Goal: Task Accomplishment & Management: Manage account settings

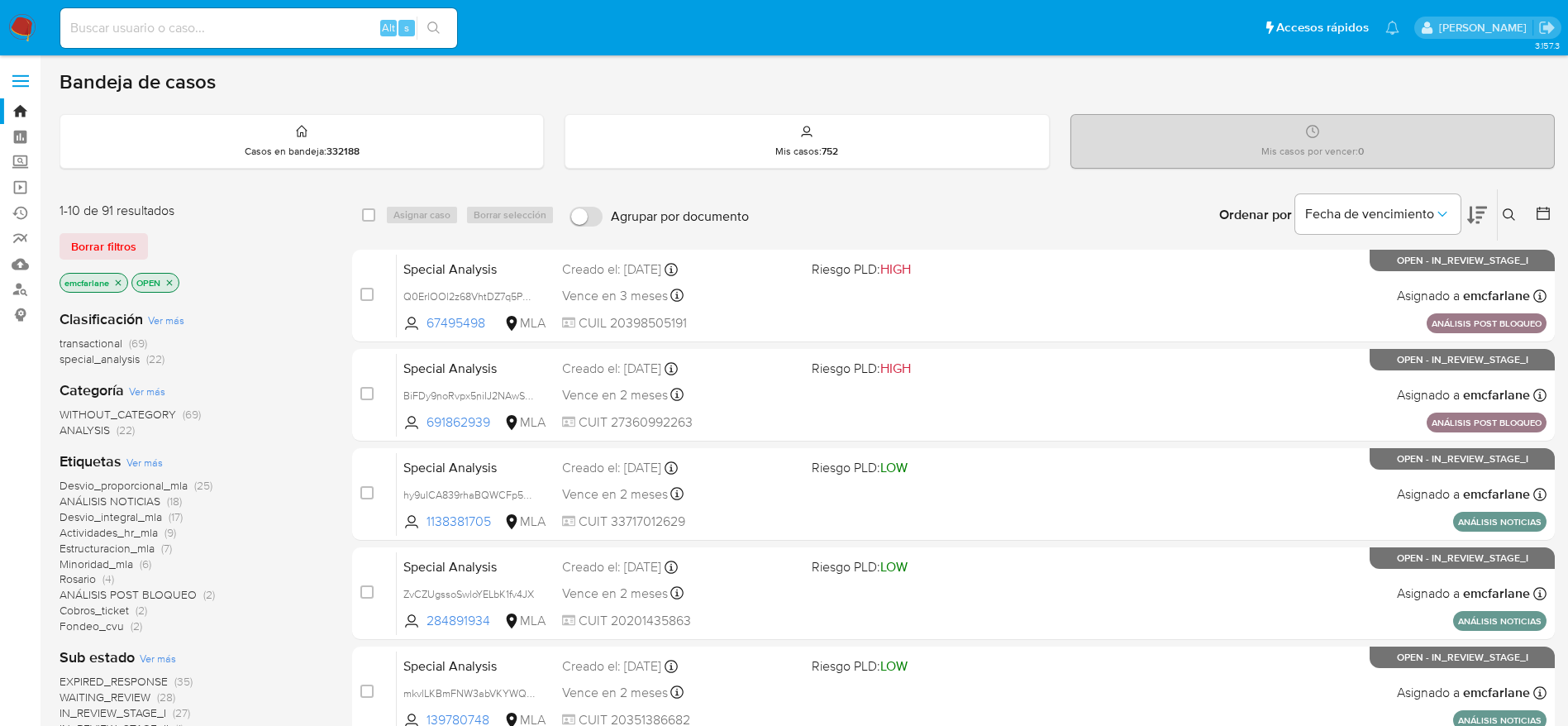
click at [157, 38] on div "Alt s" at bounding box center [259, 28] width 396 height 39
click at [155, 32] on input at bounding box center [259, 29] width 396 height 22
paste input "464300075"
type input "464300075"
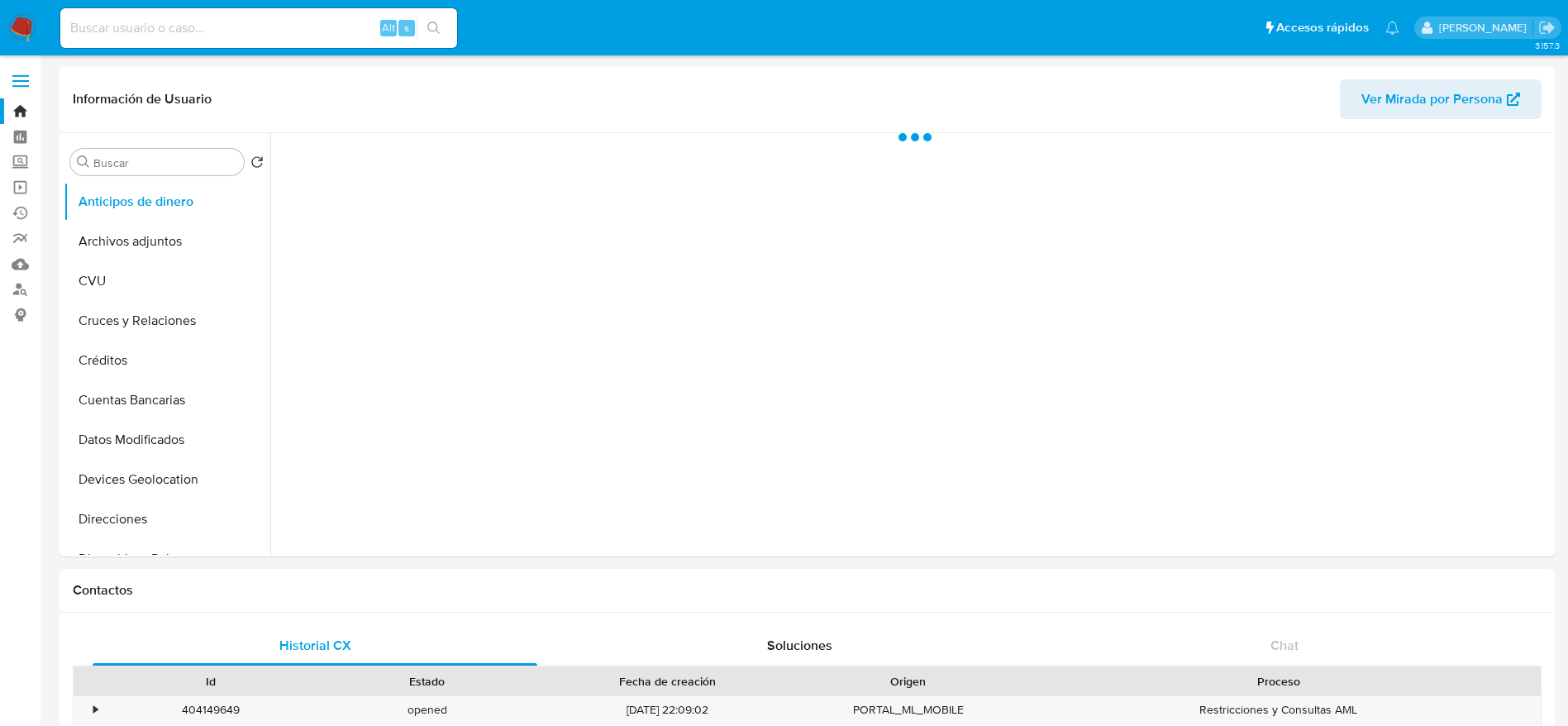
select select "10"
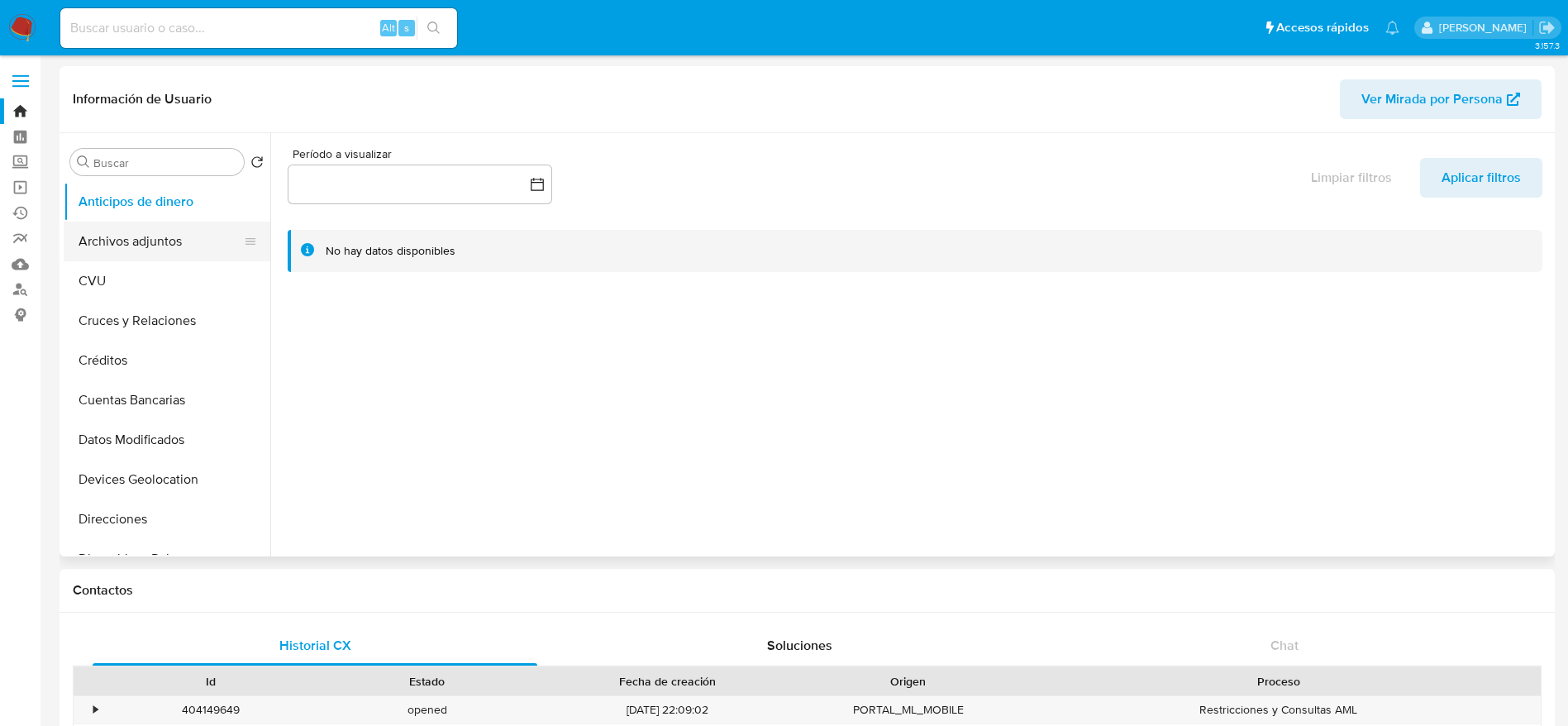
click at [145, 226] on button "Archivos adjuntos" at bounding box center [160, 241] width 193 height 39
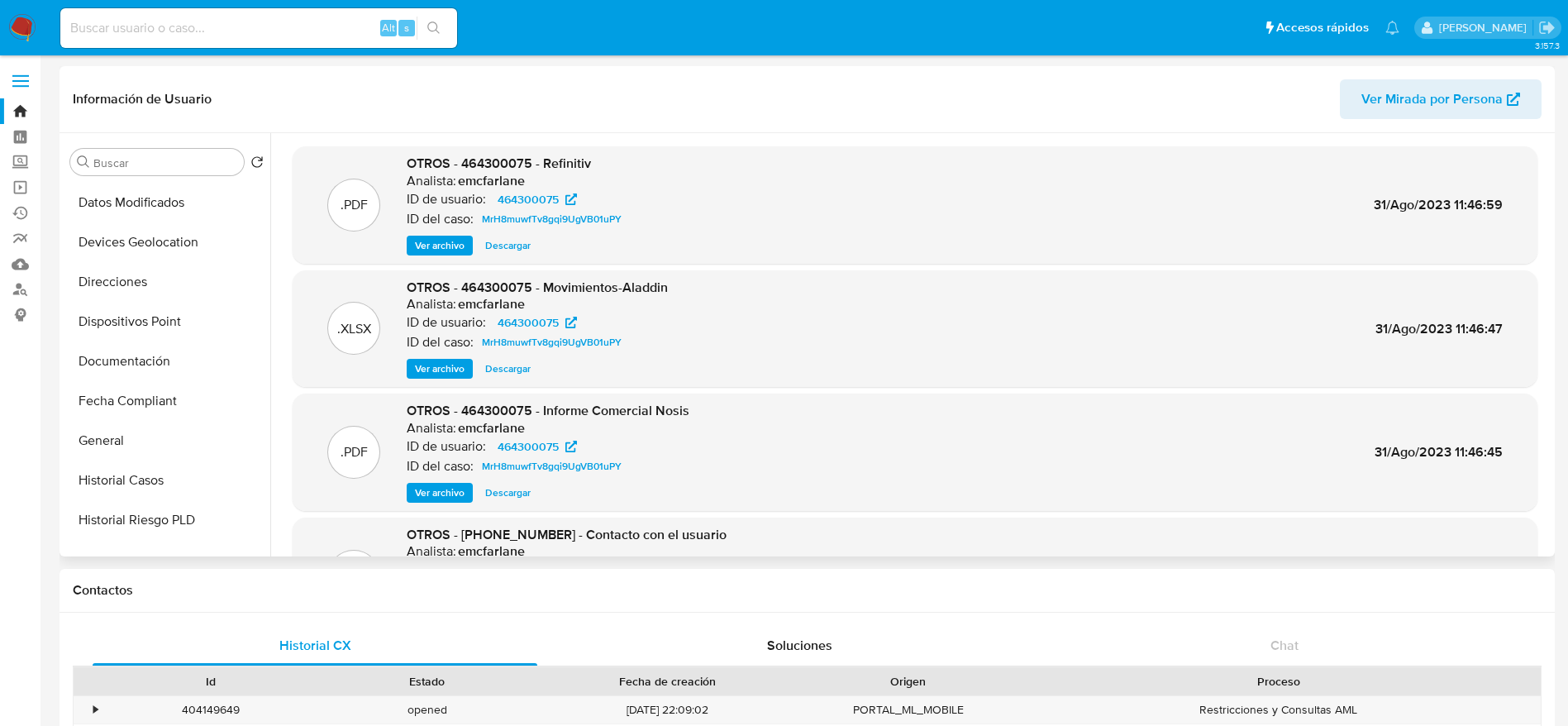
scroll to position [496, 0]
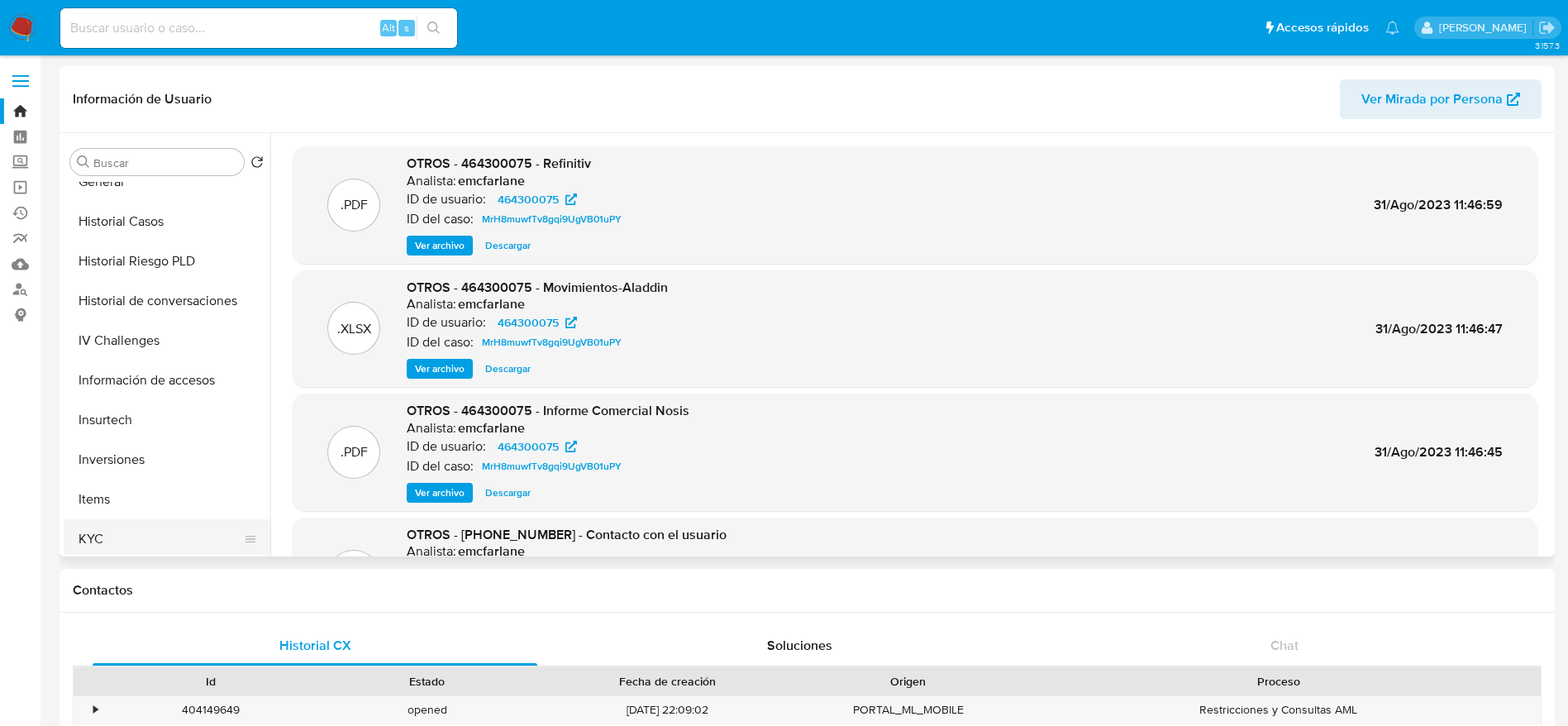
click at [105, 538] on button "KYC" at bounding box center [160, 539] width 193 height 39
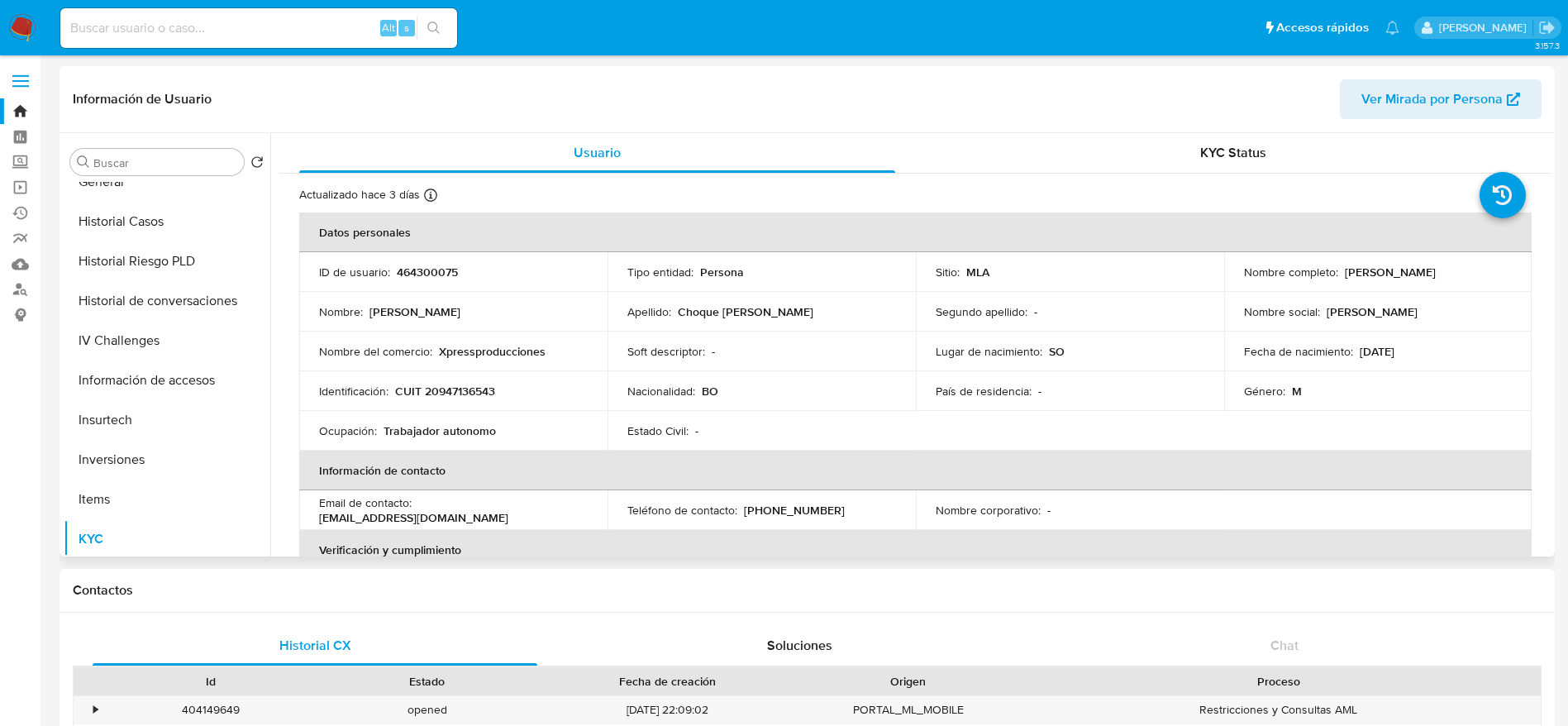
drag, startPoint x: 1342, startPoint y: 273, endPoint x: 1472, endPoint y: 264, distance: 130.3
click at [1472, 265] on div "Nombre completo : Cesar Alex Choque Catari" at bounding box center [1378, 272] width 269 height 15
copy p "Cesar Alex Choque Catari"
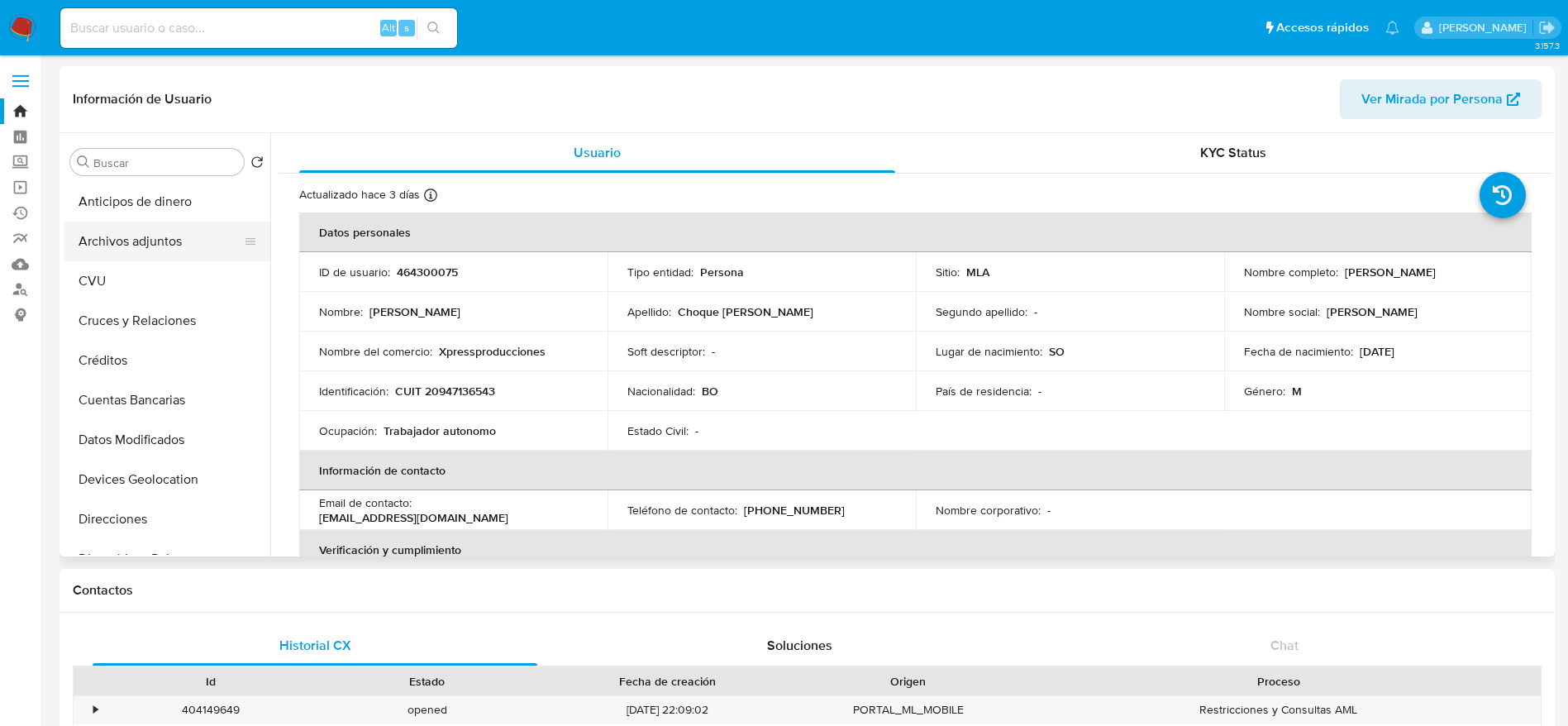
click at [144, 240] on button "Archivos adjuntos" at bounding box center [160, 241] width 193 height 39
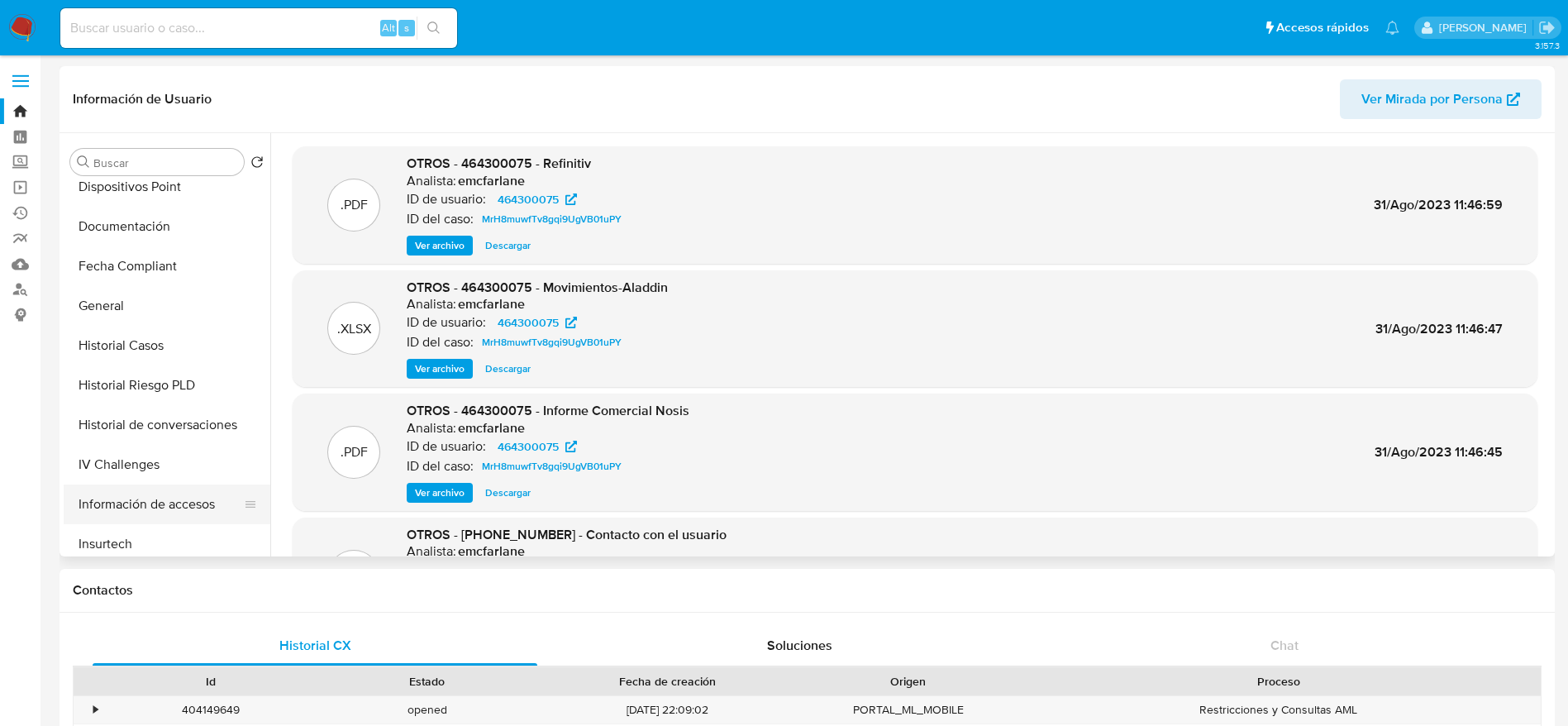
scroll to position [620, 0]
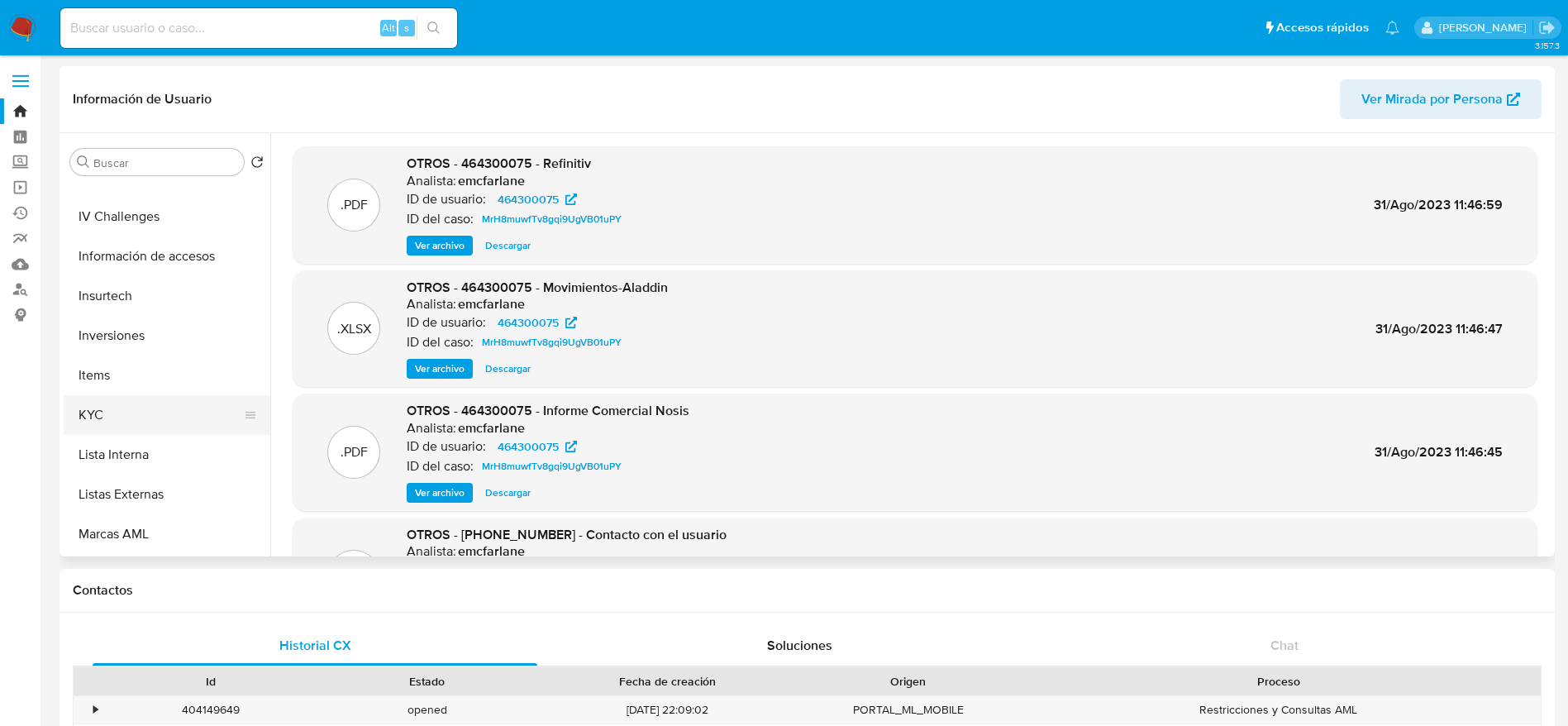
click at [122, 419] on button "KYC" at bounding box center [160, 414] width 193 height 39
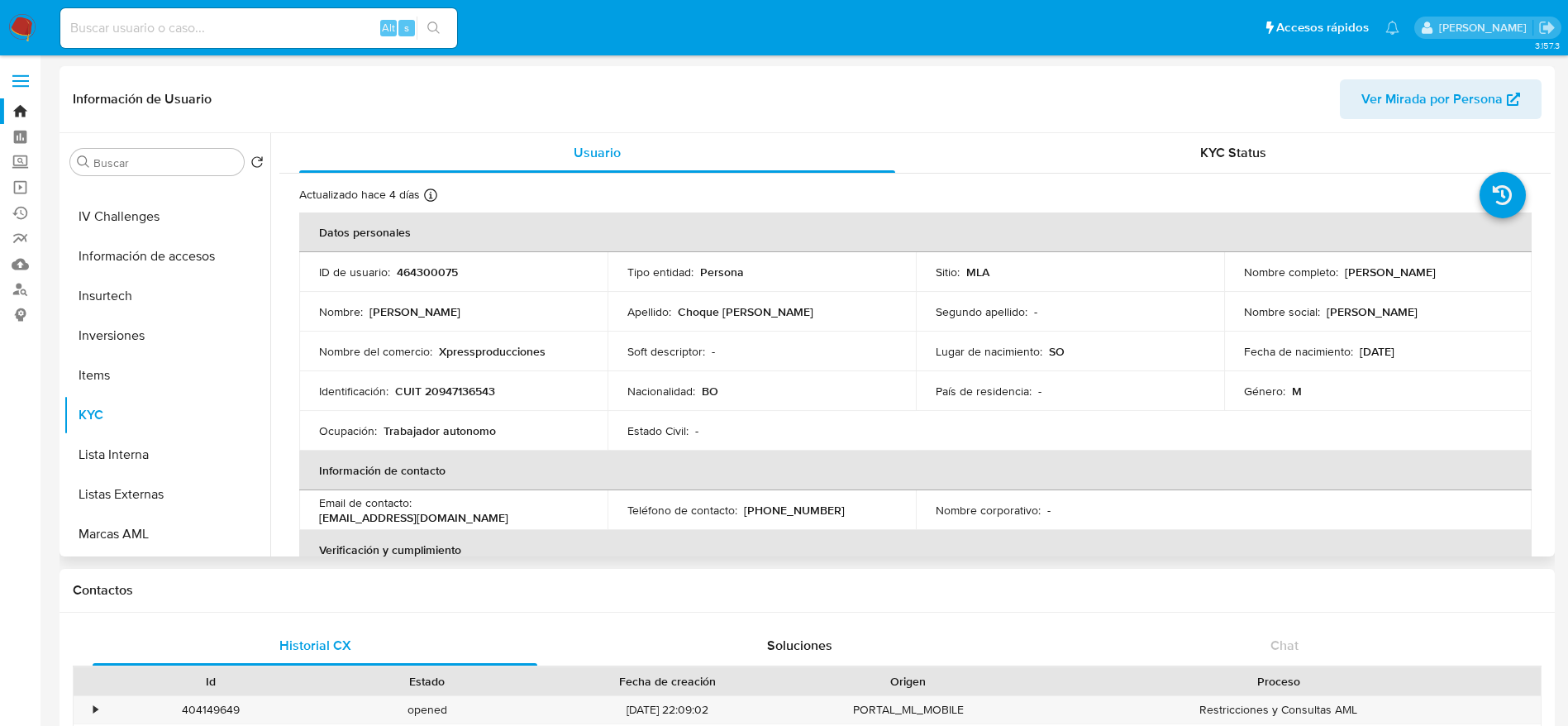
drag, startPoint x: 1341, startPoint y: 272, endPoint x: 1487, endPoint y: 269, distance: 146.0
click at [1487, 269] on div "Nombre completo : Cesar Alex Choque Catari" at bounding box center [1378, 272] width 269 height 15
copy p "Cesar Alex Choque Catari"
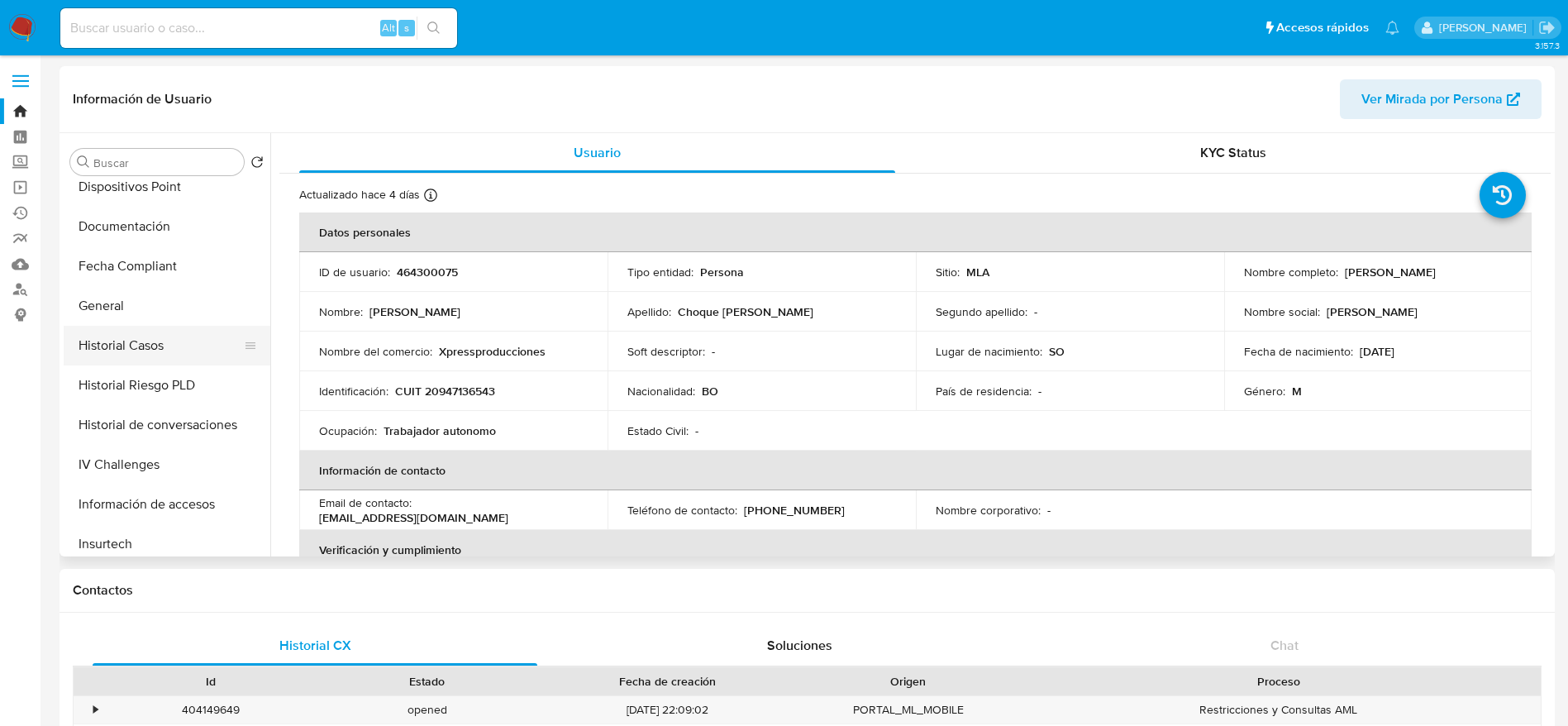
click at [145, 362] on button "Historial Casos" at bounding box center [160, 345] width 193 height 39
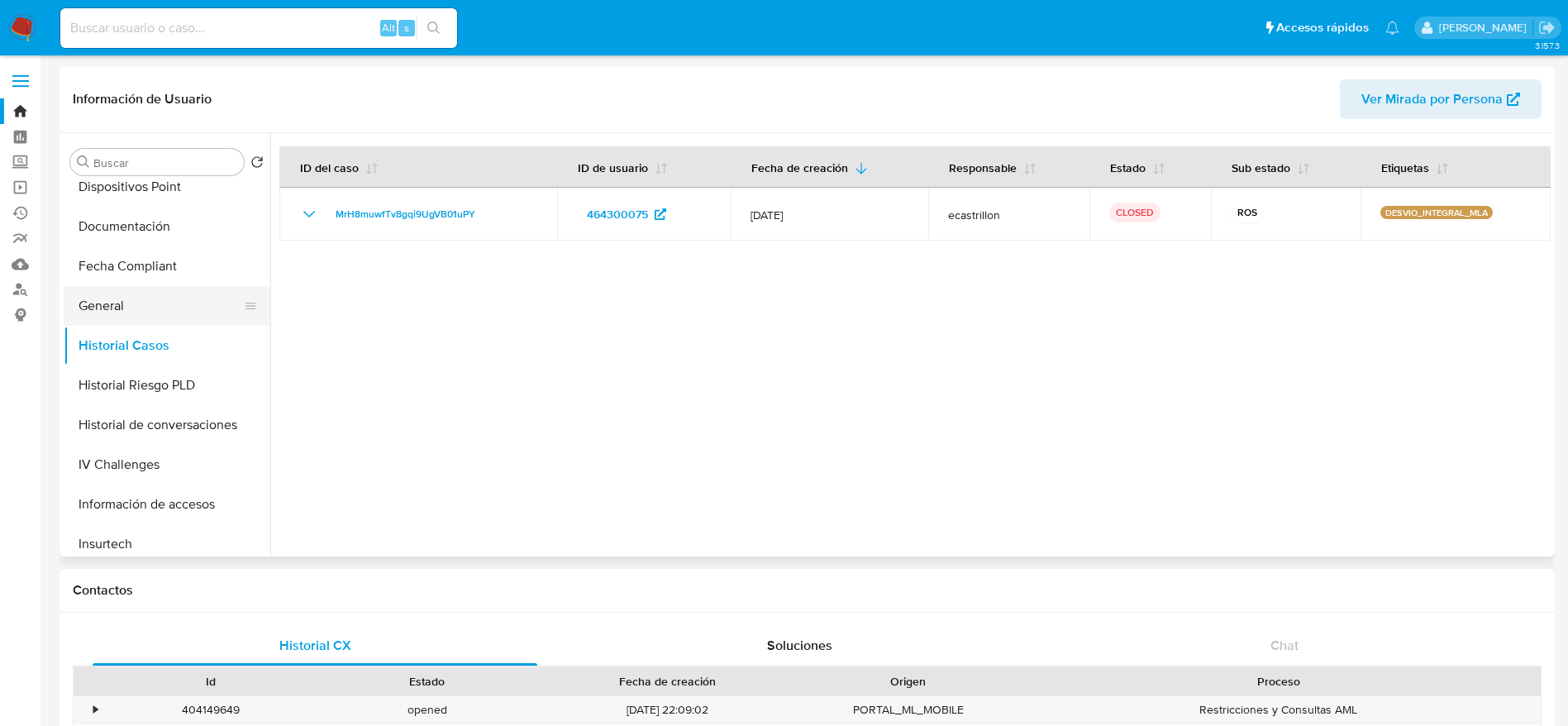
click at [123, 313] on button "General" at bounding box center [160, 305] width 193 height 39
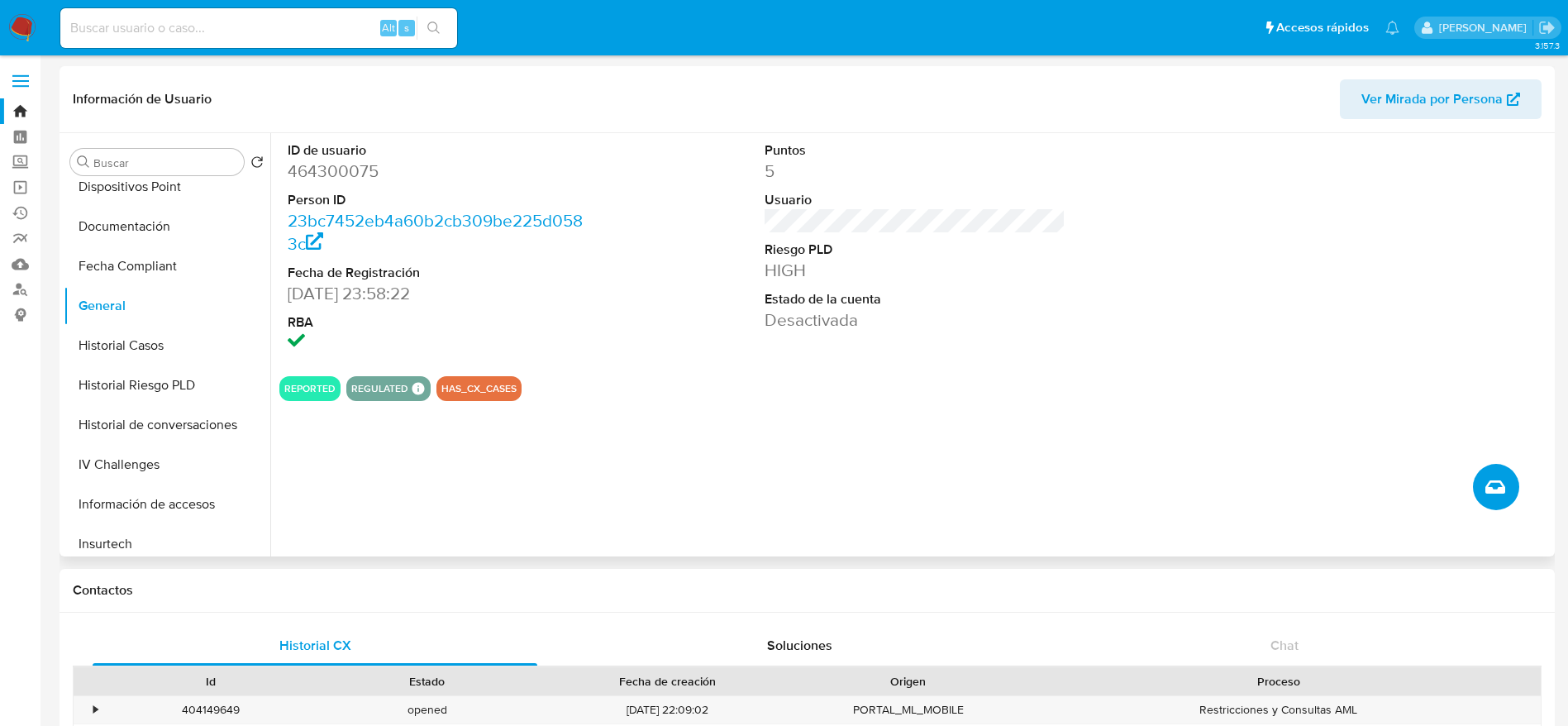
click at [1486, 495] on span "Crear caso manual" at bounding box center [1495, 487] width 20 height 20
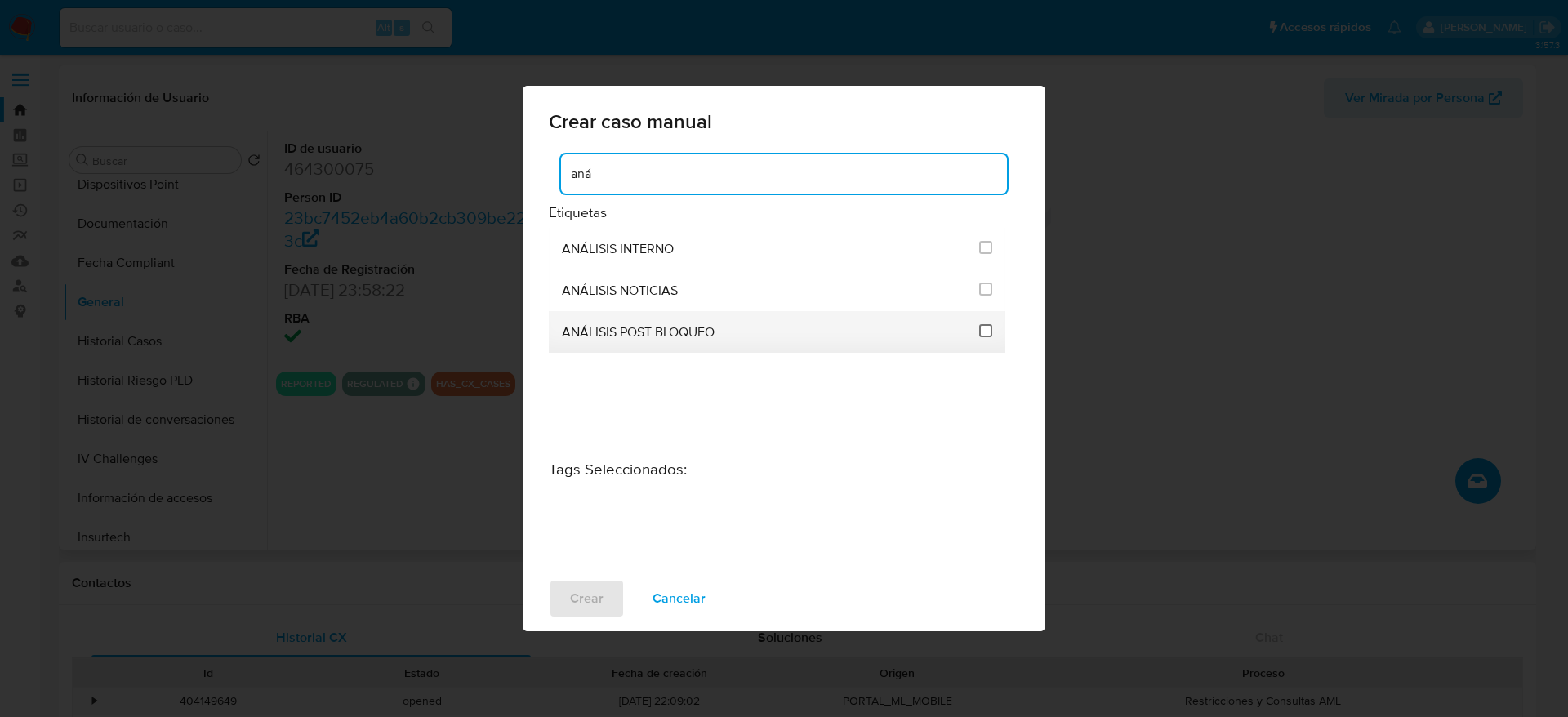
type input "aná"
click at [986, 334] on input "3249" at bounding box center [986, 331] width 13 height 13
checkbox input "true"
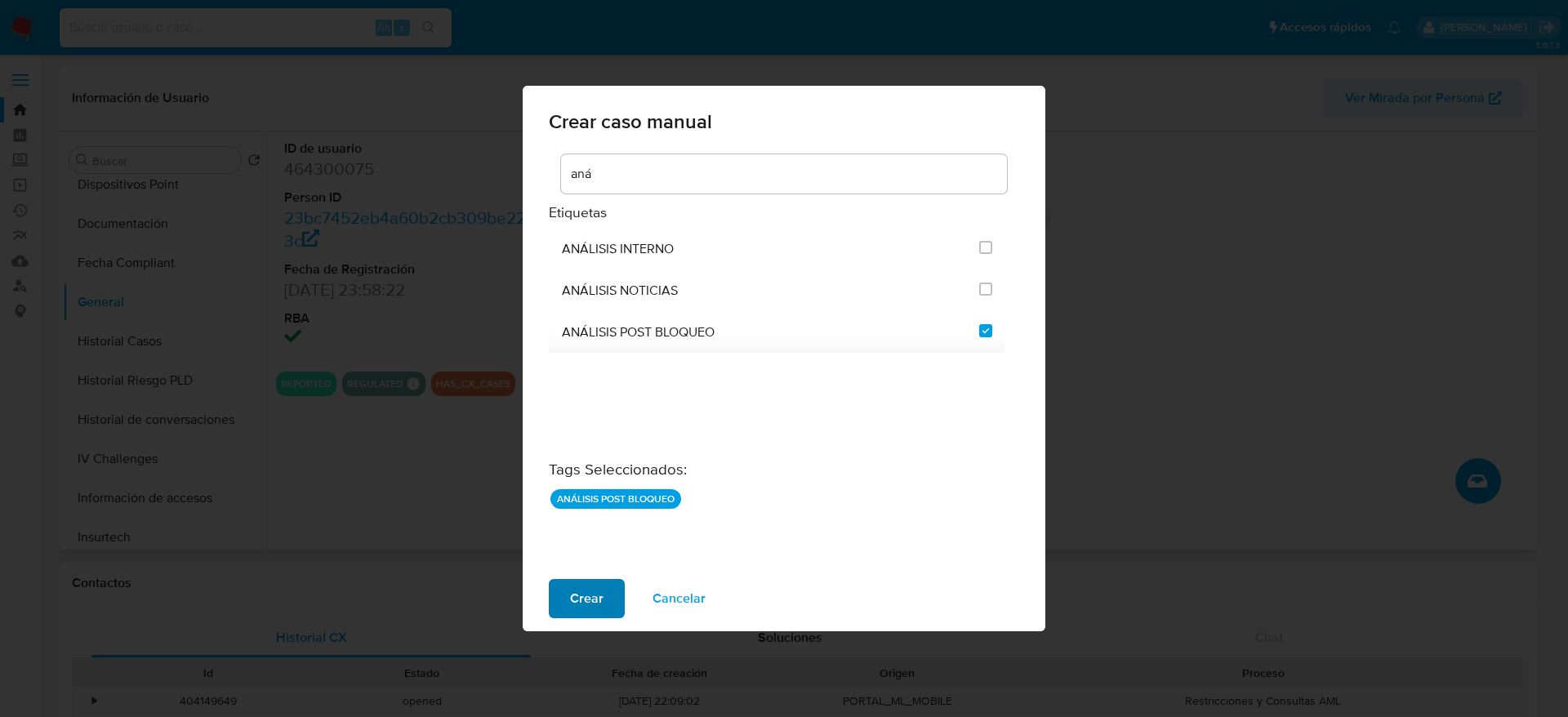
click at [587, 588] on span "Crear" at bounding box center [587, 598] width 33 height 36
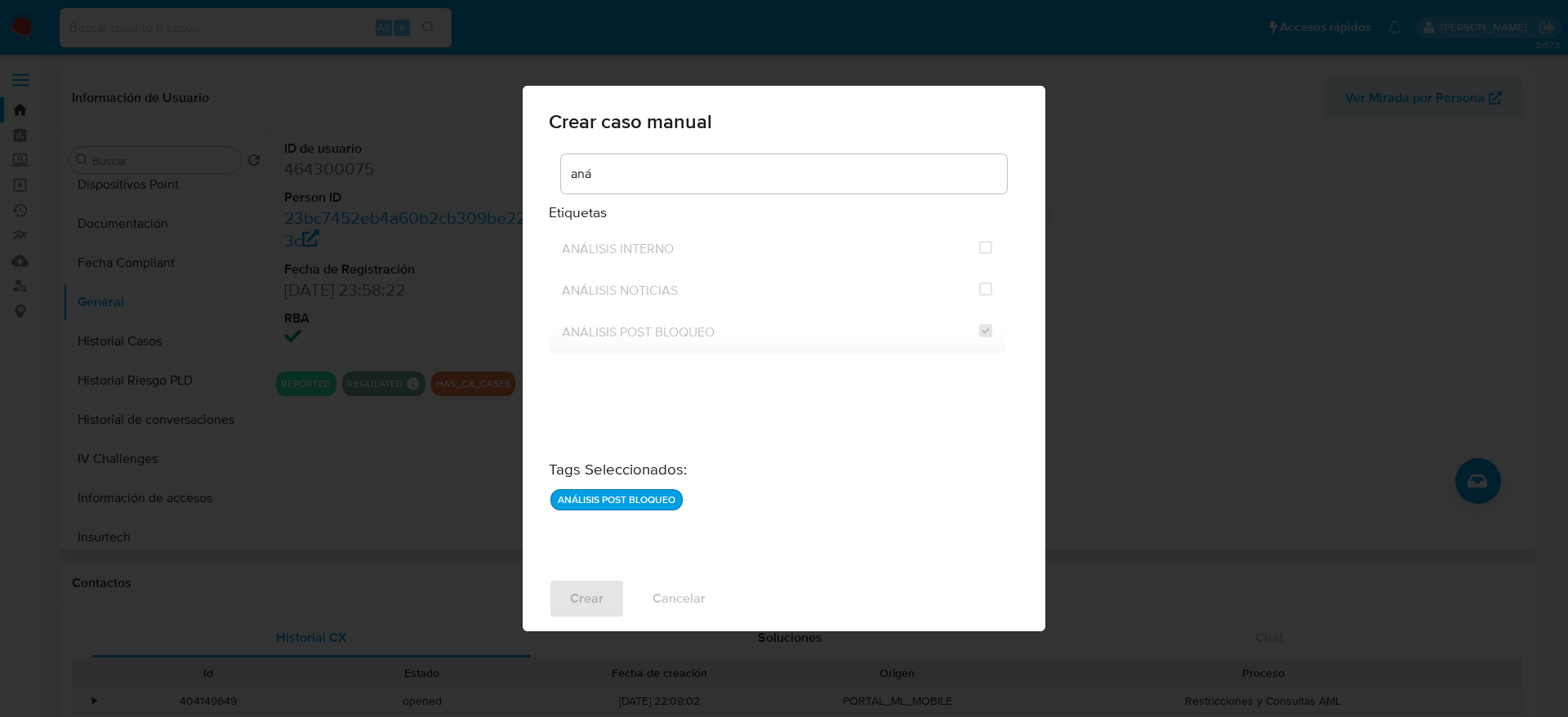
click at [157, 336] on div "Crear caso manual aná Etiquetas ANÁLISIS INTERNO ANÁLISIS NOTICIAS ANÁLISIS POS…" at bounding box center [784, 358] width 1568 height 717
checkbox input "false"
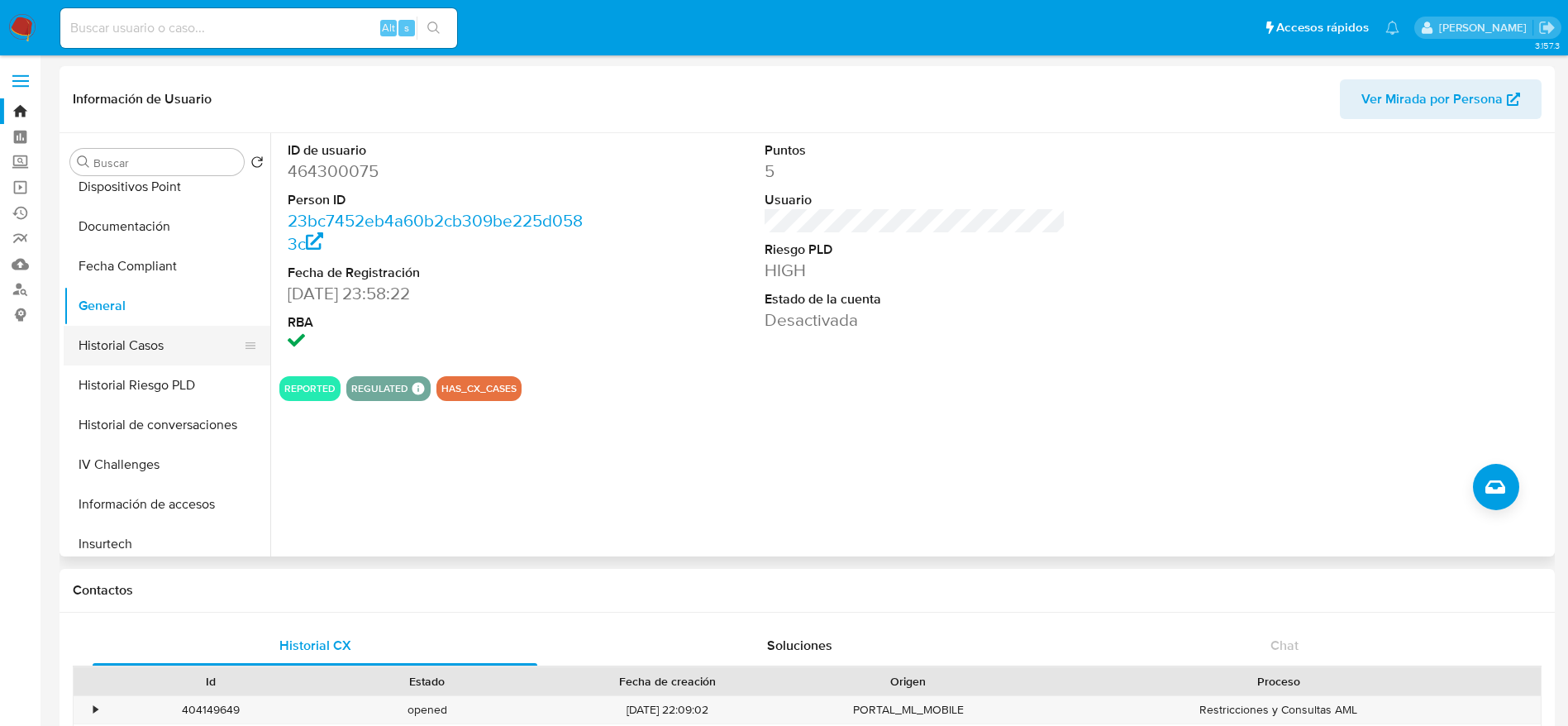
click at [159, 339] on button "Historial Casos" at bounding box center [160, 345] width 193 height 39
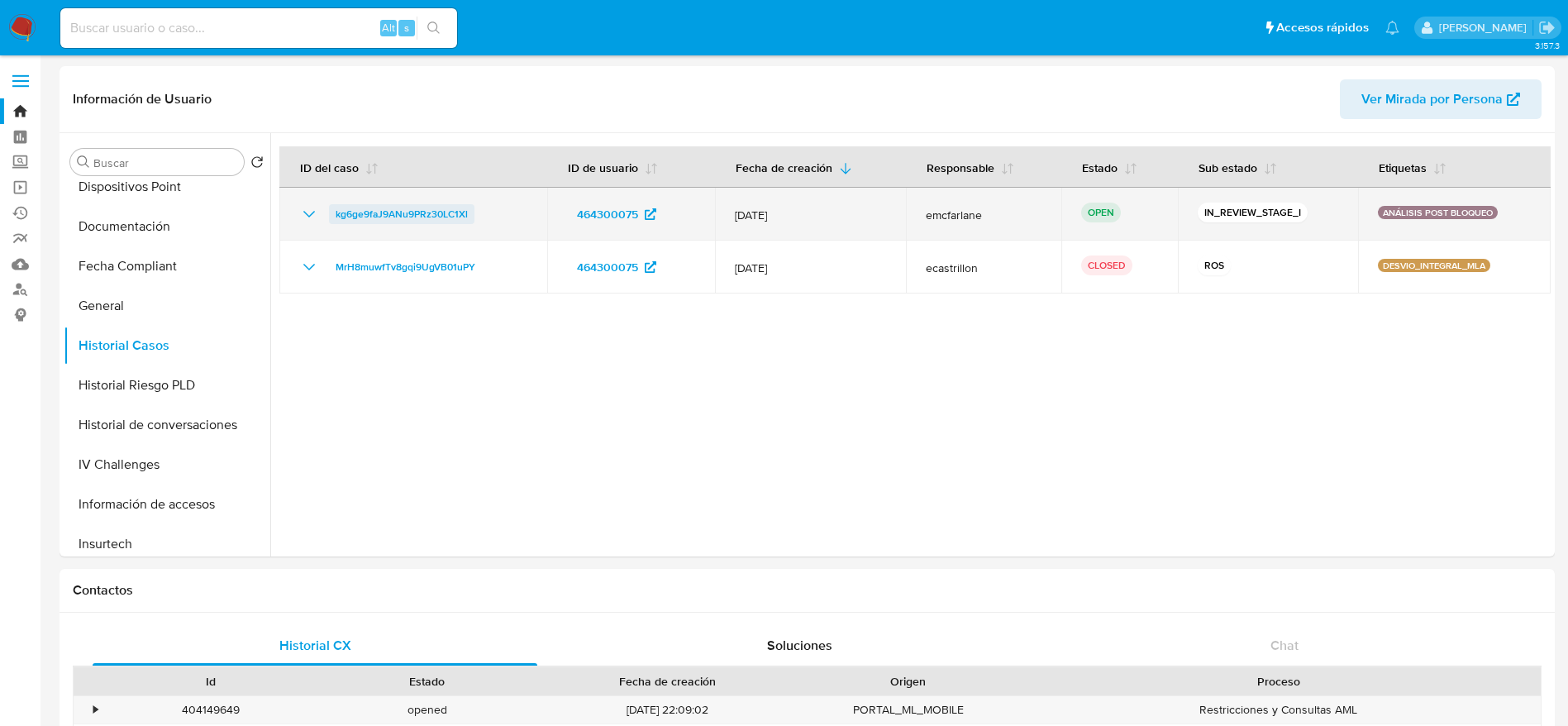
click at [450, 208] on span "kg6ge9faJ9ANu9PRz30LC1Xl" at bounding box center [401, 214] width 132 height 20
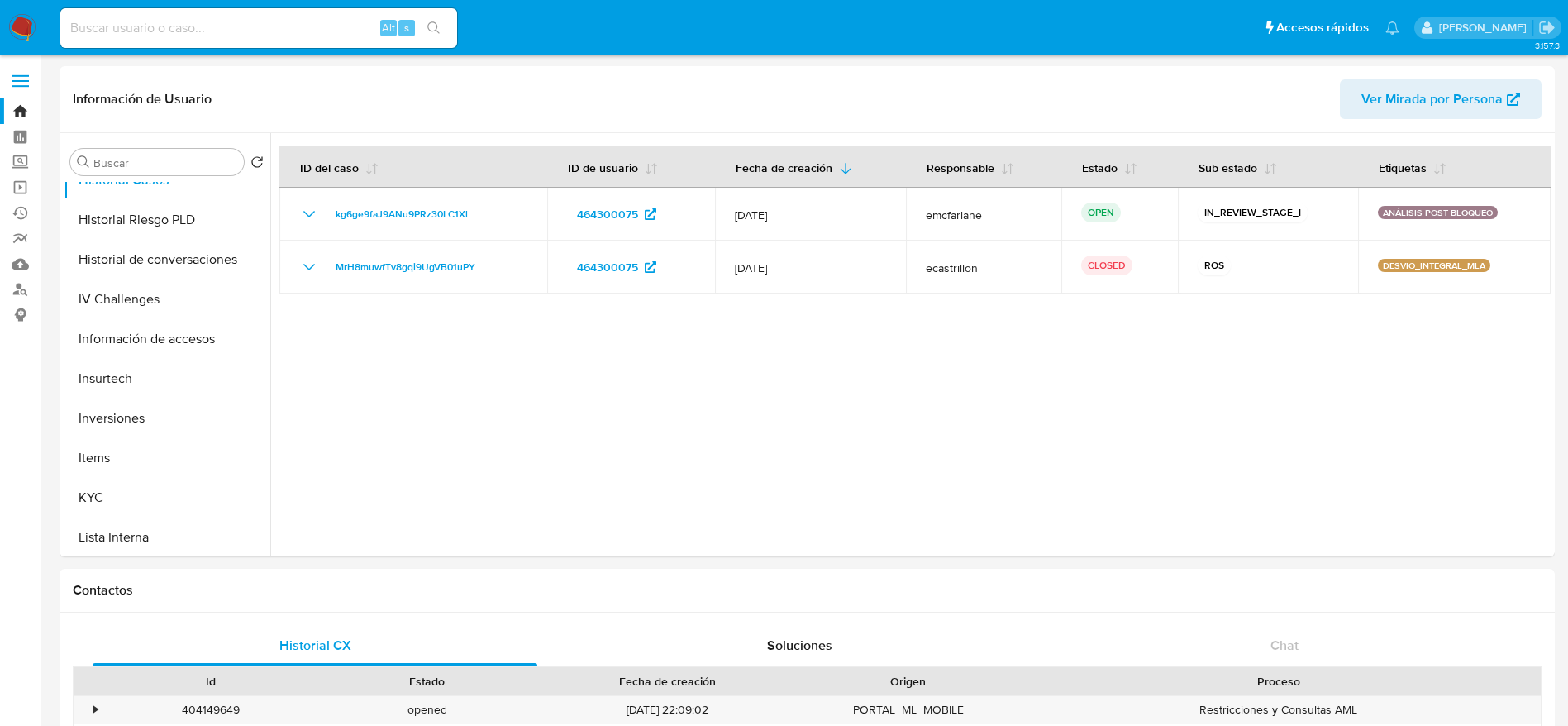
scroll to position [744, 0]
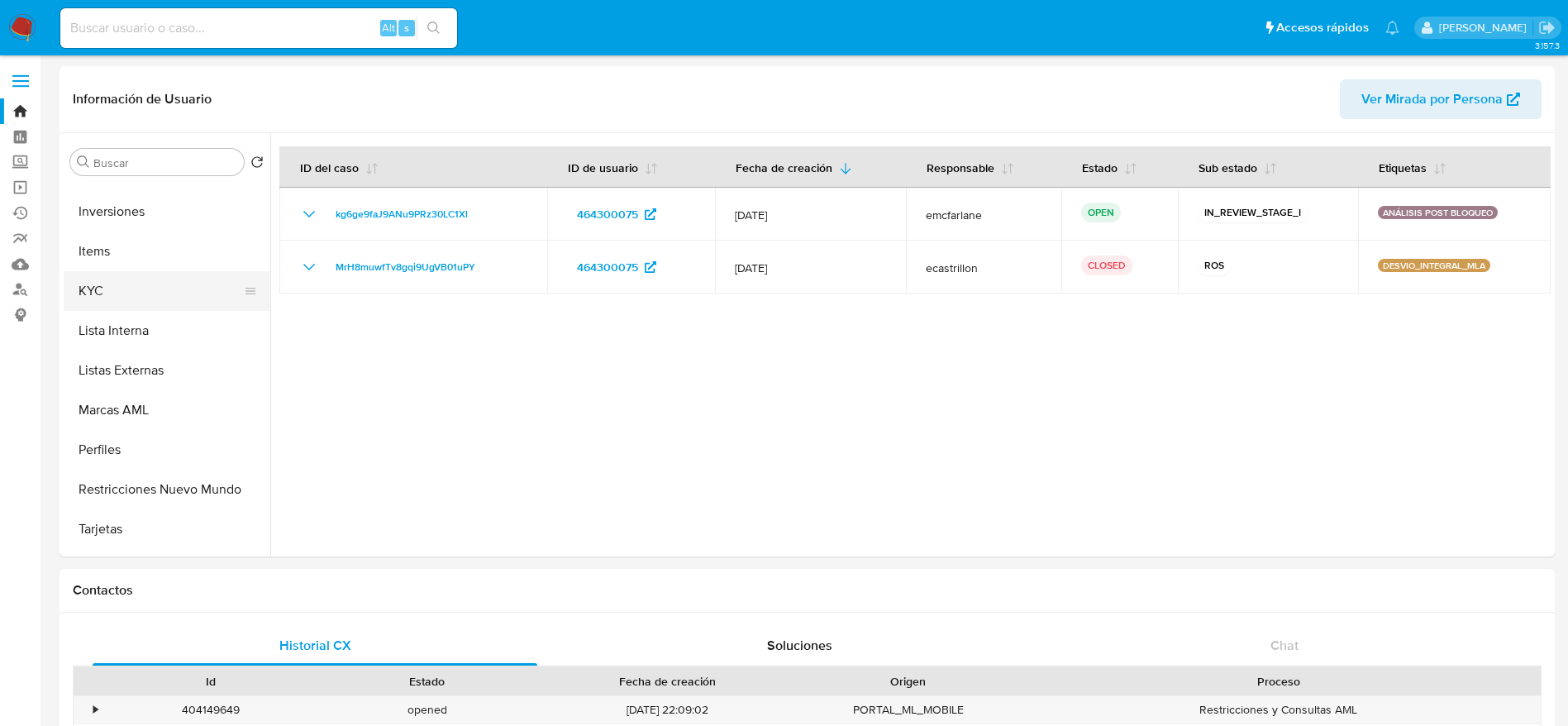
click at [100, 304] on button "KYC" at bounding box center [160, 291] width 193 height 39
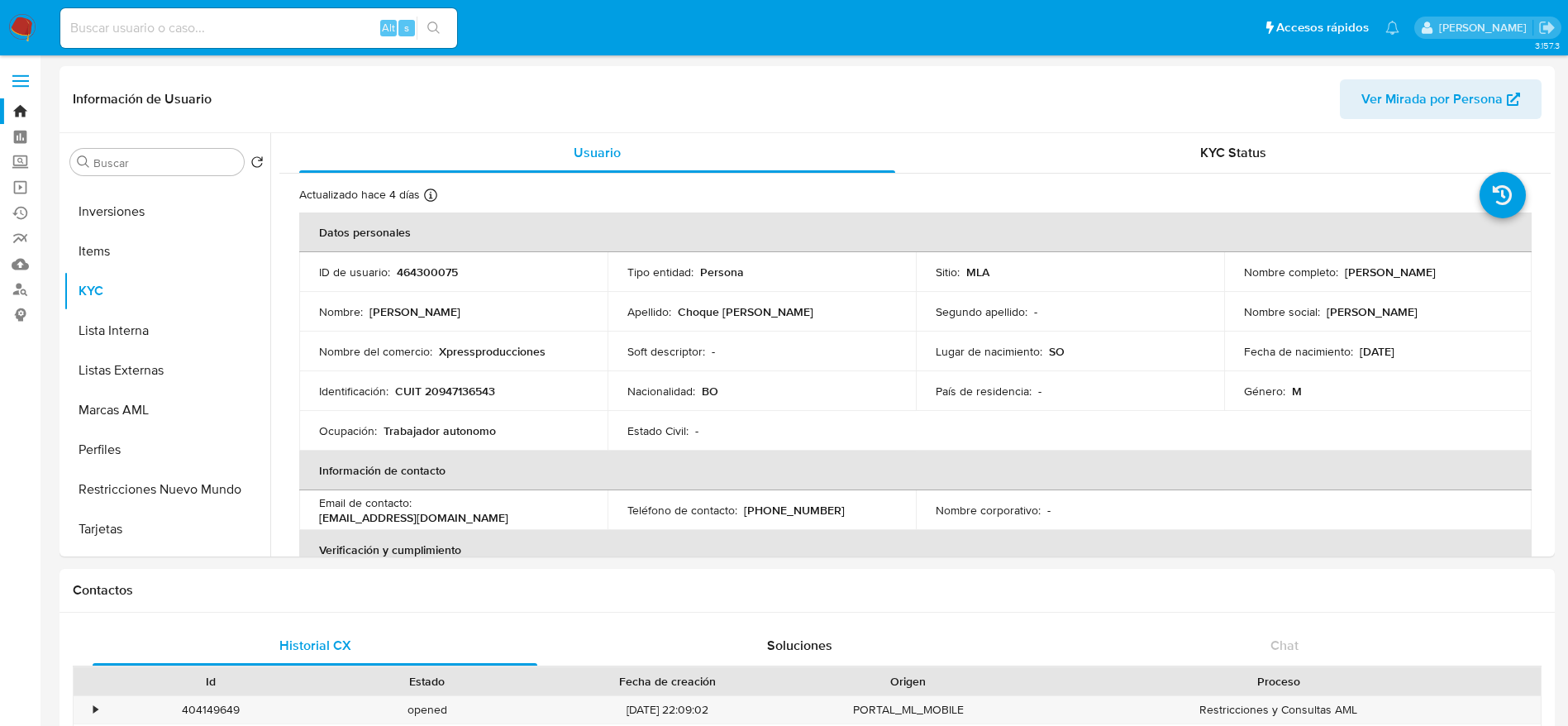
drag, startPoint x: 1379, startPoint y: 282, endPoint x: 1449, endPoint y: 282, distance: 70.0
click at [1449, 282] on td "Nombre completo : Cesar Alex Choque Catari" at bounding box center [1377, 271] width 308 height 39
copy p "Cesar Alex Choque Catari"
click at [453, 393] on p "CUIT 20947136543" at bounding box center [444, 392] width 100 height 15
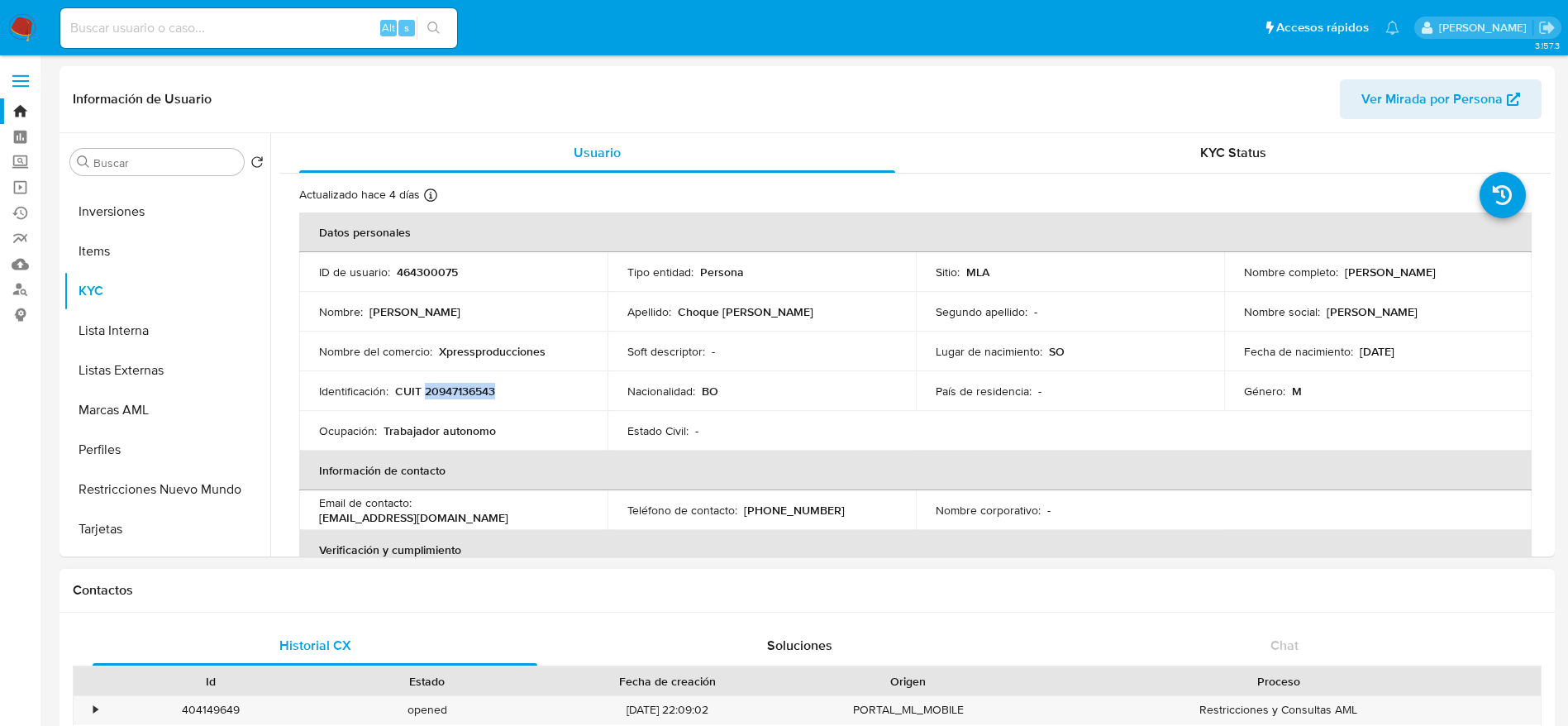
copy p "20947136543"
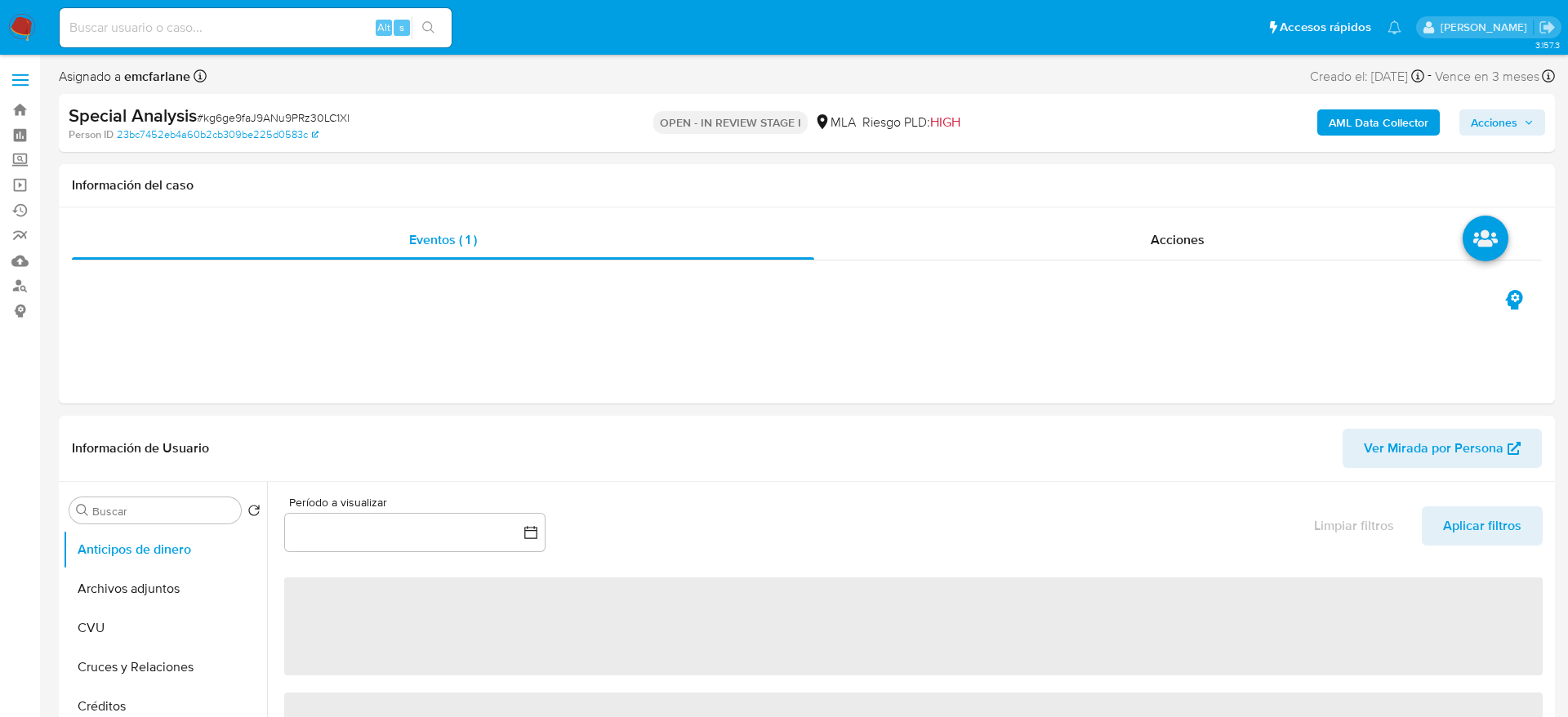
select select "10"
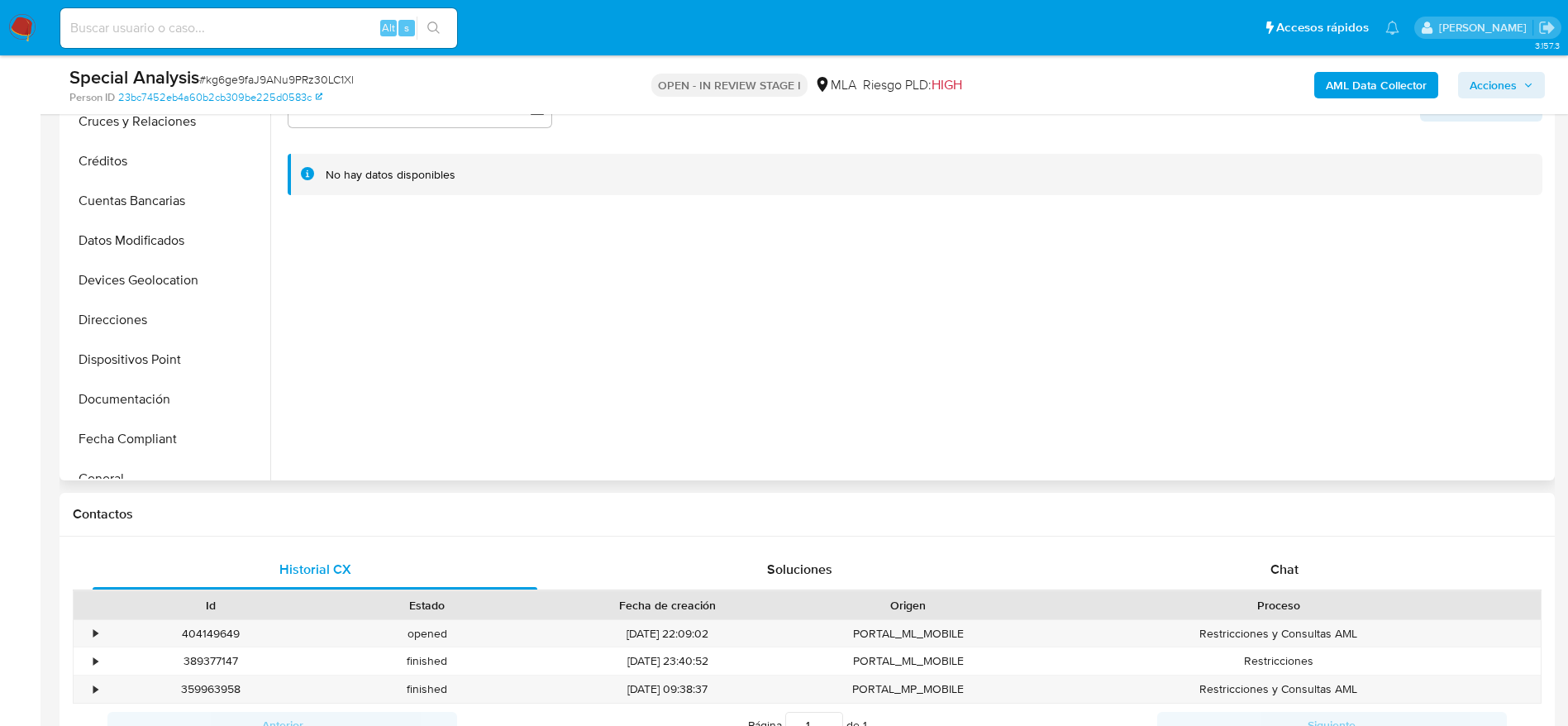
scroll to position [496, 0]
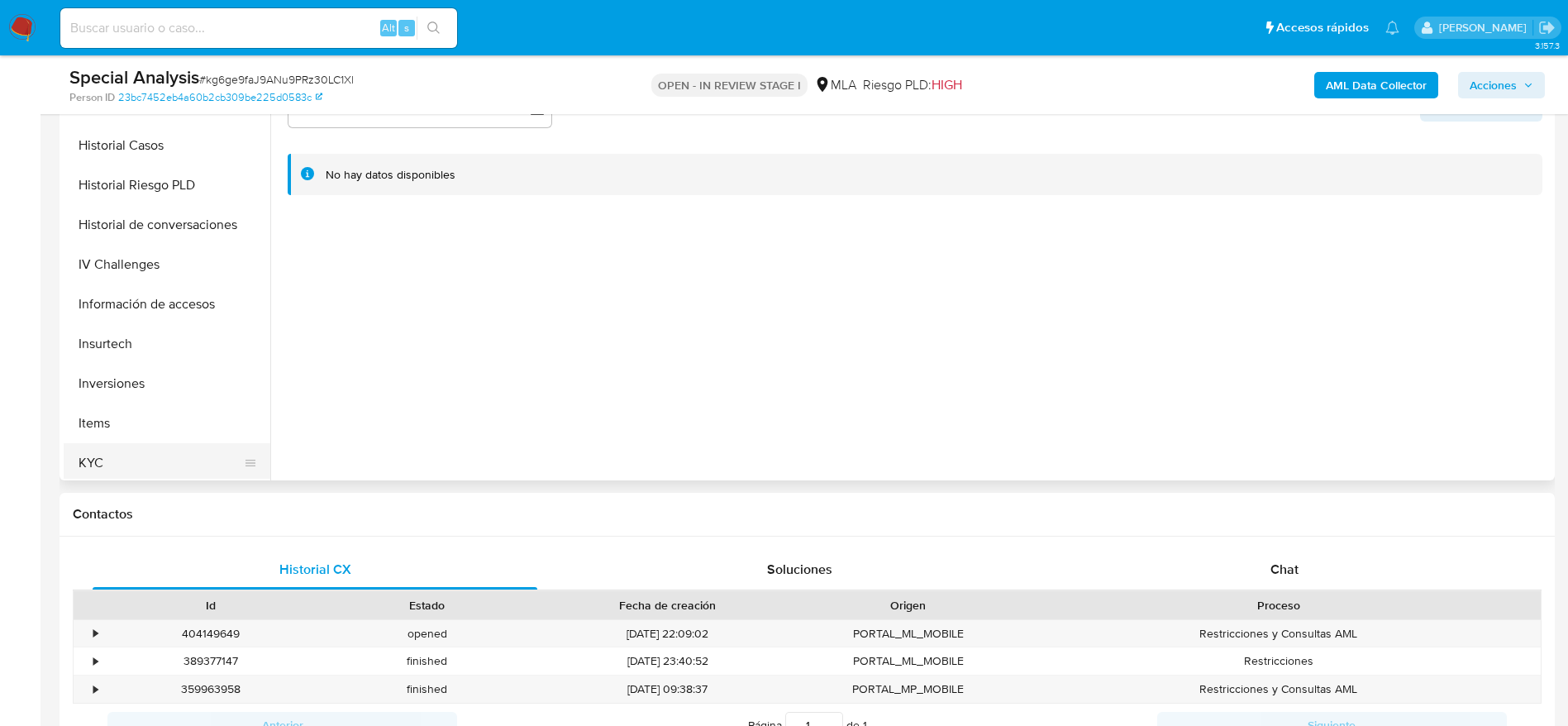
drag, startPoint x: 117, startPoint y: 439, endPoint x: 120, endPoint y: 457, distance: 18.2
click at [117, 441] on button "Items" at bounding box center [167, 423] width 207 height 39
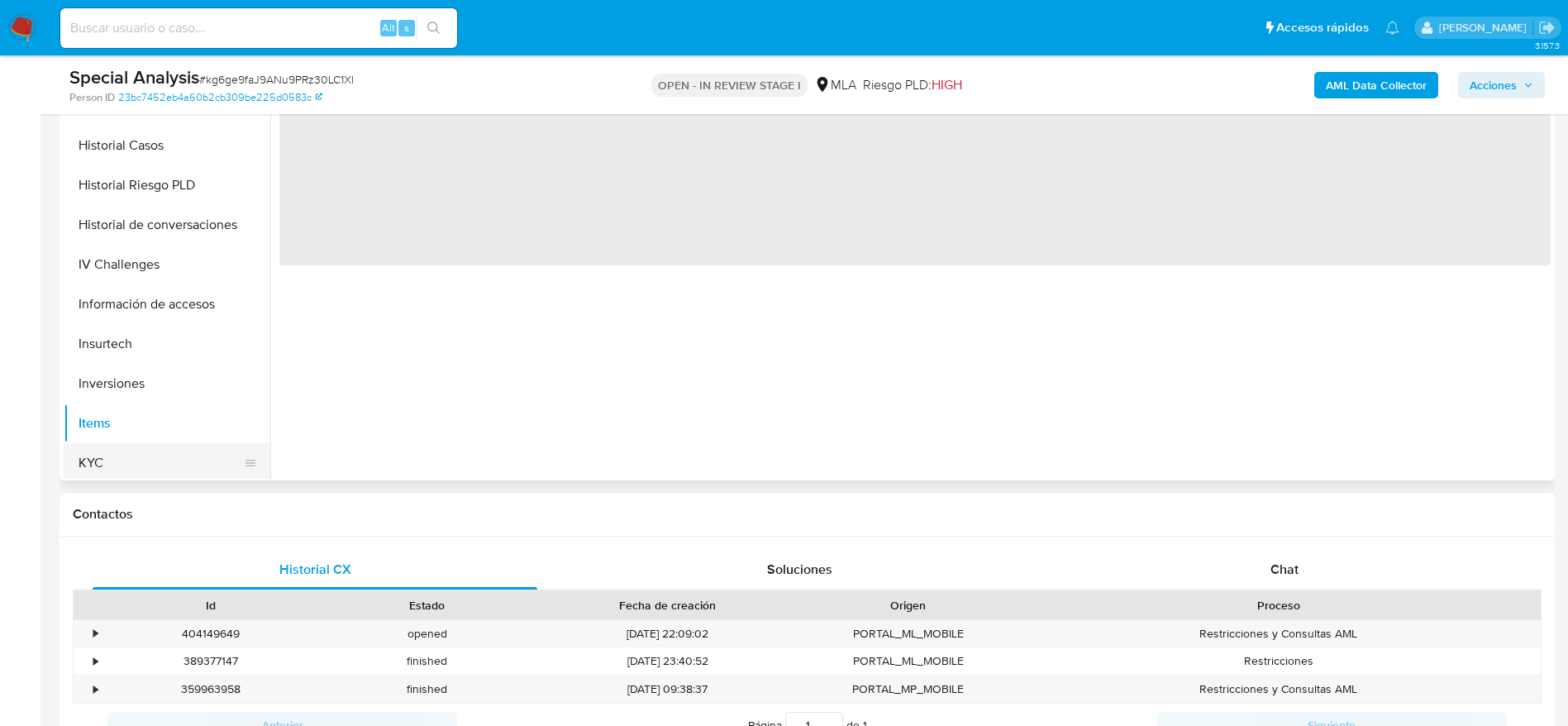
click at [115, 476] on button "KYC" at bounding box center [160, 462] width 193 height 39
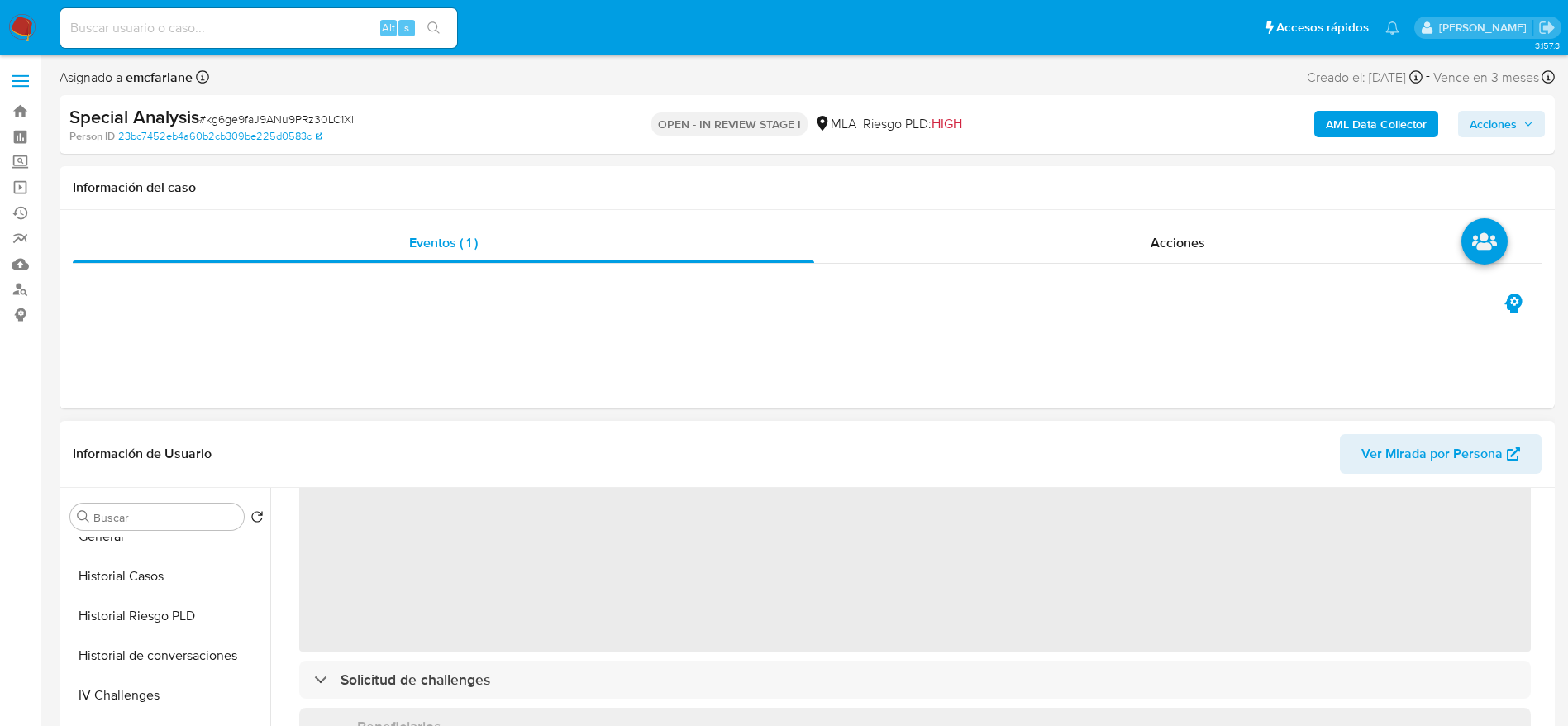
scroll to position [0, 0]
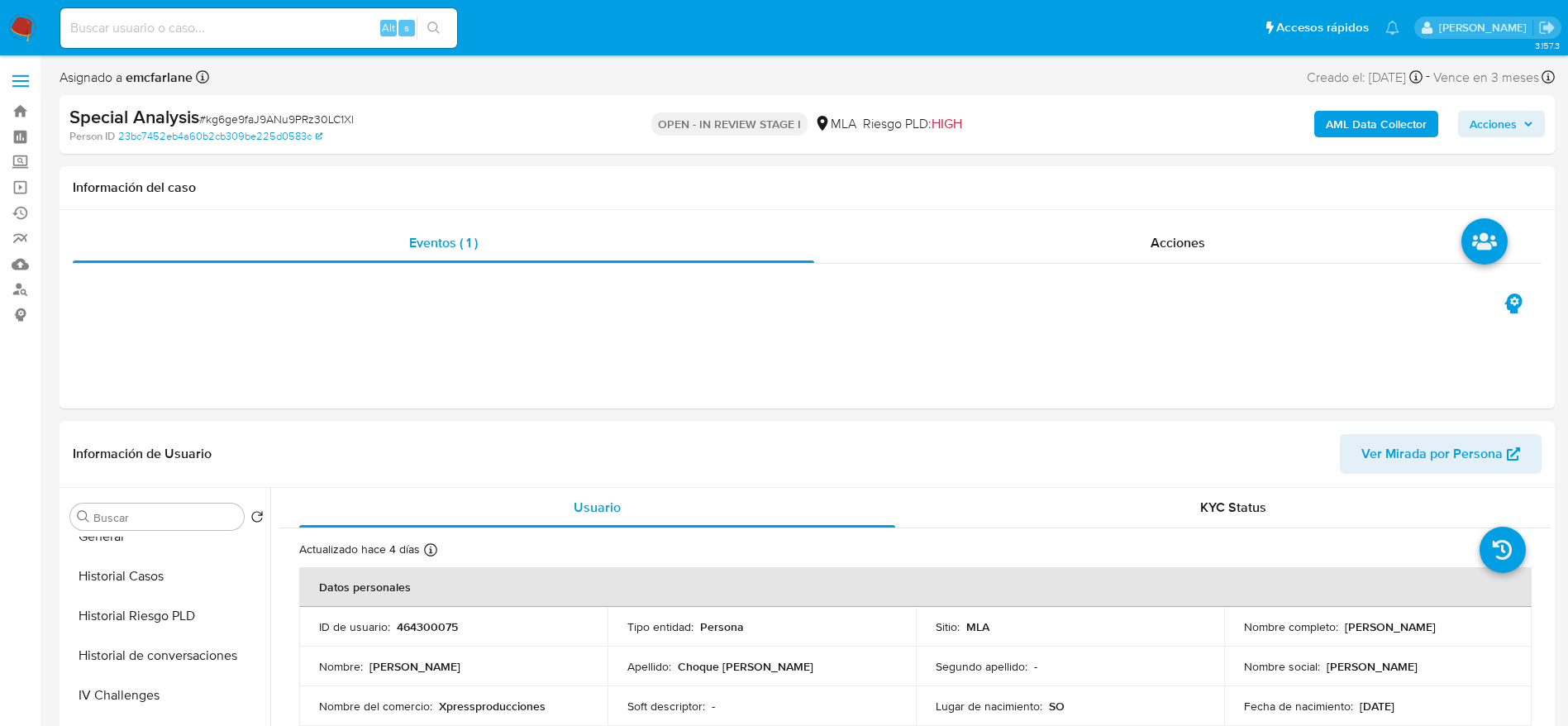
click at [419, 632] on p "464300075" at bounding box center [427, 627] width 61 height 15
click at [419, 631] on p "464300075" at bounding box center [427, 627] width 61 height 15
copy p "464300075"
drag, startPoint x: 173, startPoint y: 594, endPoint x: 725, endPoint y: 476, distance: 564.5
click at [173, 594] on button "Archivos adjuntos" at bounding box center [167, 596] width 207 height 39
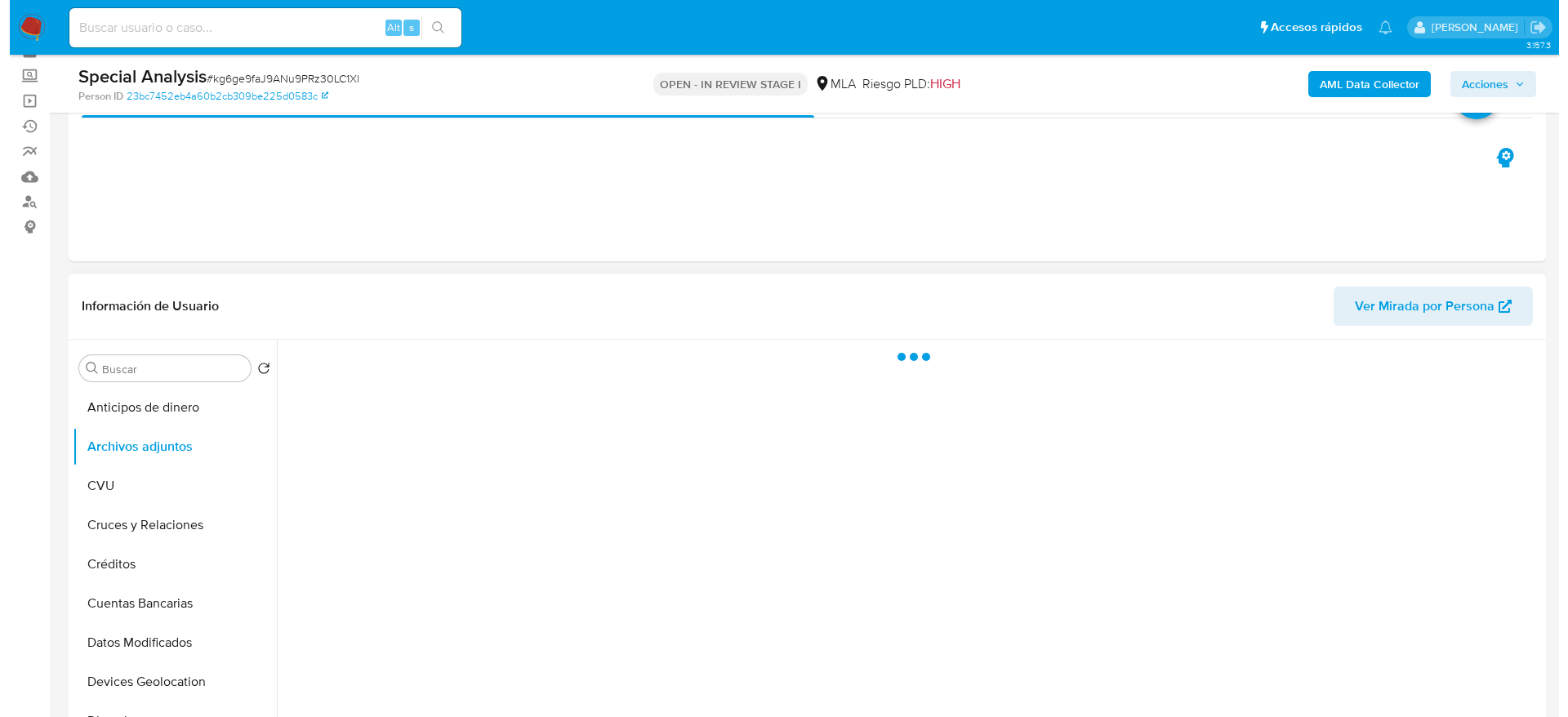
scroll to position [123, 0]
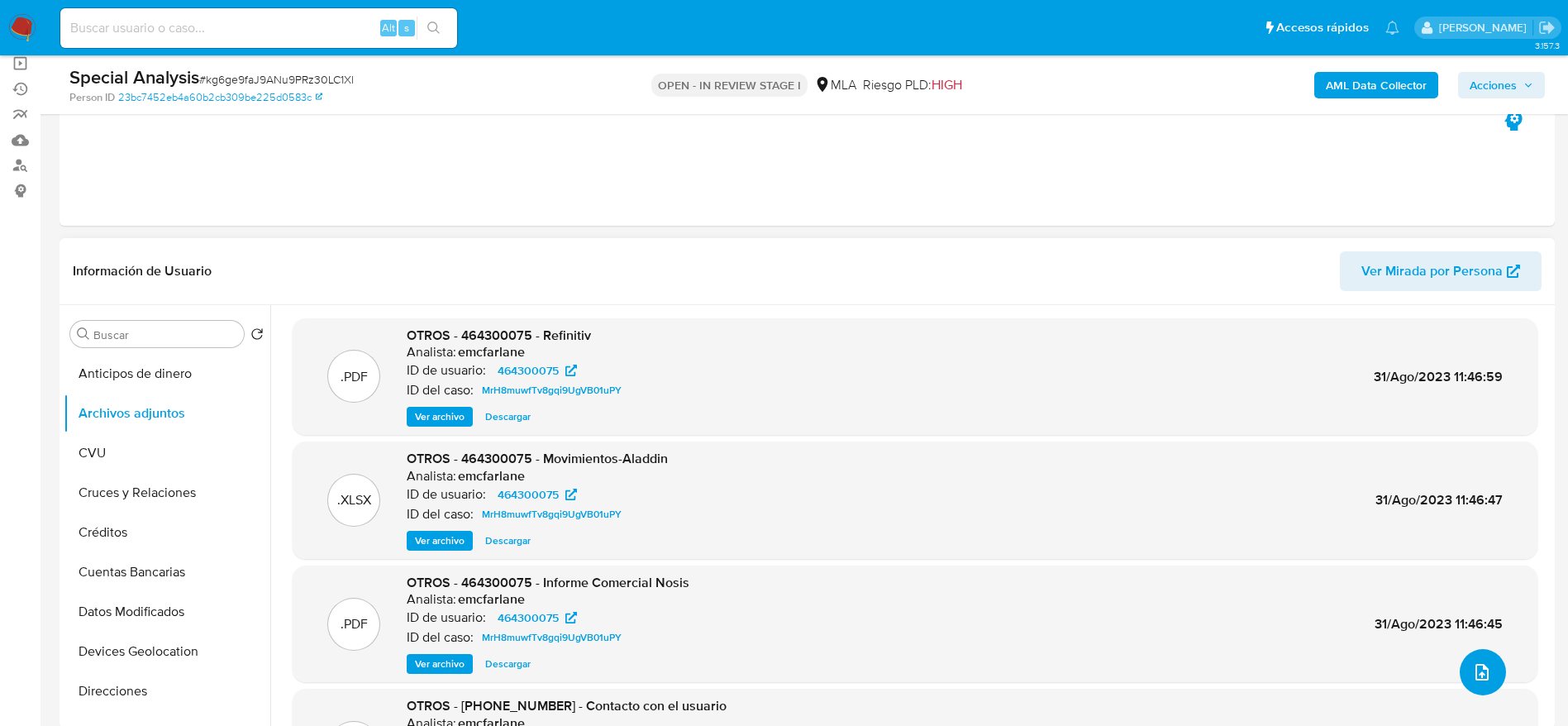
click at [1481, 667] on icon "upload-file" at bounding box center [1481, 672] width 20 height 20
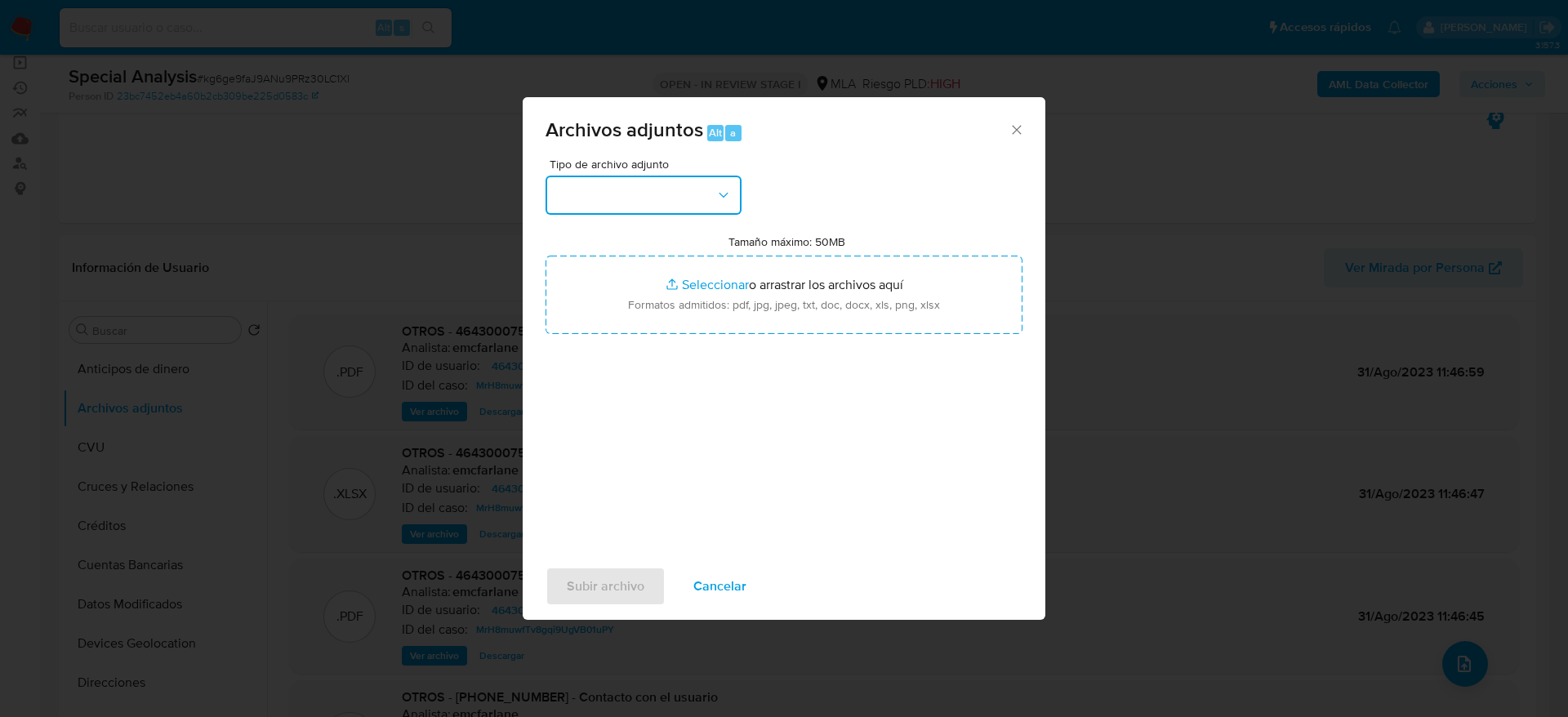
click at [705, 193] on button "button" at bounding box center [643, 195] width 196 height 39
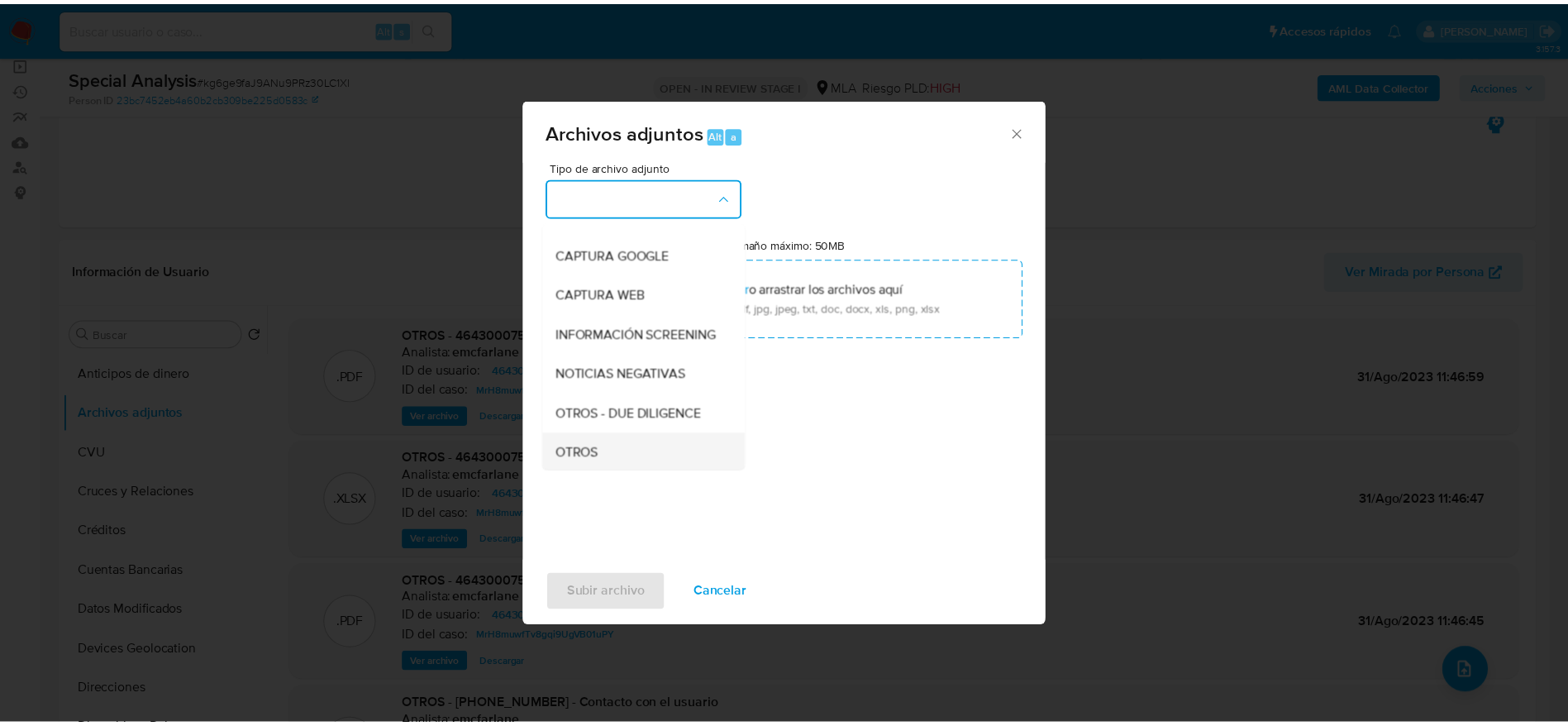
scroll to position [248, 0]
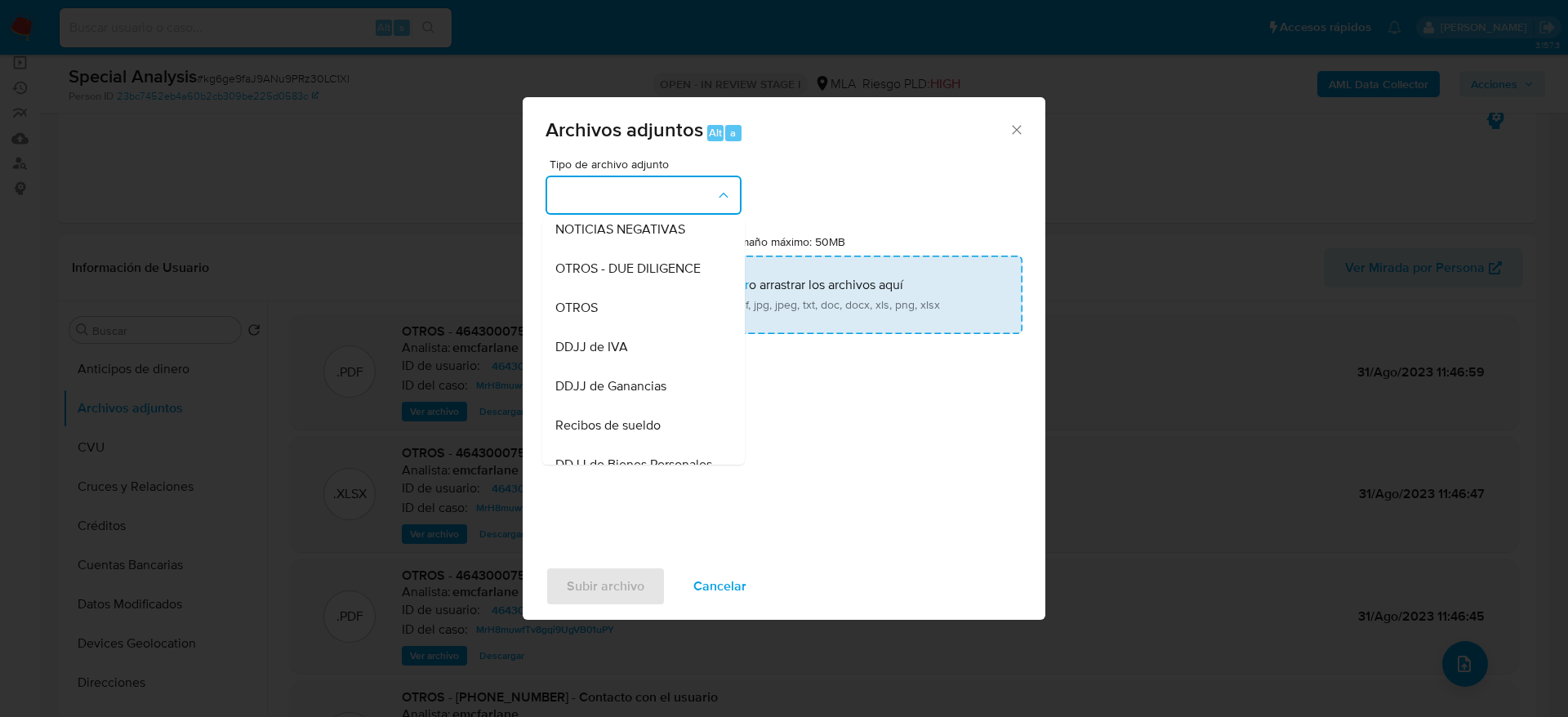
click at [610, 323] on div "OTROS" at bounding box center [638, 307] width 167 height 39
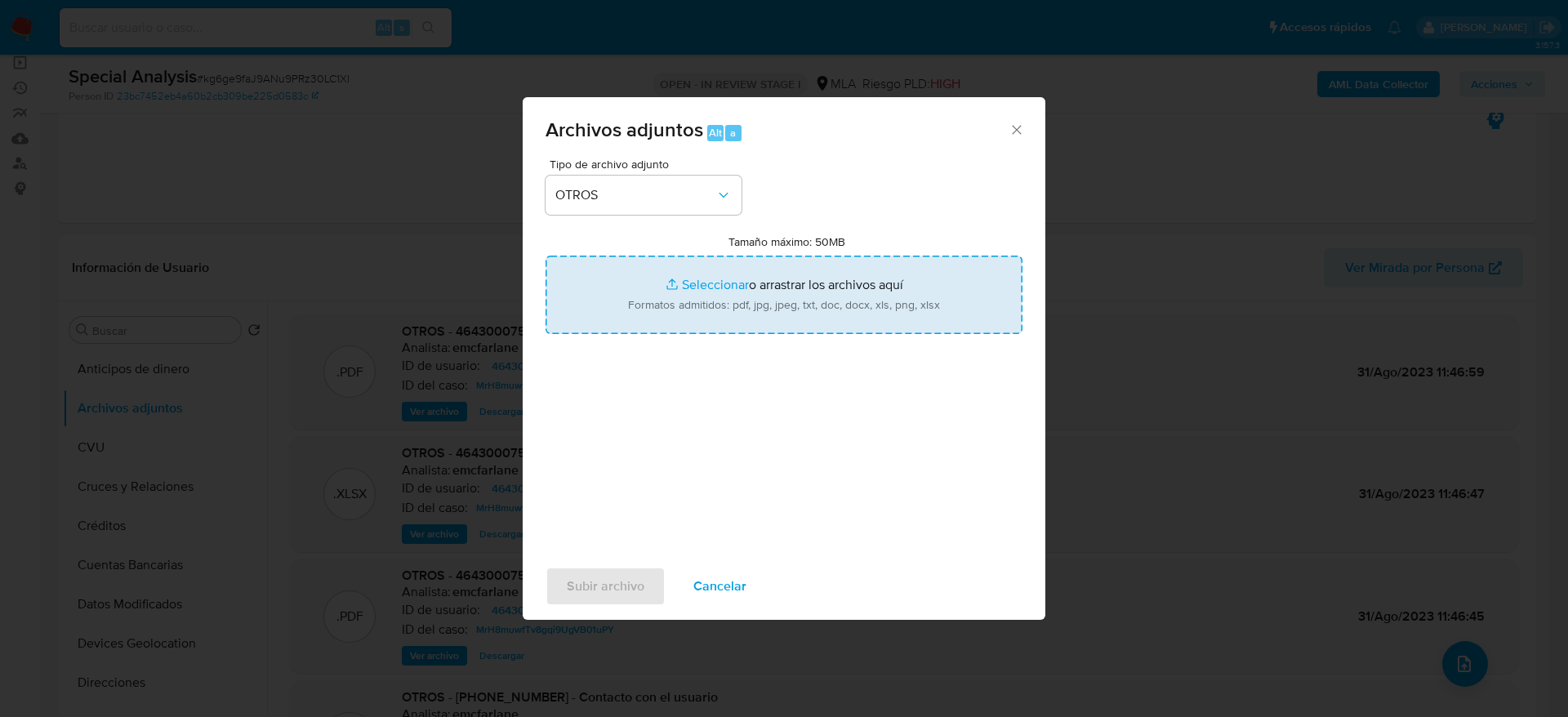
type input "C:\fakepath\464300075_certificacion de ingresos.pdf"
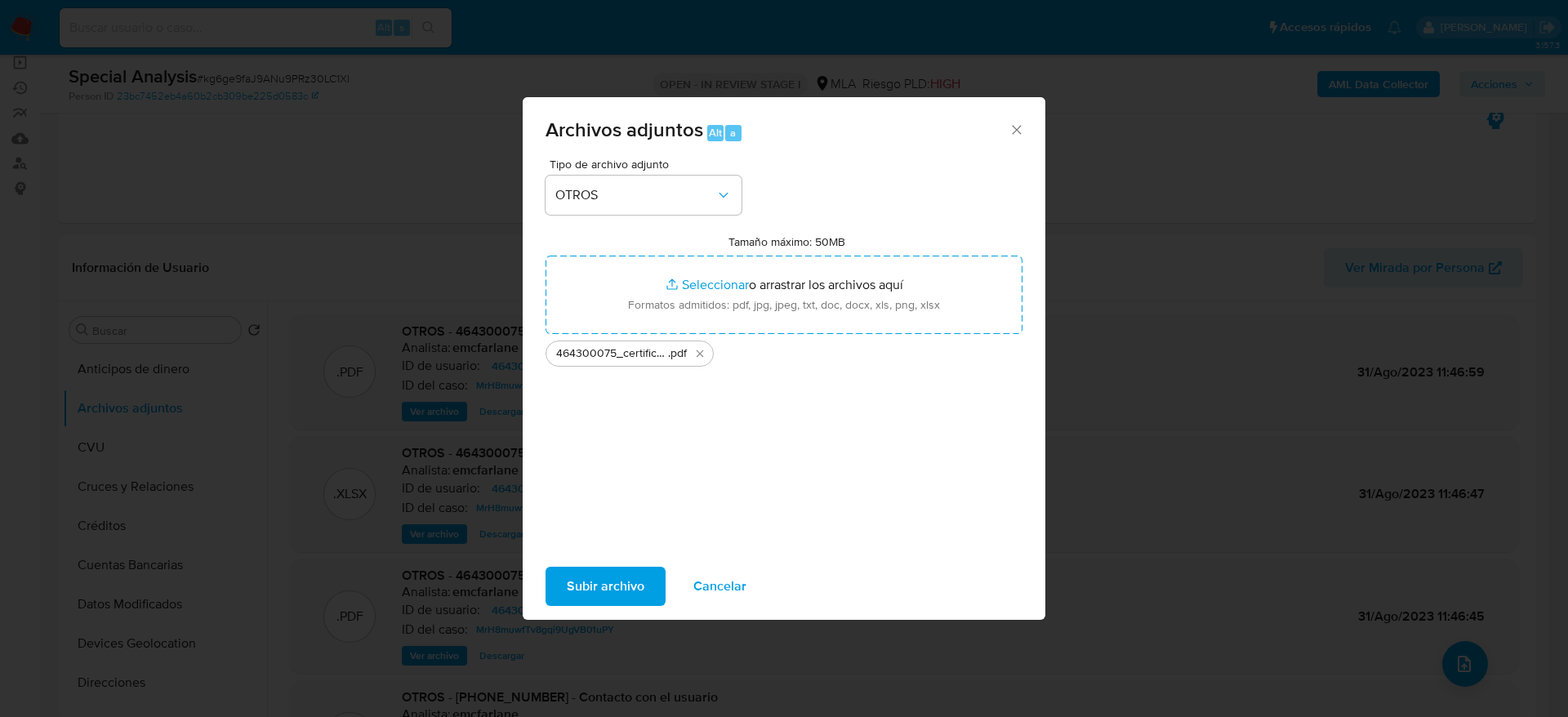
click at [647, 573] on button "Subir archivo" at bounding box center [605, 586] width 120 height 39
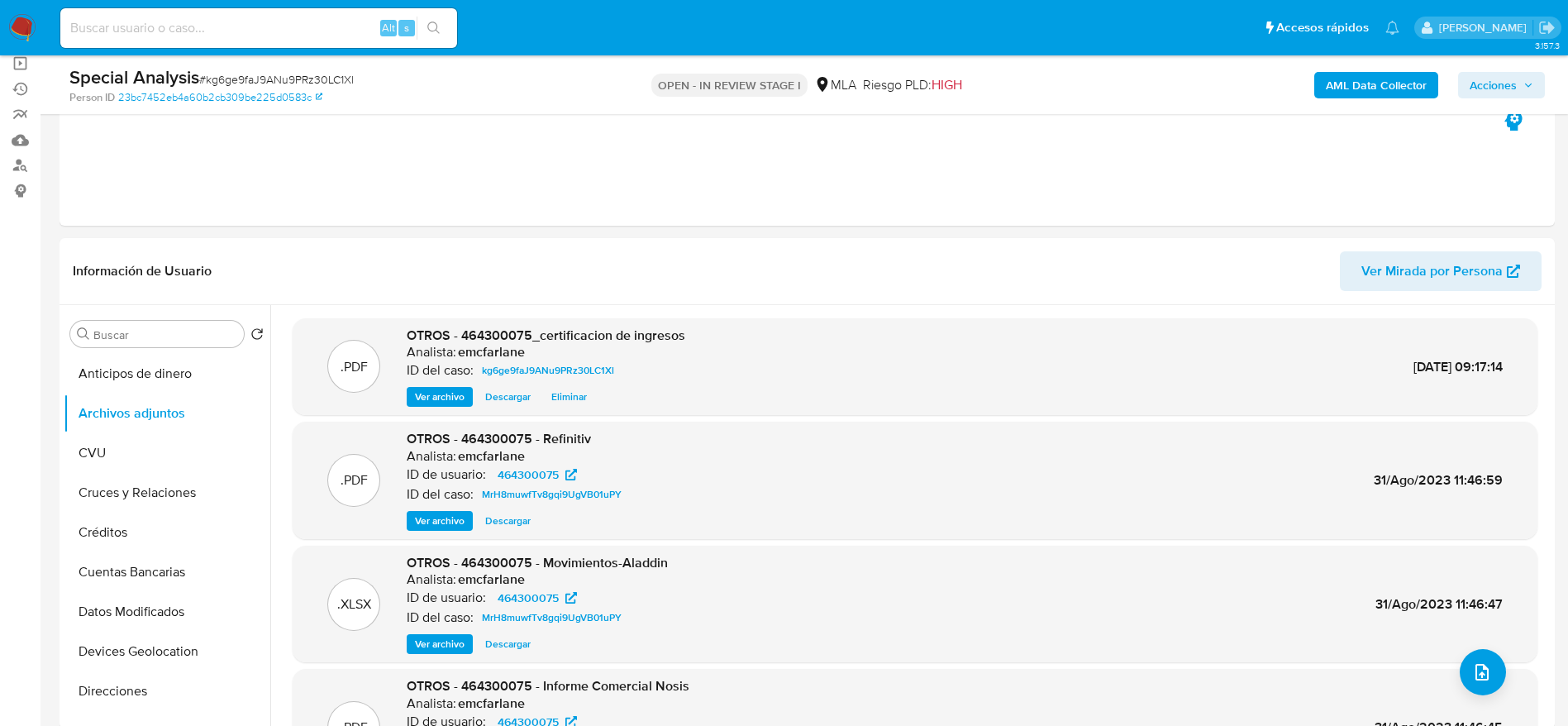
drag, startPoint x: 1502, startPoint y: 81, endPoint x: 1455, endPoint y: 96, distance: 49.3
click at [1499, 82] on span "Acciones" at bounding box center [1493, 85] width 47 height 26
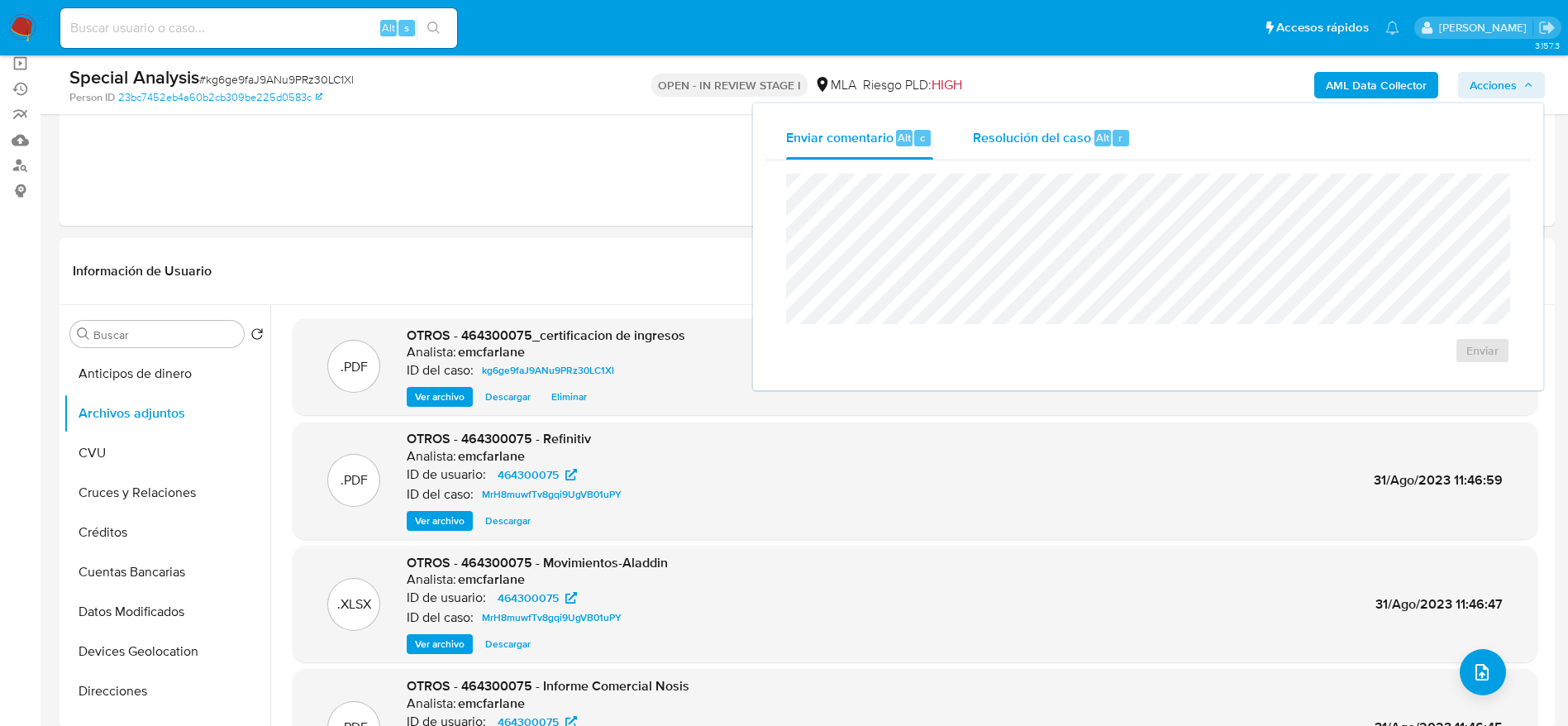
click at [1059, 138] on span "Resolución del caso" at bounding box center [1031, 137] width 118 height 19
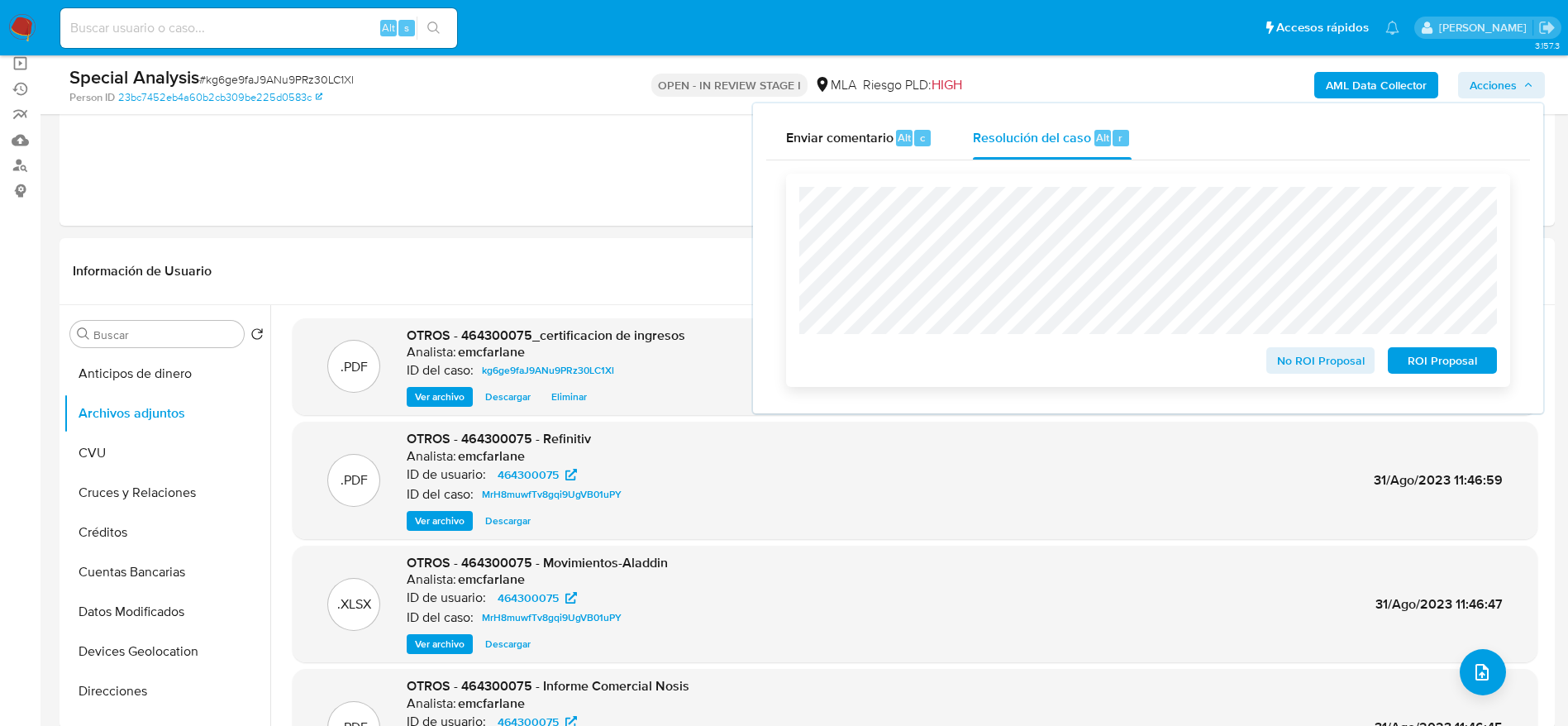
click at [1285, 355] on span "No ROI Proposal" at bounding box center [1320, 360] width 86 height 24
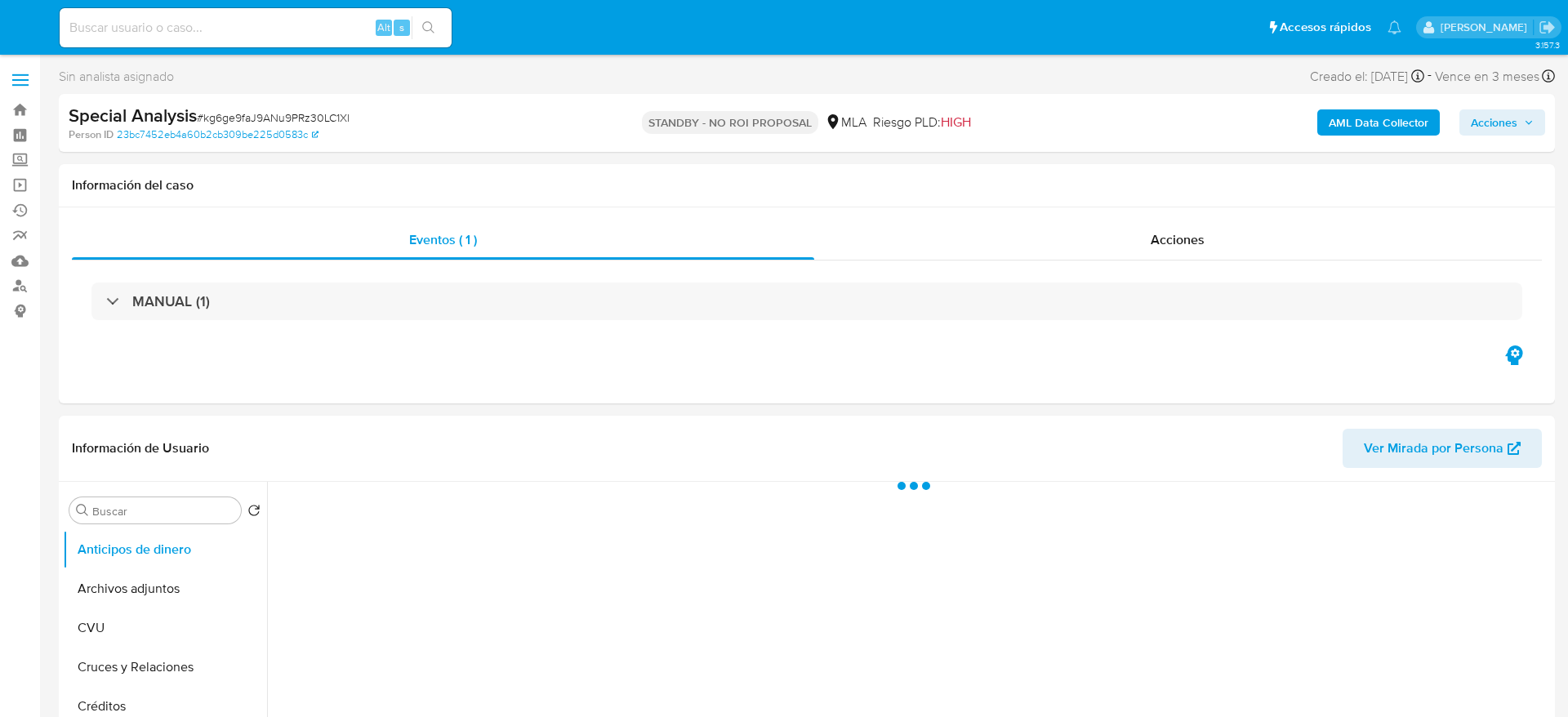
select select "10"
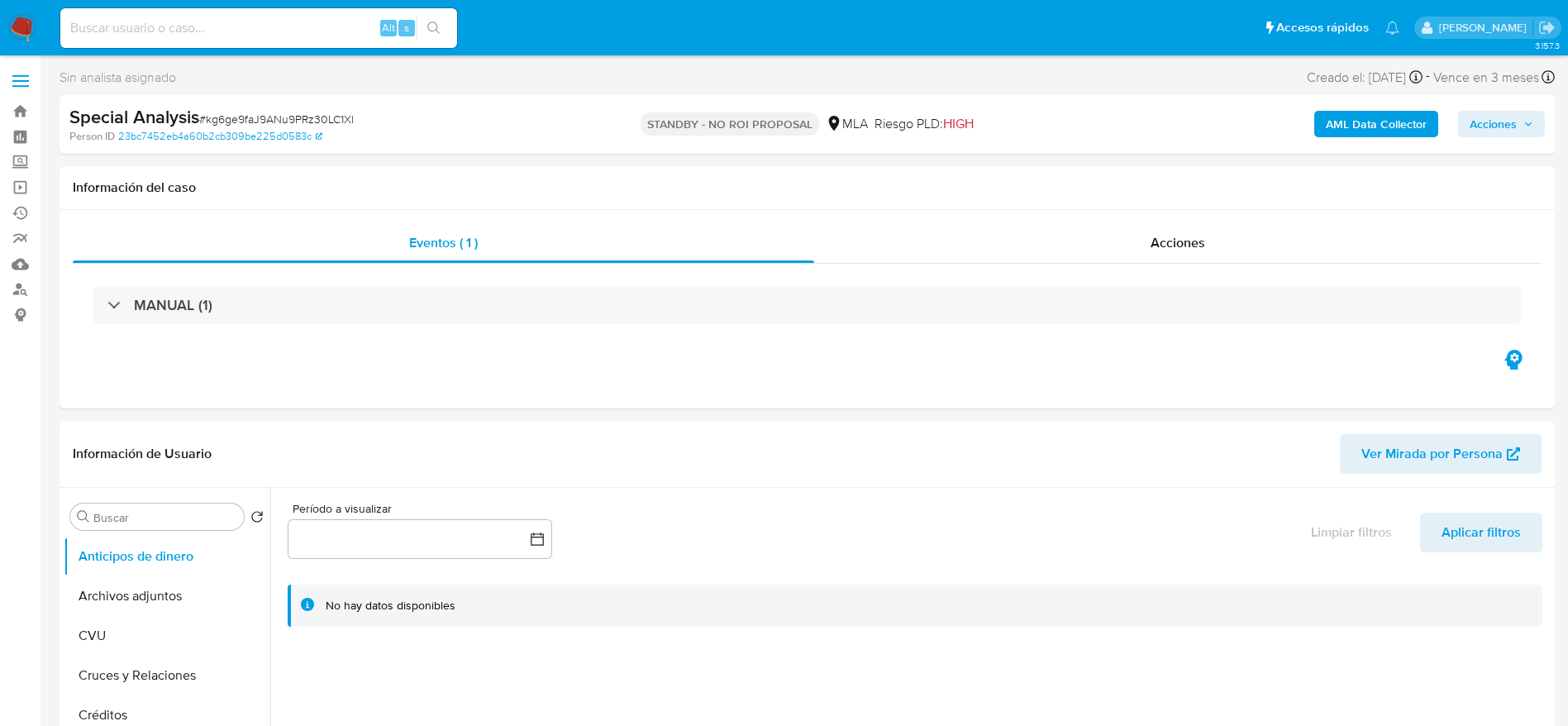
click at [26, 15] on img at bounding box center [22, 28] width 28 height 28
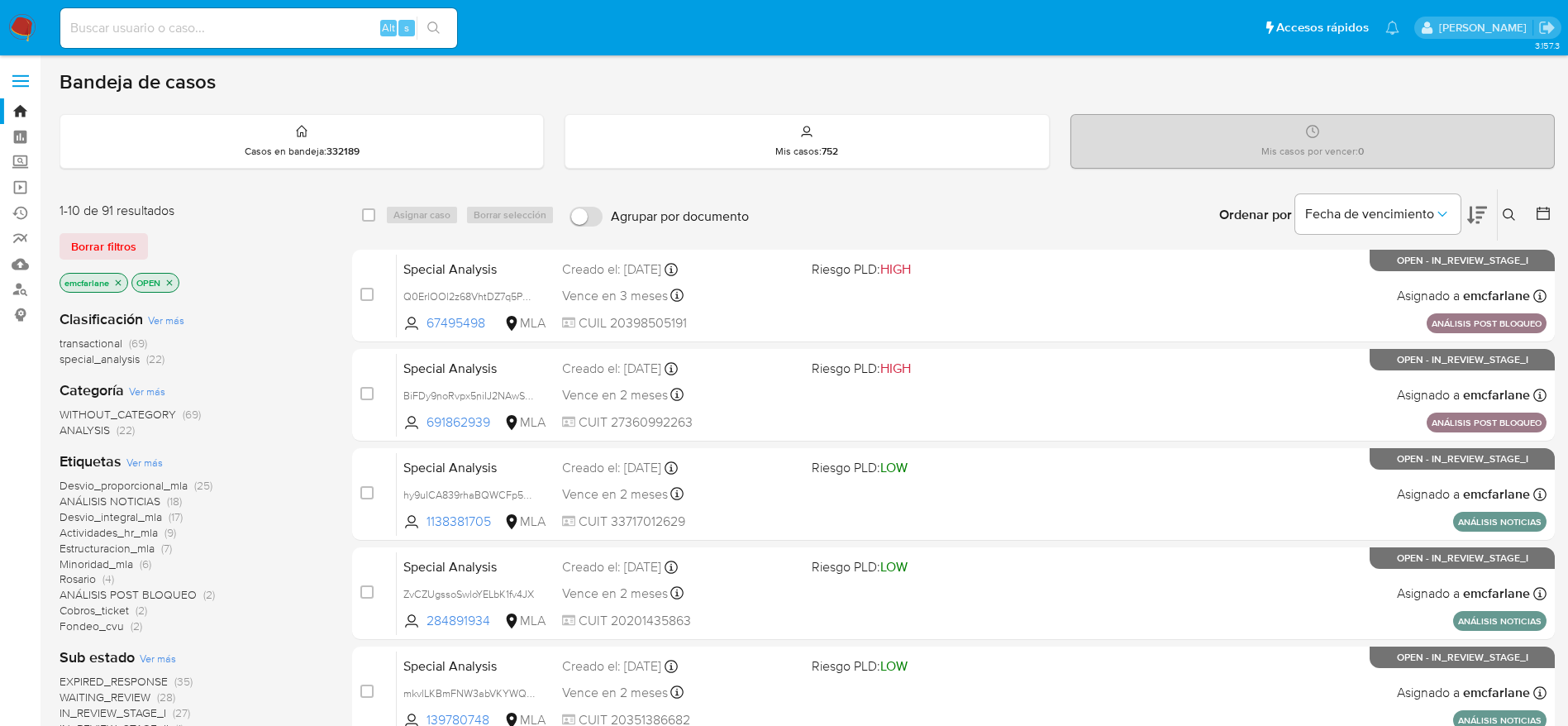
click at [188, 594] on span "ANÁLISIS POST BLOQUEO" at bounding box center [128, 595] width 137 height 17
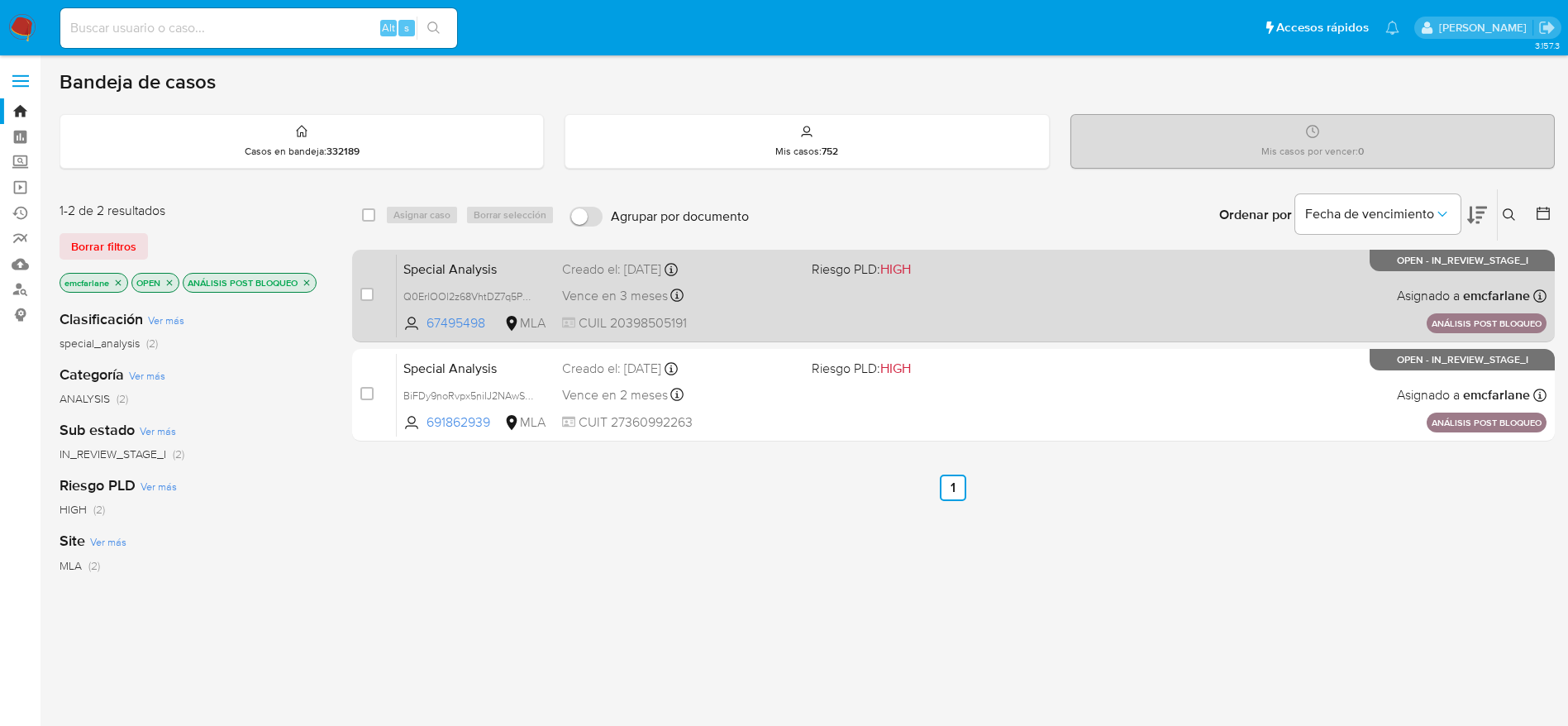
click at [780, 312] on div "Special Analysis Q0ErlOOl2z68VhtDZ7q5PnKl 67495498 MLA Riesgo PLD: HIGH Creado …" at bounding box center [971, 295] width 1150 height 83
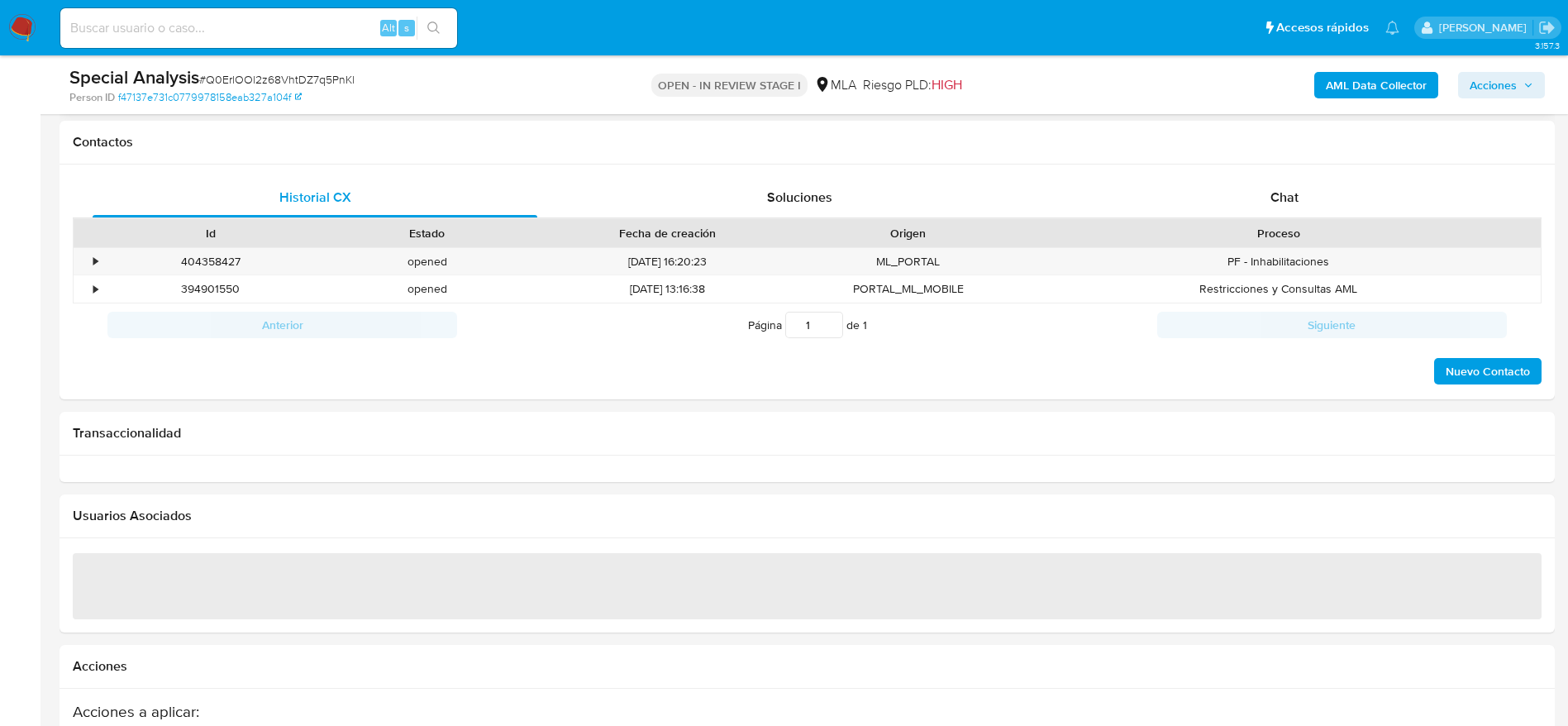
scroll to position [372, 0]
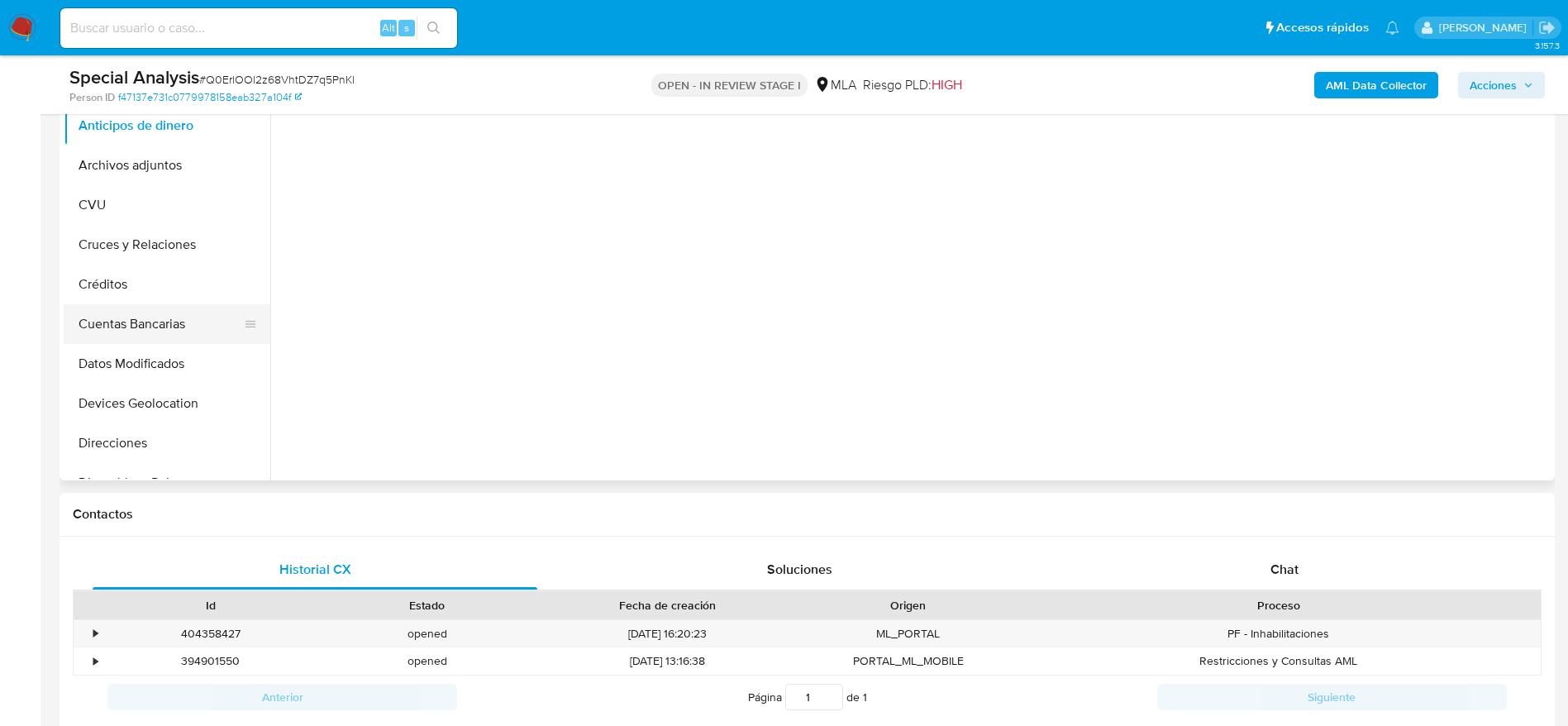
select select "10"
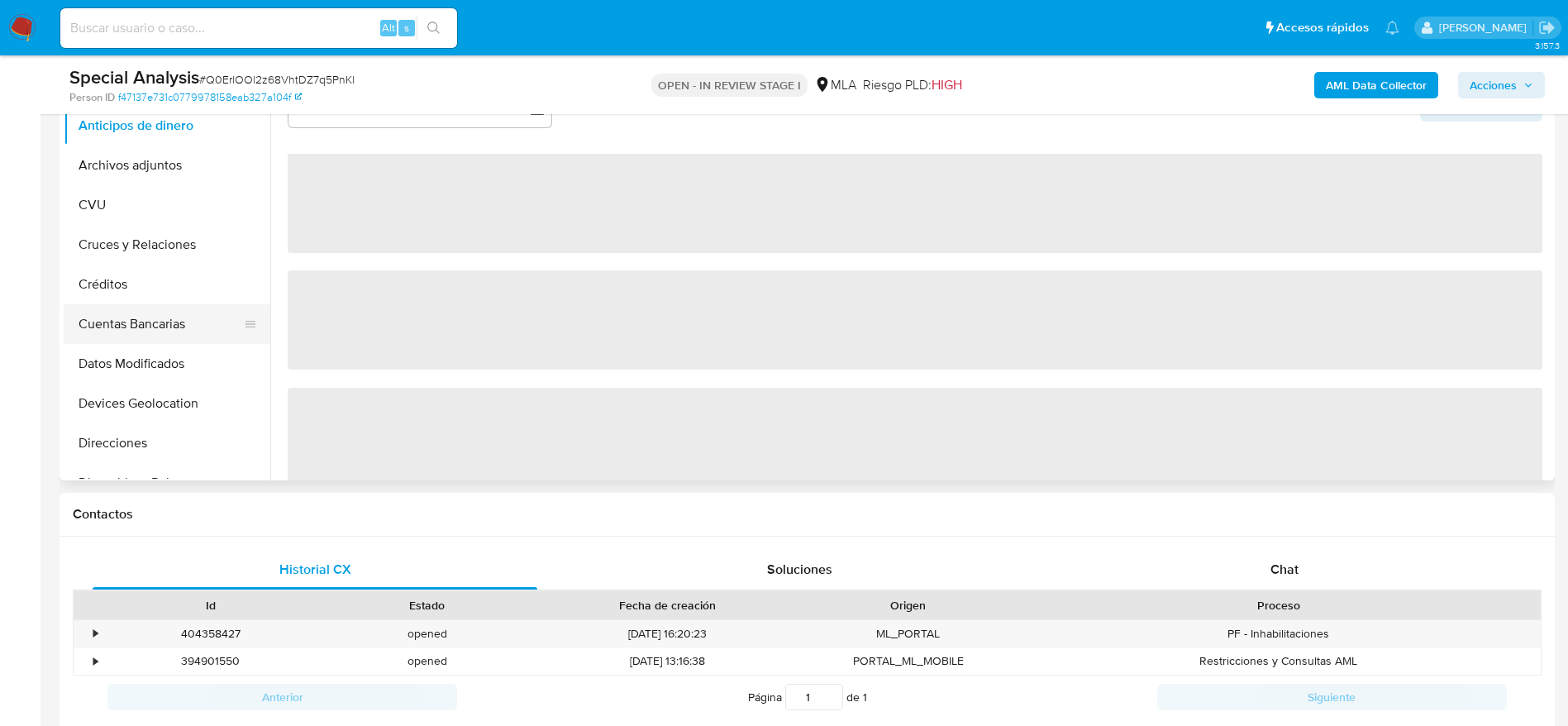
scroll to position [778, 0]
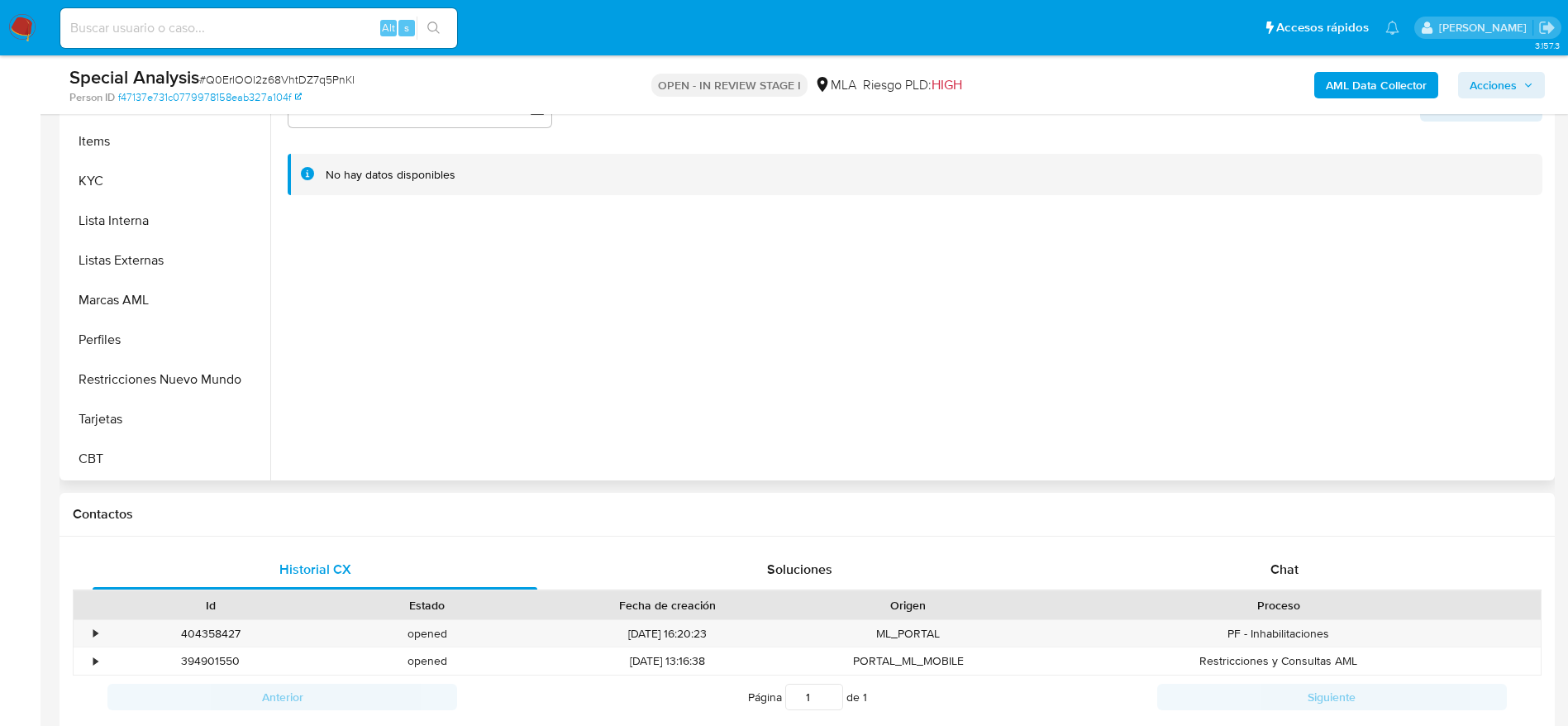
click at [149, 374] on button "Restricciones Nuevo Mundo" at bounding box center [167, 379] width 207 height 39
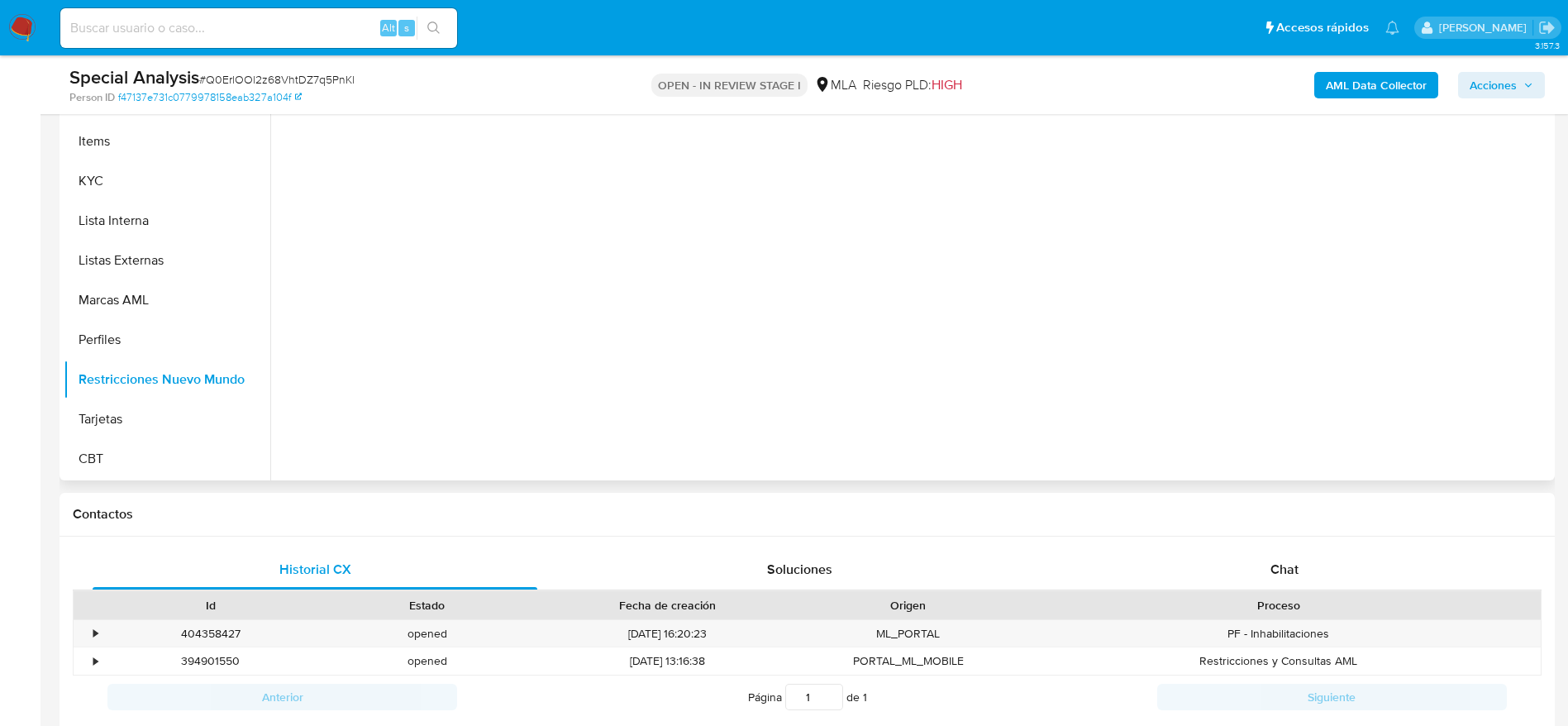
scroll to position [124, 0]
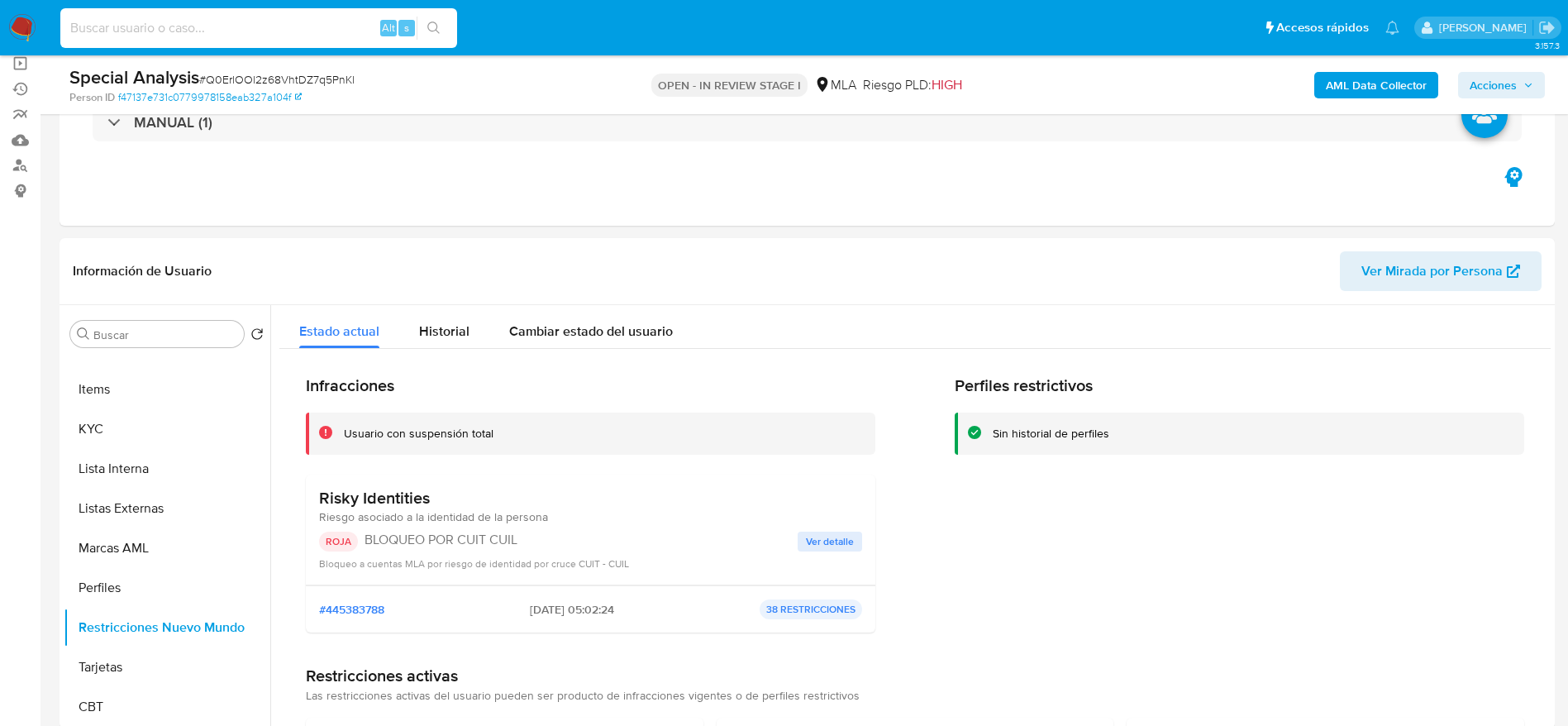
click at [288, 35] on input at bounding box center [259, 29] width 396 height 22
paste input "XytvYLcEfm2gZeMtgfIm3EMI"
type input "XytvYLcEfm2gZeMtgfIm3EMI"
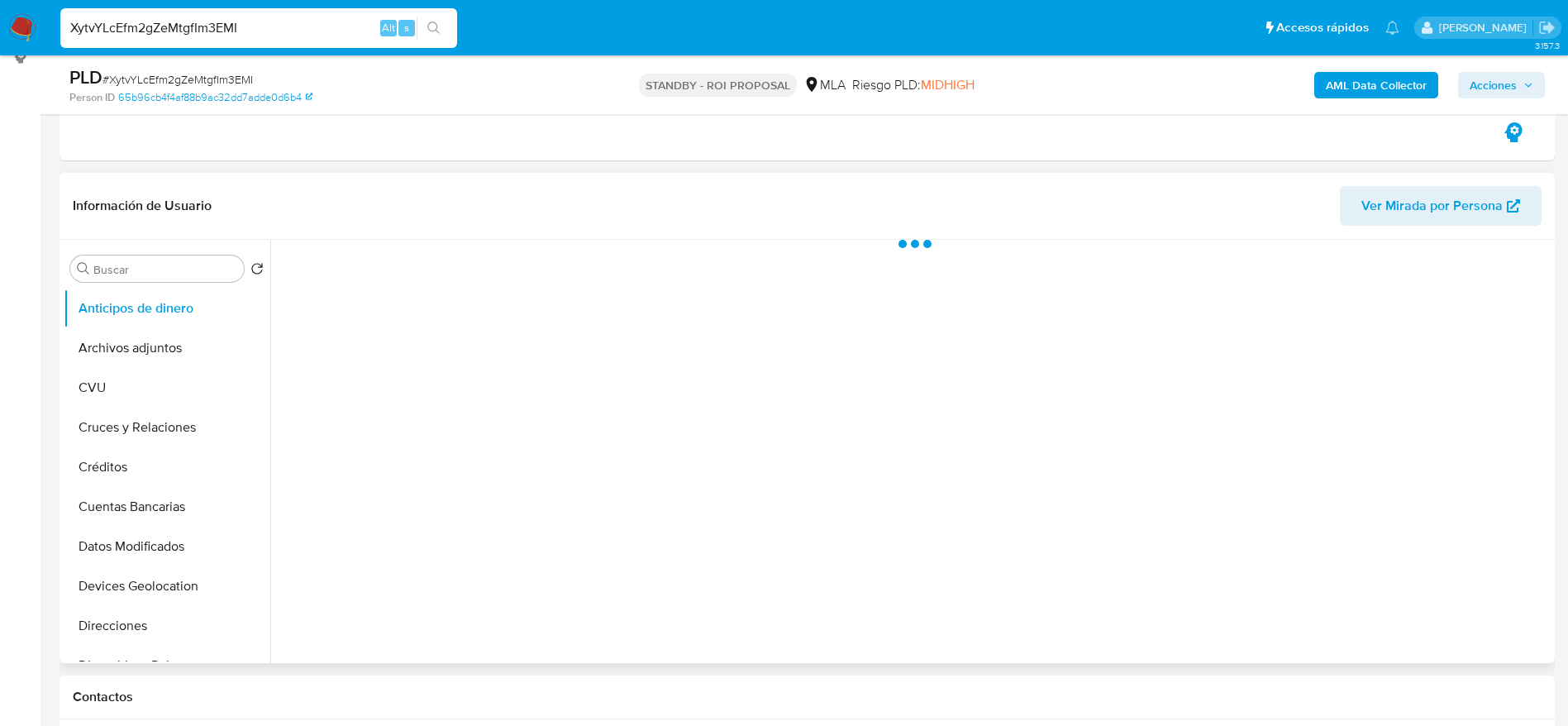
scroll to position [620, 0]
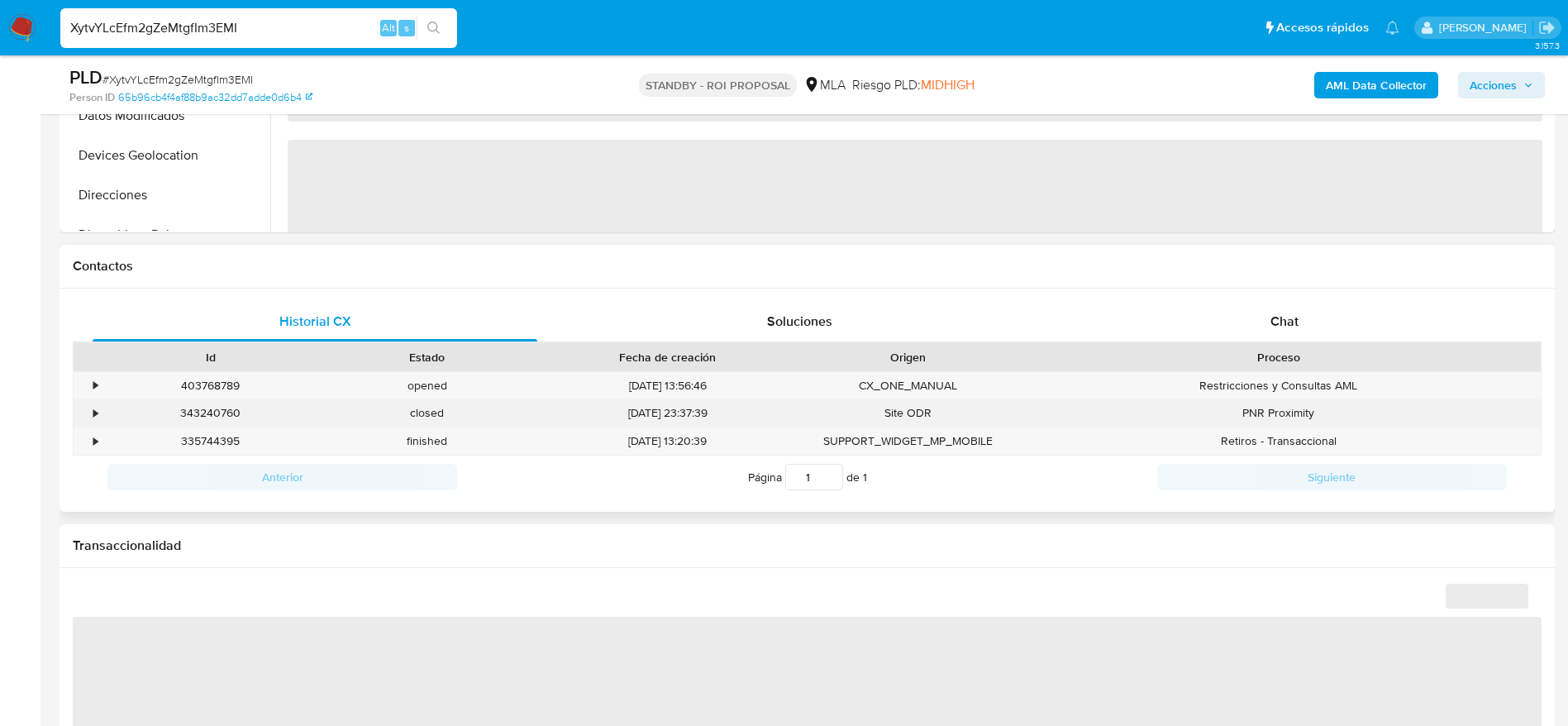
select select "10"
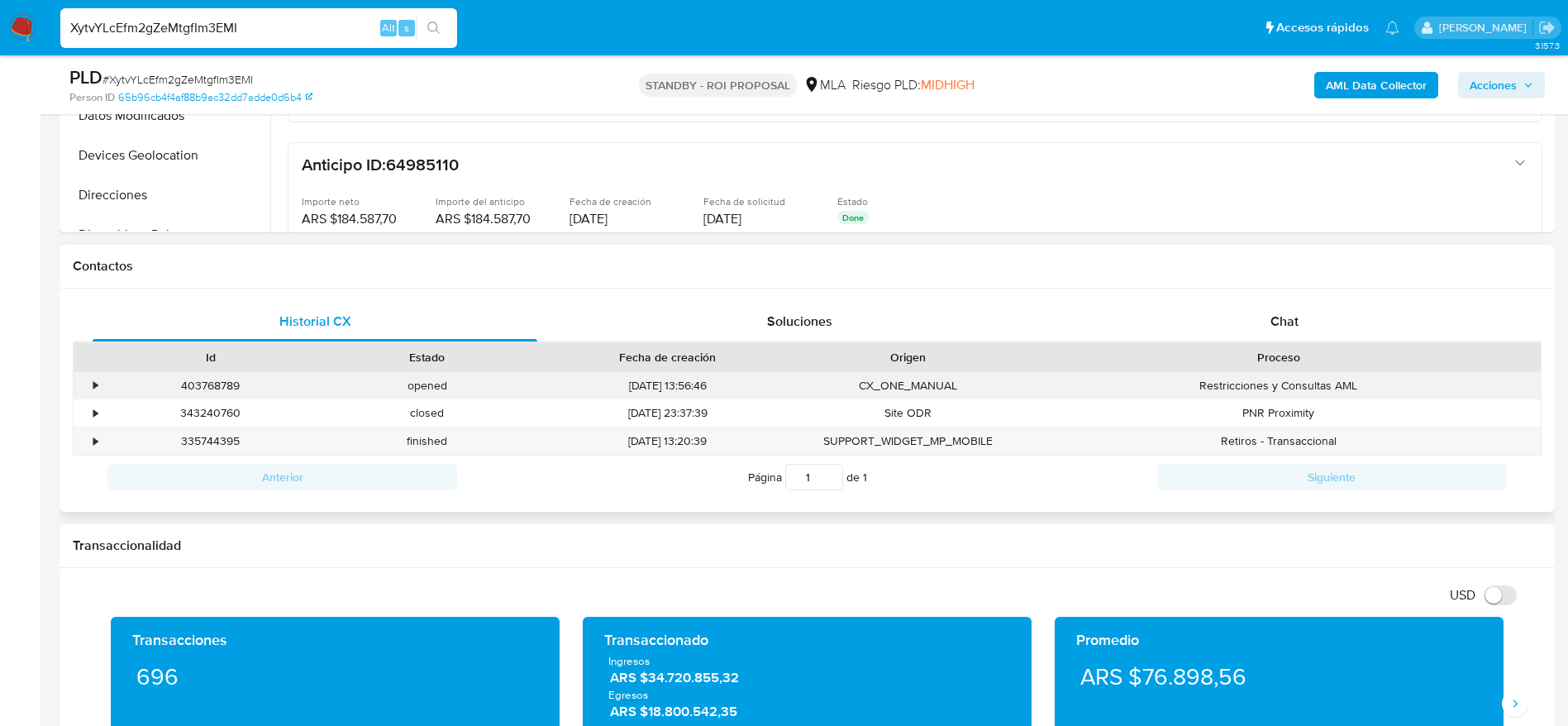
click at [210, 391] on div "403768789" at bounding box center [211, 386] width 217 height 27
copy div "403768789"
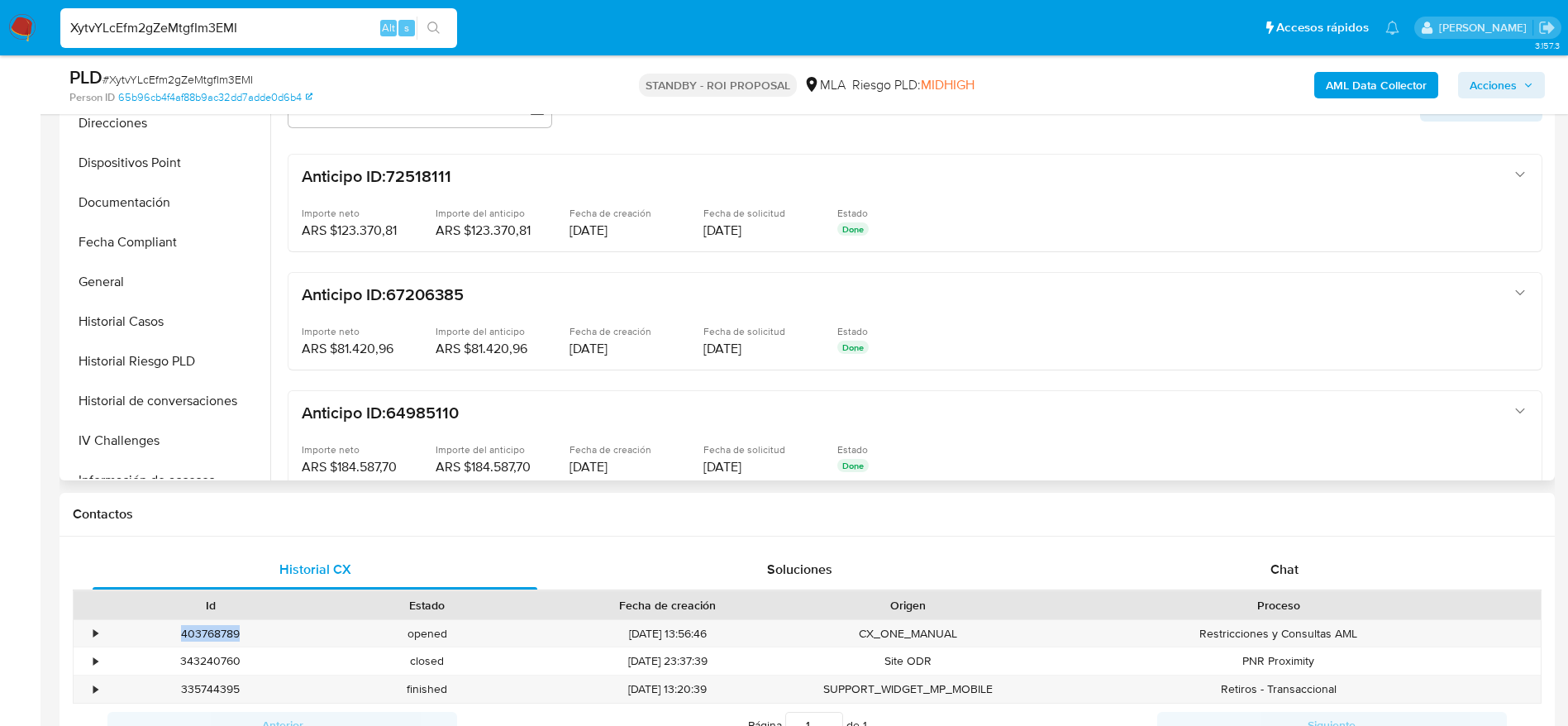
scroll to position [496, 0]
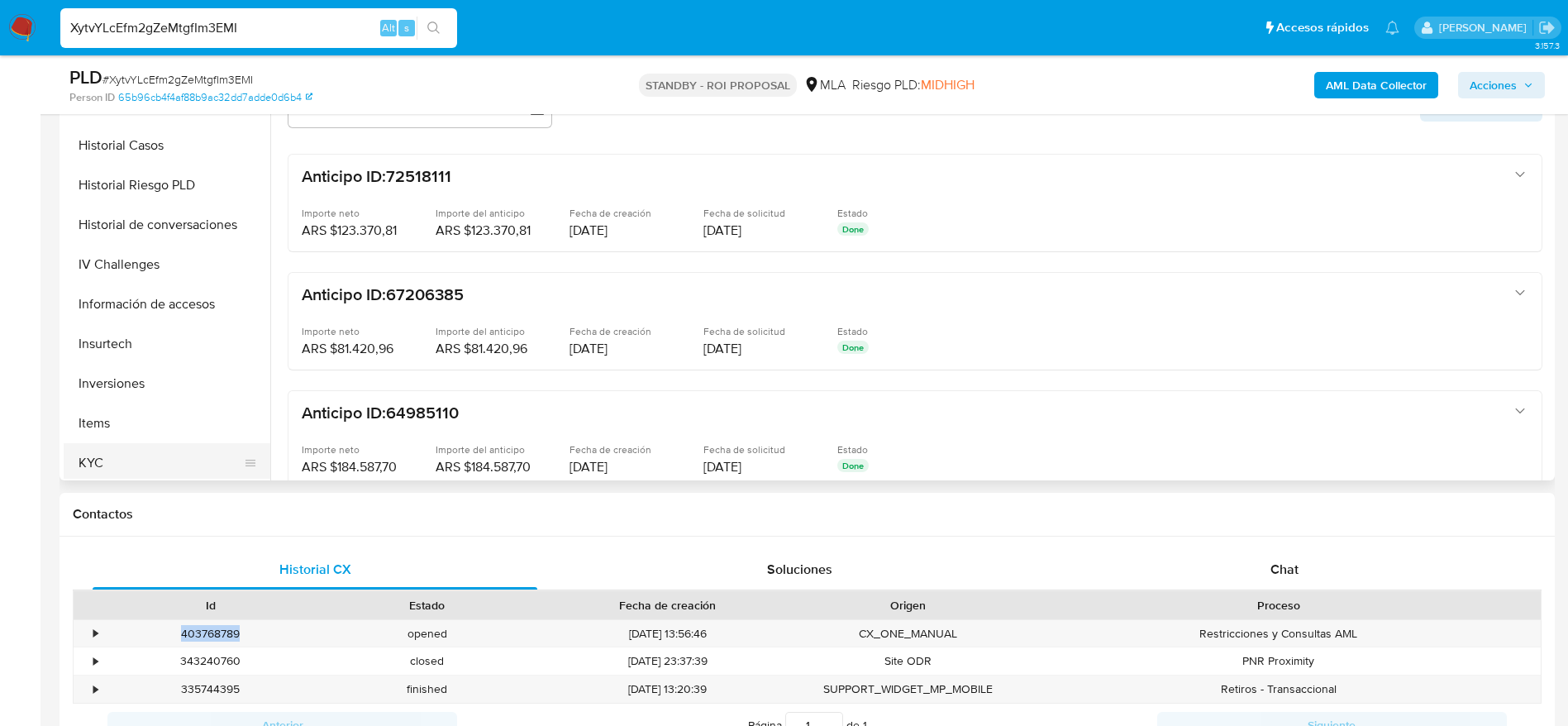
click at [109, 455] on button "KYC" at bounding box center [160, 462] width 193 height 39
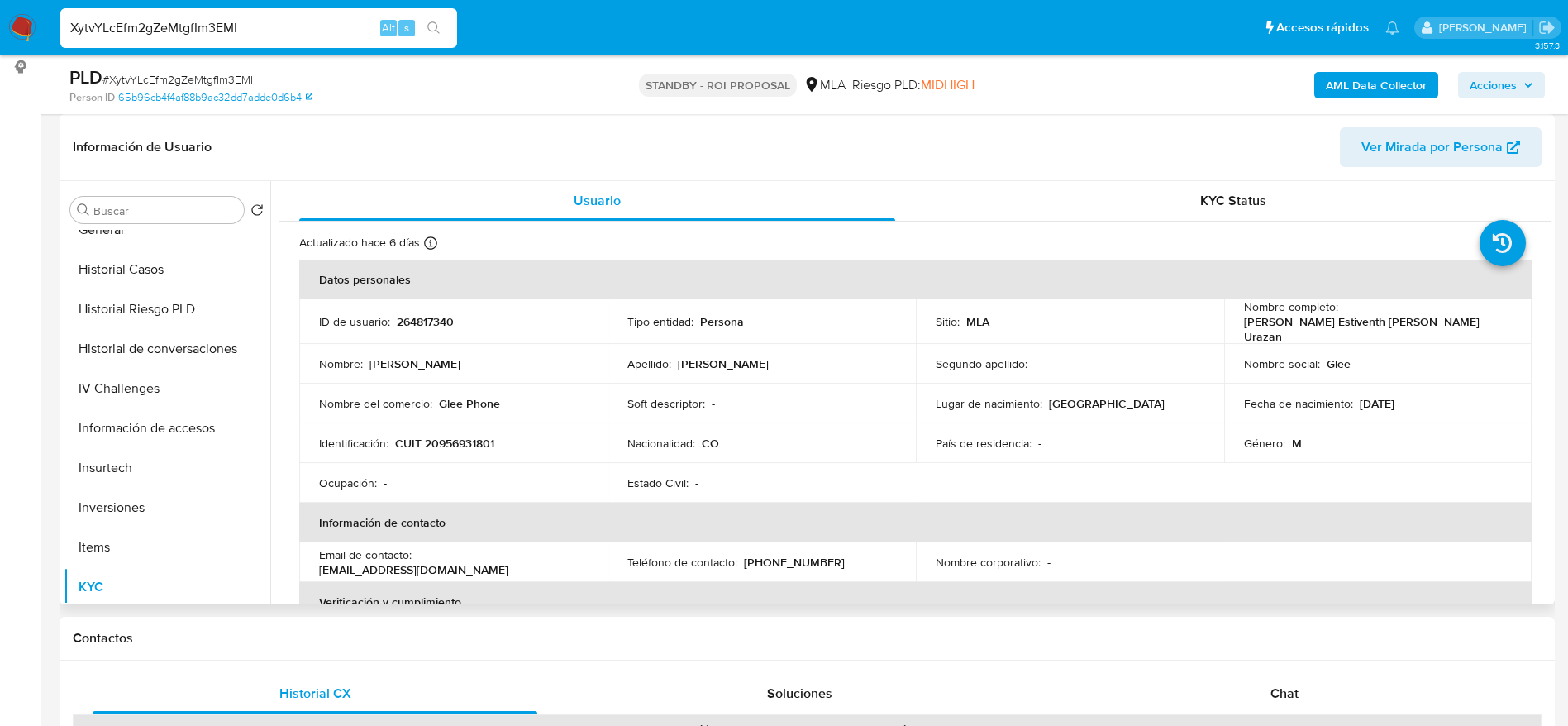
scroll to position [0, 0]
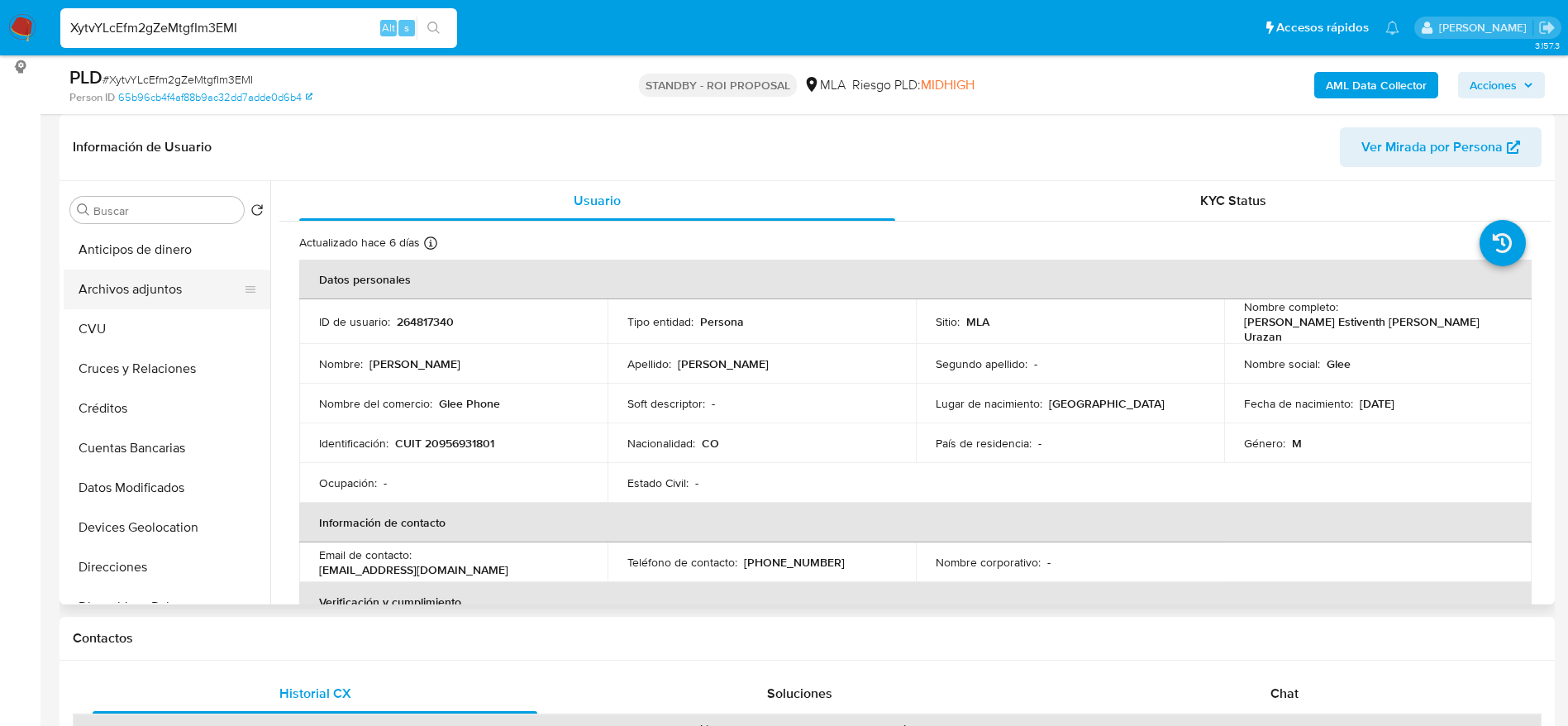
click at [129, 278] on button "Archivos adjuntos" at bounding box center [160, 289] width 193 height 39
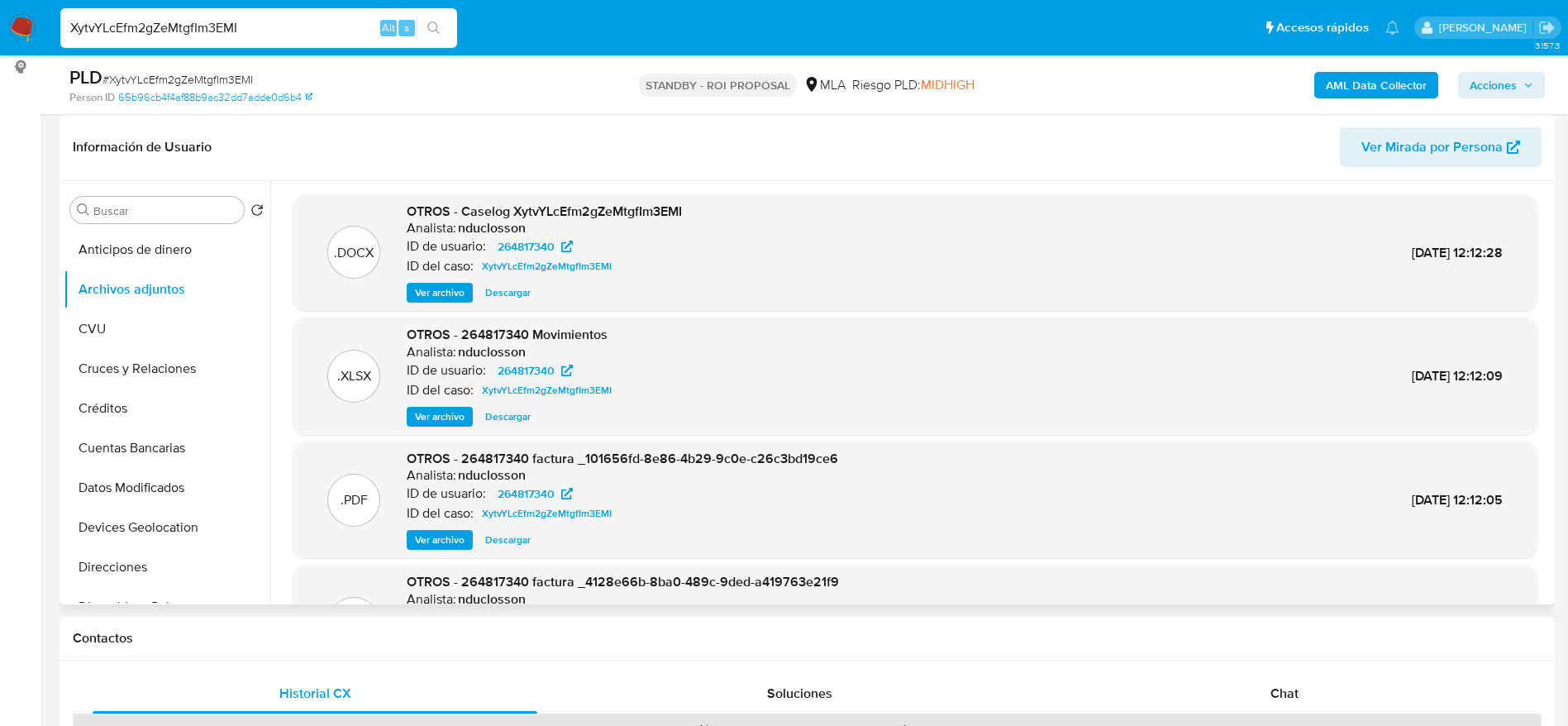
click at [508, 413] on span "Descargar" at bounding box center [508, 417] width 45 height 17
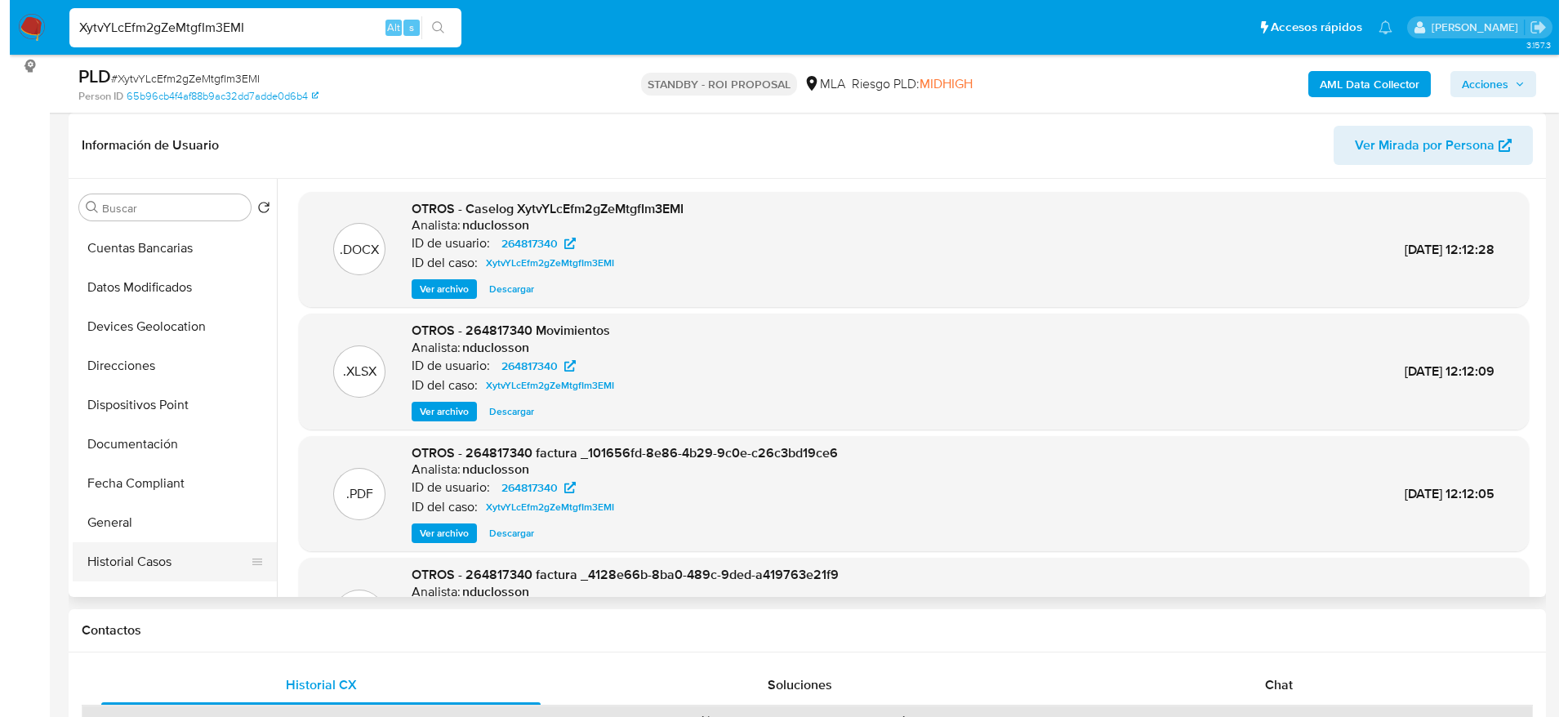
scroll to position [368, 0]
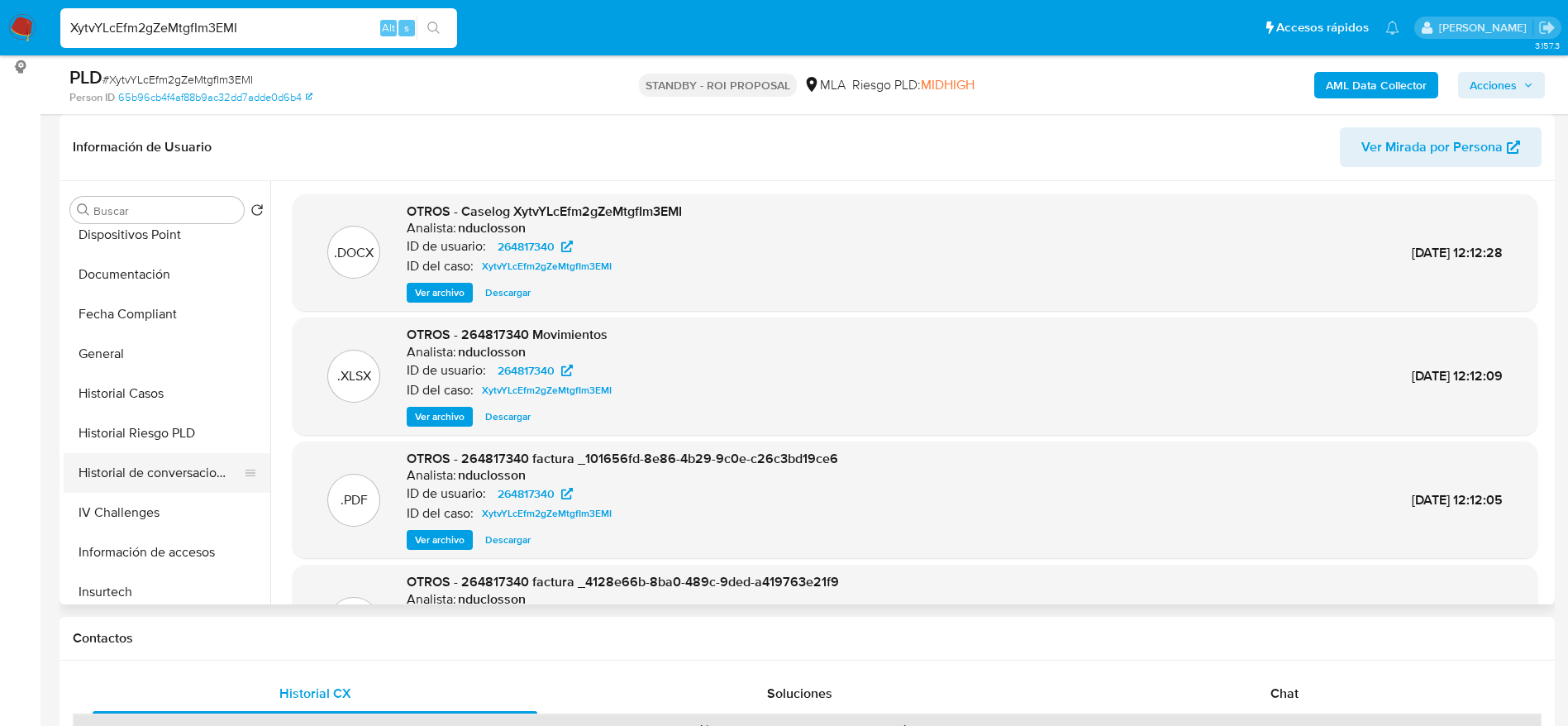
click at [128, 466] on button "Historial de conversaciones" at bounding box center [160, 472] width 193 height 39
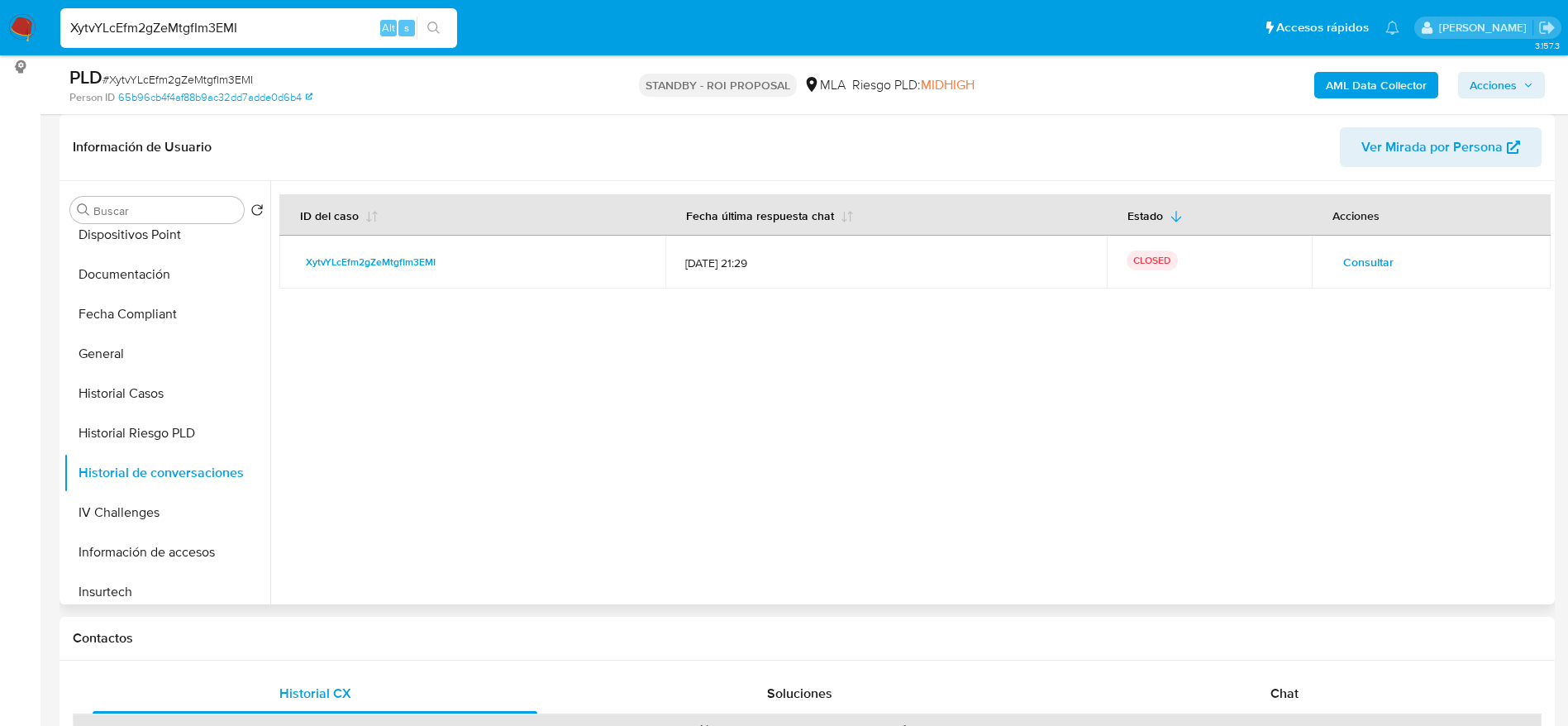
click at [1375, 266] on span "Consultar" at bounding box center [1368, 262] width 50 height 24
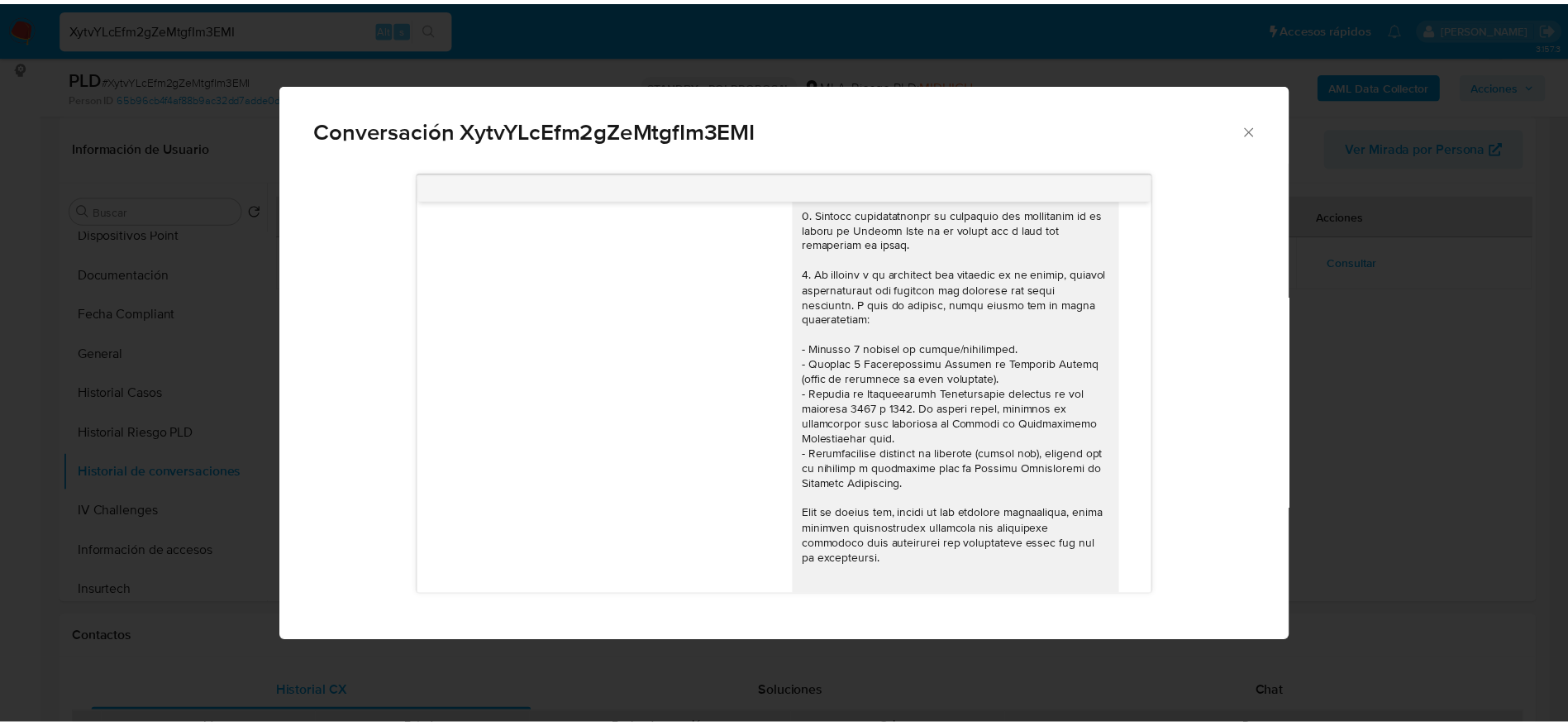
scroll to position [0, 0]
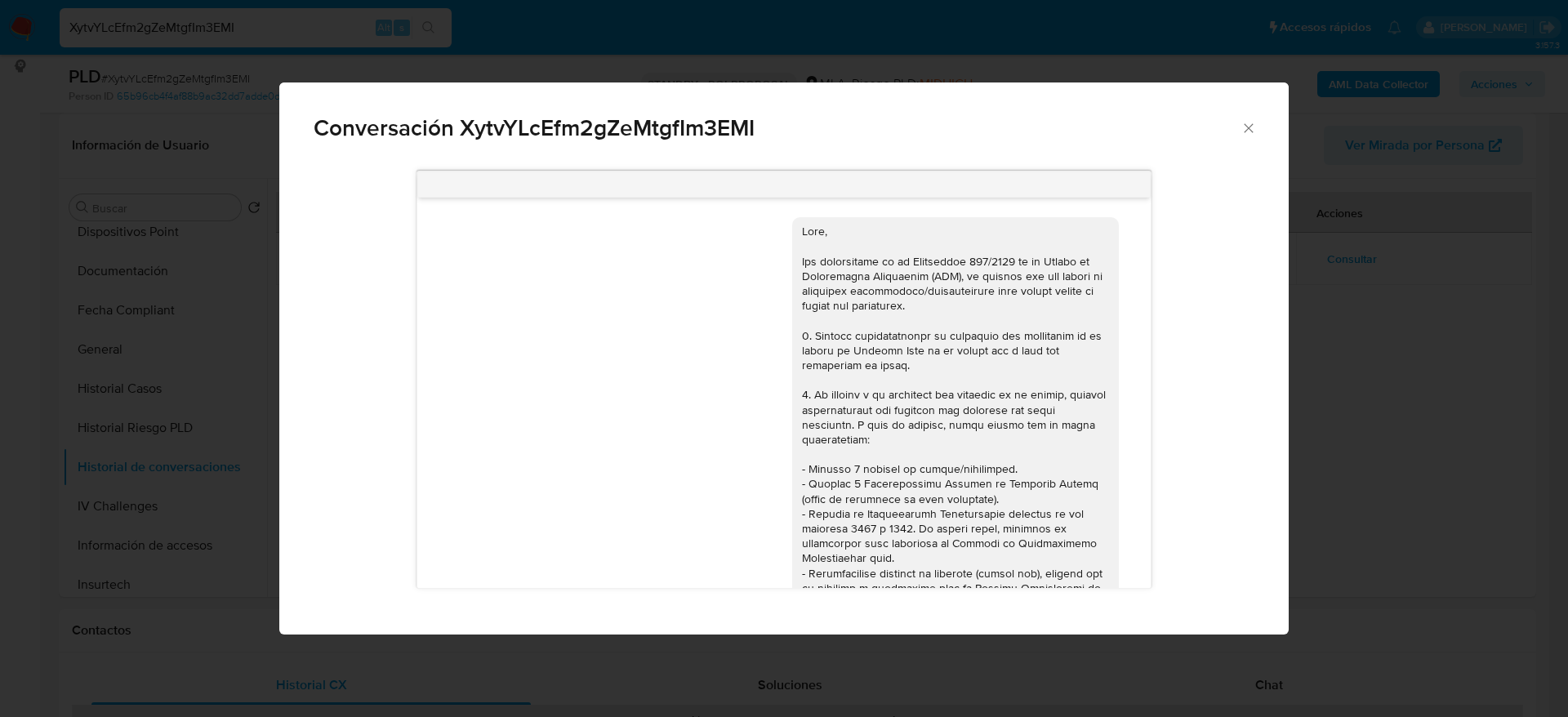
click at [1248, 133] on icon "Cerrar" at bounding box center [1249, 129] width 17 height 17
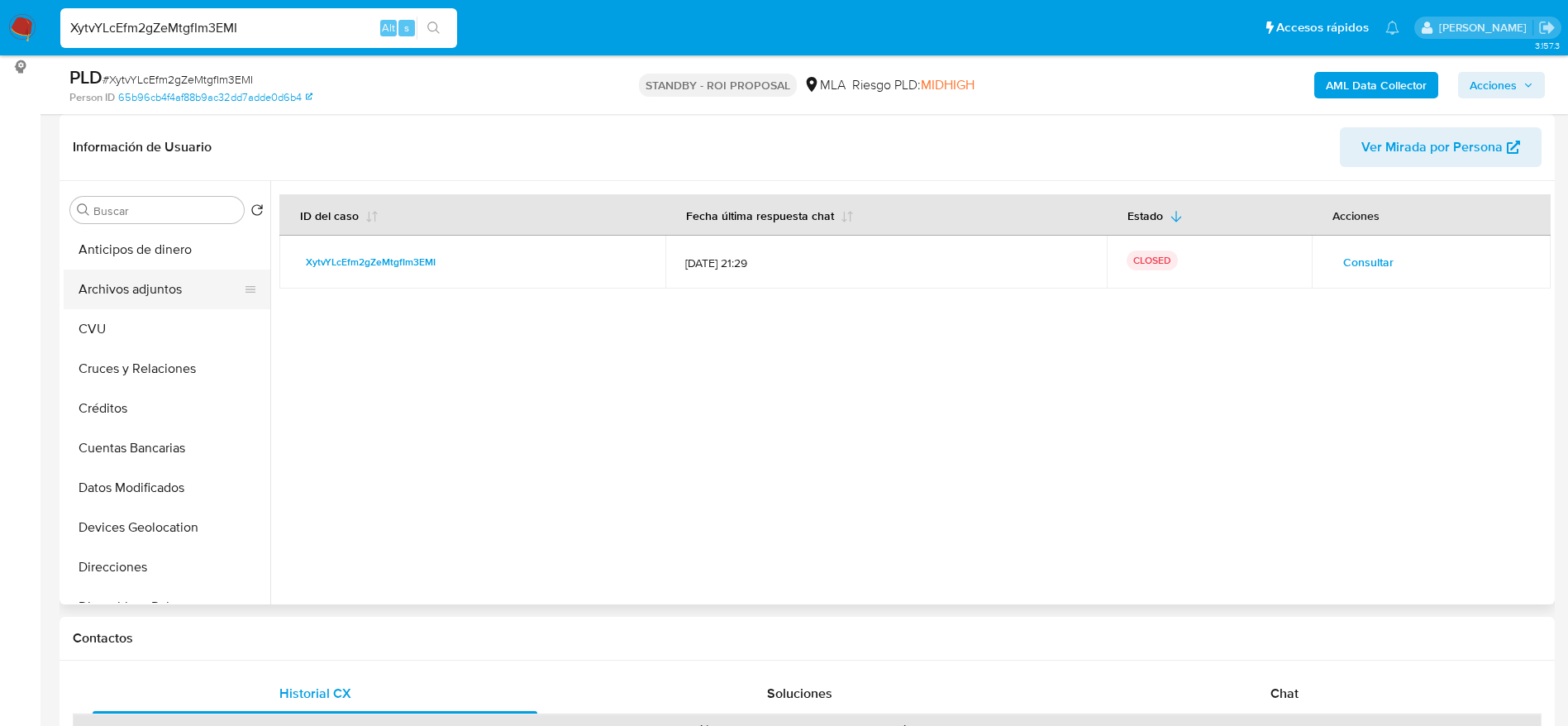
click at [123, 293] on button "Archivos adjuntos" at bounding box center [160, 289] width 193 height 39
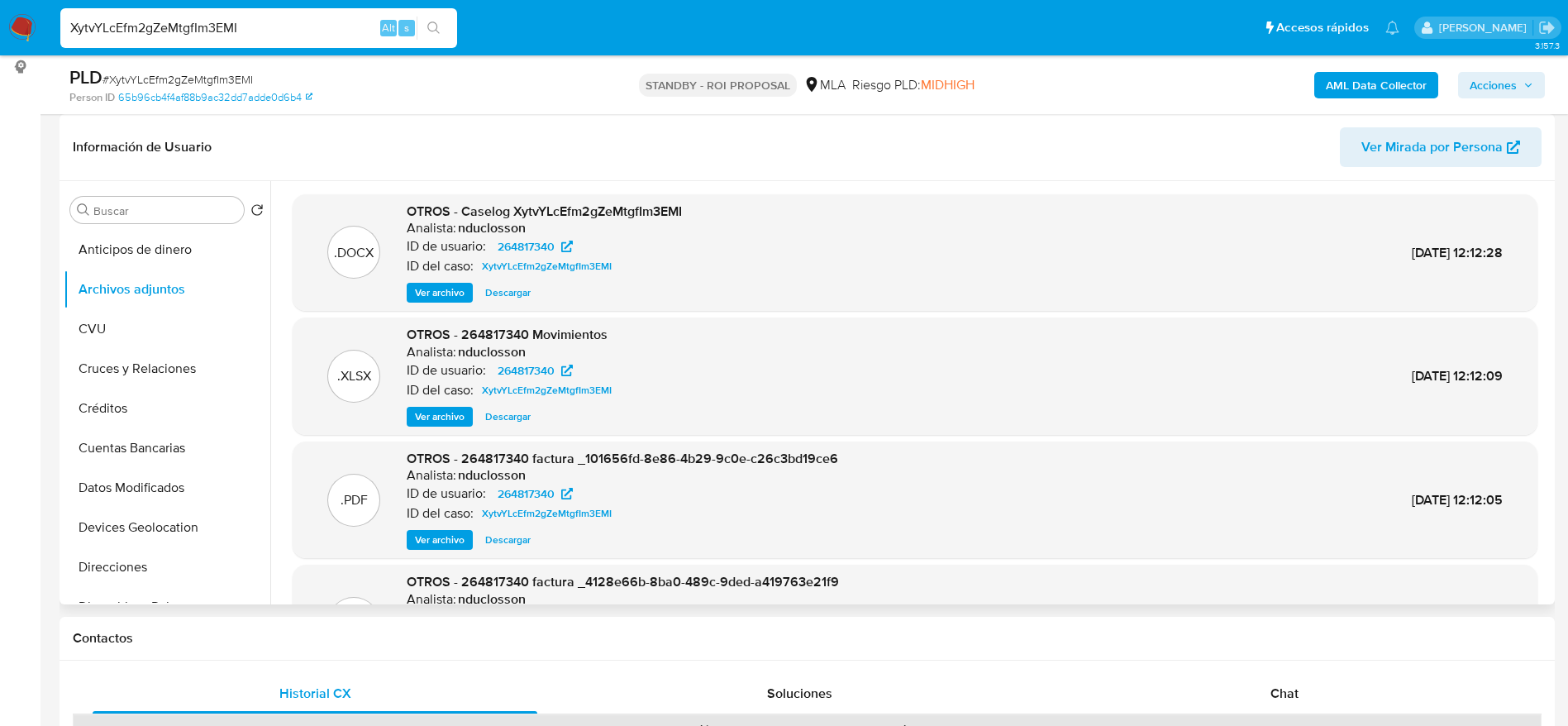
click at [518, 301] on span "Descargar" at bounding box center [508, 292] width 45 height 17
click at [263, 26] on input "XytvYLcEfm2gZeMtgfIm3EMI" at bounding box center [259, 29] width 396 height 22
paste input "hal1oeTxcEiDZ0bczSFRbHUx"
type input "hal1oeTxcEiDZ0bczSFRbHUx"
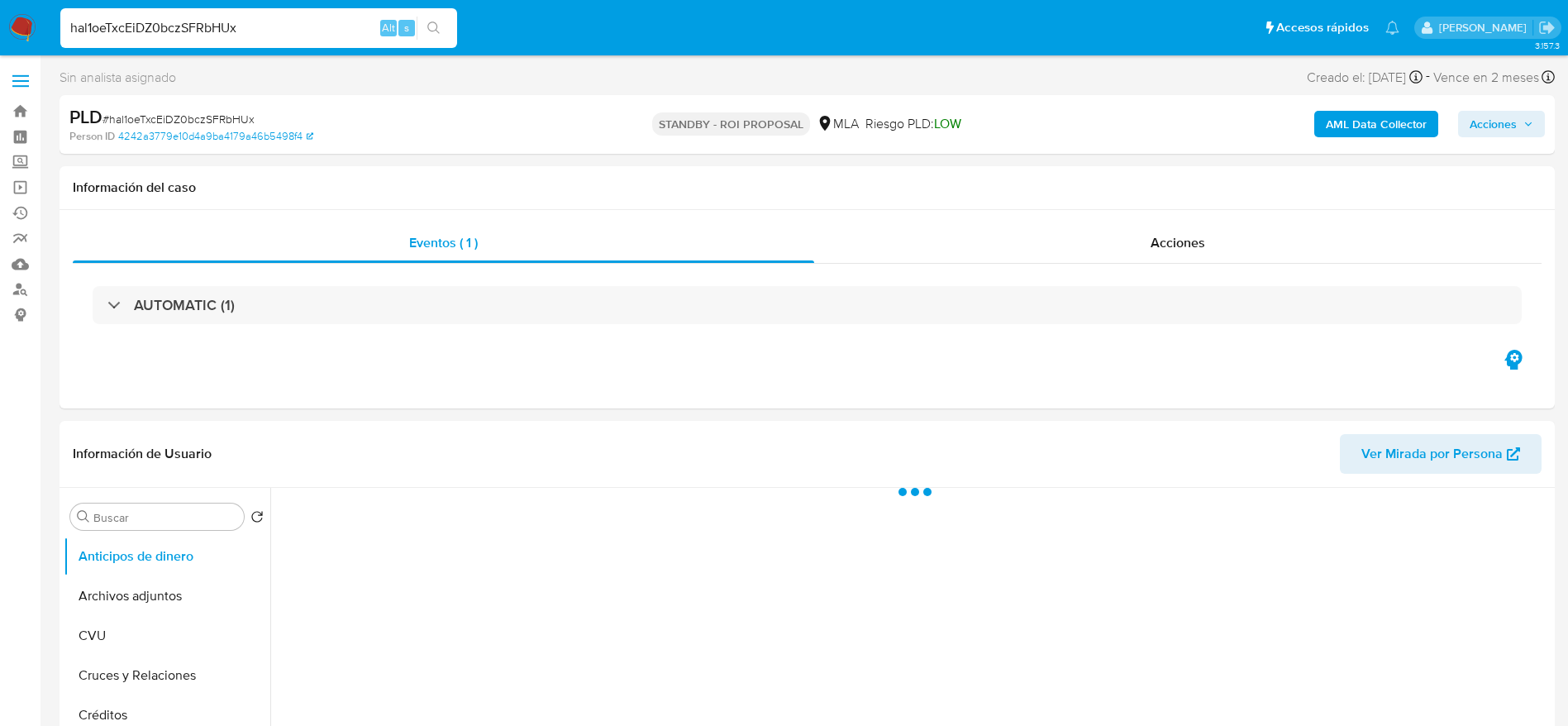
select select "10"
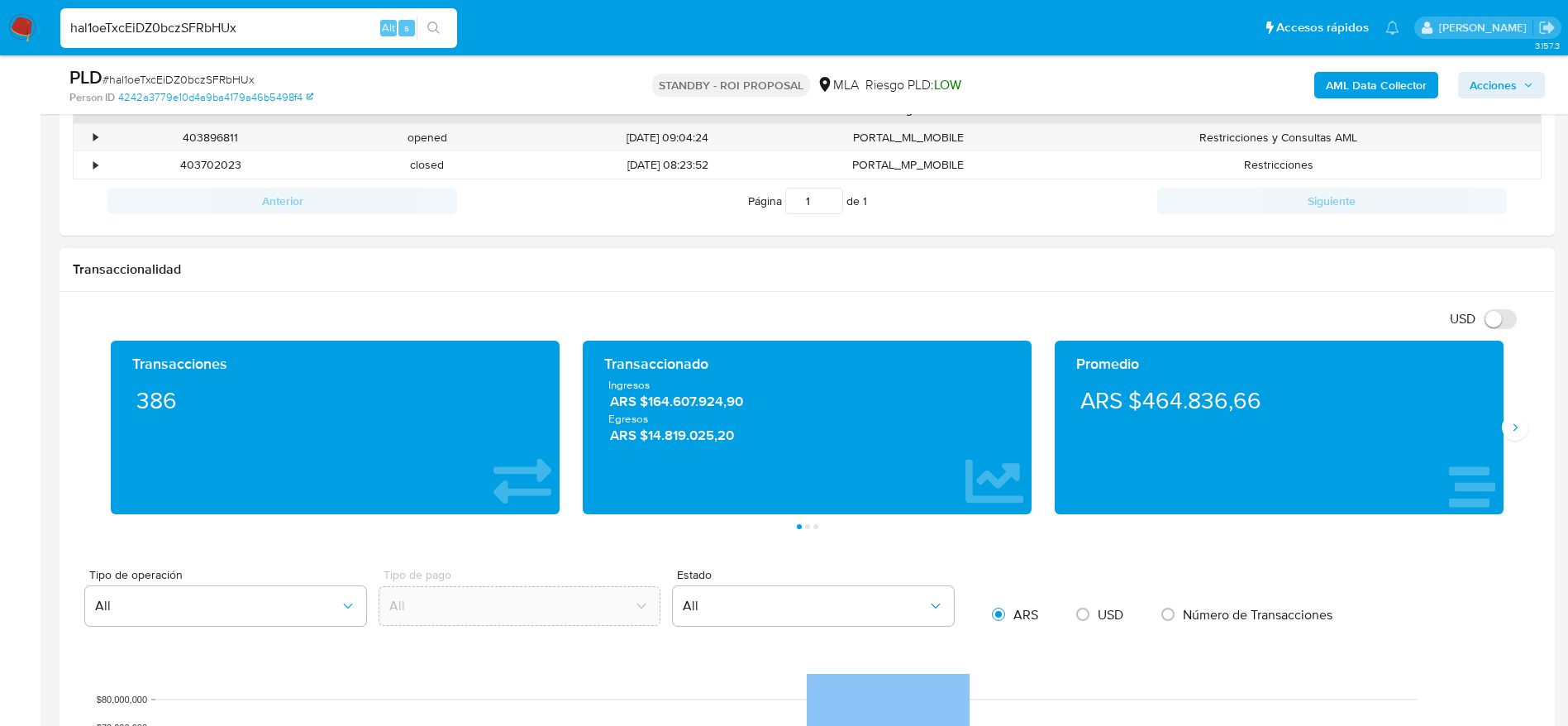
scroll to position [620, 0]
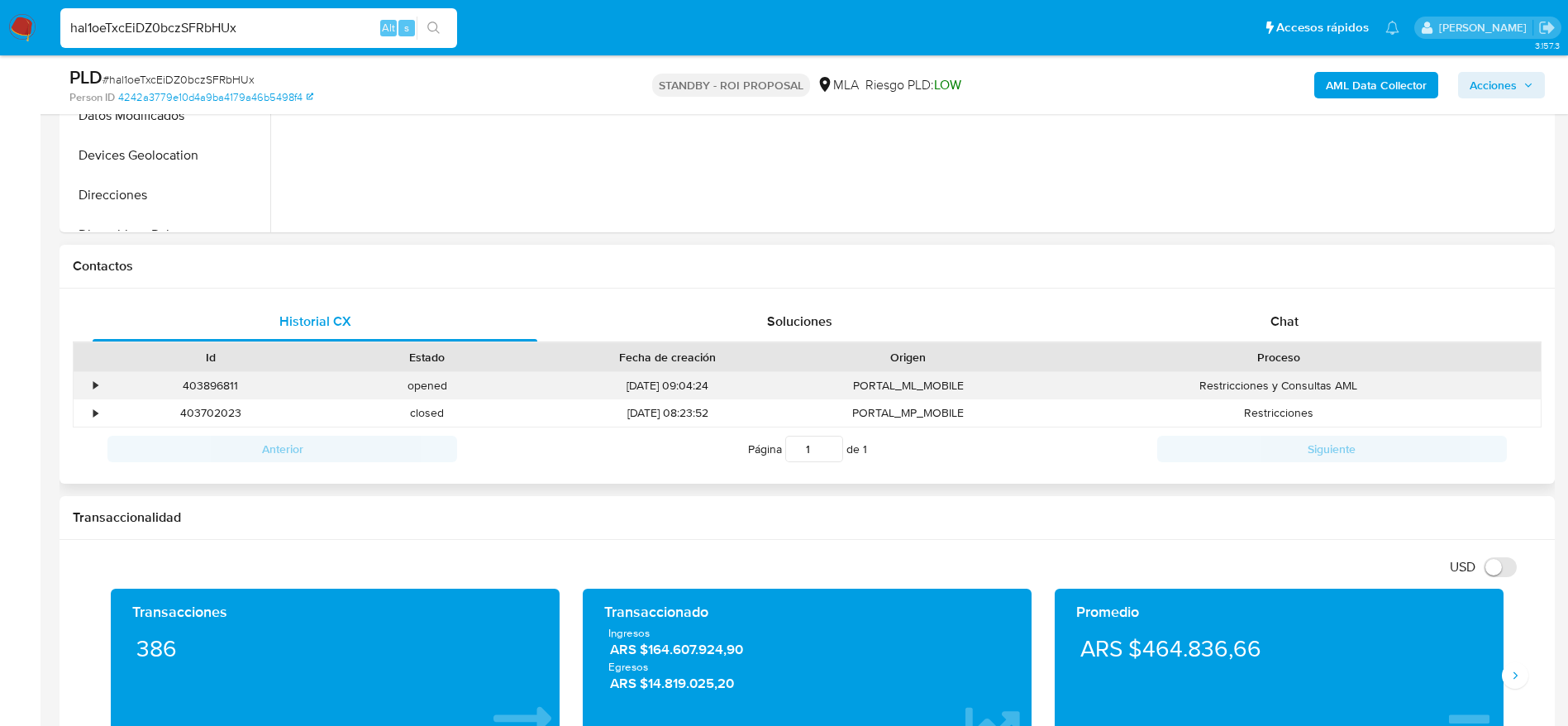
click at [202, 383] on div "403896811" at bounding box center [211, 386] width 217 height 27
copy div "403896811"
click at [251, 23] on input "hal1oeTxcEiDZ0bczSFRbHUx" at bounding box center [259, 29] width 396 height 22
click at [251, 21] on input "hal1oeTxcEiDZ0bczSFRbHUx" at bounding box center [259, 29] width 396 height 22
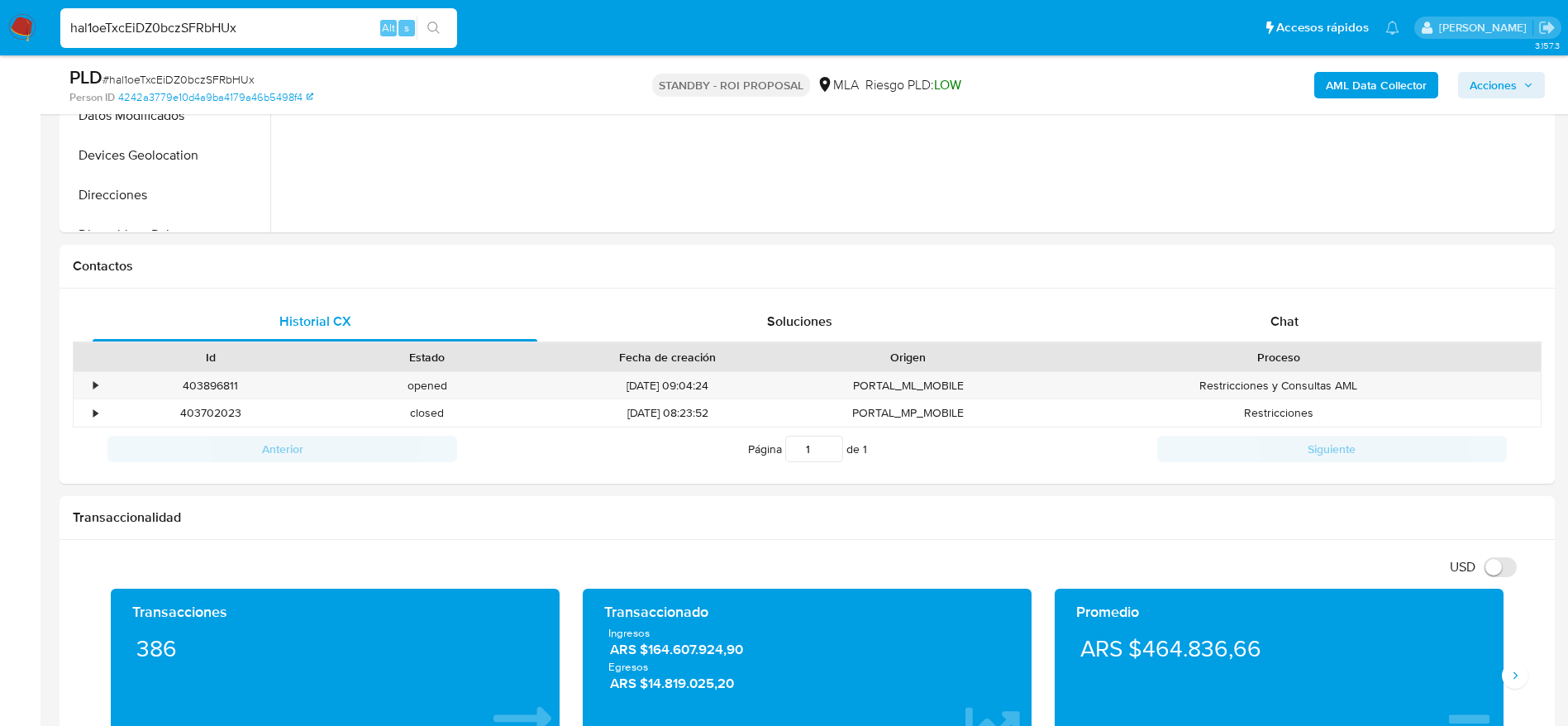
click at [251, 21] on input "hal1oeTxcEiDZ0bczSFRbHUx" at bounding box center [259, 29] width 396 height 22
paste input "RMZblBTcjAION5Nt6lqPU5am"
type input "RMZblBTcjAION5Nt6lqPU5am"
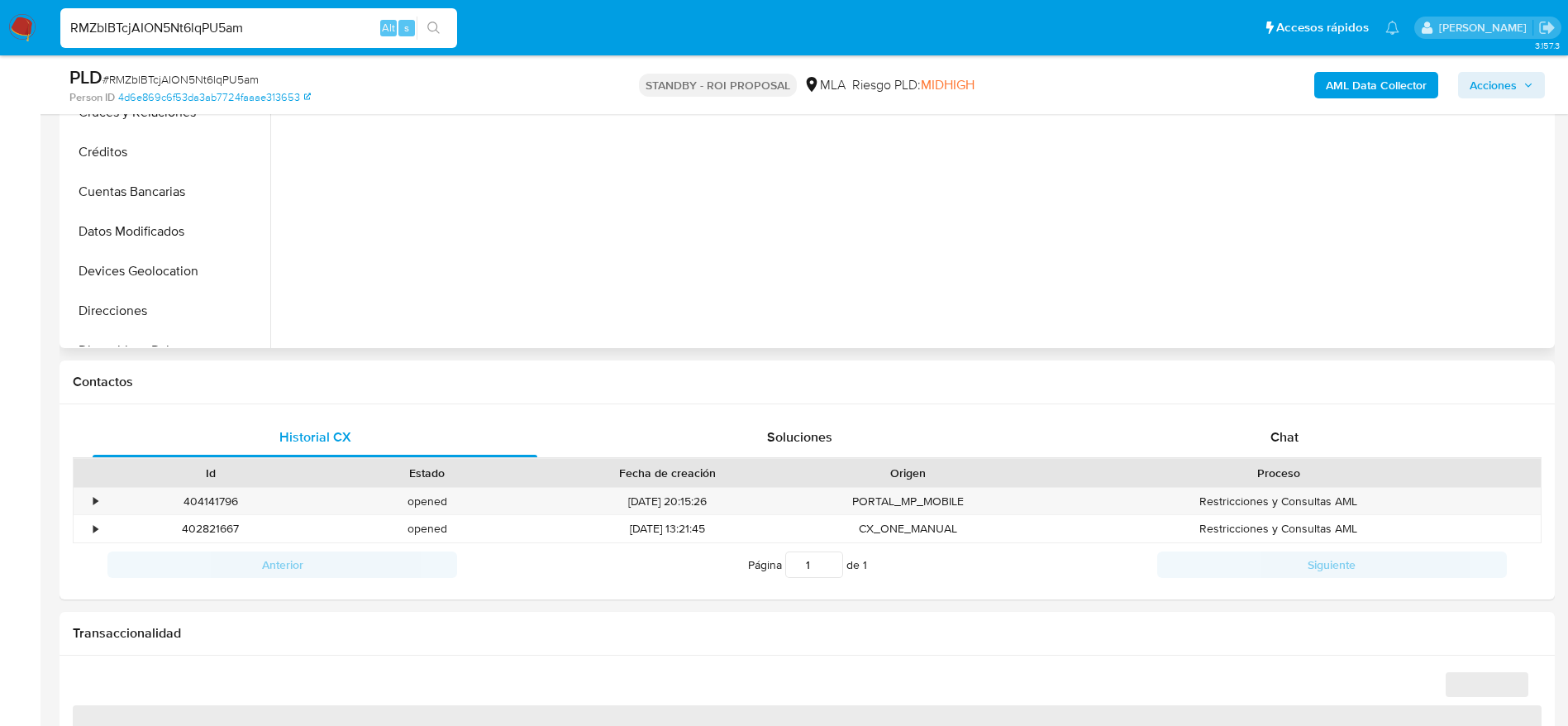
scroll to position [620, 0]
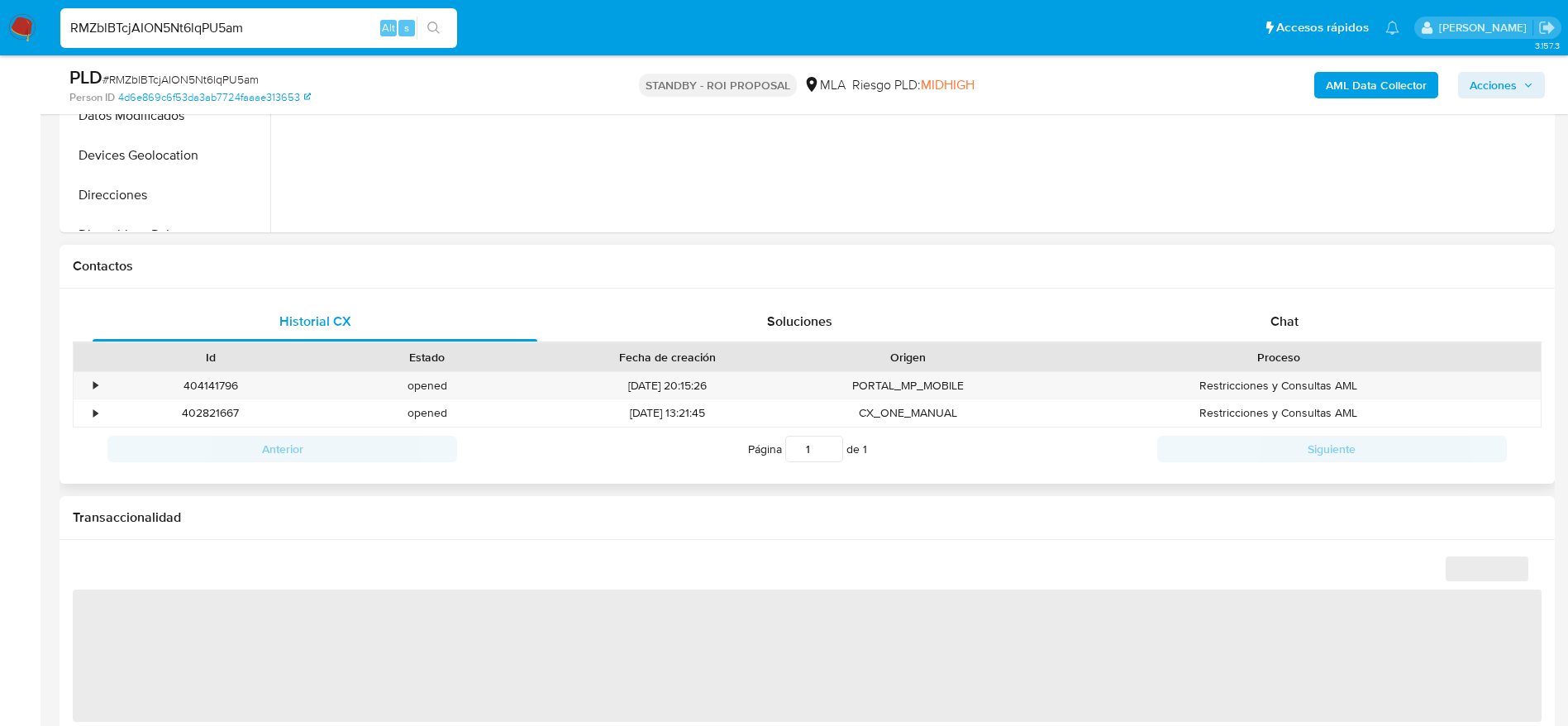
select select "10"
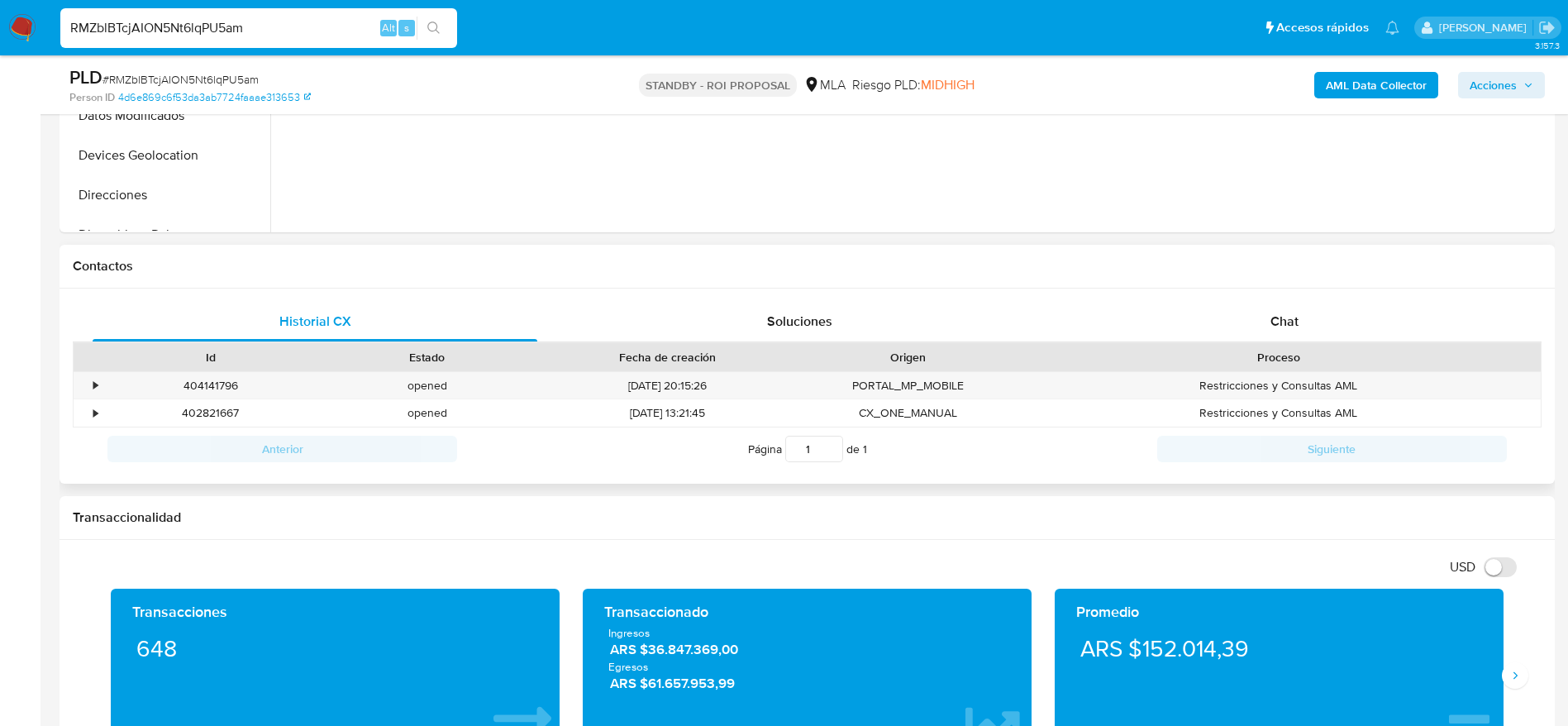
scroll to position [0, 0]
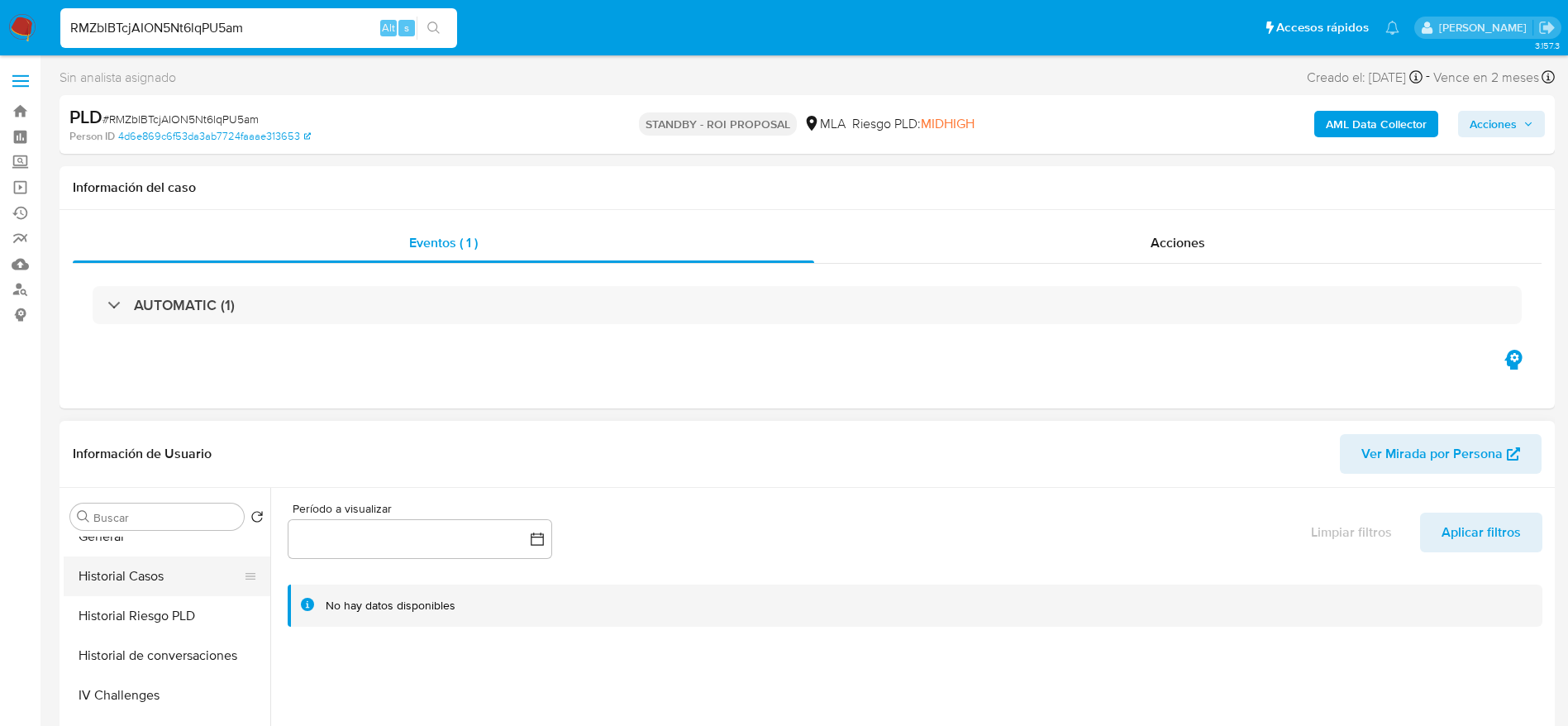
click at [160, 565] on button "Historial Casos" at bounding box center [160, 576] width 193 height 39
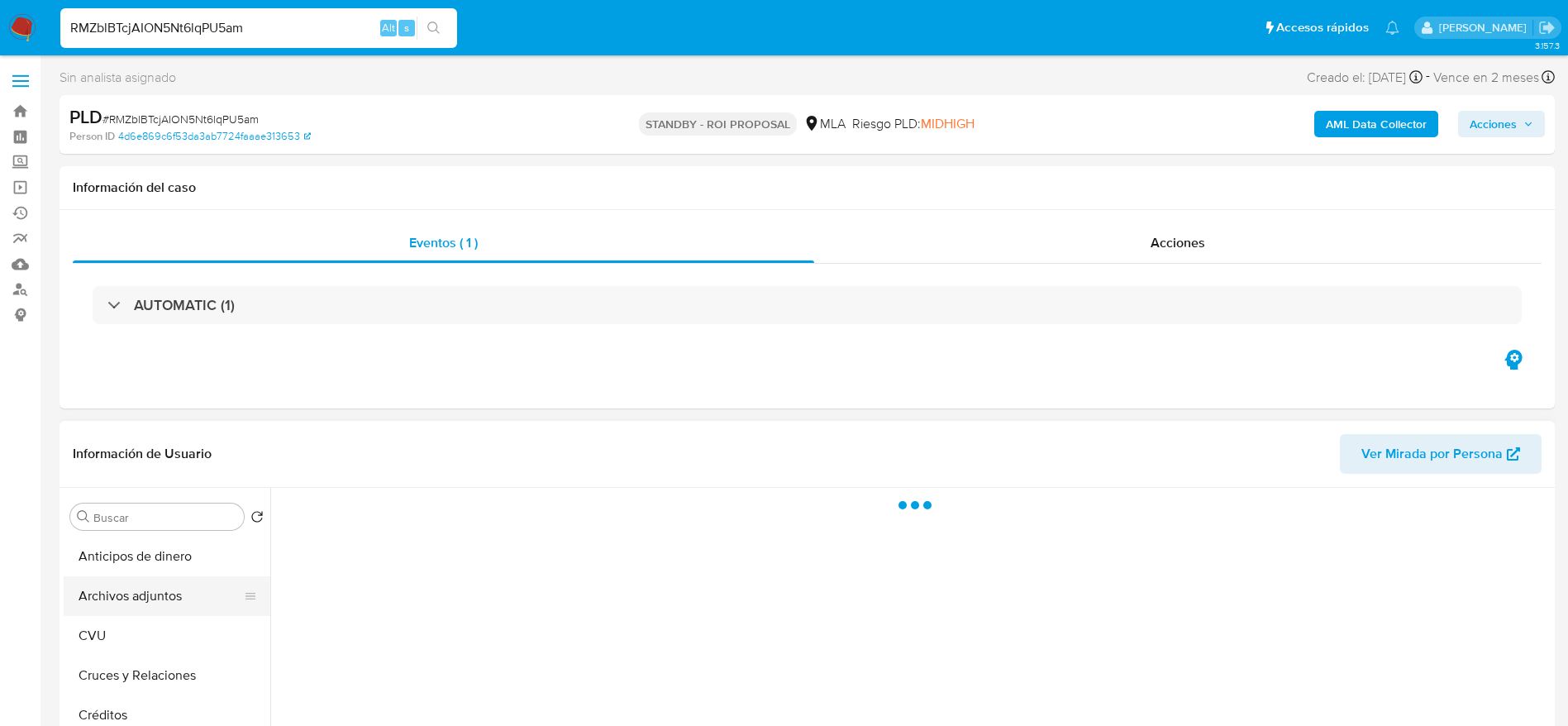
click at [158, 598] on button "Archivos adjuntos" at bounding box center [160, 596] width 193 height 39
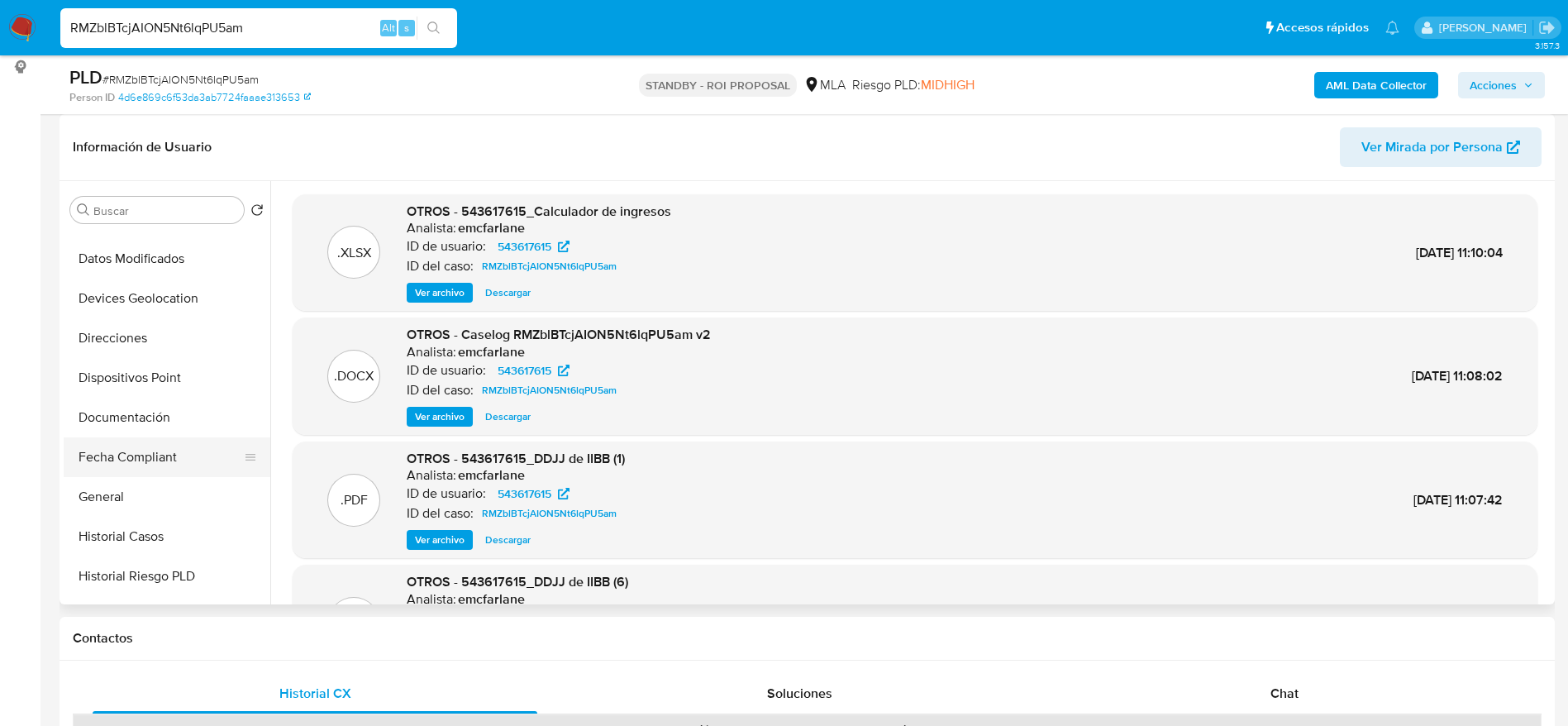
scroll to position [248, 0]
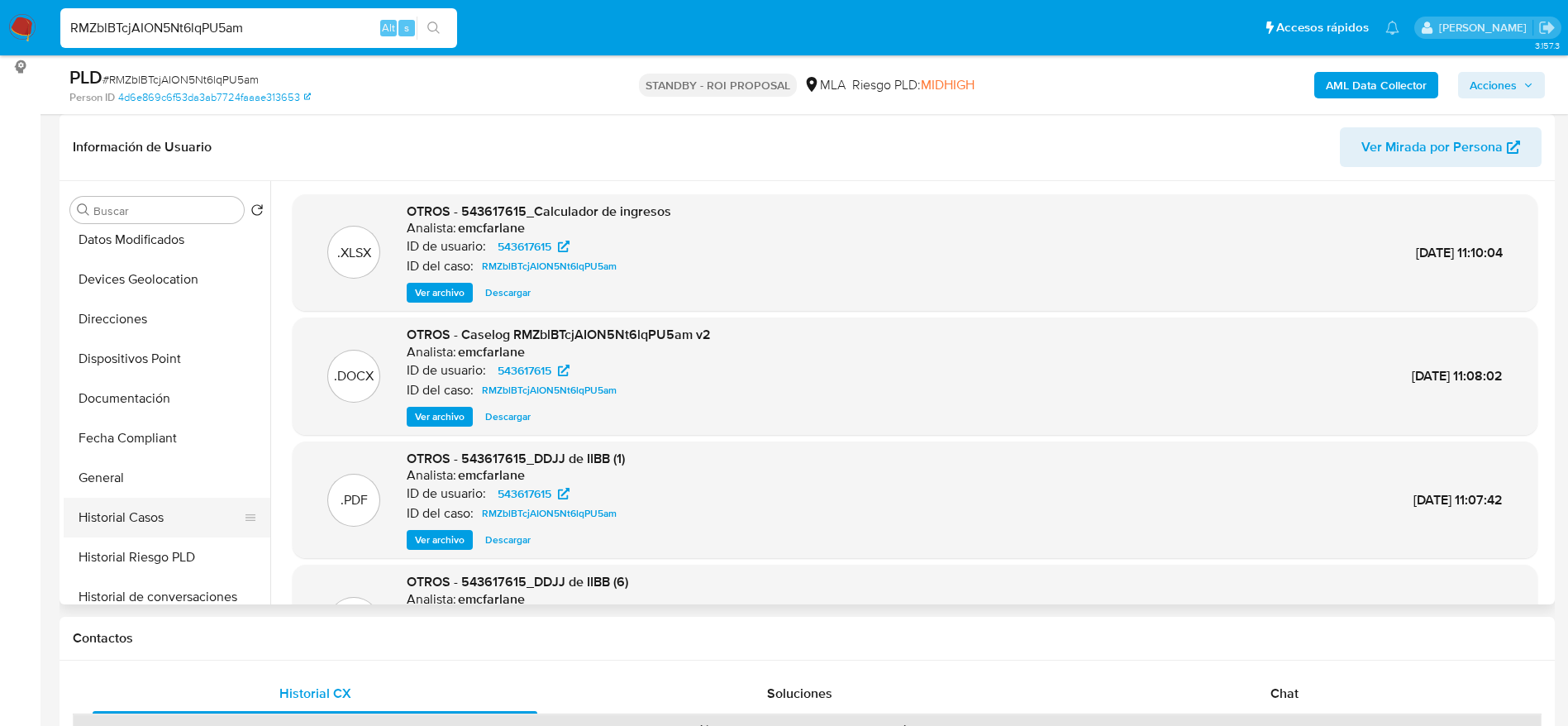
click at [144, 521] on button "Historial Casos" at bounding box center [160, 517] width 193 height 39
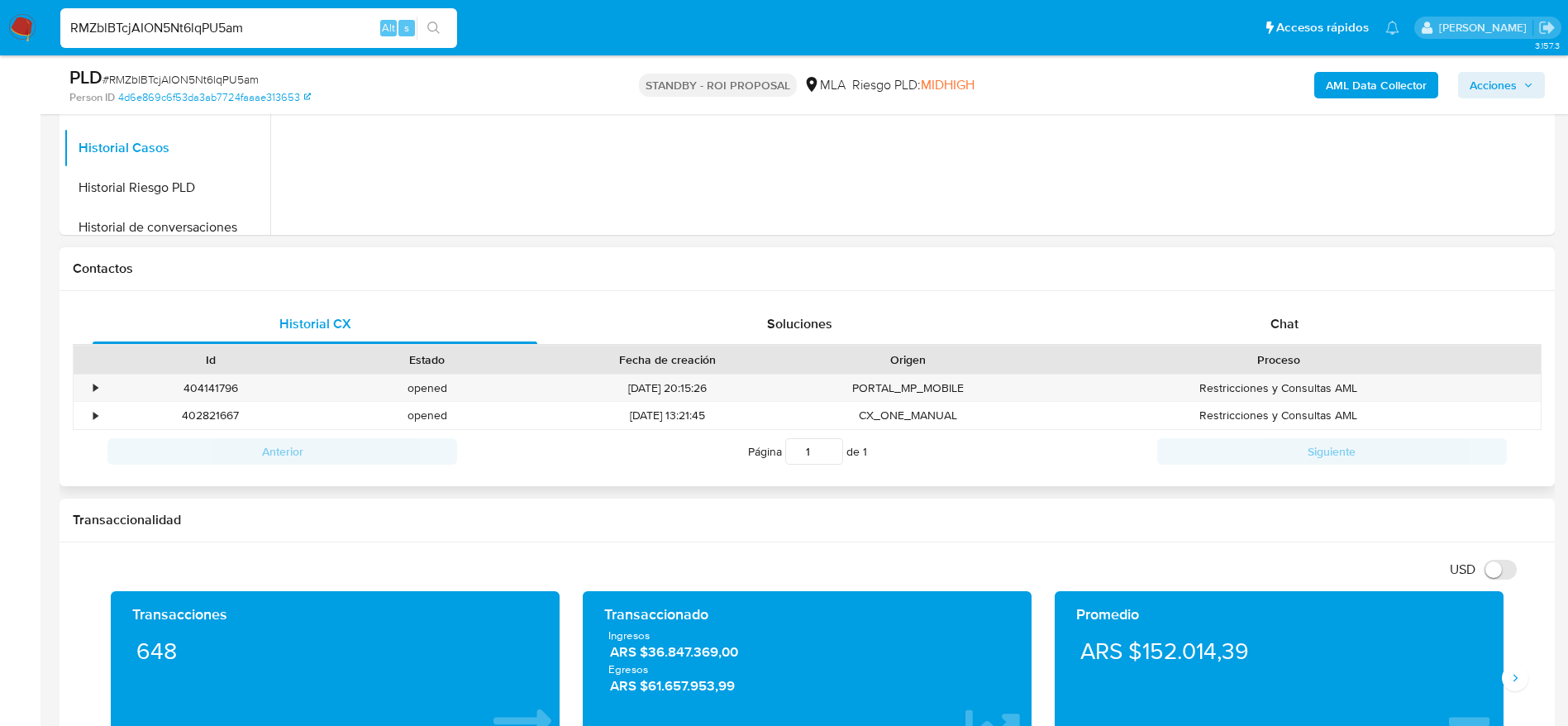
scroll to position [620, 0]
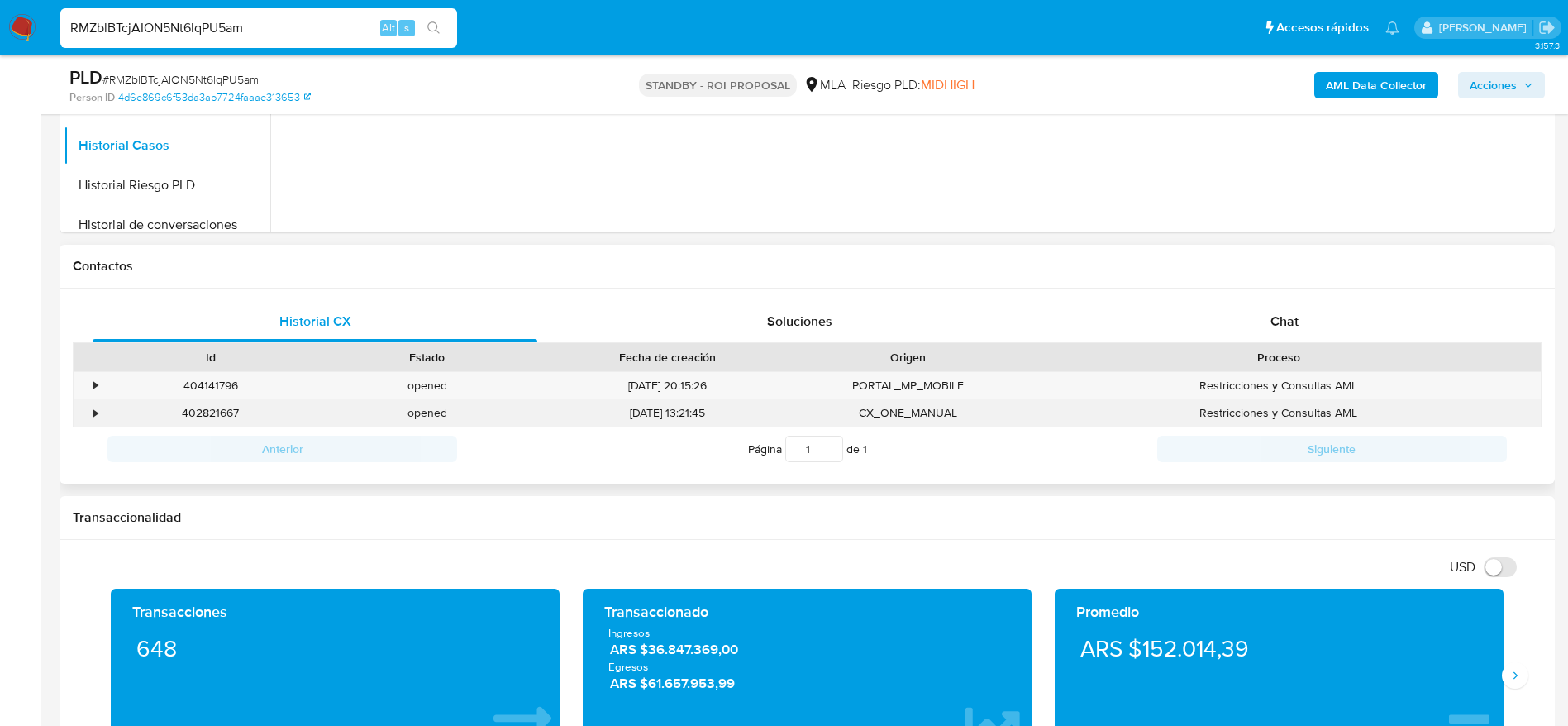
click at [207, 424] on div "402821667" at bounding box center [211, 413] width 217 height 27
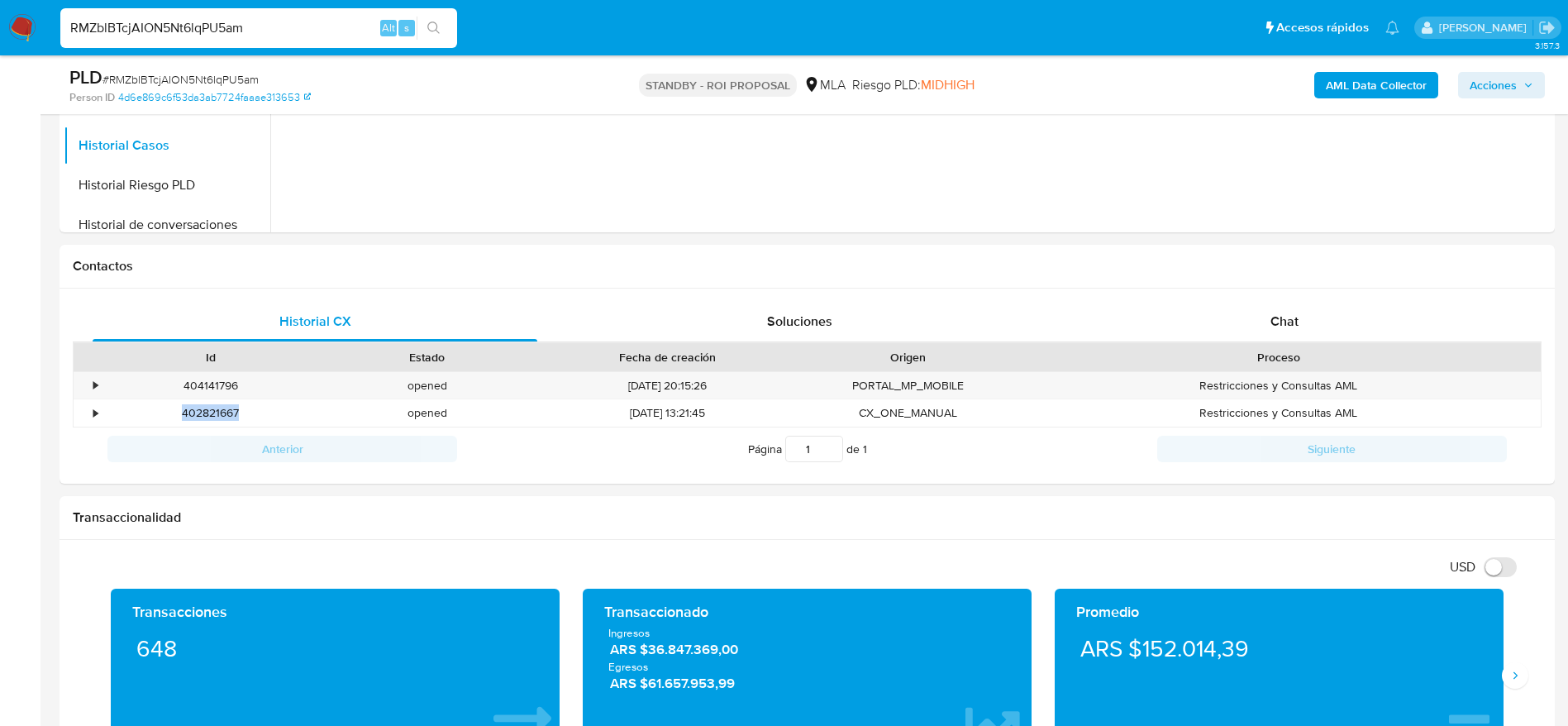
copy div "402821667"
click at [216, 381] on div "404141796" at bounding box center [211, 386] width 217 height 27
copy div "404141796"
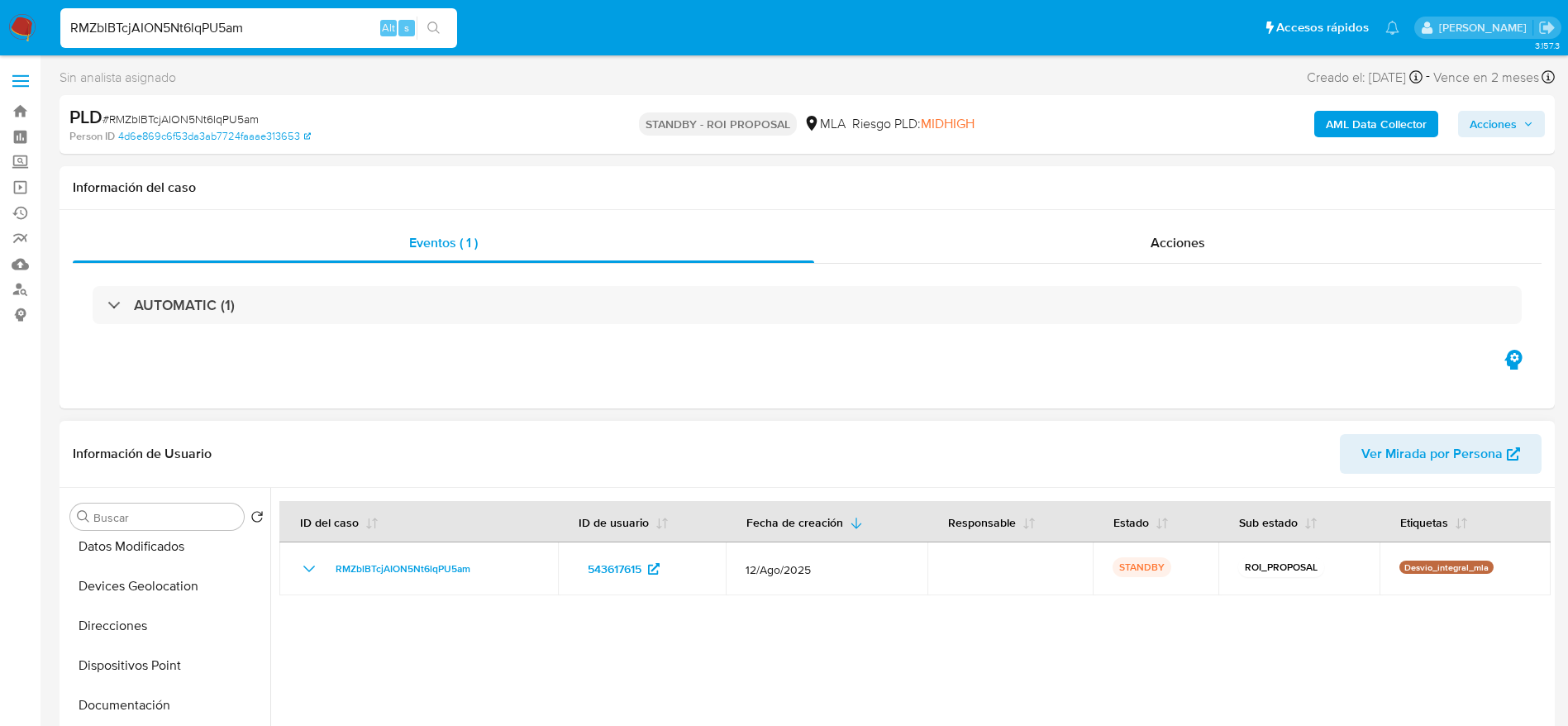
scroll to position [0, 0]
click at [148, 603] on button "Archivos adjuntos" at bounding box center [160, 596] width 193 height 39
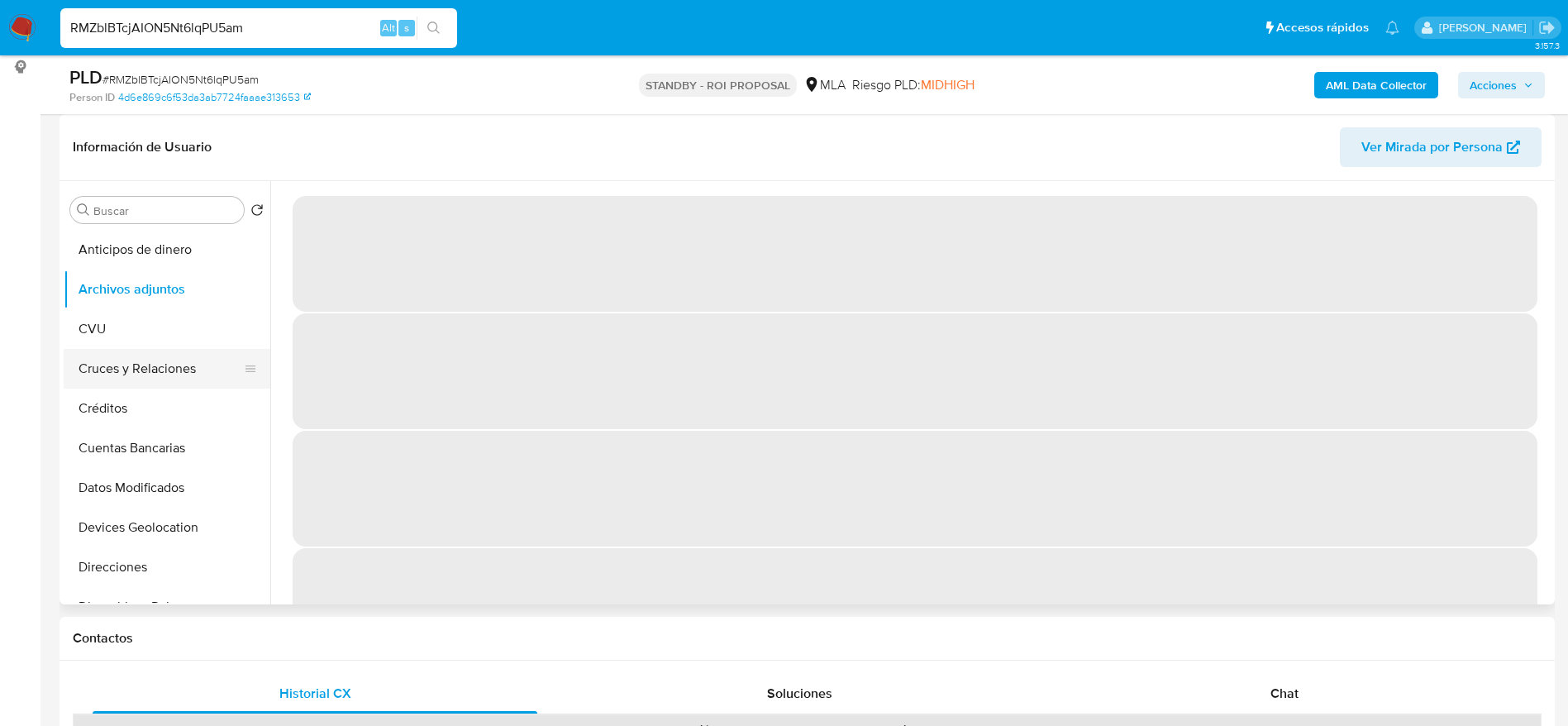
scroll to position [372, 0]
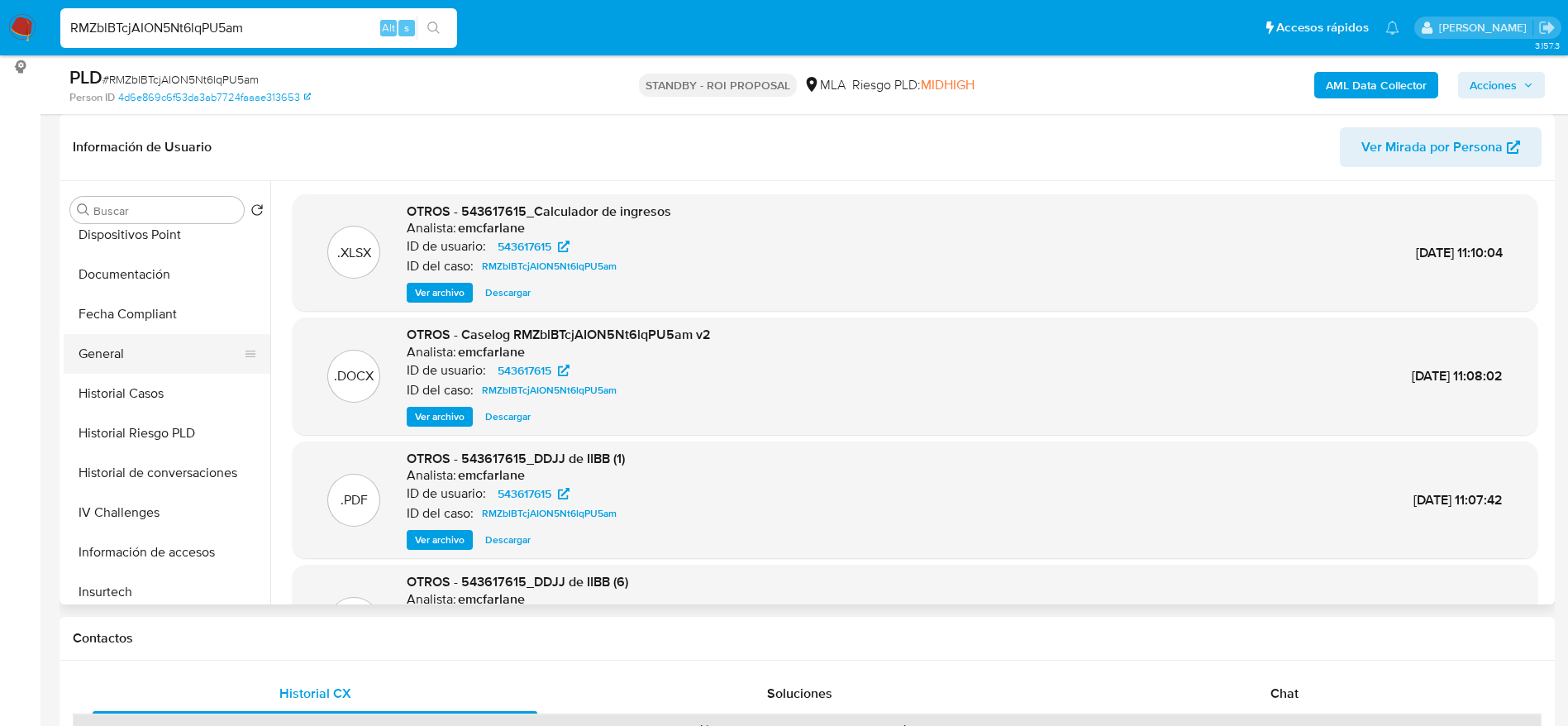
click at [103, 347] on button "General" at bounding box center [160, 354] width 193 height 39
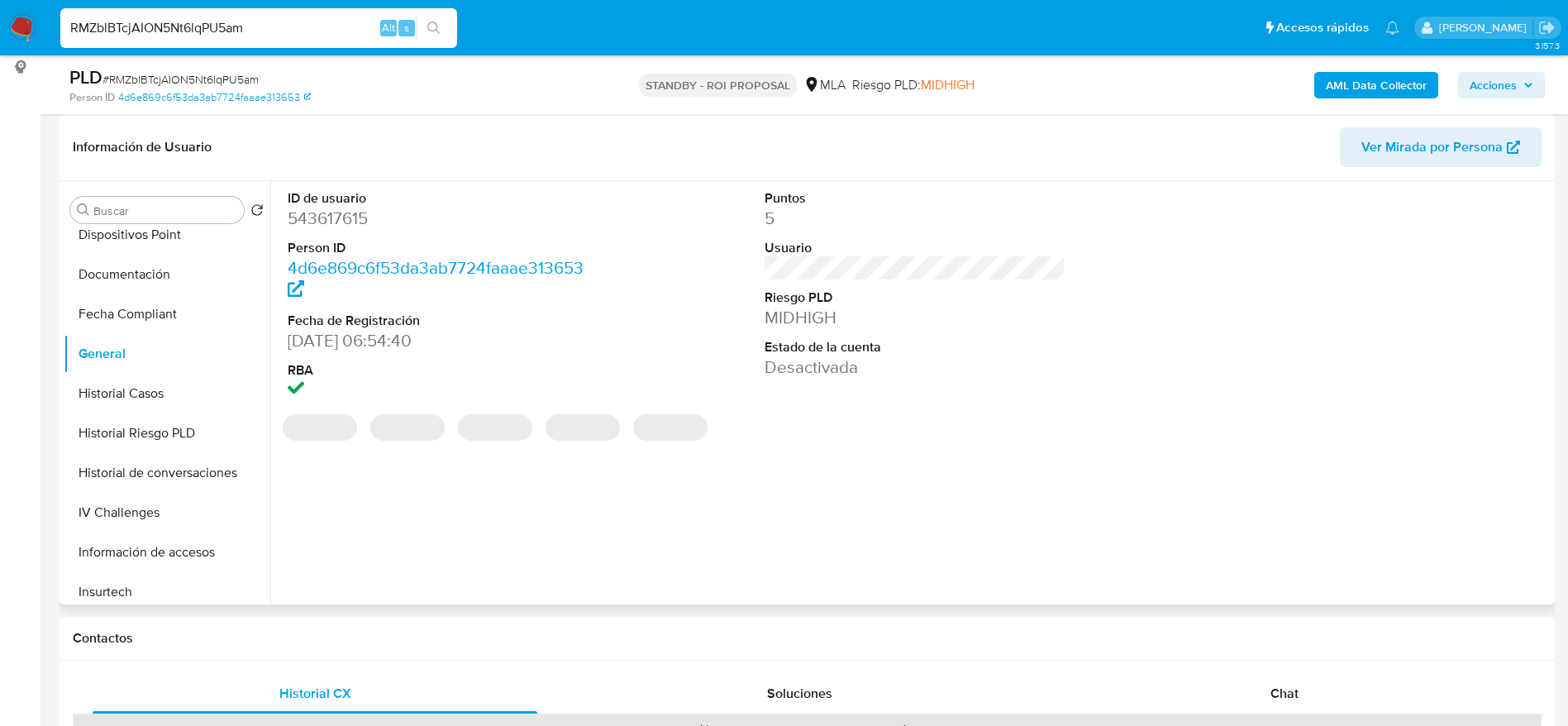
click at [355, 220] on dd "543617615" at bounding box center [438, 218] width 302 height 24
copy dd "543617615"
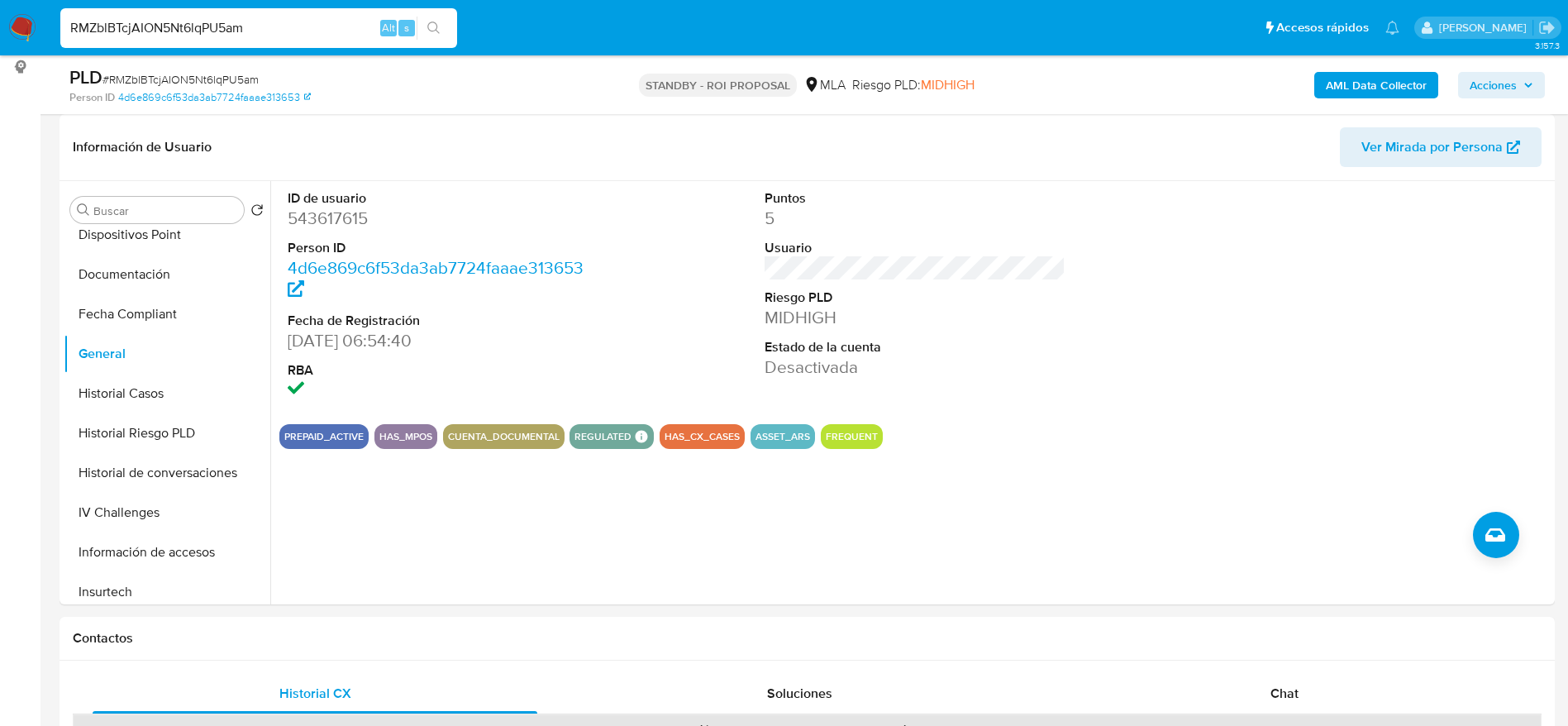
click at [263, 24] on input "RMZblBTcjAION5Nt6lqPU5am" at bounding box center [259, 29] width 396 height 22
click at [263, 24] on input "RMZblBTcjAION5Nt6lqPU5am" at bounding box center [259, 29] width 396 height 22
paste input "jv7jhVbbXVyv7rjj96Oaf3hr"
type input "jv7jhVbbXVyv7rjj96Oaf3hr"
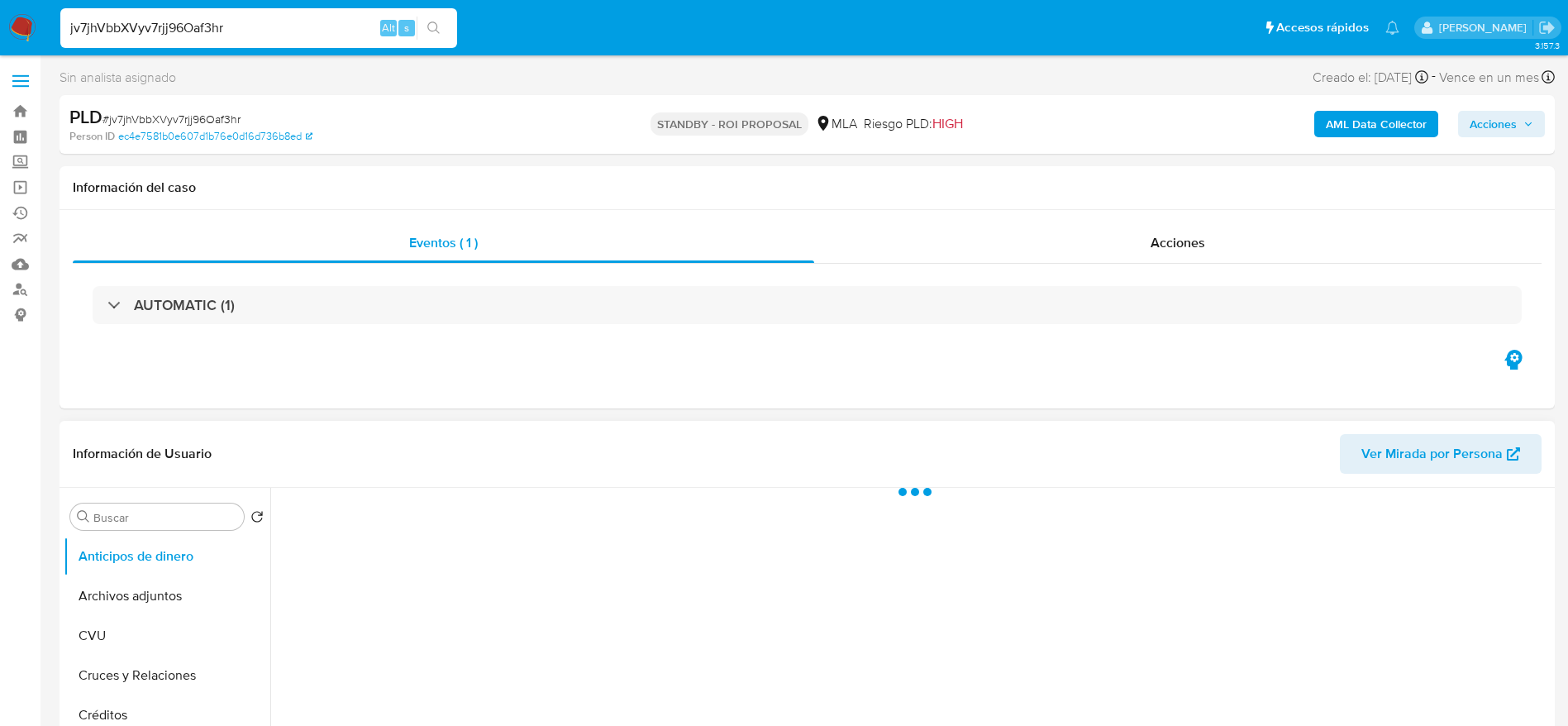
select select "10"
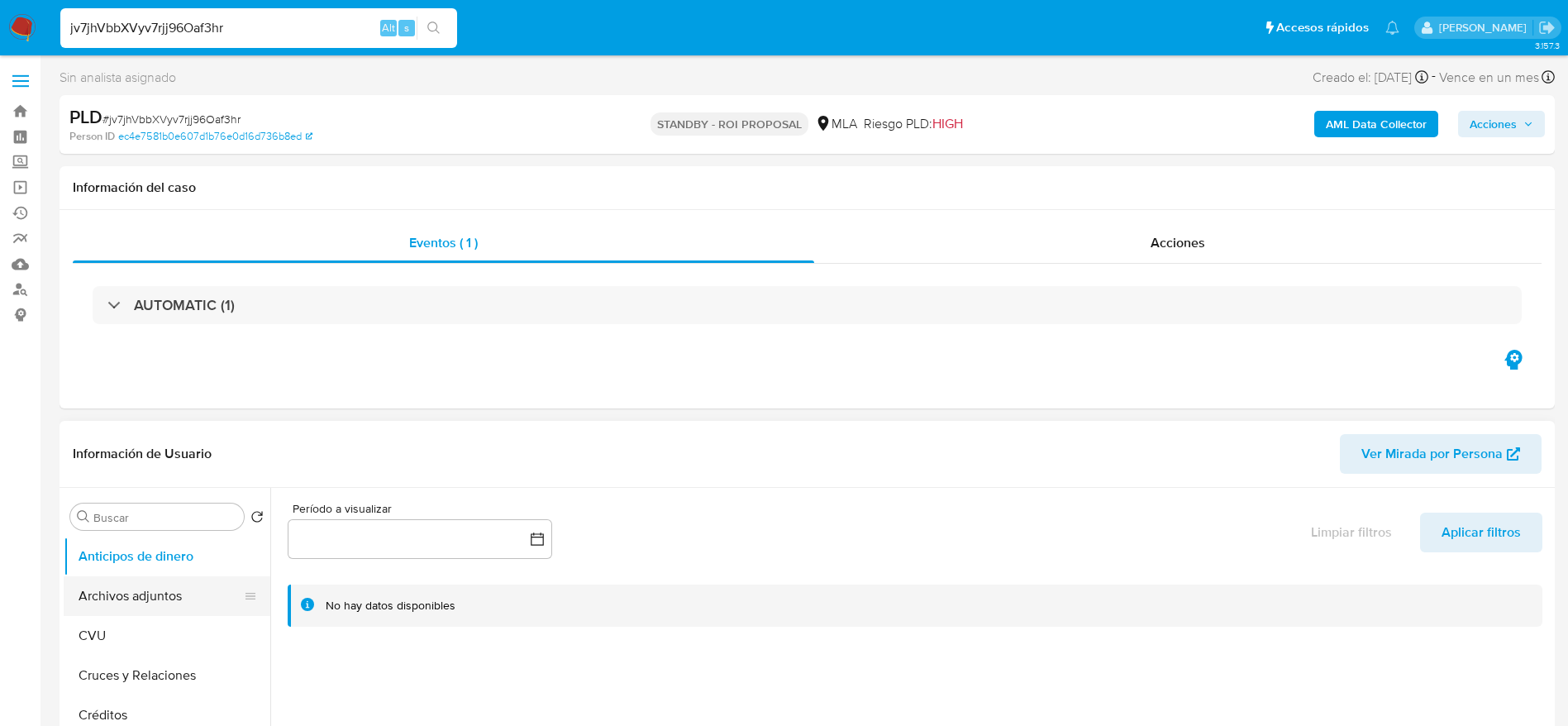
click at [138, 599] on button "Archivos adjuntos" at bounding box center [160, 596] width 193 height 39
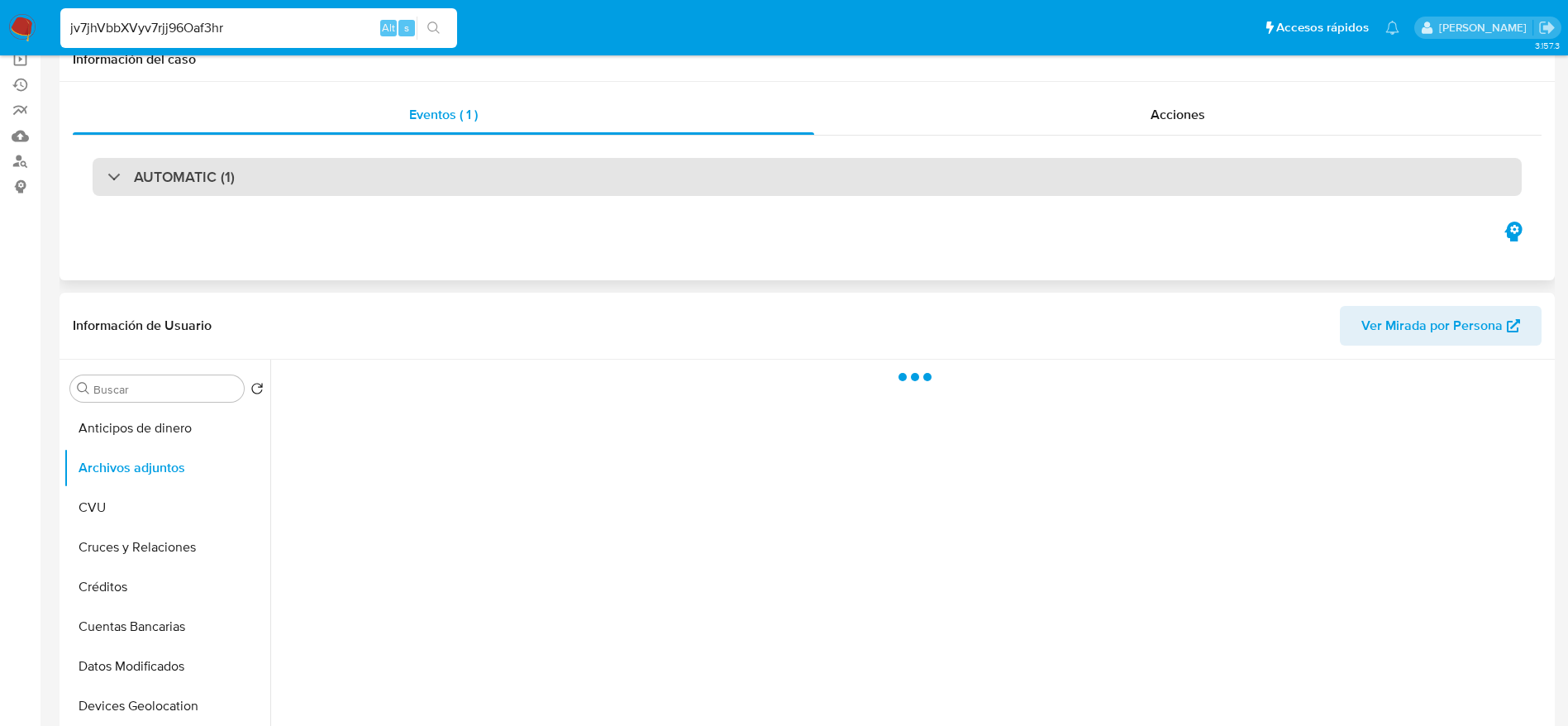
scroll to position [248, 0]
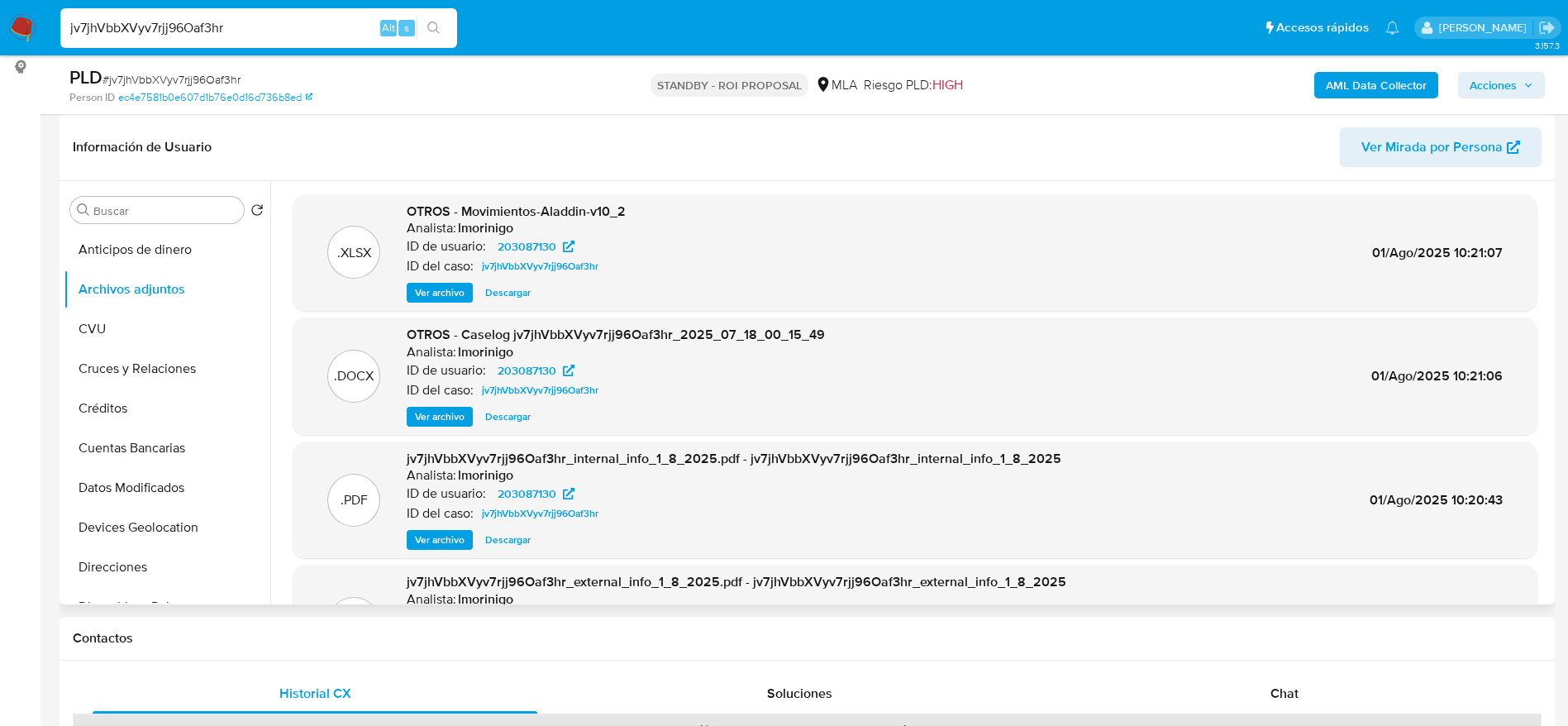
click at [501, 286] on span "Descargar" at bounding box center [508, 292] width 45 height 17
click at [517, 417] on span "Descargar" at bounding box center [508, 417] width 45 height 17
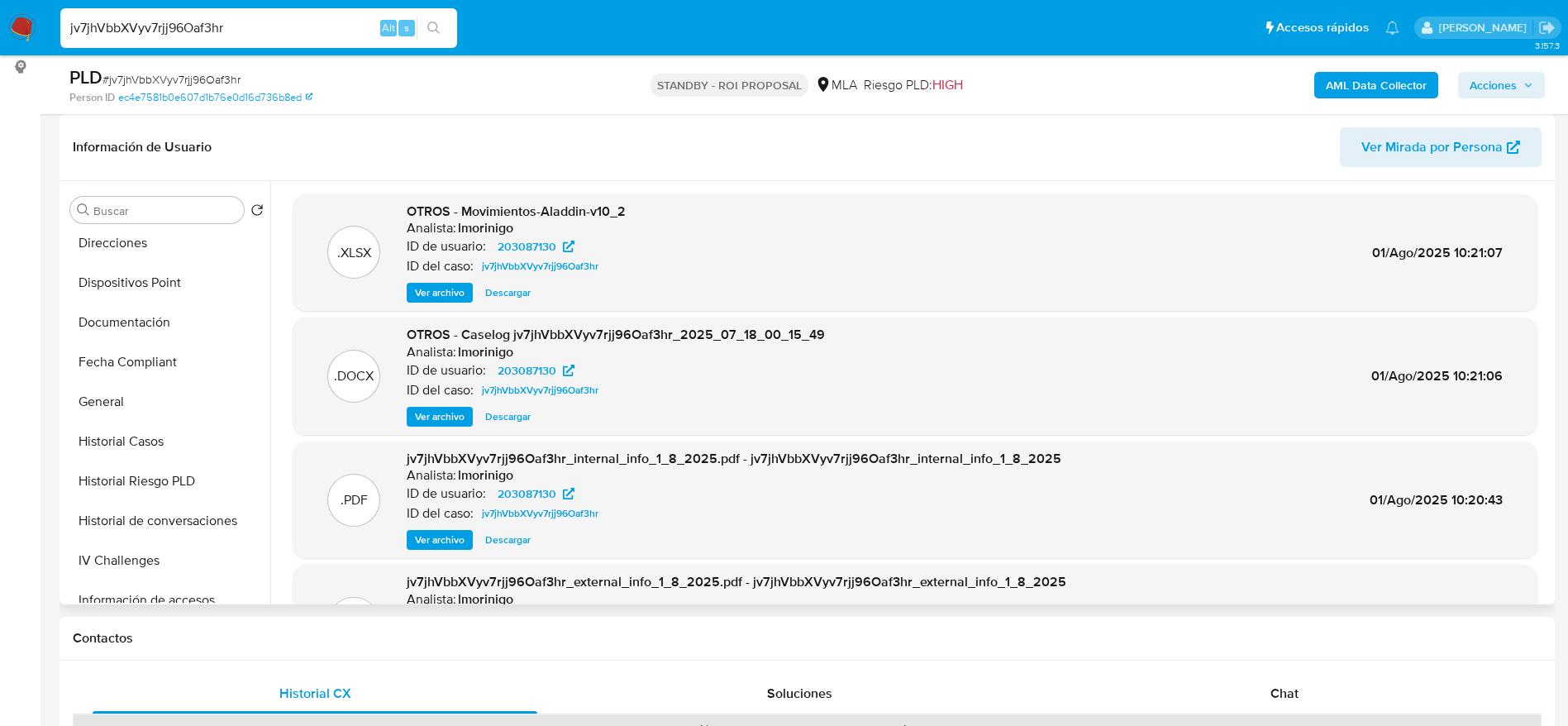
scroll to position [744, 0]
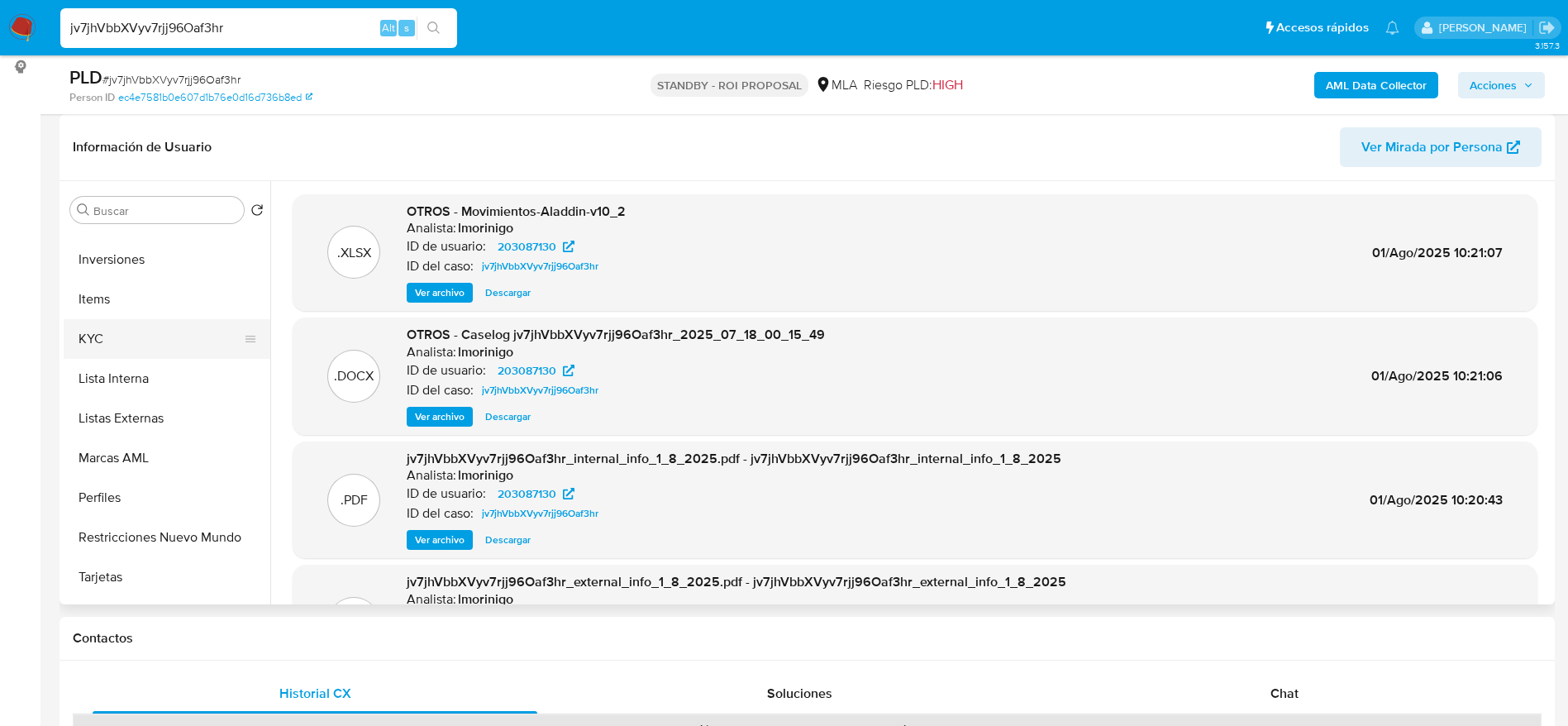
click at [88, 344] on button "KYC" at bounding box center [160, 339] width 193 height 39
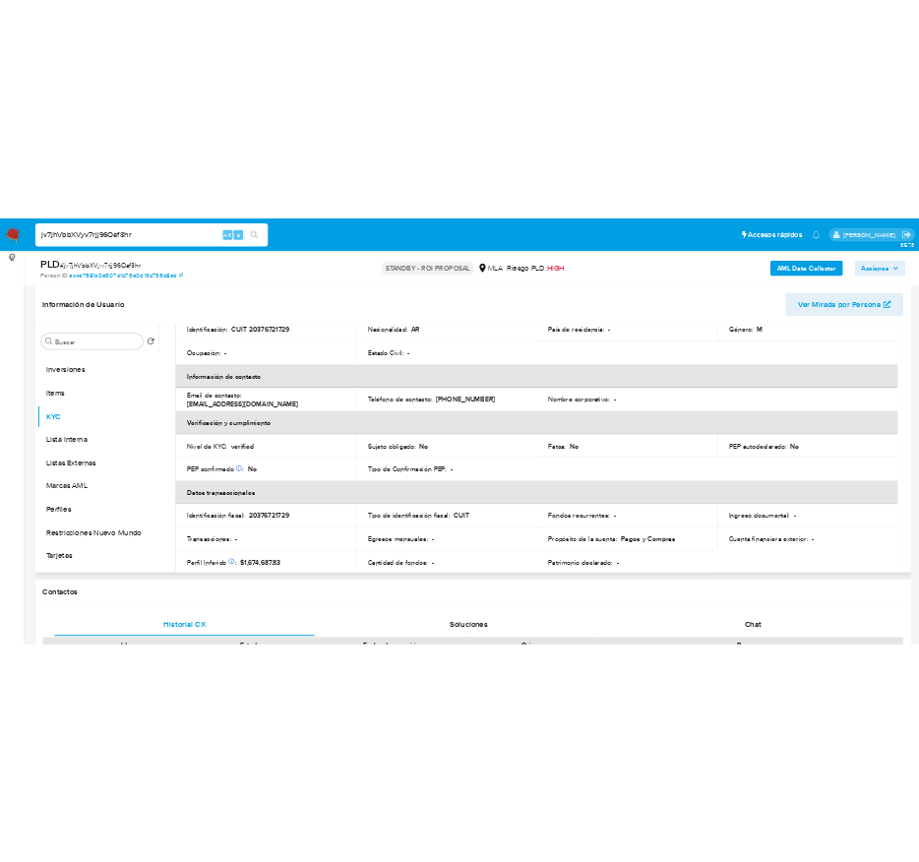
scroll to position [148, 0]
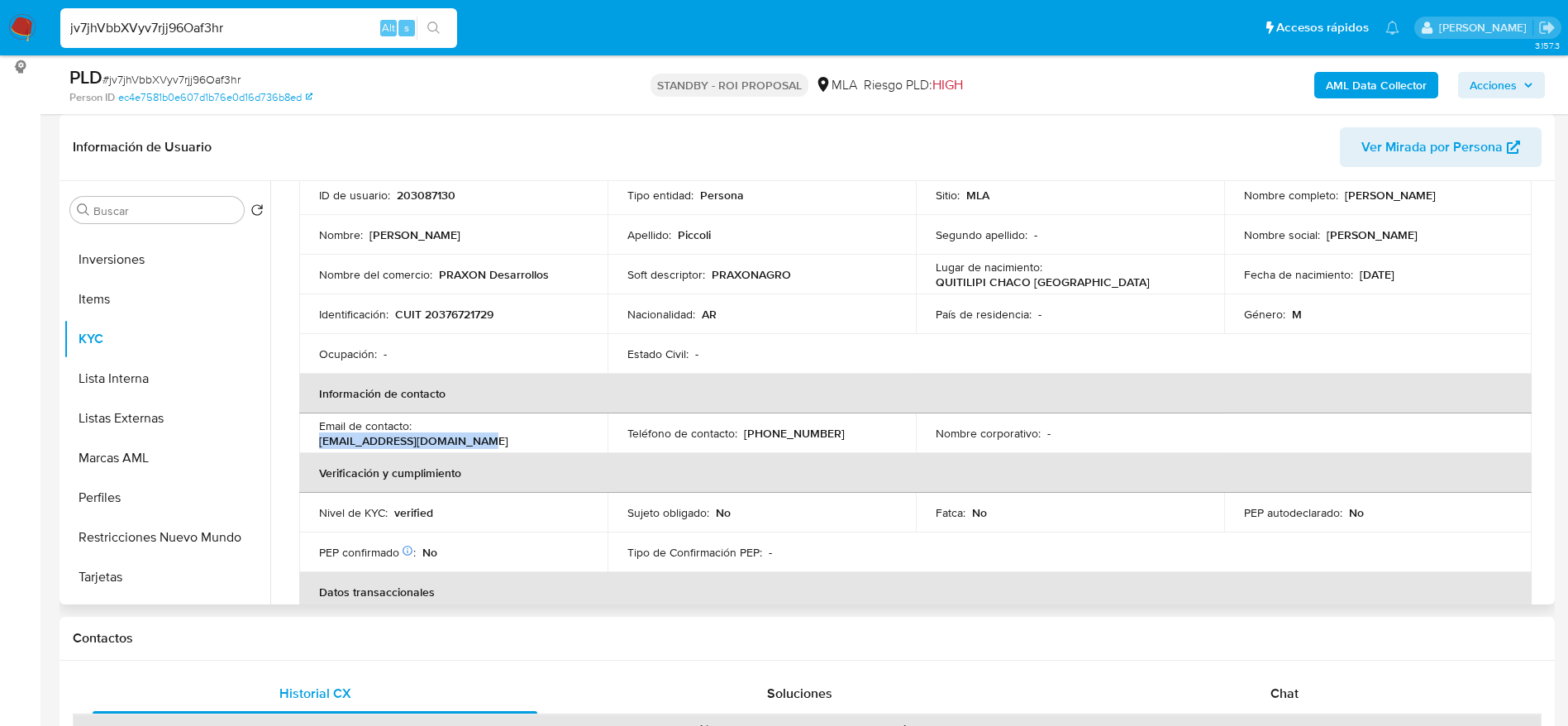
drag, startPoint x: 420, startPoint y: 435, endPoint x: 566, endPoint y: 428, distance: 146.2
click at [566, 428] on div "Email de contacto : pablopiccoli.met@gmail.com" at bounding box center [454, 433] width 269 height 29
copy p "pablopiccoli.met@gmail.com"
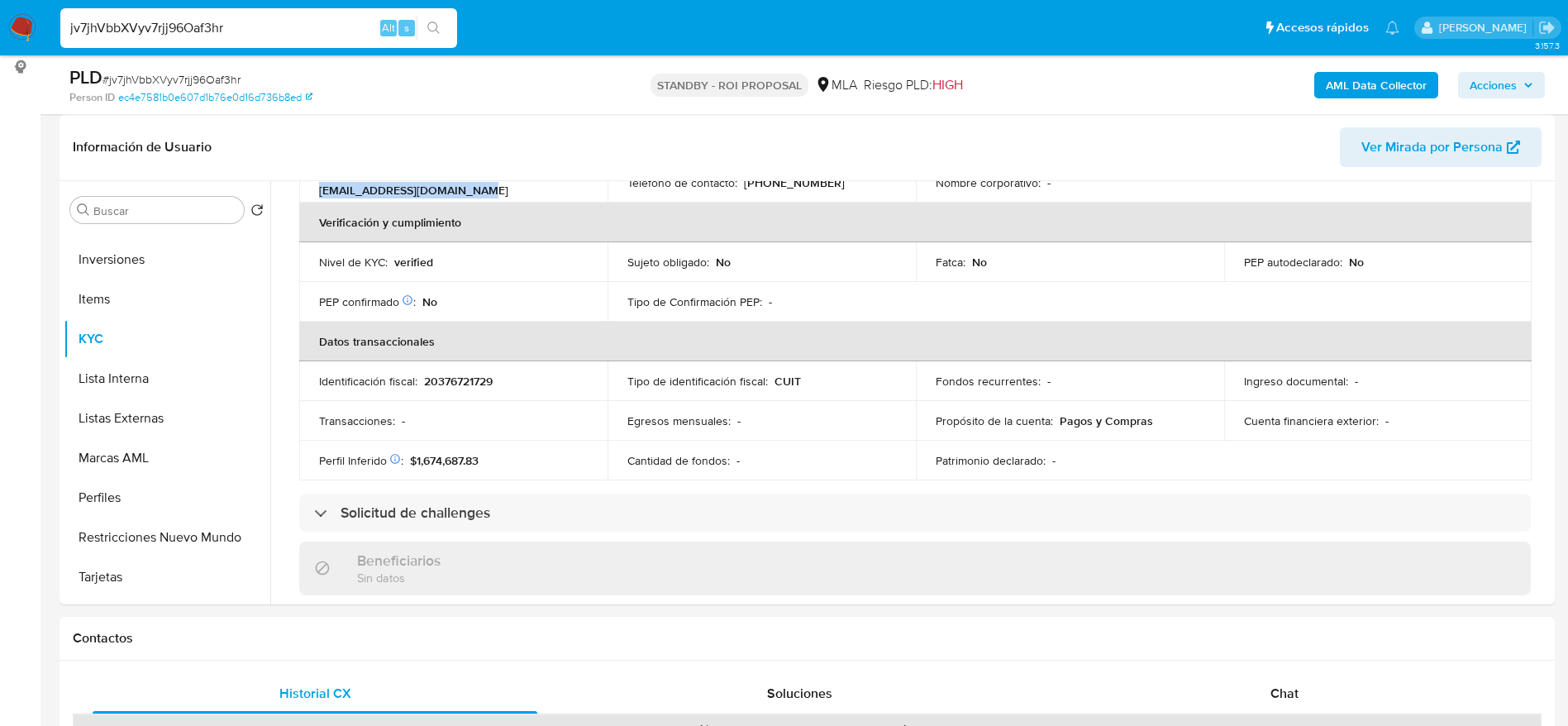
scroll to position [253, 0]
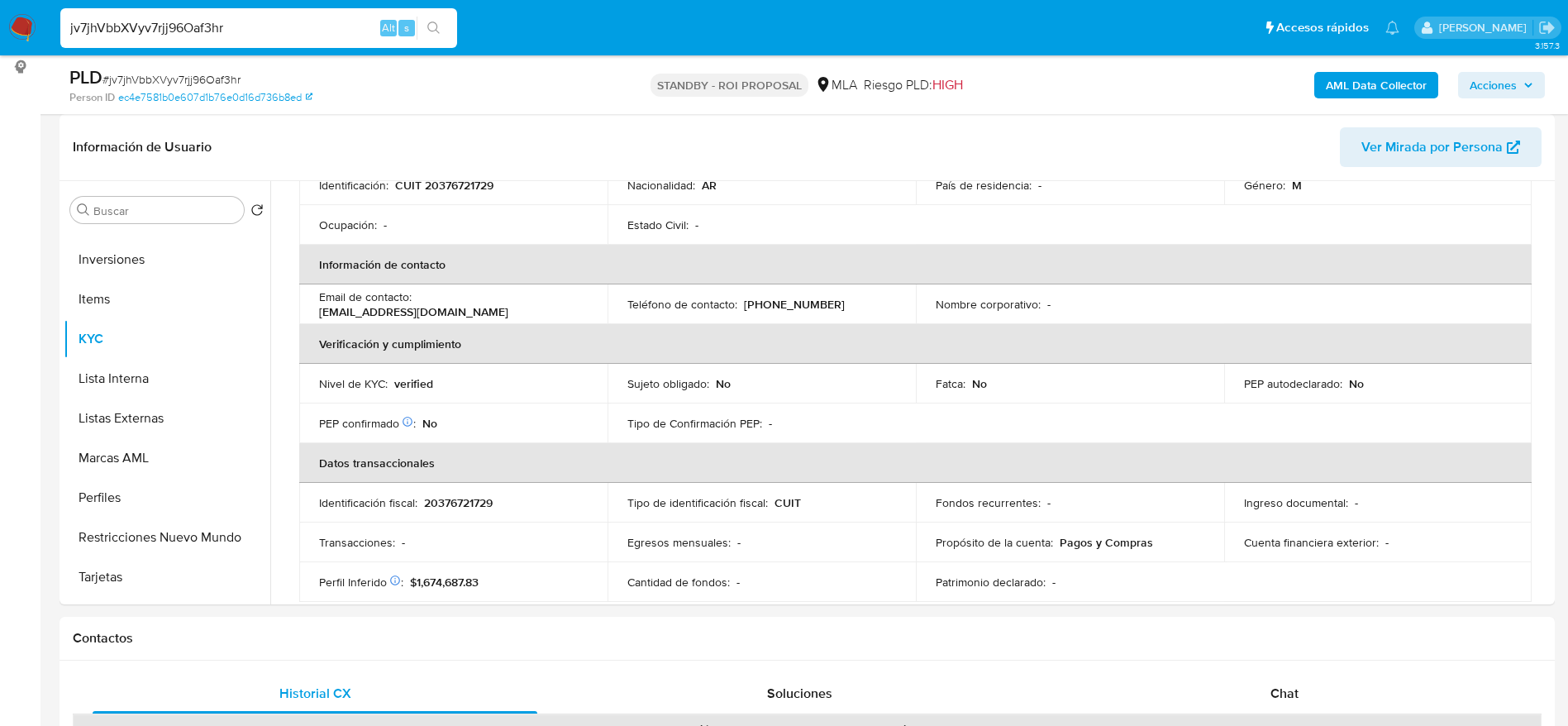
click at [270, 32] on input "jv7jhVbbXVyv7rjj96Oaf3hr" at bounding box center [259, 29] width 396 height 22
paste input "oHvaRDwgpat96oUUebqU2r0K"
type input "oHvaRDwgpat96oUUebqU2r0K"
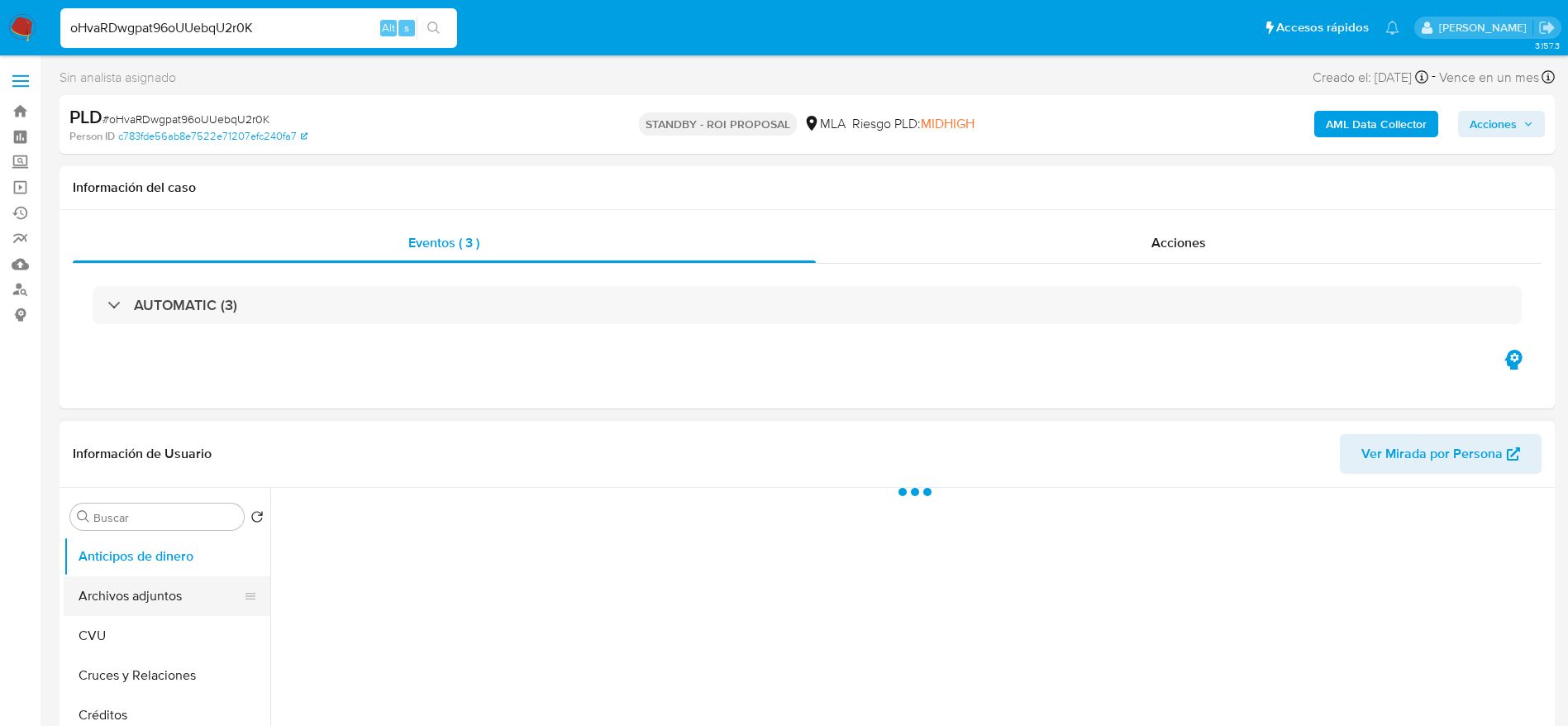
click at [128, 612] on button "Archivos adjuntos" at bounding box center [160, 596] width 193 height 39
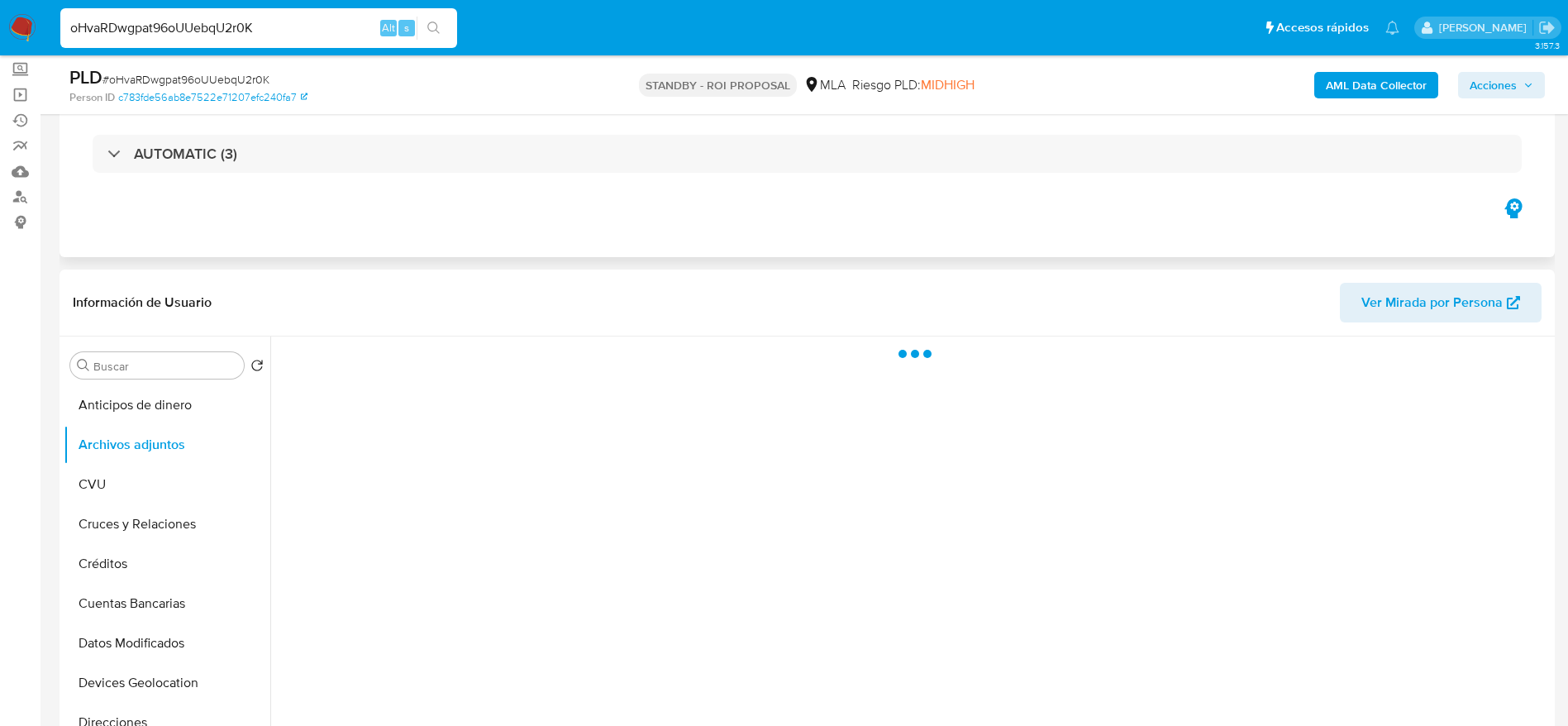
scroll to position [372, 0]
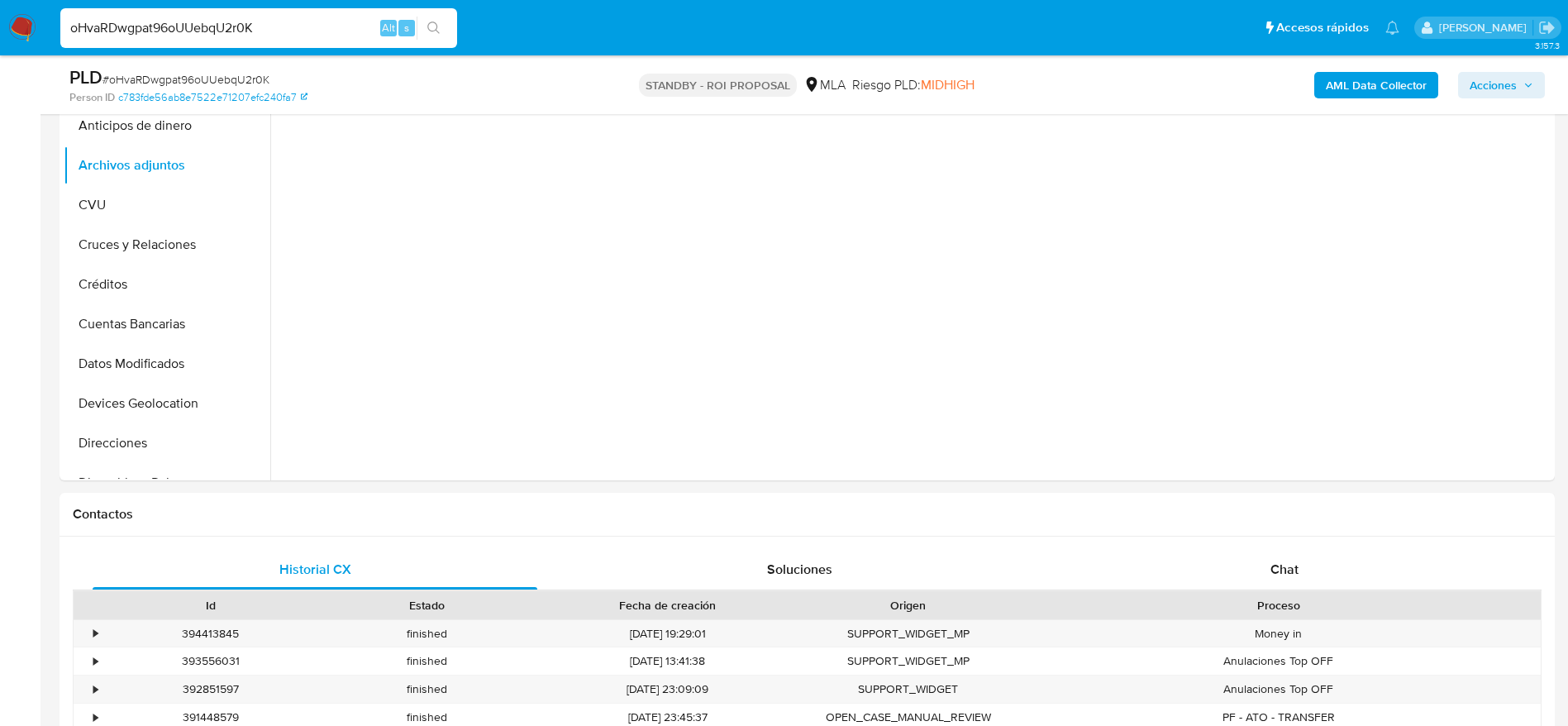
select select "10"
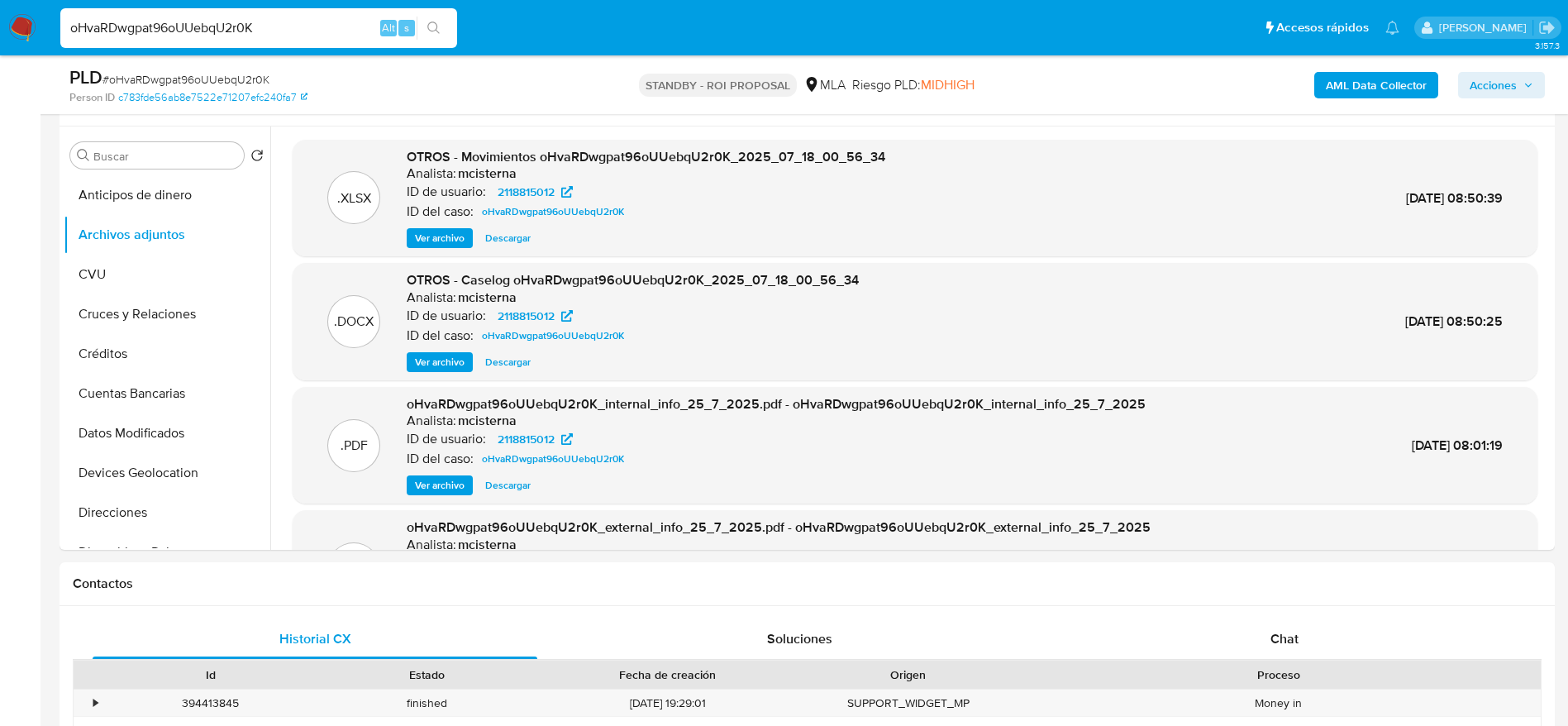
scroll to position [248, 0]
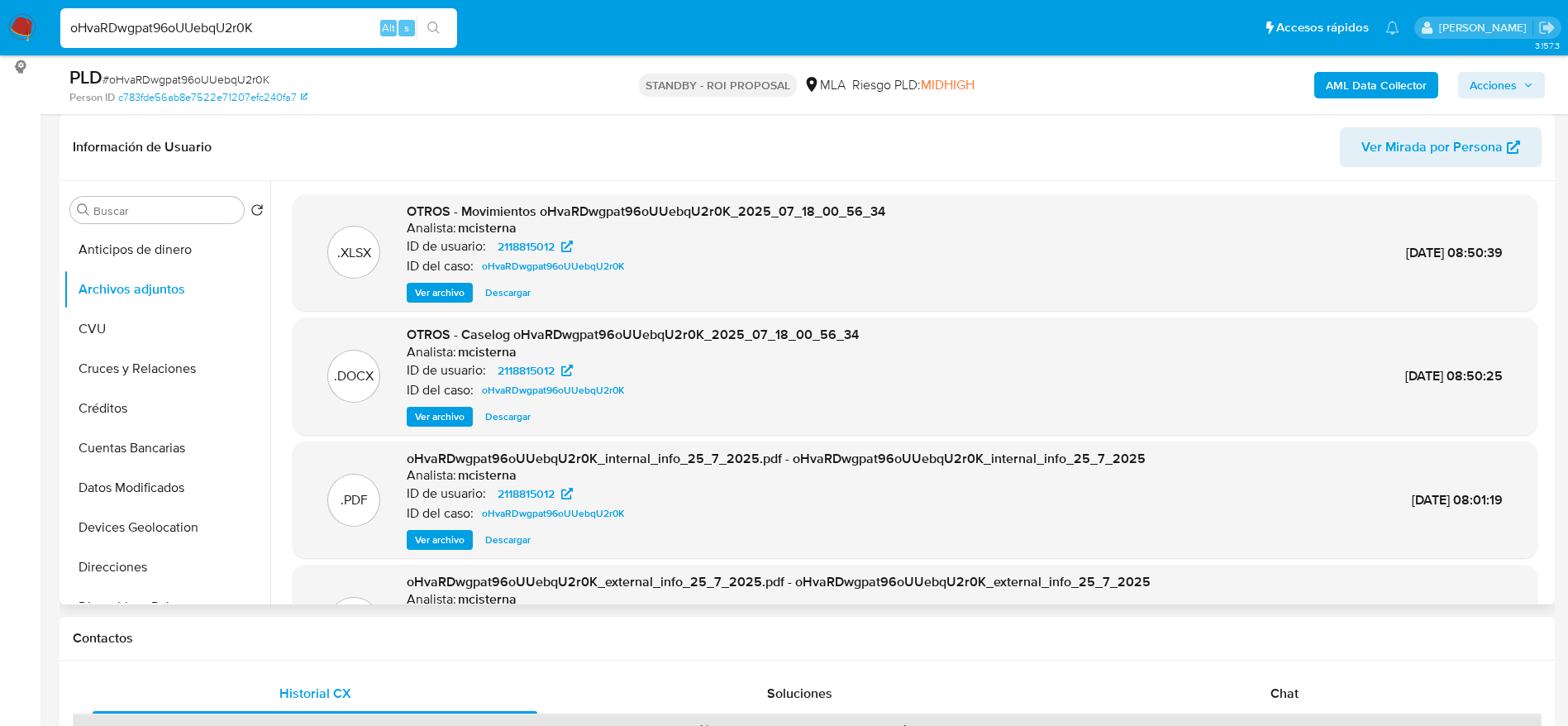
click at [523, 417] on span "Descargar" at bounding box center [508, 417] width 45 height 17
click at [283, 35] on input "oHvaRDwgpat96oUUebqU2r0K" at bounding box center [259, 29] width 396 height 22
click at [284, 34] on input "oHvaRDwgpat96oUUebqU2r0K" at bounding box center [259, 29] width 396 height 22
paste input "ENNVILni7S338MjBtM1lj4kF"
type input "ENNVILni7S338MjBtM1lj4kF"
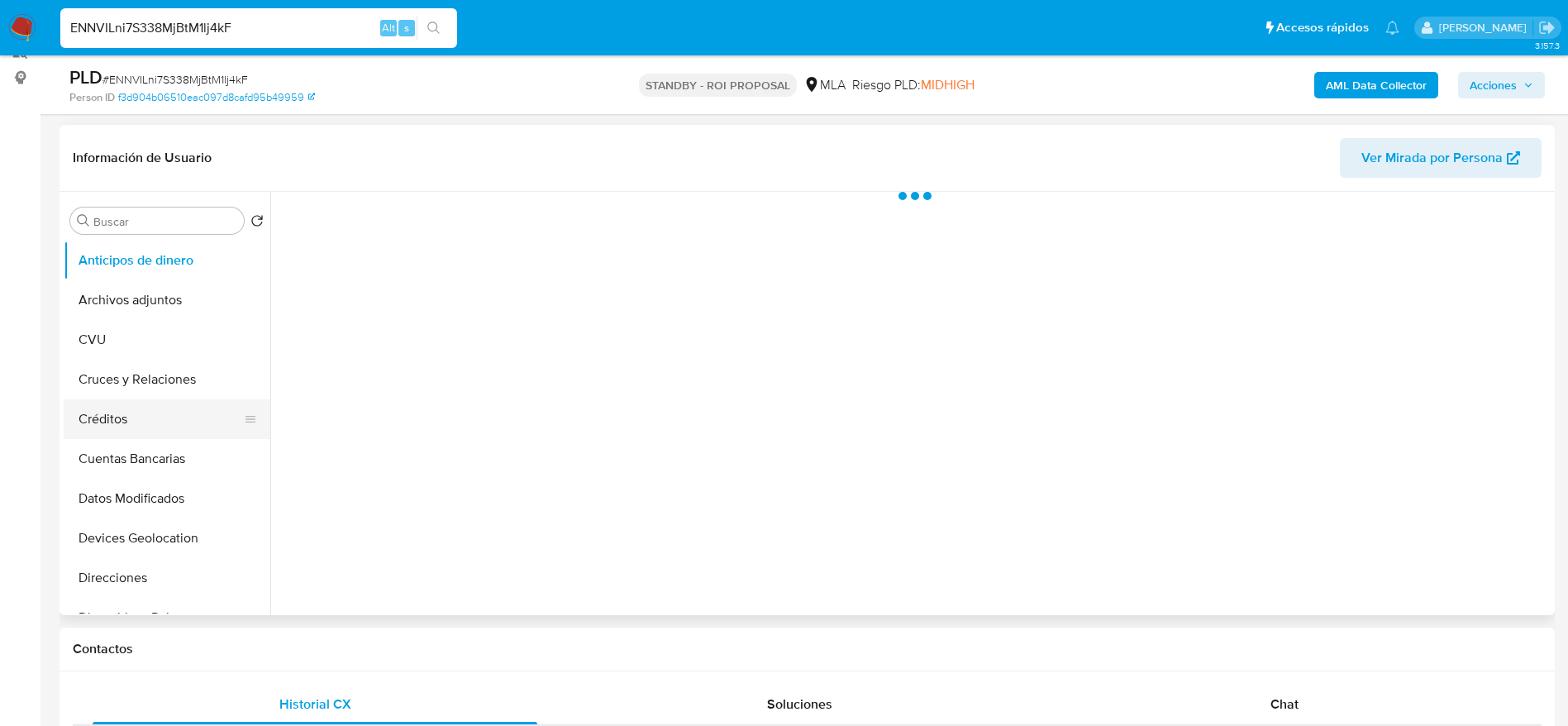
scroll to position [248, 0]
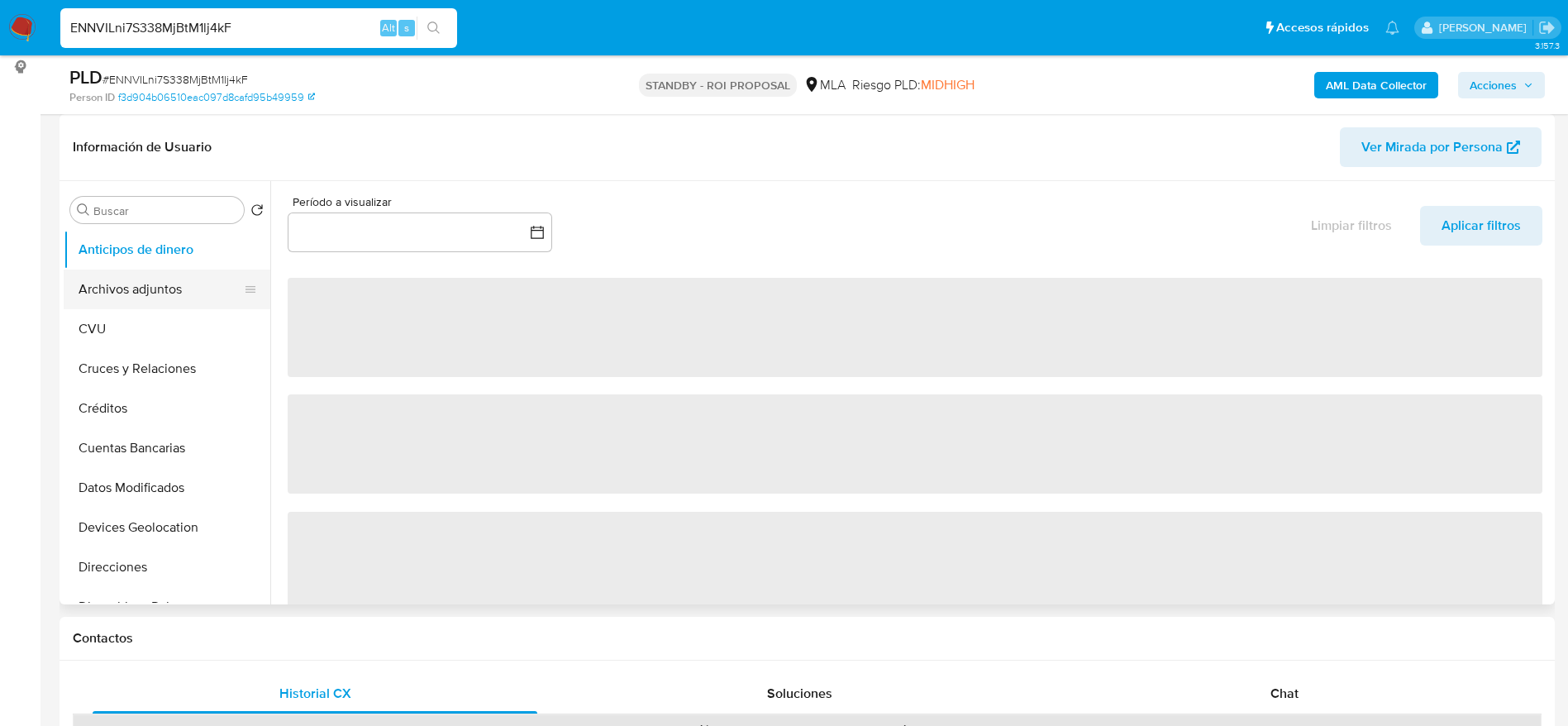
click at [144, 298] on button "Archivos adjuntos" at bounding box center [160, 289] width 193 height 39
select select "10"
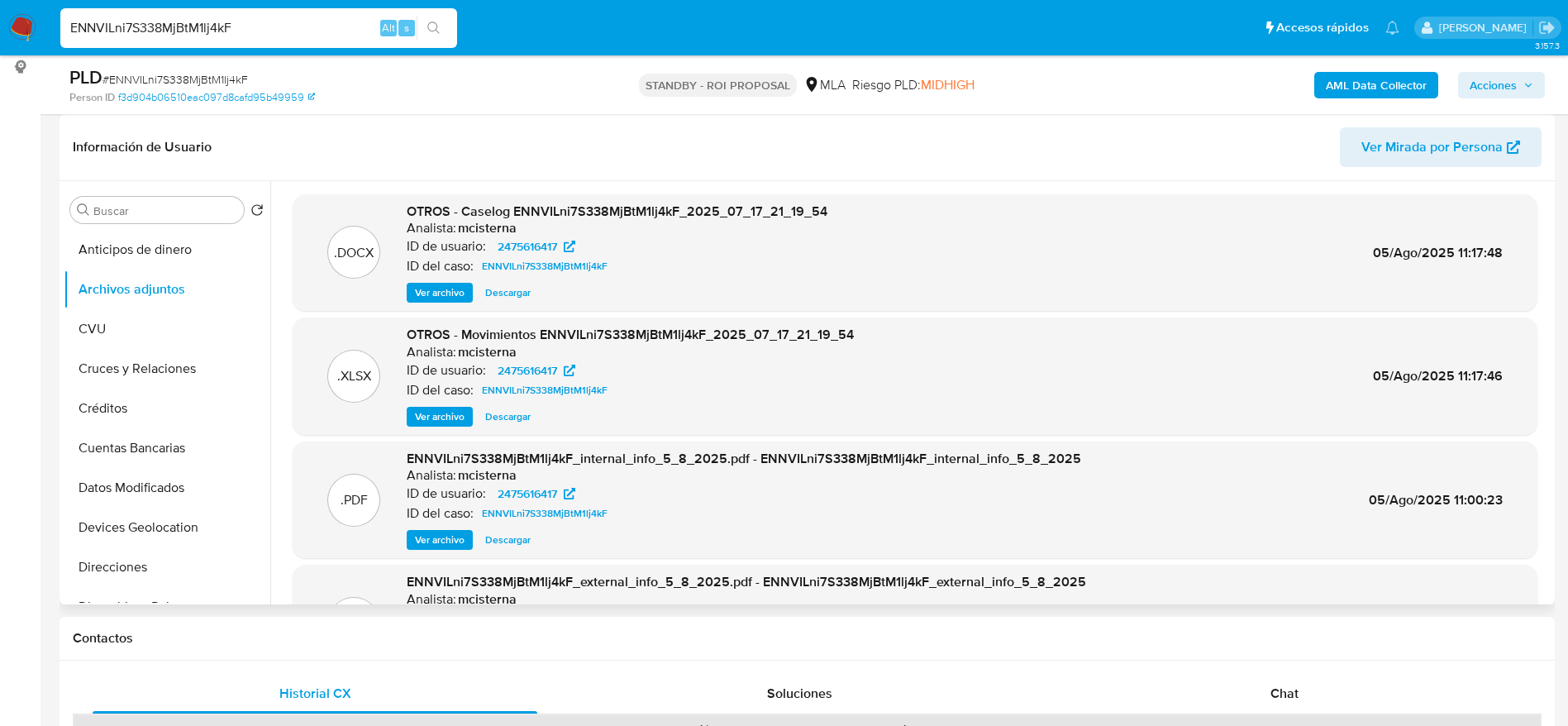
click at [514, 294] on span "Descargar" at bounding box center [508, 292] width 45 height 17
click at [264, 24] on input "ENNVILni7S338MjBtM1lj4kF" at bounding box center [259, 29] width 396 height 22
paste input "fw3I5ENVUexGLq87SpEx2s9A"
type input "fw3I5ENVUexGLq87SpEx2s9A"
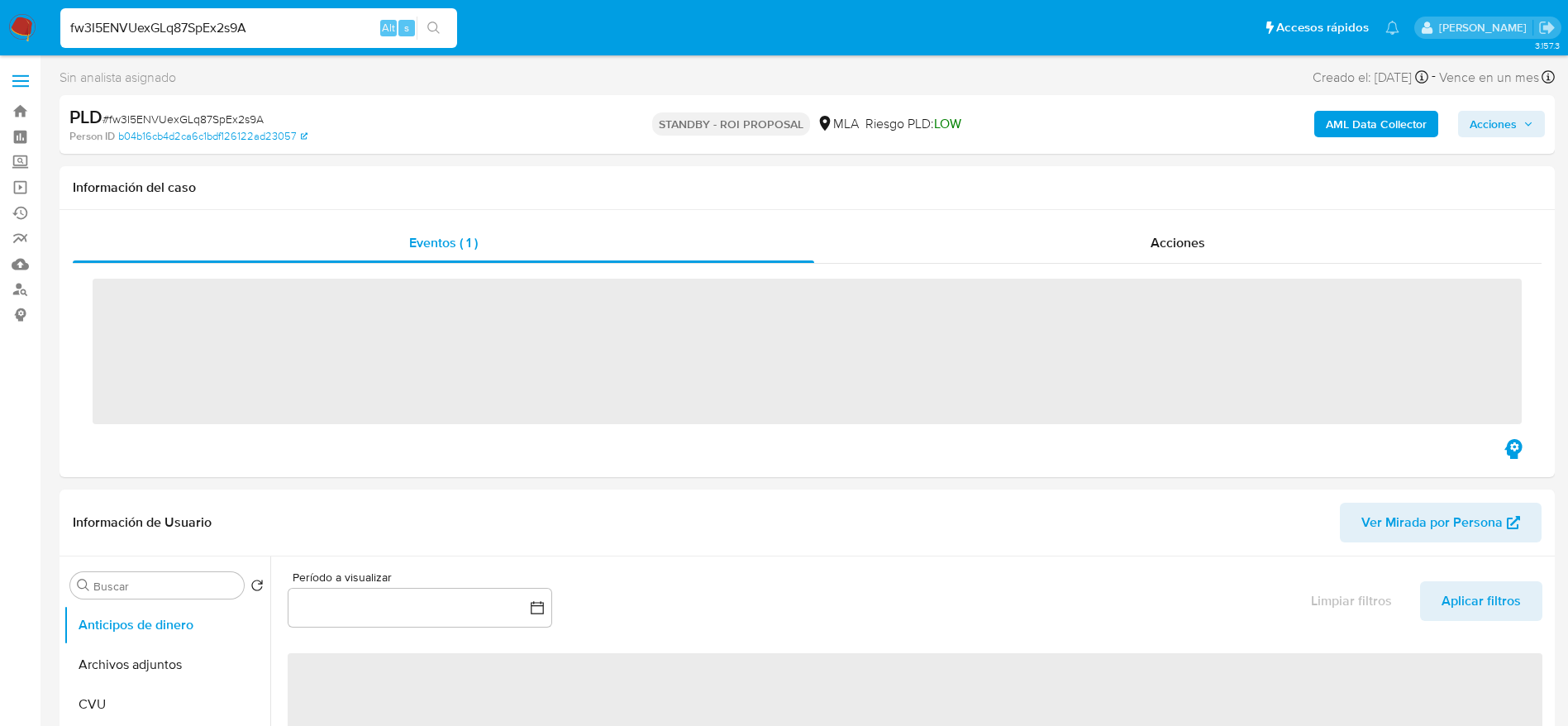
select select "10"
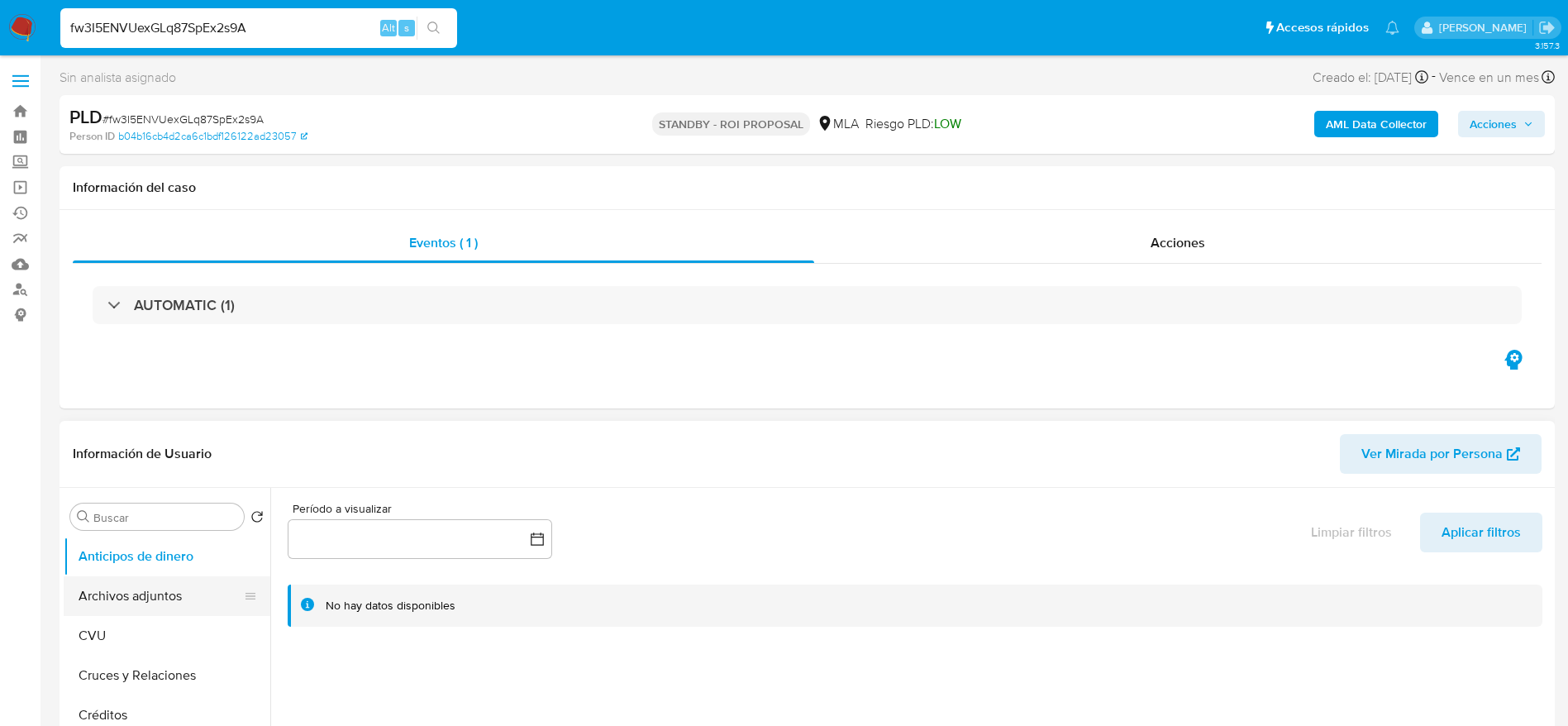
click at [123, 587] on button "Archivos adjuntos" at bounding box center [160, 596] width 193 height 39
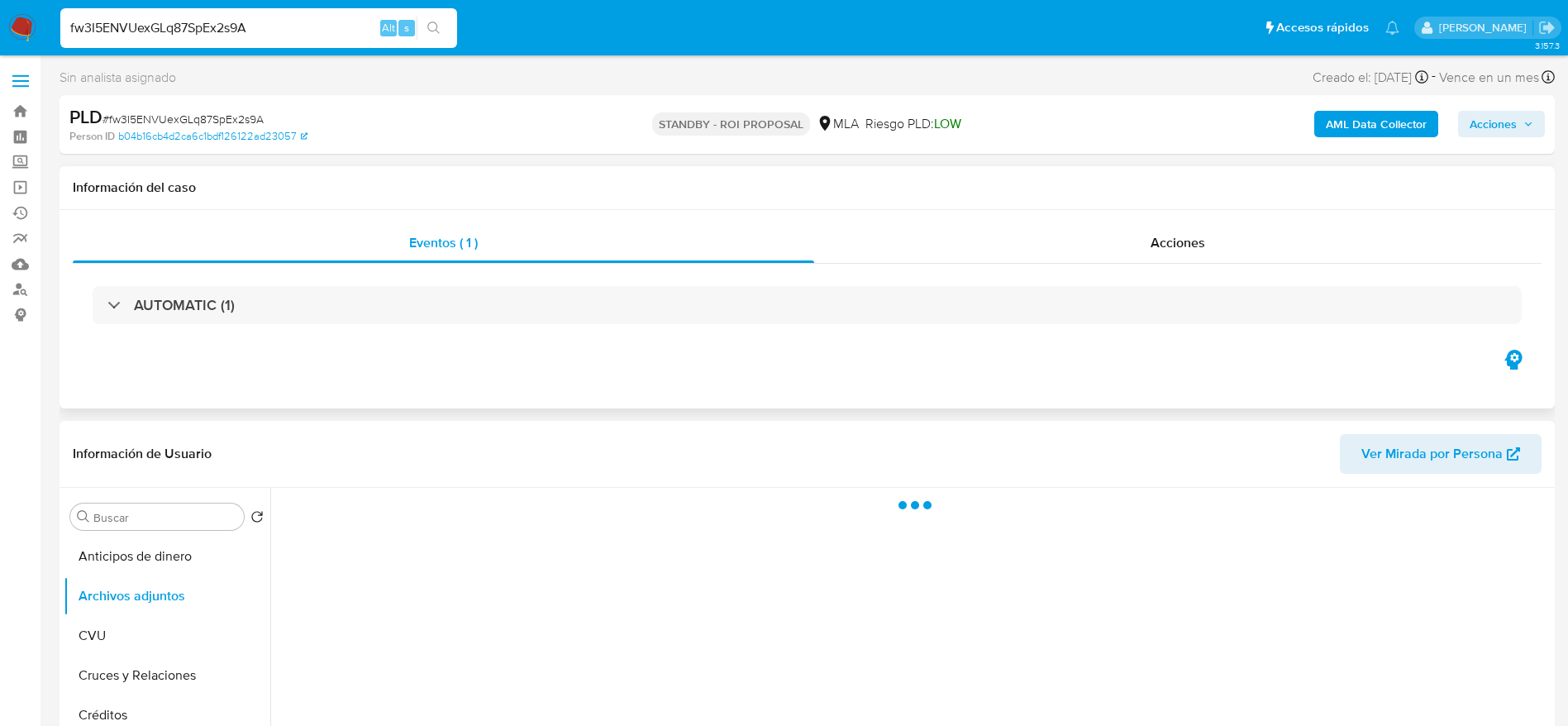
scroll to position [124, 0]
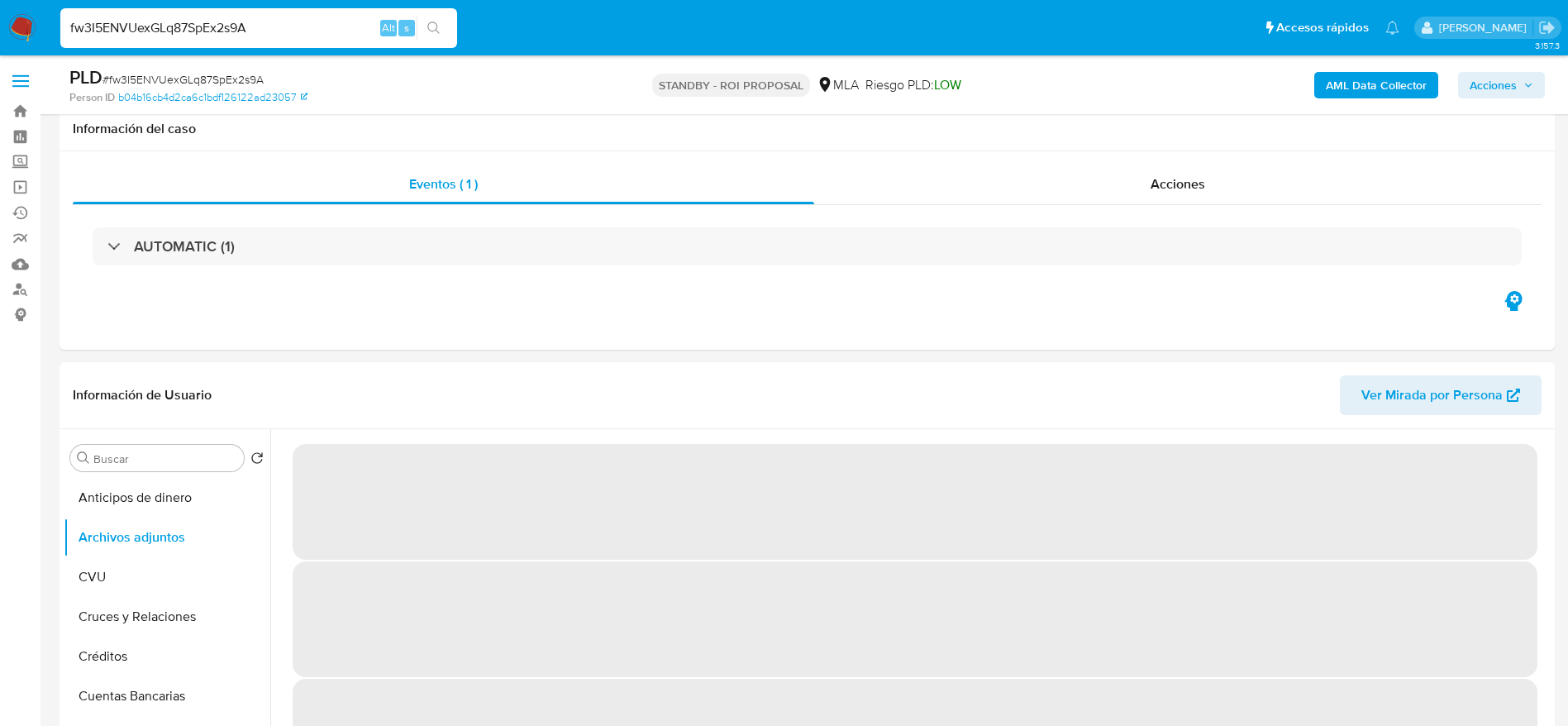
select select "10"
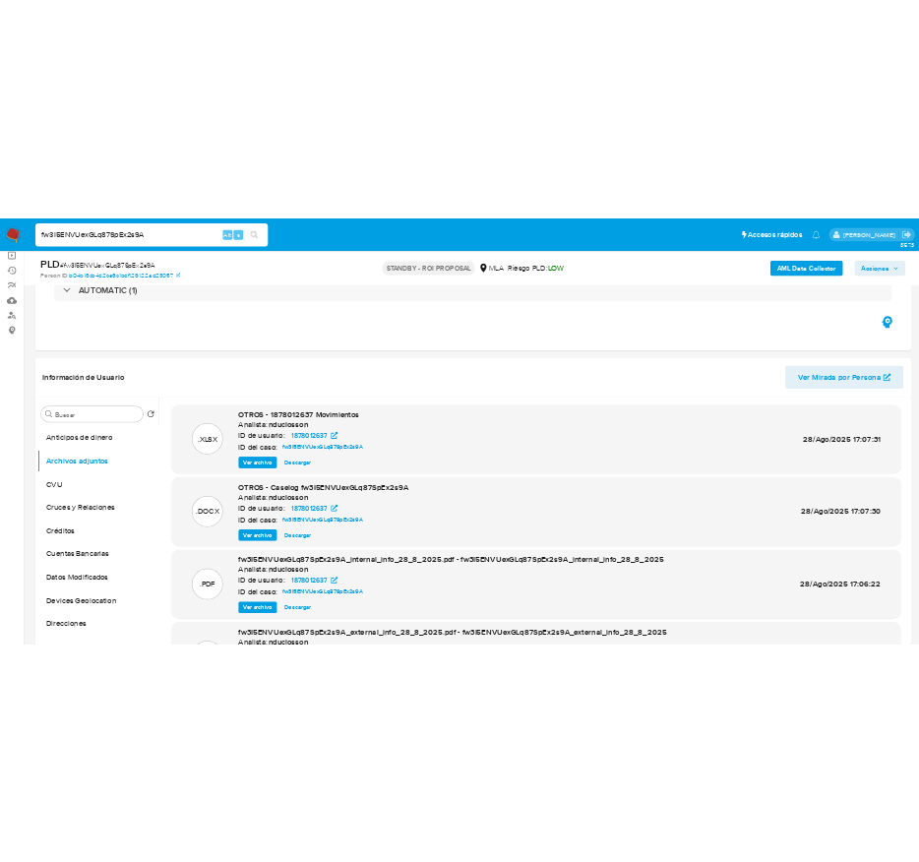
scroll to position [110, 0]
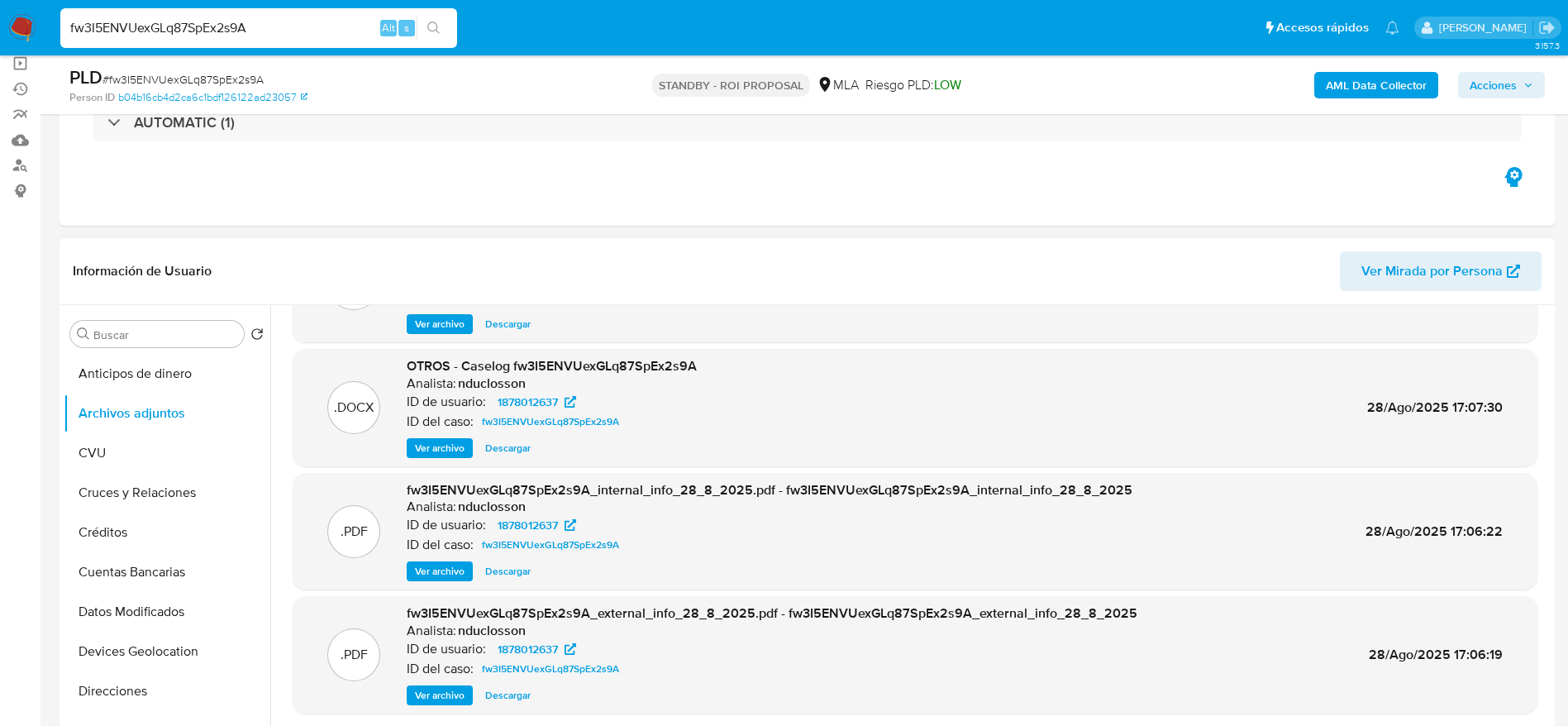
click at [505, 450] on span "Descargar" at bounding box center [508, 448] width 45 height 17
click at [279, 29] on input "fw3I5ENVUexGLq87SpEx2s9A" at bounding box center [259, 29] width 396 height 22
paste input "oCaQxuJwZggeIC4zVwCNE0in"
type input "oCaQxuJwZggeIC4zVwCNE0in"
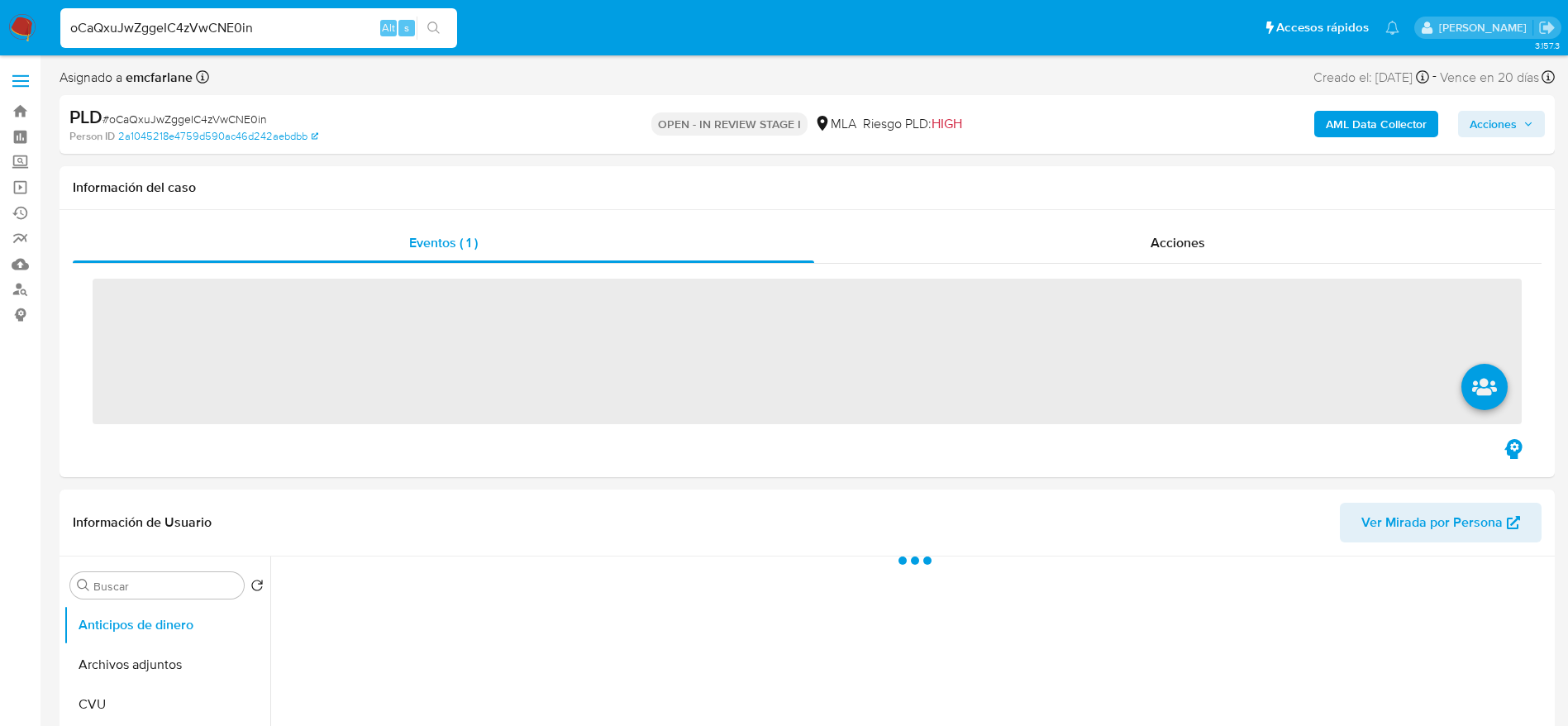
scroll to position [496, 0]
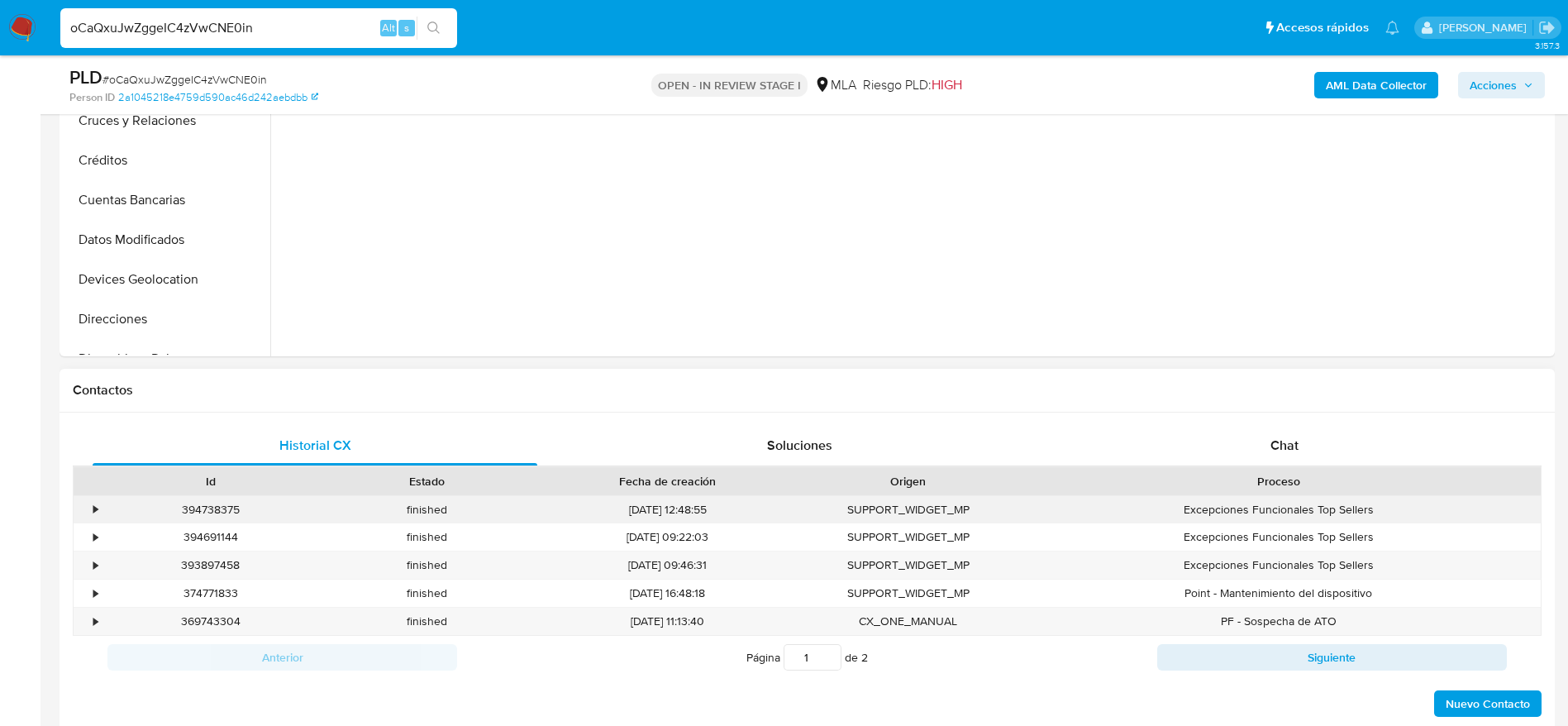
click at [1319, 500] on div "Excepciones Funcionales Top Sellers" at bounding box center [1278, 509] width 524 height 27
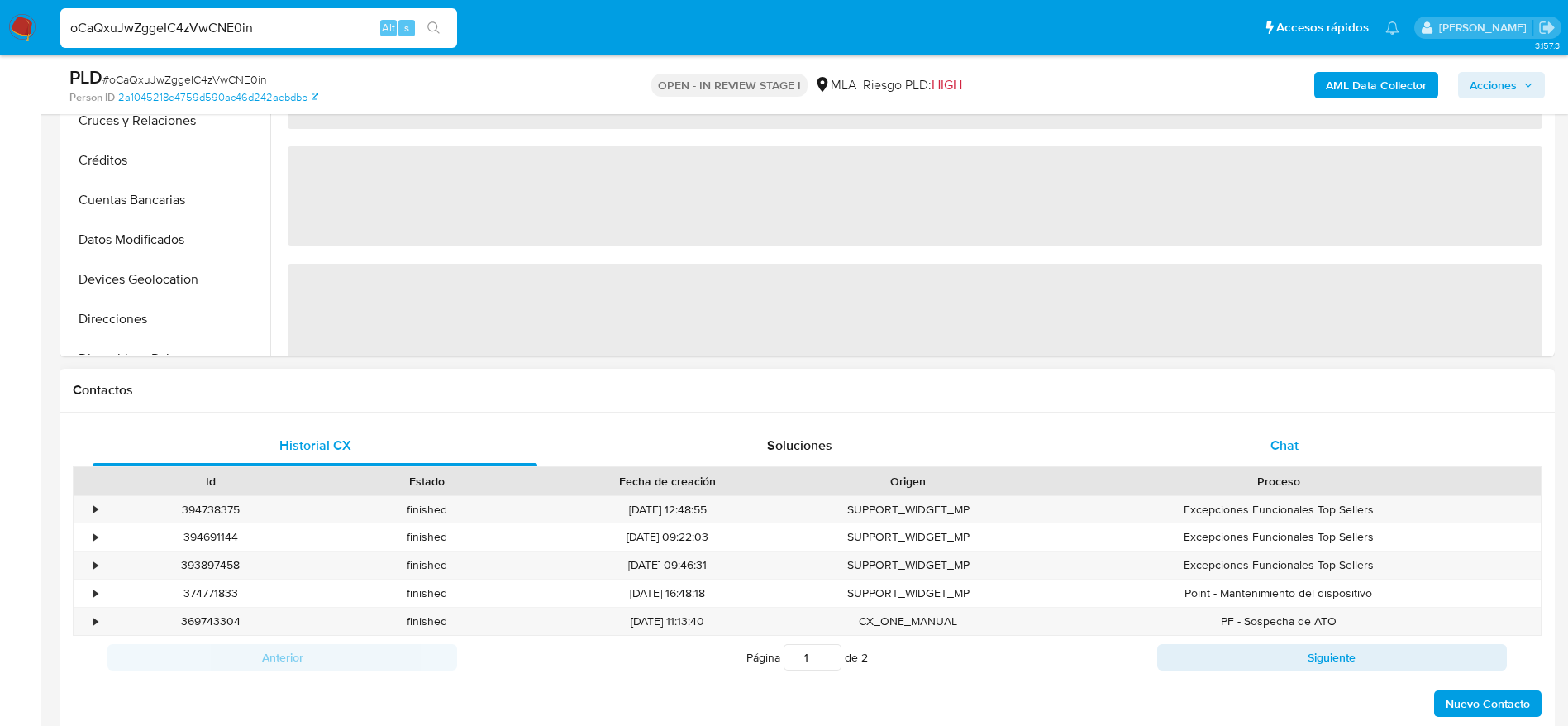
click at [1282, 442] on span "Chat" at bounding box center [1283, 445] width 28 height 19
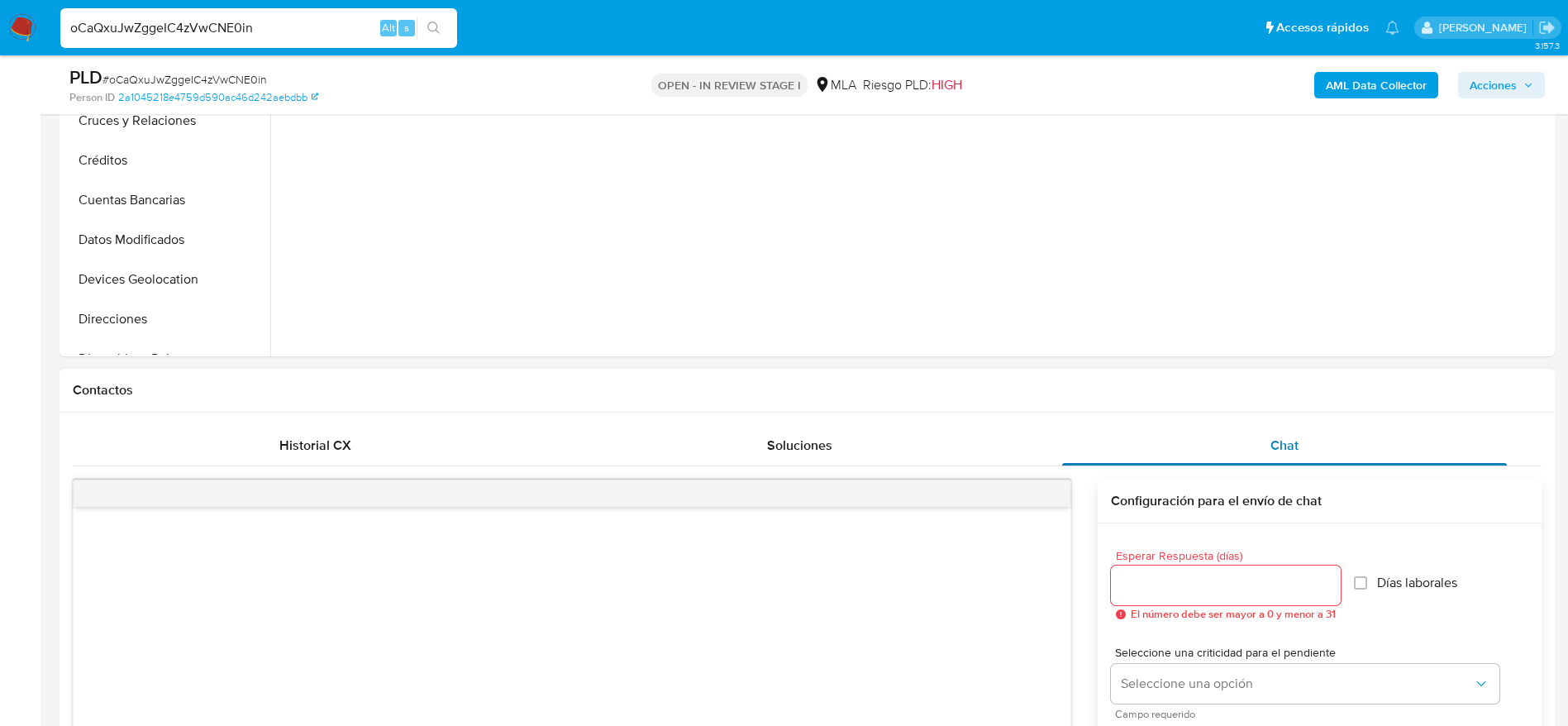
select select "10"
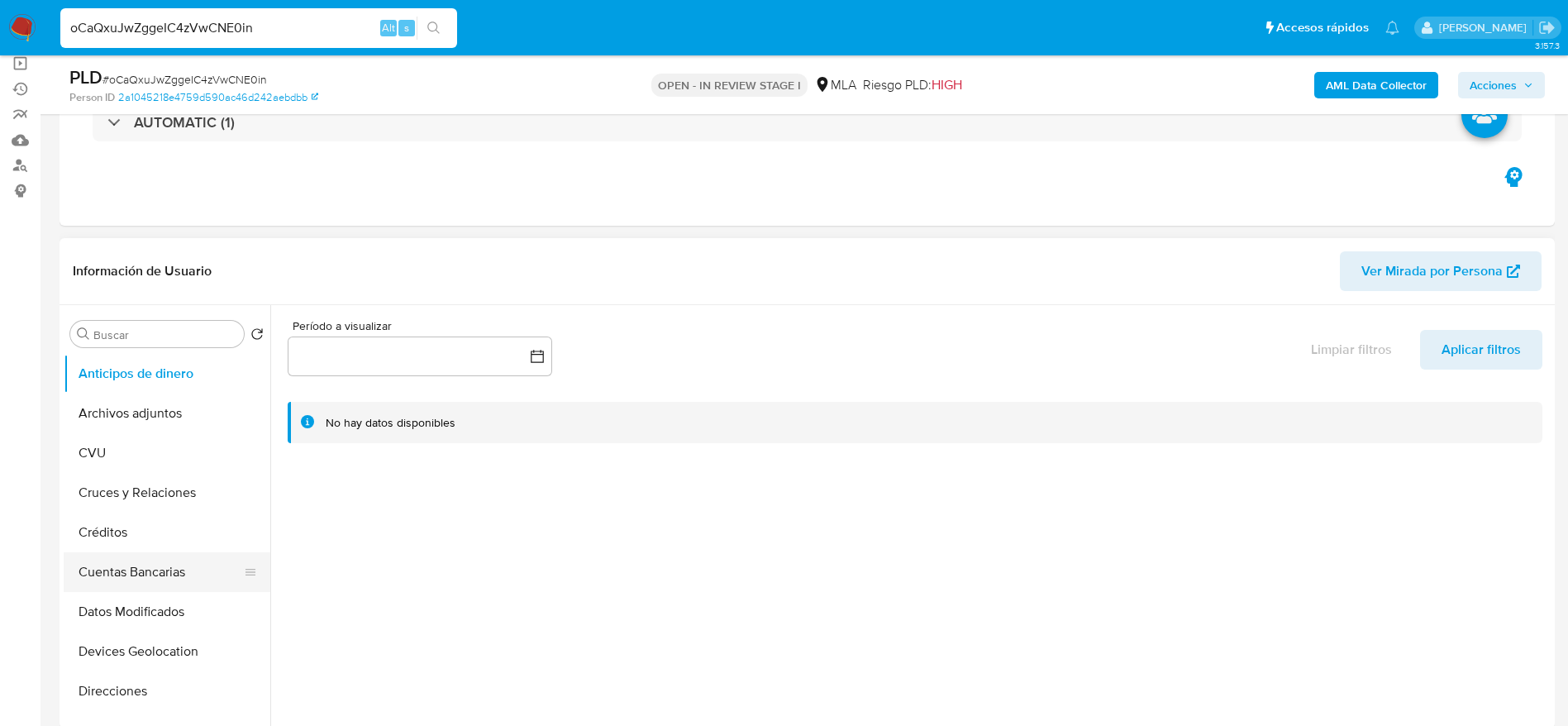
scroll to position [248, 0]
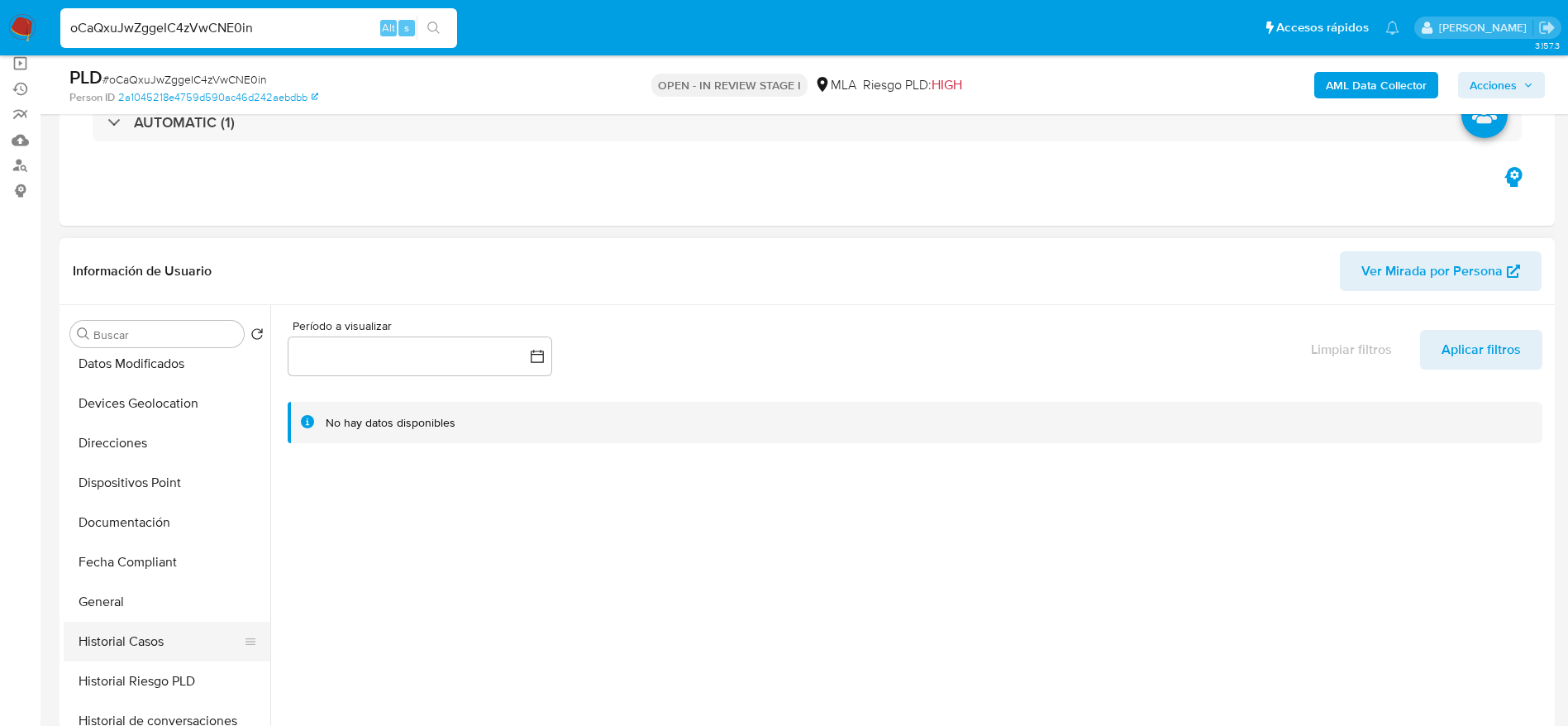
click at [158, 637] on button "Historial Casos" at bounding box center [160, 641] width 193 height 39
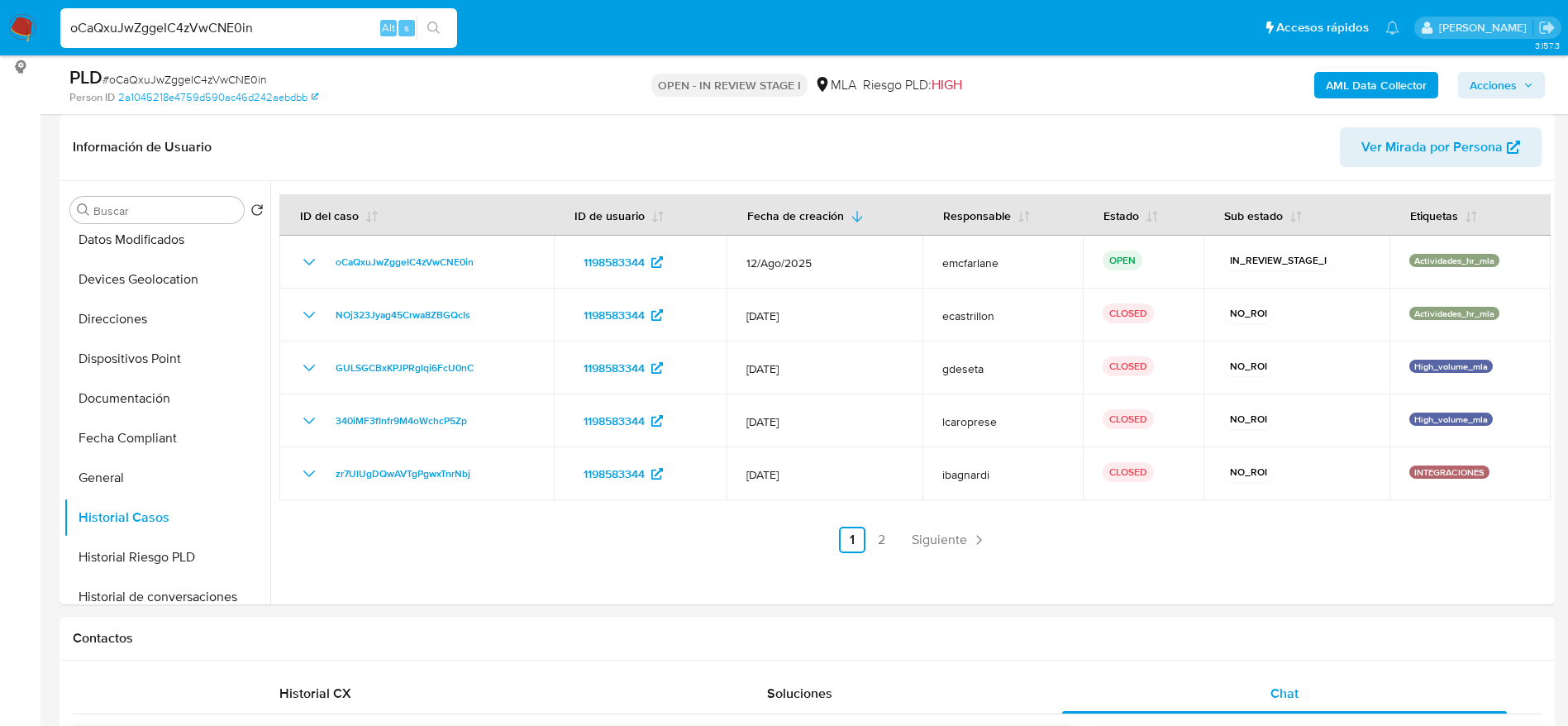
click at [314, 25] on input "oCaQxuJwZggeIC4zVwCNE0in" at bounding box center [259, 29] width 396 height 22
click at [314, 24] on input "oCaQxuJwZggeIC4zVwCNE0in" at bounding box center [259, 29] width 396 height 22
paste input "Nqv9DscDKUbtZbRWZLgx1vom"
type input "Nqv9DscDKUbtZbRWZLgx1vom"
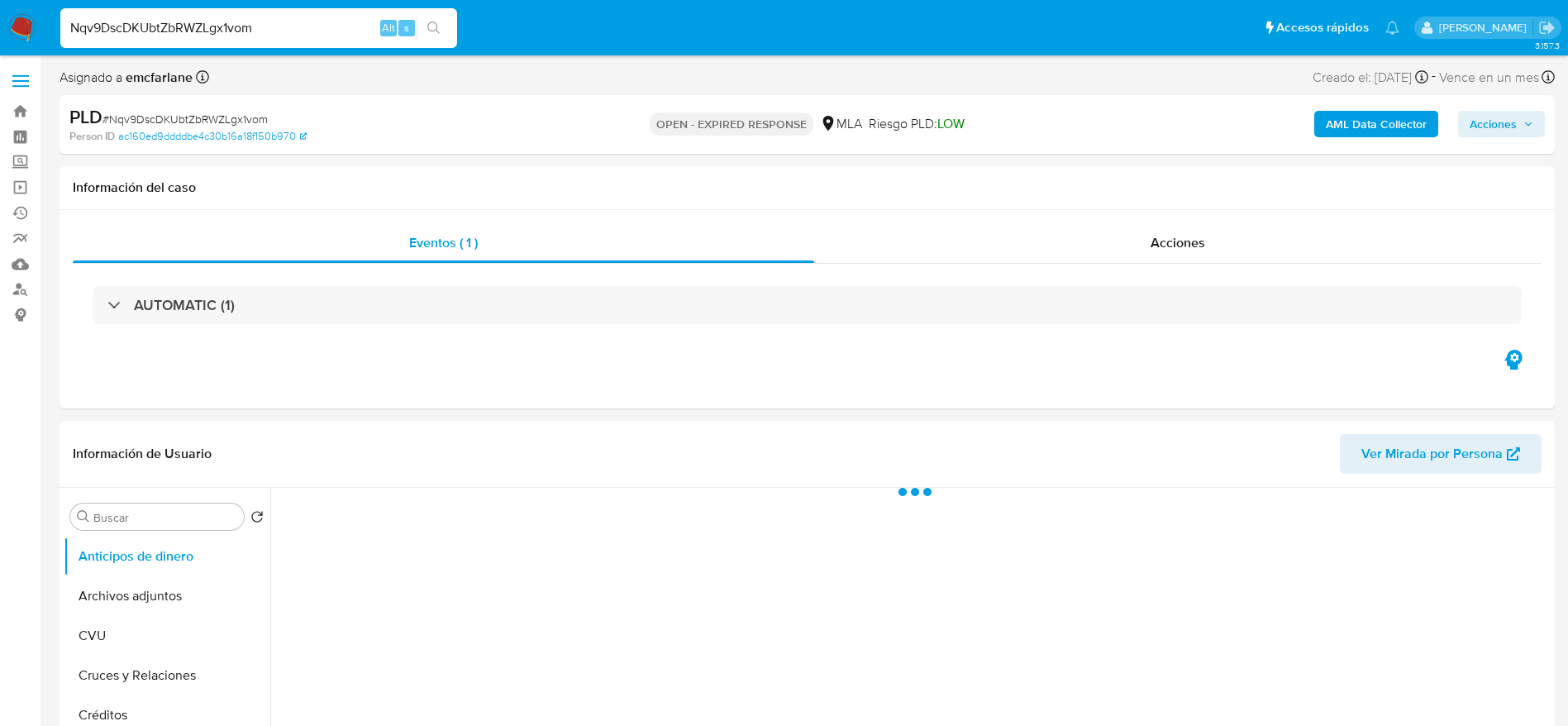
select select "10"
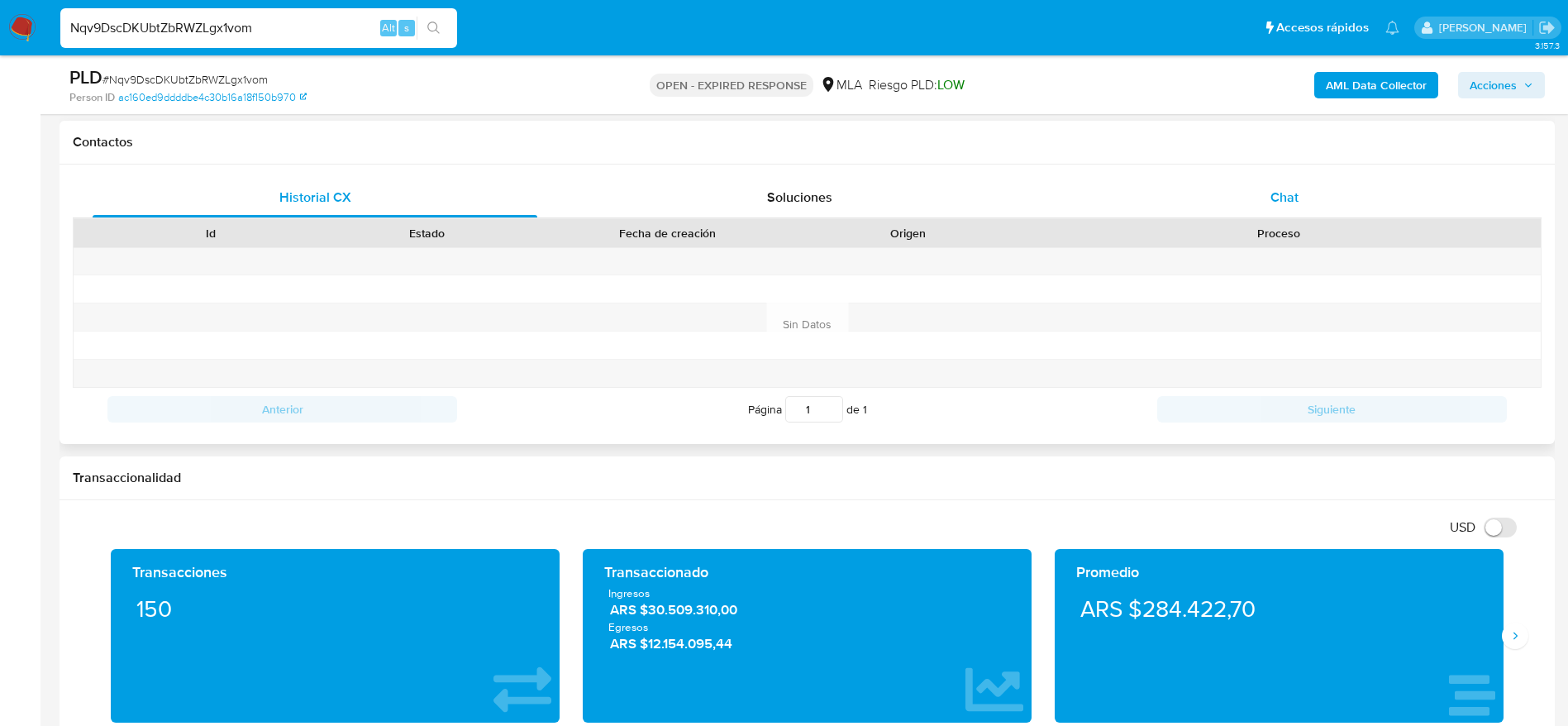
click at [1266, 184] on div "Chat" at bounding box center [1283, 197] width 444 height 39
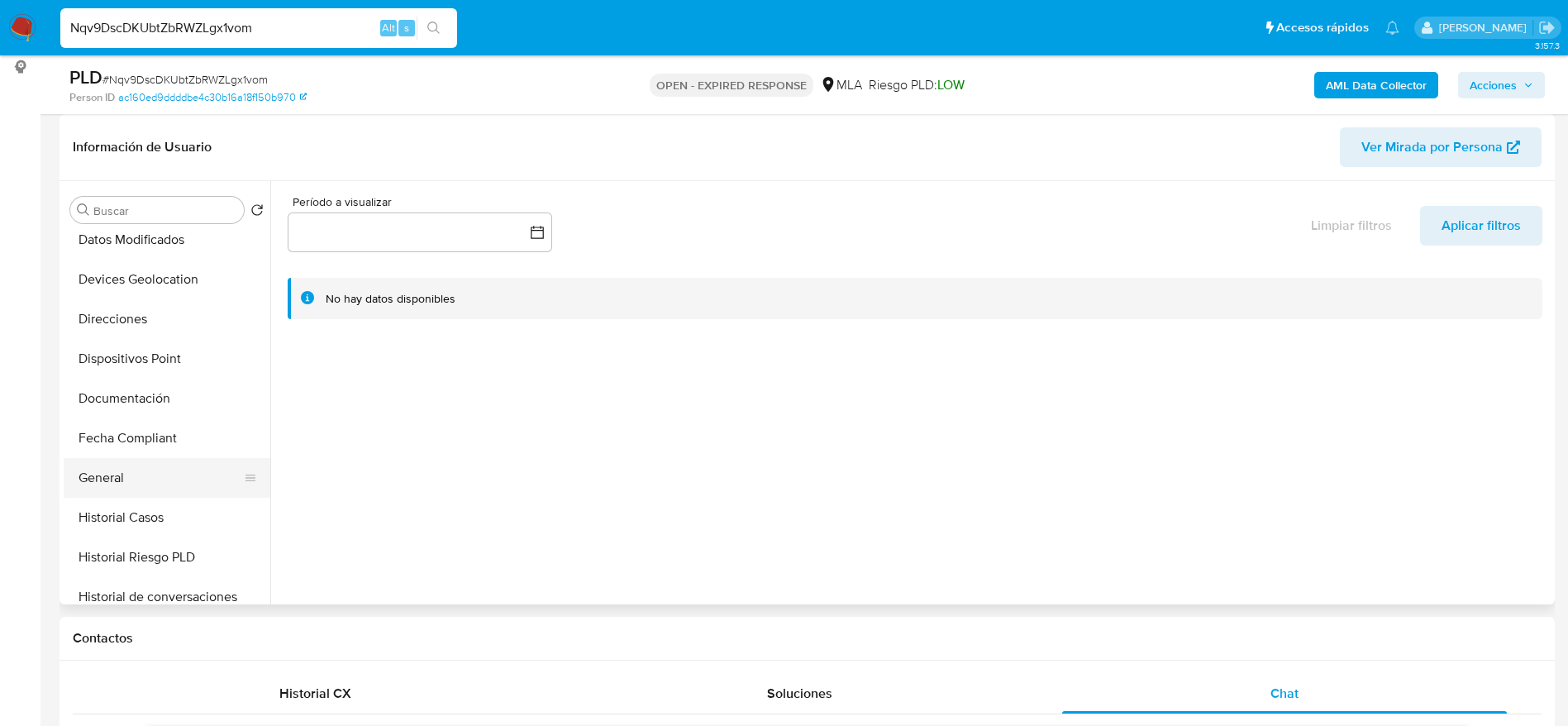
scroll to position [372, 0]
click at [108, 344] on button "General" at bounding box center [160, 354] width 193 height 39
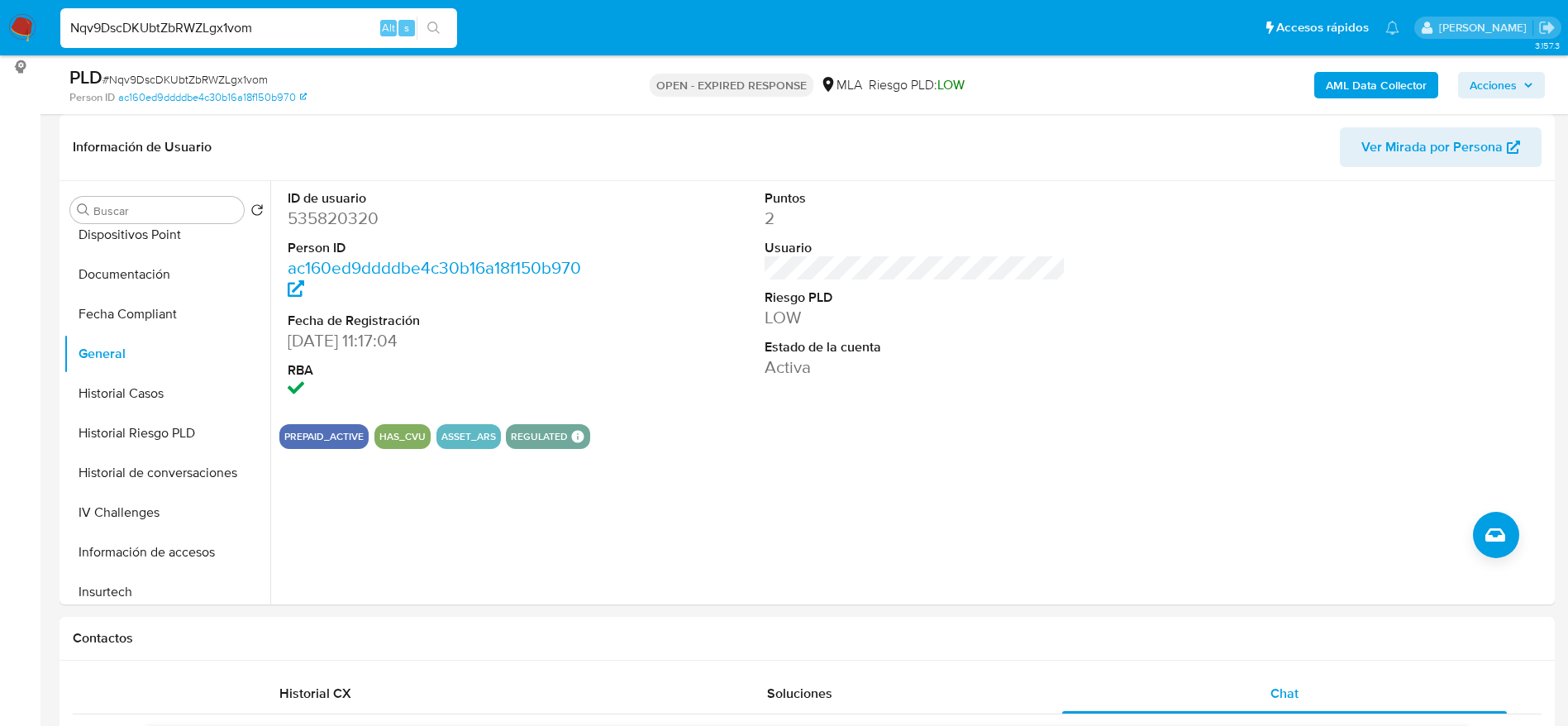
click at [236, 80] on span "# Nqv9DscDKUbtZbRWZLgx1vom" at bounding box center [185, 80] width 165 height 17
copy span "Nqv9DscDKUbtZbRWZLgx1vom"
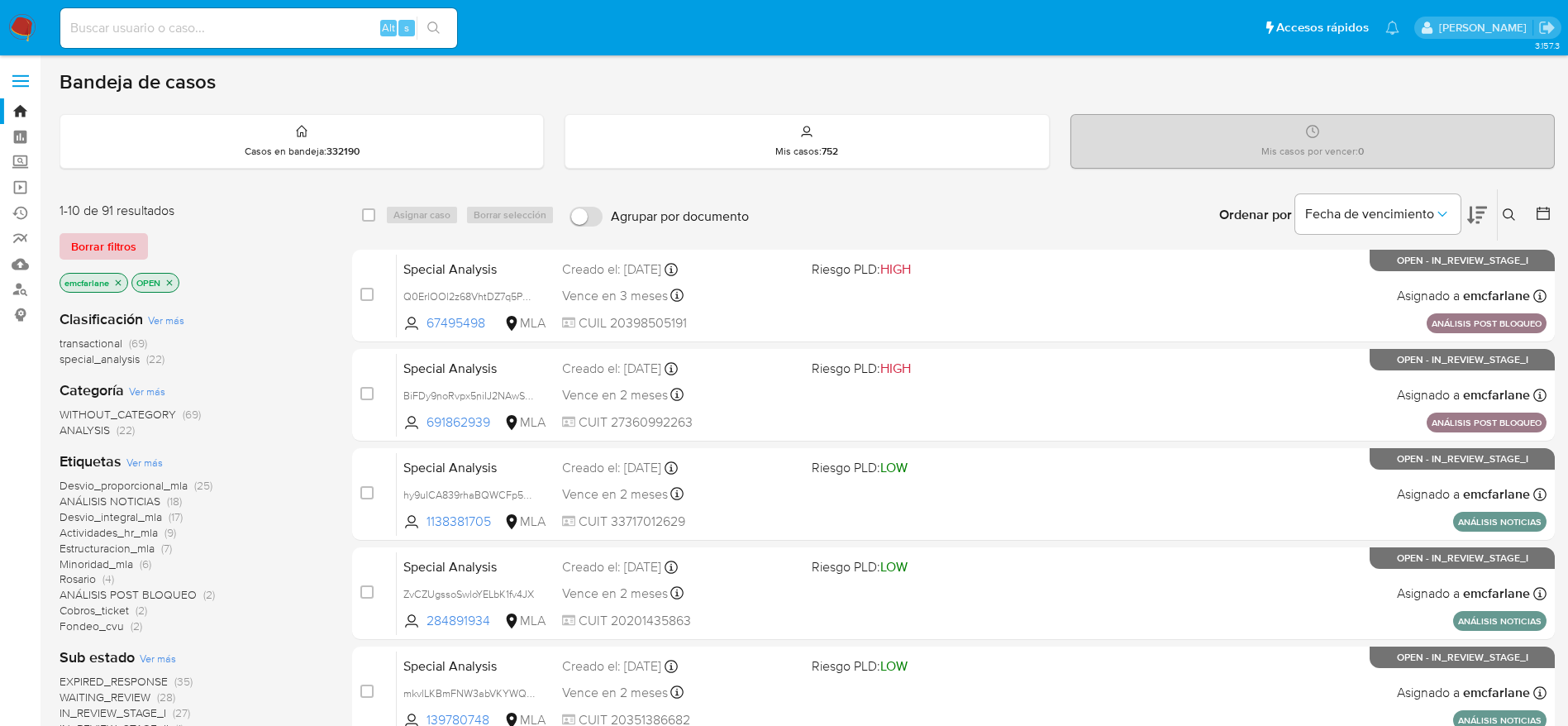
click at [120, 240] on span "Borrar filtros" at bounding box center [104, 246] width 66 height 24
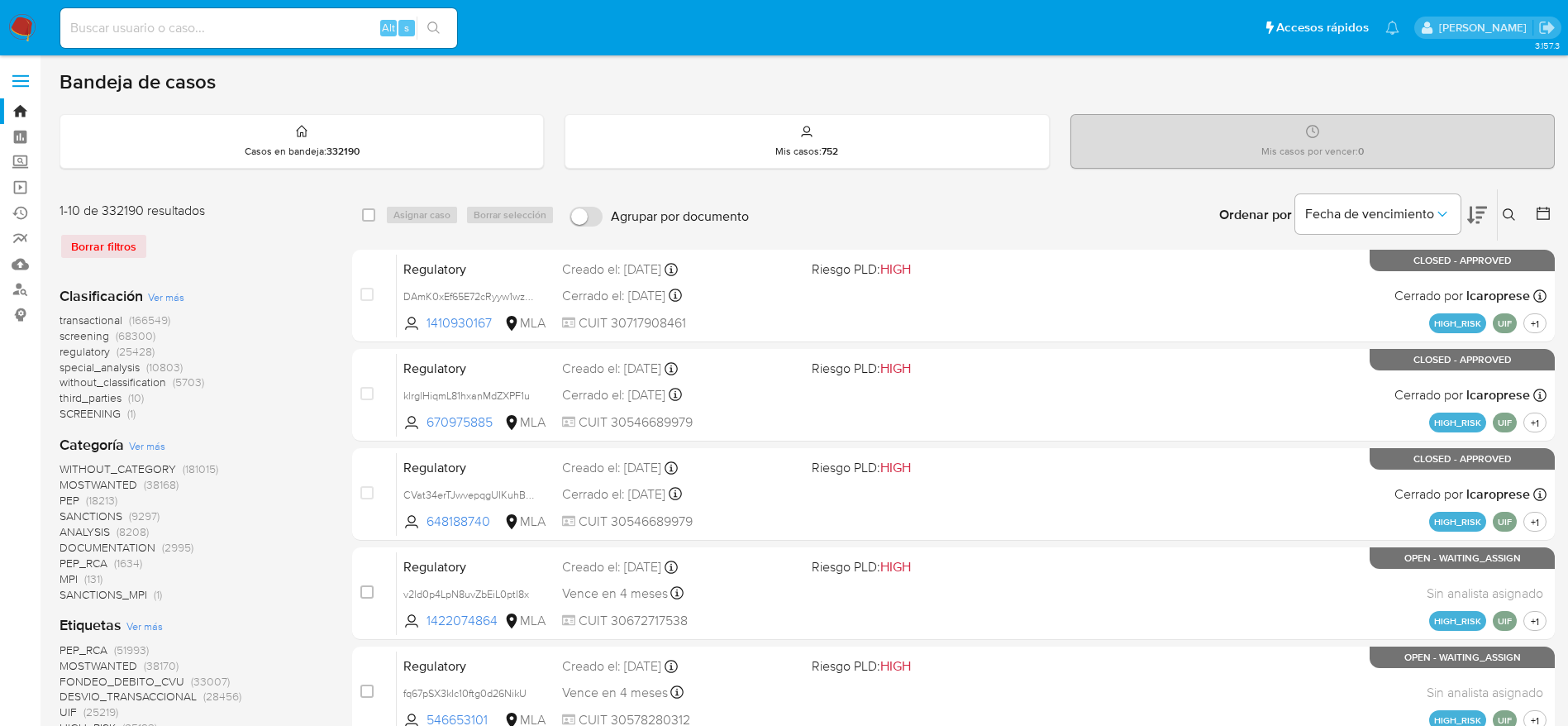
click at [1507, 201] on div "Ingrese ID de usuario o caso Buscar Borrar filtros" at bounding box center [1510, 214] width 28 height 51
click at [1500, 220] on button at bounding box center [1511, 215] width 27 height 20
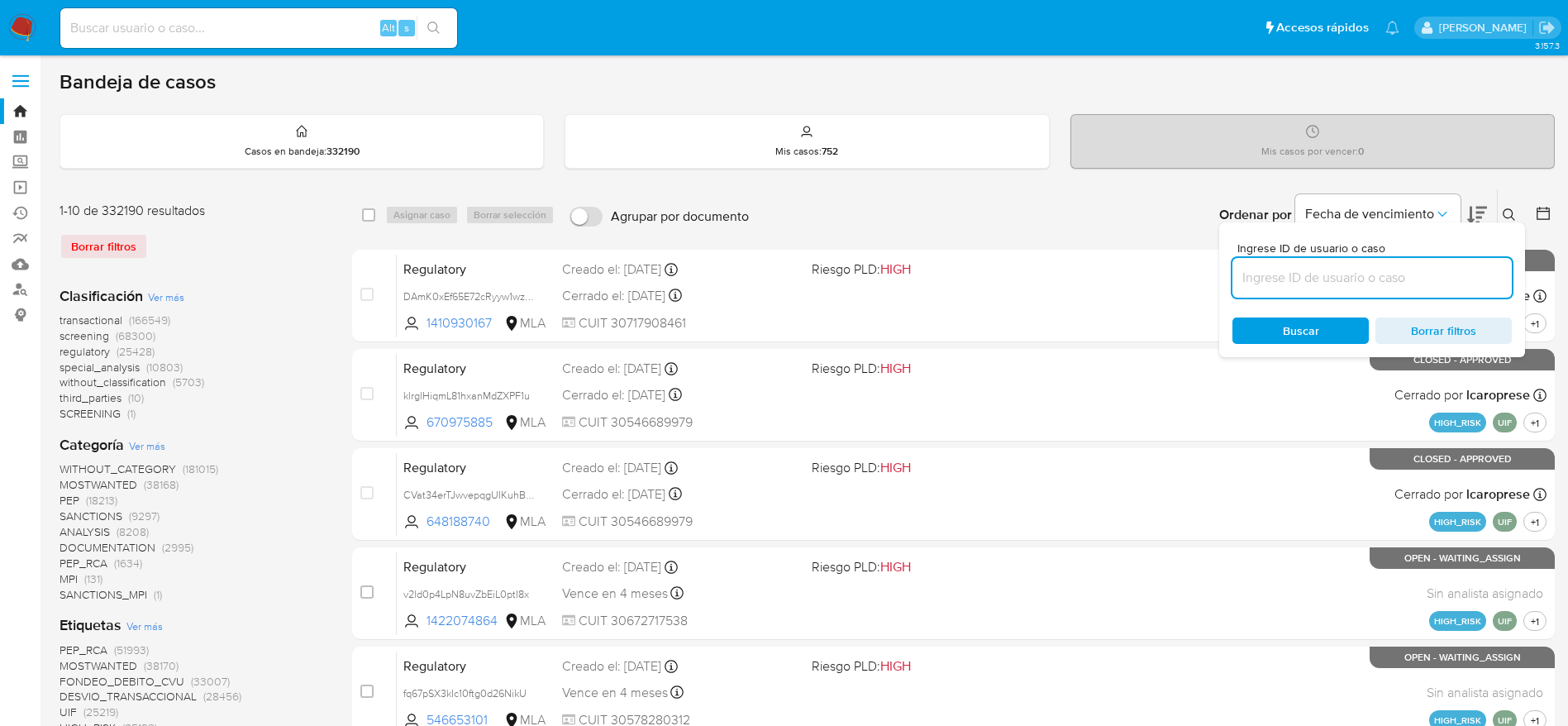
click at [1370, 277] on input at bounding box center [1371, 278] width 280 height 22
type input "Nqv9DscDKUbtZbRWZLgx1vom"
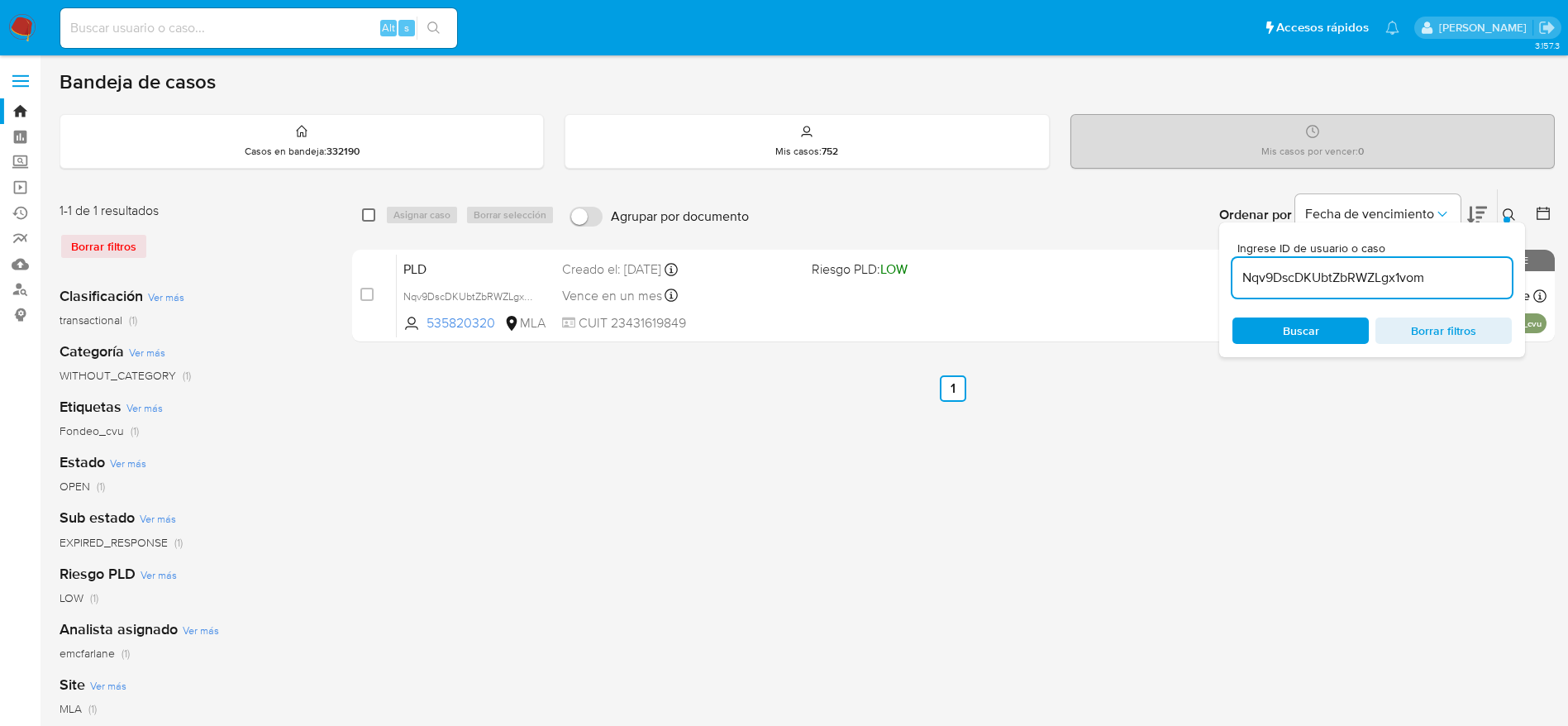
click at [367, 216] on input "checkbox" at bounding box center [369, 215] width 13 height 13
checkbox input "true"
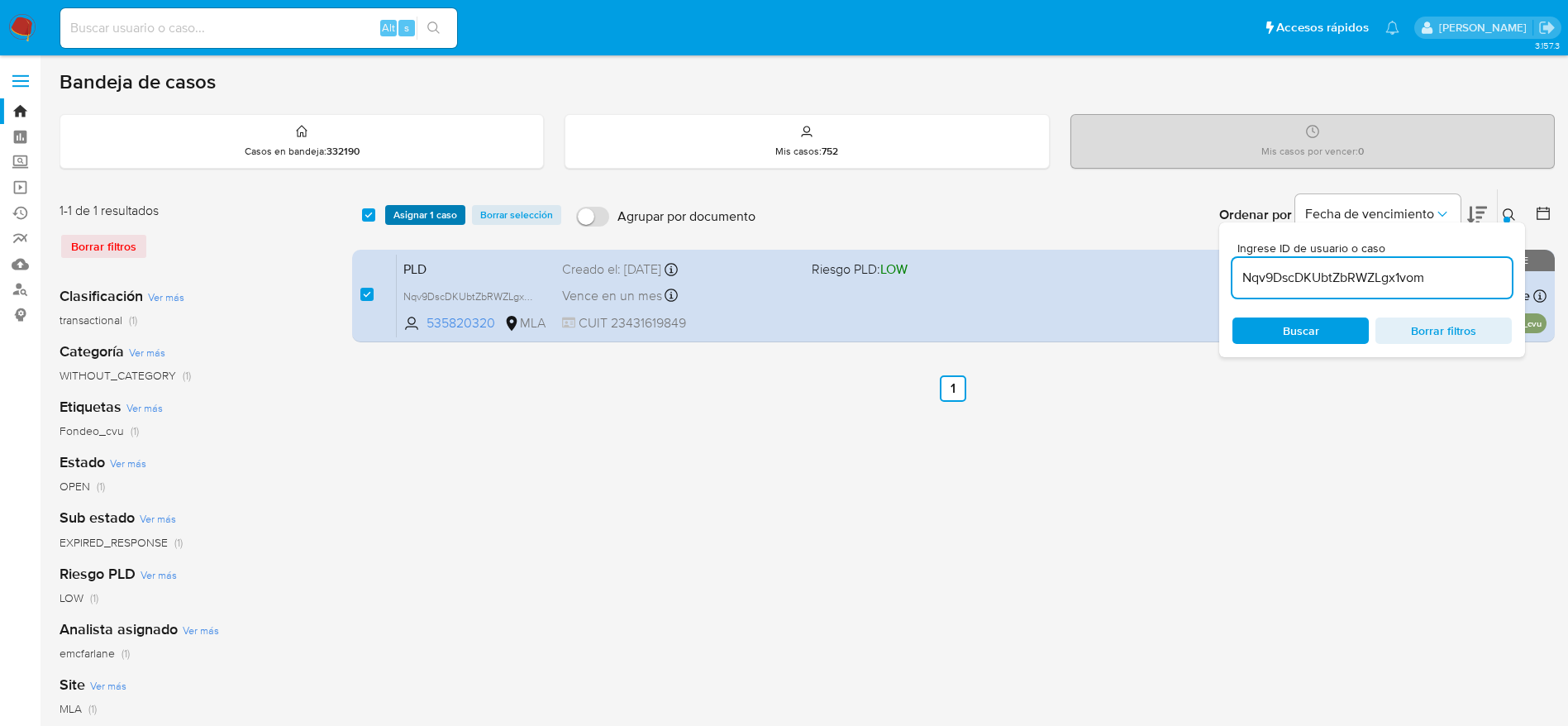
click at [417, 214] on span "Asignar 1 caso" at bounding box center [425, 215] width 64 height 17
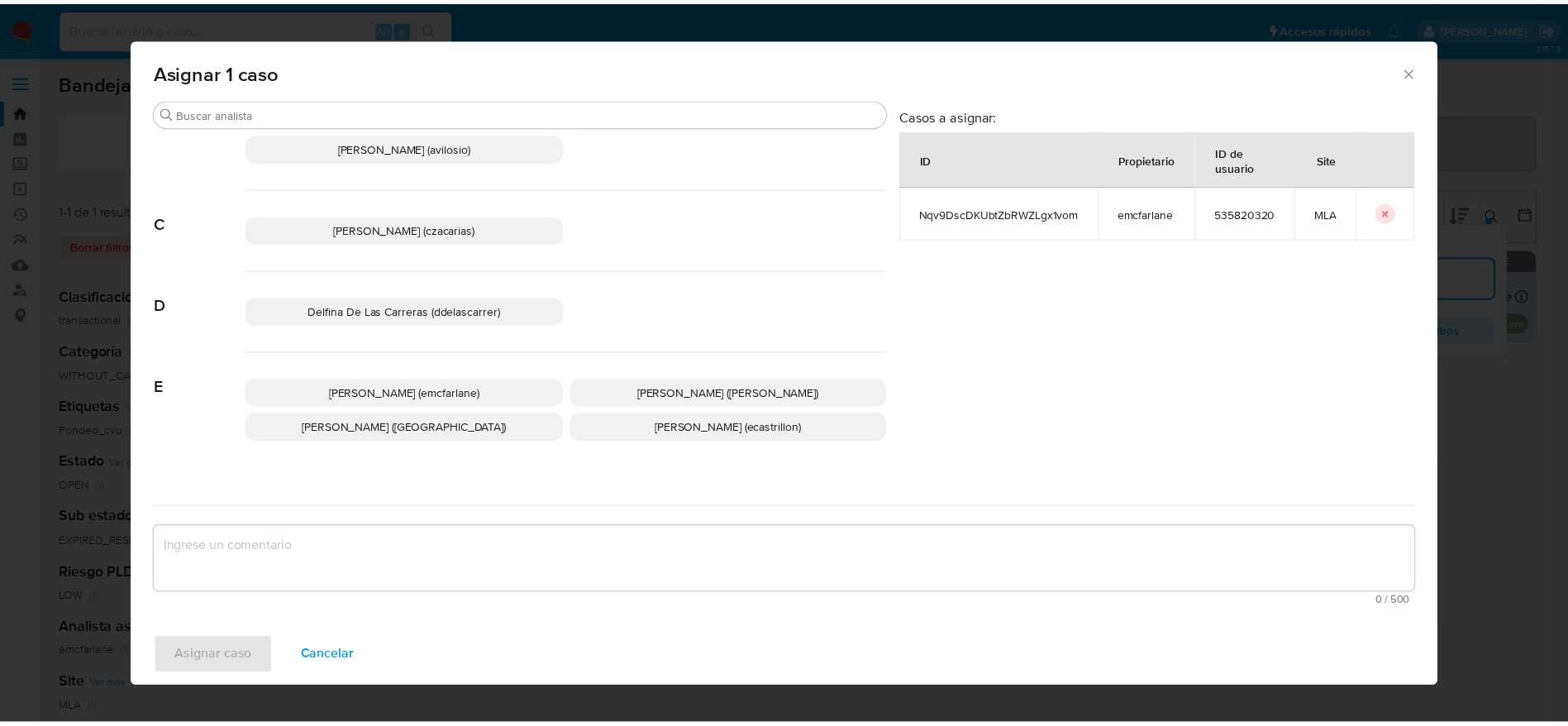
scroll to position [124, 0]
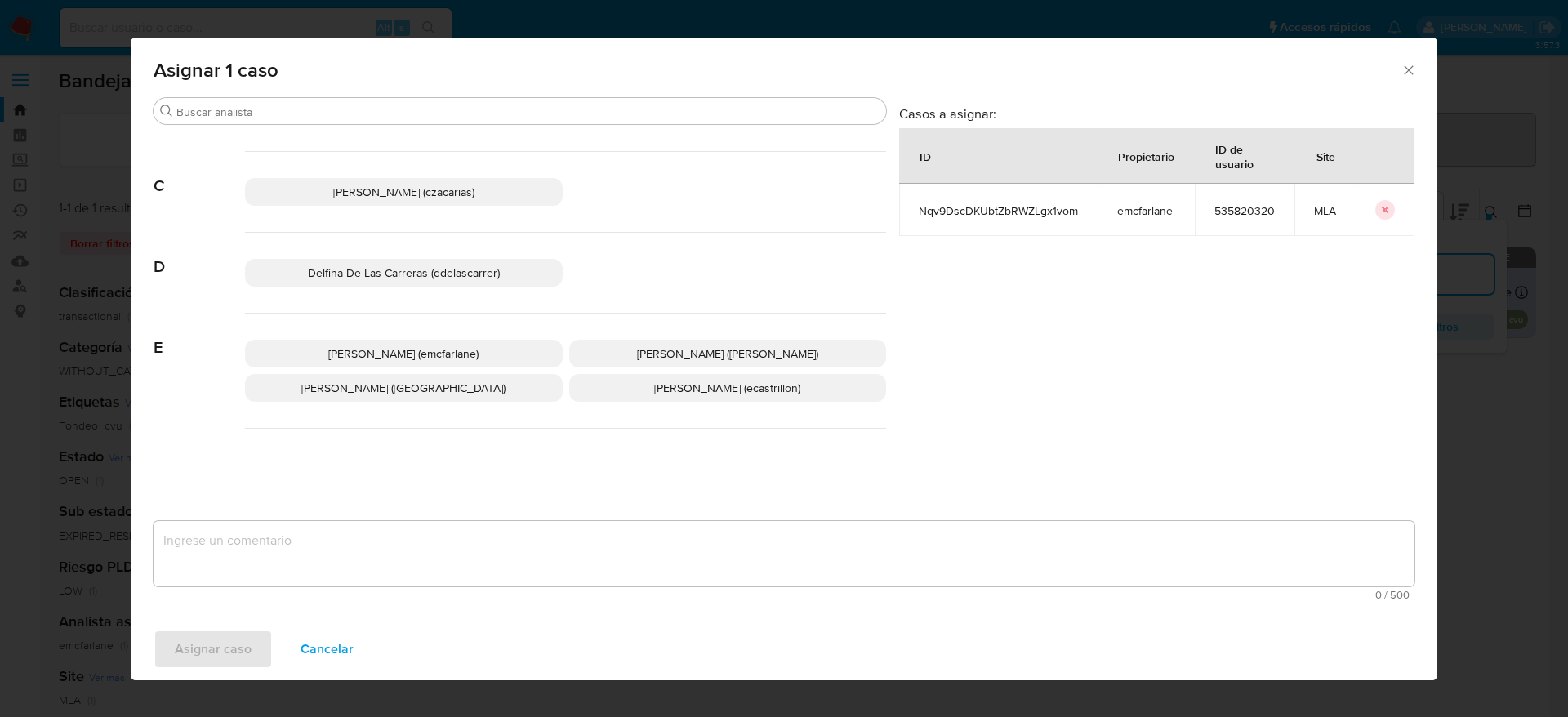
click at [428, 345] on span "Elaine Mc Farlane (emcfarlane)" at bounding box center [403, 354] width 150 height 17
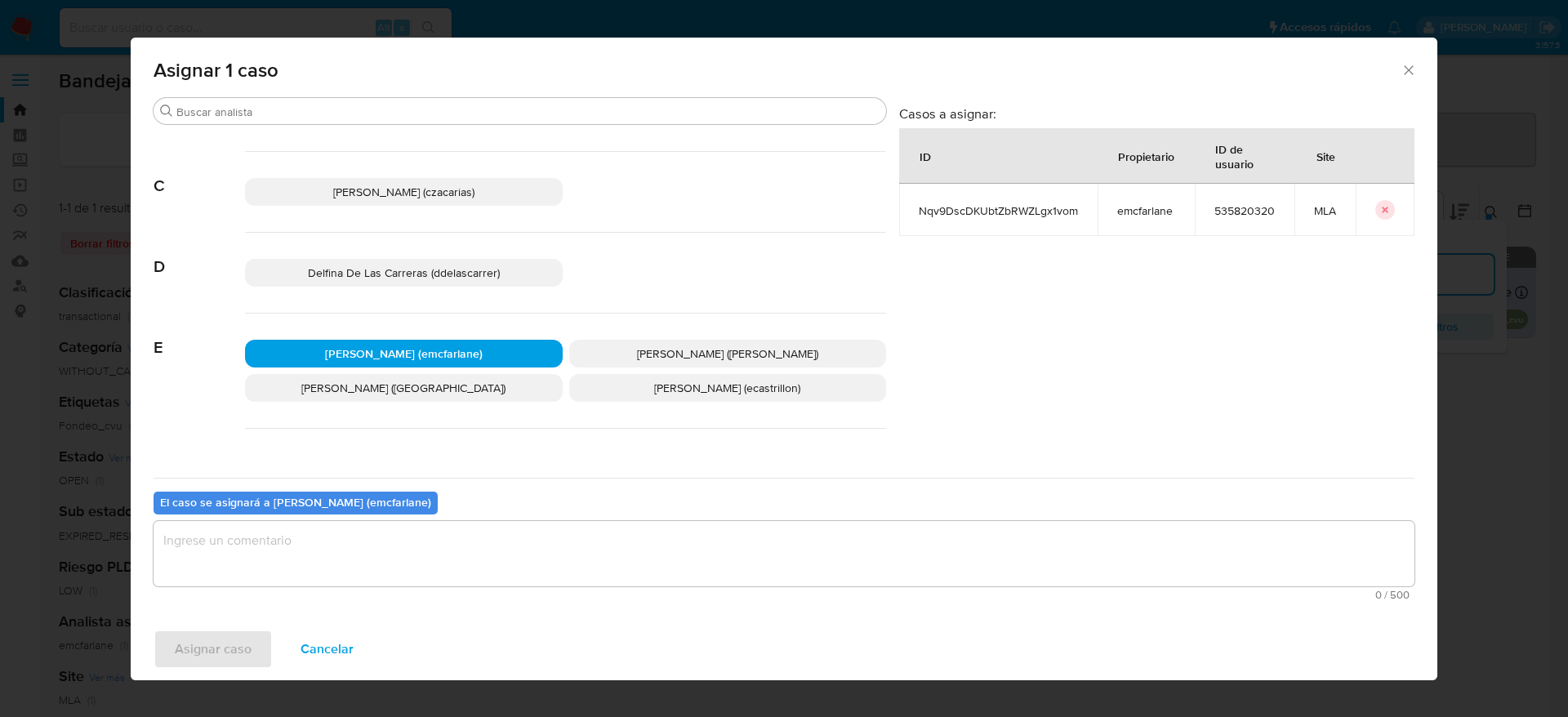
drag, startPoint x: 338, startPoint y: 538, endPoint x: 315, endPoint y: 549, distance: 25.5
click at [338, 537] on textarea "assign-modal" at bounding box center [784, 554] width 1261 height 66
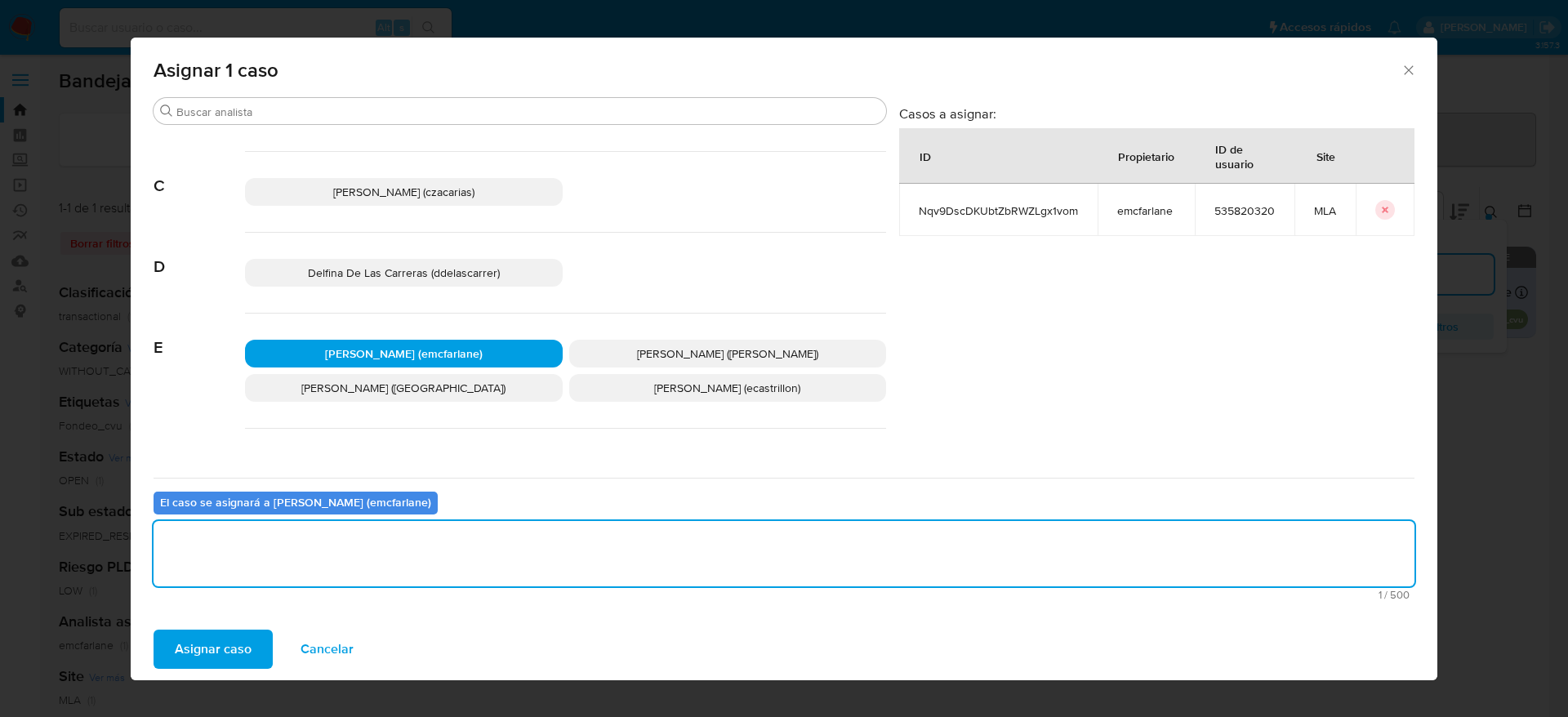
click at [223, 646] on span "Asignar caso" at bounding box center [213, 649] width 76 height 36
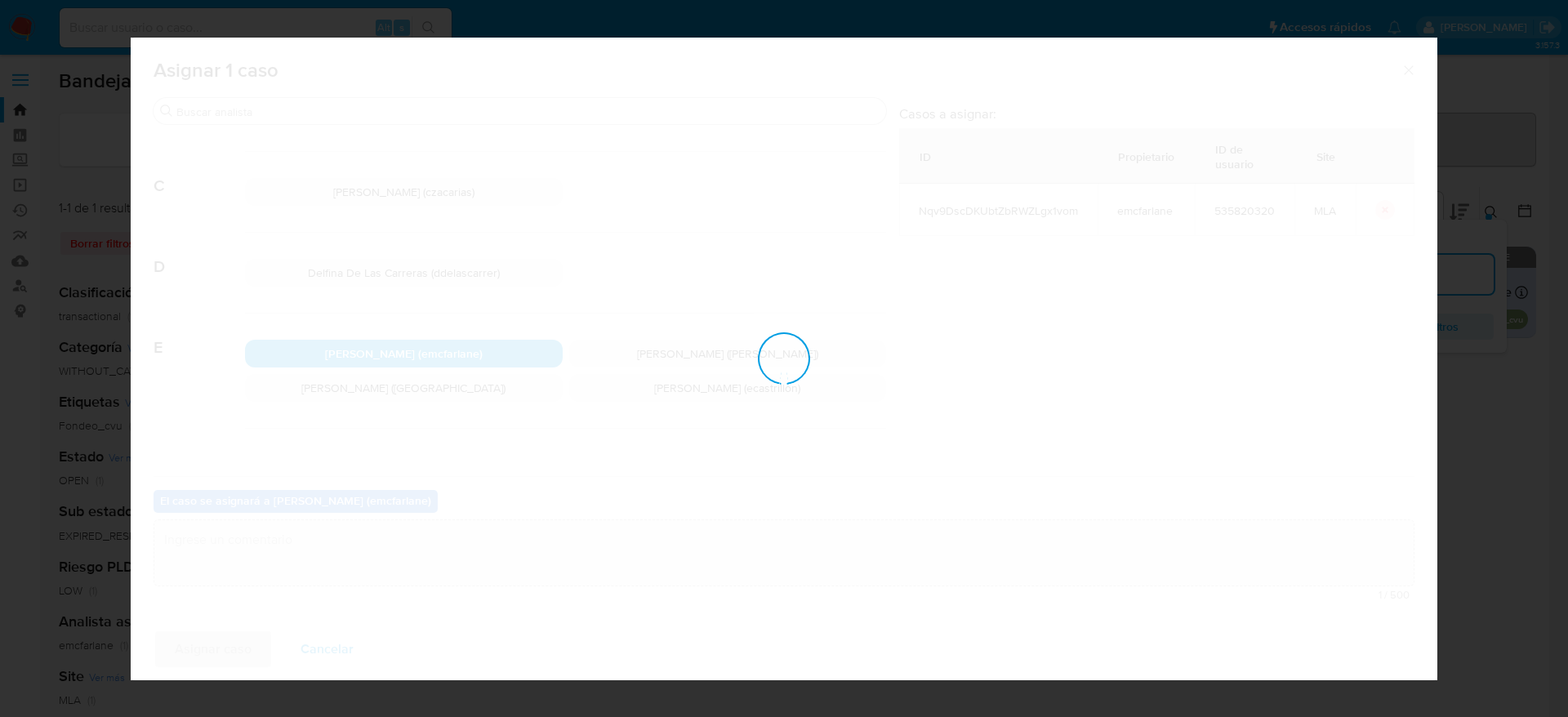
checkbox input "false"
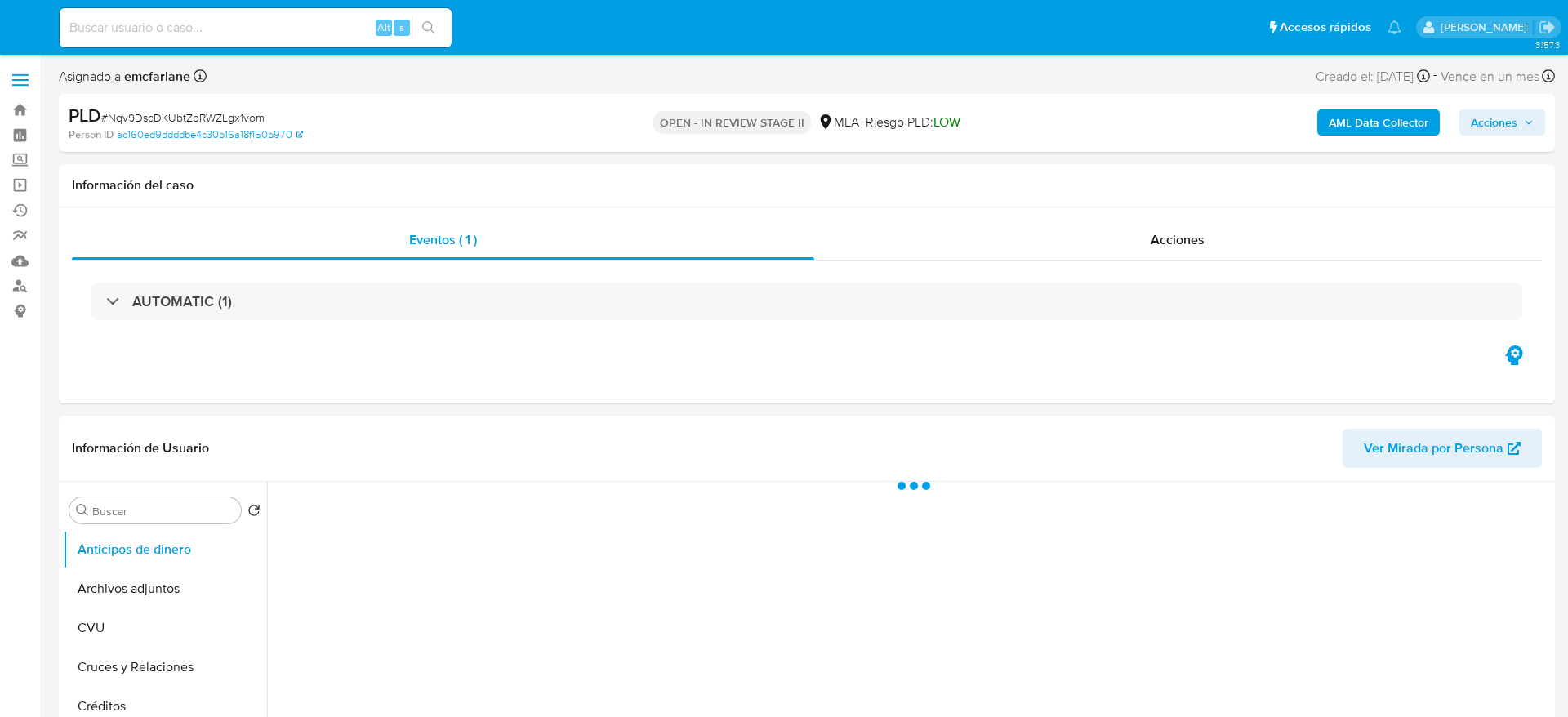
select select "10"
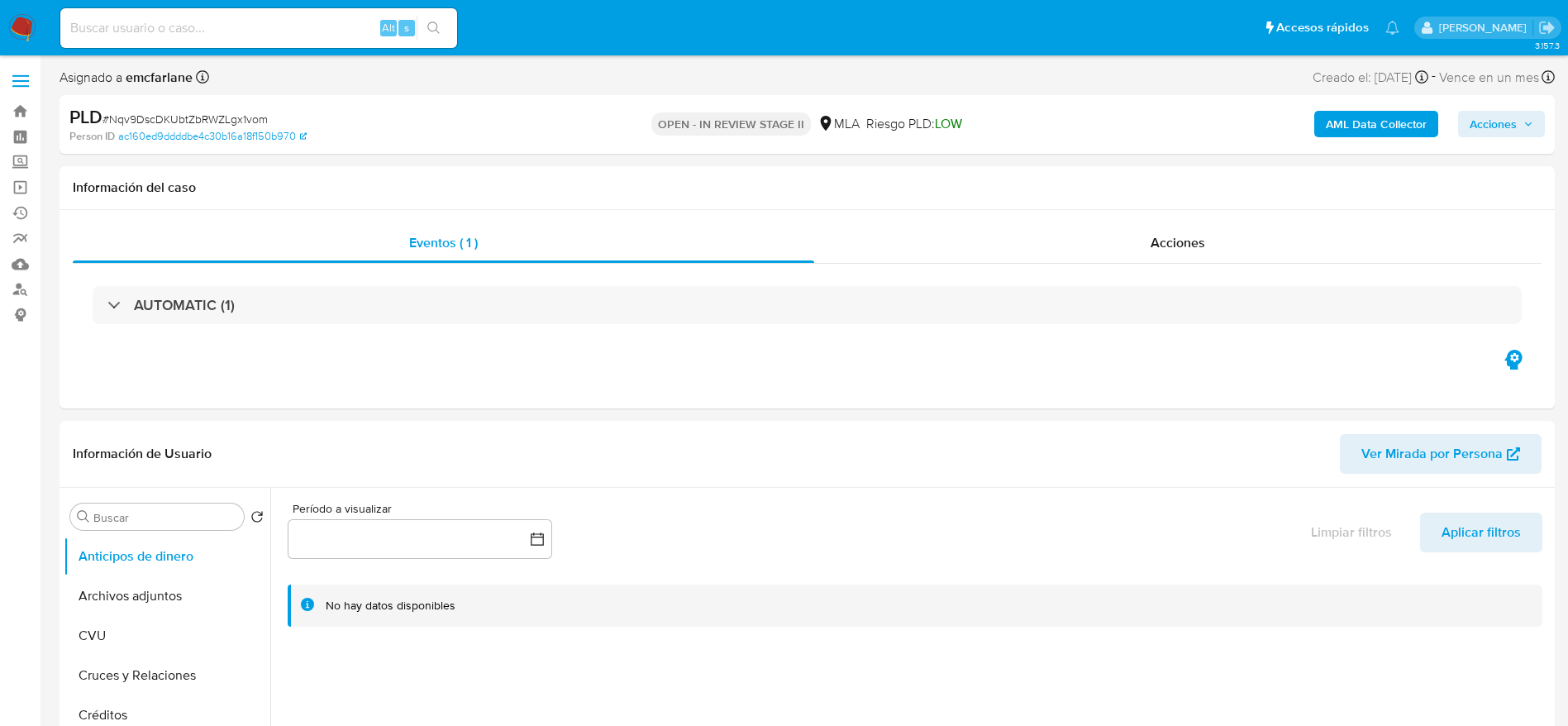
click at [1497, 129] on span "Acciones" at bounding box center [1493, 124] width 47 height 26
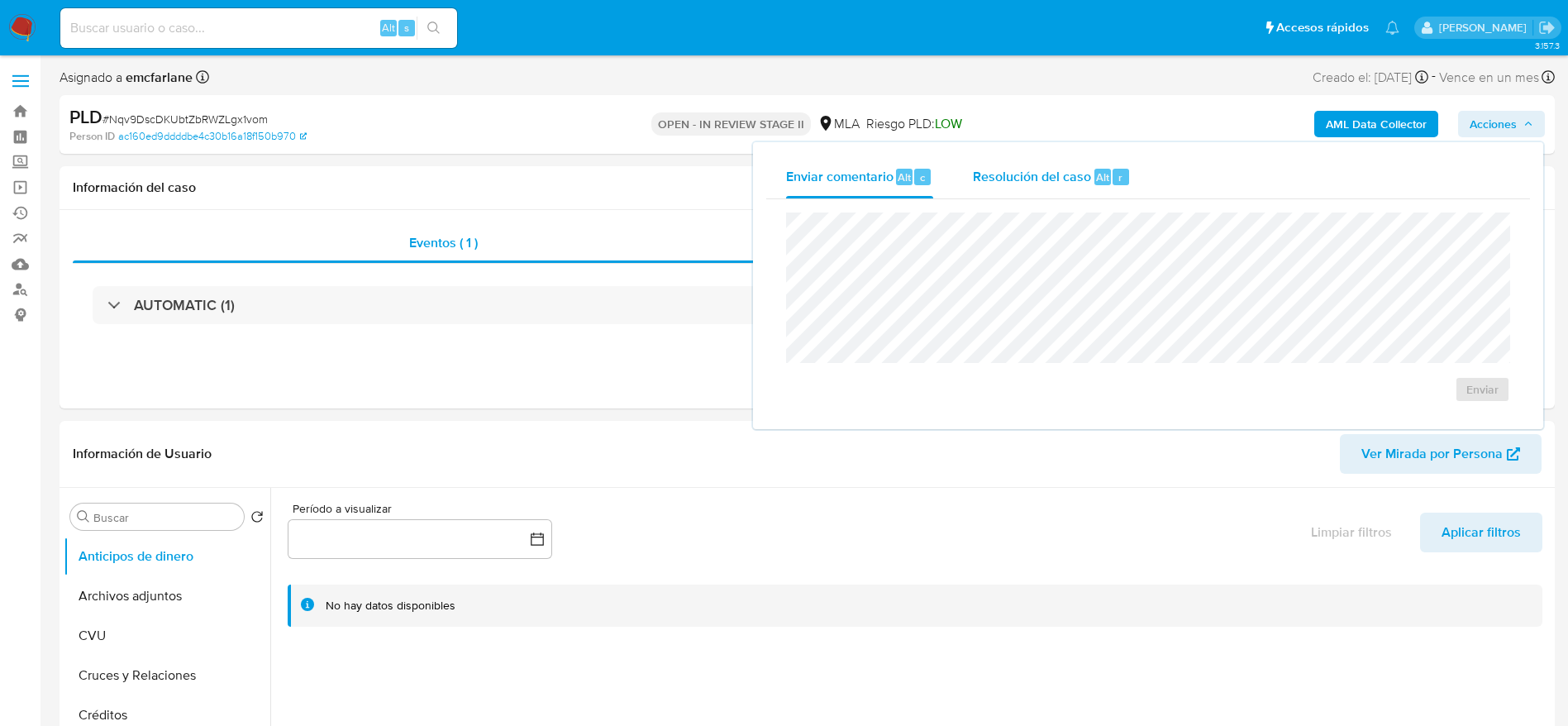
click at [1077, 171] on span "Resolución del caso" at bounding box center [1031, 176] width 118 height 19
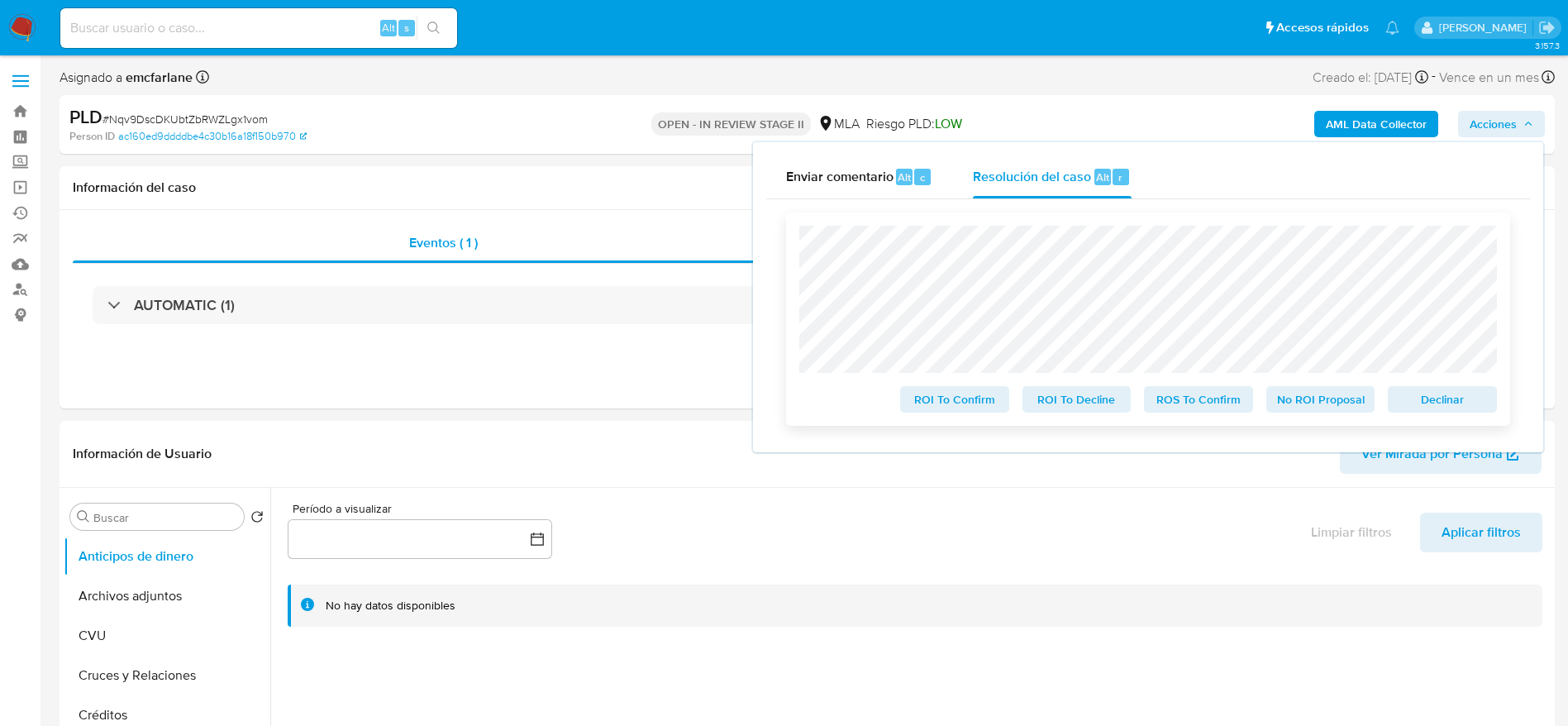
click at [1457, 389] on span "Declinar" at bounding box center [1442, 399] width 86 height 24
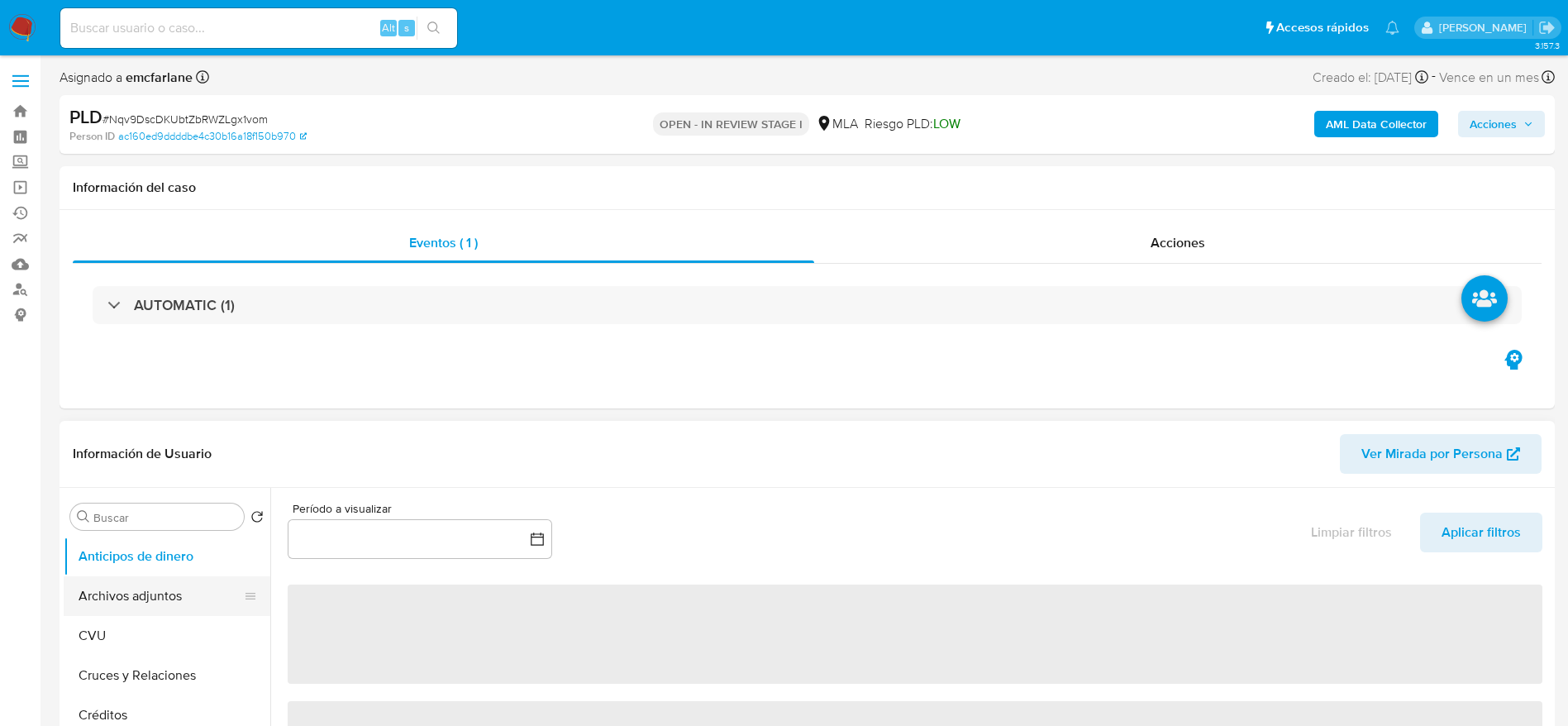
click at [170, 579] on button "Archivos adjuntos" at bounding box center [160, 596] width 193 height 39
select select "10"
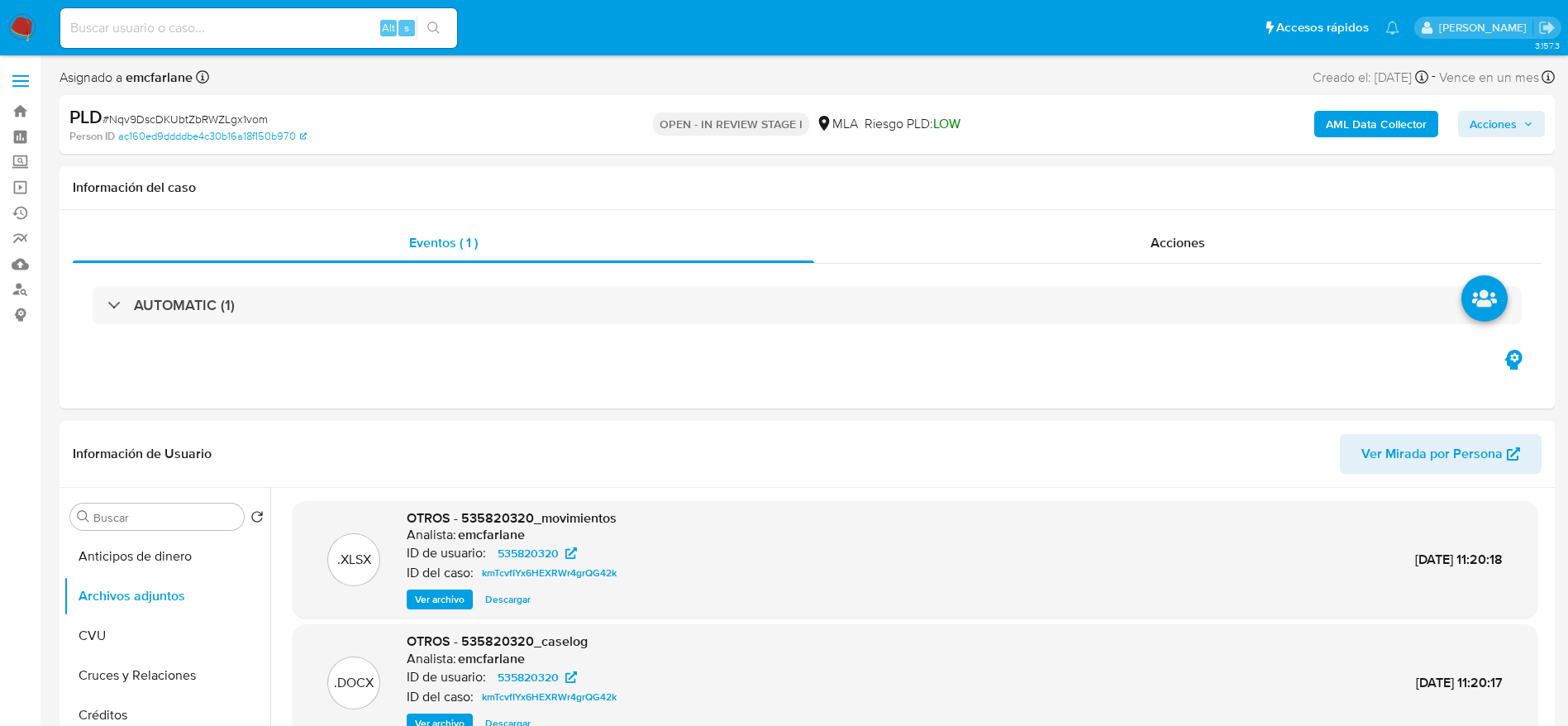
click at [1412, 120] on b "AML Data Collector" at bounding box center [1376, 124] width 101 height 26
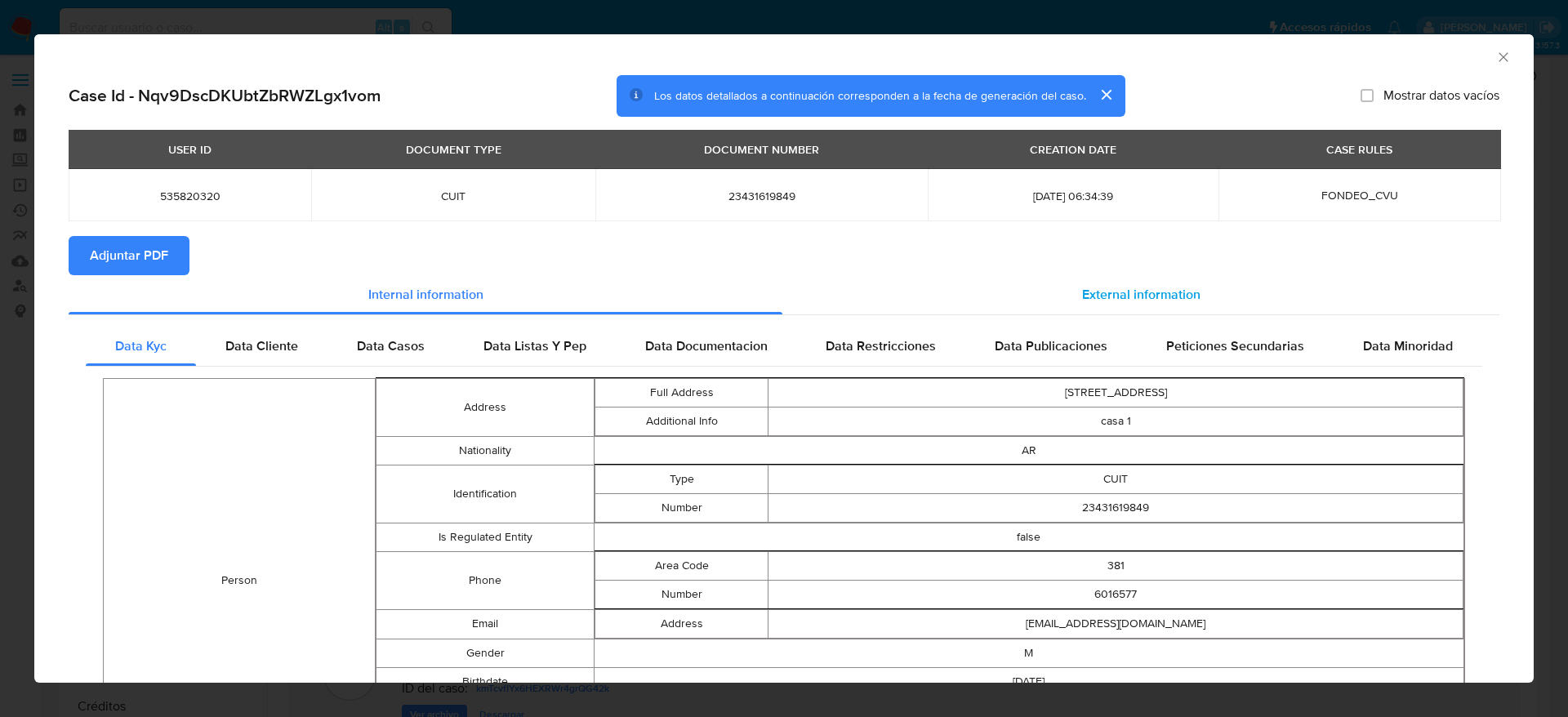
click at [1131, 287] on span "External information" at bounding box center [1141, 294] width 119 height 19
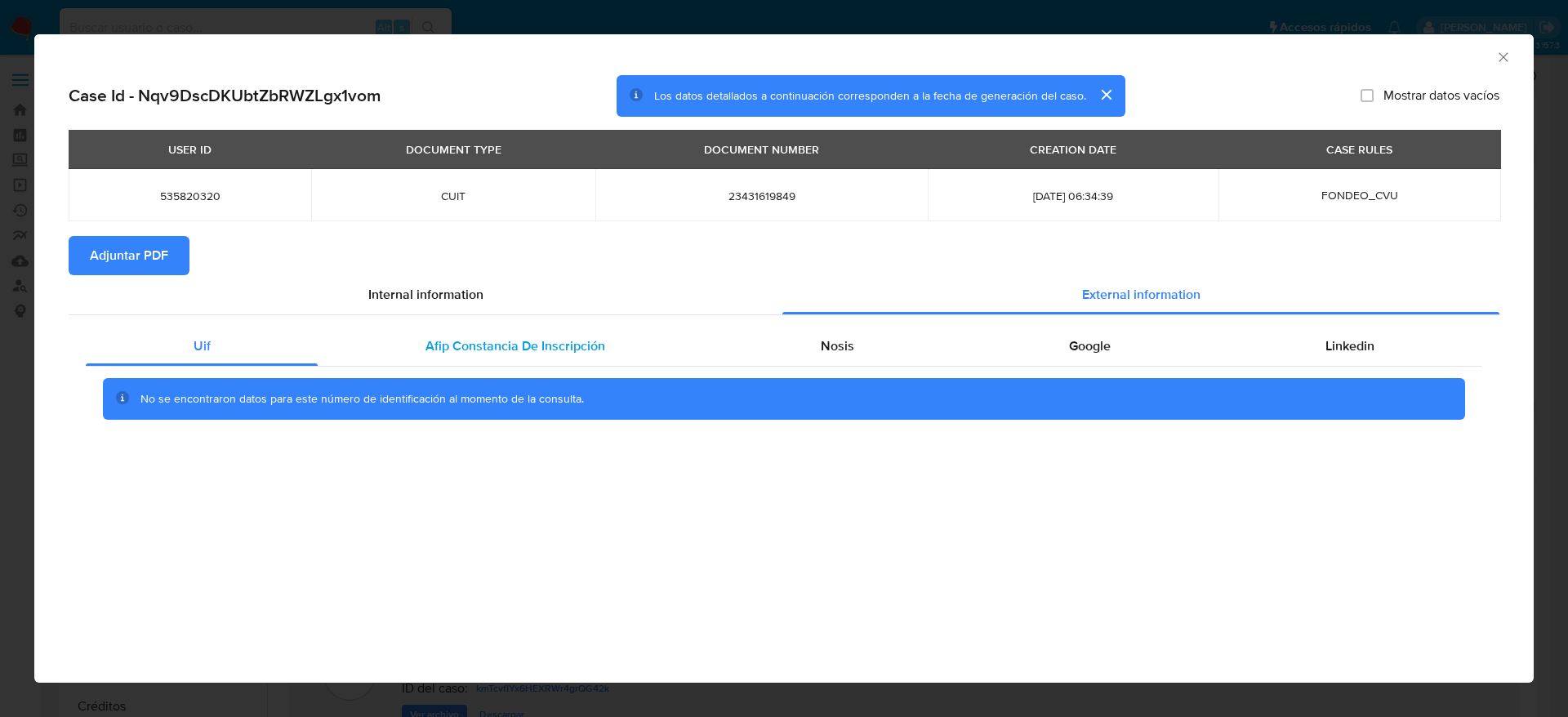
click at [467, 345] on span "Afip Constancia De Inscripción" at bounding box center [515, 345] width 179 height 19
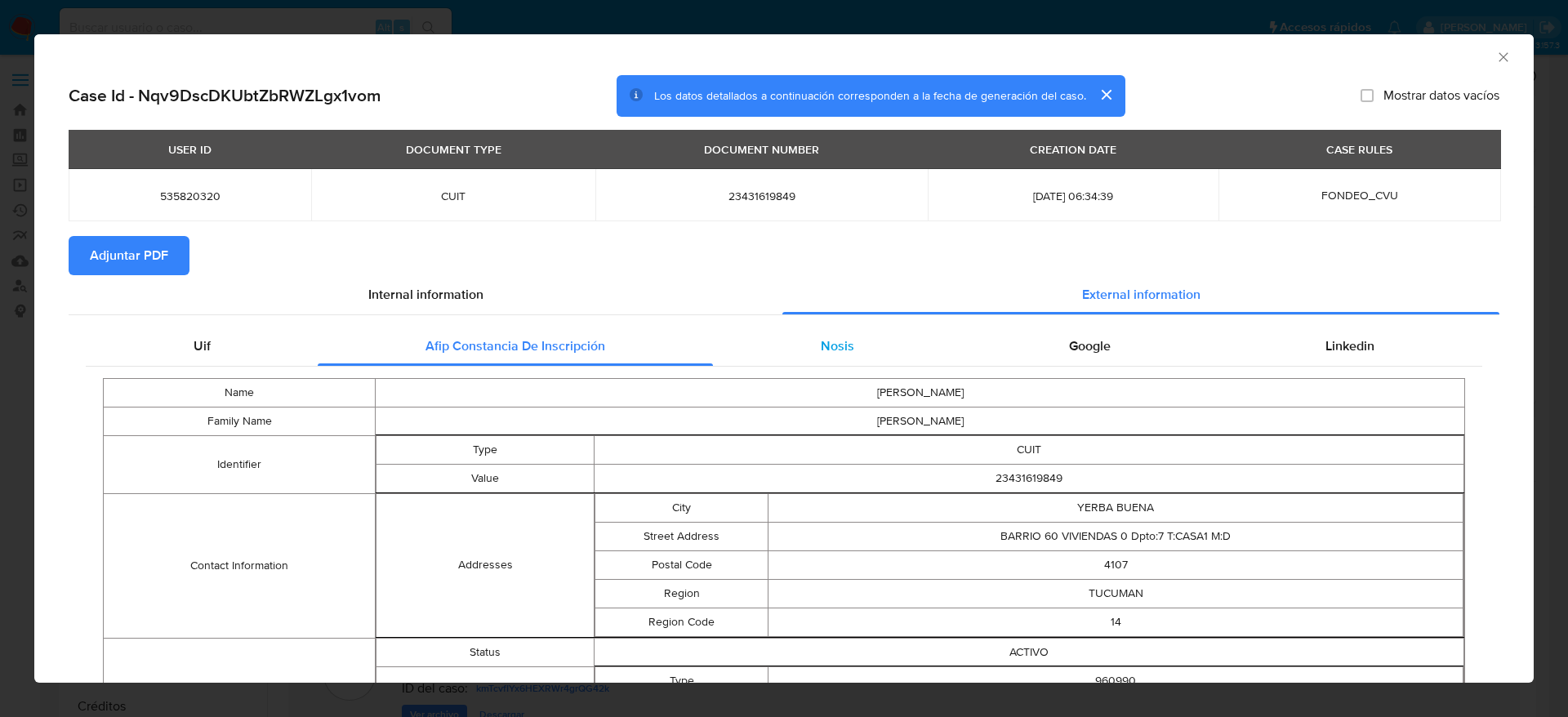
click at [821, 352] on span "Nosis" at bounding box center [838, 345] width 33 height 19
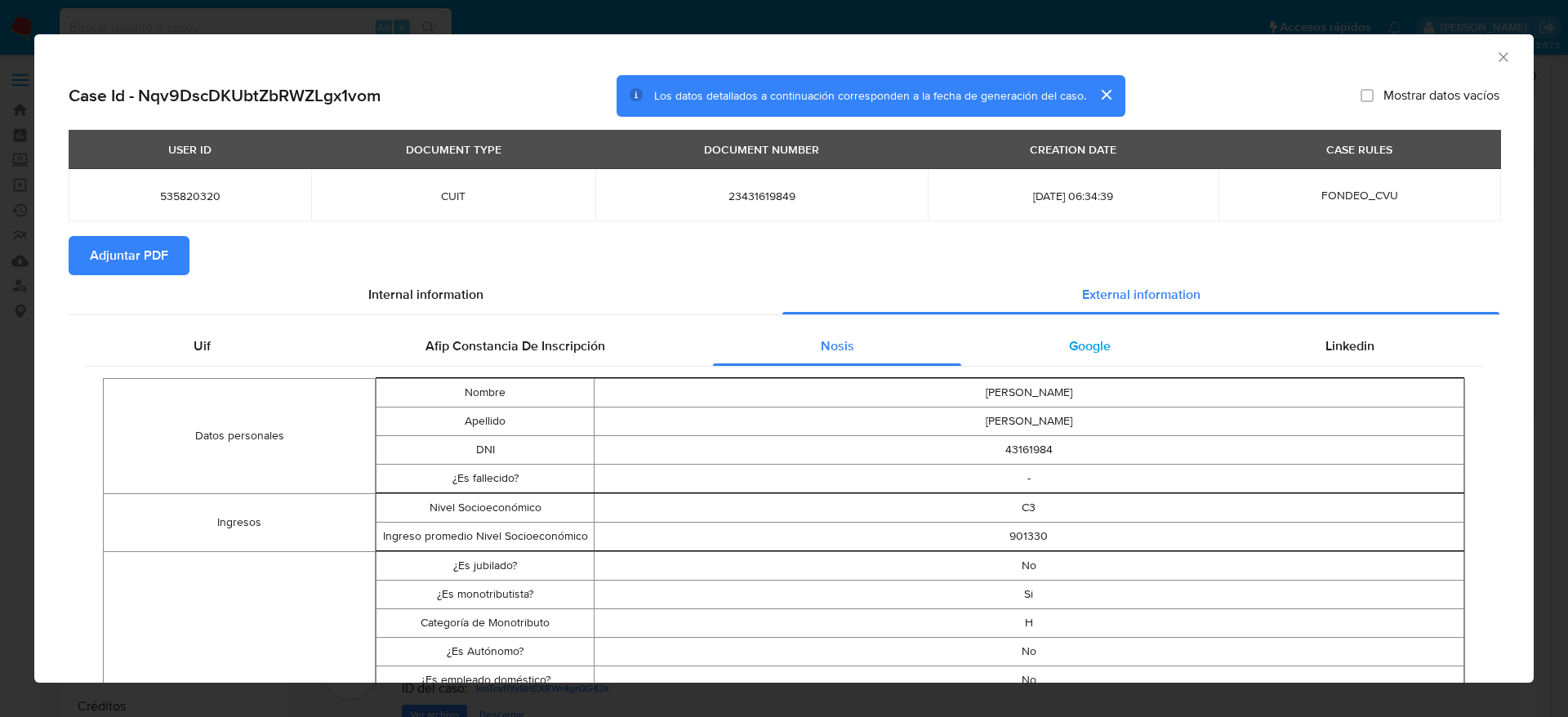
click at [1113, 340] on div "Google" at bounding box center [1089, 346] width 256 height 39
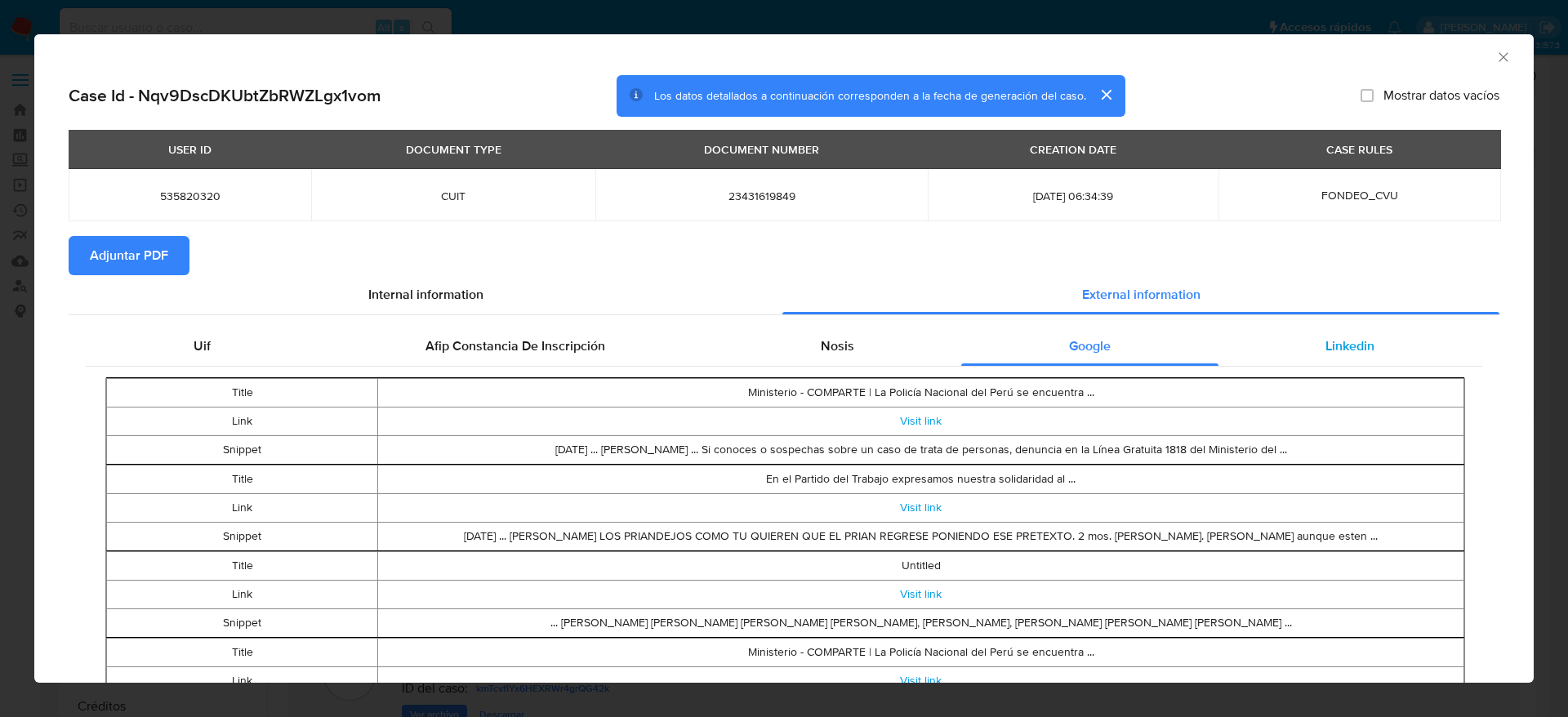
click at [1362, 333] on div "Linkedin" at bounding box center [1351, 346] width 264 height 39
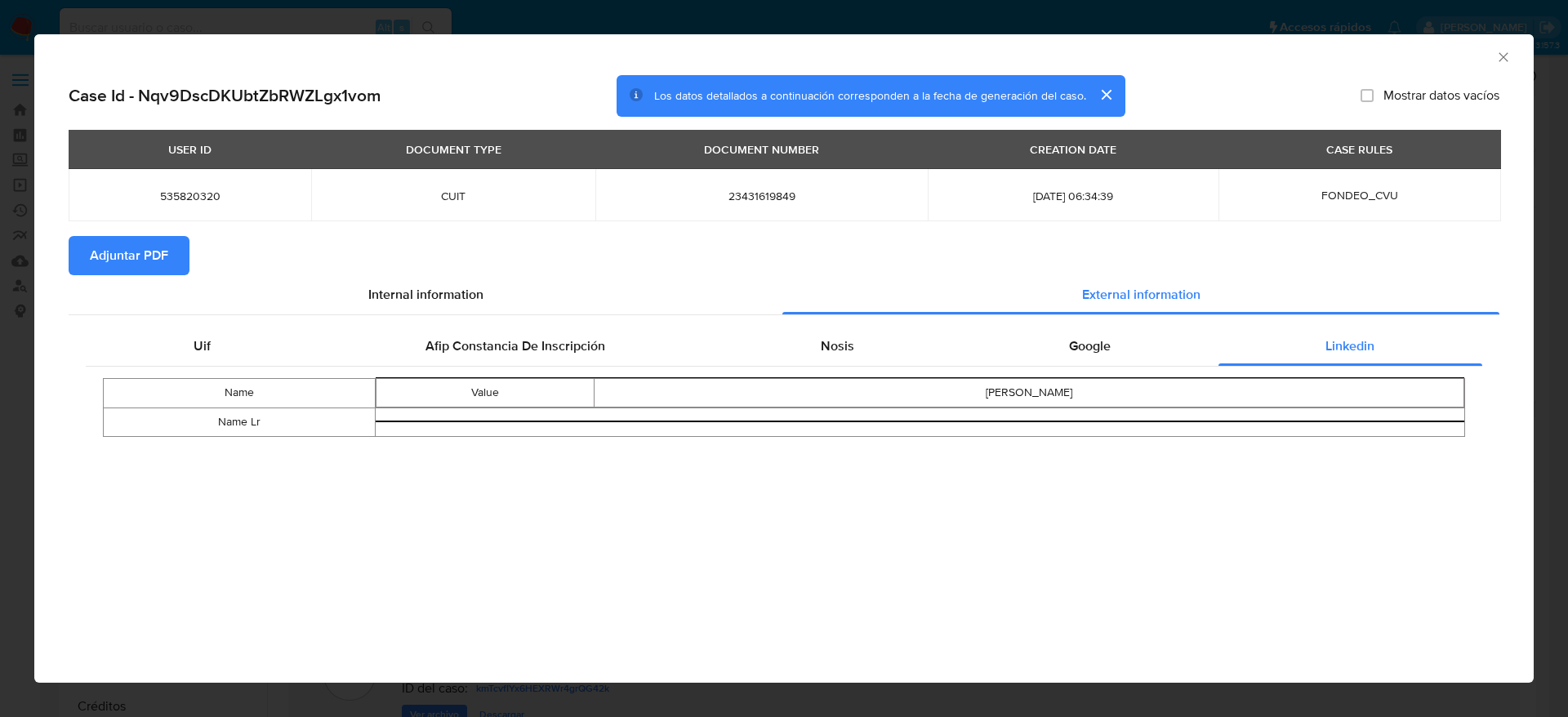
click at [159, 248] on span "Adjuntar PDF" at bounding box center [129, 255] width 78 height 36
click at [1506, 55] on icon "Cerrar ventana" at bounding box center [1504, 57] width 17 height 17
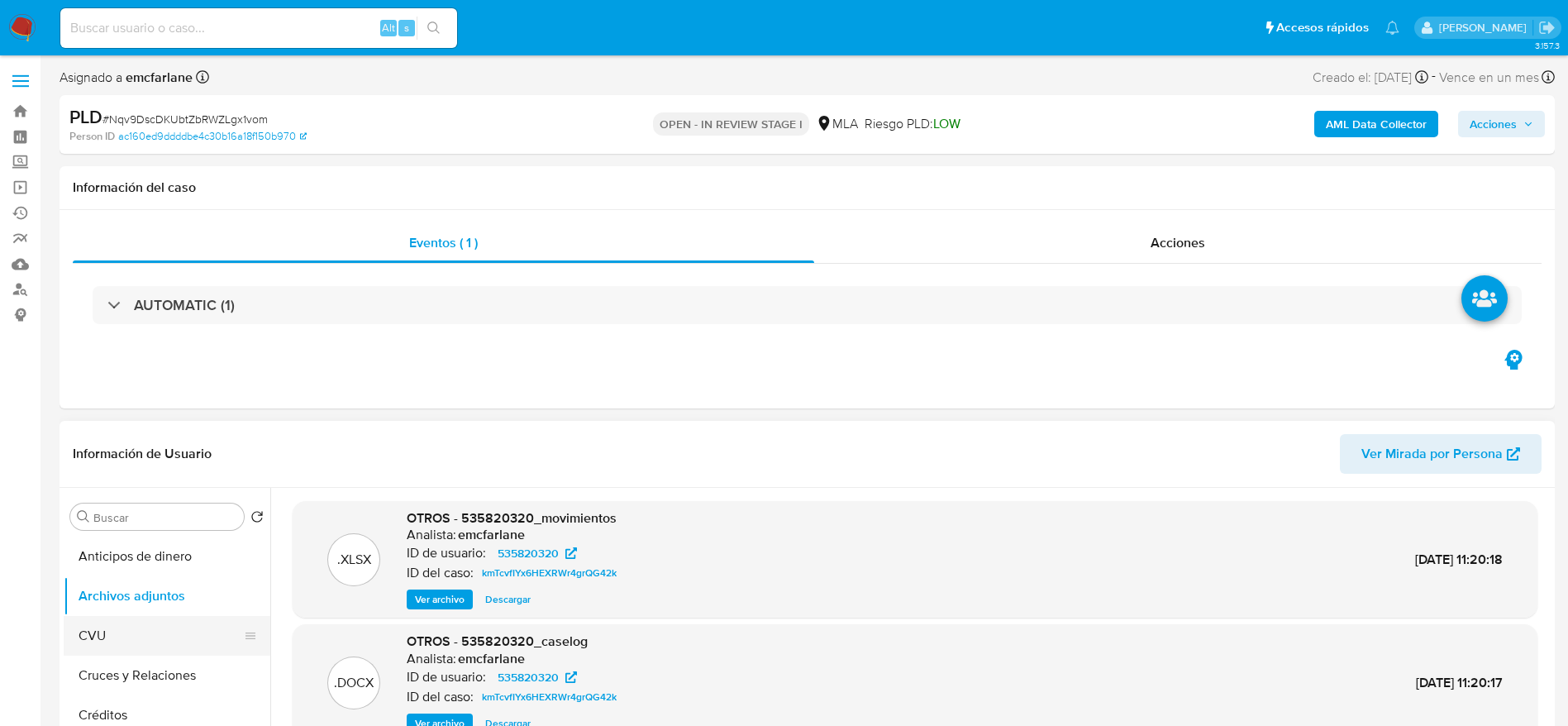
click at [105, 619] on button "CVU" at bounding box center [160, 635] width 193 height 39
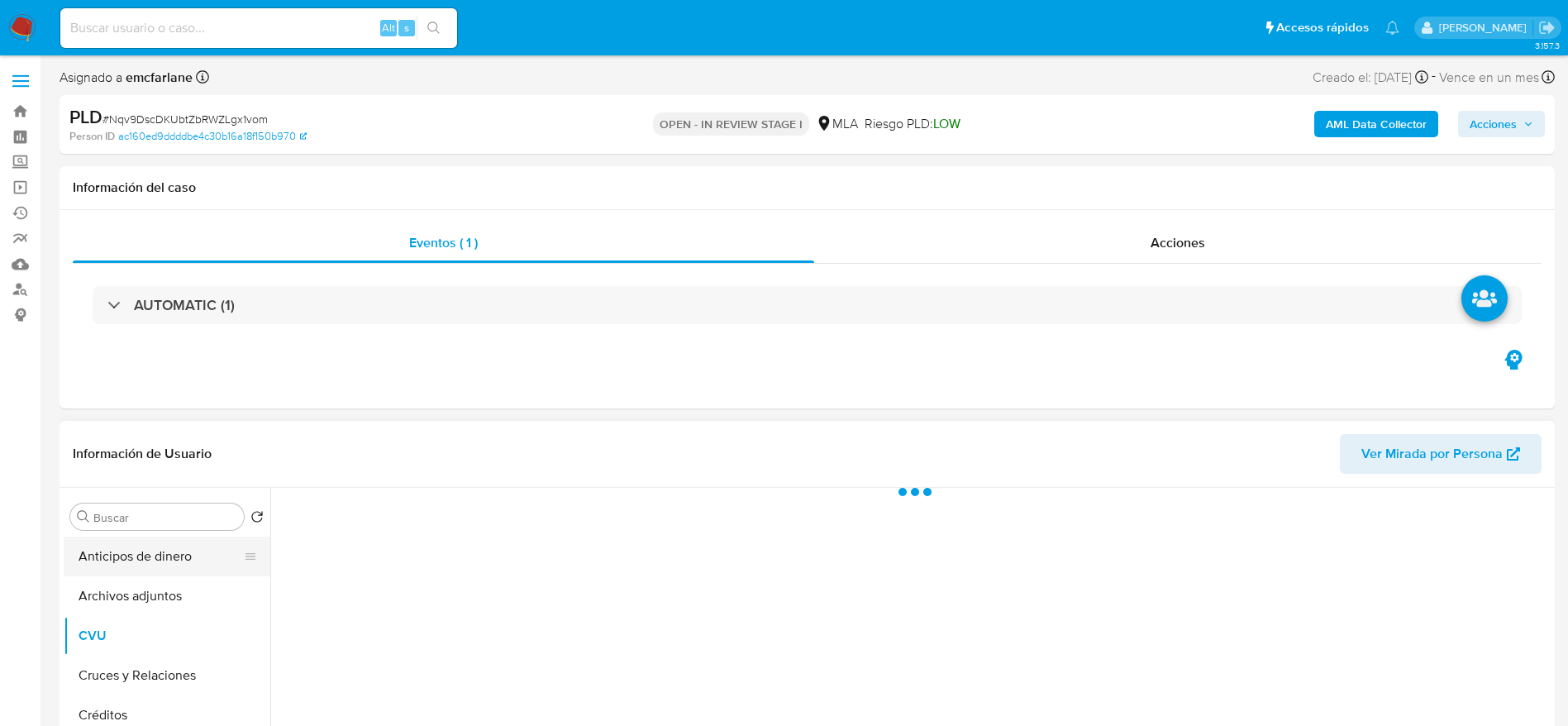
click at [122, 589] on button "Archivos adjuntos" at bounding box center [167, 596] width 207 height 39
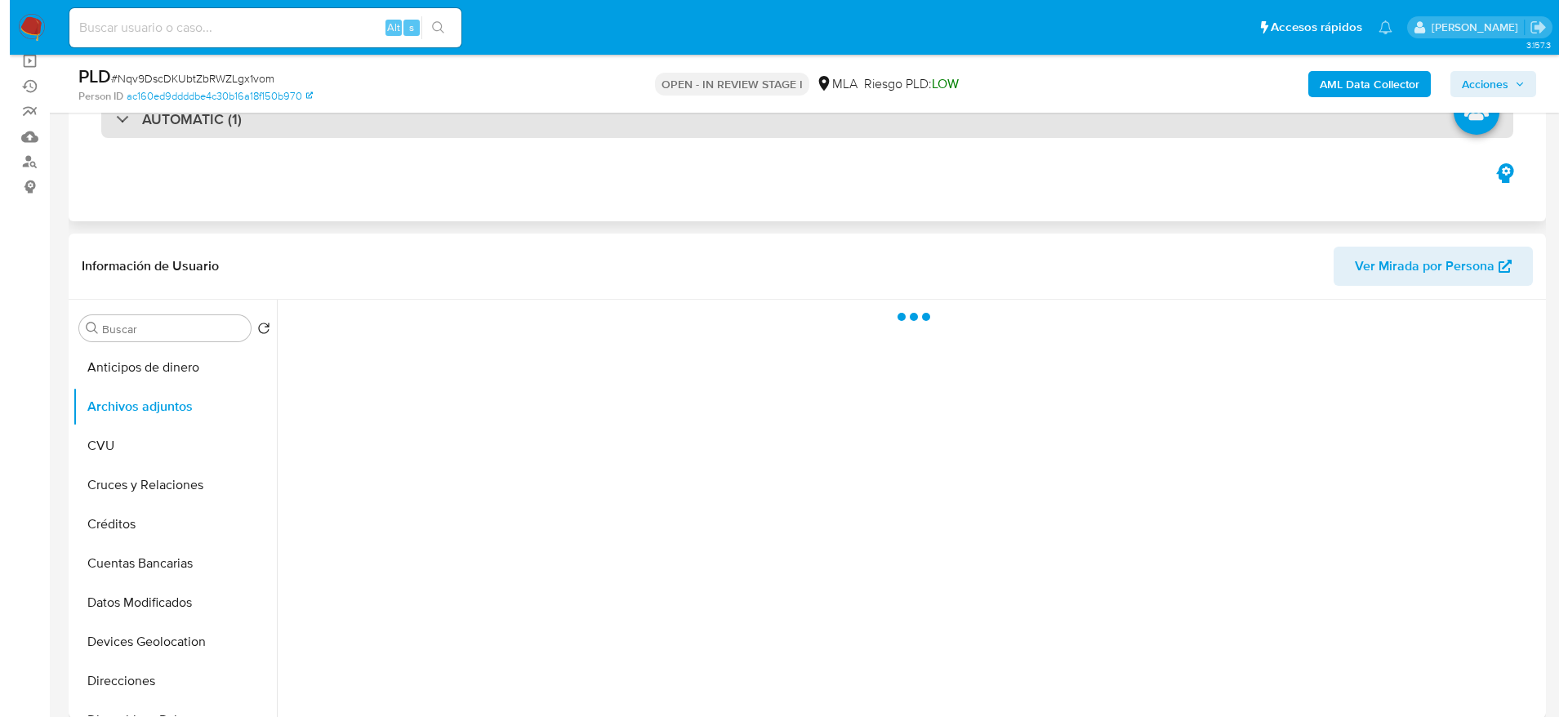
scroll to position [245, 0]
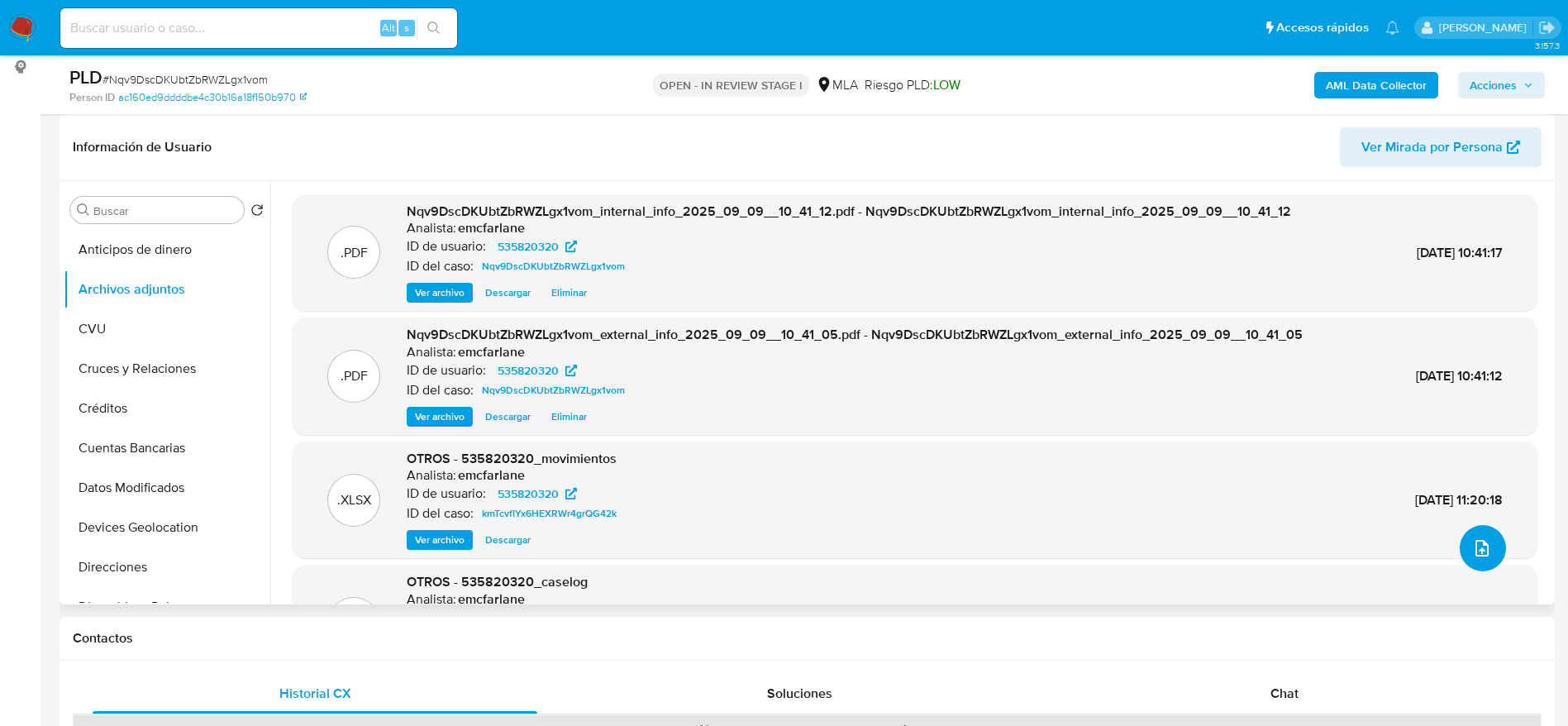
click at [1491, 547] on button "upload-file" at bounding box center [1482, 548] width 46 height 46
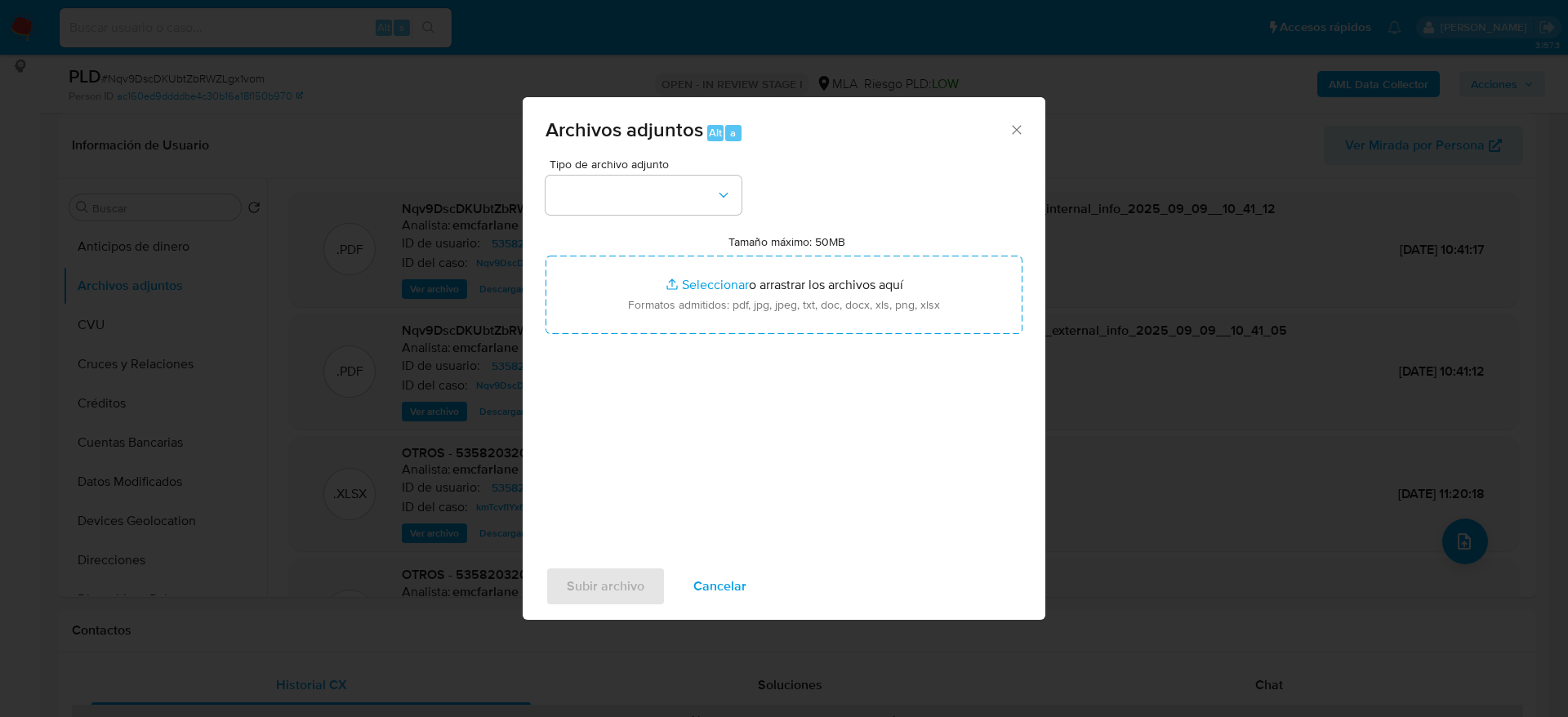
drag, startPoint x: 657, startPoint y: 166, endPoint x: 655, endPoint y: 178, distance: 12.2
click at [657, 170] on span "Tipo de archivo adjunto" at bounding box center [647, 164] width 196 height 12
click at [653, 185] on button "button" at bounding box center [643, 195] width 196 height 39
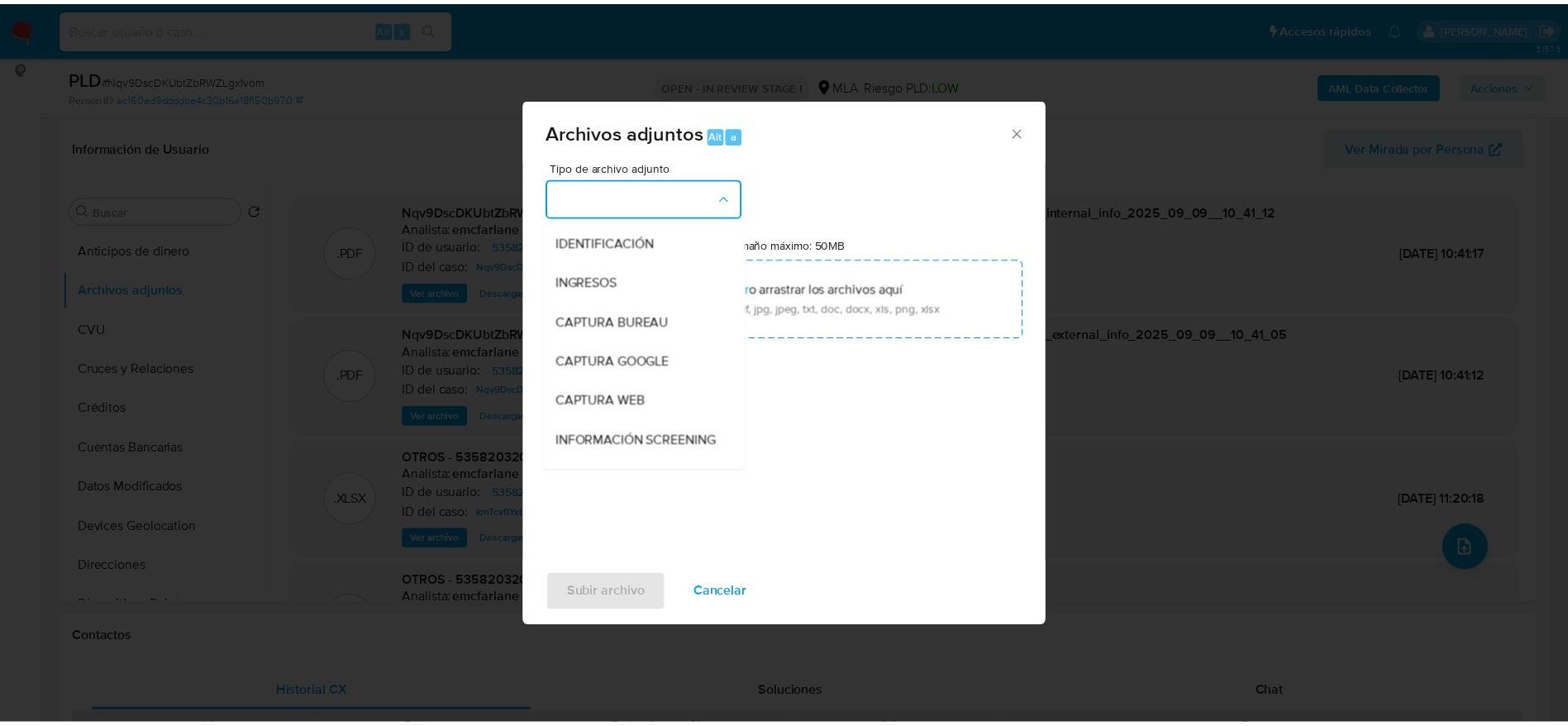
scroll to position [124, 0]
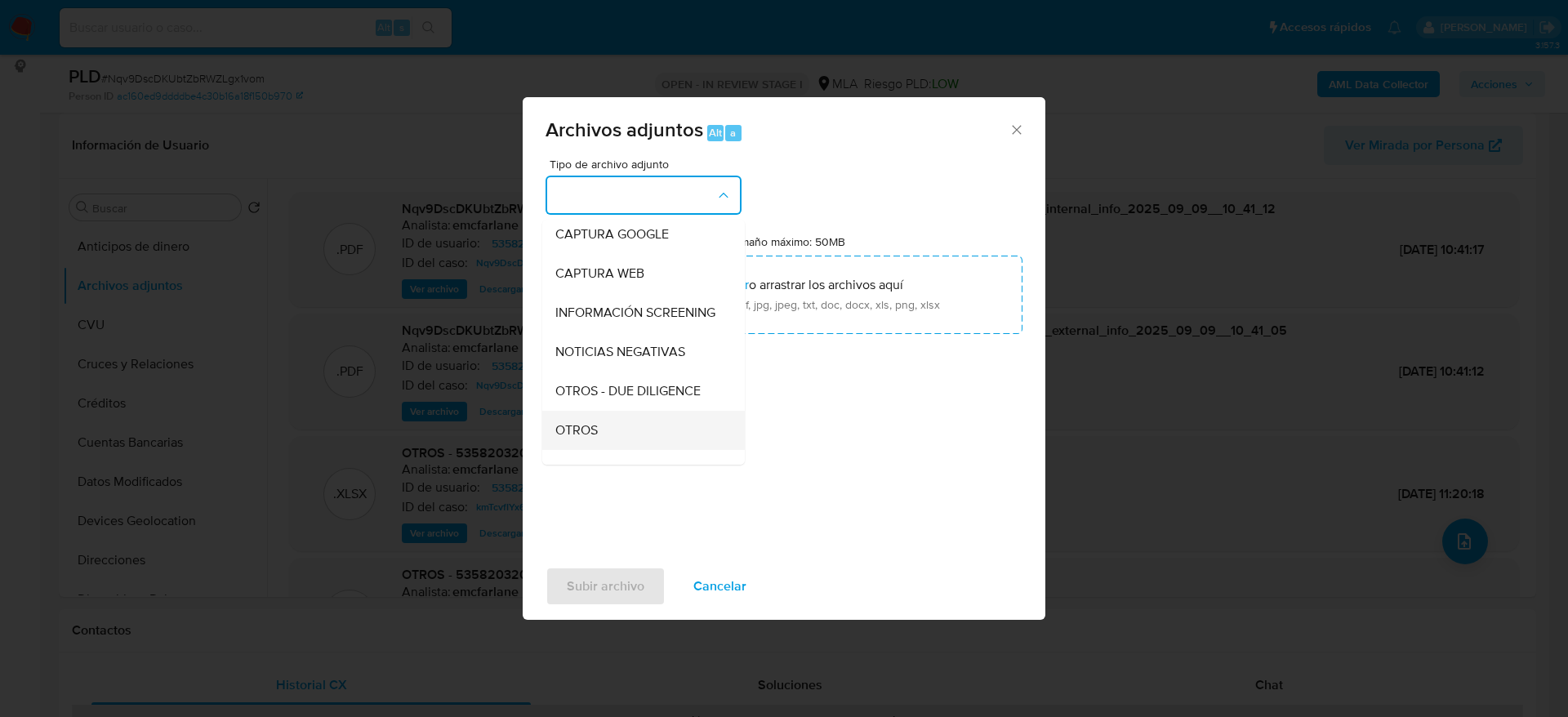
click at [581, 438] on span "OTROS" at bounding box center [576, 431] width 42 height 17
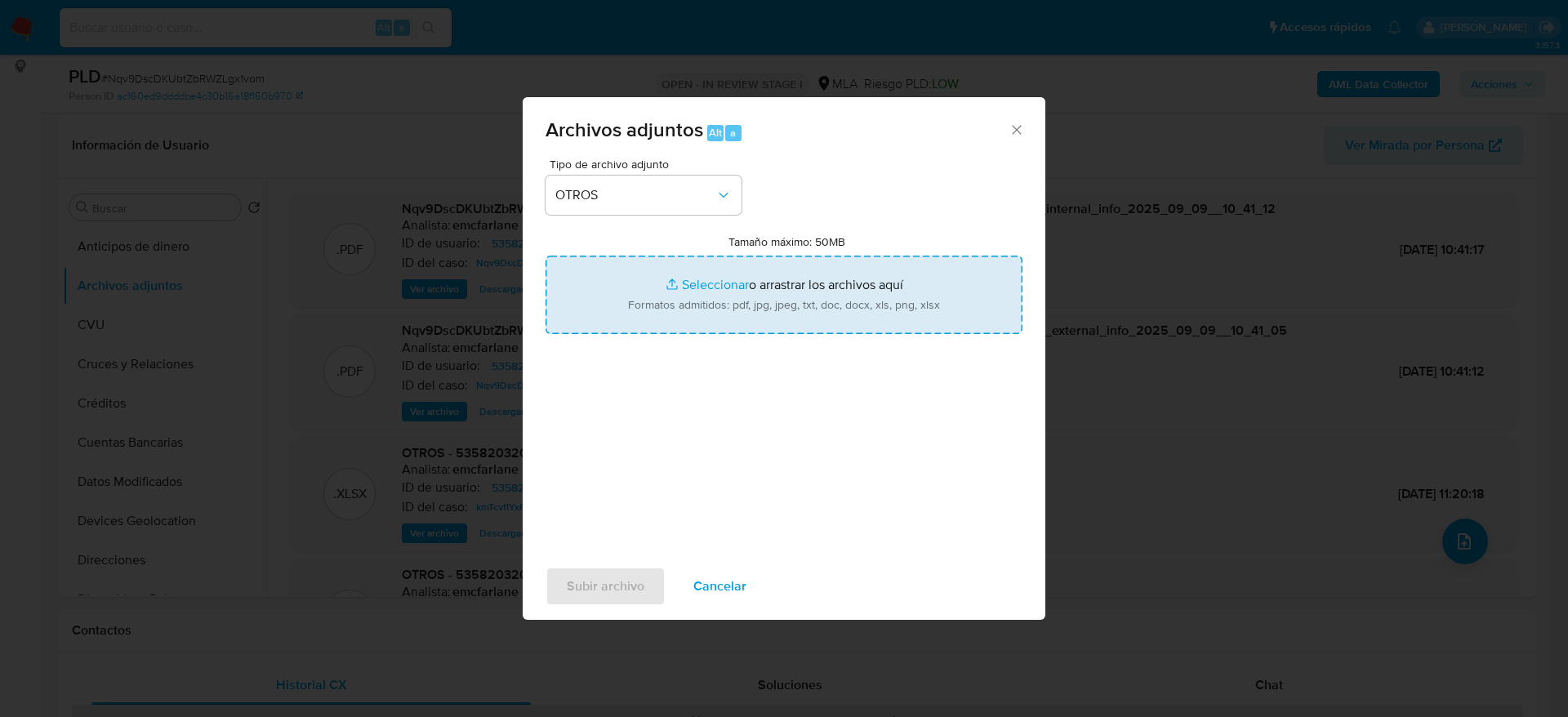
type input "C:\fakepath\Caselog Nqv9DscDKUbtZbRWZLgx1vom.docx"
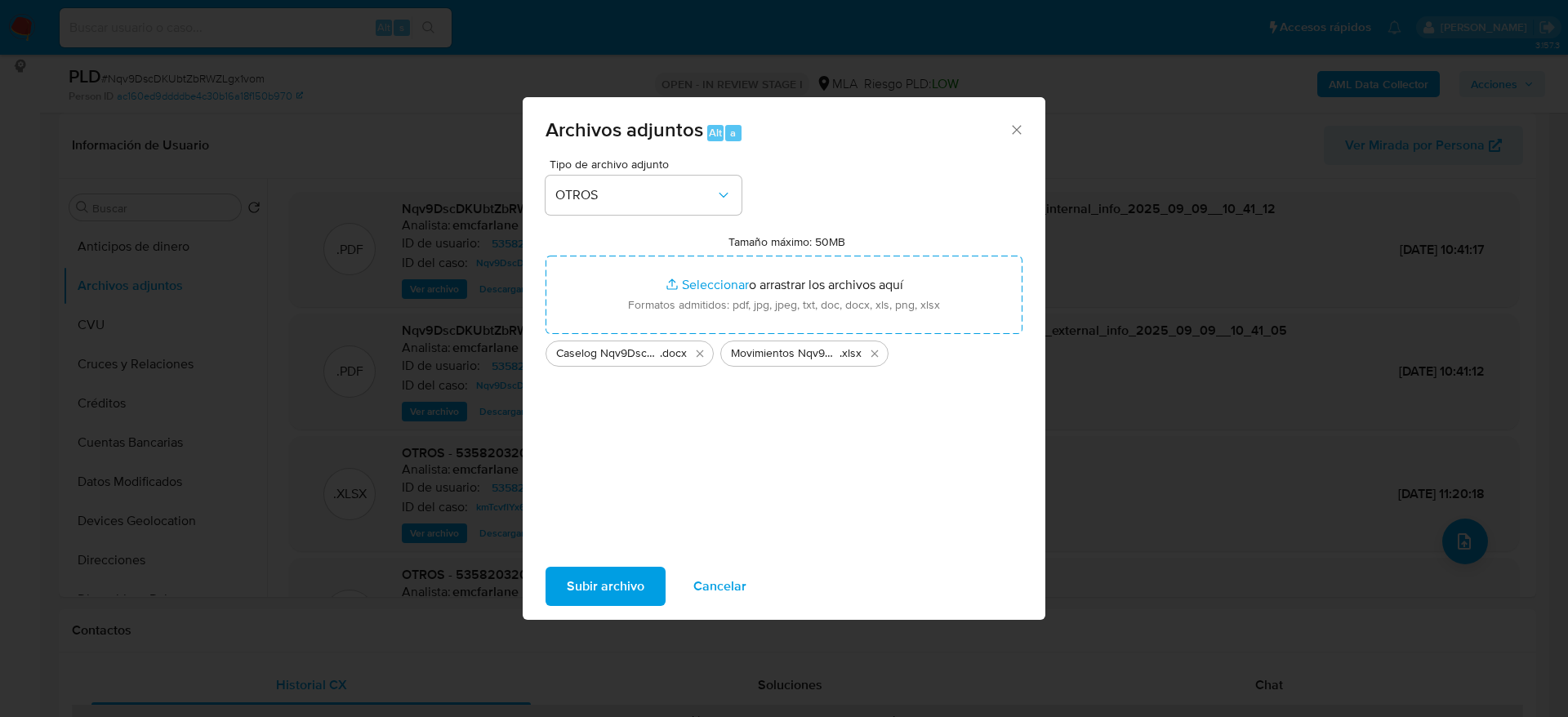
click at [622, 587] on span "Subir archivo" at bounding box center [605, 586] width 77 height 36
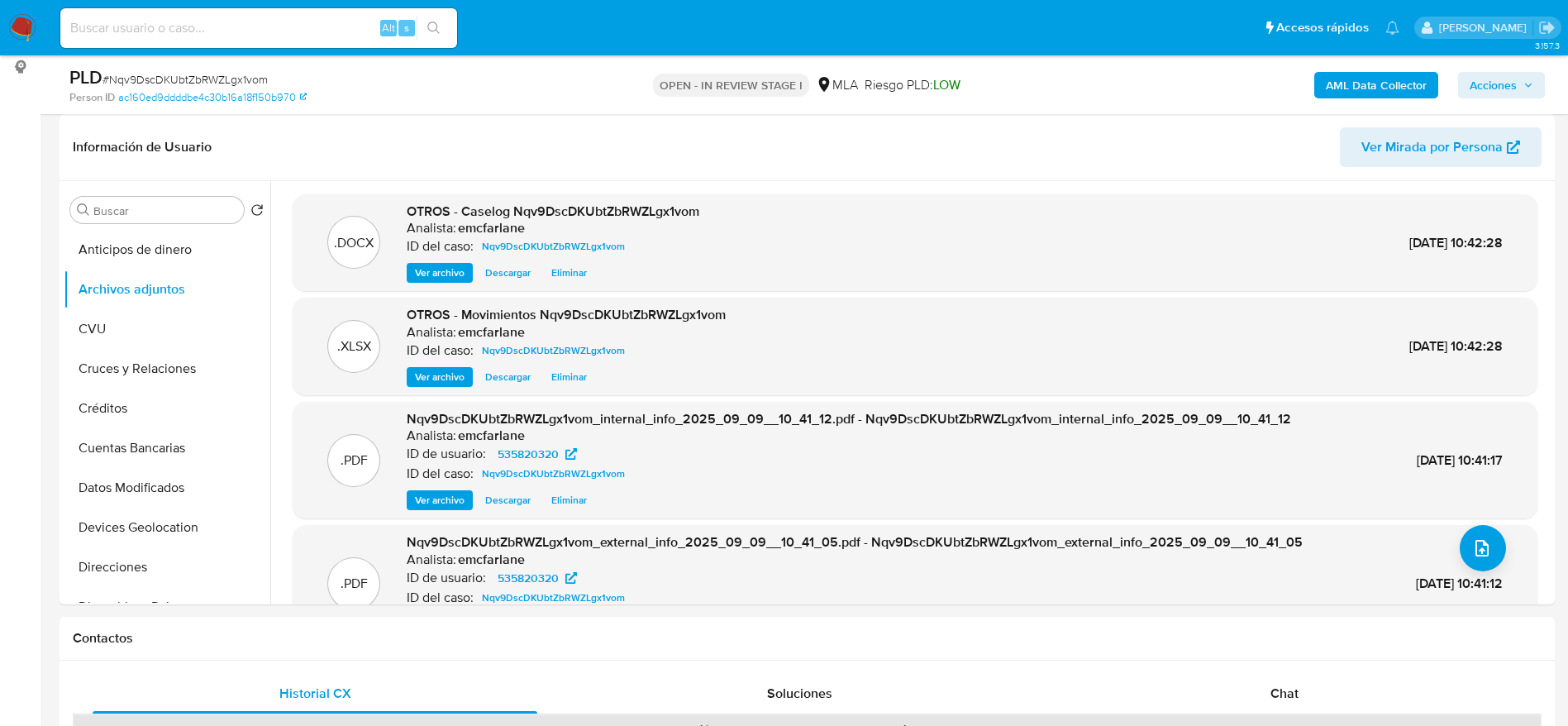
click at [1153, 60] on div "PLD # Nqv9DscDKUbtZbRWZLgx1vom Person ID ac160ed9ddddbe4c30b16a18f150b970 OPEN …" at bounding box center [807, 85] width 1495 height 59
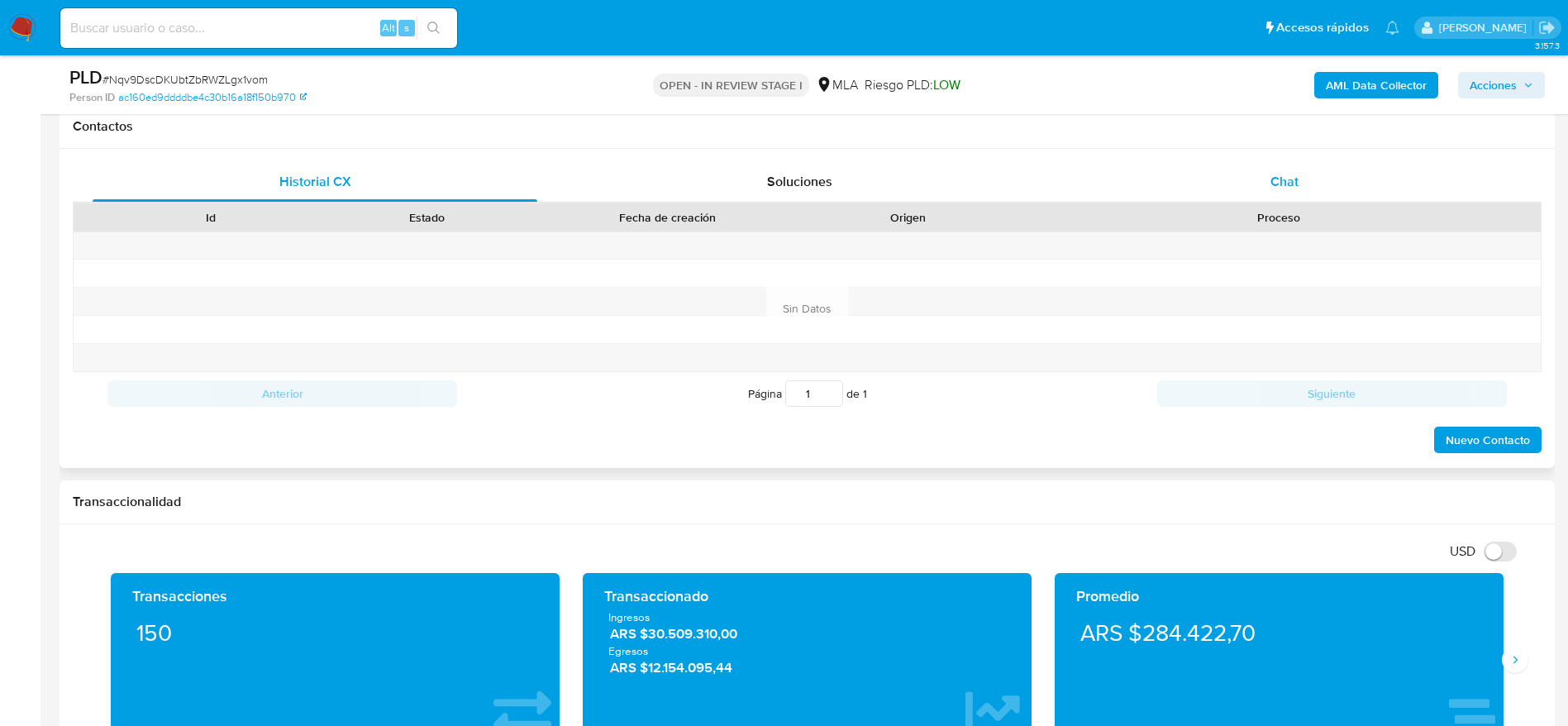
scroll to position [620, 0]
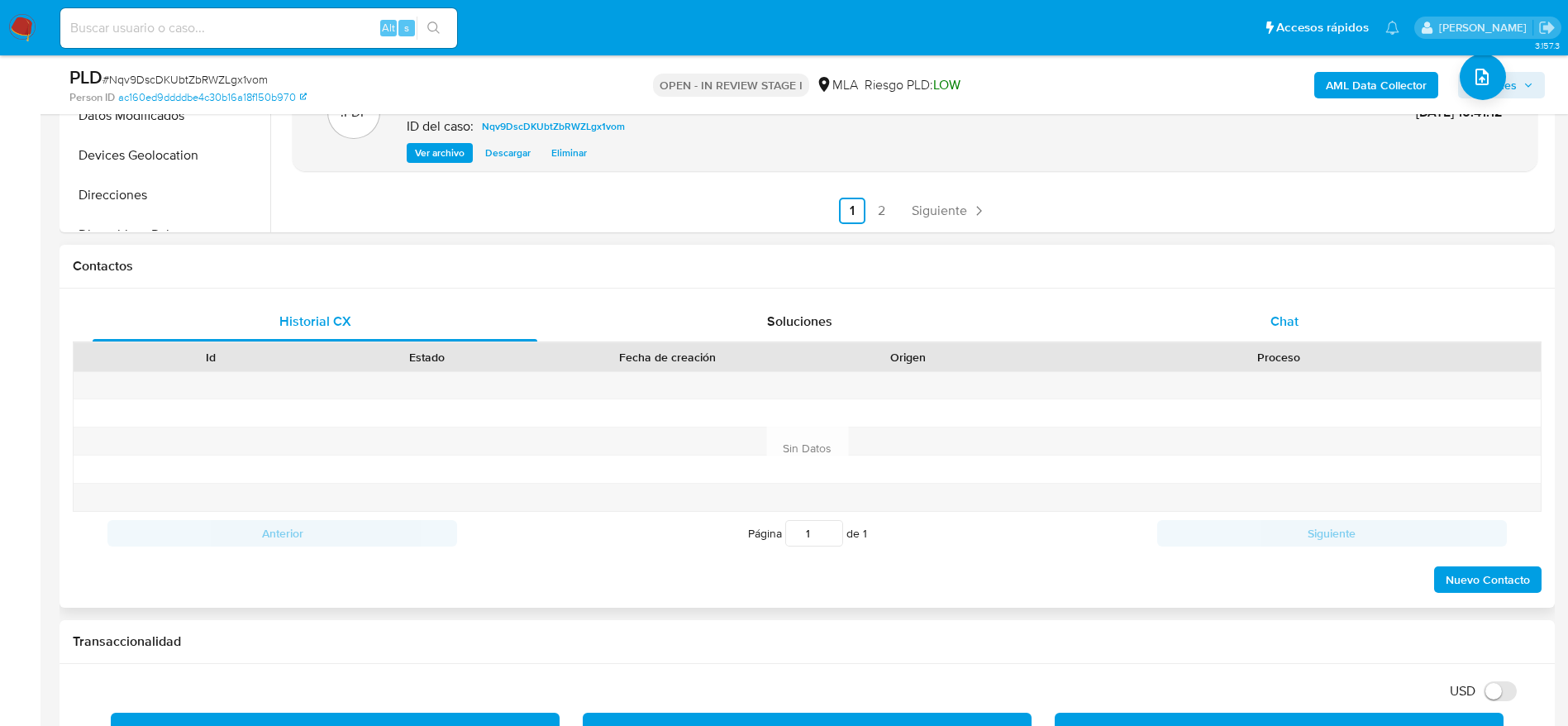
click at [1285, 321] on span "Chat" at bounding box center [1283, 321] width 28 height 19
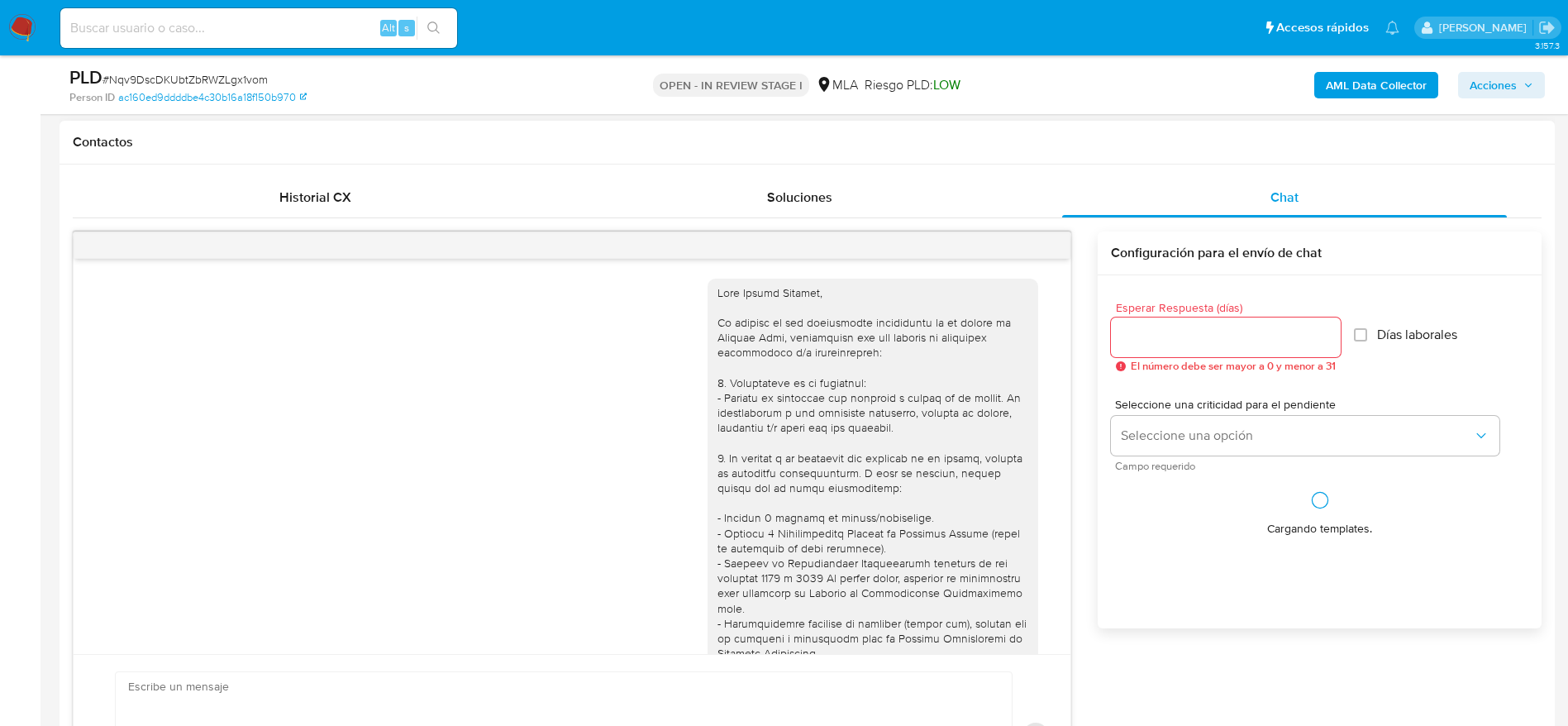
scroll to position [815, 0]
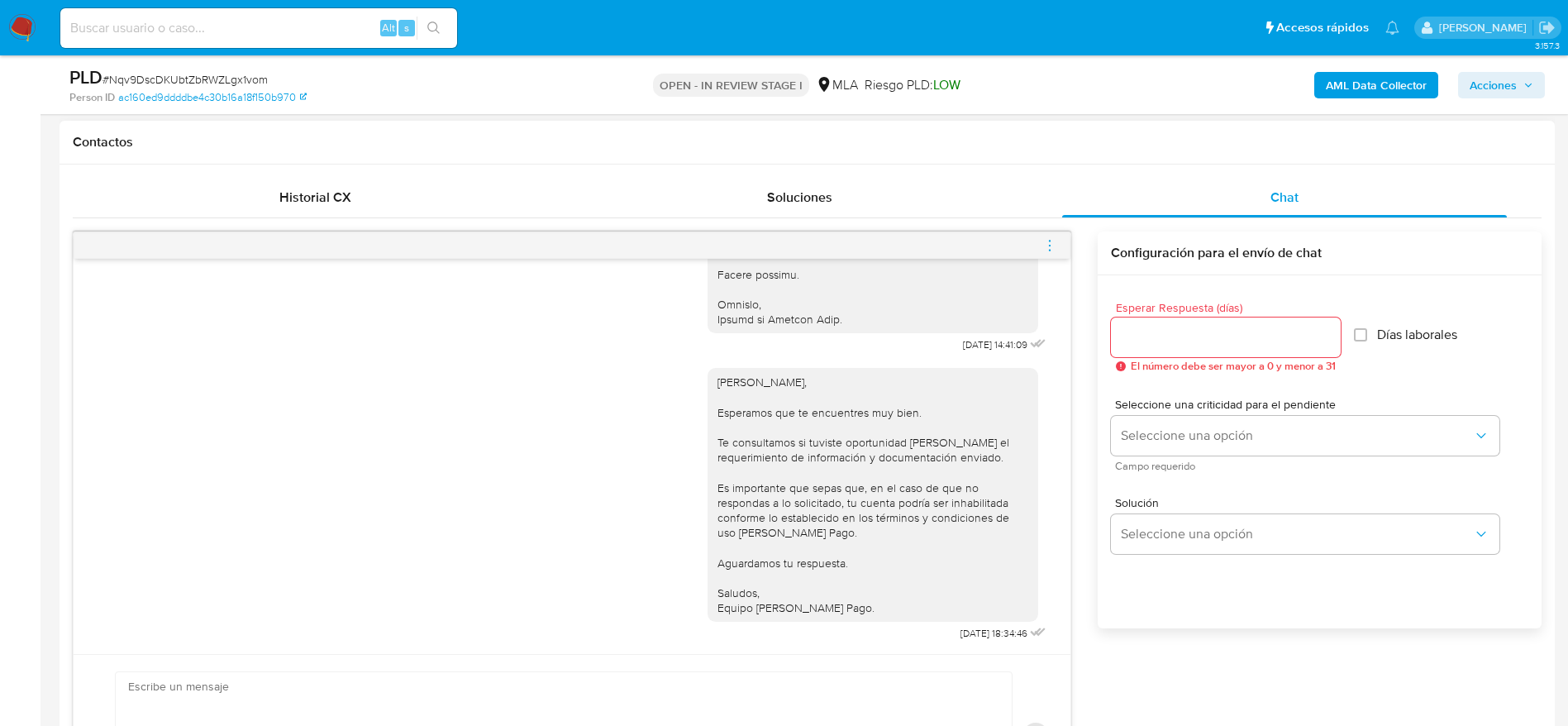
click at [1045, 247] on icon "menu-action" at bounding box center [1050, 245] width 15 height 15
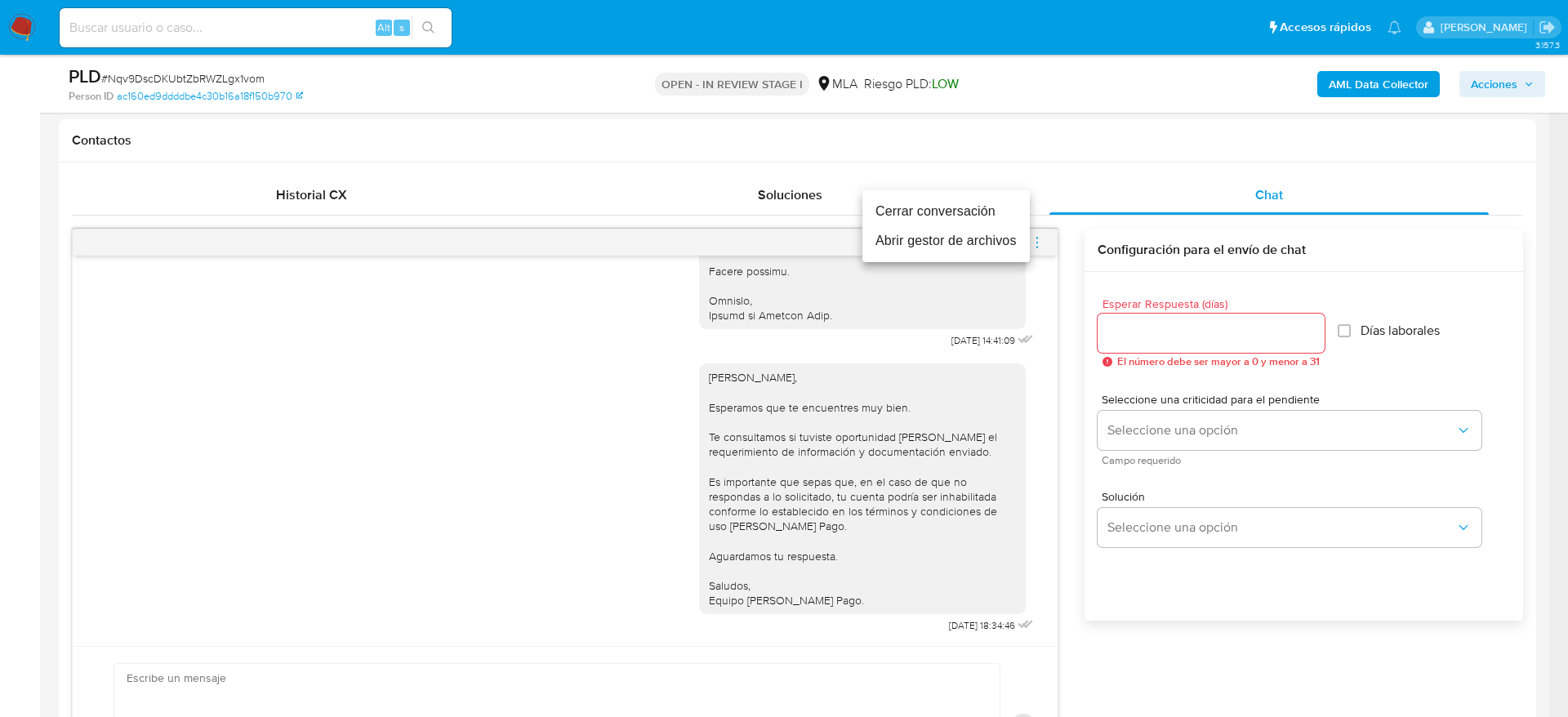
click at [931, 212] on li "Cerrar conversación" at bounding box center [946, 211] width 168 height 29
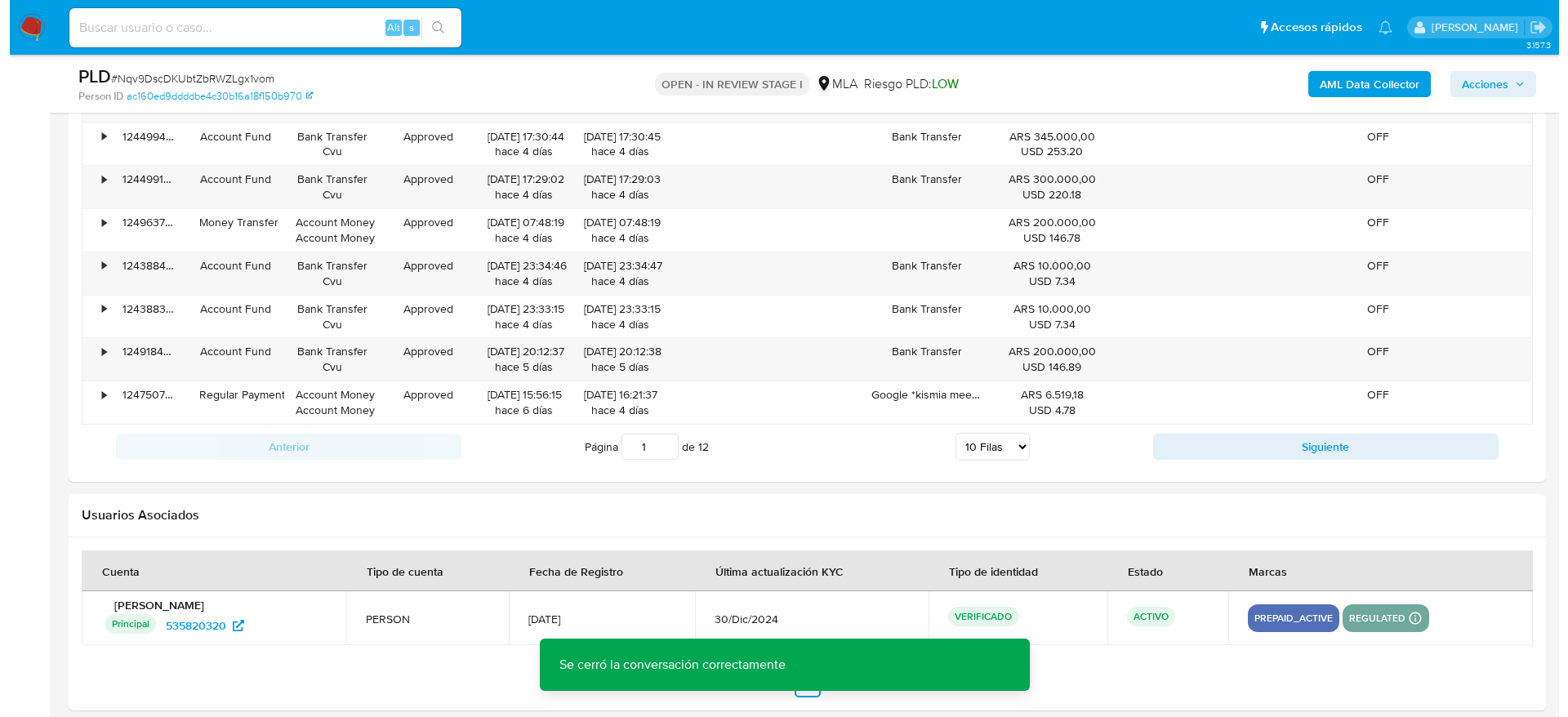
scroll to position [2872, 0]
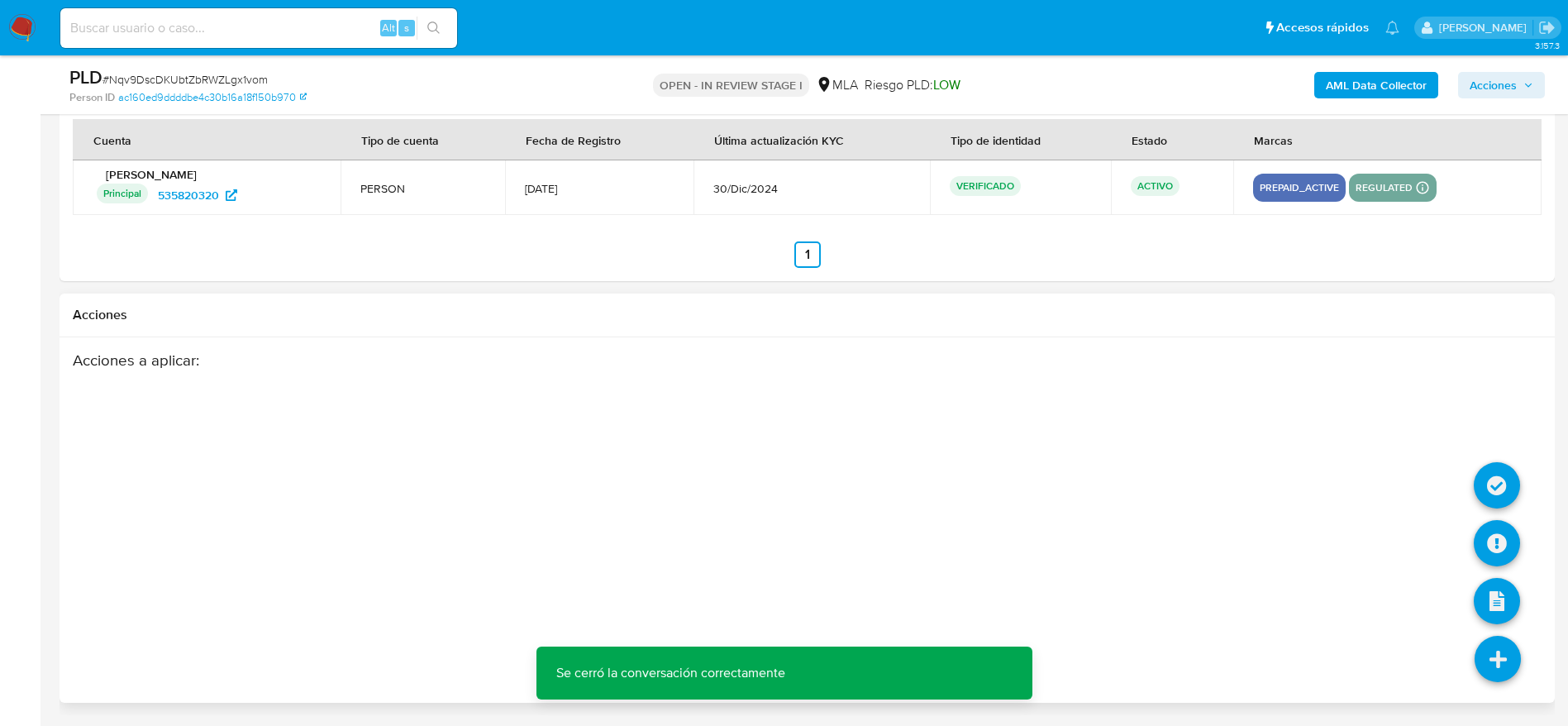
click at [1506, 650] on icon at bounding box center [1497, 659] width 46 height 46
click at [1502, 560] on icon at bounding box center [1496, 543] width 46 height 46
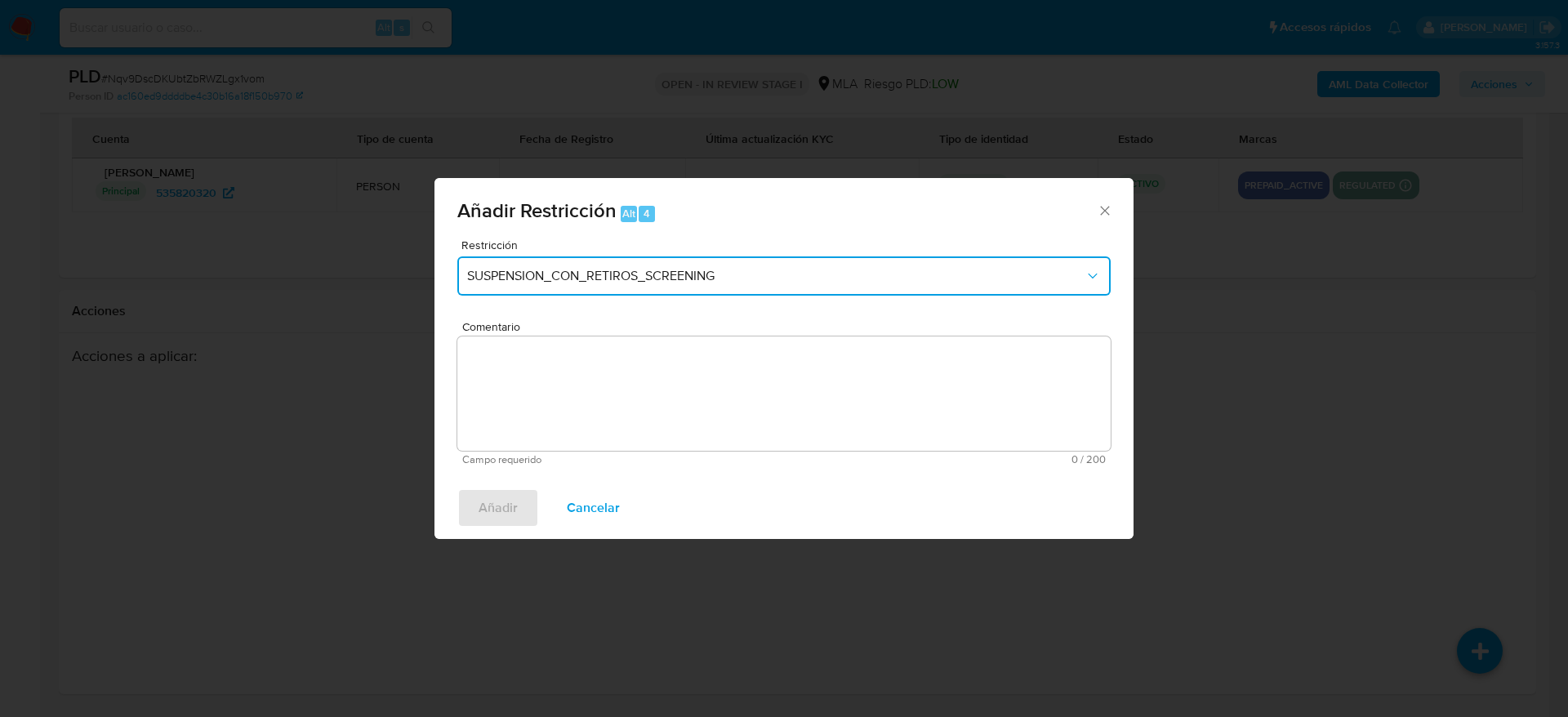
click at [587, 269] on span "SUSPENSION_CON_RETIROS_SCREENING" at bounding box center [776, 276] width 618 height 17
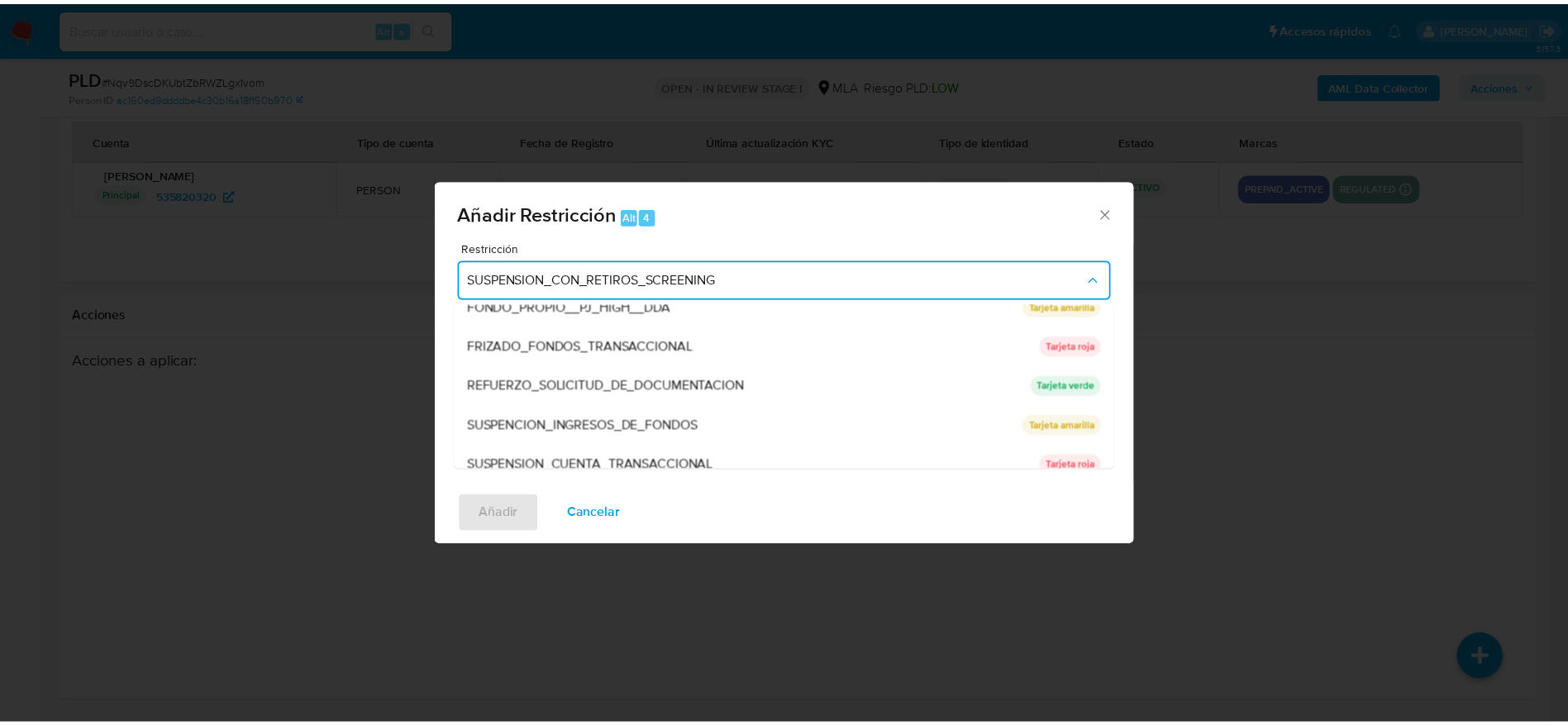
scroll to position [350, 0]
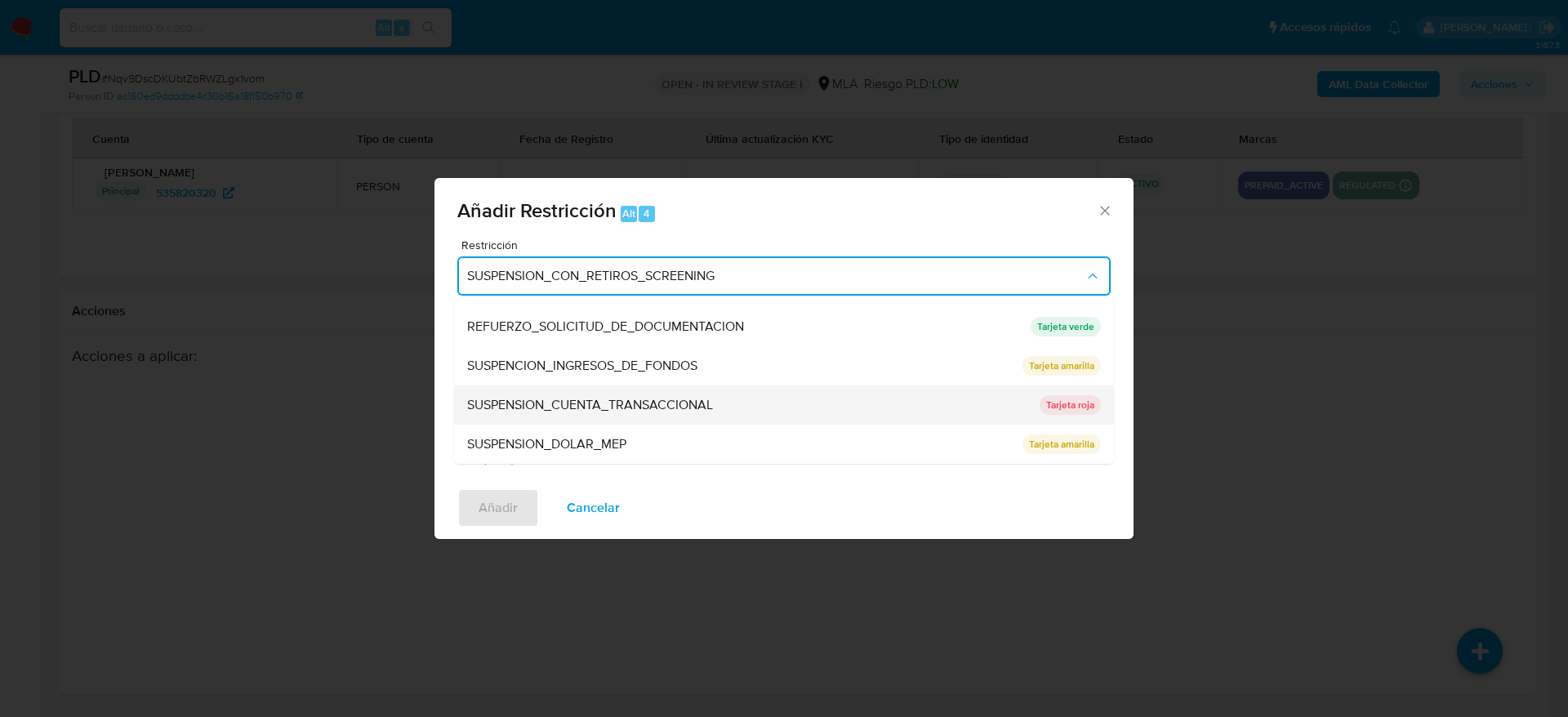
click at [573, 399] on span "SUSPENSION_CUENTA_TRANSACCIONAL" at bounding box center [590, 405] width 246 height 17
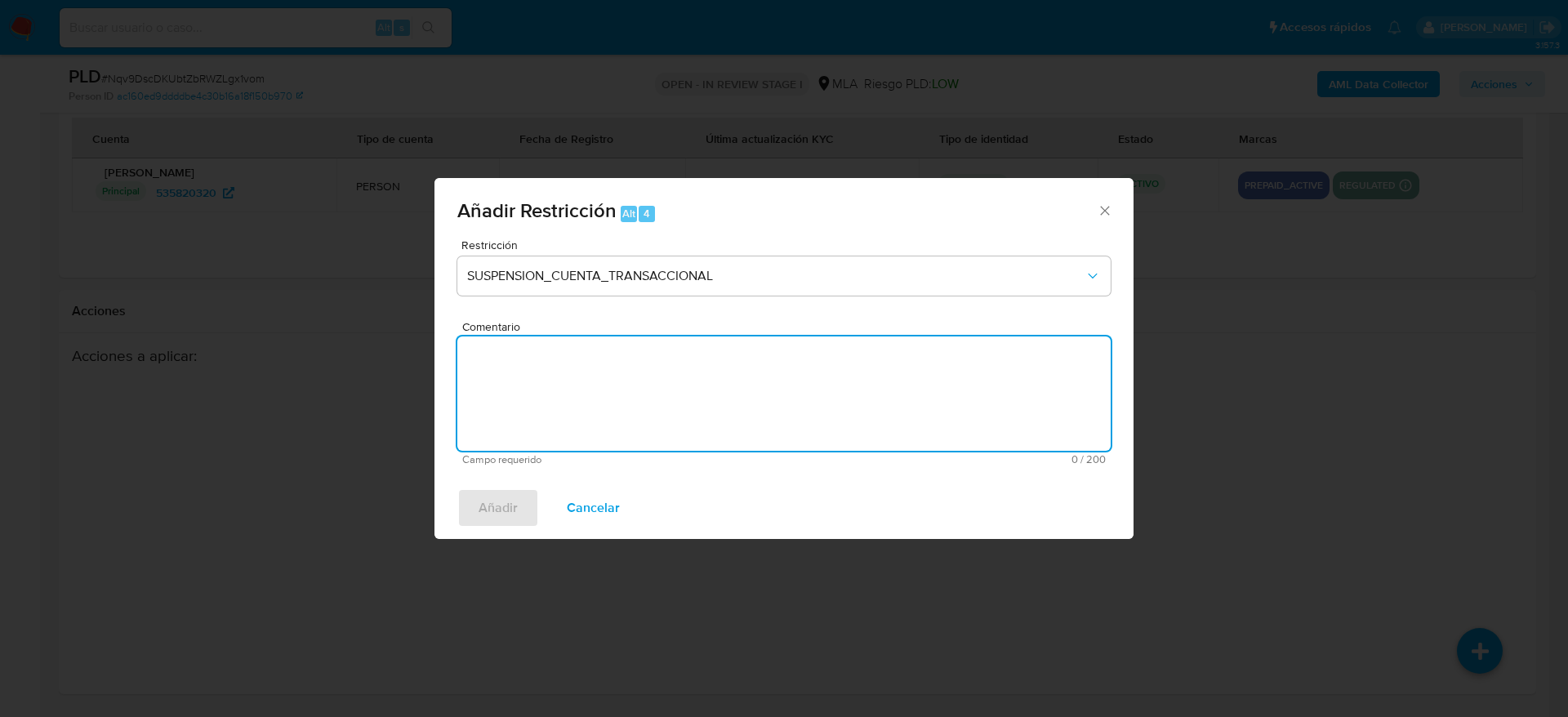
click at [573, 399] on textarea "Comentario" at bounding box center [784, 393] width 653 height 115
type textarea "AML"
drag, startPoint x: 506, startPoint y: 496, endPoint x: 547, endPoint y: 496, distance: 41.0
click at [506, 495] on span "Añadir" at bounding box center [498, 507] width 39 height 36
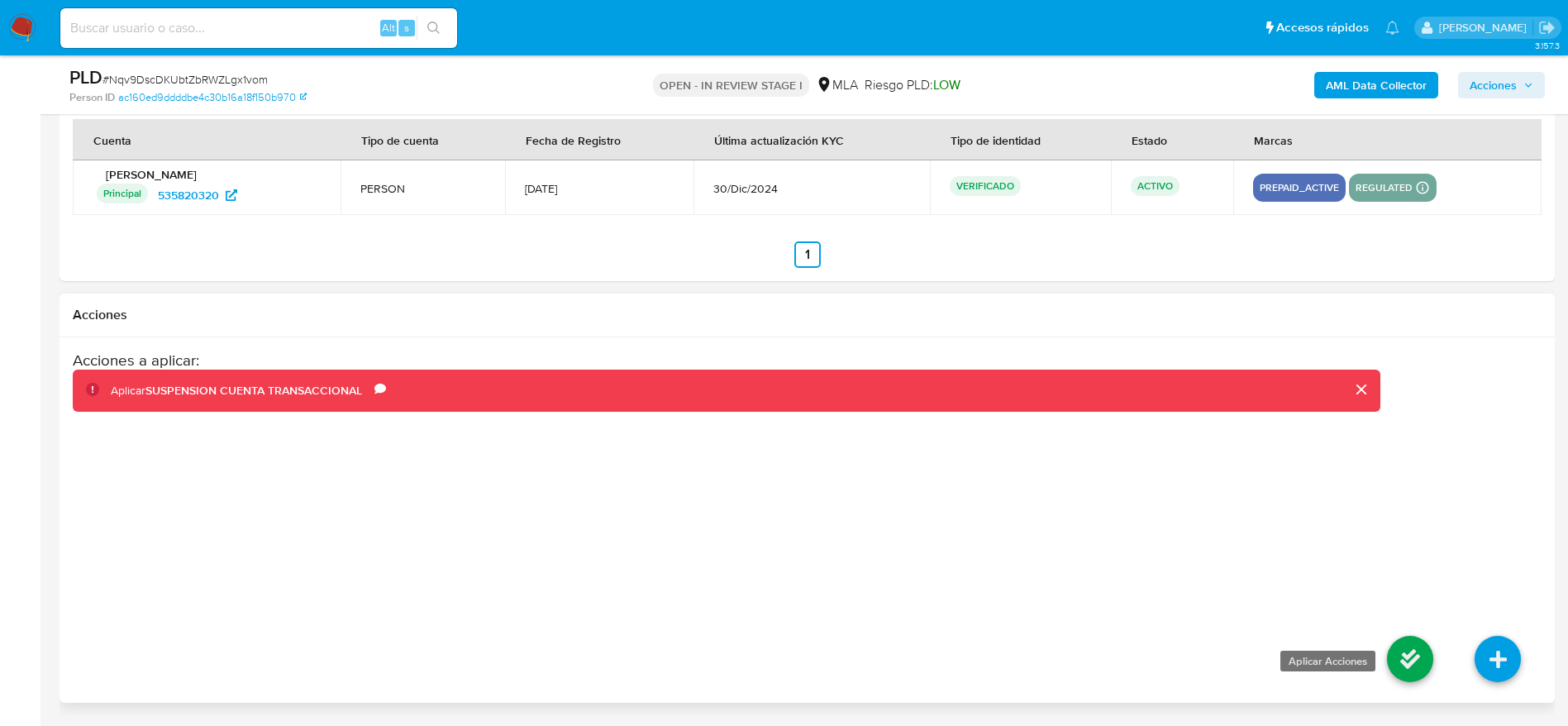
click at [1415, 642] on icon at bounding box center [1409, 659] width 46 height 46
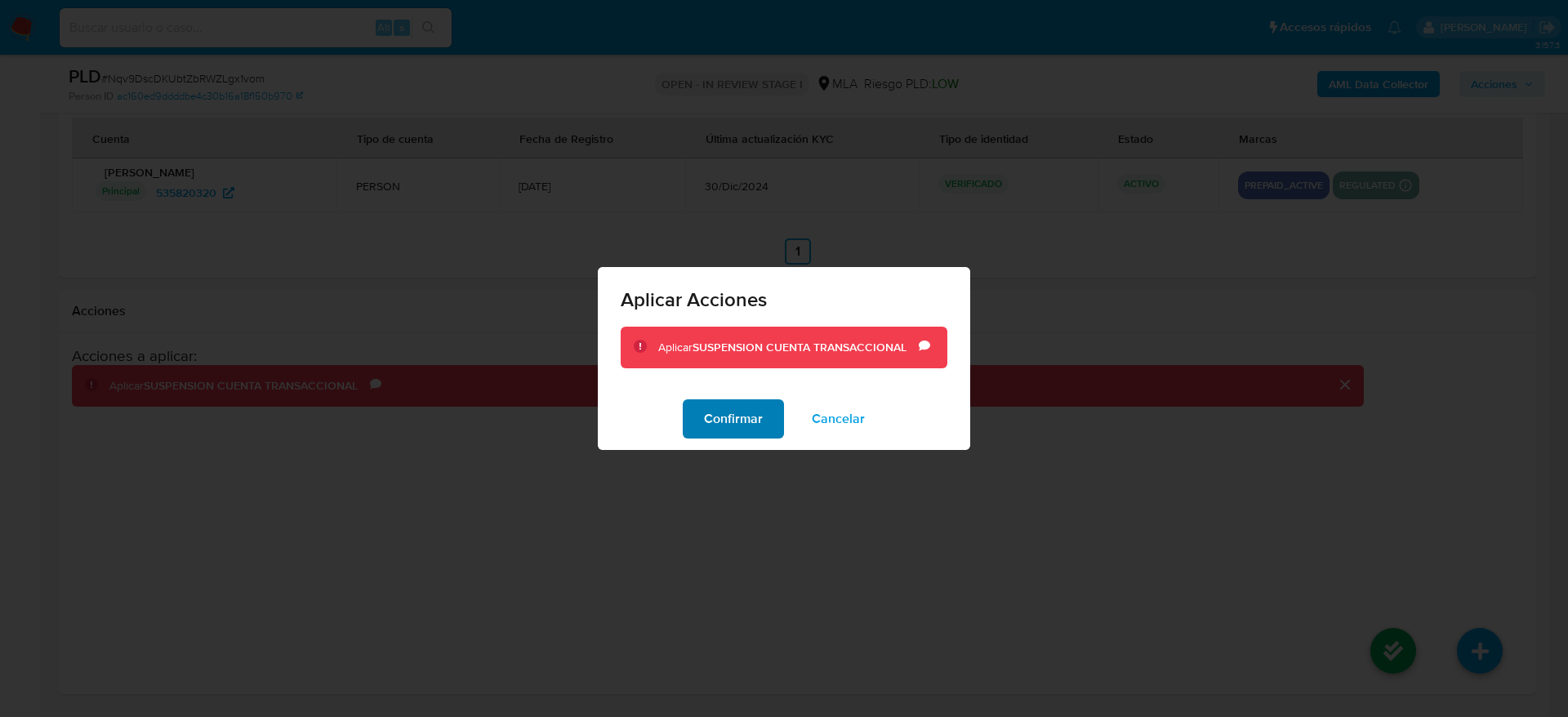
click at [750, 411] on span "Confirmar" at bounding box center [733, 418] width 59 height 36
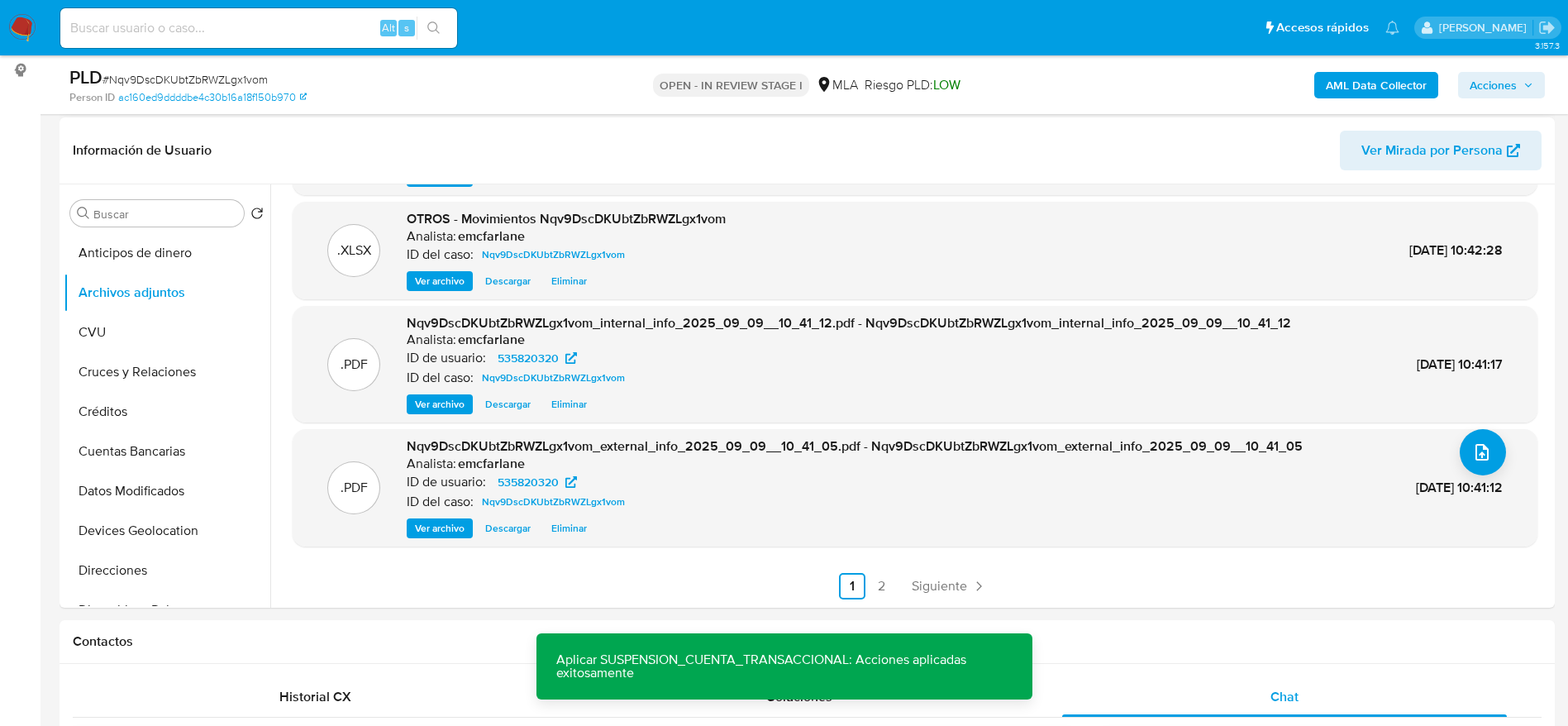
scroll to position [0, 0]
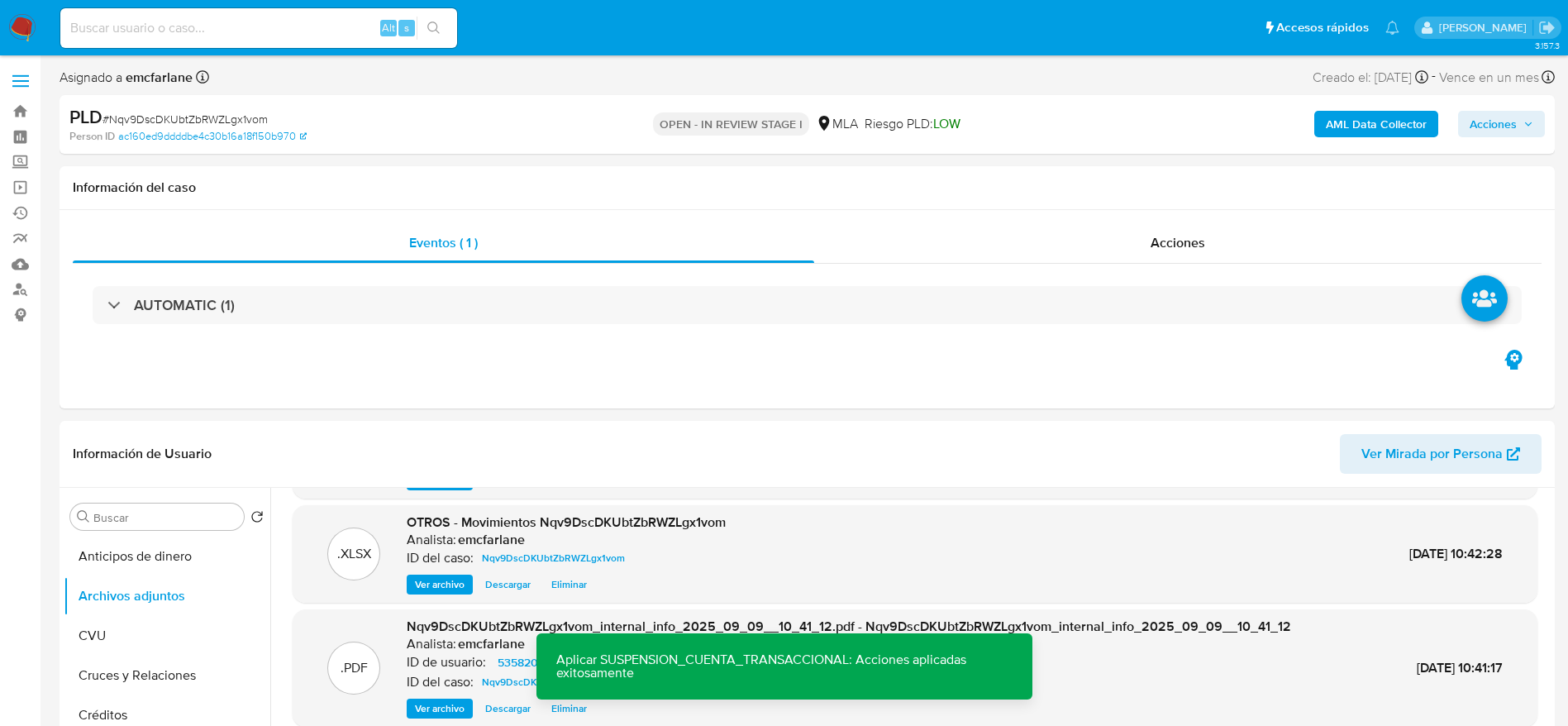
click at [1489, 120] on span "Acciones" at bounding box center [1493, 124] width 47 height 26
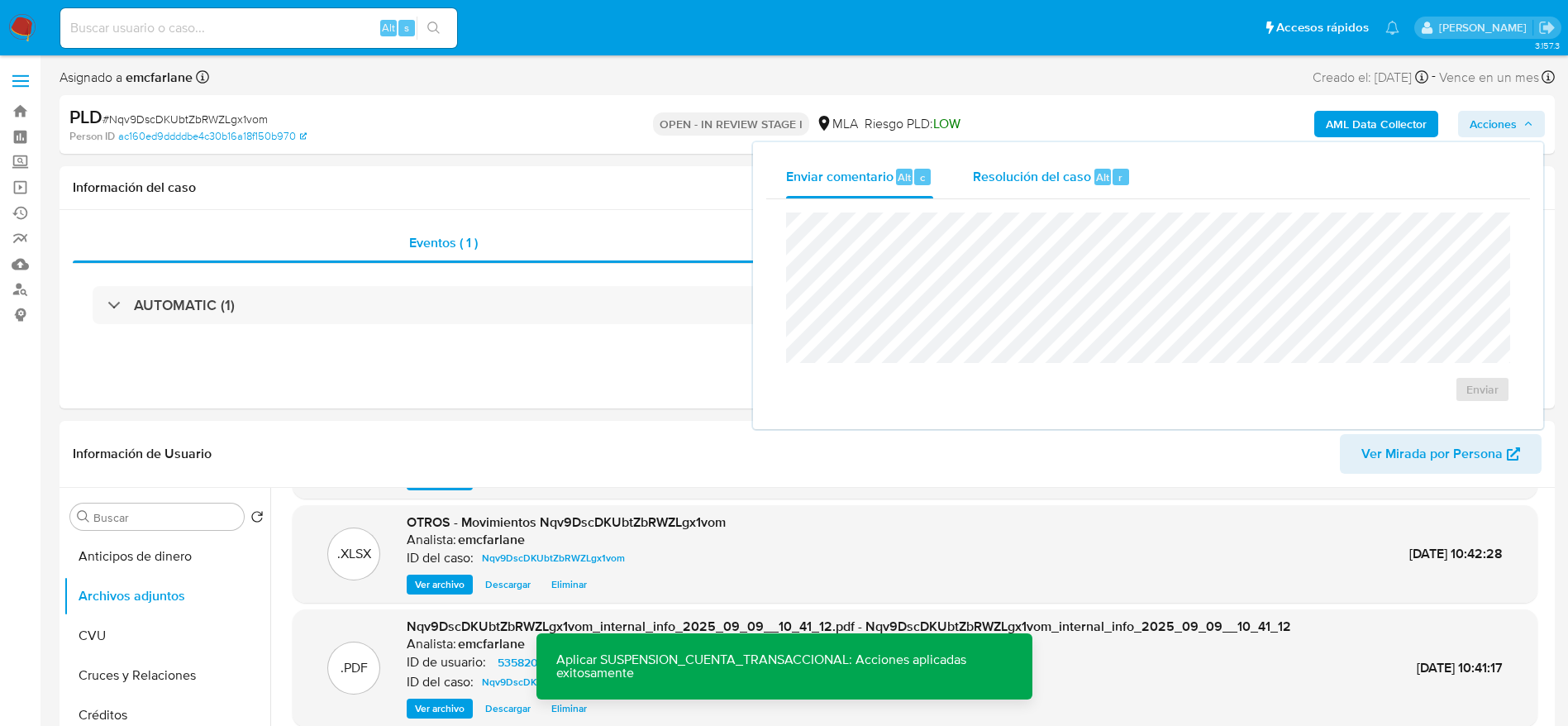
click at [1059, 179] on span "Resolución del caso" at bounding box center [1031, 176] width 118 height 19
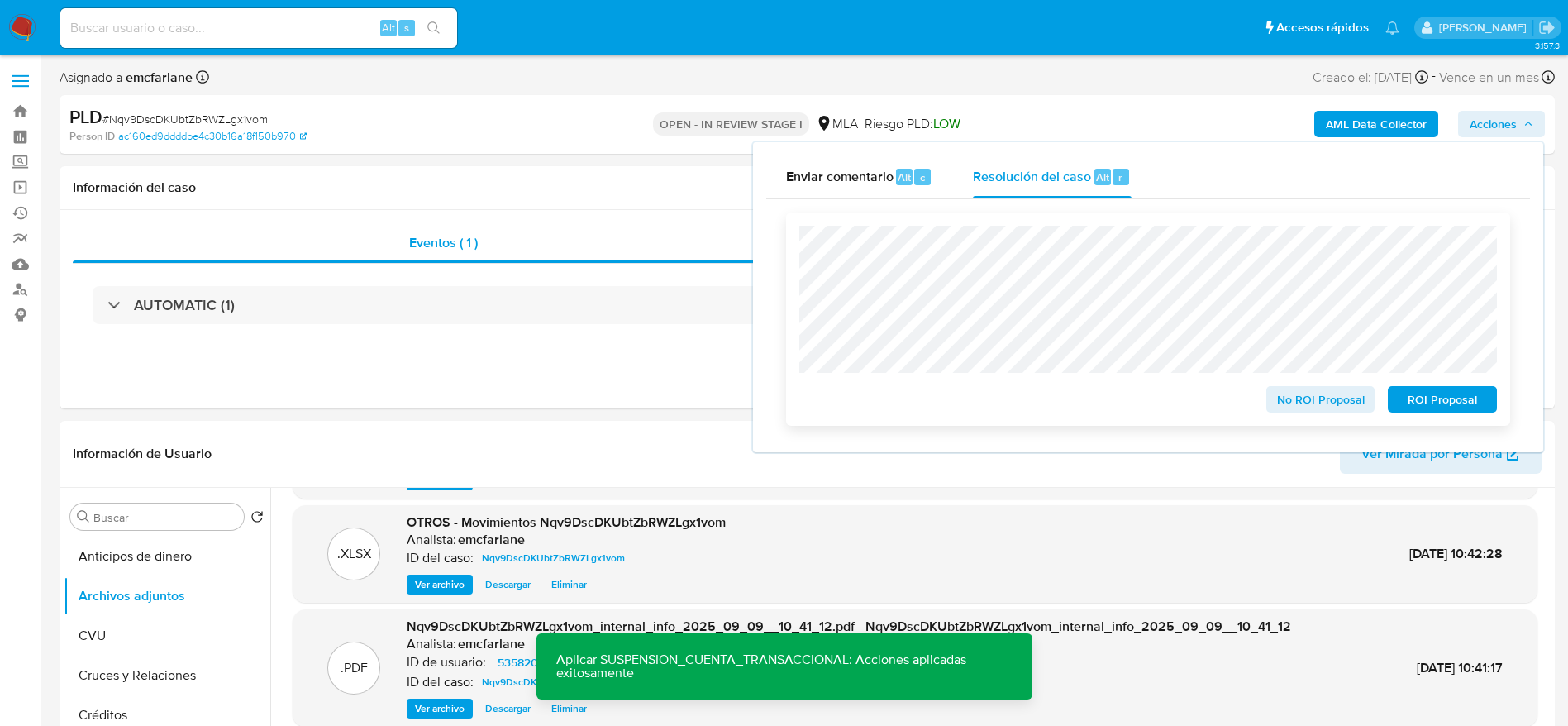
click at [1450, 411] on span "ROI Proposal" at bounding box center [1442, 399] width 86 height 24
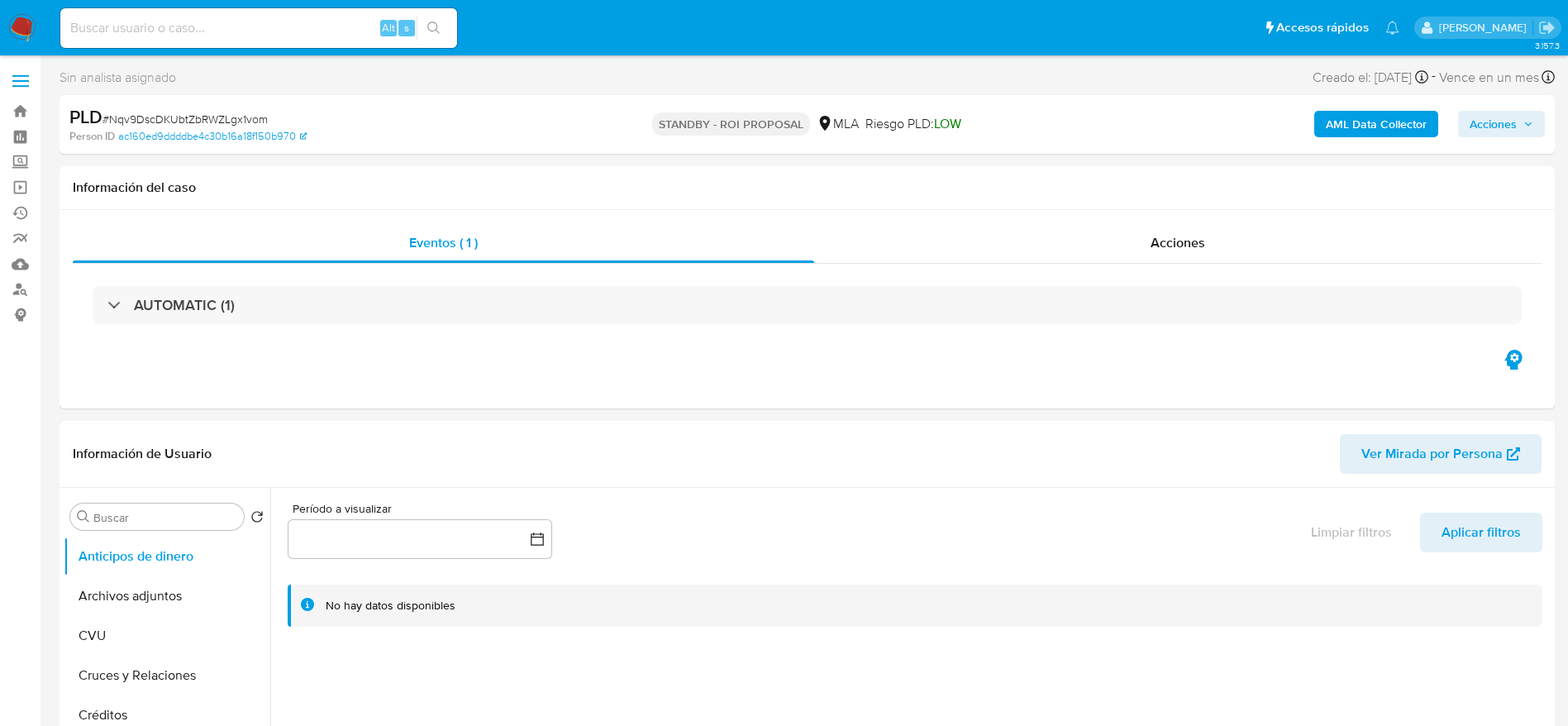
click at [231, 23] on input at bounding box center [259, 29] width 396 height 22
select select "10"
paste input "vyn8eWFznkWo5s3MfqIpURz5"
type input "vyn8eWFznkWo5s3MfqIpURz5"
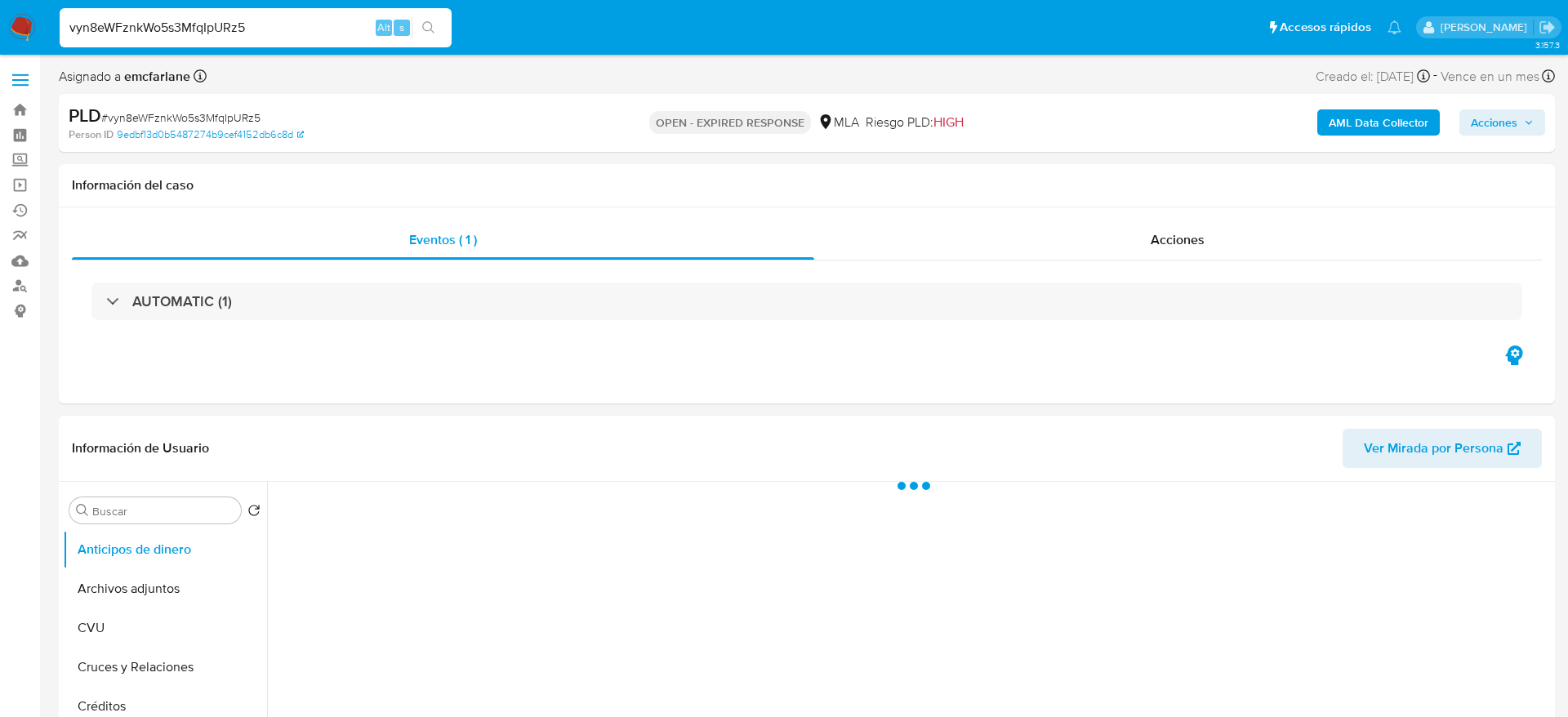
select select "10"
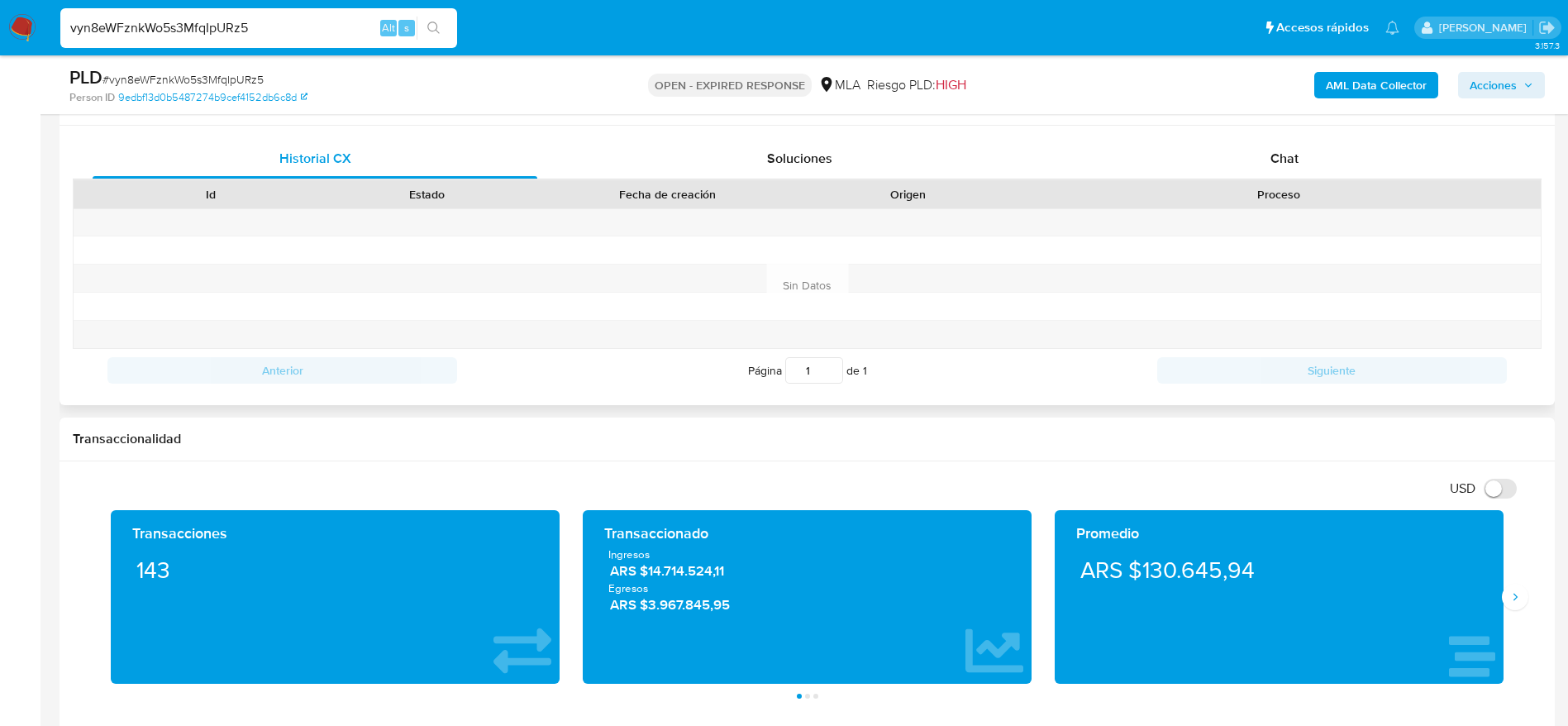
scroll to position [744, 0]
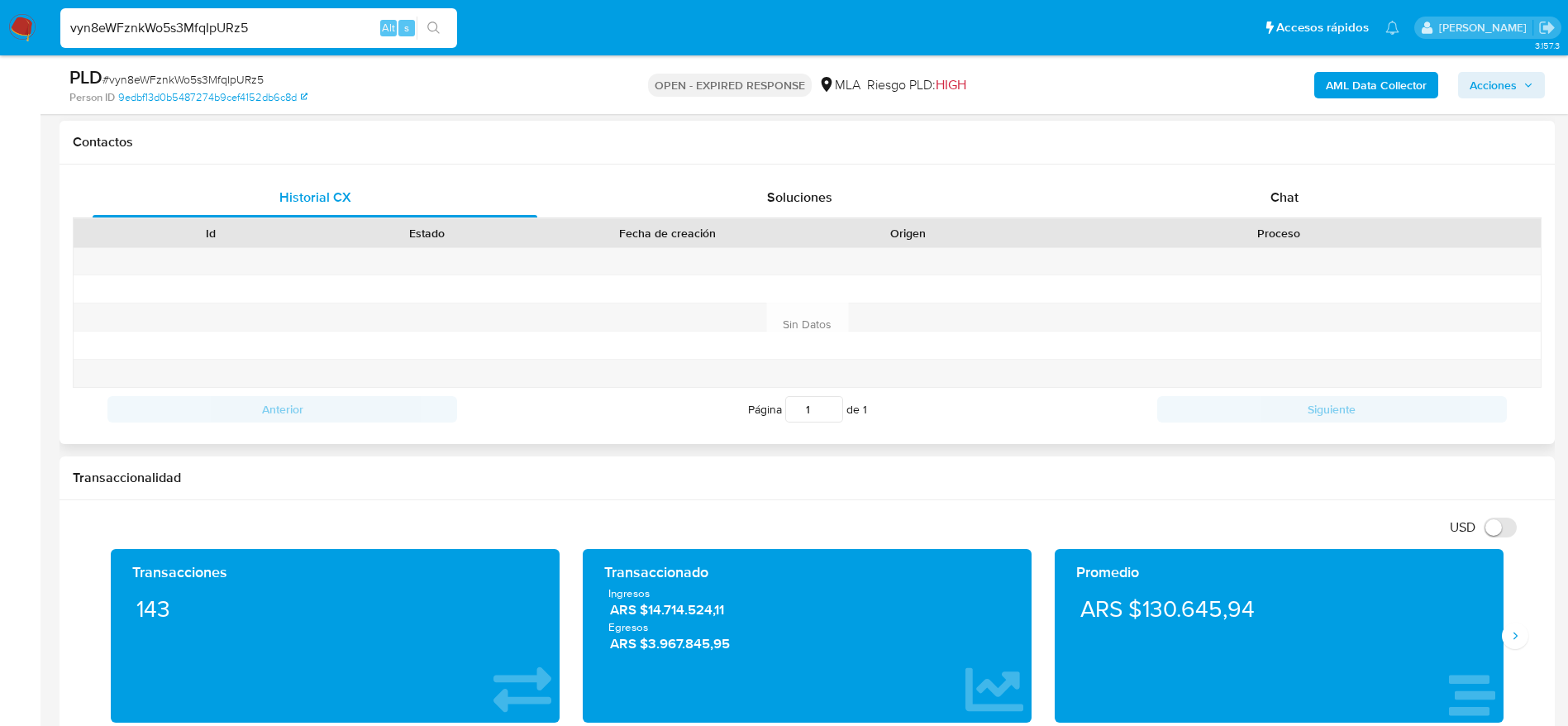
click at [1272, 176] on div "Historial CX Soluciones Chat Id Estado Fecha de creación Origen Proceso Anterio…" at bounding box center [807, 304] width 1495 height 280
click at [1256, 196] on div "Chat" at bounding box center [1283, 197] width 444 height 39
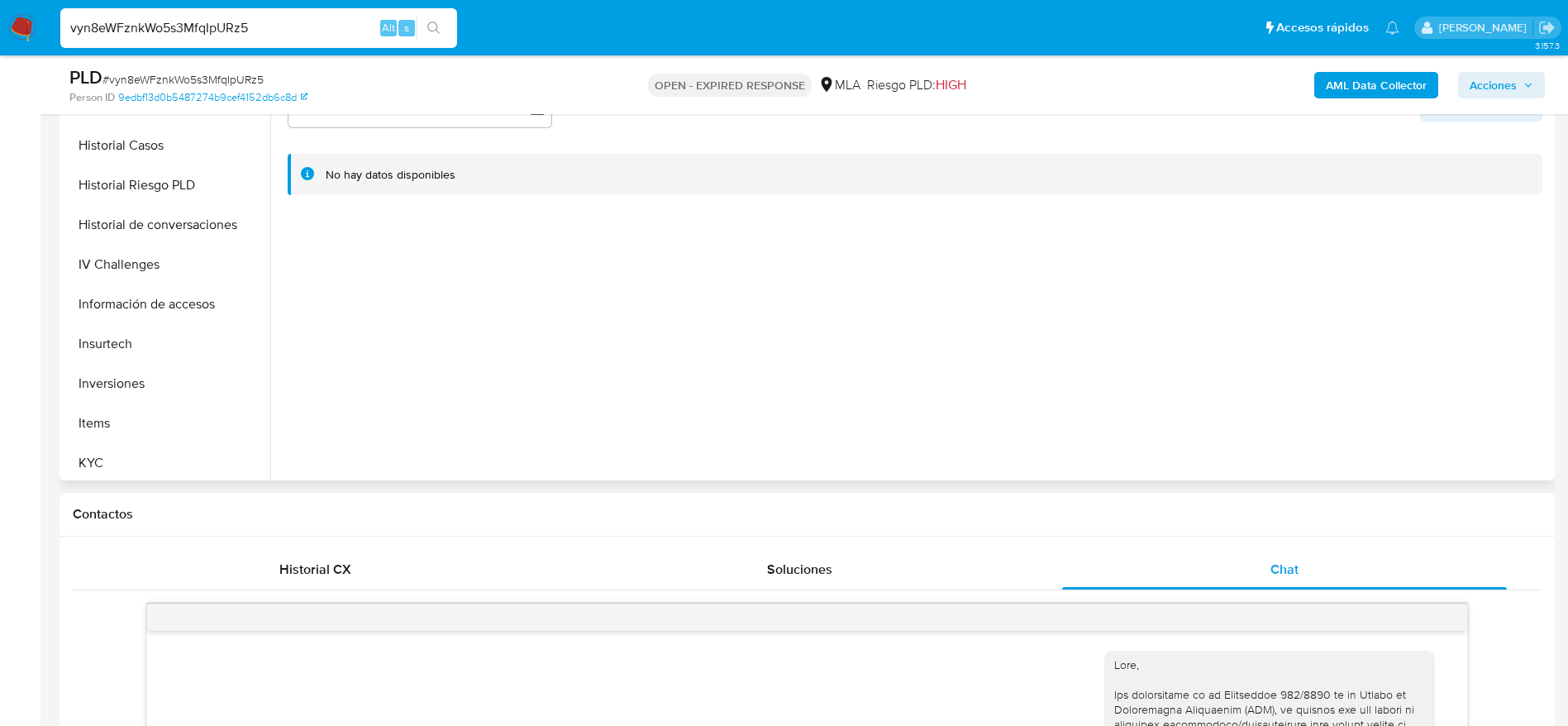
scroll to position [124, 0]
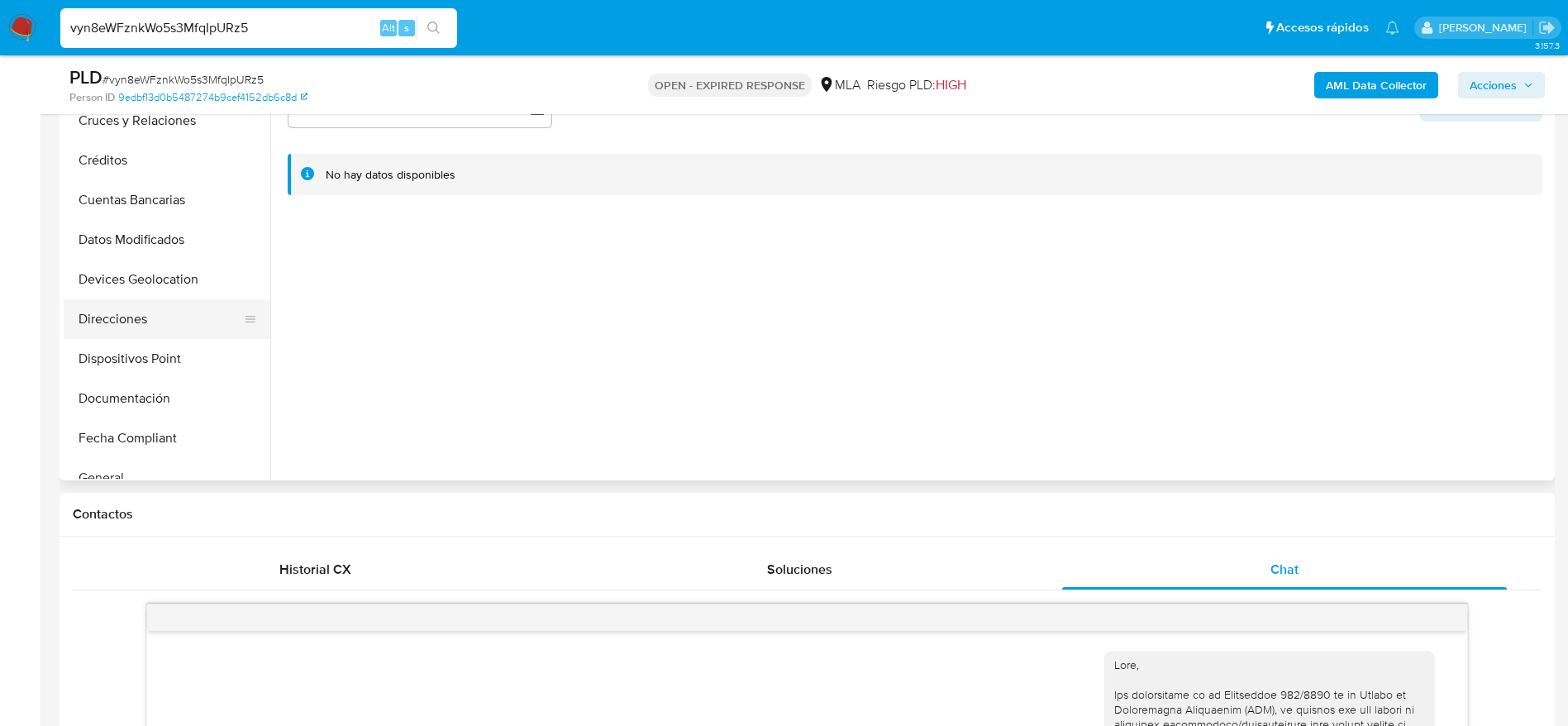
click at [145, 336] on button "Direcciones" at bounding box center [160, 318] width 193 height 39
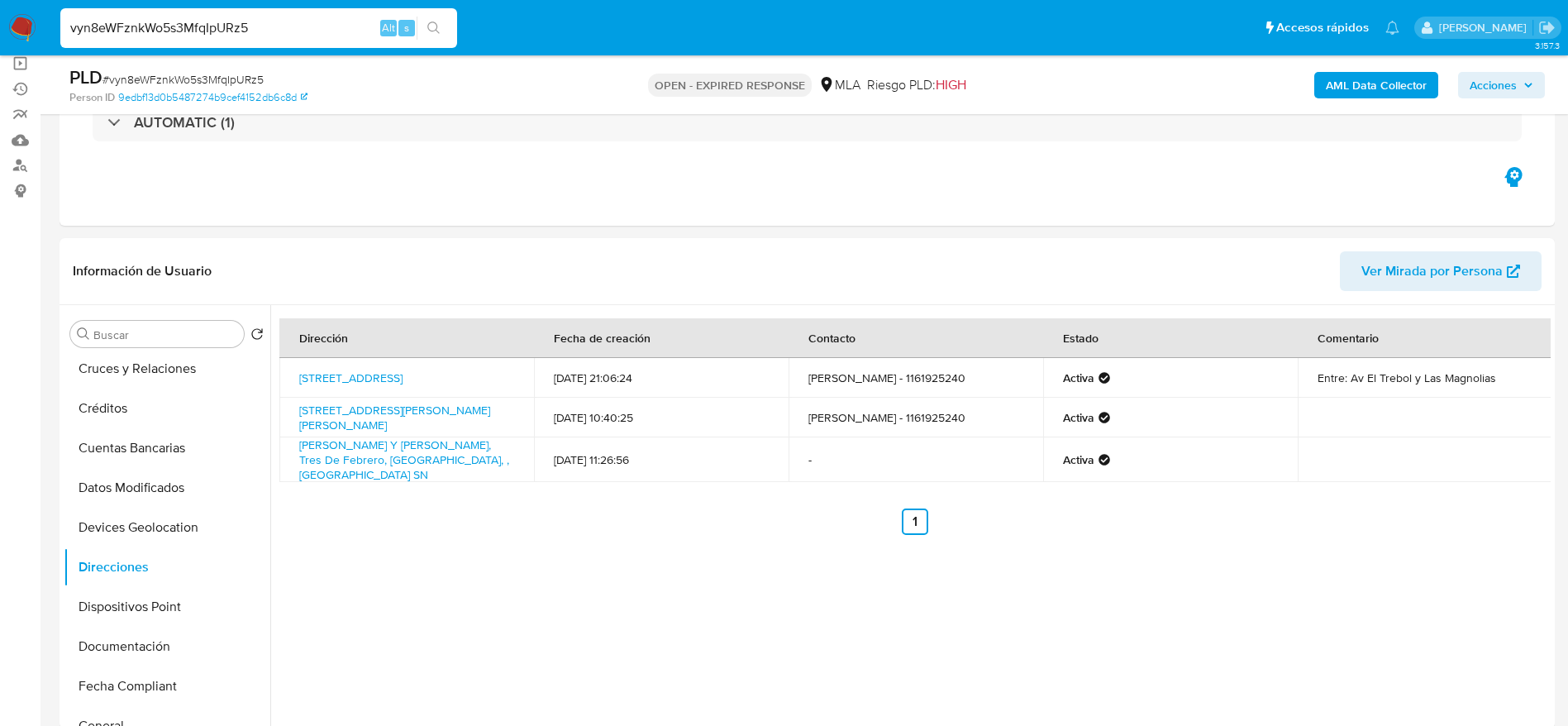
click at [126, 28] on input "vyn8eWFznkWo5s3MfqIpURz5" at bounding box center [259, 29] width 396 height 22
drag, startPoint x: 24, startPoint y: 31, endPoint x: 76, endPoint y: 44, distance: 53.6
click at [76, 44] on div "vyn8eWFznkWo5s3MfqIpURz5 Alt s" at bounding box center [259, 28] width 396 height 39
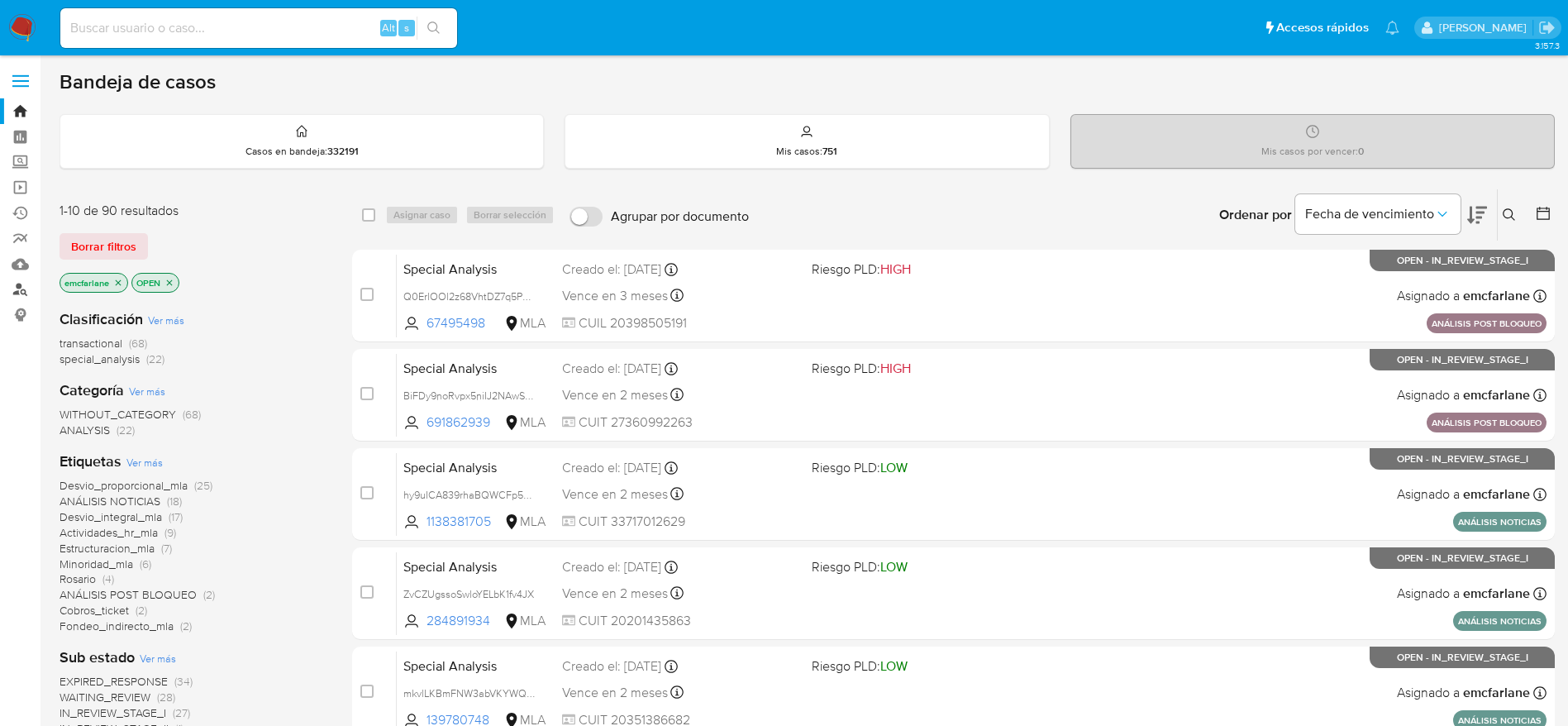
drag, startPoint x: 17, startPoint y: 298, endPoint x: 26, endPoint y: 285, distance: 15.8
click at [17, 298] on link "Buscador de personas" at bounding box center [98, 290] width 197 height 26
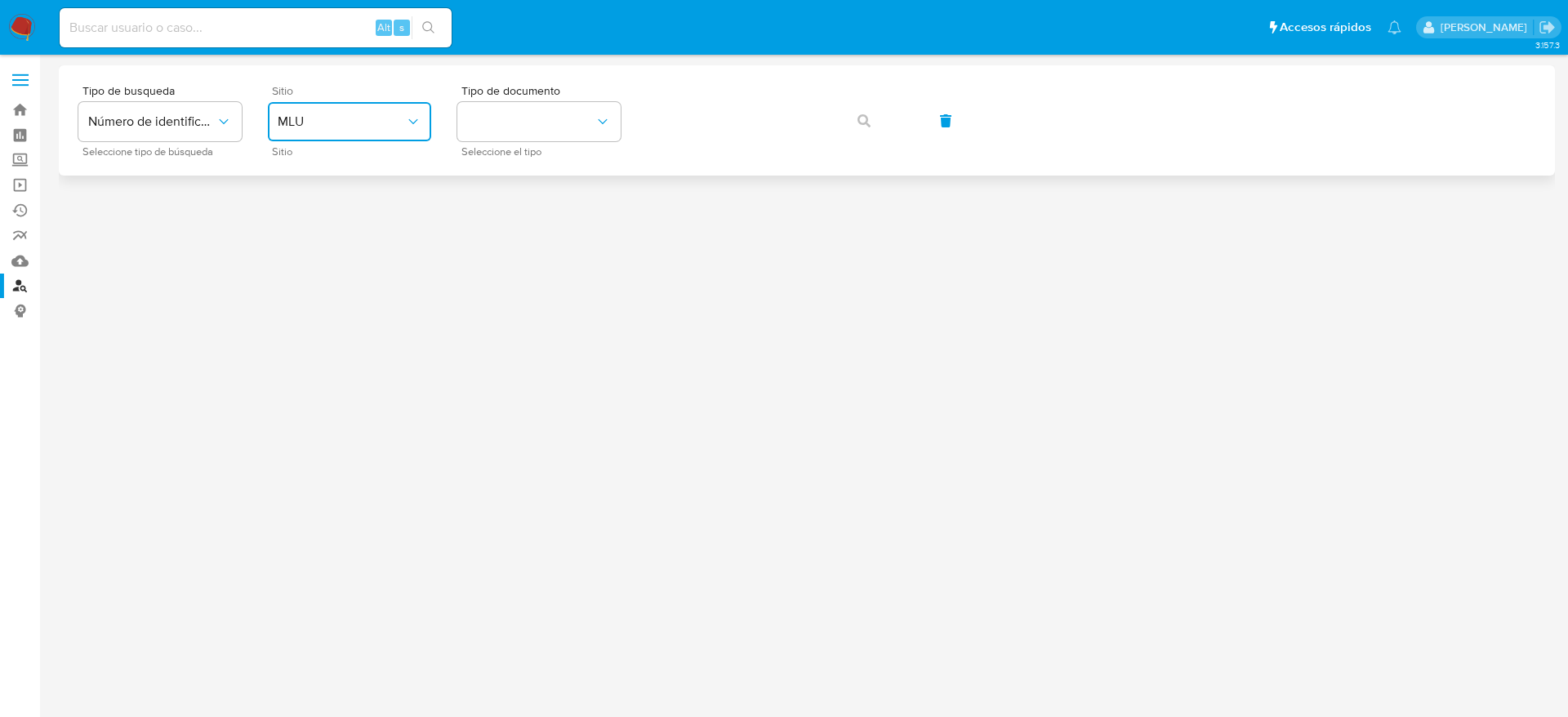
click at [413, 120] on icon "site_id" at bounding box center [413, 122] width 17 height 17
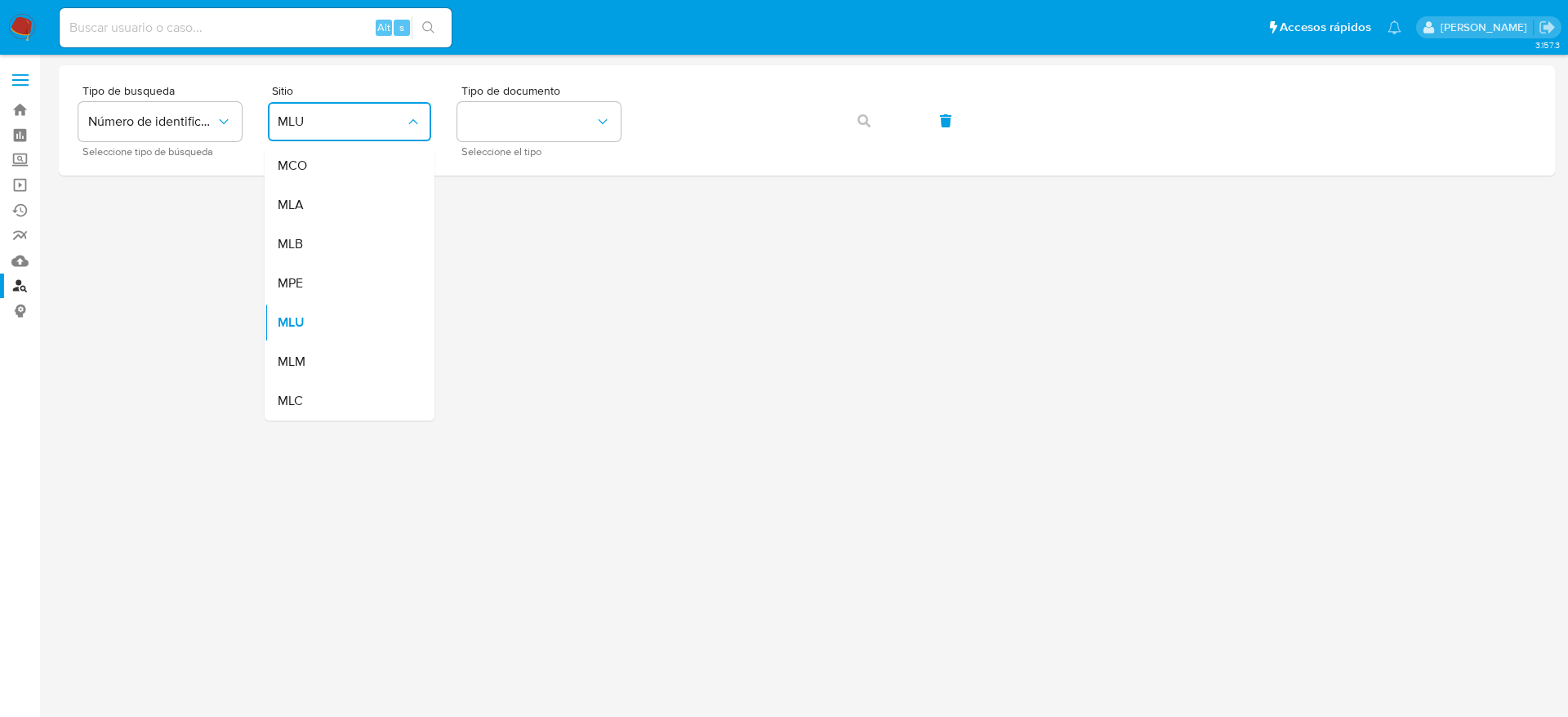
click at [315, 222] on div "MLA" at bounding box center [344, 204] width 134 height 39
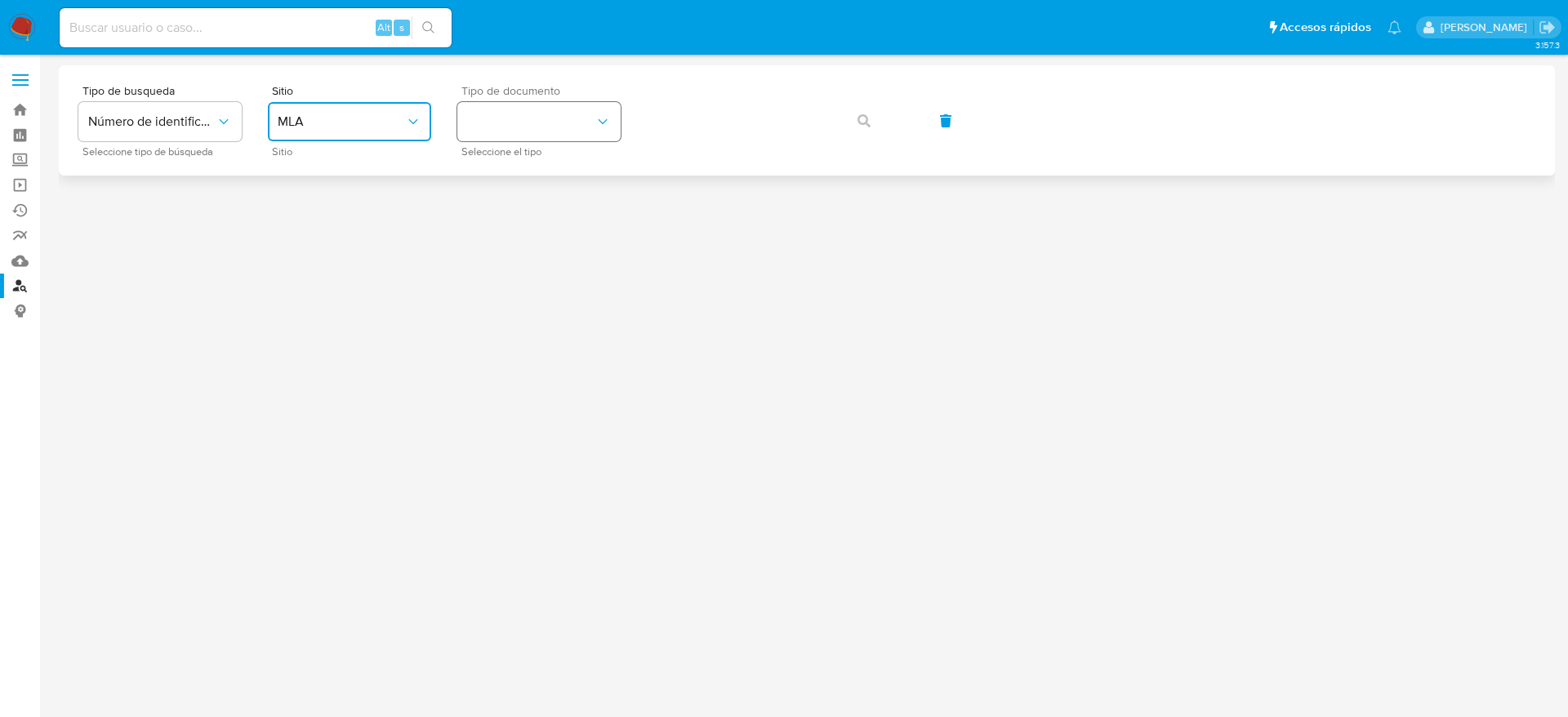
drag, startPoint x: 585, startPoint y: 120, endPoint x: 578, endPoint y: 139, distance: 20.2
click at [585, 121] on button "identificationType" at bounding box center [539, 121] width 164 height 39
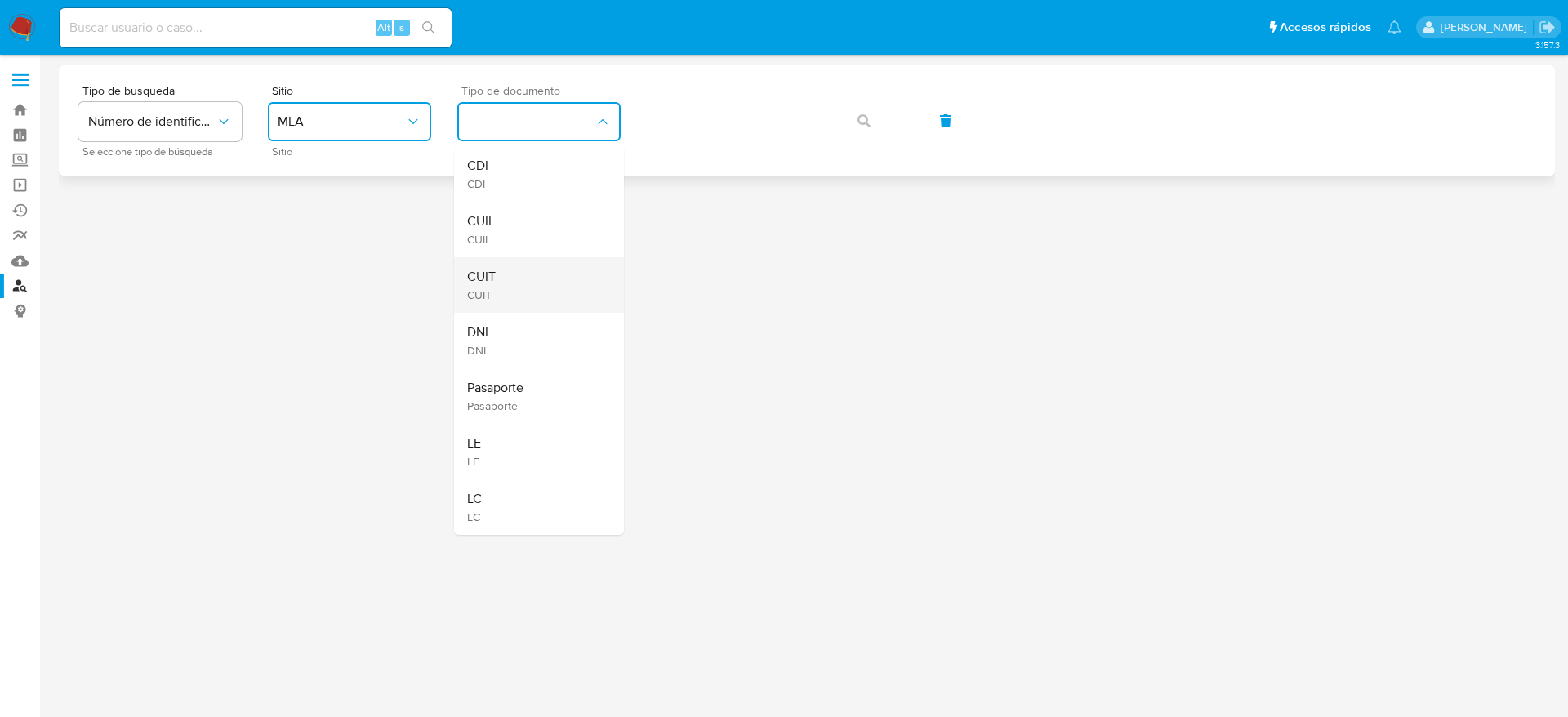
click at [501, 280] on div "CUIT CUIT" at bounding box center [534, 285] width 134 height 56
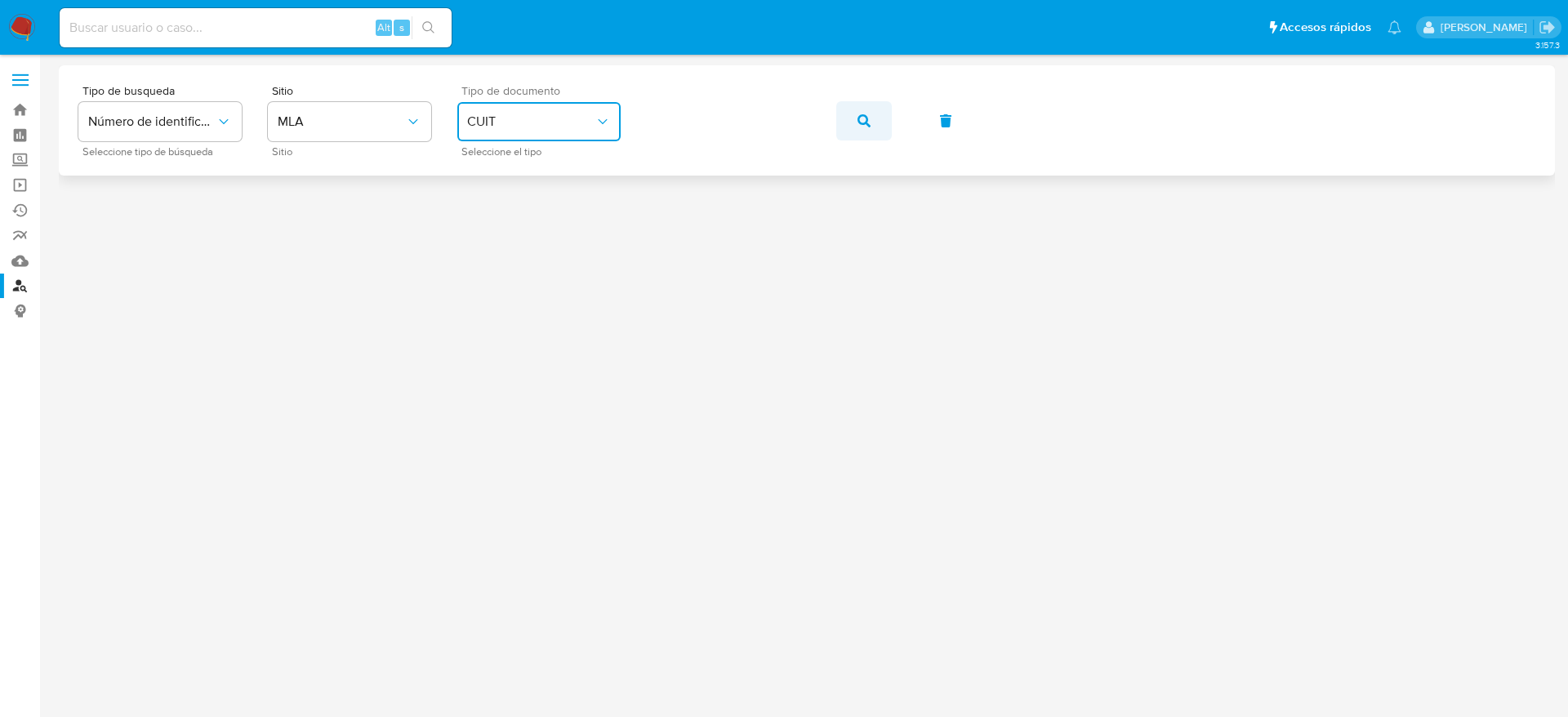
click at [876, 129] on button "button" at bounding box center [864, 120] width 56 height 39
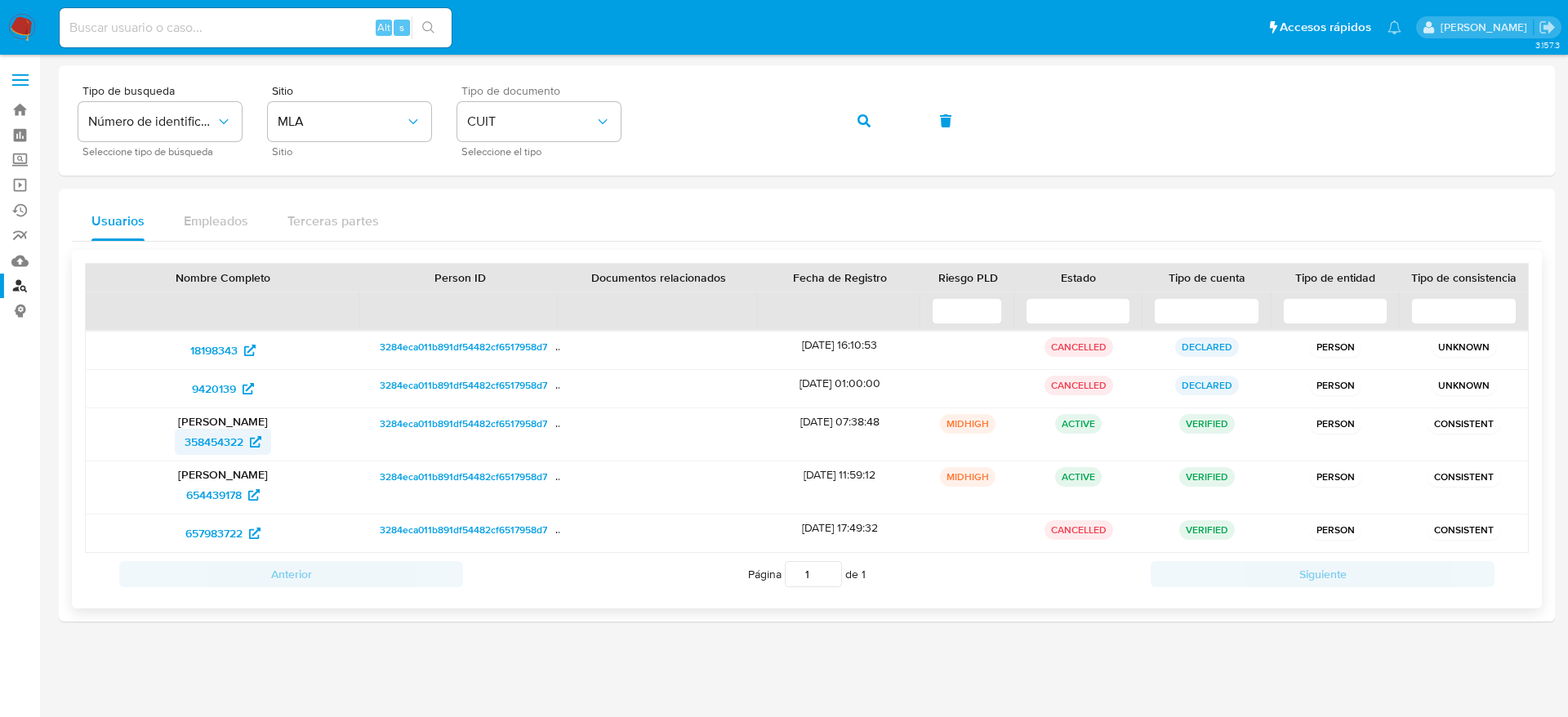
click at [220, 441] on span "358454322" at bounding box center [213, 441] width 59 height 26
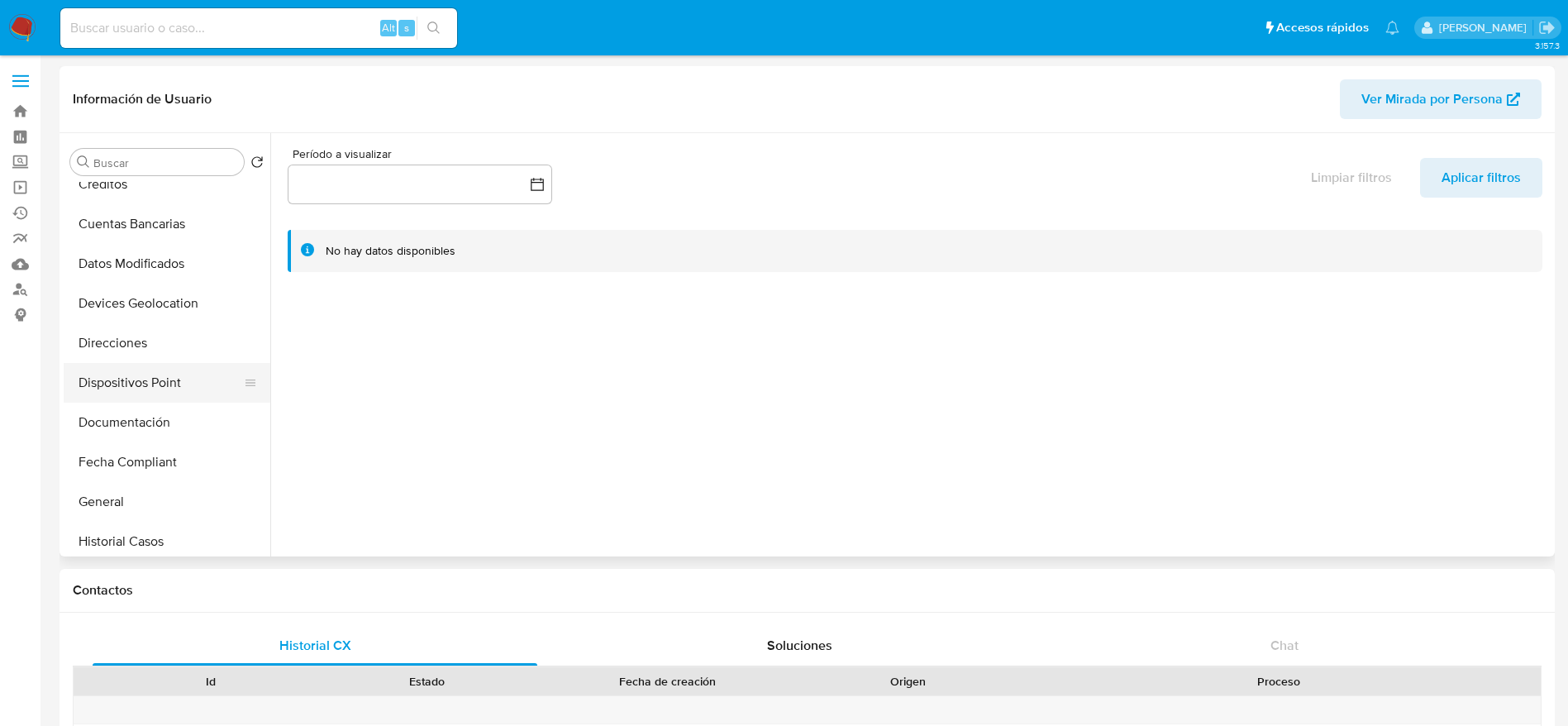
select select "10"
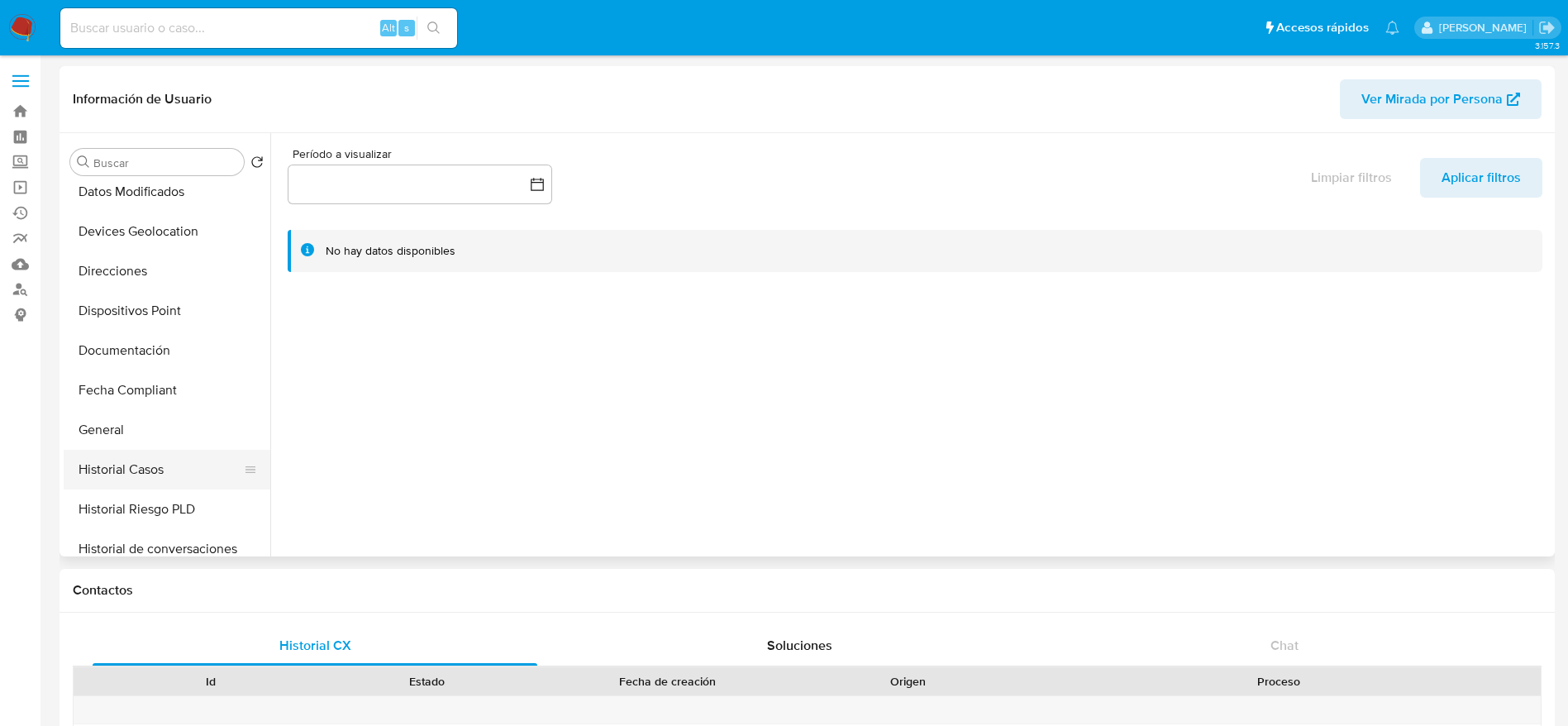
click at [153, 467] on button "Historial Casos" at bounding box center [160, 469] width 193 height 39
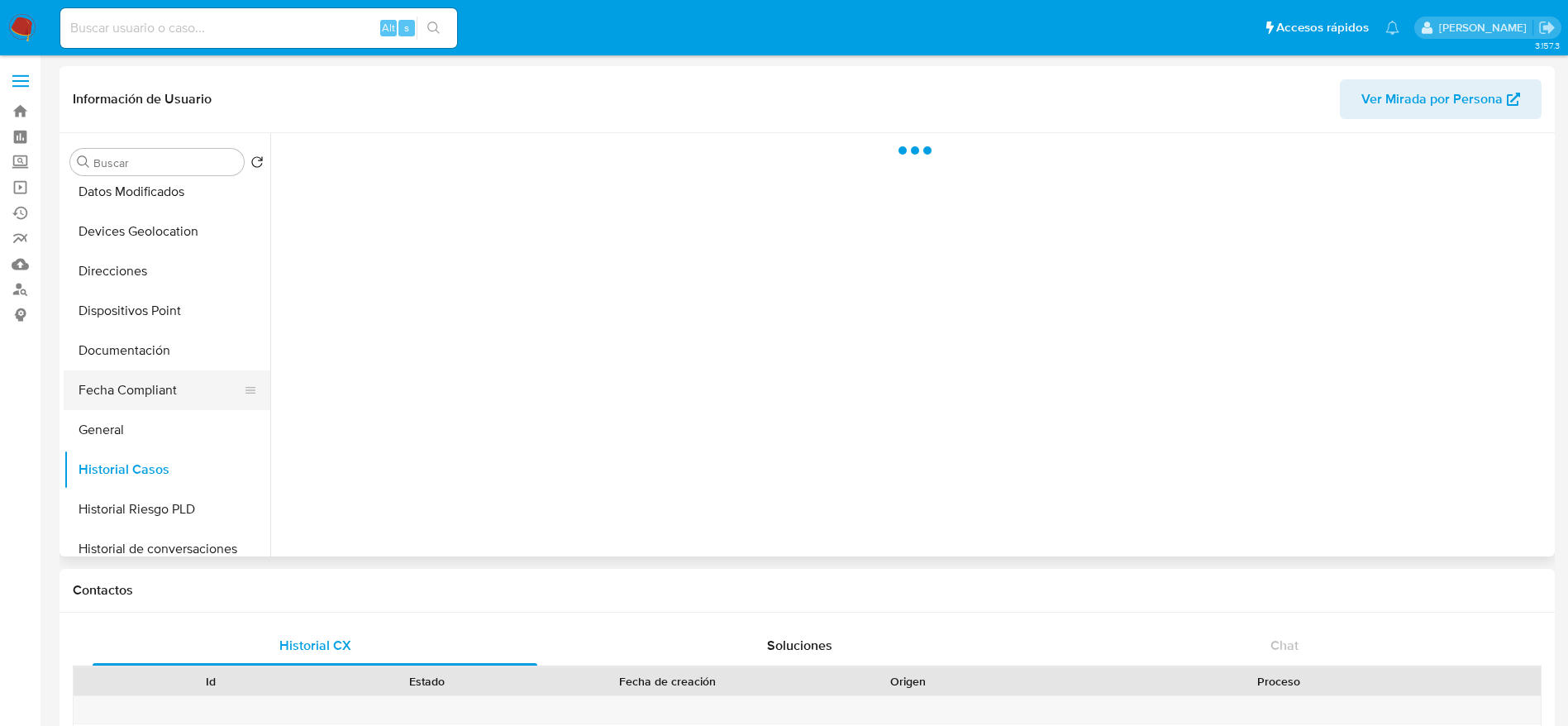
scroll to position [0, 0]
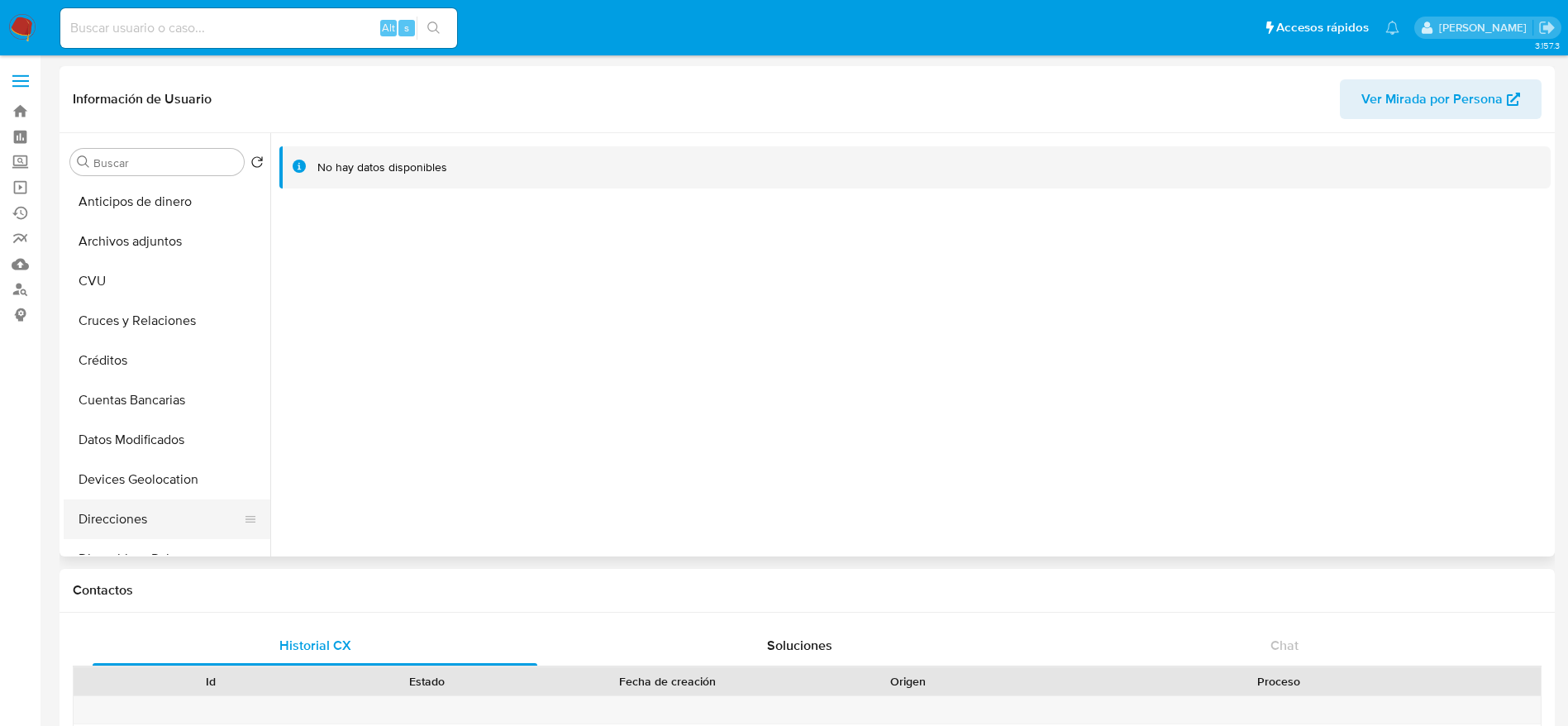
click at [128, 517] on button "Direcciones" at bounding box center [160, 518] width 193 height 39
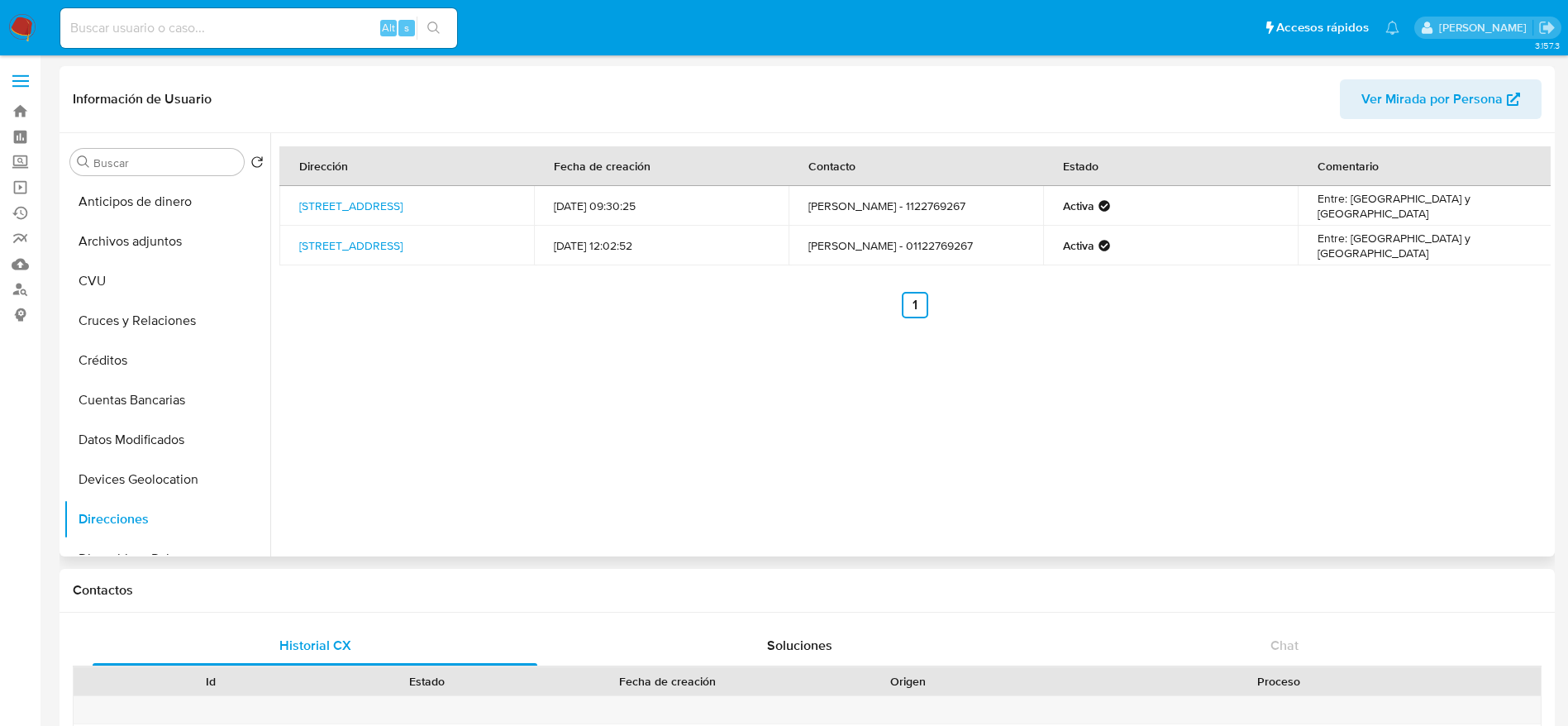
drag, startPoint x: 443, startPoint y: 218, endPoint x: 293, endPoint y: 205, distance: 150.6
click at [293, 205] on td "Calle El Pehuen 296, La Union, Buenos Aires, 1803, Argentina 296" at bounding box center [406, 205] width 254 height 39
copy link "Calle El Pehuen 296, La Union, Buenos Aires, 1803, Argentina 296"
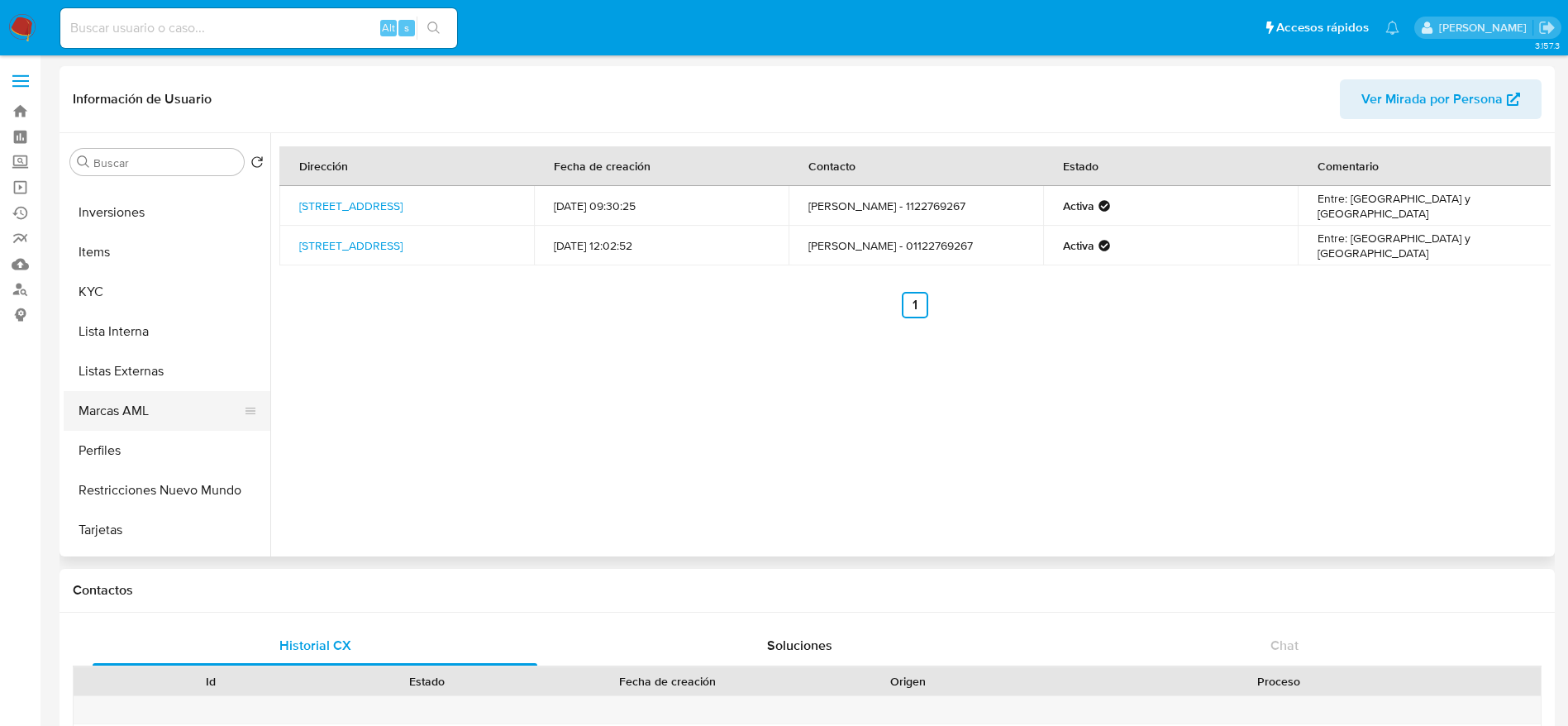
scroll to position [744, 0]
click at [103, 308] on button "KYC" at bounding box center [160, 291] width 193 height 39
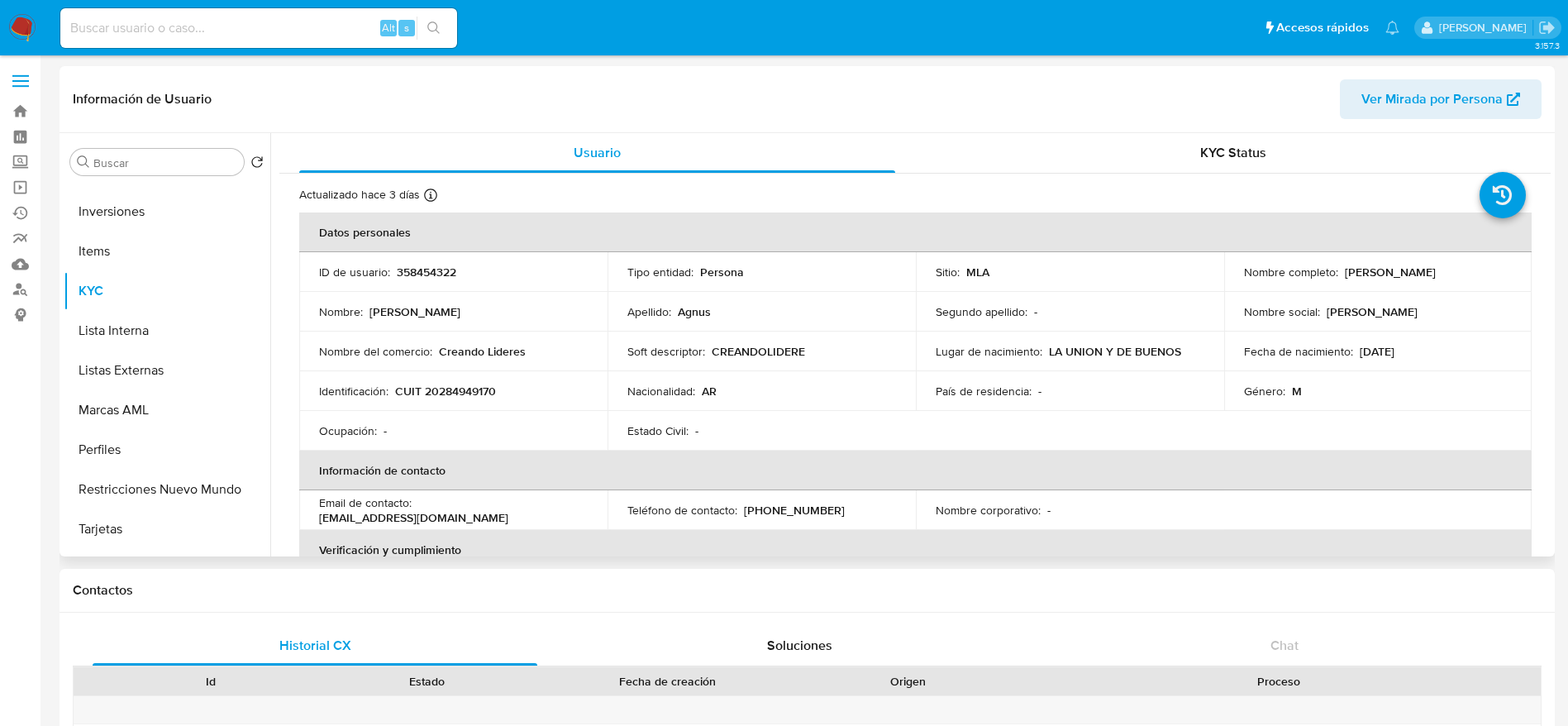
click at [469, 397] on p "CUIT 20284949170" at bounding box center [445, 392] width 101 height 15
click at [469, 396] on p "CUIT 20284949170" at bounding box center [445, 392] width 101 height 15
copy p "20284949170"
click at [1498, 81] on span "Ver Mirada por Persona" at bounding box center [1432, 98] width 141 height 39
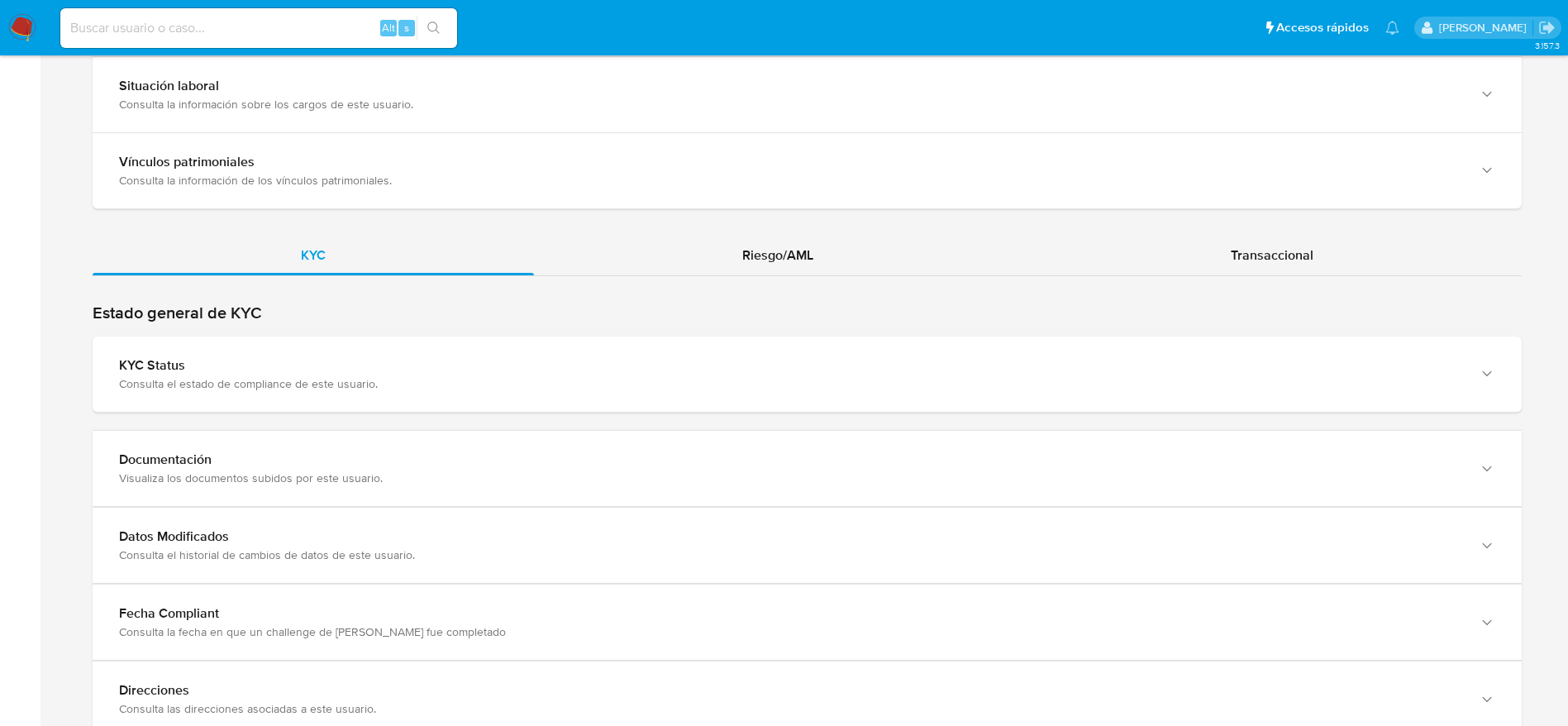
scroll to position [1365, 0]
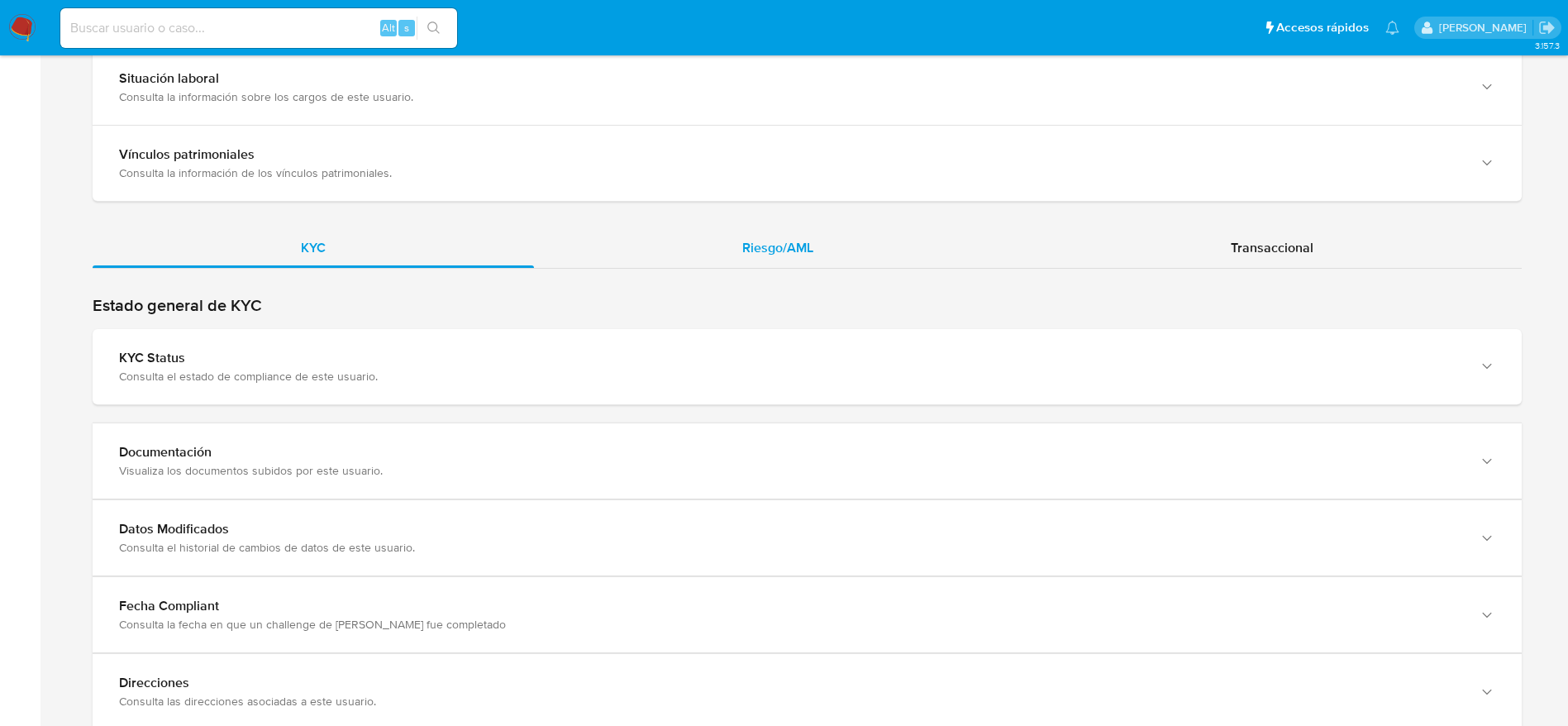
click at [843, 260] on div "Riesgo/AML" at bounding box center [778, 248] width 488 height 39
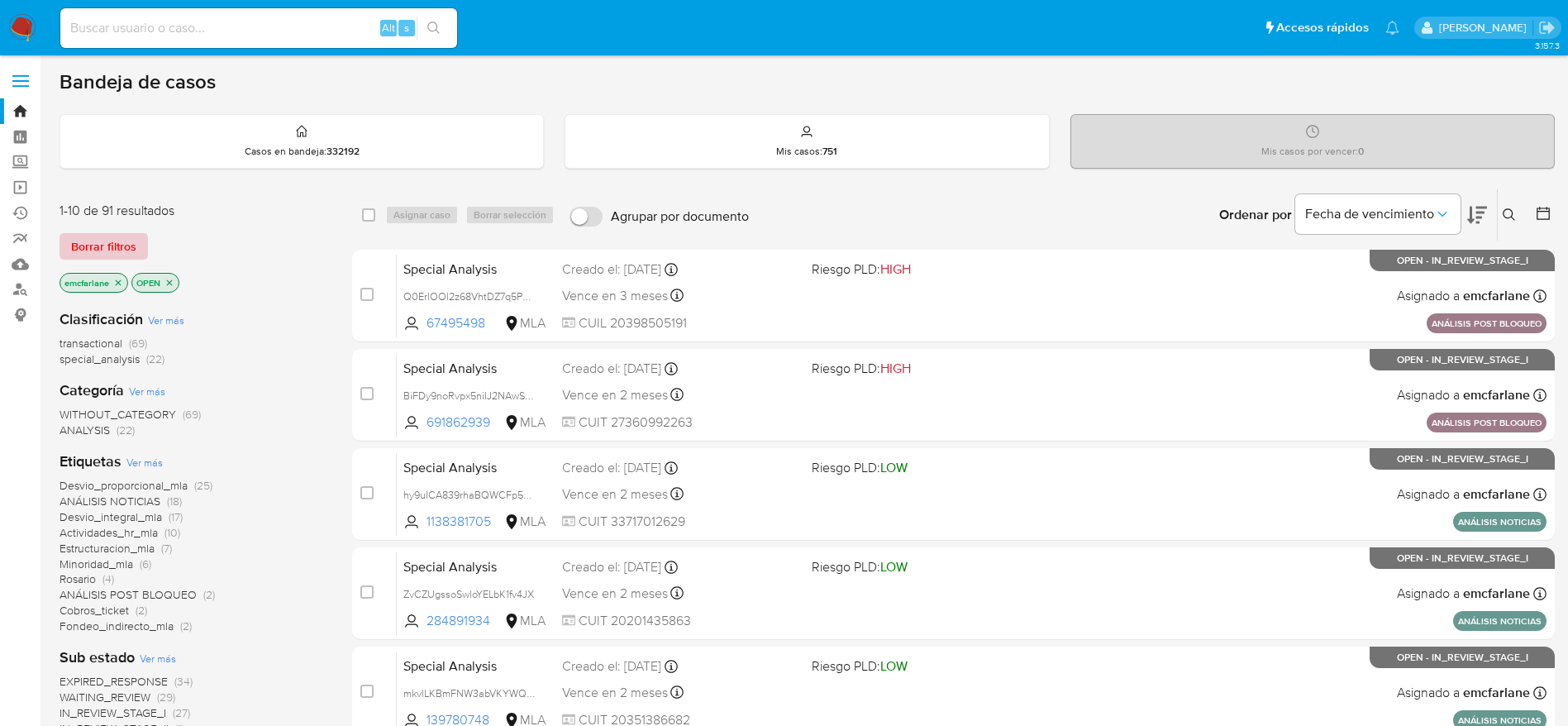
click at [108, 238] on span "Borrar filtros" at bounding box center [104, 246] width 66 height 24
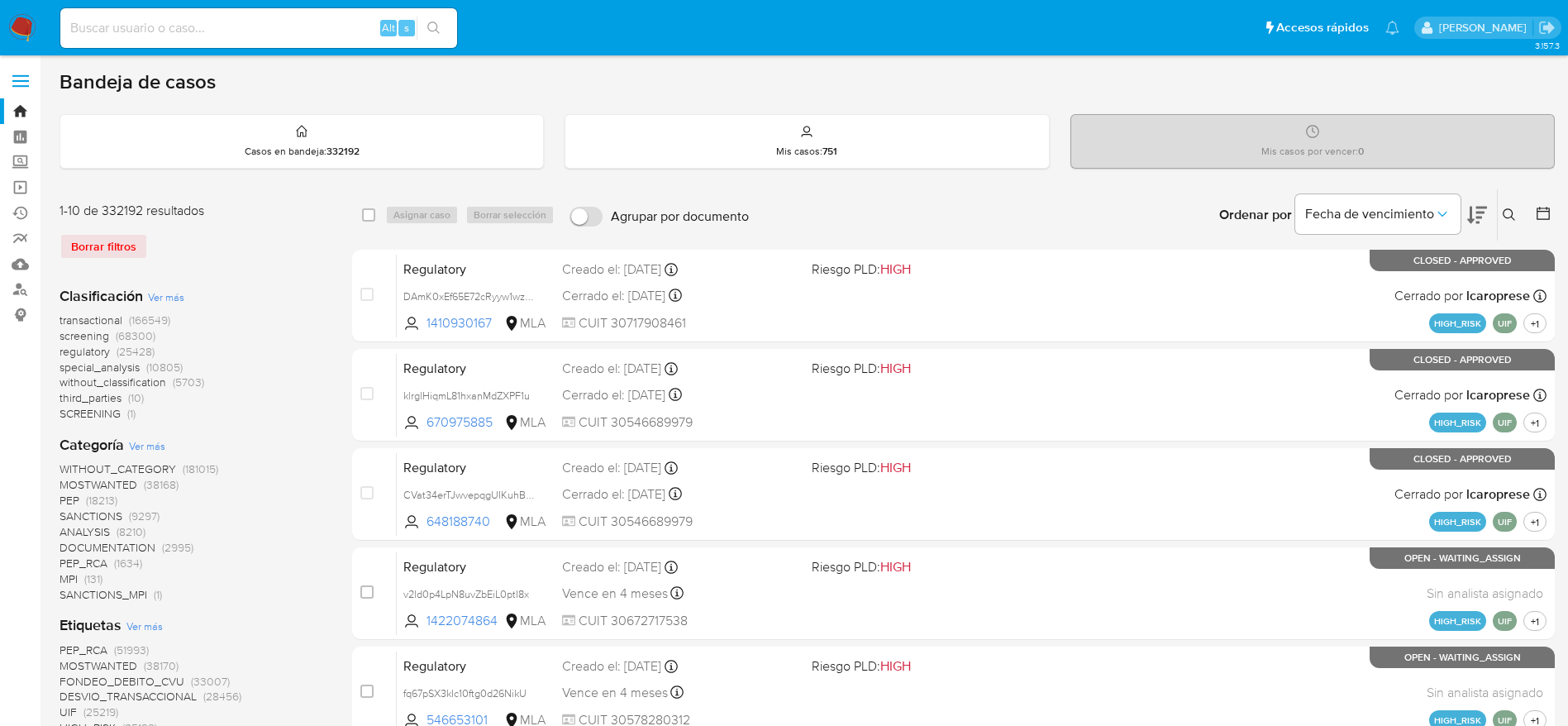
click at [1512, 209] on icon at bounding box center [1509, 215] width 13 height 13
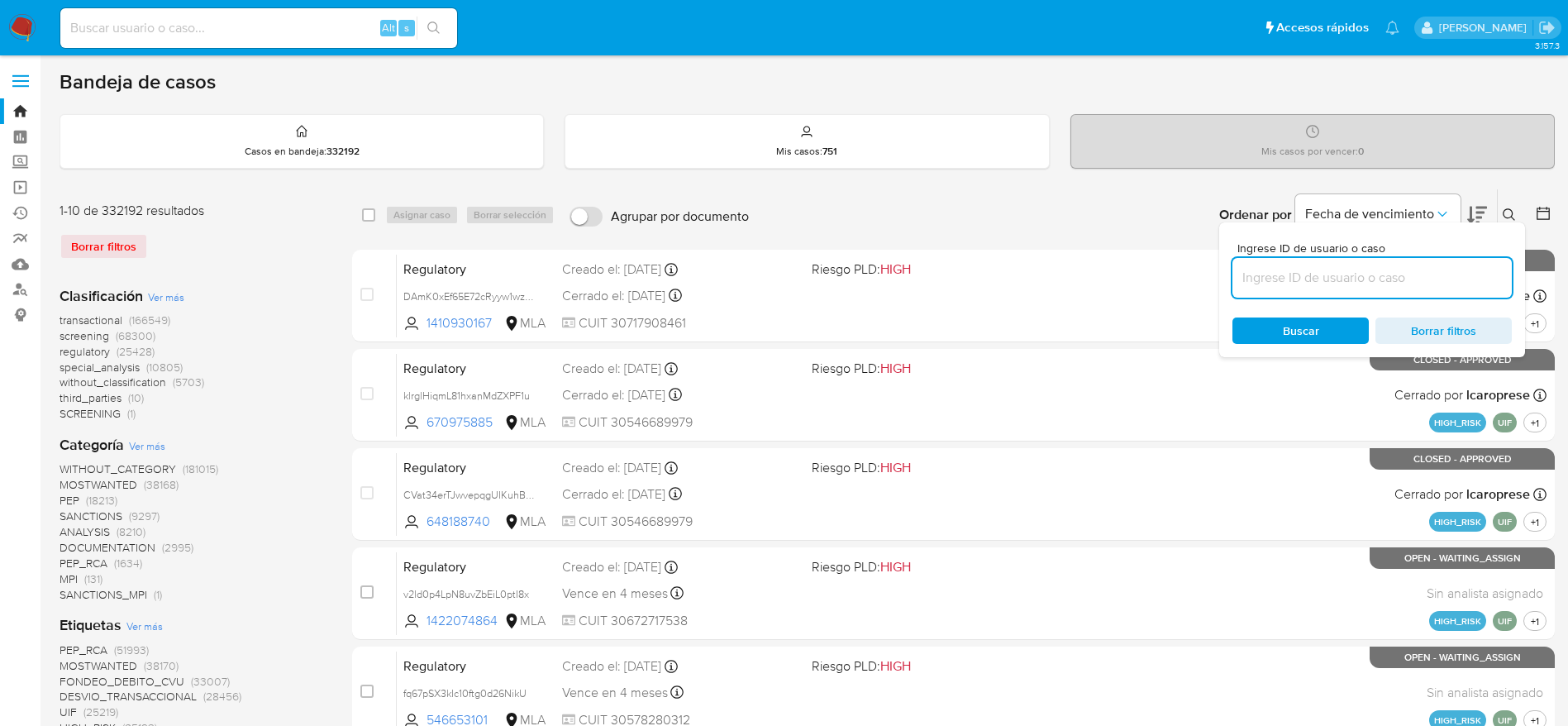
click at [1263, 275] on input at bounding box center [1371, 278] width 280 height 22
type input "vyn8eWFznkWo5s3MfqIpURz5"
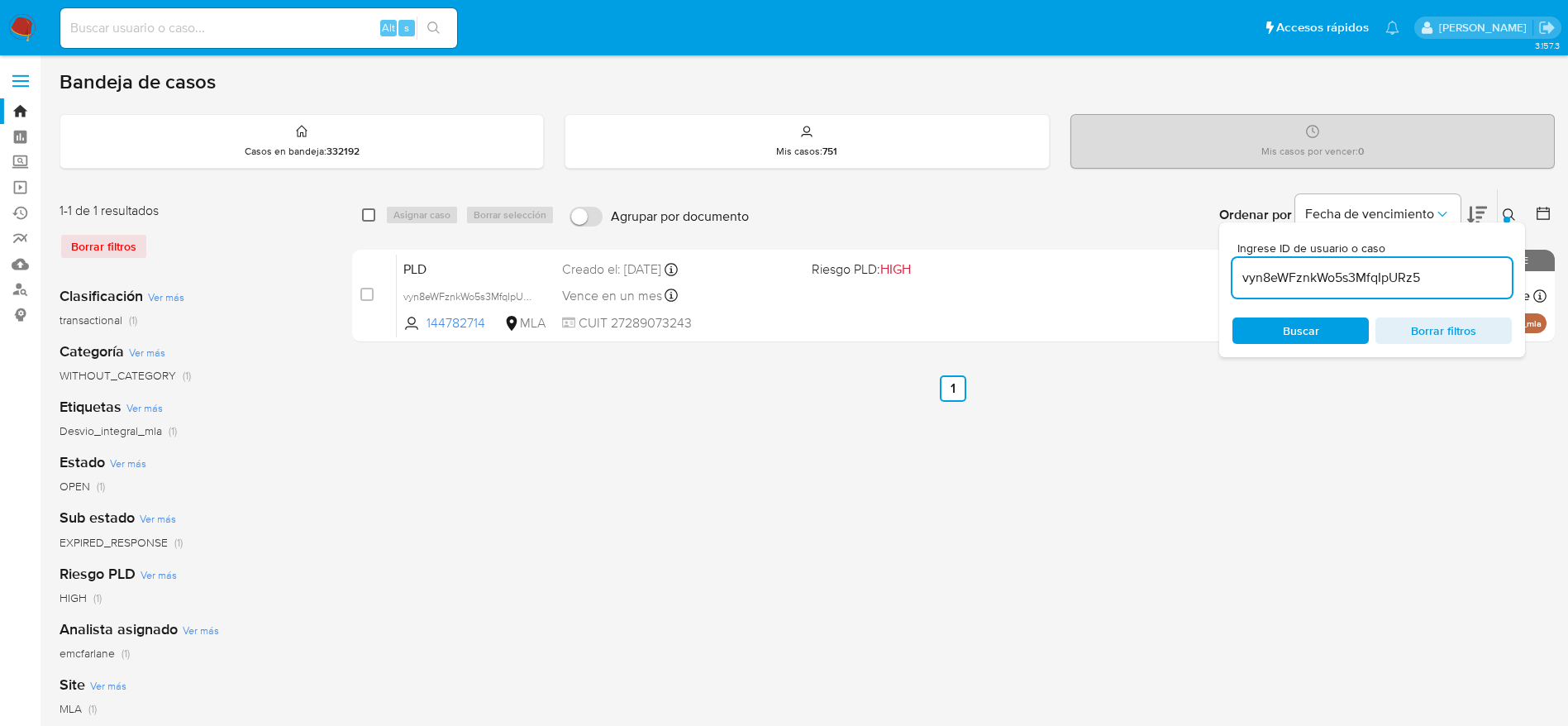
click at [371, 211] on input "checkbox" at bounding box center [369, 215] width 13 height 13
checkbox input "true"
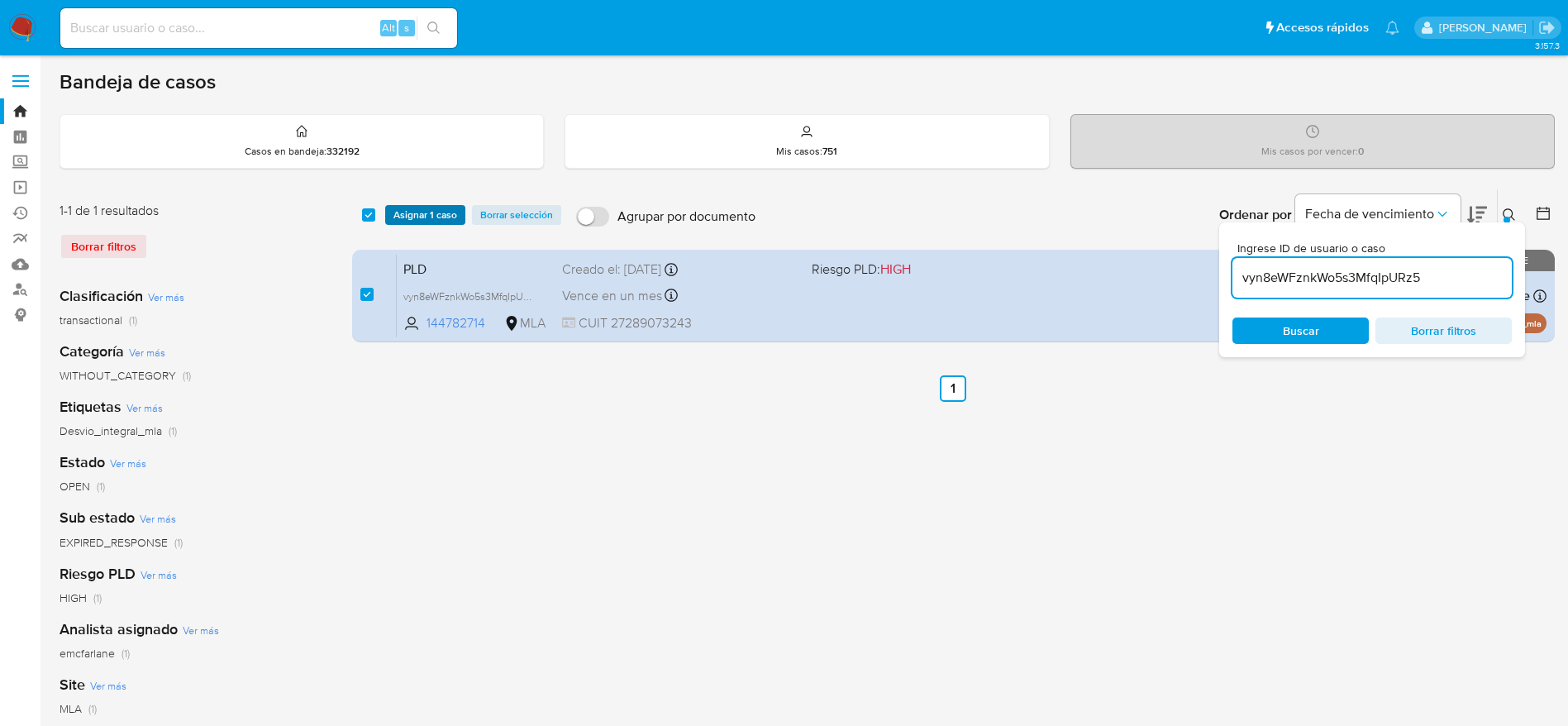
click at [414, 220] on span "Asignar 1 caso" at bounding box center [425, 215] width 64 height 17
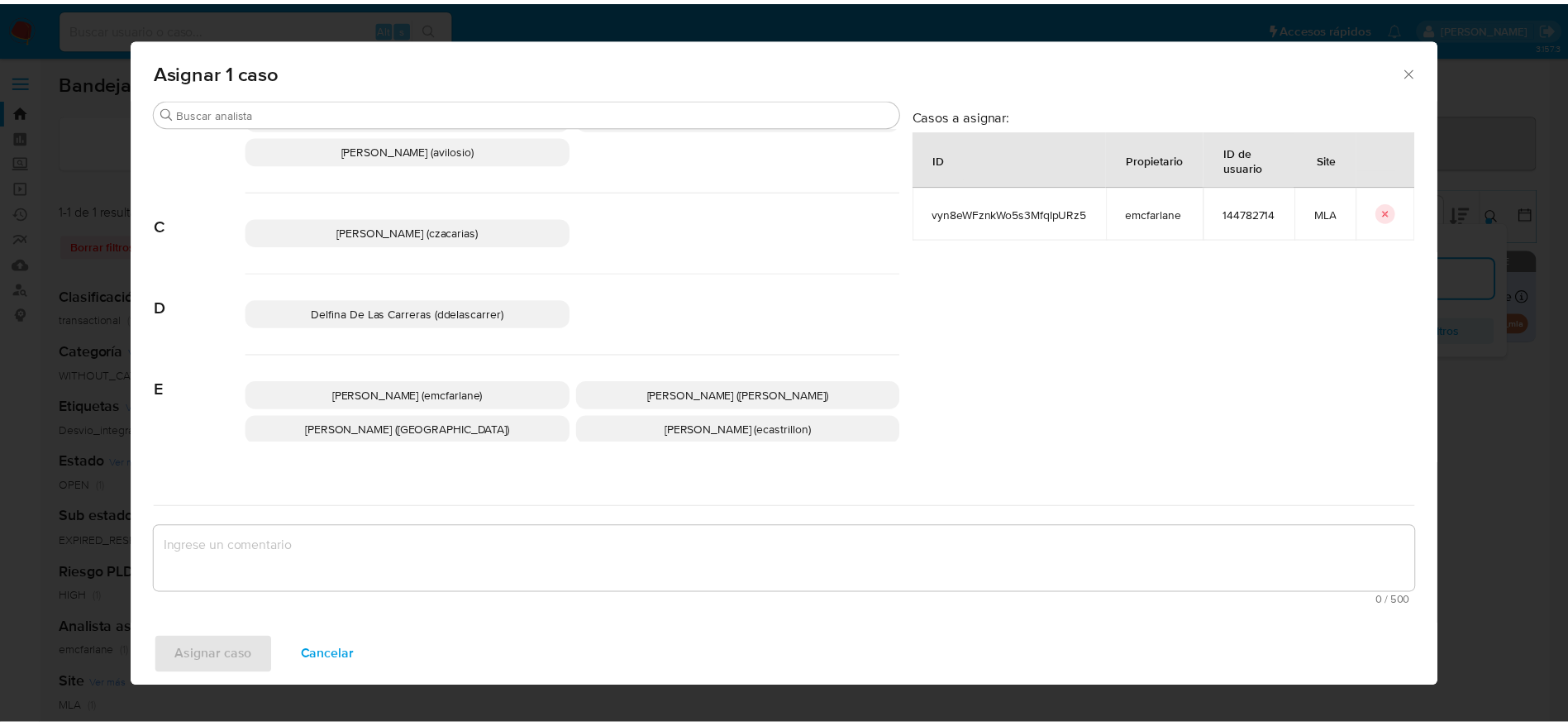
scroll to position [124, 0]
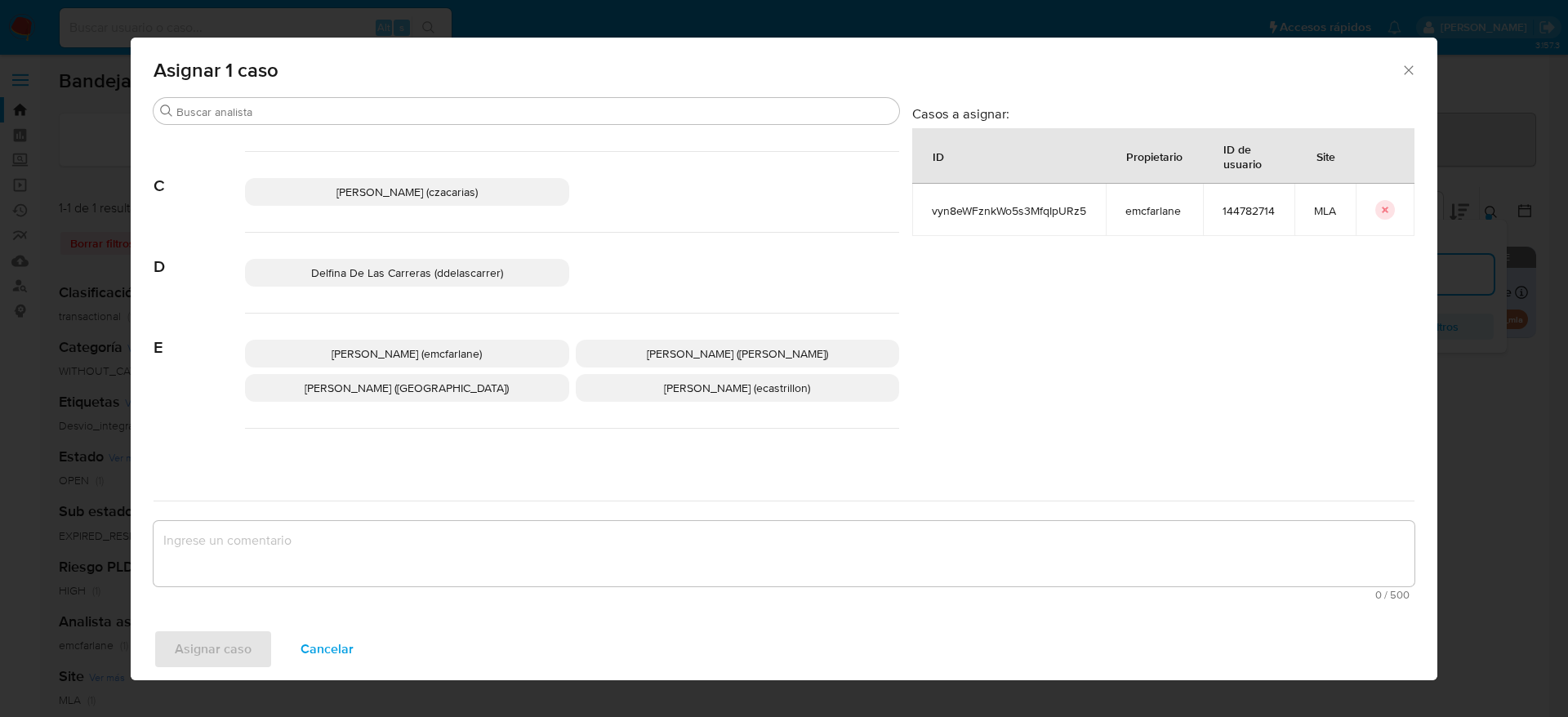
click at [438, 349] on span "Elaine Mc Farlane (emcfarlane)" at bounding box center [407, 354] width 150 height 17
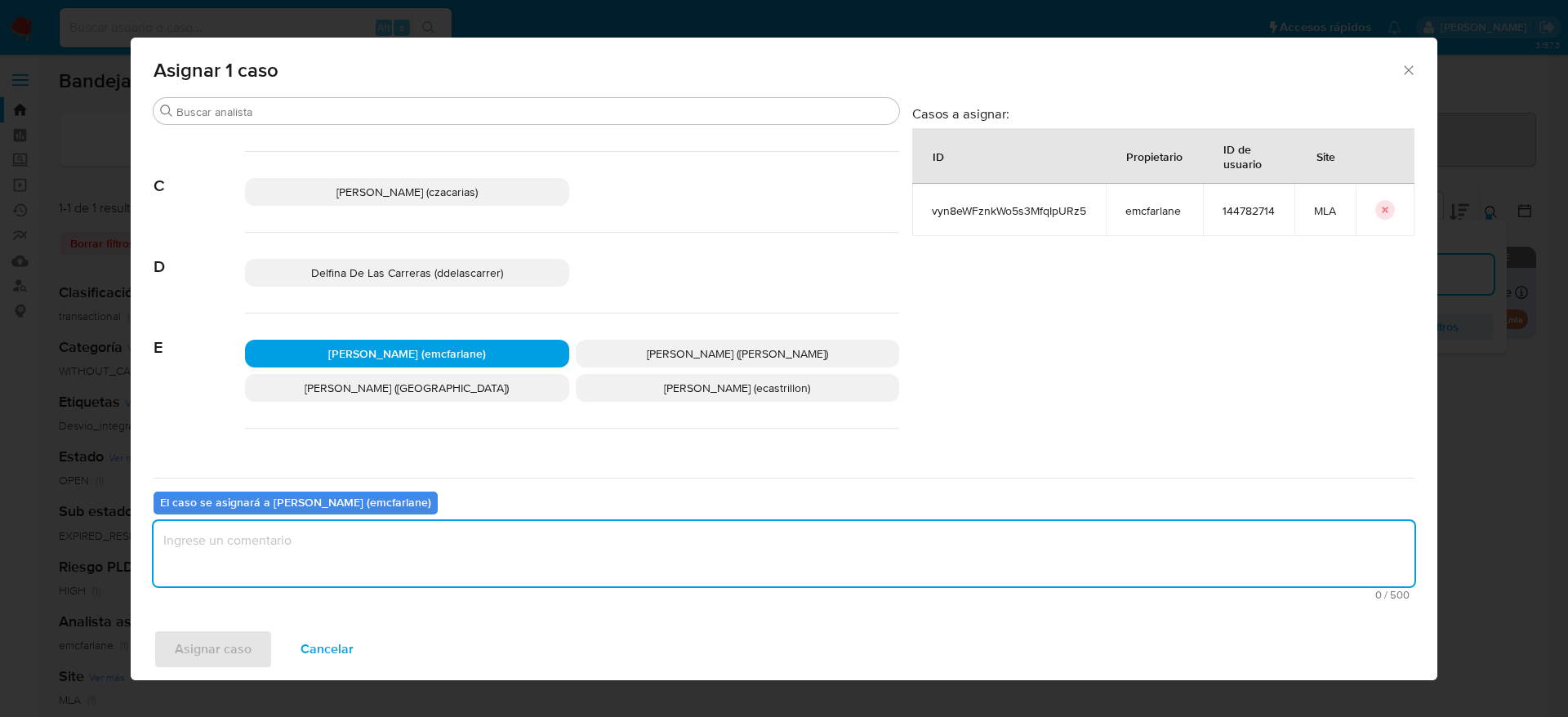
click at [356, 558] on textarea "assign-modal" at bounding box center [784, 554] width 1261 height 66
click at [222, 644] on span "Asignar caso" at bounding box center [213, 649] width 76 height 36
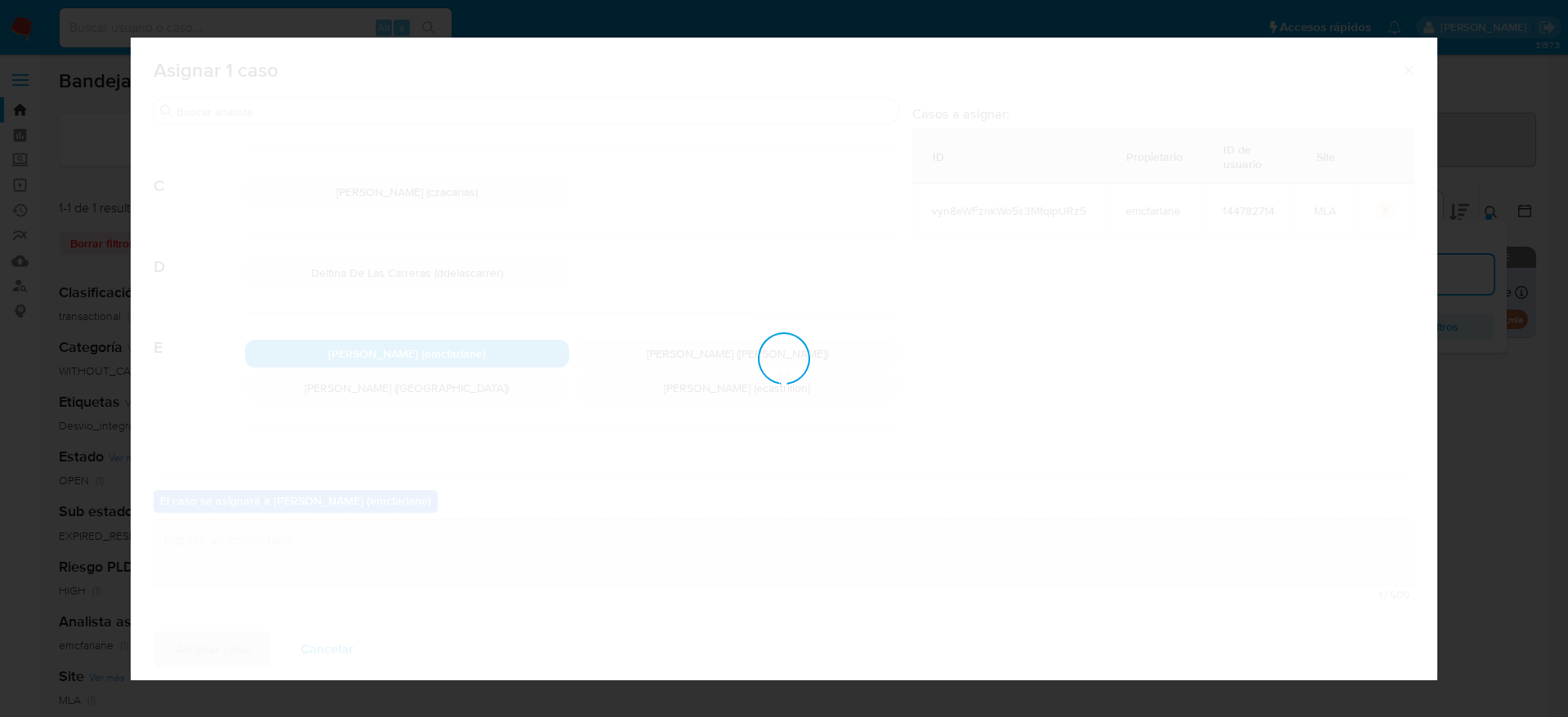
checkbox input "false"
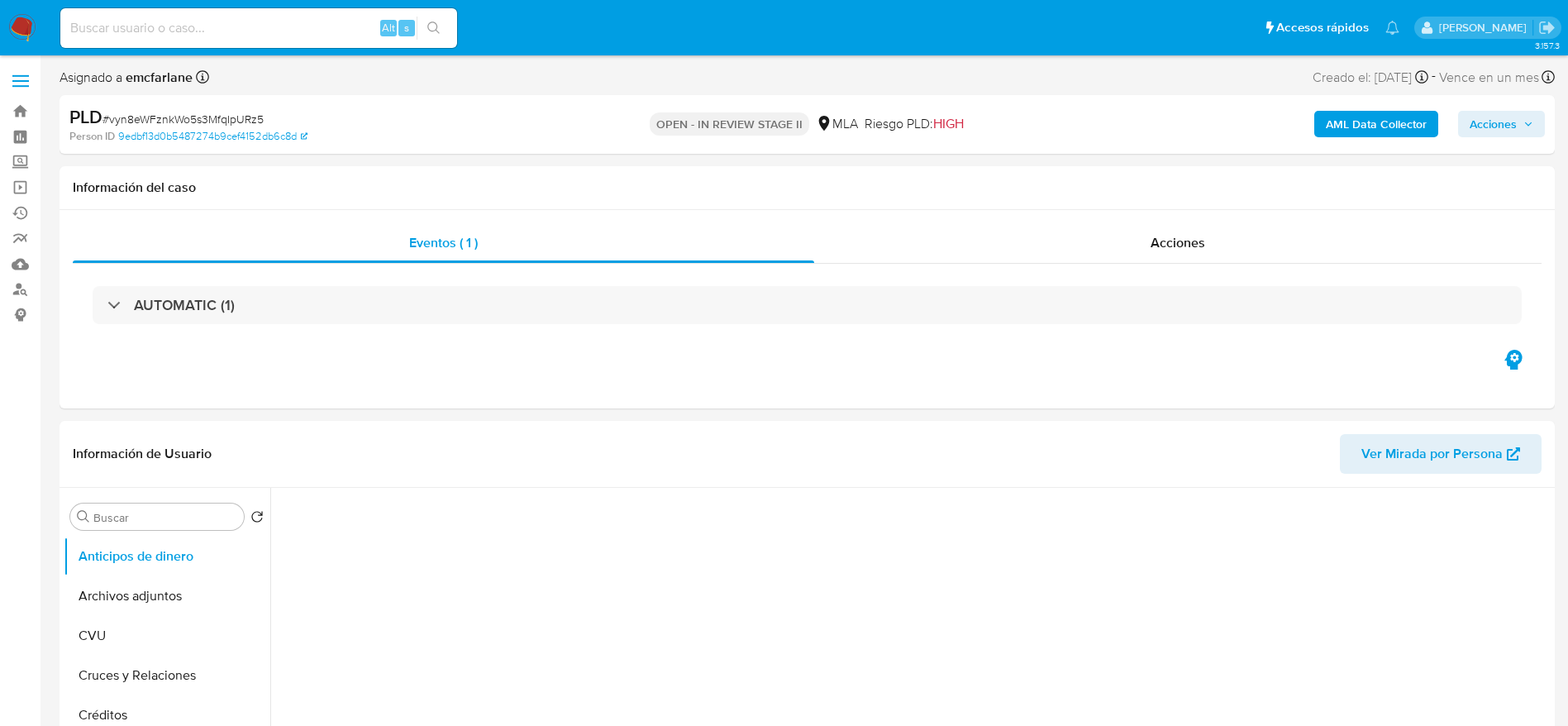
drag, startPoint x: 1483, startPoint y: 118, endPoint x: 1452, endPoint y: 132, distance: 34.0
click at [1483, 119] on span "Acciones" at bounding box center [1493, 124] width 47 height 26
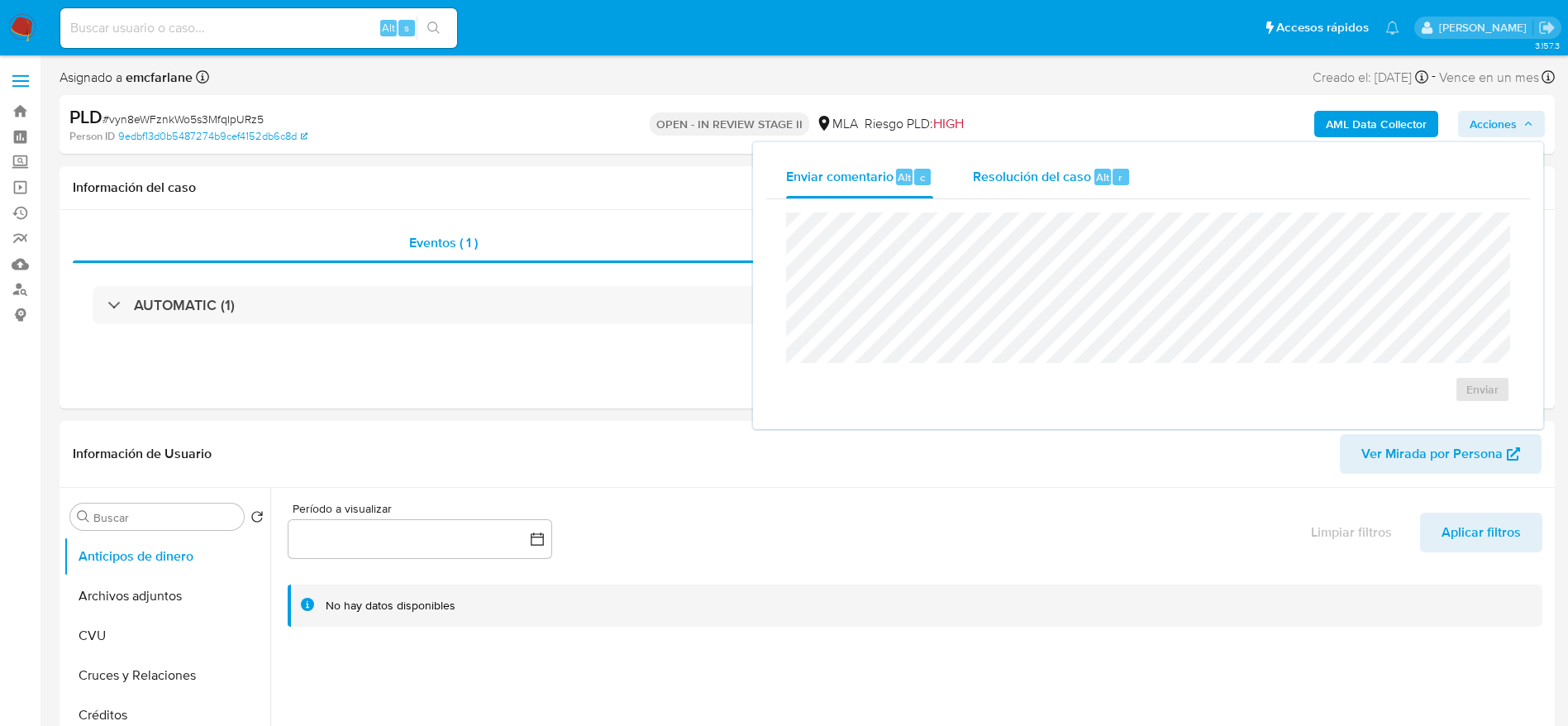
click at [1037, 175] on span "Resolución del caso" at bounding box center [1031, 176] width 118 height 19
select select "10"
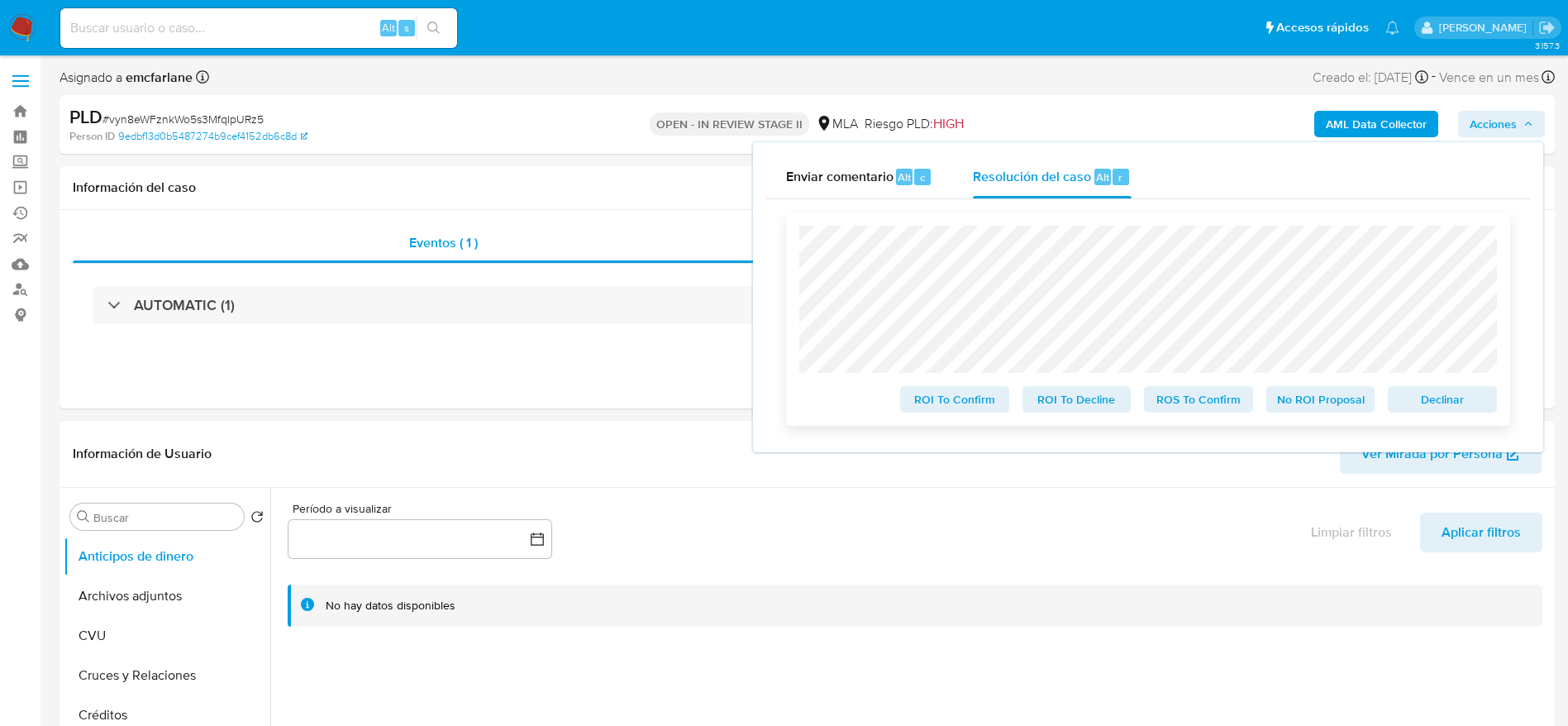
click at [1431, 406] on span "Declinar" at bounding box center [1442, 399] width 86 height 24
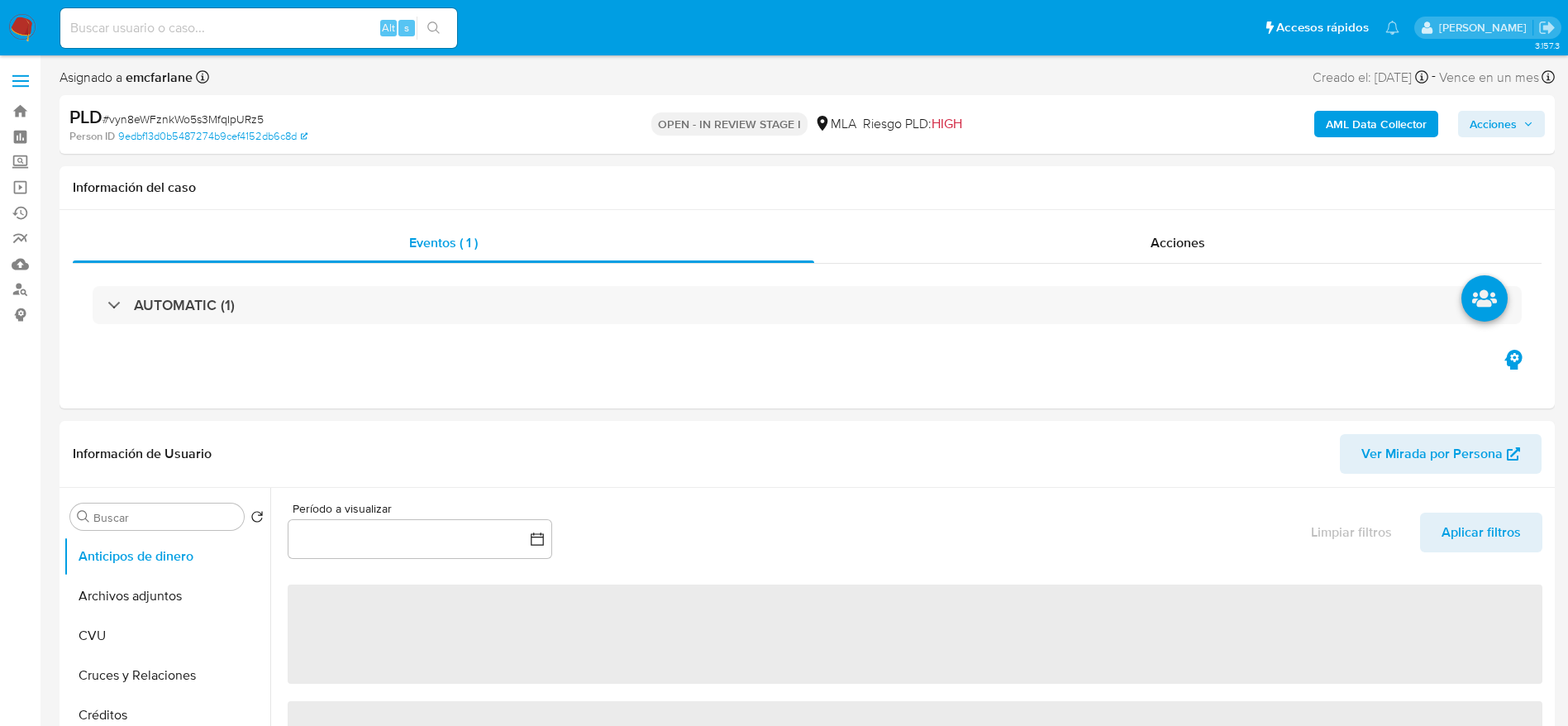
select select "10"
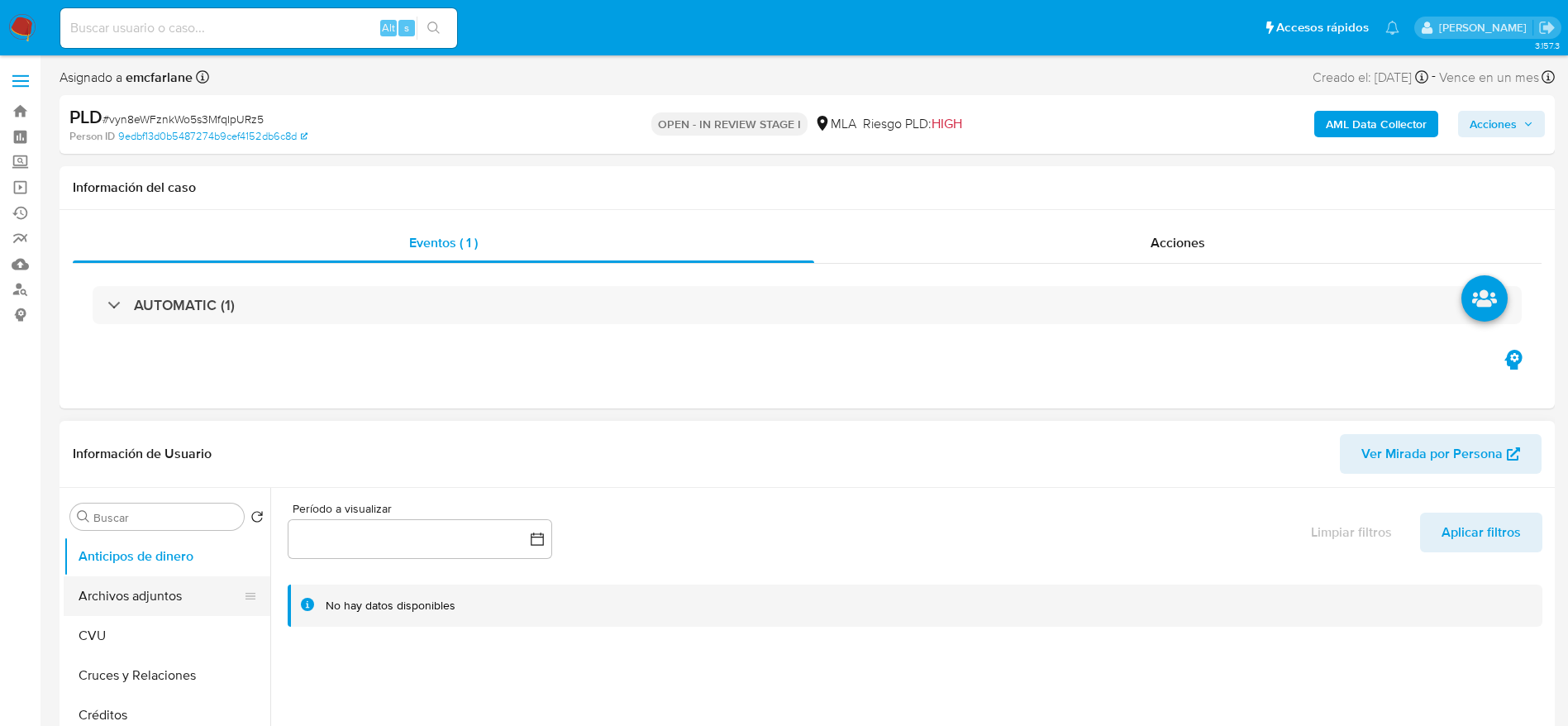
click at [157, 593] on button "Archivos adjuntos" at bounding box center [160, 596] width 193 height 39
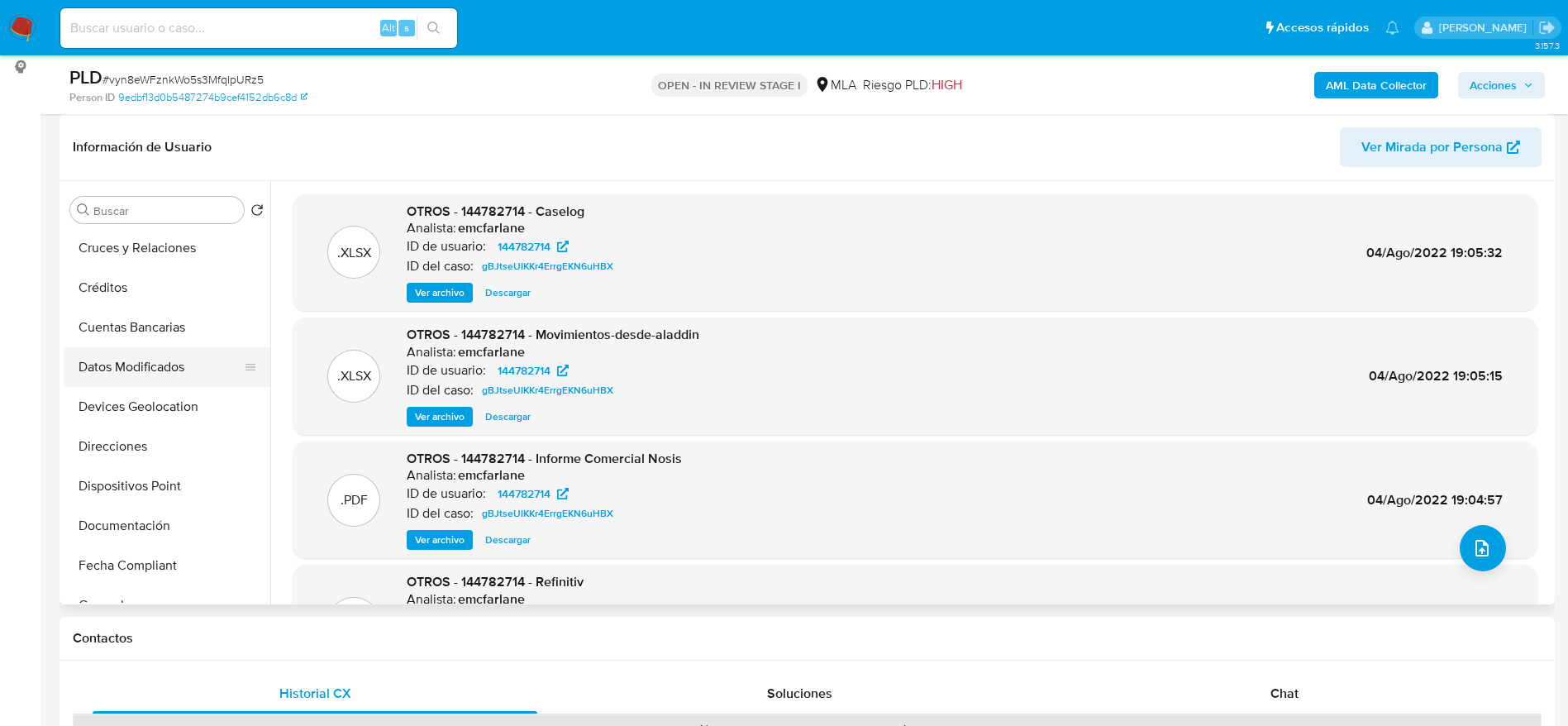
scroll to position [372, 0]
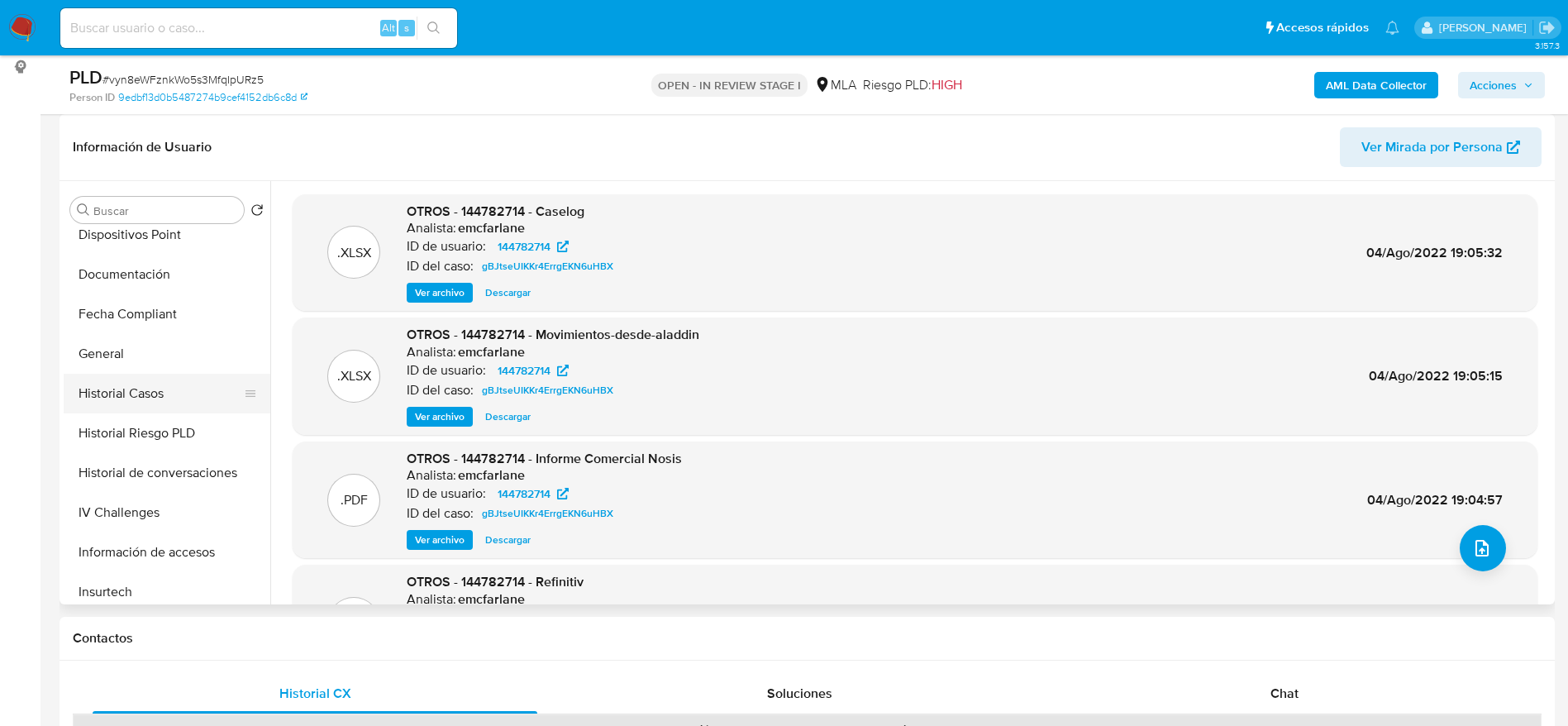
click at [149, 394] on button "Historial Casos" at bounding box center [160, 393] width 193 height 39
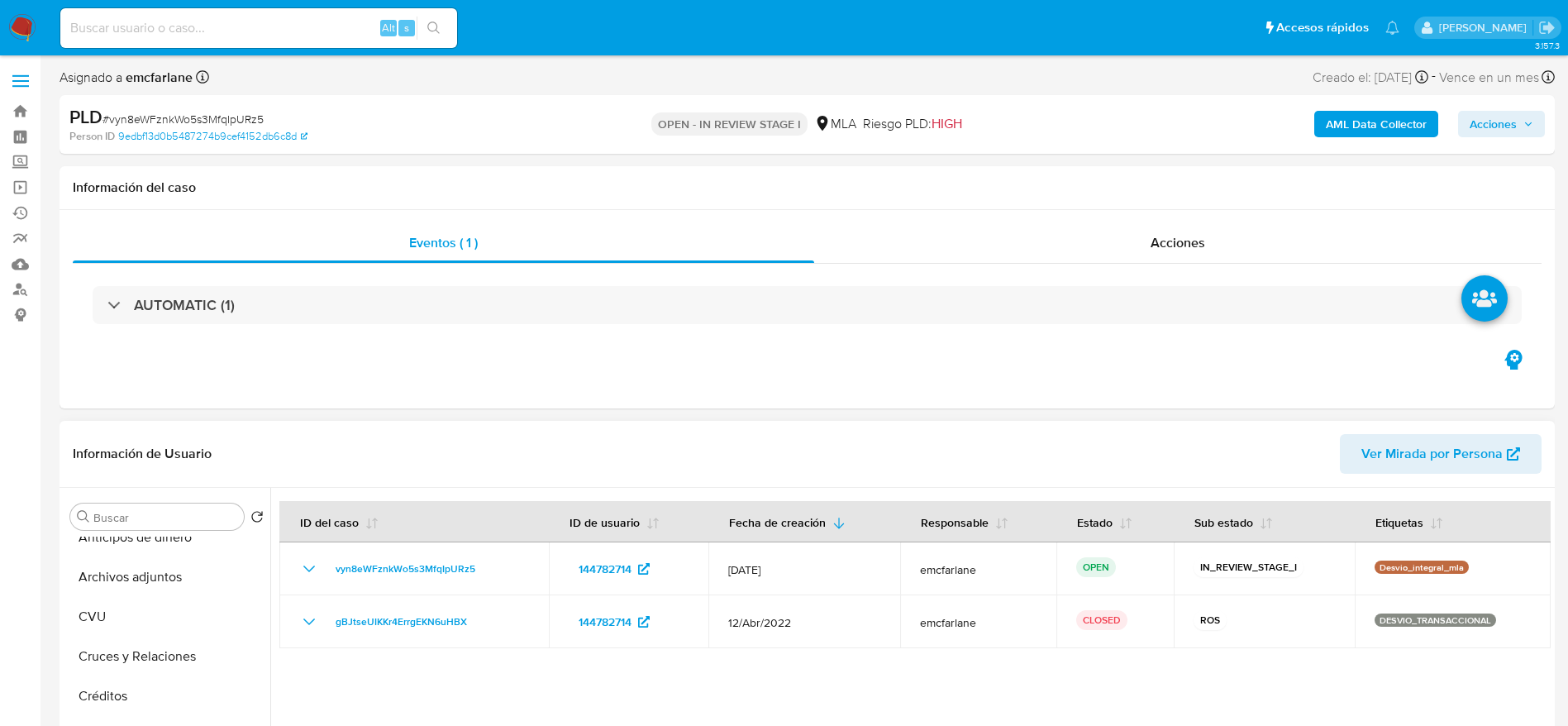
scroll to position [0, 0]
click at [129, 572] on button "Anticipos de dinero" at bounding box center [160, 556] width 193 height 39
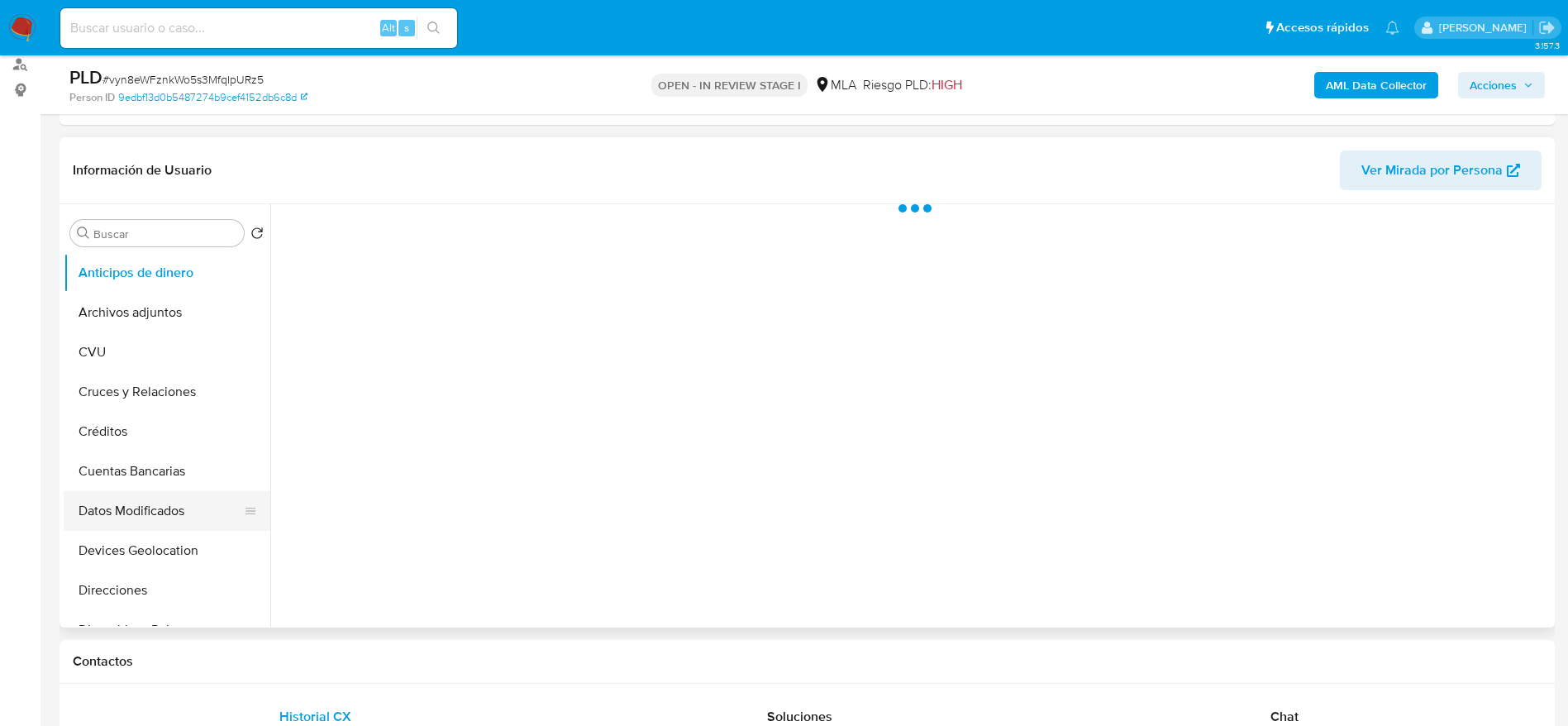
scroll to position [248, 0]
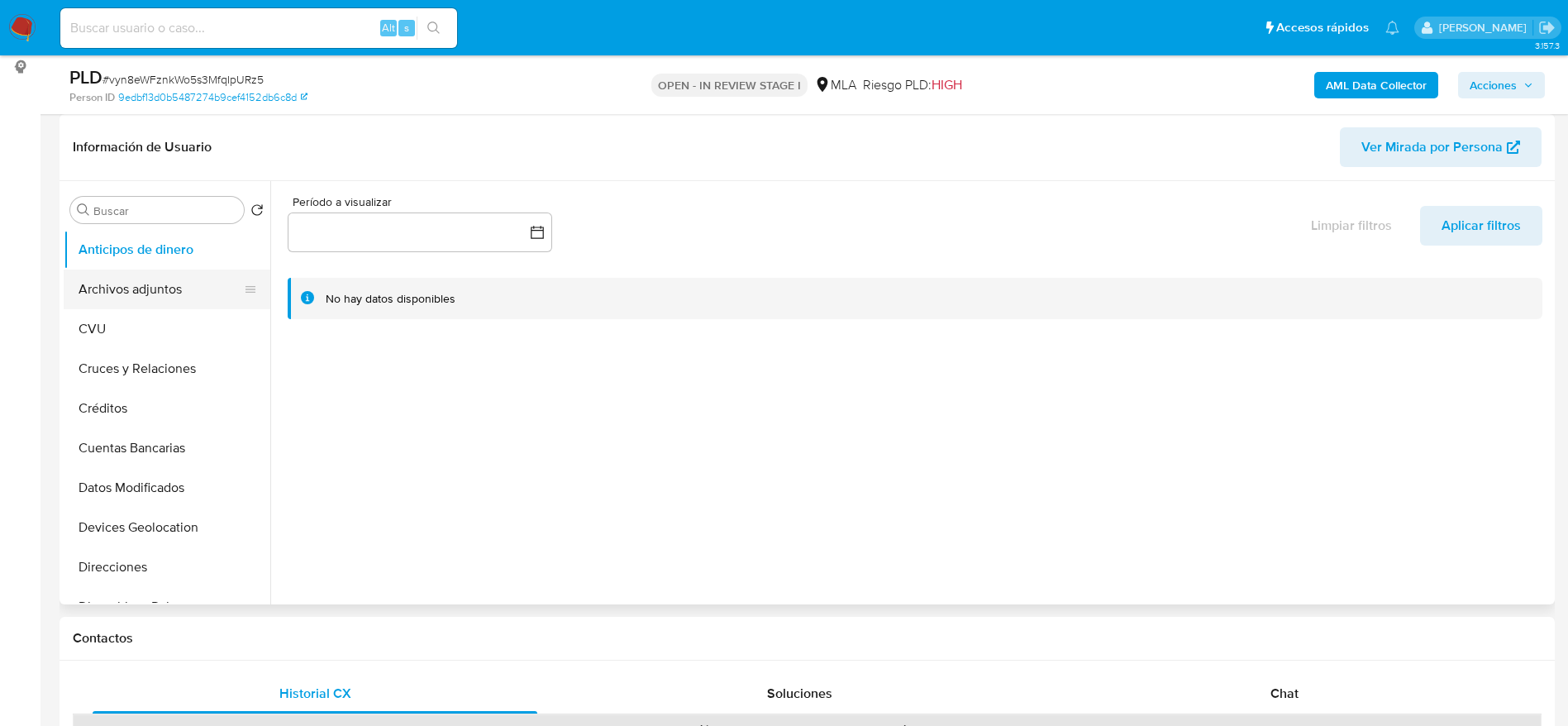
click at [135, 304] on button "Archivos adjuntos" at bounding box center [160, 289] width 193 height 39
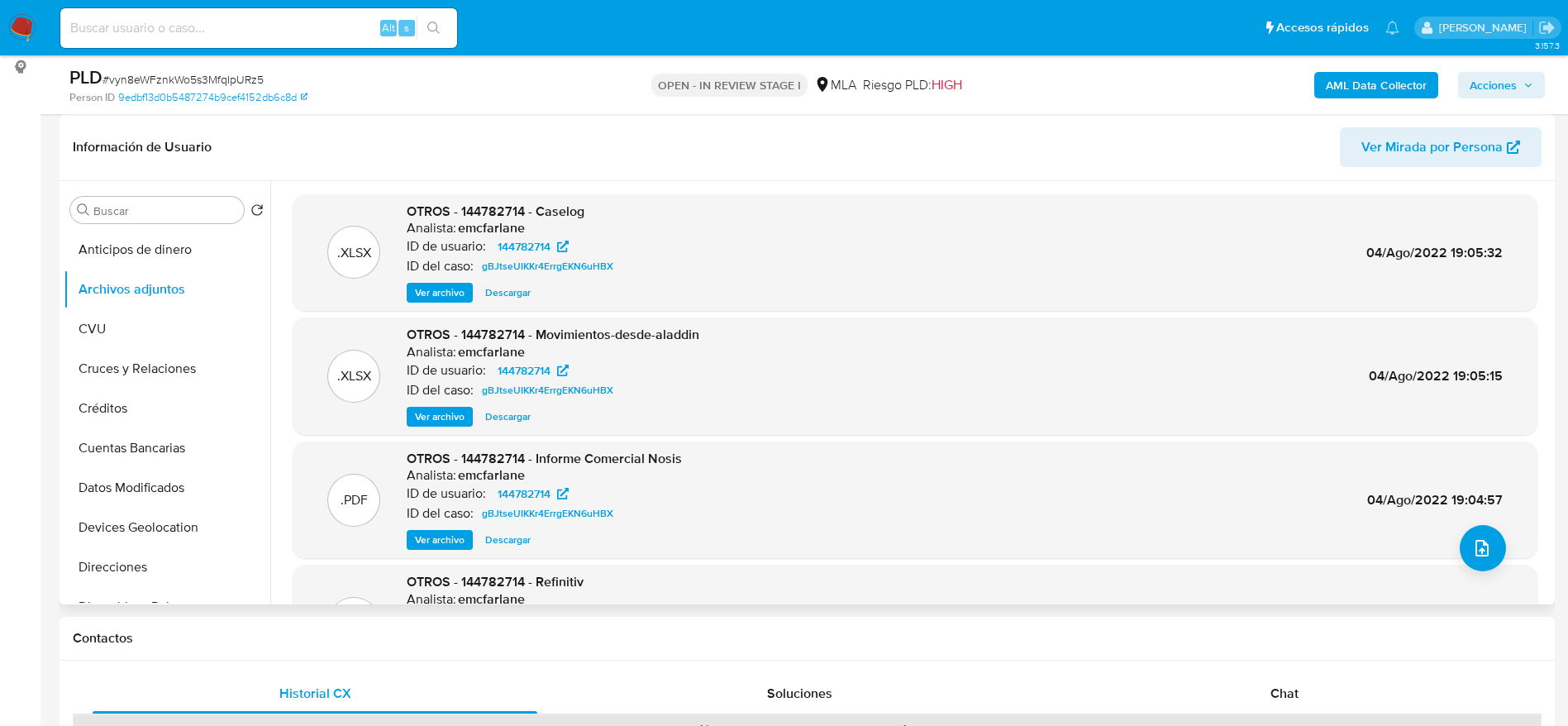
click at [501, 291] on span "Descargar" at bounding box center [508, 292] width 45 height 17
click at [511, 286] on span "Descargar" at bounding box center [508, 292] width 45 height 17
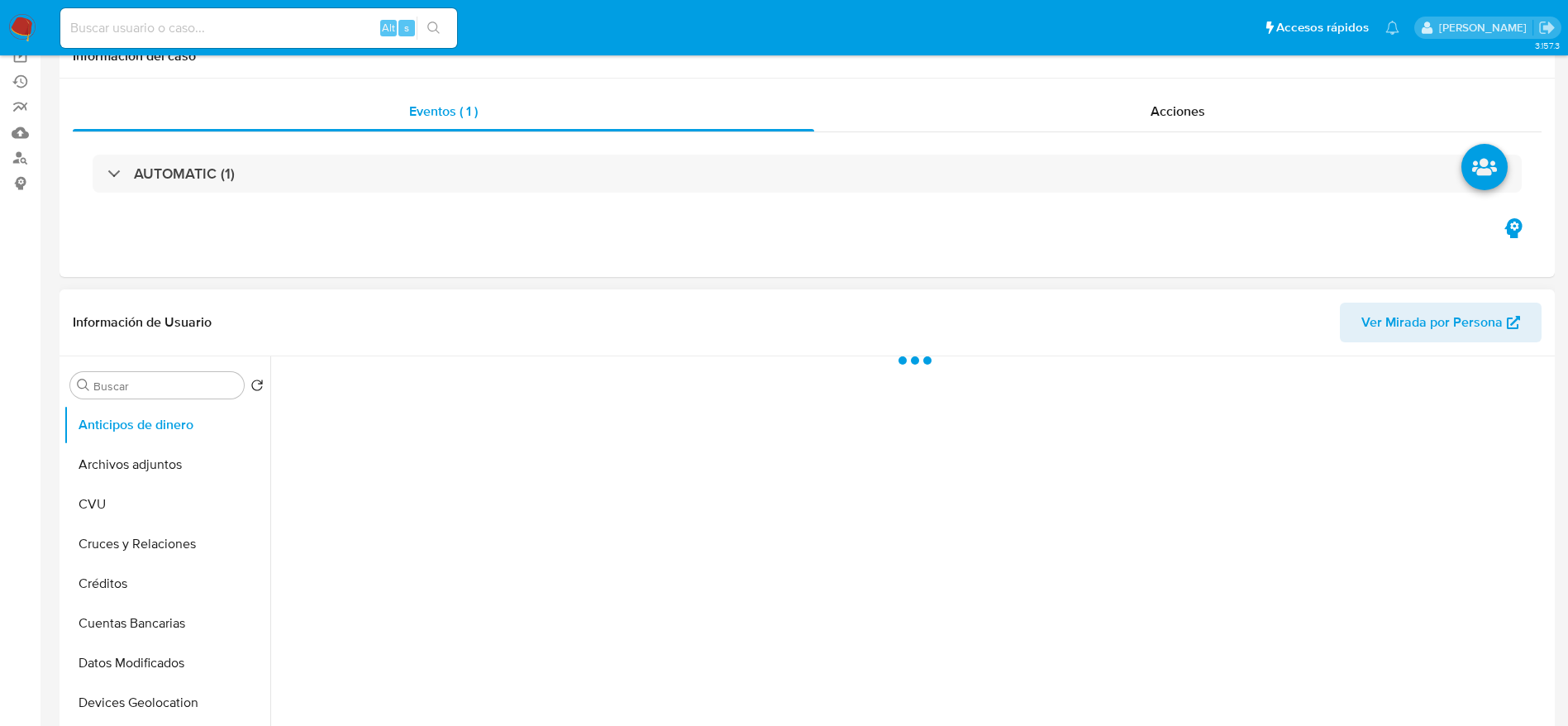
scroll to position [372, 0]
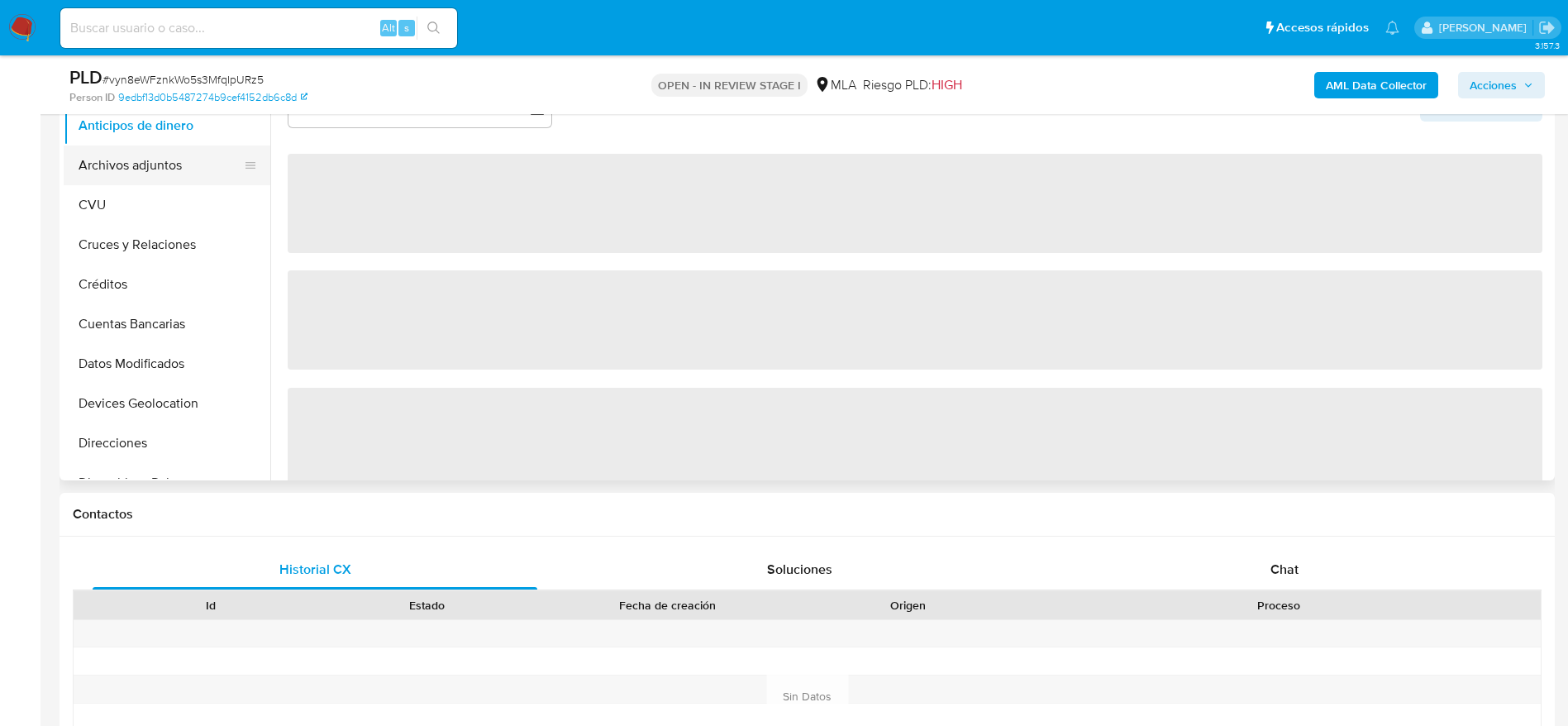
click at [144, 155] on button "Archivos adjuntos" at bounding box center [160, 165] width 193 height 39
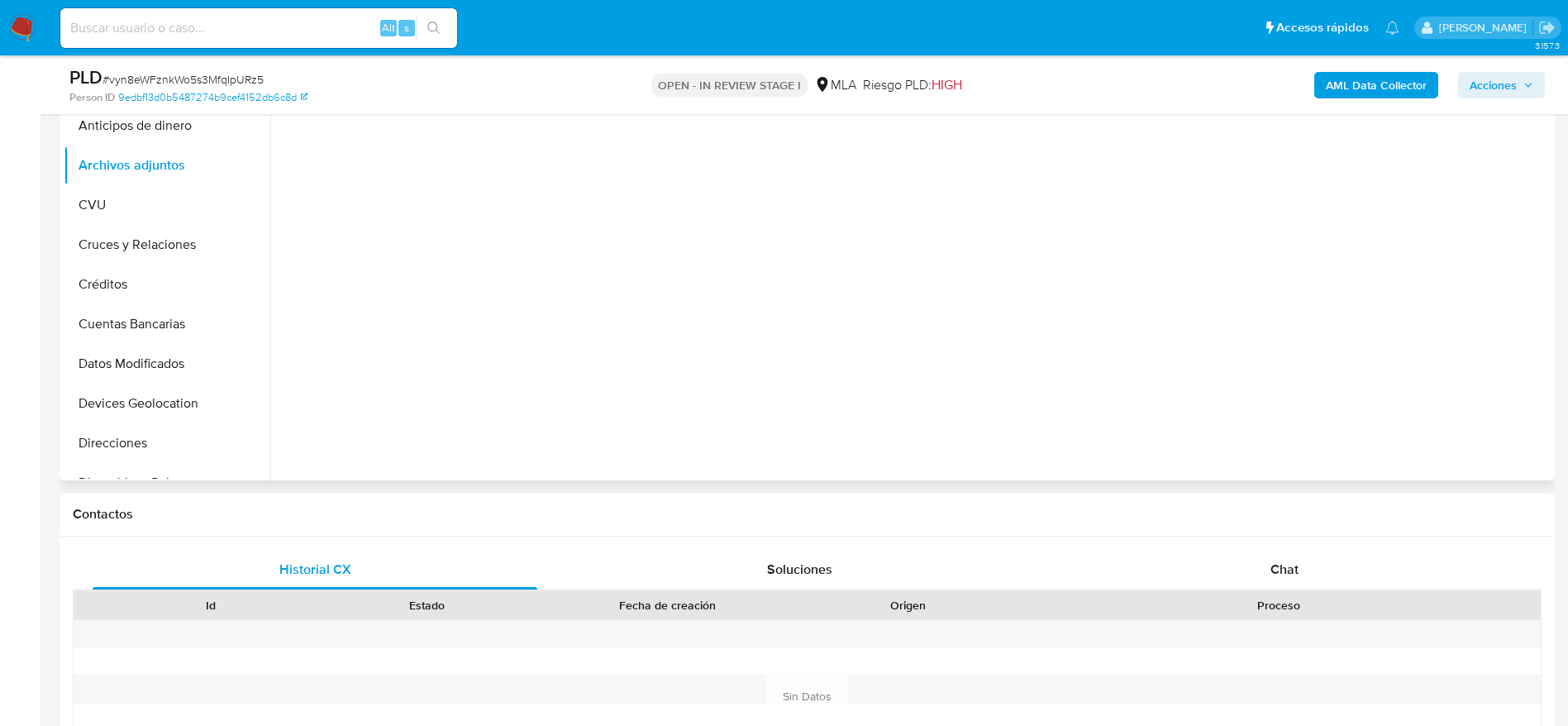
select select "10"
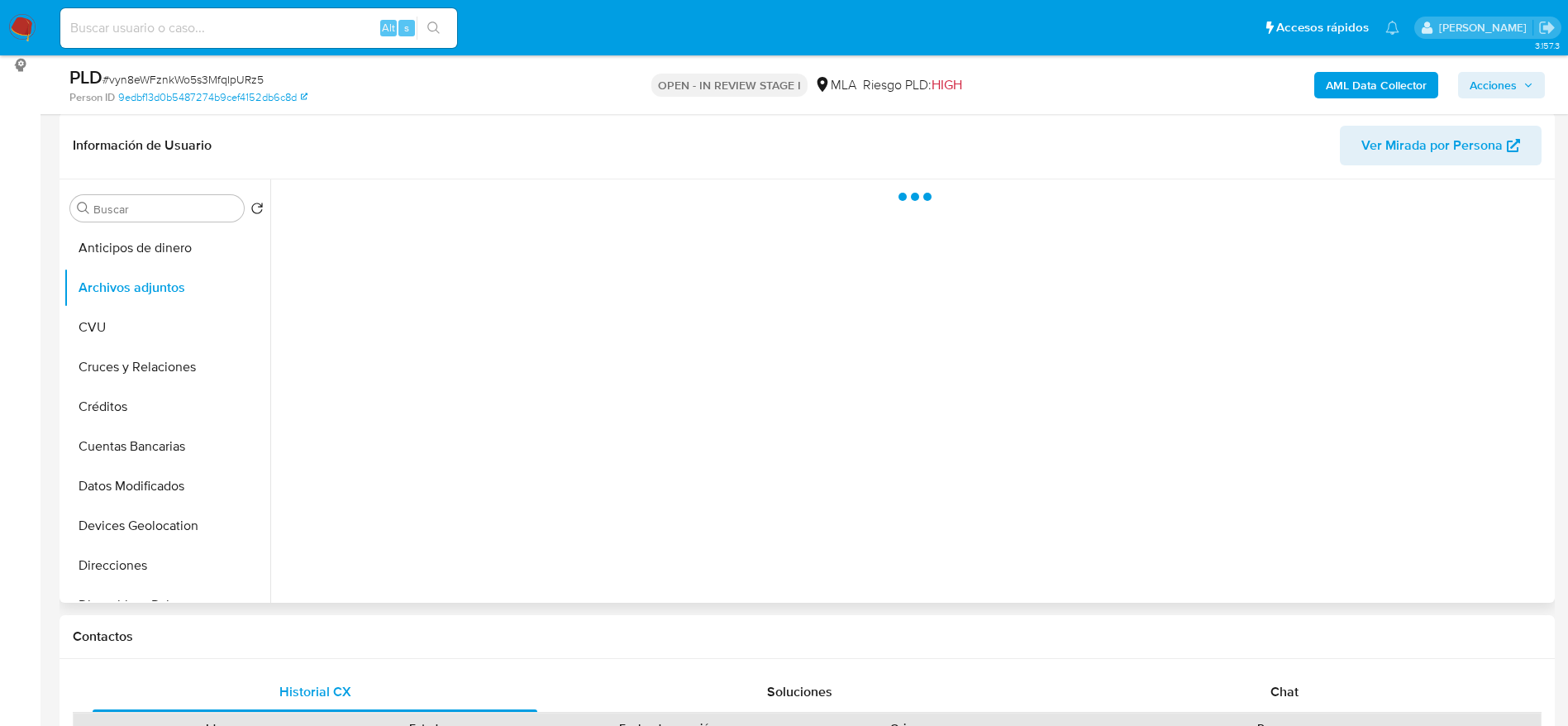
scroll to position [248, 0]
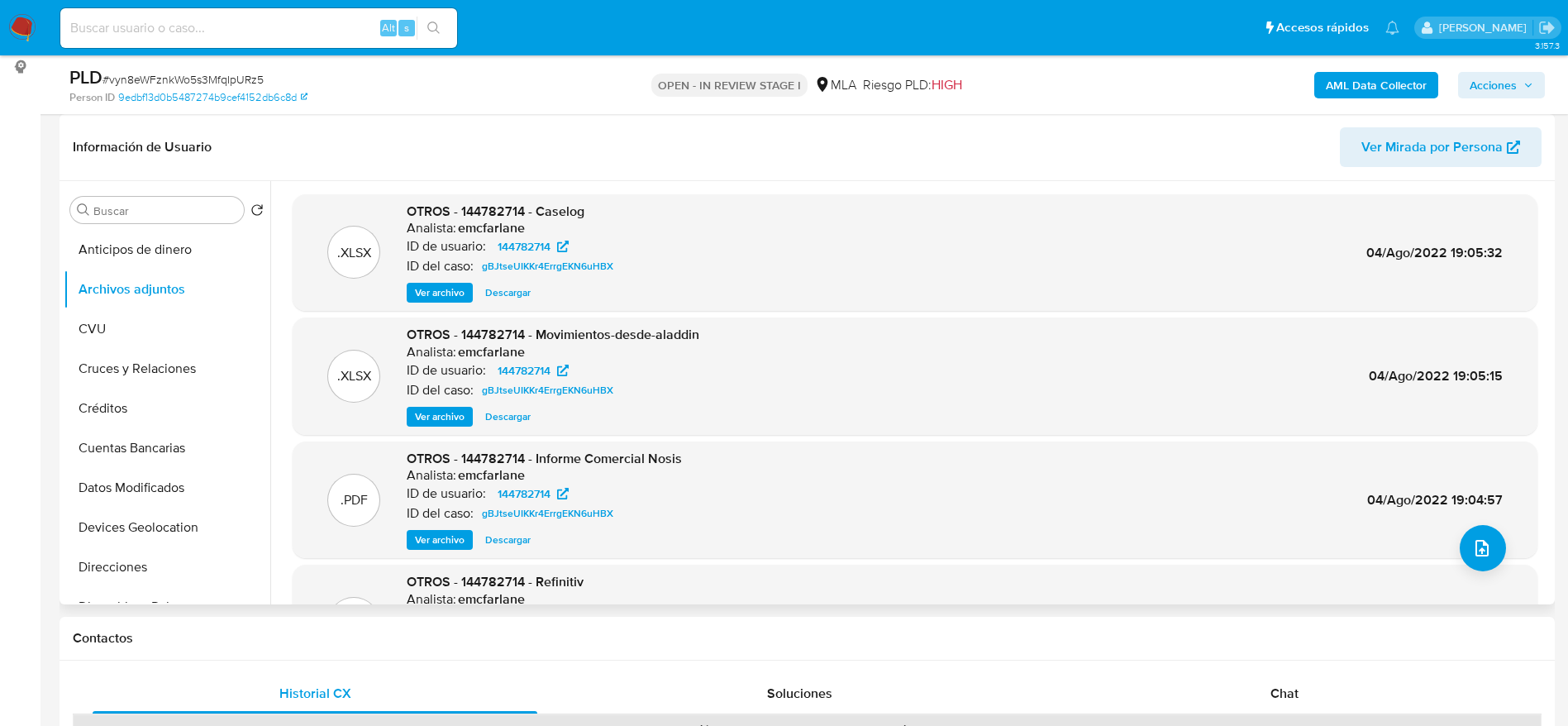
click at [533, 289] on button "Descargar" at bounding box center [508, 293] width 62 height 20
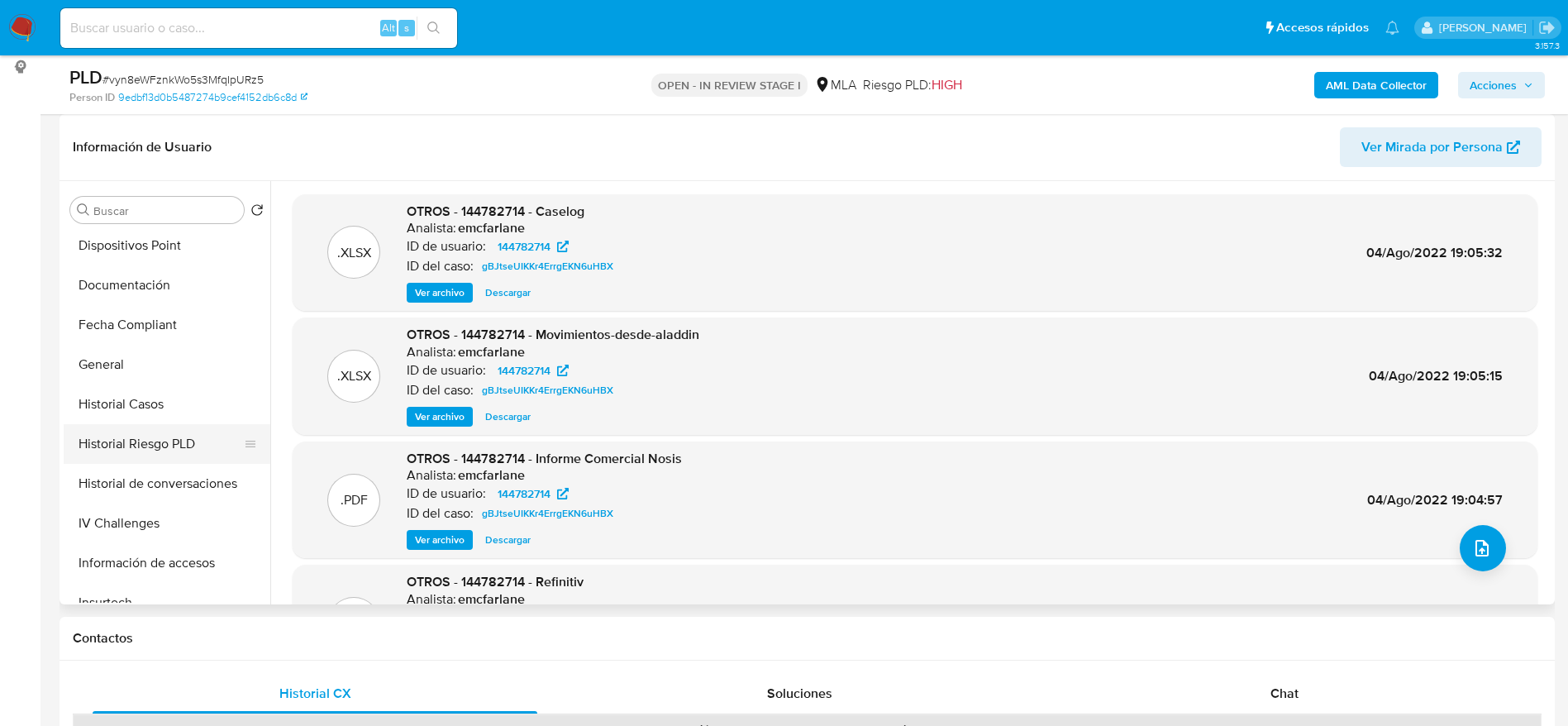
scroll to position [372, 0]
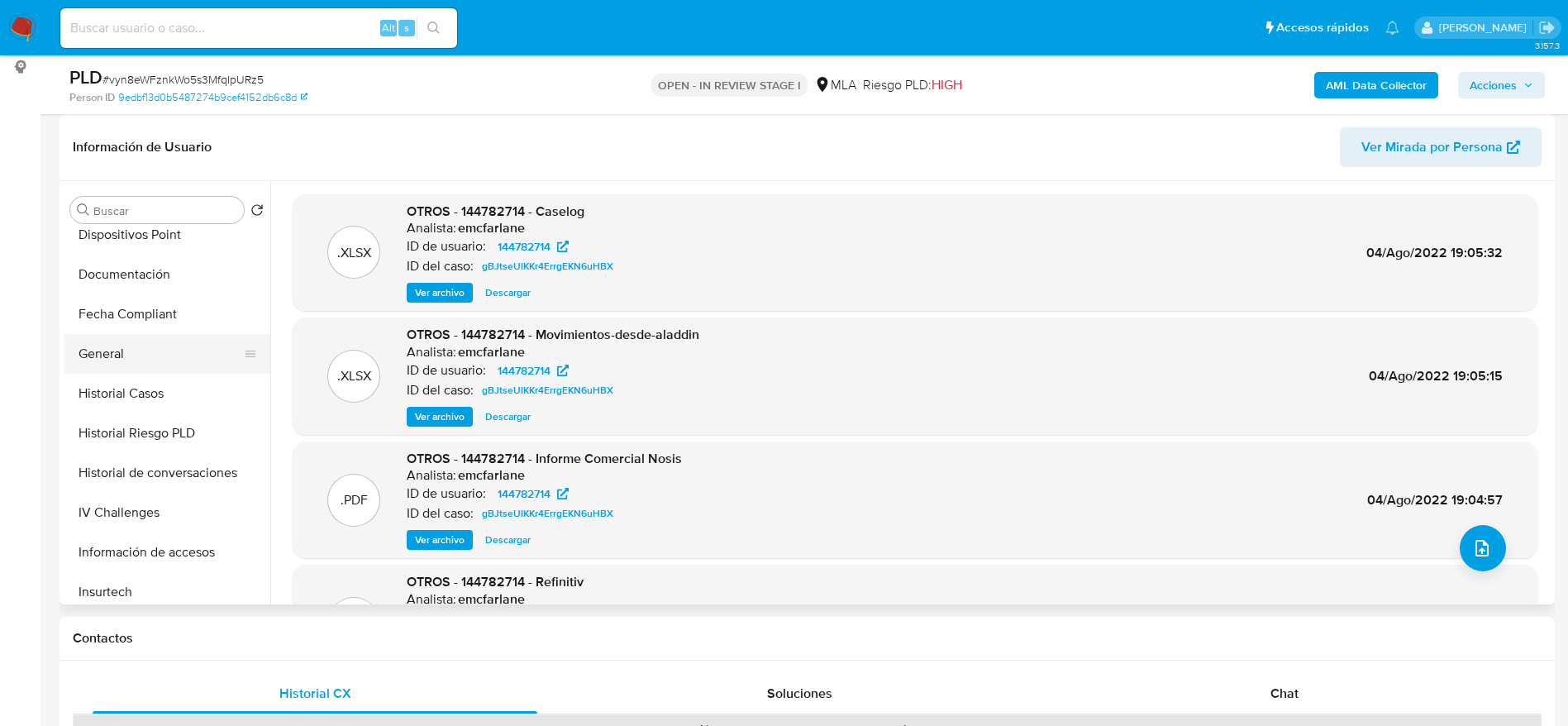
click at [109, 357] on button "General" at bounding box center [160, 354] width 193 height 39
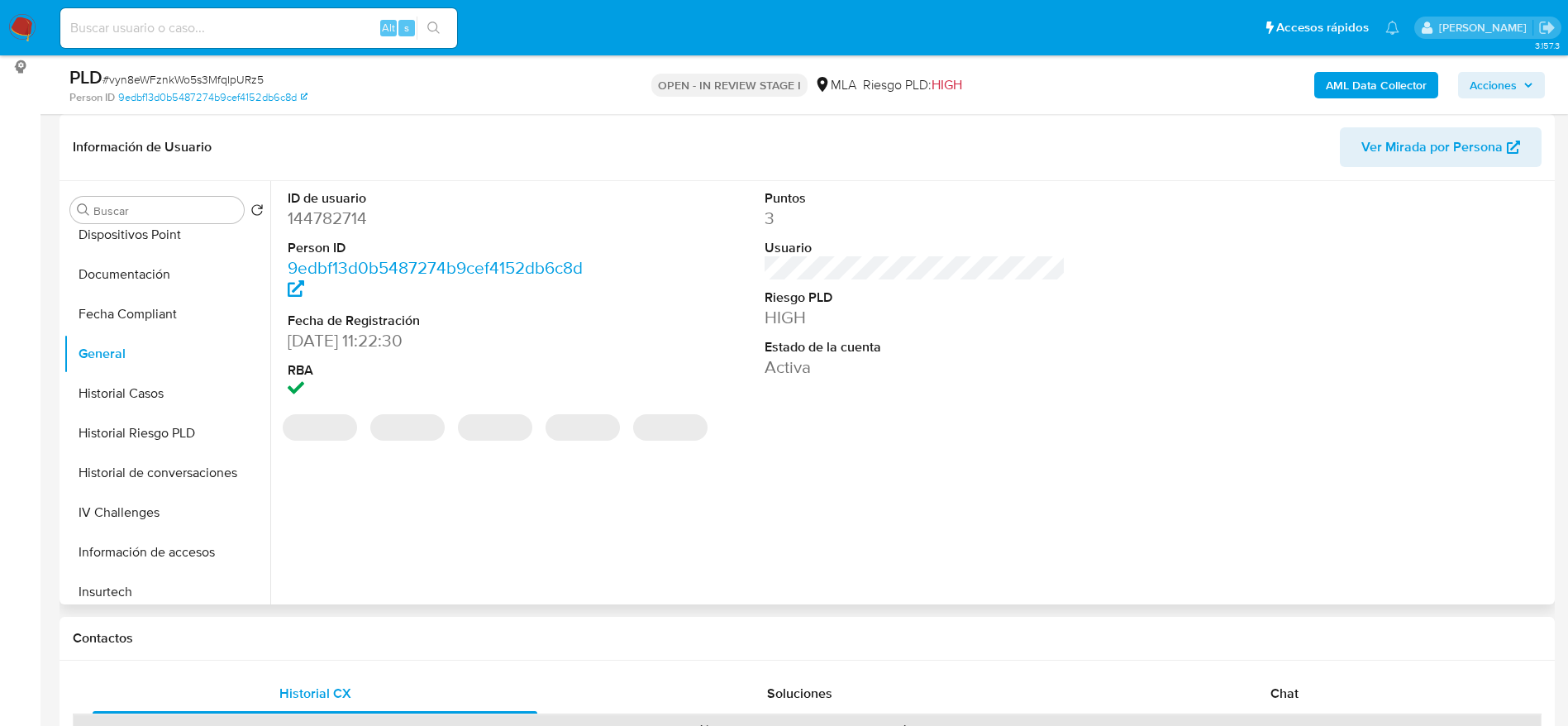
click at [347, 221] on dd "144782714" at bounding box center [438, 218] width 302 height 24
copy dd "144782714"
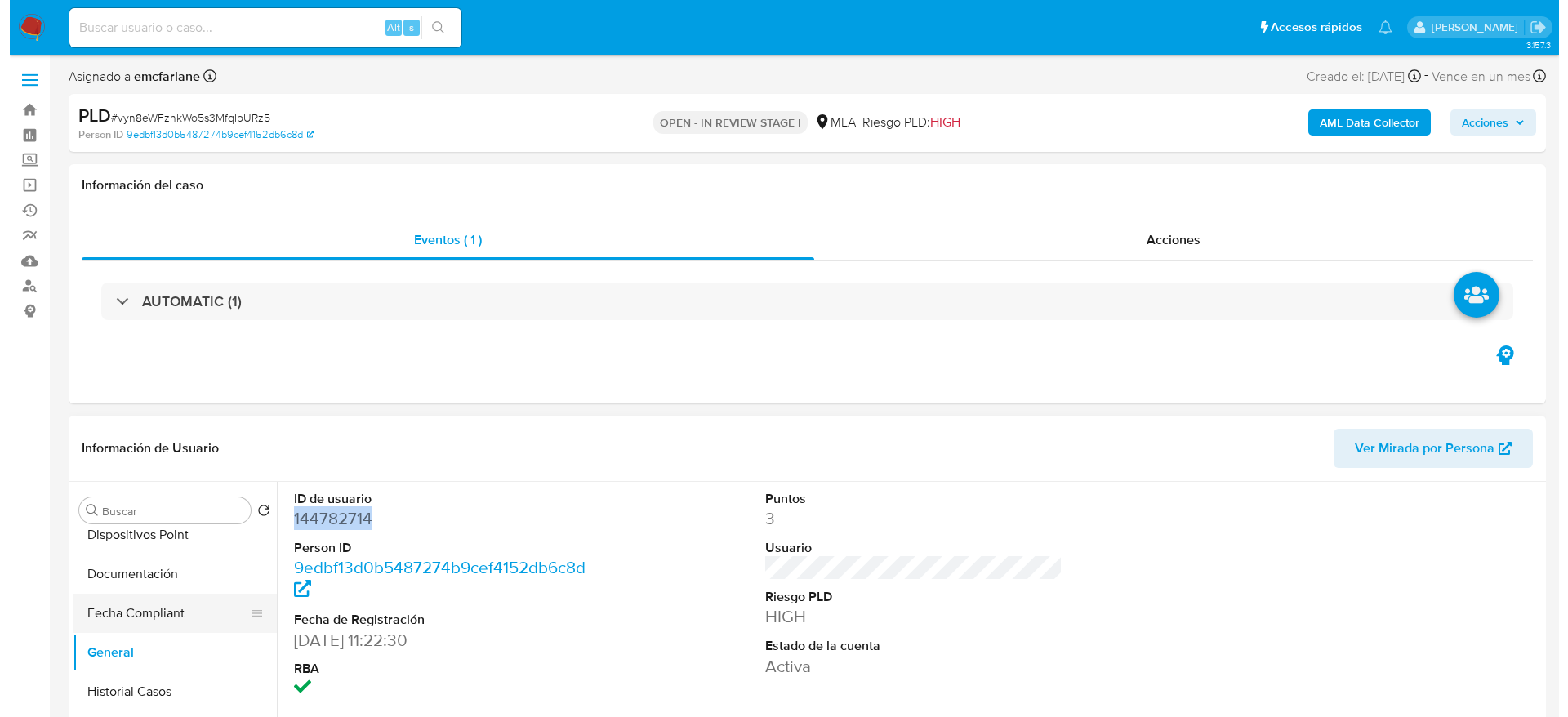
scroll to position [0, 0]
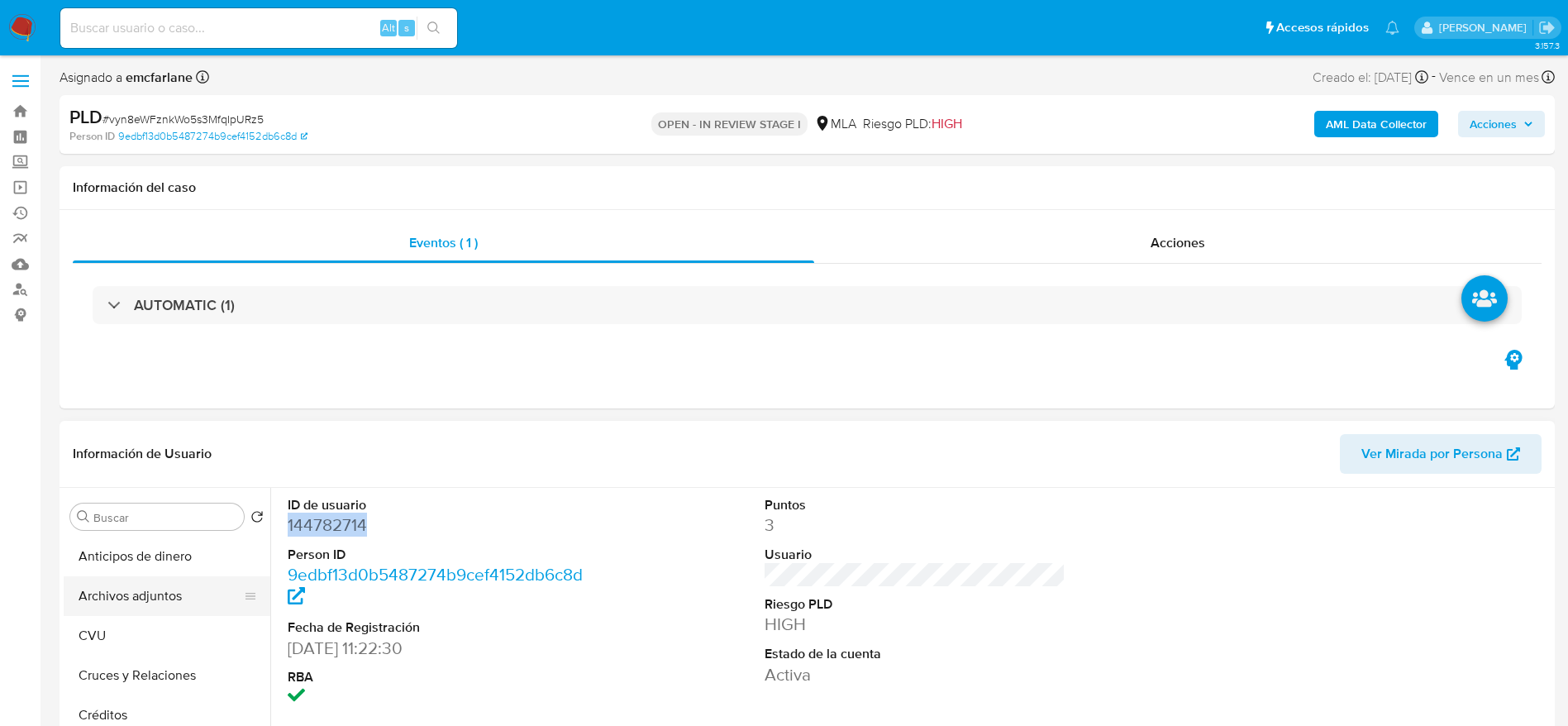
click at [153, 601] on button "Archivos adjuntos" at bounding box center [160, 596] width 193 height 39
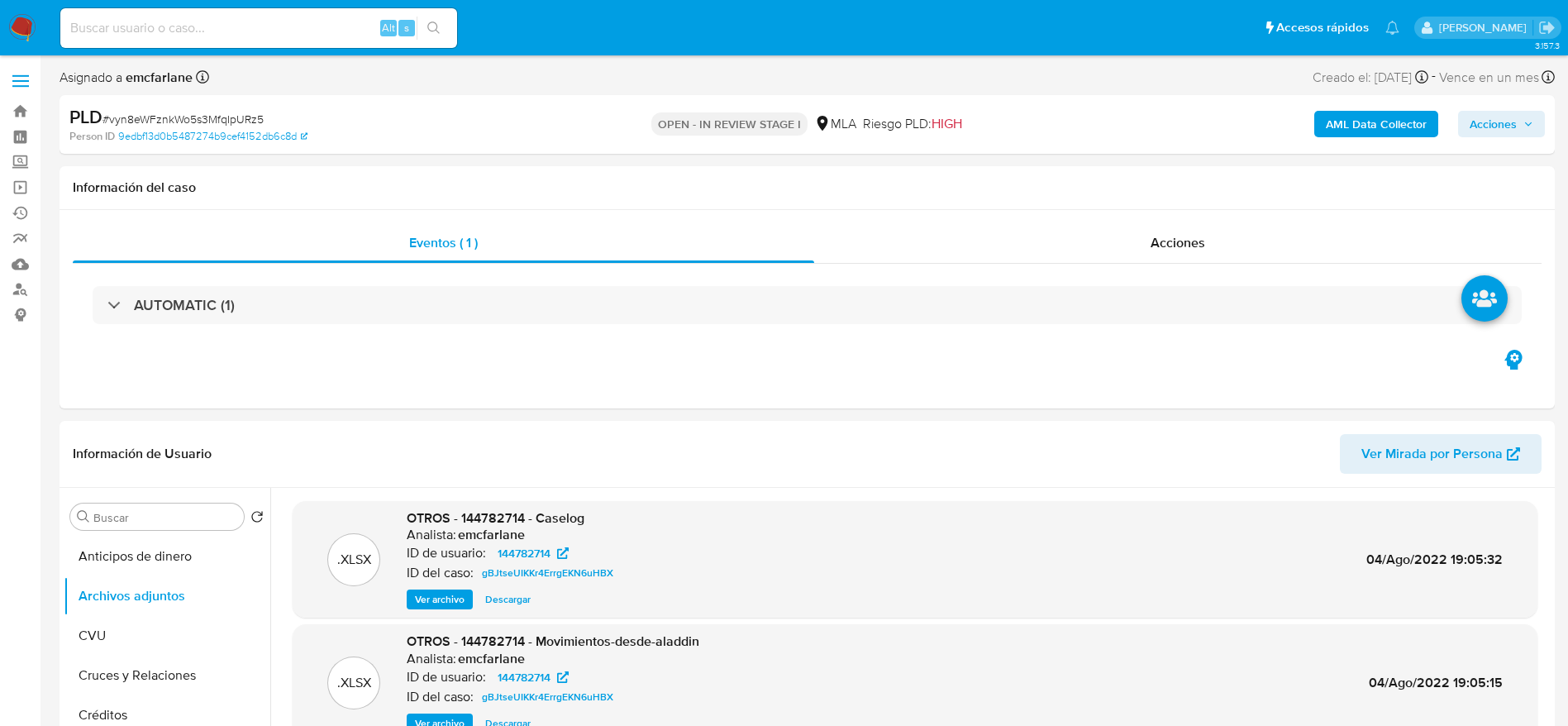
click at [1426, 124] on button "AML Data Collector" at bounding box center [1377, 124] width 124 height 26
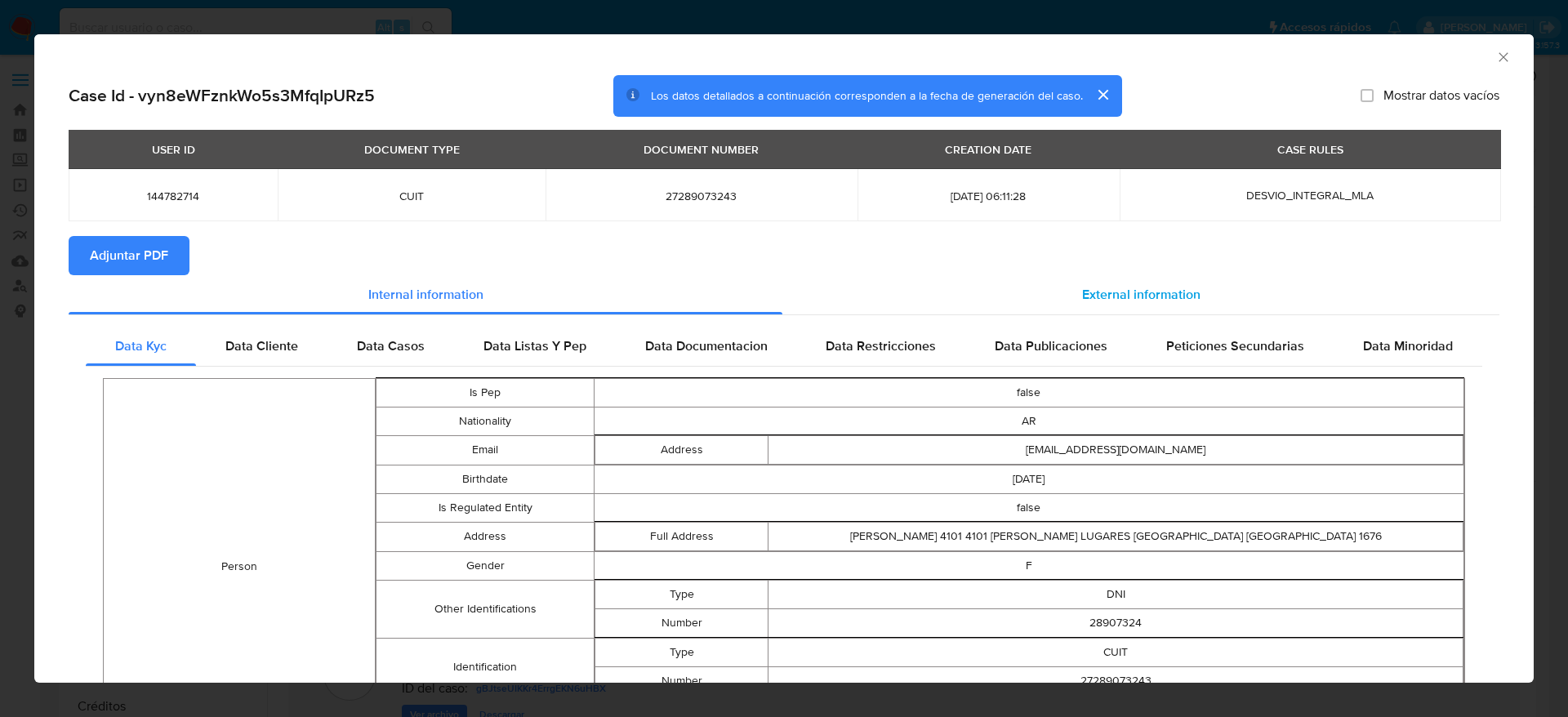
click at [1172, 290] on span "External information" at bounding box center [1141, 294] width 119 height 19
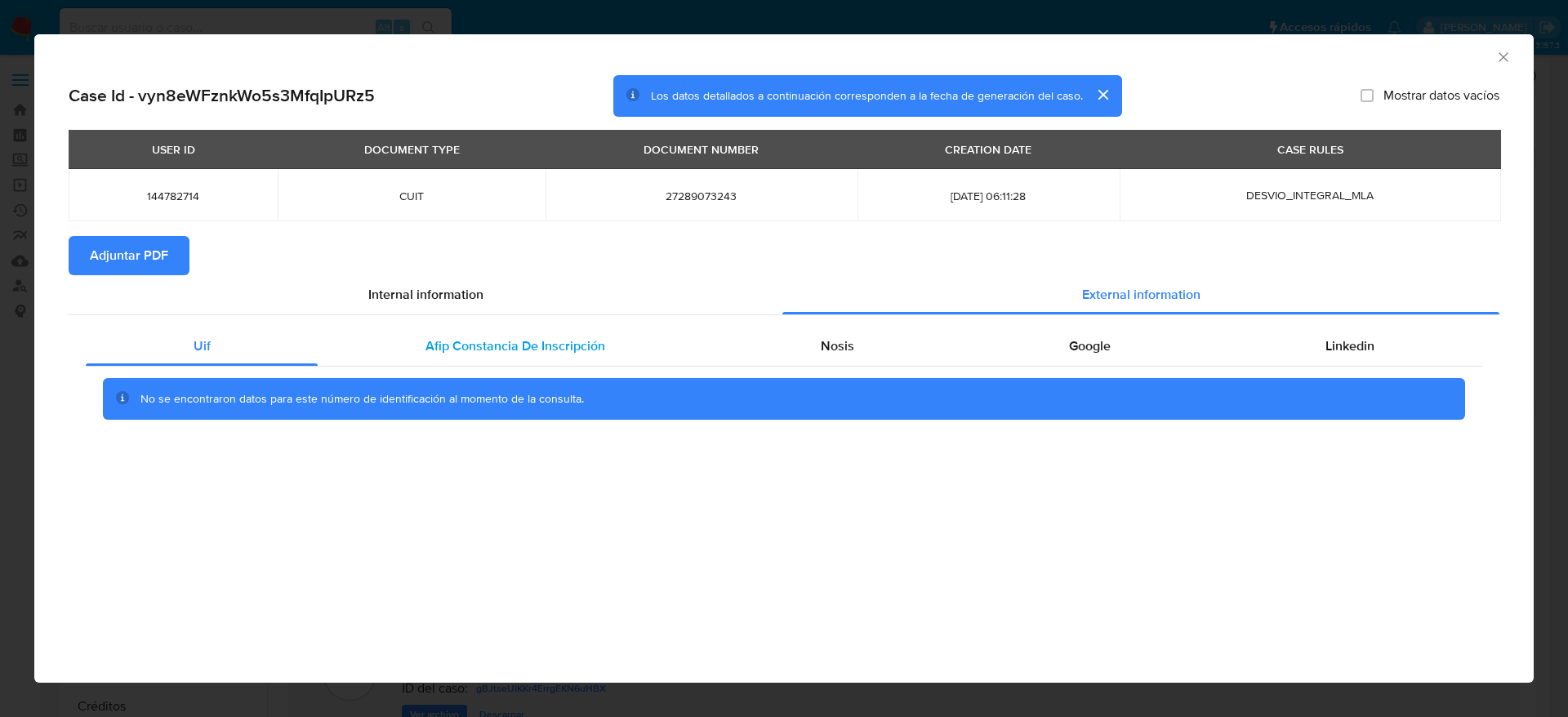
click at [561, 332] on div "Afip Constancia De Inscripción" at bounding box center [515, 346] width 394 height 39
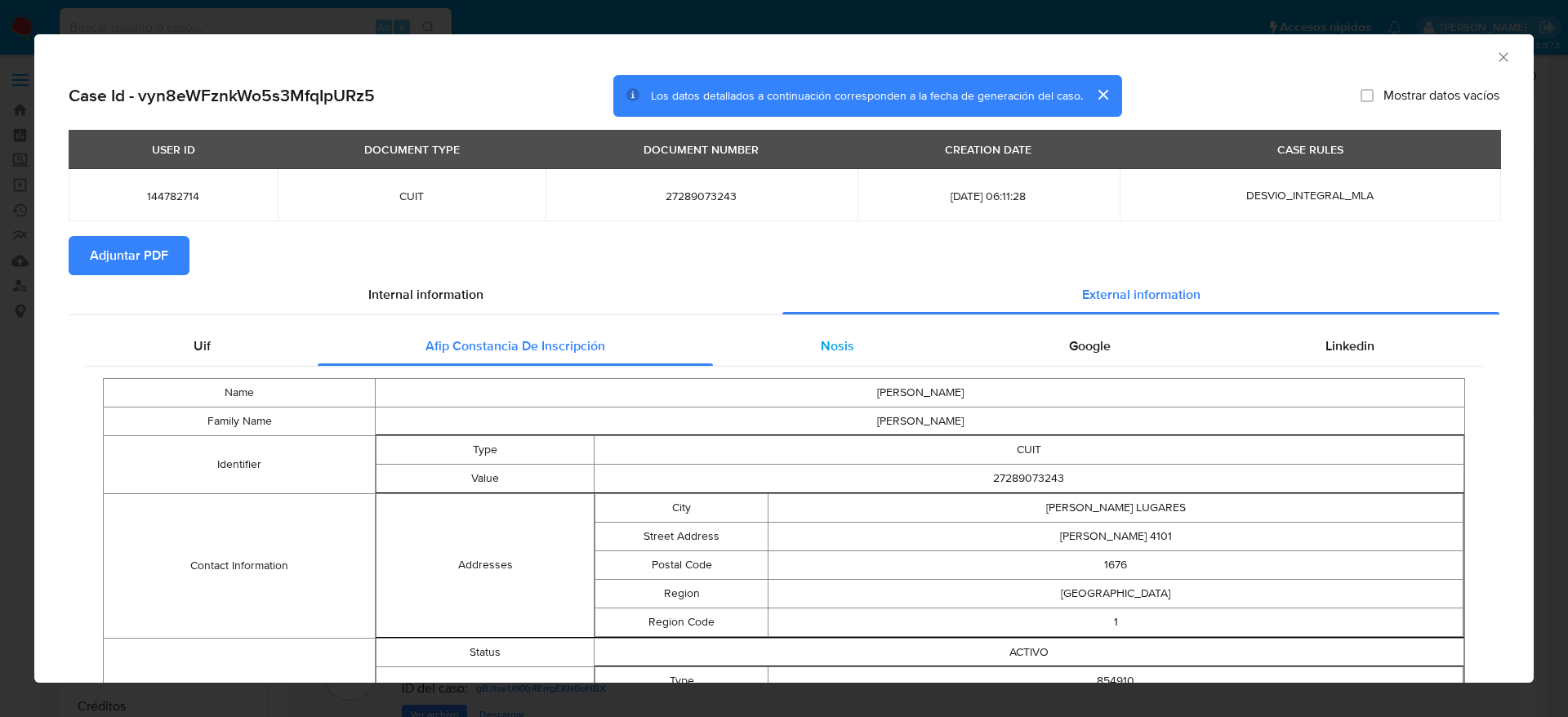
click at [831, 345] on span "Nosis" at bounding box center [838, 345] width 33 height 19
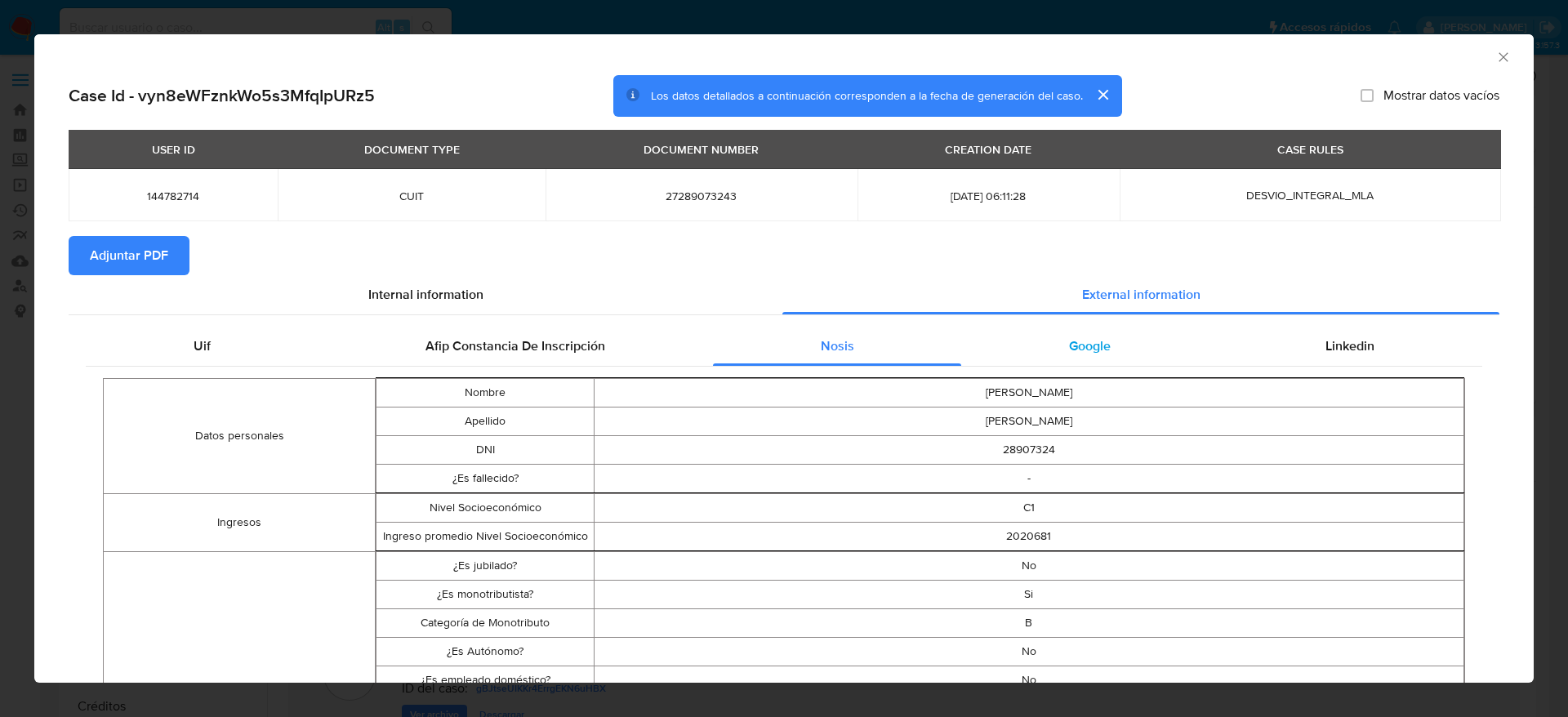
click at [1069, 356] on div "Google" at bounding box center [1089, 346] width 256 height 39
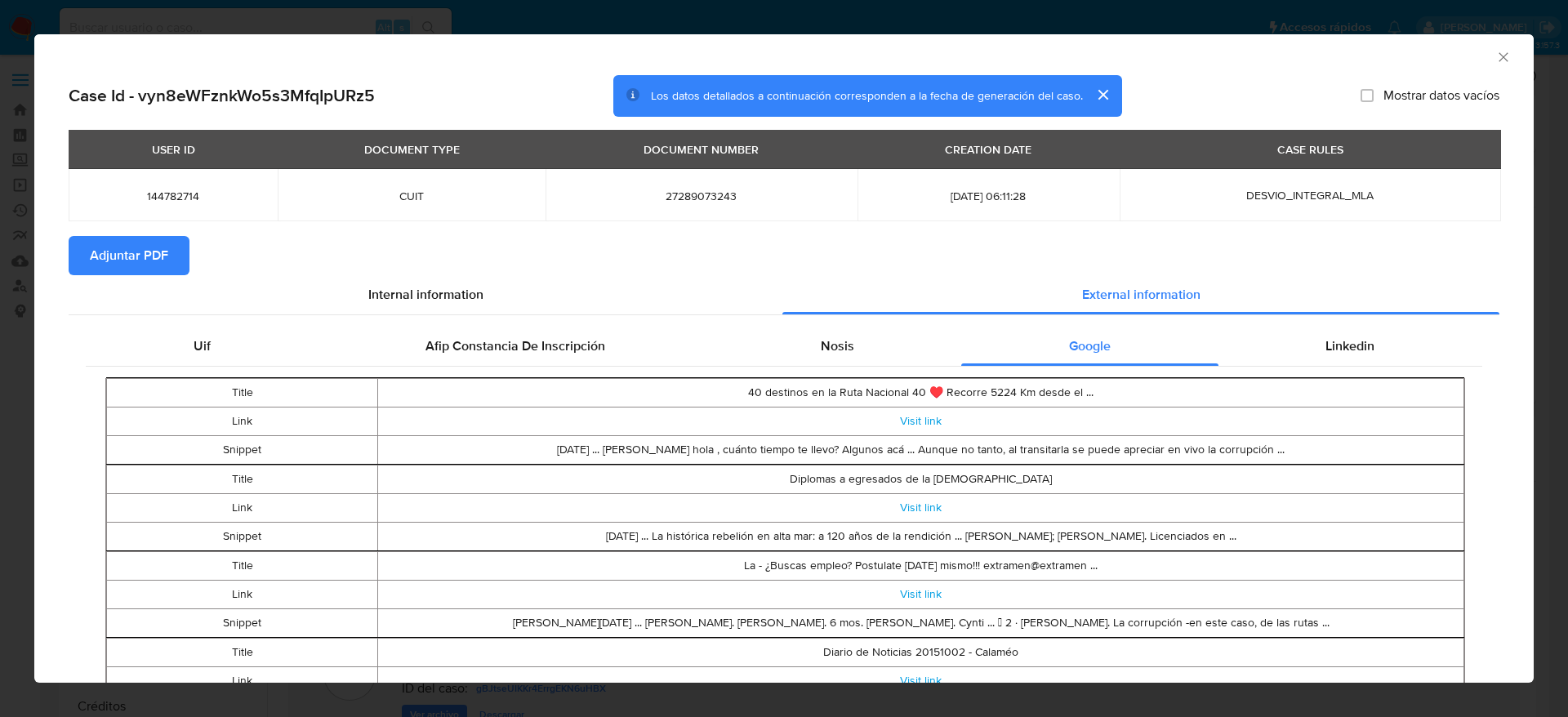
click at [125, 241] on span "Adjuntar PDF" at bounding box center [129, 255] width 78 height 36
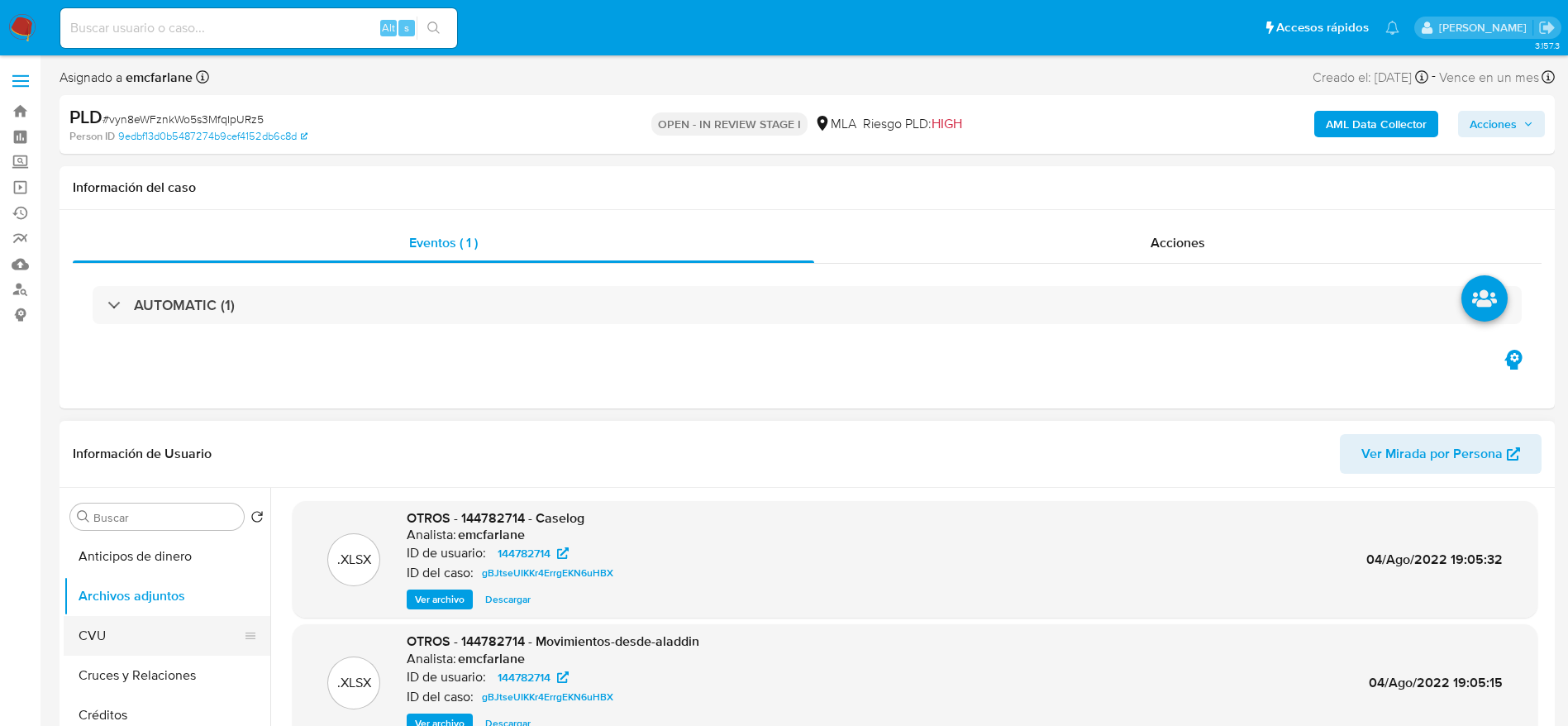
click at [113, 616] on button "CVU" at bounding box center [160, 635] width 193 height 39
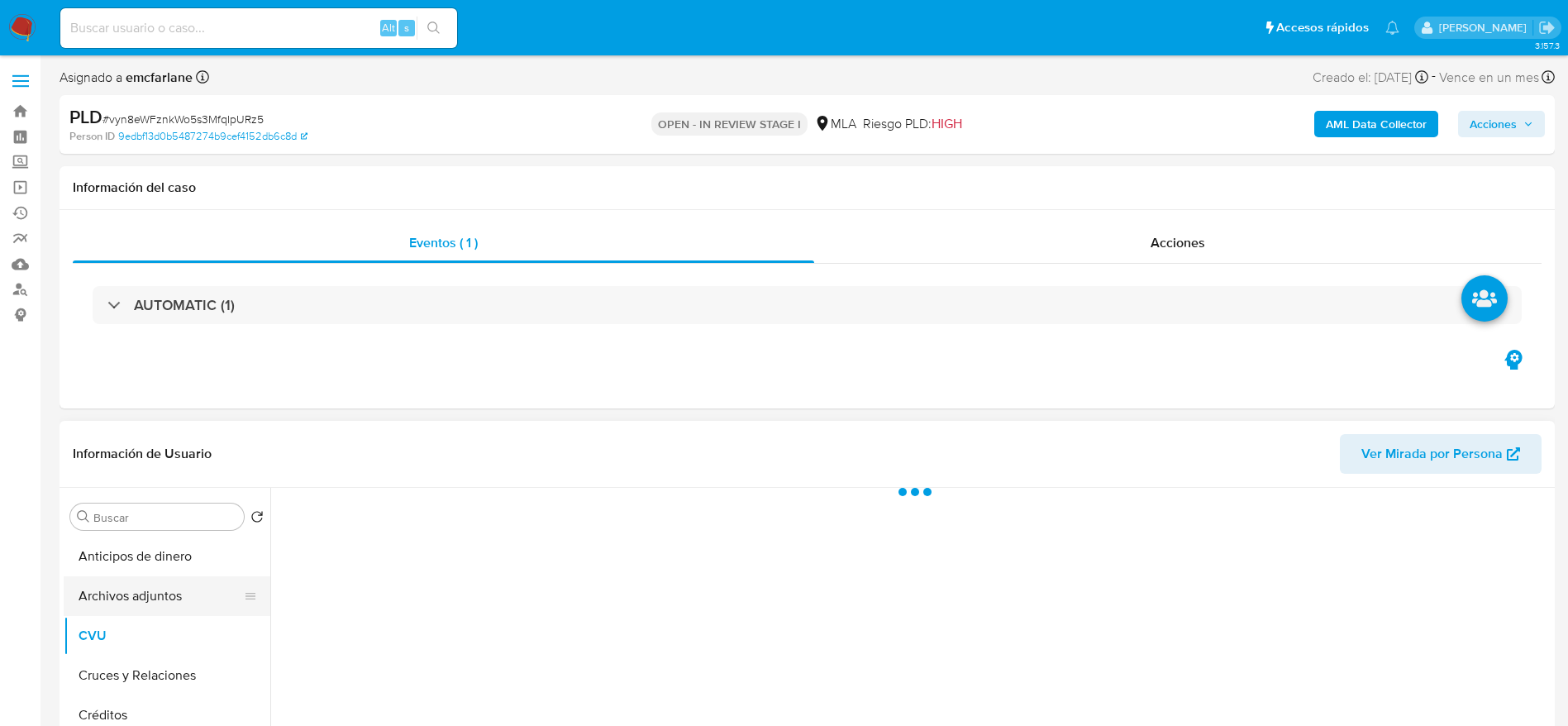
click at [122, 593] on button "Archivos adjuntos" at bounding box center [160, 596] width 193 height 39
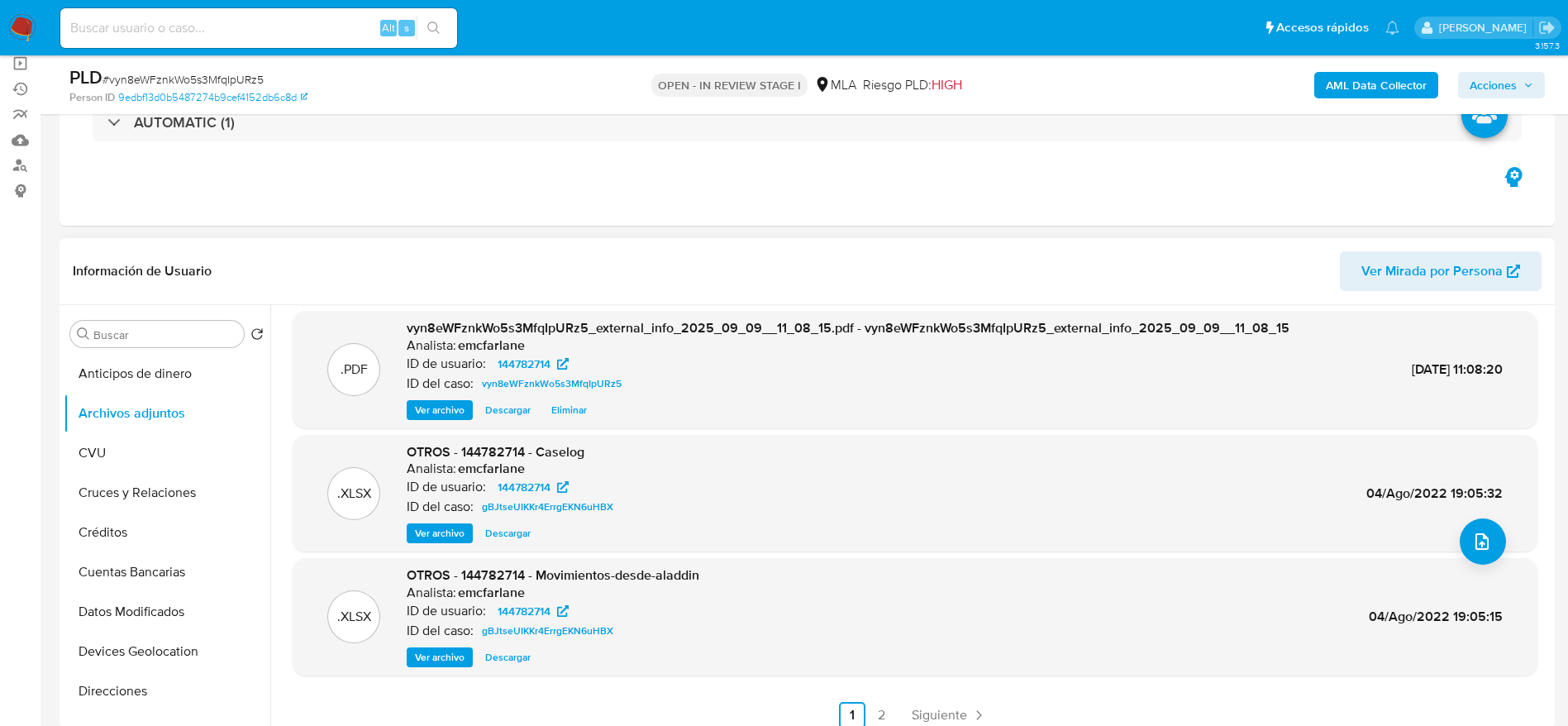
scroll to position [139, 0]
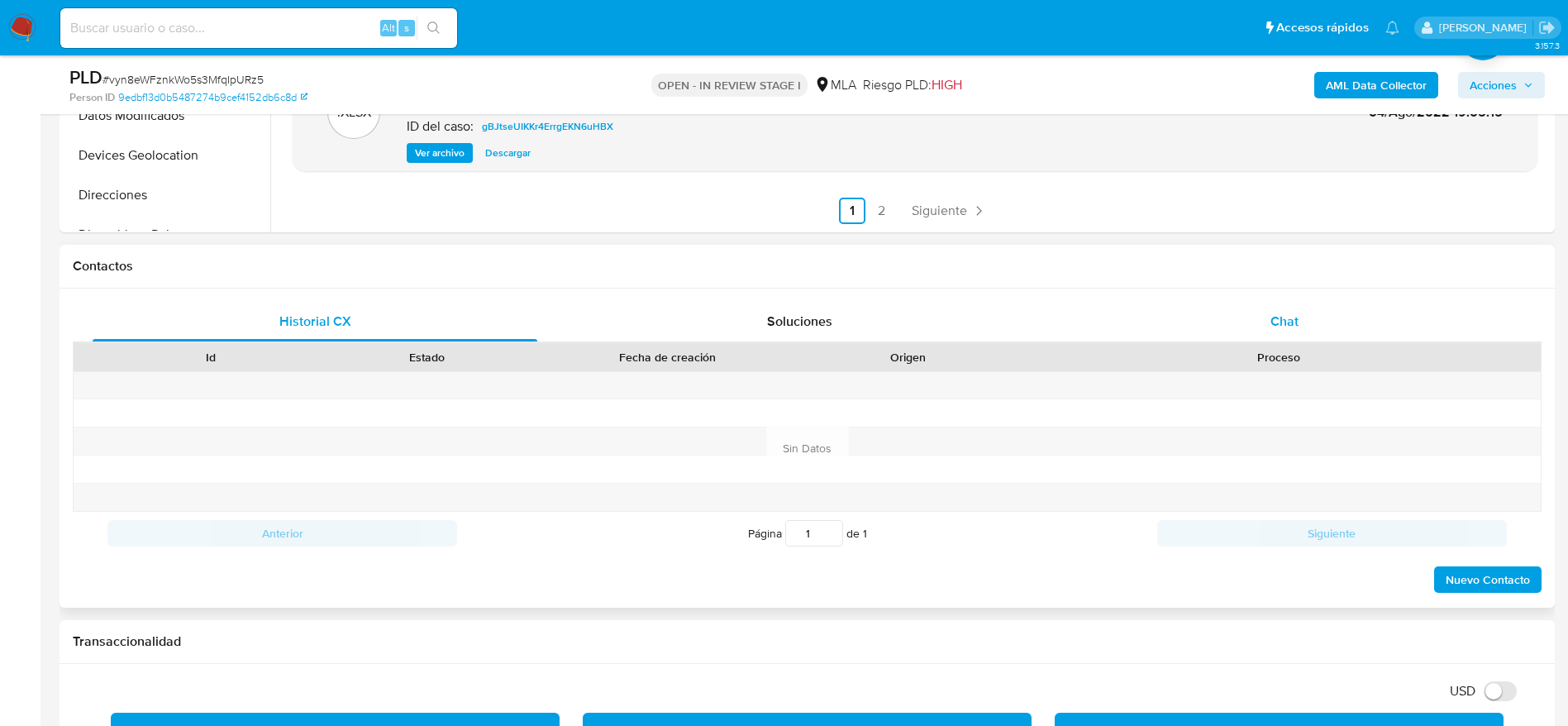
click at [1303, 309] on div "Chat" at bounding box center [1283, 321] width 444 height 39
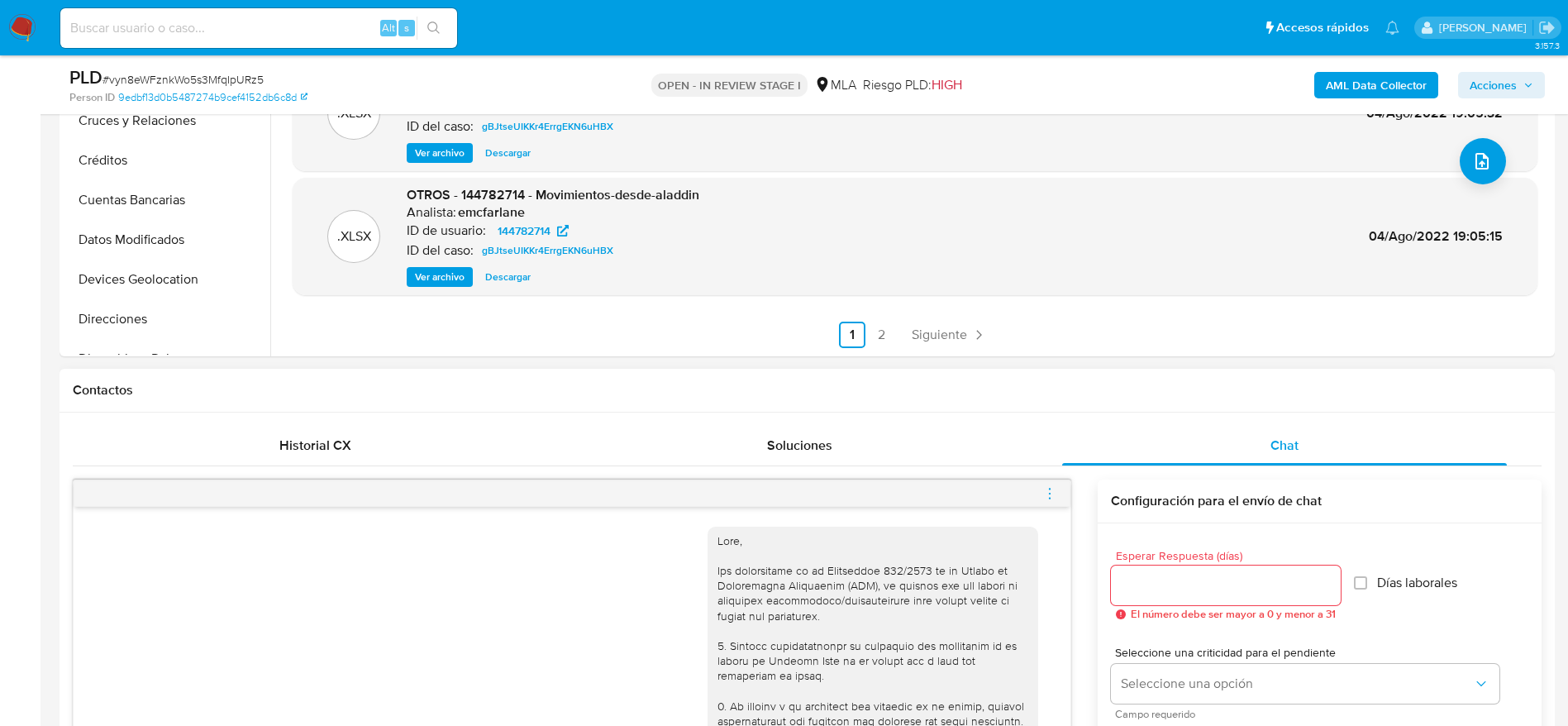
scroll to position [0, 0]
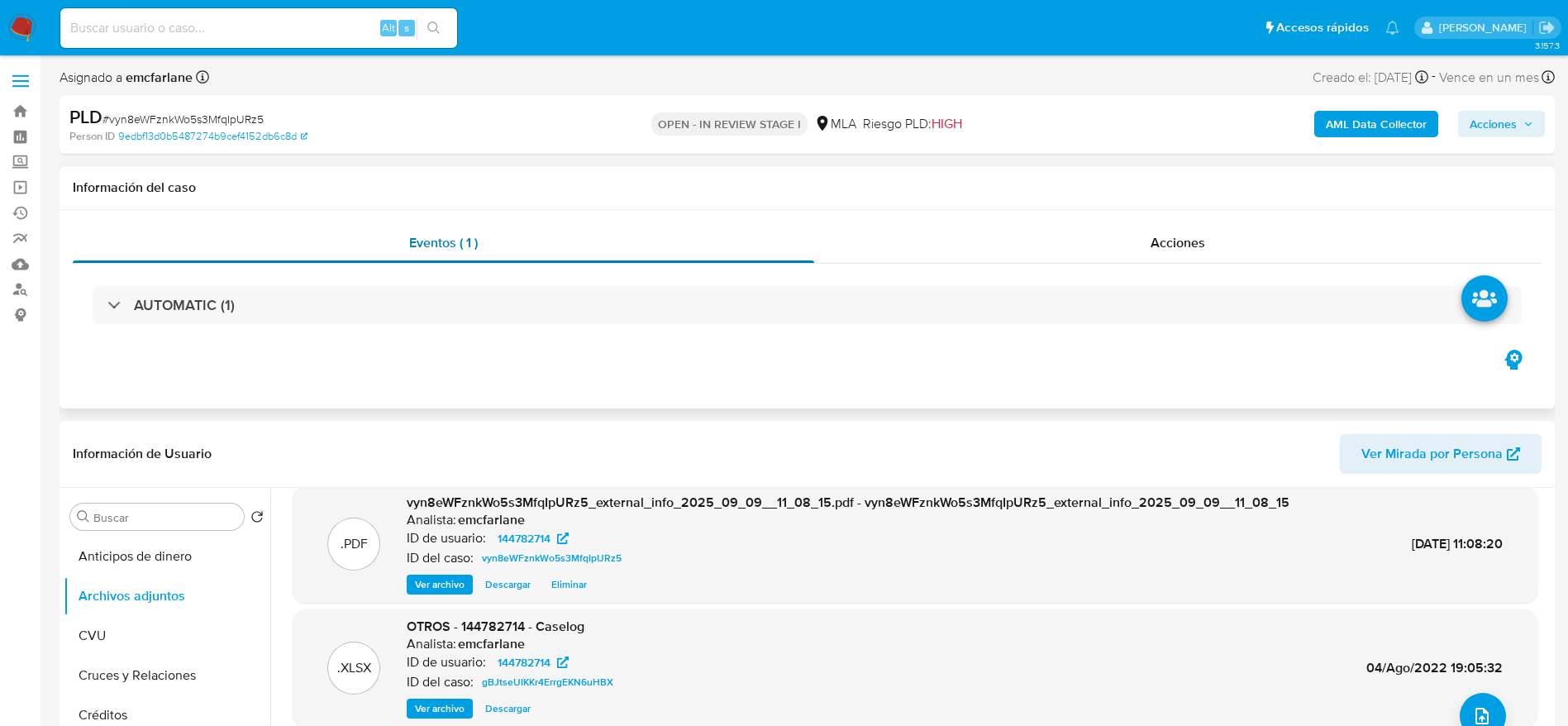
drag, startPoint x: 659, startPoint y: 185, endPoint x: 812, endPoint y: 248, distance: 165.5
click at [659, 184] on h1 "Información del caso" at bounding box center [807, 188] width 1469 height 17
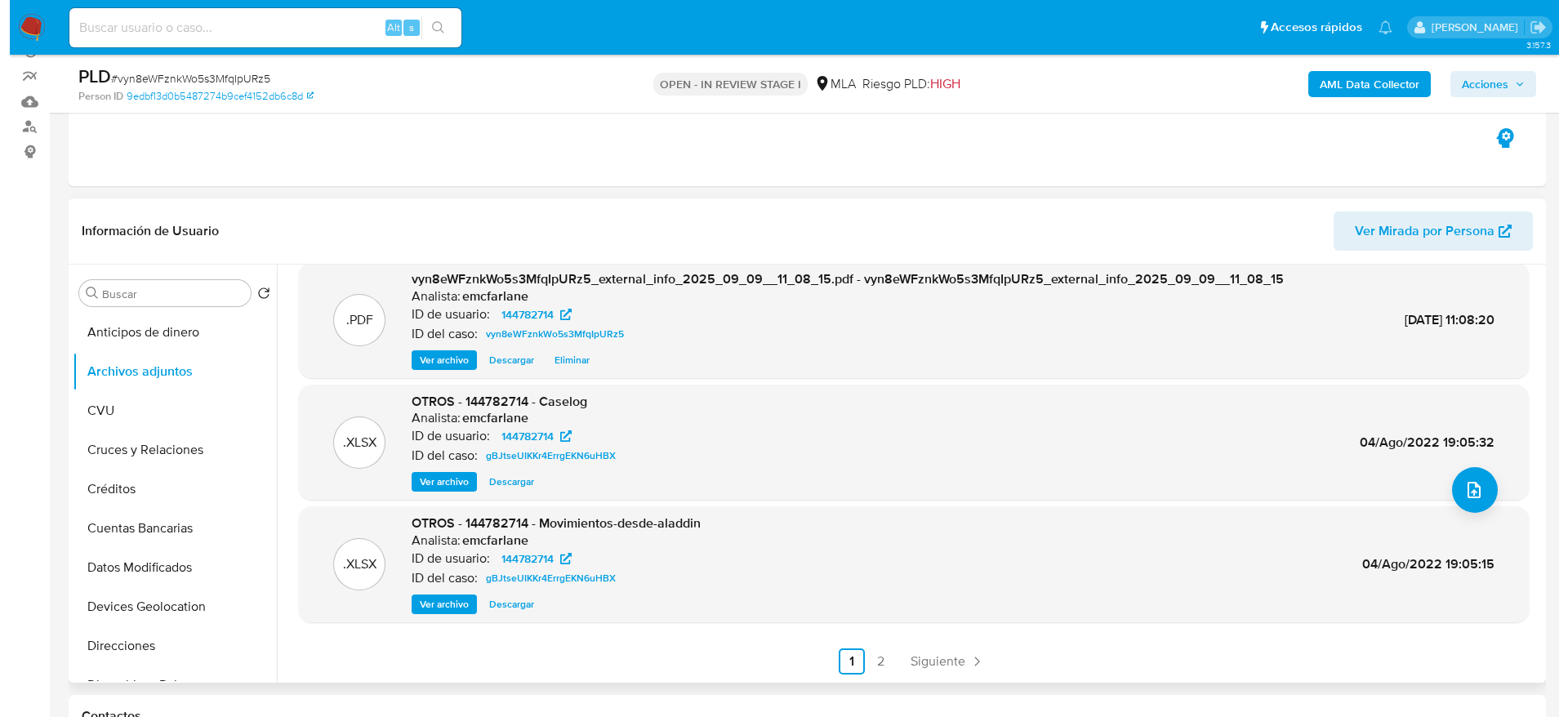
scroll to position [245, 0]
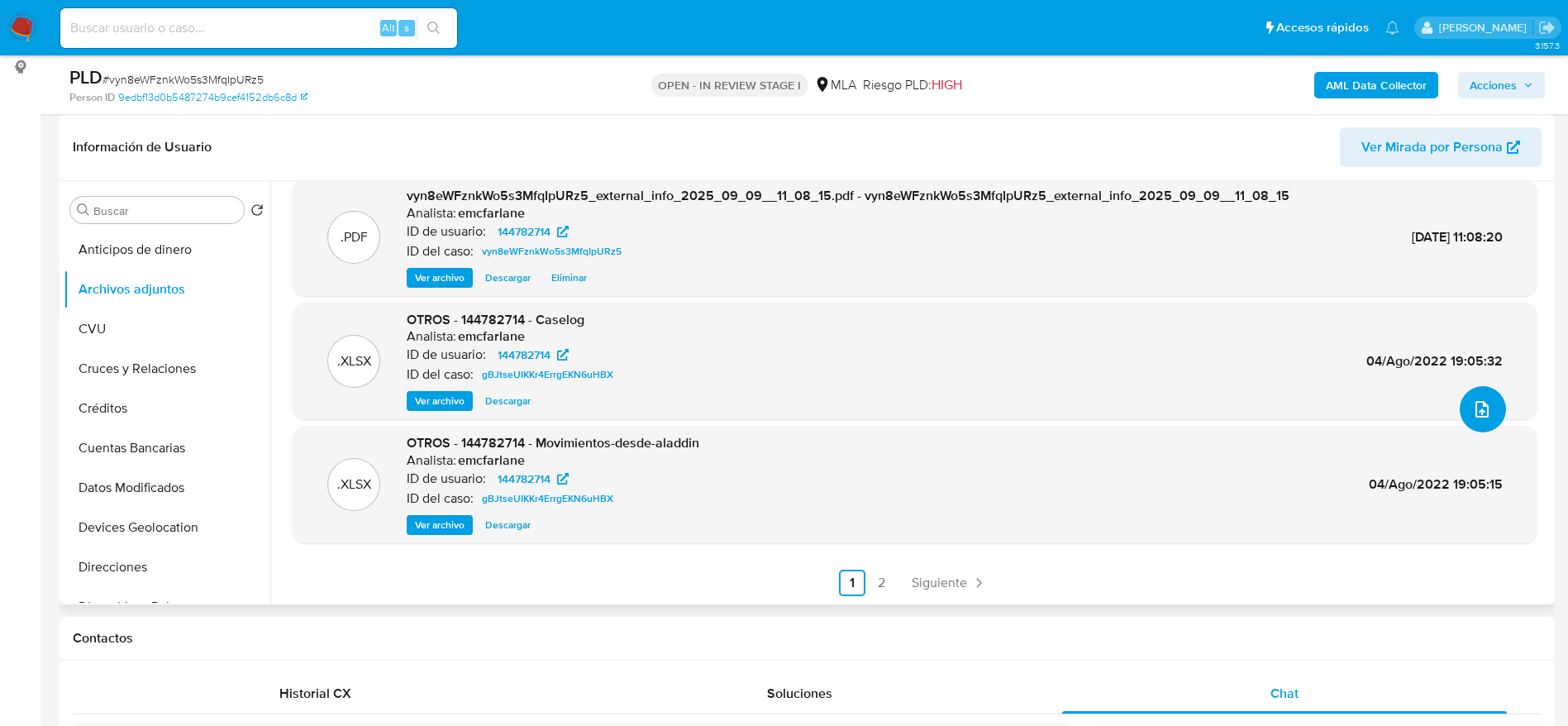
click at [1476, 415] on icon "upload-file" at bounding box center [1481, 409] width 20 height 20
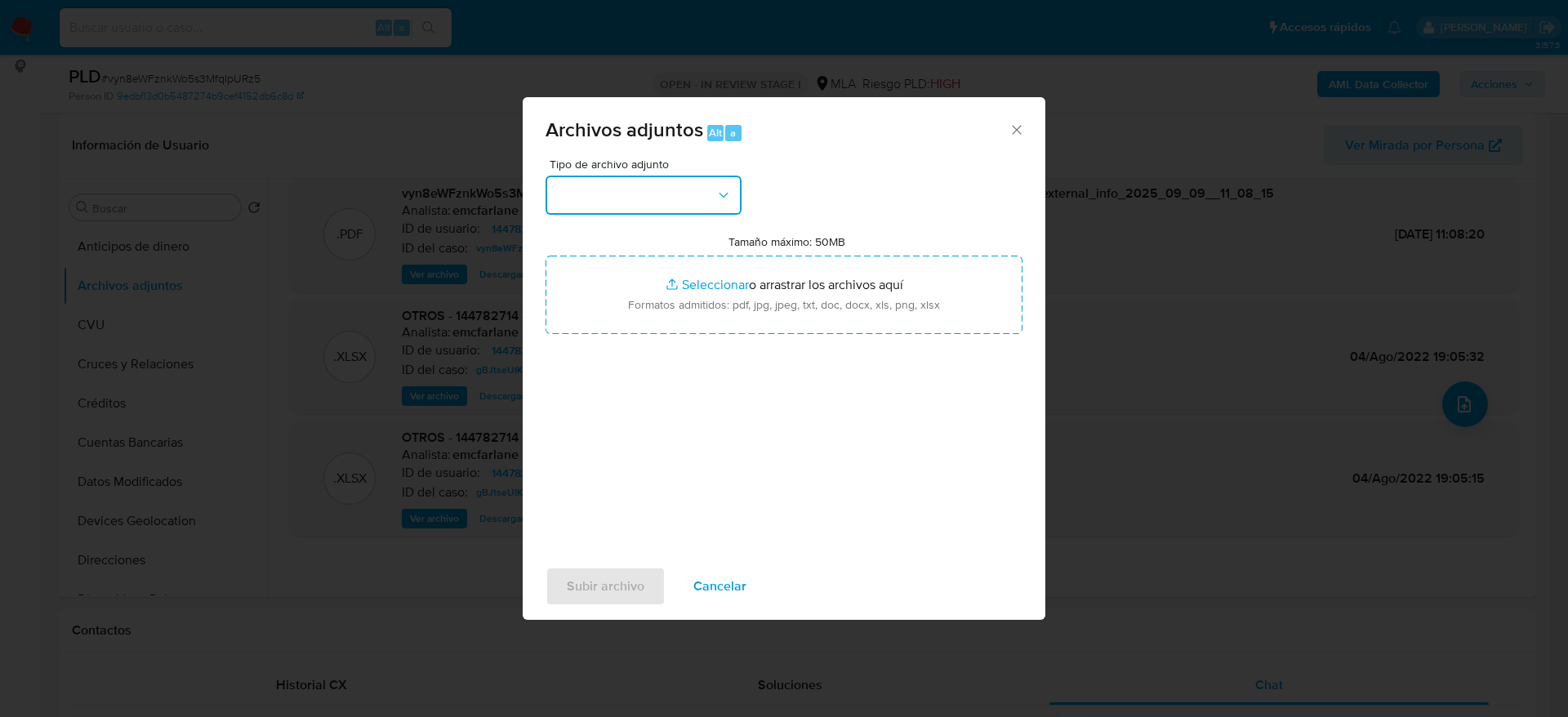
drag, startPoint x: 587, startPoint y: 178, endPoint x: 589, endPoint y: 209, distance: 31.1
click at [587, 178] on button "button" at bounding box center [643, 195] width 196 height 39
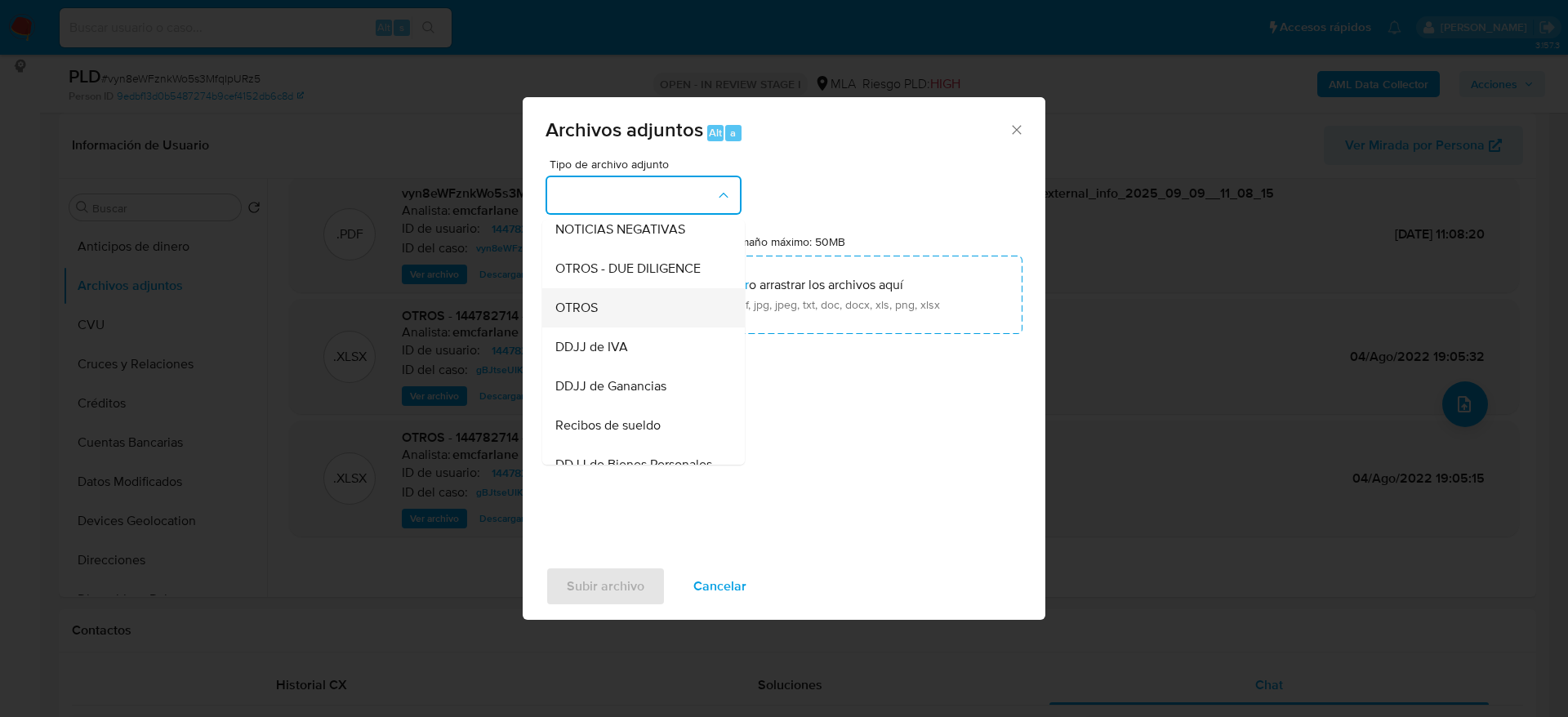
click at [600, 319] on div "OTROS" at bounding box center [638, 307] width 167 height 39
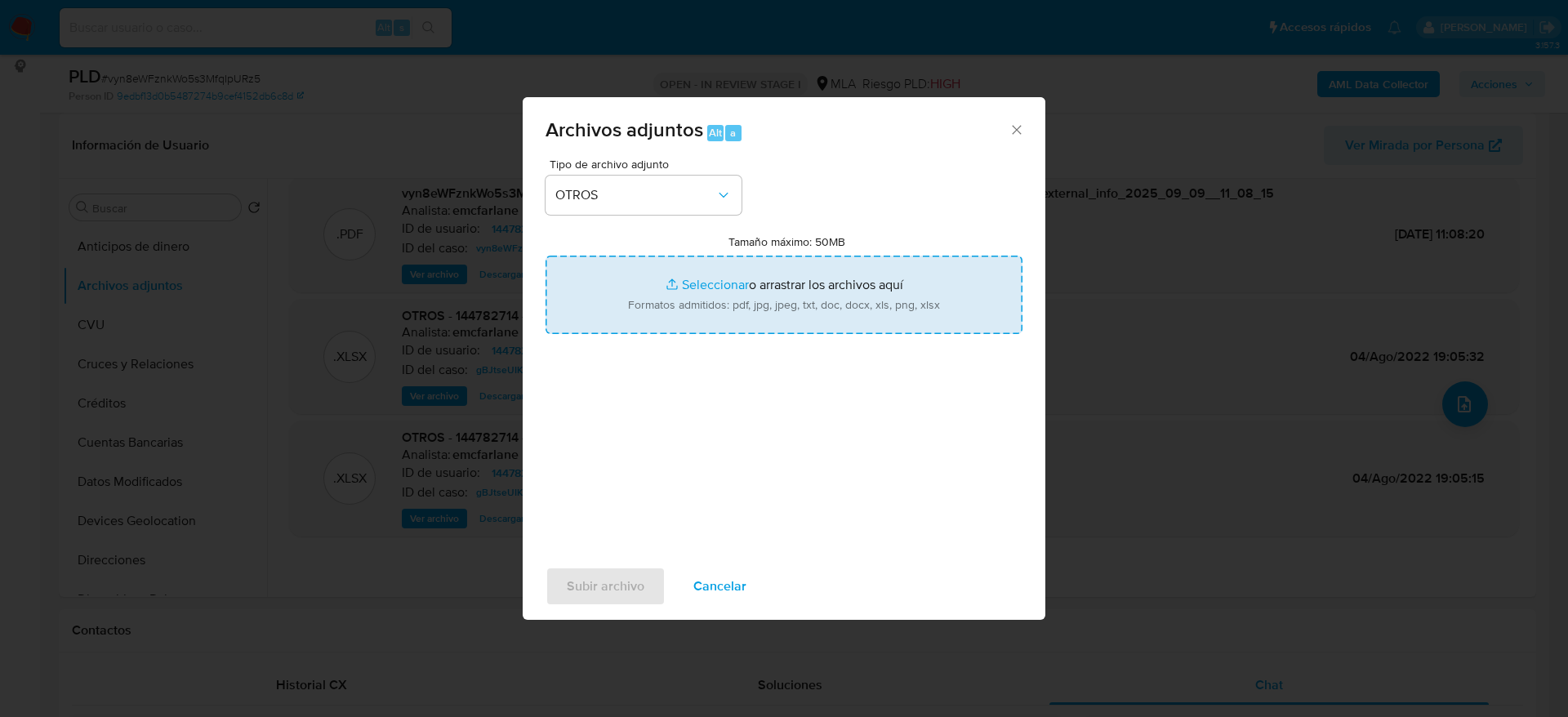
type input "C:\fakepath\Caselog vyn8eWFznkWo5s3MfqIpURz5.docx"
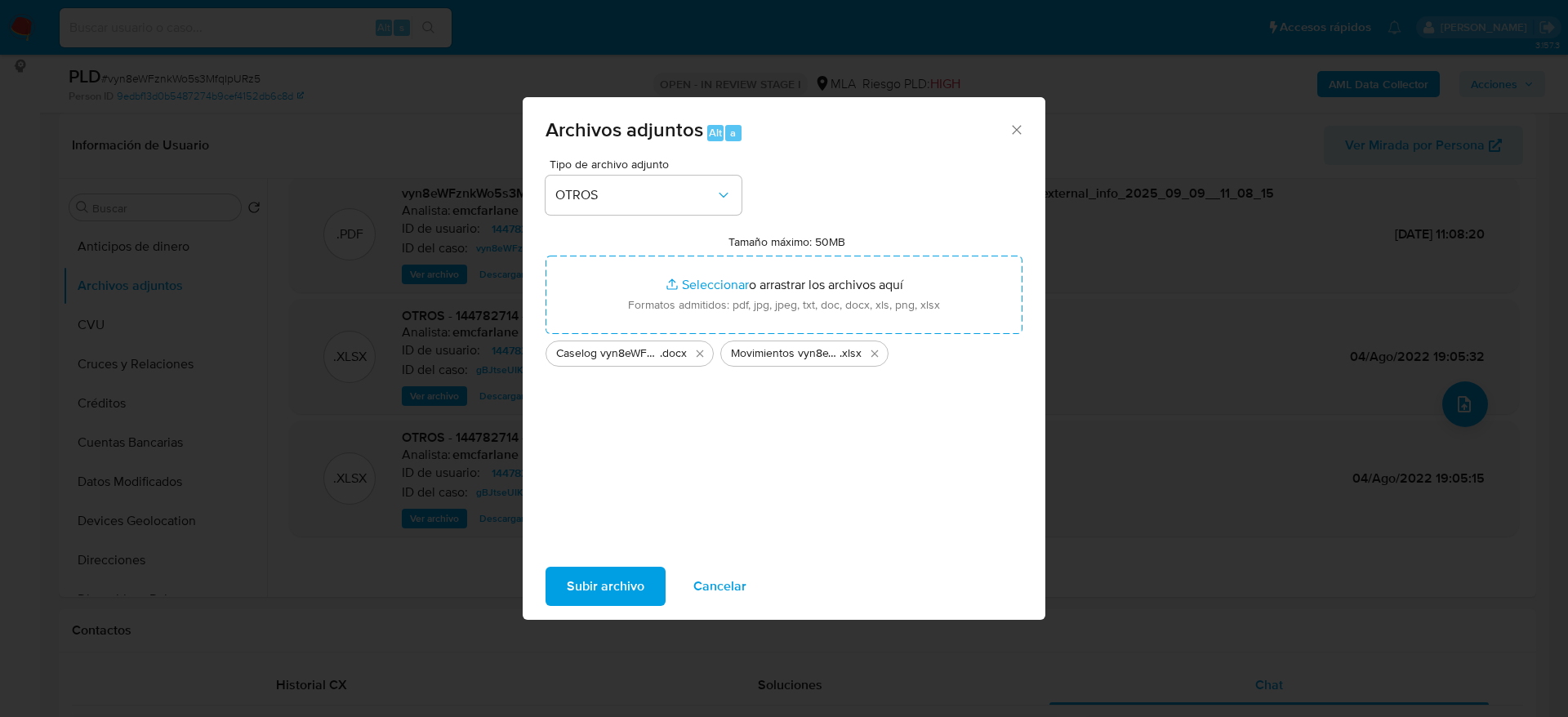
click at [580, 578] on span "Subir archivo" at bounding box center [605, 586] width 77 height 36
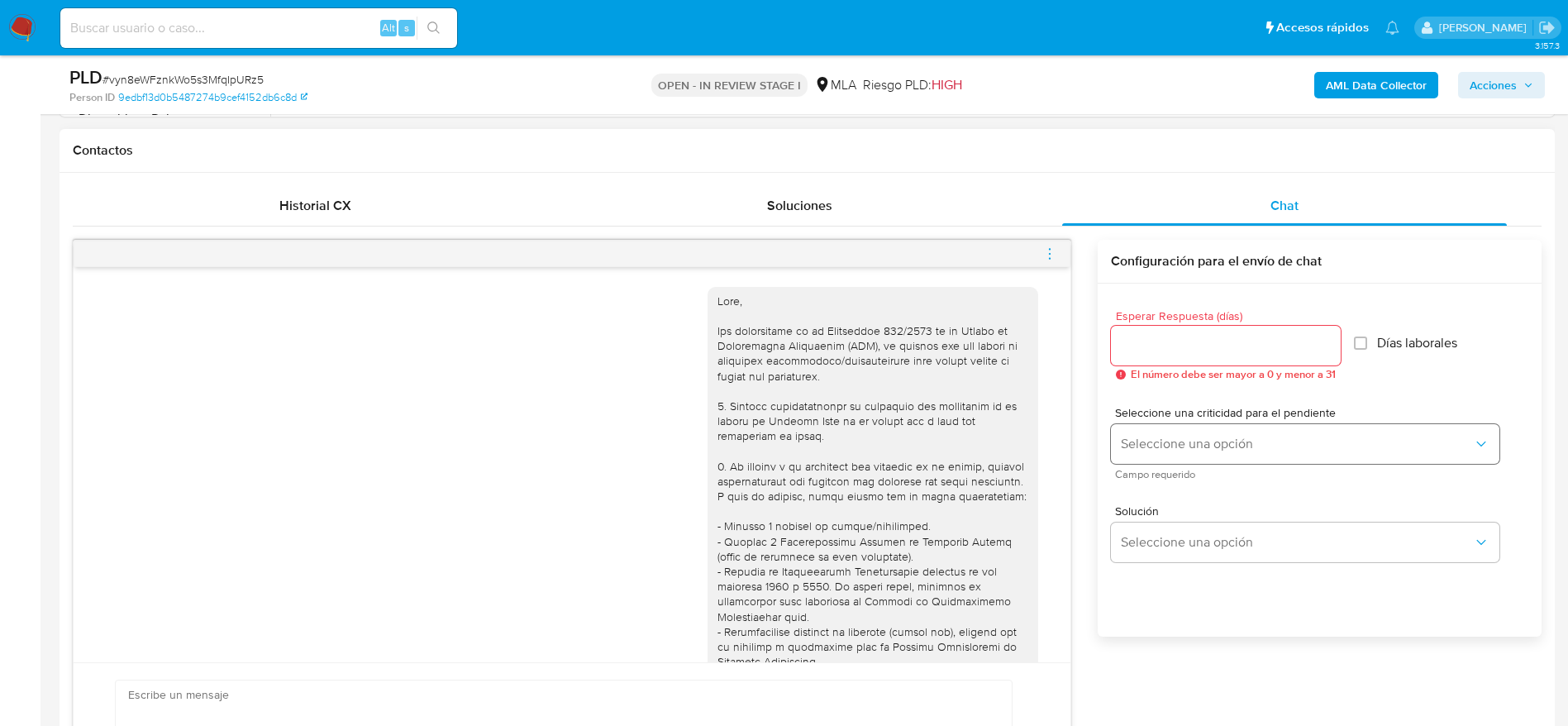
scroll to position [744, 0]
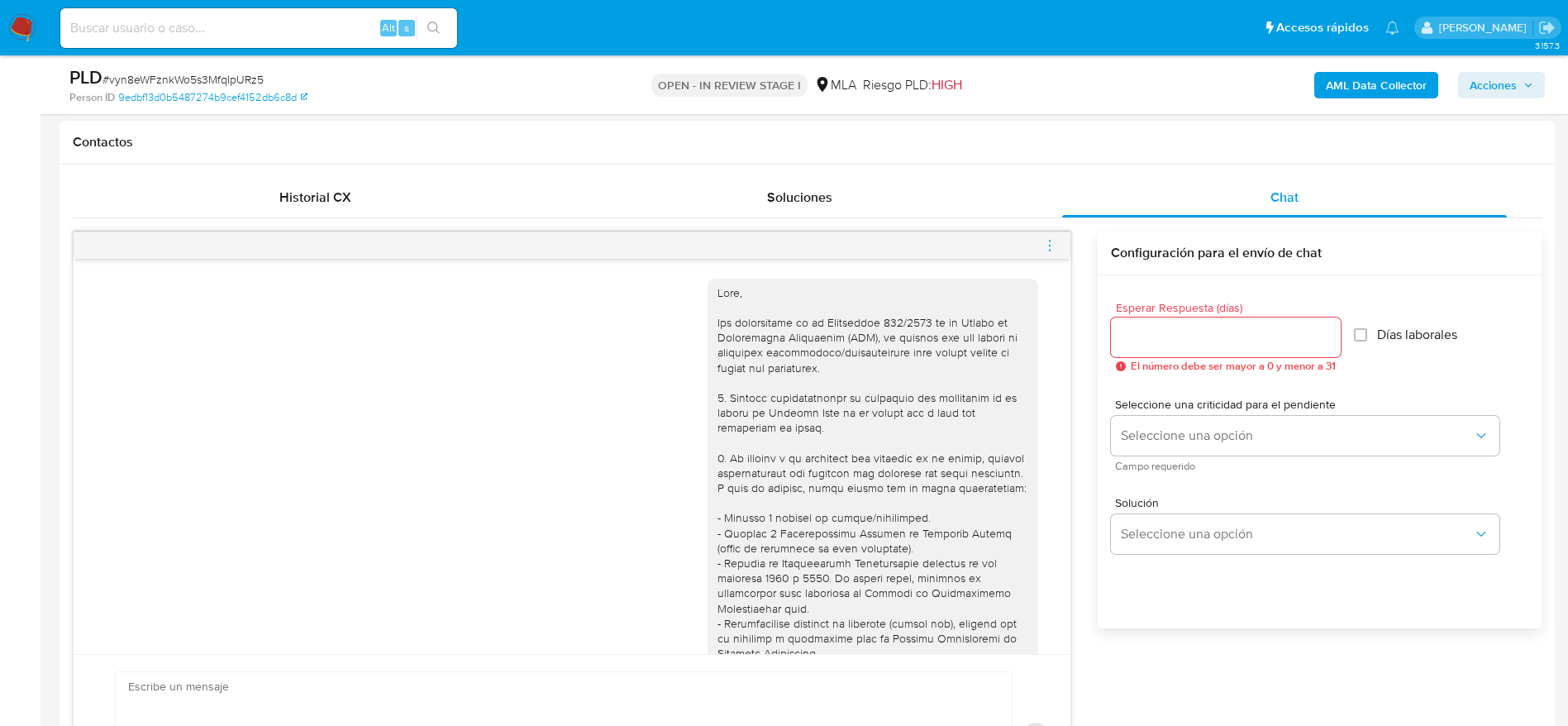
click at [1051, 244] on icon "menu-action" at bounding box center [1050, 245] width 15 height 15
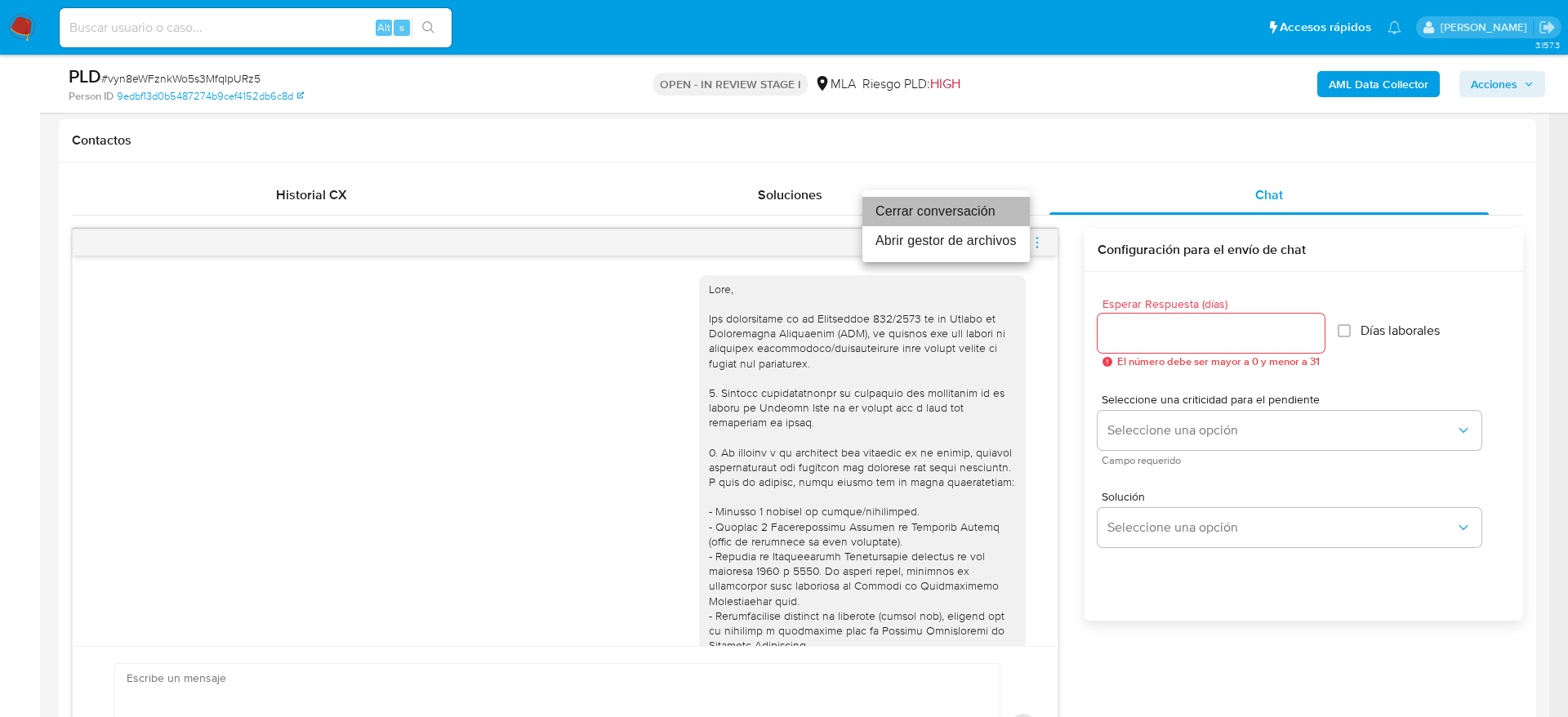
click at [997, 217] on li "Cerrar conversación" at bounding box center [946, 211] width 168 height 29
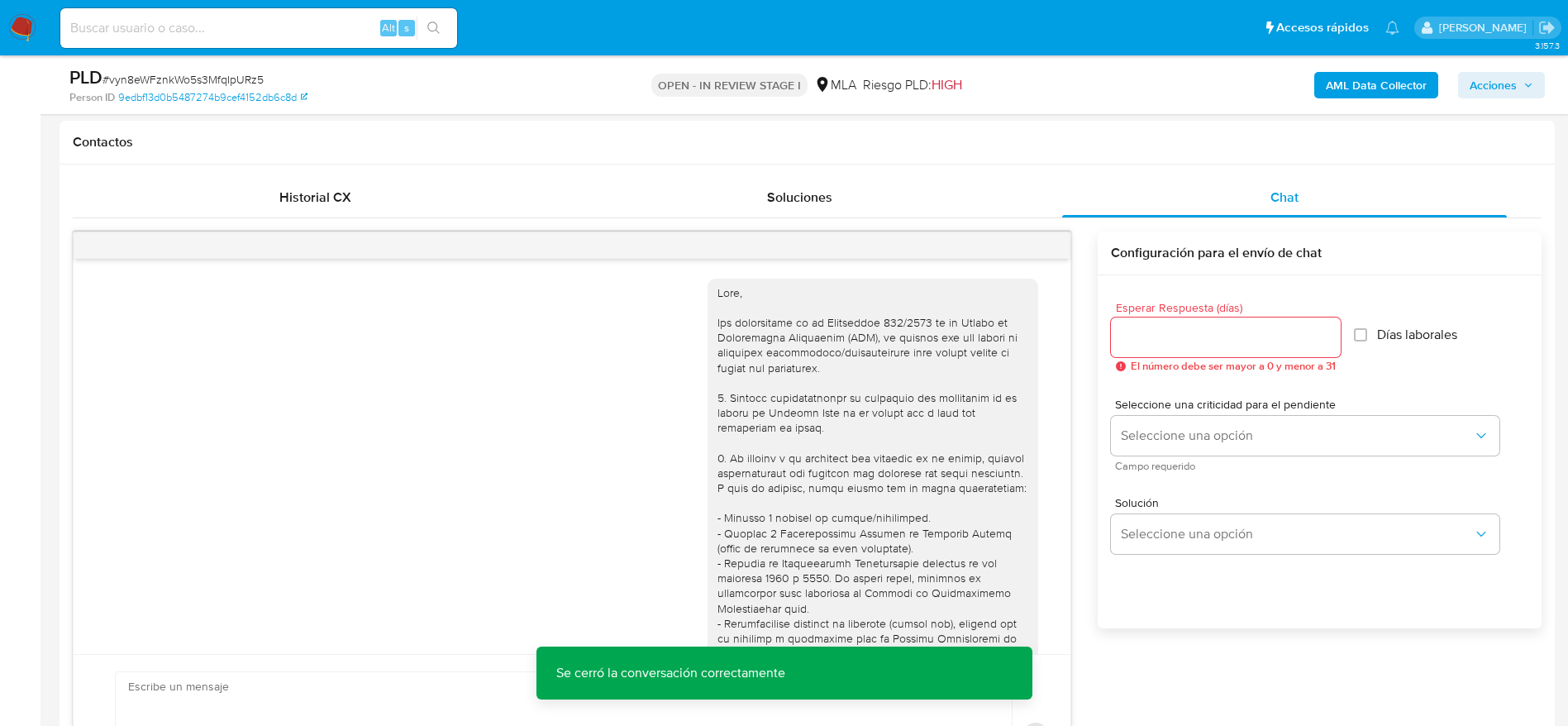
scroll to position [0, 0]
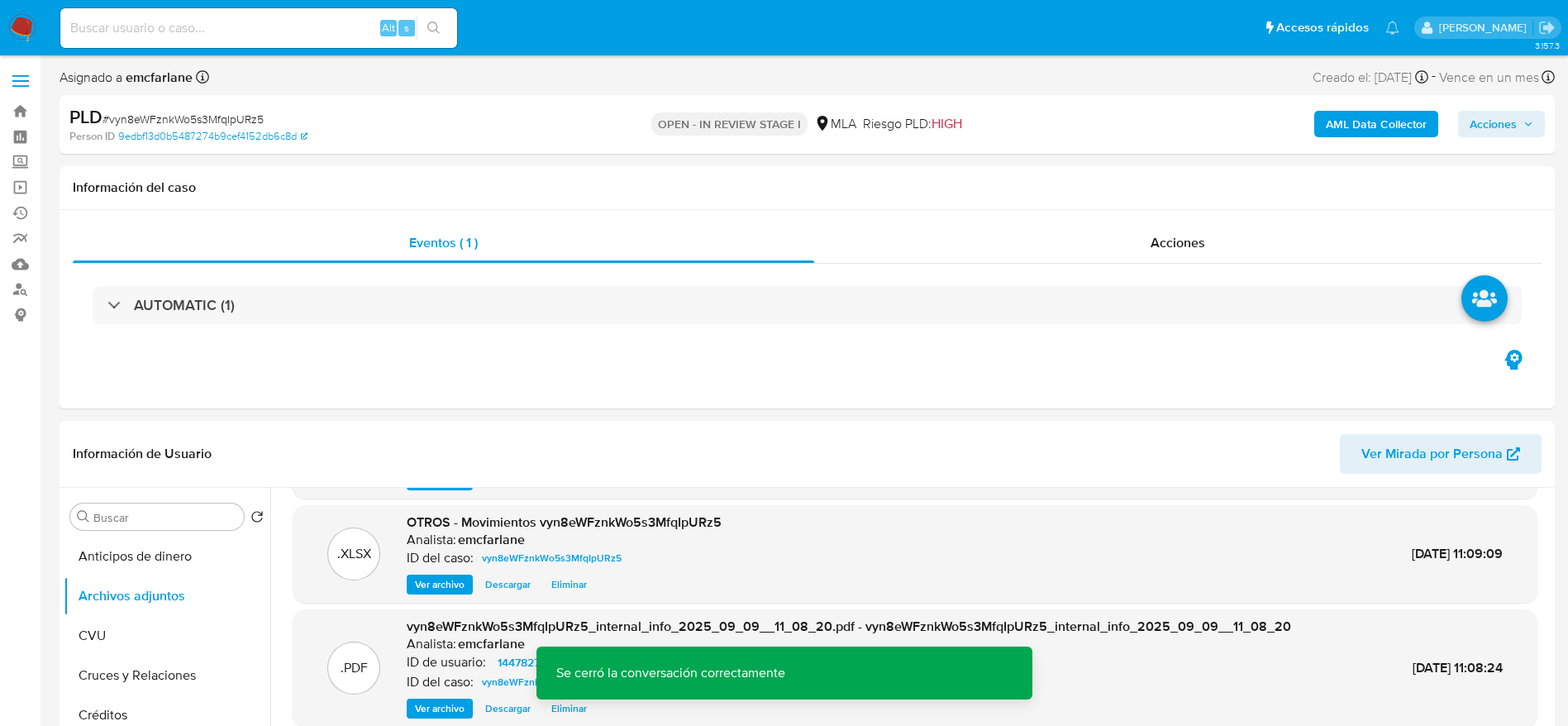
click at [1518, 122] on span "Acciones" at bounding box center [1502, 124] width 64 height 24
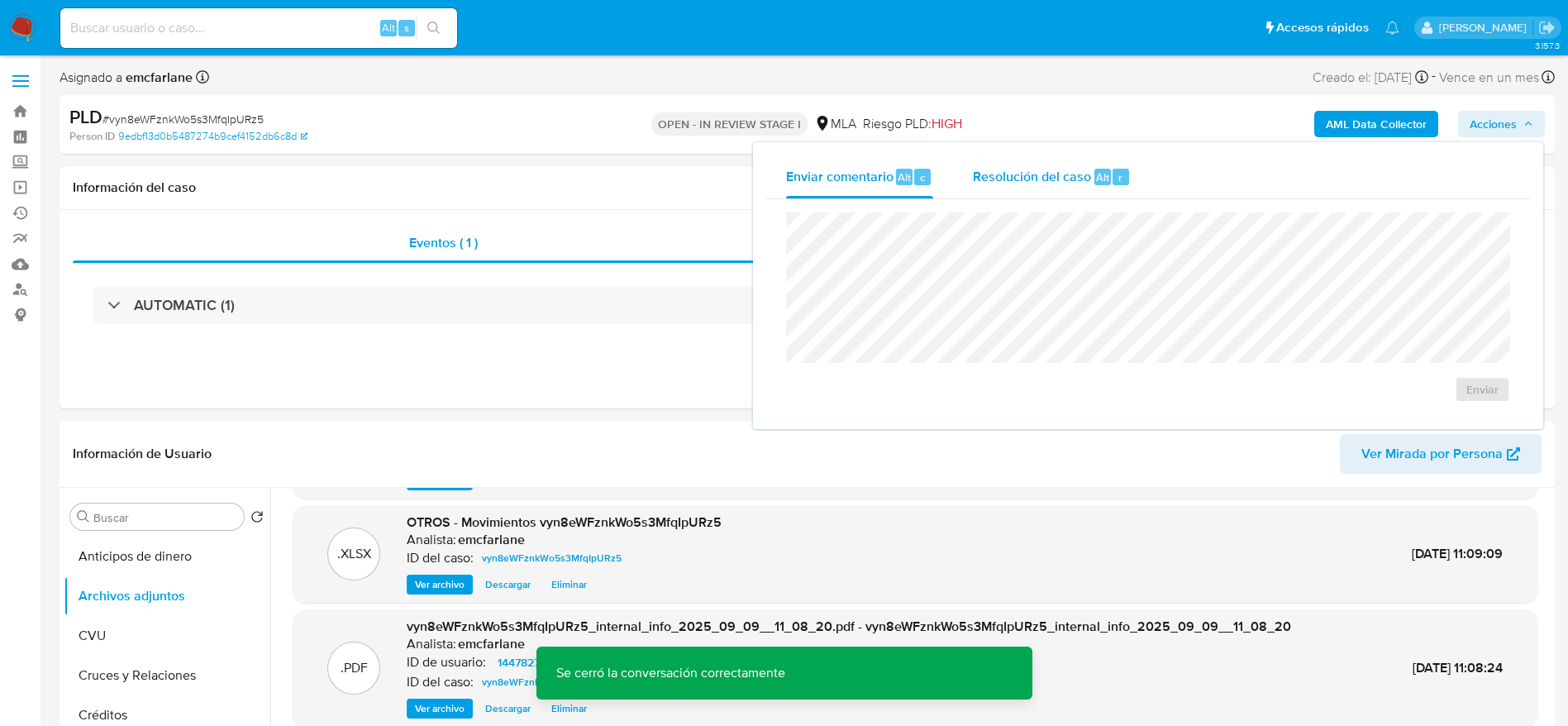
click at [1109, 166] on div "Resolución del caso Alt r" at bounding box center [1051, 176] width 158 height 43
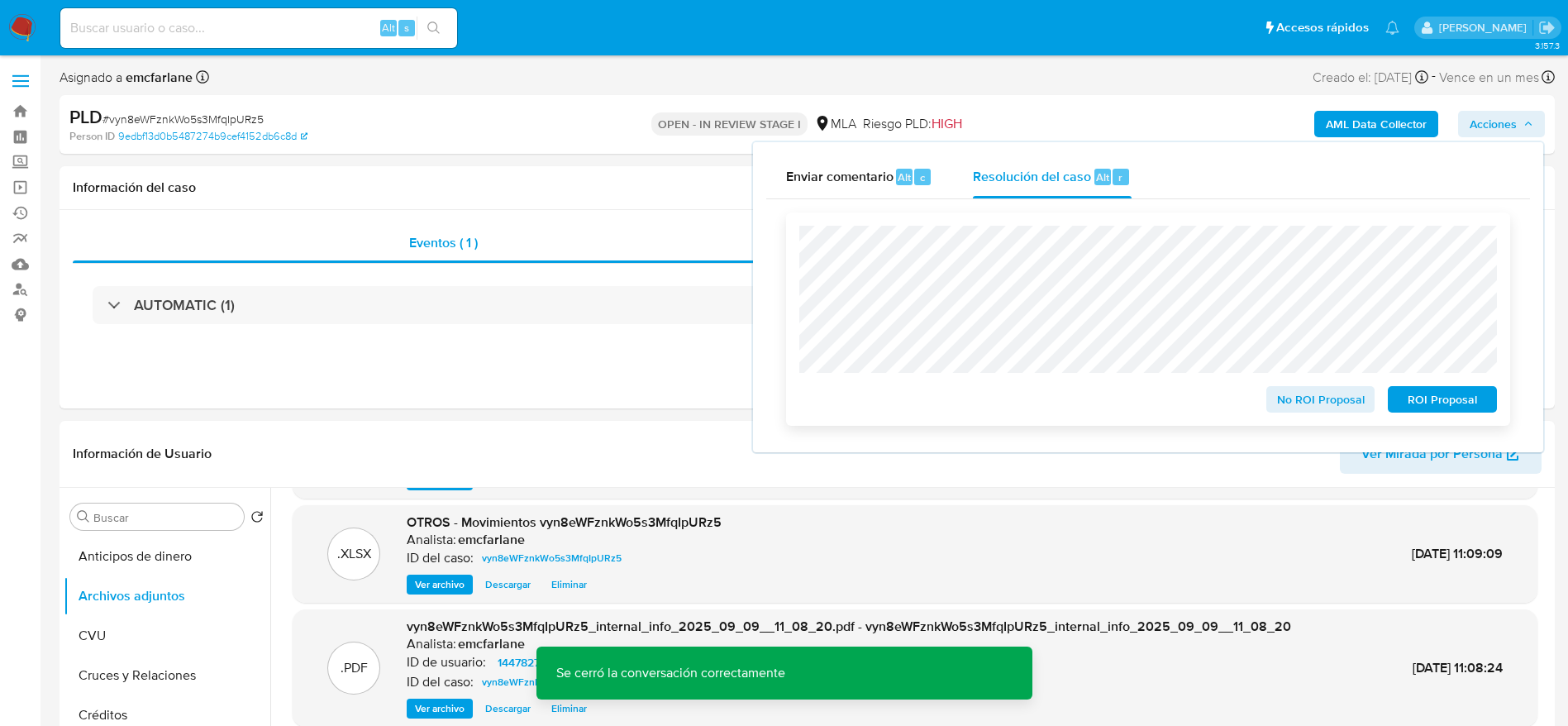
click at [1312, 399] on span "No ROI Proposal" at bounding box center [1320, 399] width 86 height 24
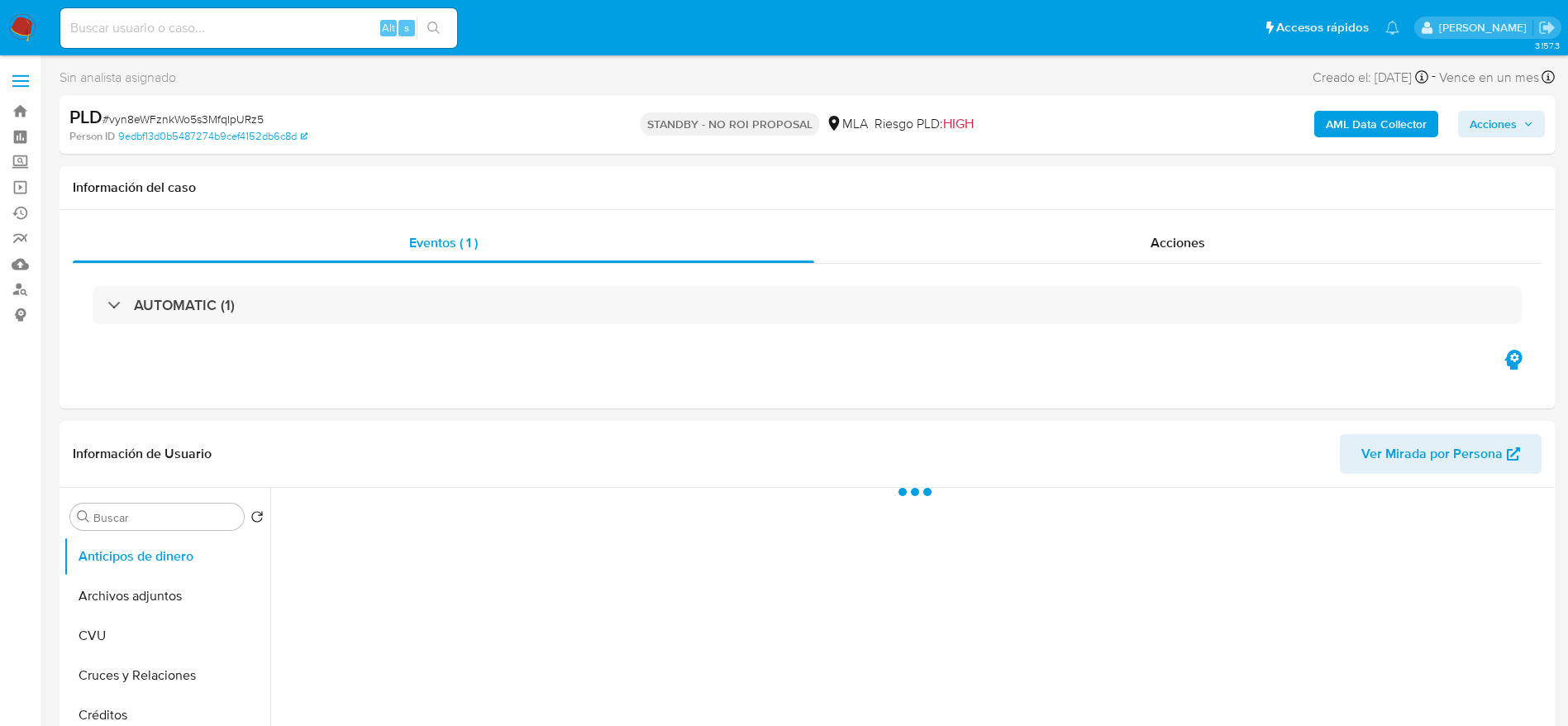
click at [206, 24] on input at bounding box center [259, 29] width 396 height 22
paste input "CXnvUetV9ftx915bMWSEct4X"
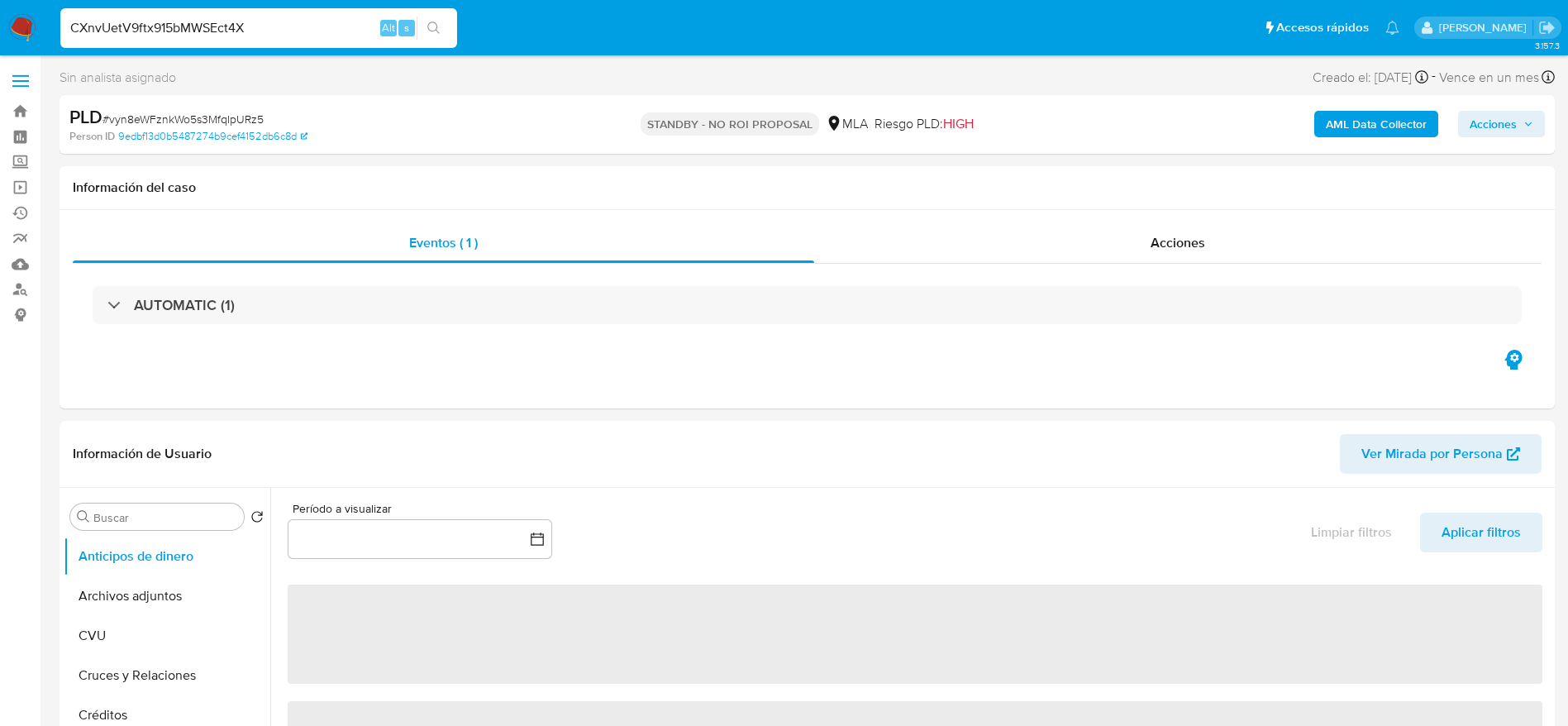
type input "CXnvUetV9ftx915bMWSEct4X"
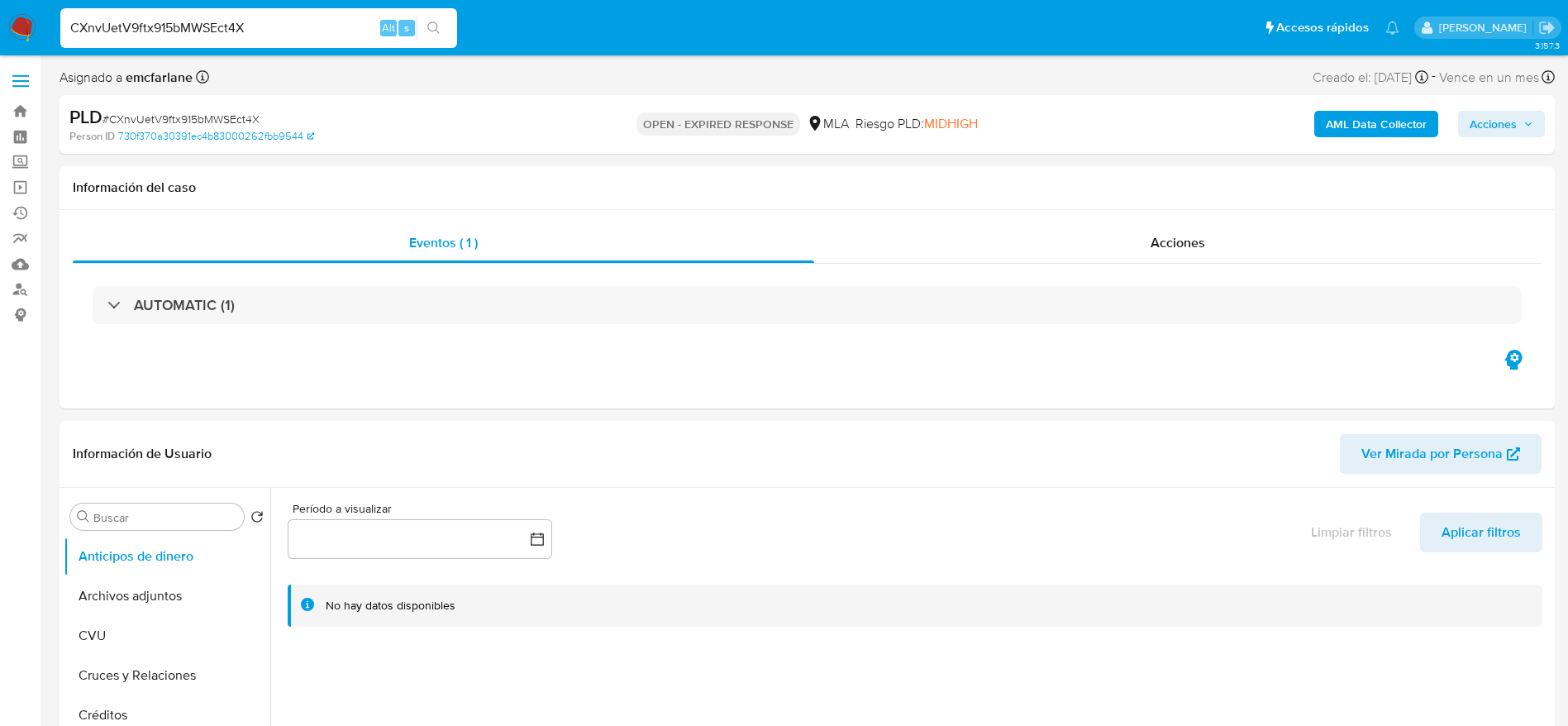
select select "10"
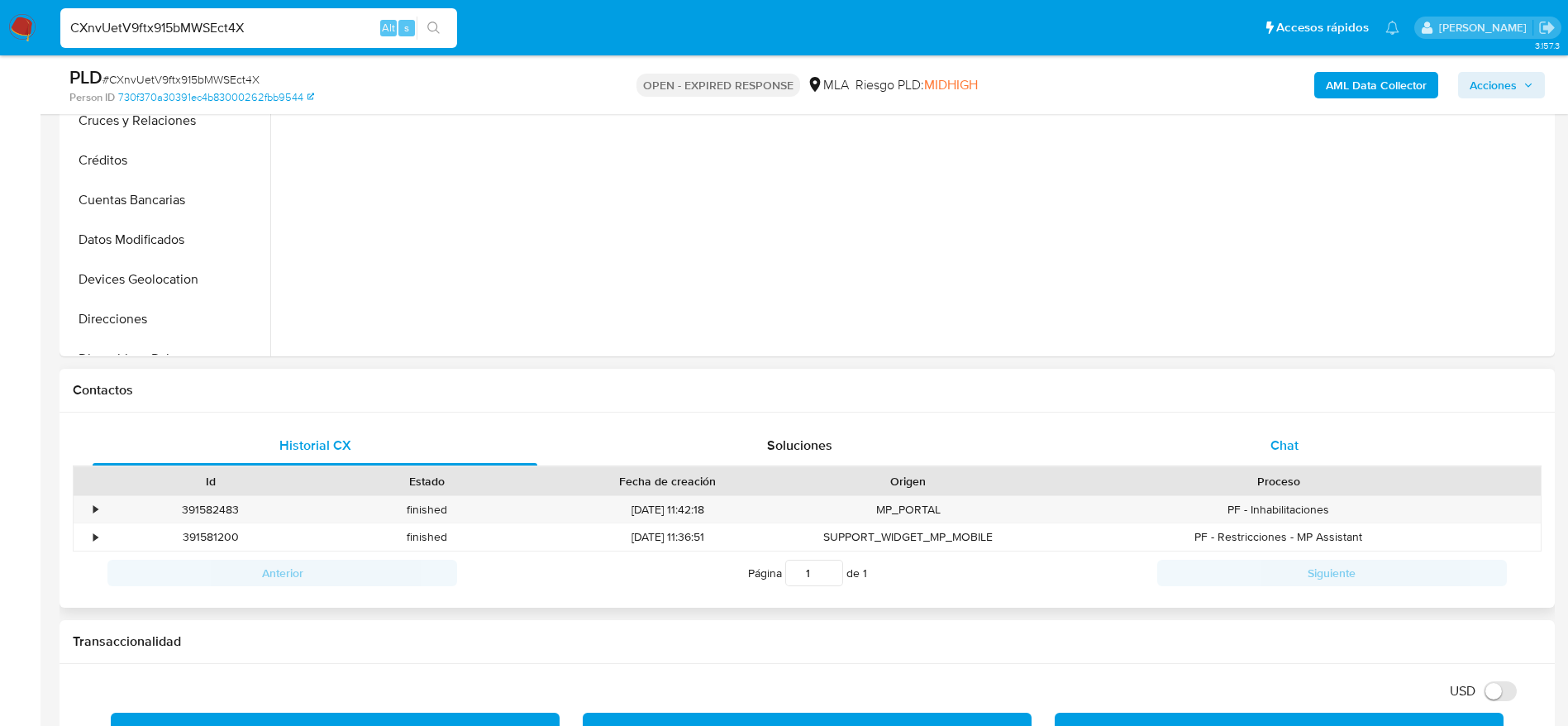
drag, startPoint x: 1297, startPoint y: 449, endPoint x: 1074, endPoint y: 365, distance: 238.3
click at [1296, 449] on span "Chat" at bounding box center [1283, 445] width 28 height 19
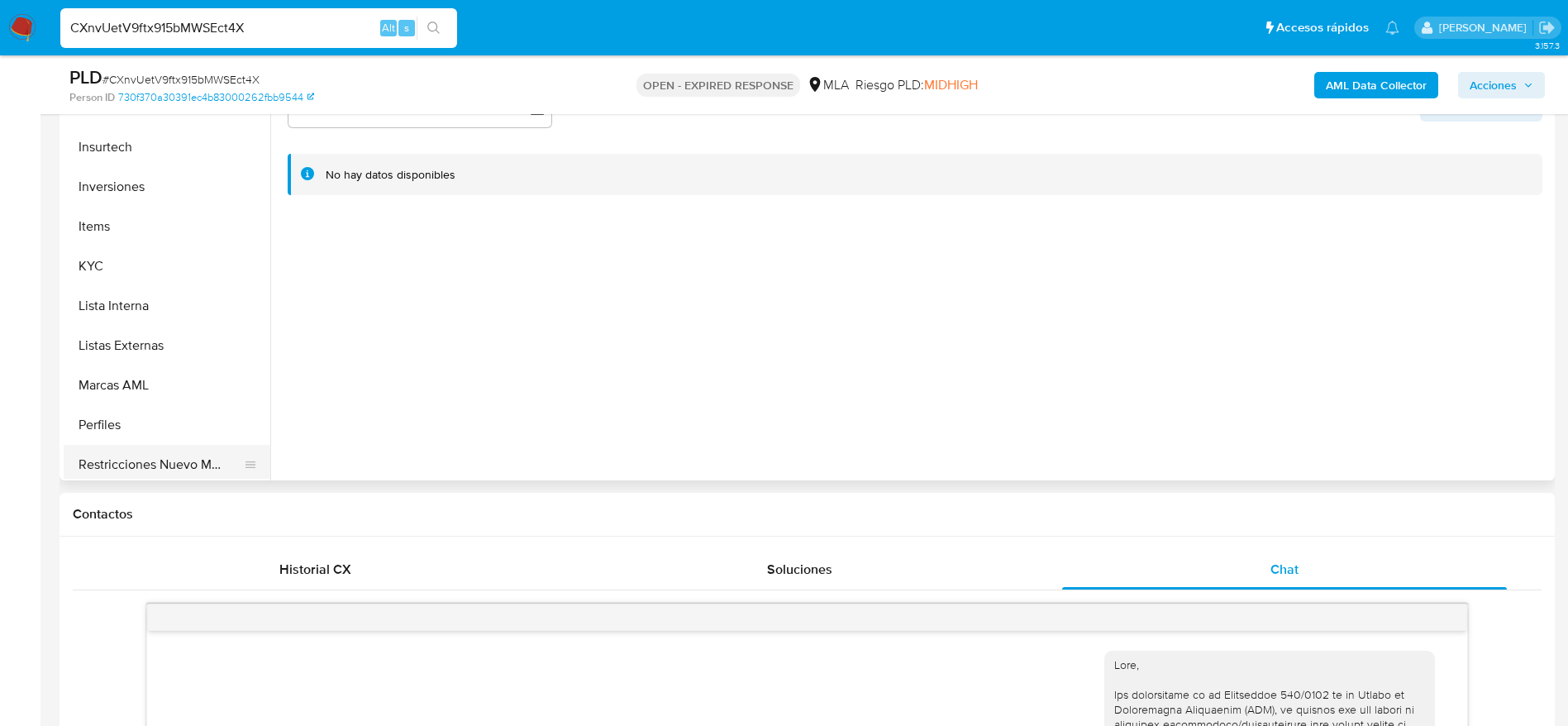
scroll to position [778, 0]
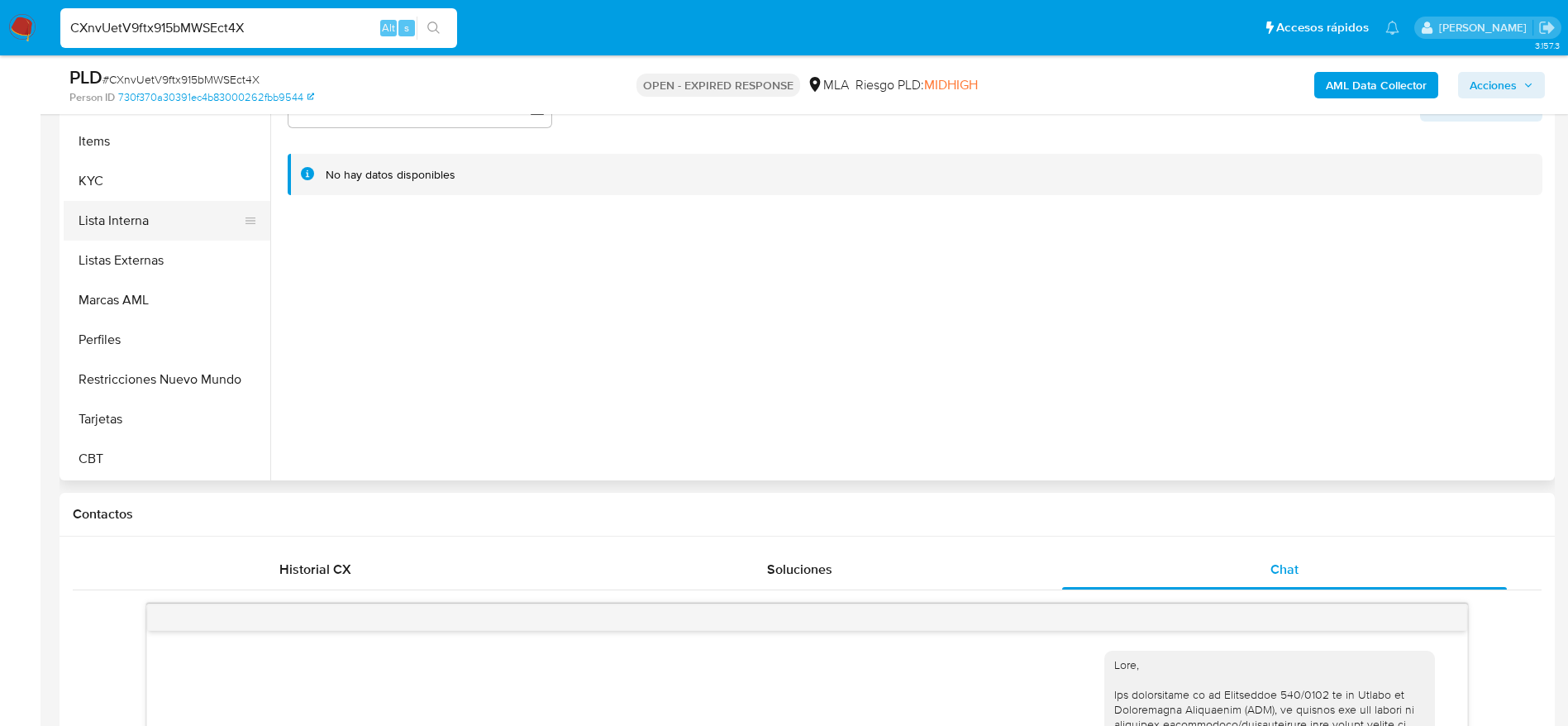
drag, startPoint x: 106, startPoint y: 183, endPoint x: 159, endPoint y: 226, distance: 68.2
click at [106, 184] on button "KYC" at bounding box center [167, 181] width 207 height 39
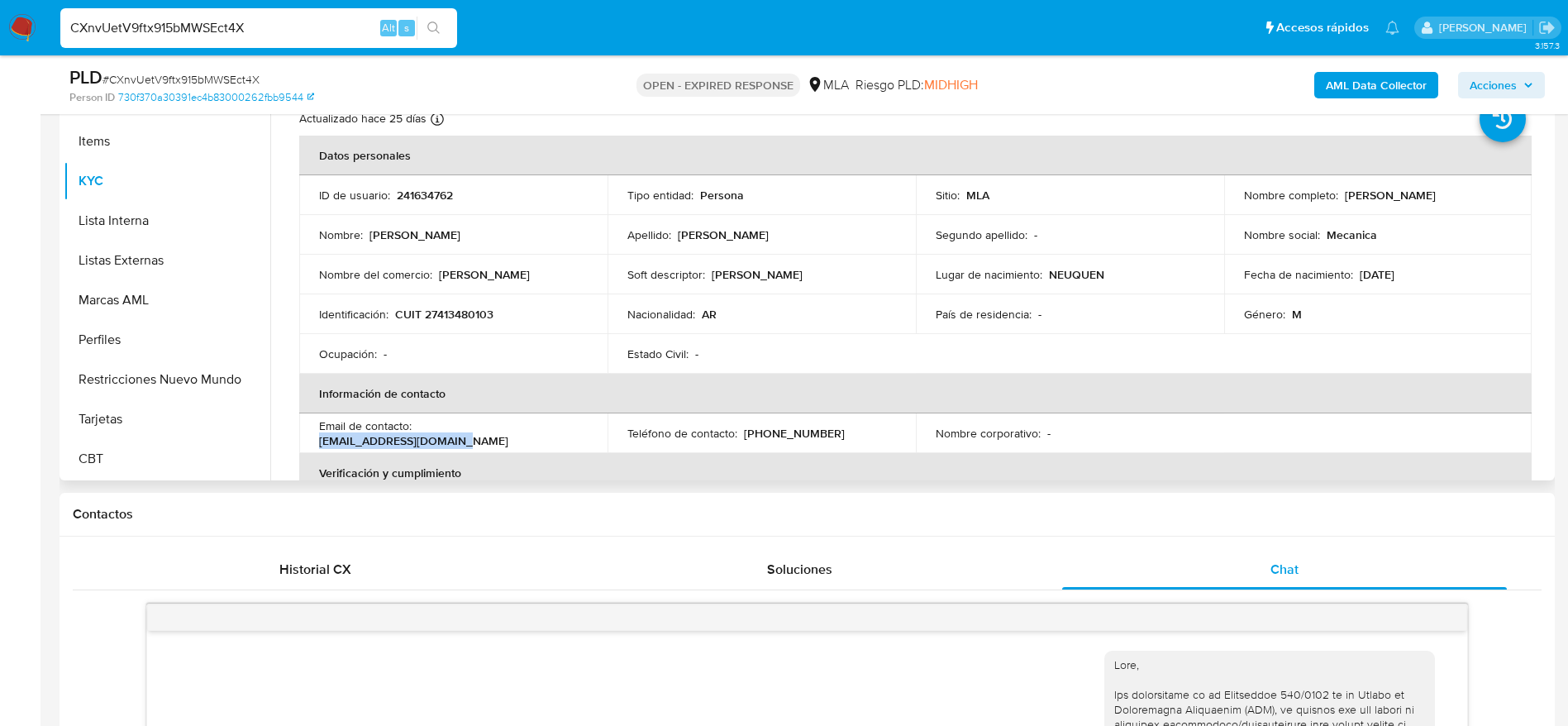
drag, startPoint x: 503, startPoint y: 434, endPoint x: 566, endPoint y: 425, distance: 63.6
click at [566, 425] on div "Email de contacto : andreserick53@gmail.com" at bounding box center [454, 433] width 269 height 29
copy p "[EMAIL_ADDRESS][DOMAIN_NAME]"
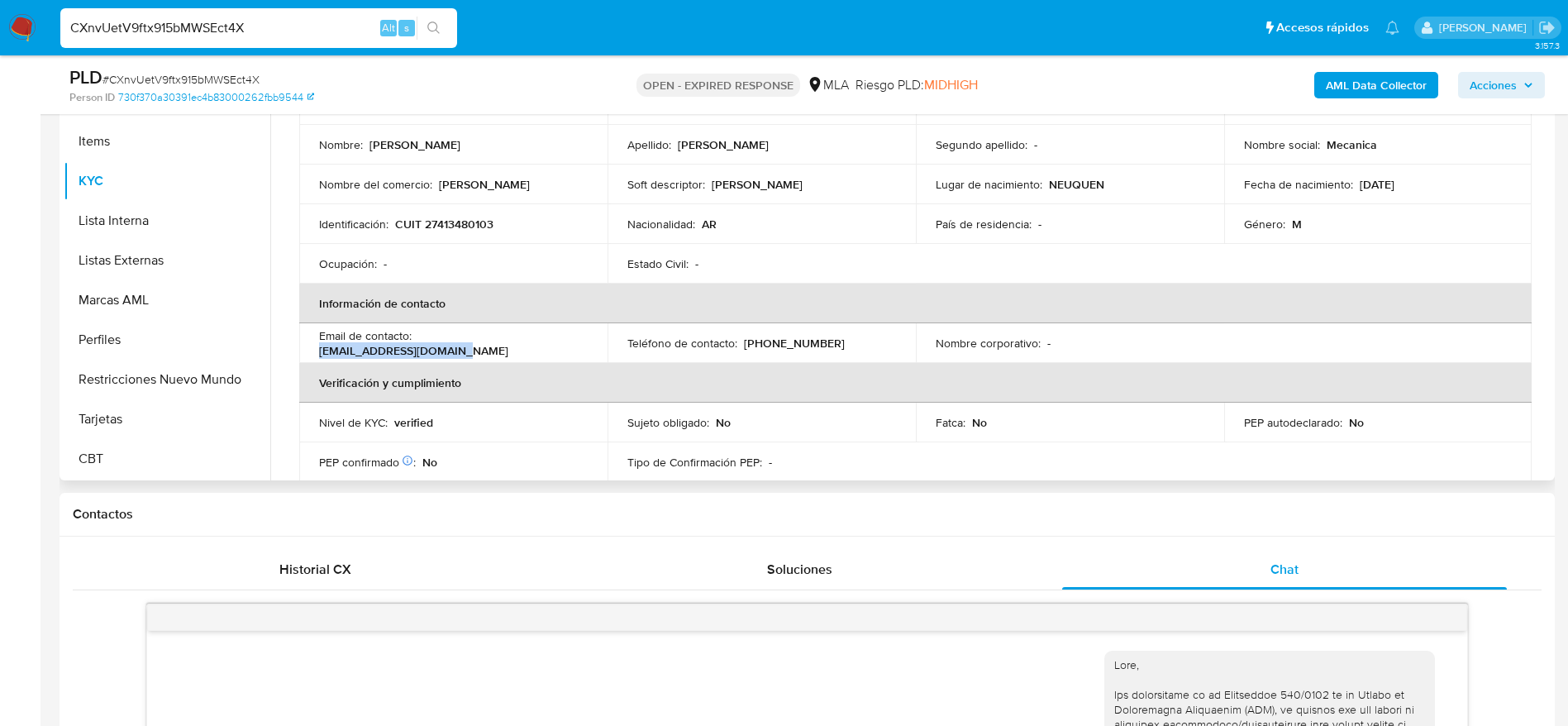
scroll to position [124, 0]
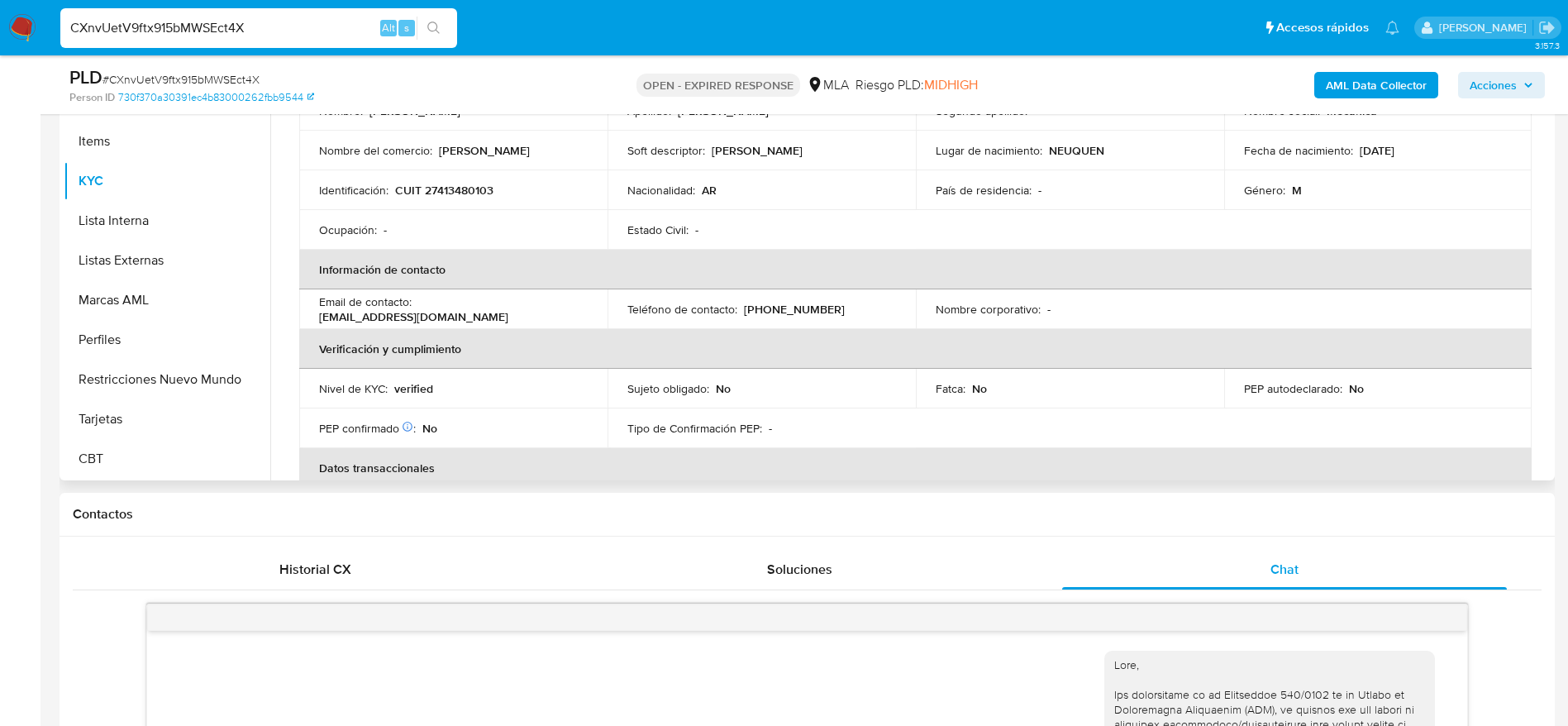
click at [444, 182] on p "CUIT 27413480103" at bounding box center [443, 190] width 98 height 15
copy p "27413480103"
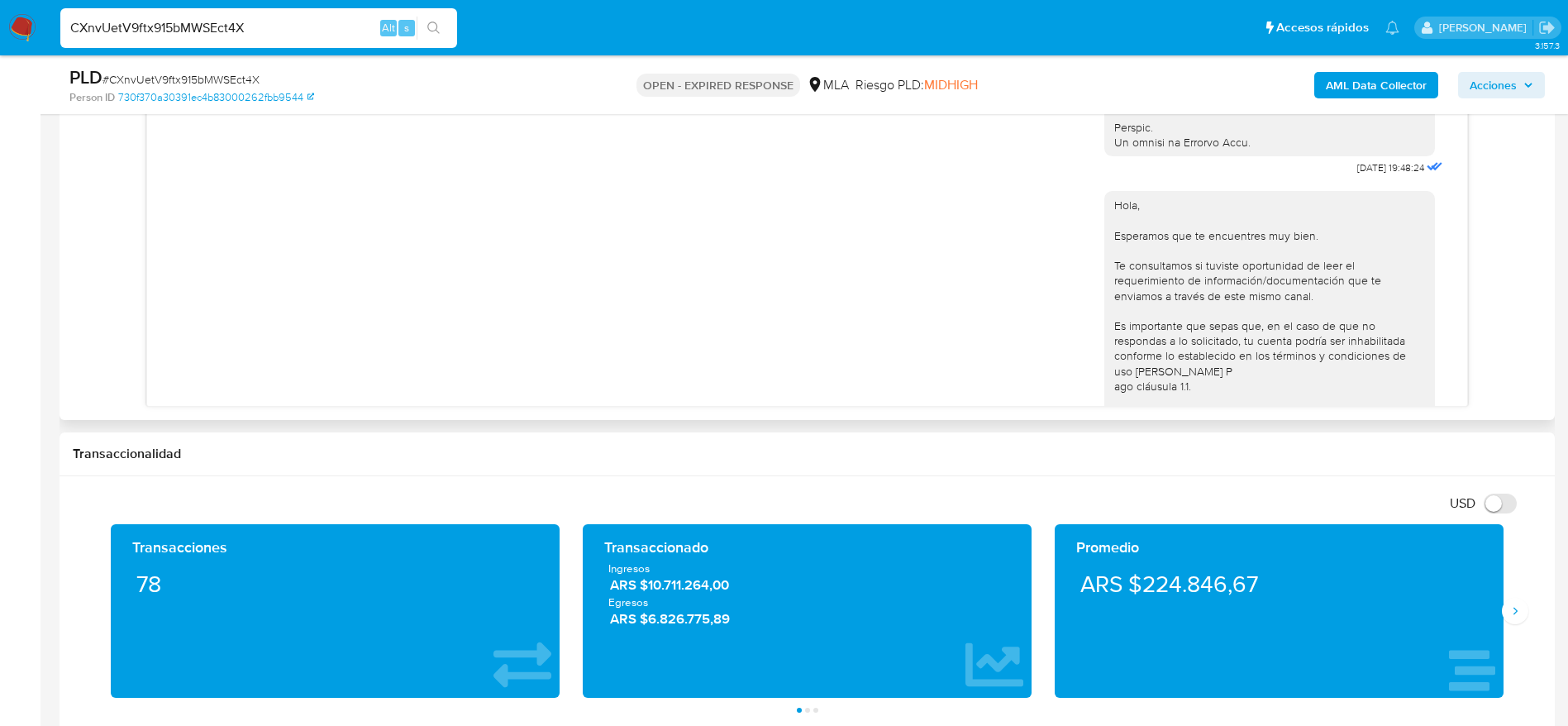
scroll to position [1116, 0]
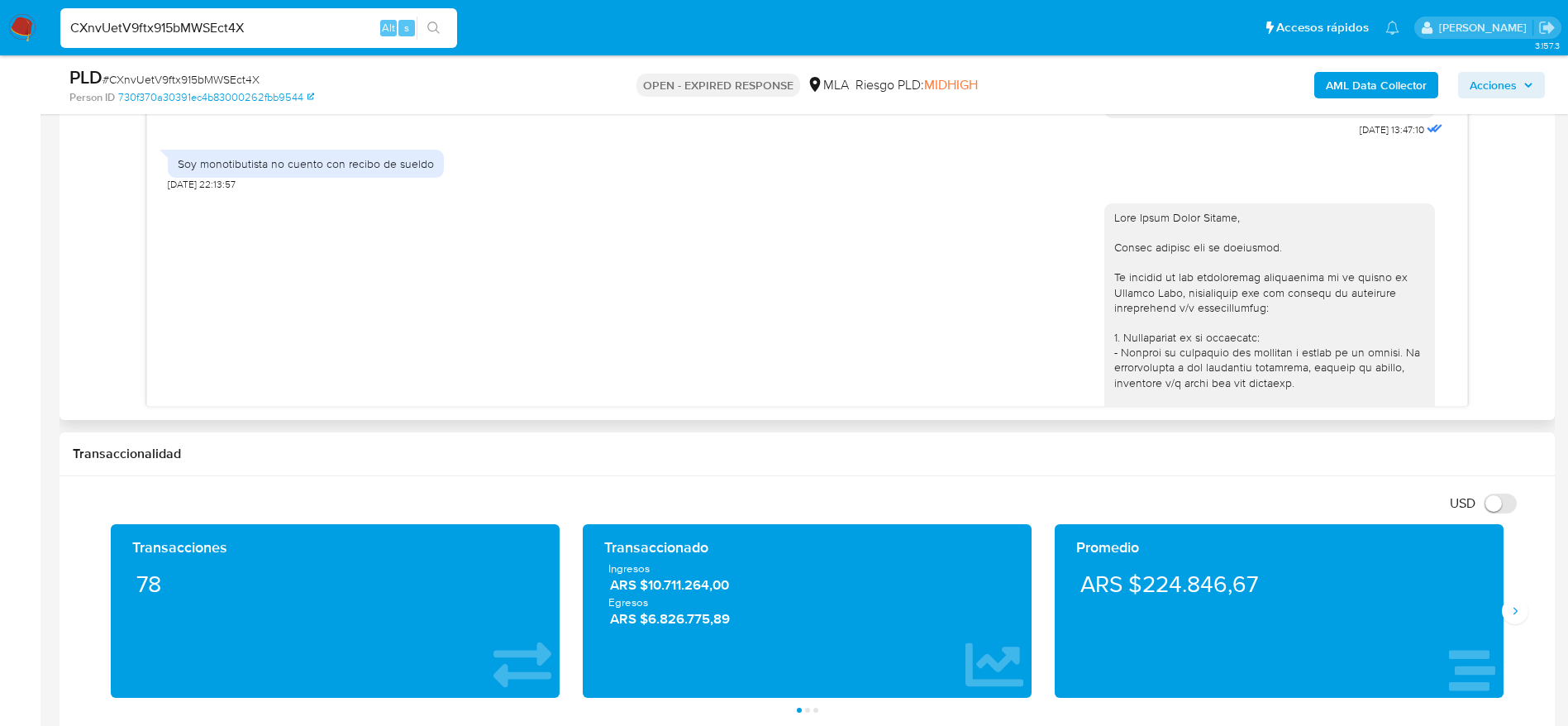
click at [244, 171] on div "Soy monotibutista no cuento con recibo de sueldo" at bounding box center [306, 164] width 256 height 15
copy div "Soy monotibutista no cuento con recibo de sueldo"
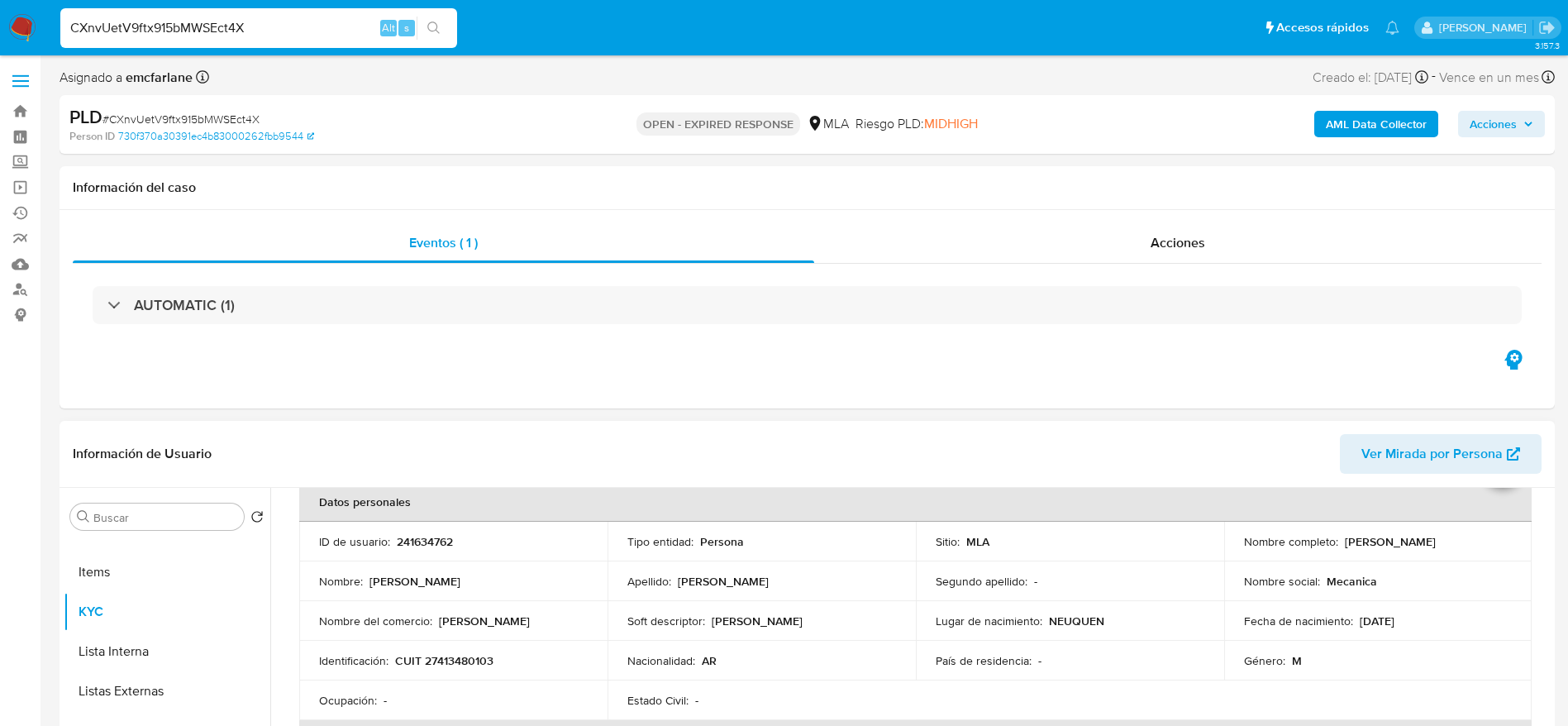
scroll to position [124, 0]
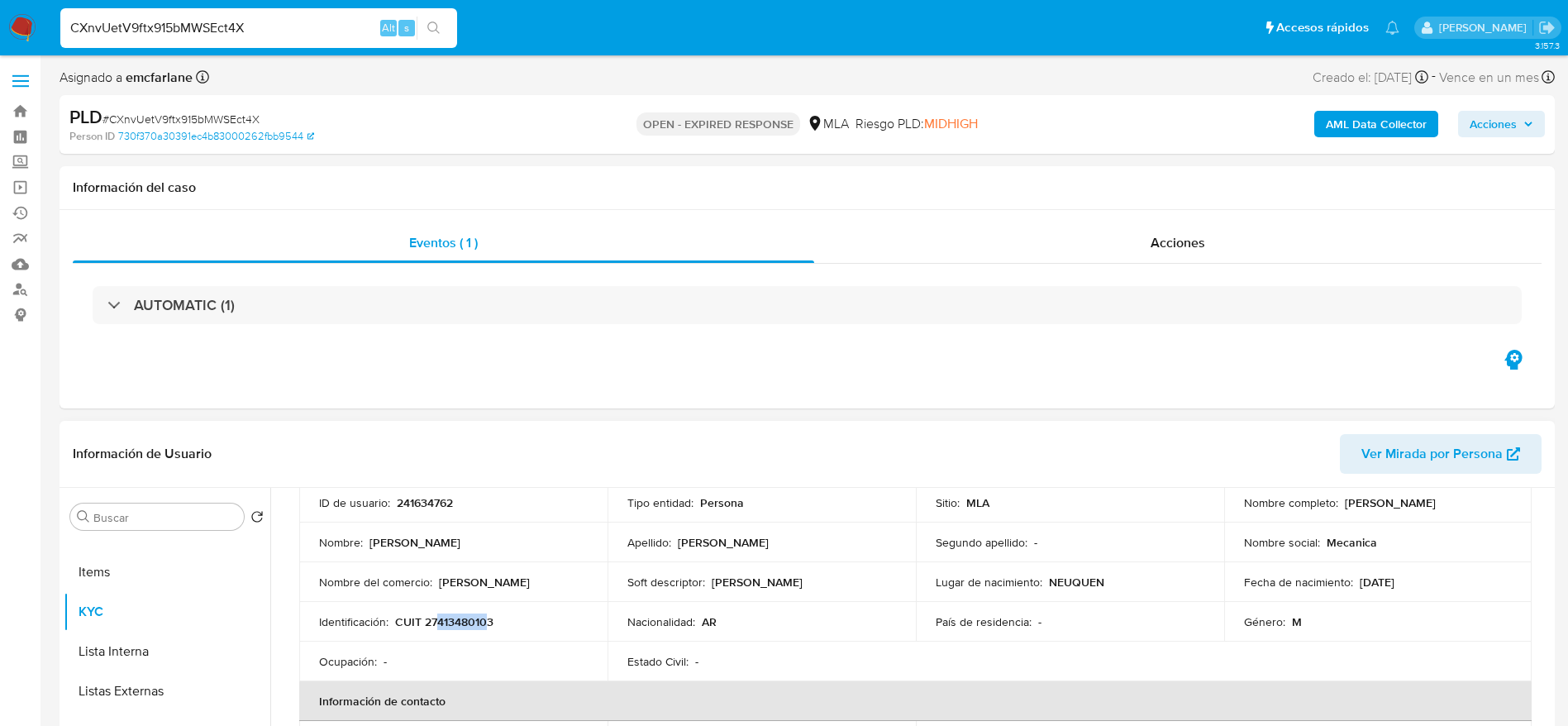
drag, startPoint x: 449, startPoint y: 620, endPoint x: 485, endPoint y: 624, distance: 36.2
click at [485, 624] on p "CUIT 27413480103" at bounding box center [443, 622] width 98 height 15
copy p "41348010"
click at [515, 609] on td "Identificación : CUIT 27413480103" at bounding box center [453, 621] width 308 height 39
click at [481, 616] on p "CUIT 27413480103" at bounding box center [443, 622] width 98 height 15
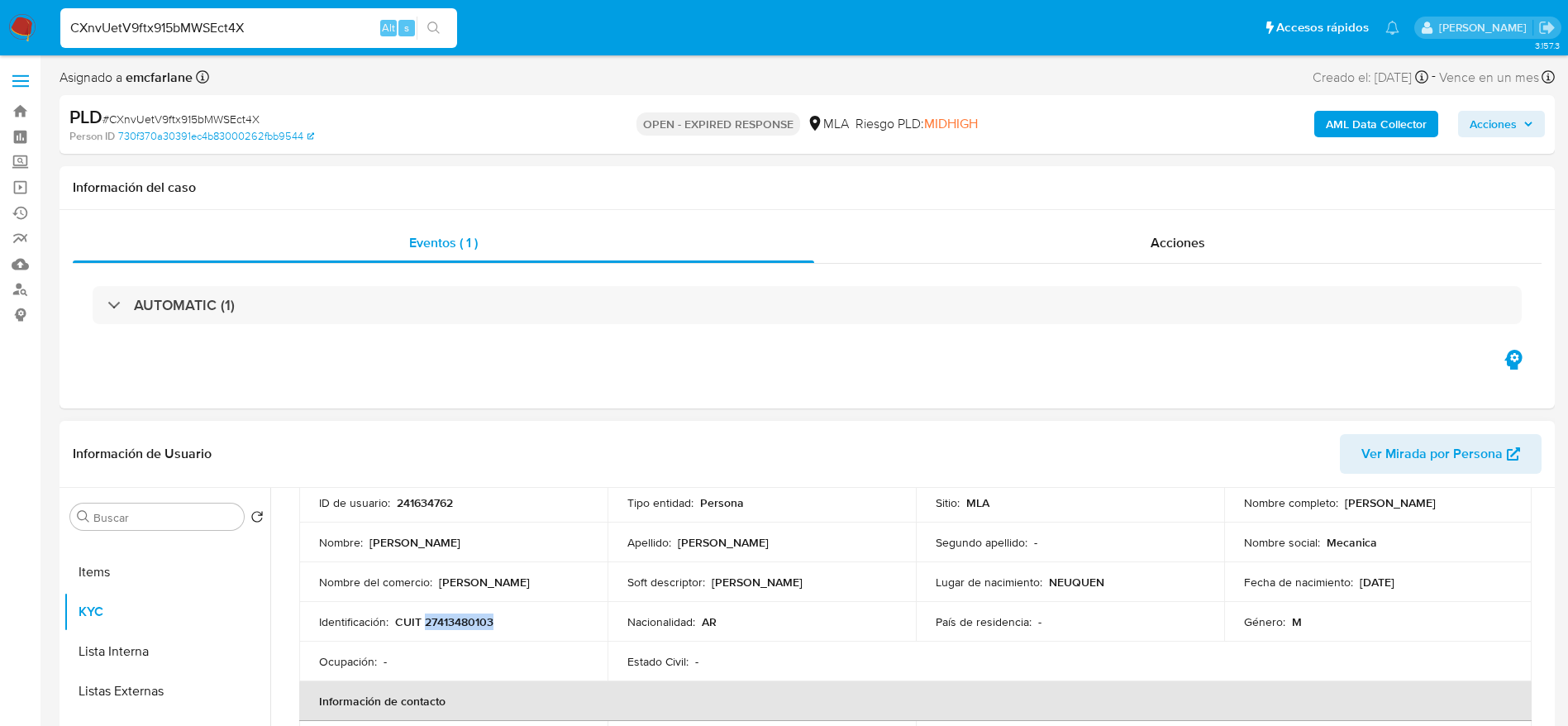
click at [481, 616] on p "CUIT 27413480103" at bounding box center [443, 622] width 98 height 15
copy p "27413480103"
click at [284, 13] on div "CXnvUetV9ftx915bMWSEct4X Alt s" at bounding box center [259, 28] width 396 height 39
click at [284, 13] on div "CXnvUetV9ftx915bMWSEct4X Alt s" at bounding box center [259, 28] width 396 height 39
click at [280, 24] on input "CXnvUetV9ftx915bMWSEct4X" at bounding box center [259, 29] width 396 height 22
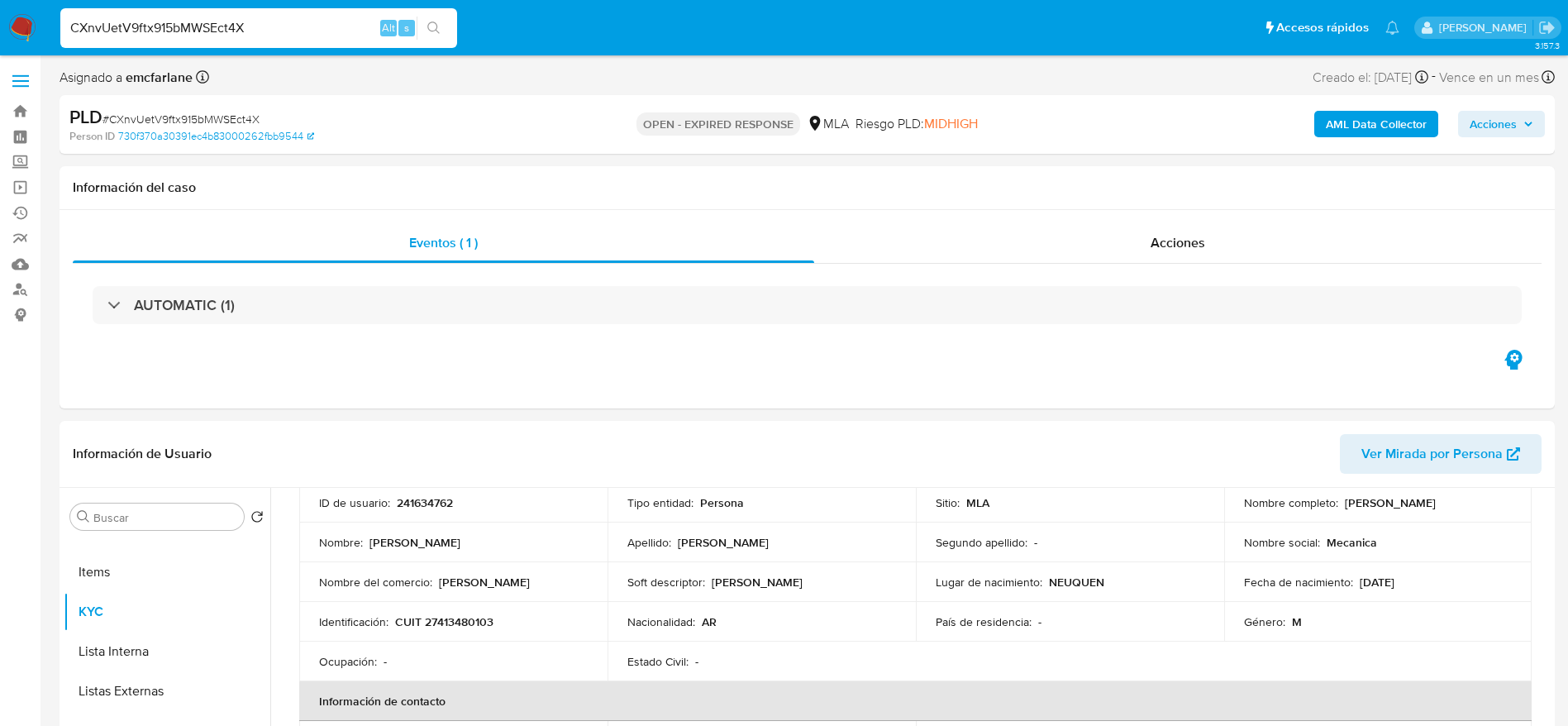
click at [280, 24] on input "CXnvUetV9ftx915bMWSEct4X" at bounding box center [259, 29] width 396 height 22
click at [211, 113] on span "# CXnvUetV9ftx915bMWSEct4X" at bounding box center [181, 119] width 157 height 17
click at [211, 113] on span "# CXnvUetV9ftx915bMWSEct4X" at bounding box center [181, 119] width 157 height 17
copy span "CXnvUetV9ftx915bMWSEct4X"
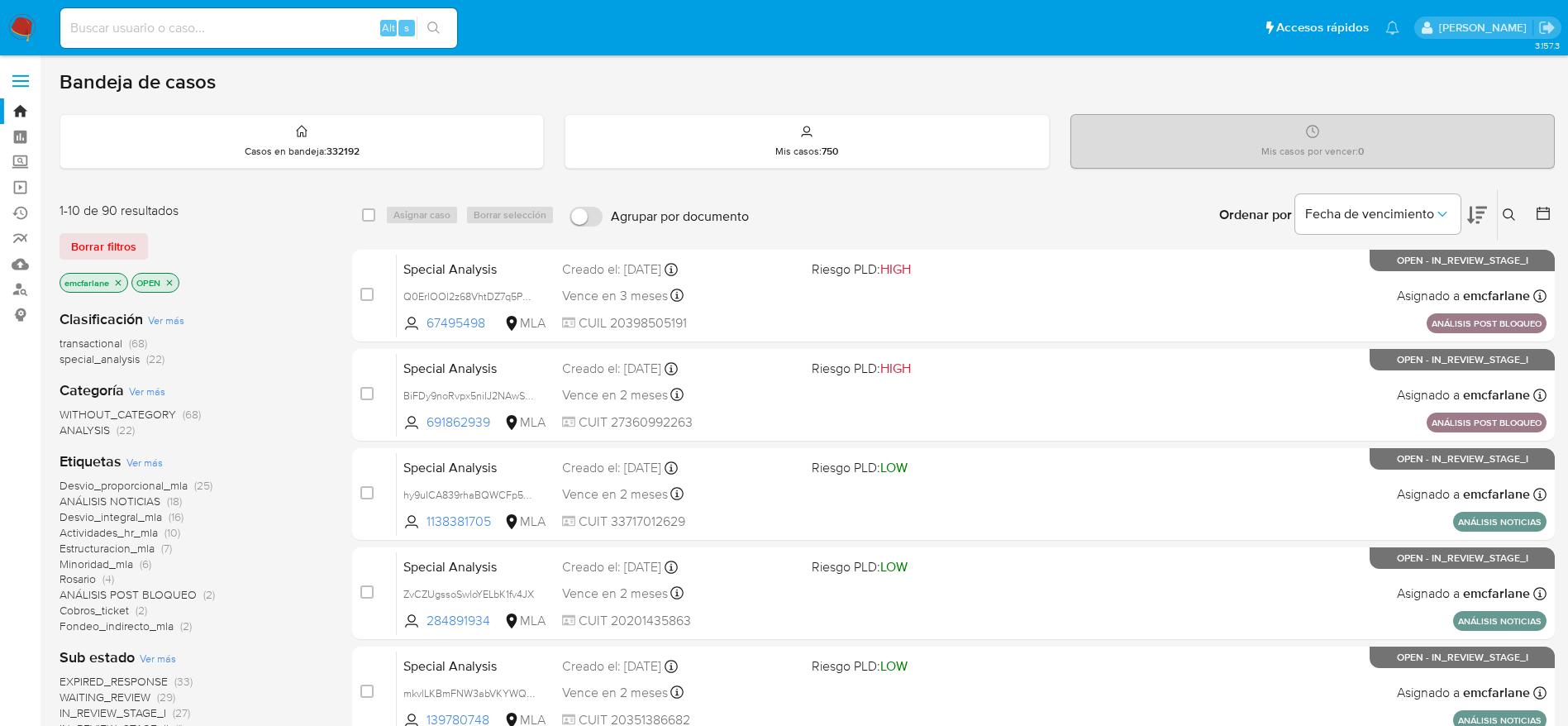
click at [94, 27] on input at bounding box center [259, 29] width 396 height 22
paste input "gNeHvMhIo1gcljgoZWgdyGWV"
type input "gNeHvMhIo1gcljgoZWgdyGWV"
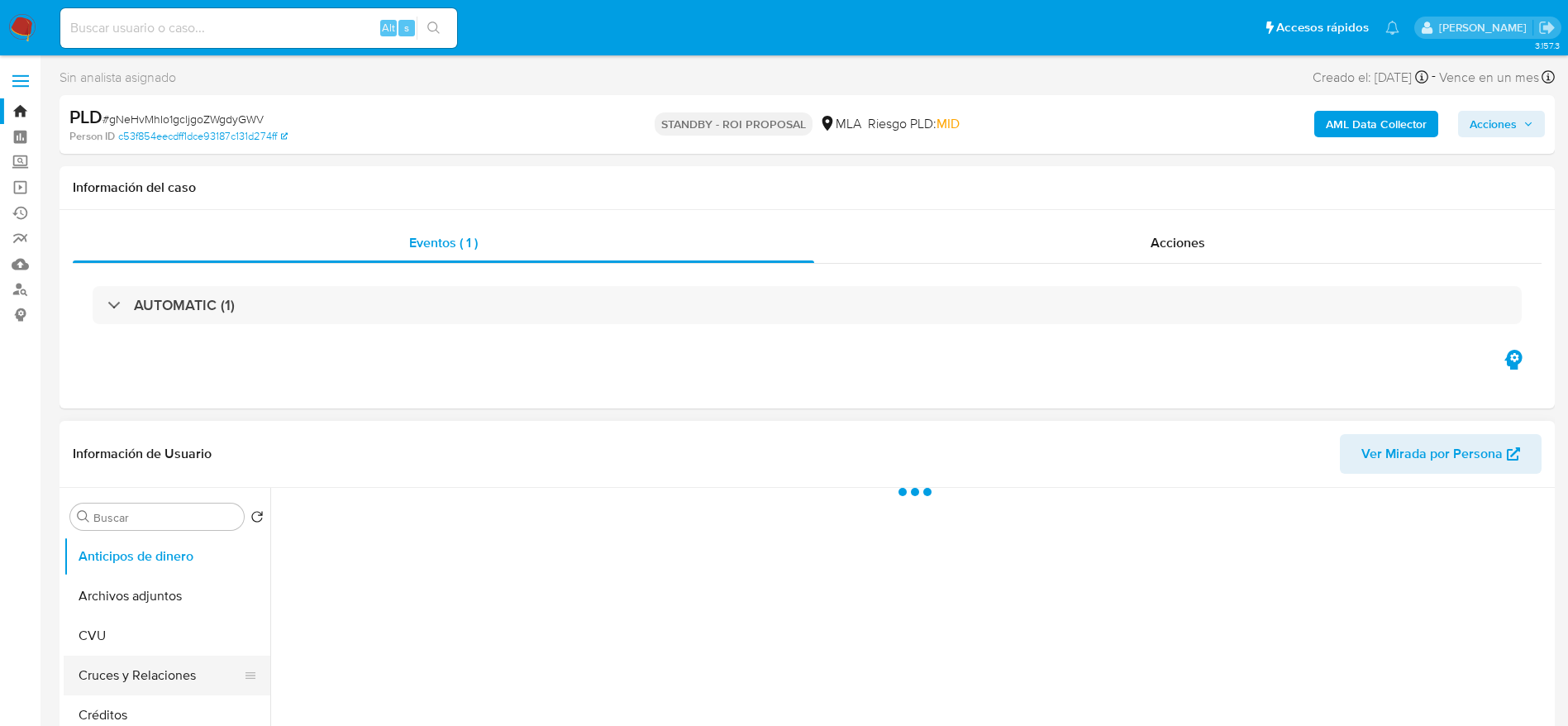
click at [154, 662] on button "Cruces y Relaciones" at bounding box center [160, 675] width 193 height 39
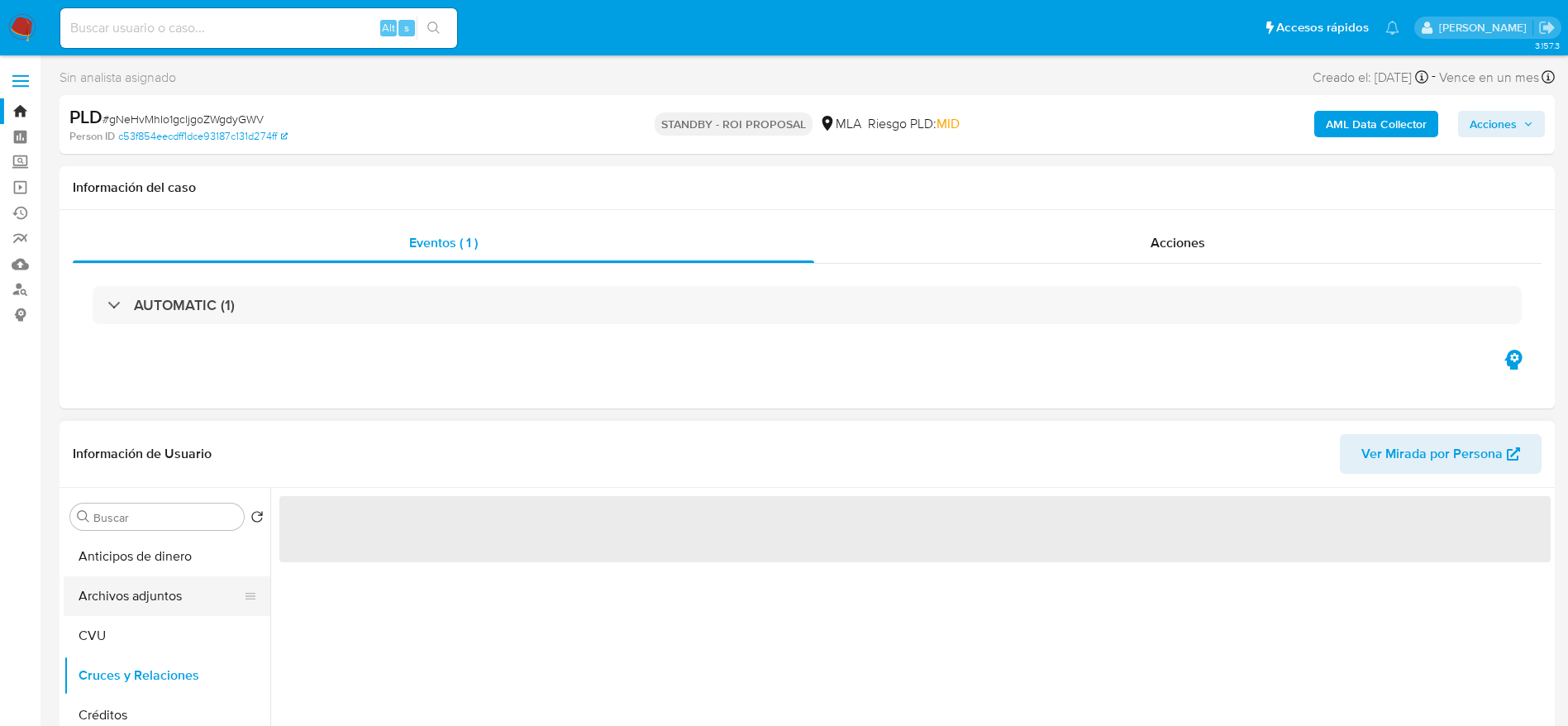
drag, startPoint x: 102, startPoint y: 594, endPoint x: 710, endPoint y: 196, distance: 726.7
click at [102, 595] on button "Archivos adjuntos" at bounding box center [167, 596] width 207 height 39
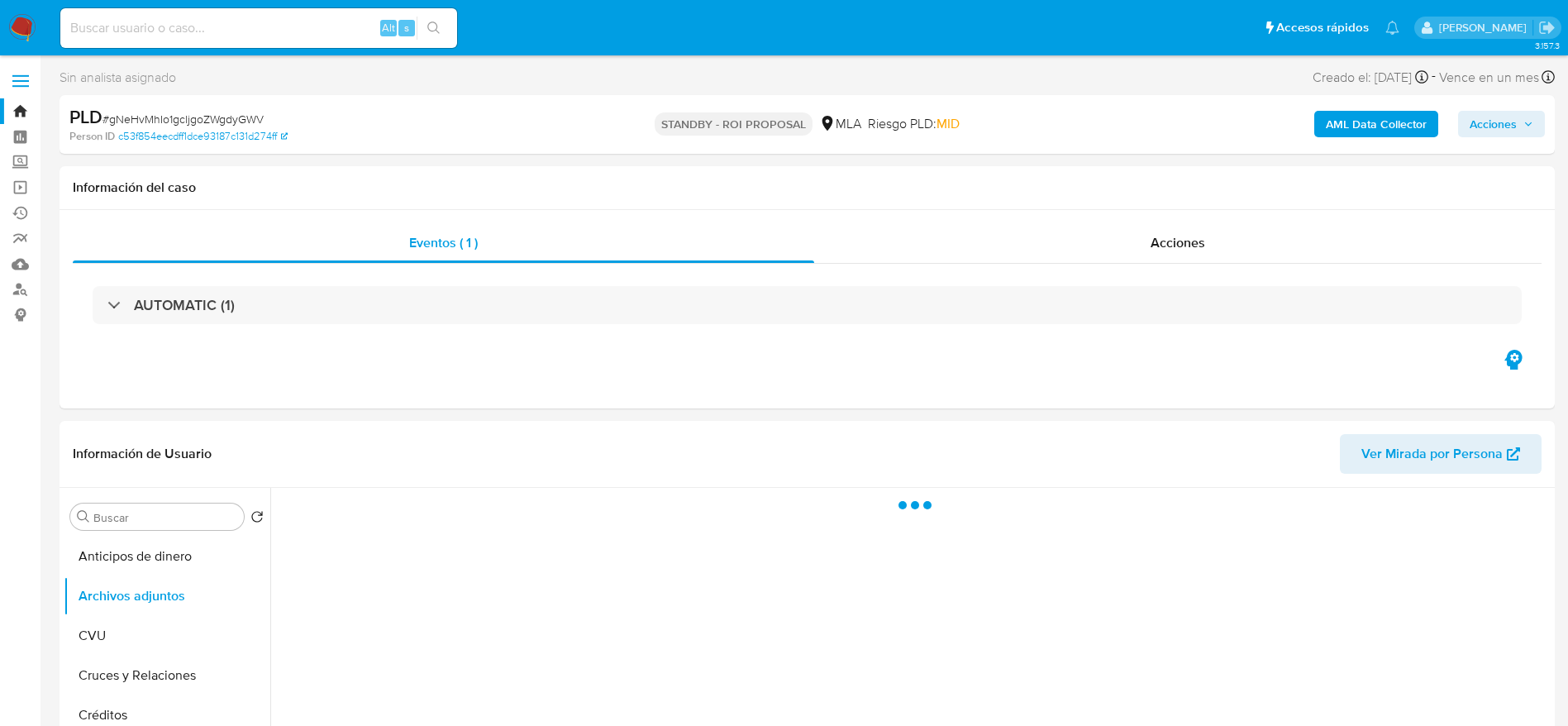
select select "10"
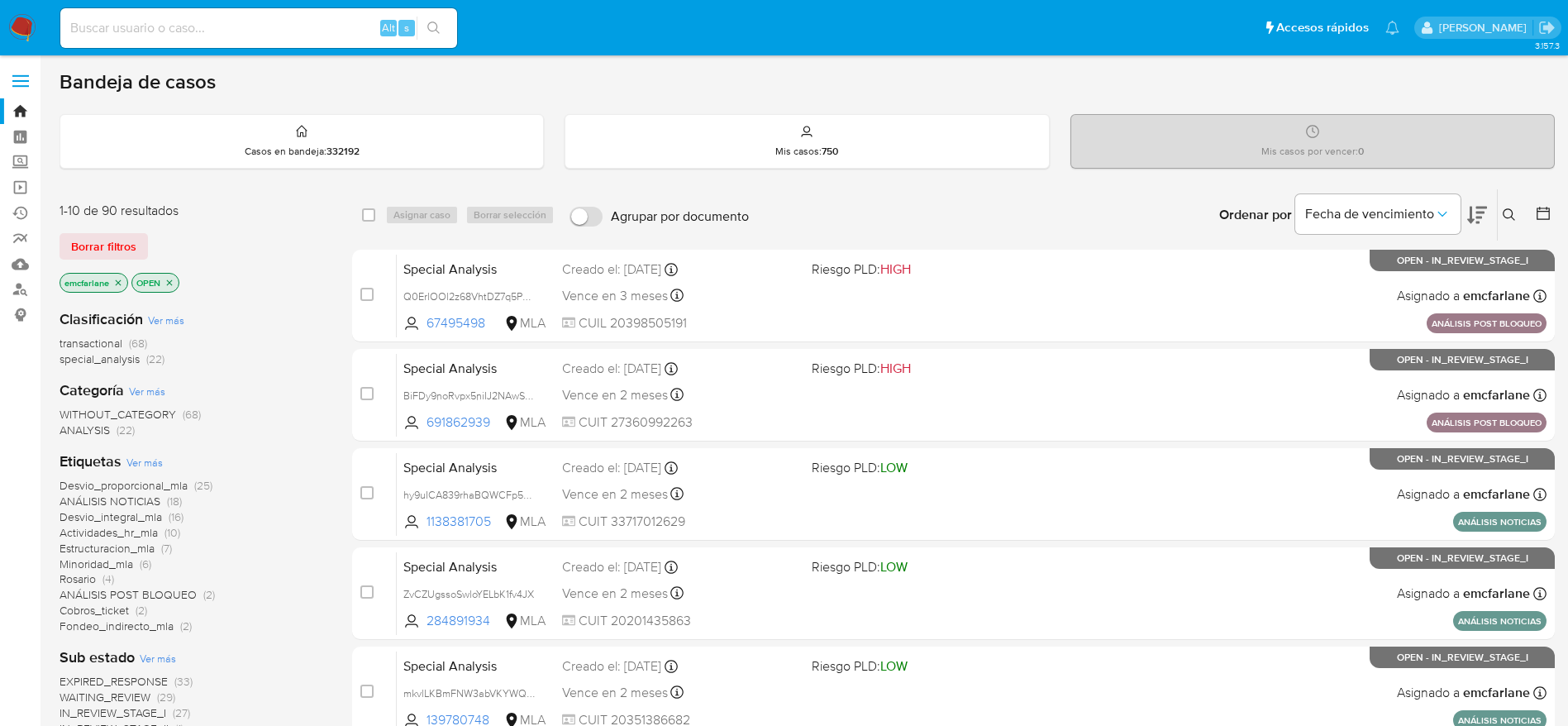
click at [103, 231] on div "1-10 de 90 resultados Borrar filtros emcfarlane OPEN" at bounding box center [191, 249] width 265 height 94
click at [103, 242] on span "Borrar filtros" at bounding box center [104, 246] width 66 height 24
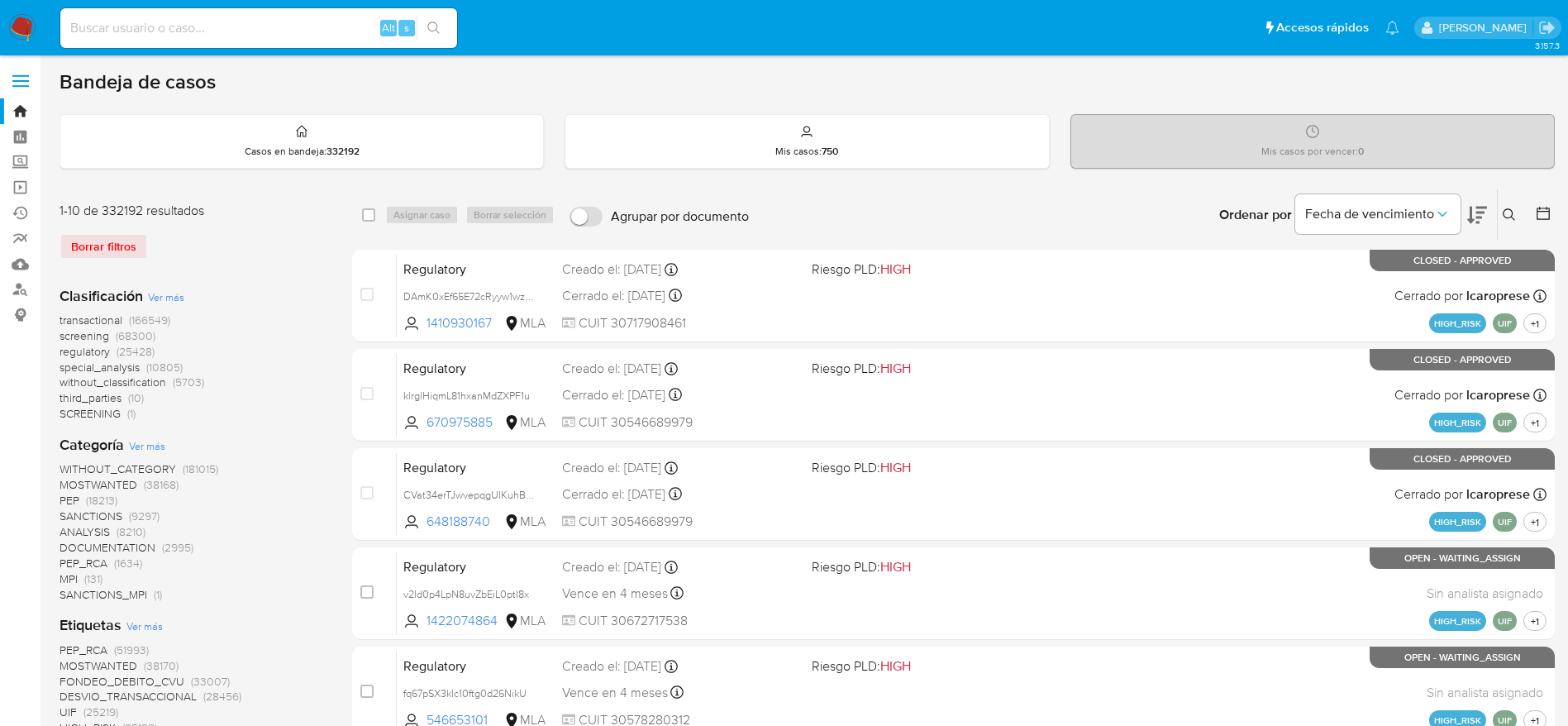
click at [1511, 218] on icon at bounding box center [1509, 215] width 13 height 13
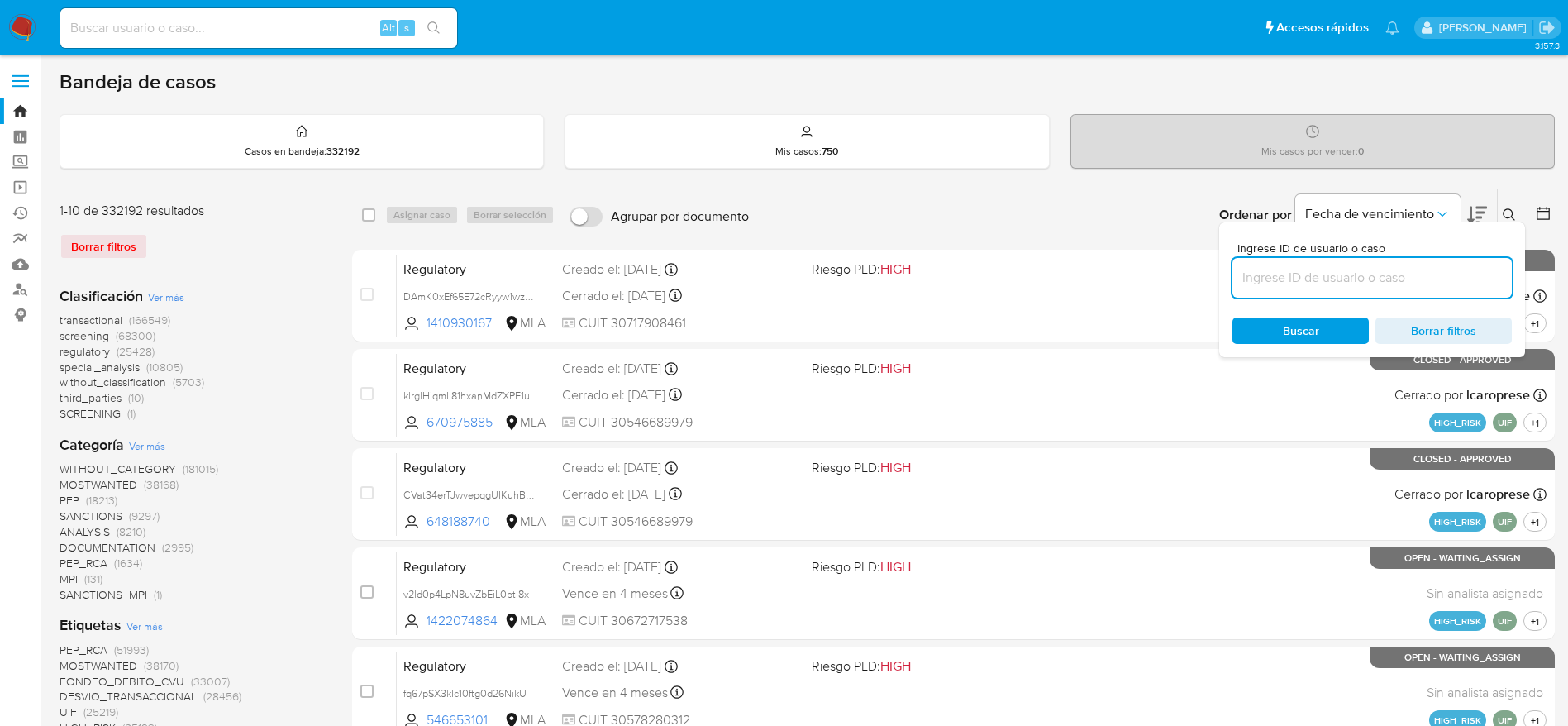
click at [1436, 271] on input at bounding box center [1371, 278] width 280 height 22
type input "CXnvUetV9ftx915bMWSEct4X"
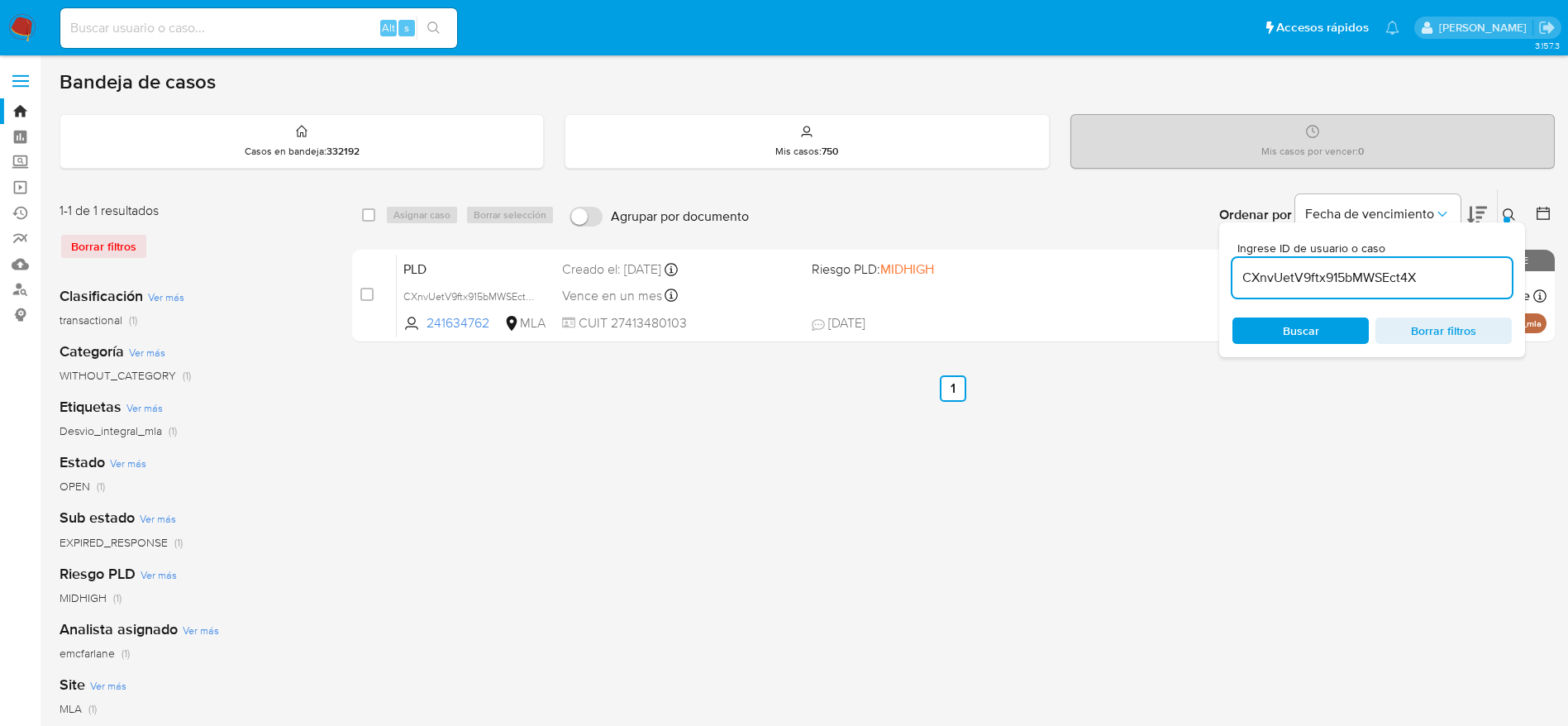
drag, startPoint x: 365, startPoint y: 218, endPoint x: 388, endPoint y: 215, distance: 23.2
click at [365, 217] on input "checkbox" at bounding box center [369, 215] width 13 height 13
checkbox input "true"
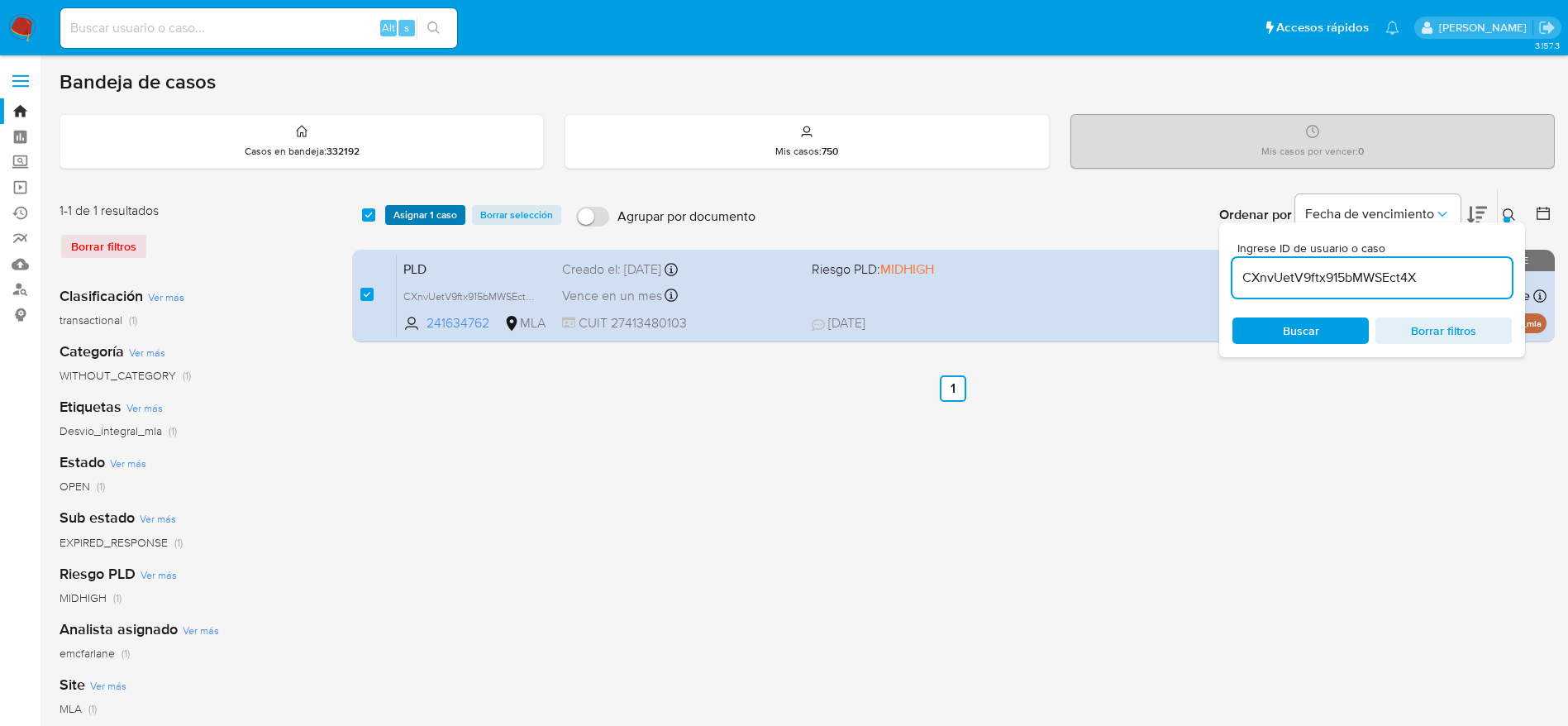
click at [395, 213] on span "Asignar 1 caso" at bounding box center [425, 215] width 64 height 17
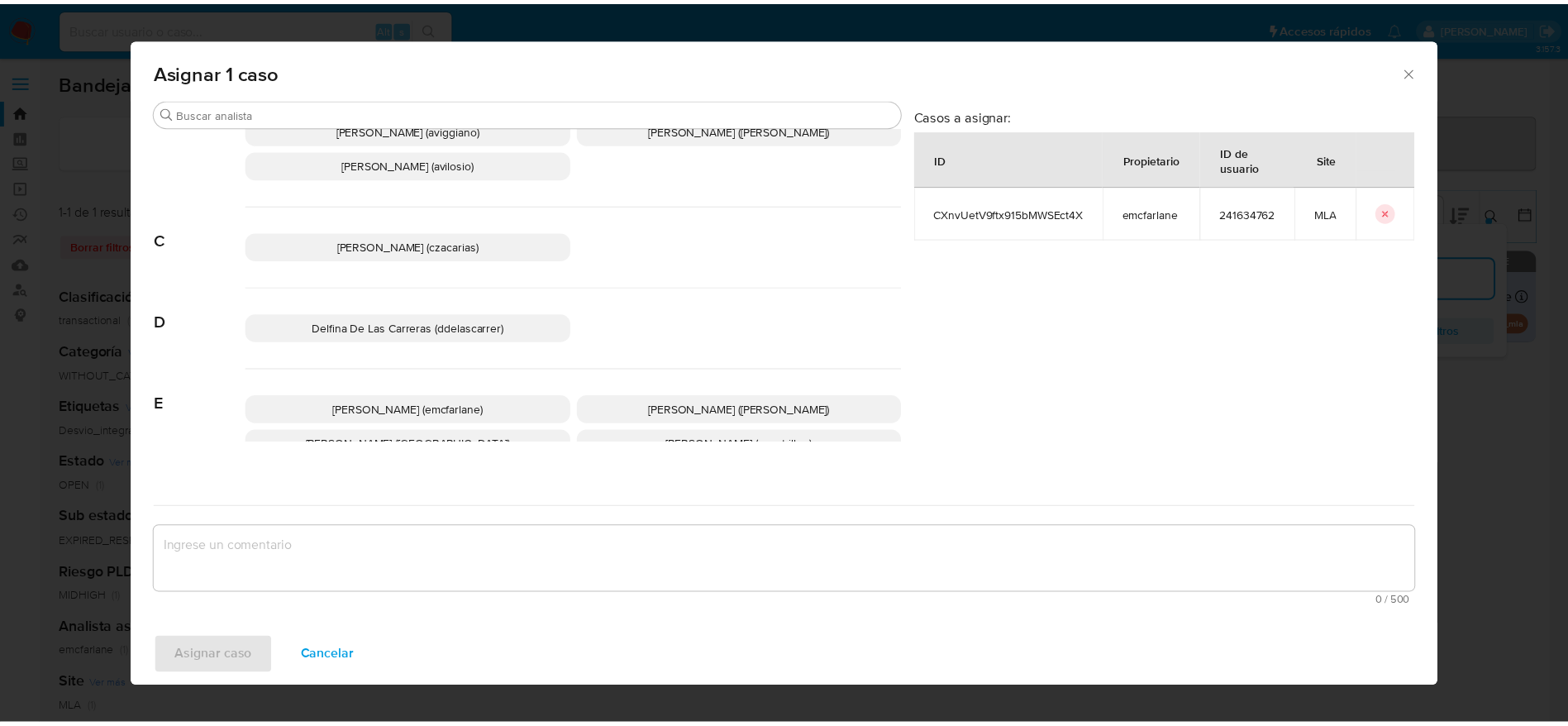
scroll to position [124, 0]
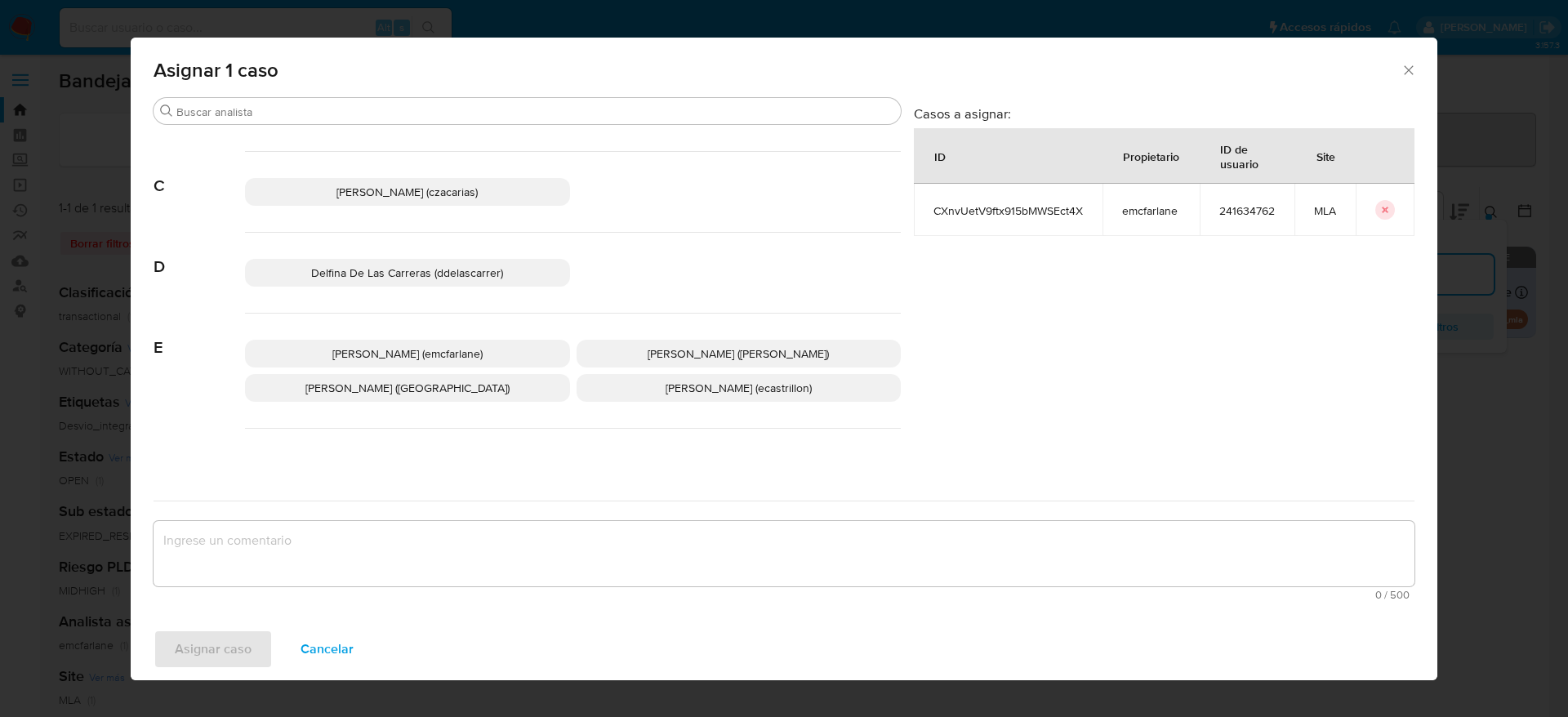
click at [442, 352] on span "Elaine Mc Farlane (emcfarlane)" at bounding box center [407, 354] width 150 height 17
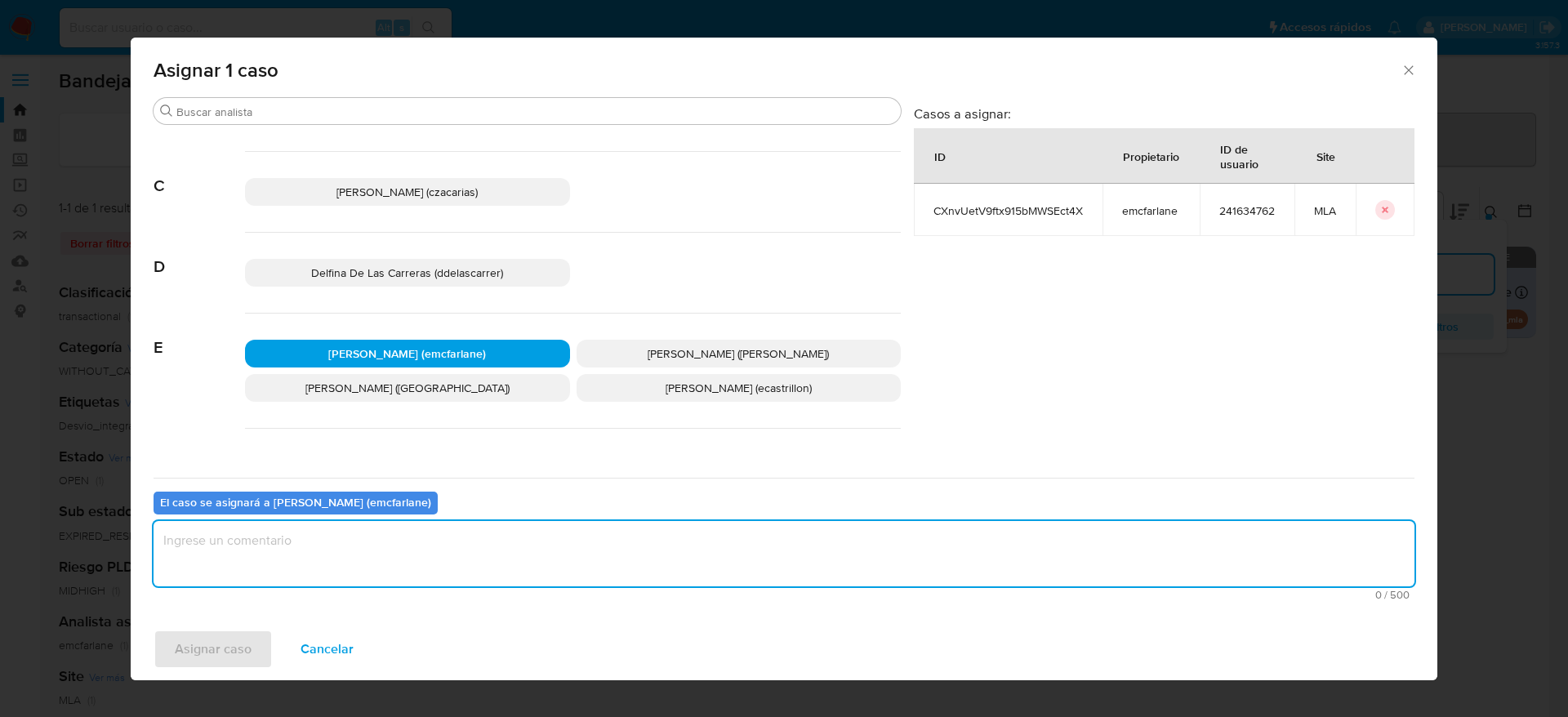
click at [385, 547] on textarea "assign-modal" at bounding box center [784, 554] width 1261 height 66
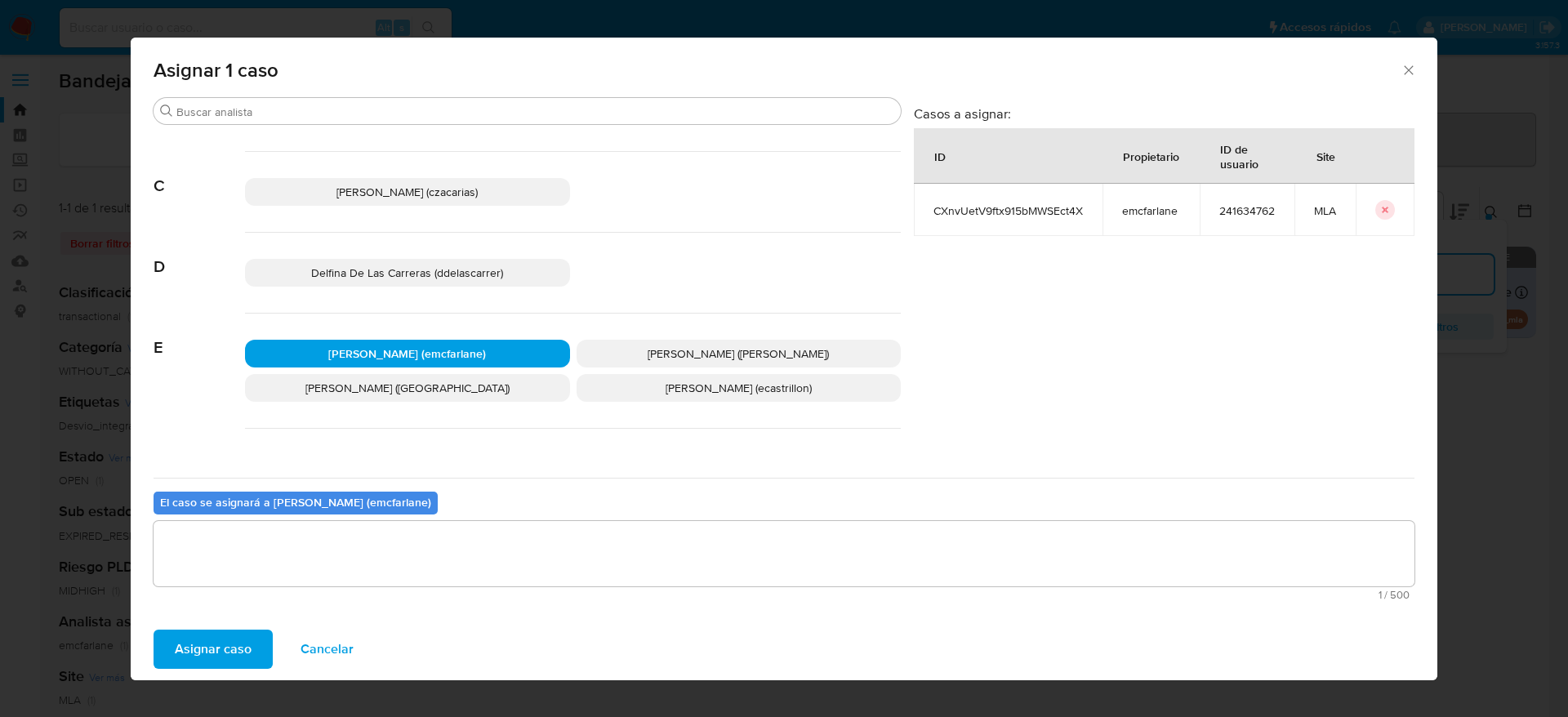
click at [252, 640] on button "Asignar caso" at bounding box center [213, 649] width 120 height 39
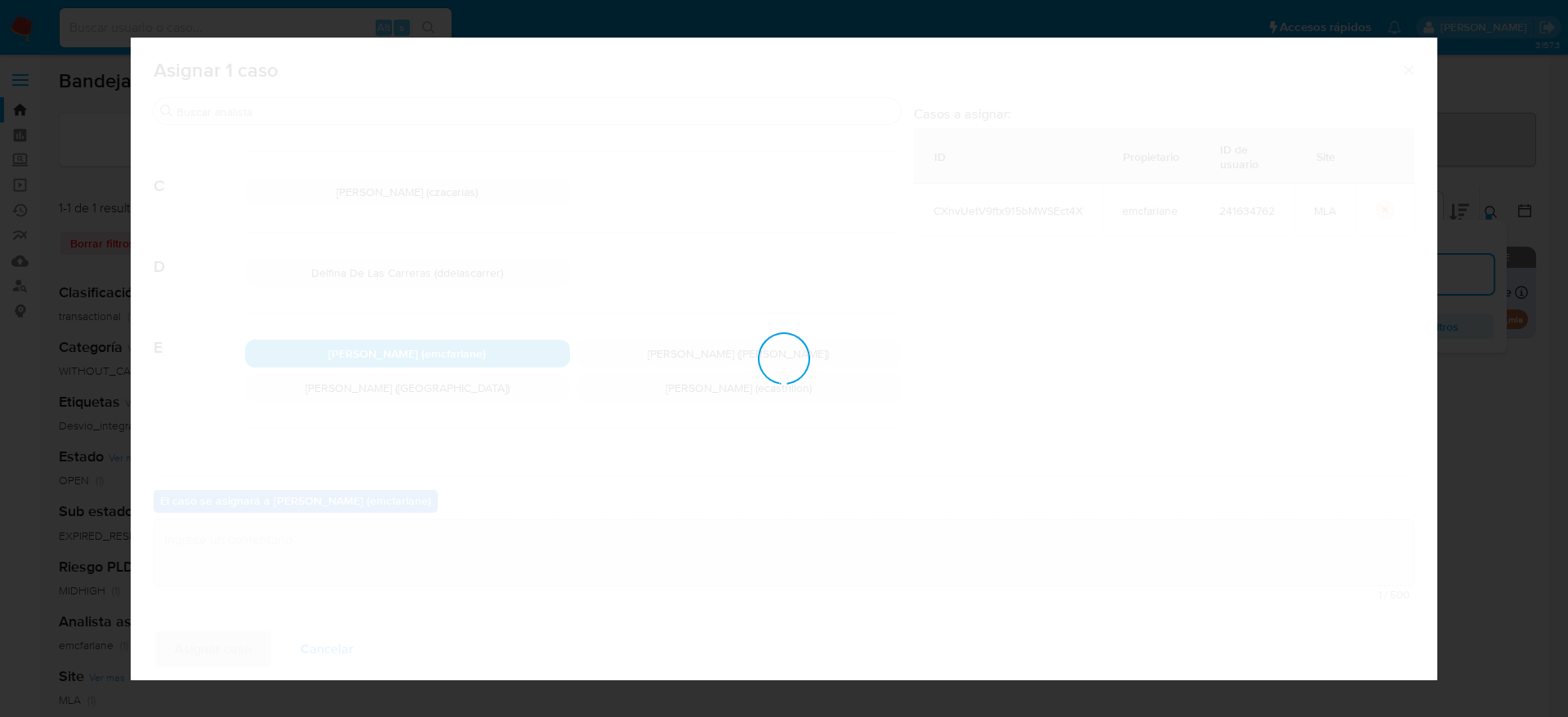
checkbox input "false"
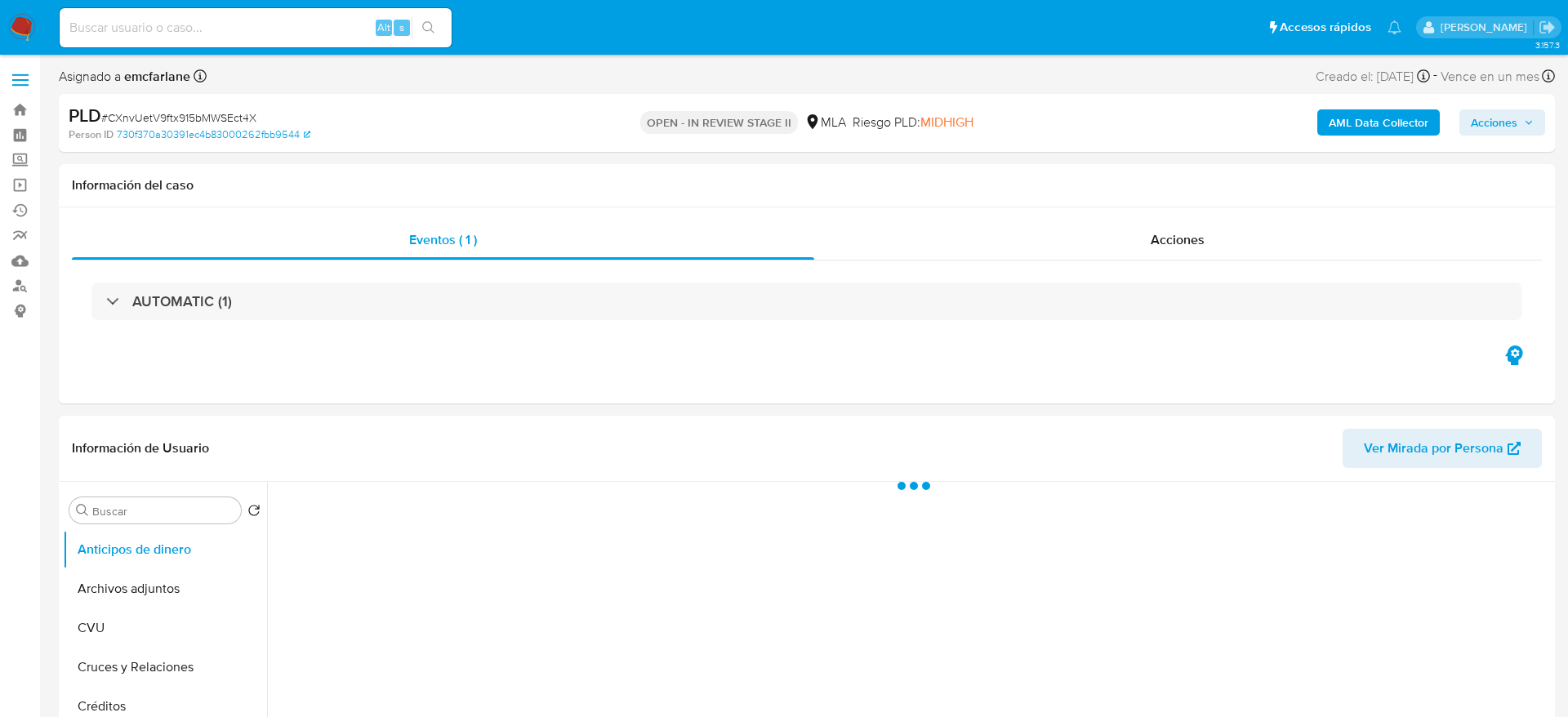
select select "10"
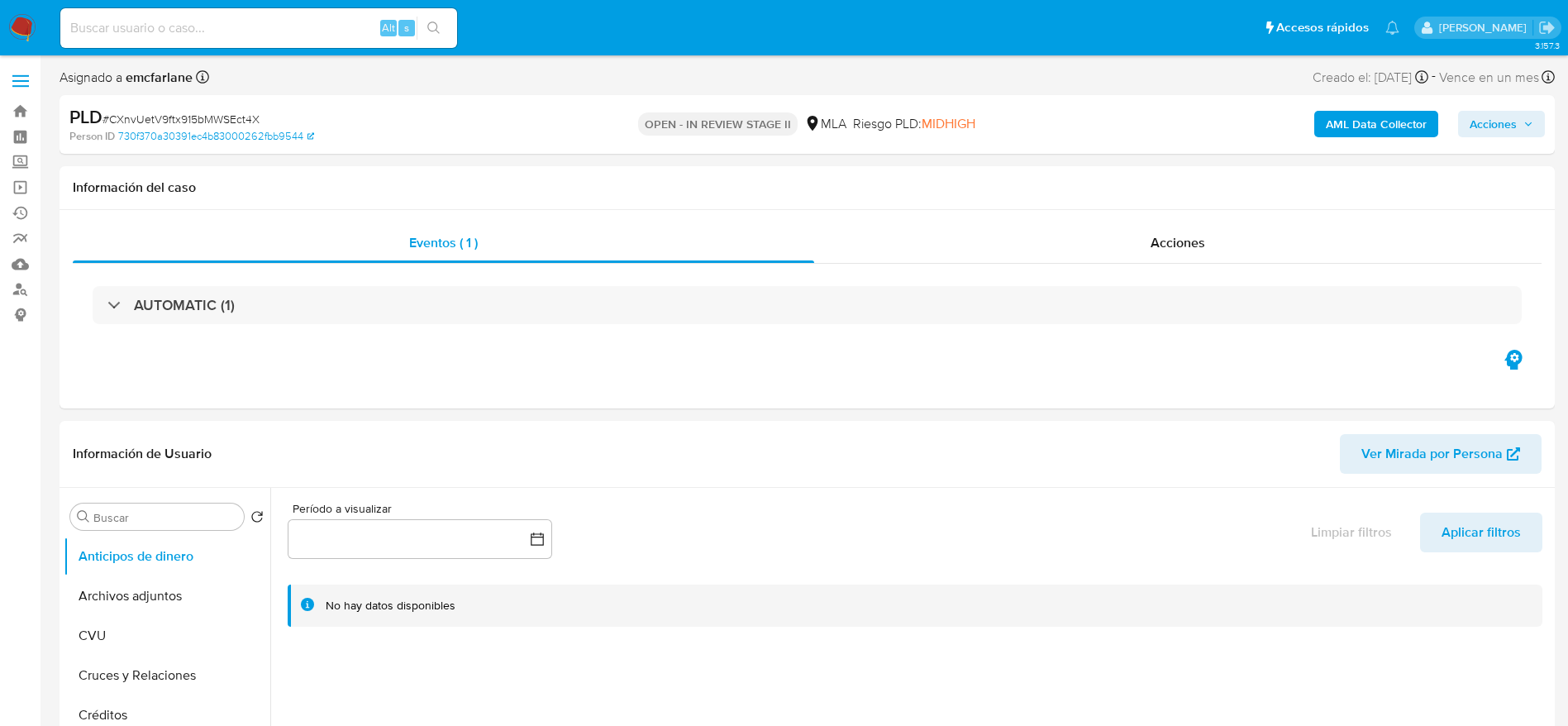
click at [1487, 123] on span "Acciones" at bounding box center [1493, 124] width 47 height 26
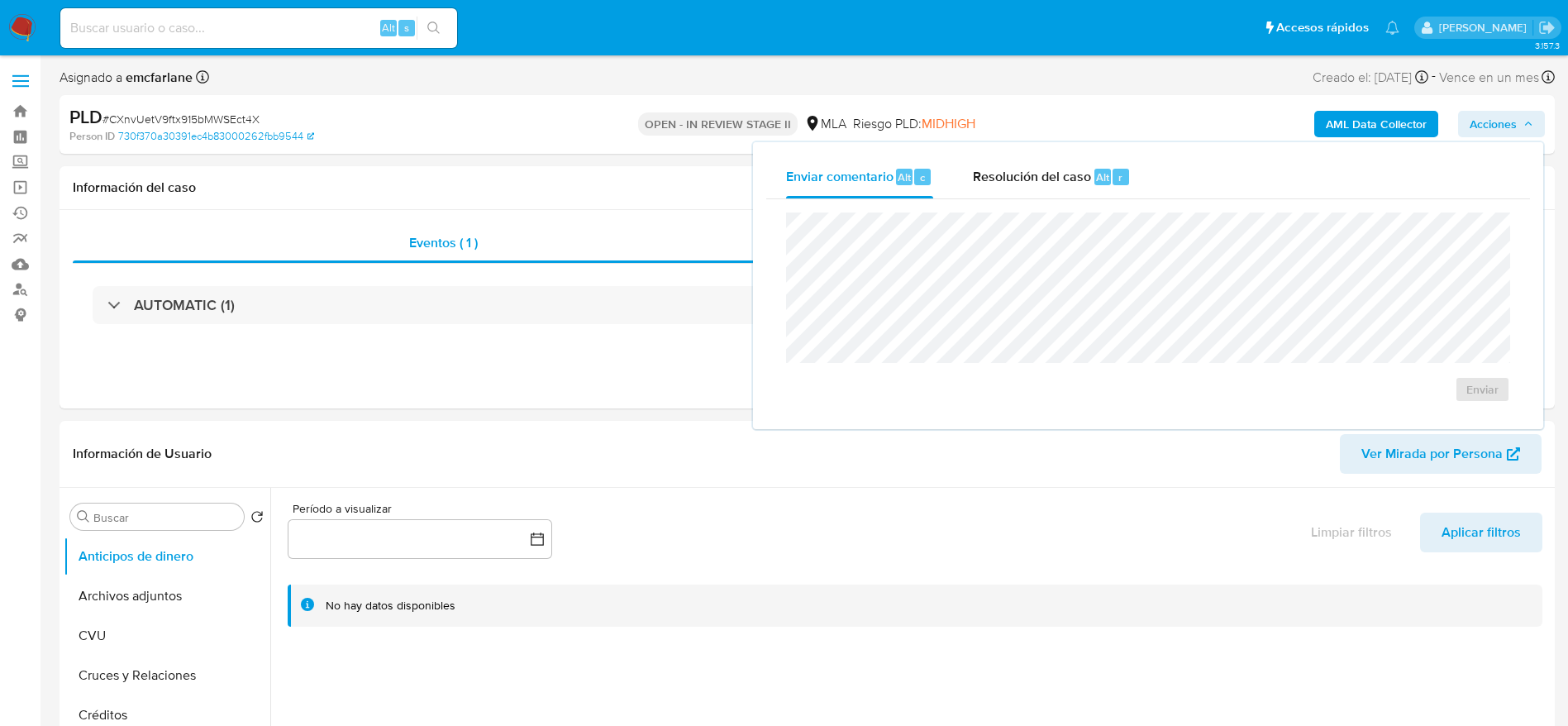
drag, startPoint x: 1168, startPoint y: 200, endPoint x: 1162, endPoint y: 208, distance: 10.0
click at [1167, 199] on div "Enviar" at bounding box center [1147, 308] width 763 height 217
click at [1072, 187] on div "Resolución del caso Alt r" at bounding box center [1051, 176] width 158 height 43
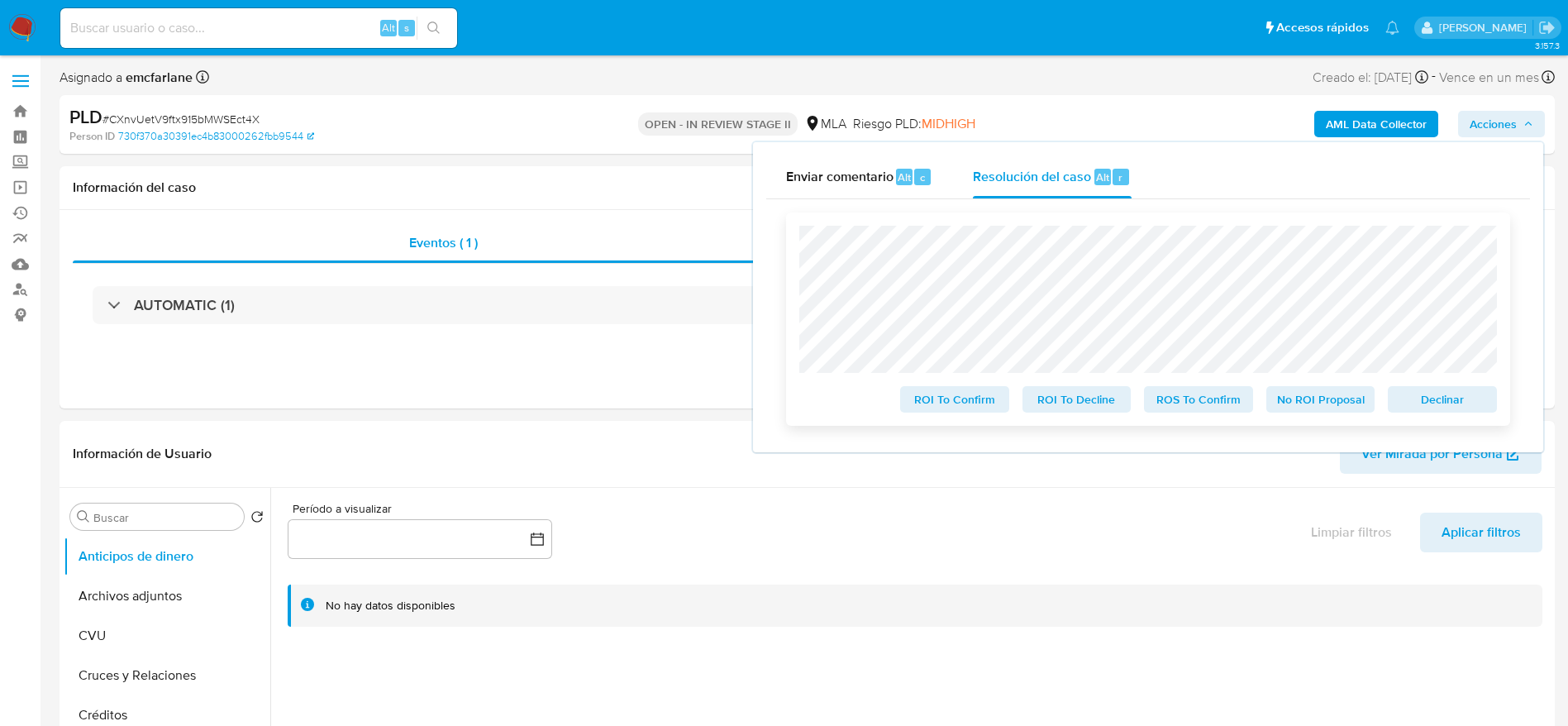
click at [1431, 408] on span "Declinar" at bounding box center [1442, 399] width 86 height 24
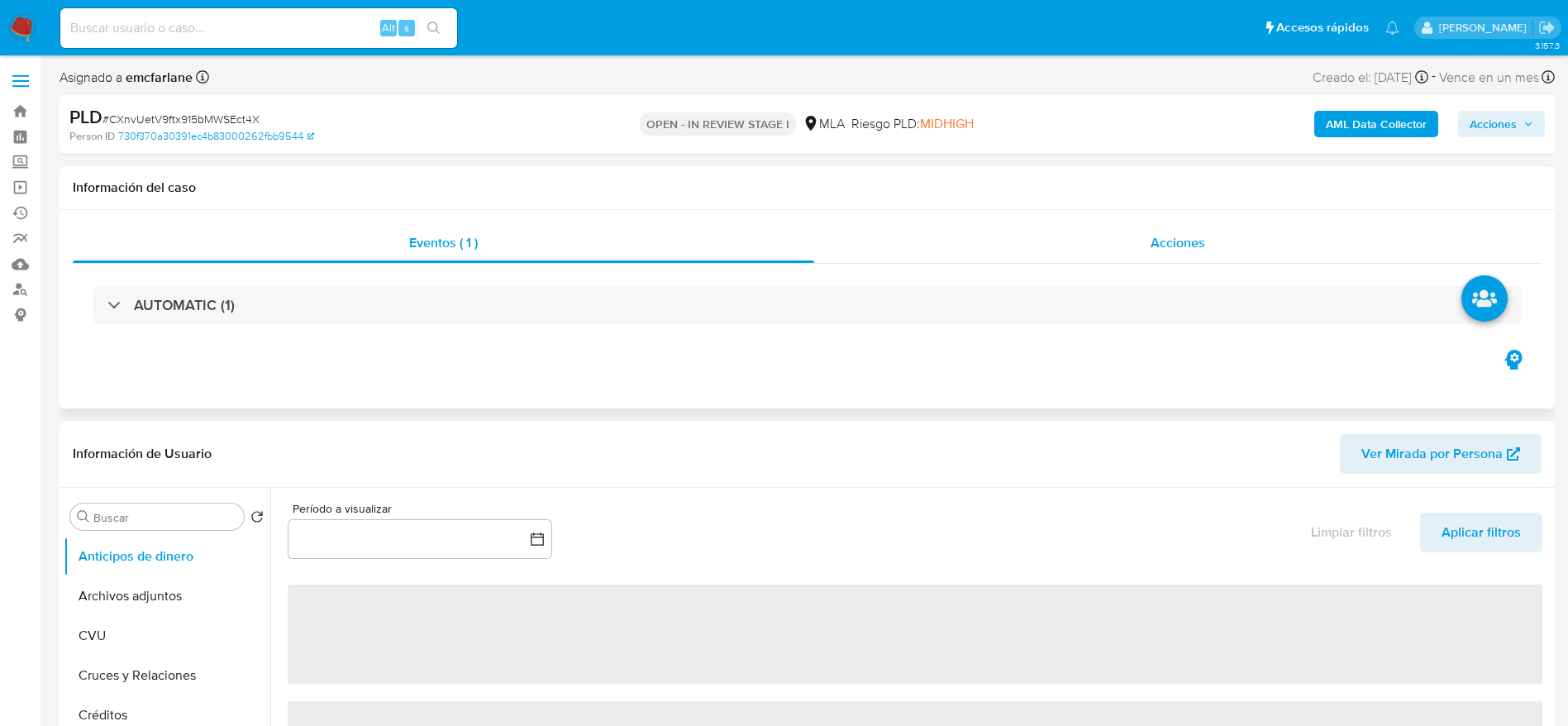
select select "10"
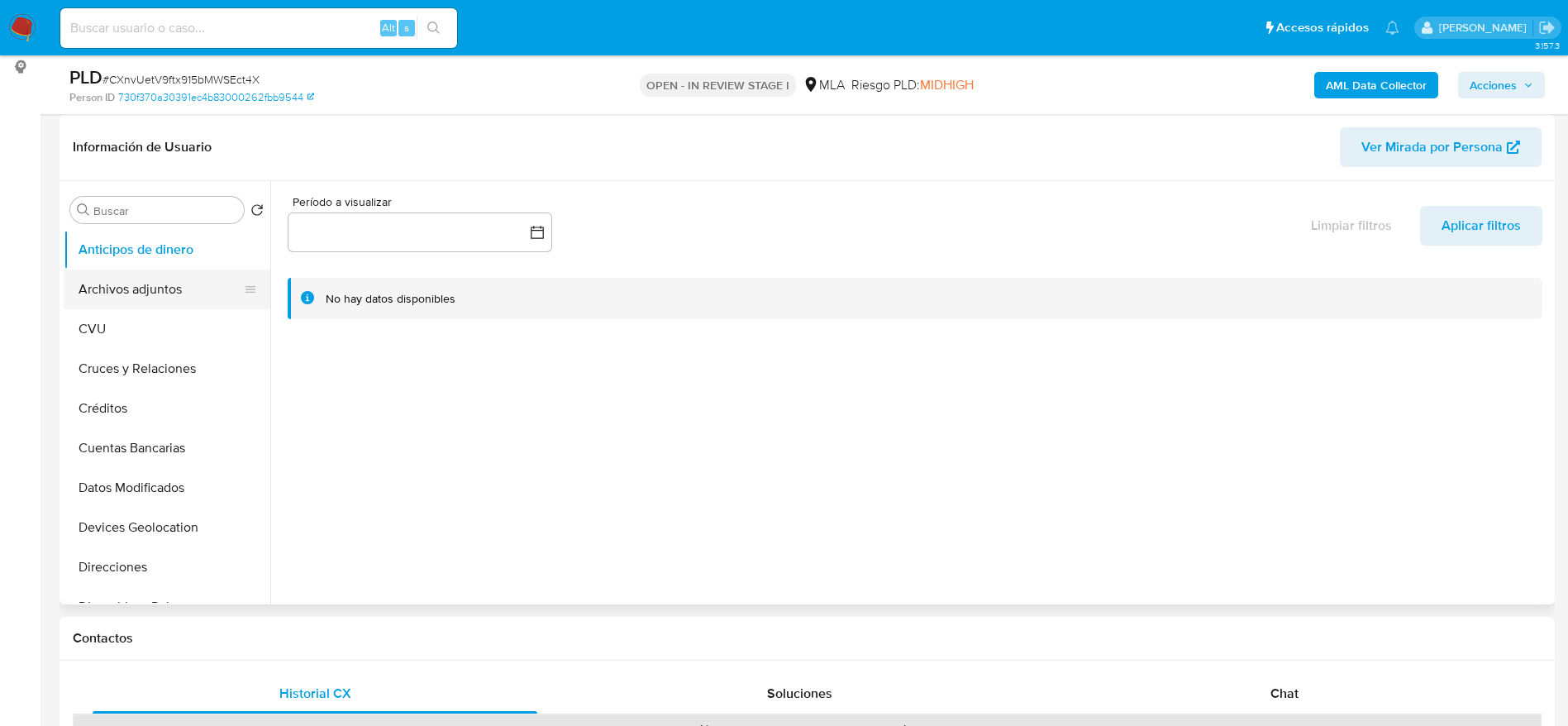
drag, startPoint x: 150, startPoint y: 304, endPoint x: 181, endPoint y: 302, distance: 31.1
click at [150, 302] on button "Archivos adjuntos" at bounding box center [160, 289] width 193 height 39
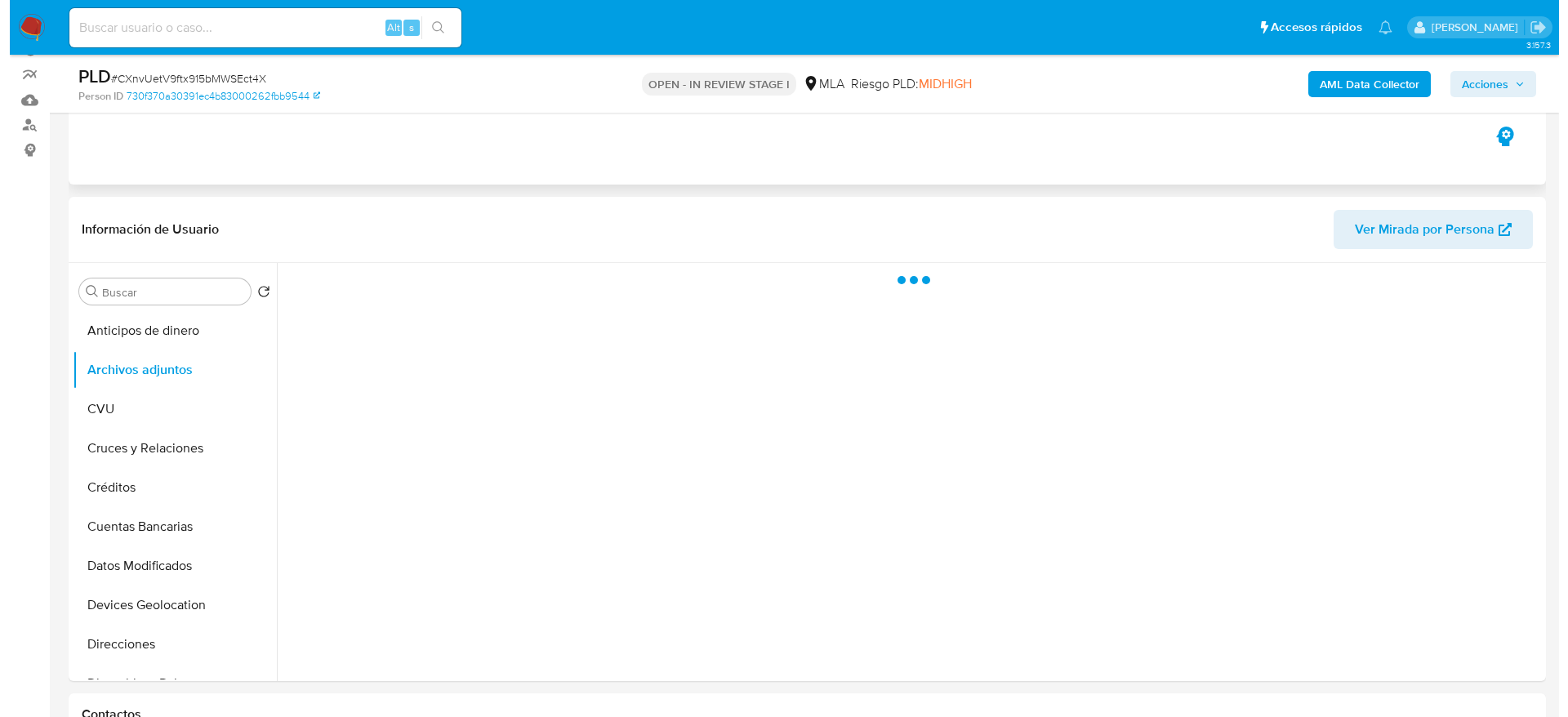
scroll to position [123, 0]
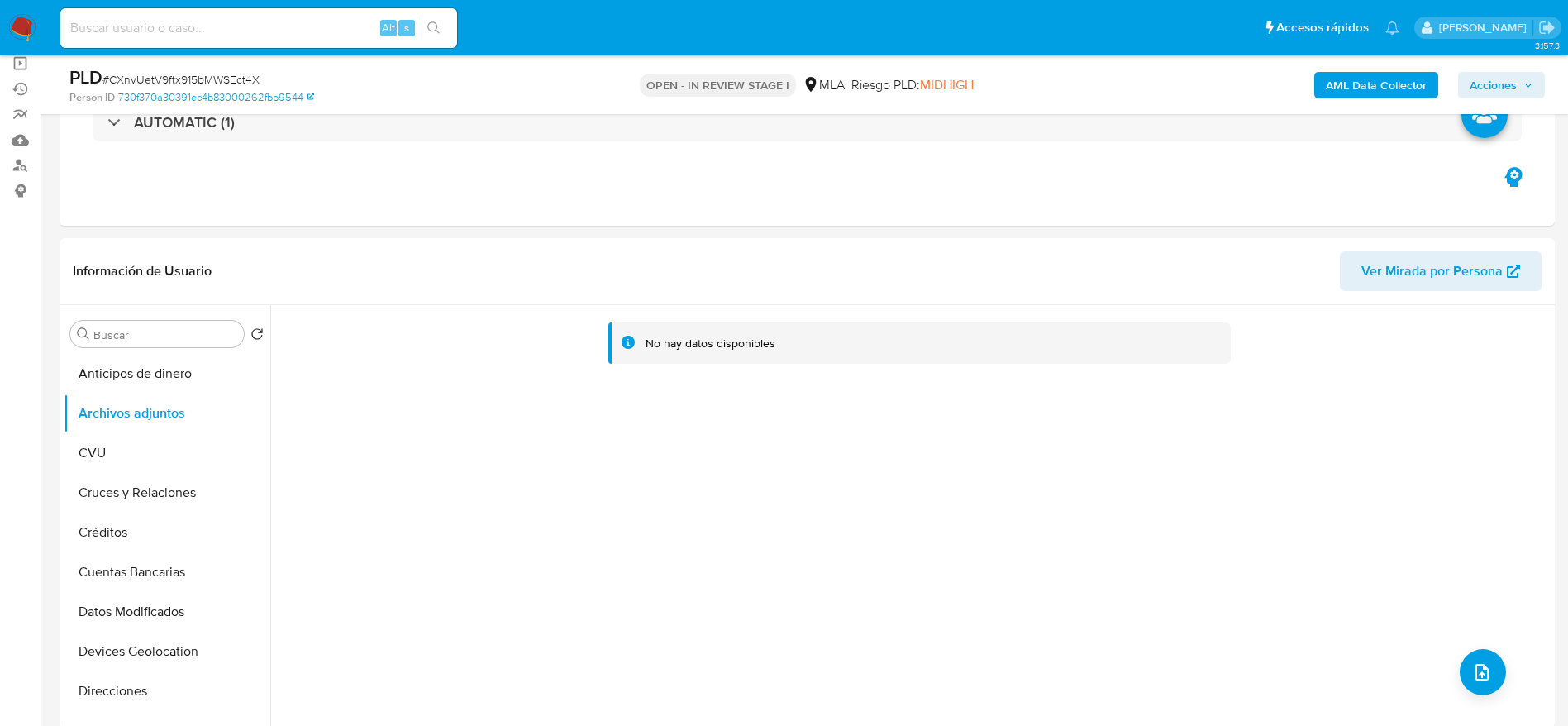
click at [1351, 76] on b "AML Data Collector" at bounding box center [1376, 85] width 101 height 26
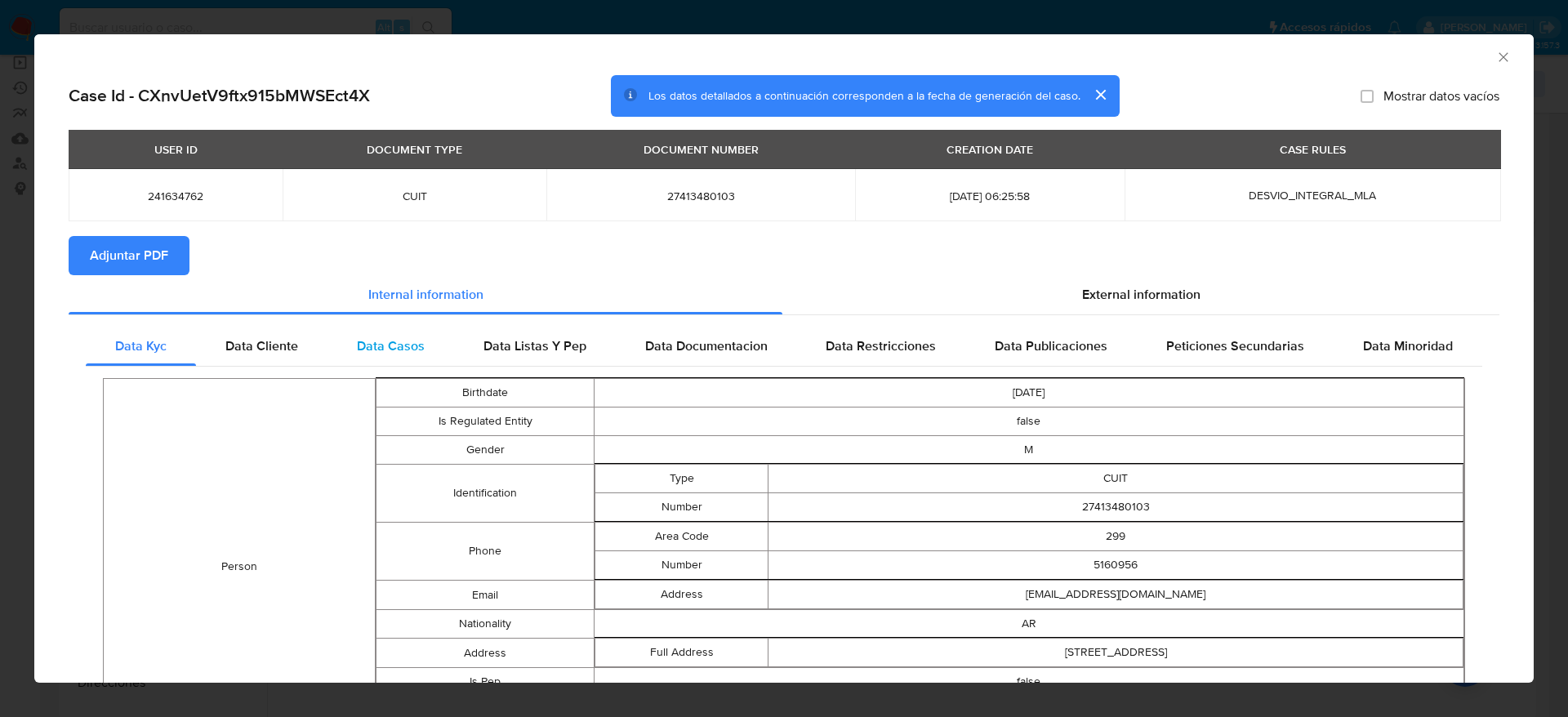
drag, startPoint x: 1048, startPoint y: 291, endPoint x: 758, endPoint y: 334, distance: 293.2
click at [1048, 290] on div "External information" at bounding box center [1141, 295] width 717 height 39
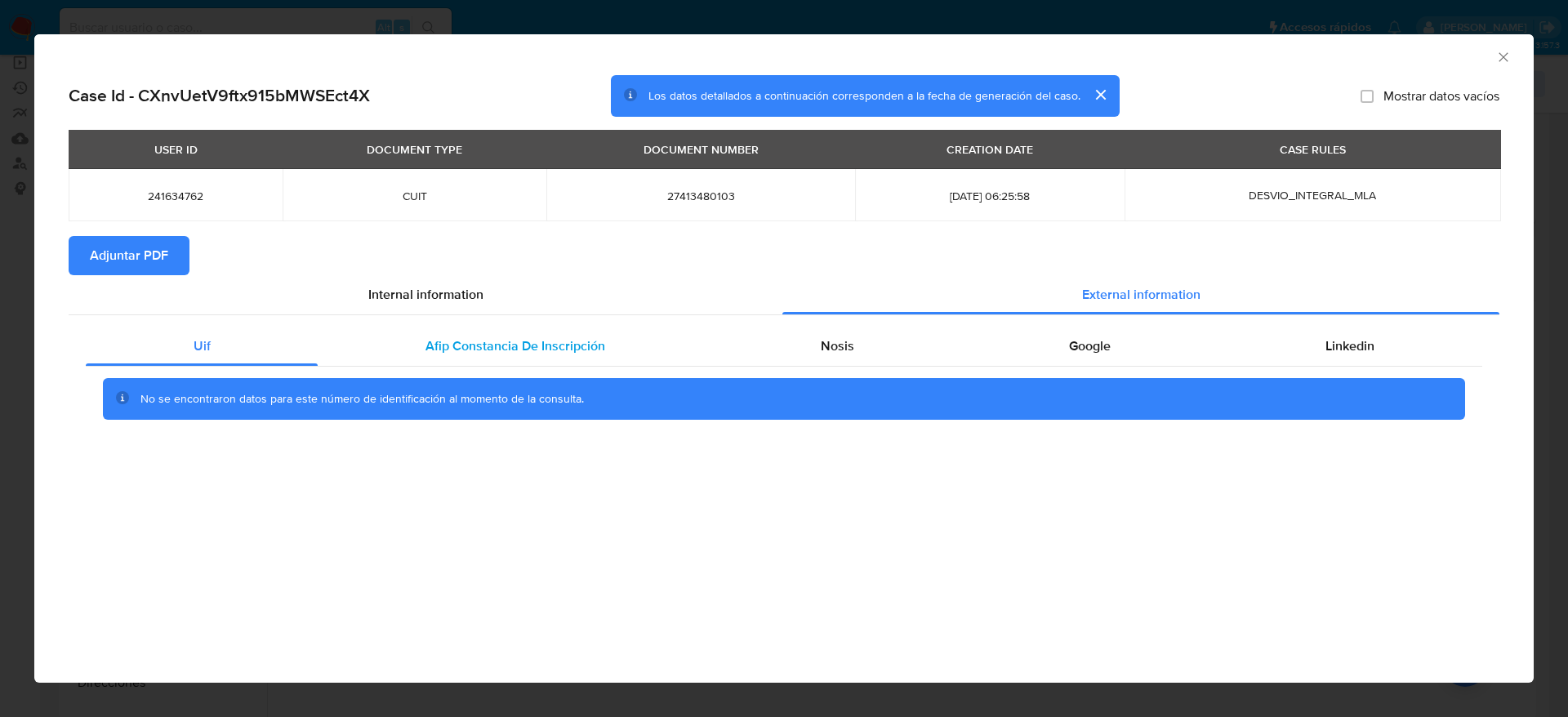
click at [558, 336] on span "Afip Constancia De Inscripción" at bounding box center [515, 345] width 179 height 19
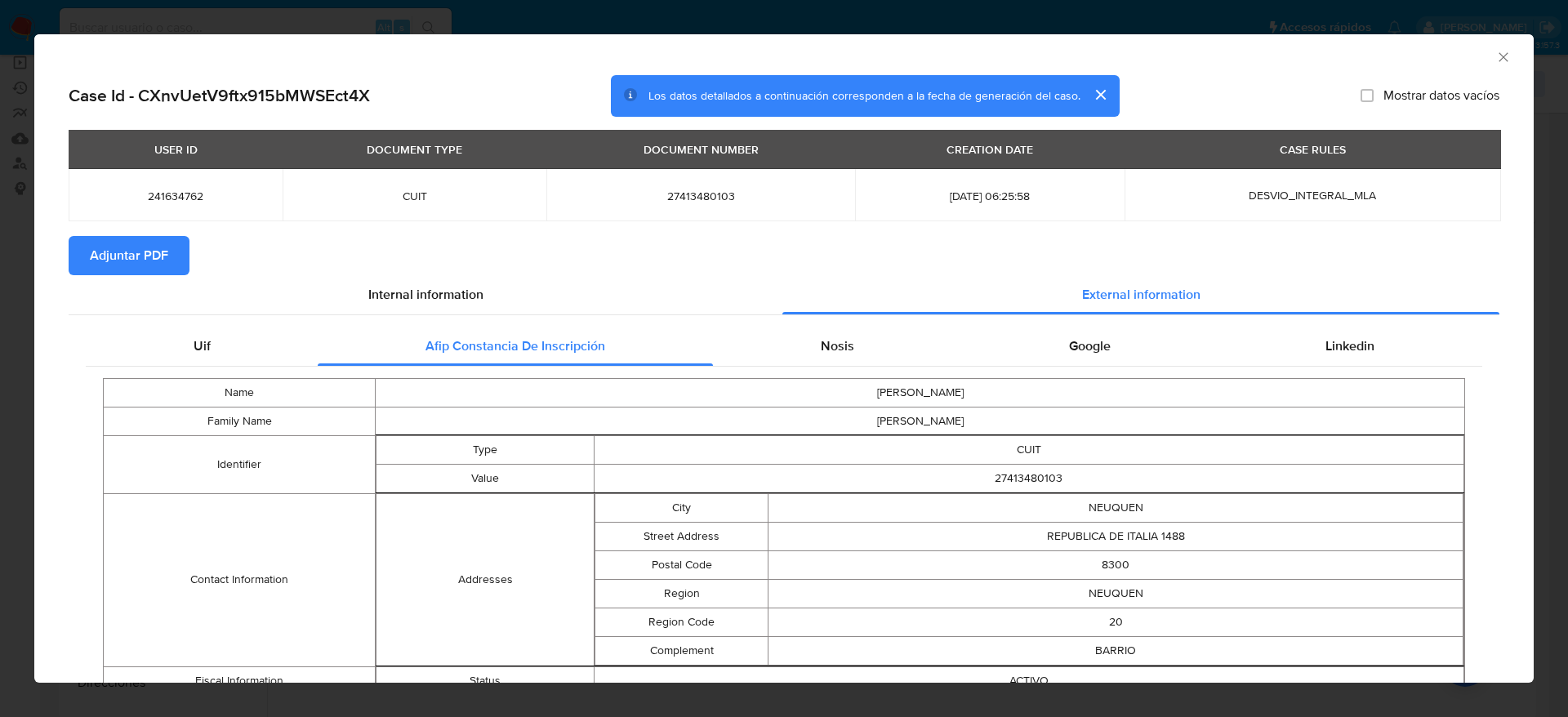
click at [851, 367] on div "Name [PERSON_NAME] Family Name [PERSON_NAME] Identifier Type CUIT Value 2741348…" at bounding box center [784, 552] width 1397 height 370
drag, startPoint x: 835, startPoint y: 347, endPoint x: 887, endPoint y: 349, distance: 52.0
click at [838, 347] on span "Nosis" at bounding box center [838, 345] width 33 height 19
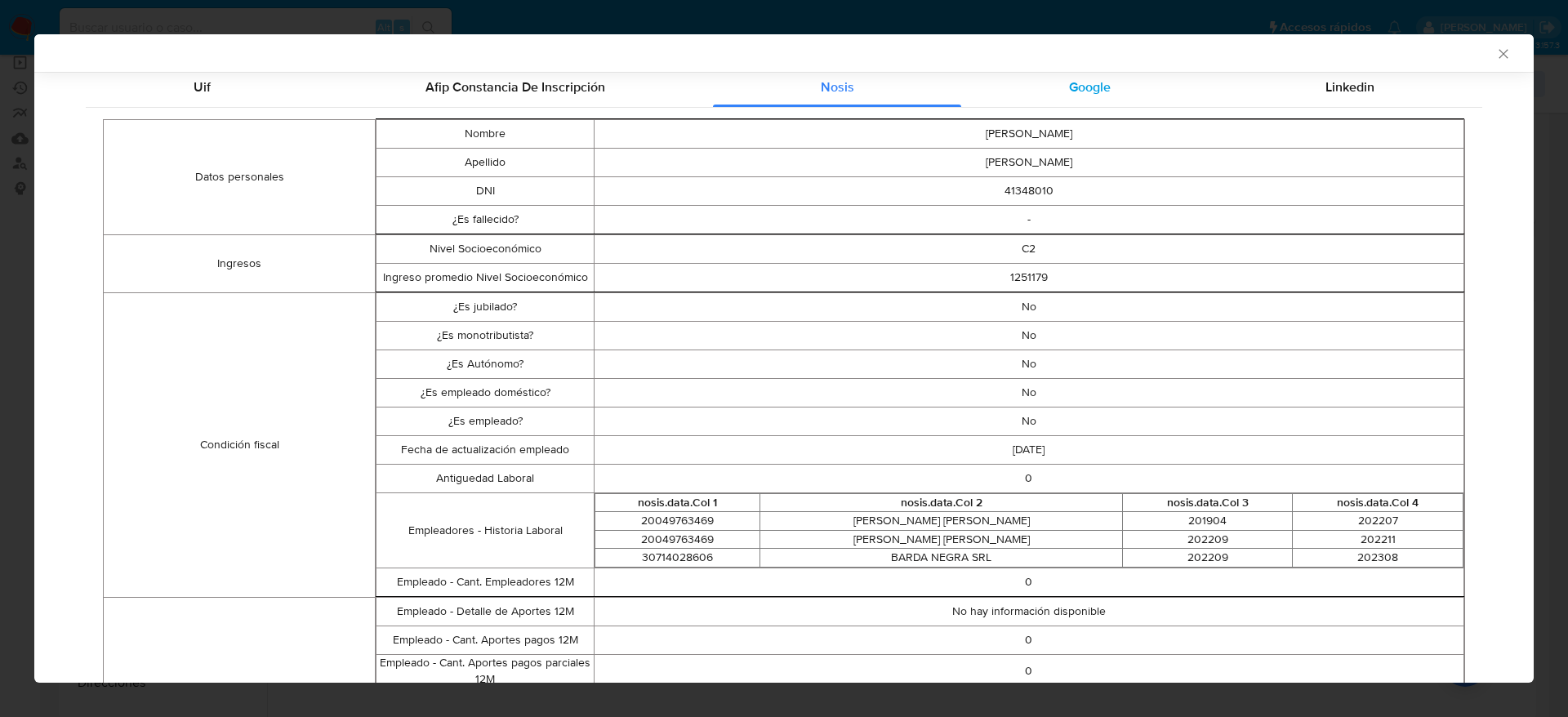
scroll to position [0, 0]
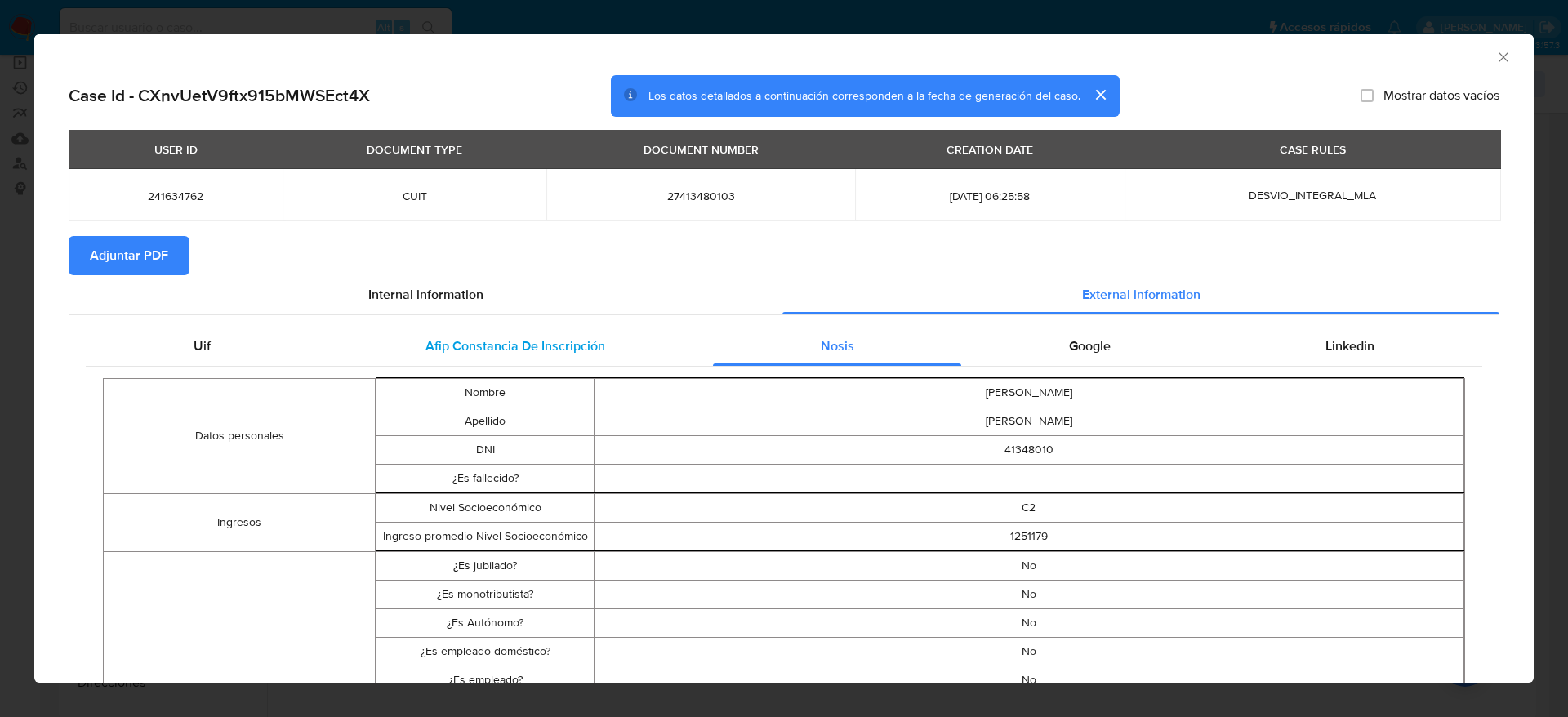
click at [542, 338] on span "Afip Constancia De Inscripción" at bounding box center [515, 345] width 179 height 19
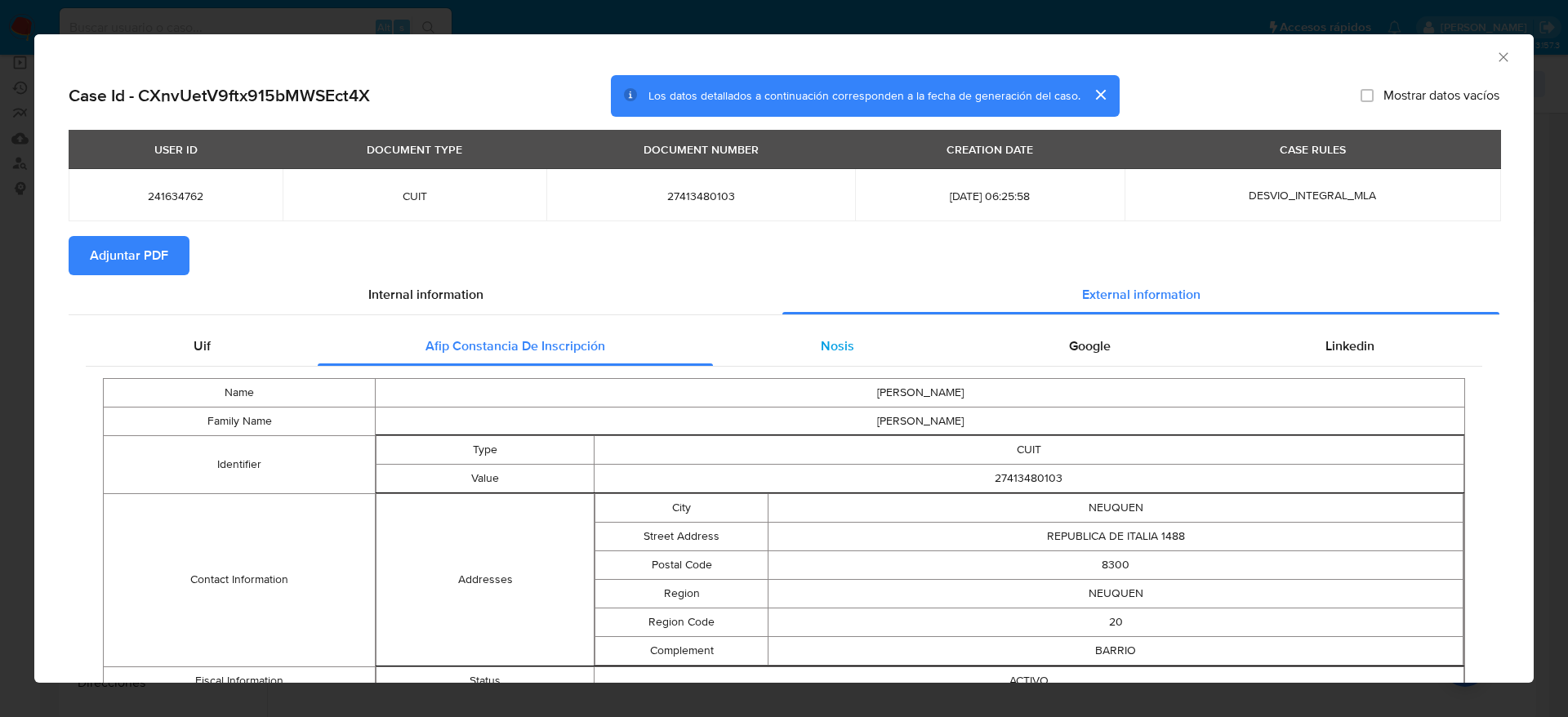
click at [838, 337] on span "Nosis" at bounding box center [838, 345] width 33 height 19
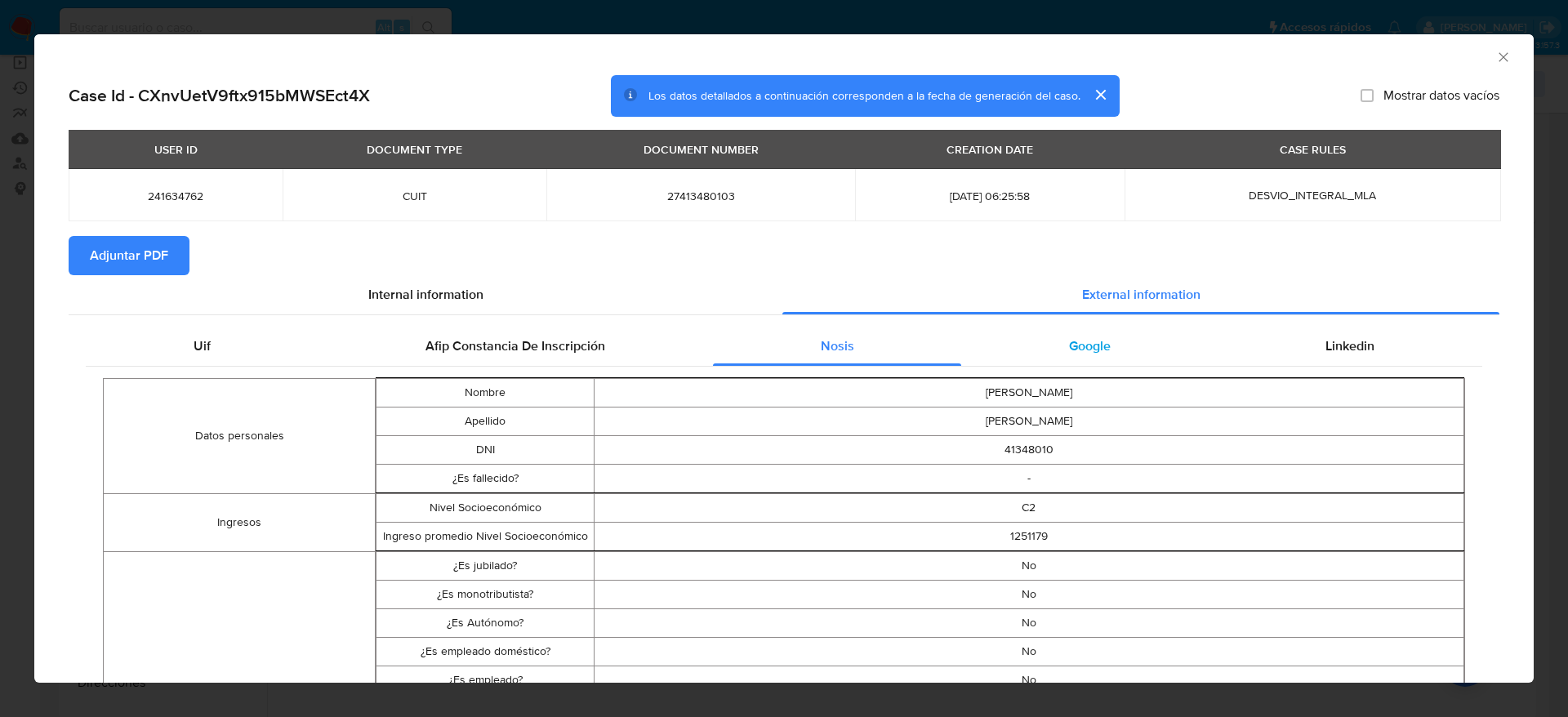
click at [1076, 360] on div "Google" at bounding box center [1089, 346] width 256 height 39
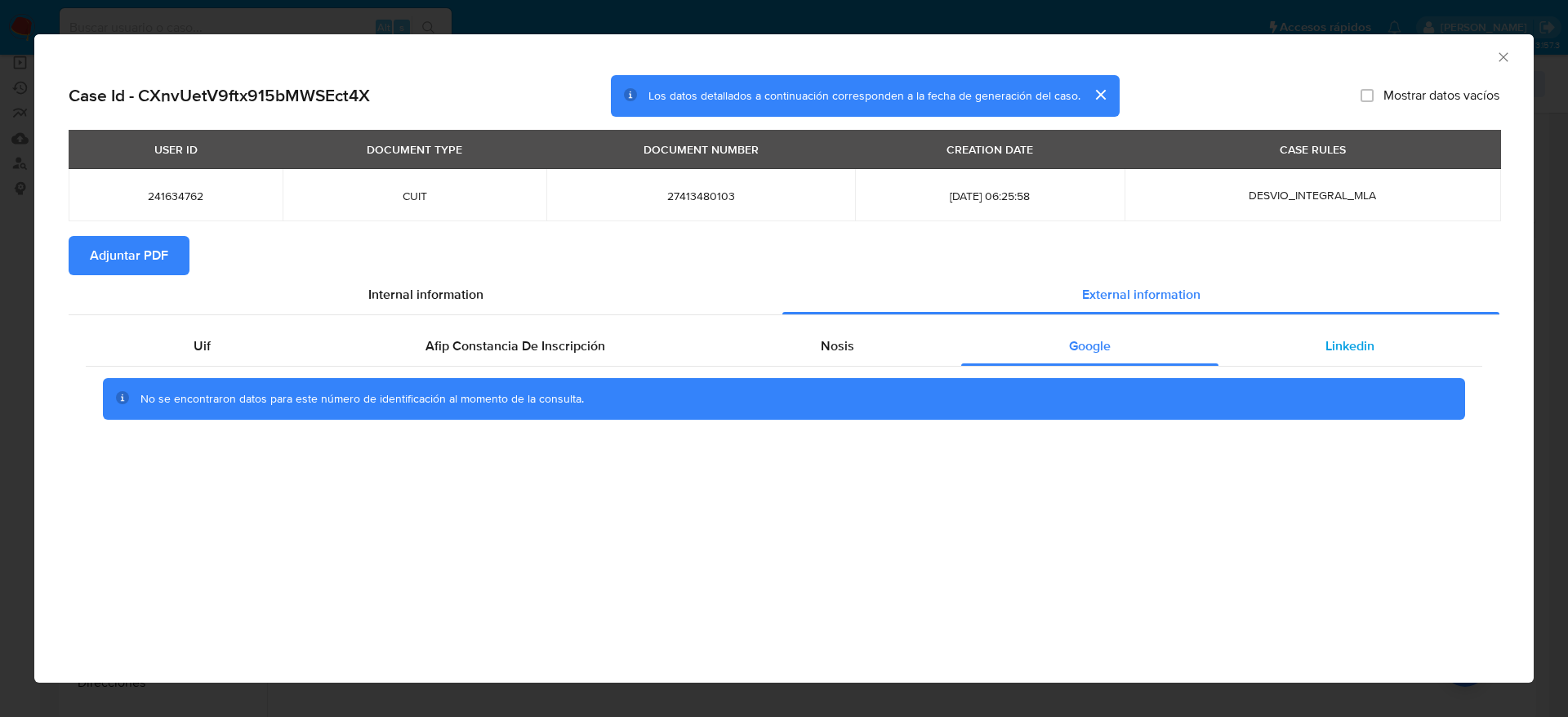
click at [1373, 344] on span "Linkedin" at bounding box center [1350, 345] width 49 height 19
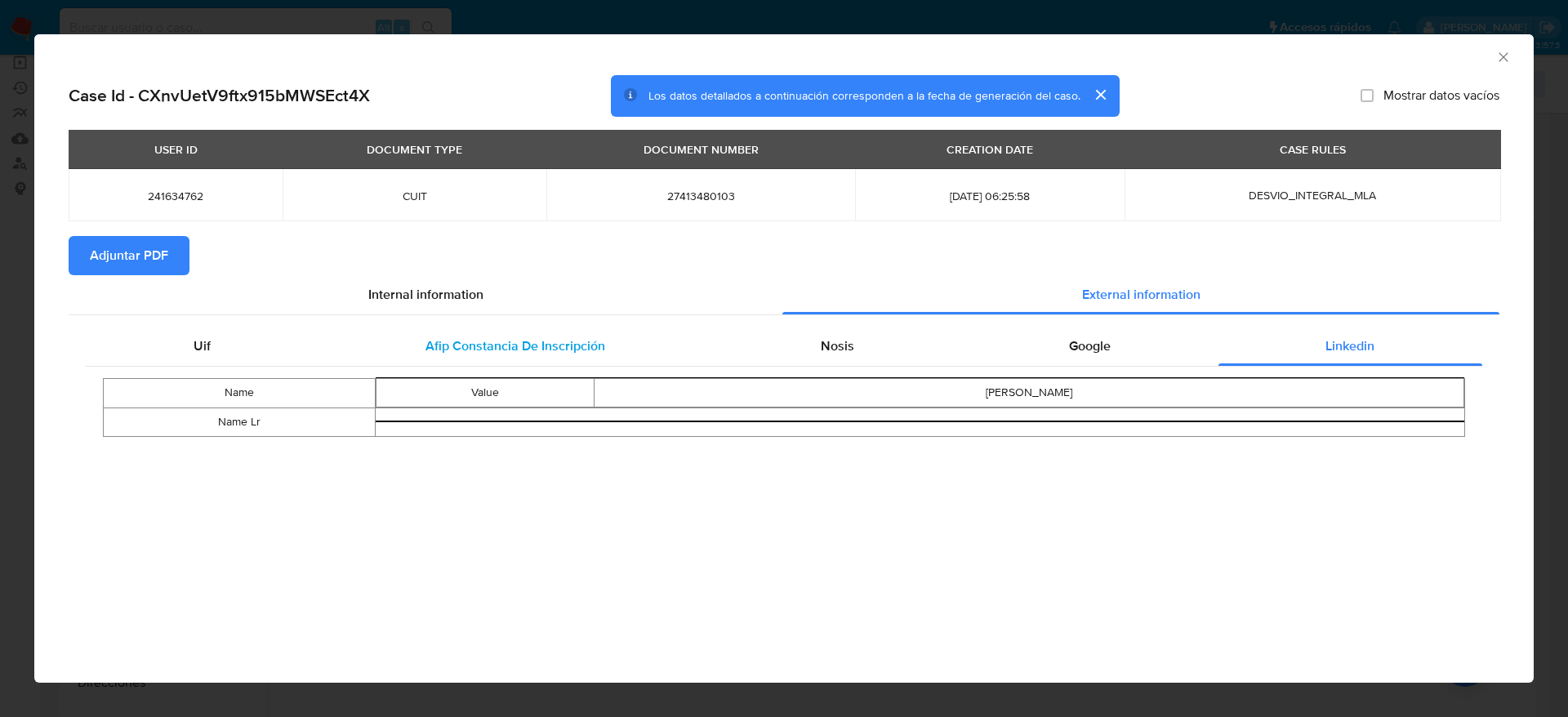
click at [454, 357] on div "Afip Constancia De Inscripción" at bounding box center [515, 346] width 394 height 39
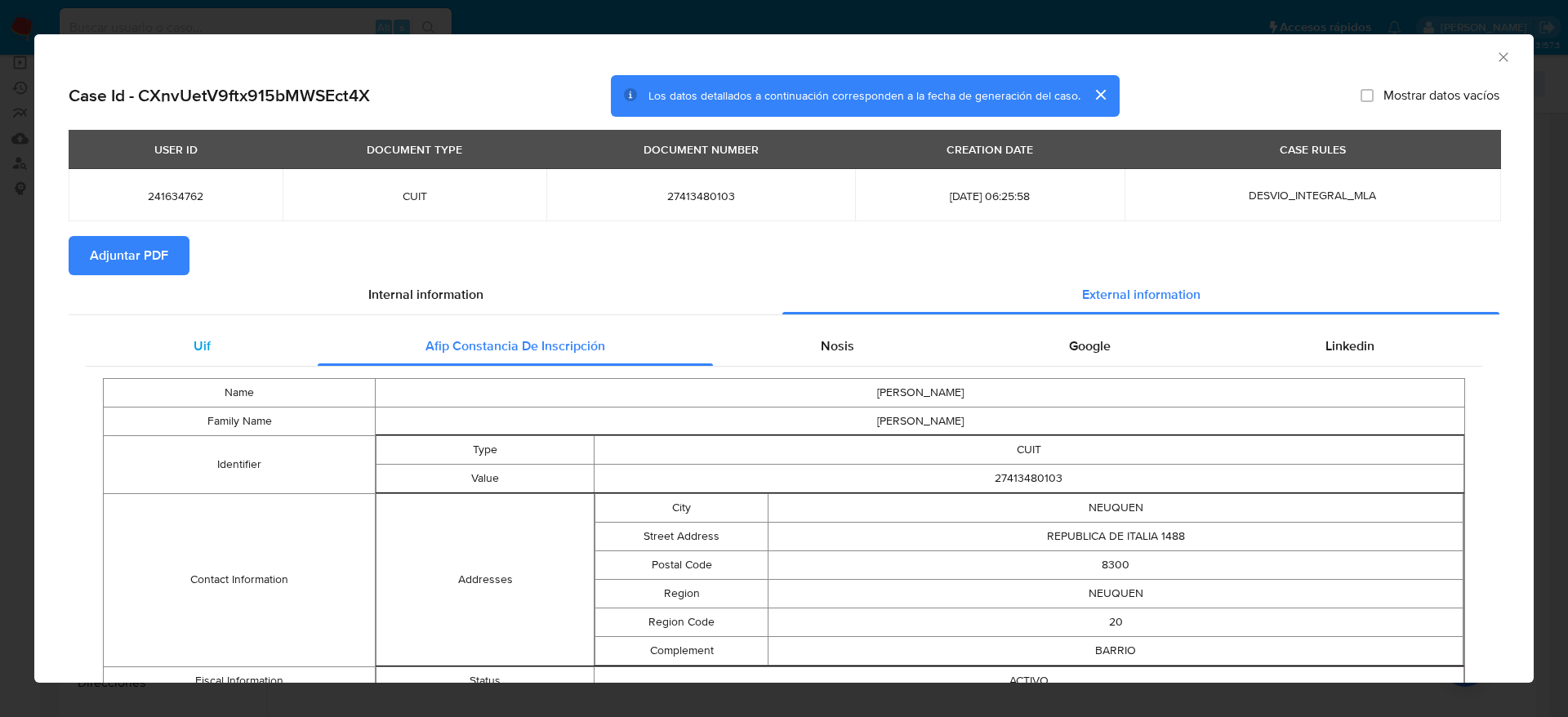
click at [199, 336] on span "Uif" at bounding box center [202, 345] width 17 height 19
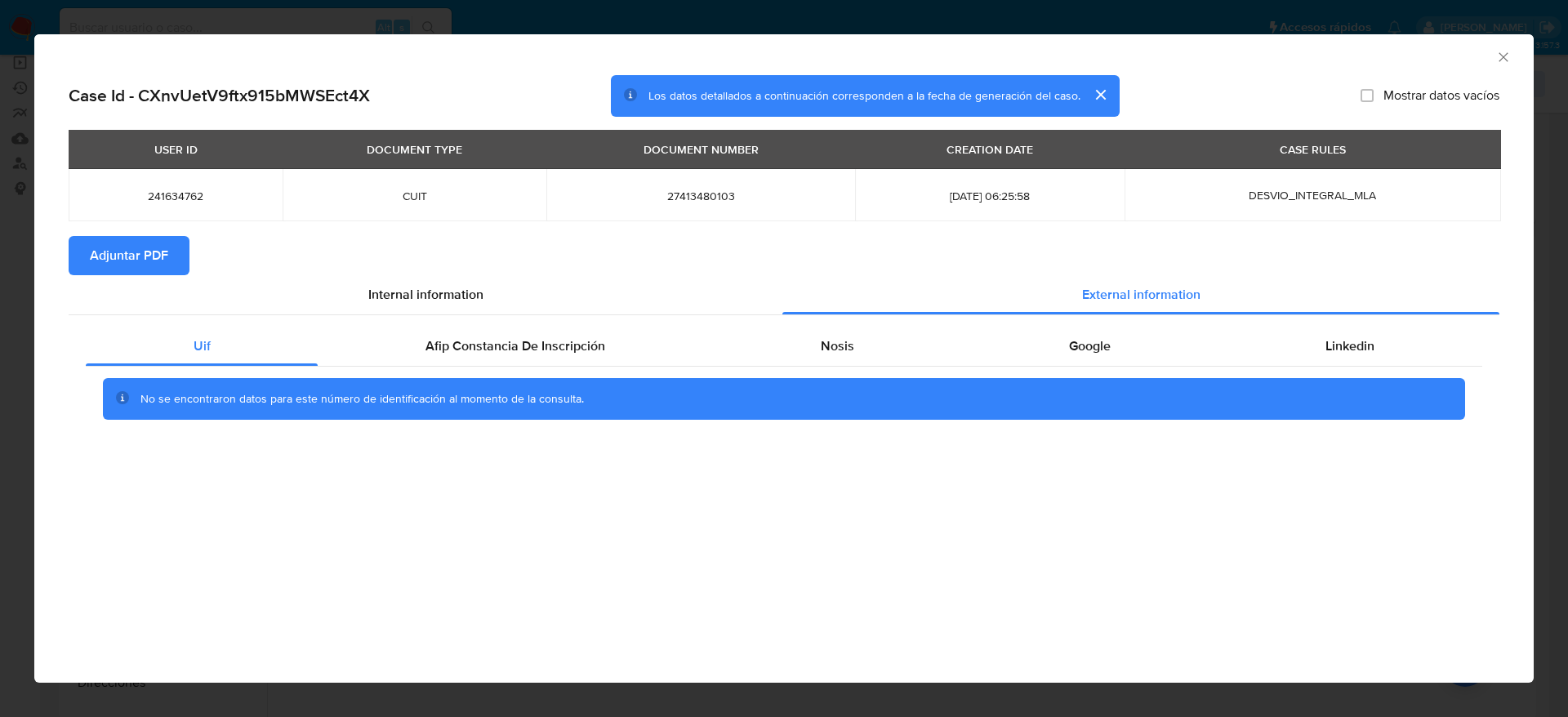
click at [109, 240] on span "Adjuntar PDF" at bounding box center [129, 255] width 78 height 36
click at [1505, 51] on icon "Cerrar ventana" at bounding box center [1504, 57] width 17 height 17
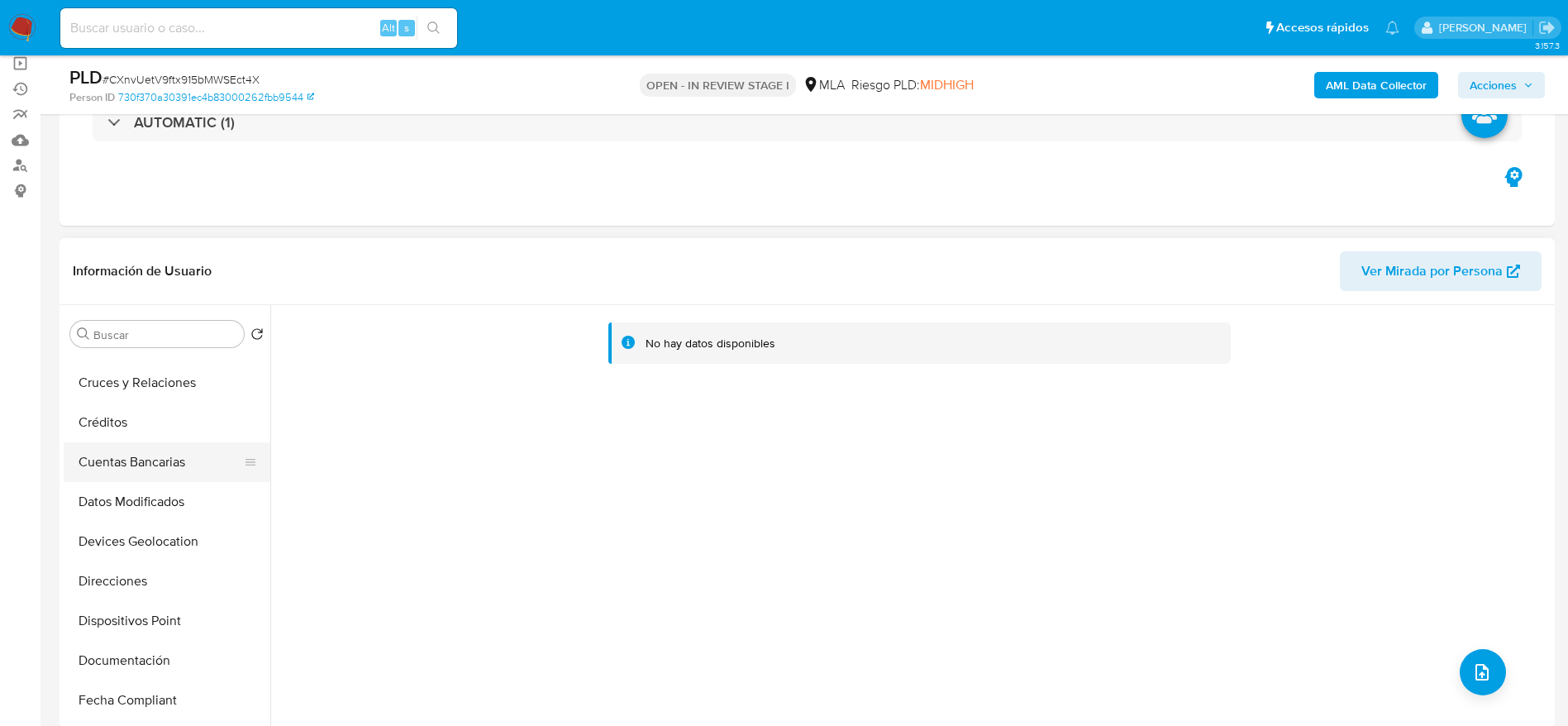
scroll to position [248, 0]
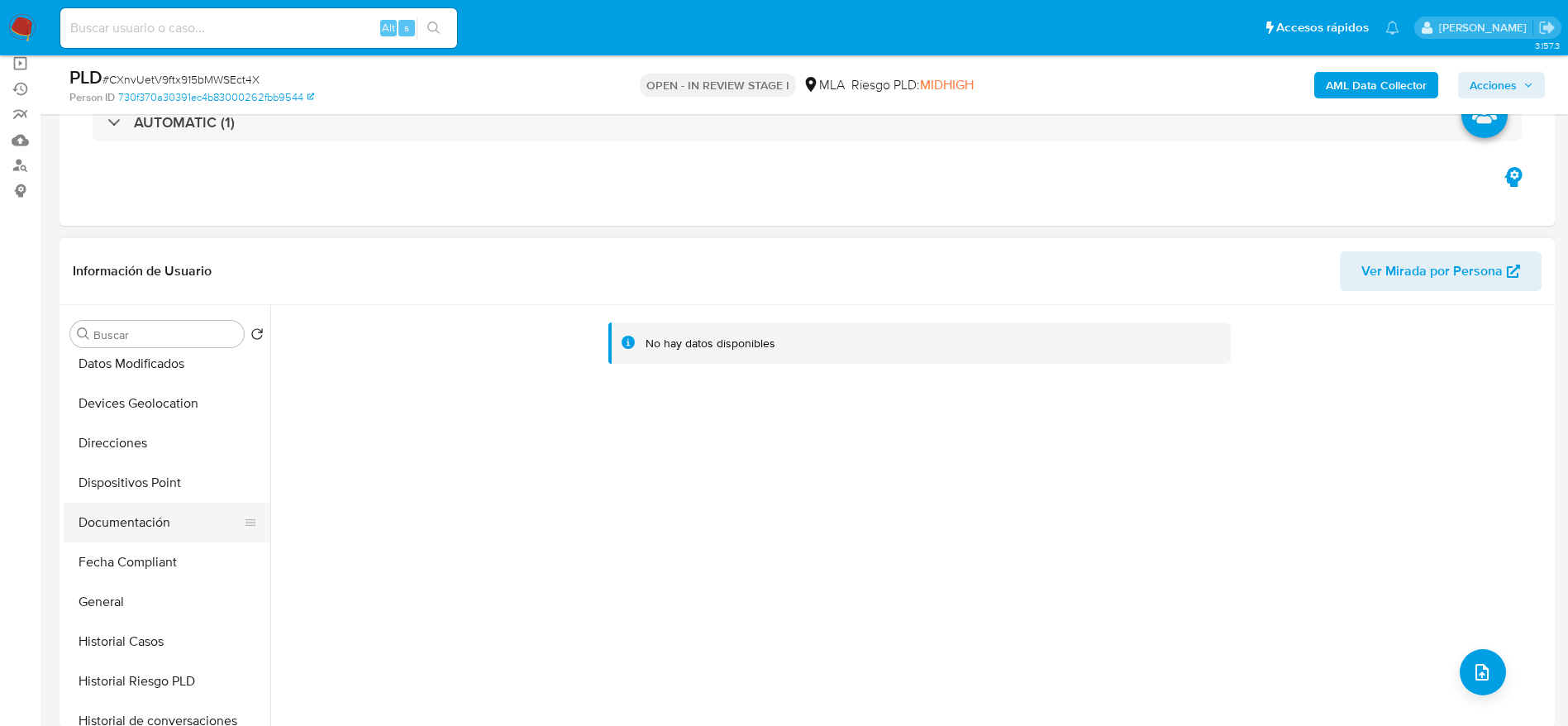
click at [110, 514] on button "Documentación" at bounding box center [160, 522] width 193 height 39
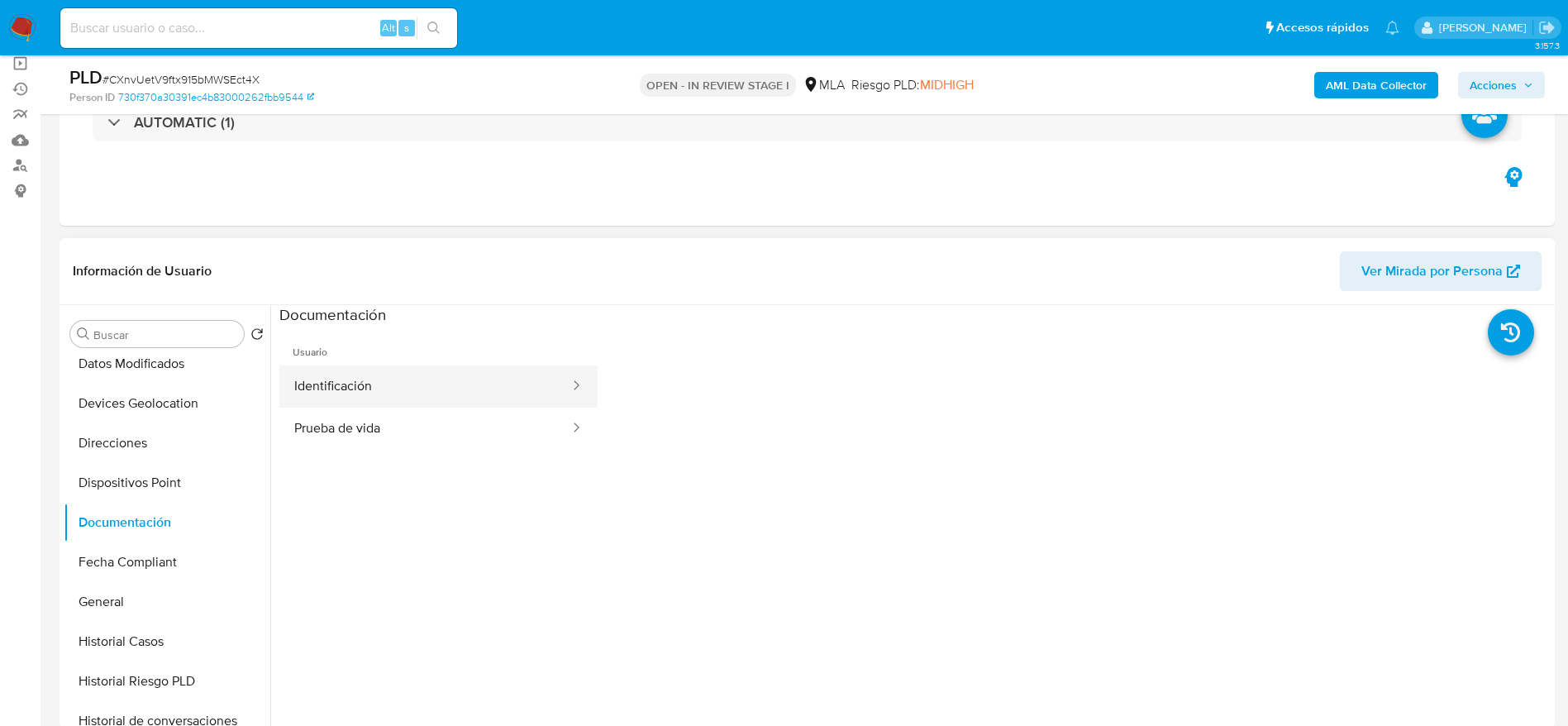
click at [386, 368] on button "Identificación" at bounding box center [425, 387] width 291 height 42
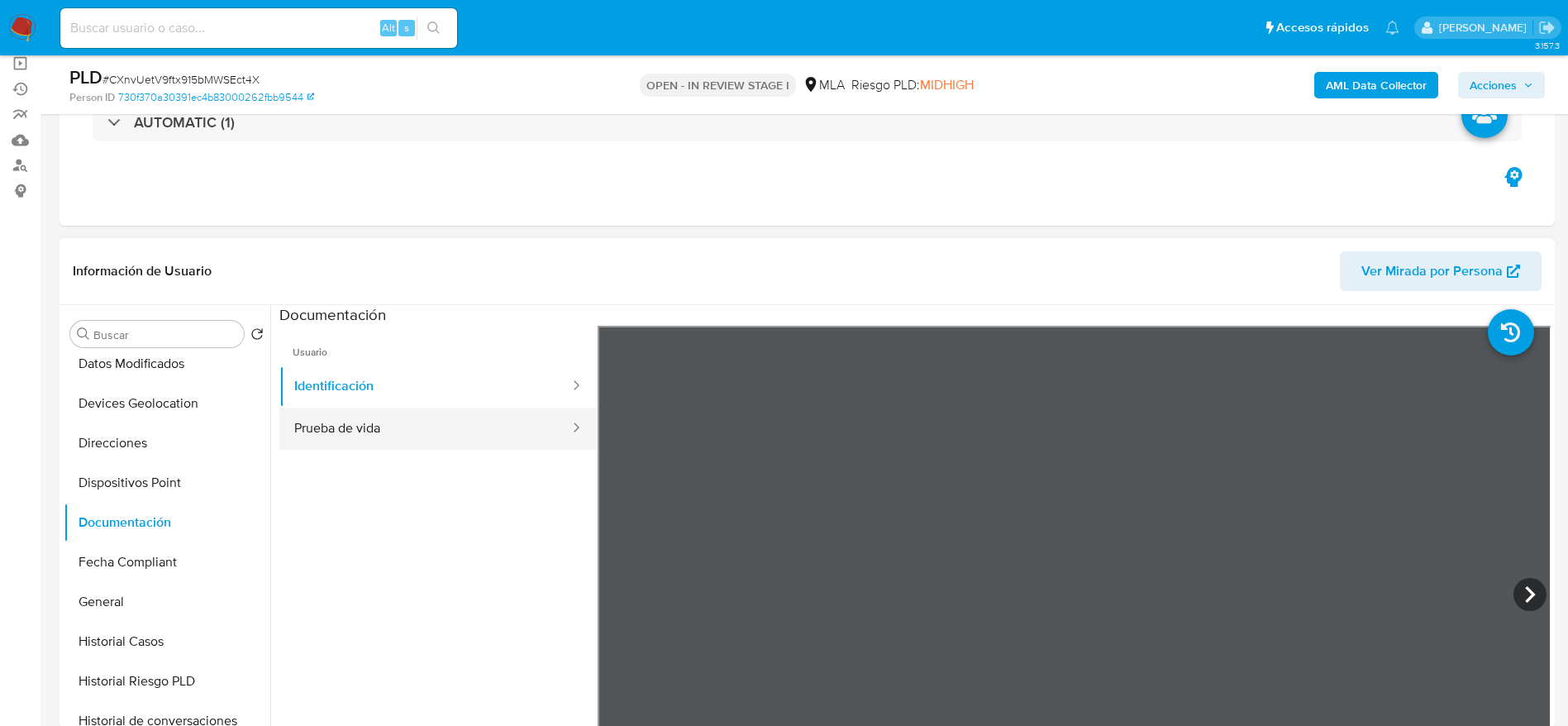
click at [364, 418] on button "Prueba de vida" at bounding box center [425, 429] width 291 height 42
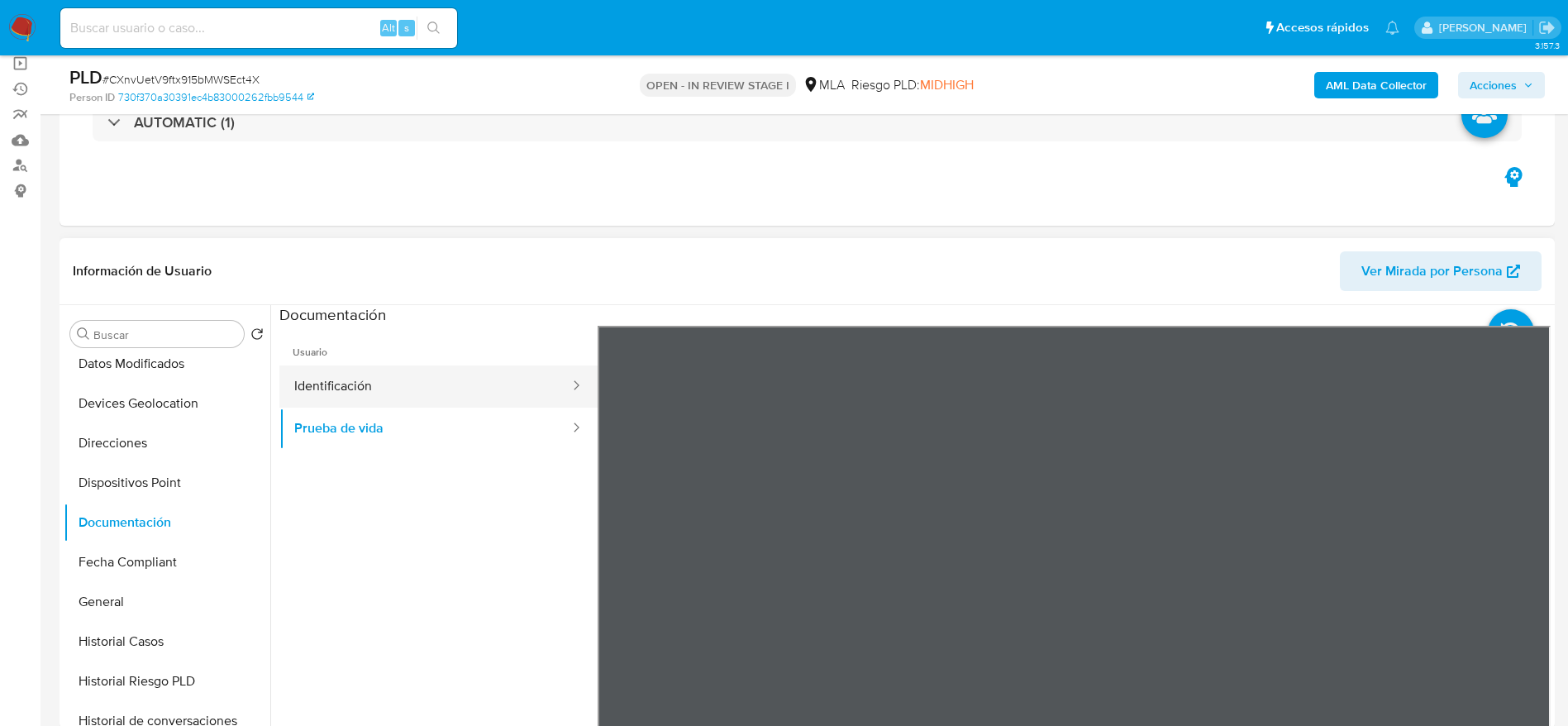
click at [436, 381] on button "Identificación" at bounding box center [425, 387] width 291 height 42
click at [1524, 590] on icon at bounding box center [1529, 595] width 10 height 17
click at [621, 597] on icon at bounding box center [617, 594] width 33 height 33
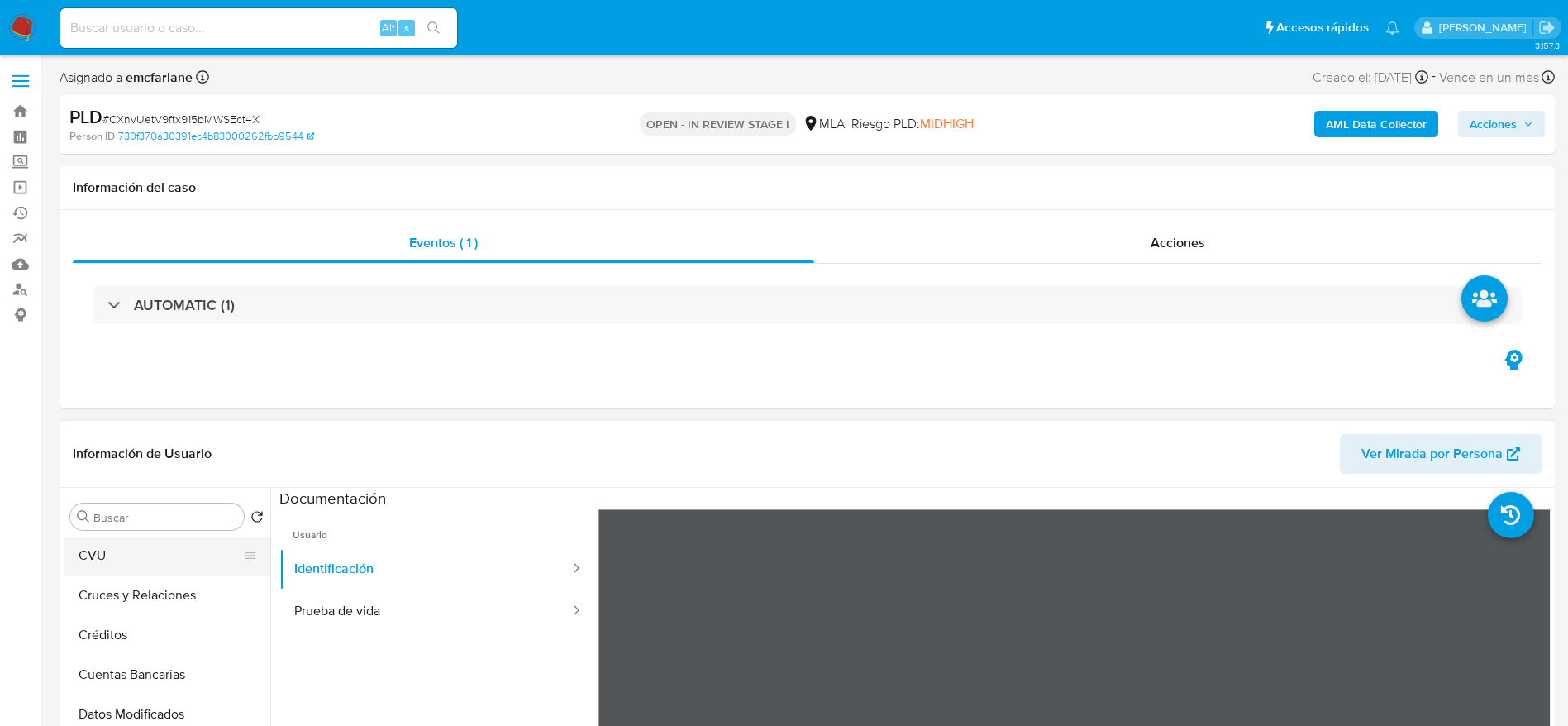
scroll to position [0, 0]
click at [149, 592] on button "Archivos adjuntos" at bounding box center [160, 596] width 193 height 39
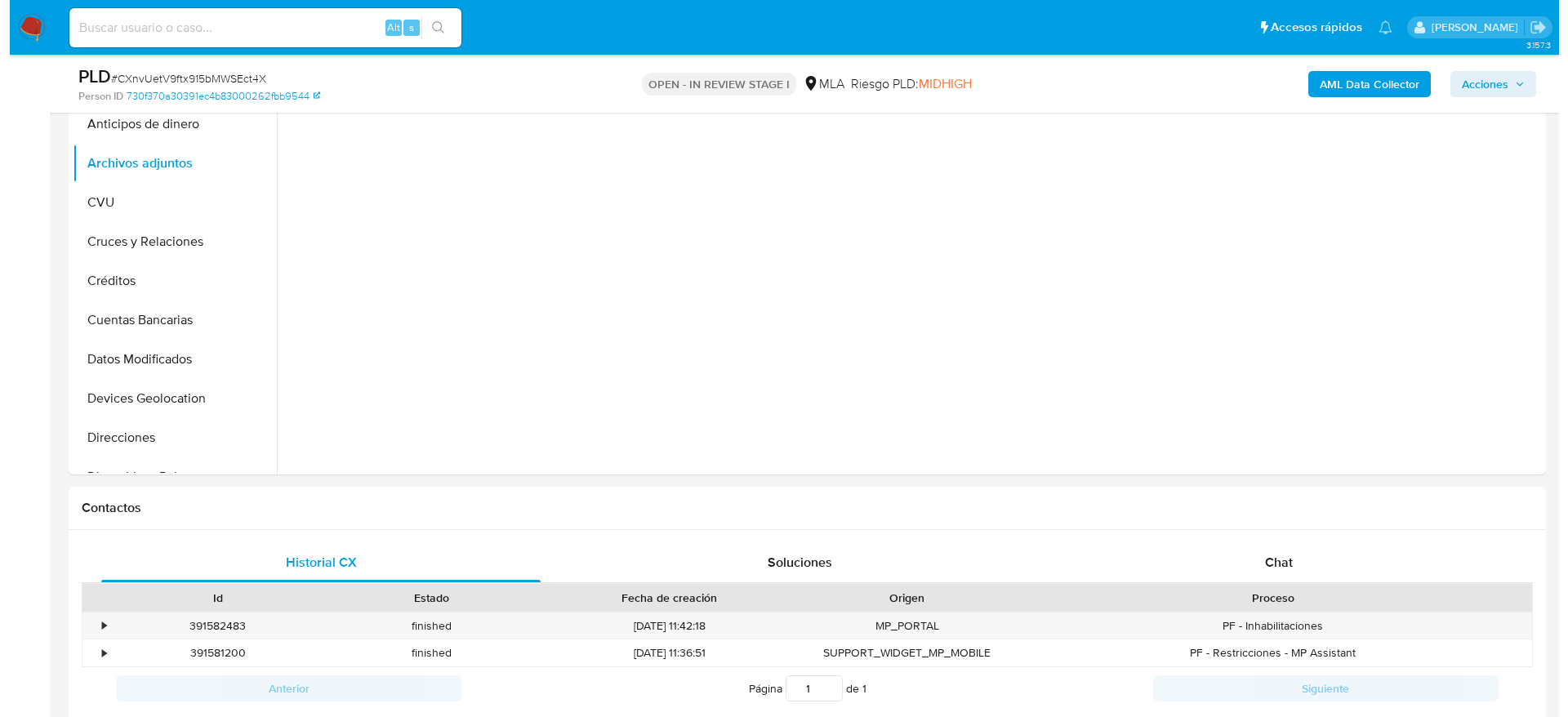
scroll to position [245, 0]
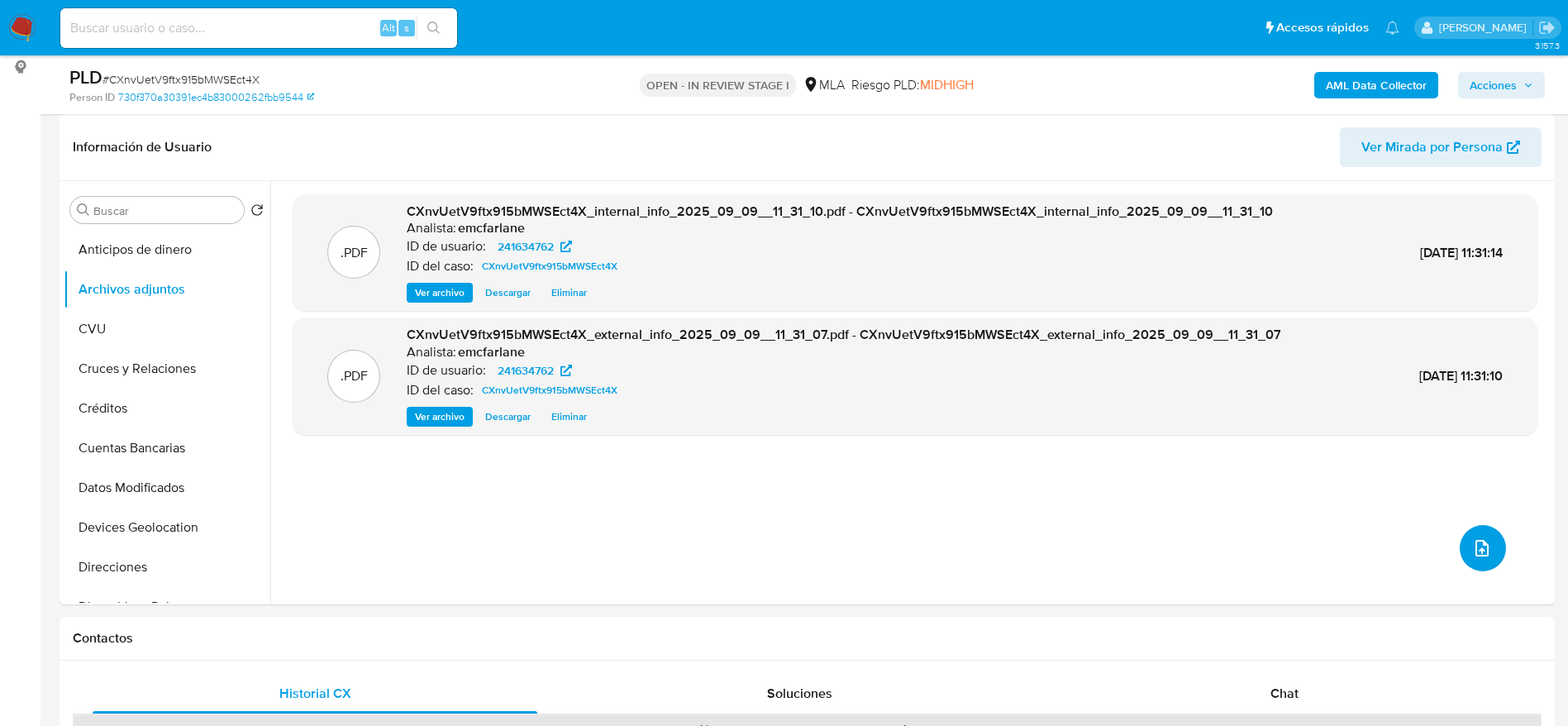
click at [1482, 539] on span "upload-file" at bounding box center [1481, 549] width 20 height 20
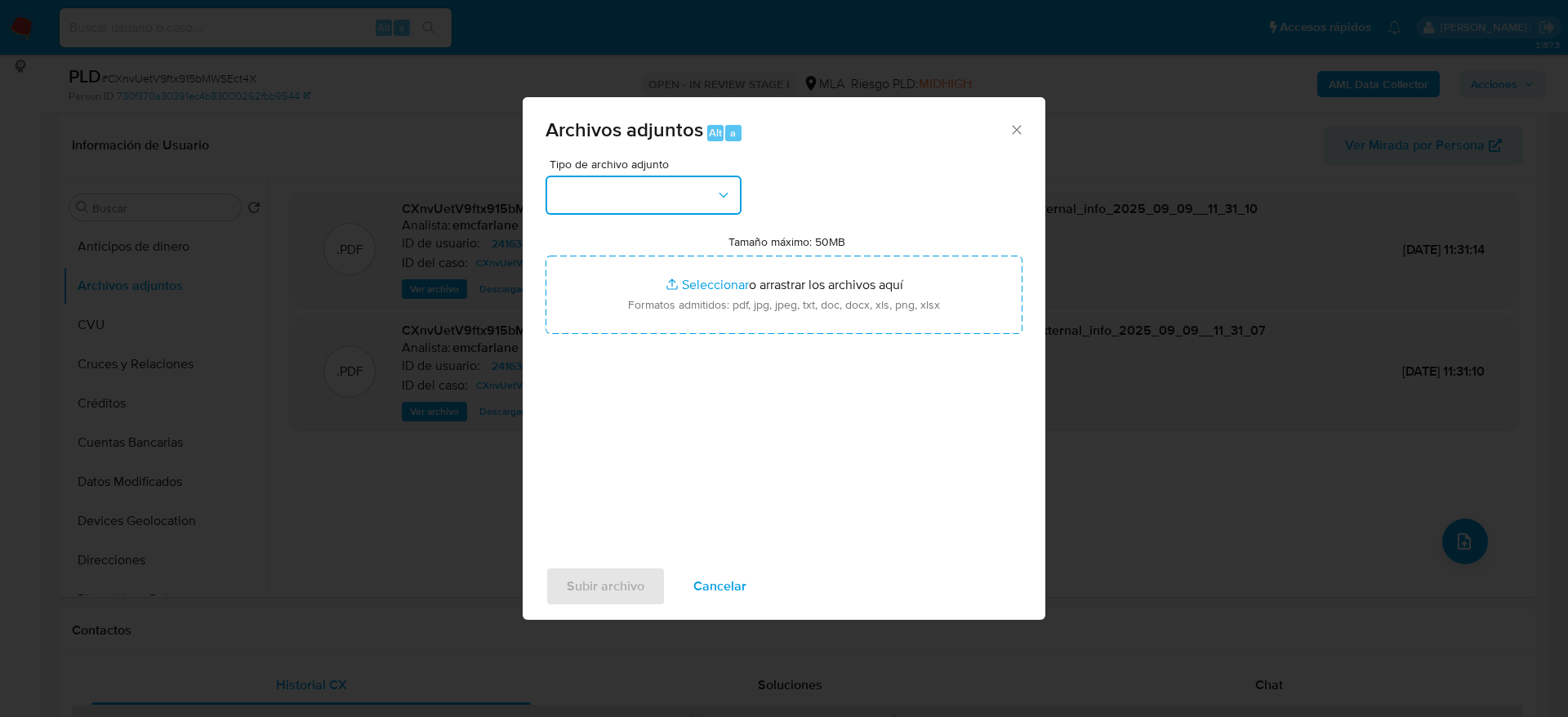
click at [698, 195] on button "button" at bounding box center [643, 195] width 196 height 39
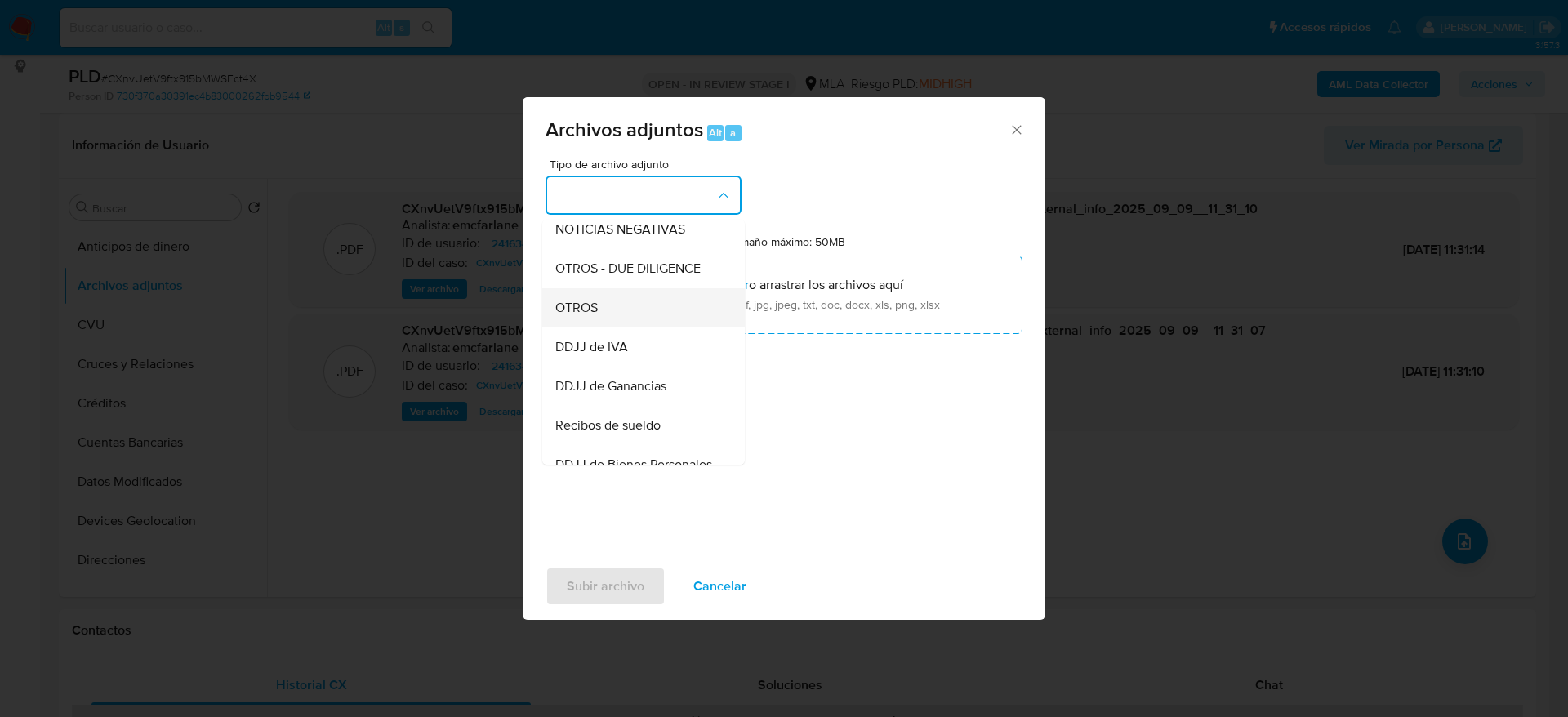
click at [591, 316] on span "OTROS" at bounding box center [576, 308] width 42 height 17
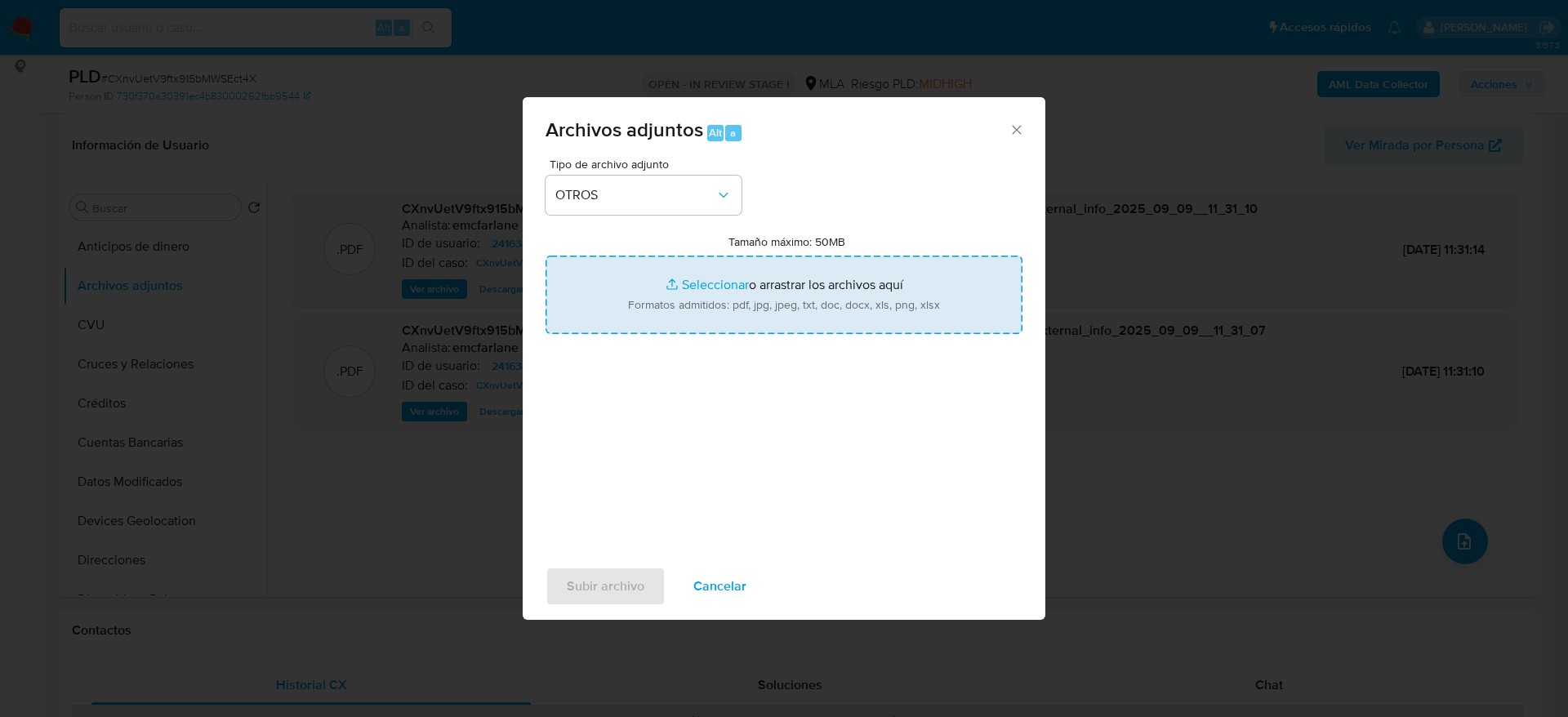
type input "C:\fakepath\Certificacion negativa CXnvUetV9ftx915bMWSEct4X.pdf"
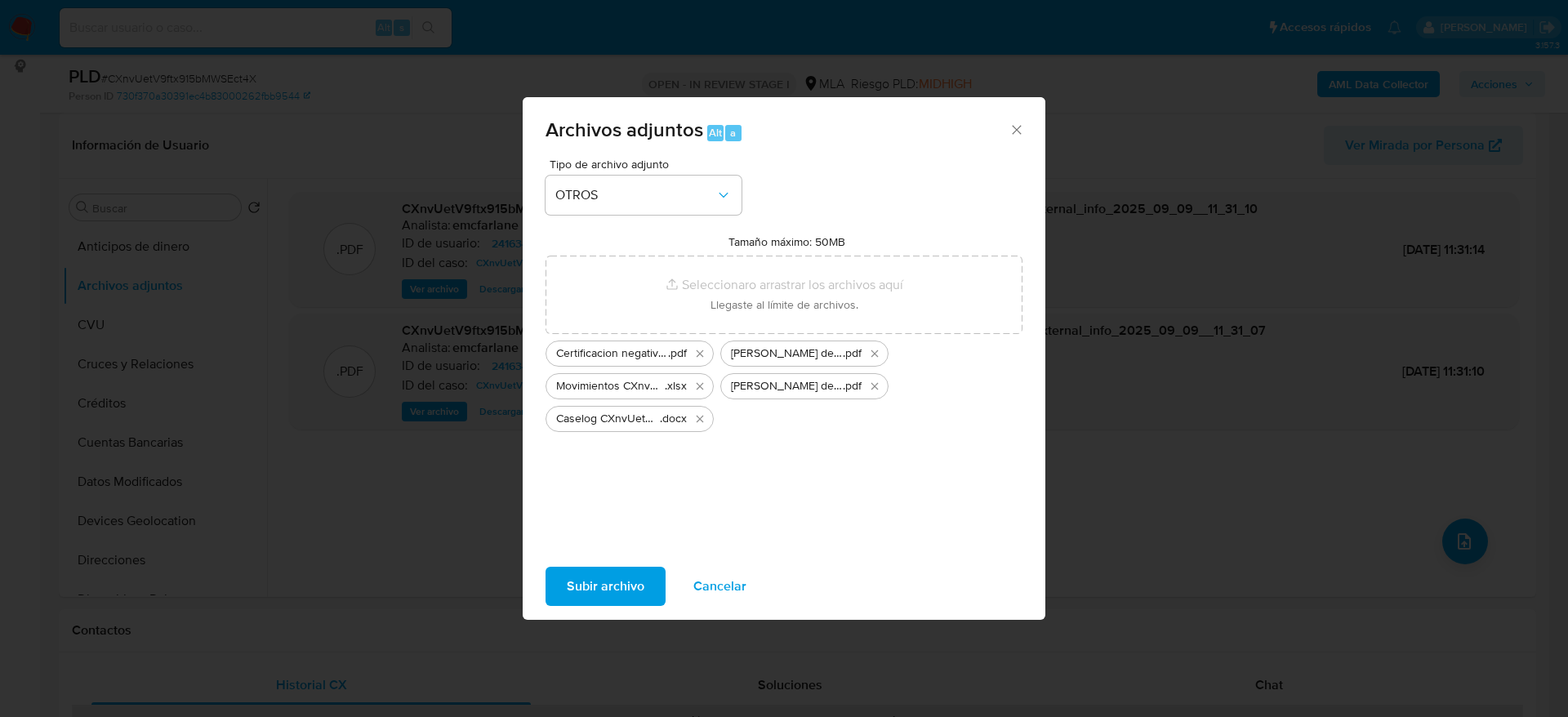
click at [618, 583] on span "Subir archivo" at bounding box center [605, 586] width 77 height 36
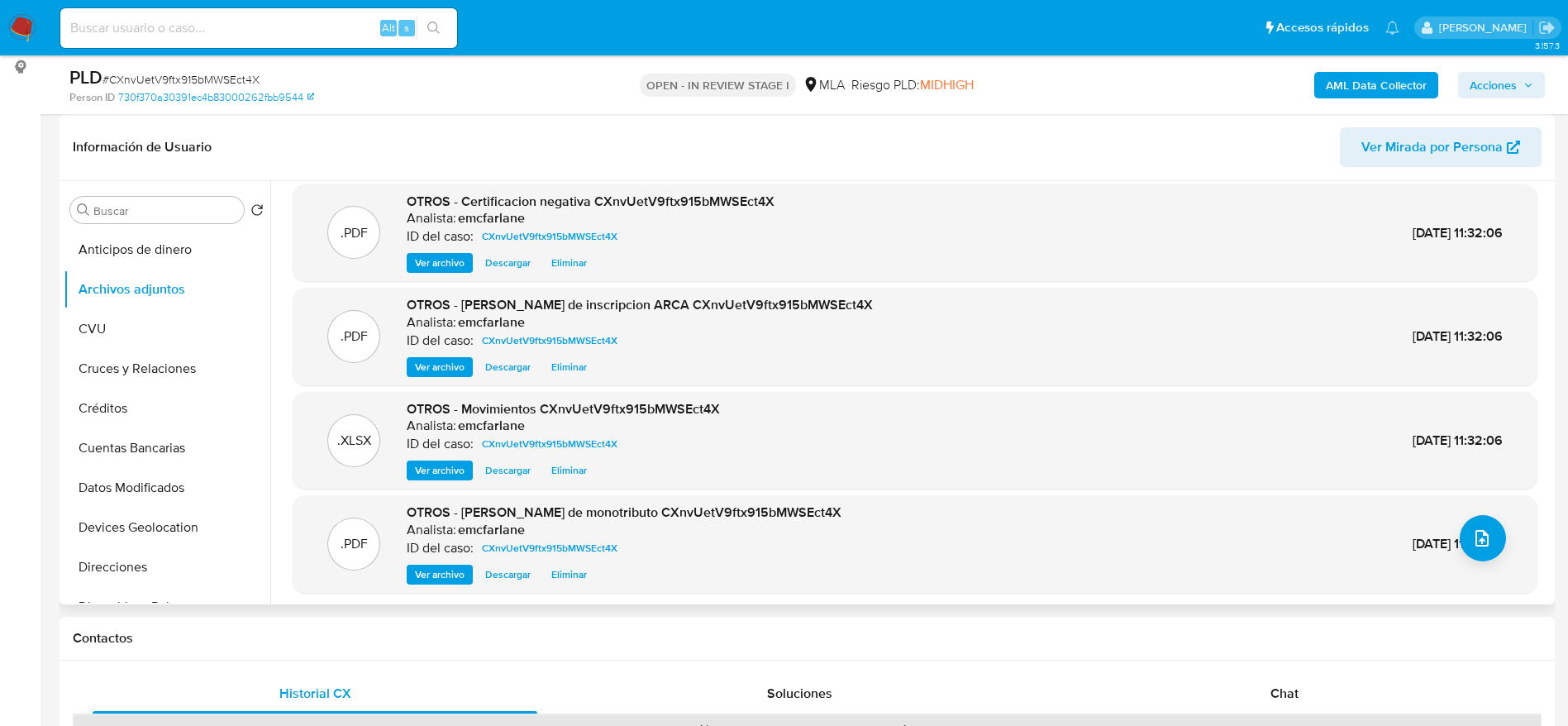
scroll to position [13, 0]
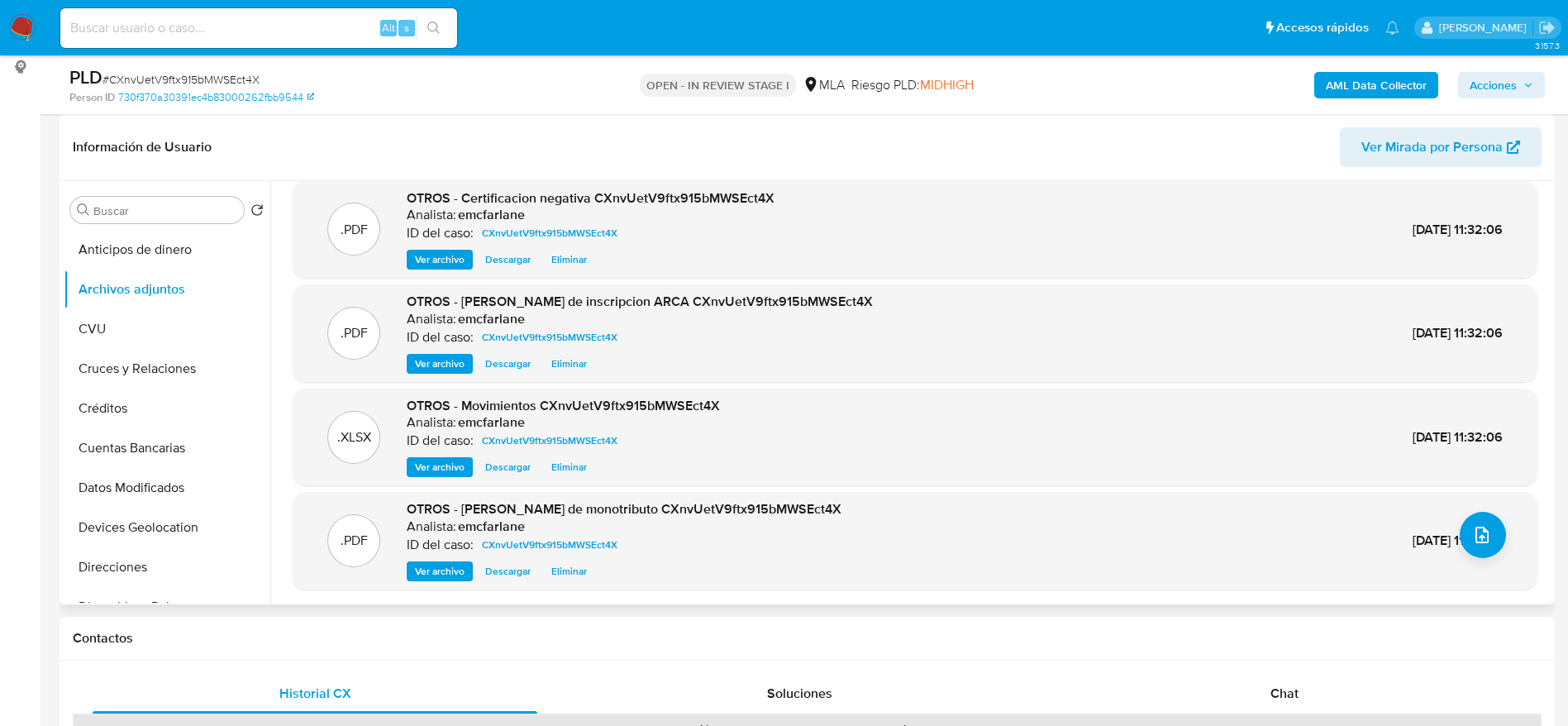
drag, startPoint x: 387, startPoint y: 102, endPoint x: 444, endPoint y: 117, distance: 58.9
click at [387, 102] on div "Person ID 730f370a30391ec4b83000262fbb9544" at bounding box center [313, 97] width 488 height 15
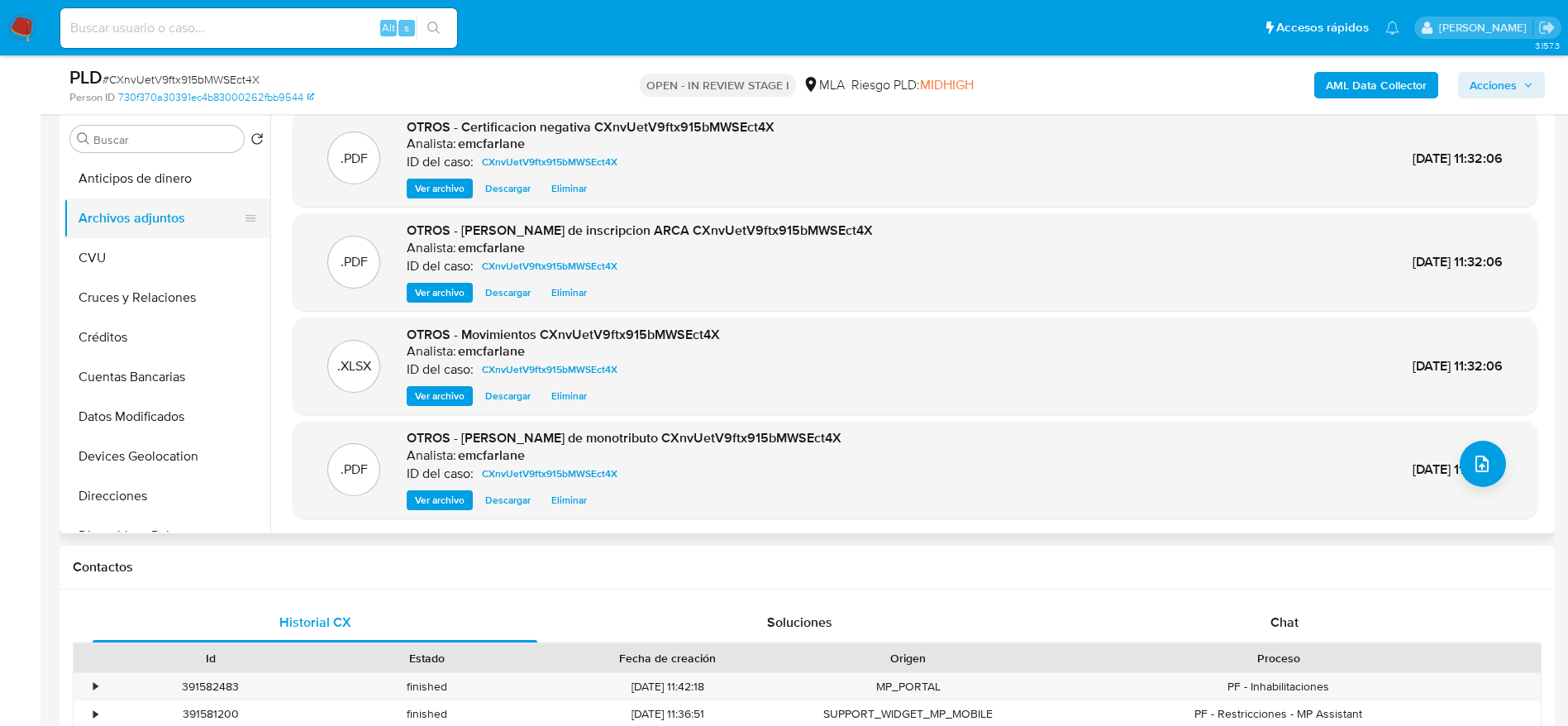
scroll to position [124, 0]
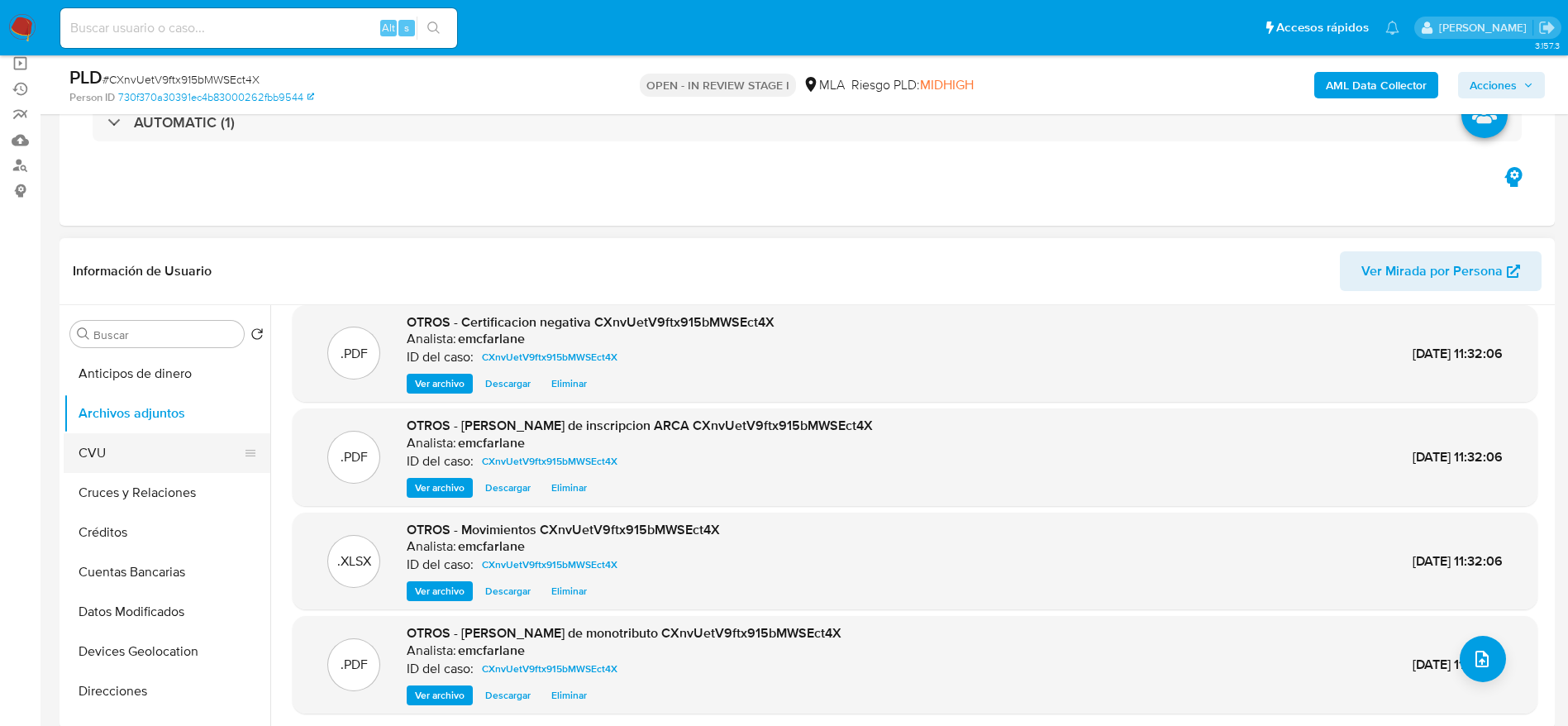
drag, startPoint x: 134, startPoint y: 452, endPoint x: 135, endPoint y: 434, distance: 18.0
click at [132, 450] on button "CVU" at bounding box center [160, 453] width 193 height 39
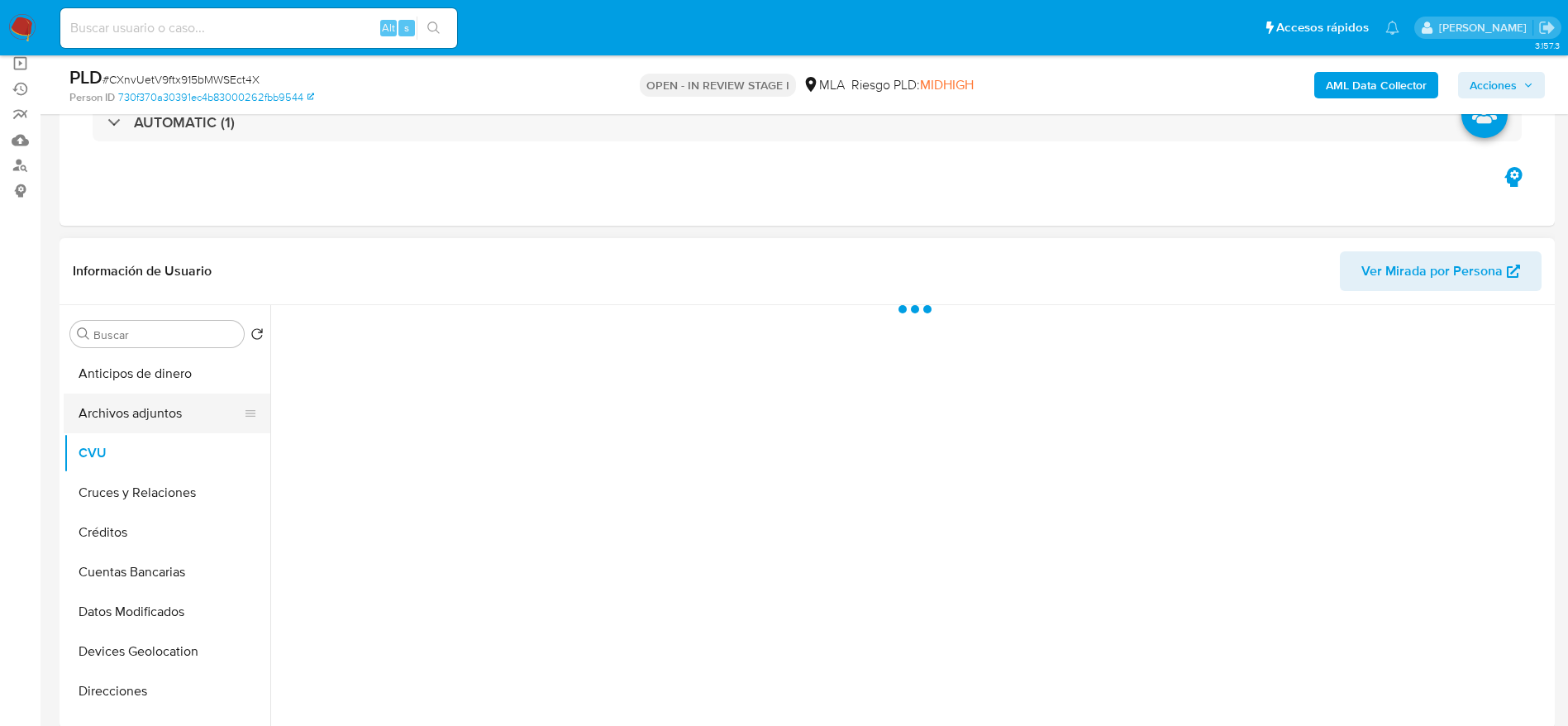
scroll to position [0, 0]
click at [139, 420] on button "Archivos adjuntos" at bounding box center [160, 413] width 193 height 39
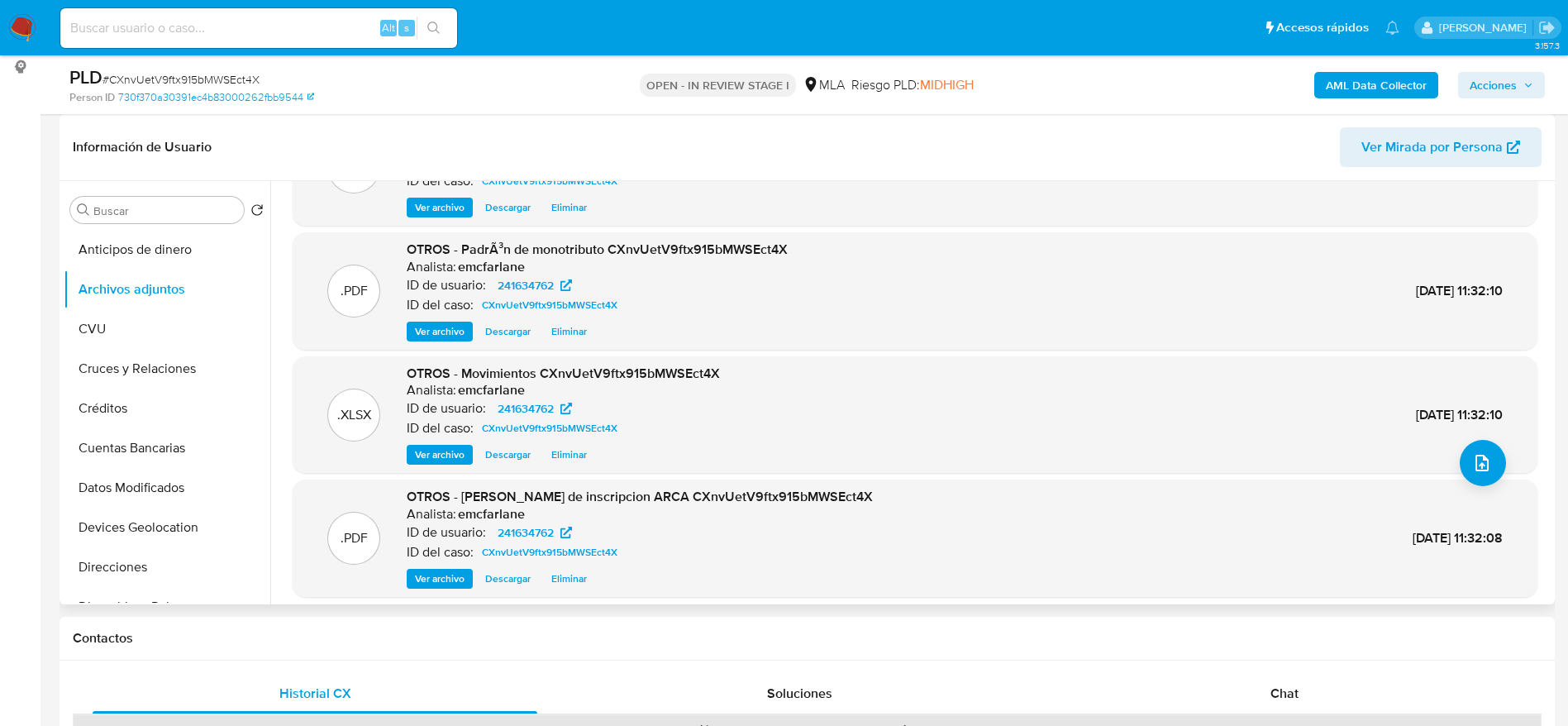
scroll to position [139, 0]
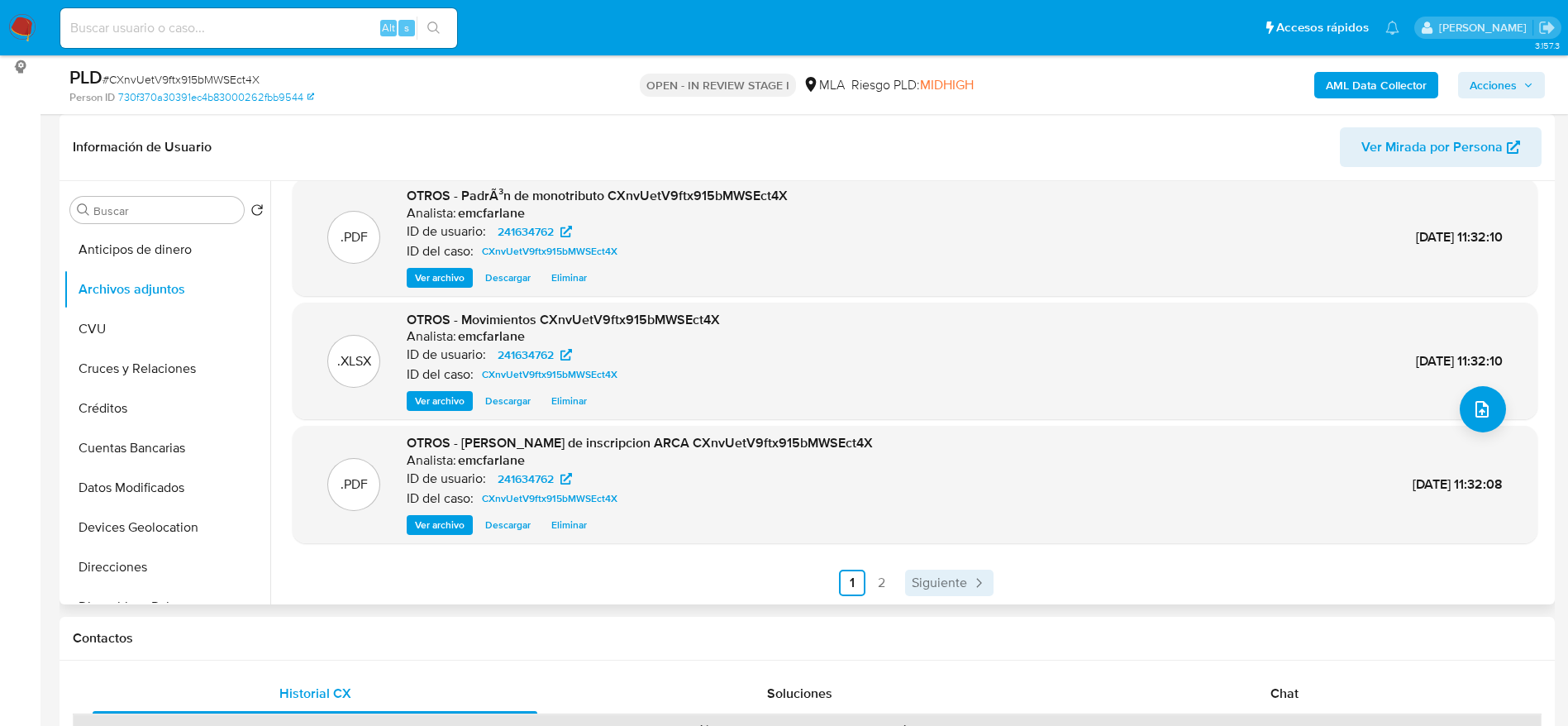
click at [953, 576] on span "Siguiente" at bounding box center [939, 583] width 55 height 13
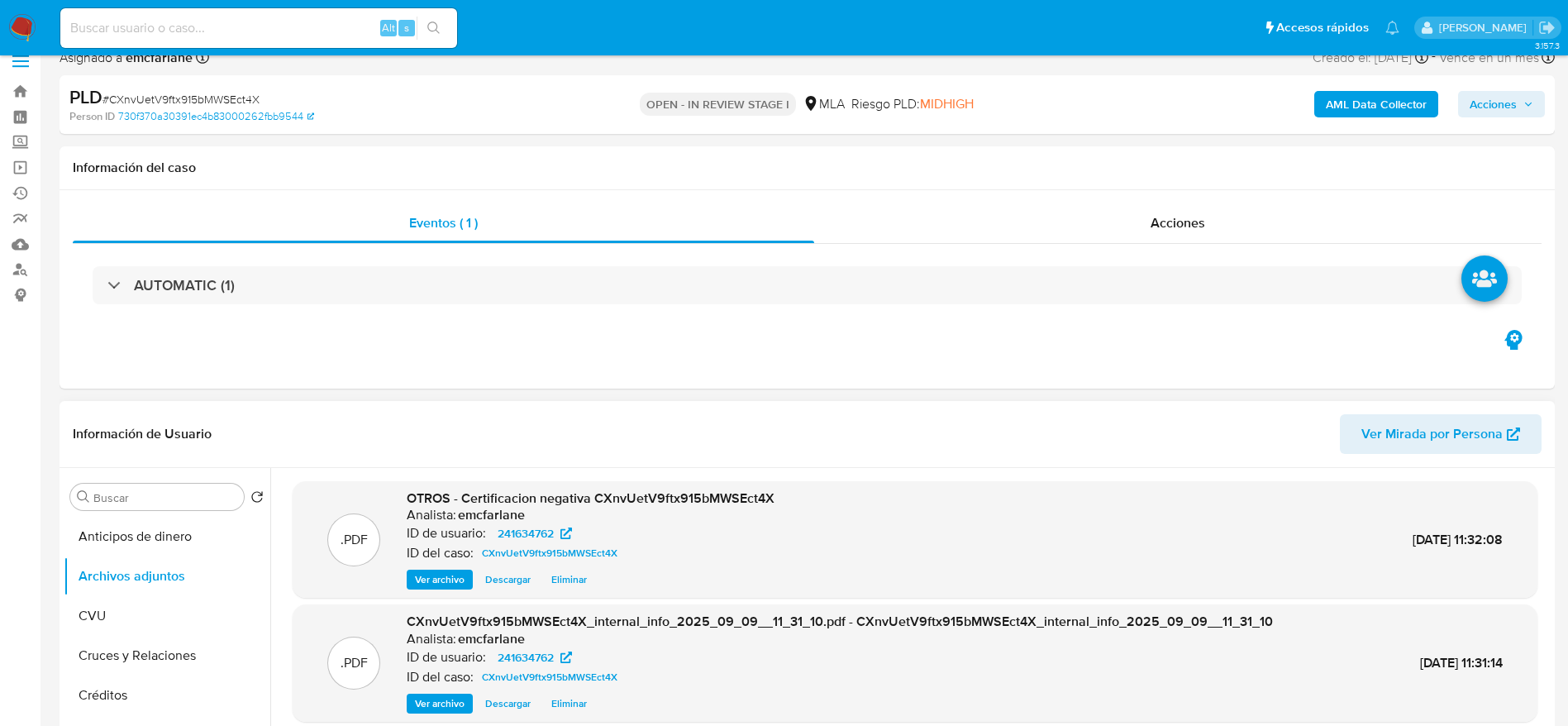
scroll to position [0, 0]
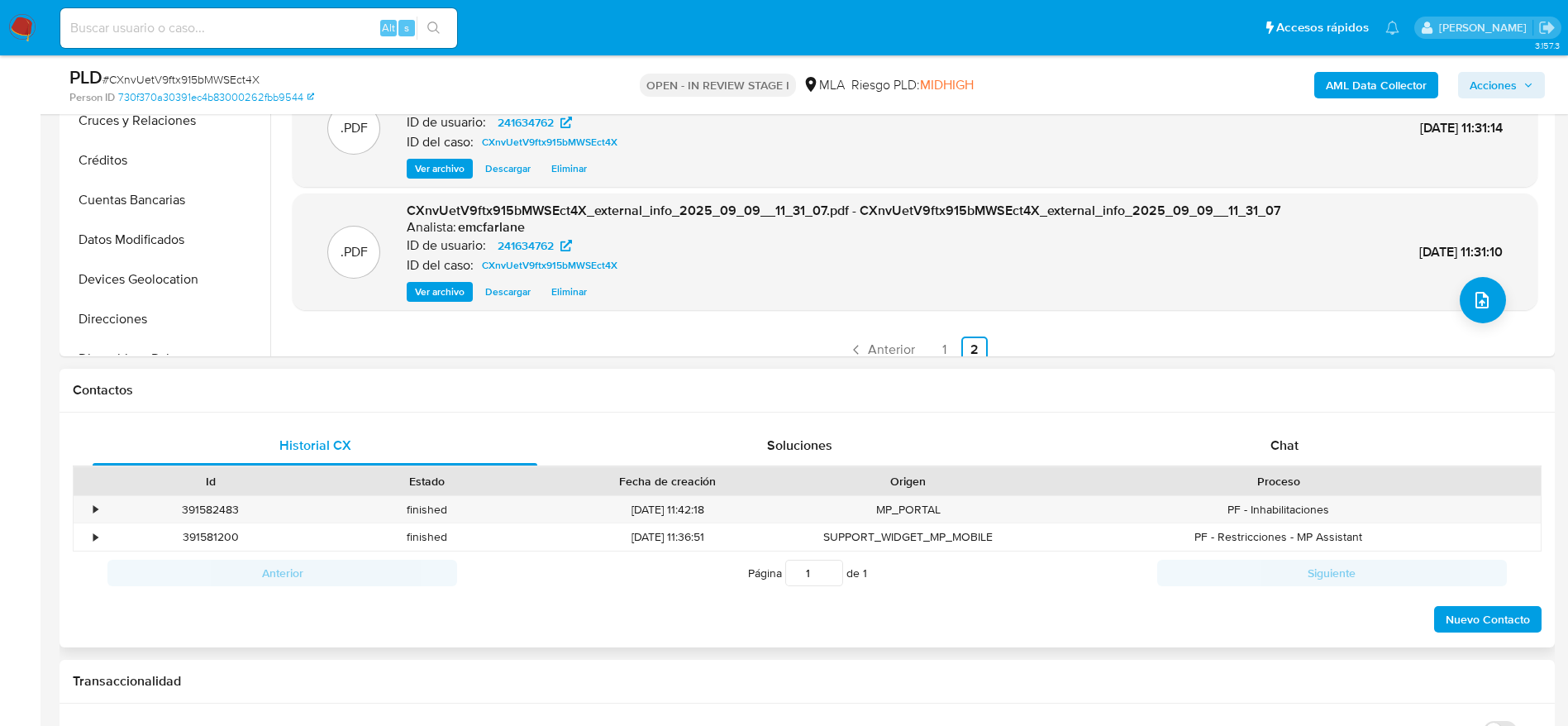
drag, startPoint x: 1284, startPoint y: 455, endPoint x: 1239, endPoint y: 415, distance: 60.2
click at [1285, 455] on div "Chat" at bounding box center [1283, 445] width 444 height 39
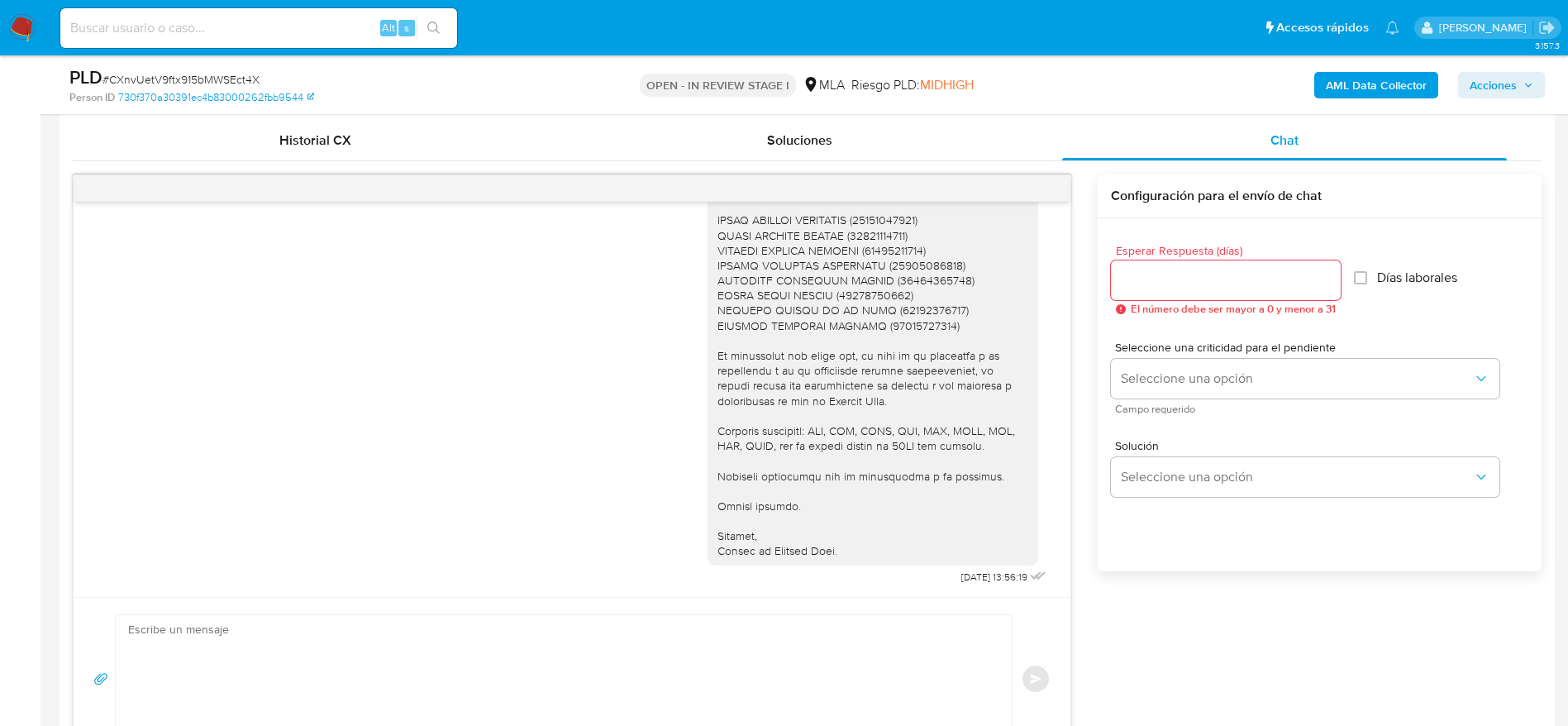
scroll to position [744, 0]
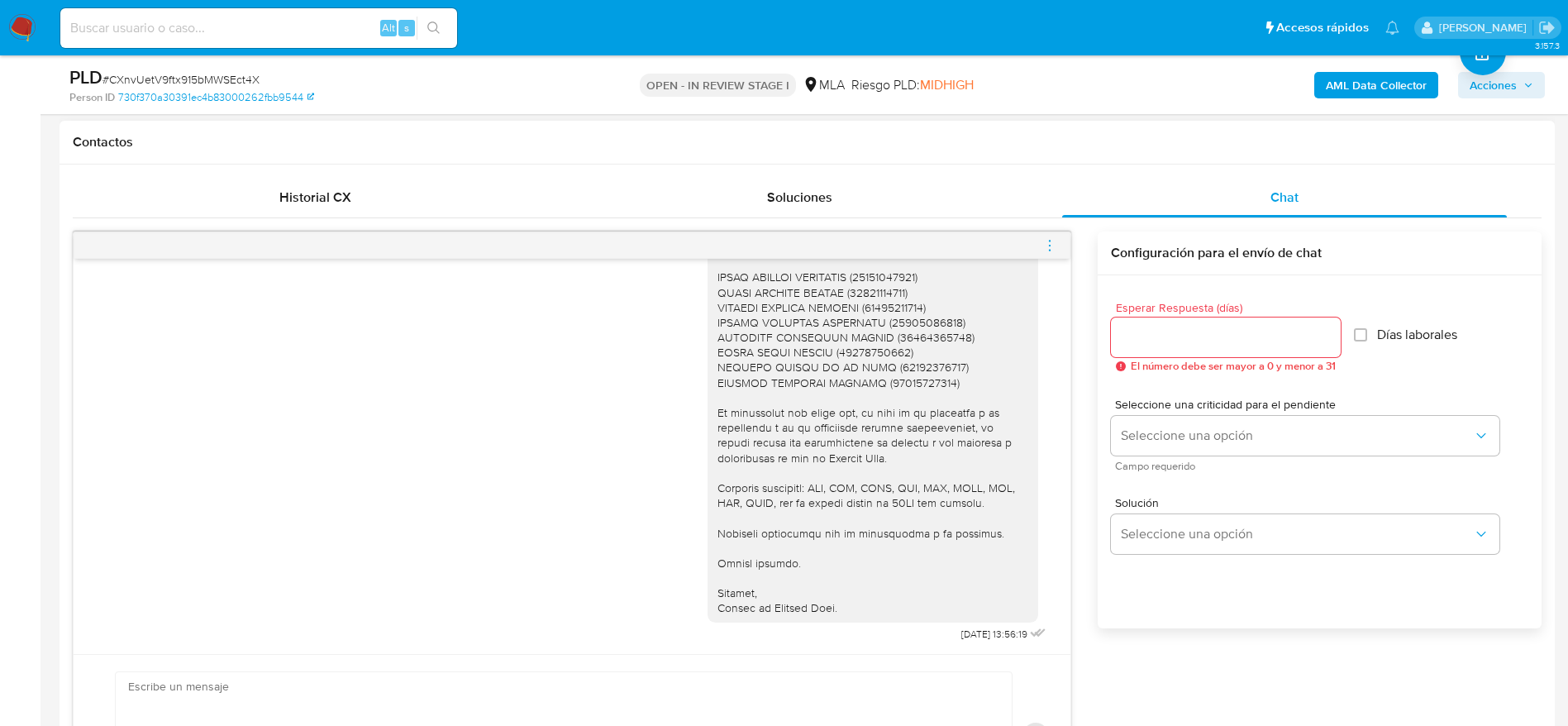
click at [1055, 245] on icon "menu-action" at bounding box center [1050, 245] width 15 height 15
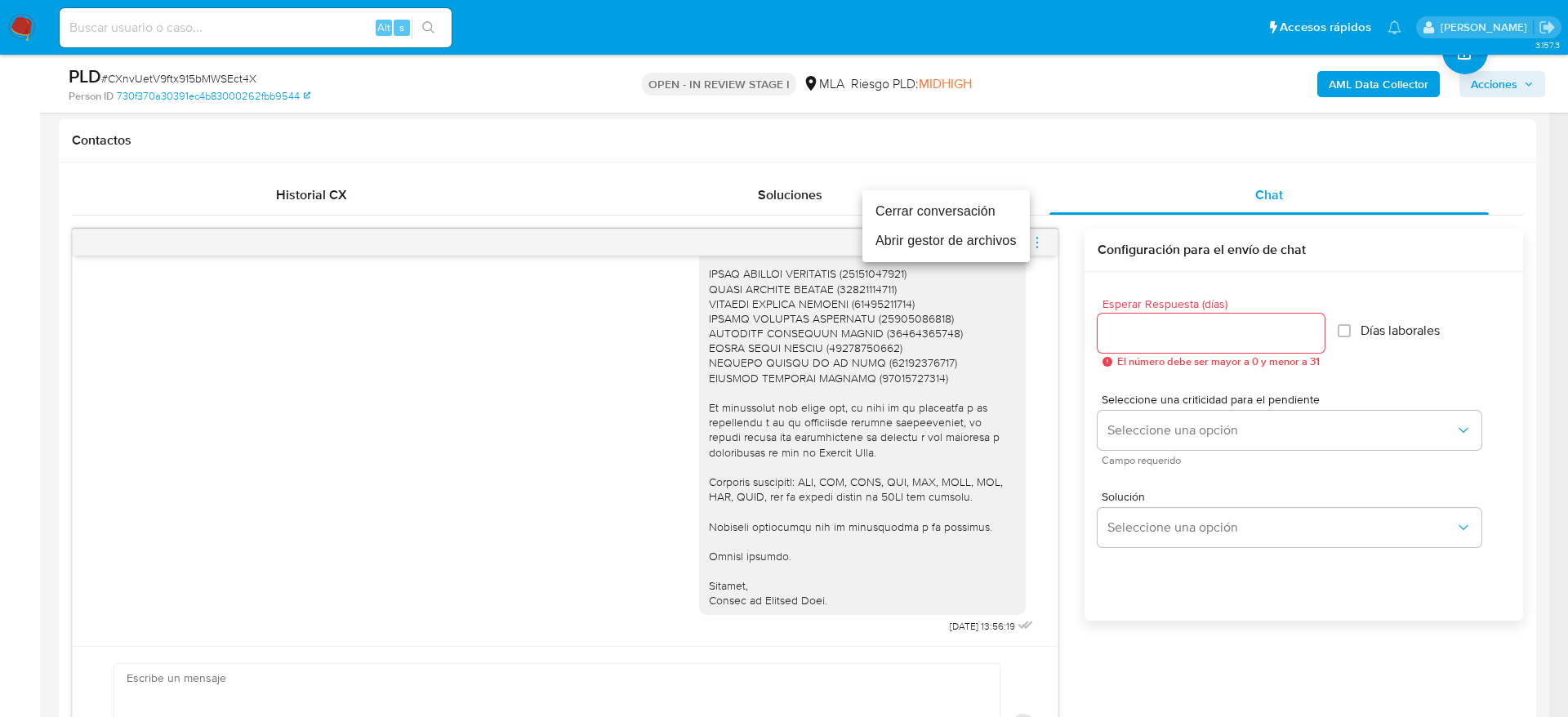
click at [971, 212] on li "Cerrar conversación" at bounding box center [946, 211] width 168 height 29
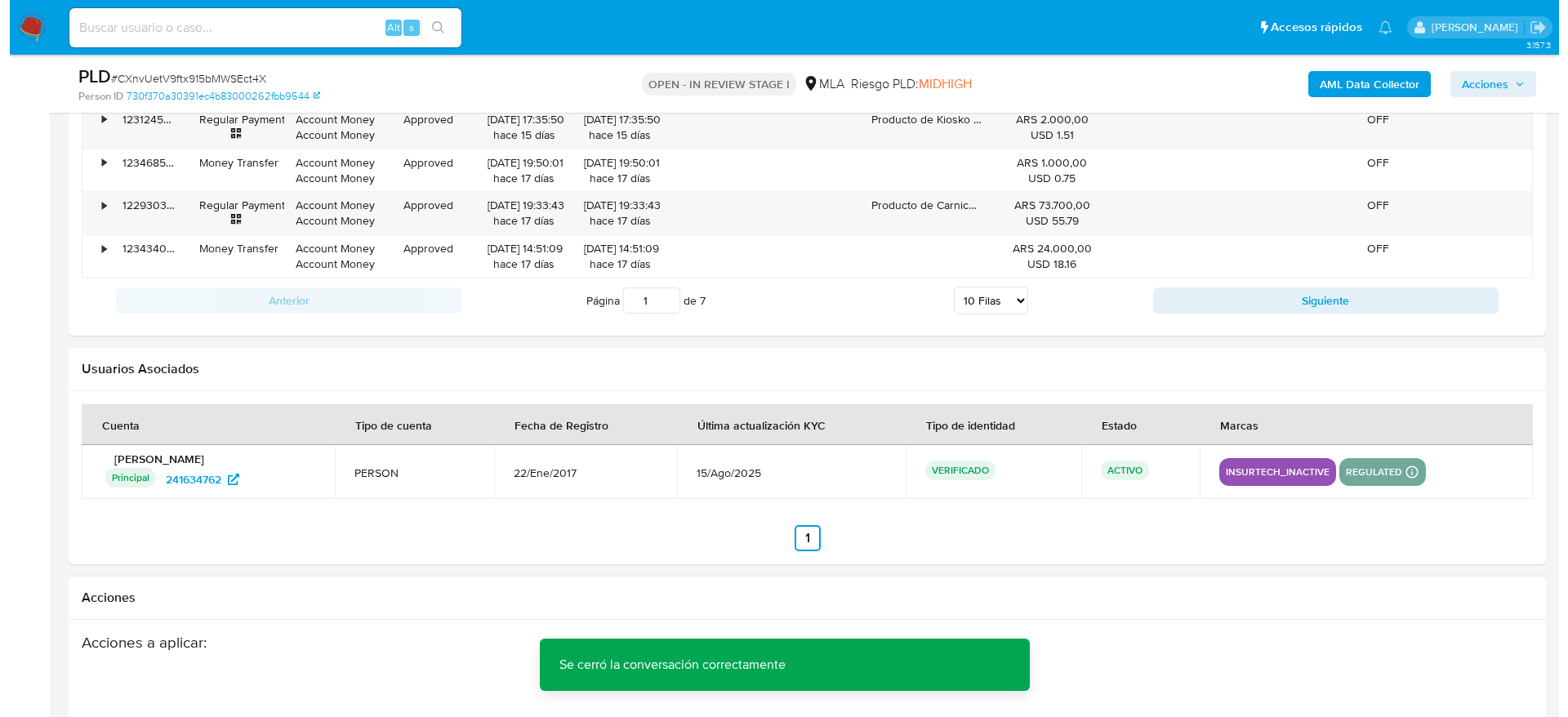
scroll to position [2872, 0]
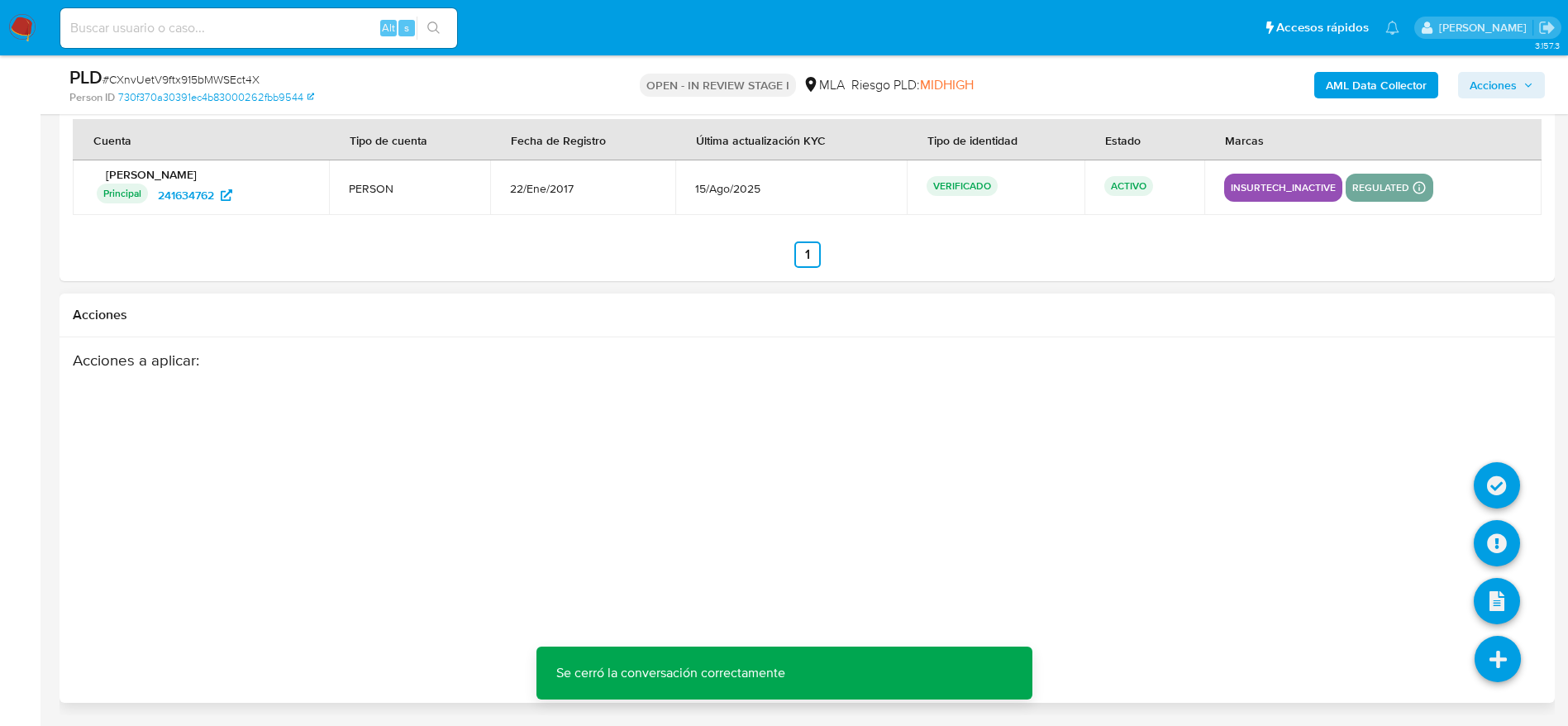
drag, startPoint x: 1505, startPoint y: 656, endPoint x: 1513, endPoint y: 633, distance: 24.4
click at [1507, 657] on icon at bounding box center [1497, 659] width 46 height 46
click at [1492, 539] on icon at bounding box center [1496, 543] width 46 height 46
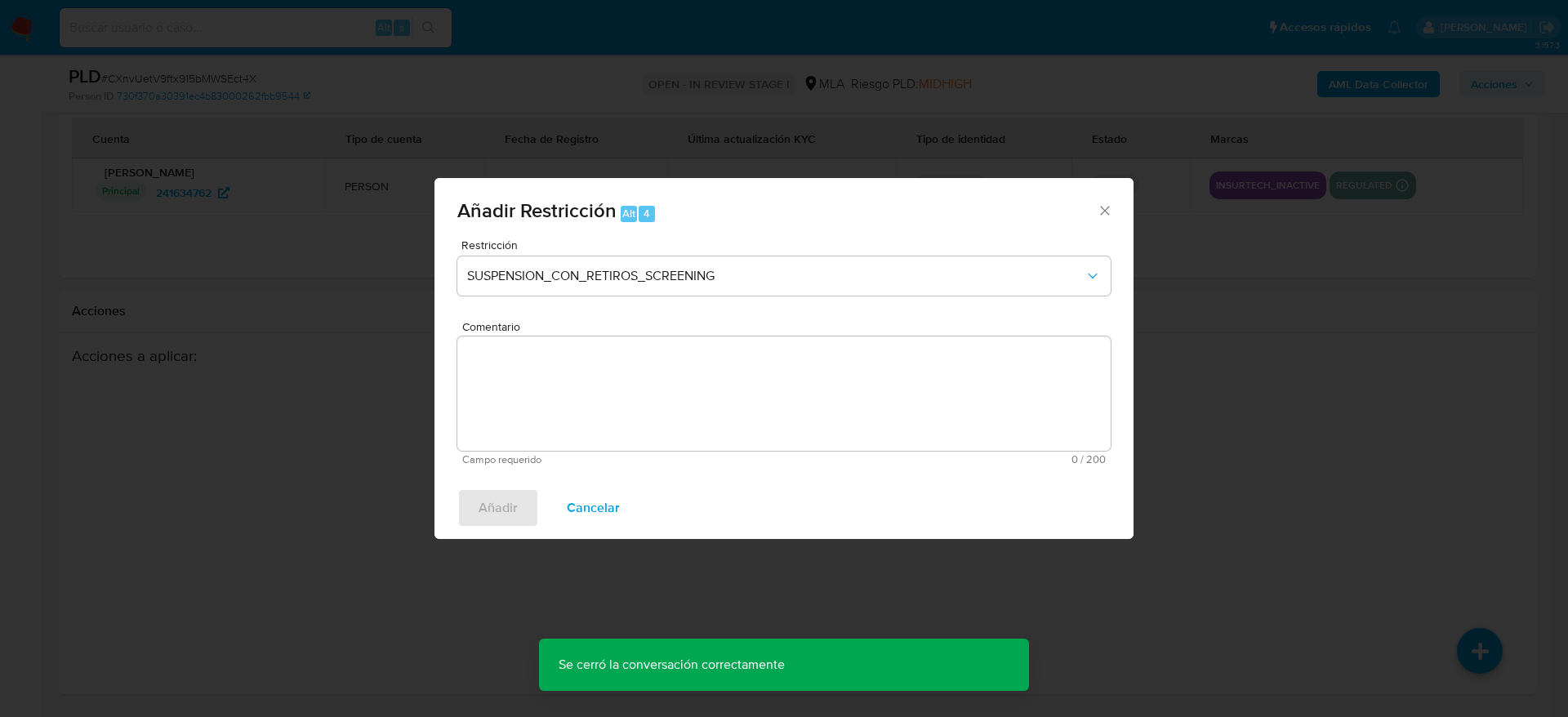
click at [868, 298] on div "Restricción SUSPENSION_CON_RETIROS_SCREENING" at bounding box center [784, 277] width 653 height 77
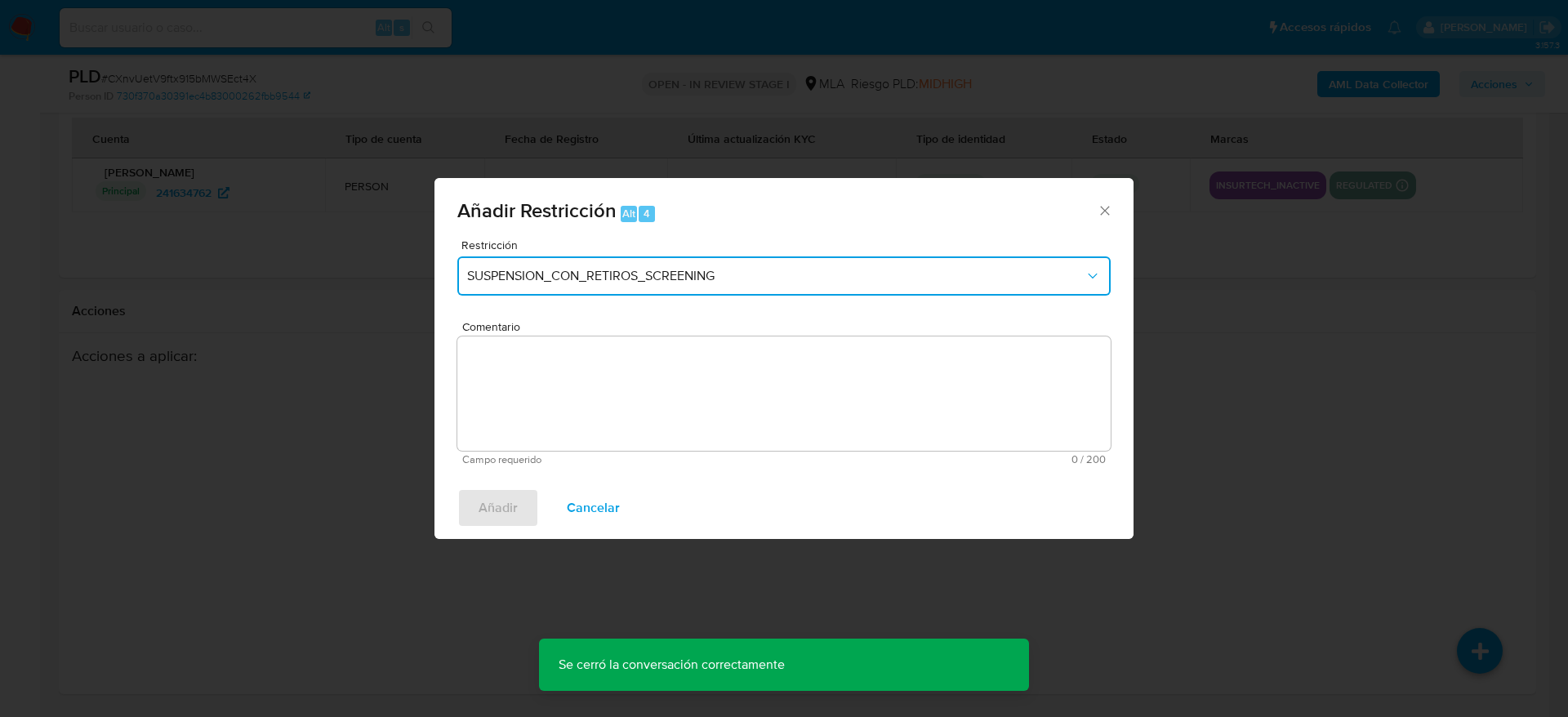
click at [767, 283] on span "SUSPENSION_CON_RETIROS_SCREENING" at bounding box center [776, 276] width 618 height 17
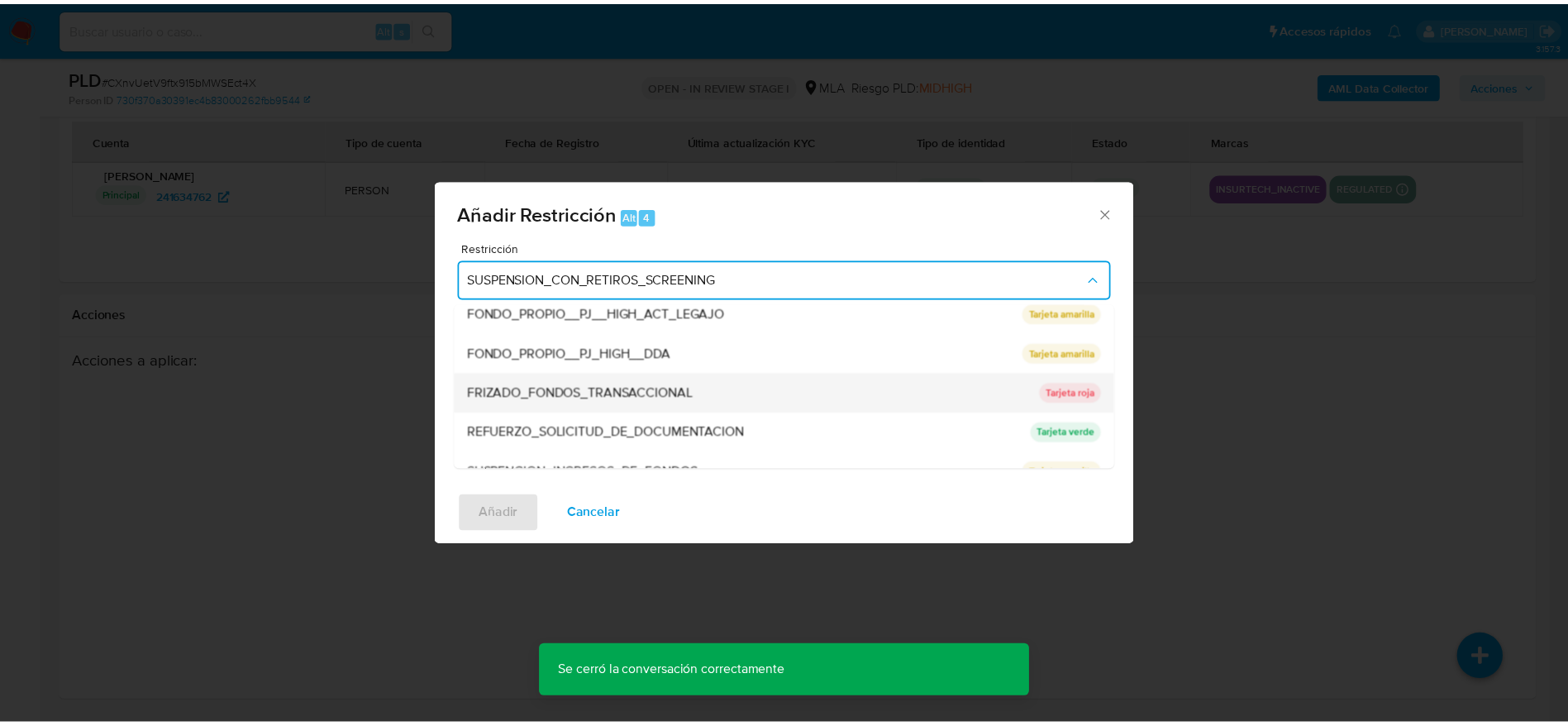
scroll to position [350, 0]
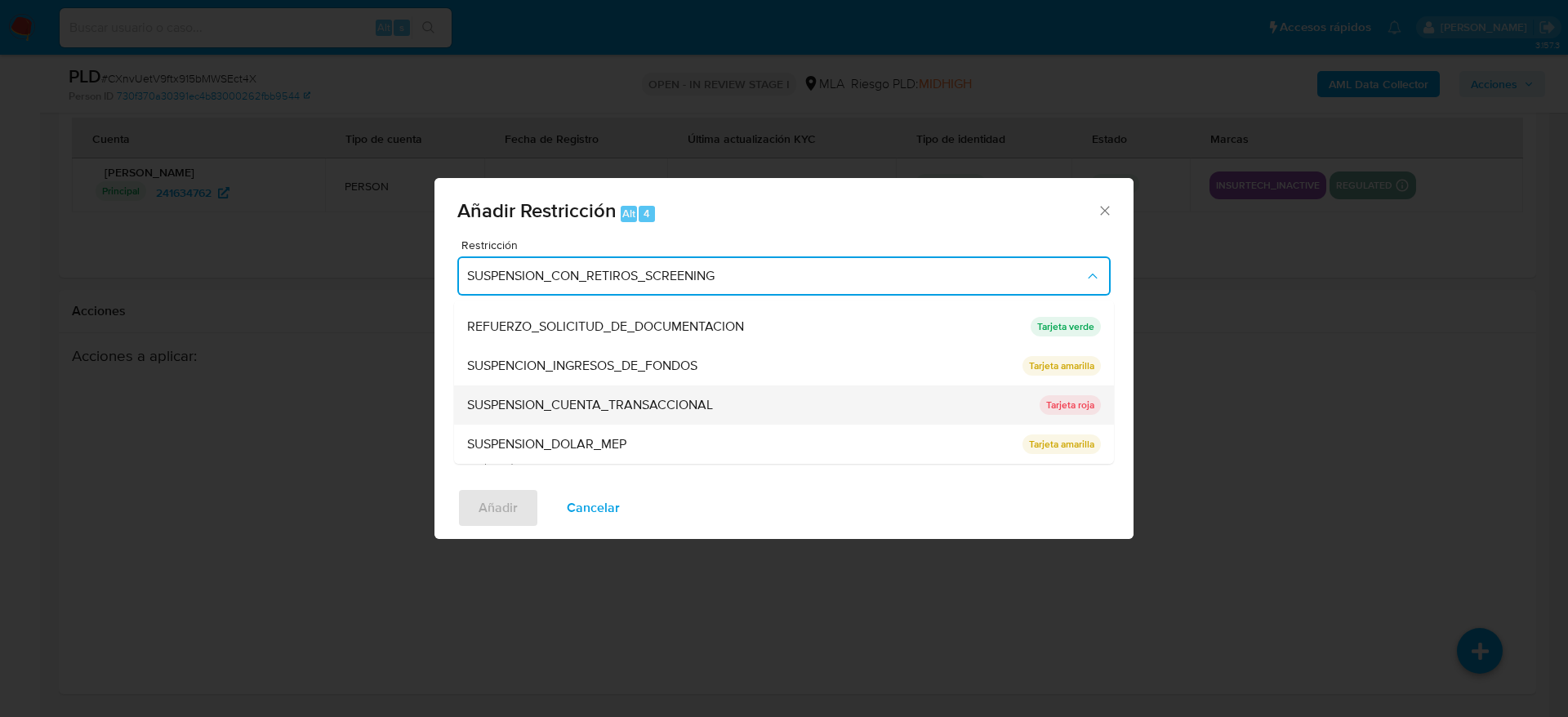
click at [713, 407] on span "SUSPENSION_CUENTA_TRANSACCIONAL" at bounding box center [590, 405] width 246 height 17
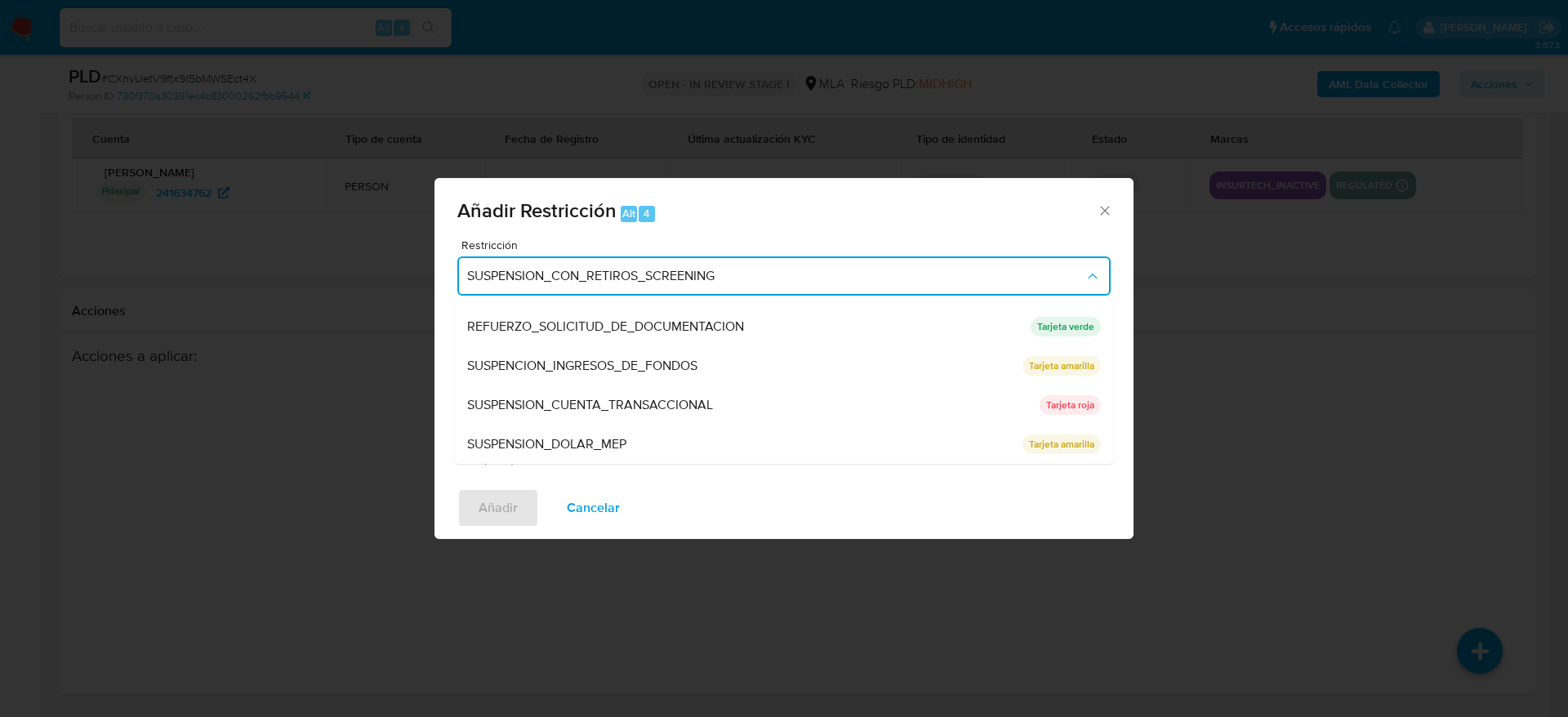
click at [715, 406] on textarea "Comentario" at bounding box center [784, 393] width 653 height 115
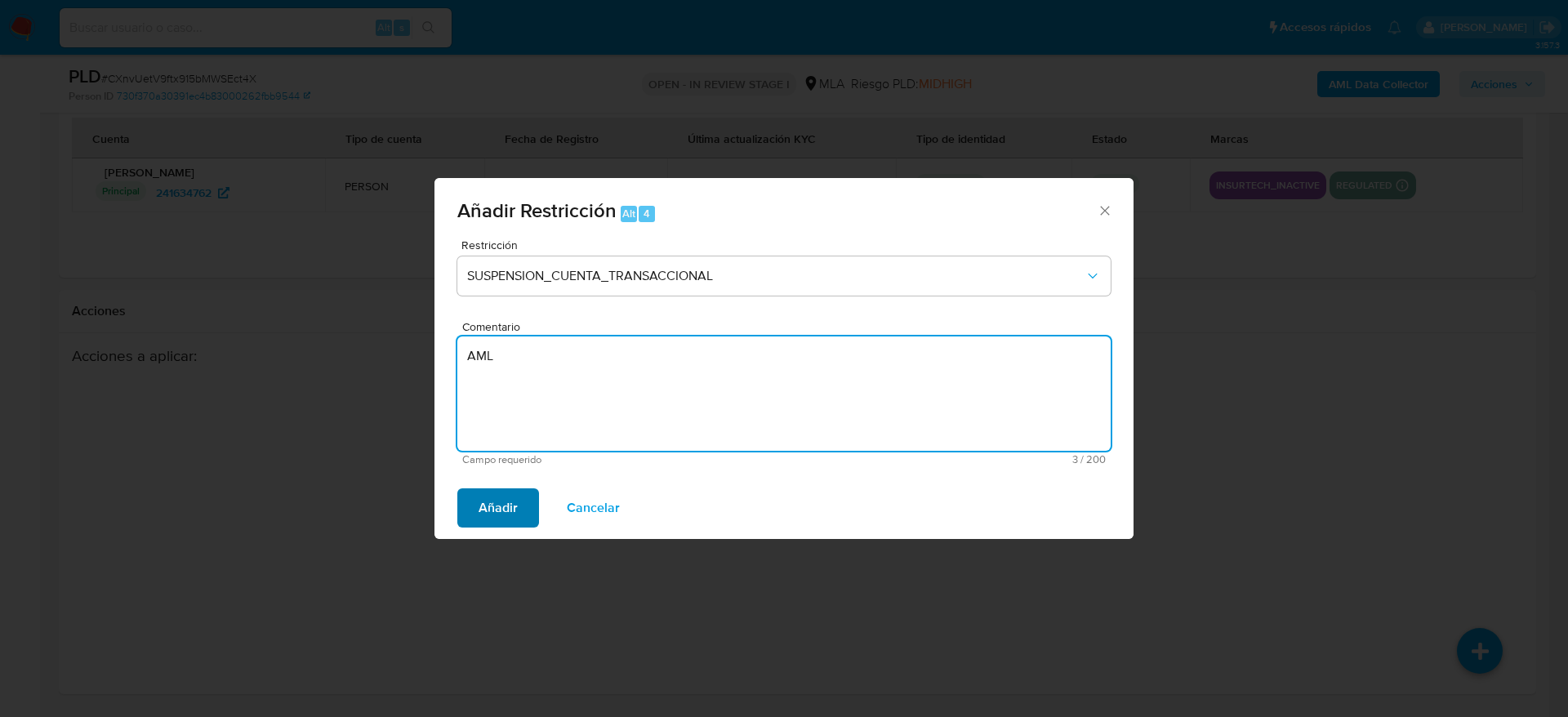
type textarea "AML"
click at [506, 496] on span "Añadir" at bounding box center [498, 507] width 39 height 36
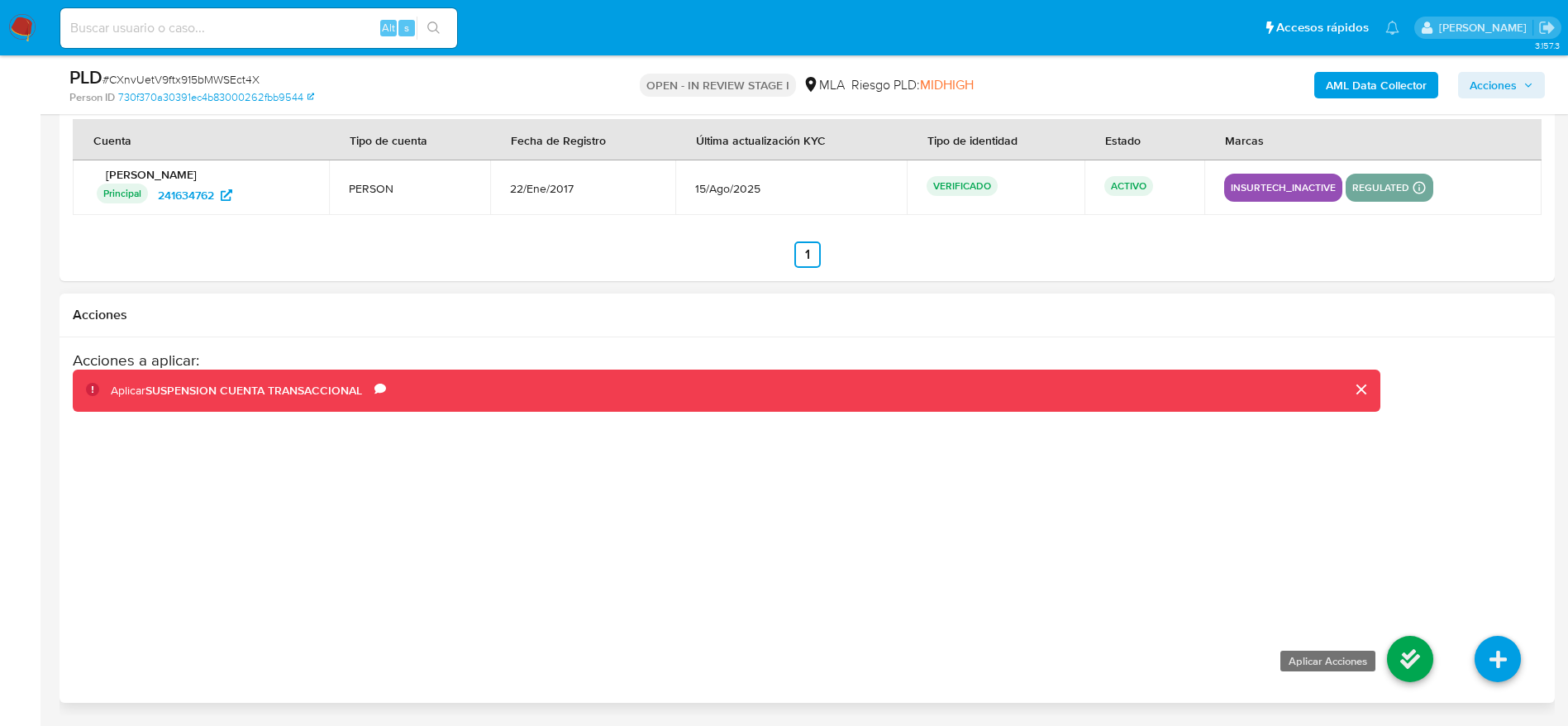
click at [1403, 660] on icon at bounding box center [1409, 659] width 46 height 46
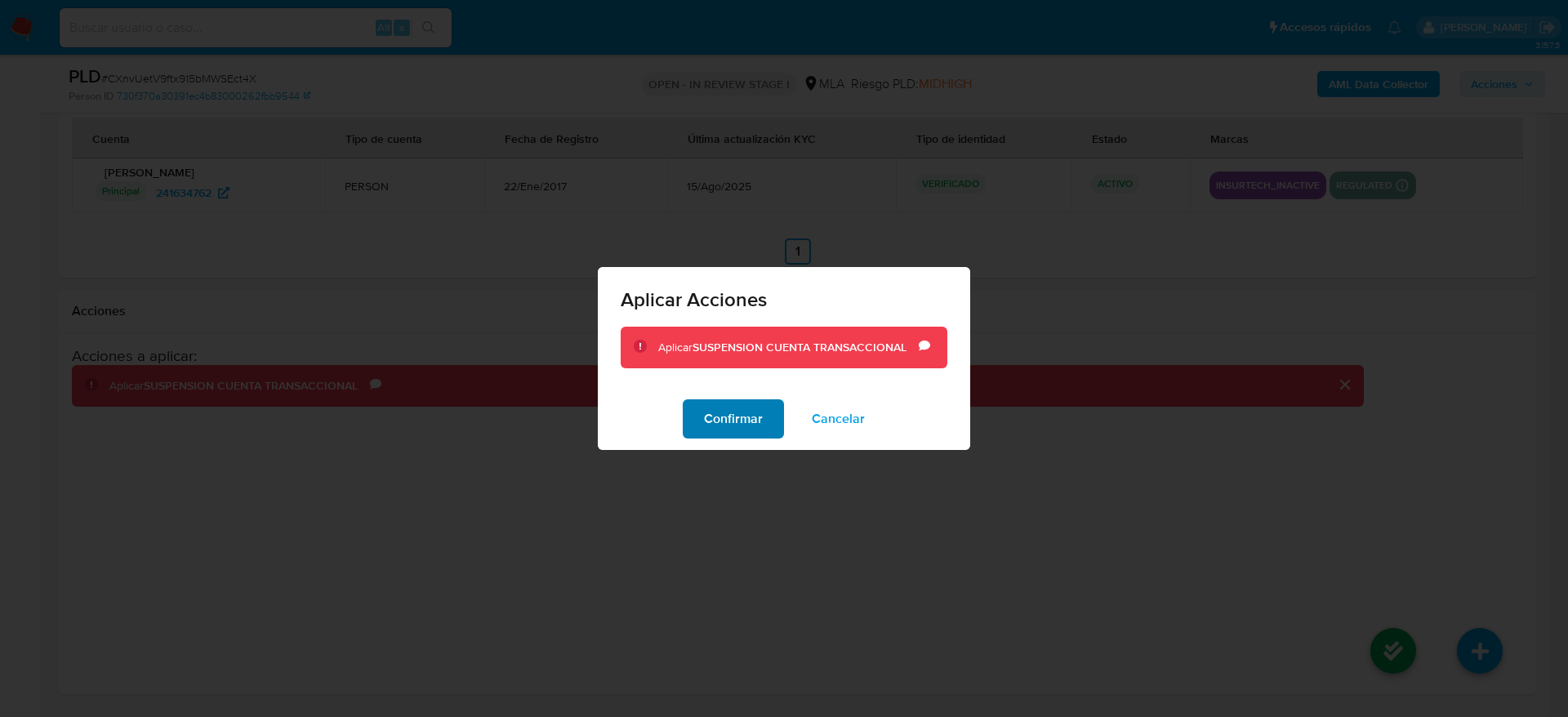
click at [748, 419] on span "Confirmar" at bounding box center [733, 418] width 59 height 36
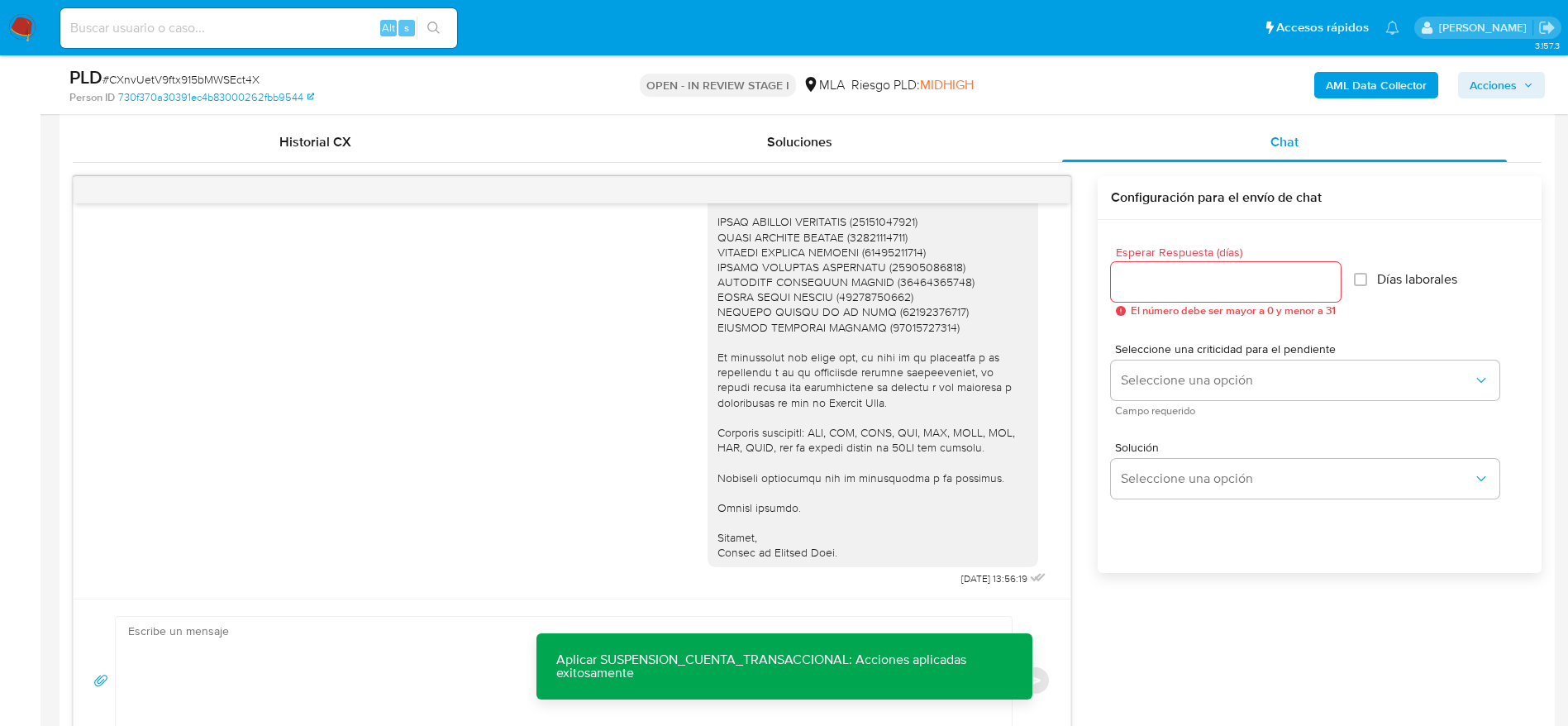
scroll to position [0, 0]
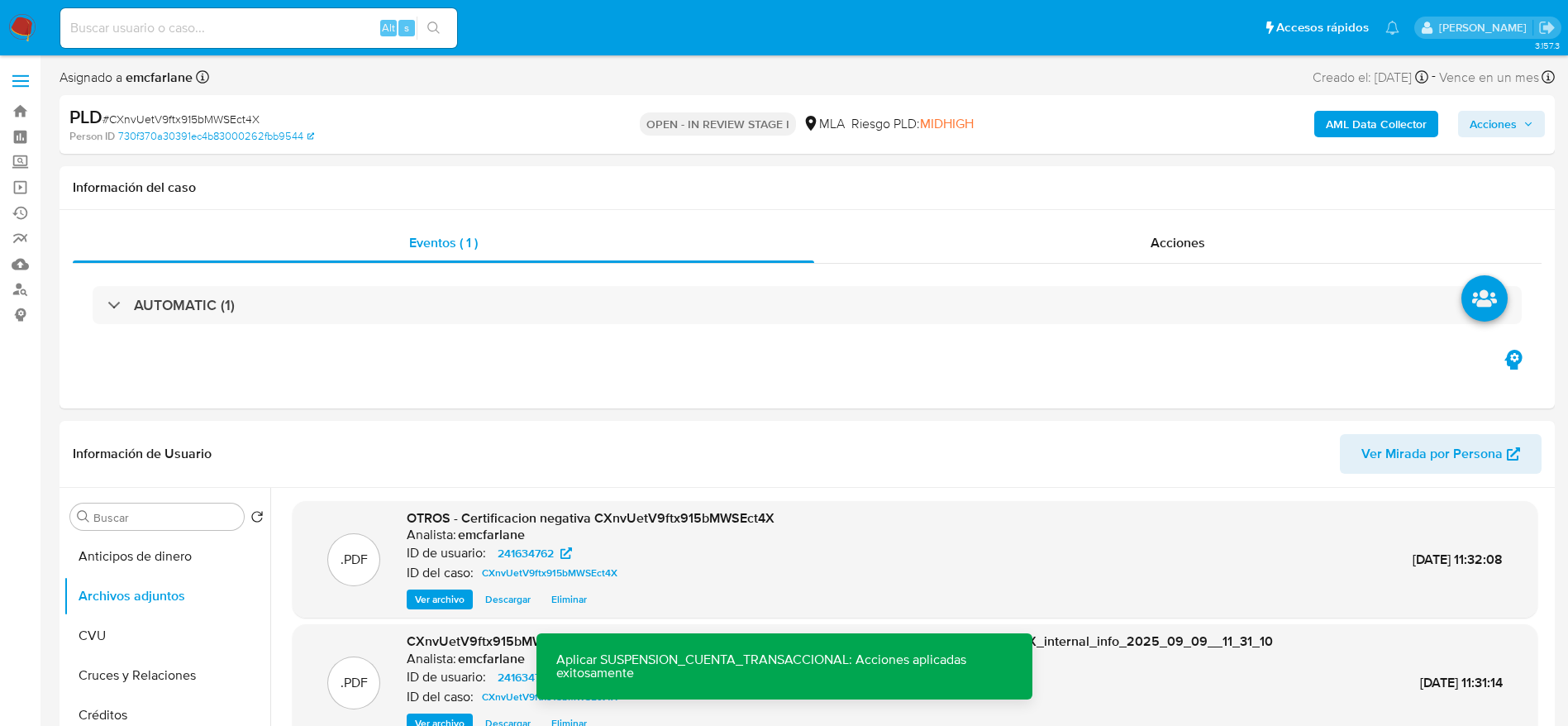
click at [1499, 127] on span "Acciones" at bounding box center [1493, 124] width 47 height 26
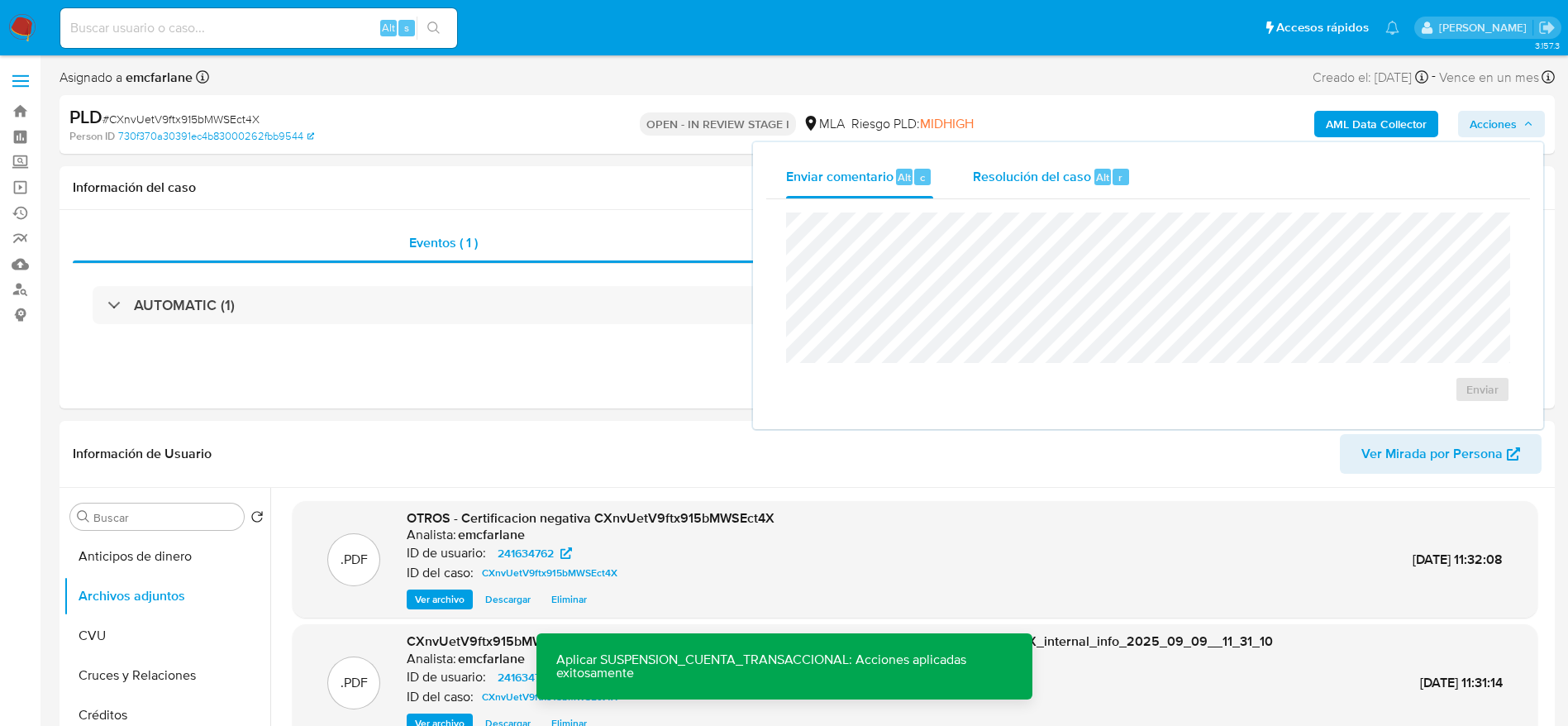
drag, startPoint x: 1088, startPoint y: 187, endPoint x: 1091, endPoint y: 197, distance: 10.4
click at [1088, 187] on div "Resolución del caso Alt r" at bounding box center [1051, 176] width 158 height 43
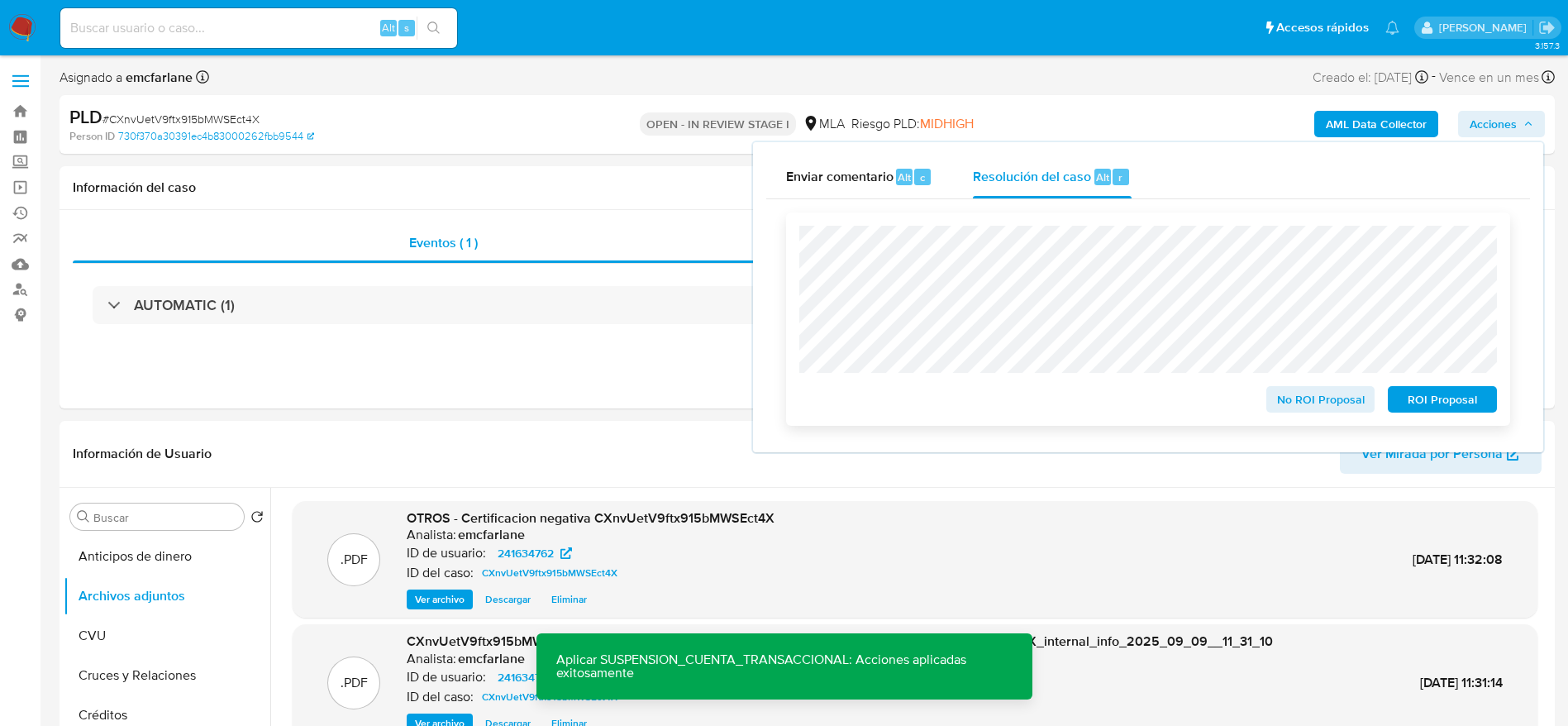
click at [1419, 402] on span "ROI Proposal" at bounding box center [1442, 399] width 86 height 24
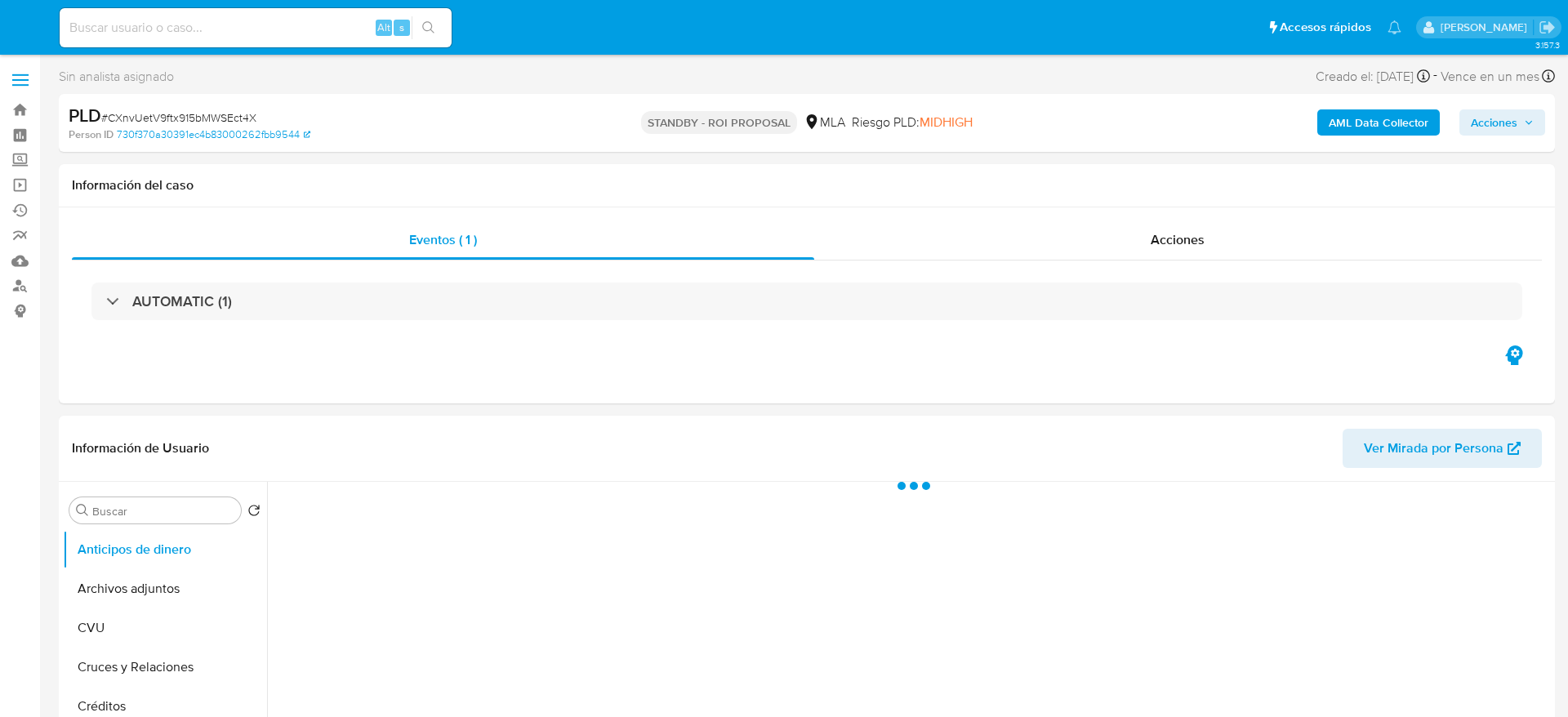
select select "10"
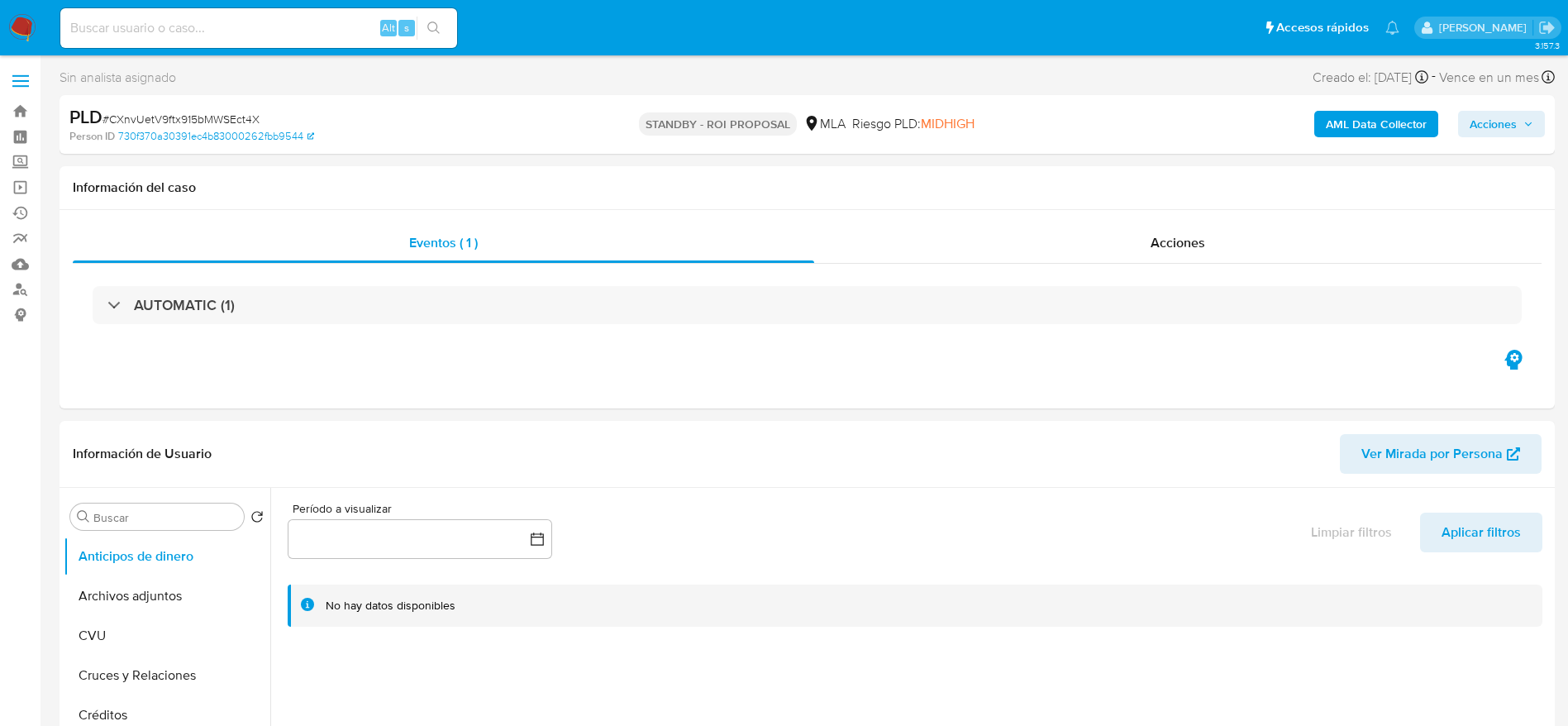
click at [304, 26] on input at bounding box center [259, 29] width 396 height 22
paste input "TovIoCCUDeiJX14wW8ZWyfzk"
type input "TovIoCCUDeiJX14wW8ZWyfzk"
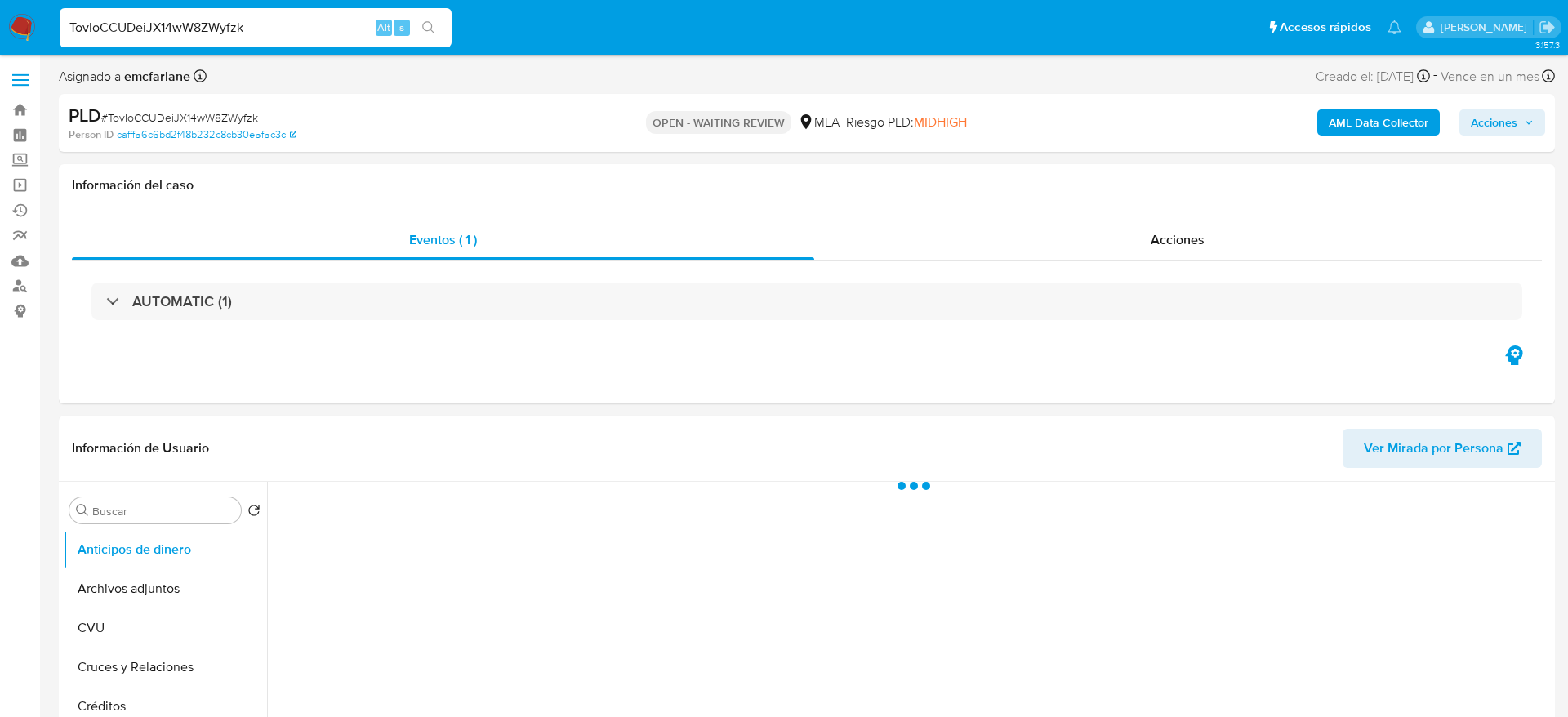
select select "10"
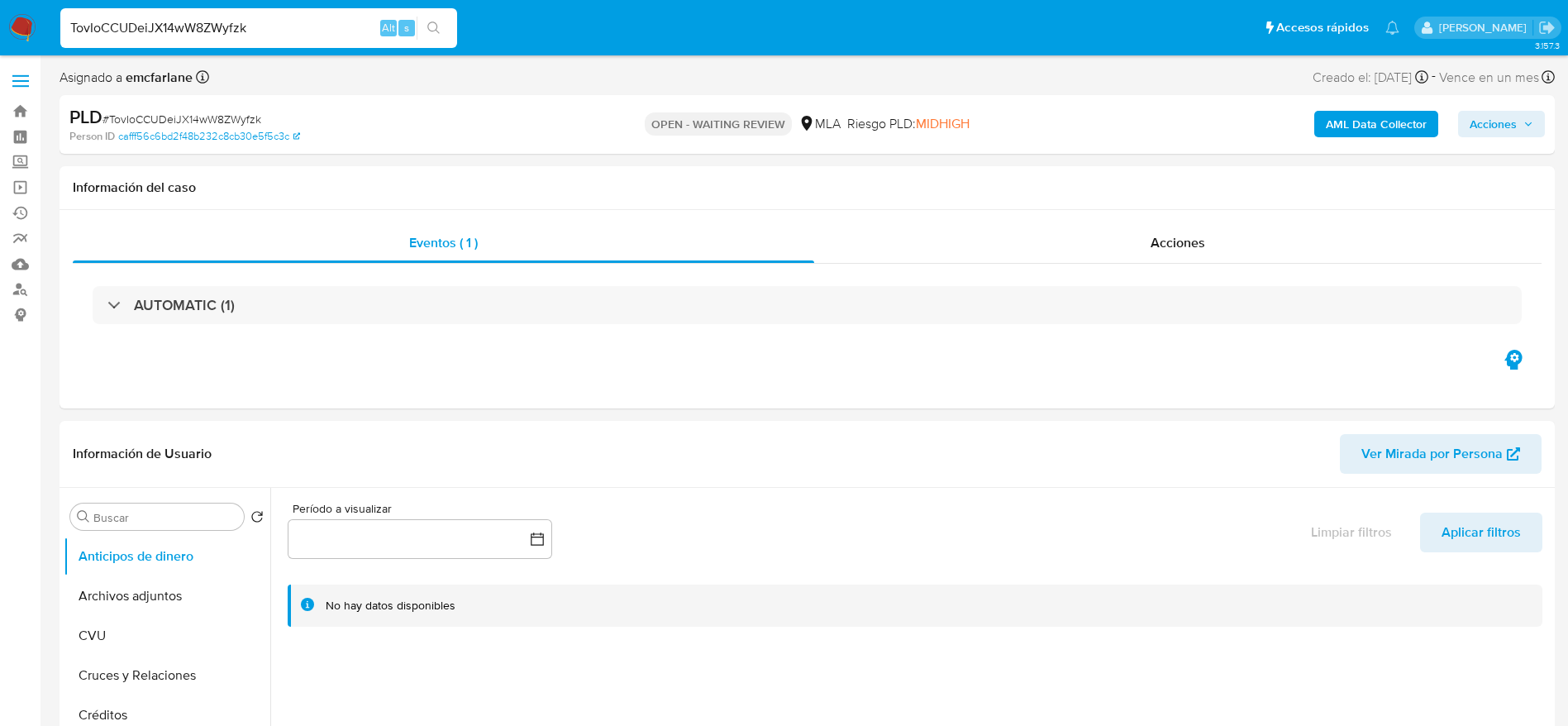
click at [272, 26] on input "TovIoCCUDeiJX14wW8ZWyfzk" at bounding box center [259, 29] width 396 height 22
paste input "rv3VbE0vBjFhFVwPoP0KmfVt"
type input "rv3VbE0vBjFhFVwPoP0KmfVt"
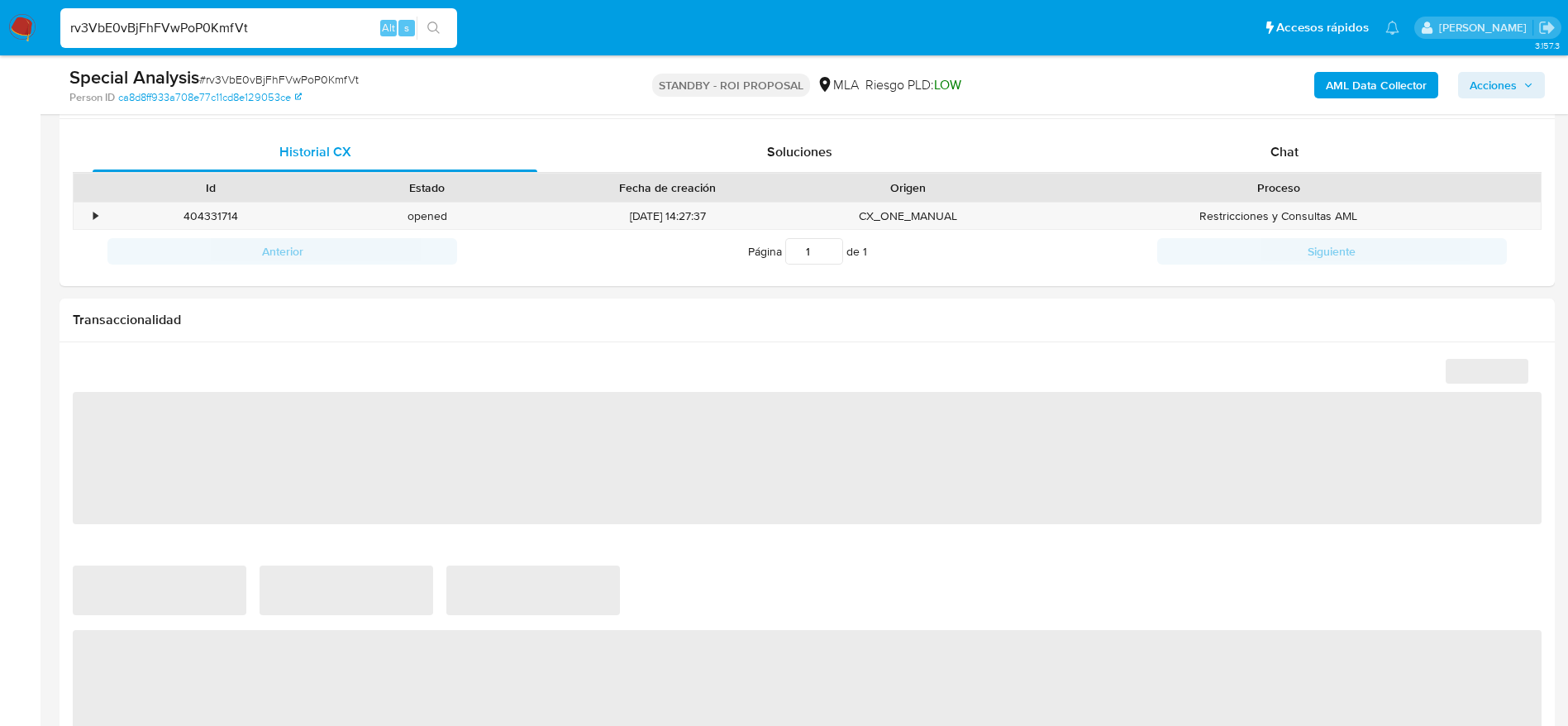
scroll to position [868, 0]
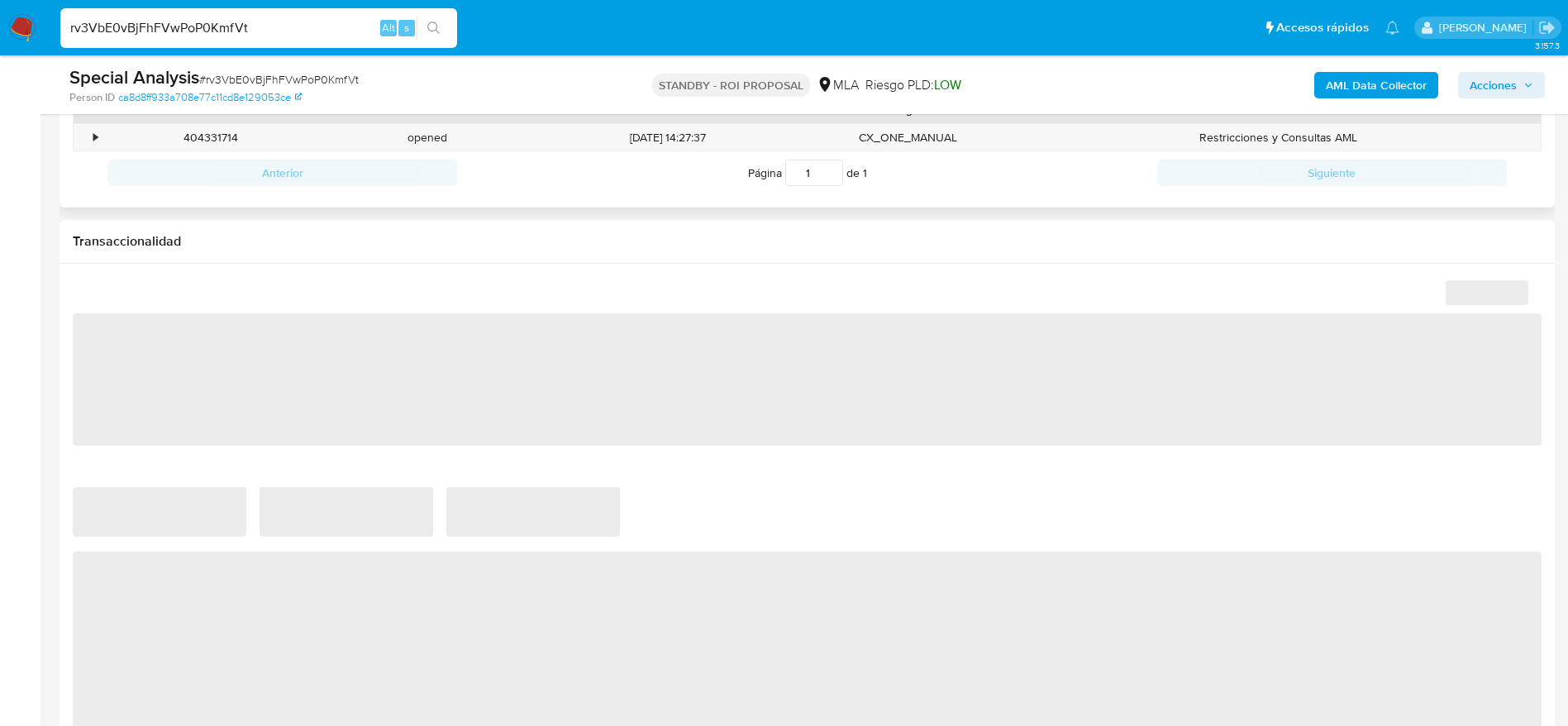
select select "10"
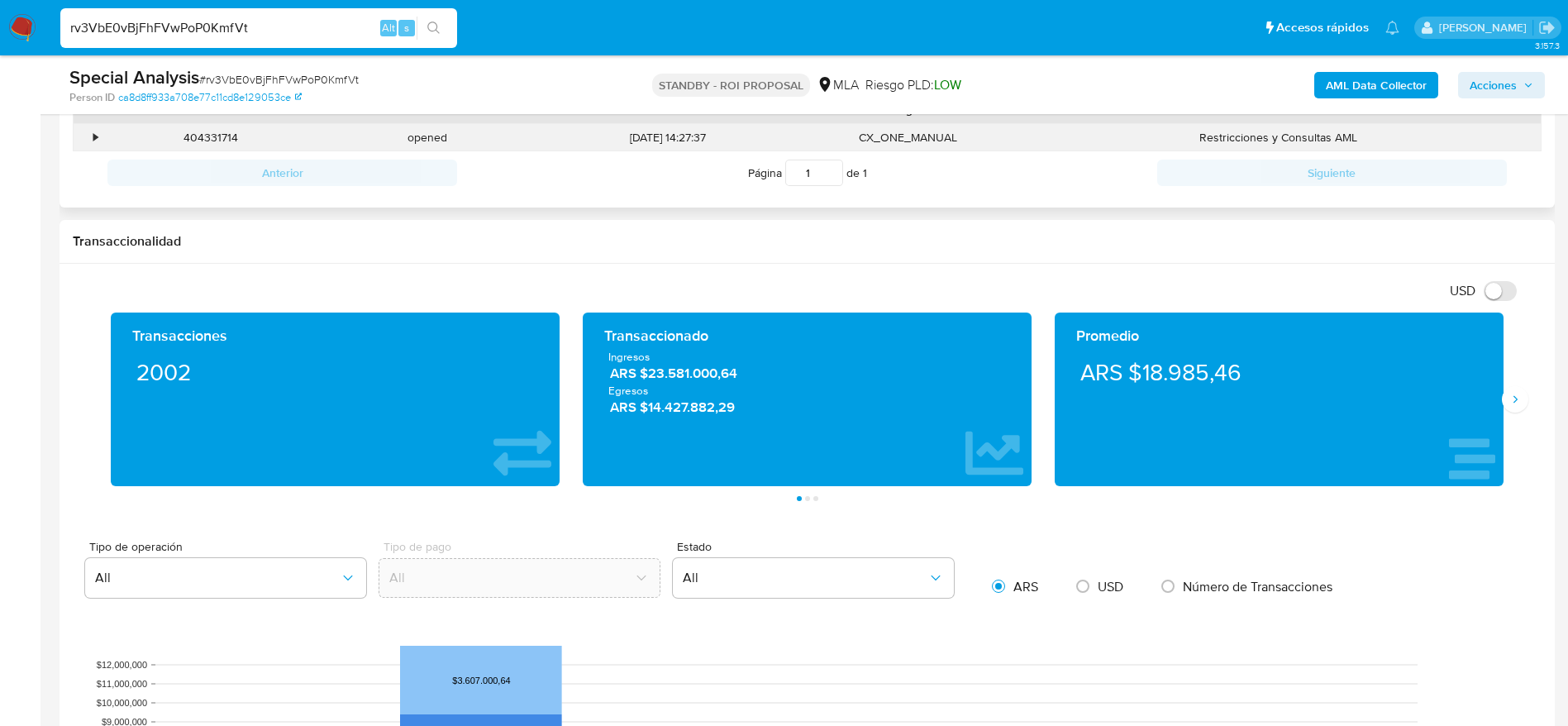
click at [217, 141] on div "404331714" at bounding box center [211, 138] width 217 height 27
copy div "404331714"
click at [302, 30] on input "rv3VbE0vBjFhFVwPoP0KmfVt" at bounding box center [259, 29] width 396 height 22
click at [302, 29] on input "rv3VbE0vBjFhFVwPoP0KmfVt" at bounding box center [259, 29] width 396 height 22
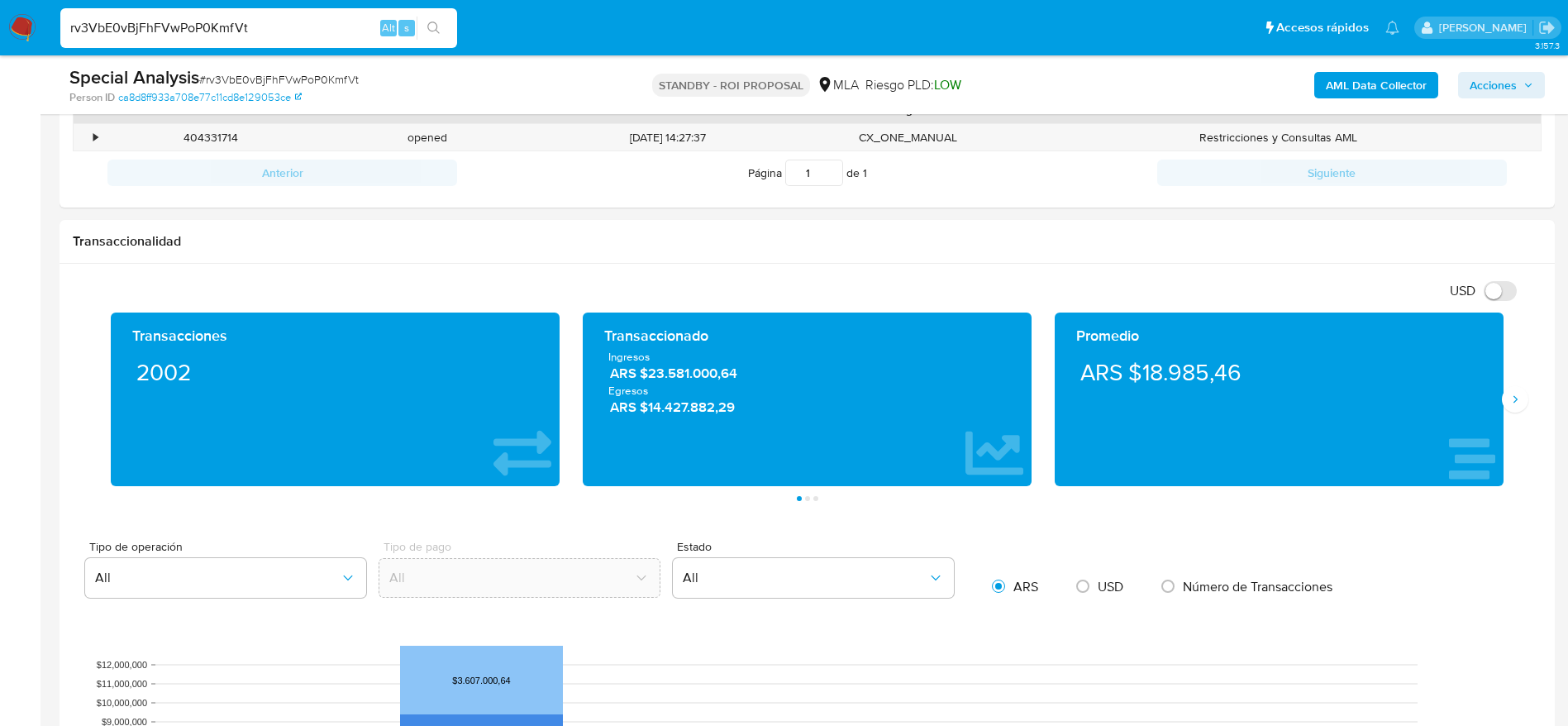
paste input "TovIoCCUDeiJX14wW8ZWyfzk"
type input "TovIoCCUDeiJX14wW8ZWyfzk"
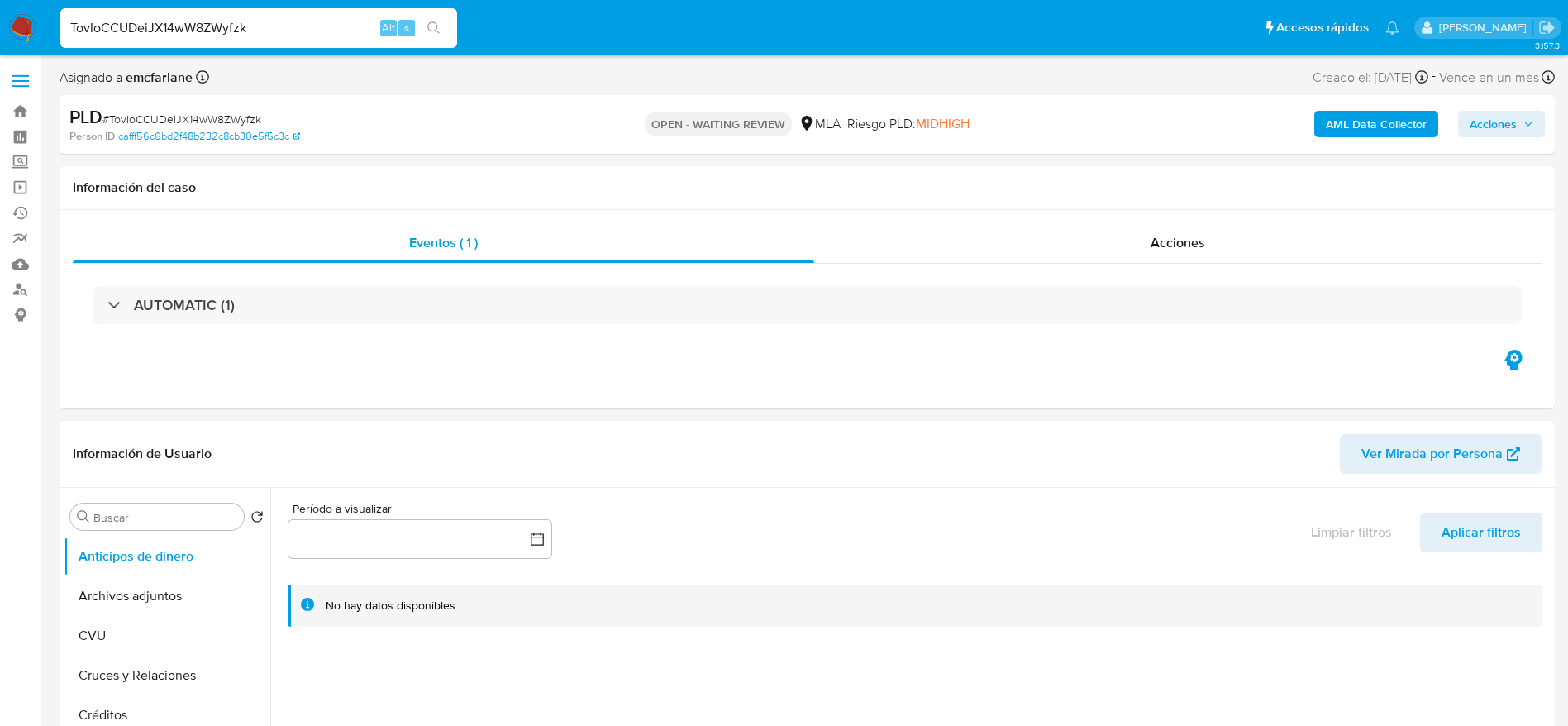
select select "10"
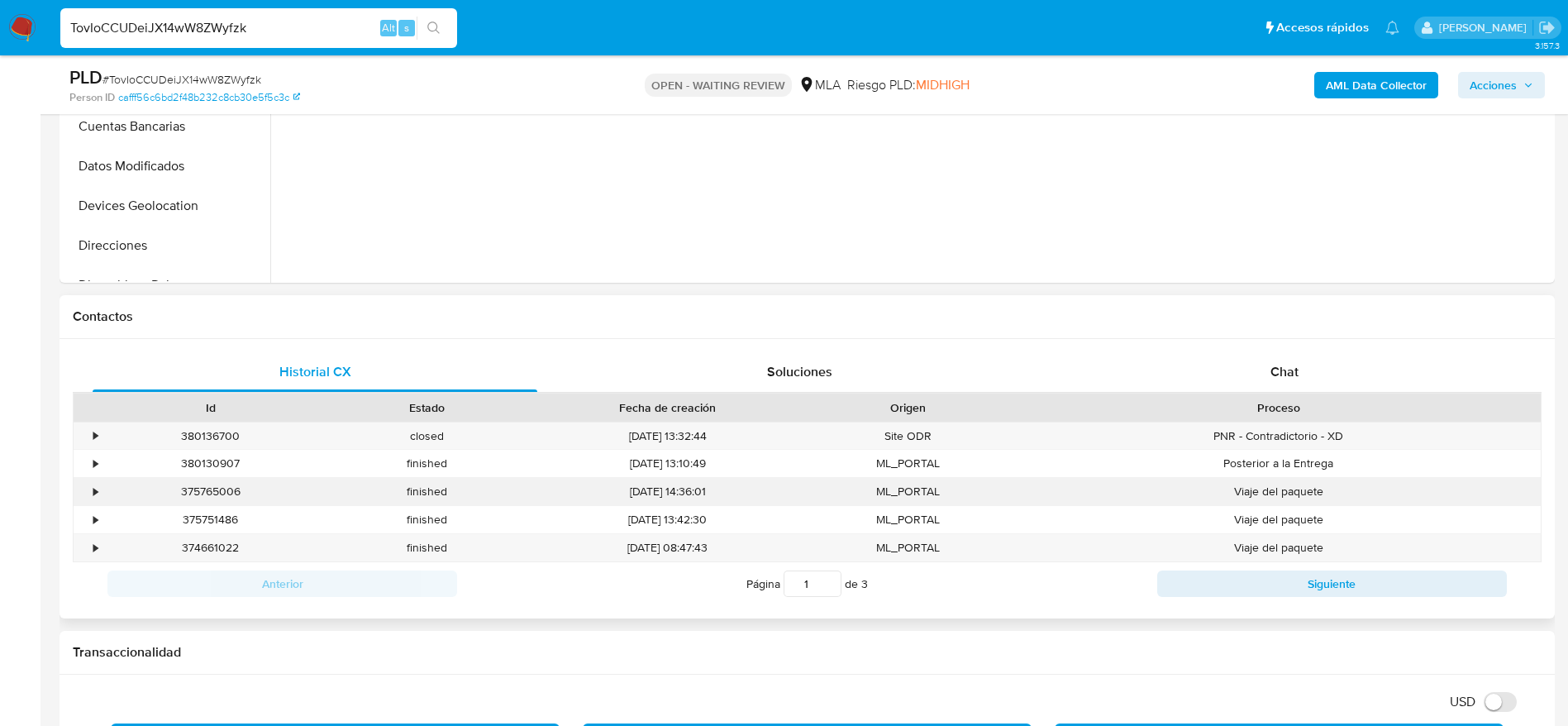
scroll to position [620, 0]
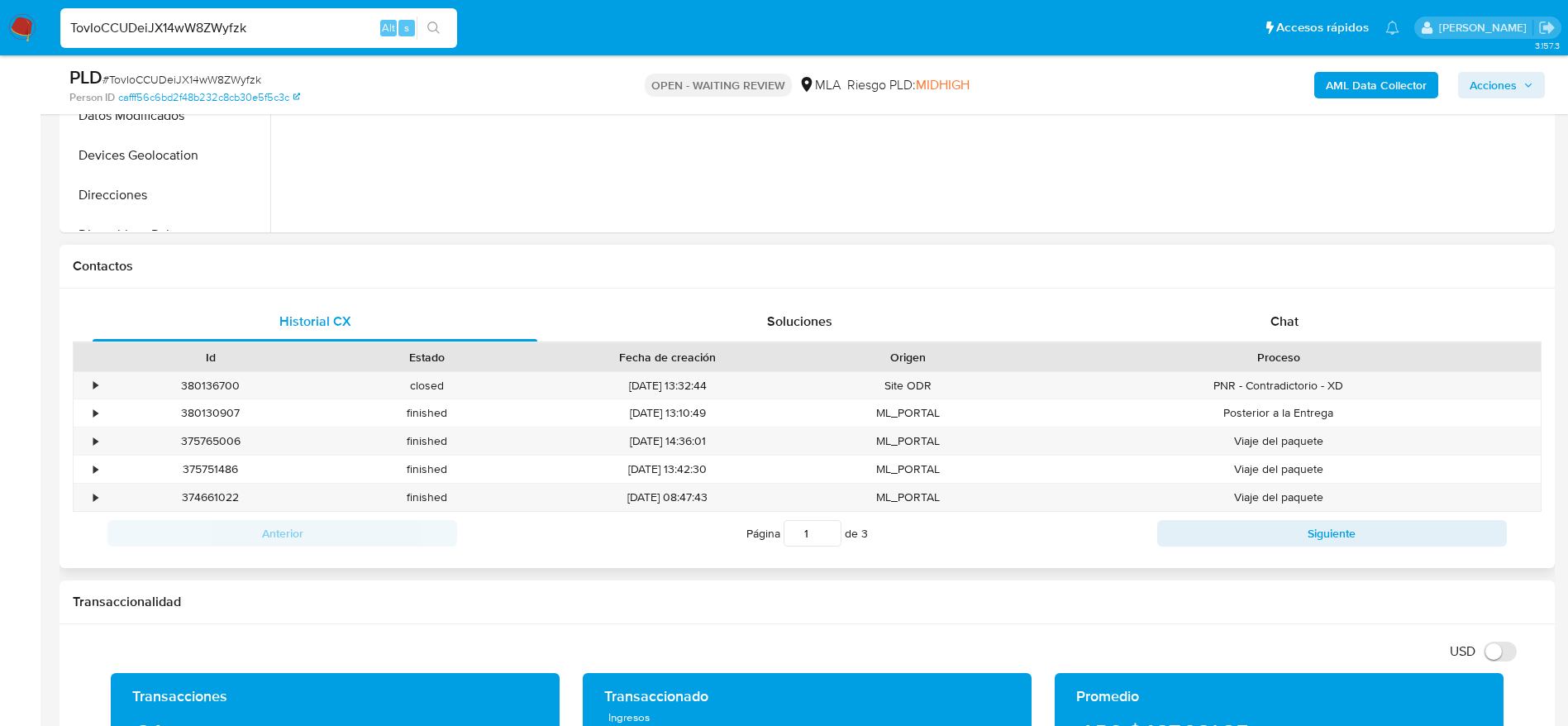
click at [1299, 353] on div "Proceso" at bounding box center [1278, 357] width 501 height 17
click at [1287, 329] on span "Chat" at bounding box center [1283, 321] width 28 height 19
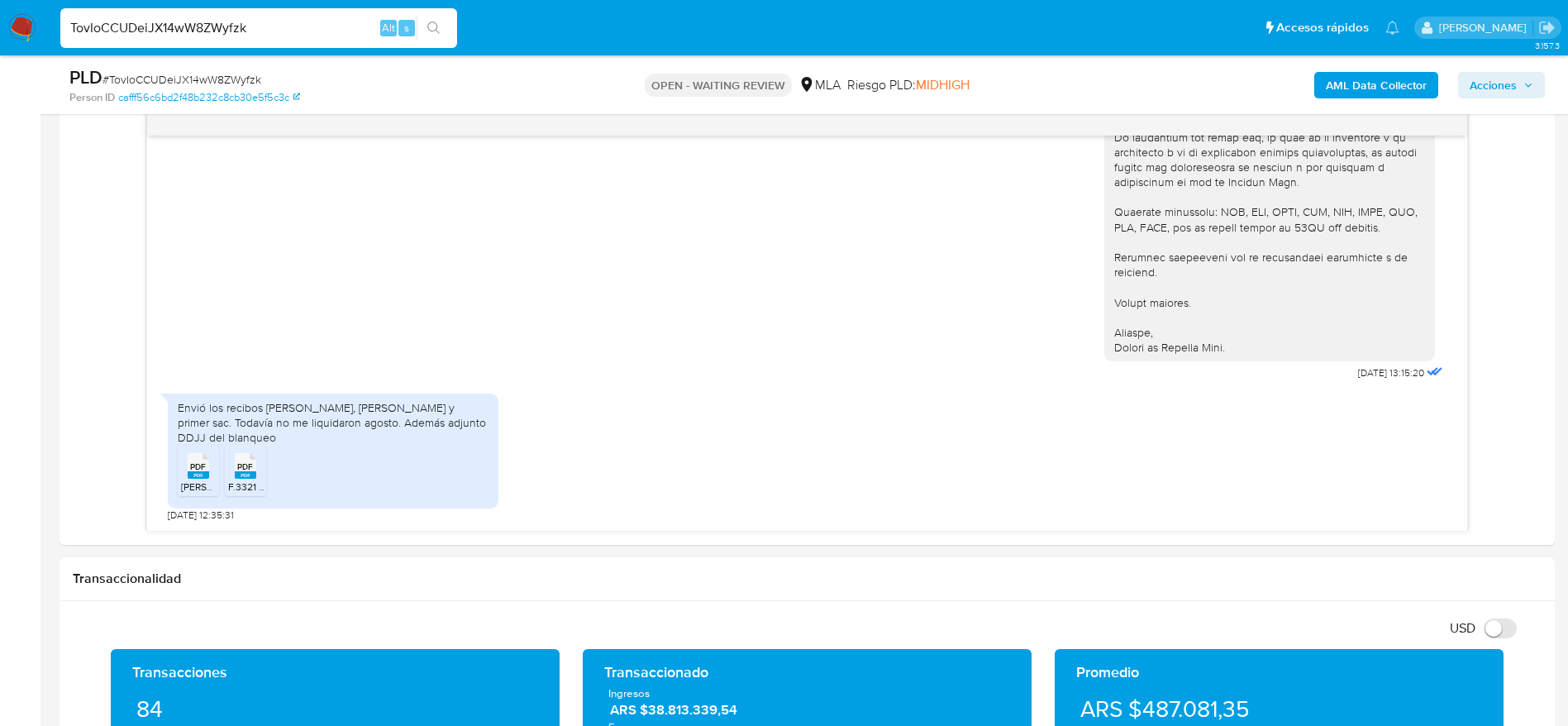
scroll to position [868, 0]
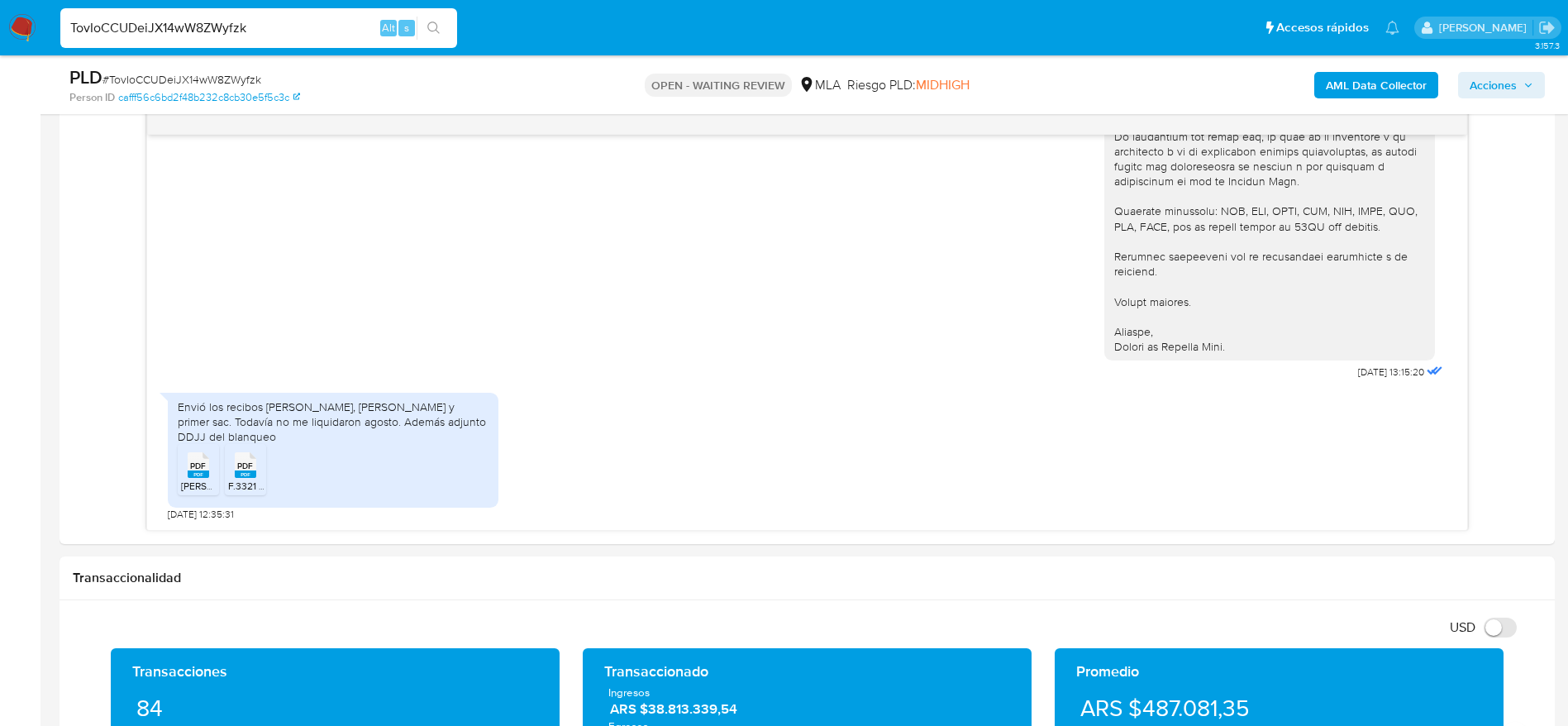
click at [318, 20] on input "TovIoCCUDeiJX14wW8ZWyfzk" at bounding box center [259, 29] width 396 height 22
paste input "WLy26RmceNyzSVPedLeyyfpe"
type input "WLy26RmceNyzSVPedLeyyfpe"
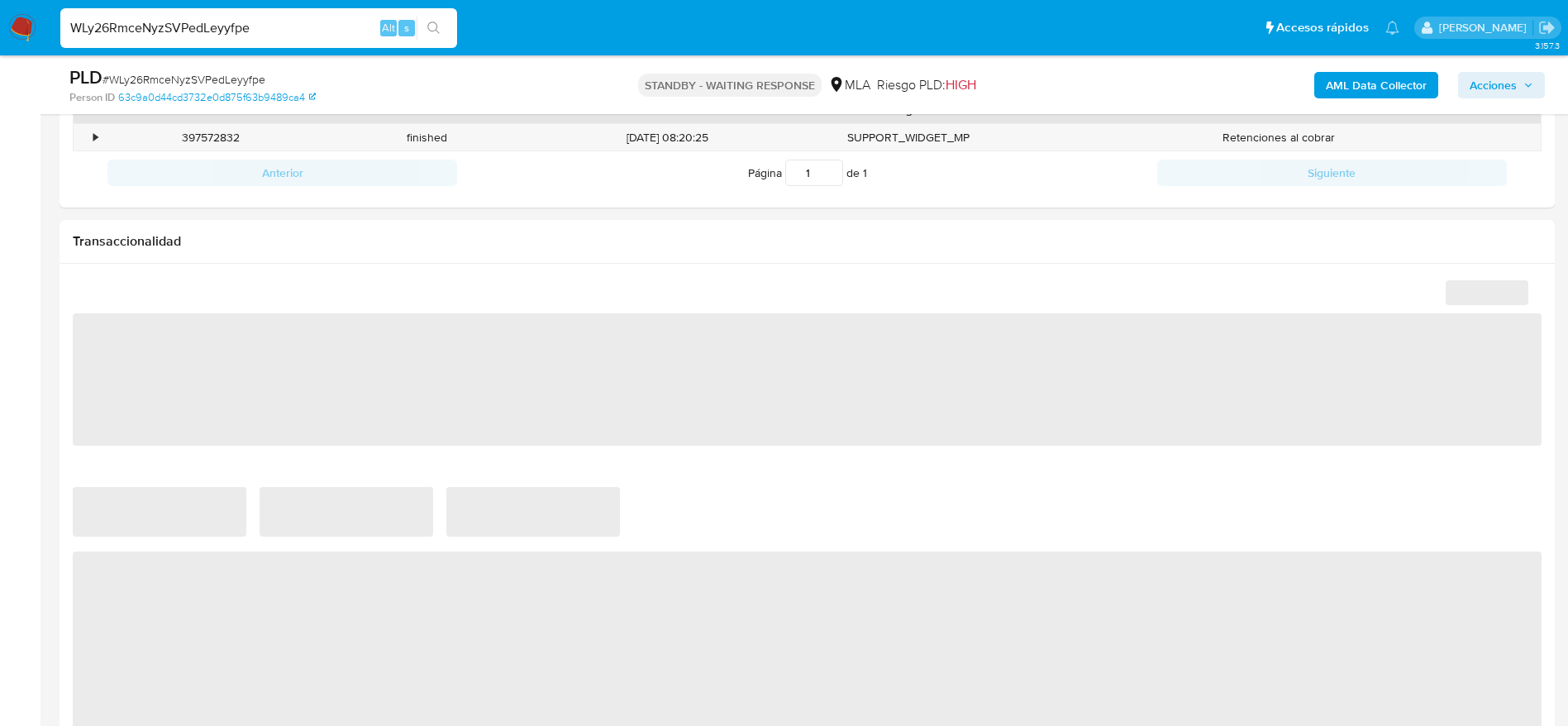
scroll to position [744, 0]
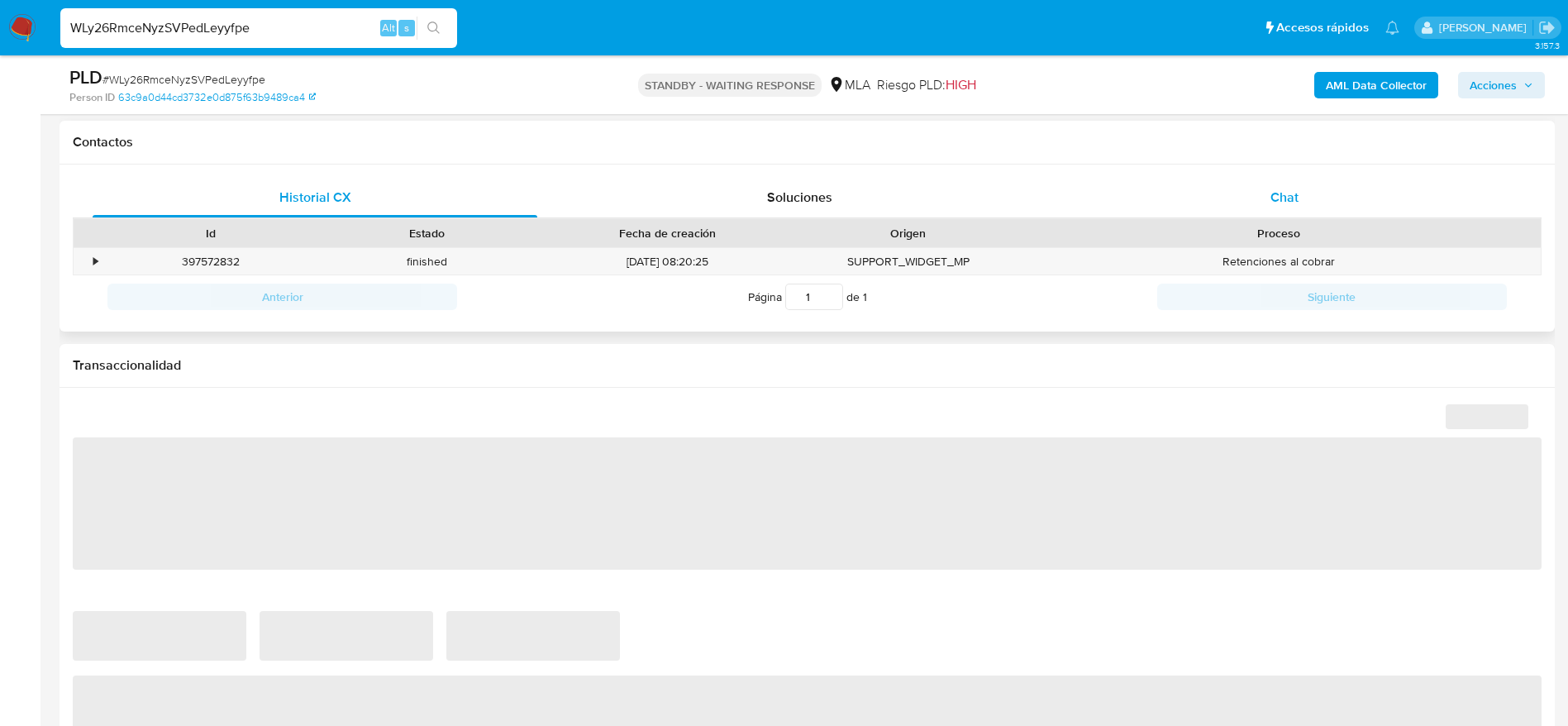
click at [1282, 199] on span "Chat" at bounding box center [1283, 197] width 28 height 19
select select "10"
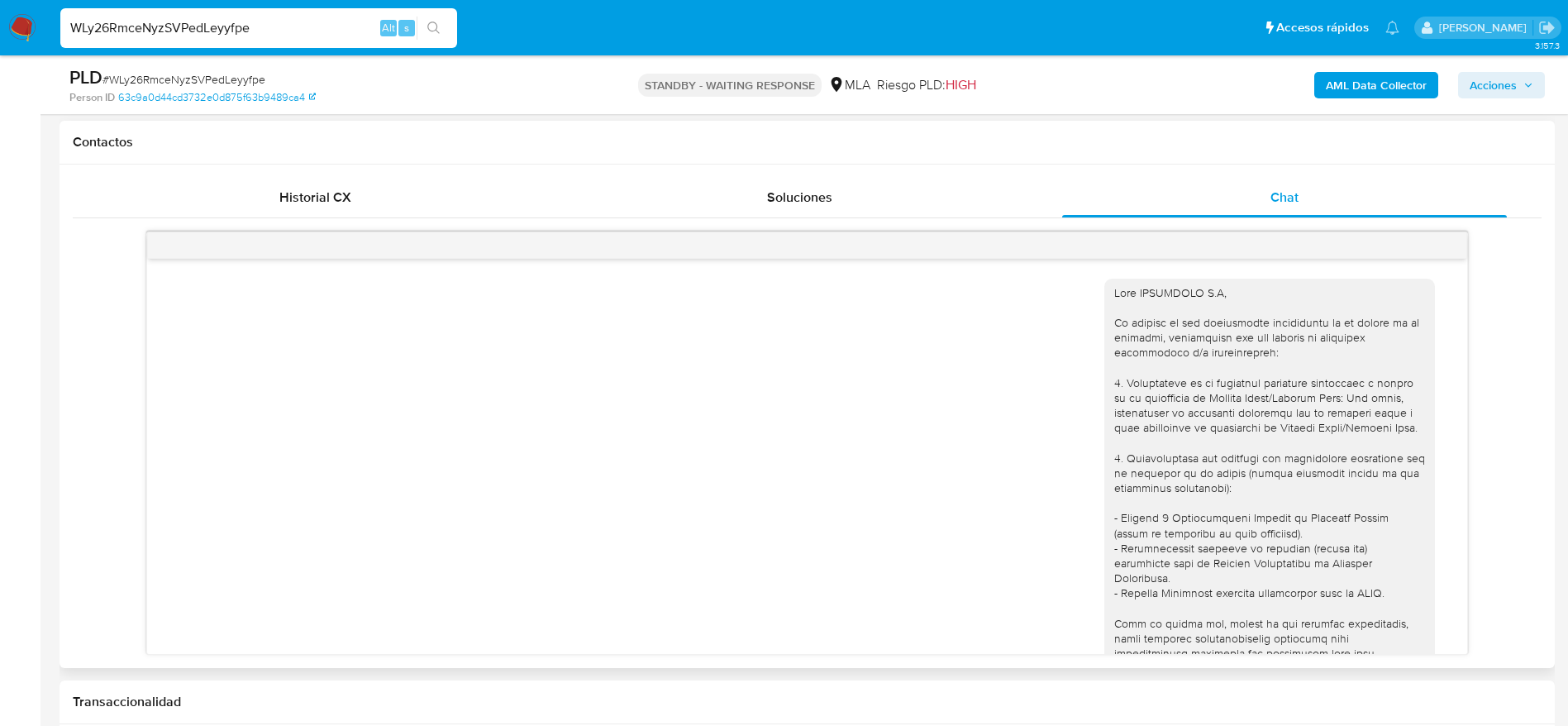
scroll to position [1397, 0]
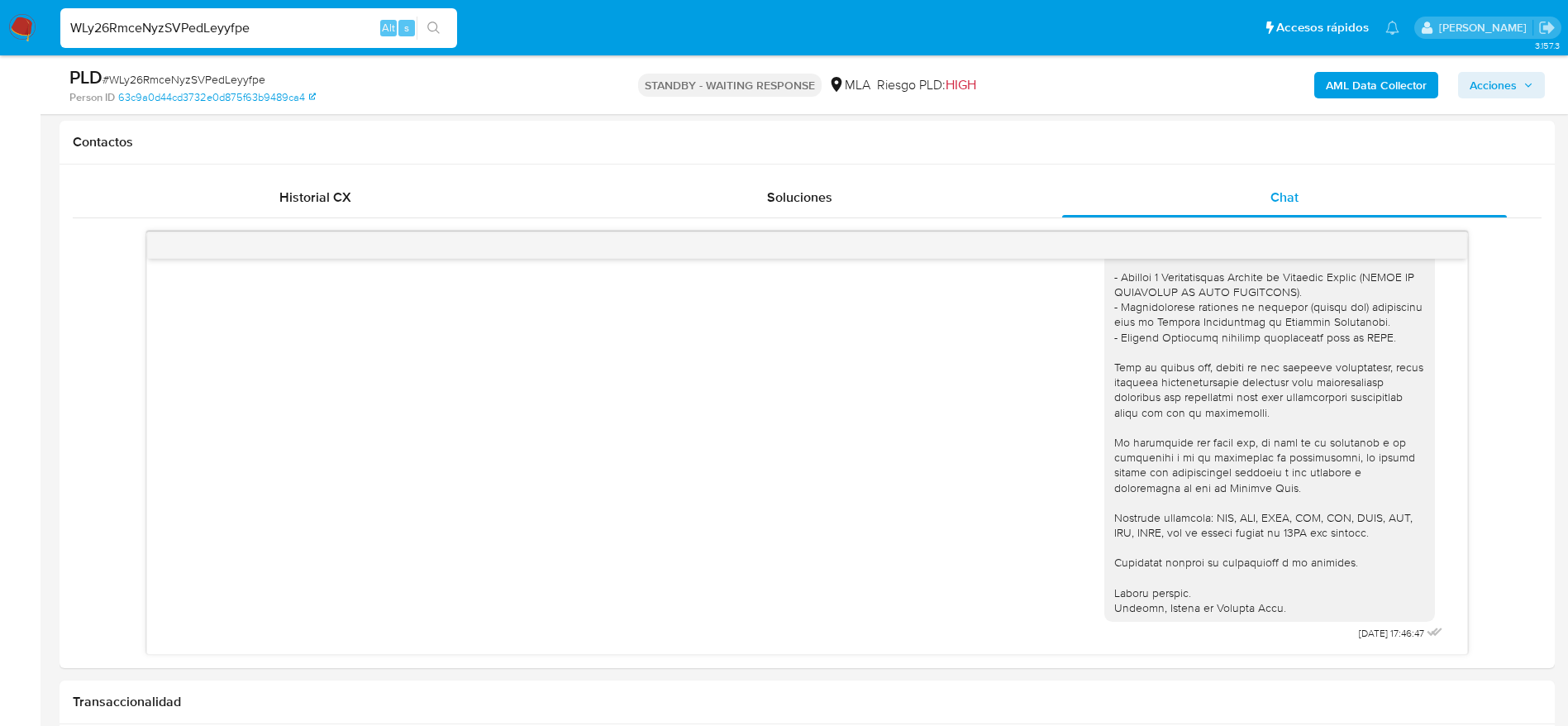
click at [289, 48] on div "WLy26RmceNyzSVPedLeyyfpe Alt s" at bounding box center [259, 28] width 396 height 46
click at [275, 23] on input "WLy26RmceNyzSVPedLeyyfpe" at bounding box center [259, 29] width 396 height 22
paste input "Ztu22M12m0VTdL0Vjew9YEl3"
type input "Ztu22M12m0VTdL0Vjew9YEl3"
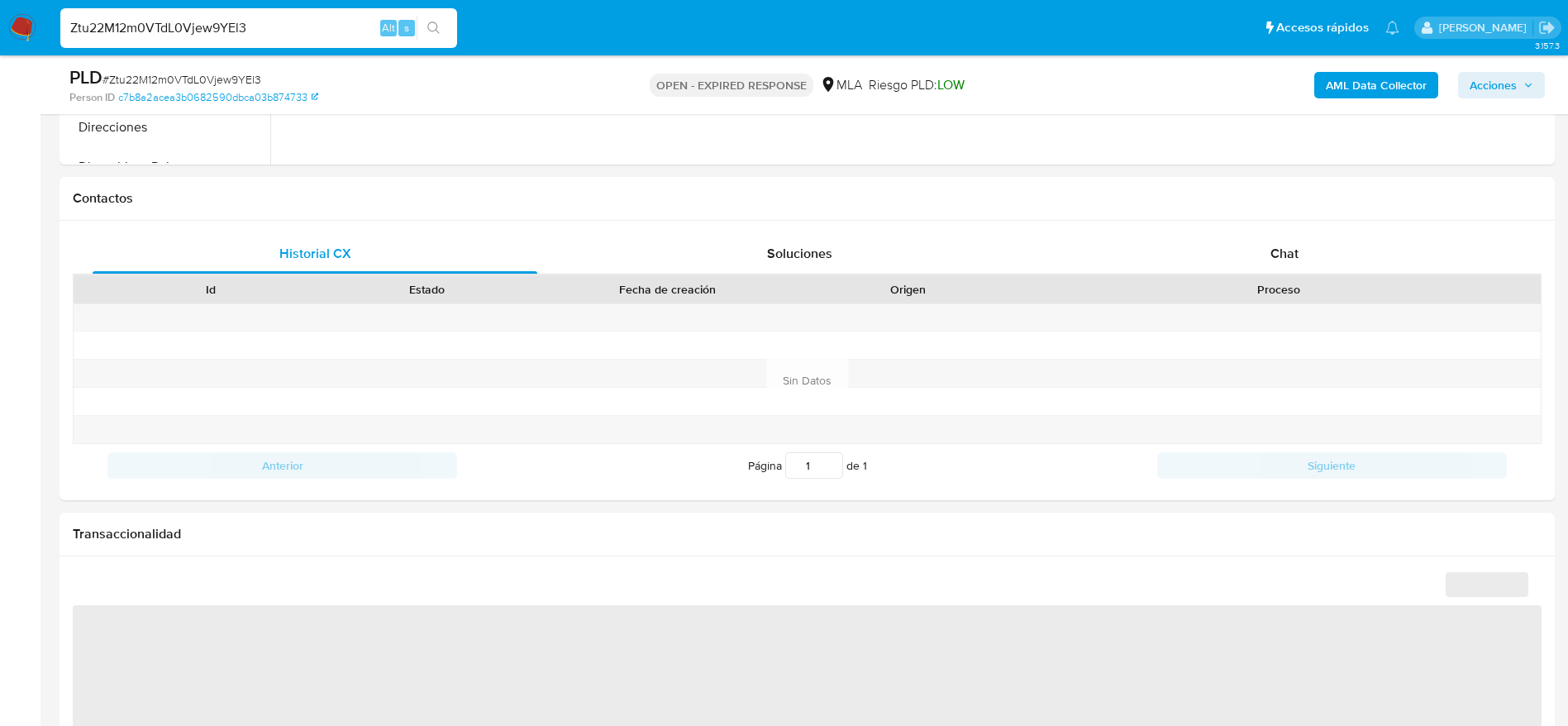
scroll to position [744, 0]
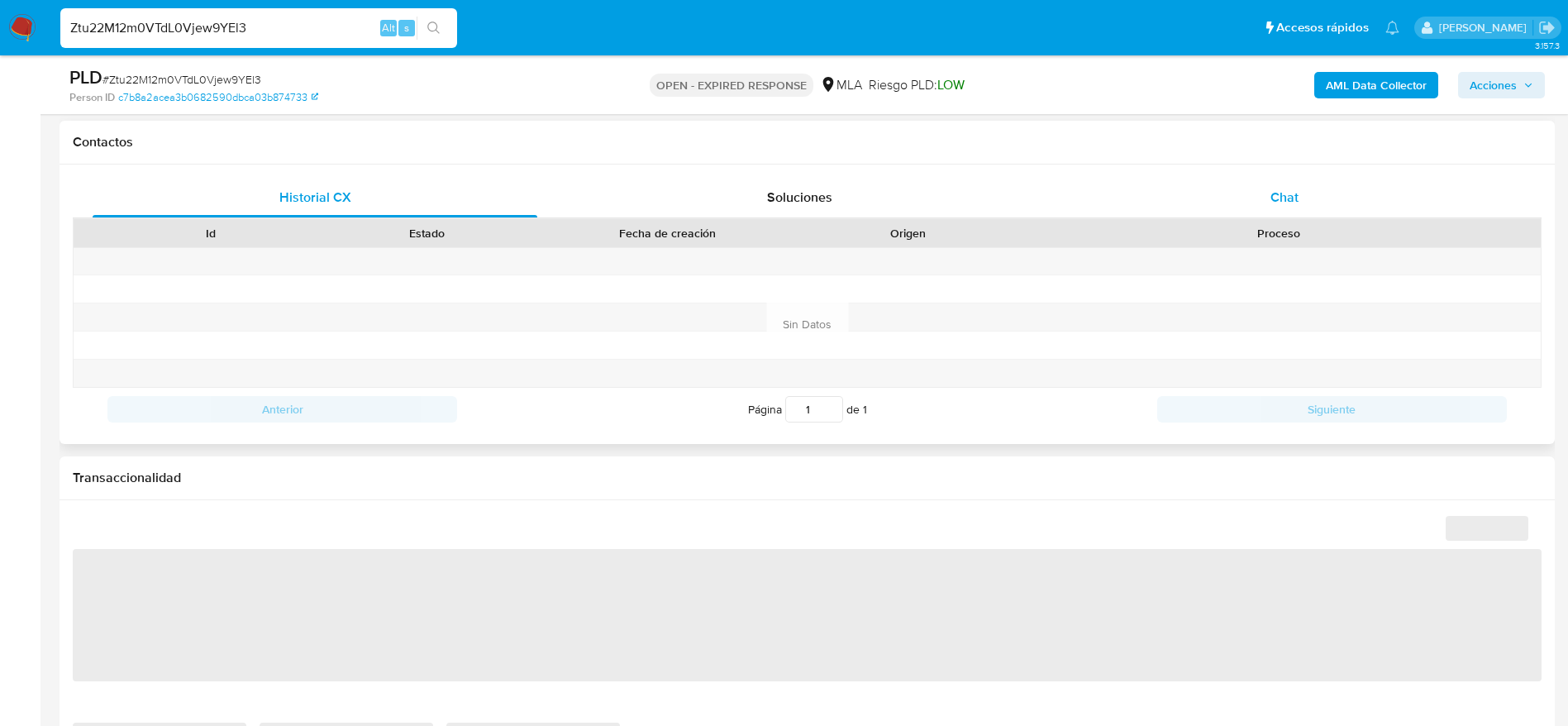
click at [1302, 208] on div "Chat" at bounding box center [1283, 197] width 444 height 39
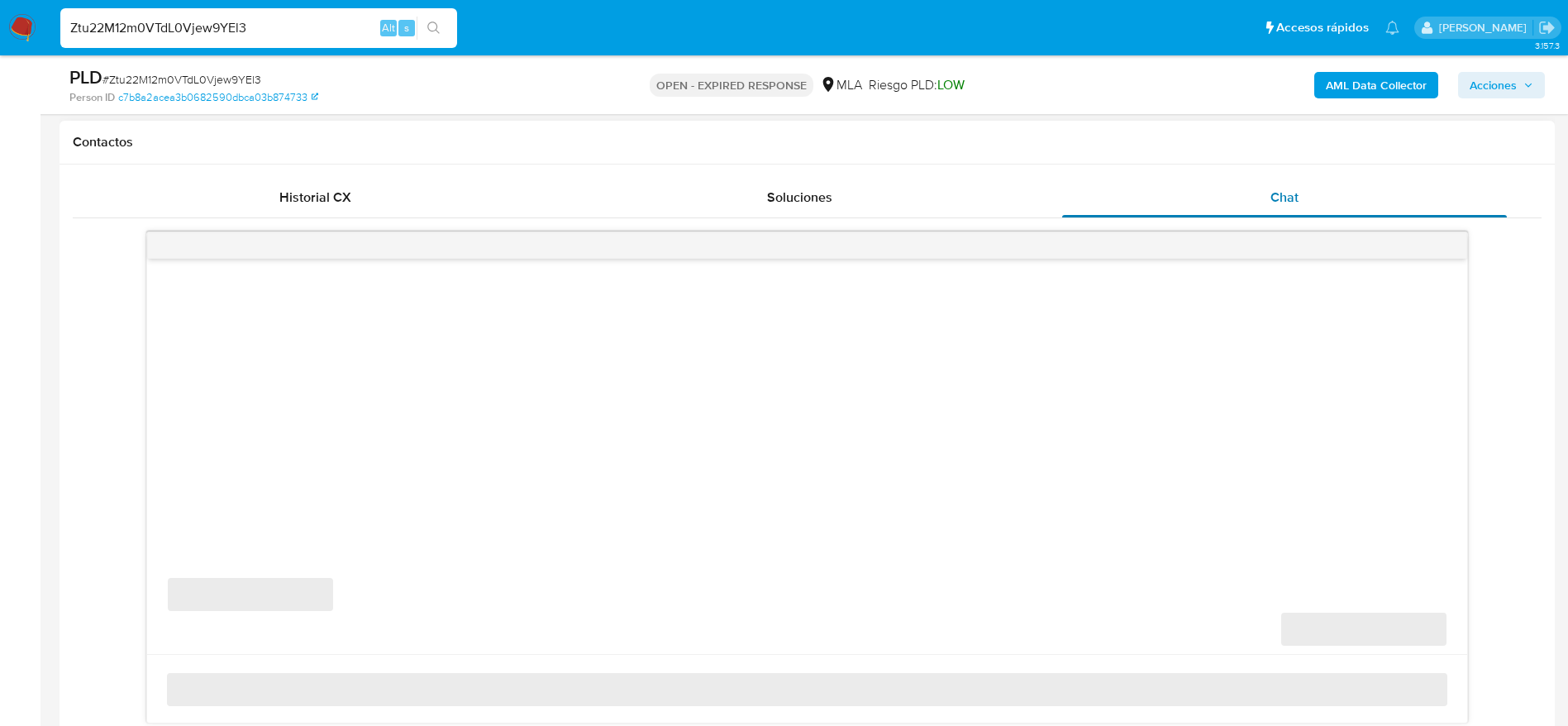
select select "10"
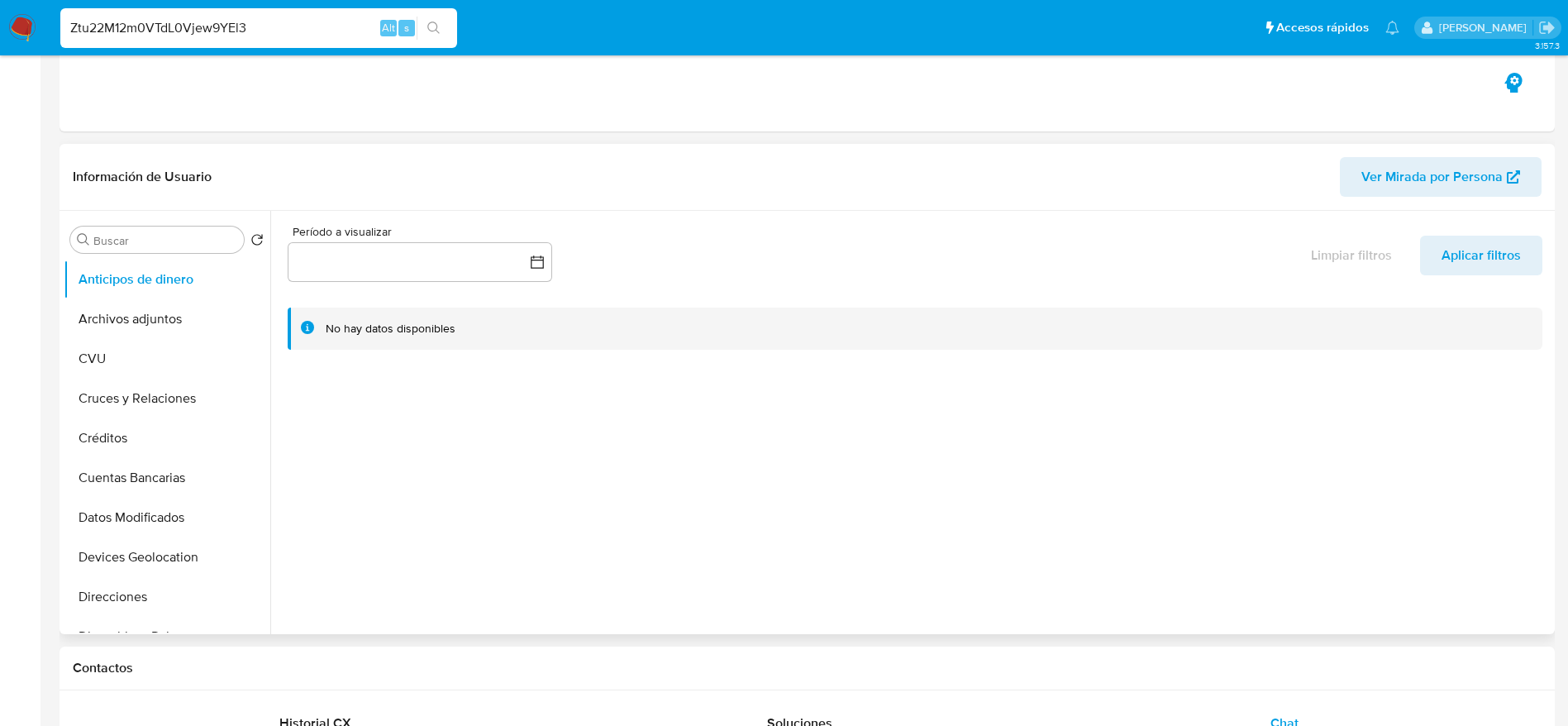
scroll to position [0, 0]
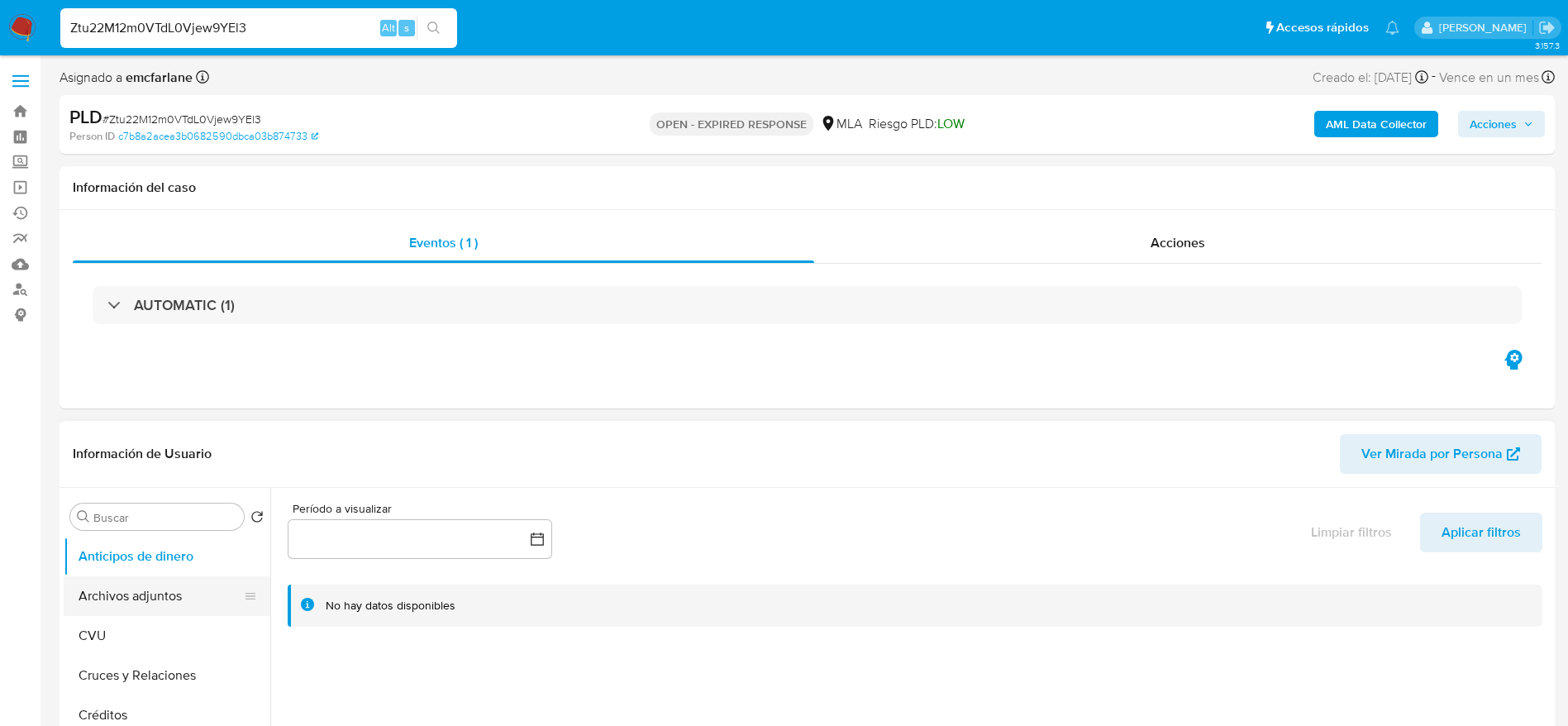
click at [146, 600] on button "Archivos adjuntos" at bounding box center [160, 596] width 193 height 39
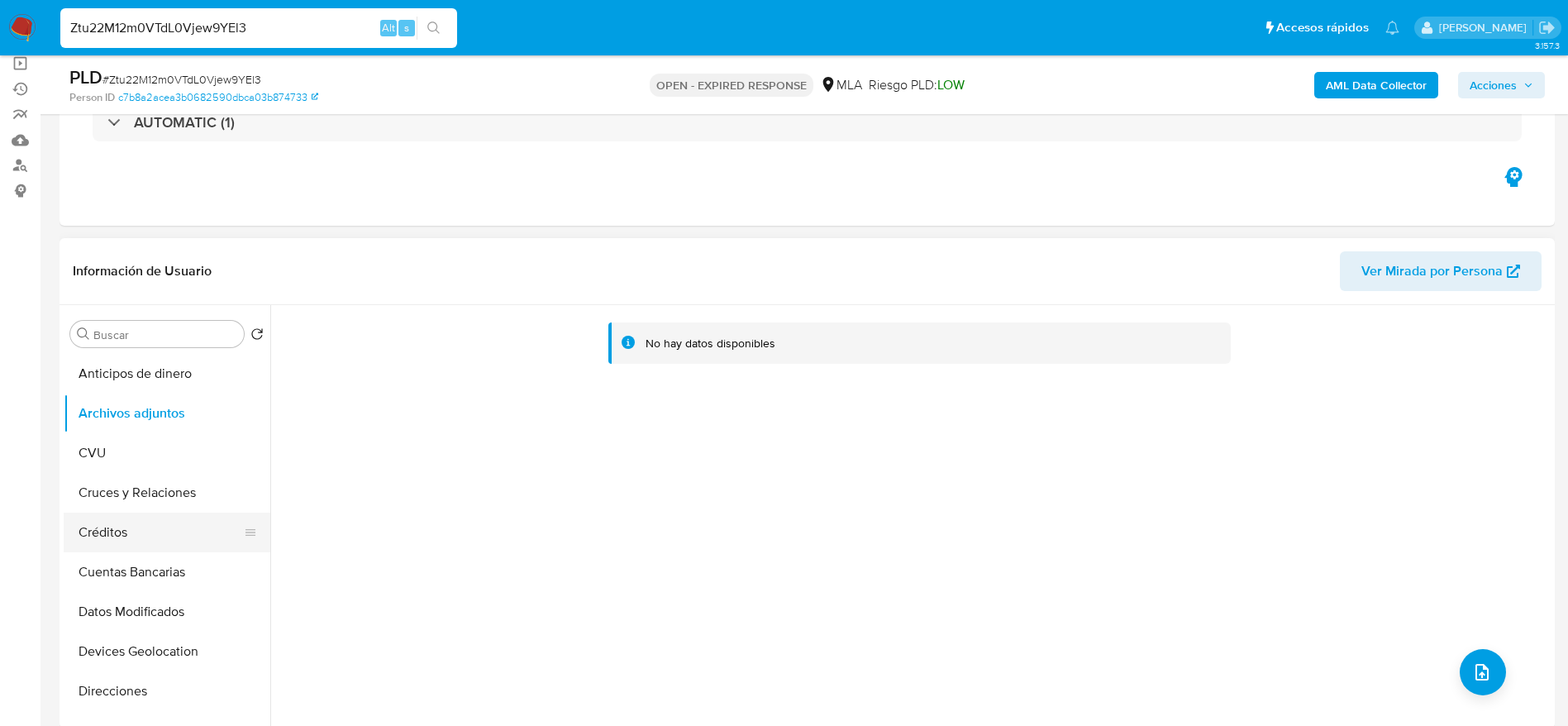
scroll to position [124, 0]
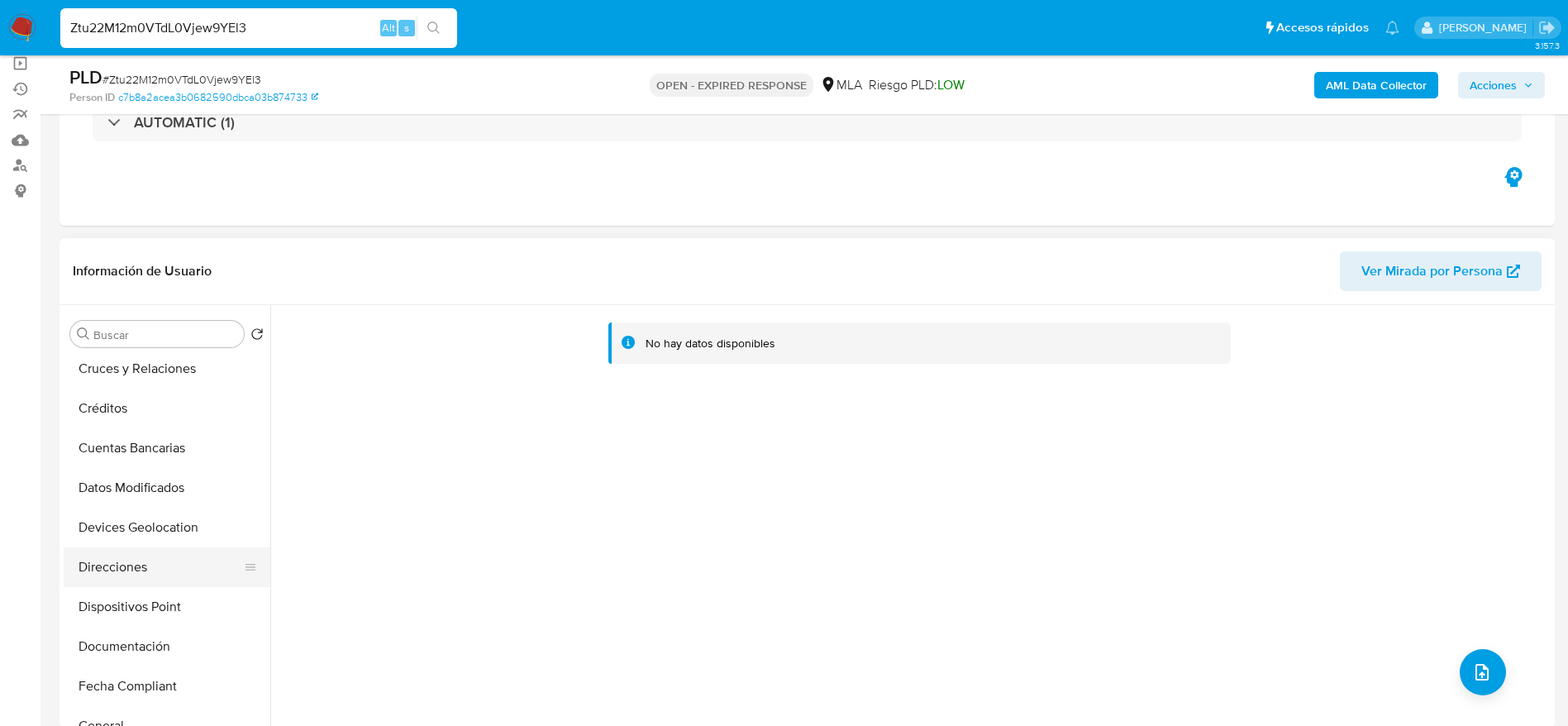
click at [144, 550] on button "Direcciones" at bounding box center [160, 566] width 193 height 39
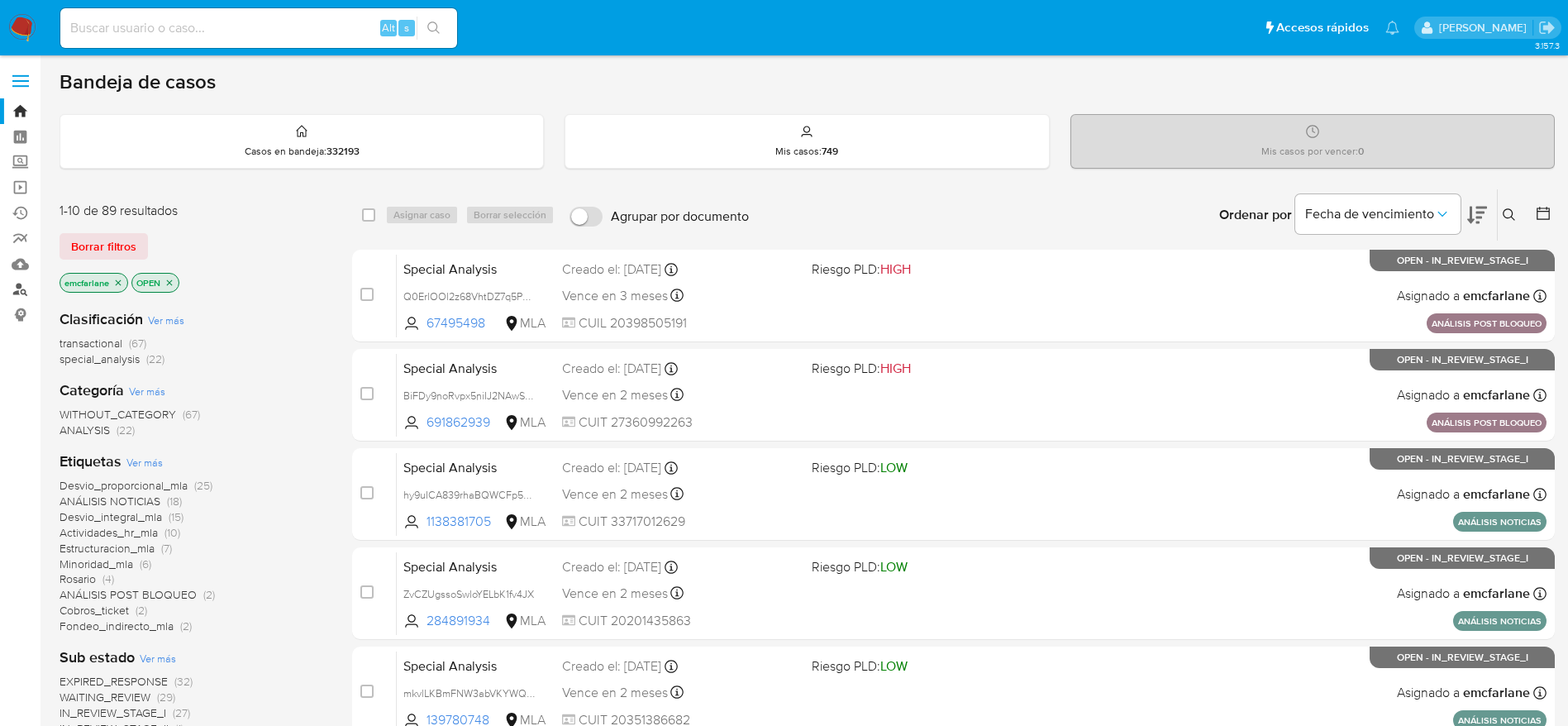
click at [21, 290] on link "Buscador de personas" at bounding box center [98, 290] width 197 height 26
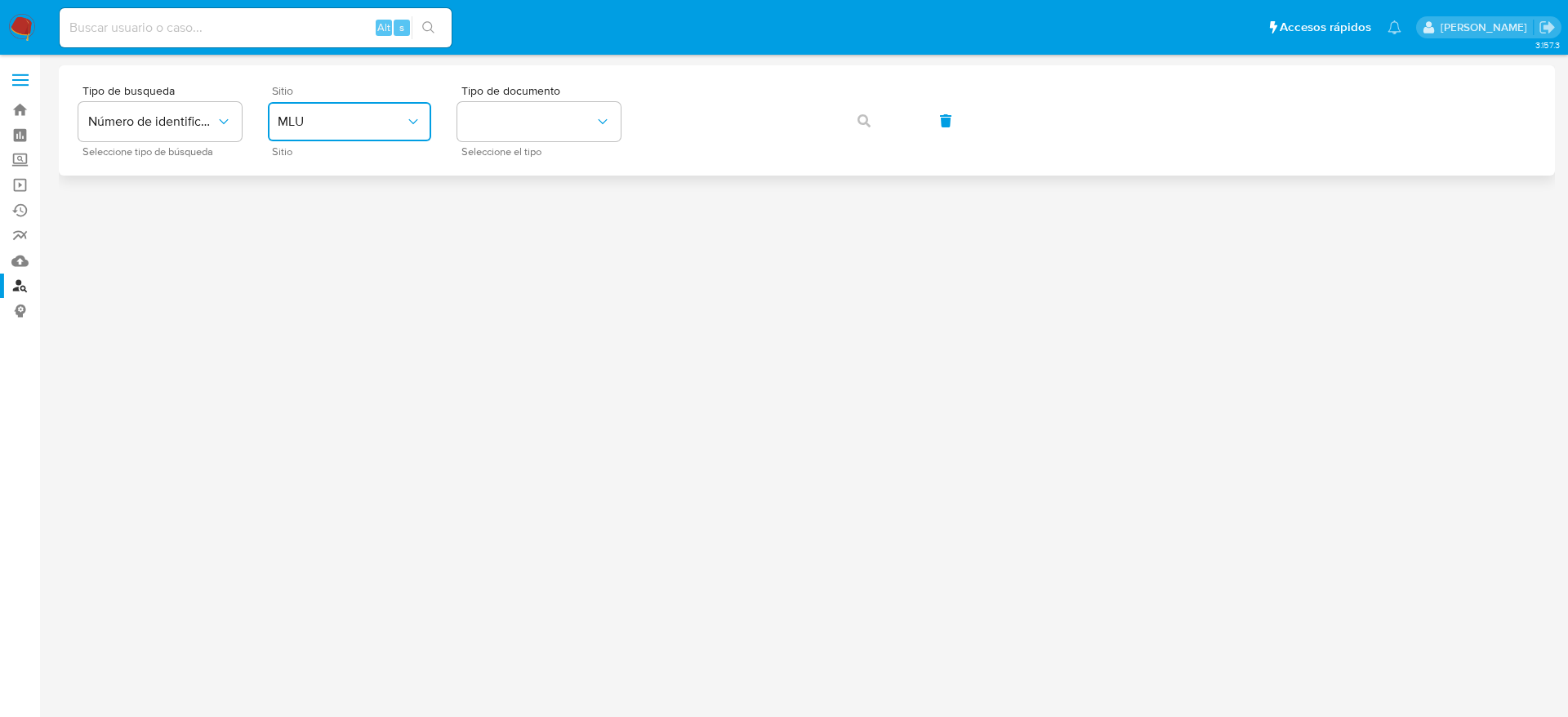
click at [388, 126] on span "MLU" at bounding box center [342, 122] width 128 height 17
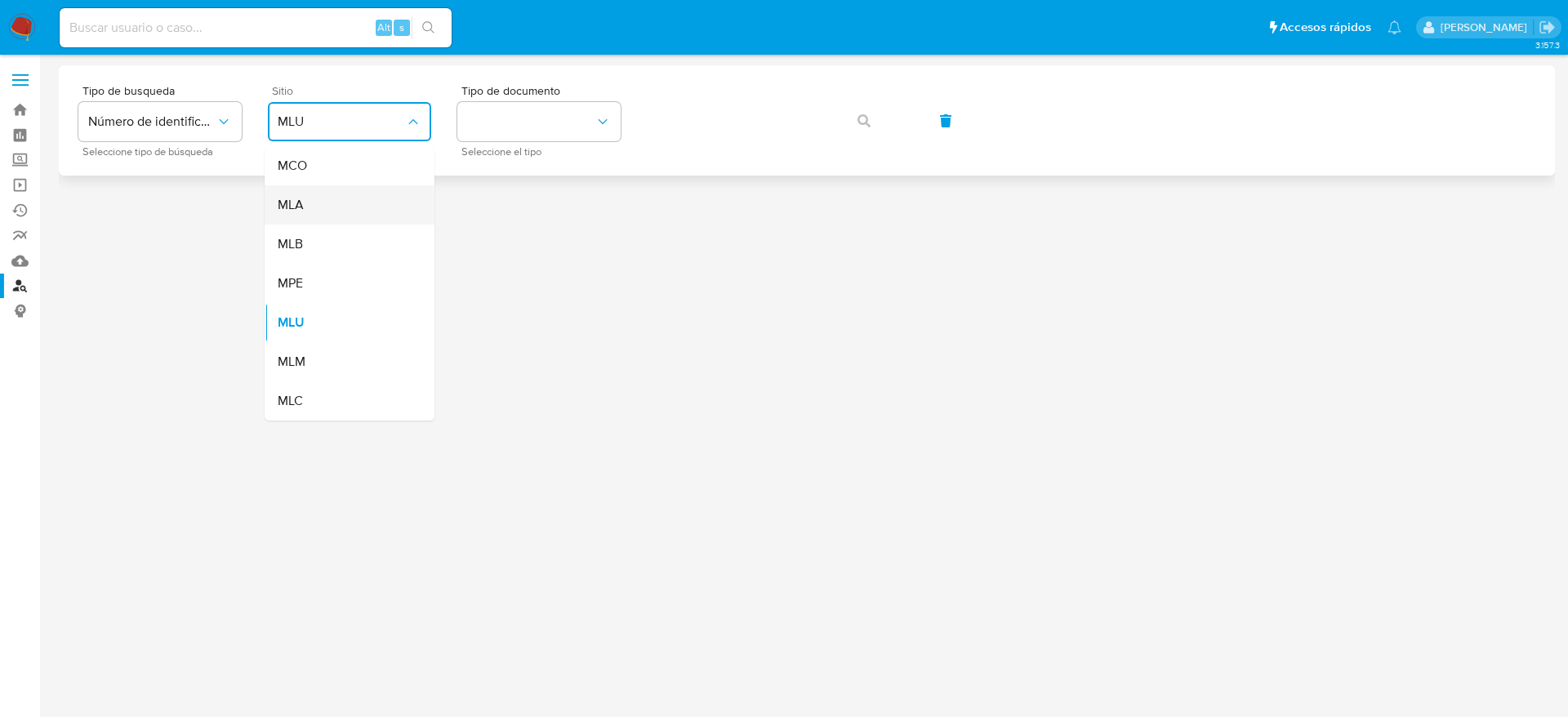
click at [321, 212] on div "MLA" at bounding box center [344, 204] width 134 height 39
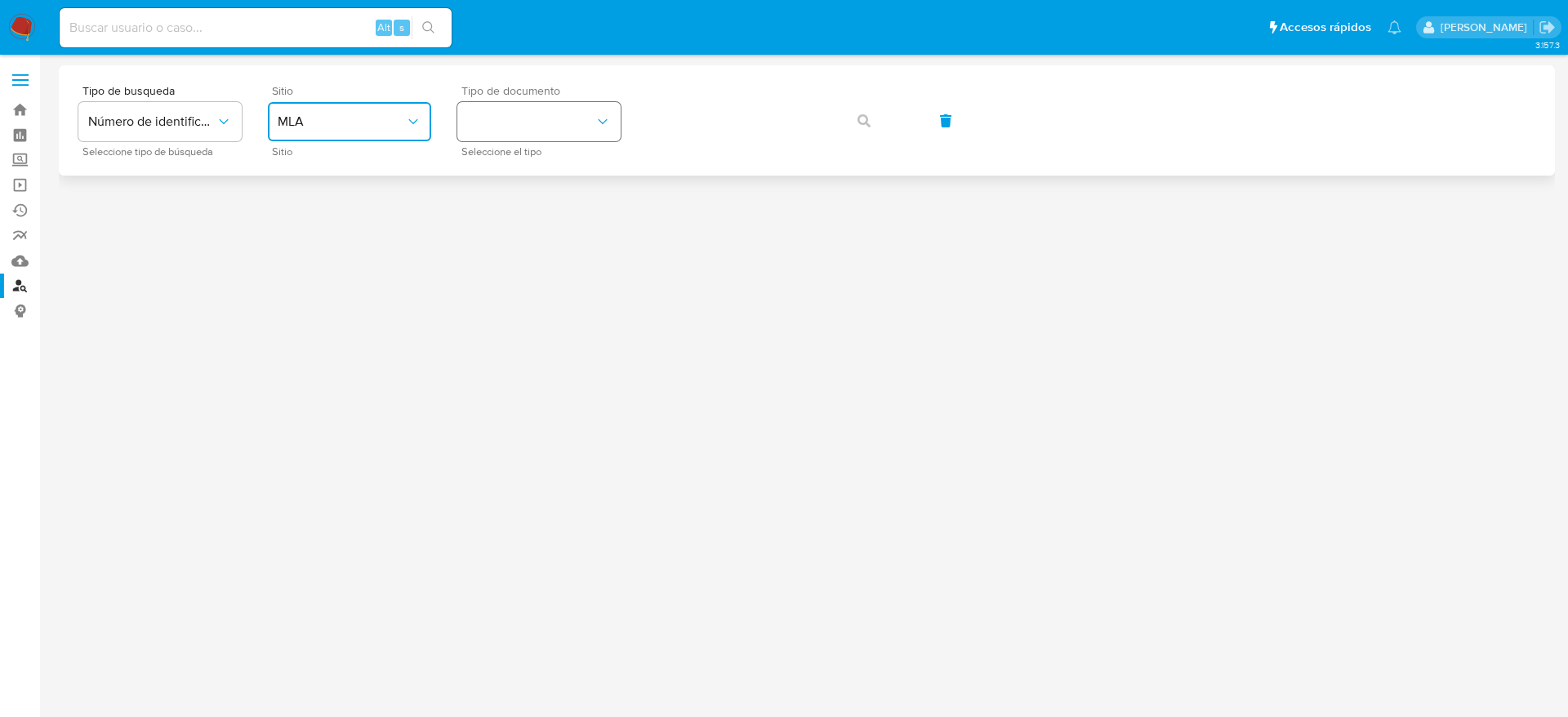
click at [583, 126] on button "identificationType" at bounding box center [539, 121] width 164 height 39
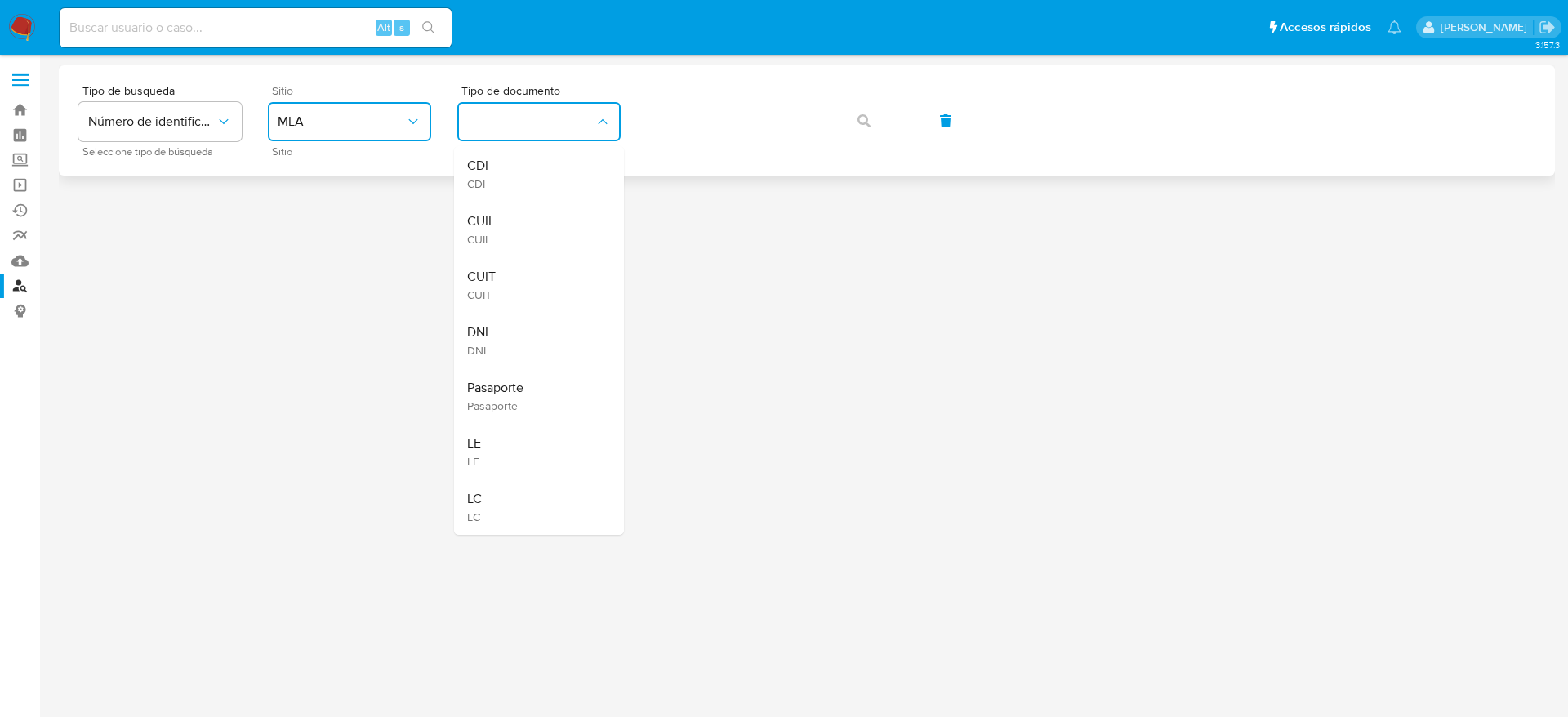
drag, startPoint x: 525, startPoint y: 277, endPoint x: 701, endPoint y: 167, distance: 207.5
click at [525, 278] on div "CUIT CUIT" at bounding box center [534, 285] width 134 height 56
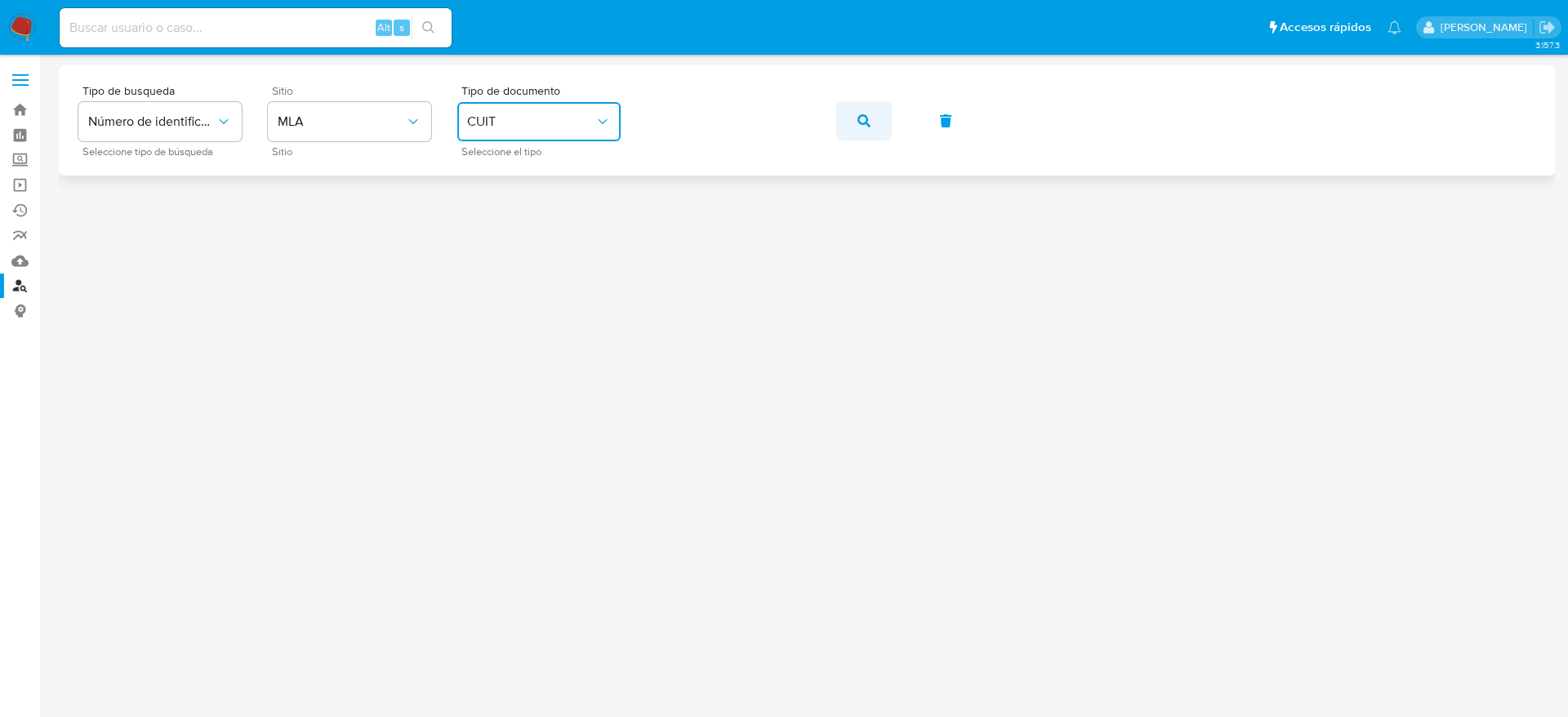
click at [872, 139] on button "button" at bounding box center [864, 120] width 56 height 39
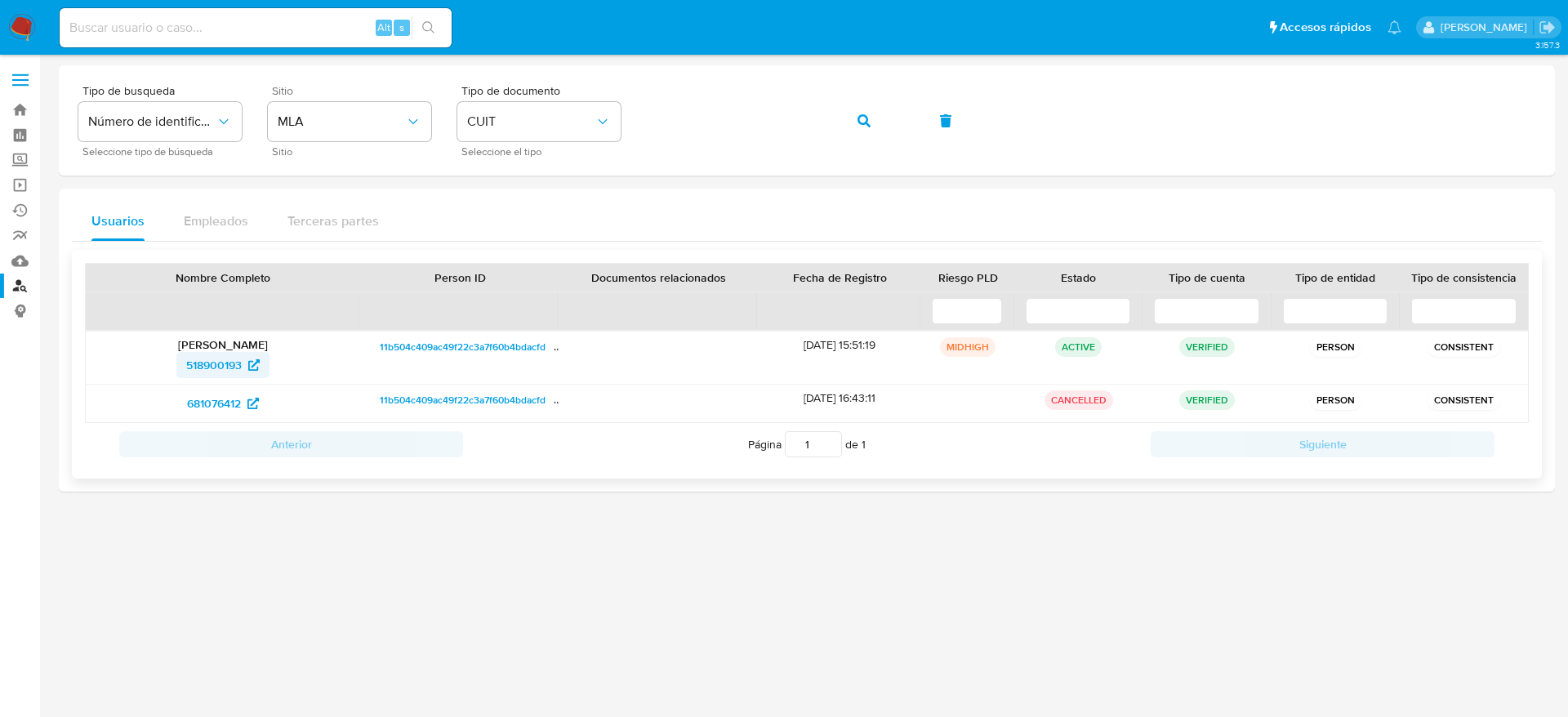
click at [214, 363] on span "518900193" at bounding box center [213, 364] width 56 height 26
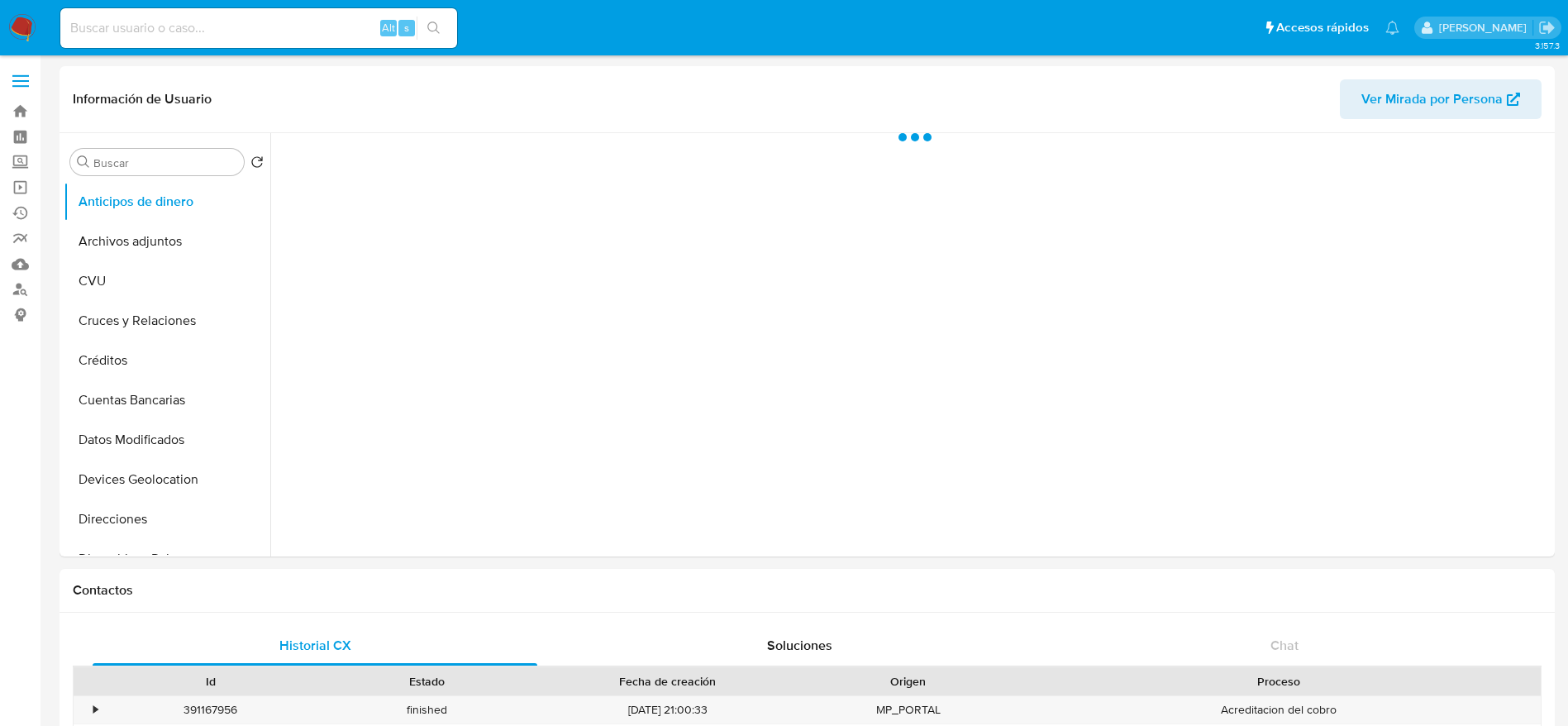
select select "10"
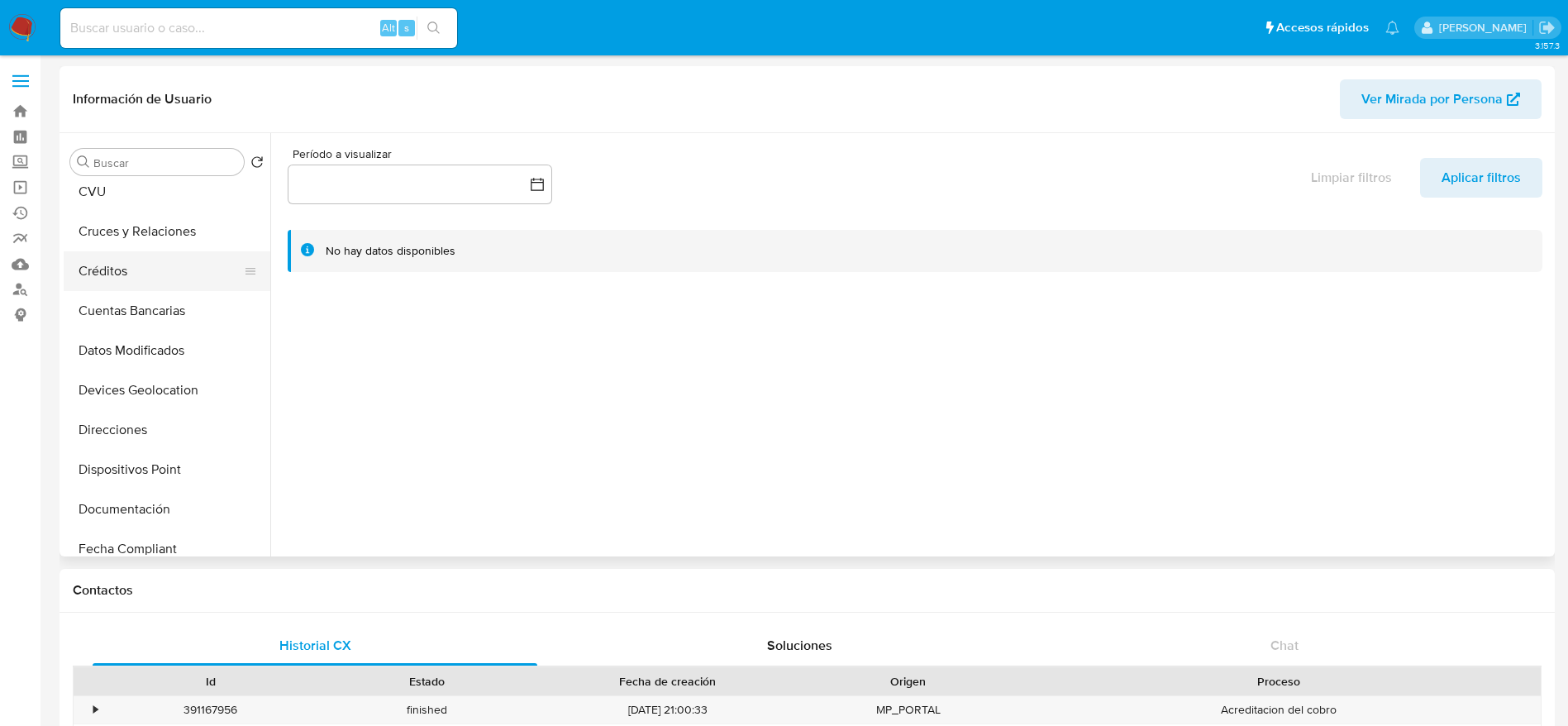
scroll to position [124, 0]
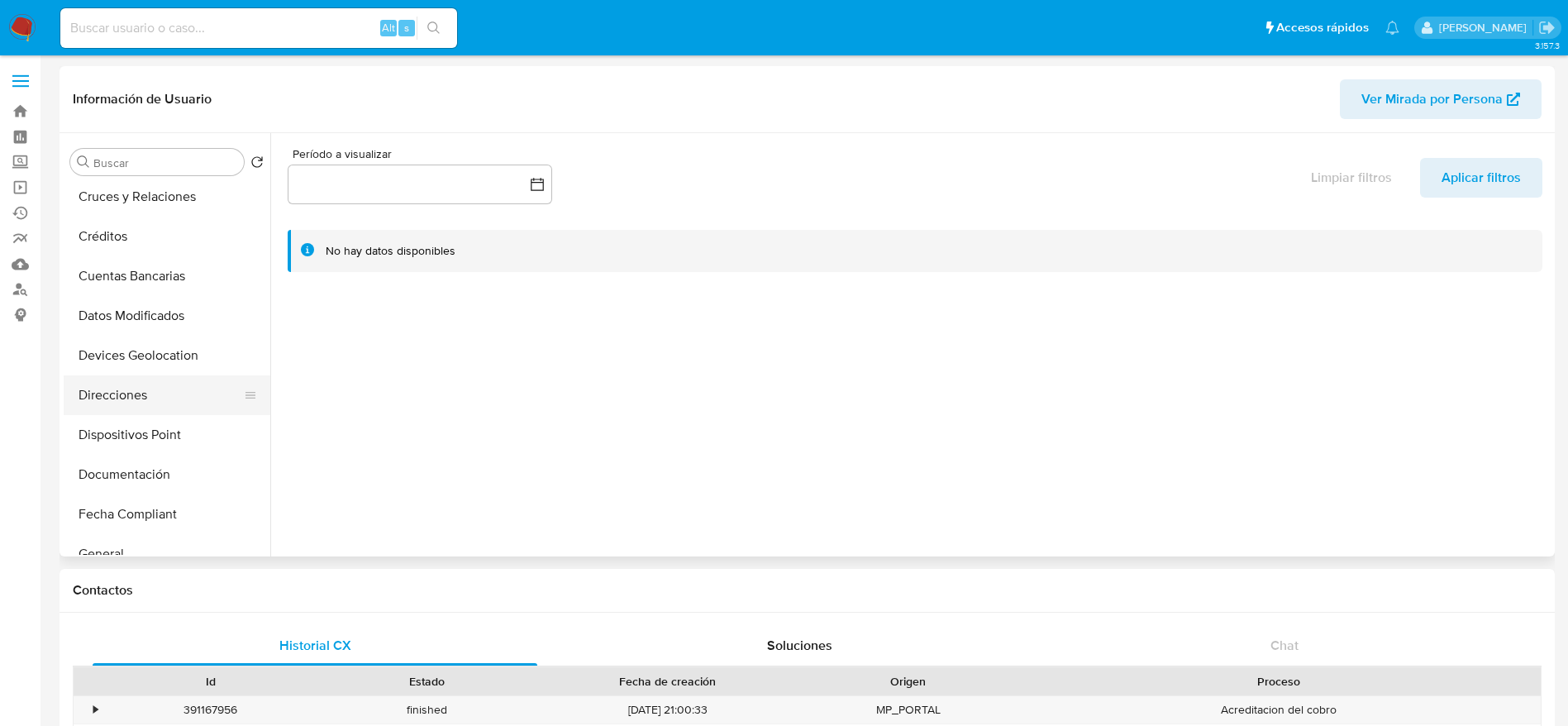
click at [112, 394] on button "Direcciones" at bounding box center [160, 395] width 193 height 39
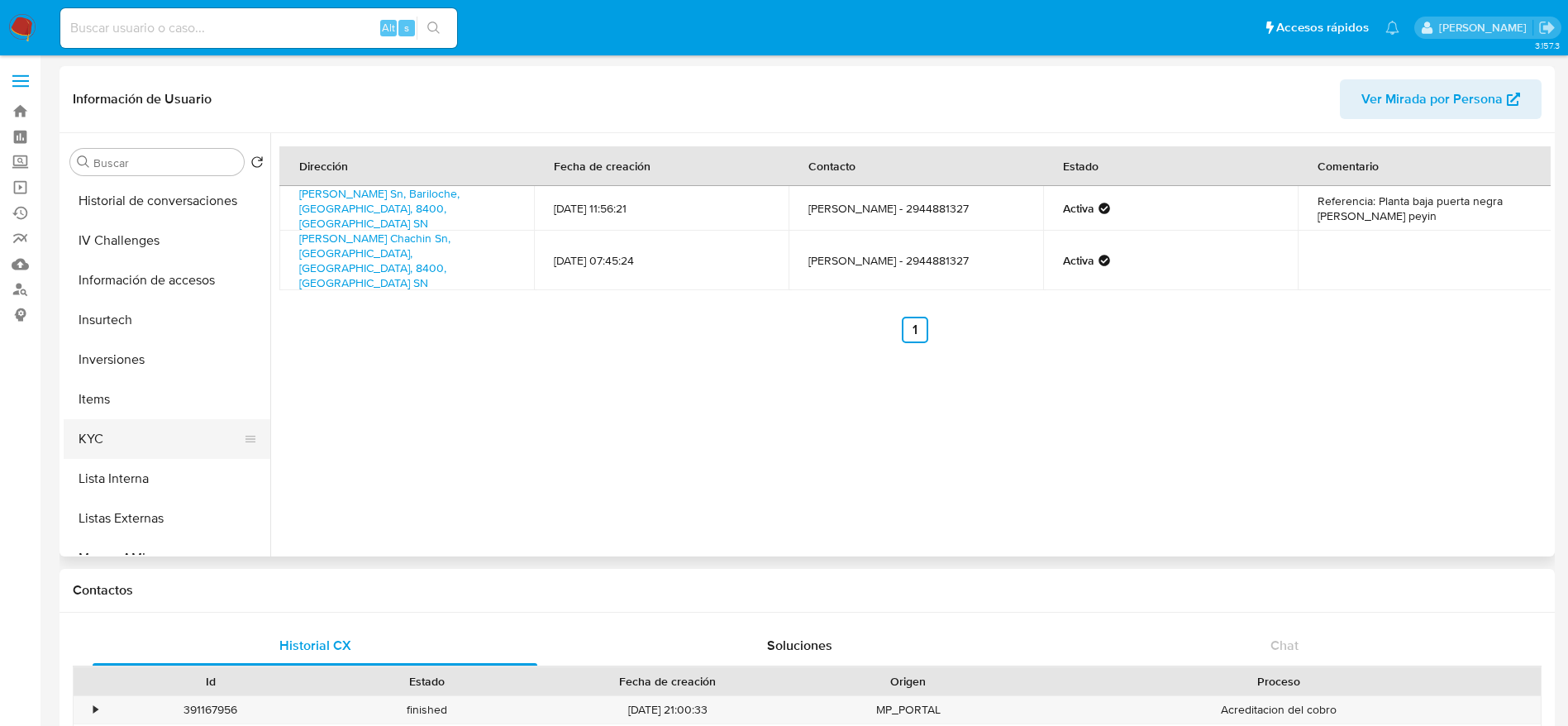
scroll to position [620, 0]
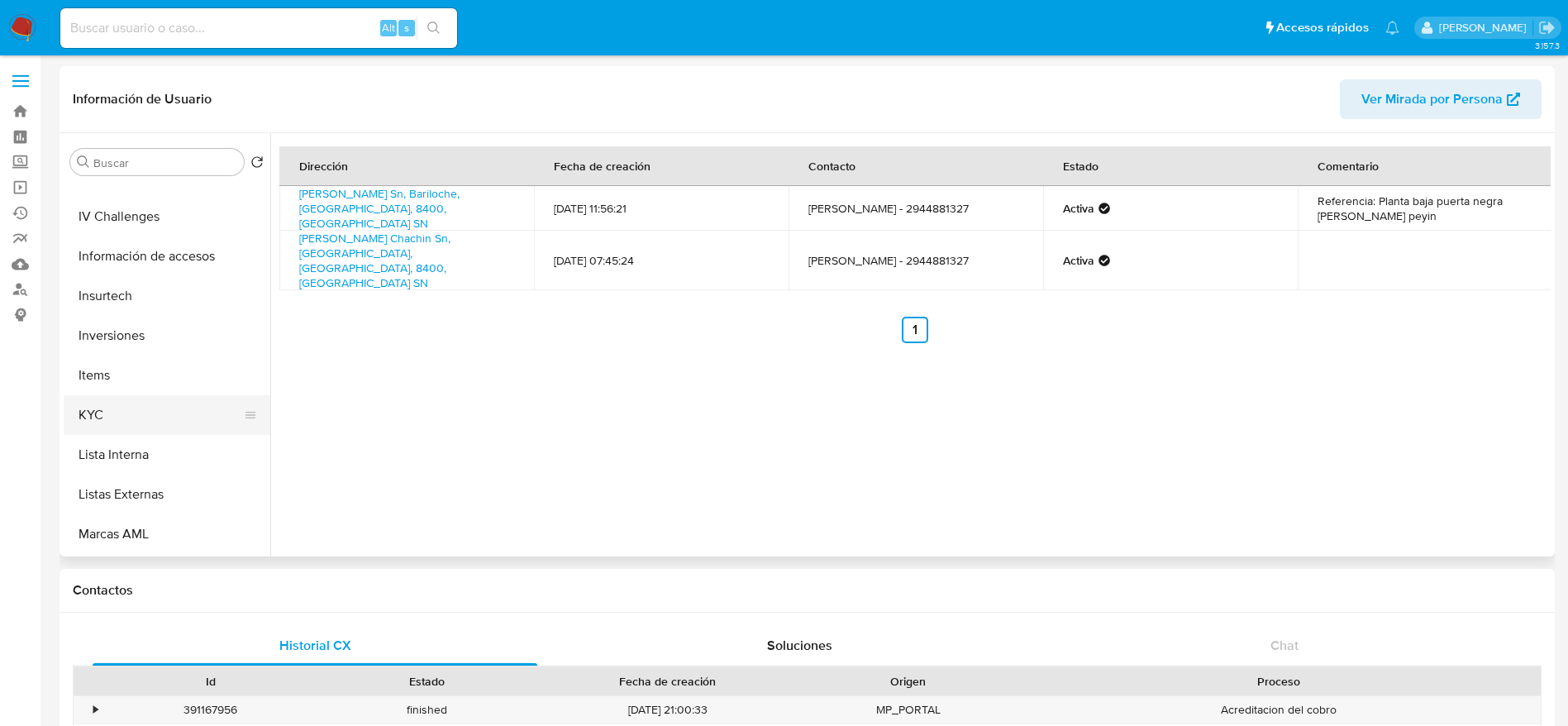
click at [113, 427] on button "KYC" at bounding box center [160, 414] width 193 height 39
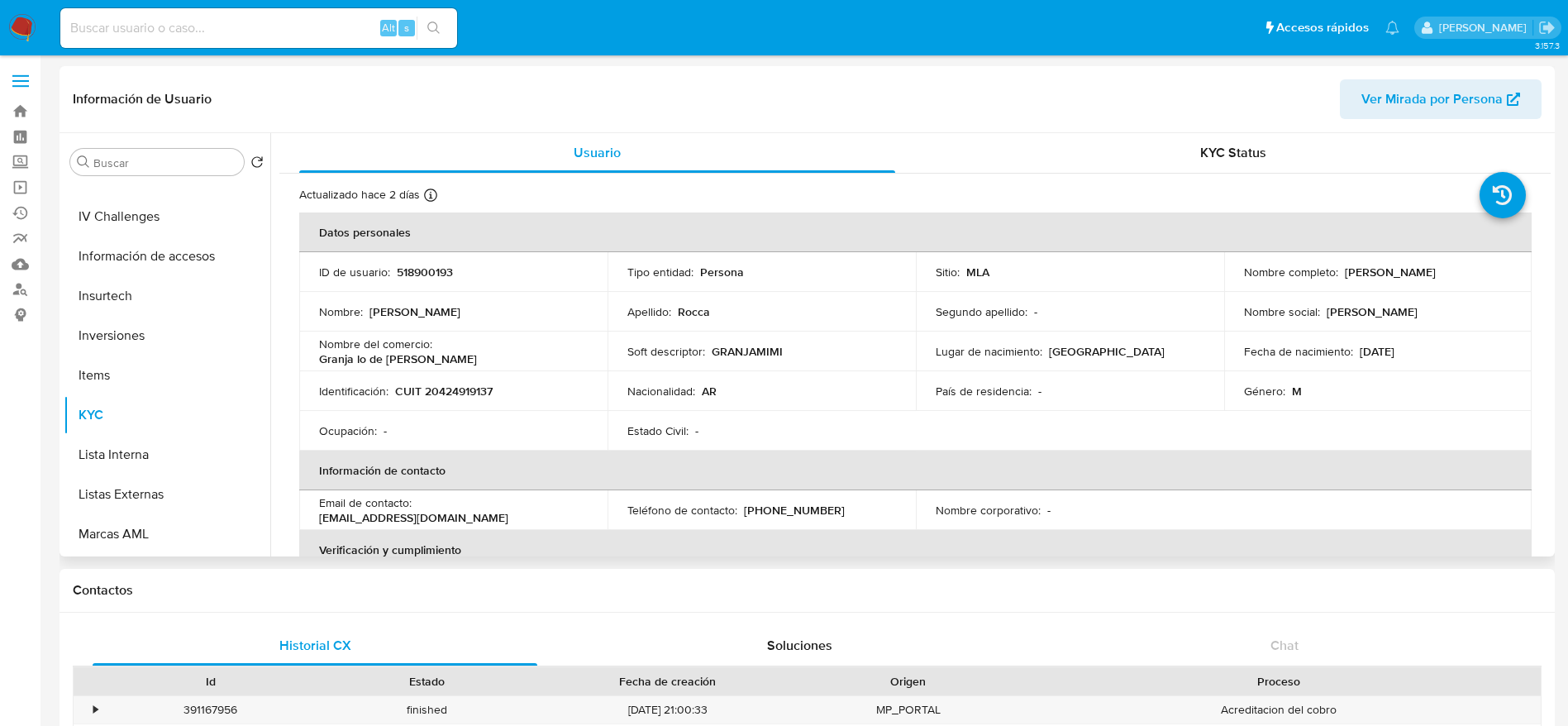
scroll to position [744, 0]
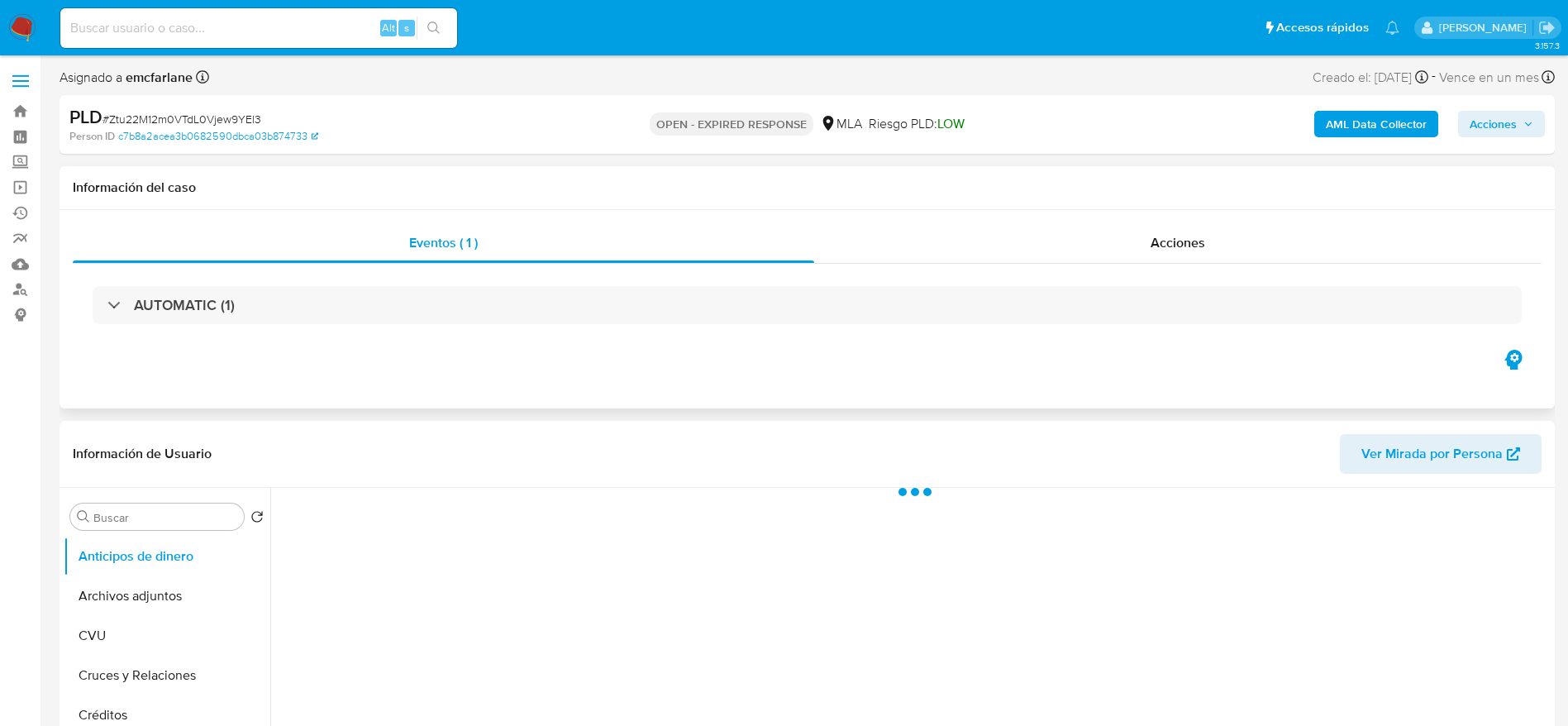
scroll to position [124, 0]
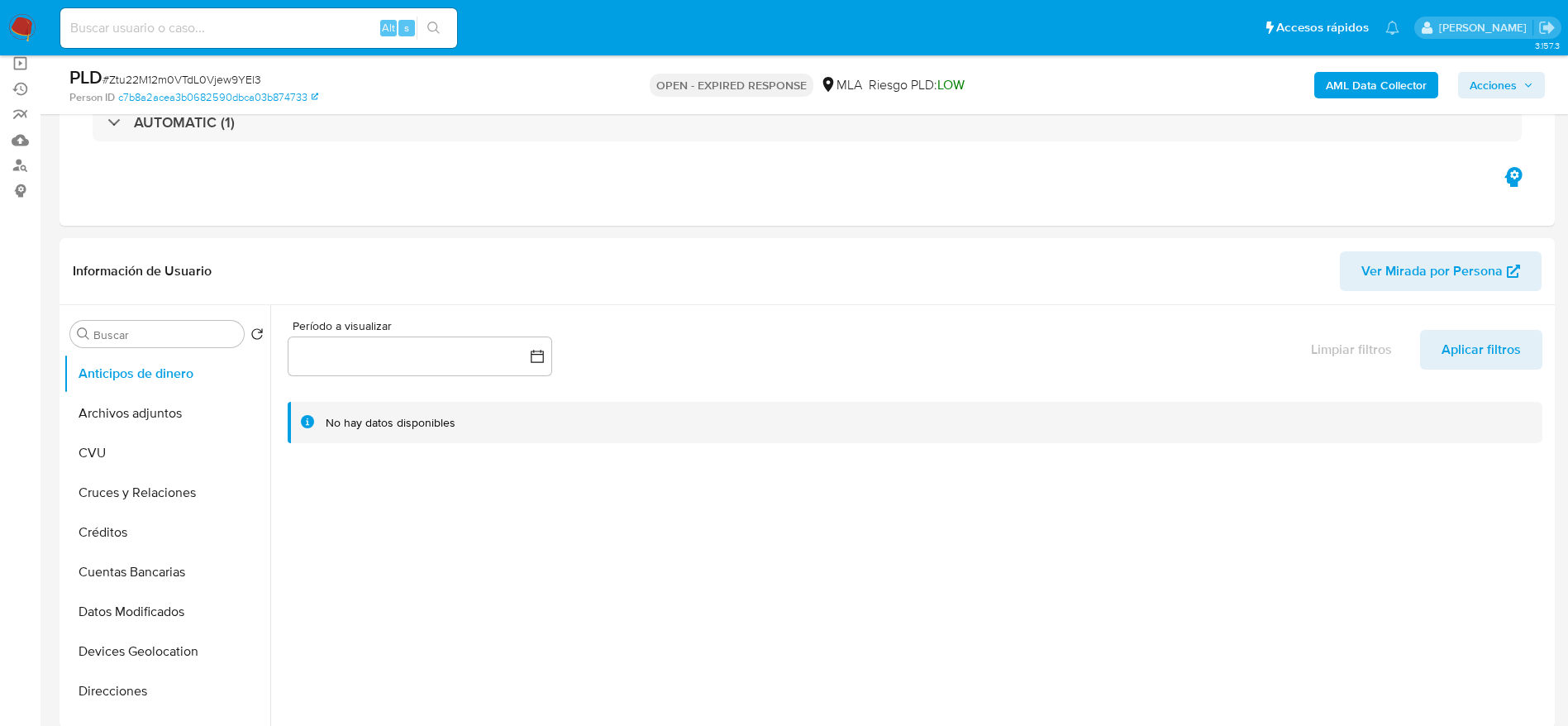
select select "10"
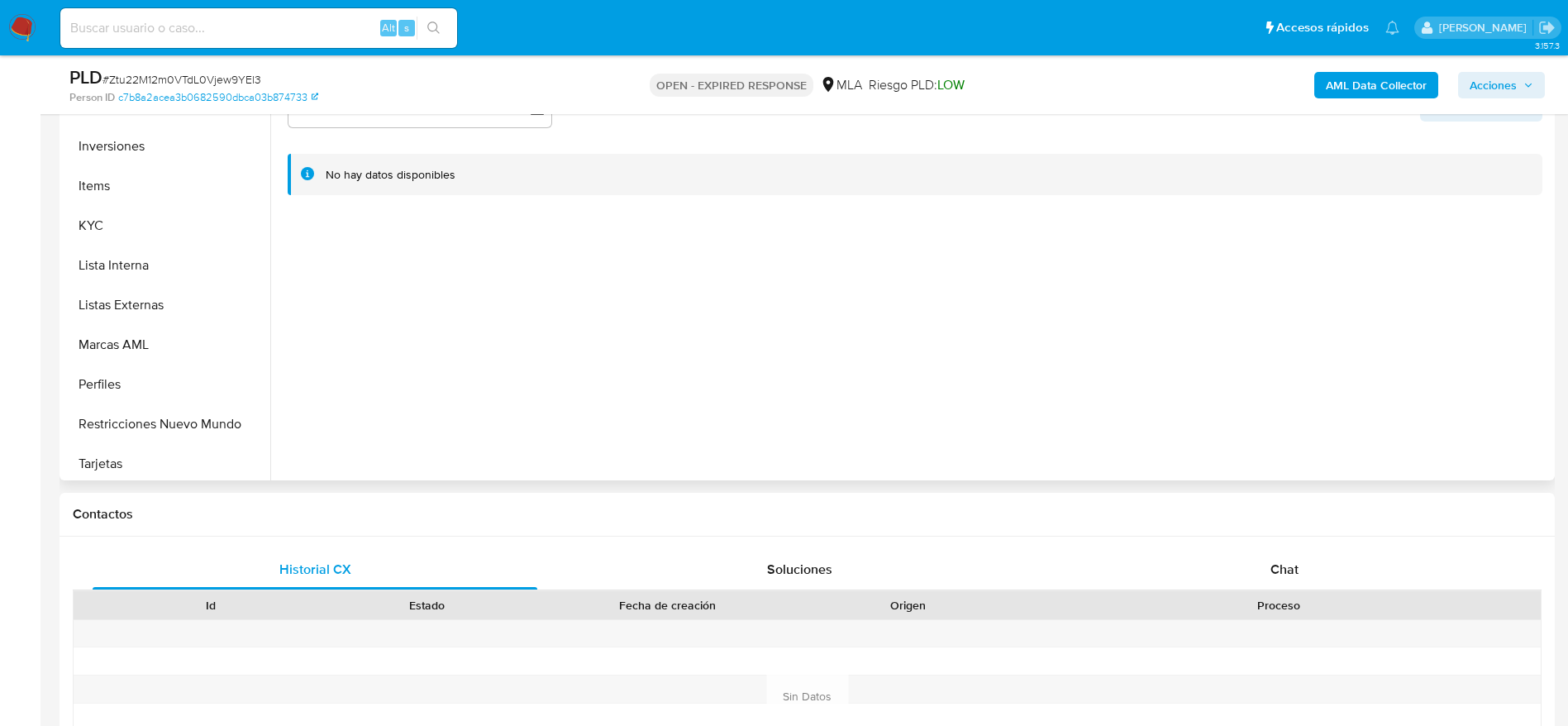
scroll to position [744, 0]
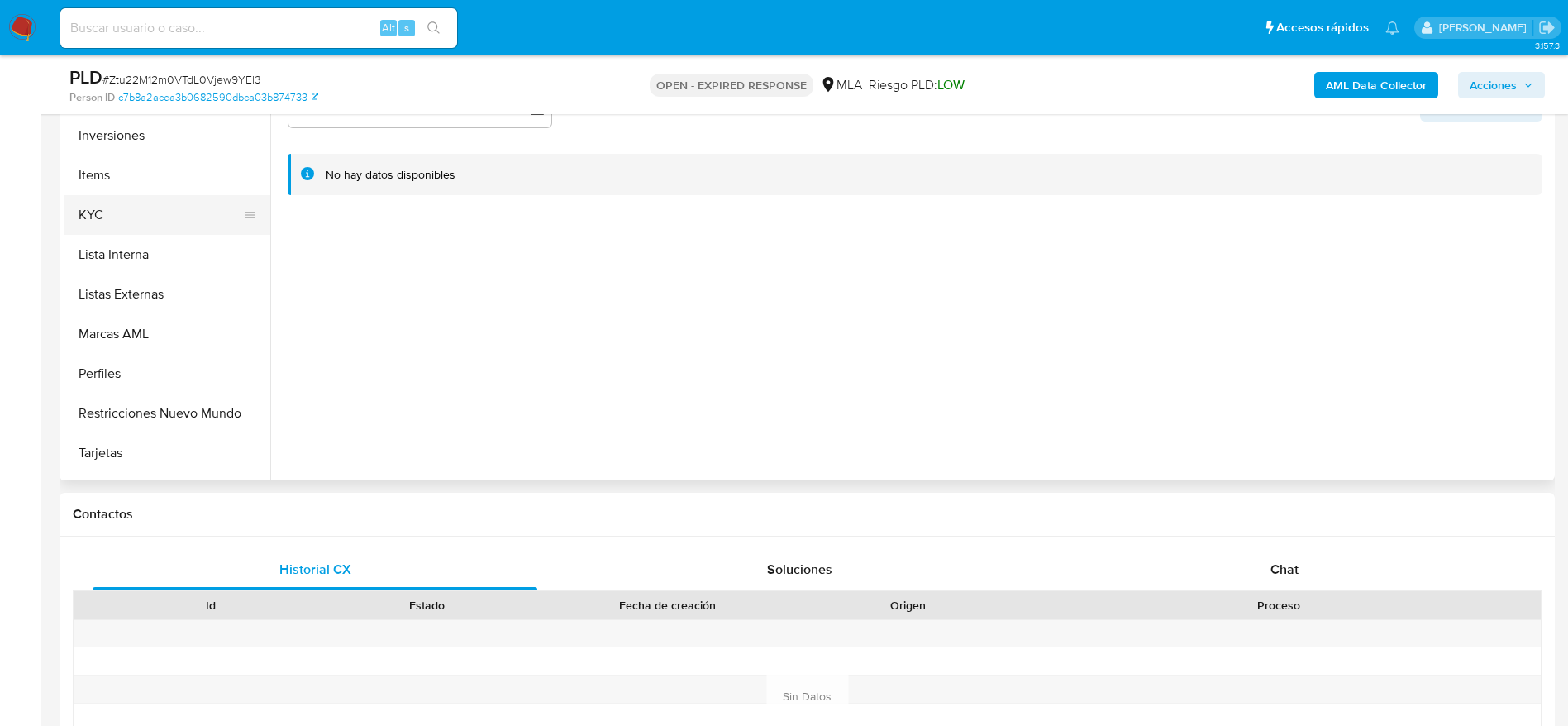
click at [102, 207] on button "KYC" at bounding box center [160, 214] width 193 height 39
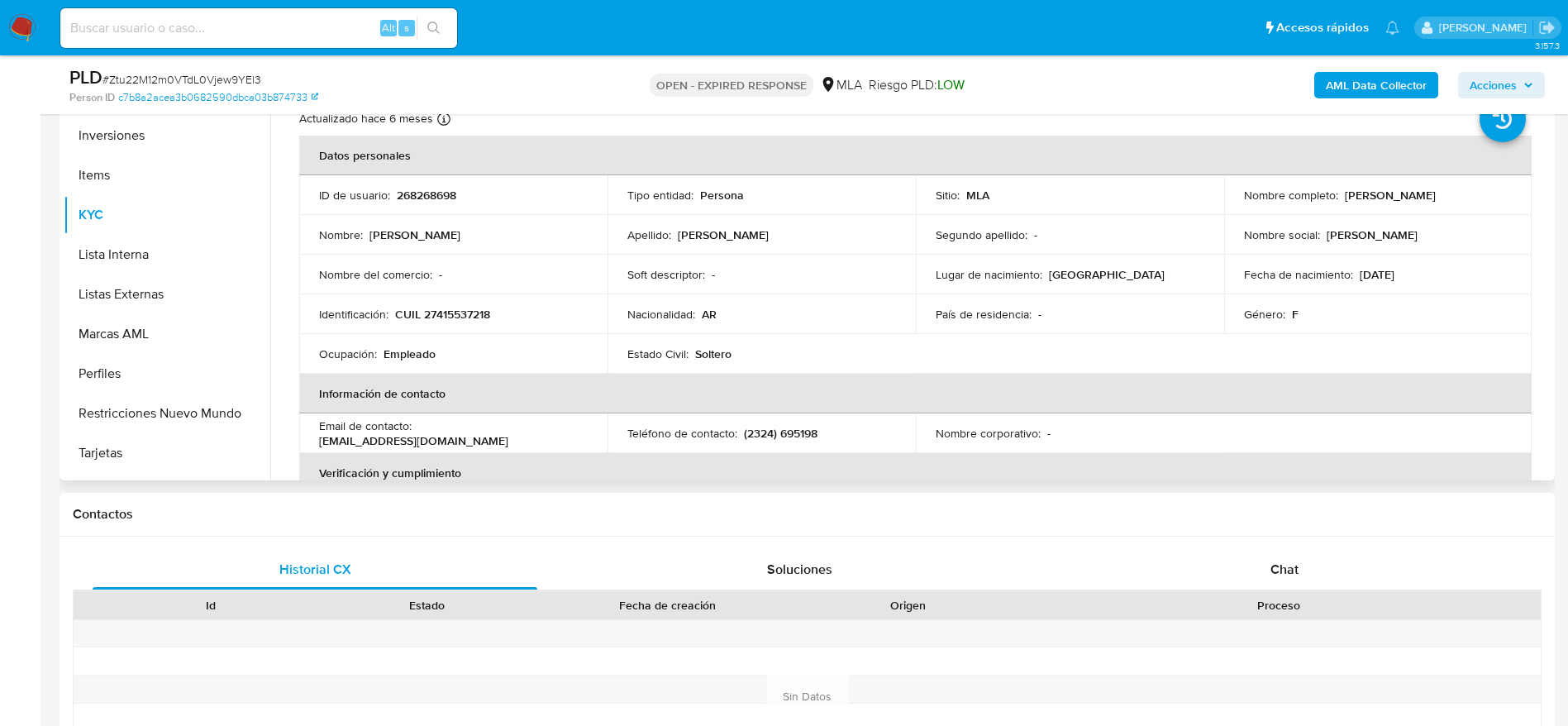
click at [455, 321] on p "CUIL 27415537218" at bounding box center [442, 314] width 95 height 15
click at [455, 320] on p "CUIL 27415537218" at bounding box center [442, 314] width 95 height 15
copy p "27415537218"
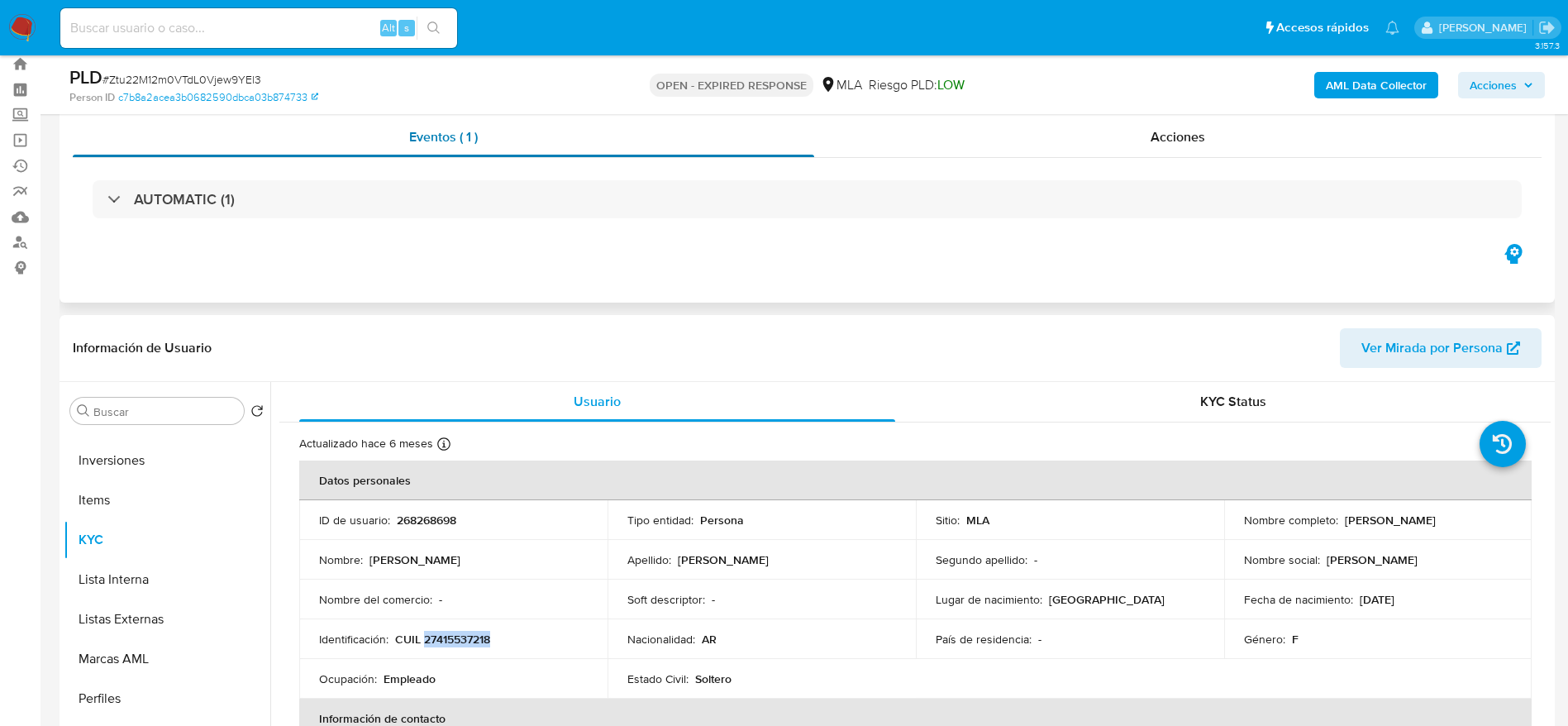
scroll to position [0, 0]
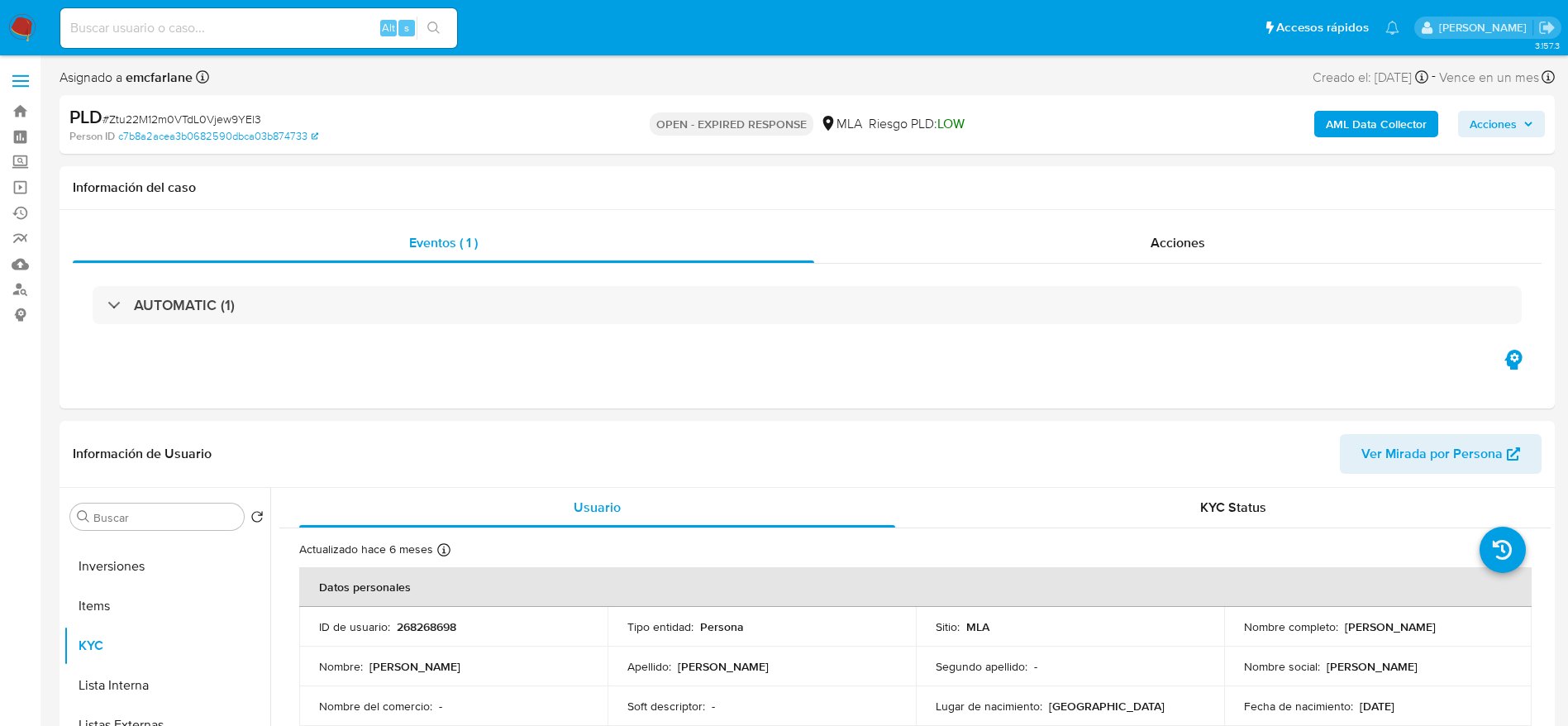
click at [149, 118] on span "# Ztu22M12m0VTdL0Vjew9YEl3" at bounding box center [181, 119] width 159 height 17
copy span "Ztu22M12m0VTdL0Vjew9YEl3"
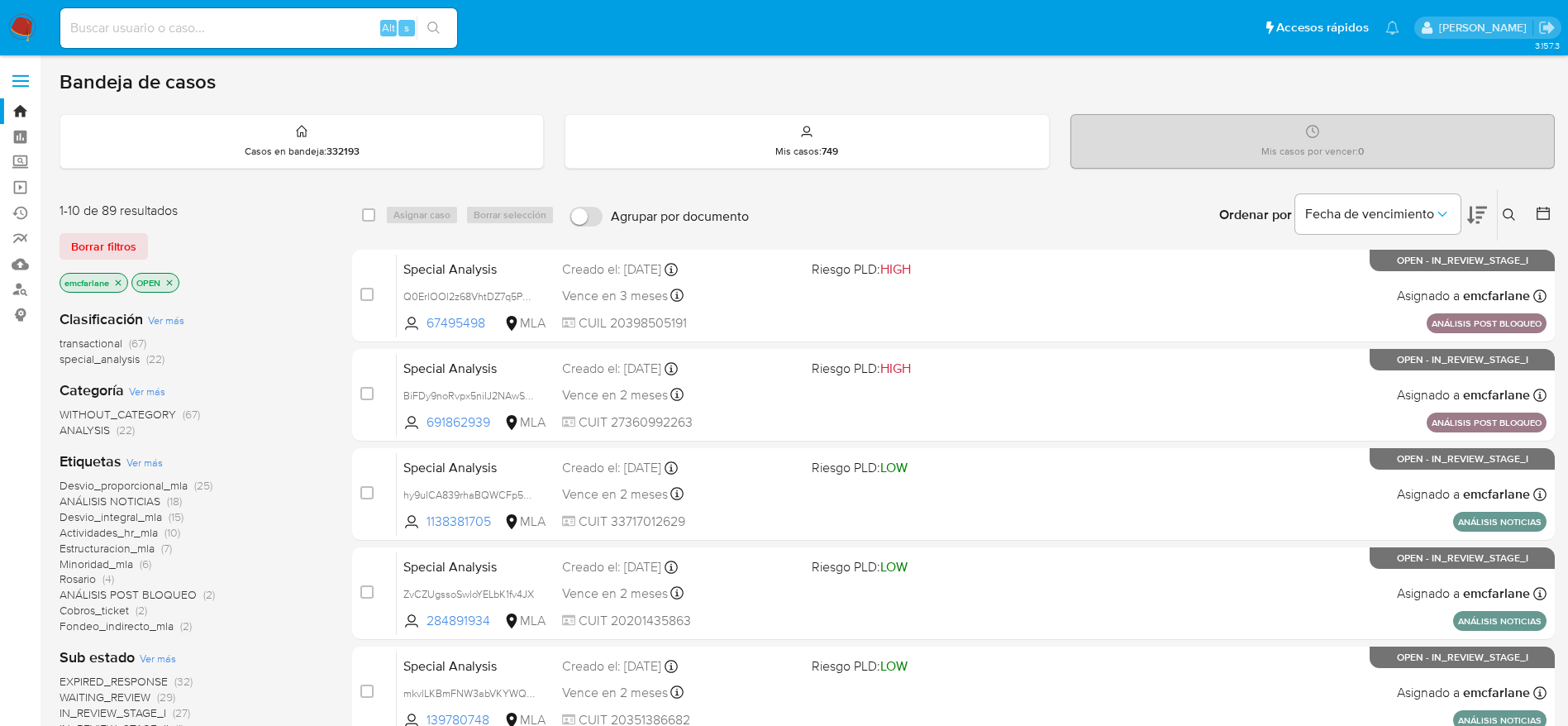
click at [134, 231] on div "1-10 de 89 resultados Borrar filtros emcfarlane OPEN" at bounding box center [191, 249] width 265 height 94
drag, startPoint x: 80, startPoint y: 255, endPoint x: 95, endPoint y: 255, distance: 15.0
click at [80, 255] on span "Borrar filtros" at bounding box center [104, 246] width 66 height 24
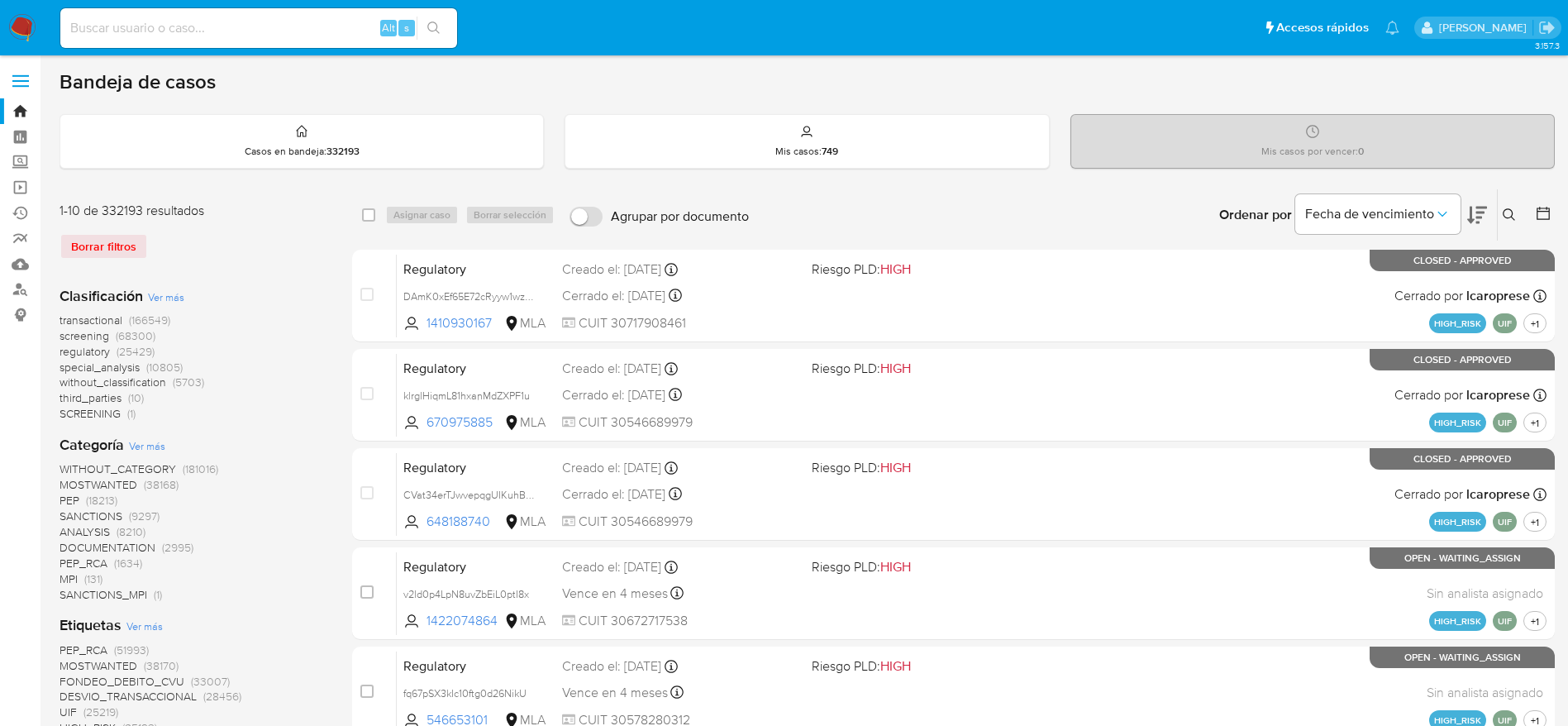
click at [1508, 222] on button at bounding box center [1511, 215] width 27 height 20
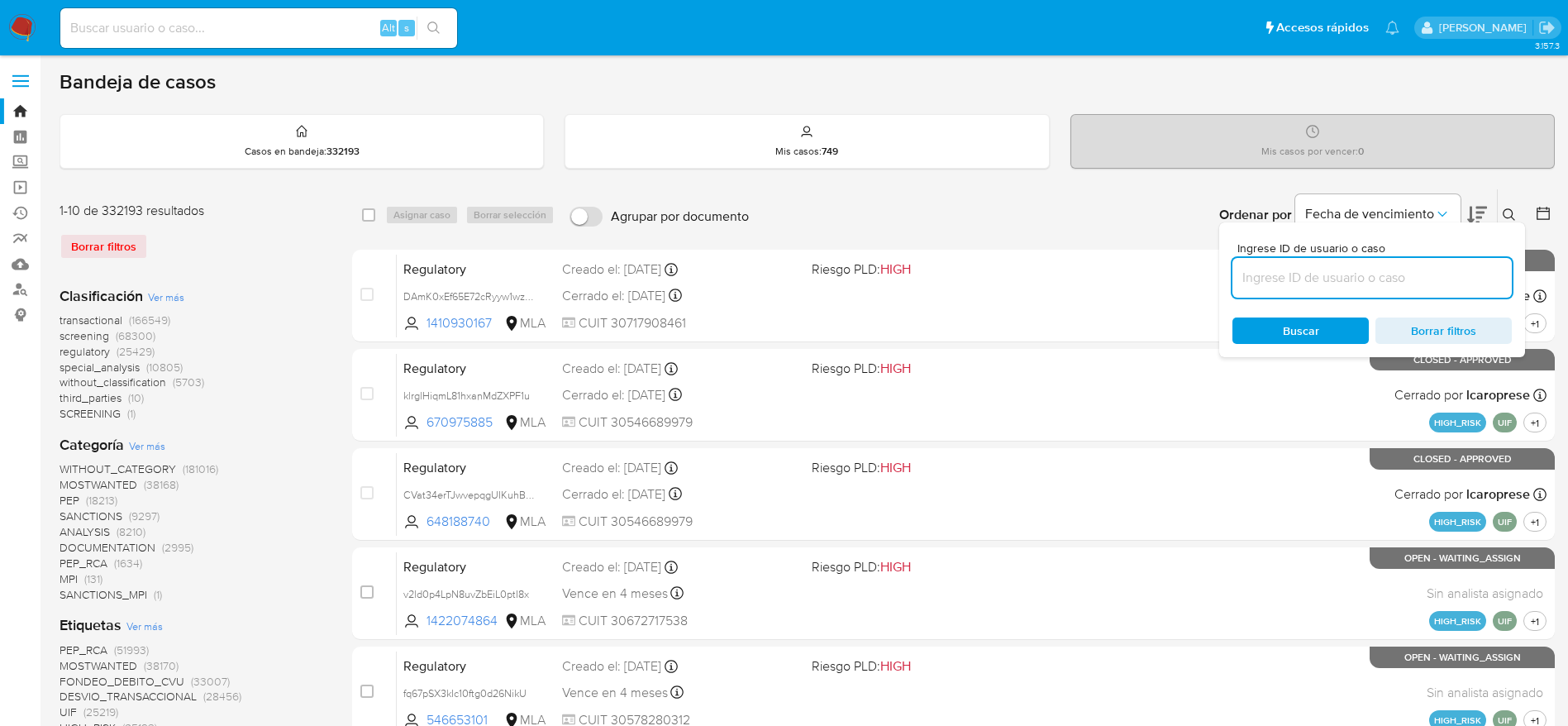
click at [1301, 287] on input at bounding box center [1371, 278] width 280 height 22
type input "Ztu22M12m0VTdL0Vjew9YEl3"
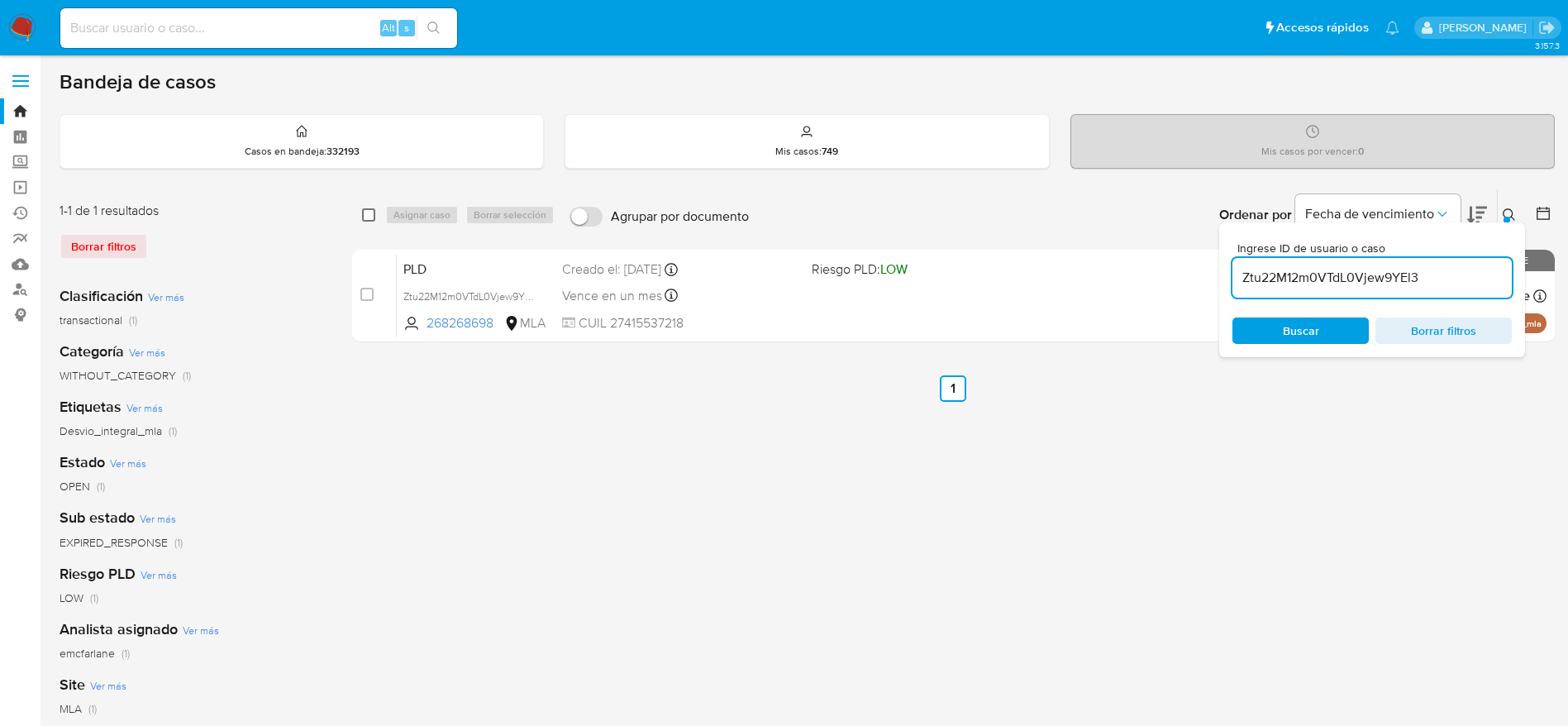
click at [370, 216] on input "checkbox" at bounding box center [369, 215] width 13 height 13
checkbox input "true"
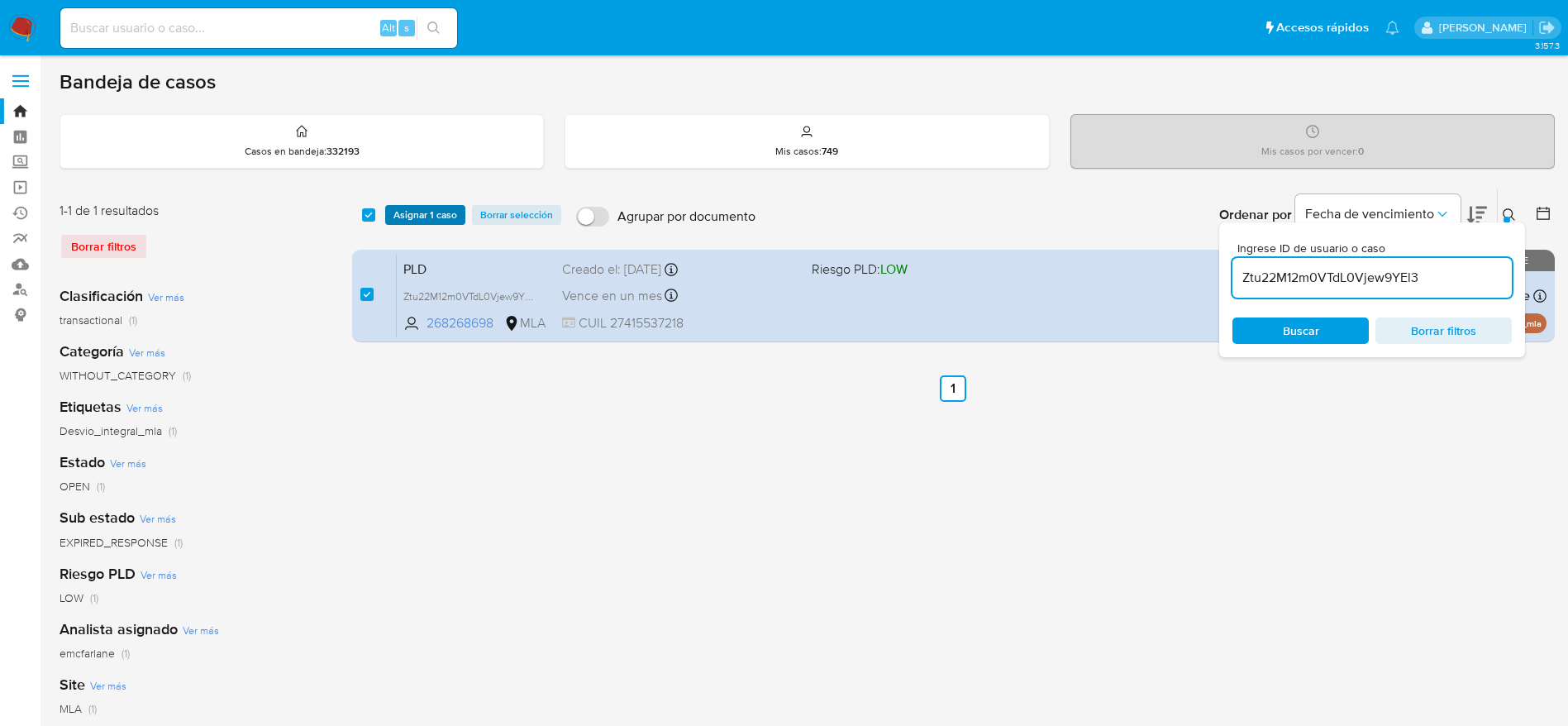
click at [417, 219] on span "Asignar 1 caso" at bounding box center [425, 215] width 64 height 17
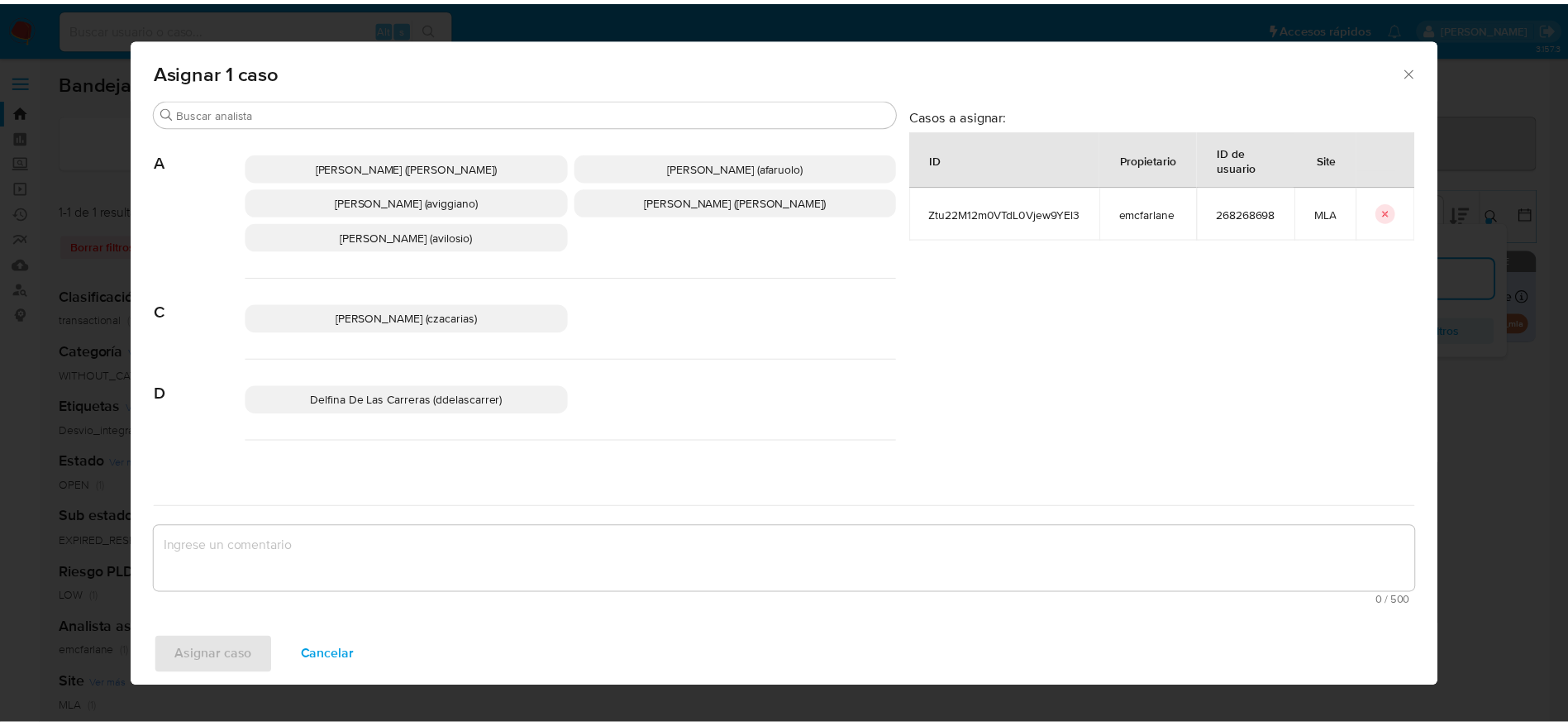
scroll to position [124, 0]
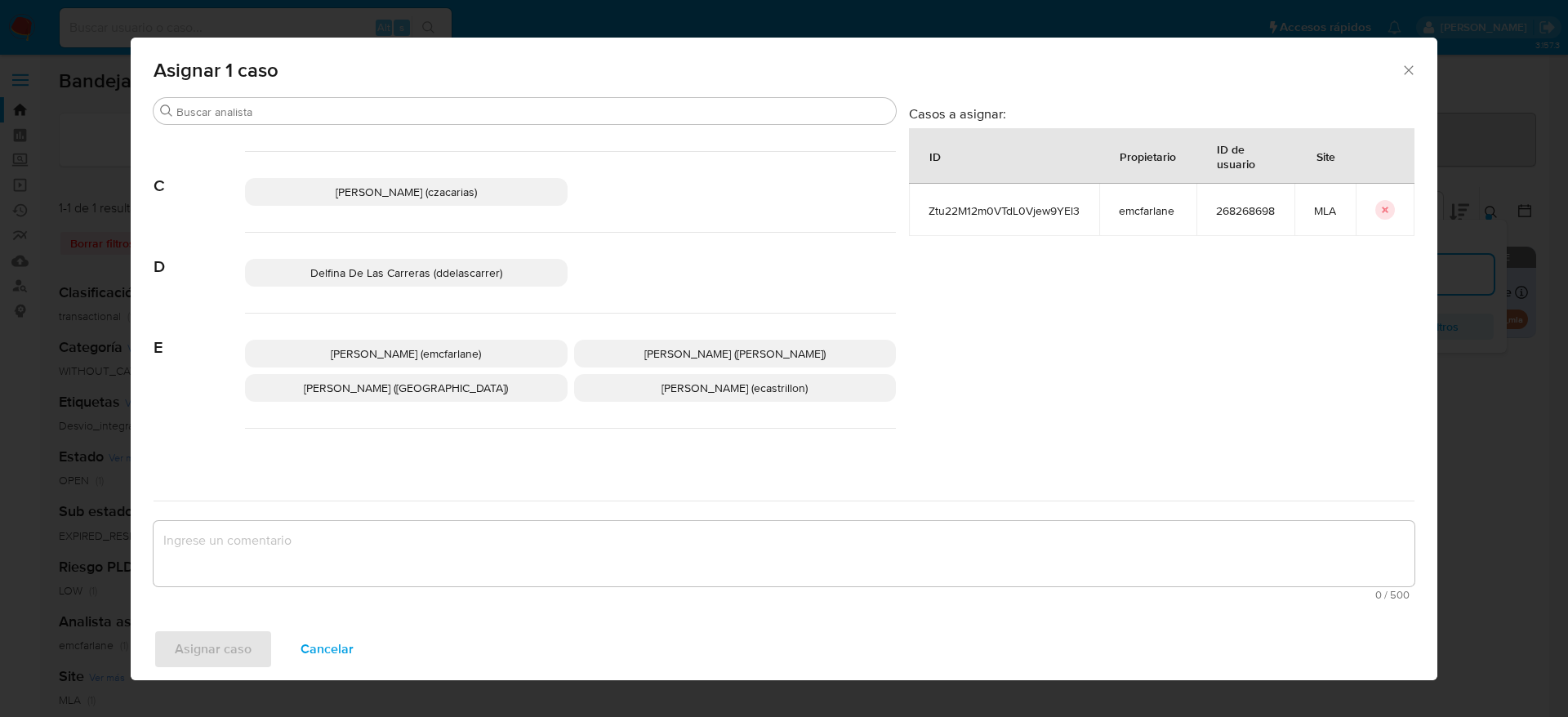
click at [447, 353] on span "Elaine Mc Farlane (emcfarlane)" at bounding box center [406, 354] width 150 height 17
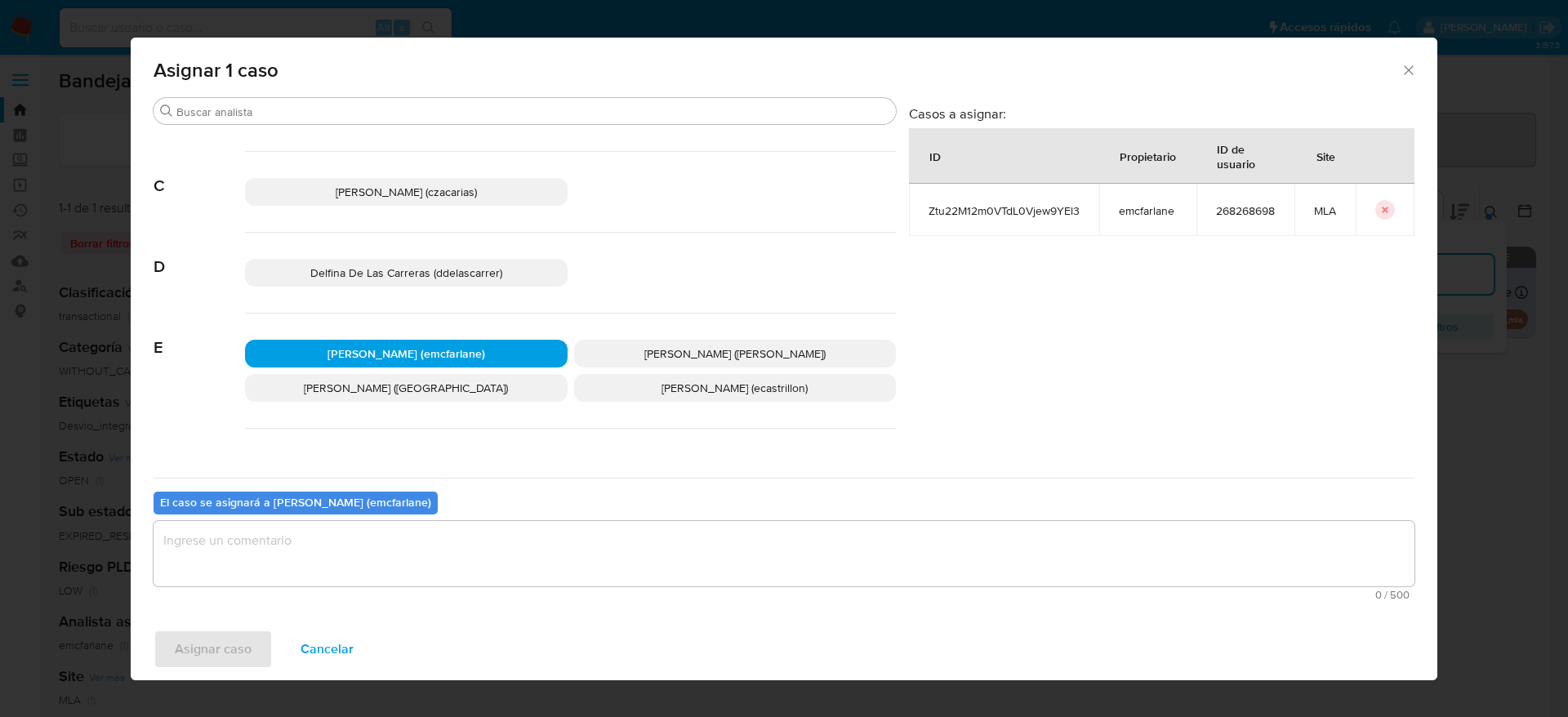
click at [362, 549] on textarea "assign-modal" at bounding box center [784, 554] width 1261 height 66
click at [198, 666] on span "Asignar caso" at bounding box center [213, 649] width 76 height 36
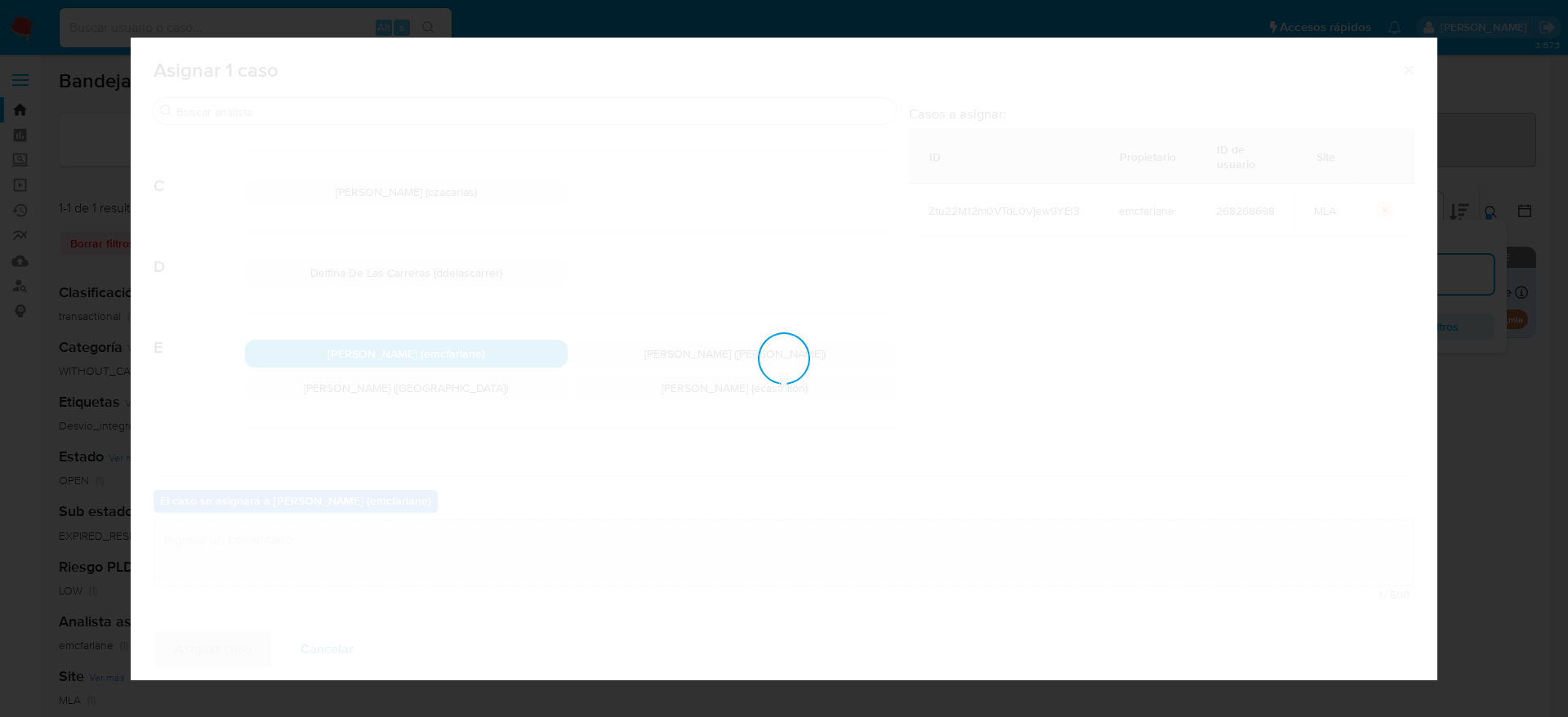
checkbox input "false"
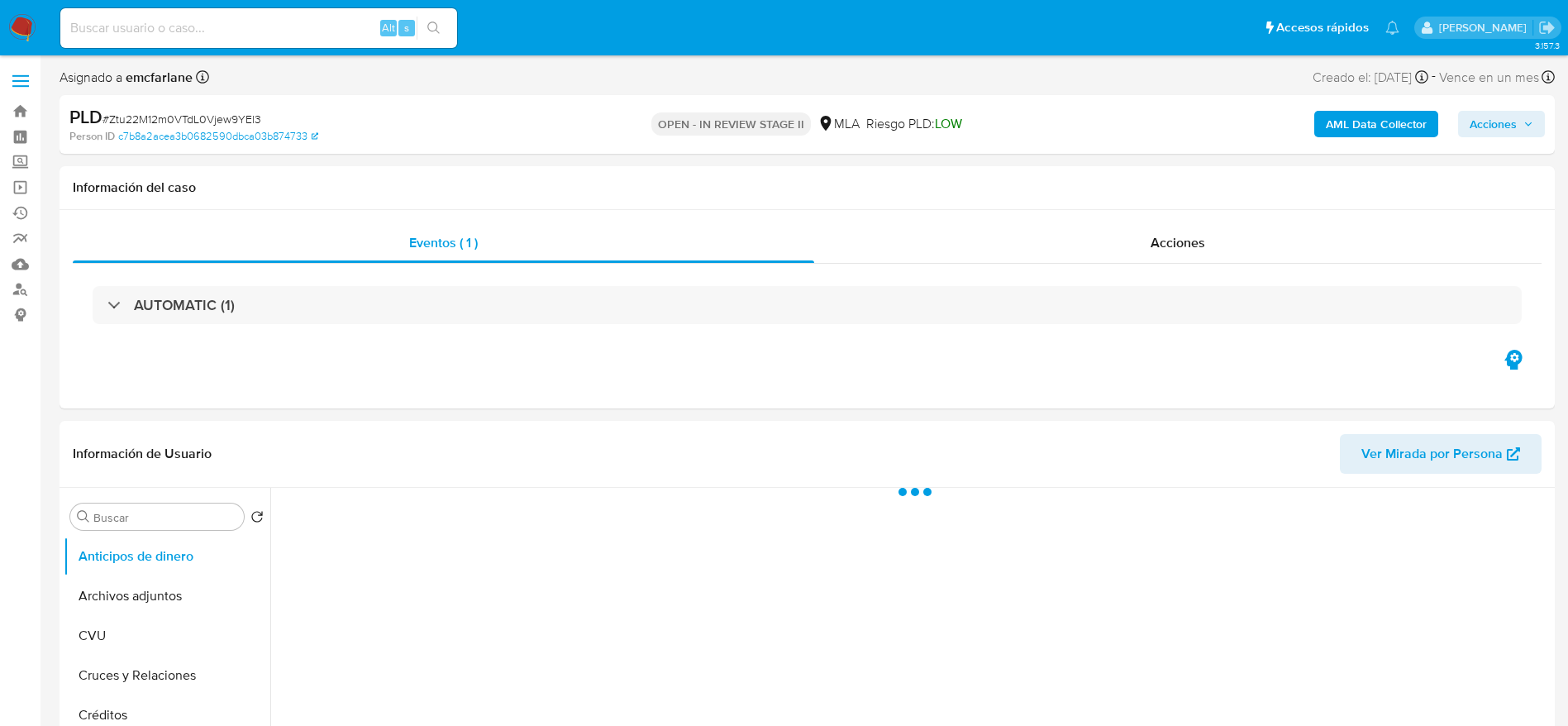
drag, startPoint x: 1509, startPoint y: 111, endPoint x: 1471, endPoint y: 131, distance: 42.9
click at [1508, 111] on span "Acciones" at bounding box center [1493, 124] width 47 height 26
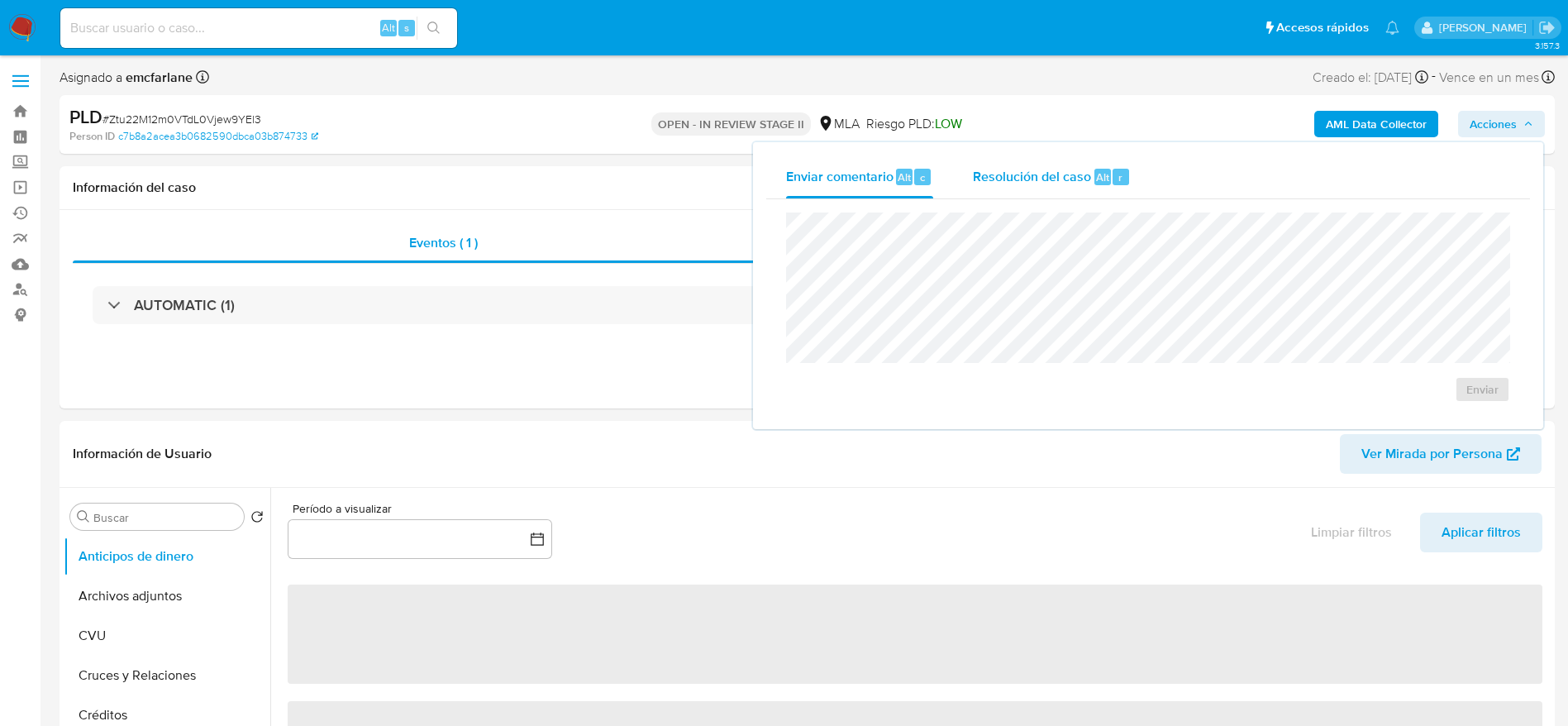
click at [1026, 194] on div "Resolución del caso Alt r" at bounding box center [1051, 176] width 158 height 43
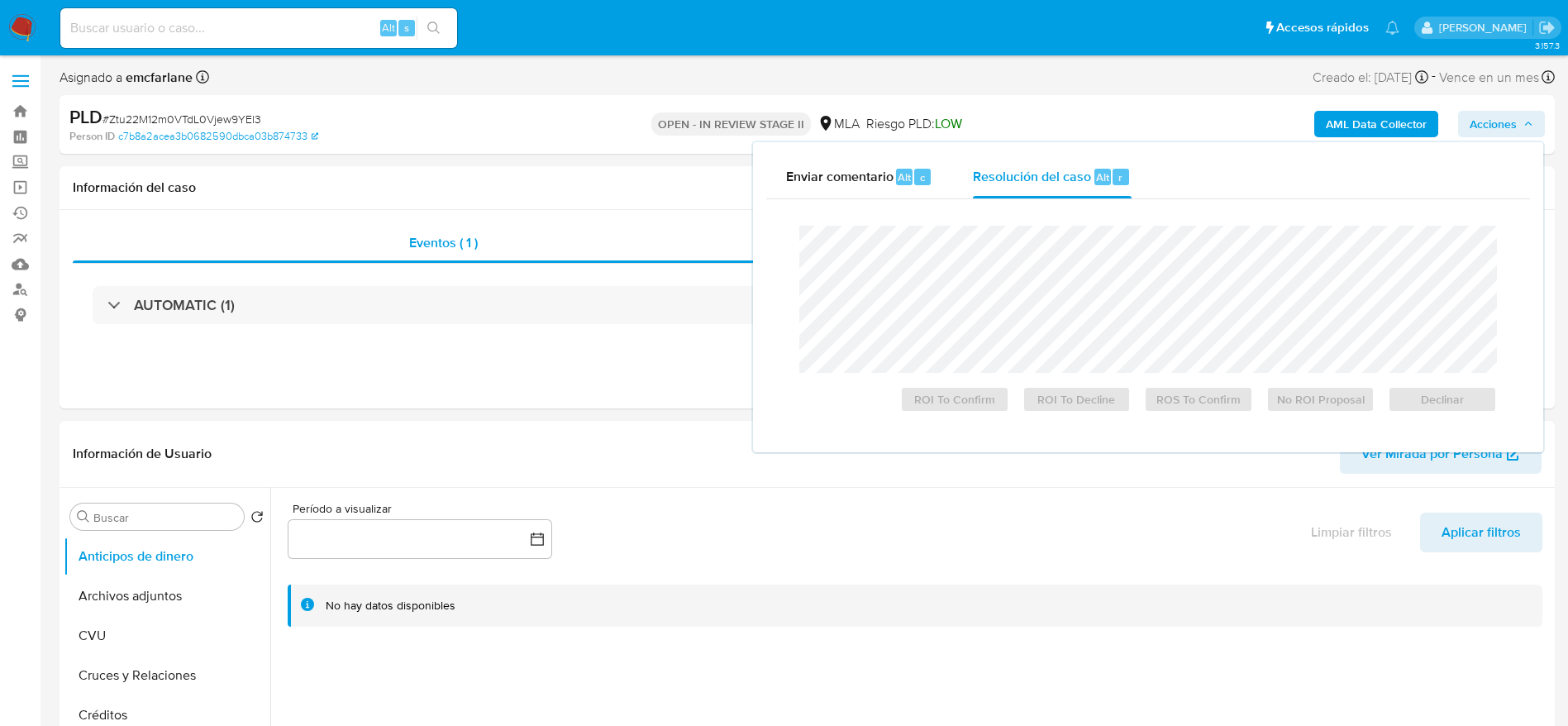
select select "10"
click at [1451, 402] on span "Declinar" at bounding box center [1442, 399] width 86 height 24
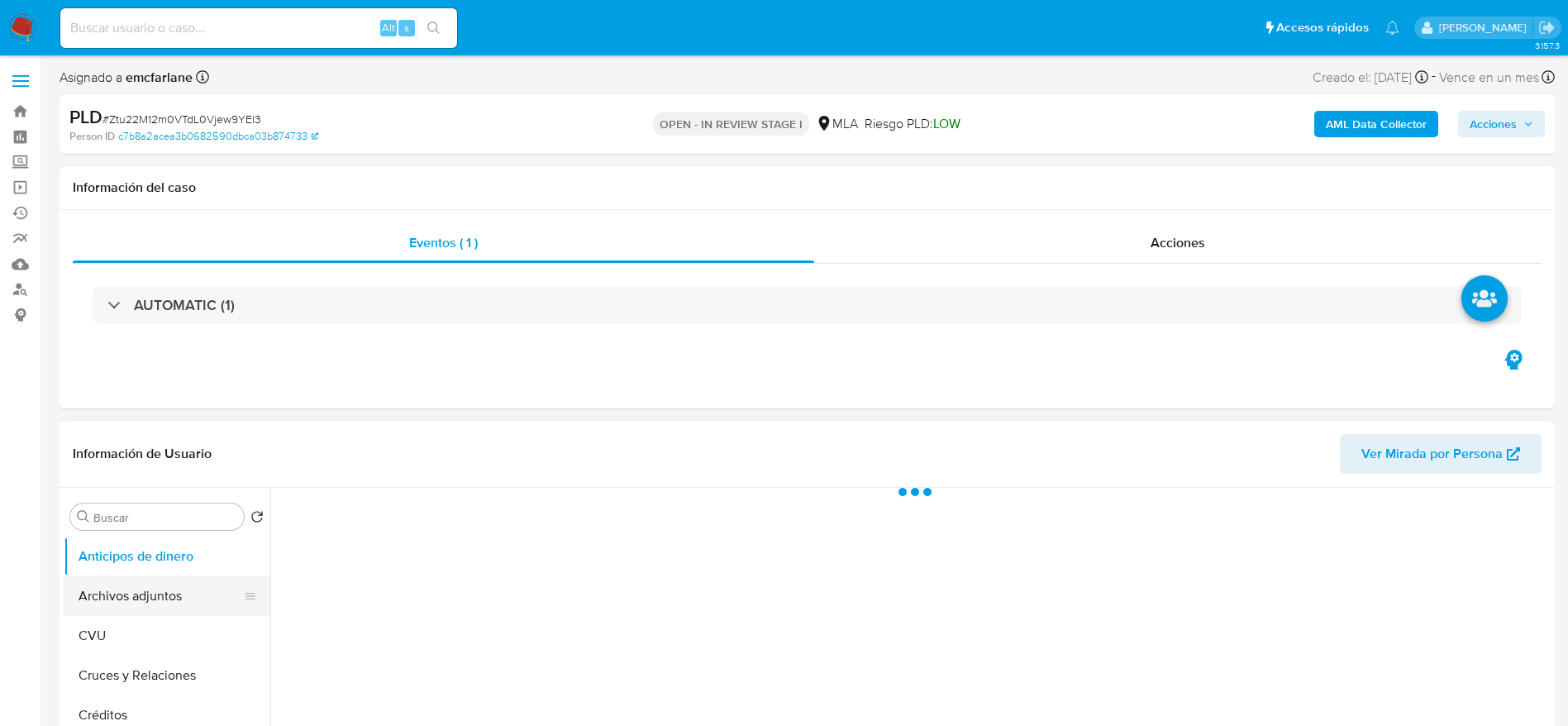
click at [106, 598] on button "Archivos adjuntos" at bounding box center [160, 596] width 193 height 39
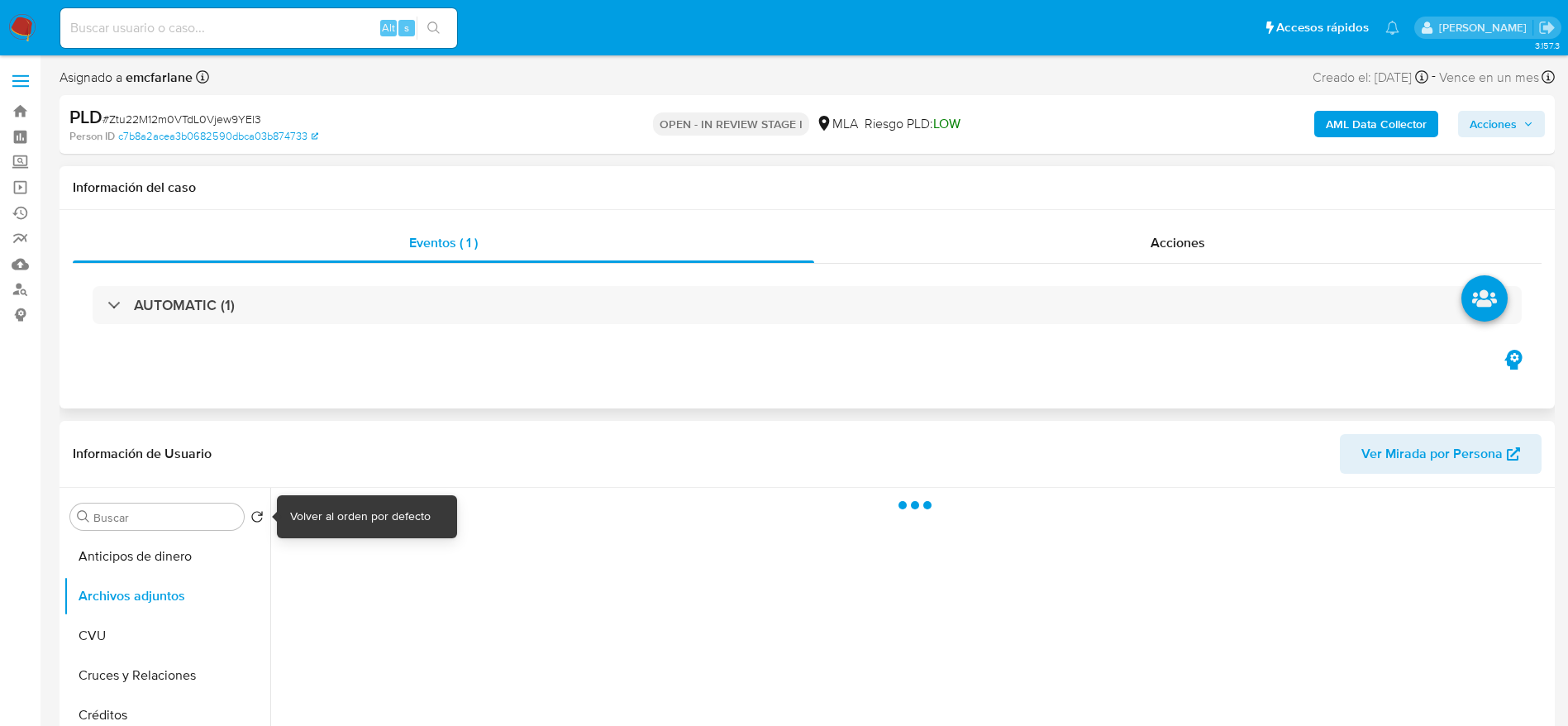
select select "10"
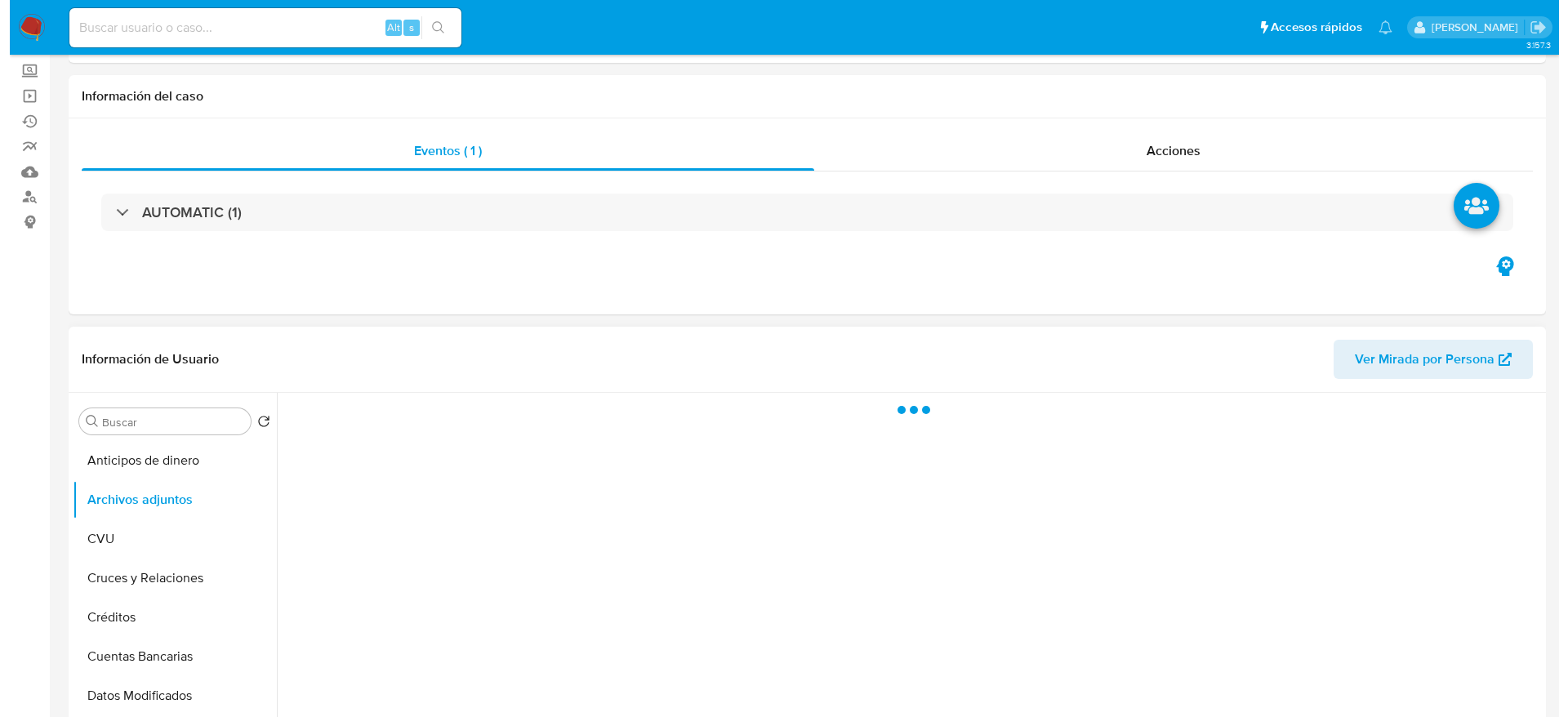
scroll to position [123, 0]
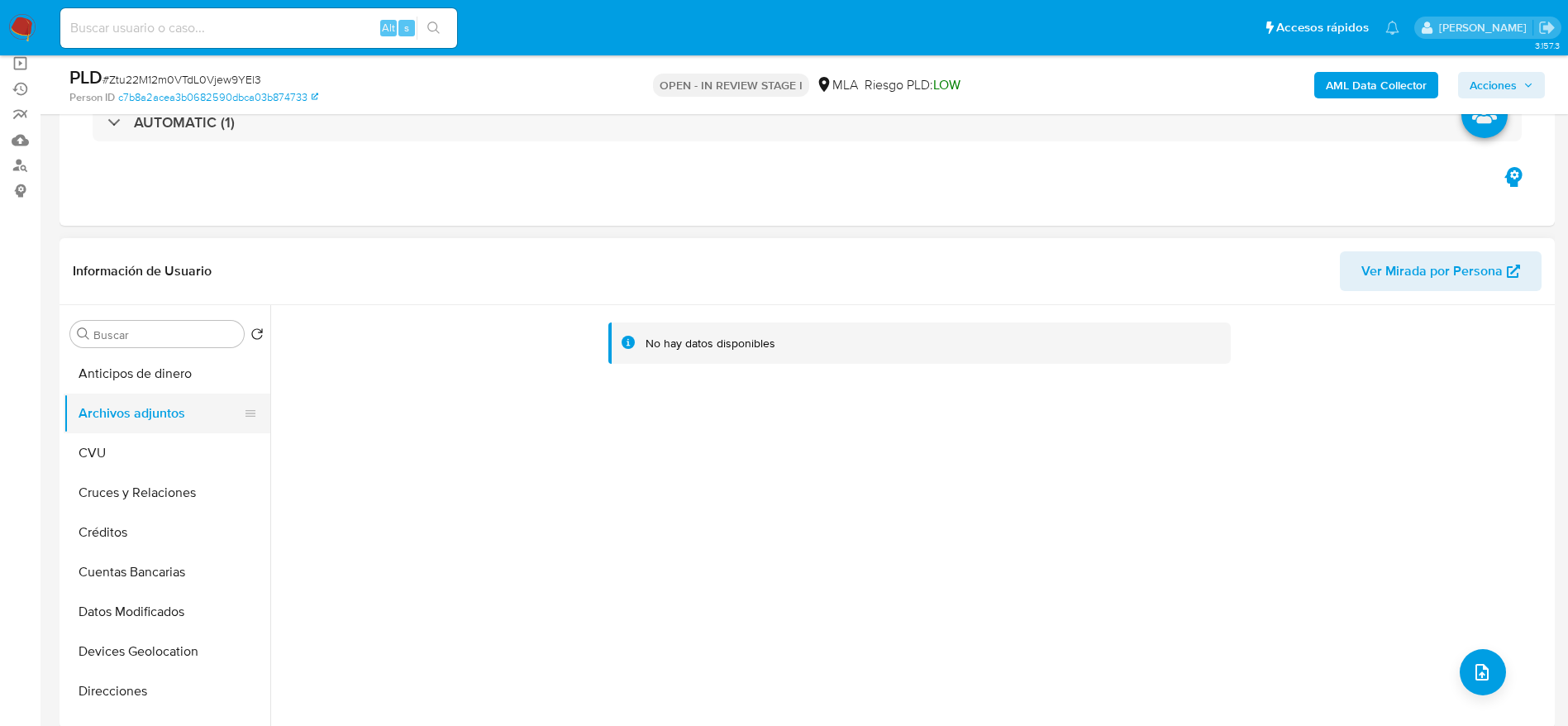
drag, startPoint x: 108, startPoint y: 446, endPoint x: 120, endPoint y: 414, distance: 34.2
click at [108, 447] on button "CVU" at bounding box center [167, 453] width 207 height 39
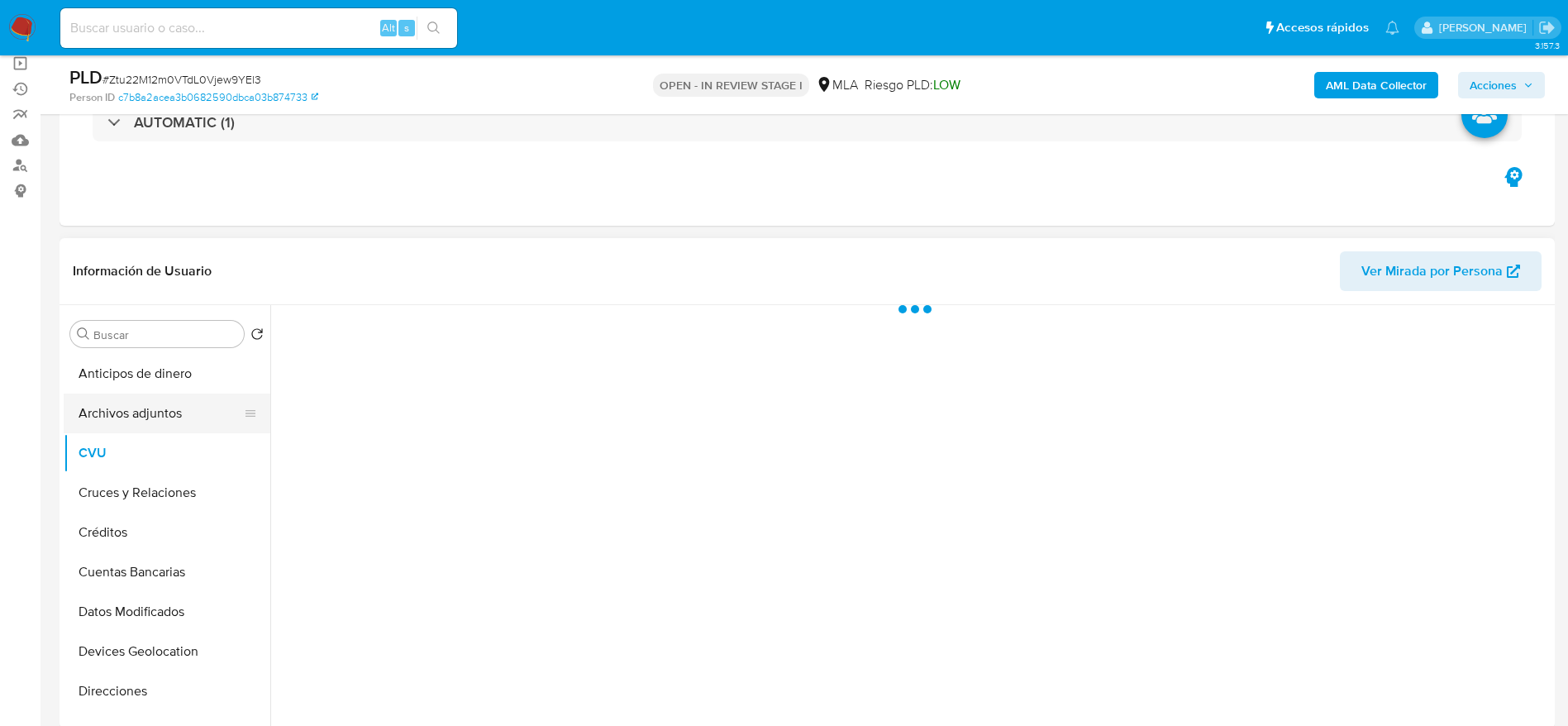
click at [124, 403] on button "Archivos adjuntos" at bounding box center [160, 413] width 193 height 39
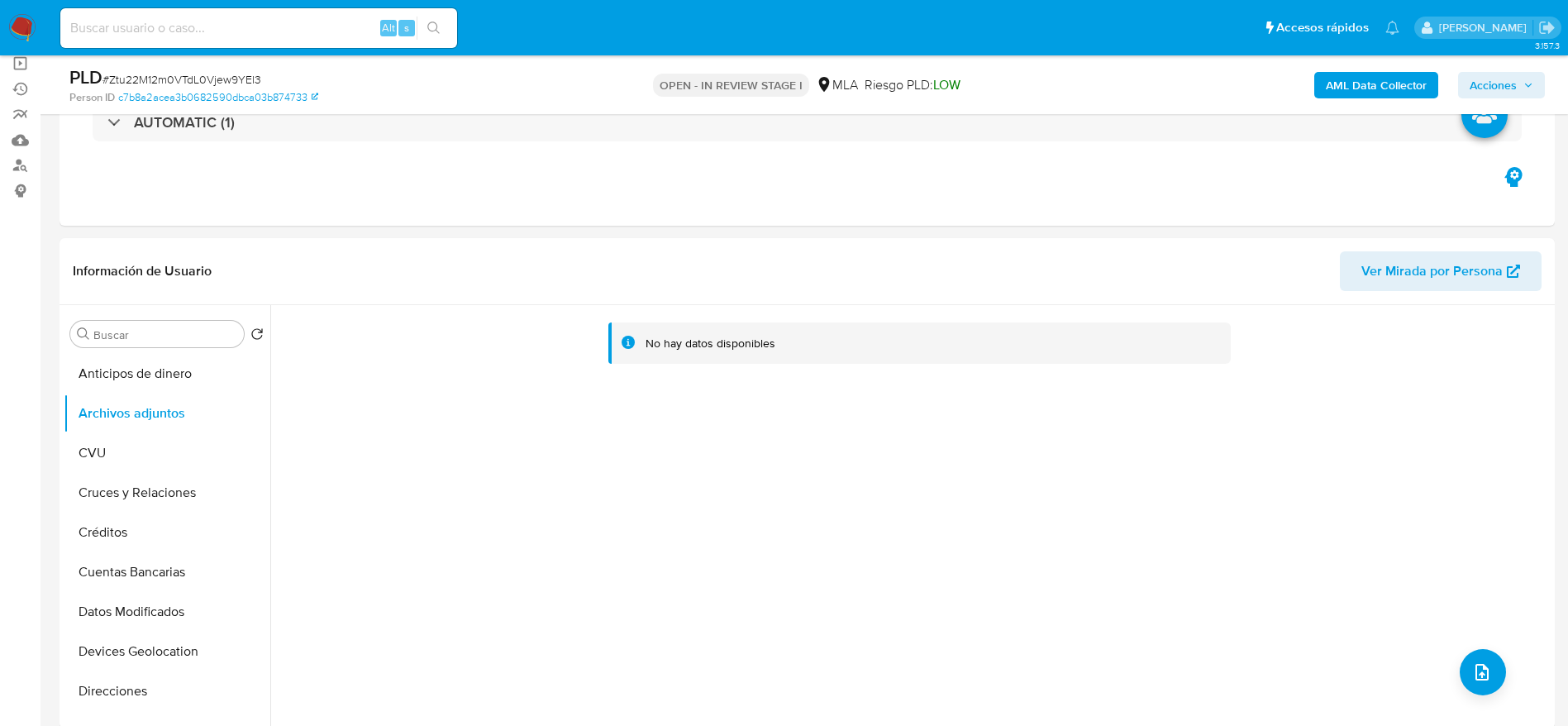
click at [1403, 82] on b "AML Data Collector" at bounding box center [1376, 85] width 101 height 26
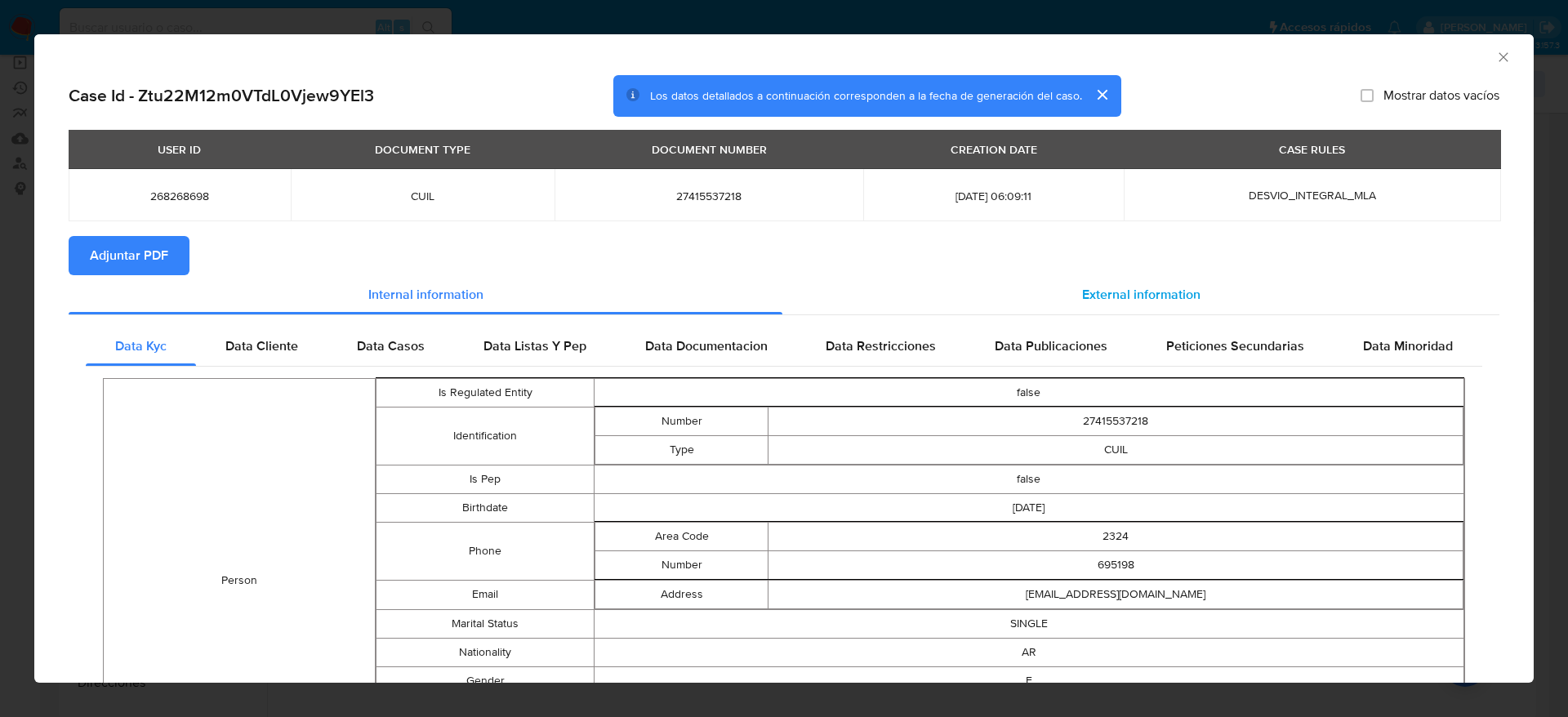
click at [1029, 293] on div "External information" at bounding box center [1141, 295] width 717 height 39
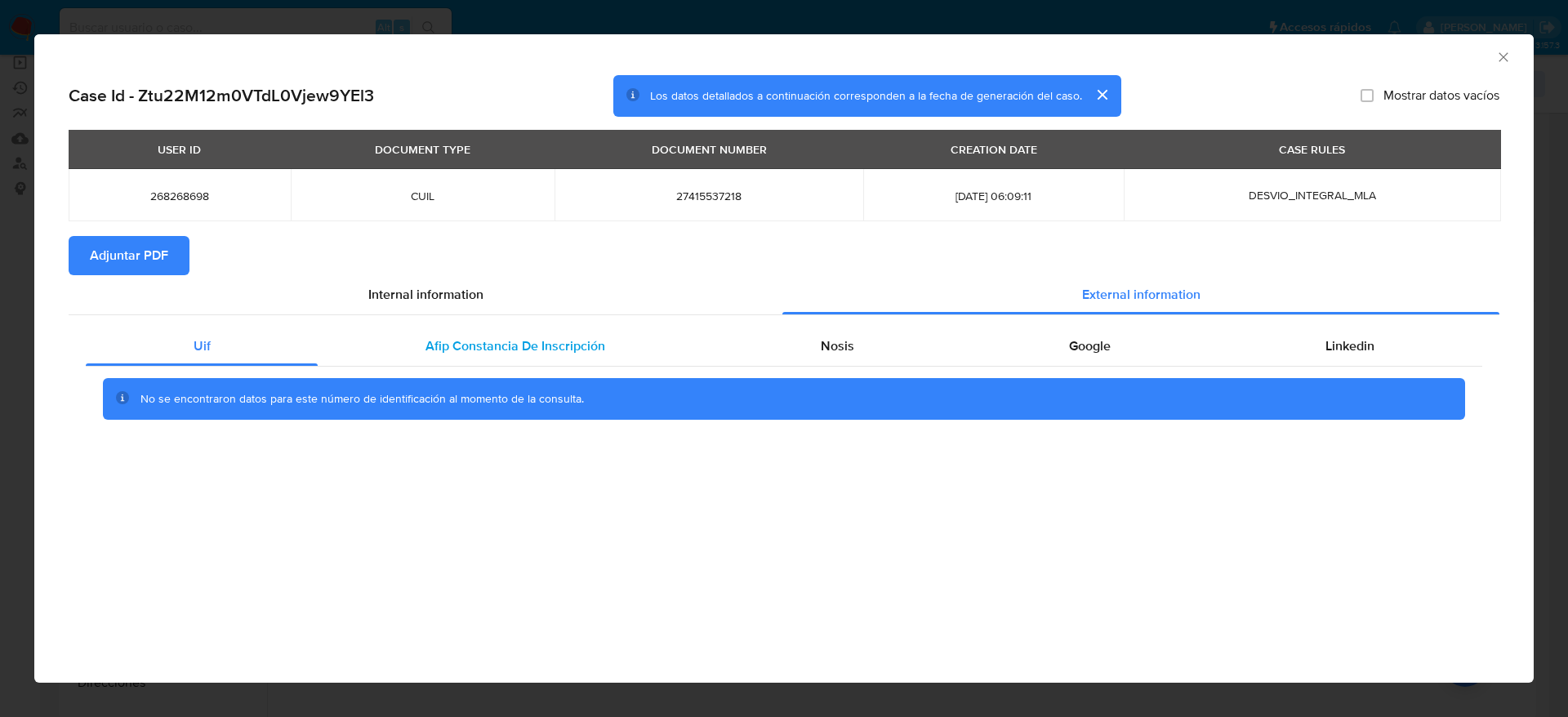
click at [432, 350] on span "Afip Constancia De Inscripción" at bounding box center [515, 345] width 179 height 19
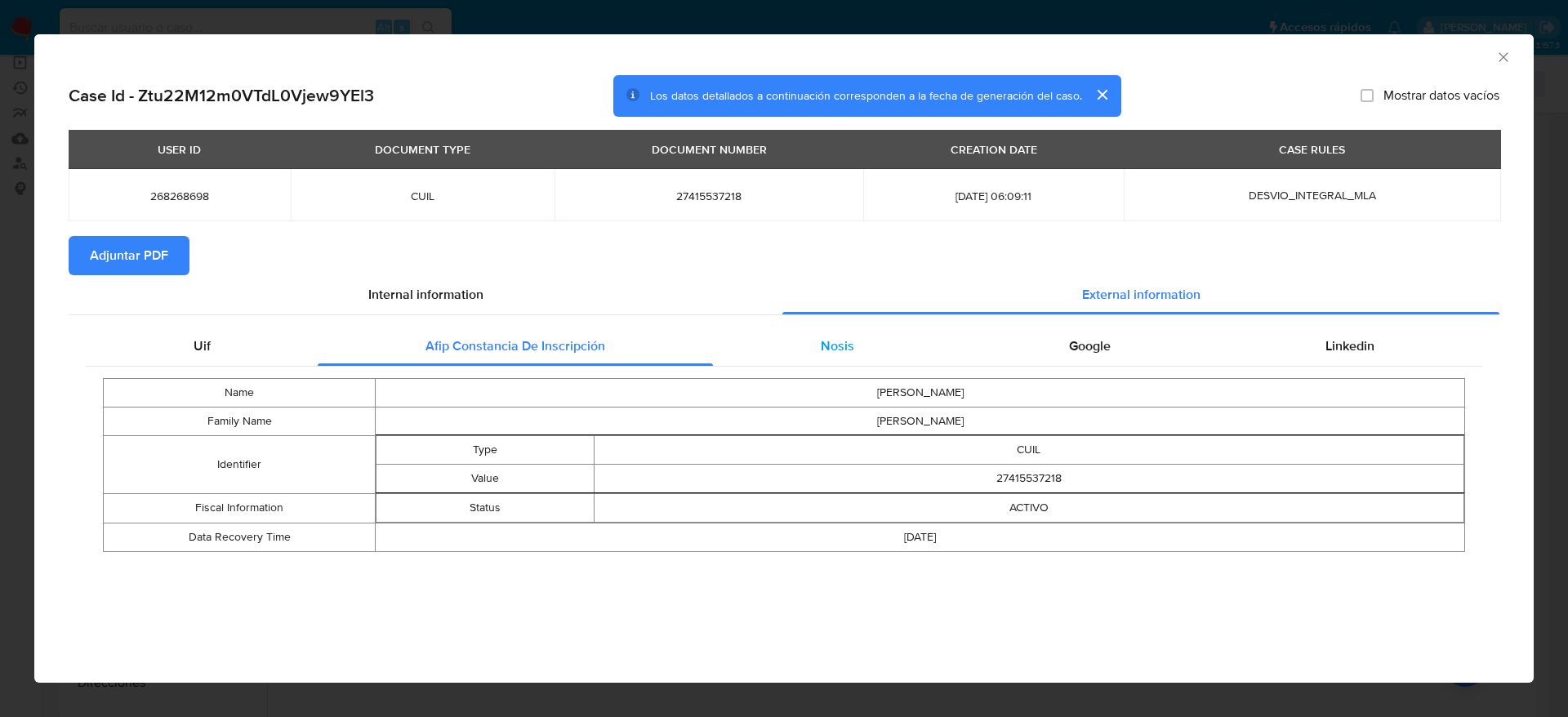
click at [835, 359] on div "Nosis" at bounding box center [837, 346] width 248 height 39
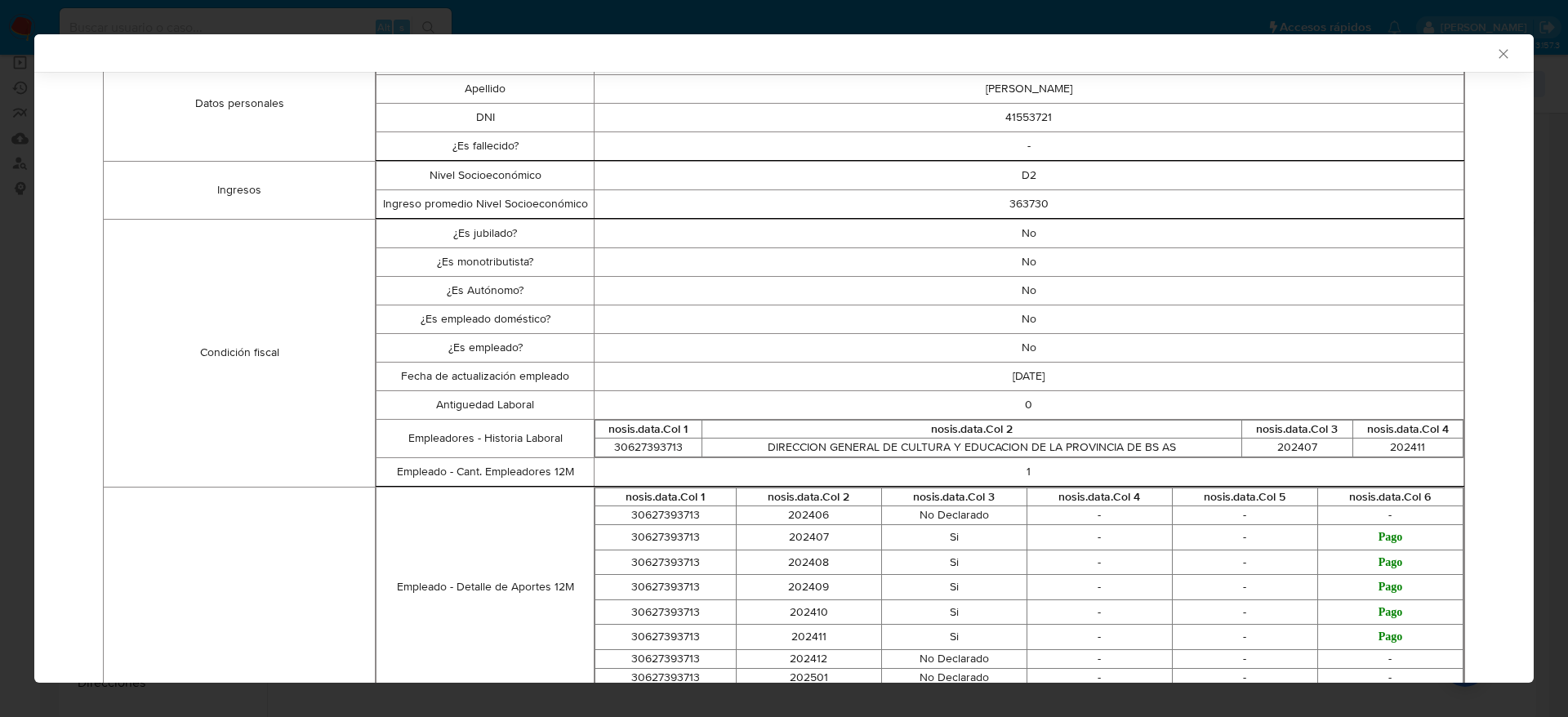
scroll to position [183, 0]
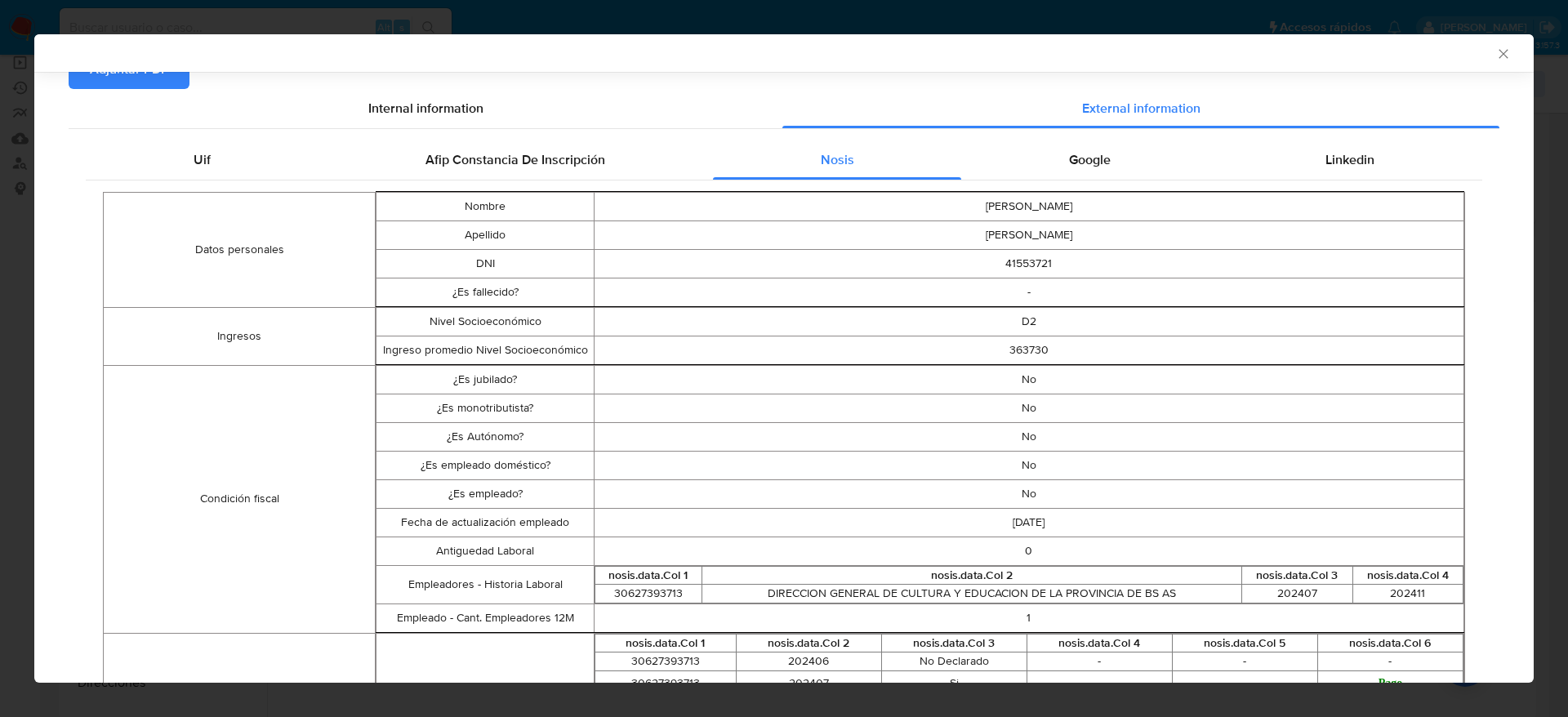
click at [1074, 162] on span "Google" at bounding box center [1090, 159] width 42 height 19
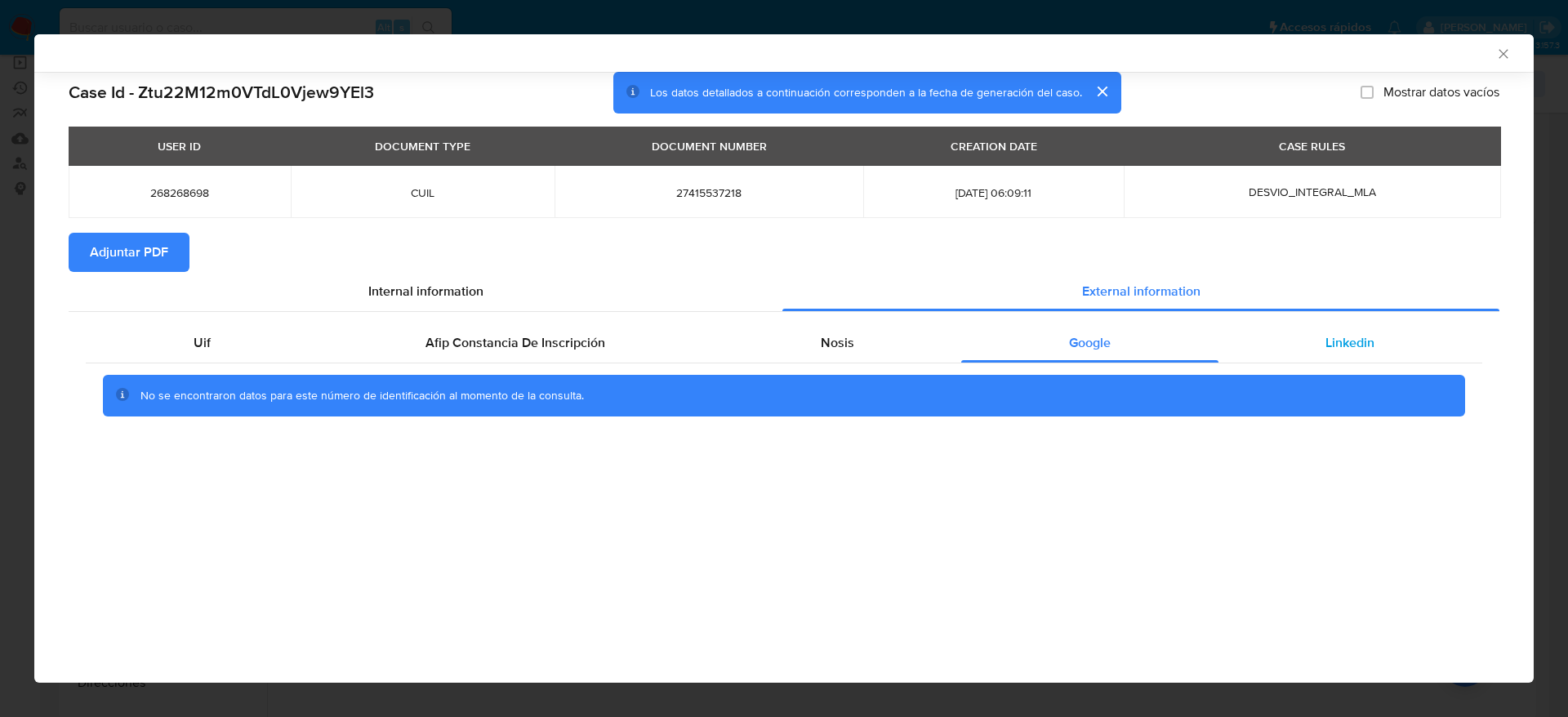
click at [1345, 360] on div "Linkedin" at bounding box center [1351, 343] width 264 height 39
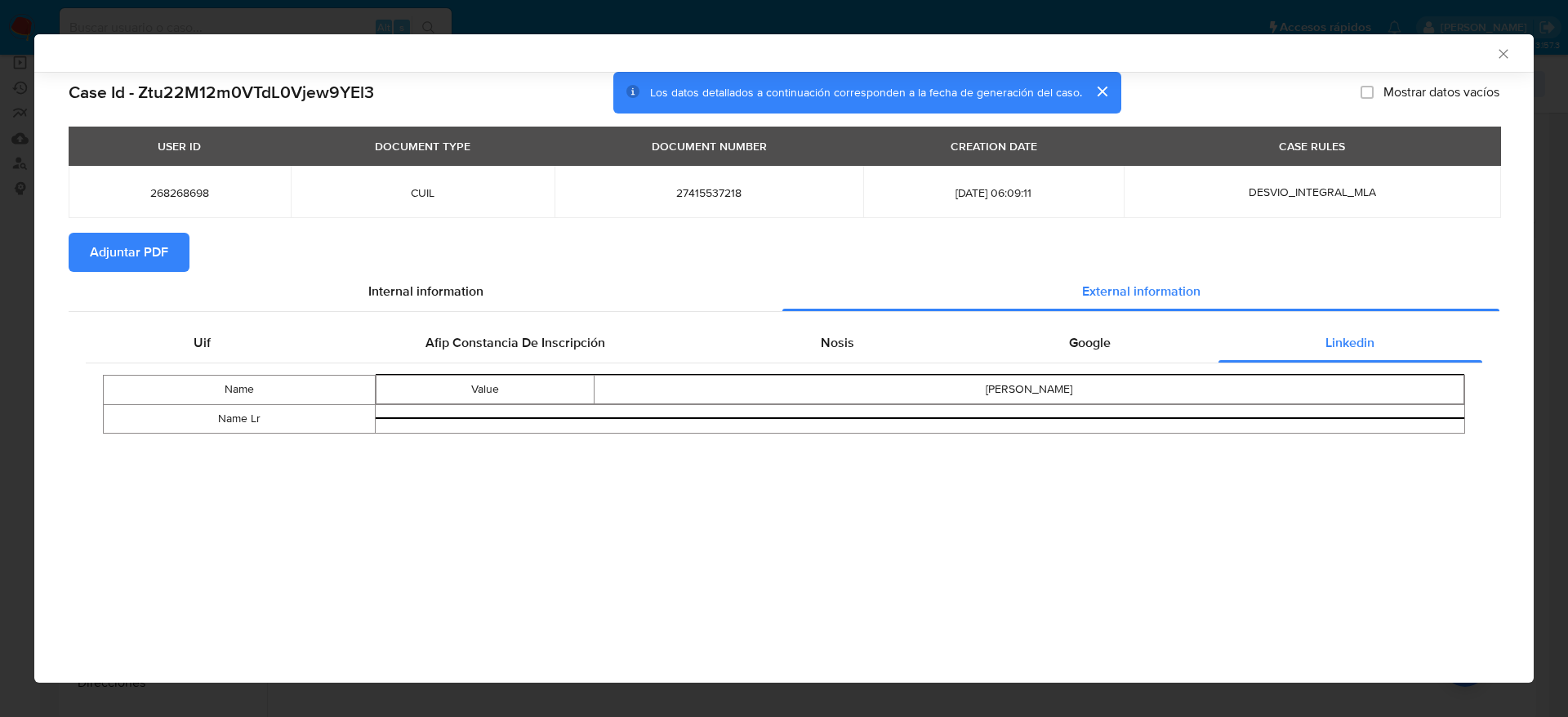
click at [164, 258] on span "Adjuntar PDF" at bounding box center [129, 251] width 78 height 36
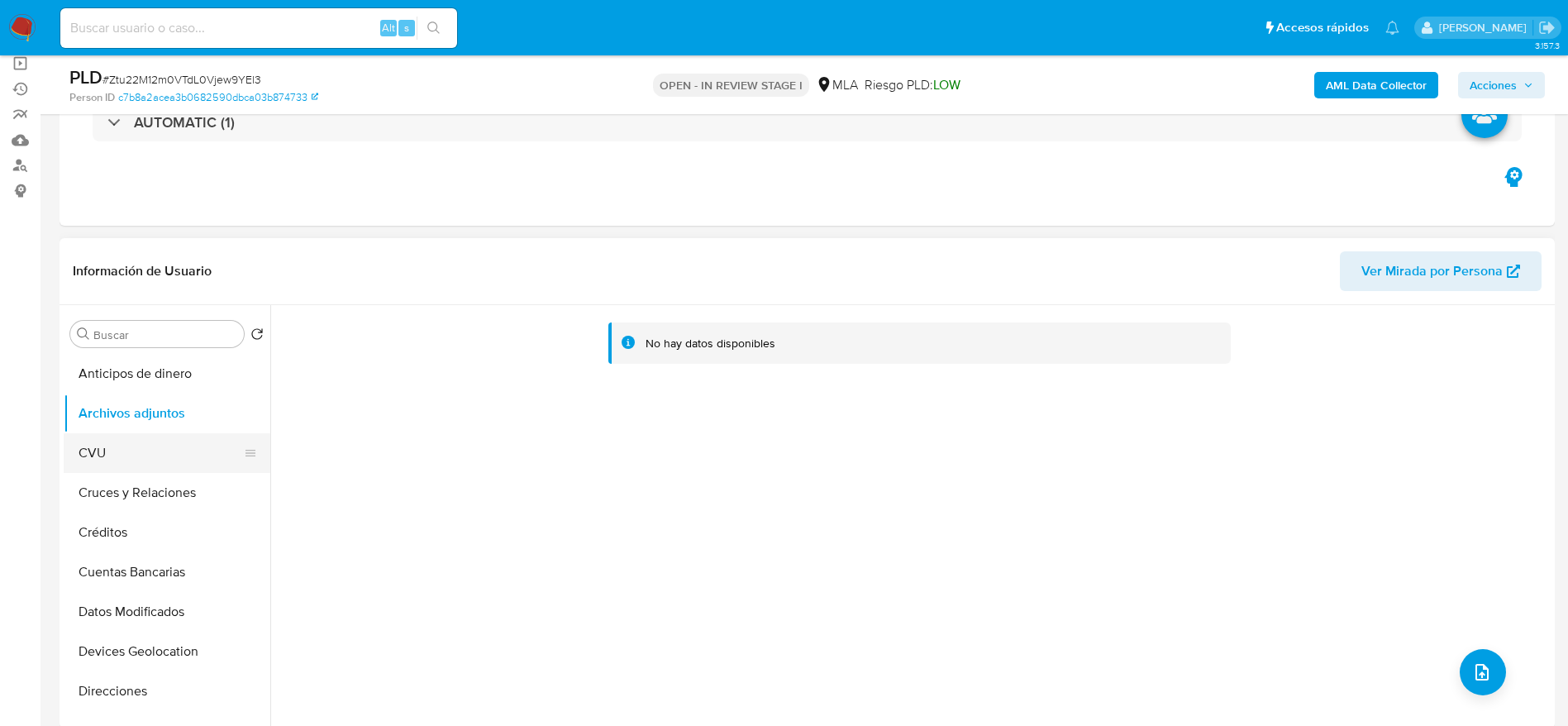
click at [138, 452] on button "CVU" at bounding box center [160, 453] width 193 height 39
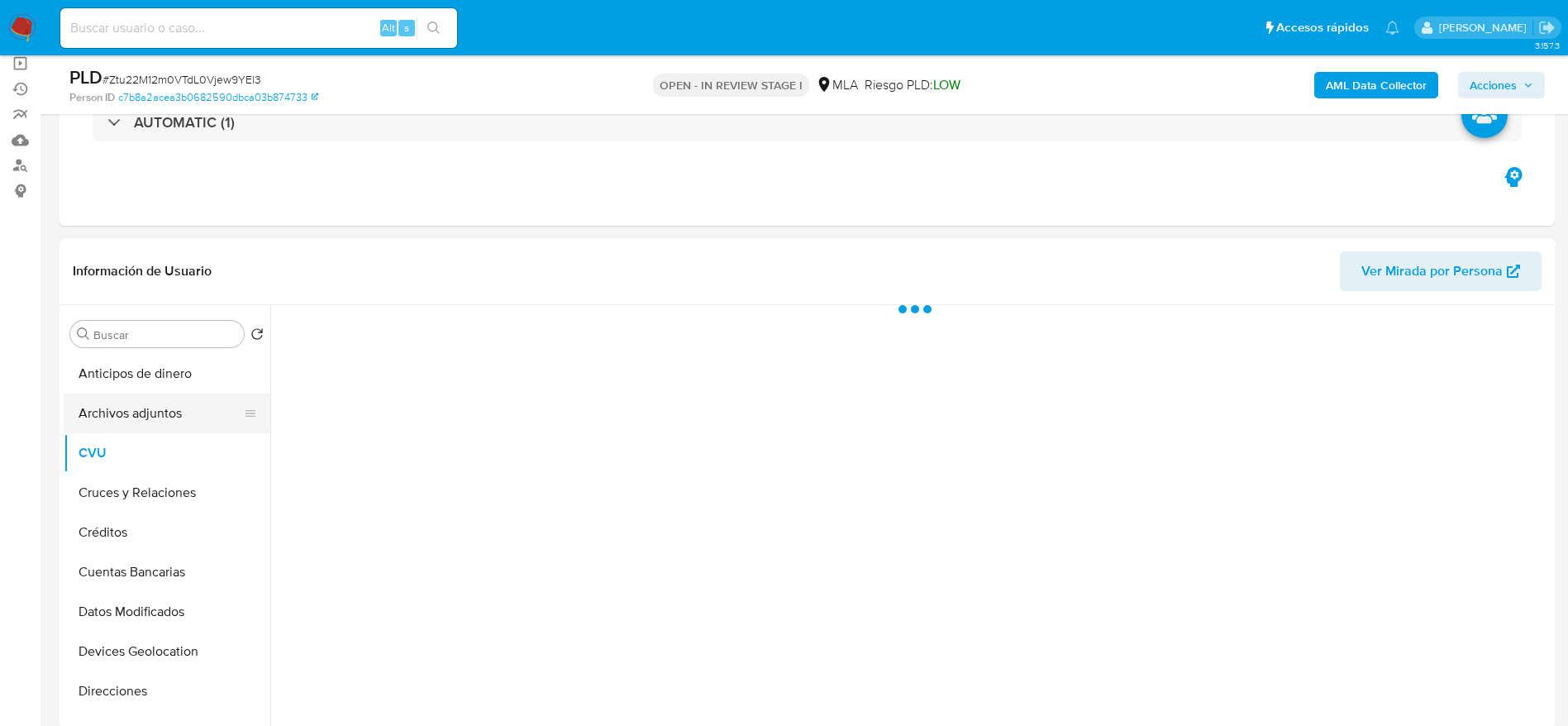
click at [141, 395] on button "Archivos adjuntos" at bounding box center [160, 413] width 193 height 39
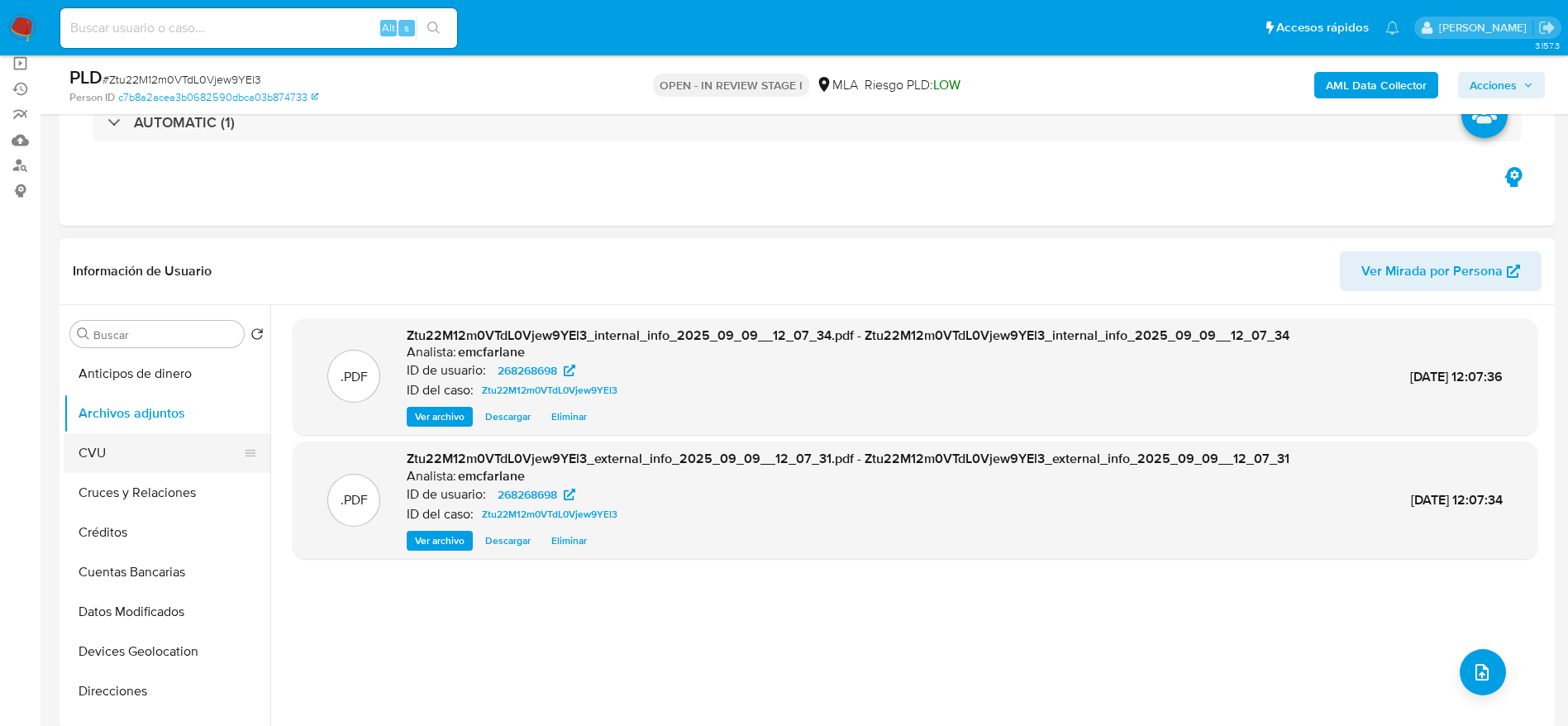
click at [128, 463] on button "CVU" at bounding box center [160, 453] width 193 height 39
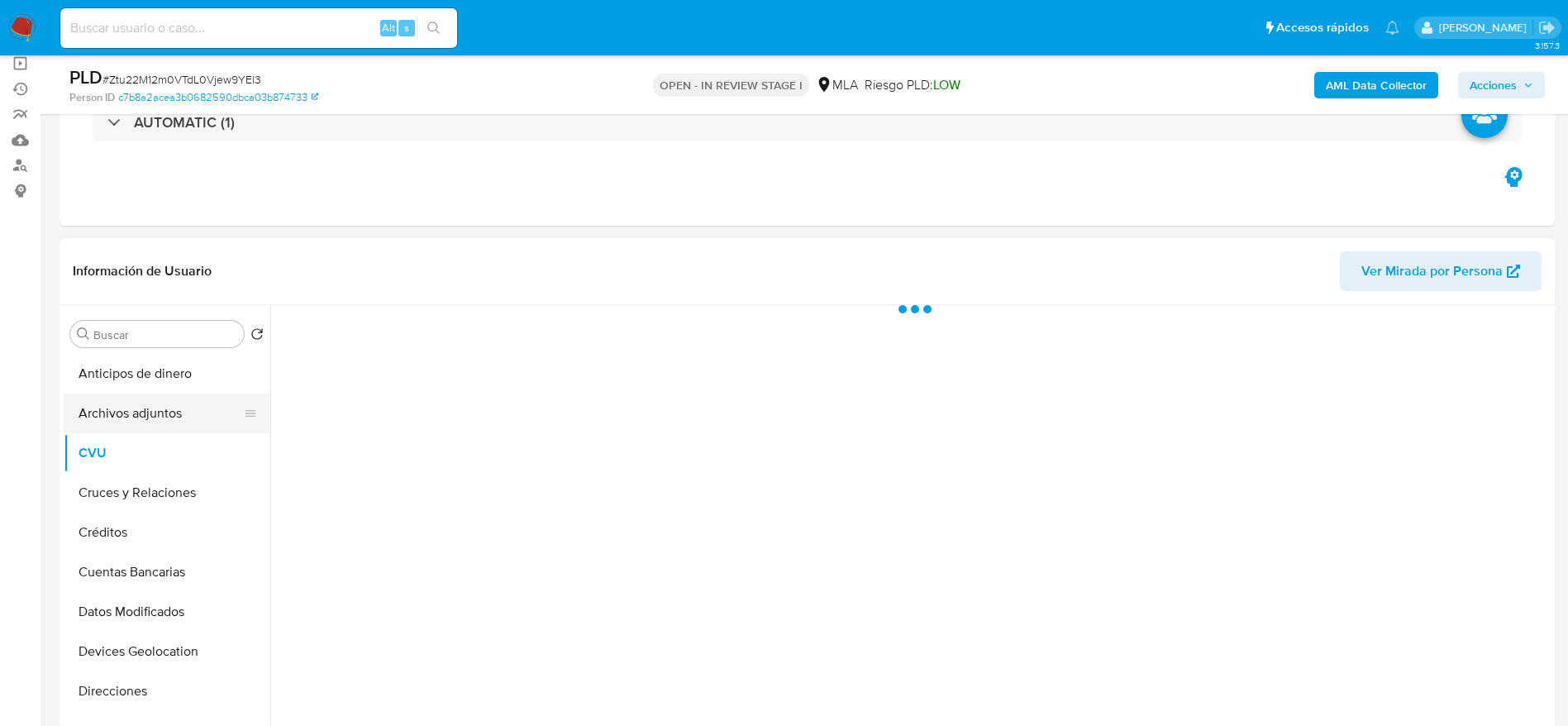
click at [148, 408] on button "Archivos adjuntos" at bounding box center [160, 413] width 193 height 39
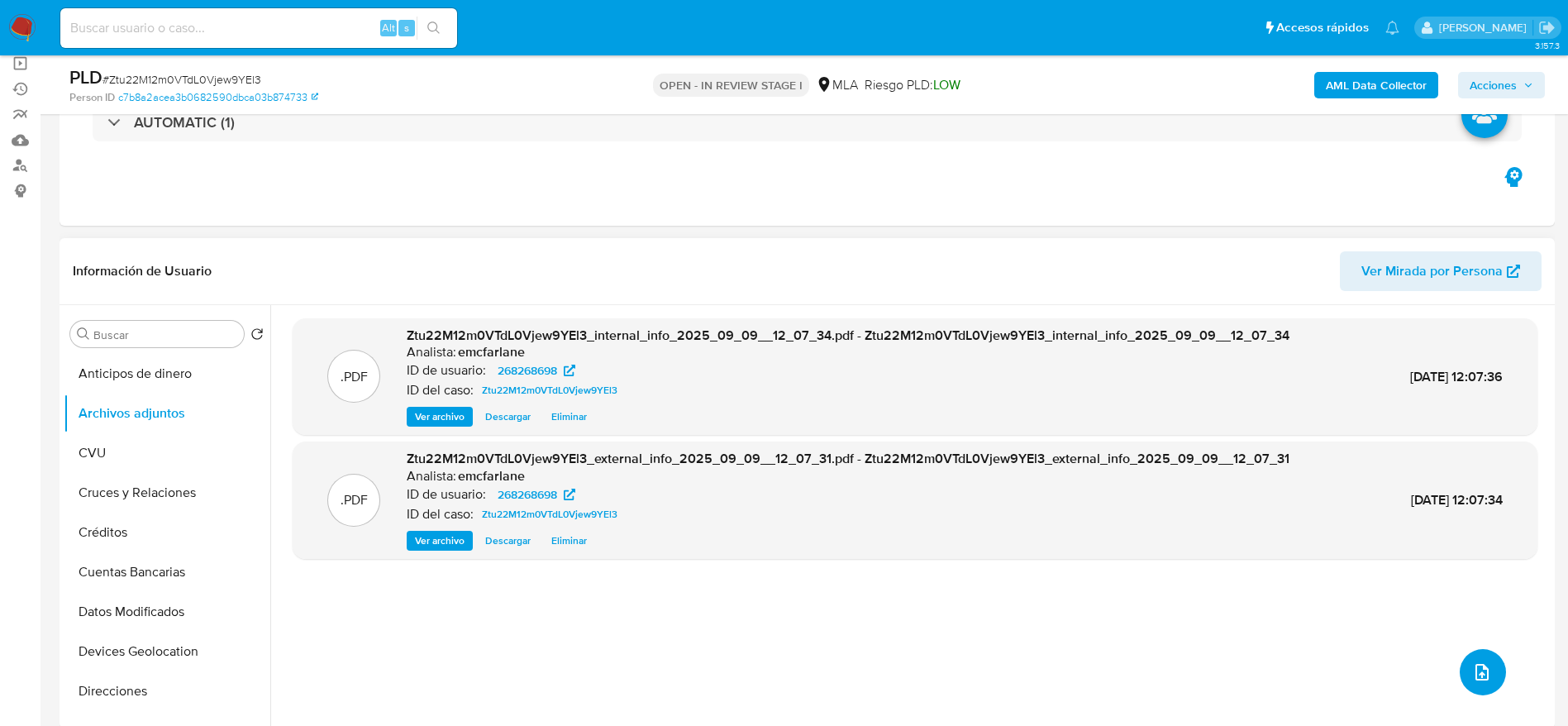
click at [1482, 683] on button "upload-file" at bounding box center [1482, 671] width 46 height 46
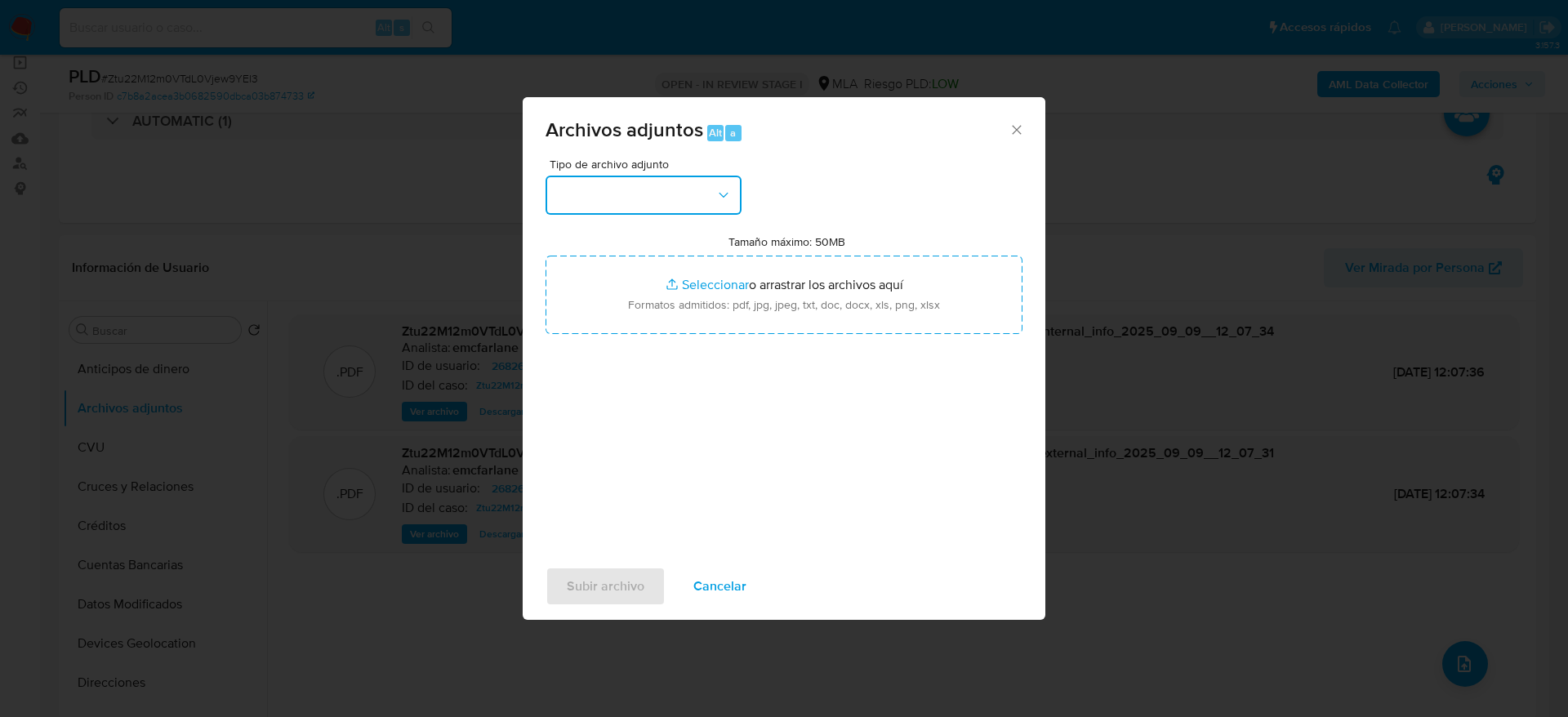
click at [650, 190] on button "button" at bounding box center [643, 195] width 196 height 39
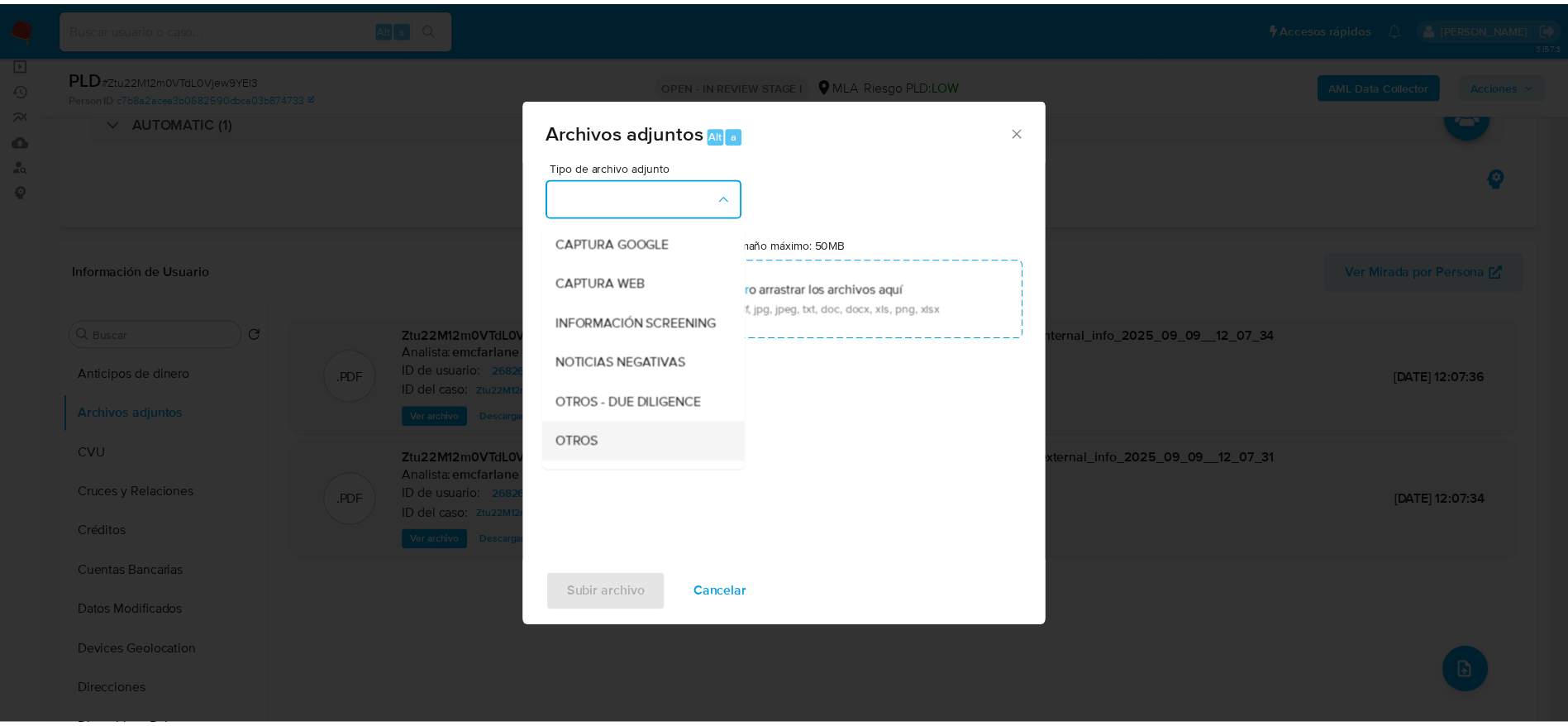
scroll to position [248, 0]
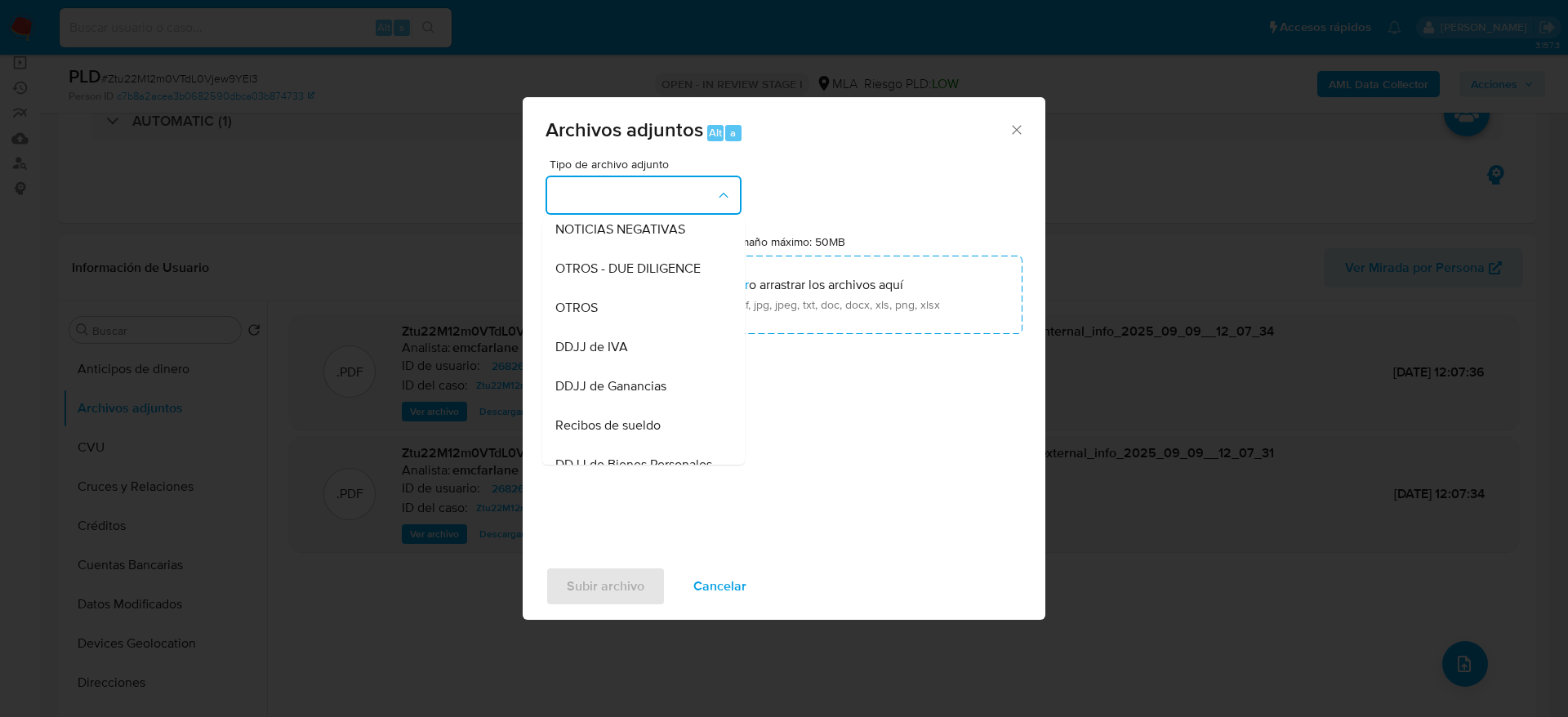
drag, startPoint x: 591, startPoint y: 330, endPoint x: 652, endPoint y: 334, distance: 61.1
click at [591, 316] on span "OTROS" at bounding box center [576, 308] width 42 height 17
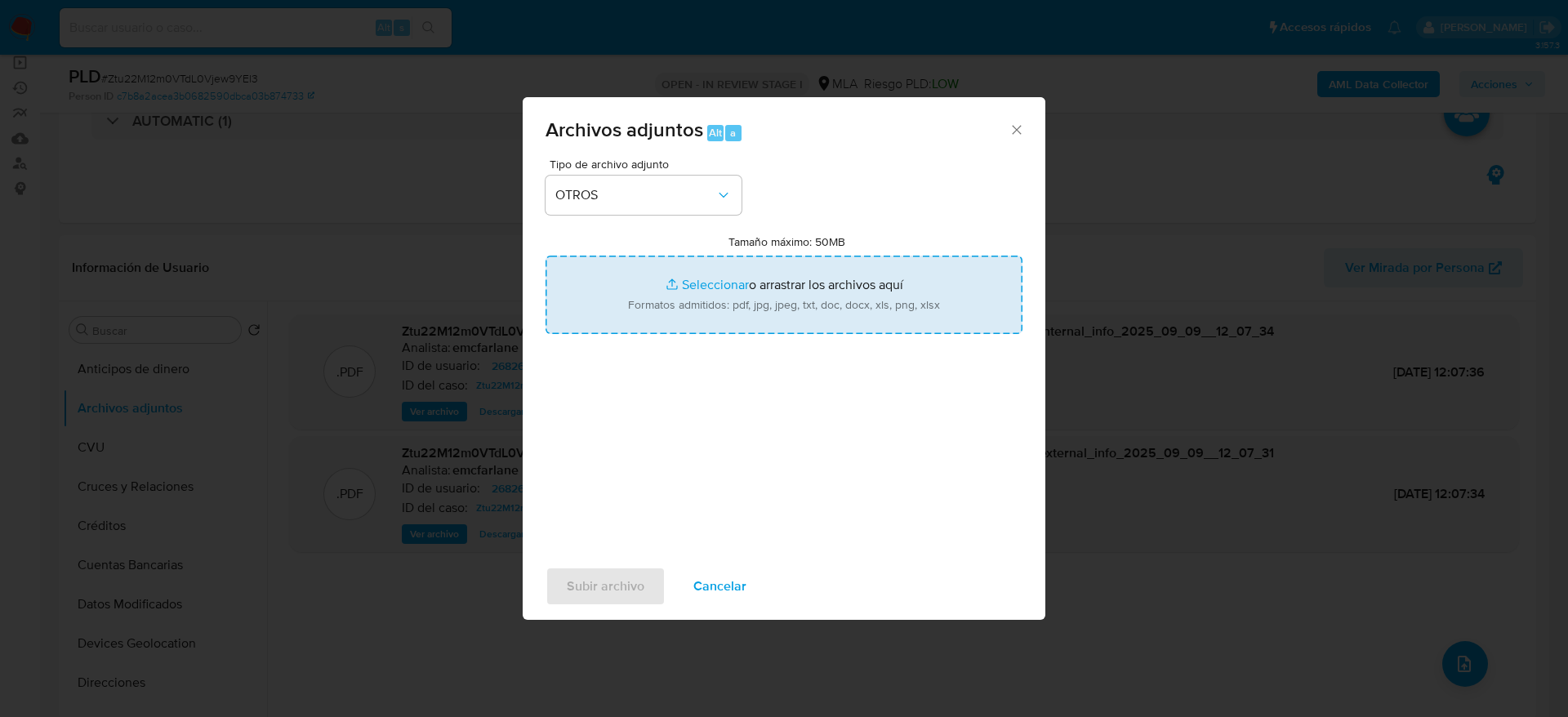
type input "C:\fakepath\Caselog Ztu22M12m0VTdL0Vjew9YEl3.docx"
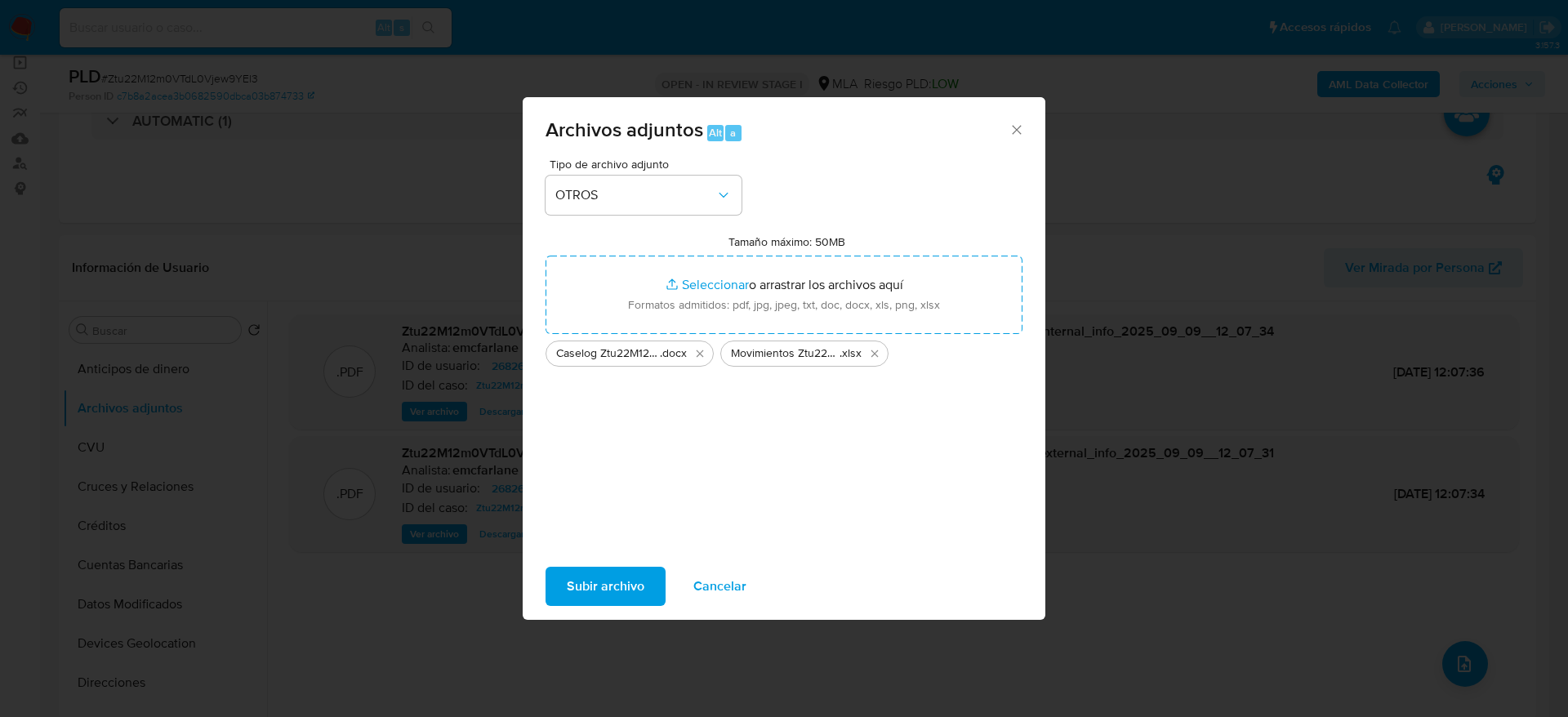
click at [613, 583] on span "Subir archivo" at bounding box center [605, 586] width 77 height 36
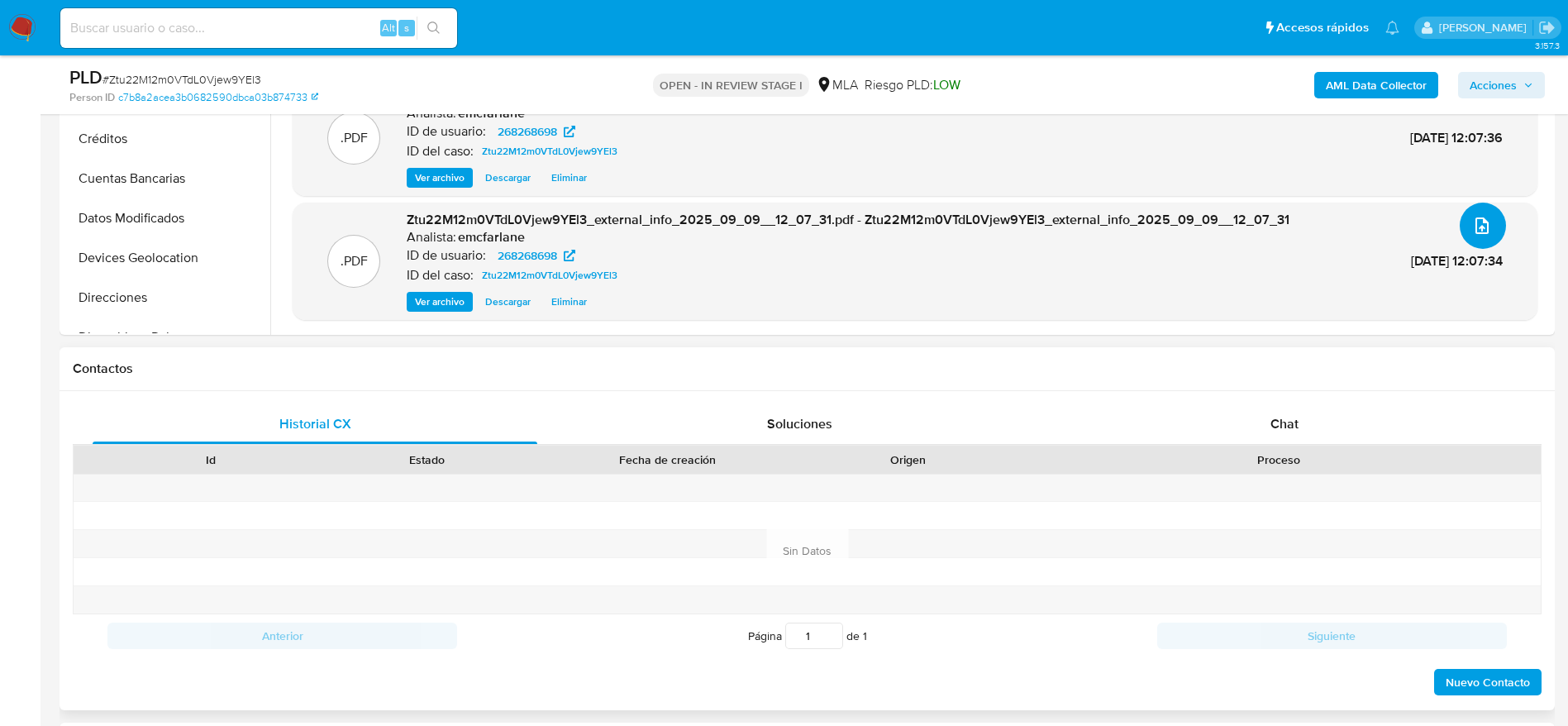
scroll to position [620, 0]
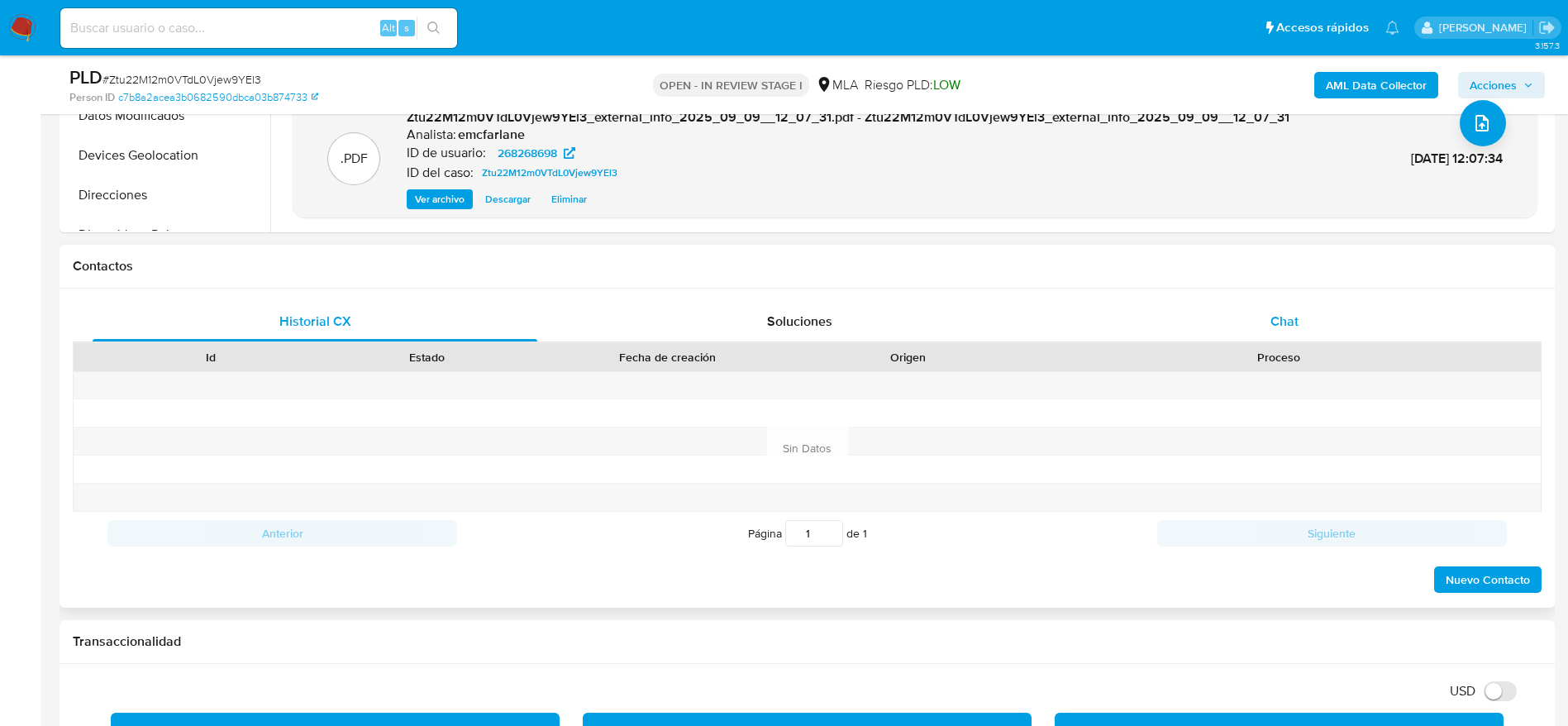
click at [1308, 308] on div "Chat" at bounding box center [1283, 321] width 444 height 39
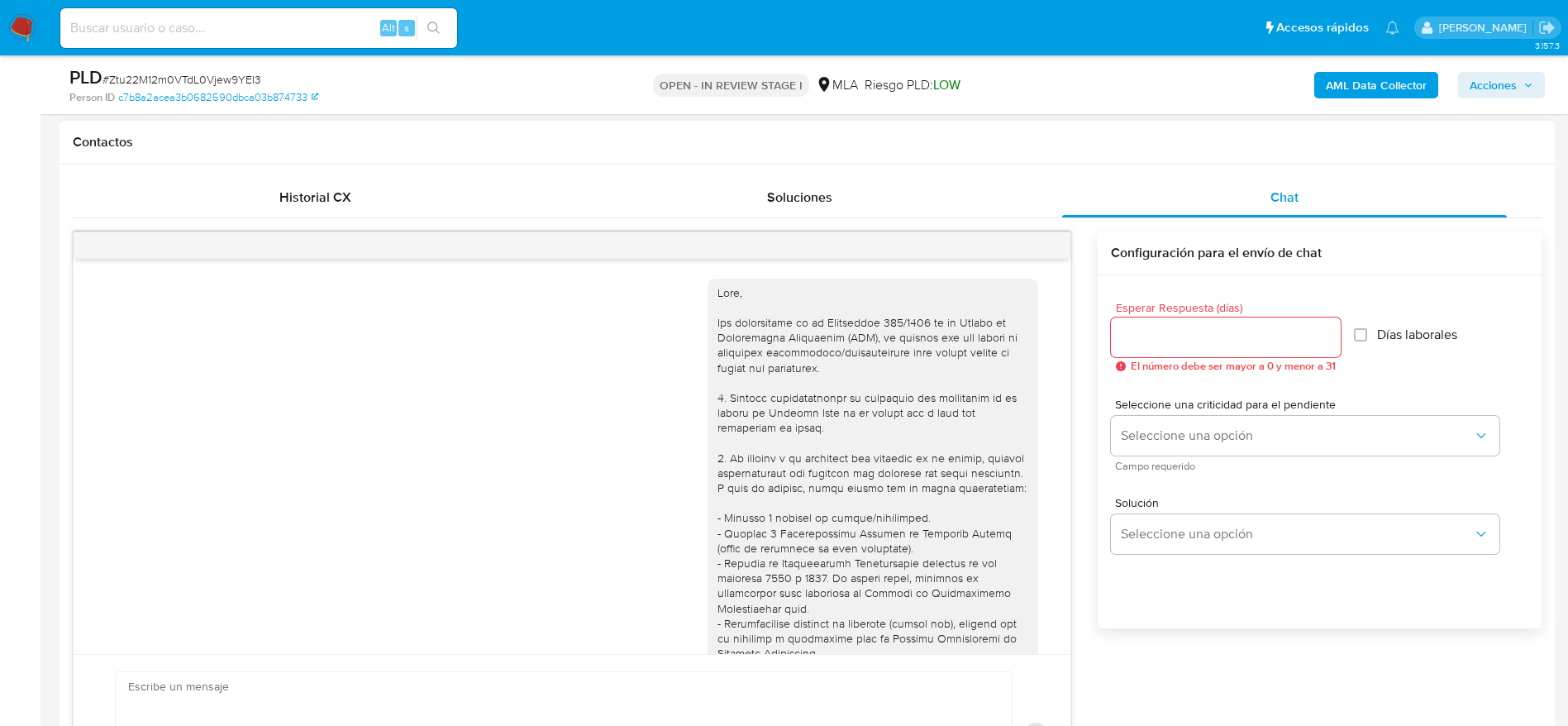
scroll to position [1781, 0]
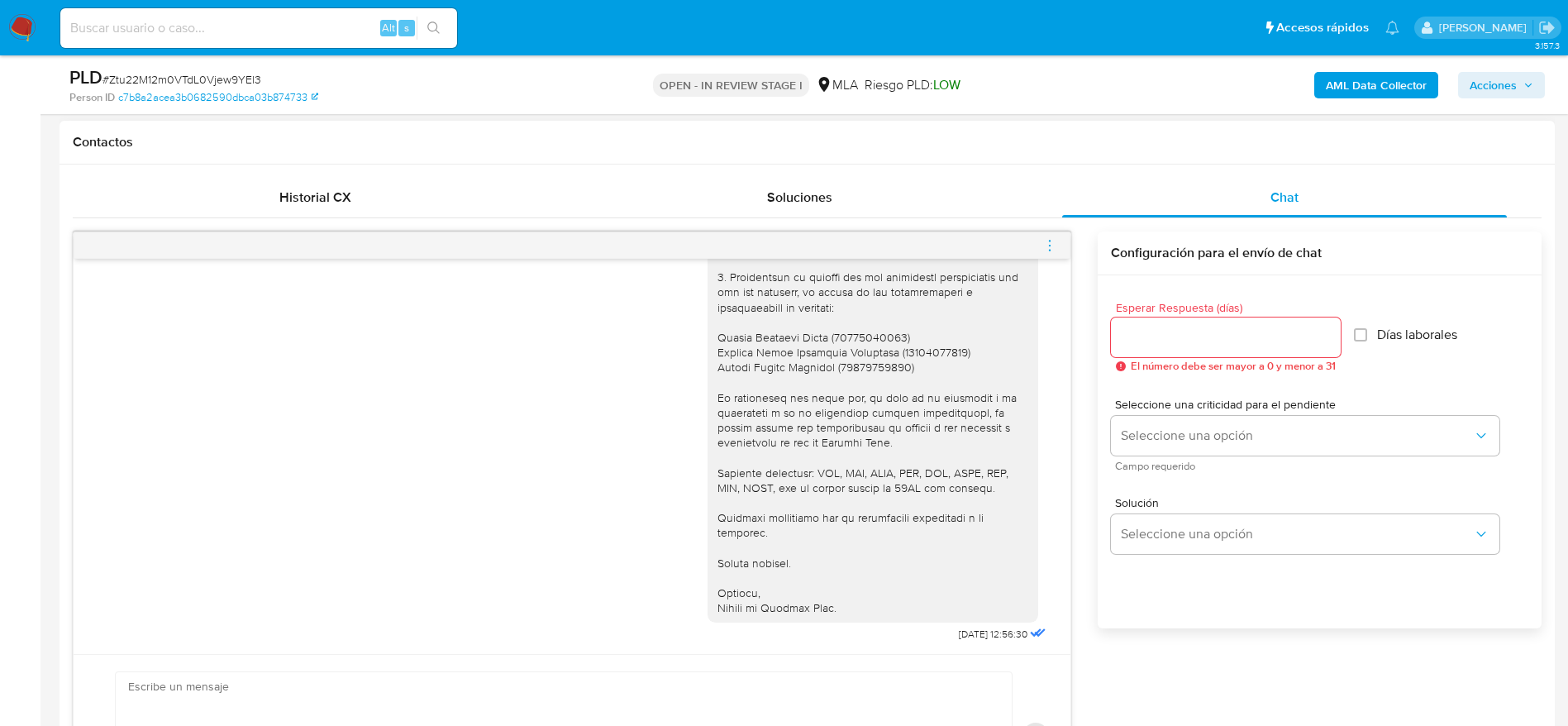
click at [1055, 249] on icon "menu-action" at bounding box center [1050, 245] width 15 height 15
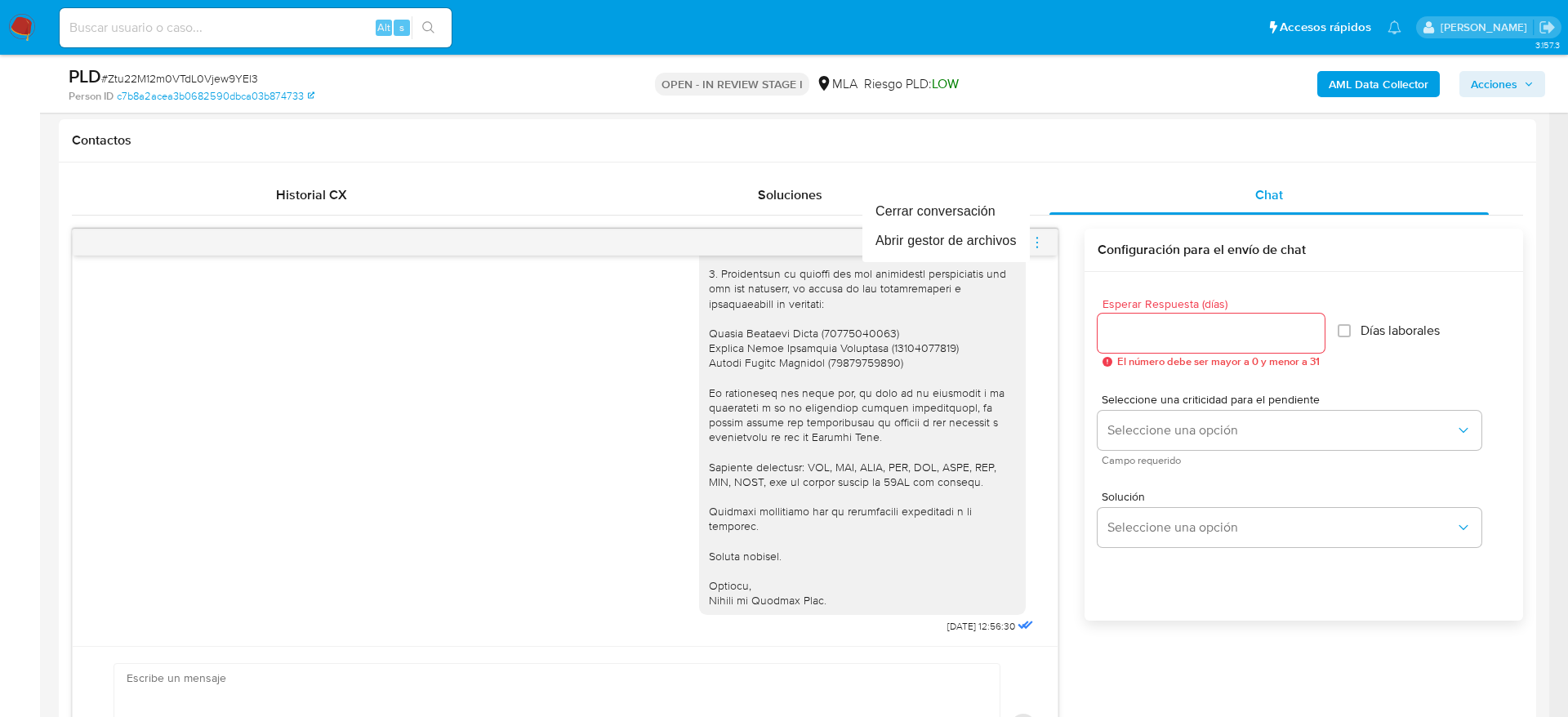
click at [971, 188] on div at bounding box center [784, 358] width 1568 height 717
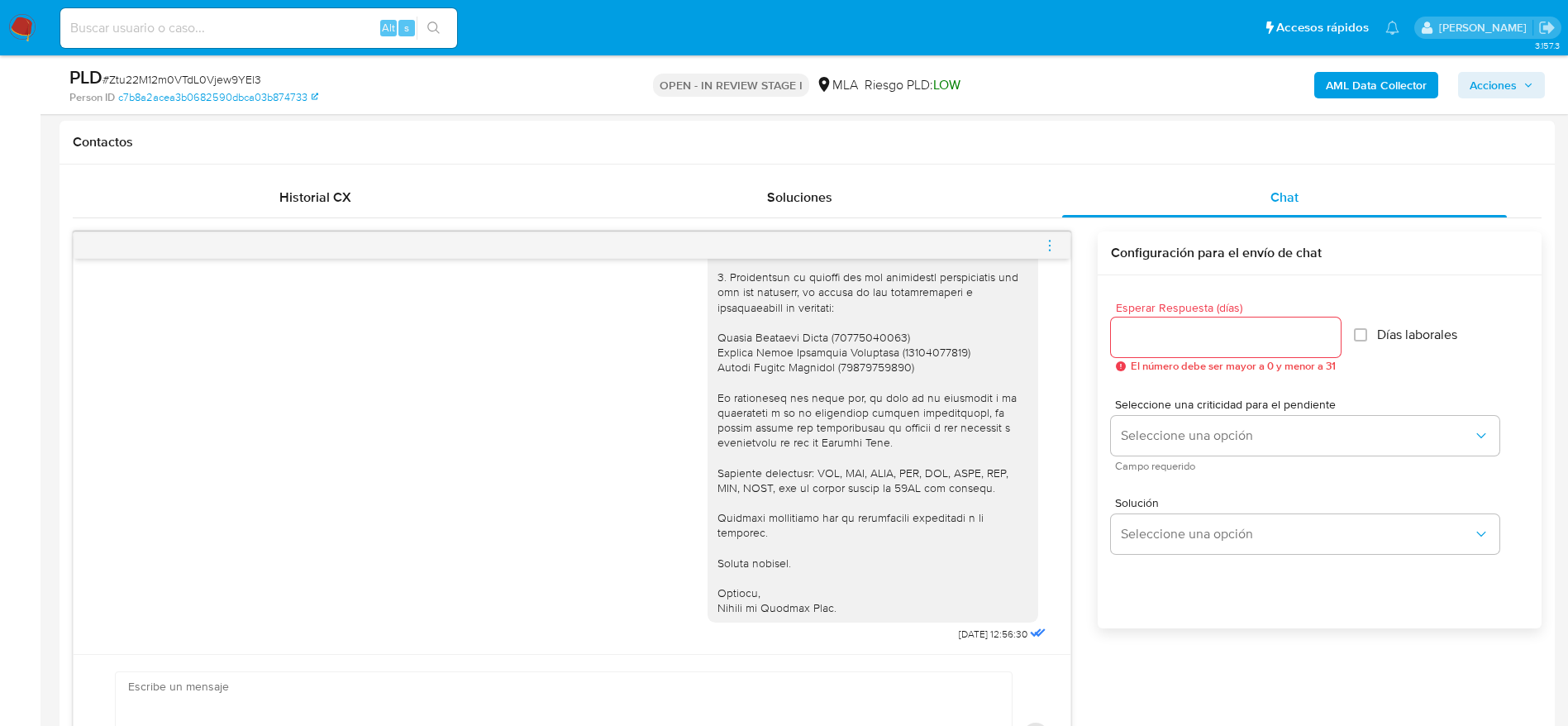
click at [981, 205] on div "Soluciones" at bounding box center [799, 197] width 444 height 39
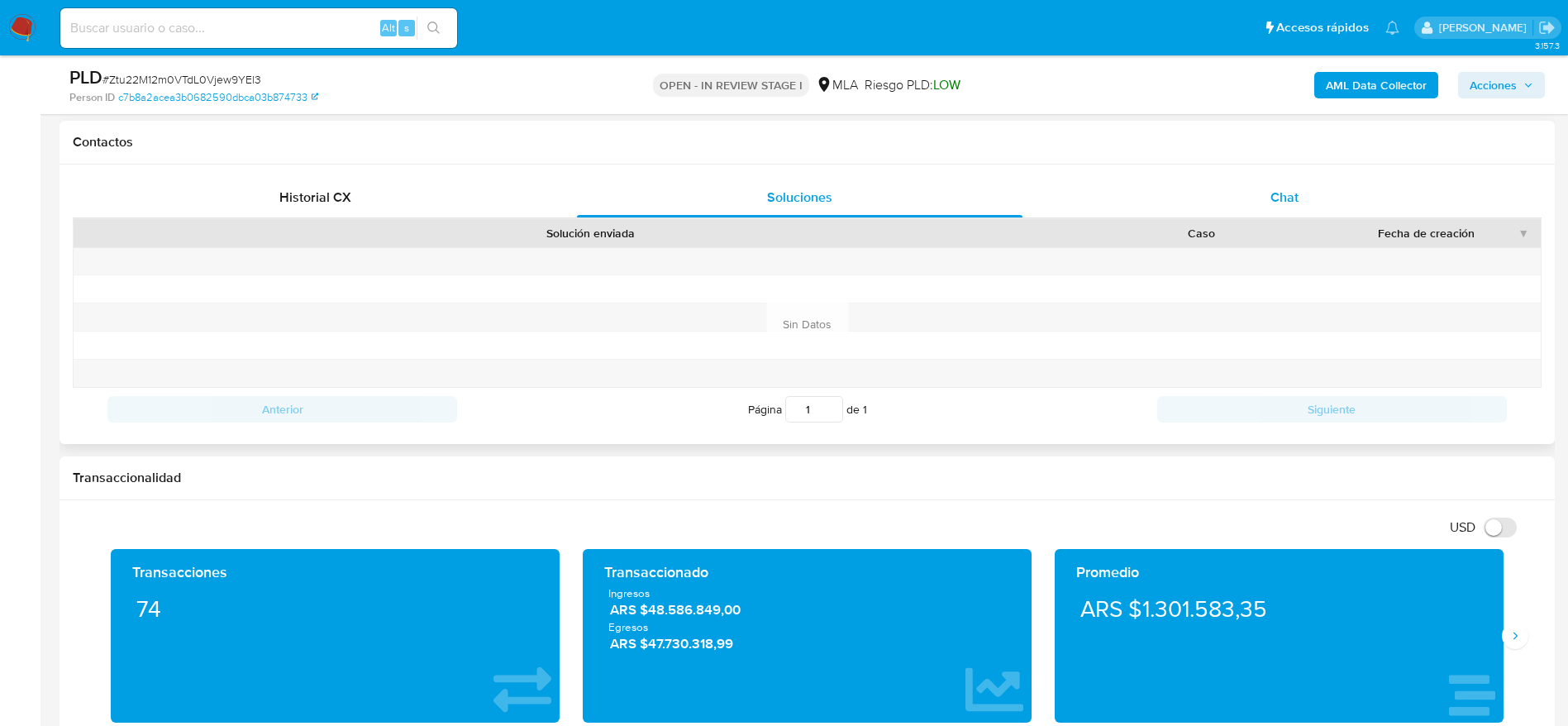
click at [1289, 187] on span "Chat" at bounding box center [1283, 197] width 28 height 19
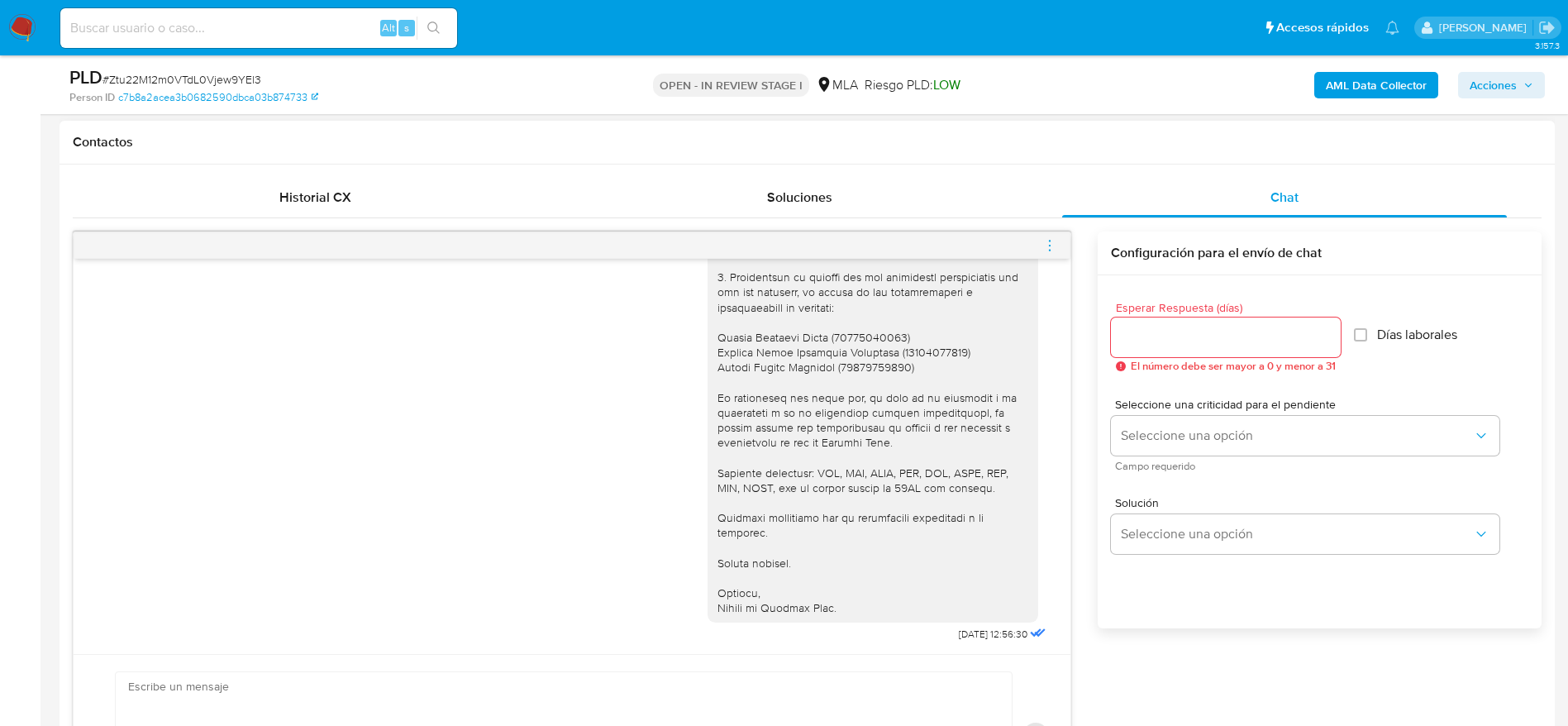
click at [1054, 245] on icon "menu-action" at bounding box center [1050, 245] width 15 height 15
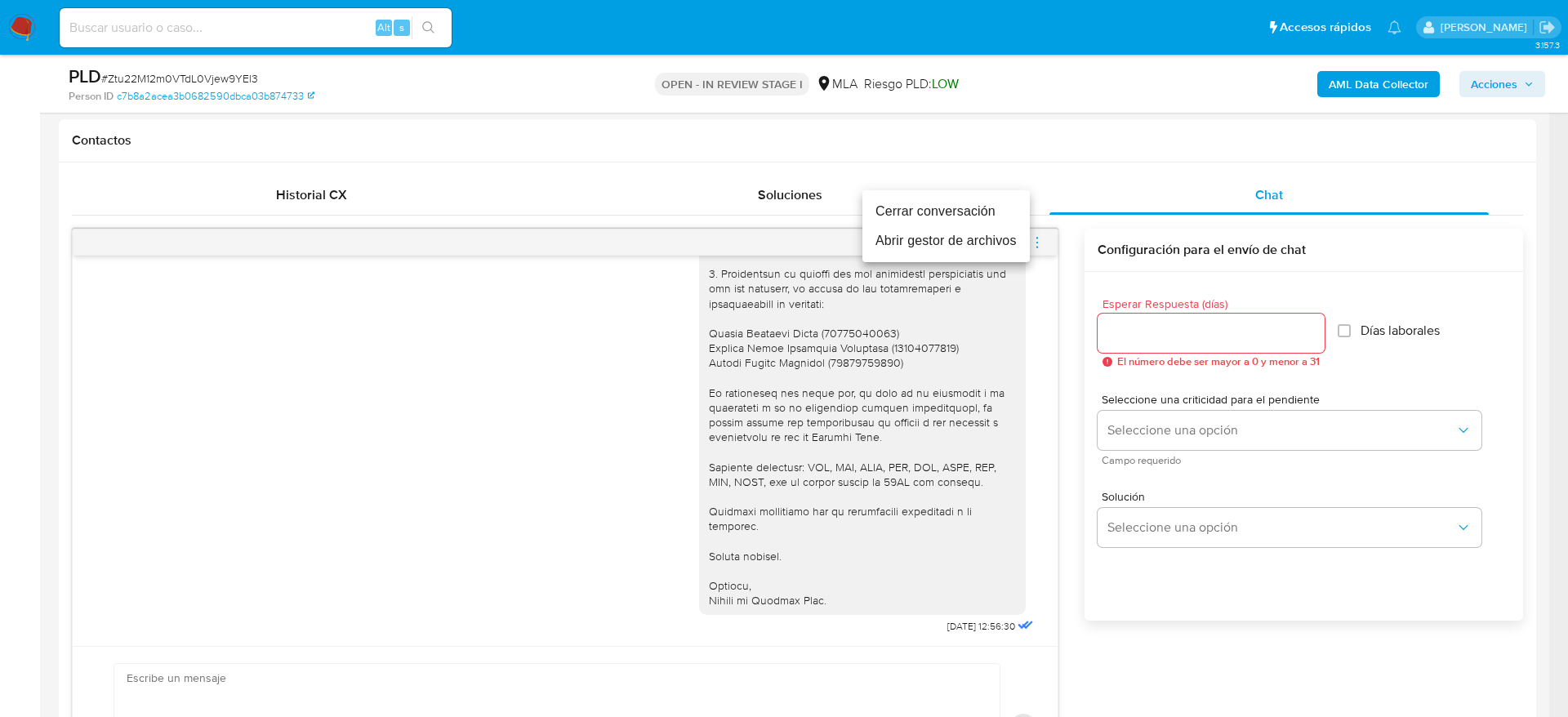
click at [984, 217] on li "Cerrar conversación" at bounding box center [946, 211] width 168 height 29
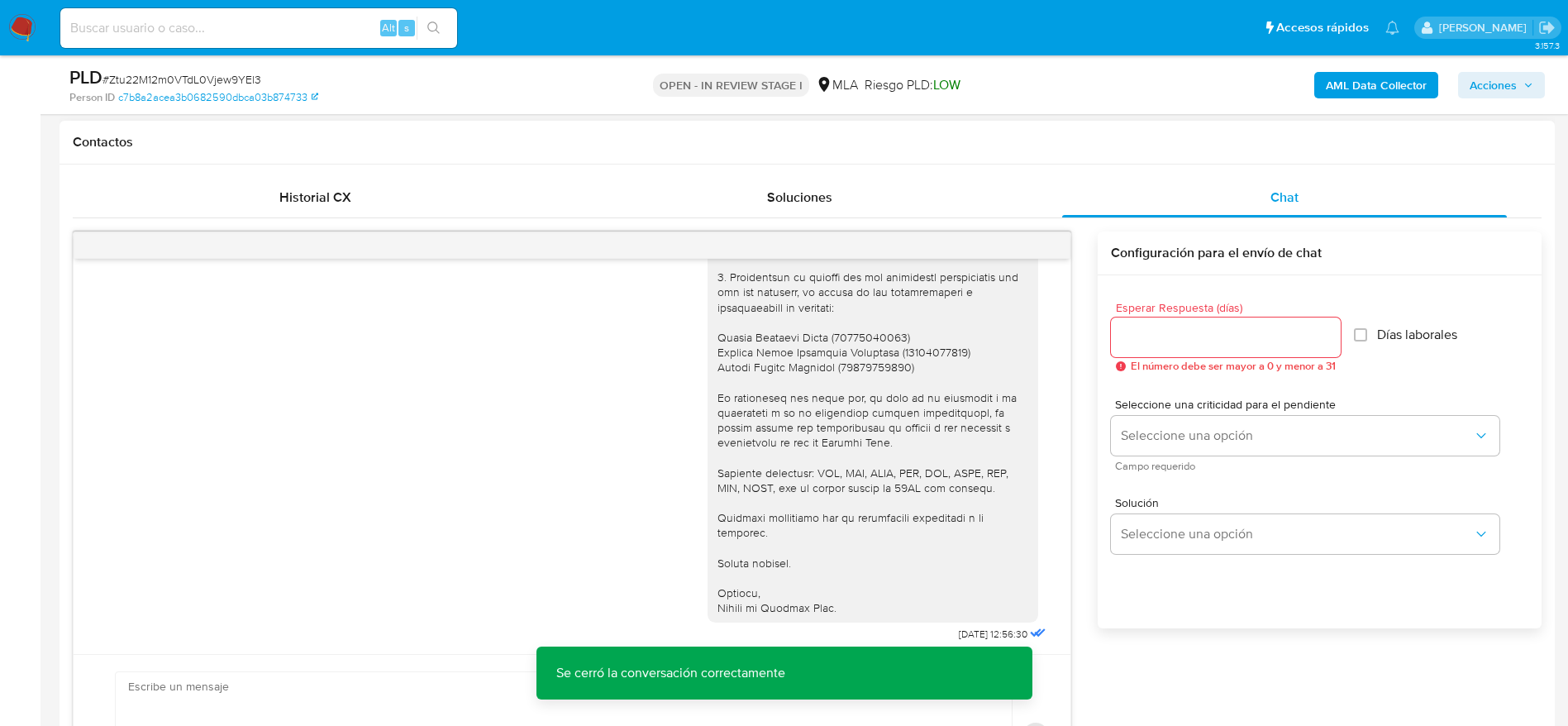
click at [1006, 166] on div "Historial CX Soluciones Chat Id Estado Fecha de creación Origen Proceso Anterio…" at bounding box center [807, 497] width 1495 height 666
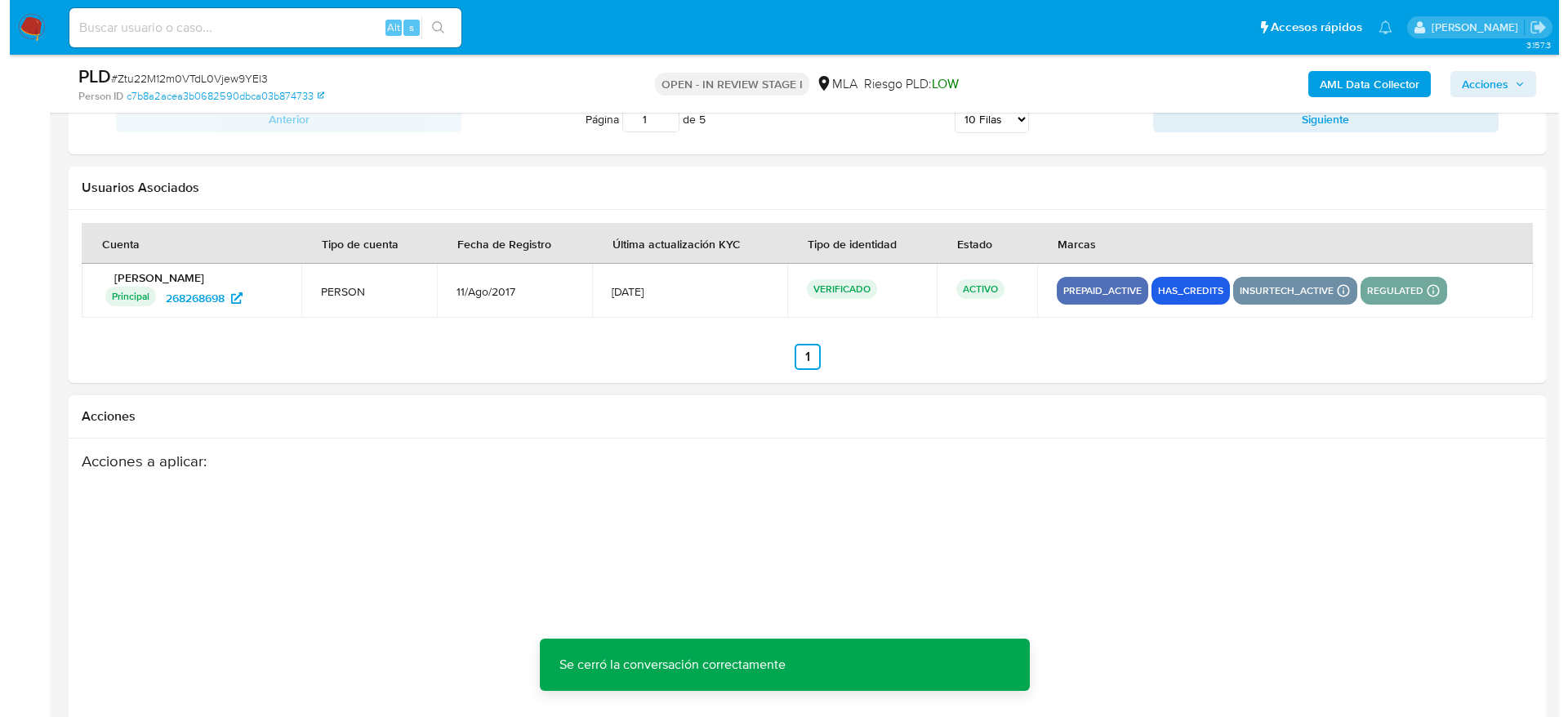
scroll to position [2872, 0]
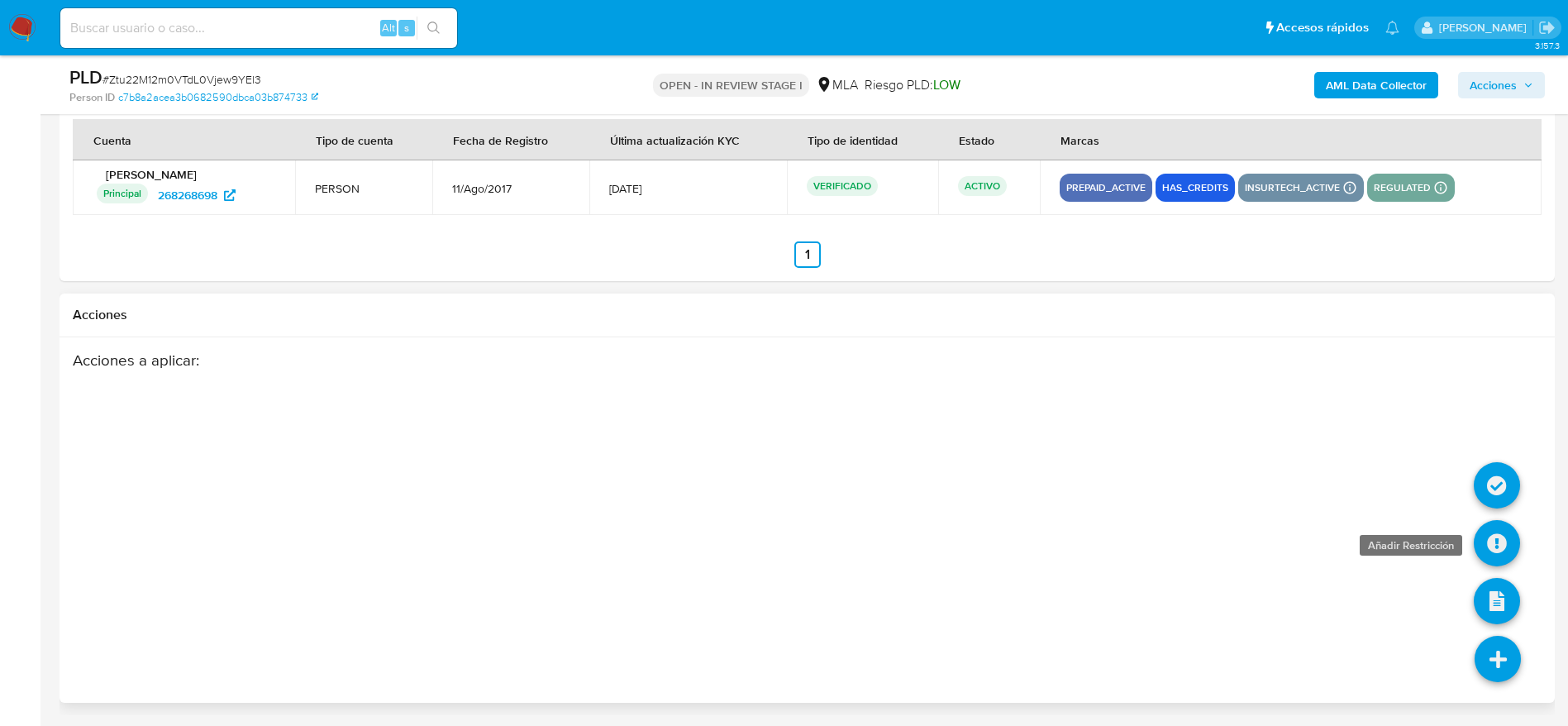
drag, startPoint x: 1492, startPoint y: 657, endPoint x: 1494, endPoint y: 559, distance: 98.0
click at [1492, 653] on icon at bounding box center [1497, 659] width 46 height 46
click at [1500, 535] on icon at bounding box center [1496, 543] width 46 height 46
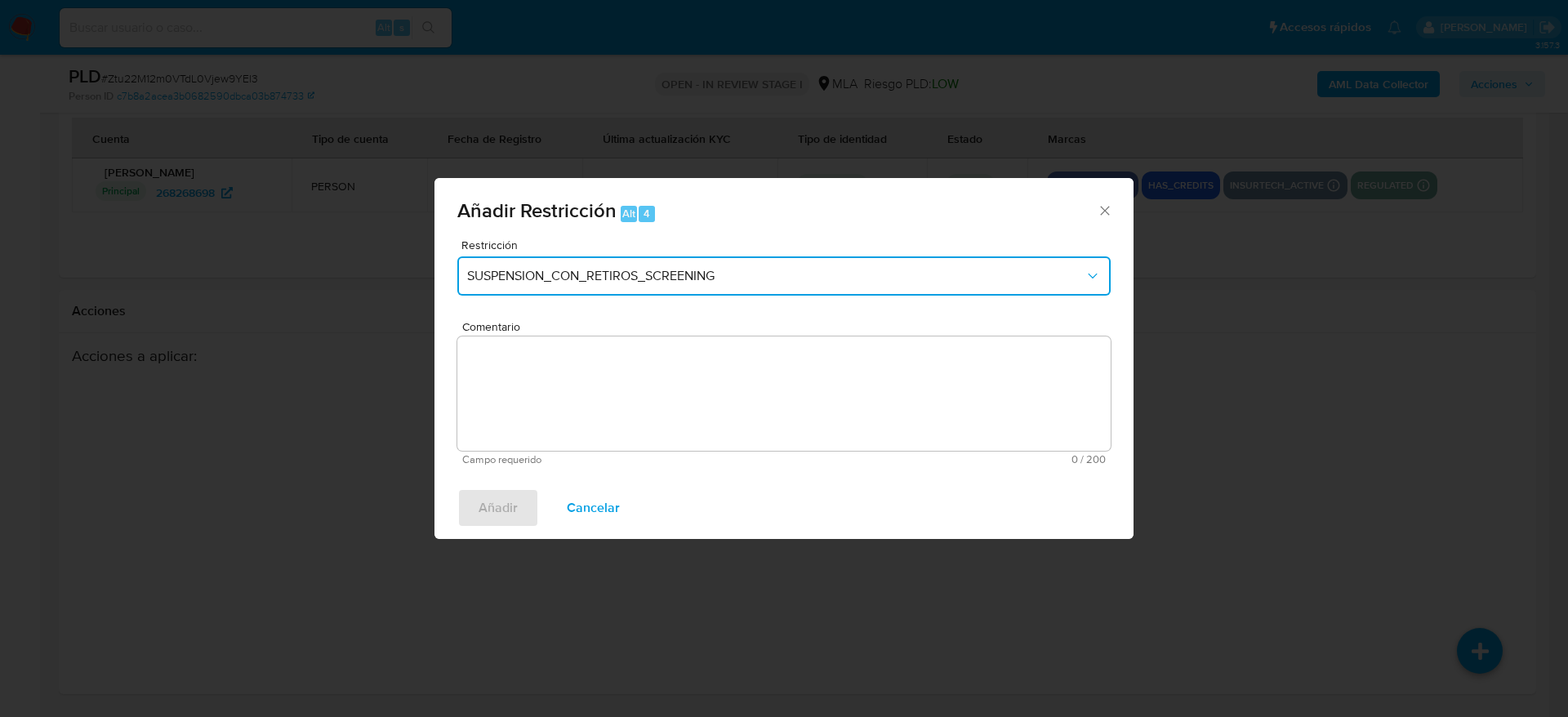
click at [673, 268] on span "SUSPENSION_CON_RETIROS_SCREENING" at bounding box center [776, 276] width 618 height 17
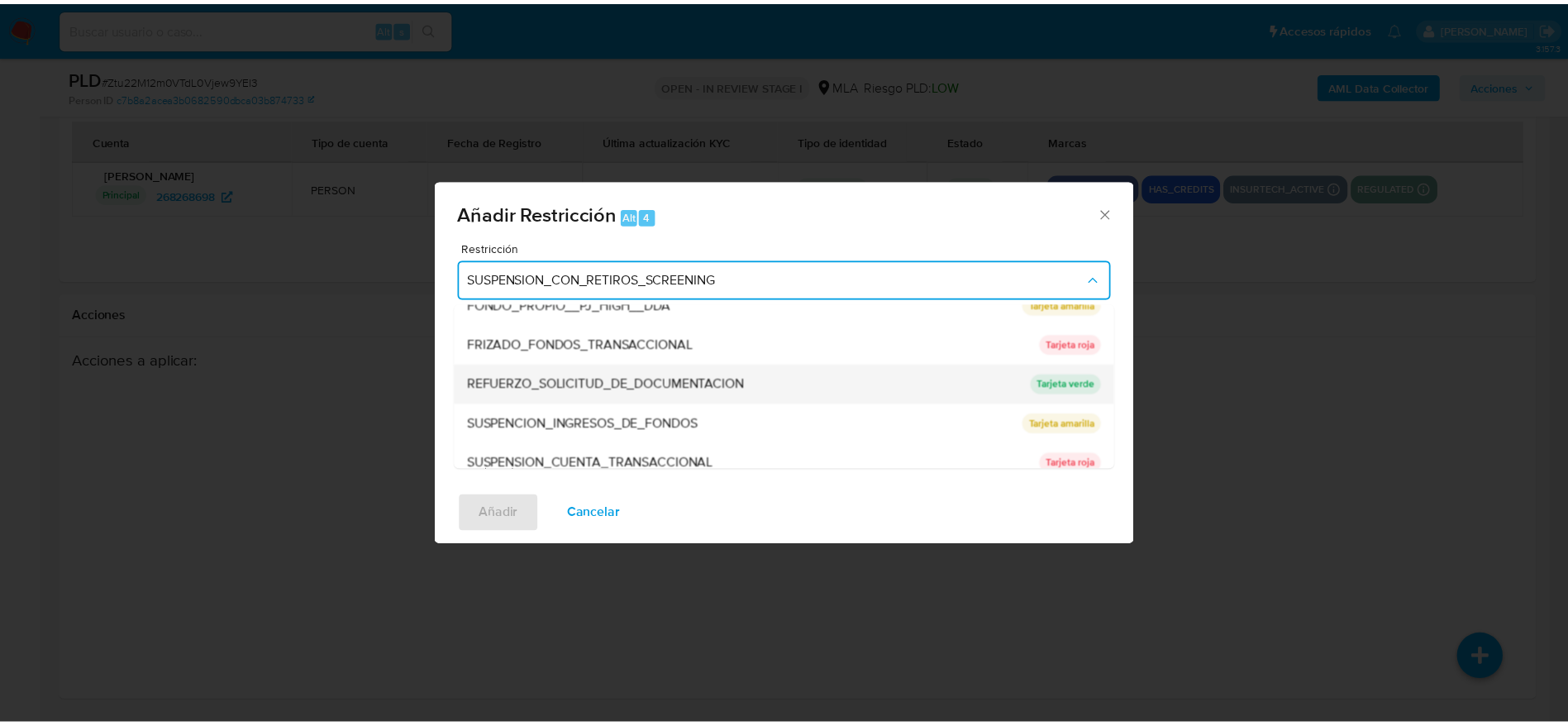
scroll to position [350, 0]
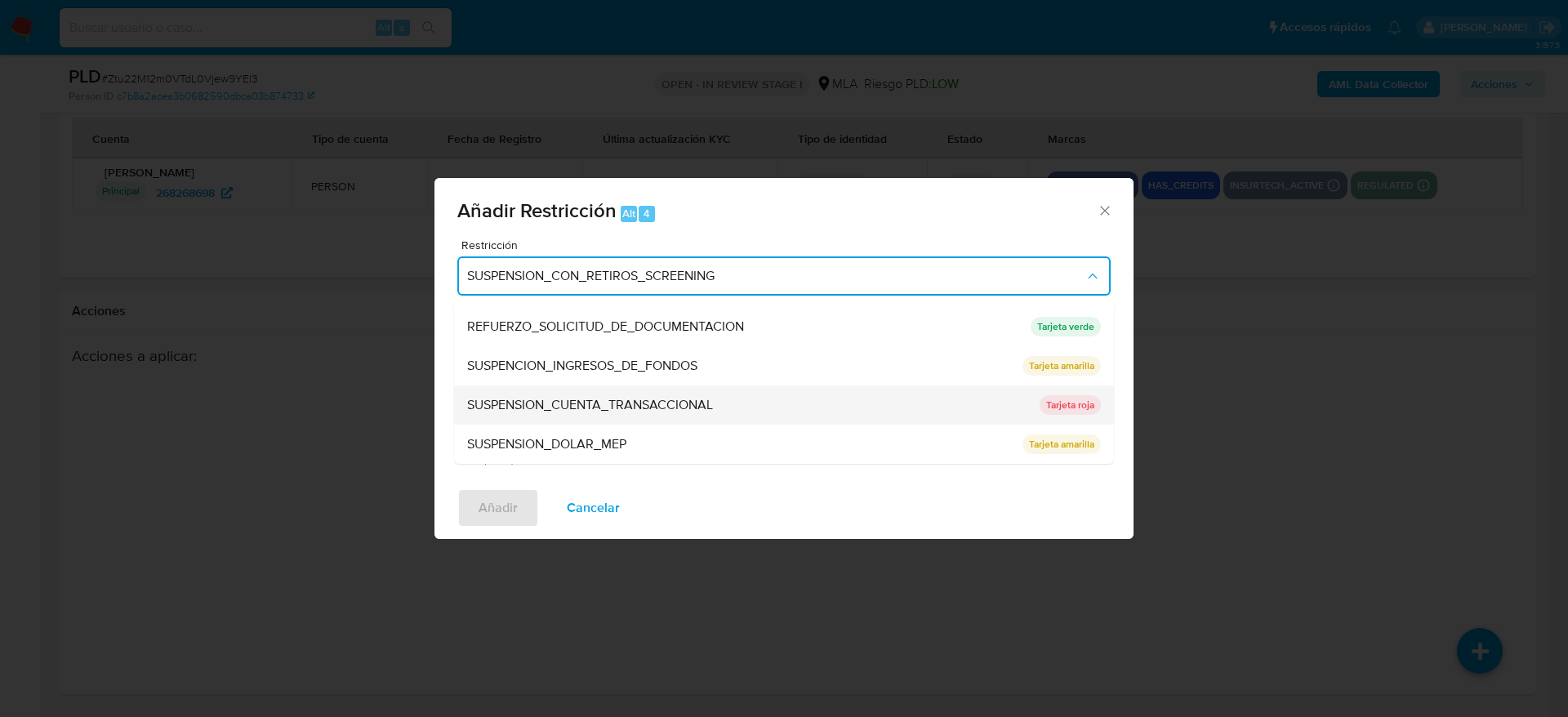
click at [652, 392] on div "SUSPENSION_CUENTA_TRANSACCIONAL" at bounding box center [749, 404] width 563 height 39
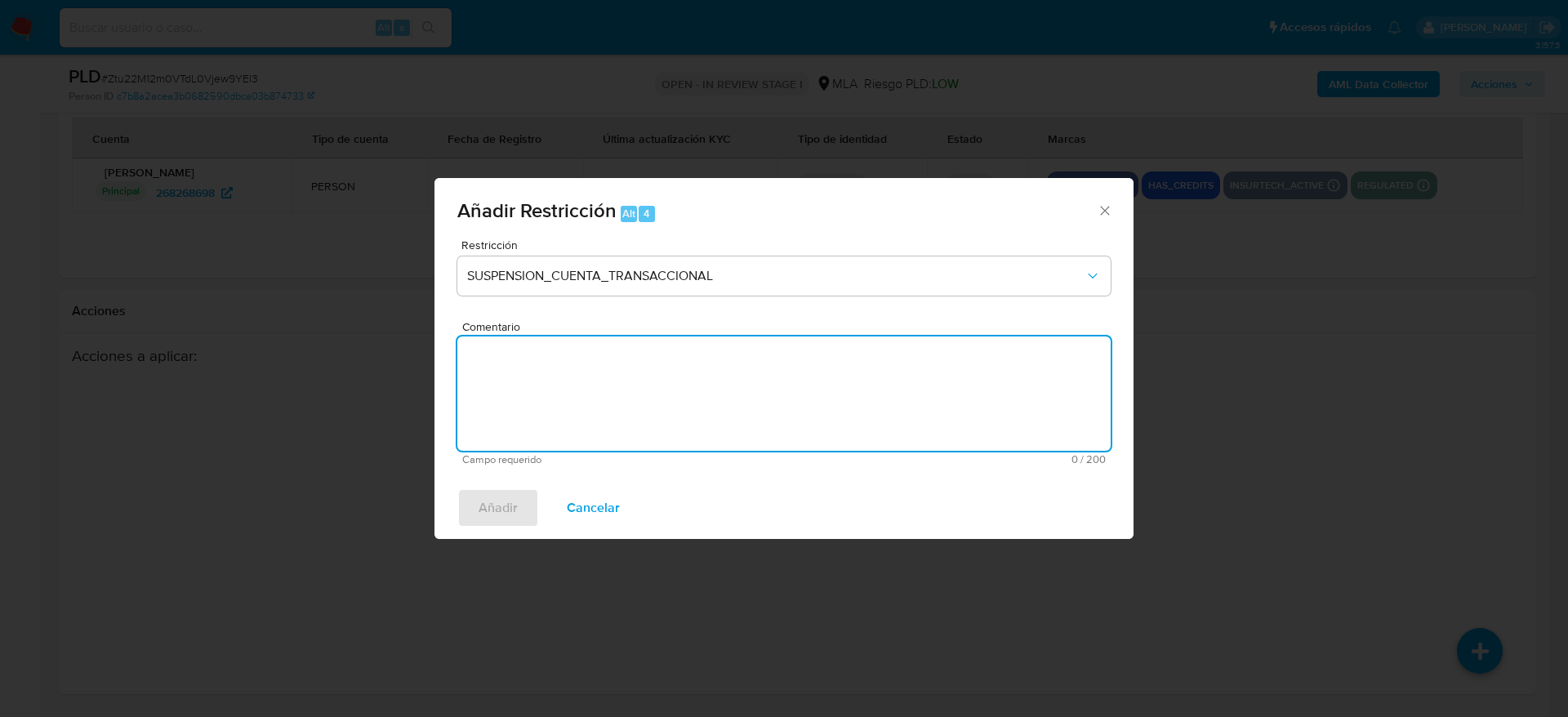
click at [654, 400] on textarea "Comentario" at bounding box center [784, 393] width 653 height 115
type textarea "AML"
click at [520, 507] on button "Añadir" at bounding box center [498, 507] width 81 height 39
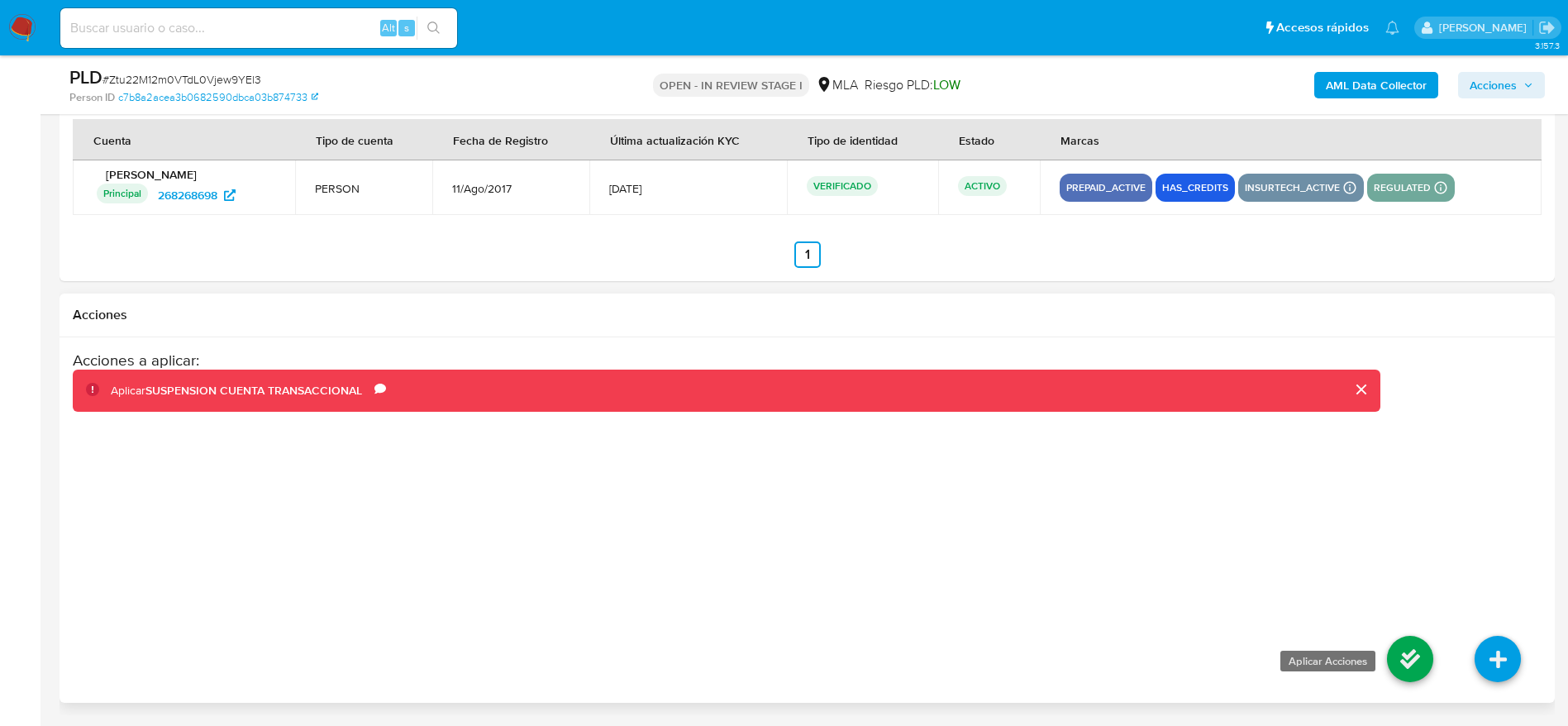
click at [1419, 677] on icon at bounding box center [1409, 659] width 46 height 46
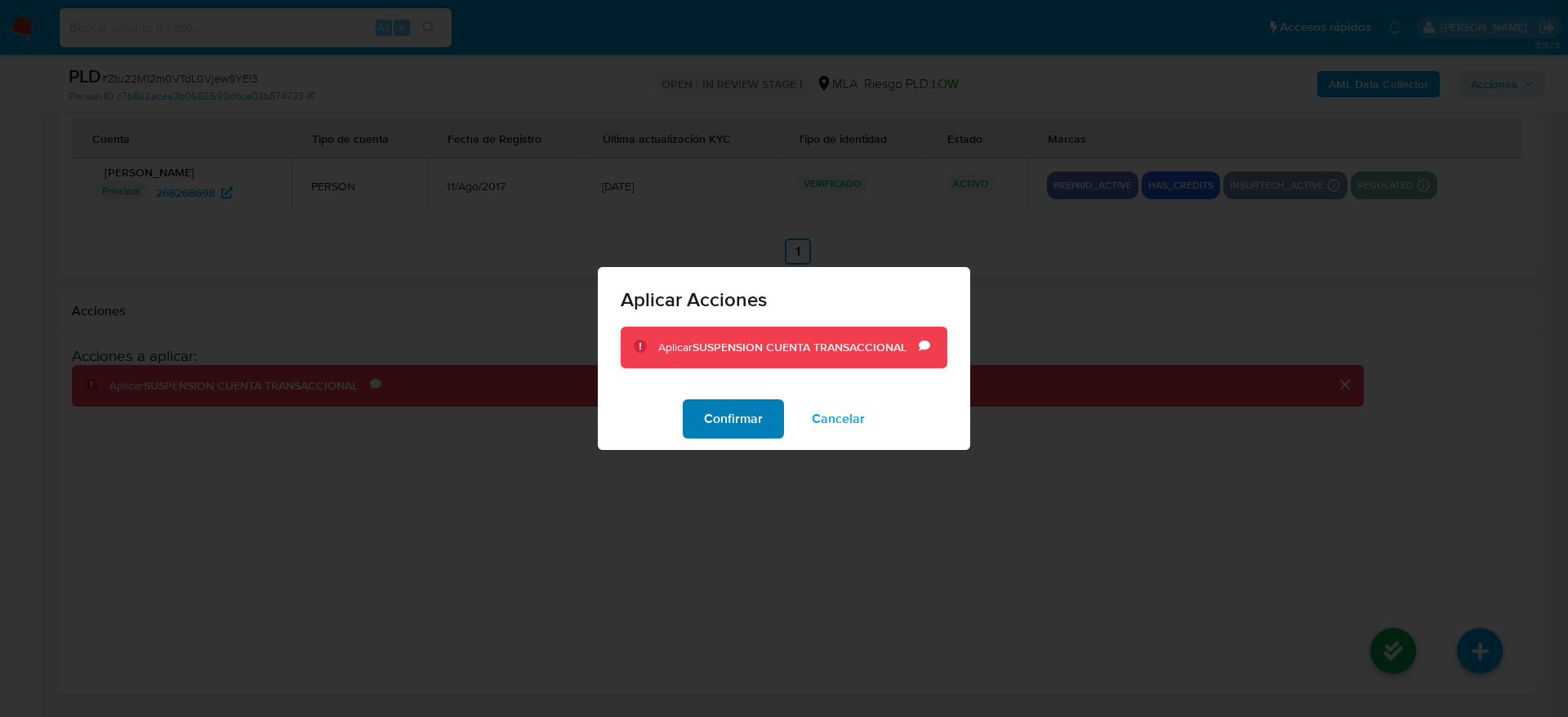
click at [723, 422] on span "Confirmar" at bounding box center [733, 418] width 59 height 36
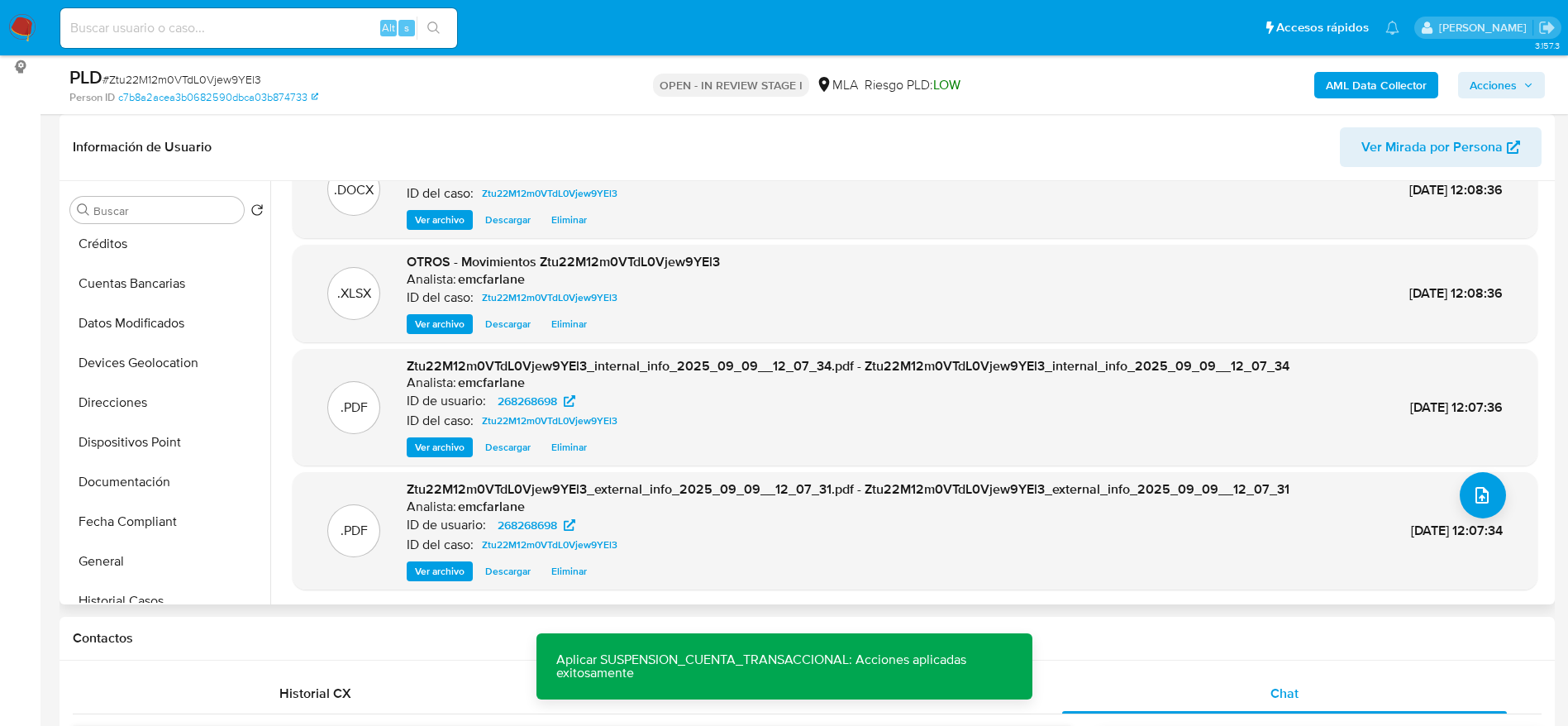
scroll to position [496, 0]
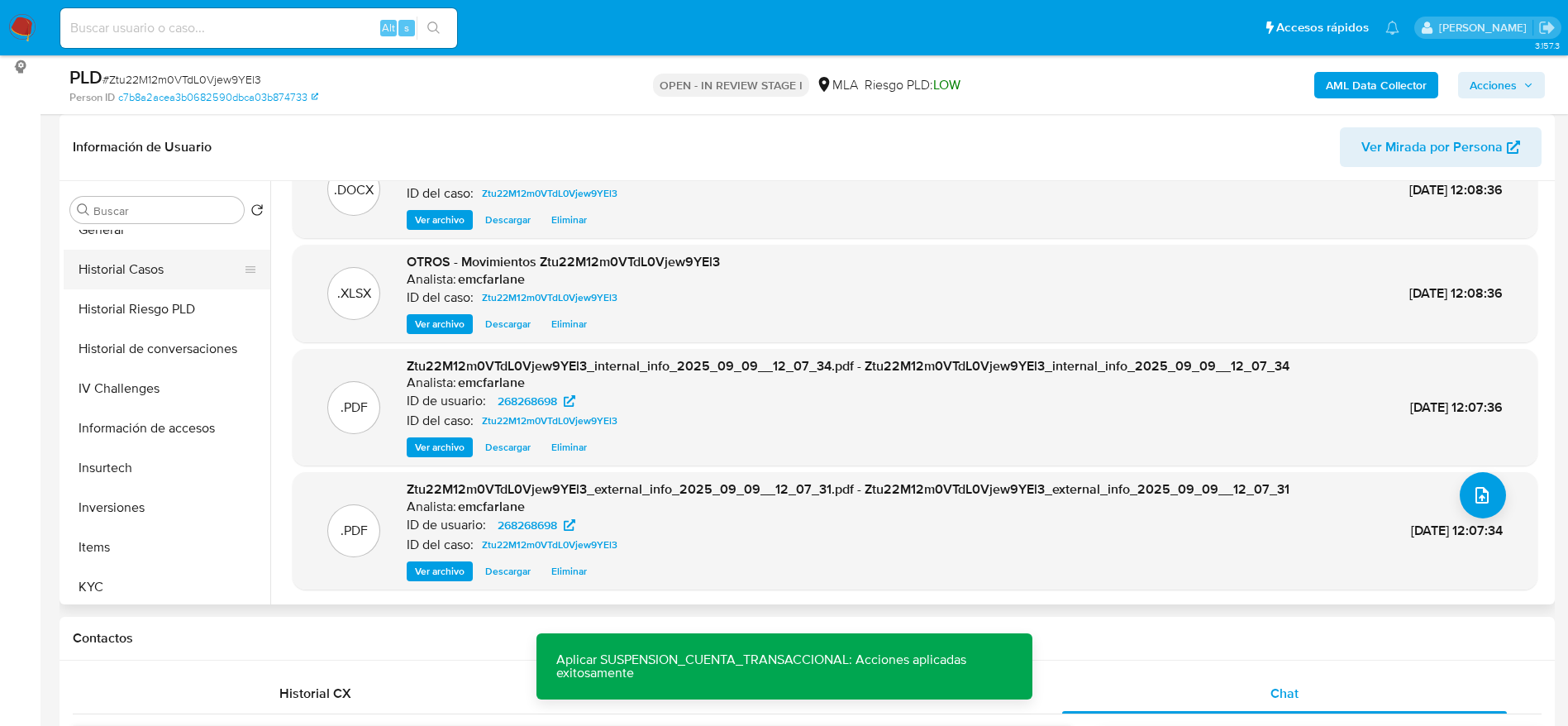
click at [121, 279] on button "Historial Casos" at bounding box center [160, 269] width 193 height 39
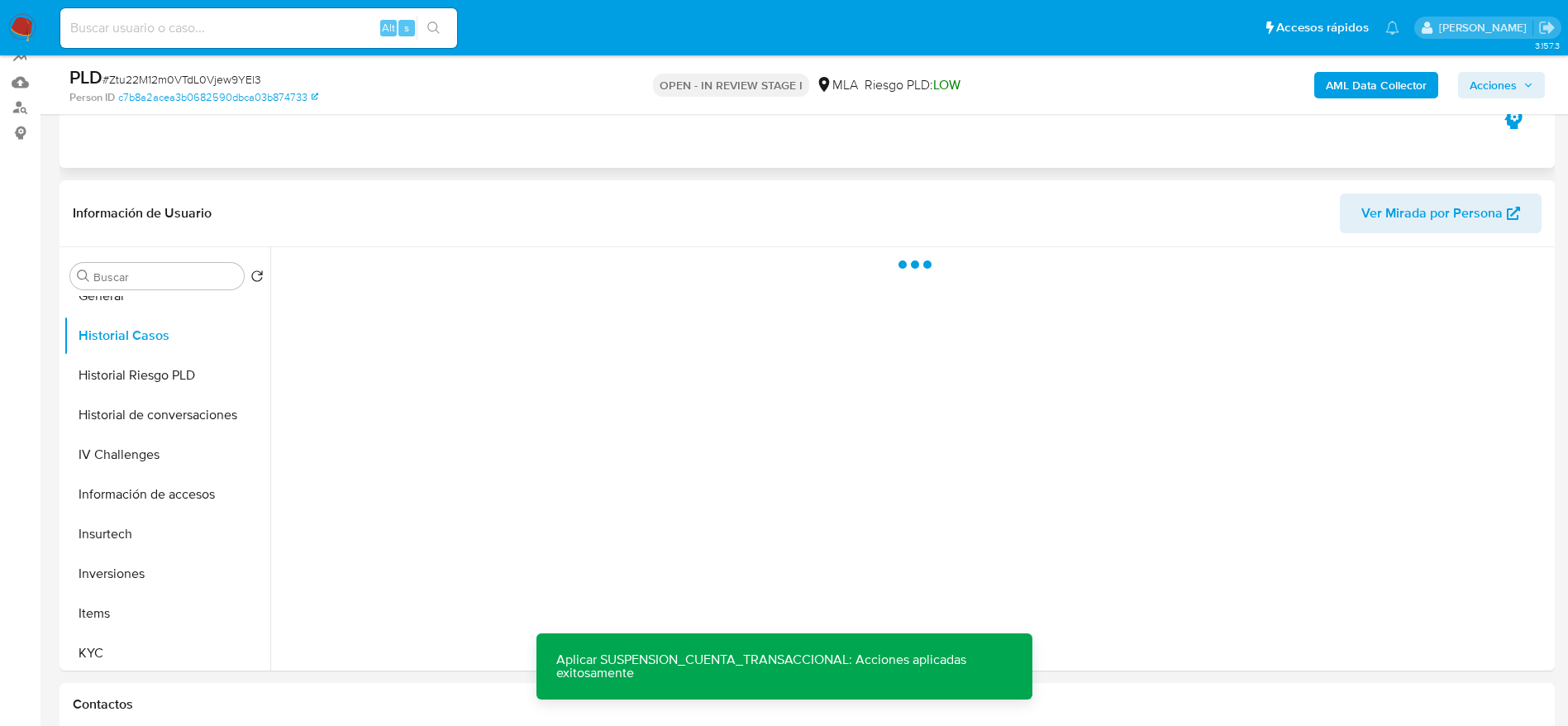
scroll to position [0, 0]
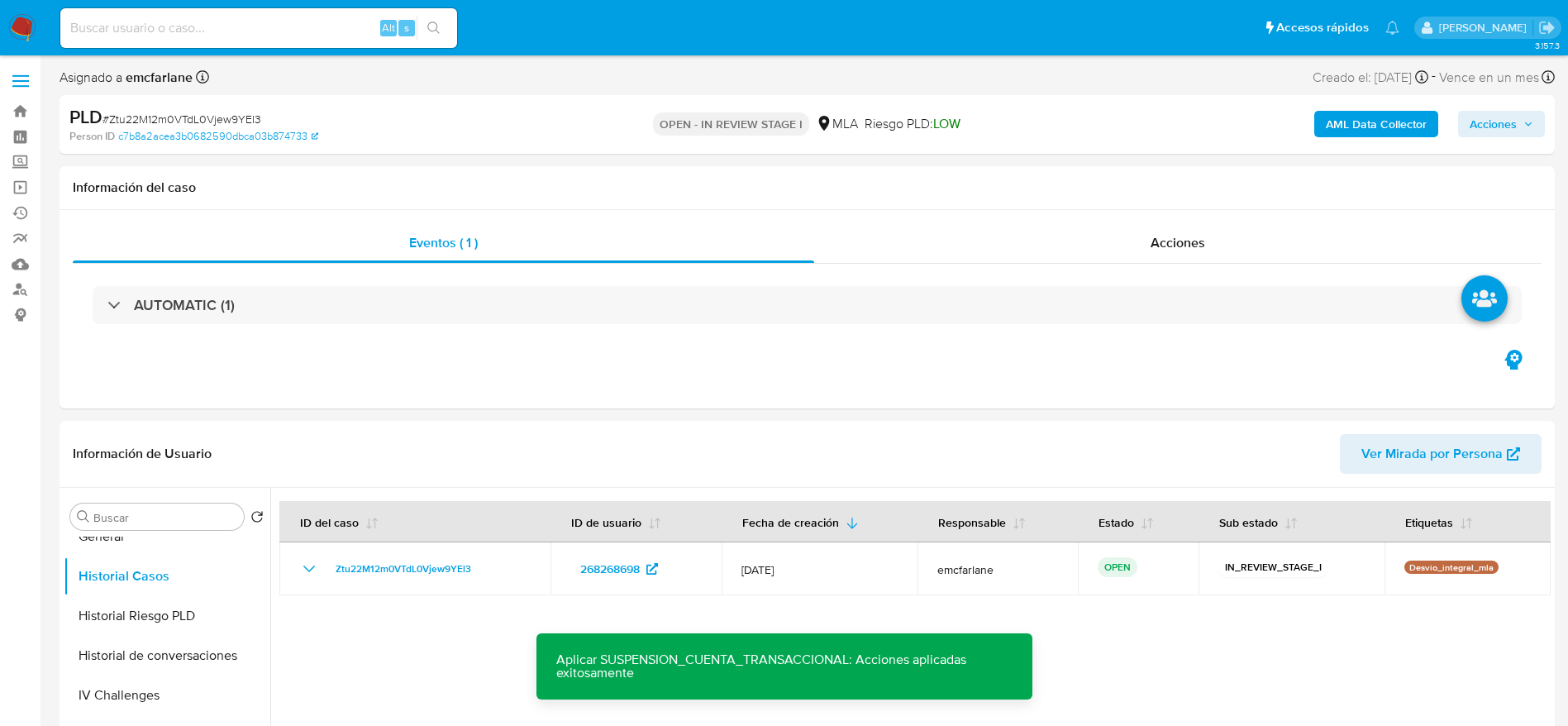
click at [1505, 119] on span "Acciones" at bounding box center [1493, 124] width 47 height 26
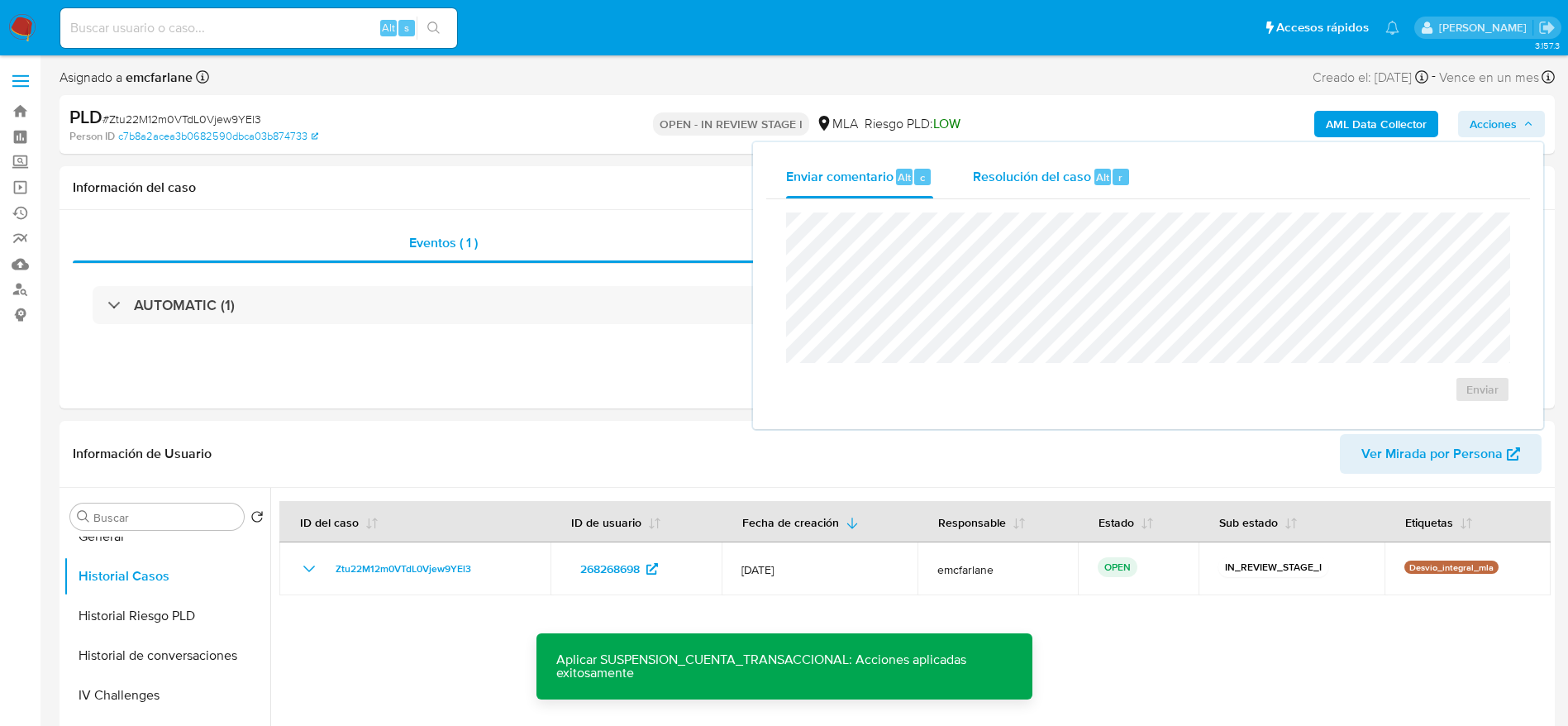
click at [1025, 172] on span "Resolución del caso" at bounding box center [1031, 176] width 118 height 19
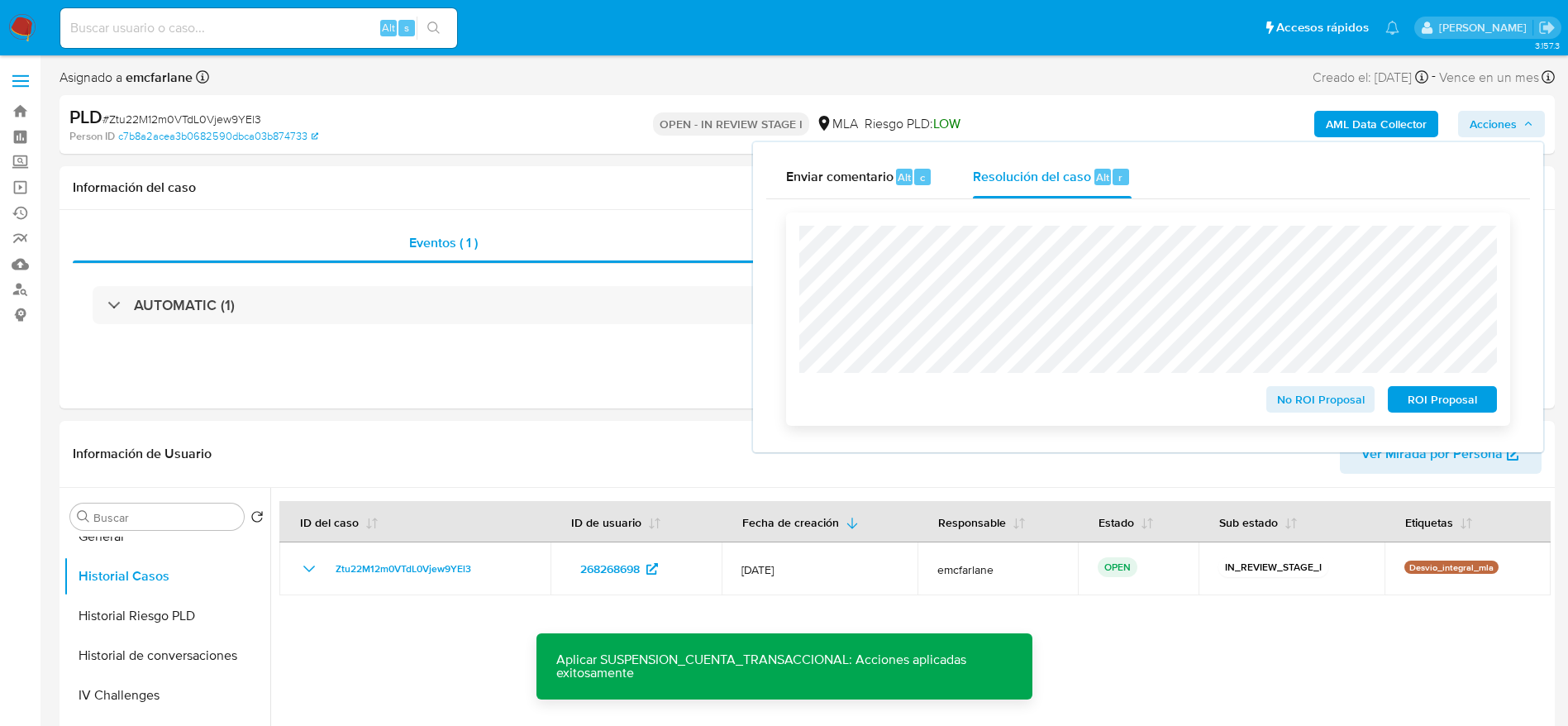
click at [1460, 408] on span "ROI Proposal" at bounding box center [1442, 399] width 86 height 24
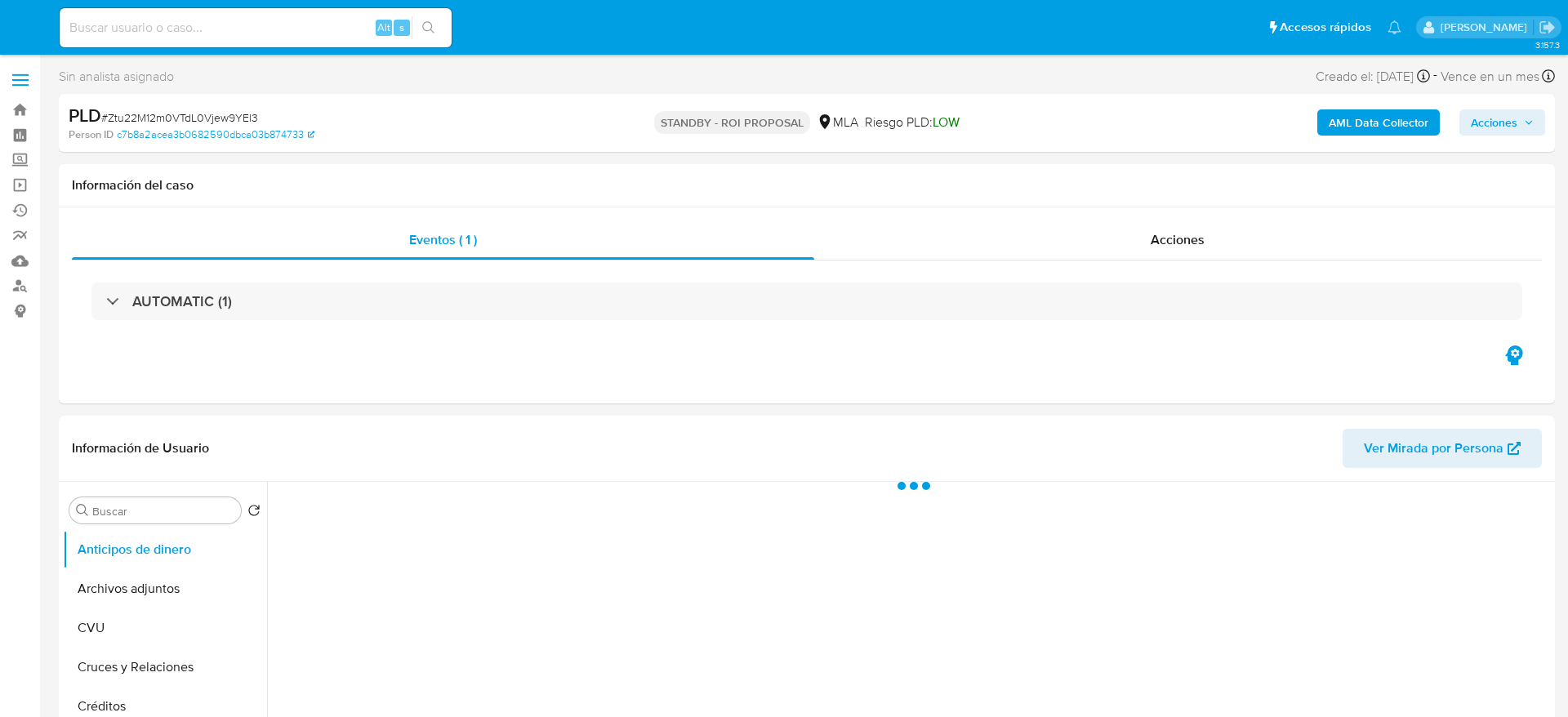
select select "10"
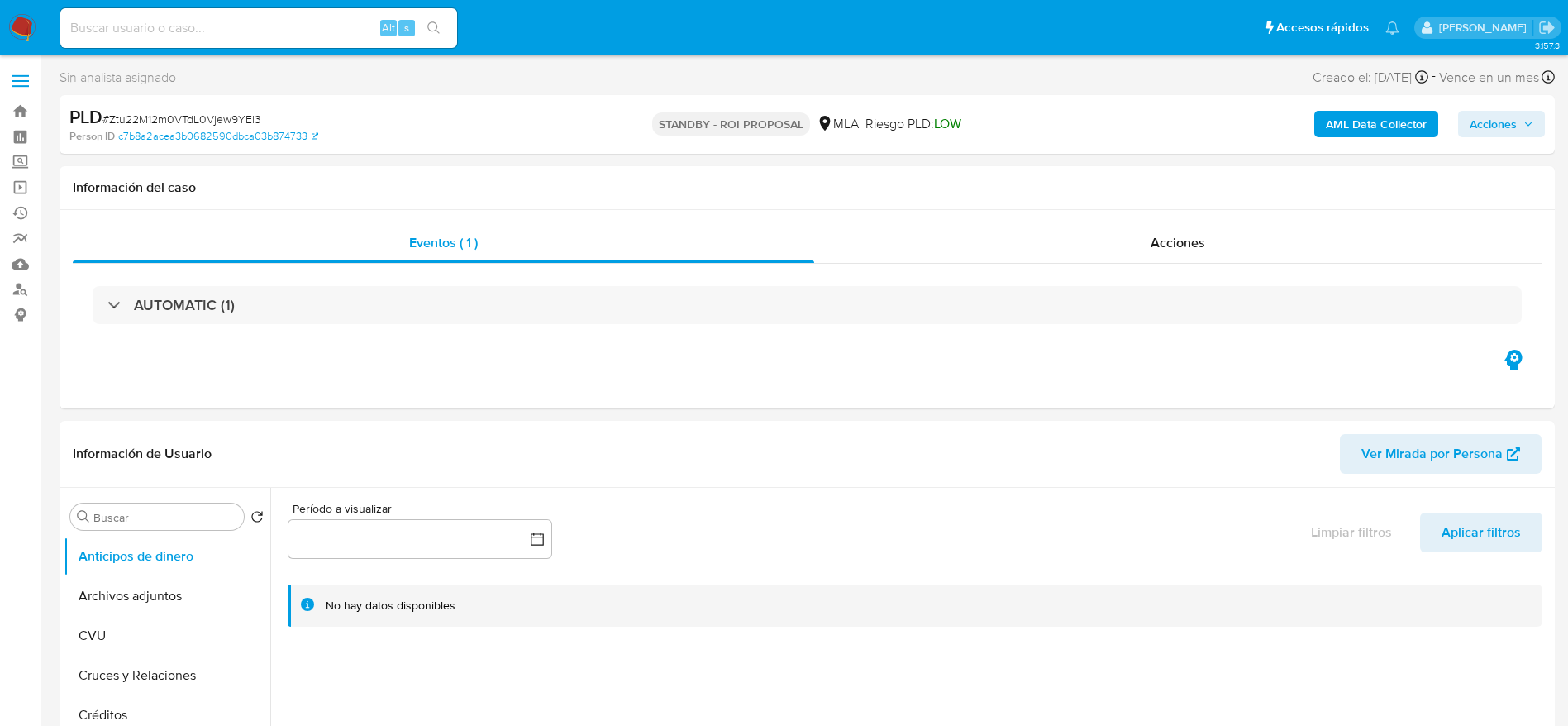
click at [291, 18] on input at bounding box center [259, 29] width 396 height 22
paste input "mYXbWgfo6SIWBugTlBKZIxit"
type input "mYXbWgfo6SIWBugTlBKZIxit"
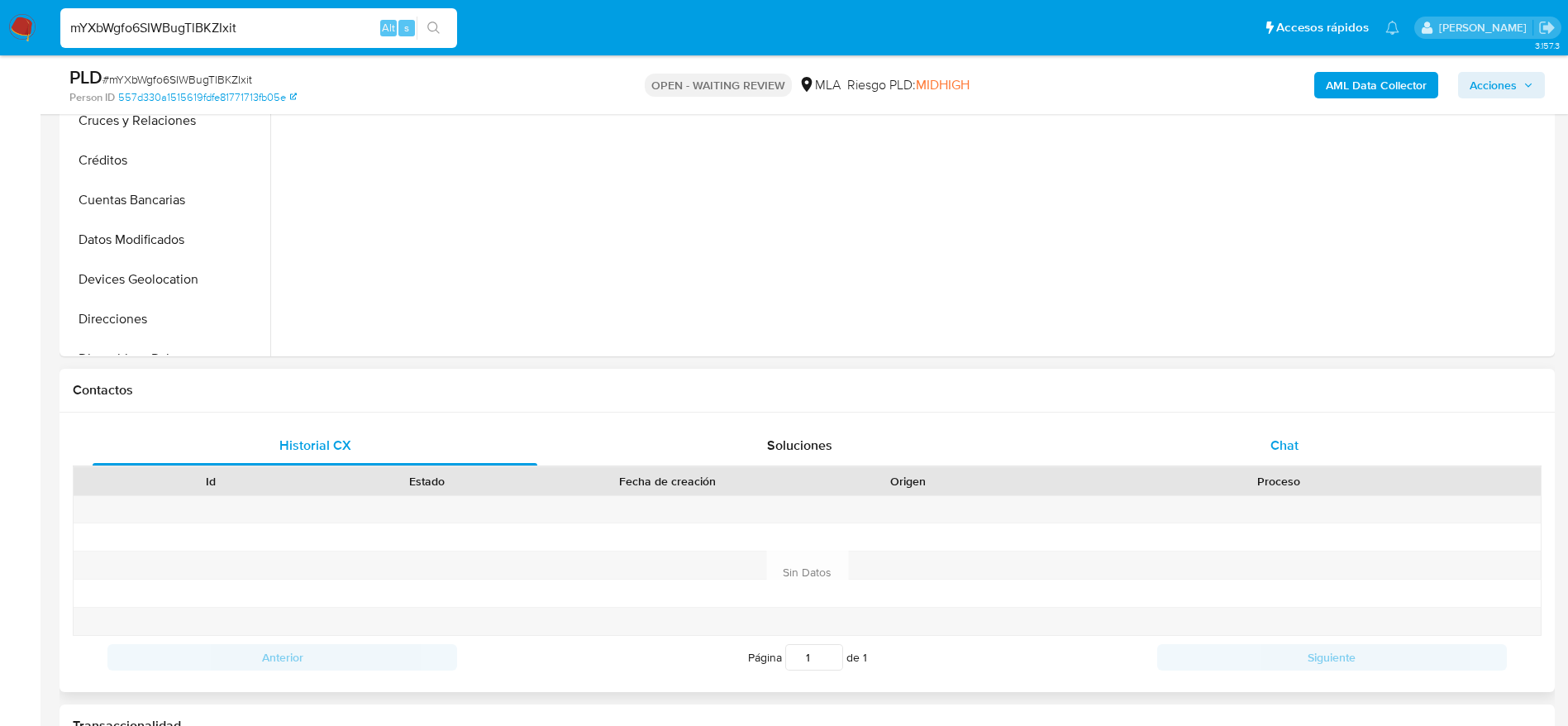
click at [1317, 429] on div "Chat" at bounding box center [1283, 445] width 444 height 39
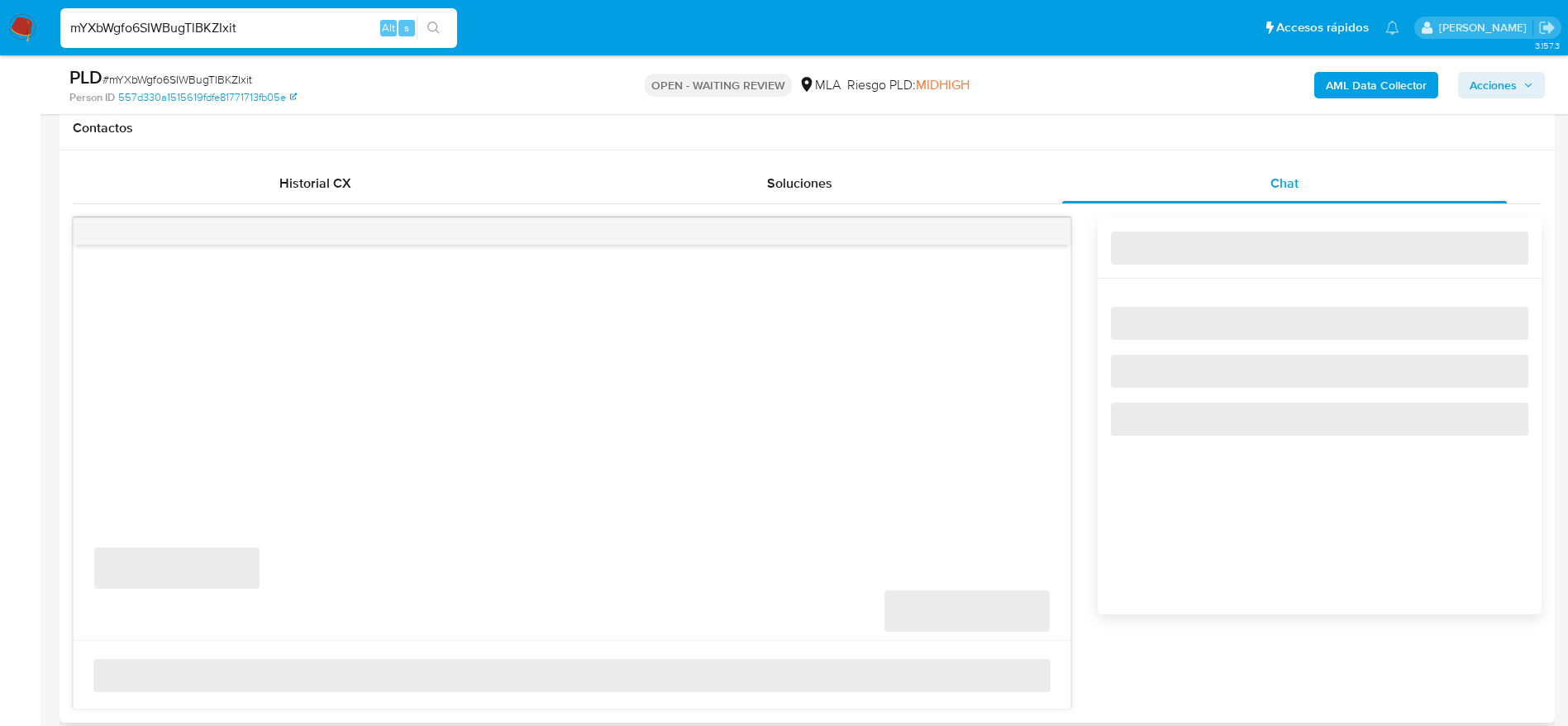
scroll to position [868, 0]
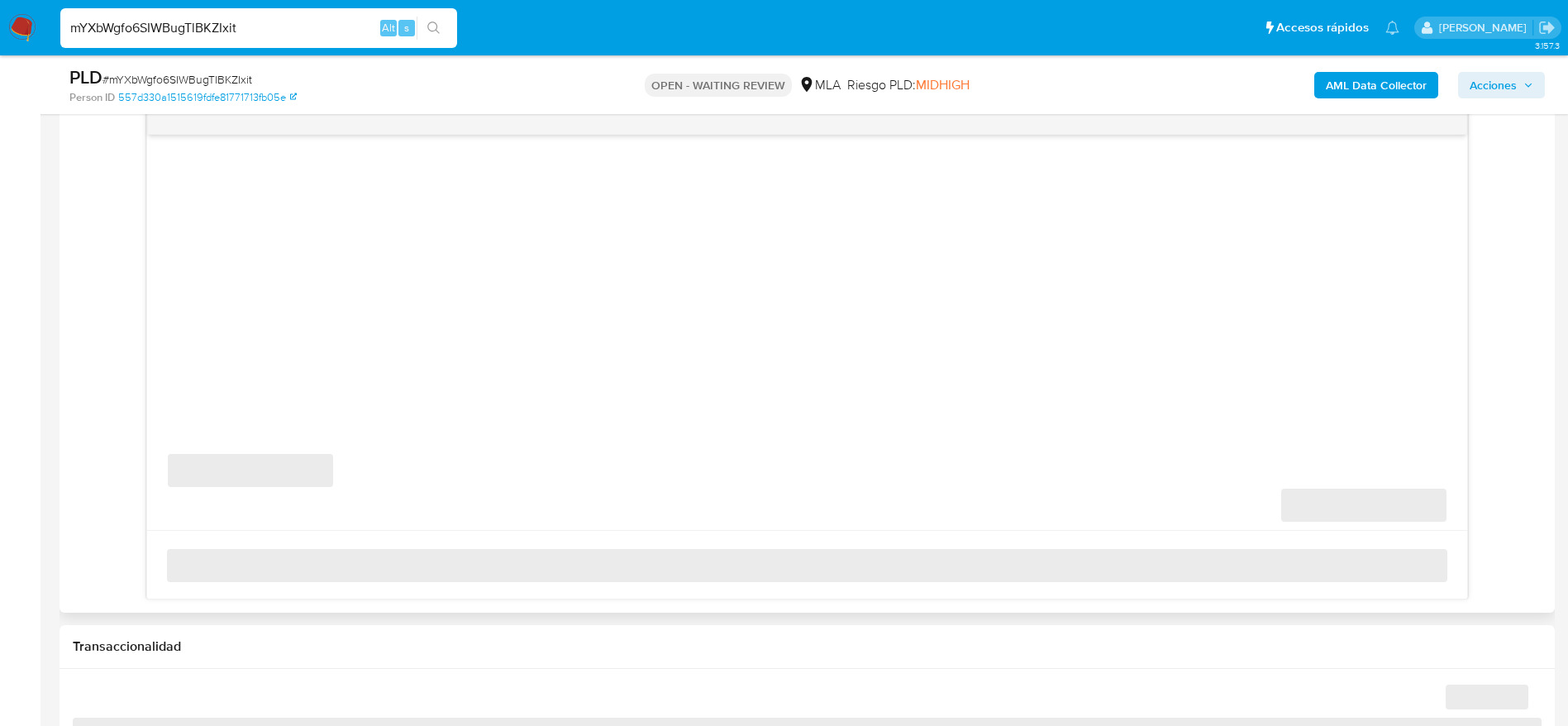
select select "10"
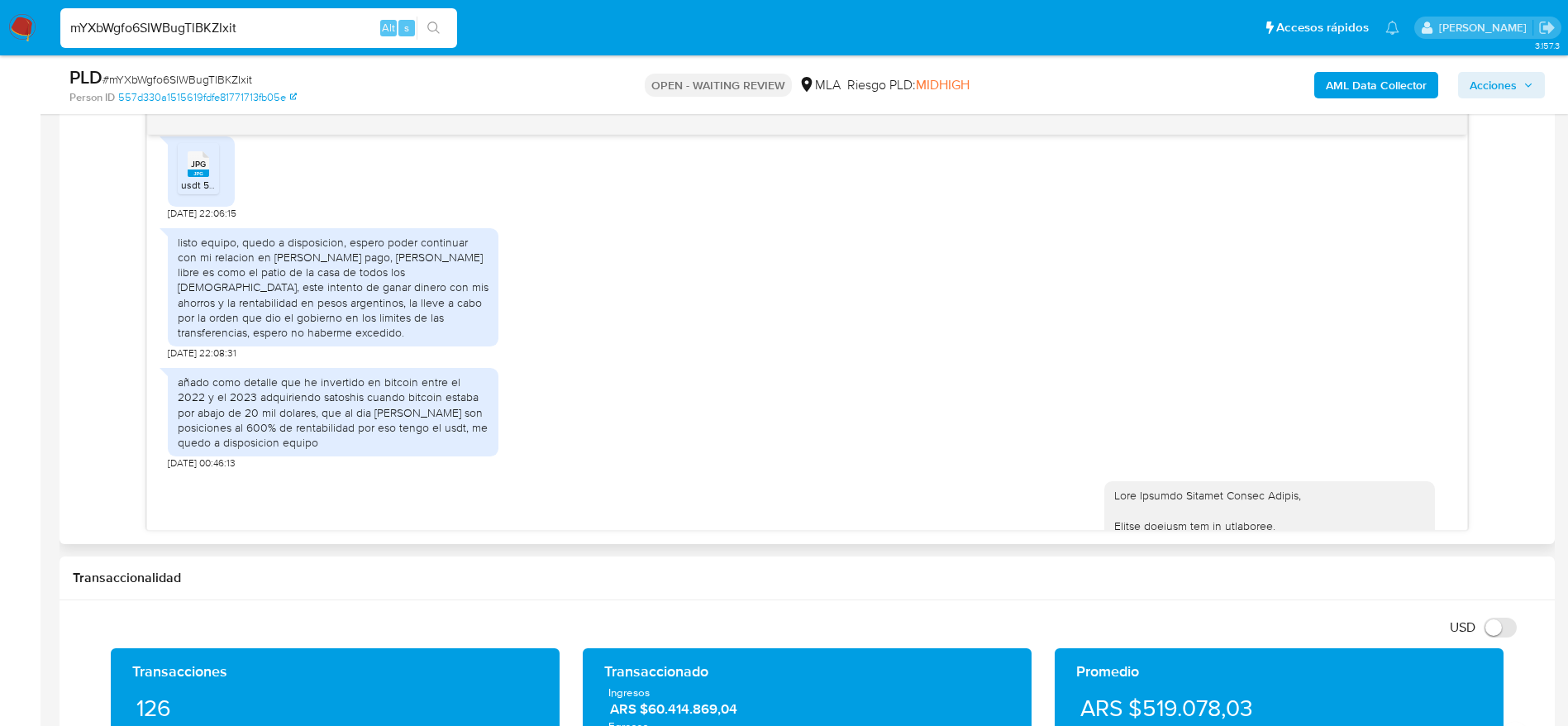
scroll to position [0, 0]
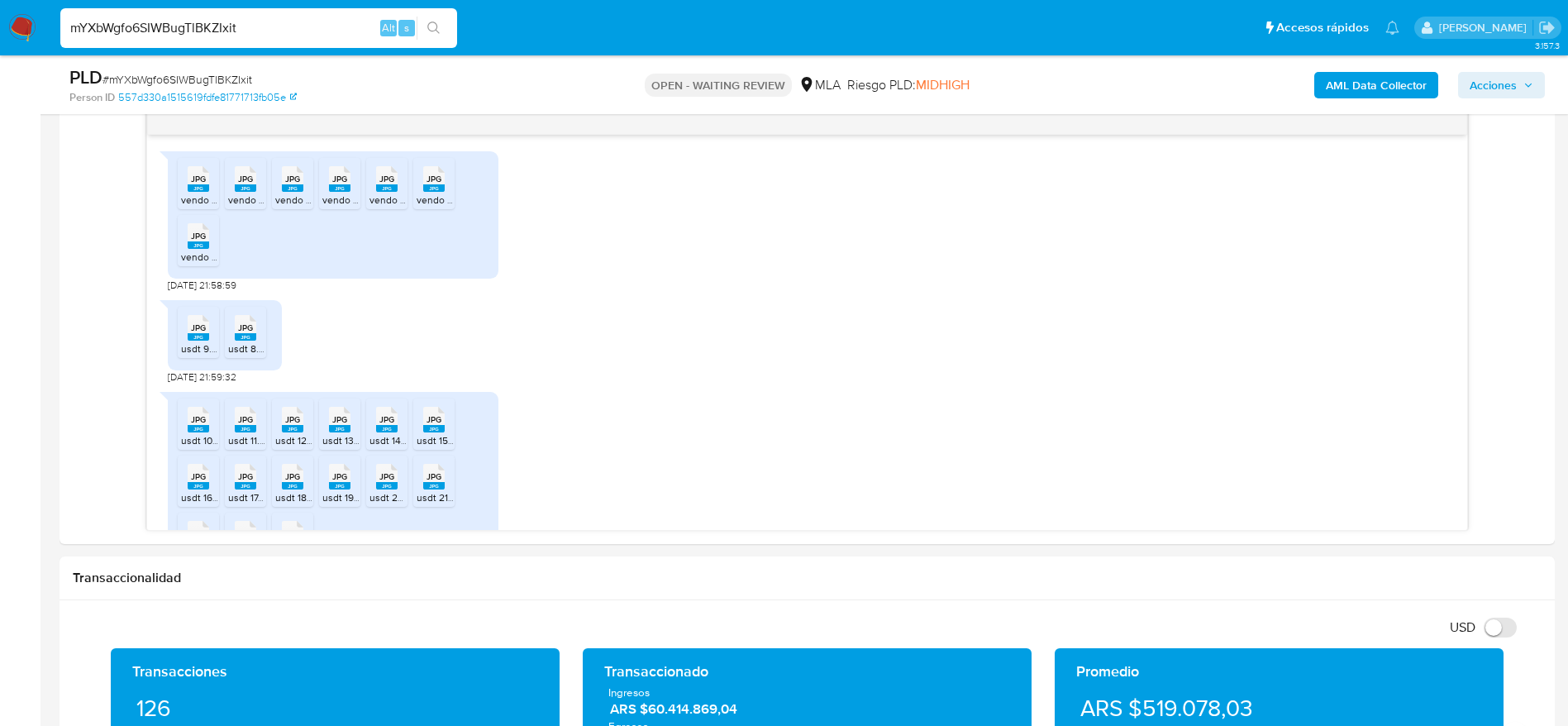
click at [270, 15] on div "mYXbWgfo6SIWBugTlBKZIxit Alt s" at bounding box center [259, 28] width 396 height 39
click at [270, 15] on div "mYXbWgfo6SIWBugTlBKZIxit Alt s" at bounding box center [259, 28] width 396 height 39
click at [272, 23] on input "mYXbWgfo6SIWBugTlBKZIxit" at bounding box center [259, 29] width 396 height 22
click at [273, 23] on input "mYXbWgfo6SIWBugTlBKZIxit" at bounding box center [259, 29] width 396 height 22
click at [273, 22] on input "mYXbWgfo6SIWBugTlBKZIxit" at bounding box center [259, 29] width 396 height 22
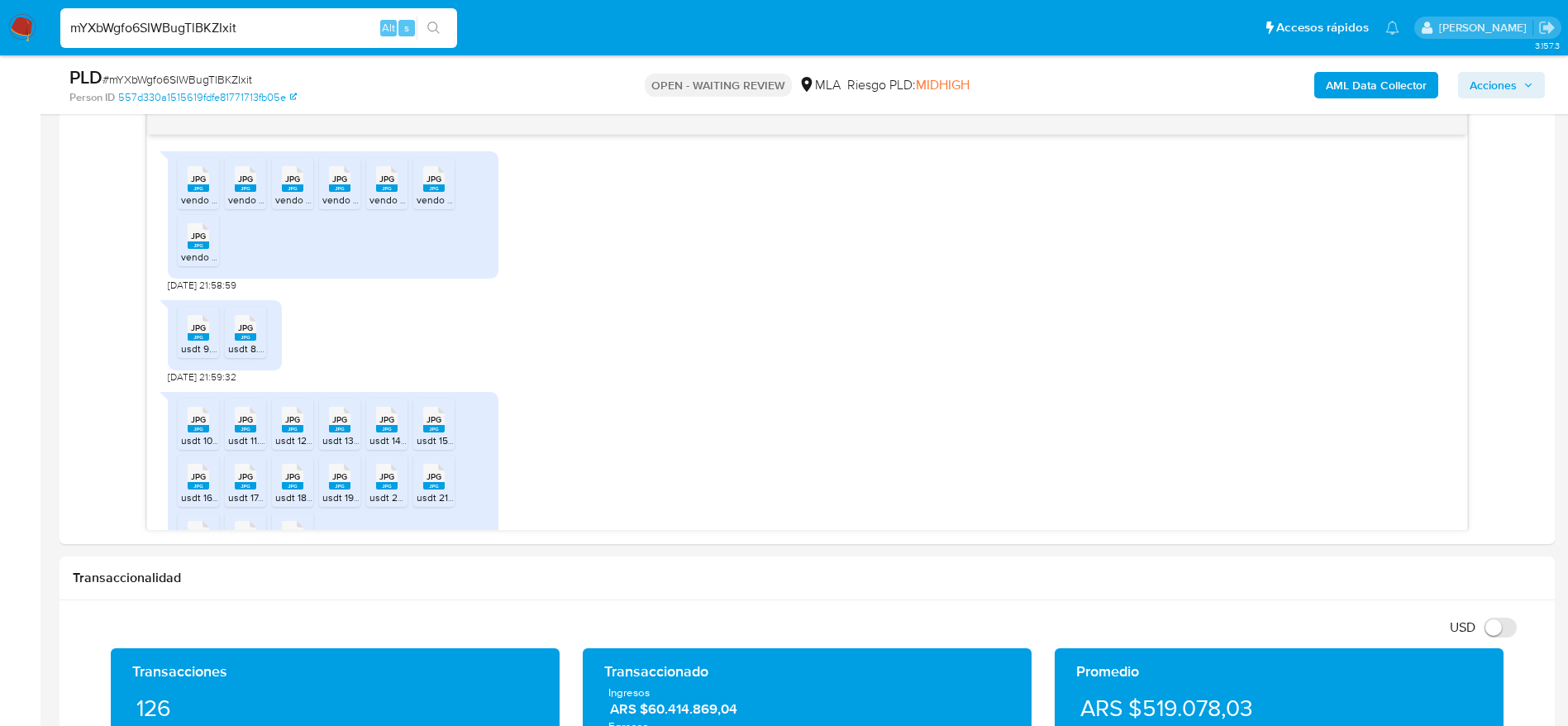
click at [273, 22] on input "mYXbWgfo6SIWBugTlBKZIxit" at bounding box center [259, 29] width 396 height 22
paste input "jdkTPzAbtEfzMBweMvUW0FZC"
type input "jdkTPzAbtEfzMBweMvUW0FZC"
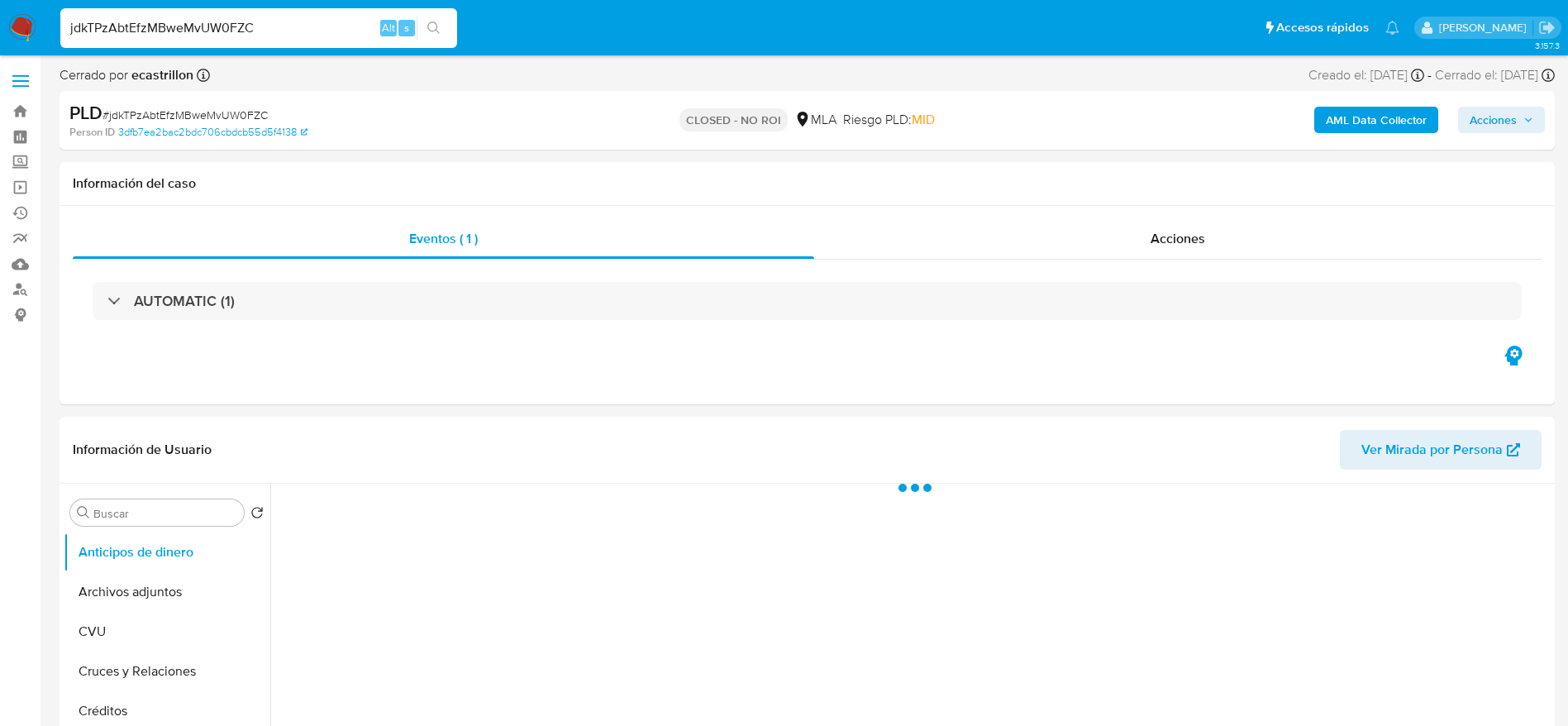
select select "10"
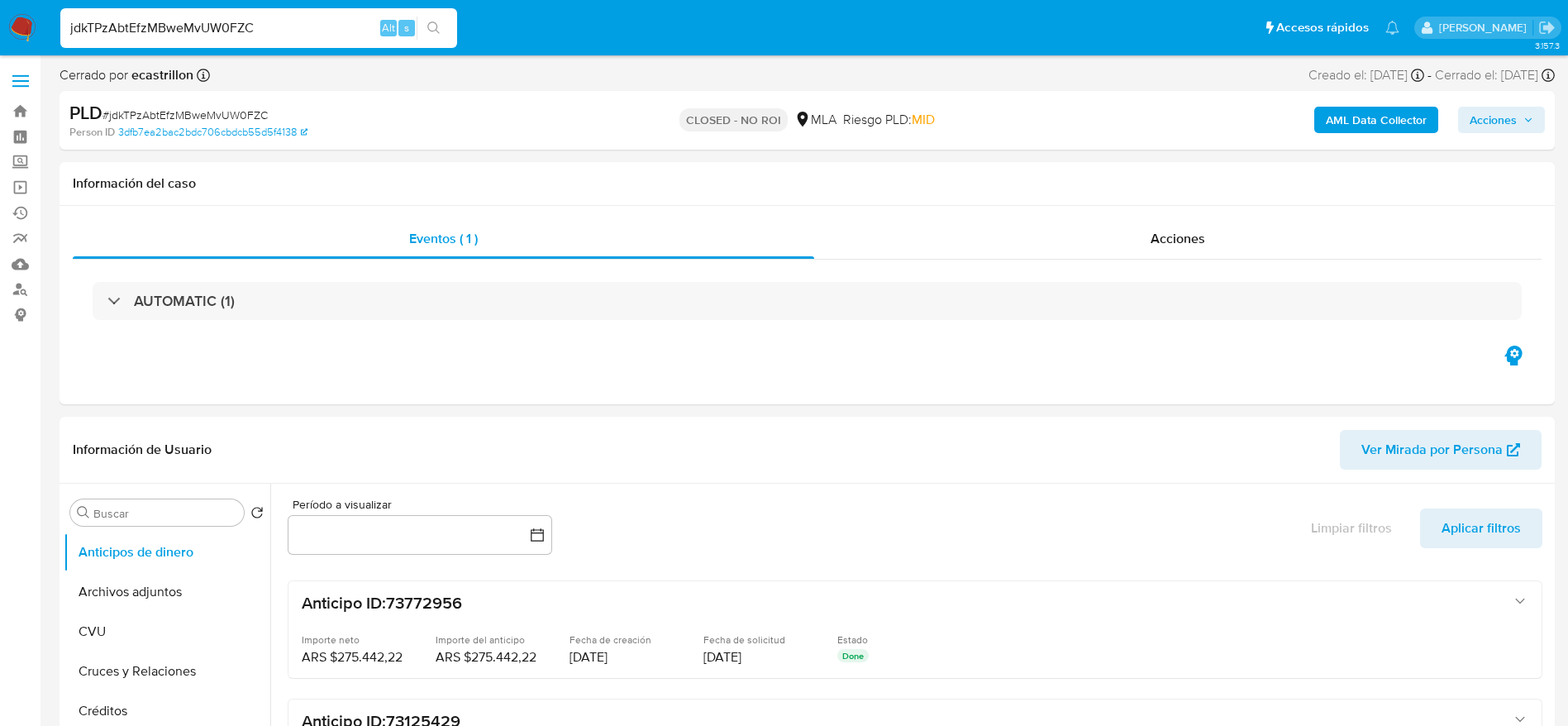
click at [276, 37] on input "jdkTPzAbtEfzMBweMvUW0FZC" at bounding box center [259, 29] width 396 height 22
paste input "29rDokKT50g2QNrlL535nr4t"
type input "29rDokKT50g2QNrlL535nr4t"
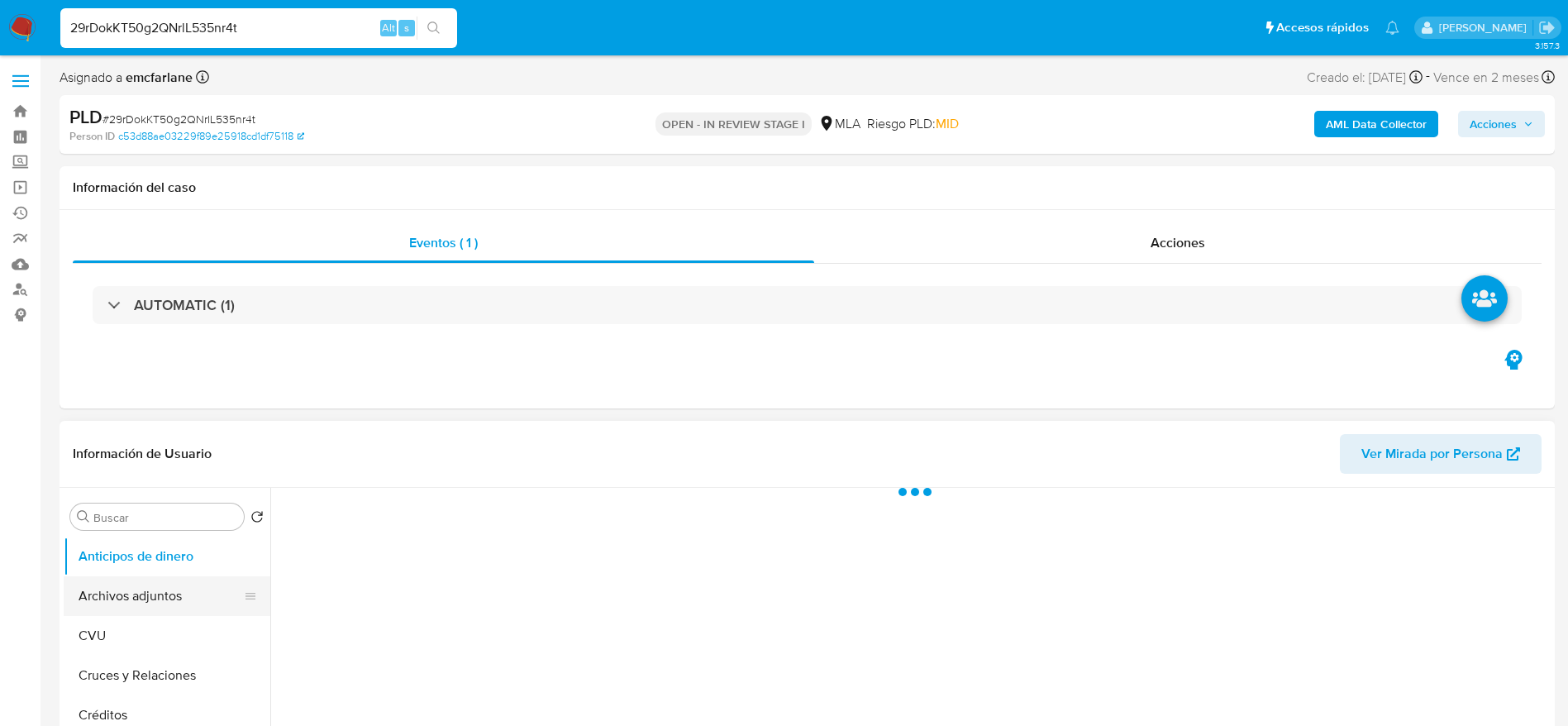
click at [123, 602] on button "Archivos adjuntos" at bounding box center [160, 596] width 193 height 39
select select "10"
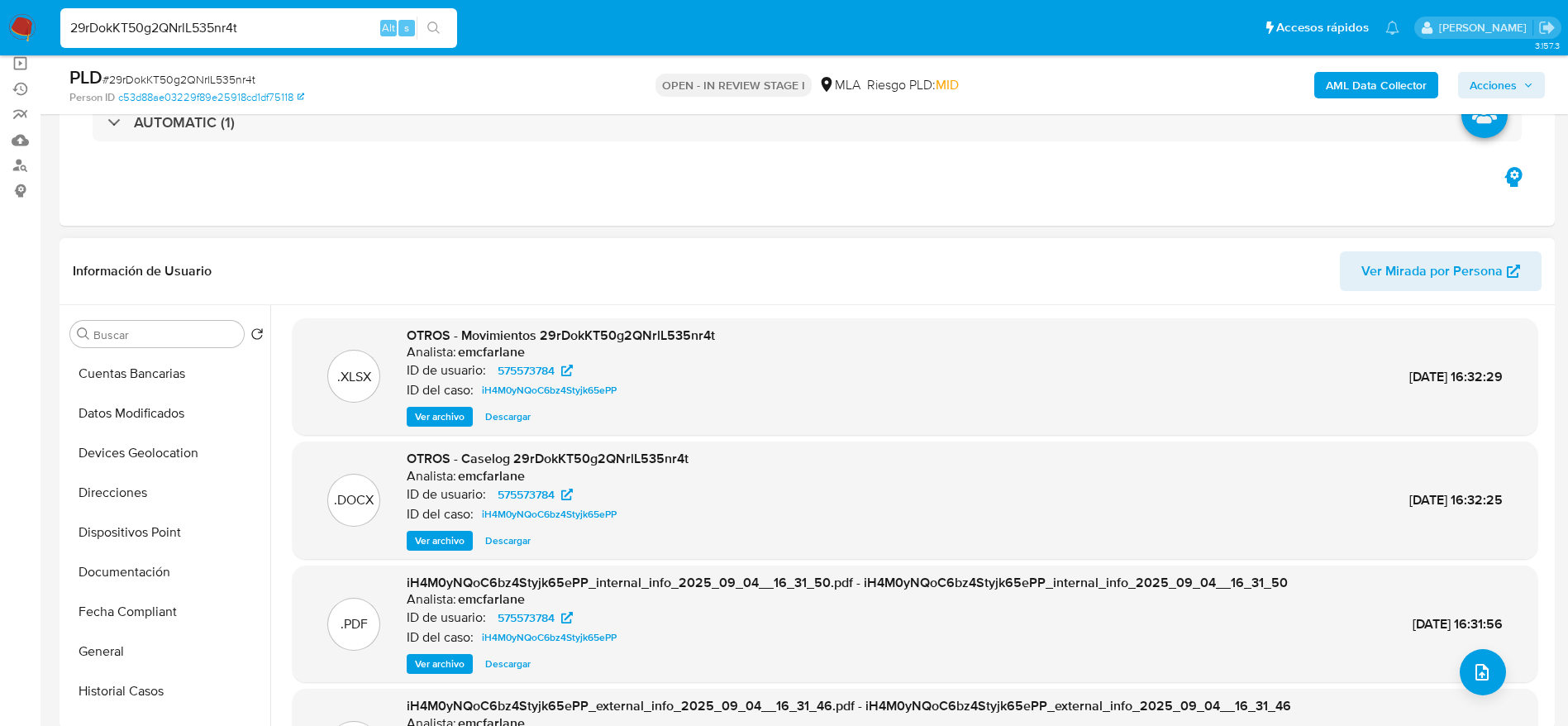
scroll to position [248, 0]
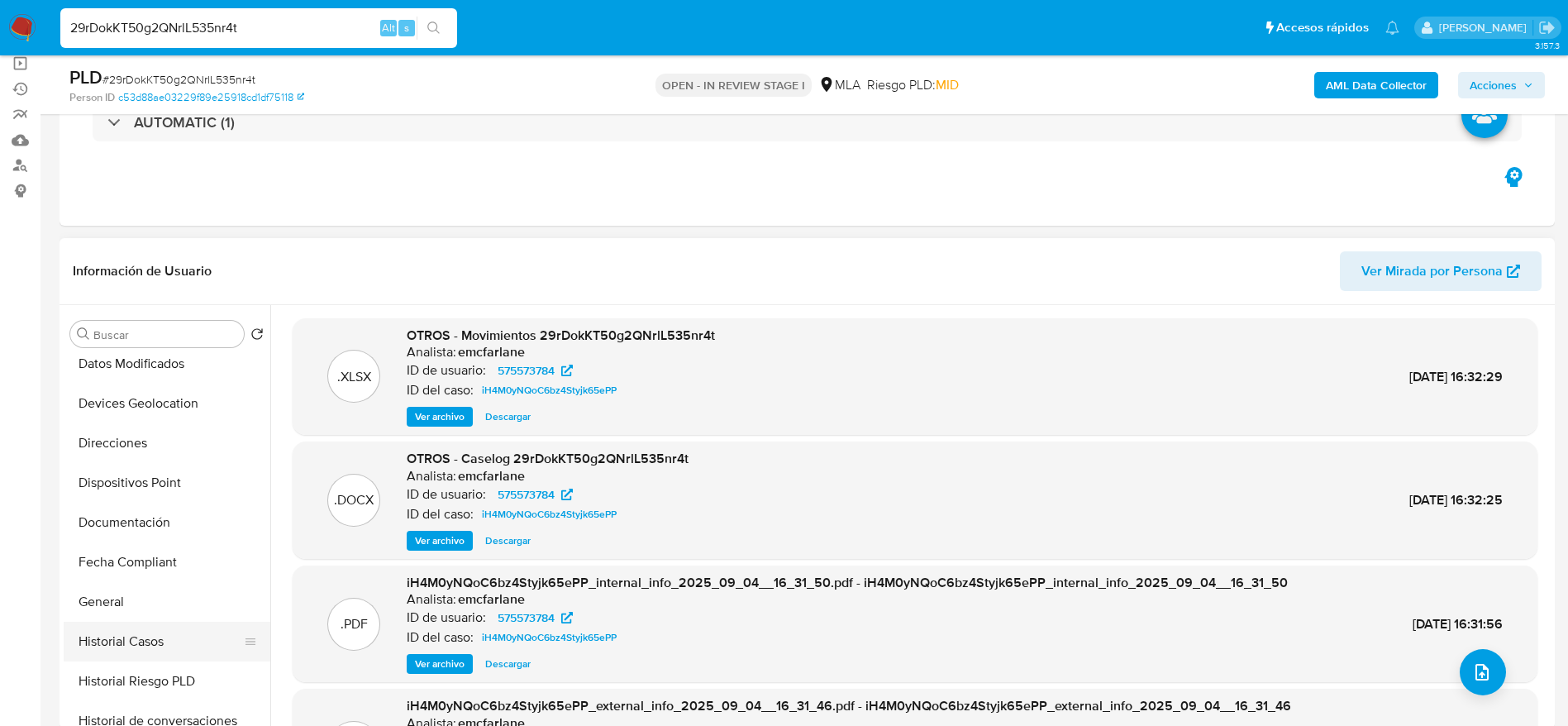
click at [138, 623] on button "Historial Casos" at bounding box center [160, 641] width 193 height 39
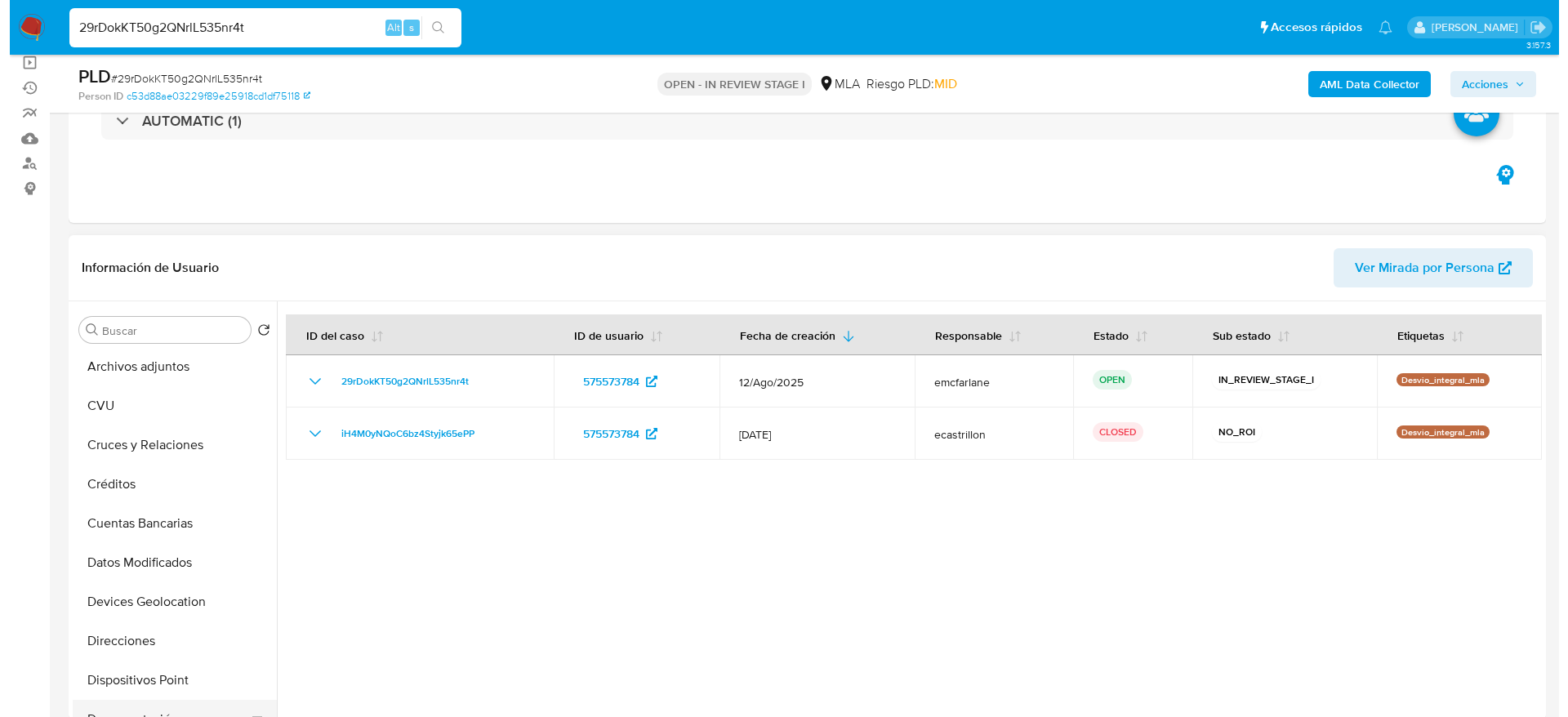
scroll to position [0, 0]
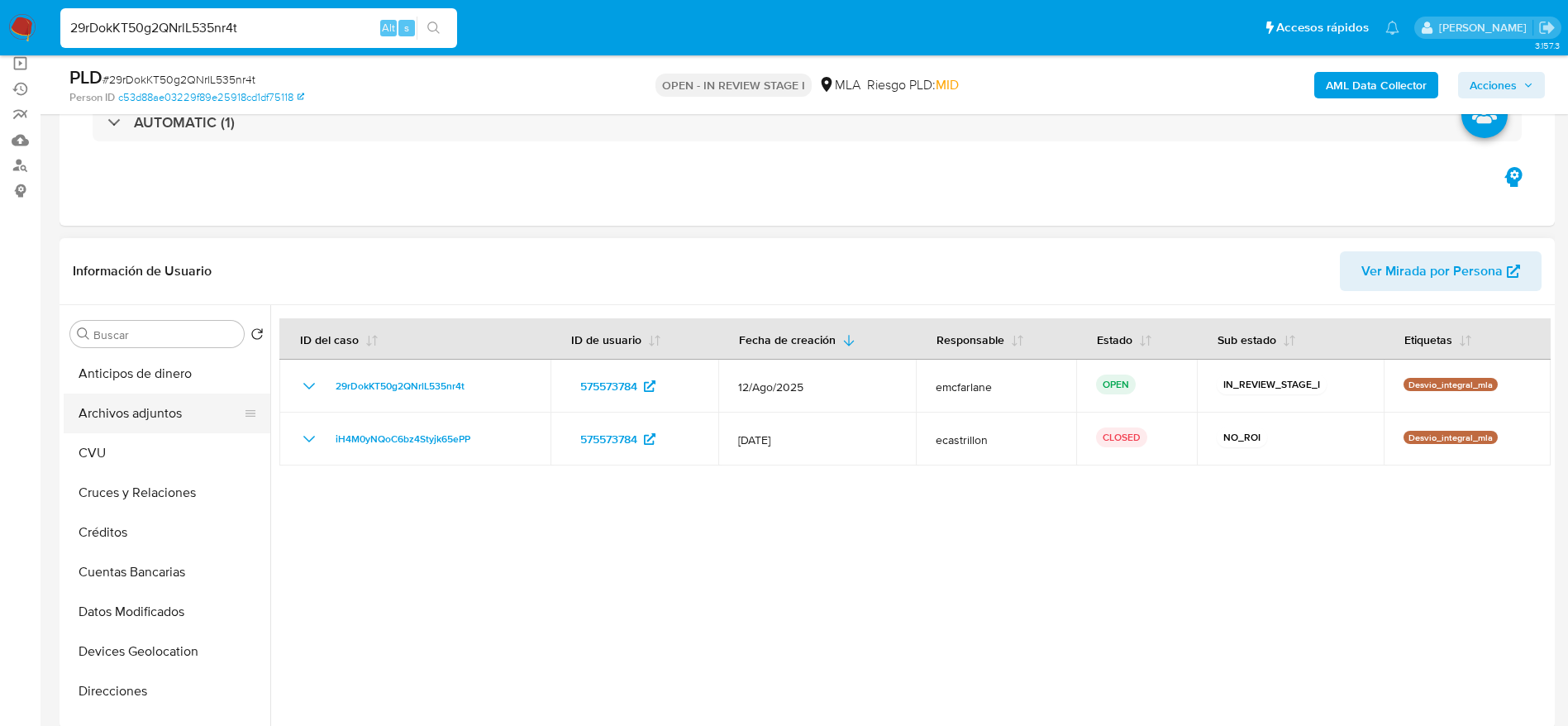
click at [187, 425] on button "Archivos adjuntos" at bounding box center [160, 413] width 193 height 39
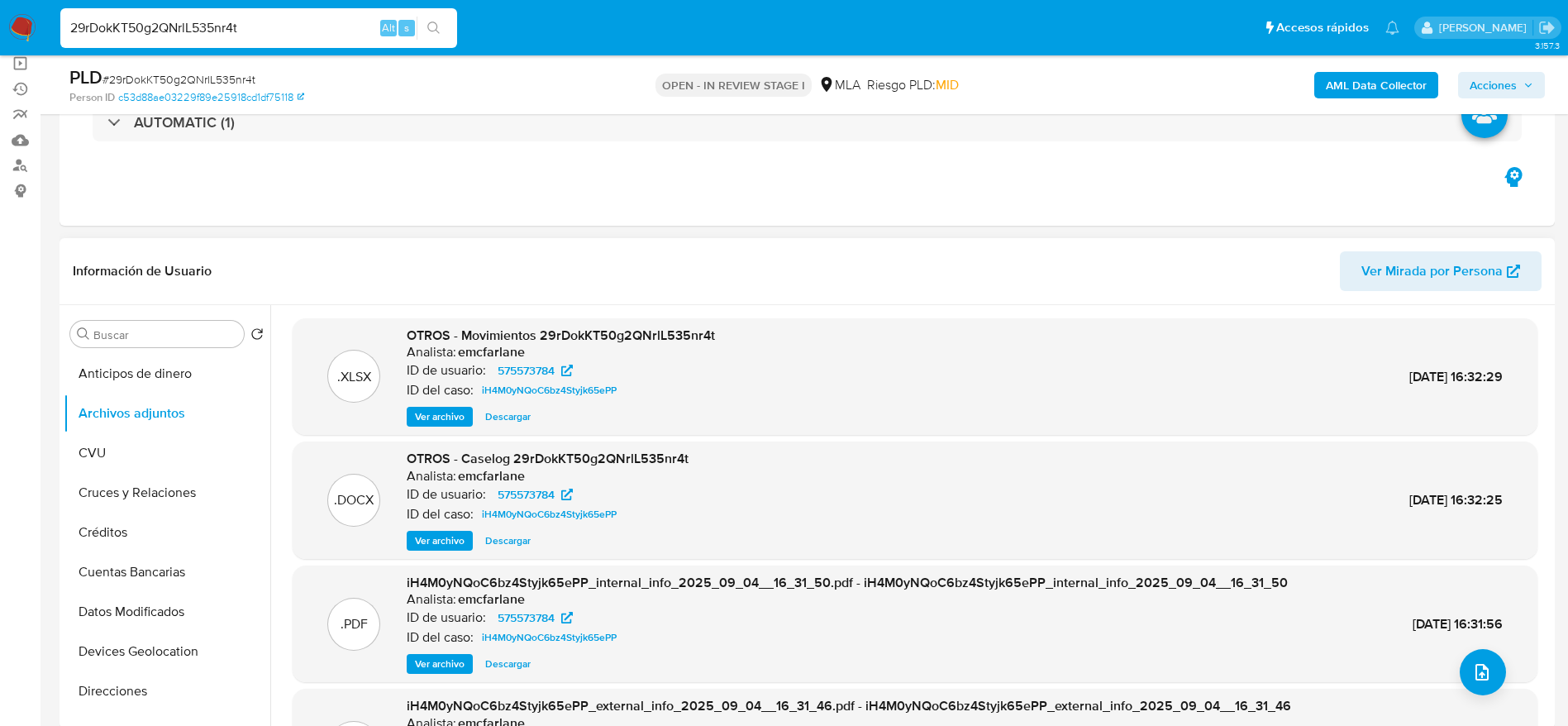
click at [439, 537] on span "Ver archivo" at bounding box center [439, 541] width 50 height 17
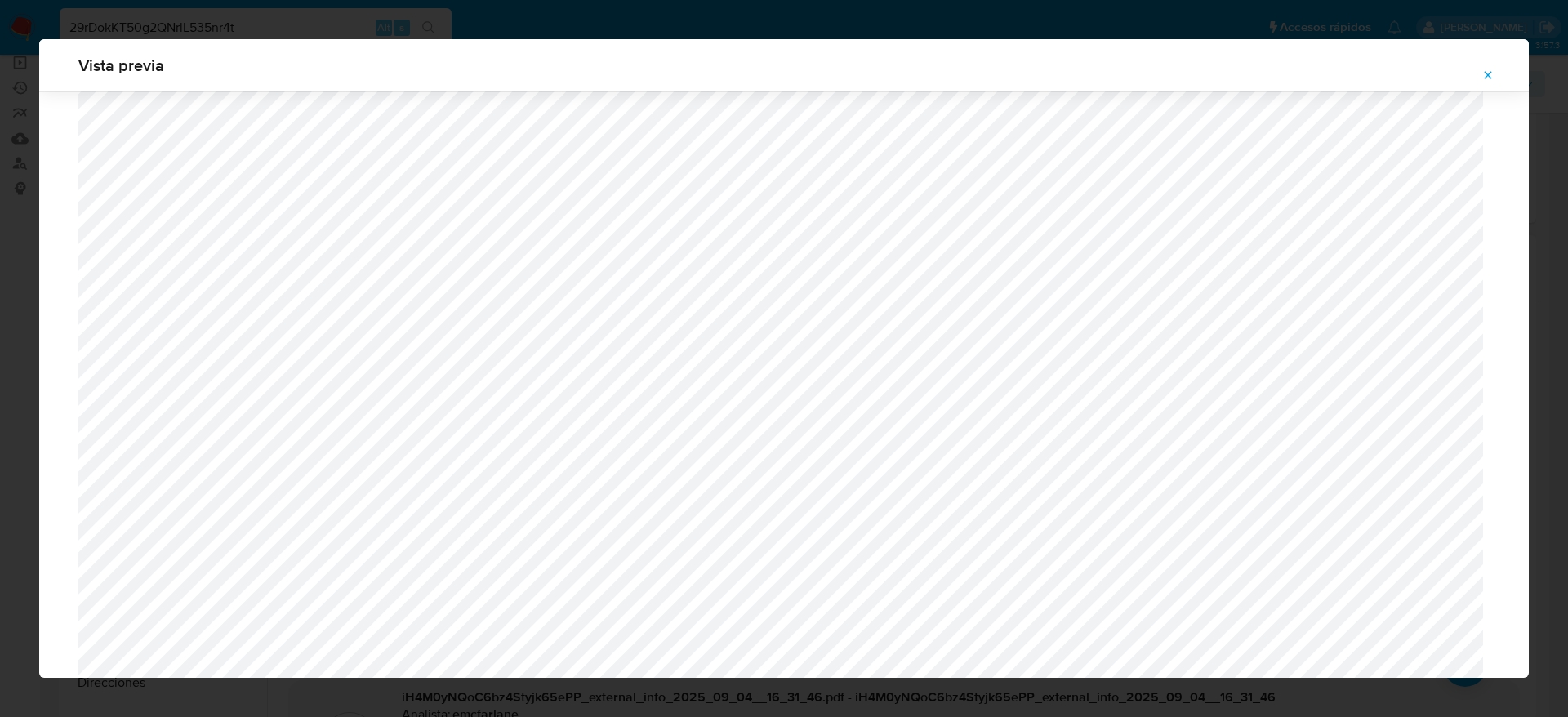
scroll to position [457, 0]
drag, startPoint x: 1491, startPoint y: 76, endPoint x: 1404, endPoint y: 202, distance: 153.1
click at [1487, 78] on icon "Attachment preview" at bounding box center [1488, 76] width 13 height 13
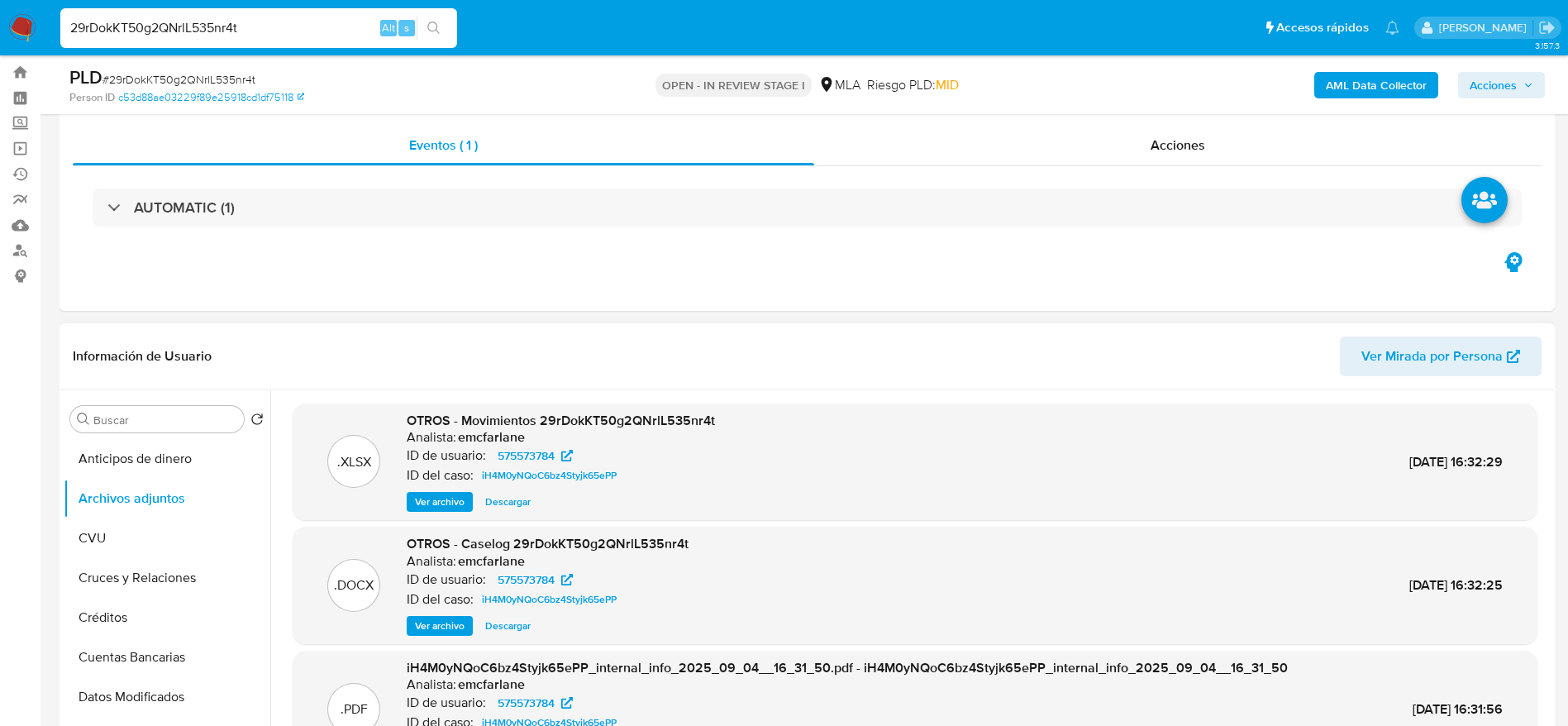
scroll to position [0, 0]
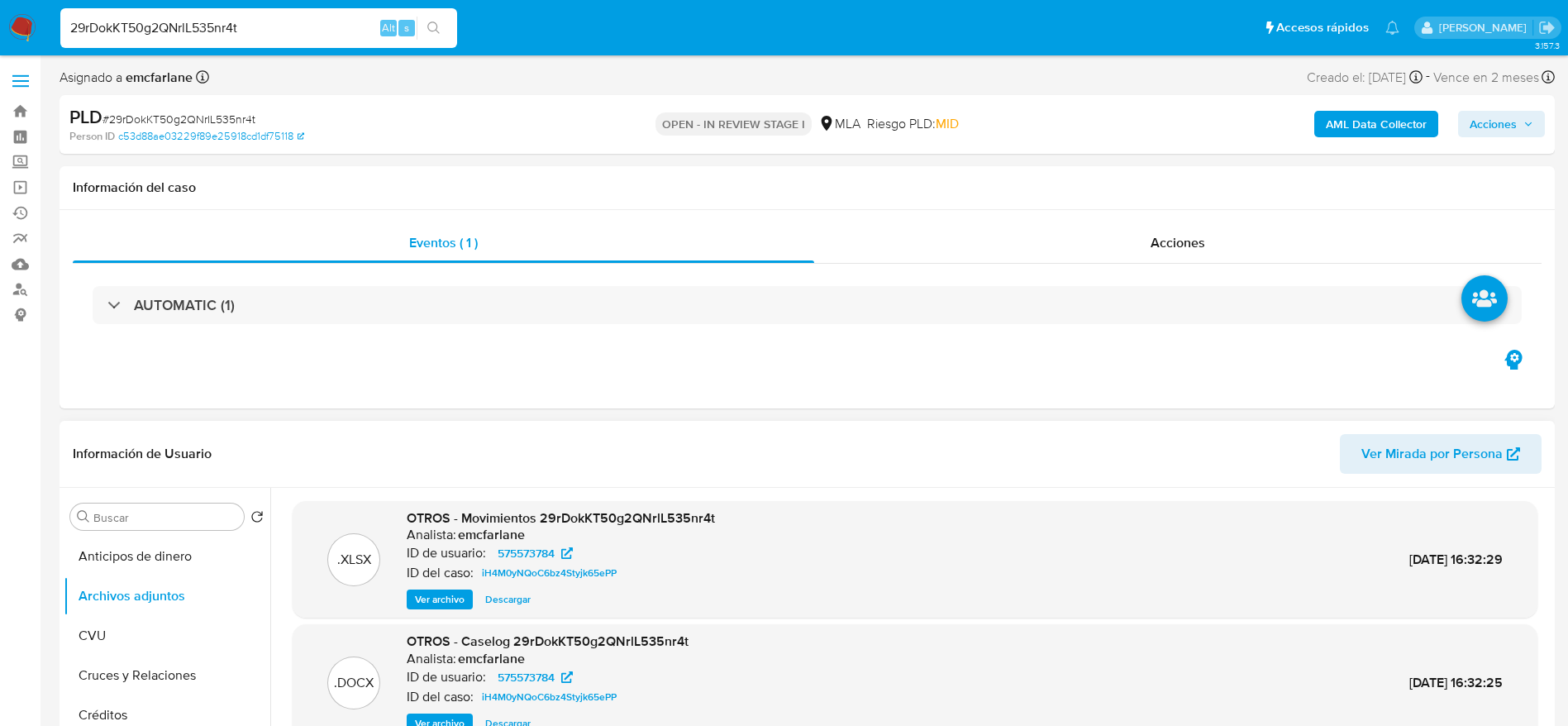
click at [1499, 118] on span "Acciones" at bounding box center [1493, 124] width 47 height 26
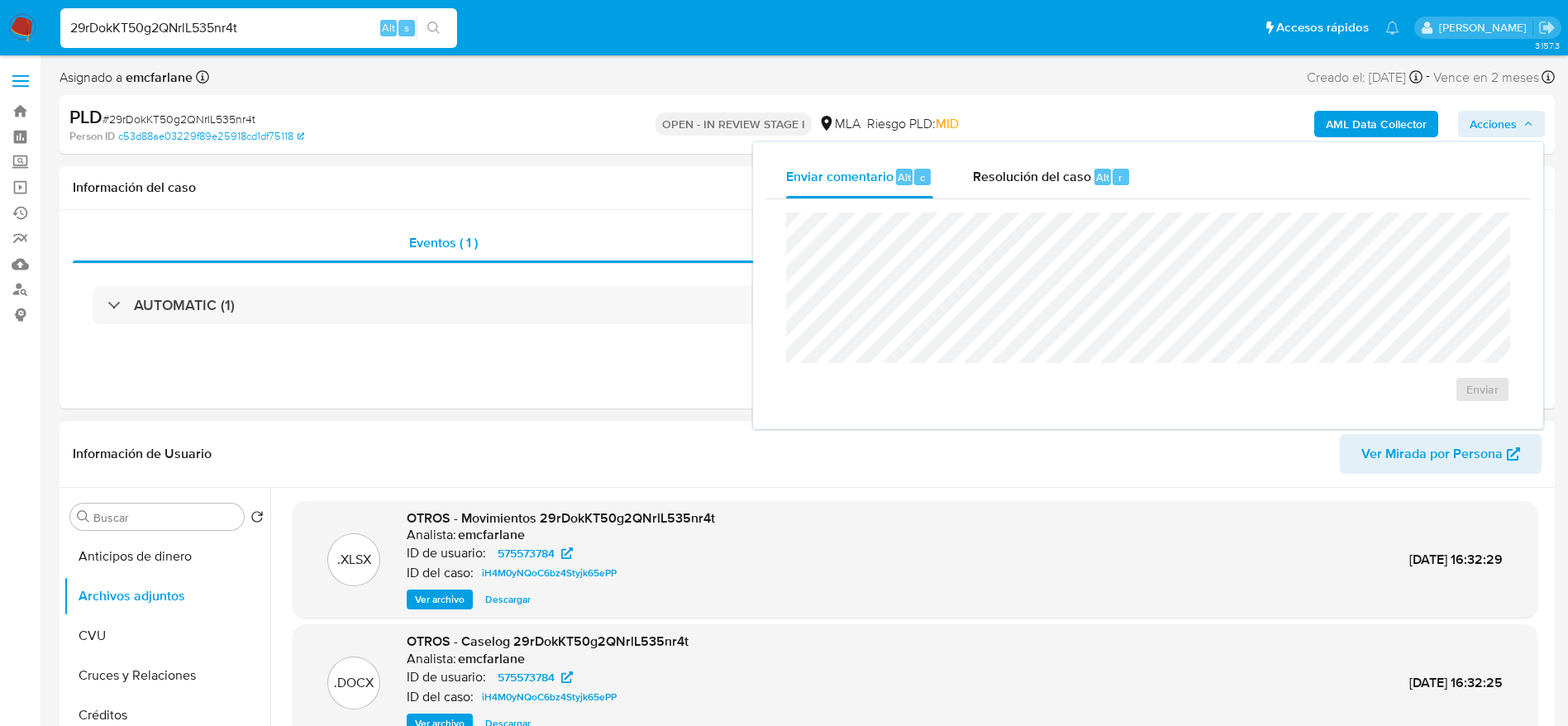
drag, startPoint x: 1079, startPoint y: 178, endPoint x: 1084, endPoint y: 210, distance: 32.4
click at [1079, 179] on span "Resolución del caso" at bounding box center [1031, 176] width 118 height 19
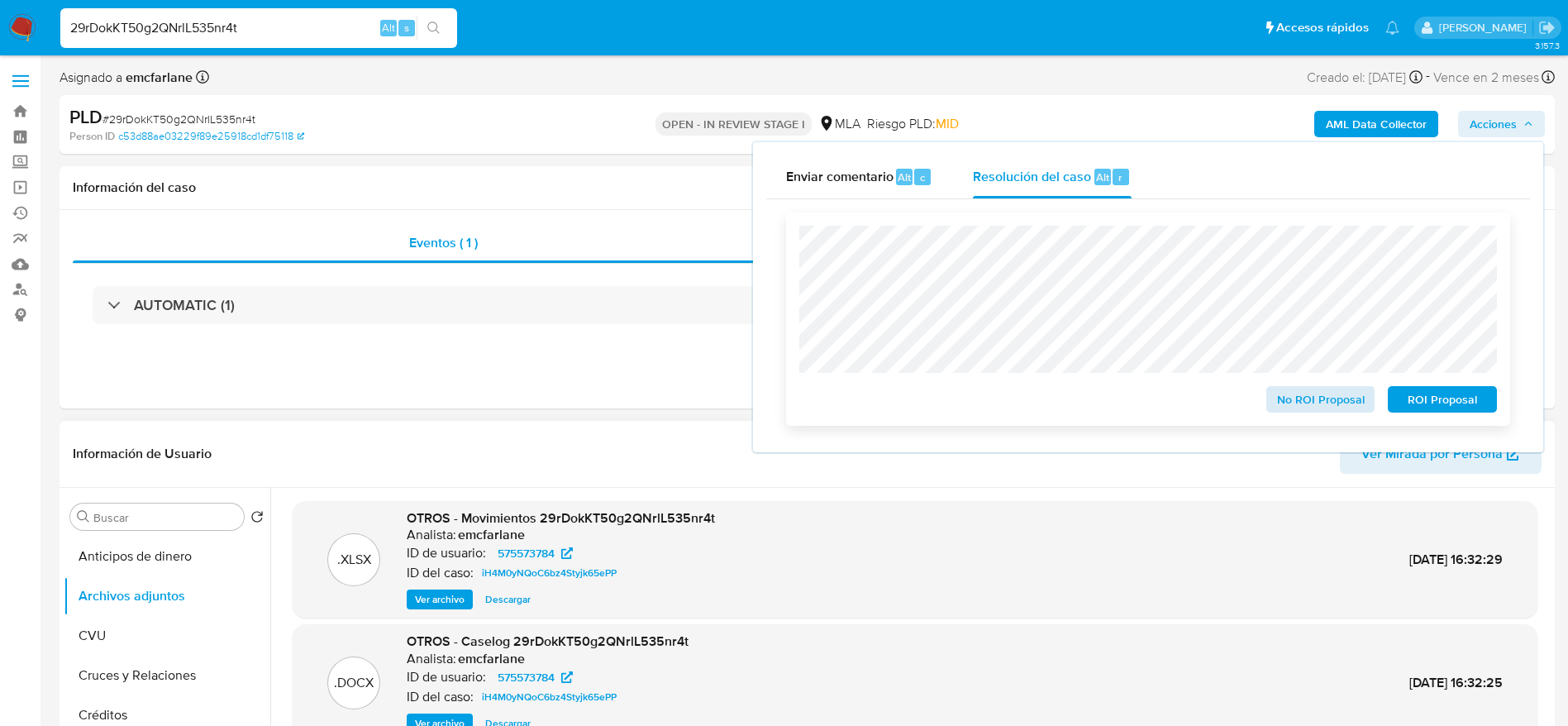
click at [1287, 388] on div "No ROI Proposal" at bounding box center [1321, 396] width 123 height 33
click at [1291, 399] on span "No ROI Proposal" at bounding box center [1320, 399] width 86 height 24
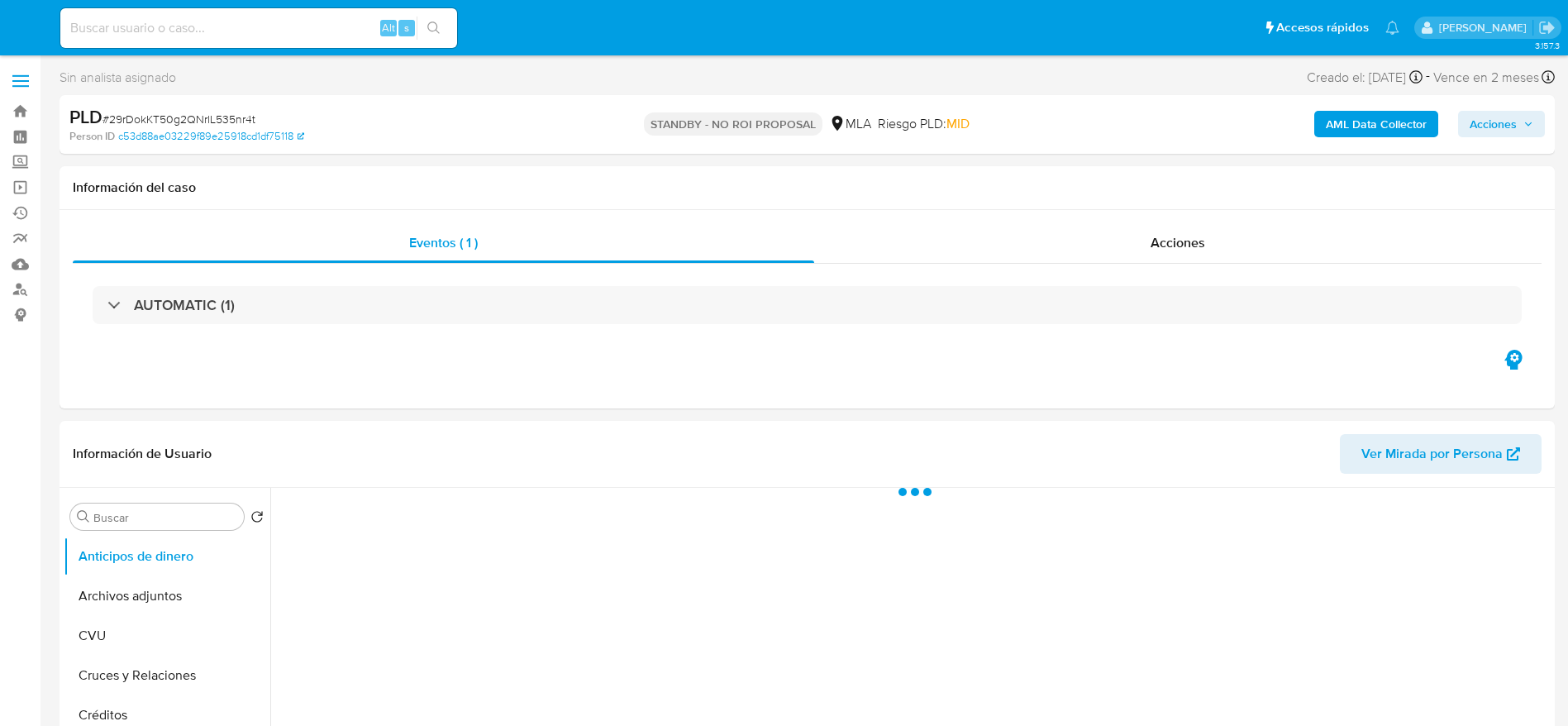
select select "10"
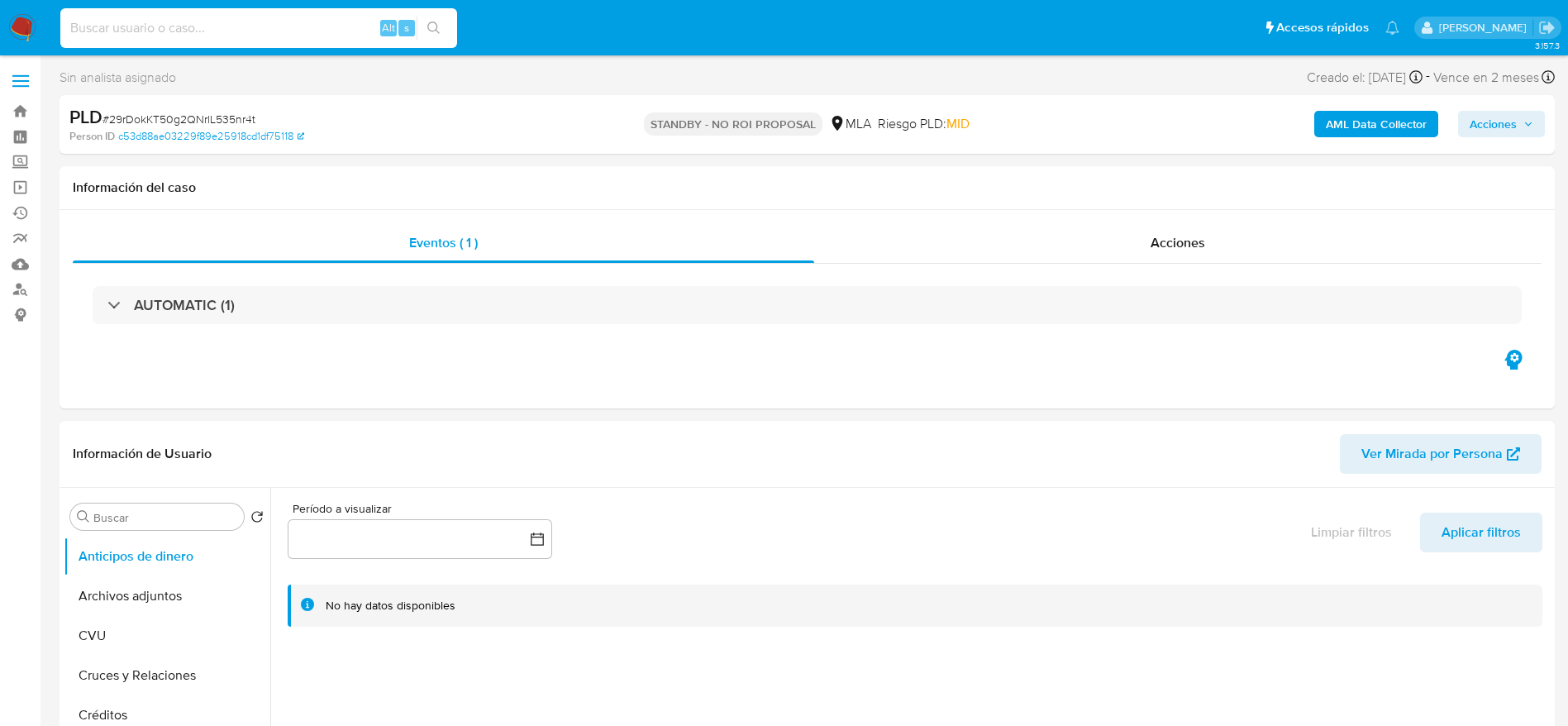
click at [300, 34] on input at bounding box center [259, 29] width 396 height 22
paste input "R4Yg16MeHICXVFtz85fSbkHh"
type input "R4Yg16MeHICXVFtz85fSbkHh"
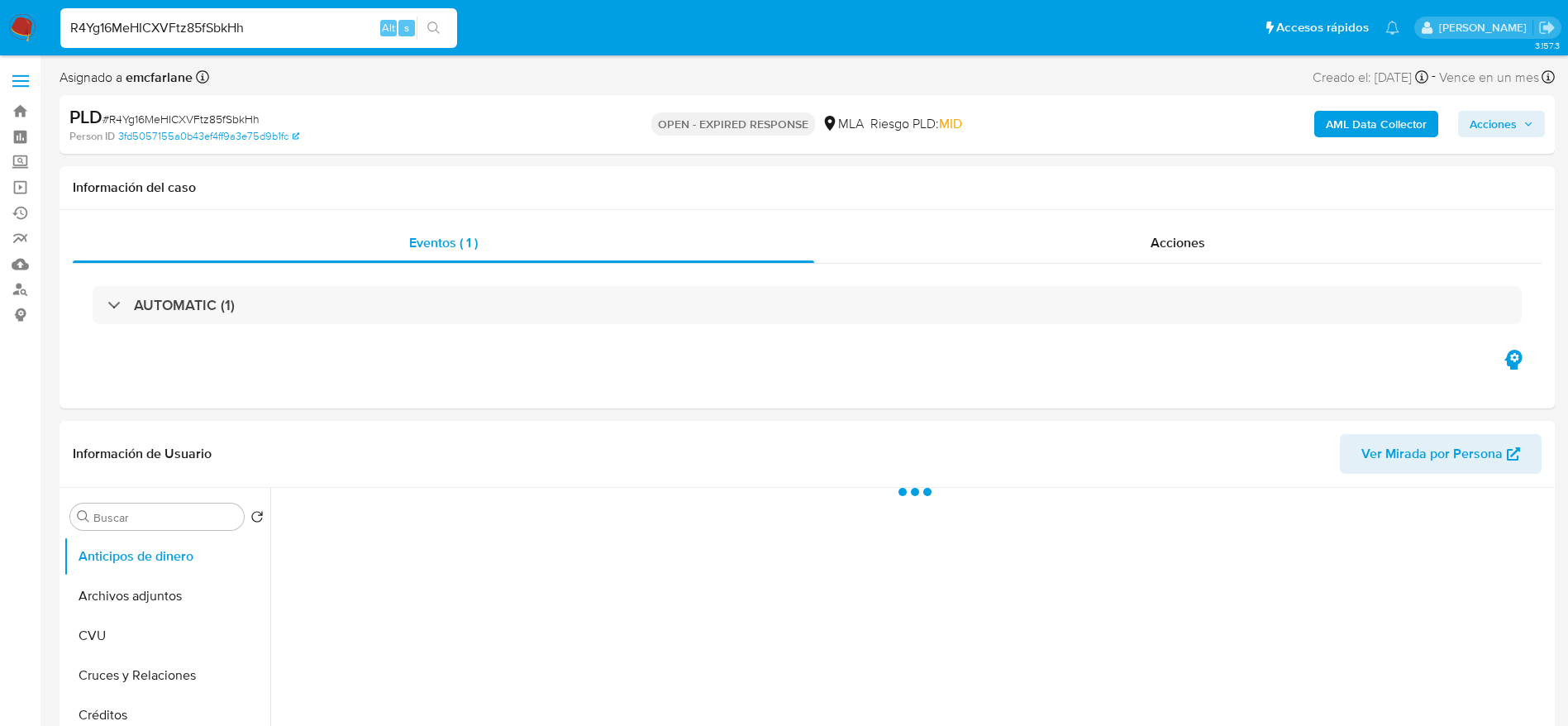
select select "10"
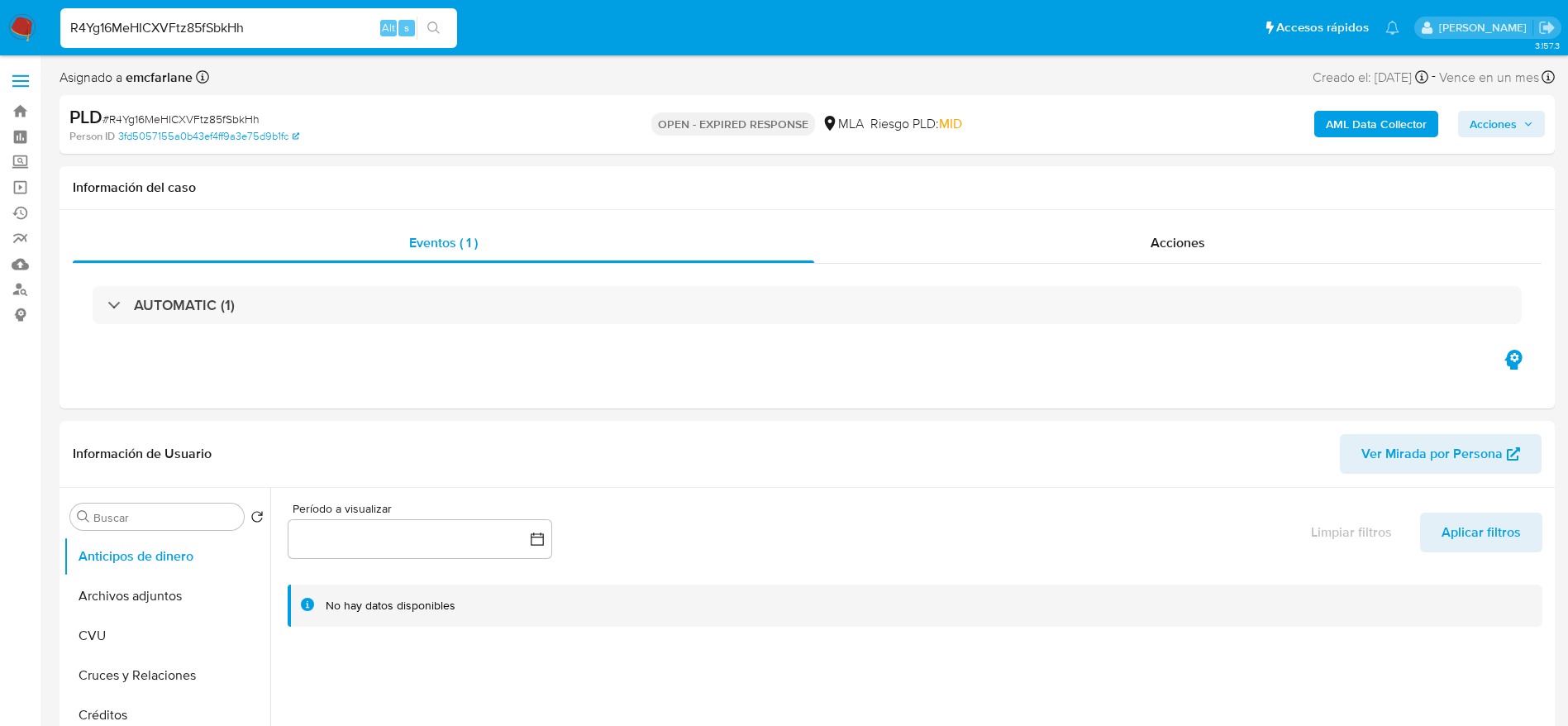
click at [317, 36] on input "R4Yg16MeHICXVFtz85fSbkHh" at bounding box center [259, 29] width 396 height 22
click at [317, 35] on input "R4Yg16MeHICXVFtz85fSbkHh" at bounding box center [259, 29] width 396 height 22
paste input "2g5CjEYDzYUfsiS72hoD57mQ"
type input "2g5CjEYDzYUfsiS72hoD57mQ"
select select "10"
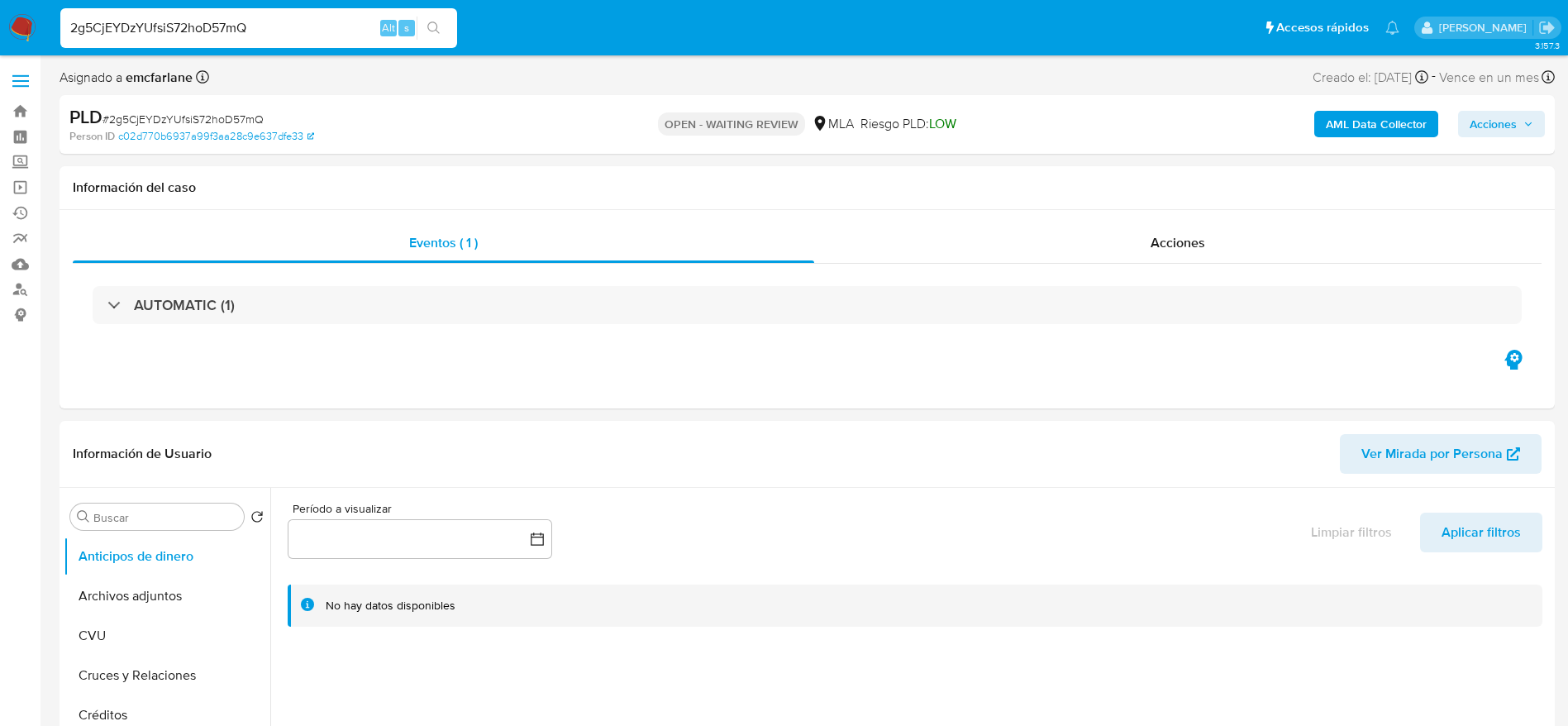
click at [293, 15] on div "2g5CjEYDzYUfsiS72hoD57mQ Alt s" at bounding box center [259, 28] width 396 height 39
click at [288, 26] on input "2g5CjEYDzYUfsiS72hoD57mQ" at bounding box center [259, 29] width 396 height 22
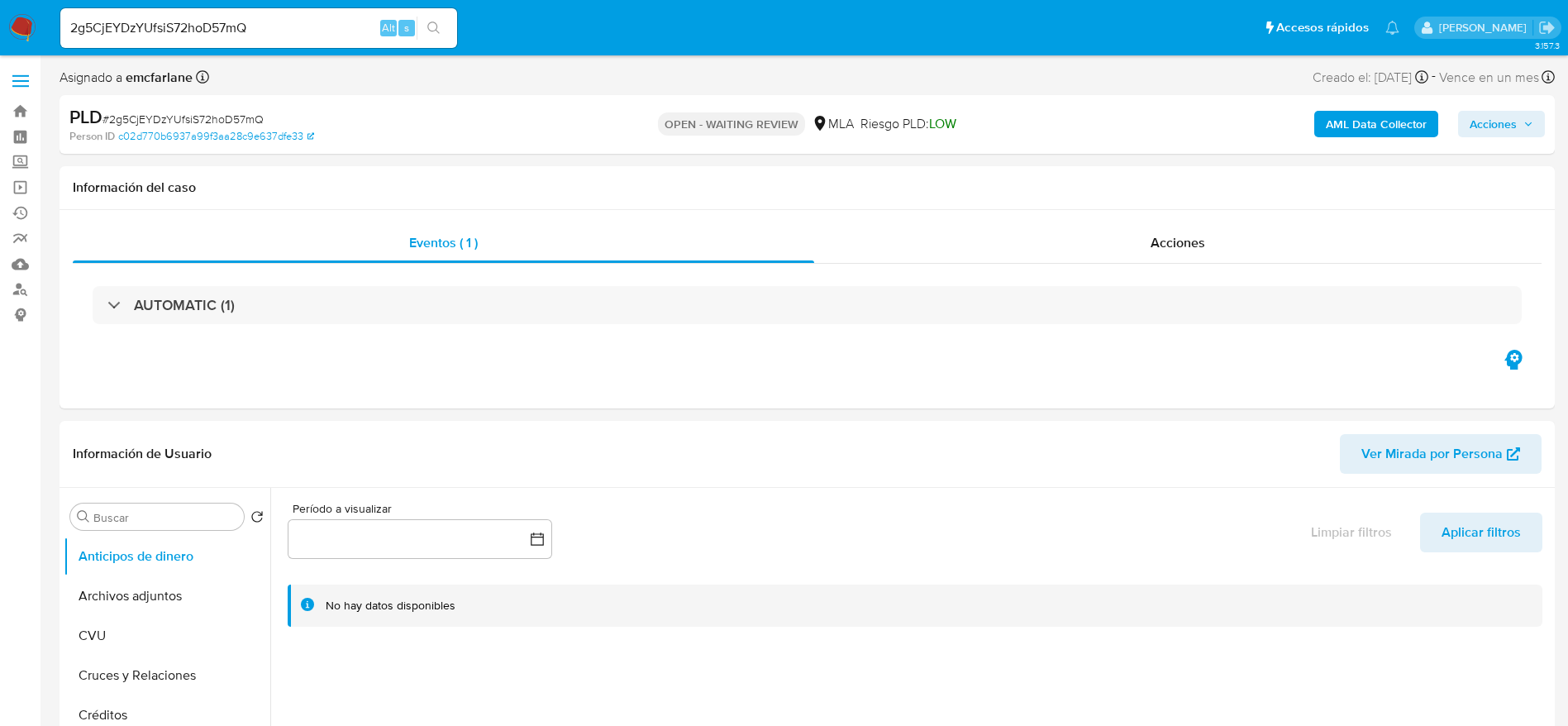
click at [321, 21] on input "2g5CjEYDzYUfsiS72hoD57mQ" at bounding box center [259, 29] width 396 height 22
paste input "6flTQhTcLiGnpsEdiRgkAFlF"
type input "6flTQhTcLiGnpsEdiRgkAFlF"
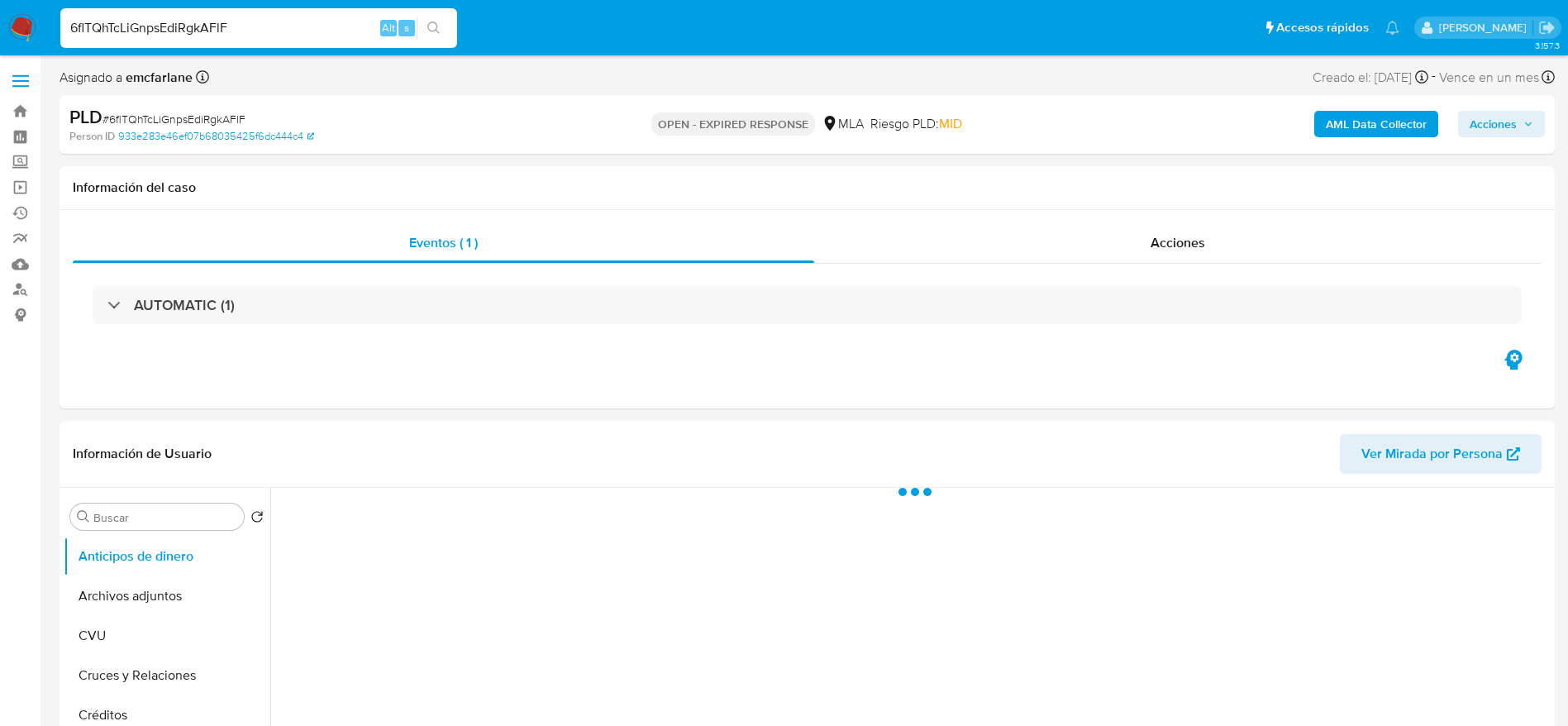
select select "10"
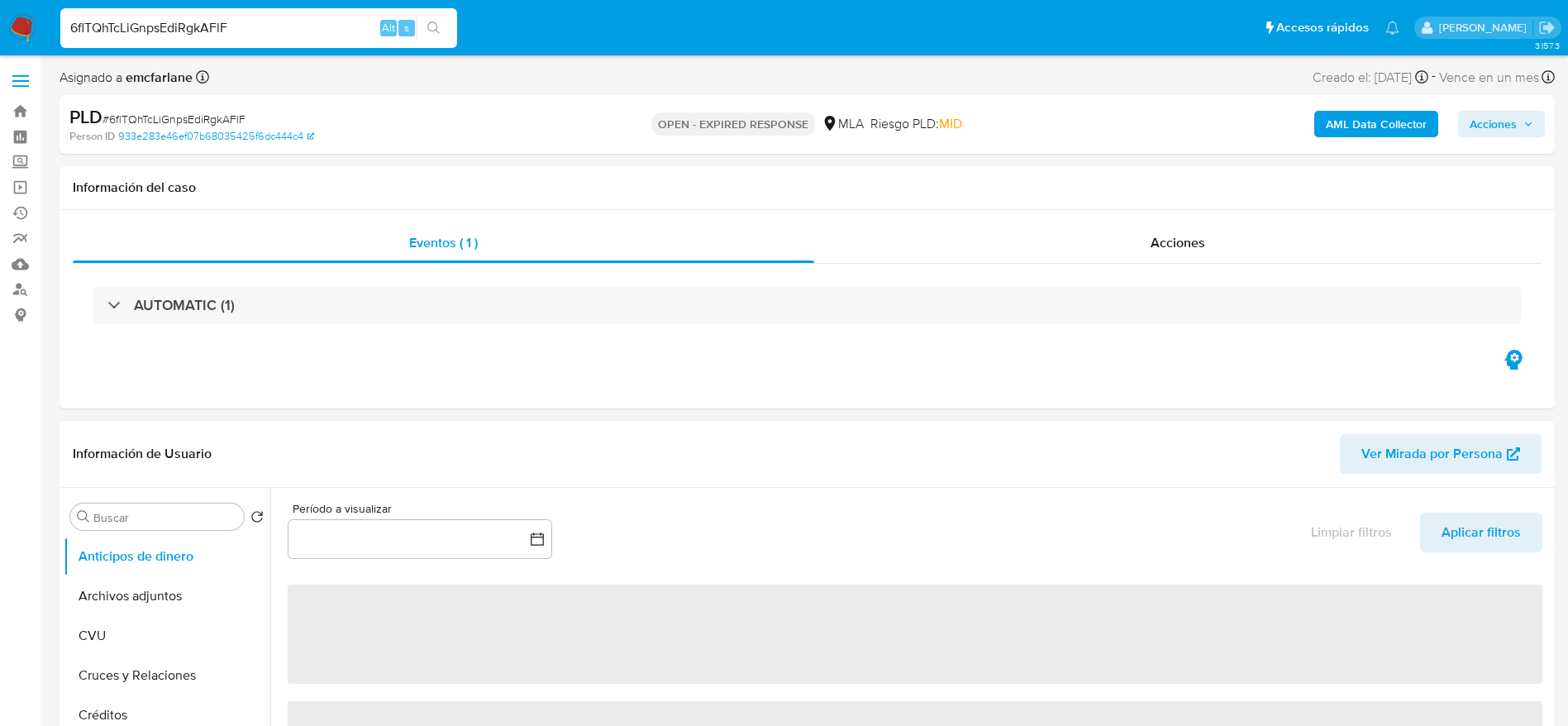
click at [252, 35] on input "6flTQhTcLiGnpsEdiRgkAFlF" at bounding box center [259, 29] width 396 height 22
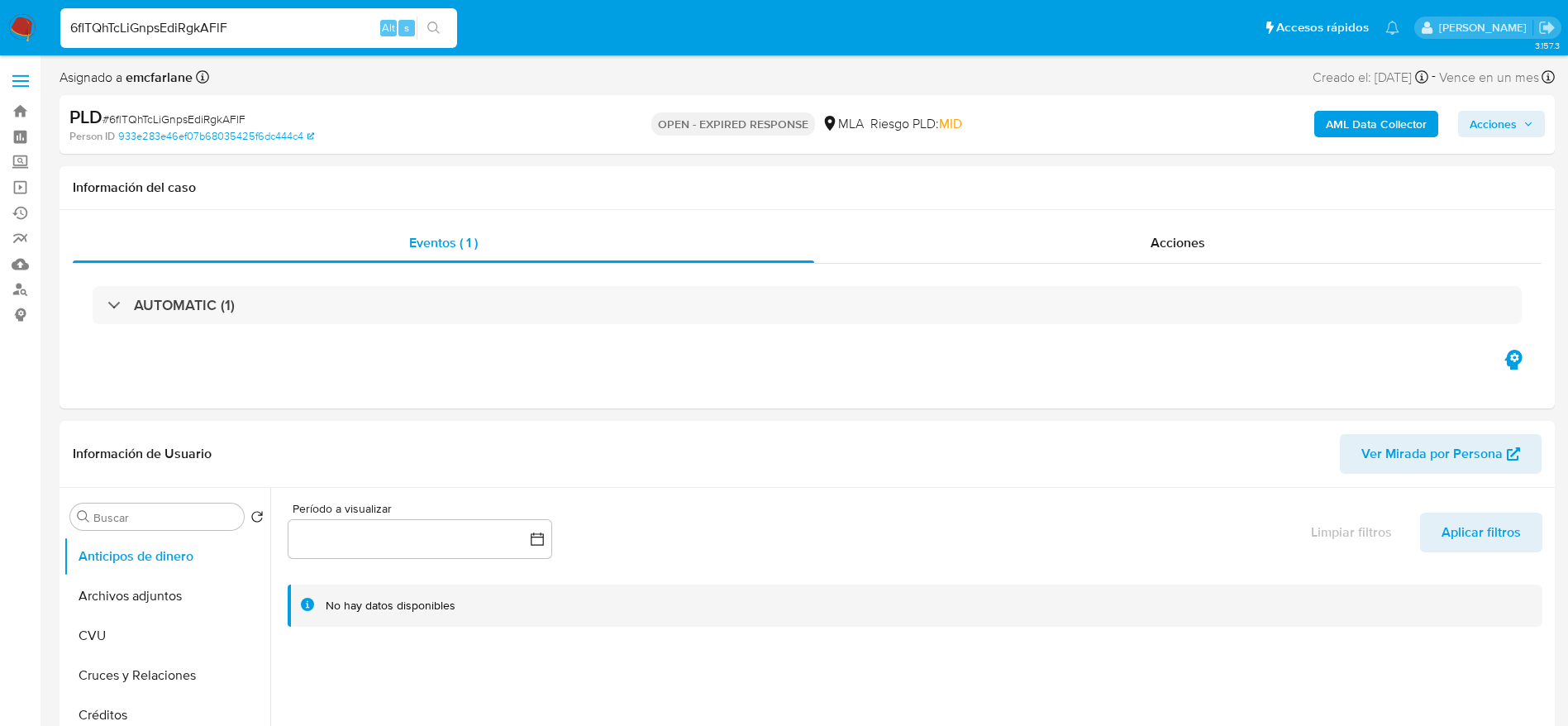
click at [253, 34] on input "6flTQhTcLiGnpsEdiRgkAFlF" at bounding box center [259, 29] width 396 height 22
paste input "fbbOm3tQT2baoIccAa9oKWCj"
type input "fbbOm3tQT2baoIccAa9oKWCj"
select select "10"
click at [275, 29] on input "fbbOm3tQT2baoIccAa9oKWCj" at bounding box center [259, 29] width 396 height 22
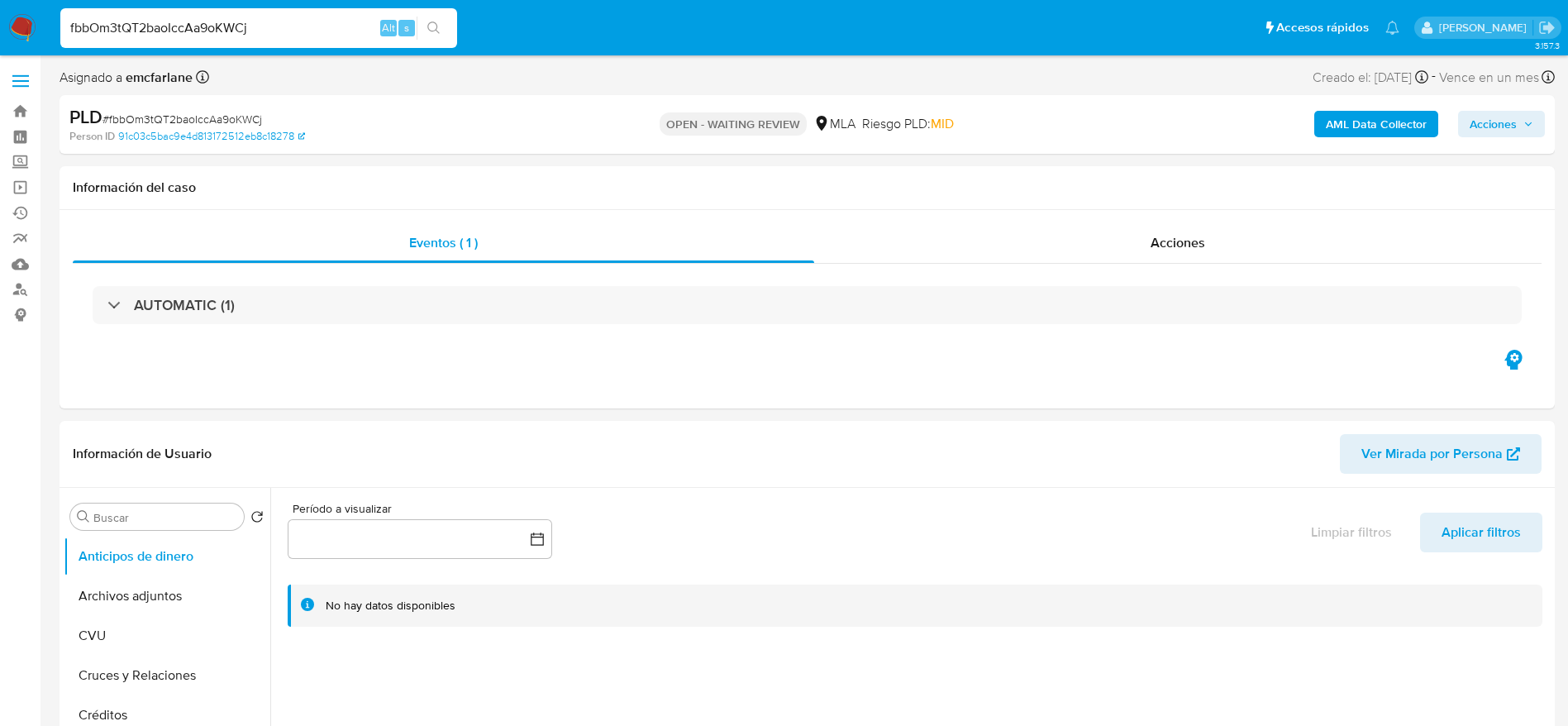
click at [275, 30] on input "fbbOm3tQT2baoIccAa9oKWCj" at bounding box center [259, 29] width 396 height 22
paste input "x7UsCY5mbgkMJxkzEaH96WWu"
type input "x7UsCY5mbgkMJxkzEaH96WWu"
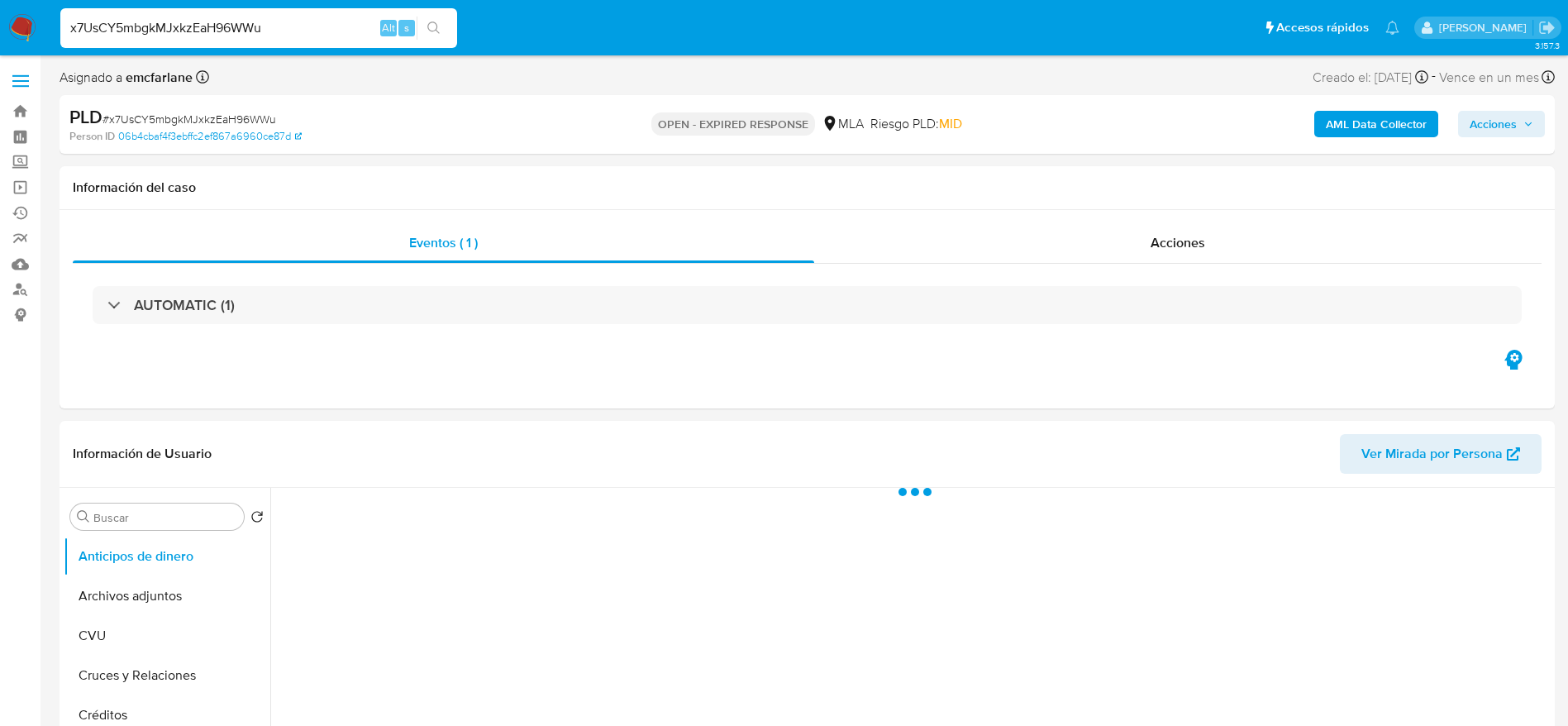
select select "10"
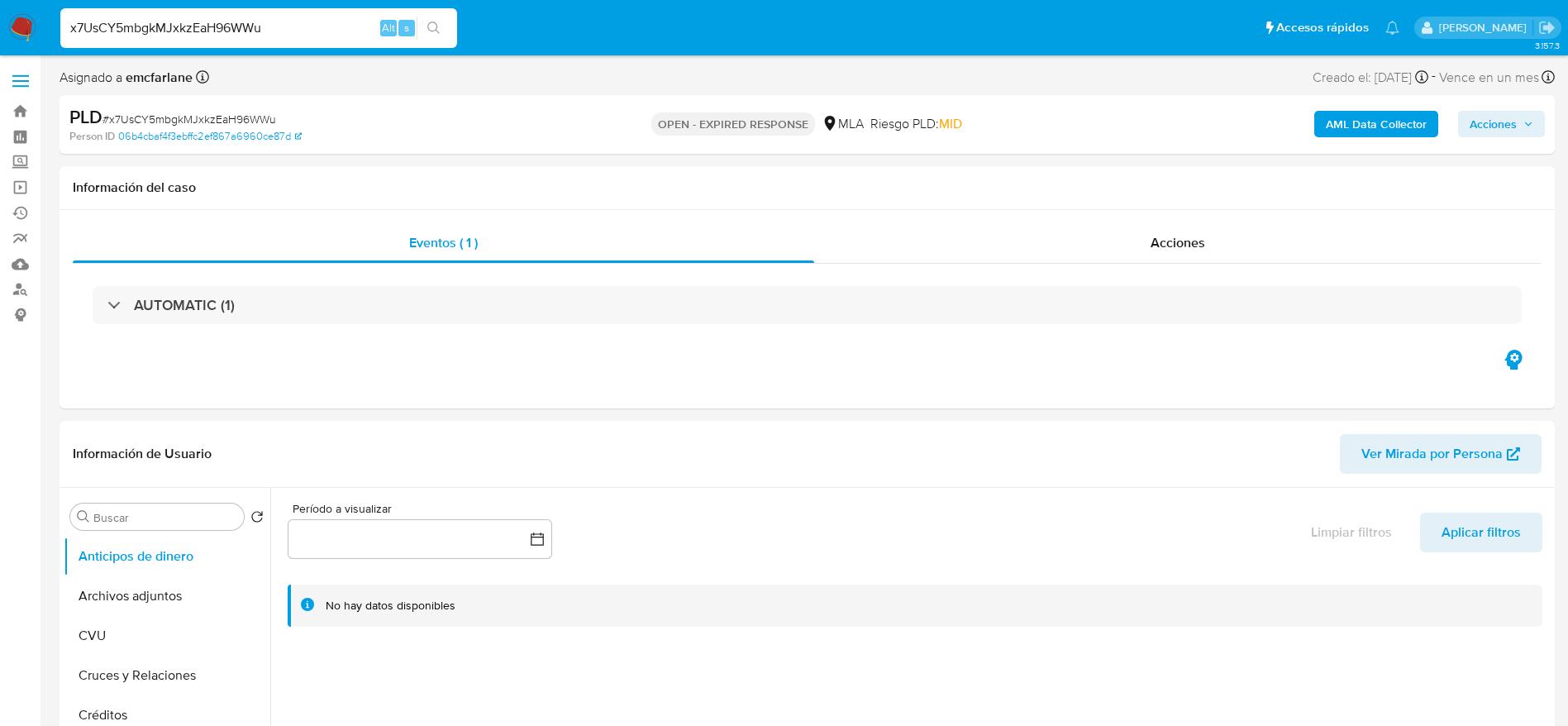
click at [277, 26] on input "x7UsCY5mbgkMJxkzEaH96WWu" at bounding box center [259, 29] width 396 height 22
paste input "R9cCtXhTMMmVqD1kPDUTRYuj"
type input "R9cCtXhTMMmVqD1kPDUTRYuj"
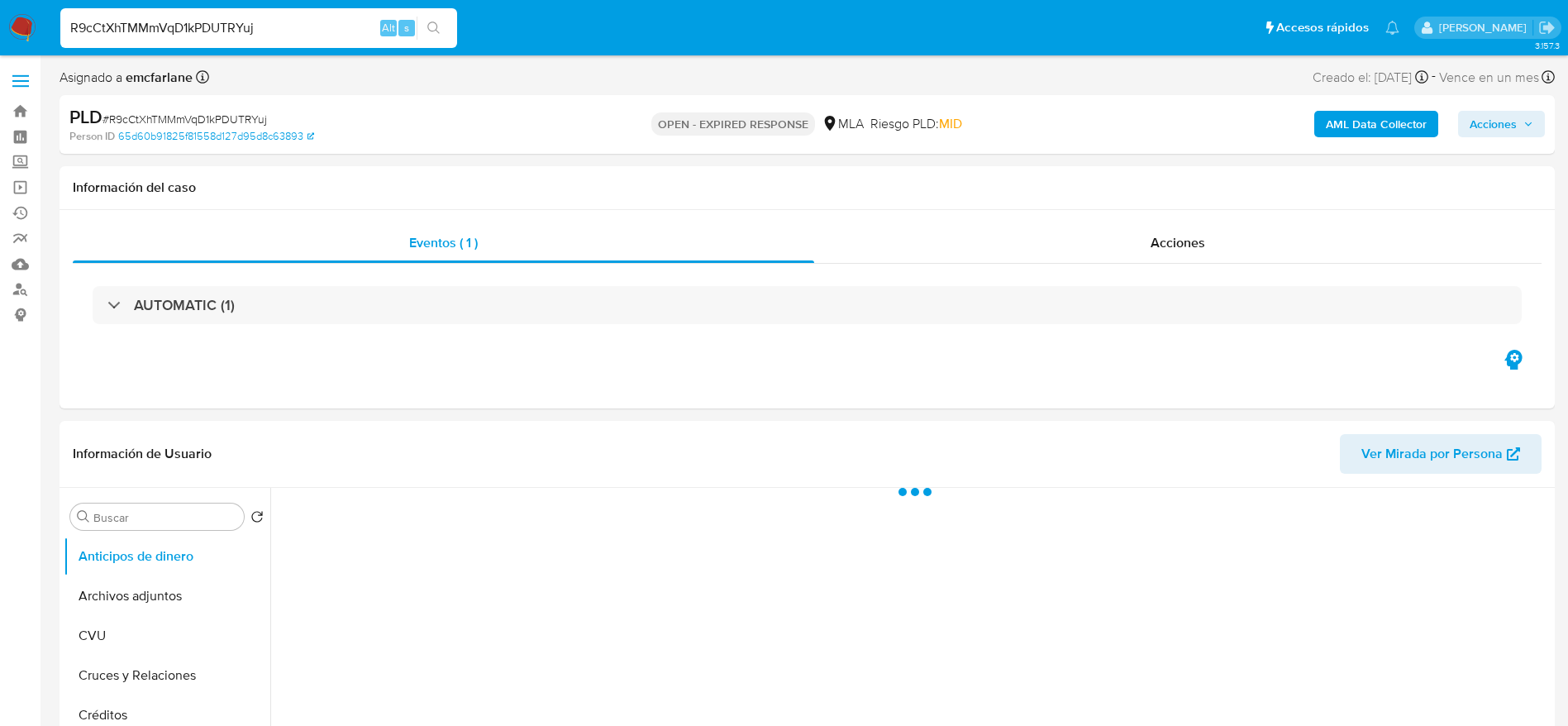
select select "10"
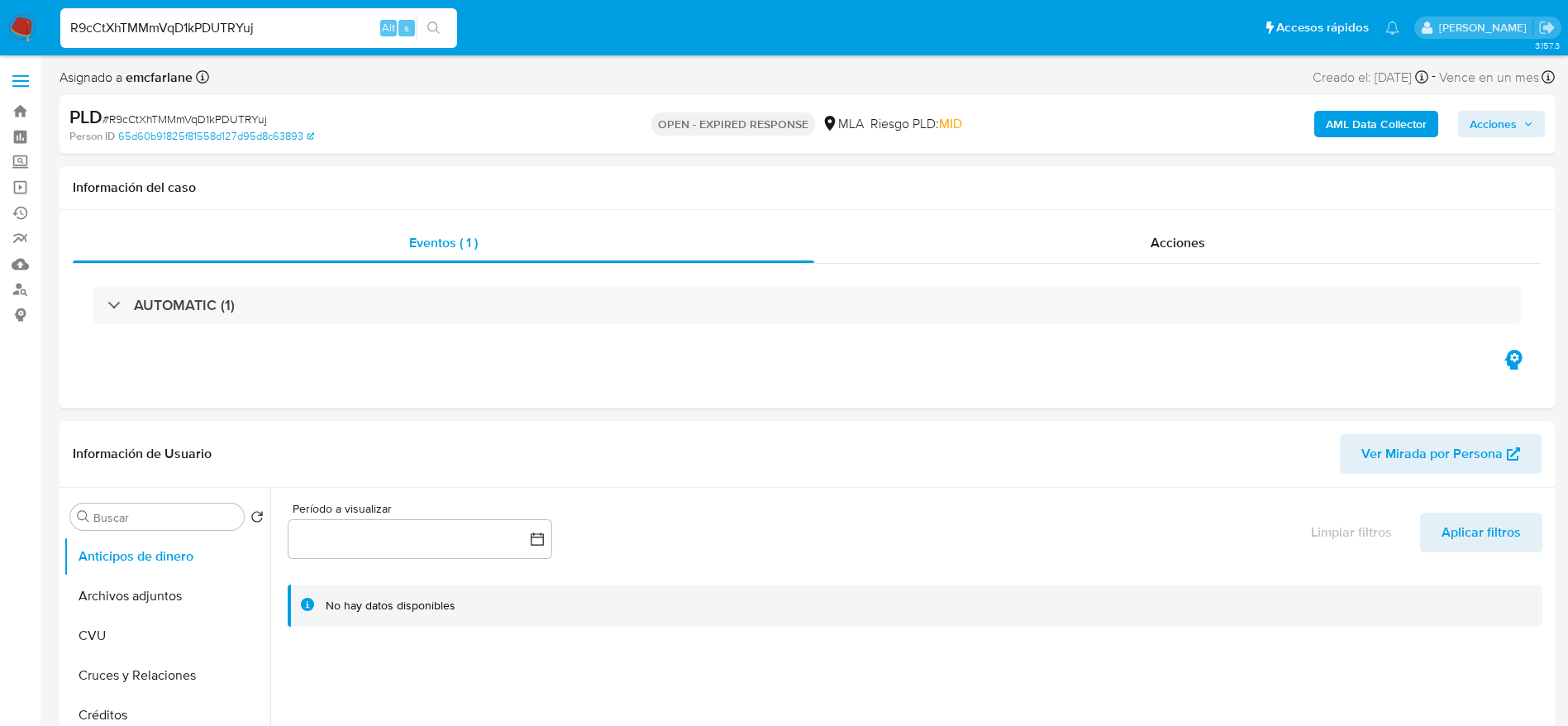
click at [344, 24] on input "R9cCtXhTMMmVqD1kPDUTRYuj" at bounding box center [259, 29] width 396 height 22
paste input "u2YWAggUgkYQrmu4kl8YmMD0"
type input "u2YWAggUgkYQrmu4kl8YmMD0"
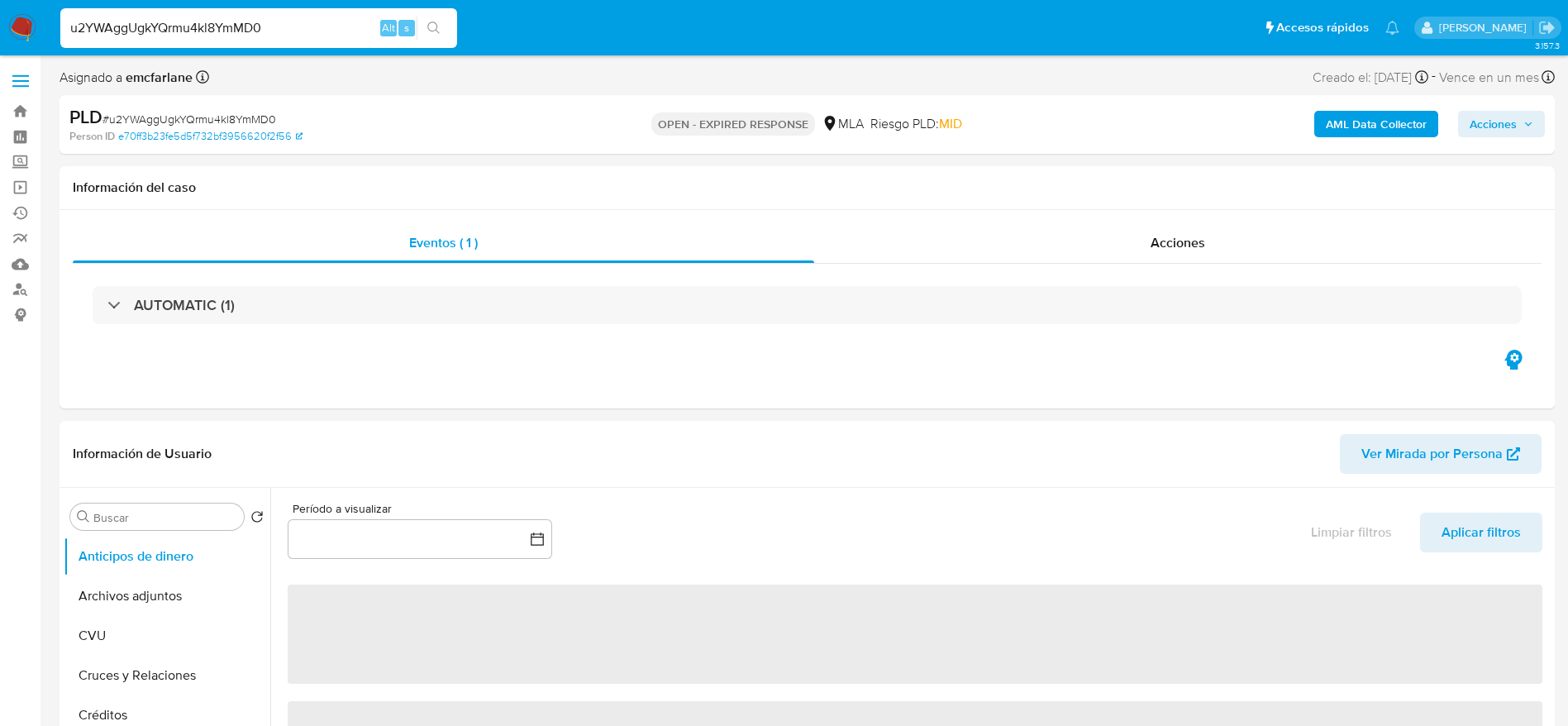
select select "10"
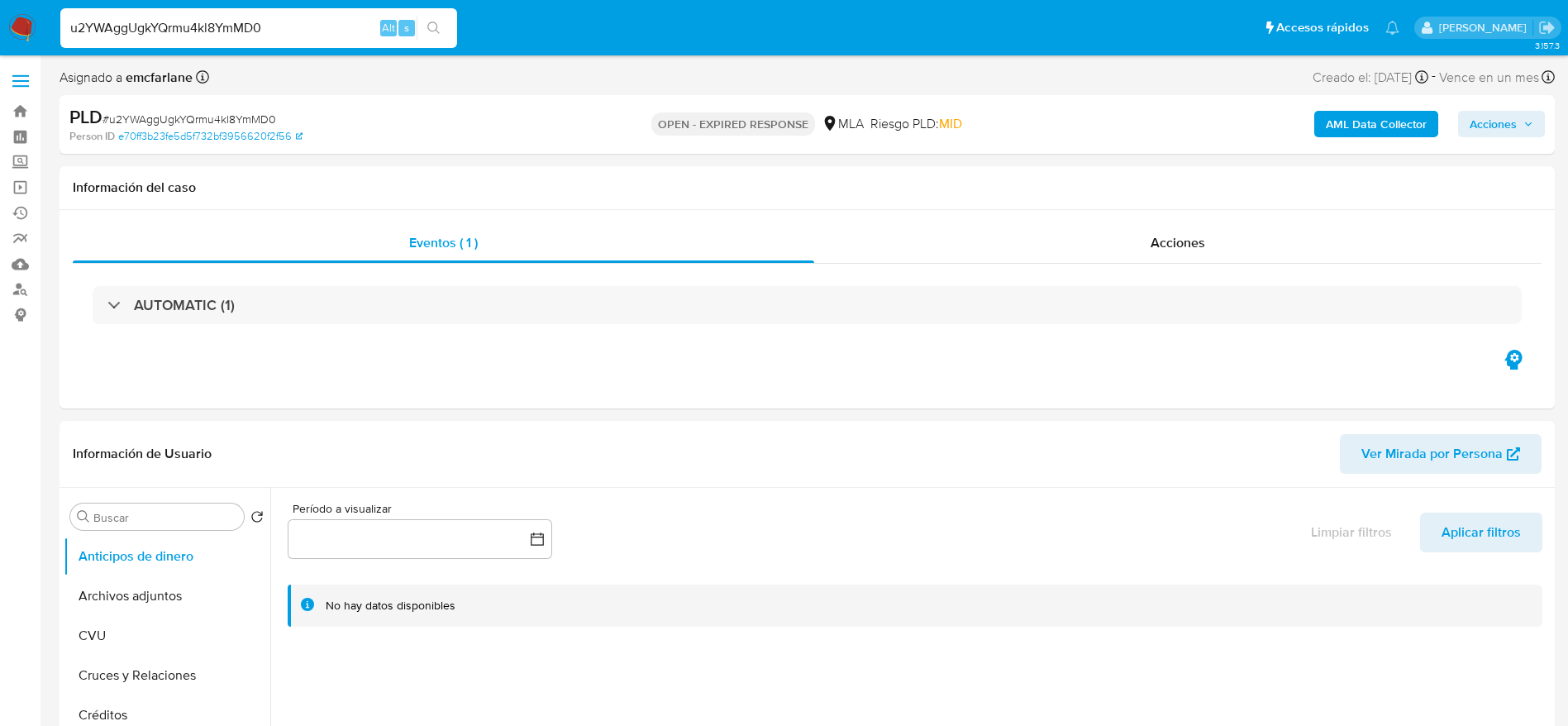
click at [341, 25] on input "u2YWAggUgkYQrmu4kl8YmMD0" at bounding box center [259, 29] width 396 height 22
paste input "aEabrltwwR6GYOghenvr5pt8"
type input "aEabrltwwR6GYOghenvr5pt8"
select select "10"
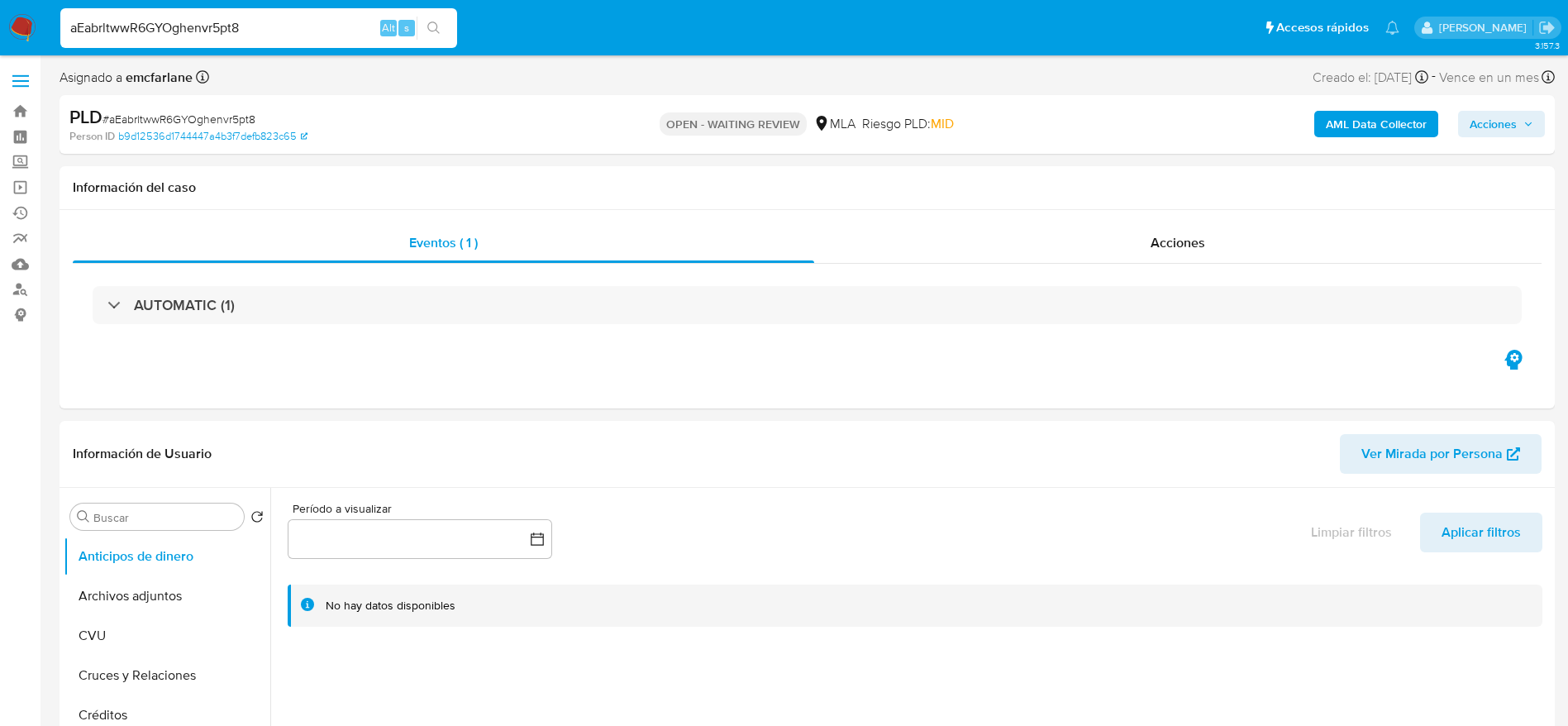
click at [292, 28] on input "aEabrltwwR6GYOghenvr5pt8" at bounding box center [259, 29] width 396 height 22
paste input "8ksZzIy06vbSpfkbdvYDTNFt"
type input "8ksZzIy06vbSpfkbdvYDTNFt"
click at [287, 38] on input "8ksZzIy06vbSpfkbdvYDTNFt" at bounding box center [259, 29] width 396 height 22
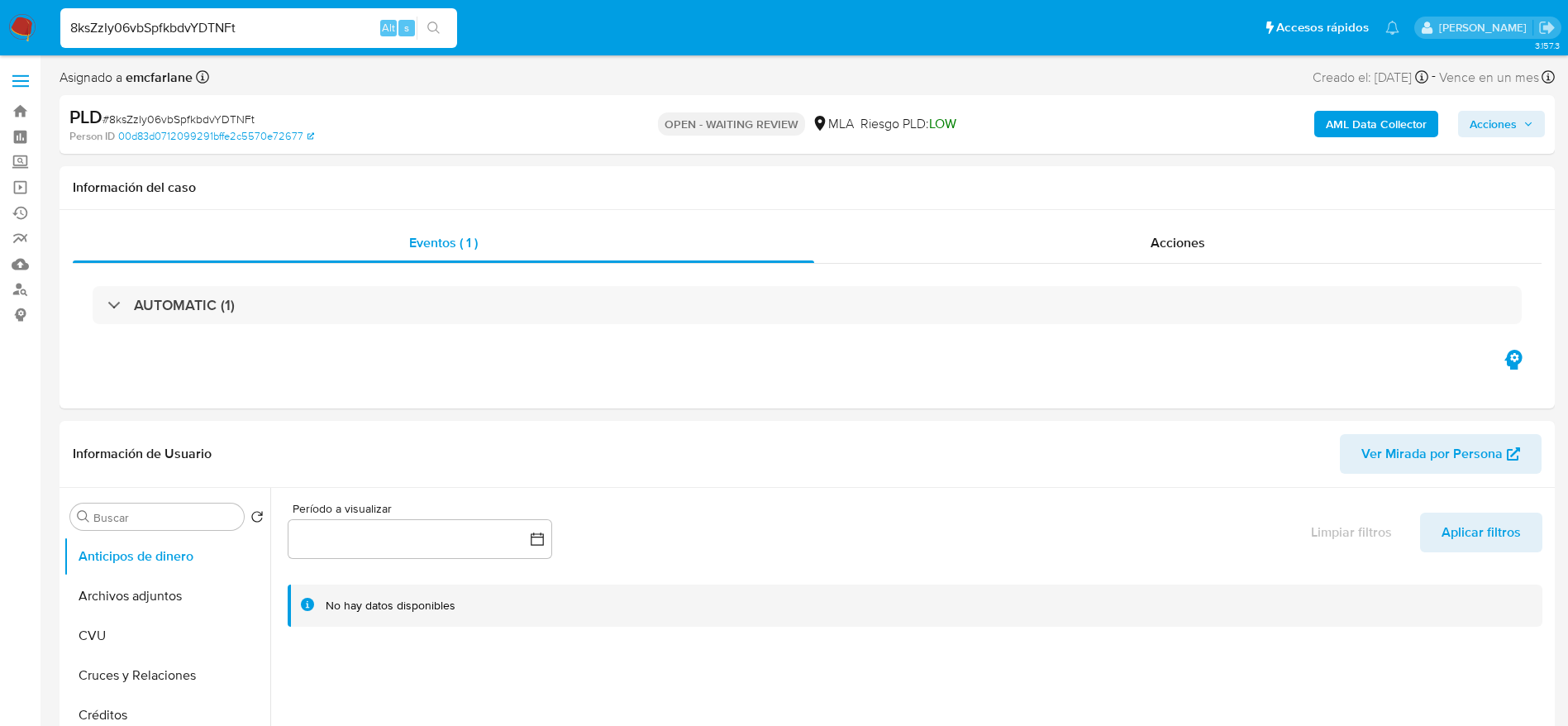
click at [287, 37] on input "8ksZzIy06vbSpfkbdvYDTNFt" at bounding box center [259, 29] width 396 height 22
select select "10"
paste input "dEr7otjKadywGqyRi9n9xIGb"
type input "dEr7otjKadywGqyRi9n9xIGb"
click at [303, 21] on input "dEr7otjKadywGqyRi9n9xIGb" at bounding box center [259, 29] width 396 height 22
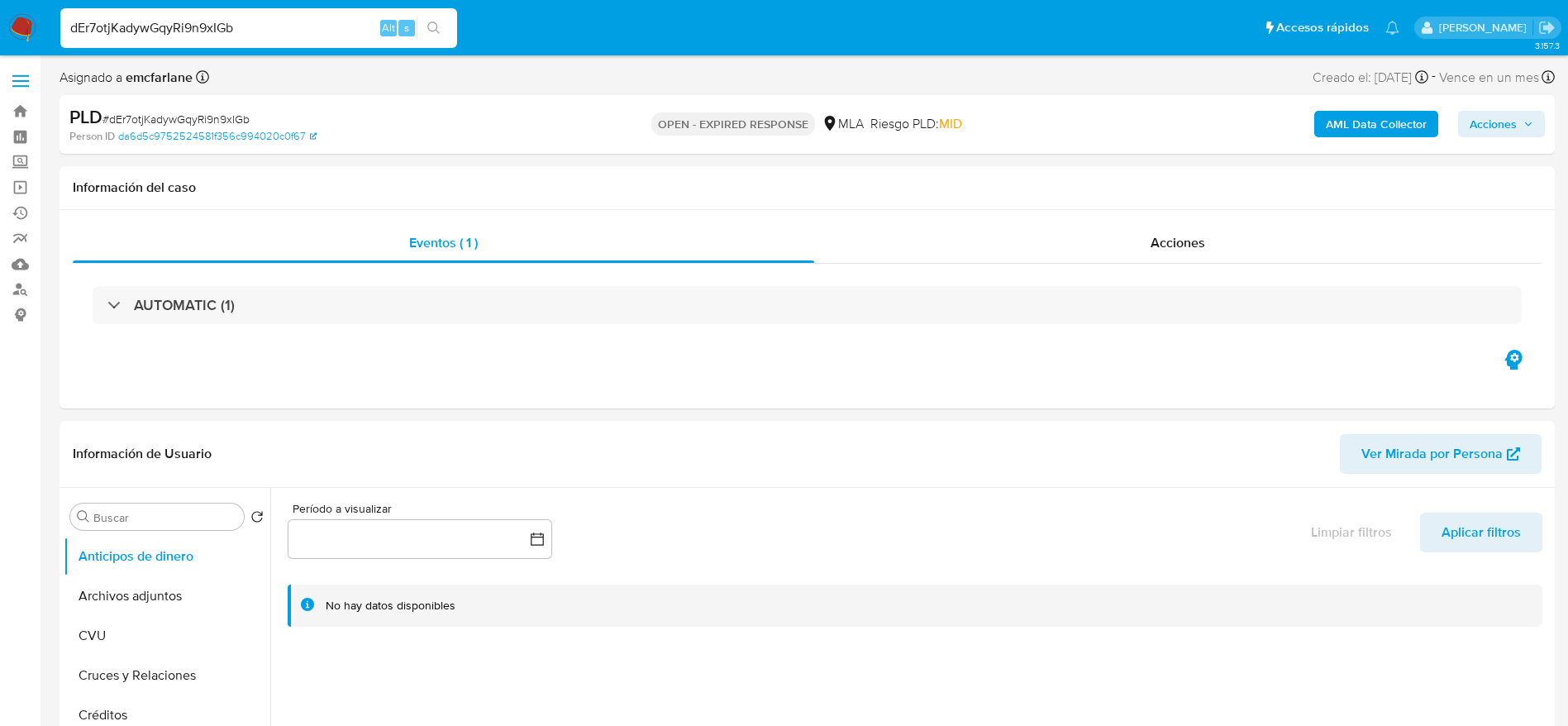
click at [303, 21] on input "dEr7otjKadywGqyRi9n9xIGb" at bounding box center [259, 29] width 396 height 22
select select "10"
paste input "X5lp9uUhorDkFpYVwPz0II69"
click at [311, 31] on input "X5lp9uUhorDkFpYVwPz0II69" at bounding box center [259, 29] width 396 height 22
click at [311, 30] on input "X5lp9uUhorDkFpYVwPz0II69" at bounding box center [259, 29] width 396 height 22
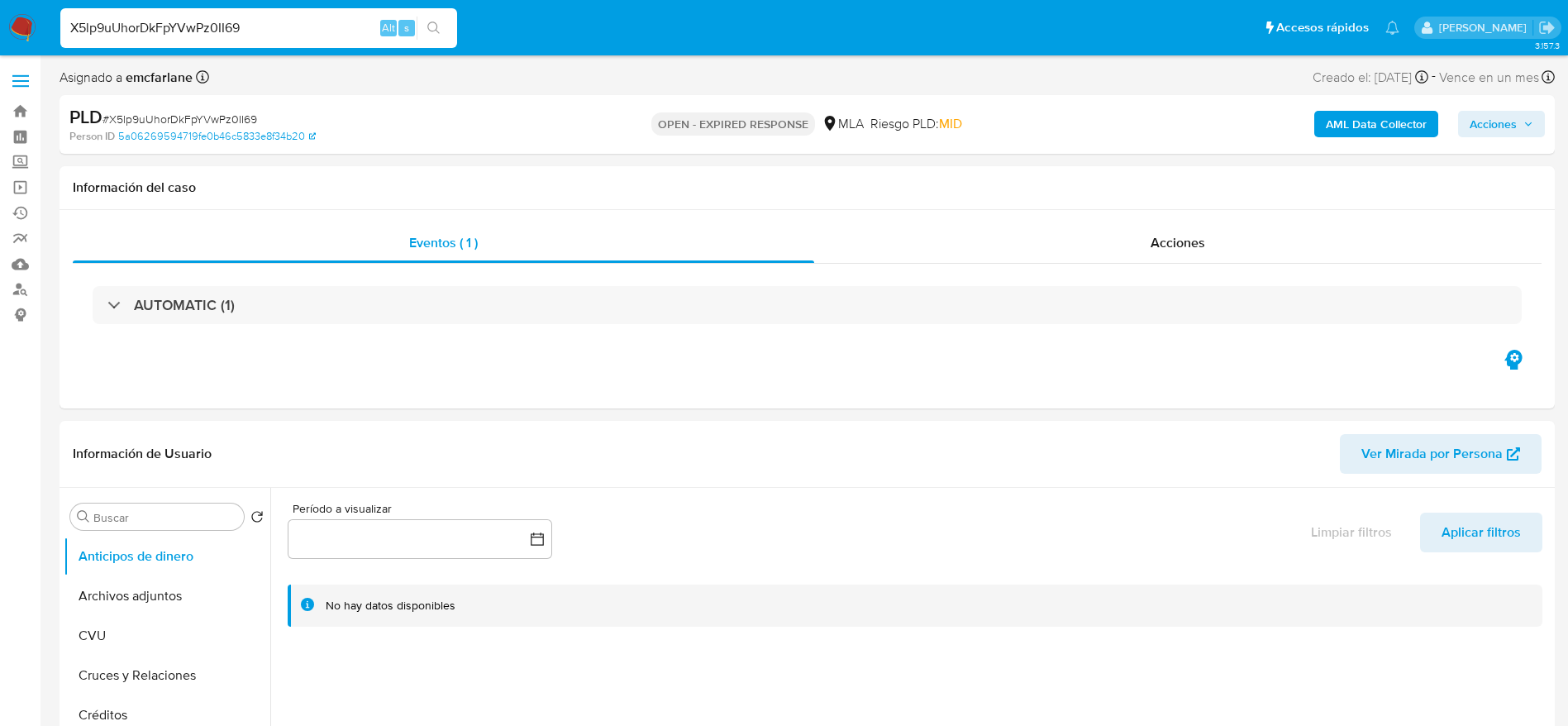
paste input "tpN10CPmCPogzr8HuqlngsX5"
type input "tpN10CPmCPogzr8HuqlngsX5"
select select "10"
click at [344, 29] on input "tpN10CPmCPogzr8HuqlngsX5" at bounding box center [259, 29] width 396 height 22
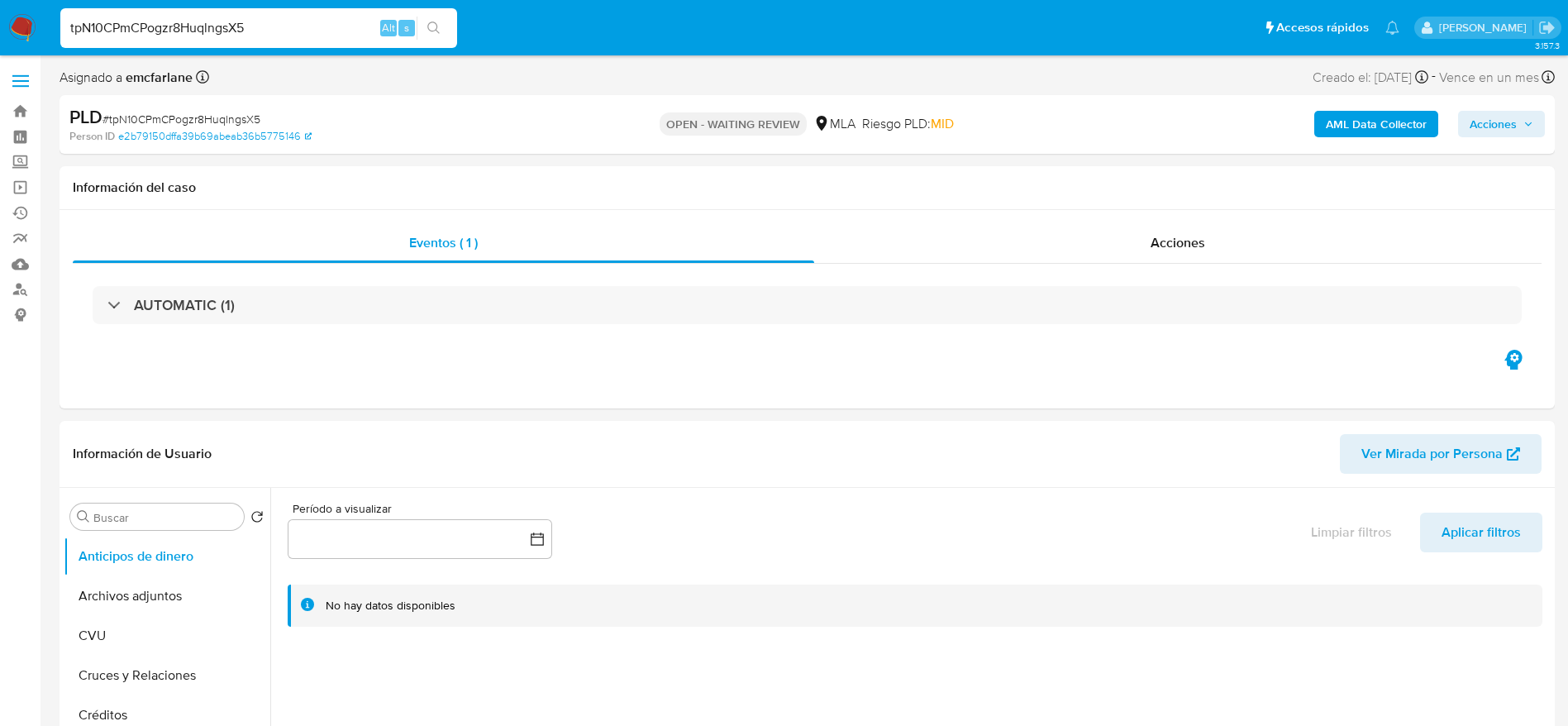
paste input "4QbLEGlzhKTLiTxVVELvDwJC"
type input "4QbLEGlzhKTLiTxVVELvDwJC"
select select "10"
type input "4QbLEGlzhKTLiTxVVELvDwJC"
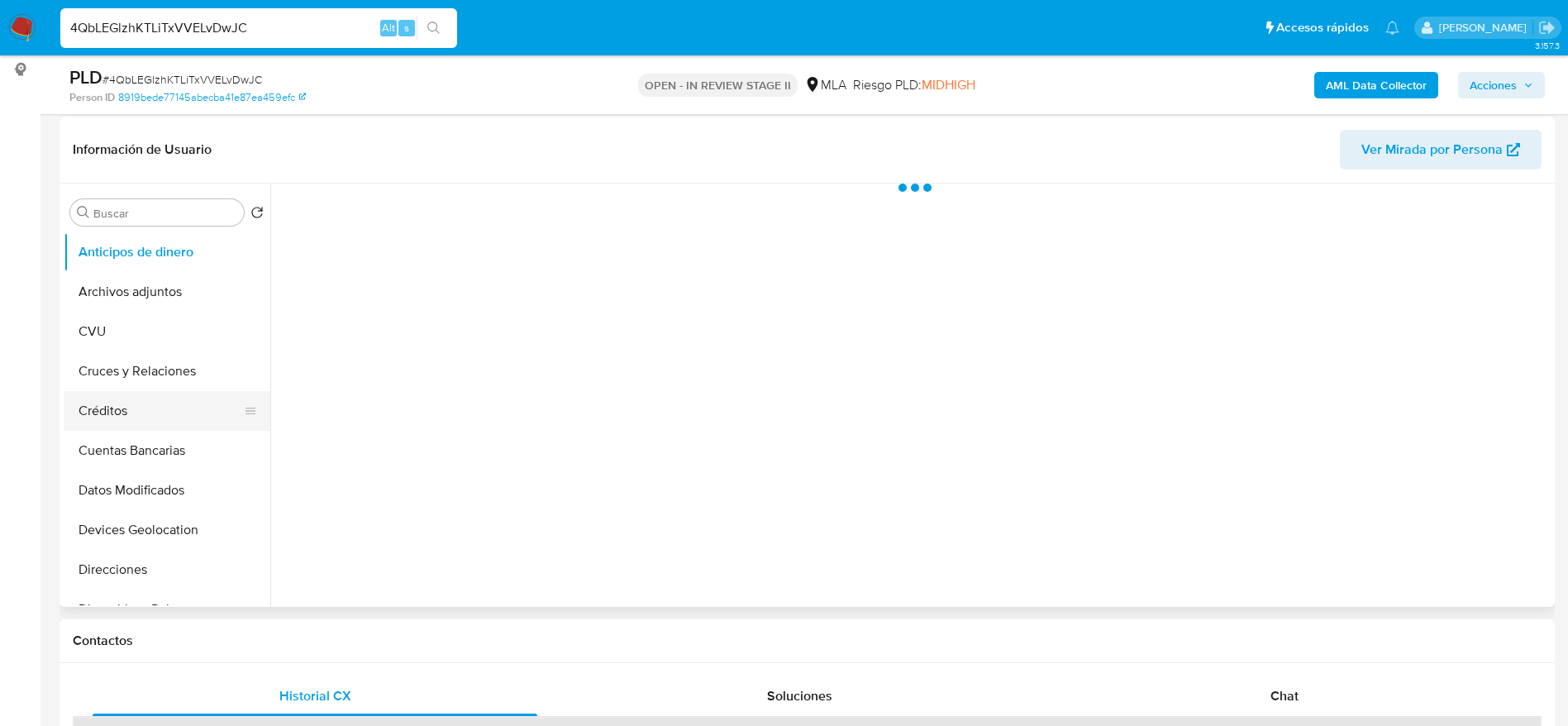
scroll to position [248, 0]
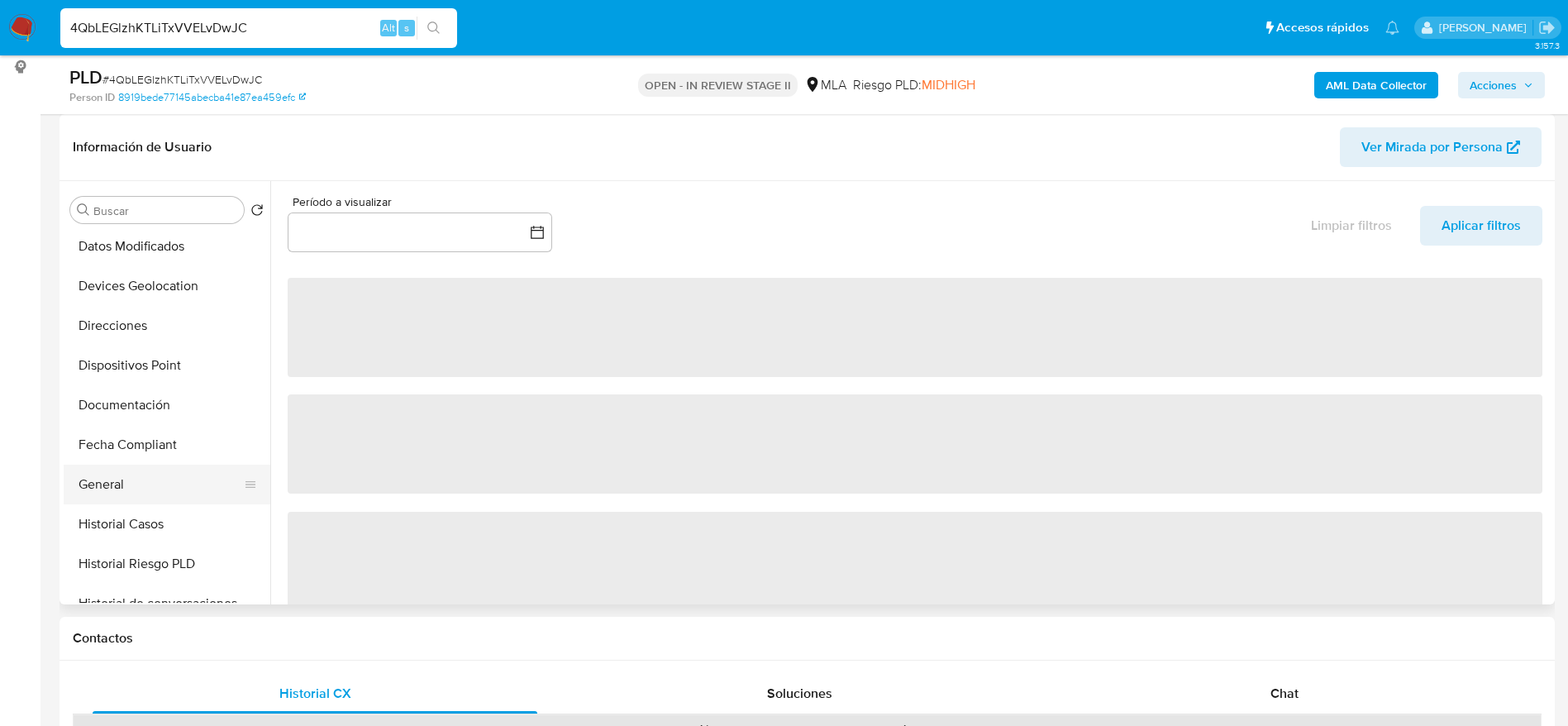
select select "10"
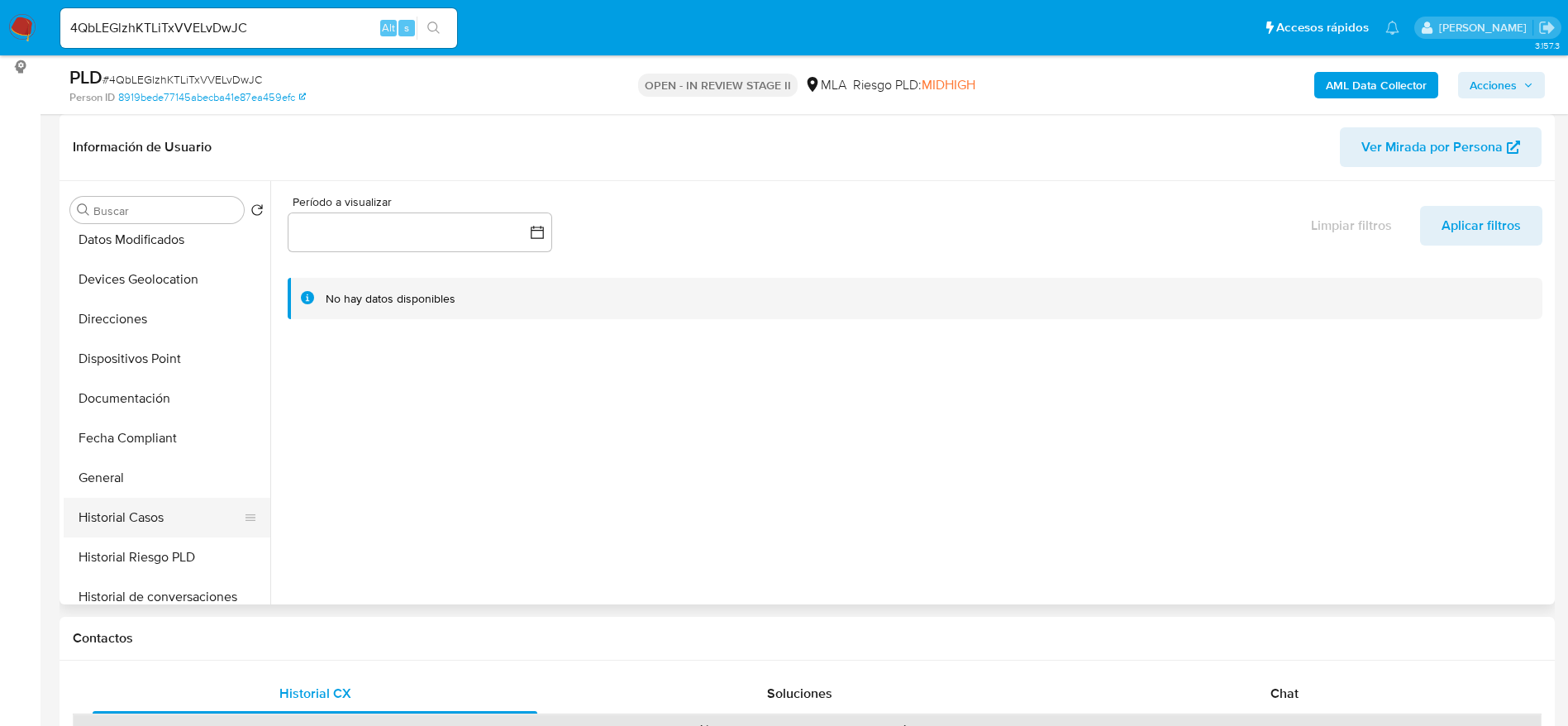
drag, startPoint x: 146, startPoint y: 453, endPoint x: 142, endPoint y: 529, distance: 76.1
click at [145, 455] on button "Fecha Compliant" at bounding box center [167, 438] width 207 height 39
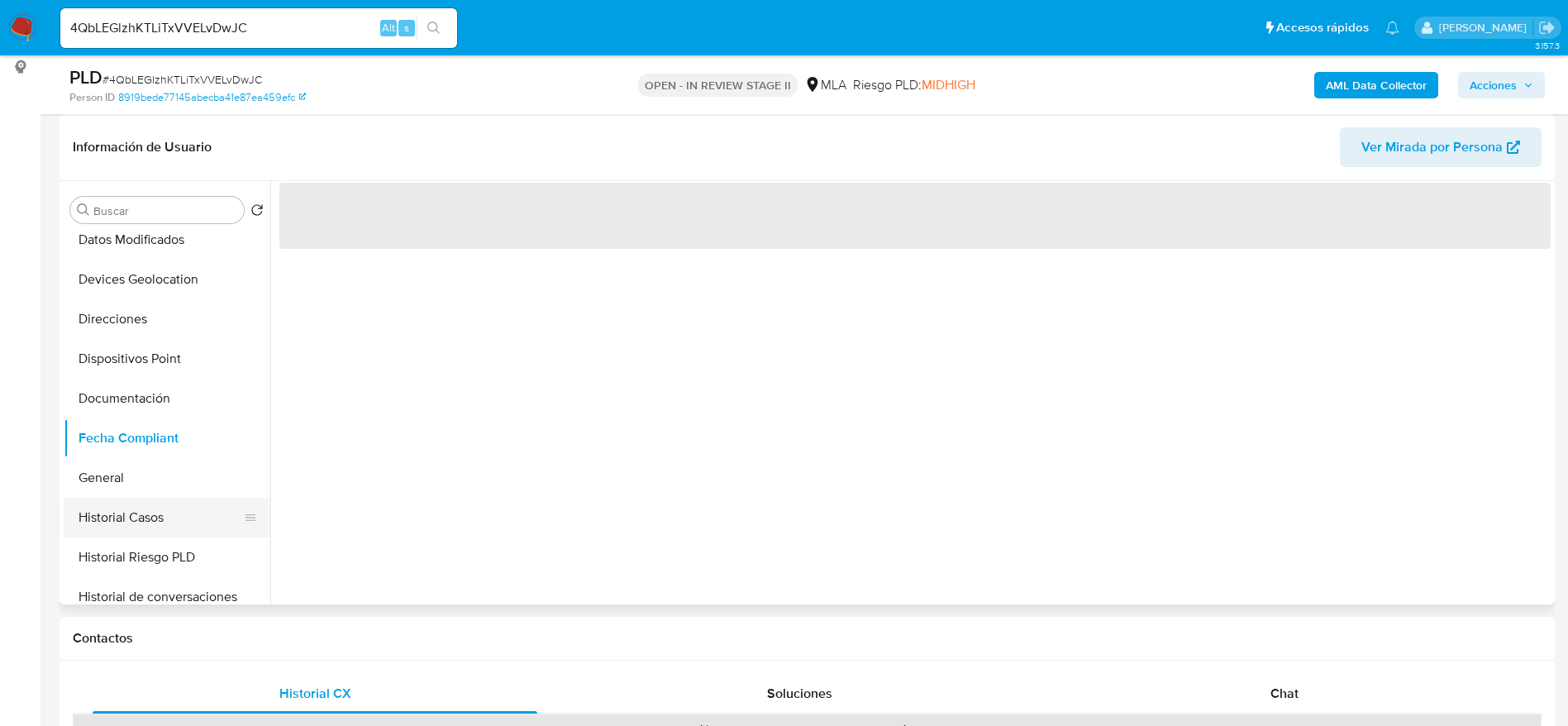
click at [144, 529] on button "Historial Casos" at bounding box center [160, 517] width 193 height 39
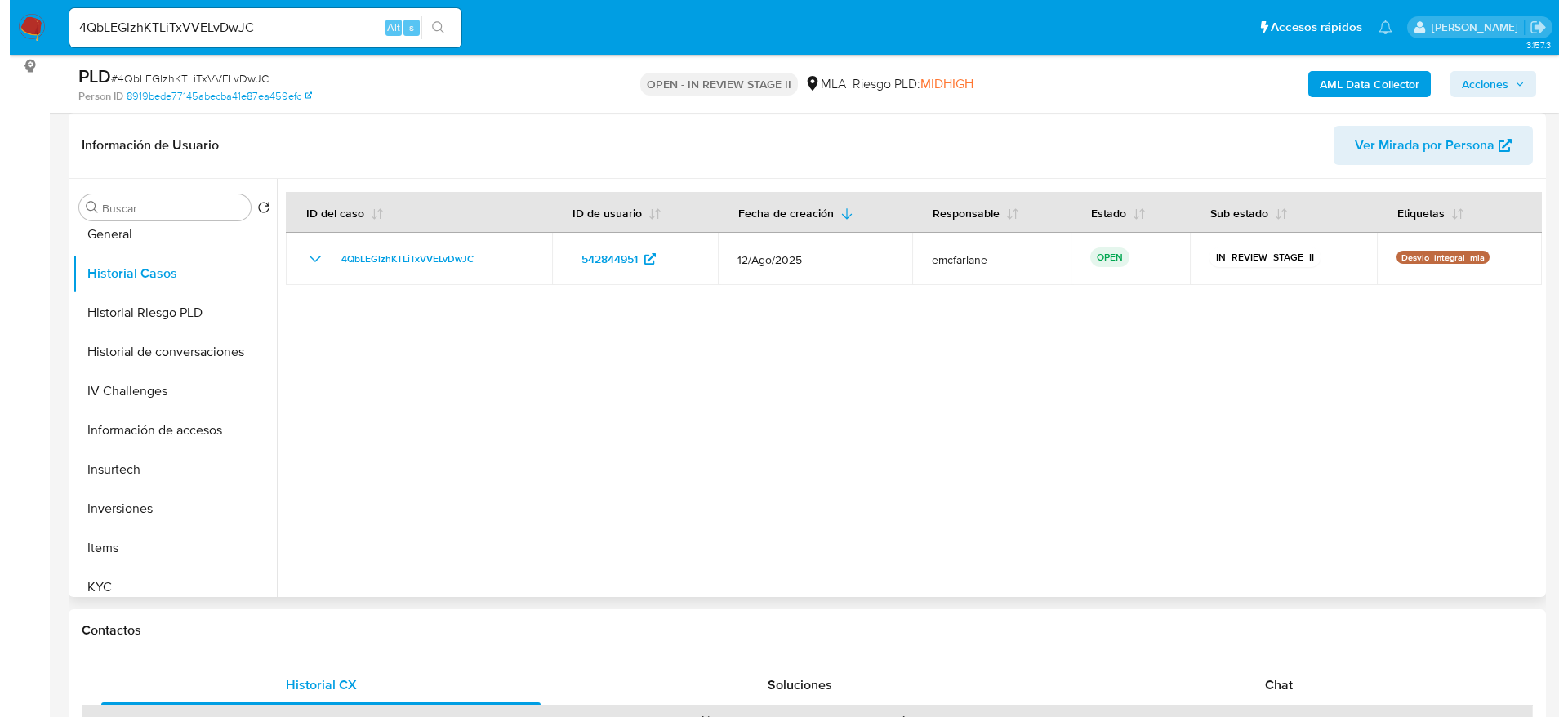
scroll to position [490, 0]
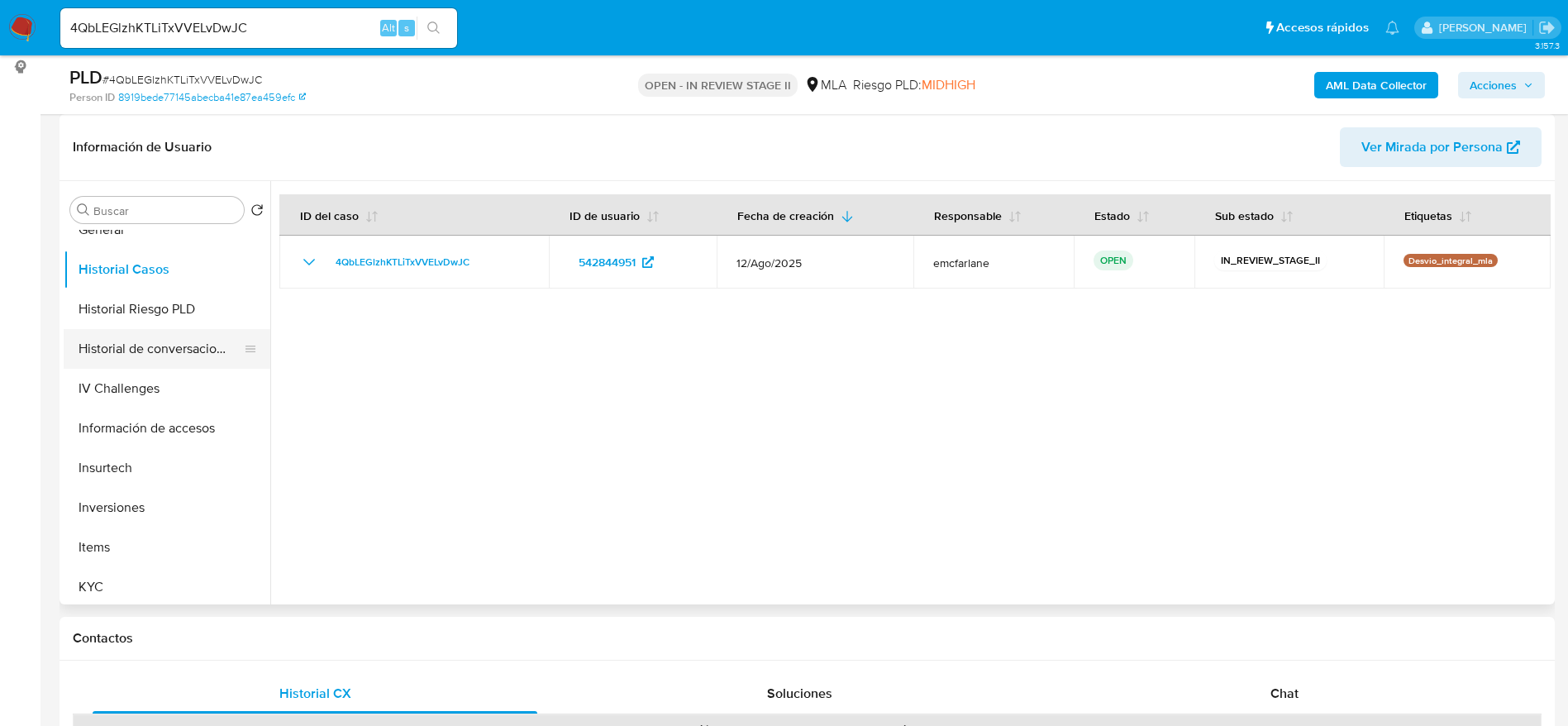
click at [175, 357] on button "Historial de conversaciones" at bounding box center [160, 349] width 193 height 39
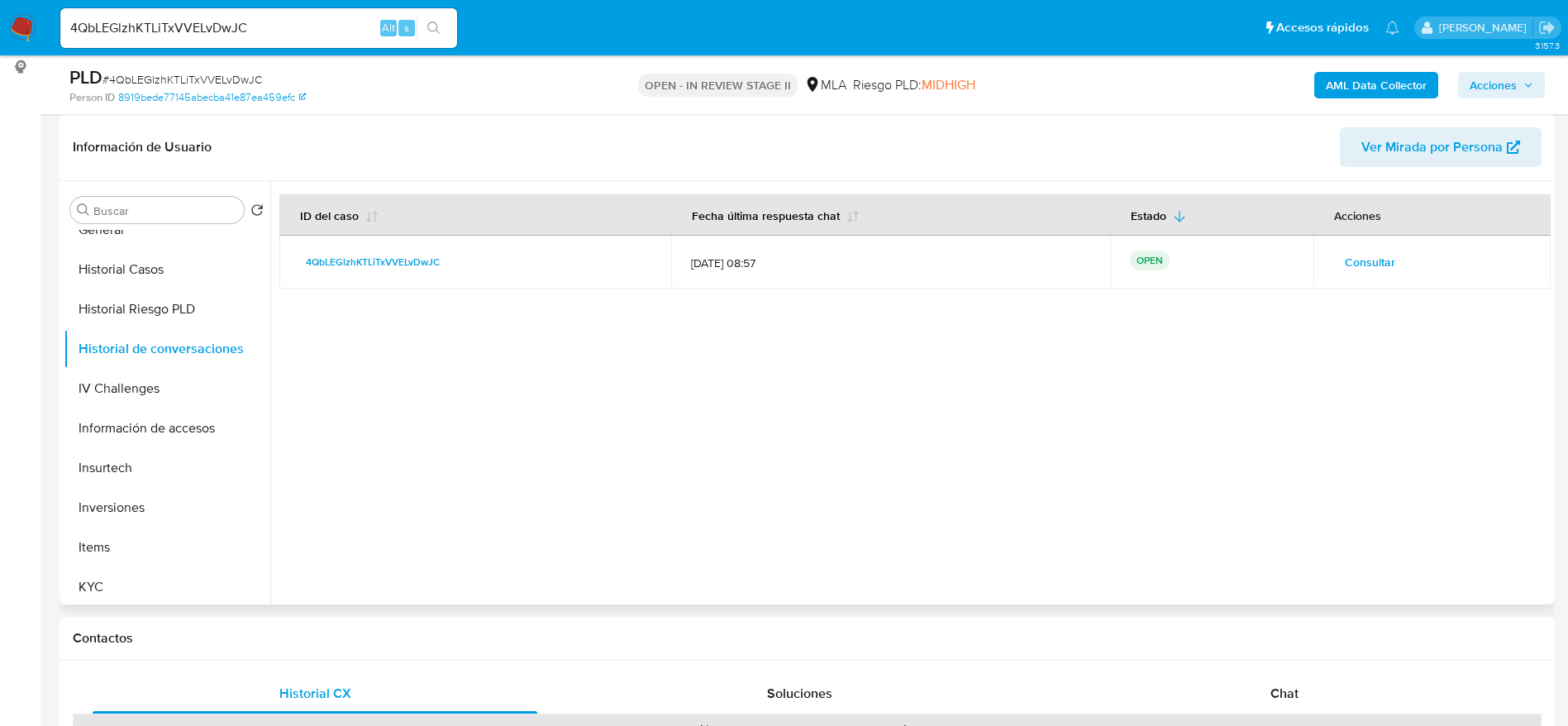
click at [1357, 258] on span "Consultar" at bounding box center [1370, 262] width 50 height 24
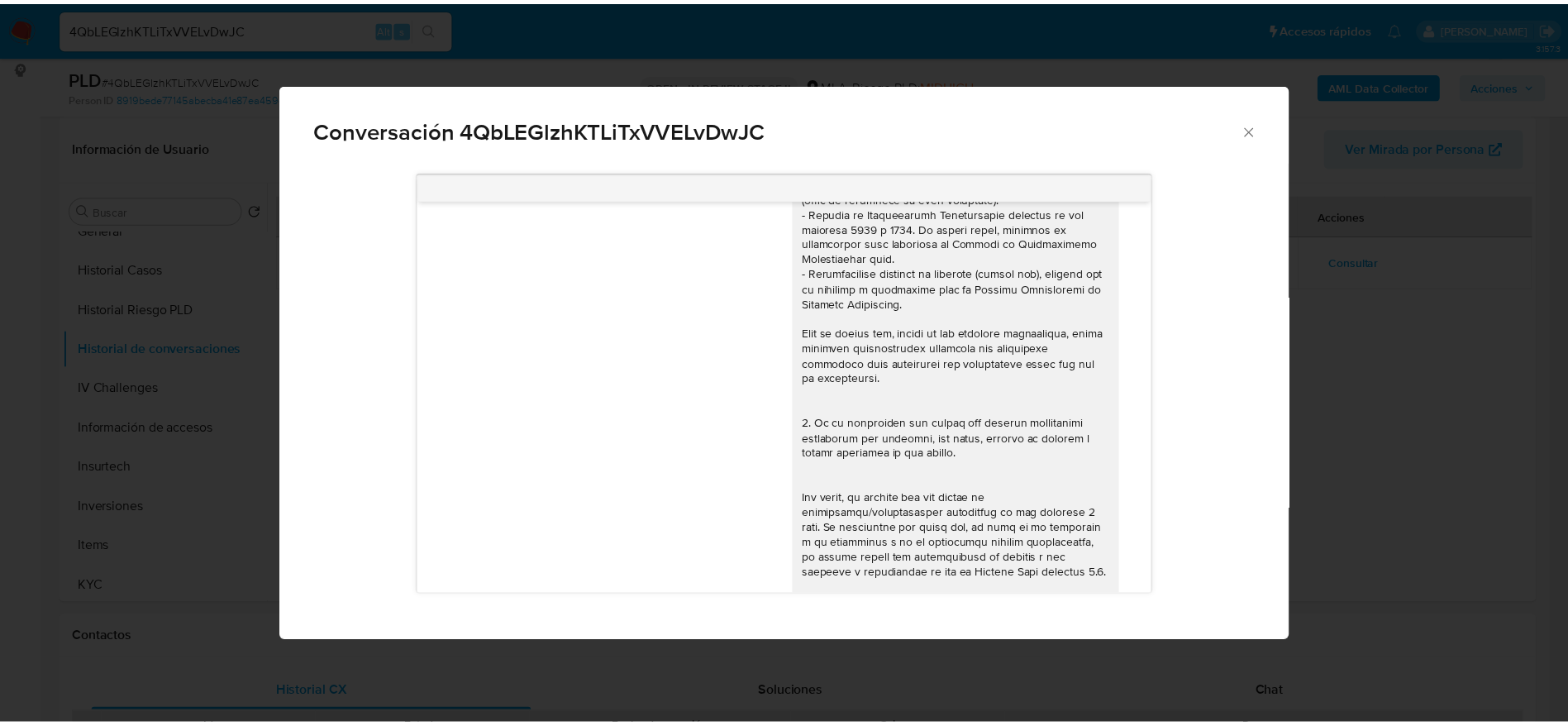
scroll to position [0, 0]
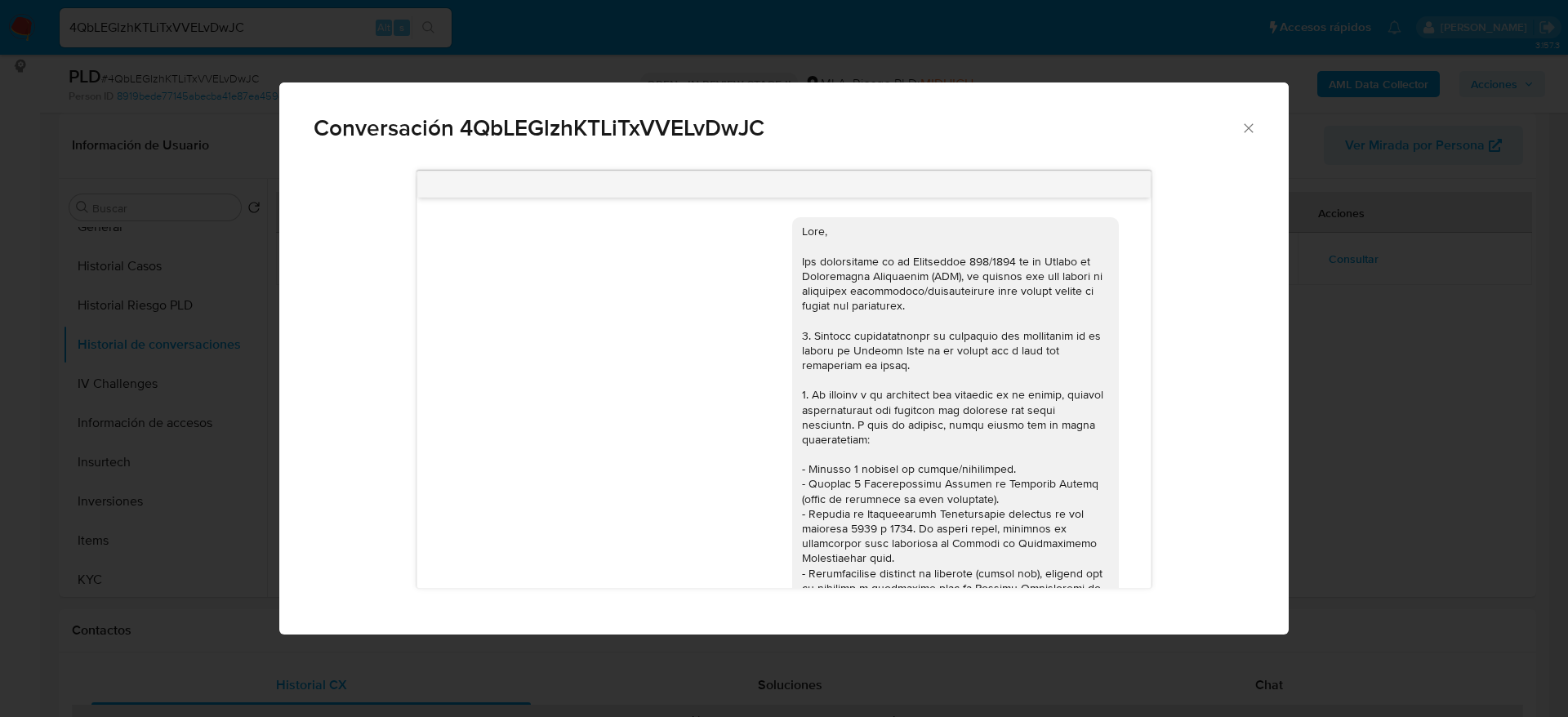
click at [1253, 127] on icon "Cerrar" at bounding box center [1249, 129] width 17 height 17
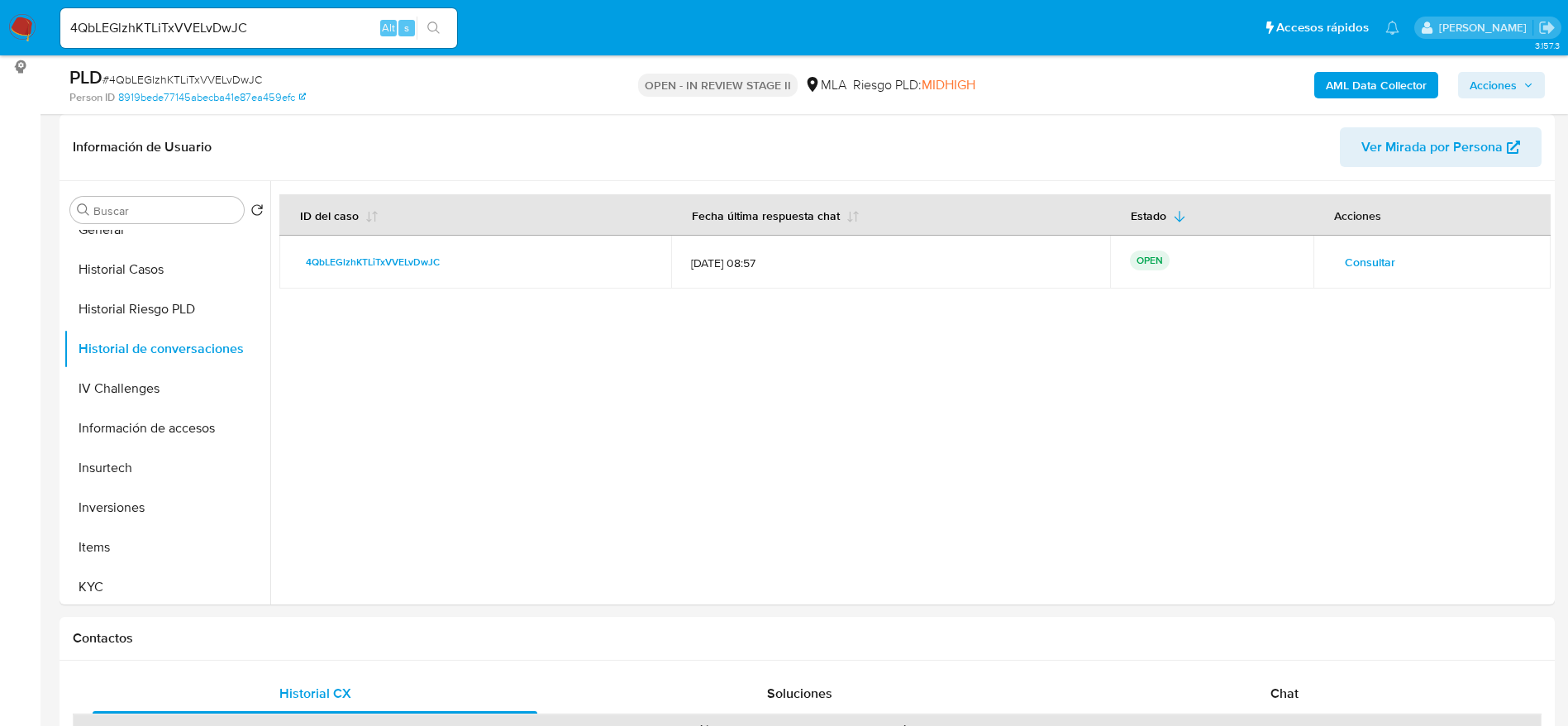
click at [289, 37] on input "4QbLEGlzhKTLiTxVVELvDwJC" at bounding box center [259, 29] width 396 height 22
paste input "CXsW0fXCjxwZUfUyzcWneYCp"
type input "CXsW0fXCjxwZUfUyzcWneYCp"
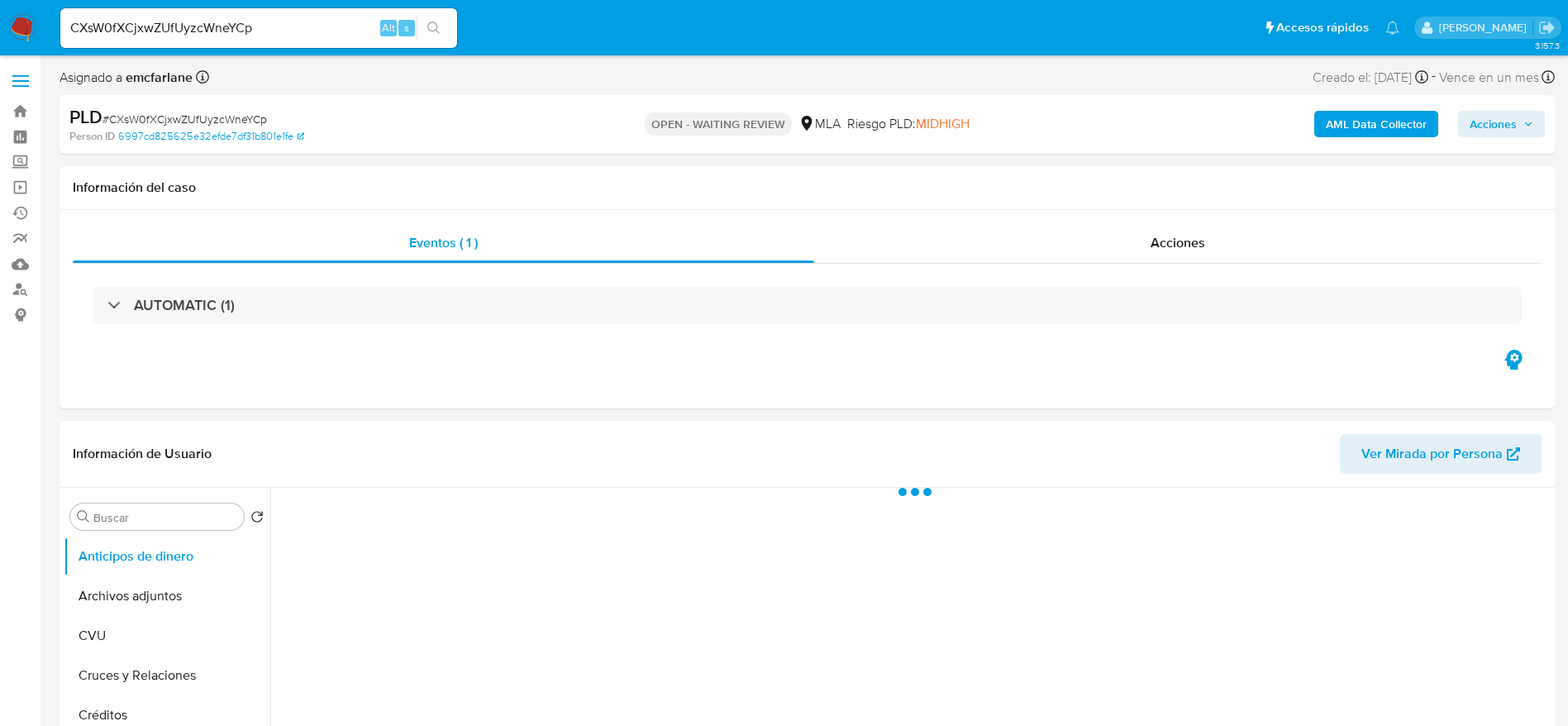
select select "10"
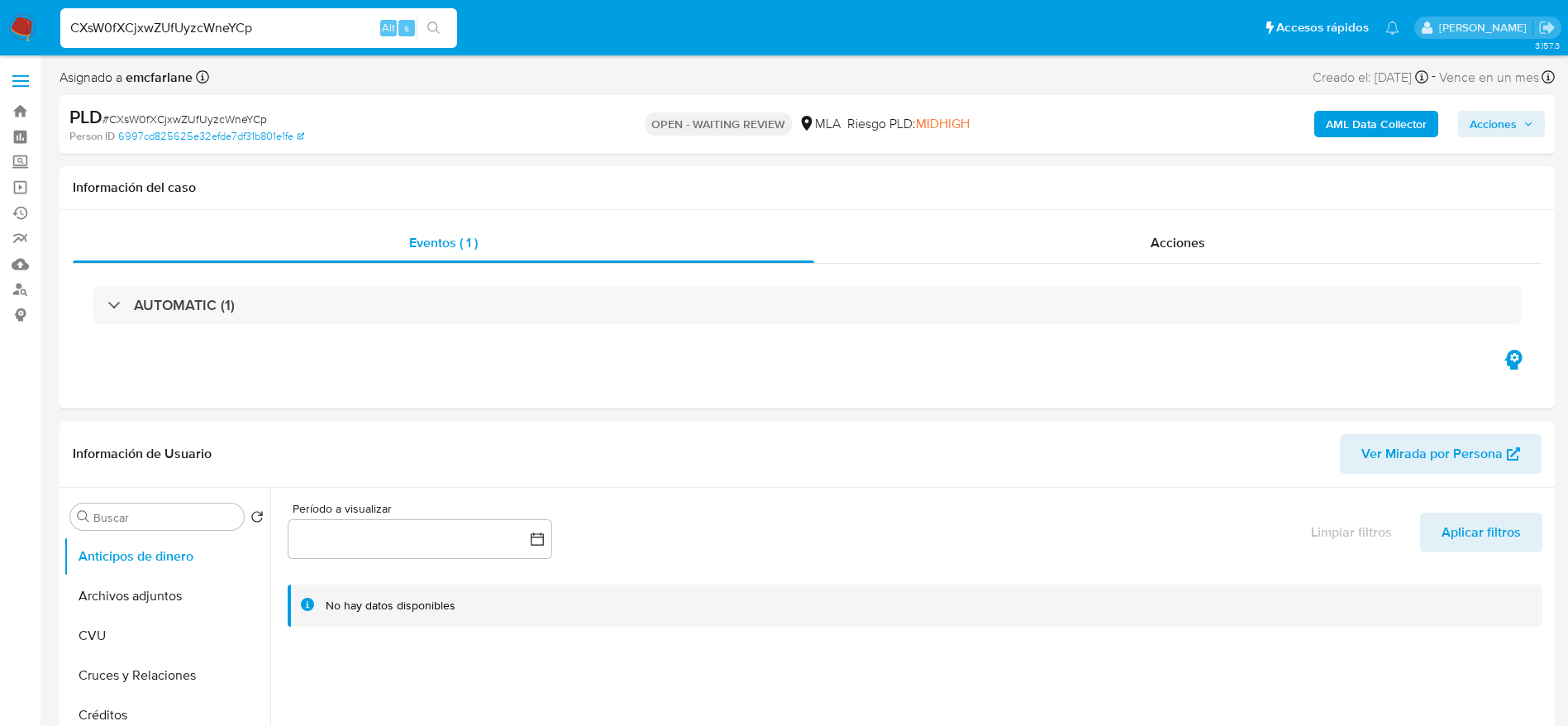
click at [314, 21] on input "CXsW0fXCjxwZUfUyzcWneYCp" at bounding box center [259, 29] width 396 height 22
paste input "6L4sRQ0hORgHDhYqfJOmN0gf"
type input "6L4sRQ0hORgHDhYqfJOmN0gf"
select select "10"
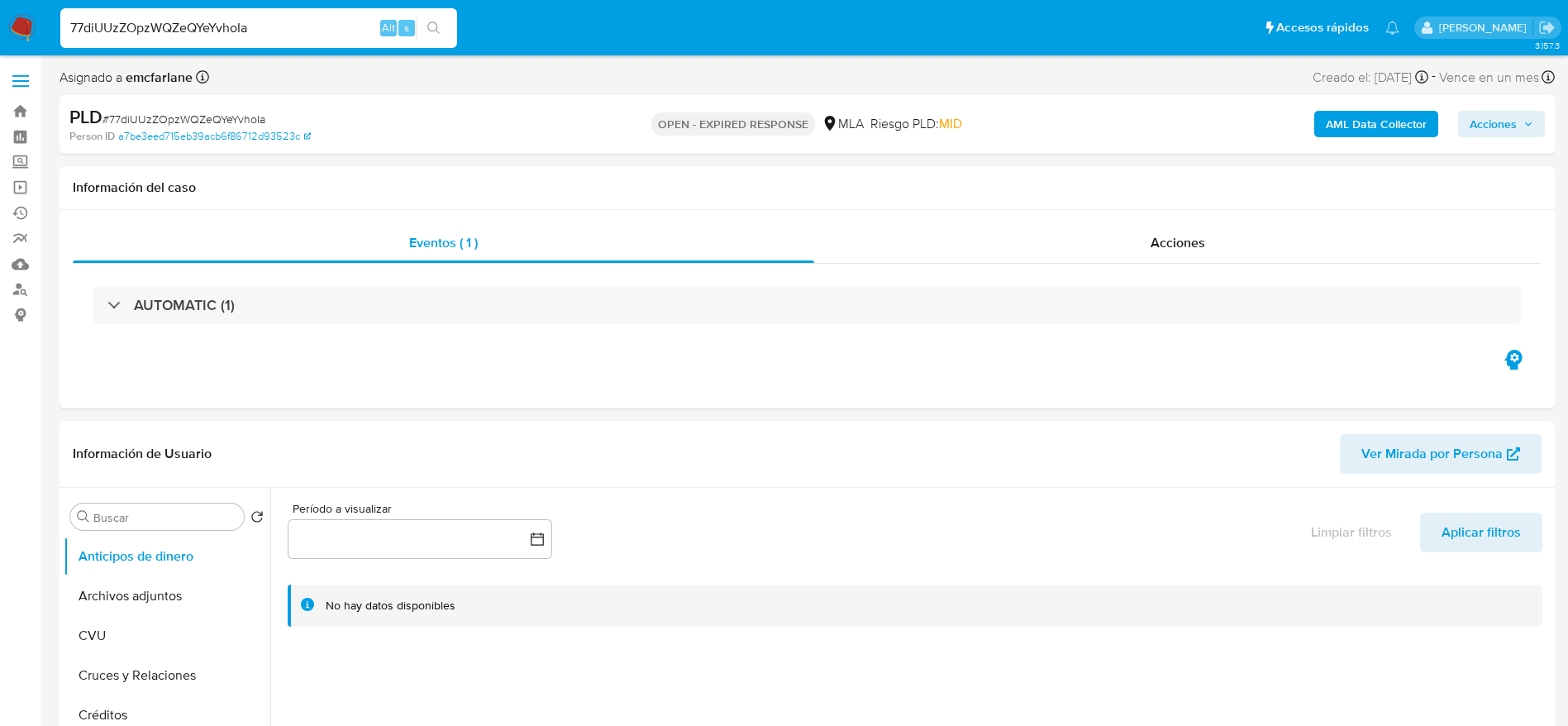
click at [338, 29] on input "77diUUzZOpzWQZeQYeYvhoIa" at bounding box center [259, 29] width 396 height 22
type input "kjIURcOQCXwloysF80hDqOkx"
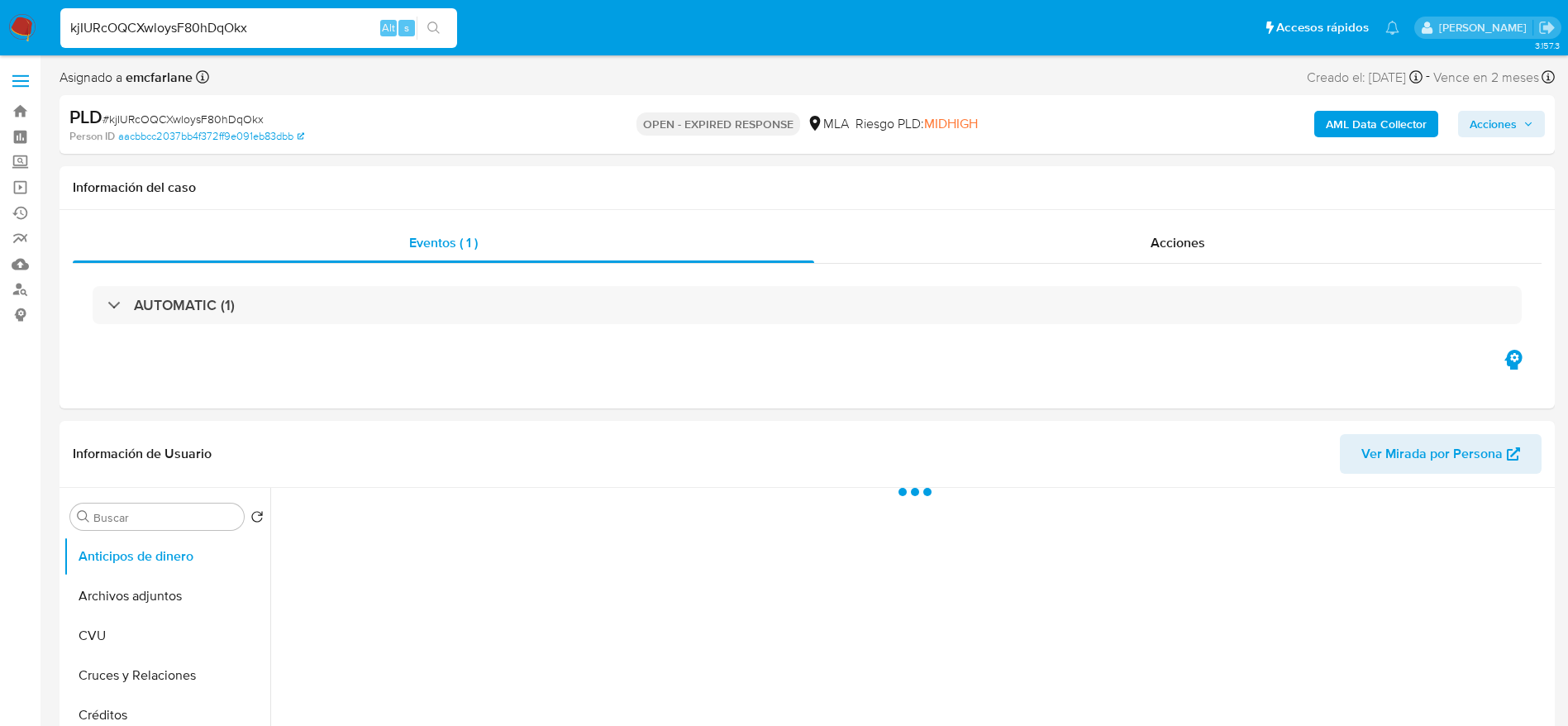
select select "10"
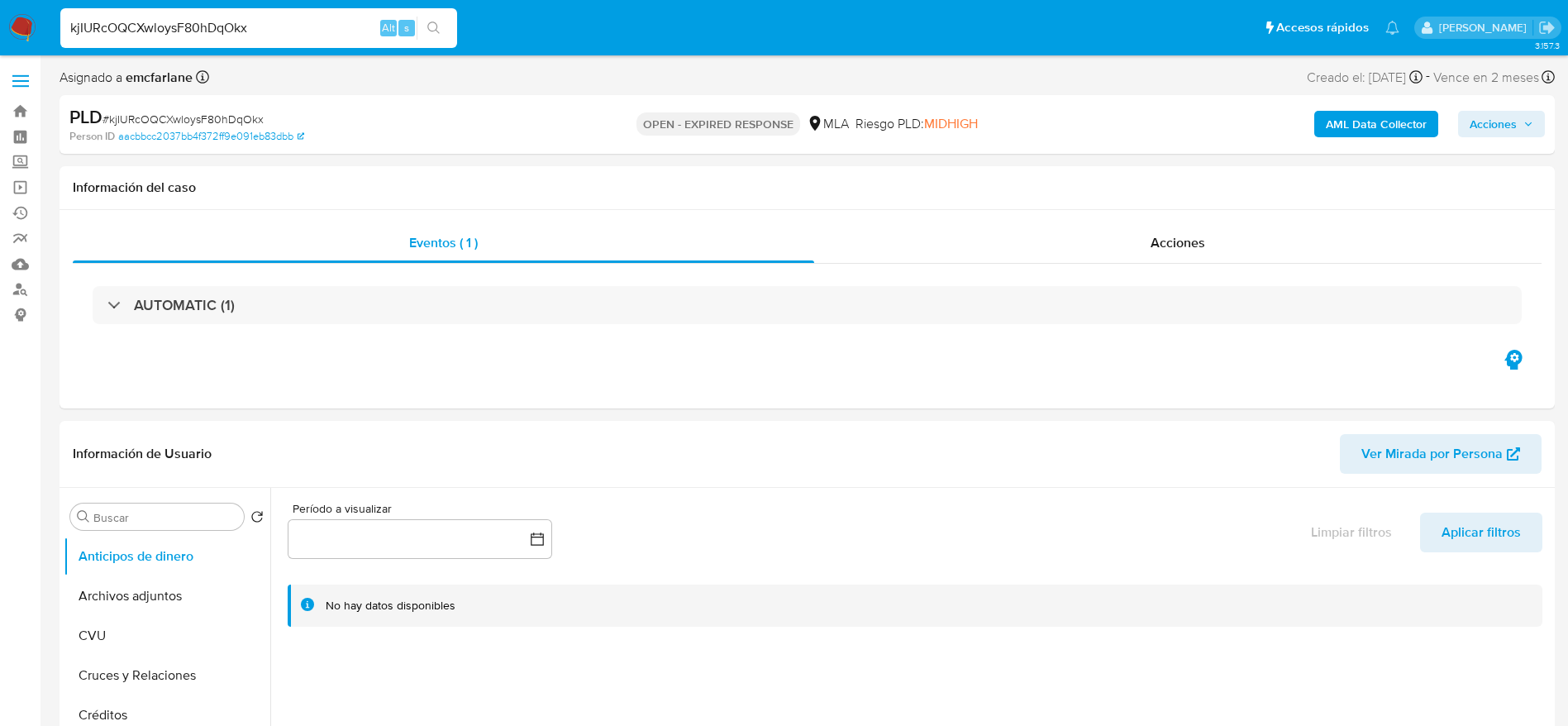
click at [331, 38] on input "kjIURcOQCXwloysF80hDqOkx" at bounding box center [259, 29] width 396 height 22
click at [329, 24] on input "kjIURcOQCXwloysF80hDqOkx" at bounding box center [259, 29] width 396 height 22
paste input "jKxpyjkspwDiyxE4YzeuuyKn"
type input "jKxpyjkspwDiyxE4YzeuuyKn"
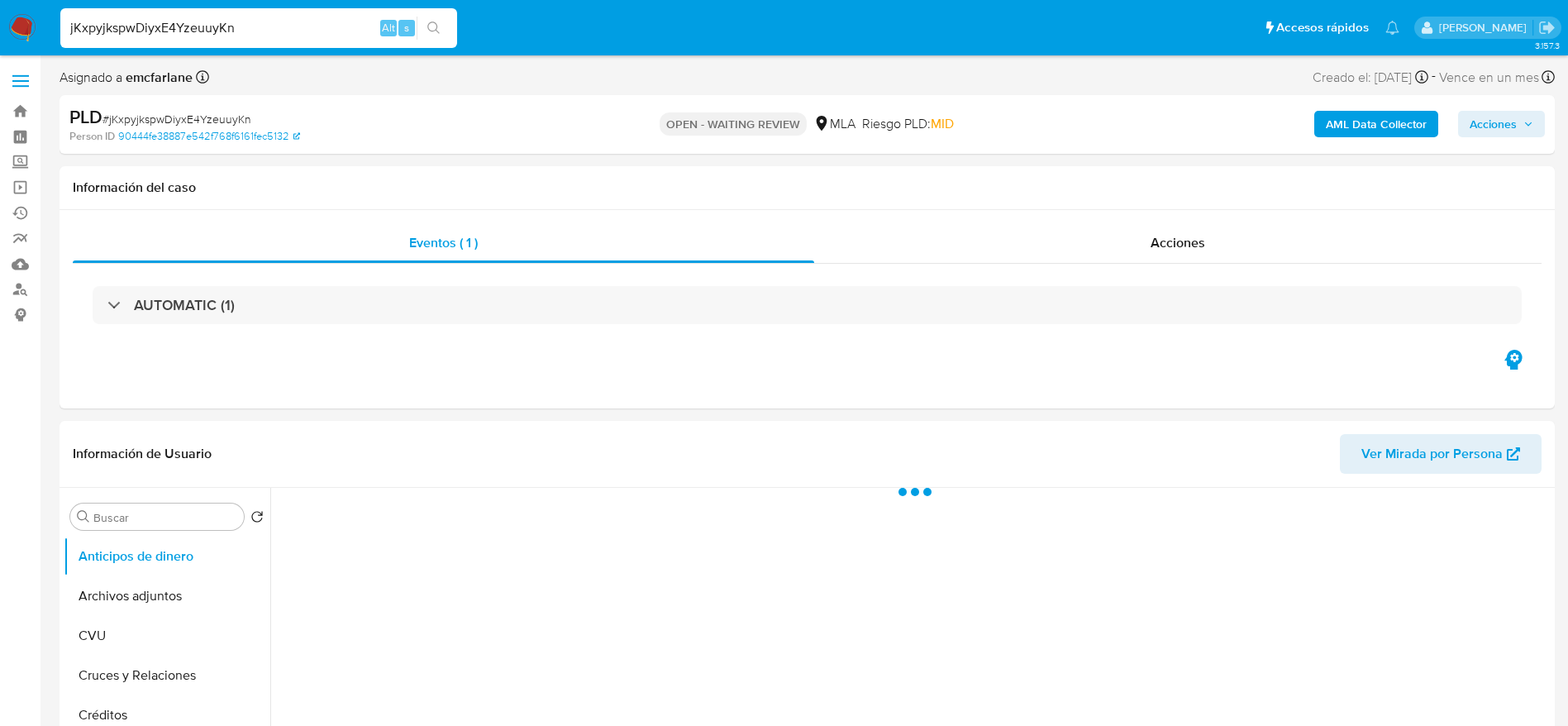
select select "10"
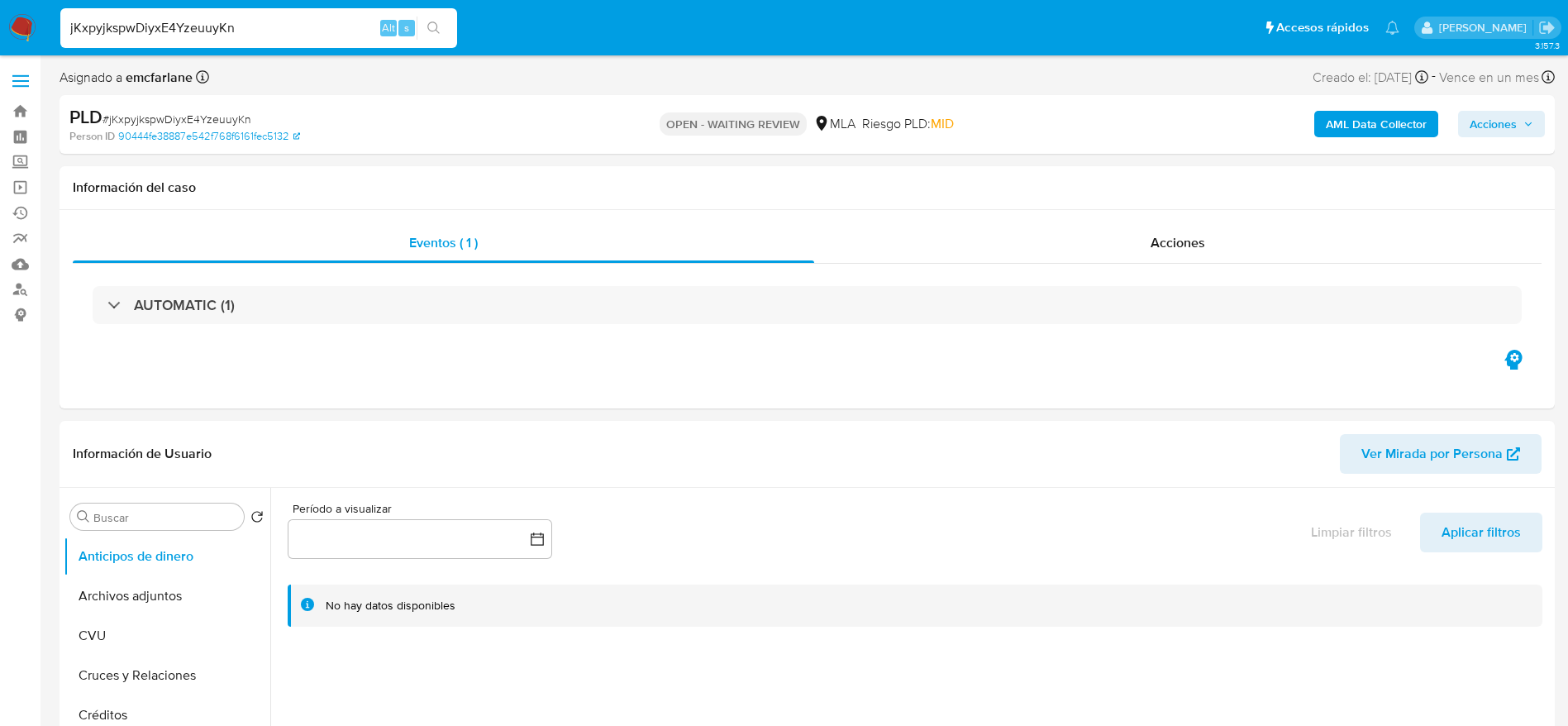
click at [315, 30] on input "jKxpyjkspwDiyxE4YzeuuyKn" at bounding box center [259, 29] width 396 height 22
click at [315, 31] on input "jKxpyjkspwDiyxE4YzeuuyKn" at bounding box center [259, 29] width 396 height 22
paste input "PLJ2AuZSftPk6GJmbsZkrxSm"
type input "PLJ2AuZSftPk6GJmbsZkrxSm"
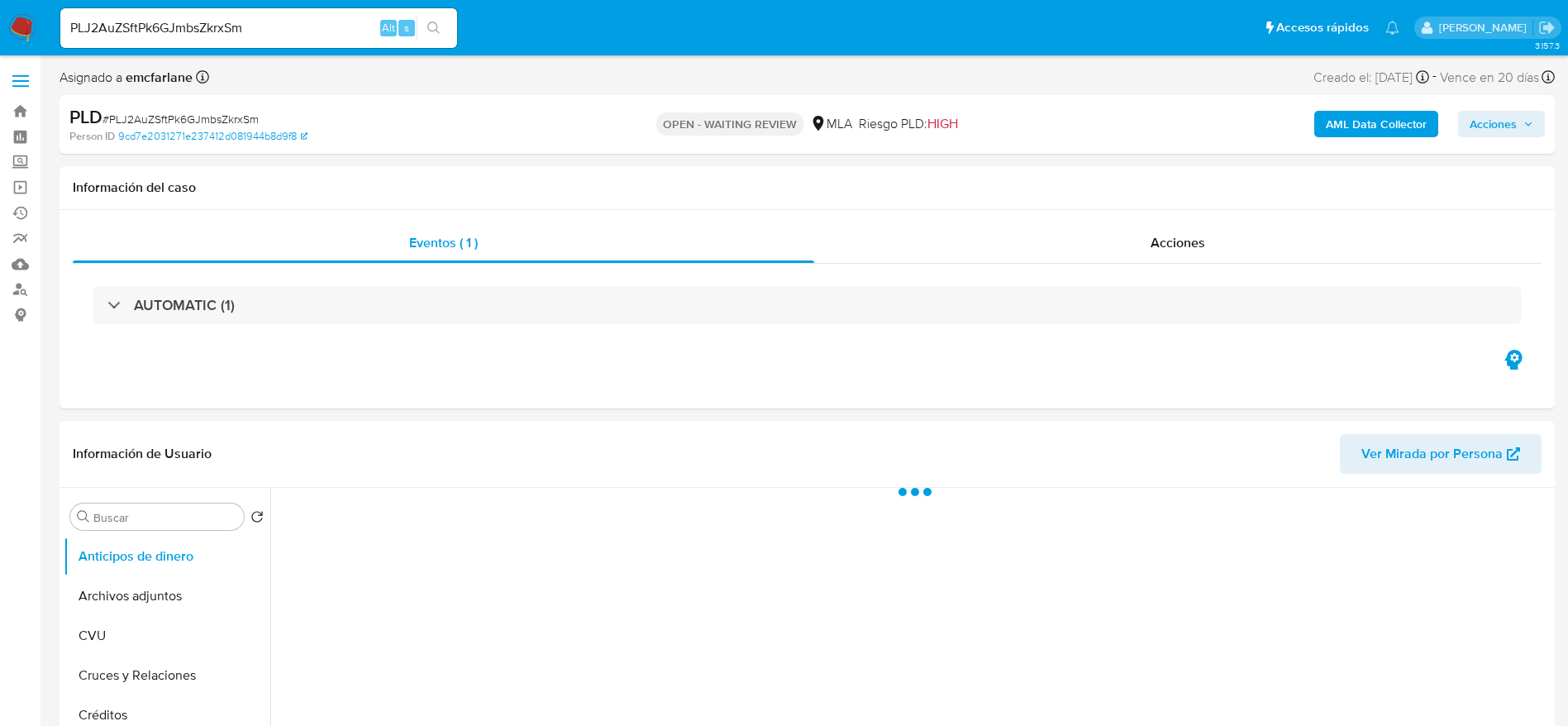
select select "10"
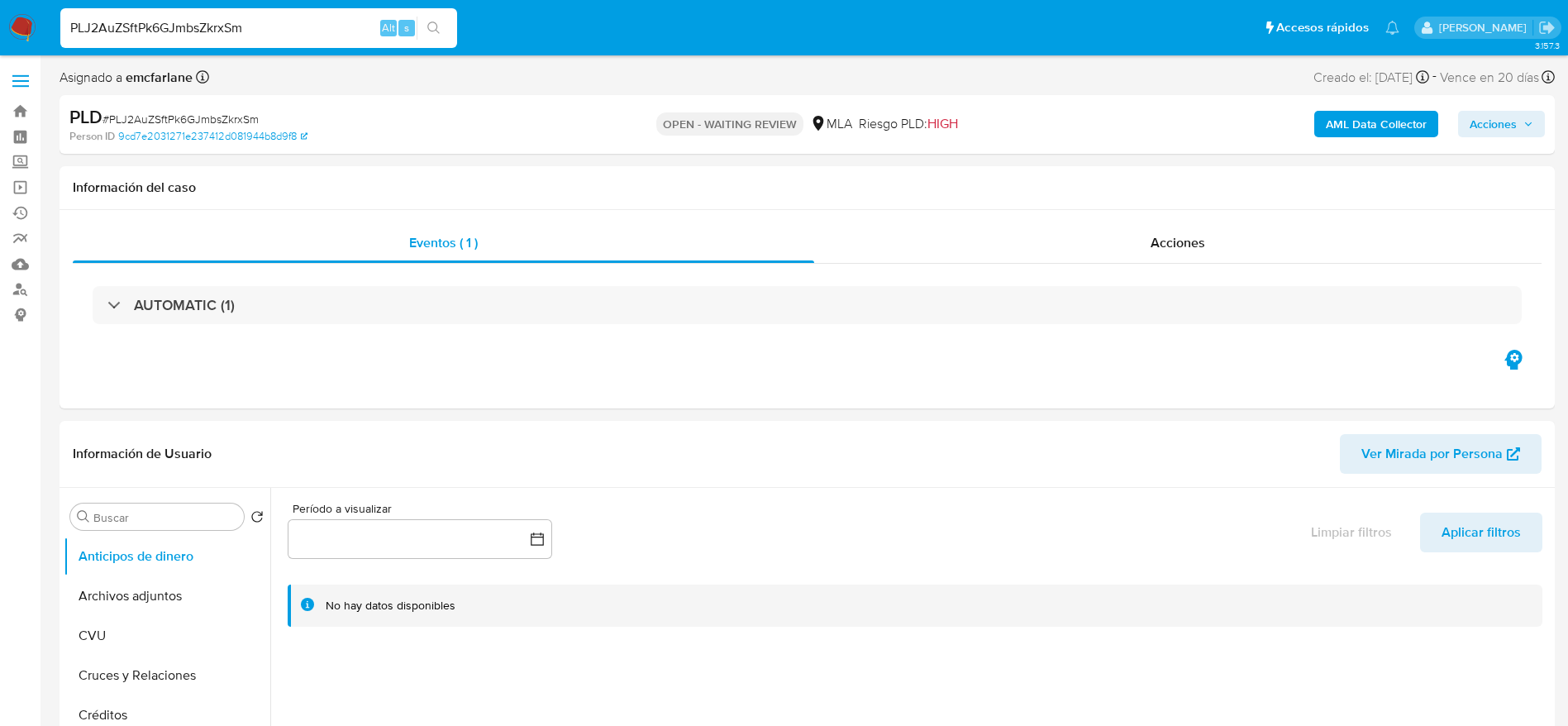
click at [321, 29] on input "PLJ2AuZSftPk6GJmbsZkrxSm" at bounding box center [259, 29] width 396 height 22
paste input "VeUigDVH1h40WlPeJ6Zd179M"
type input "VeUigDVH1h40WlPeJ6Zd179M"
select select "10"
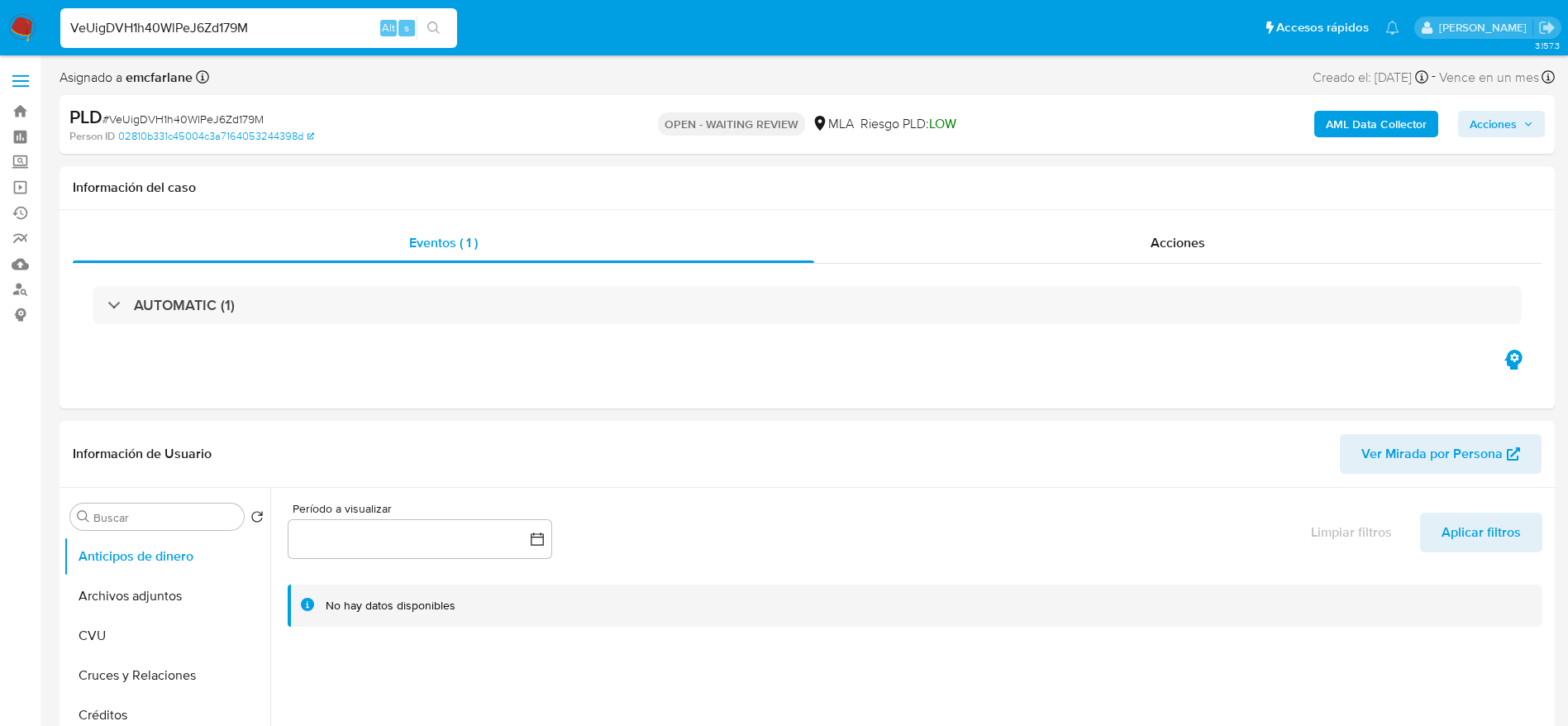
click at [275, 28] on input "VeUigDVH1h40WlPeJ6Zd179M" at bounding box center [259, 29] width 396 height 22
paste input "GtUGgSSWY2lrjYebFFffBehT"
type input "GtUGgSSWY2lrjYebFFffBehT"
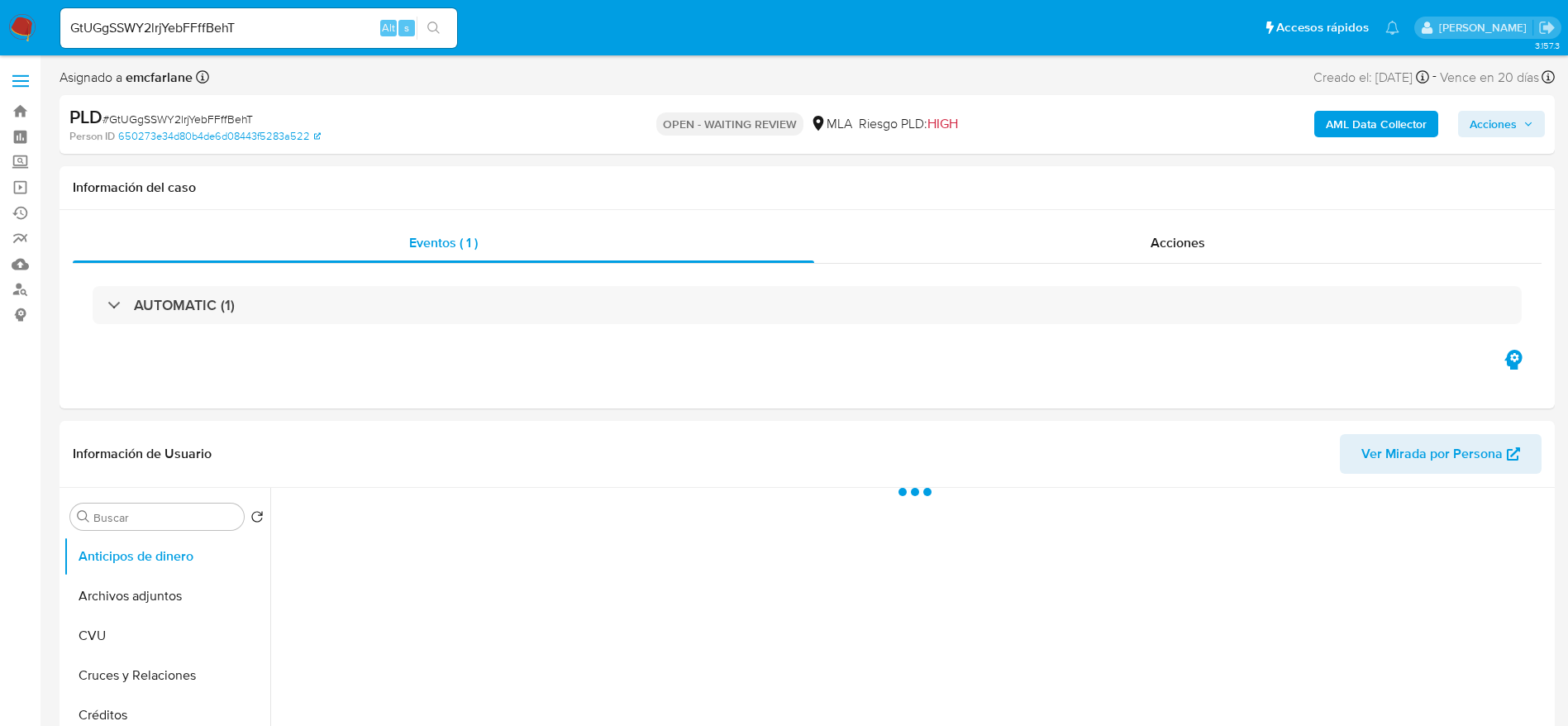
select select "10"
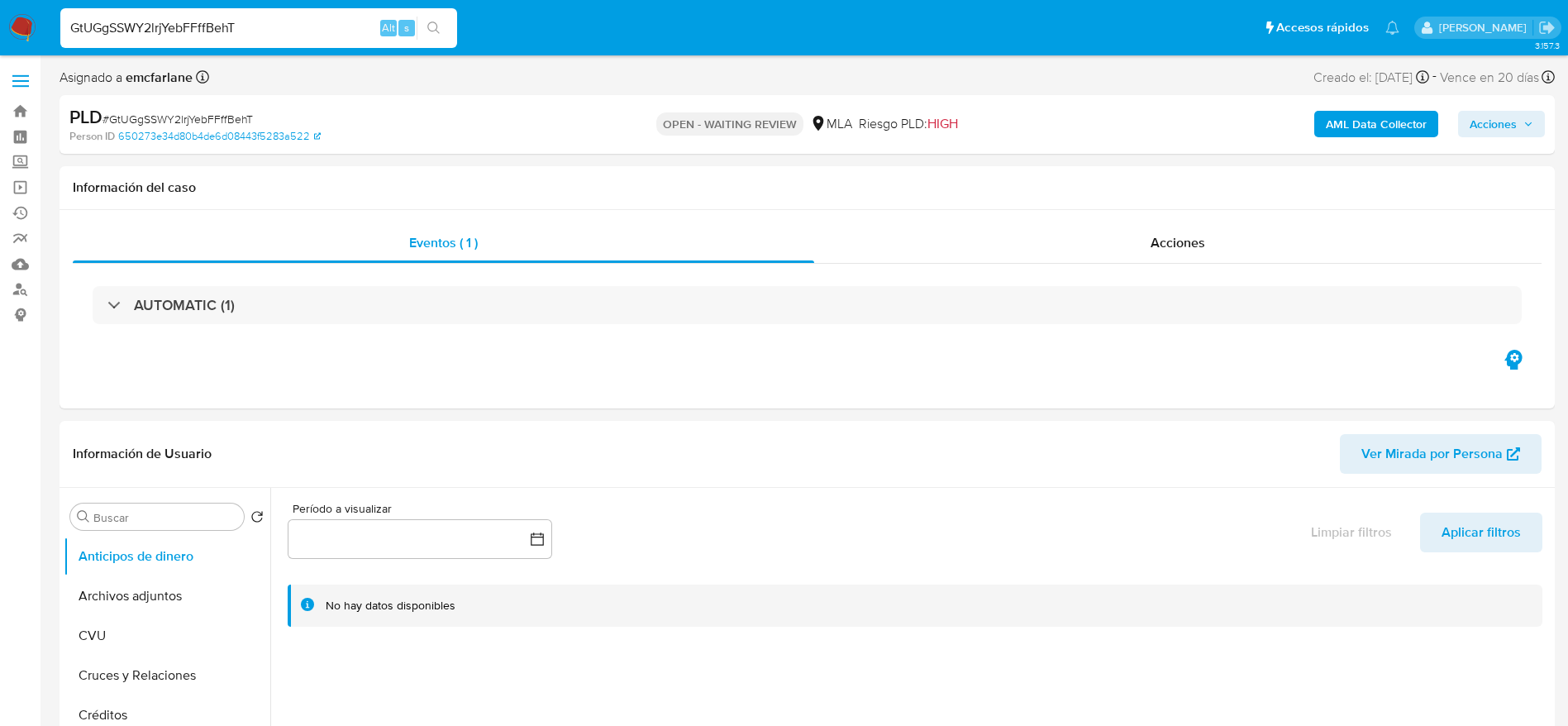
click at [320, 37] on input "GtUGgSSWY2lrjYebFFffBehT" at bounding box center [259, 29] width 396 height 22
click at [320, 36] on input "GtUGgSSWY2lrjYebFFffBehT" at bounding box center [259, 29] width 396 height 22
paste input "oNJSP89ZtCKvfRjmFiORgqjs"
type input "oNJSP89ZtCKvfRjmFiORgqjs"
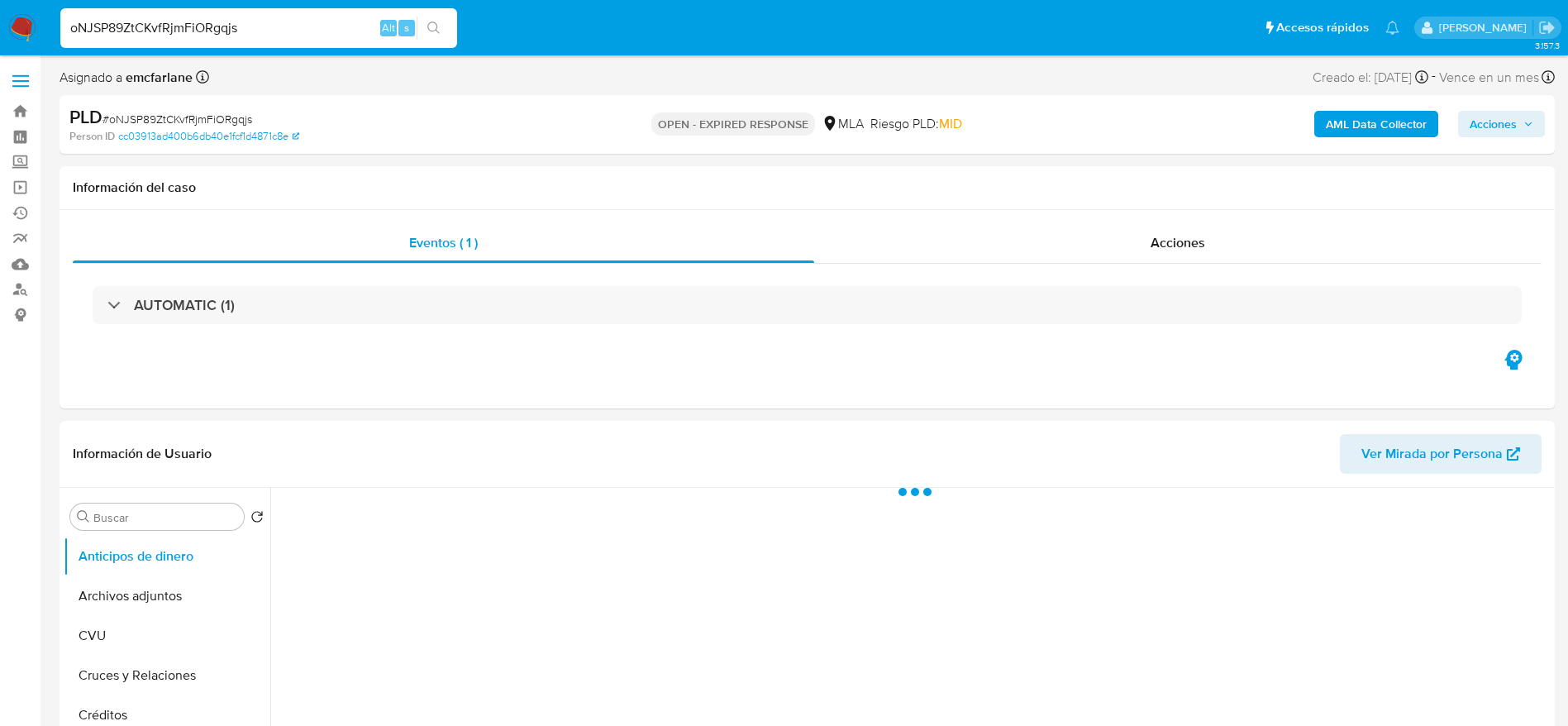
select select "10"
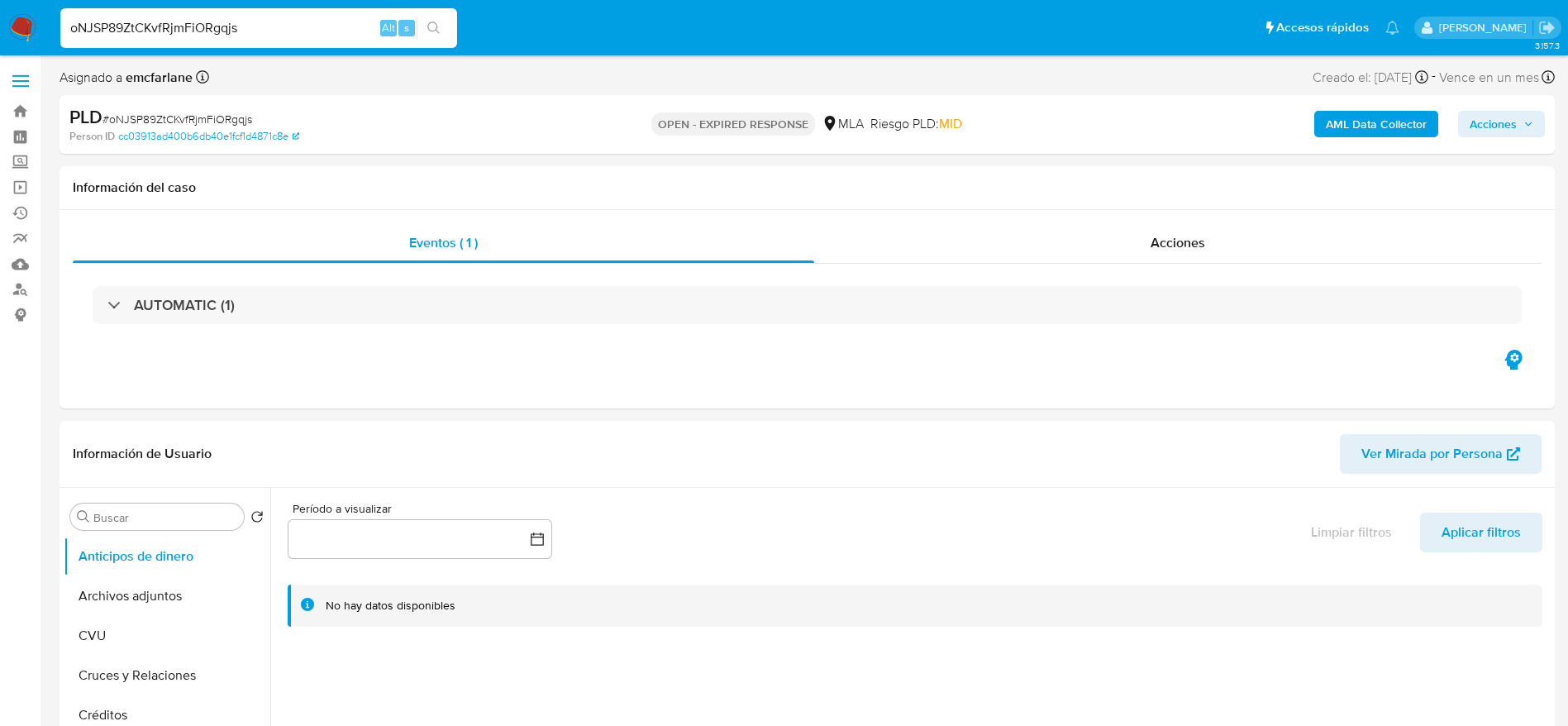
click at [334, 27] on input "oNJSP89ZtCKvfRjmFiORgqjs" at bounding box center [259, 29] width 396 height 22
paste input "L5JIcmIdDVhNZJRmCW8HPXFQ"
type input "L5JIcmIdDVhNZJRmCW8HPXFQ"
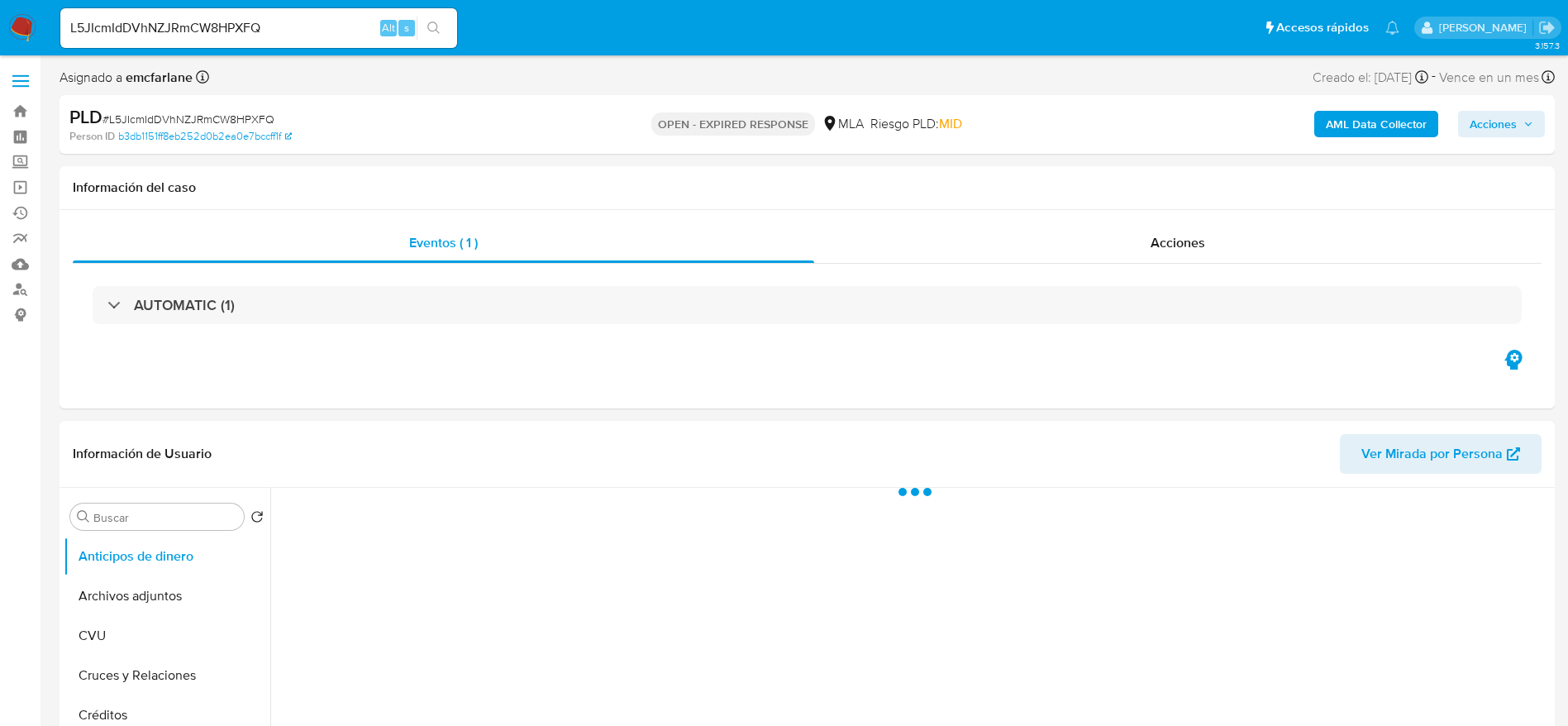
select select "10"
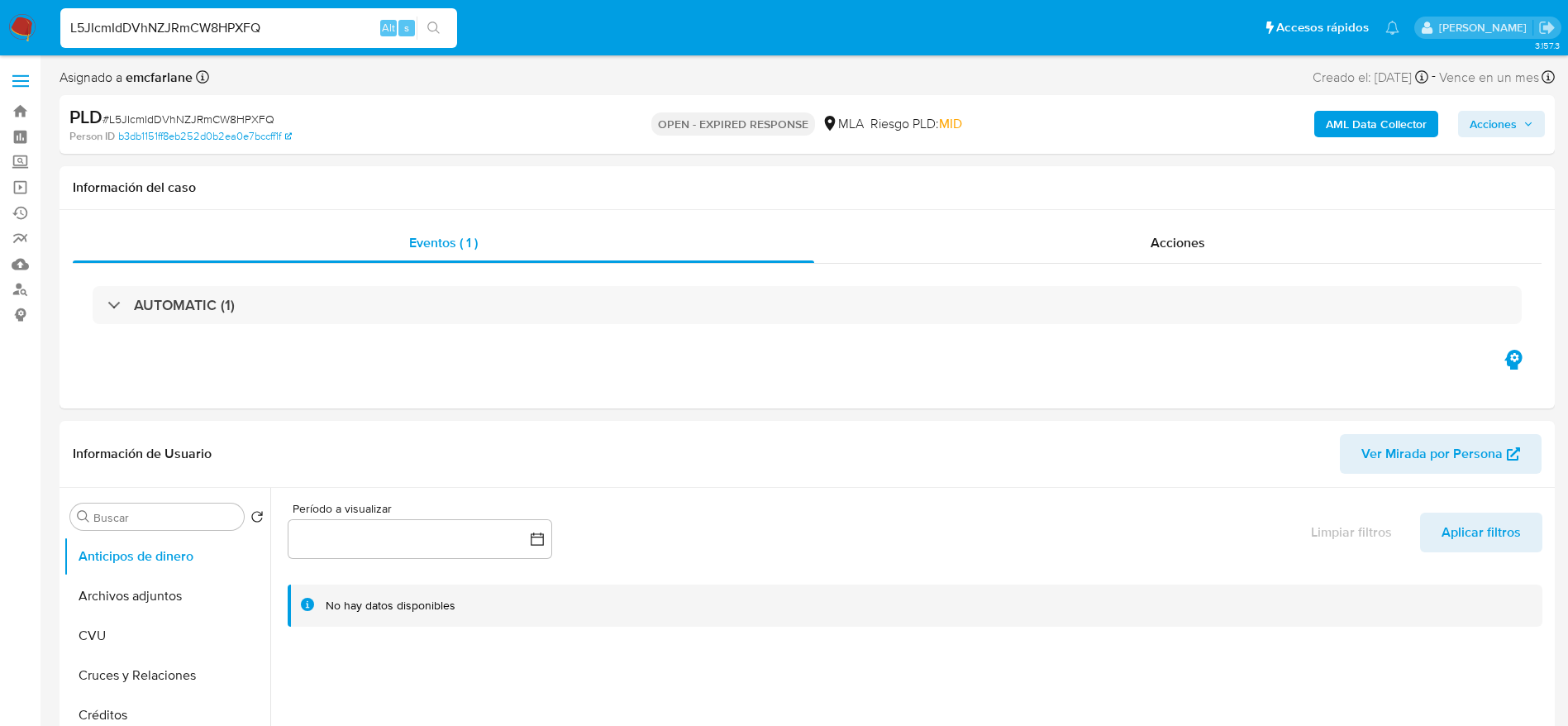
click at [348, 27] on input "L5JIcmIdDVhNZJRmCW8HPXFQ" at bounding box center [259, 29] width 396 height 22
click at [348, 26] on input "L5JIcmIdDVhNZJRmCW8HPXFQ" at bounding box center [259, 29] width 396 height 22
paste input "IkhE1YlshnDwjDCLYOwdvObP"
type input "IkhE1YlshnDwjDCLYOwdvObP"
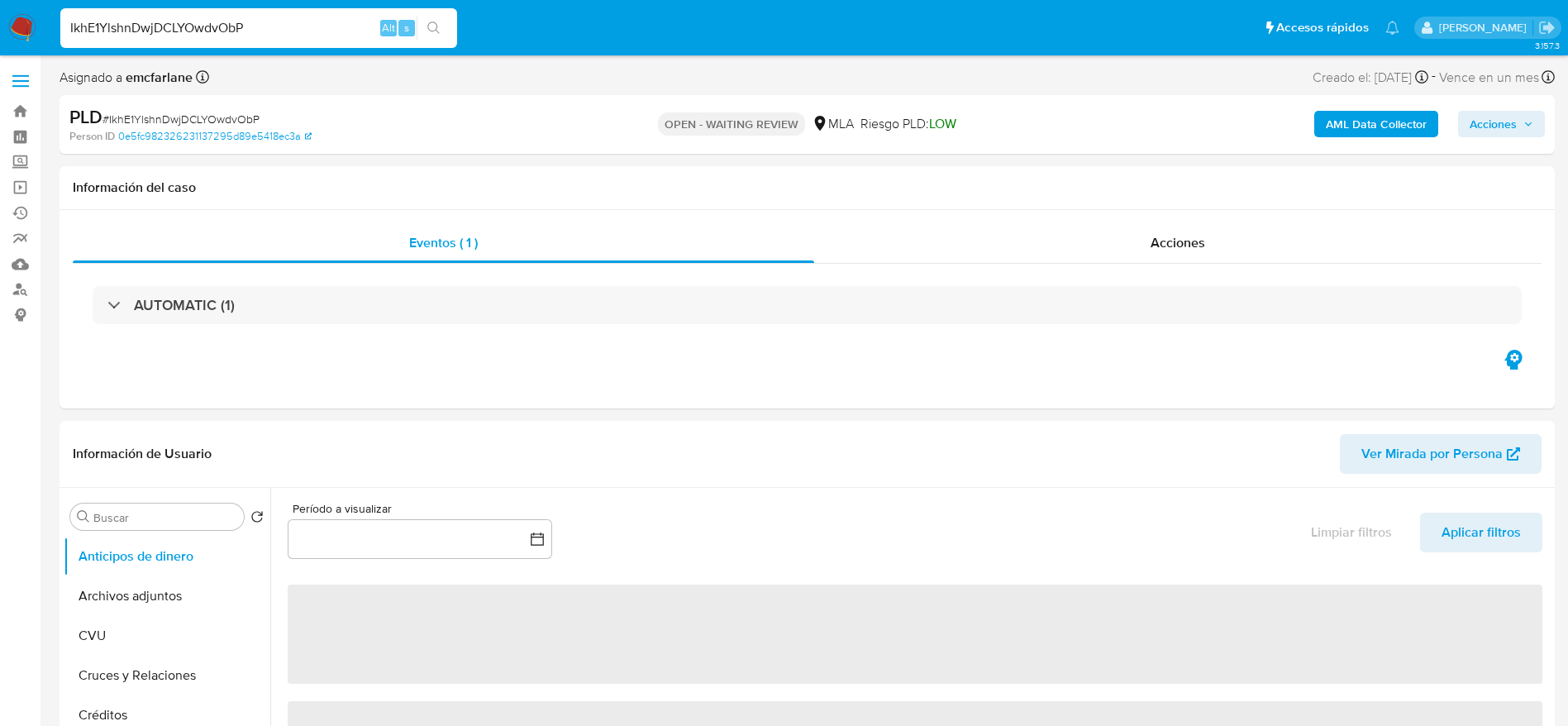
select select "10"
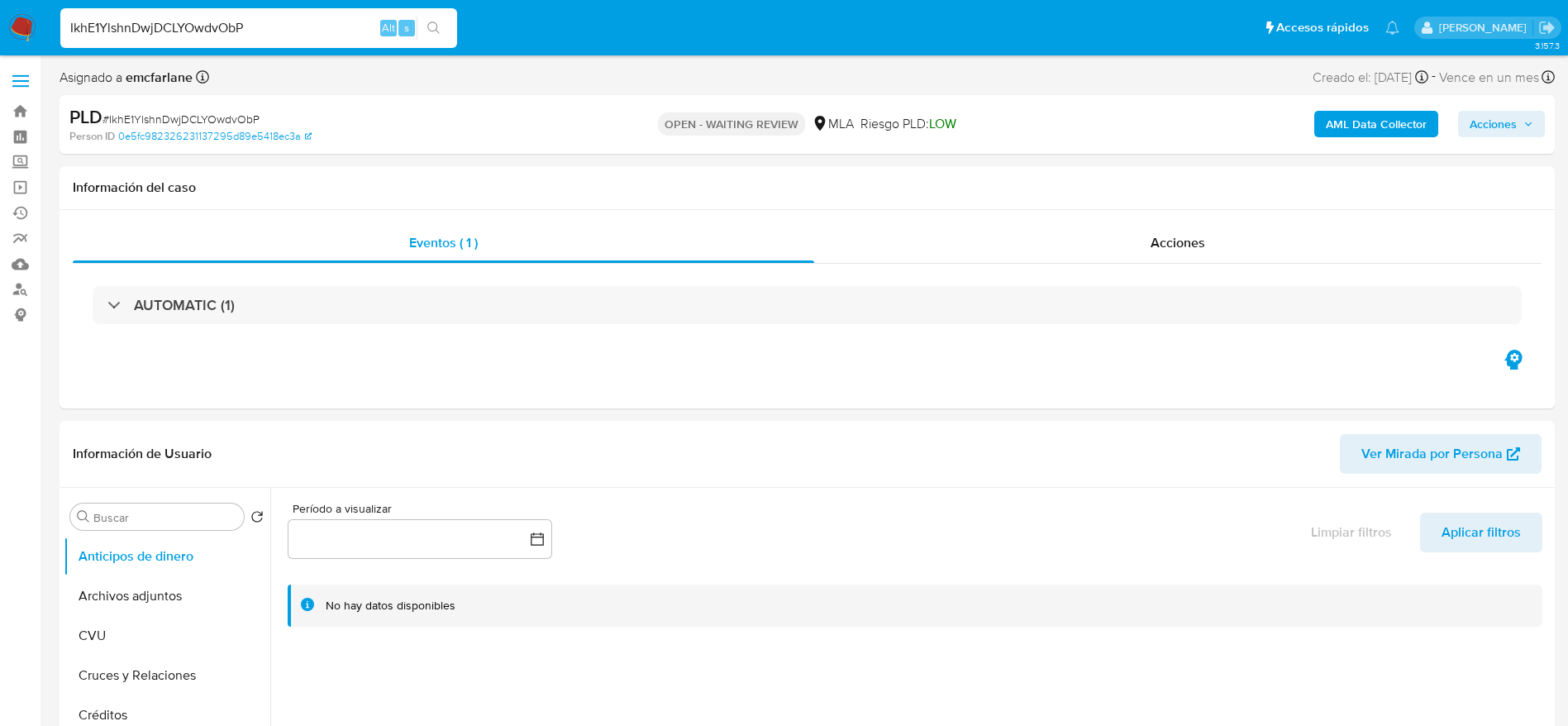
click at [368, 24] on input "IkhE1YlshnDwjDCLYOwdvObP" at bounding box center [259, 29] width 396 height 22
paste input "uaseMQBPhcXPu8mUAOZOw7Ql"
type input "uaseMQBPhcXPu8mUAOZOw7Ql"
click at [316, 37] on input "uaseMQBPhcXPu8mUAOZOw7Ql" at bounding box center [259, 29] width 396 height 22
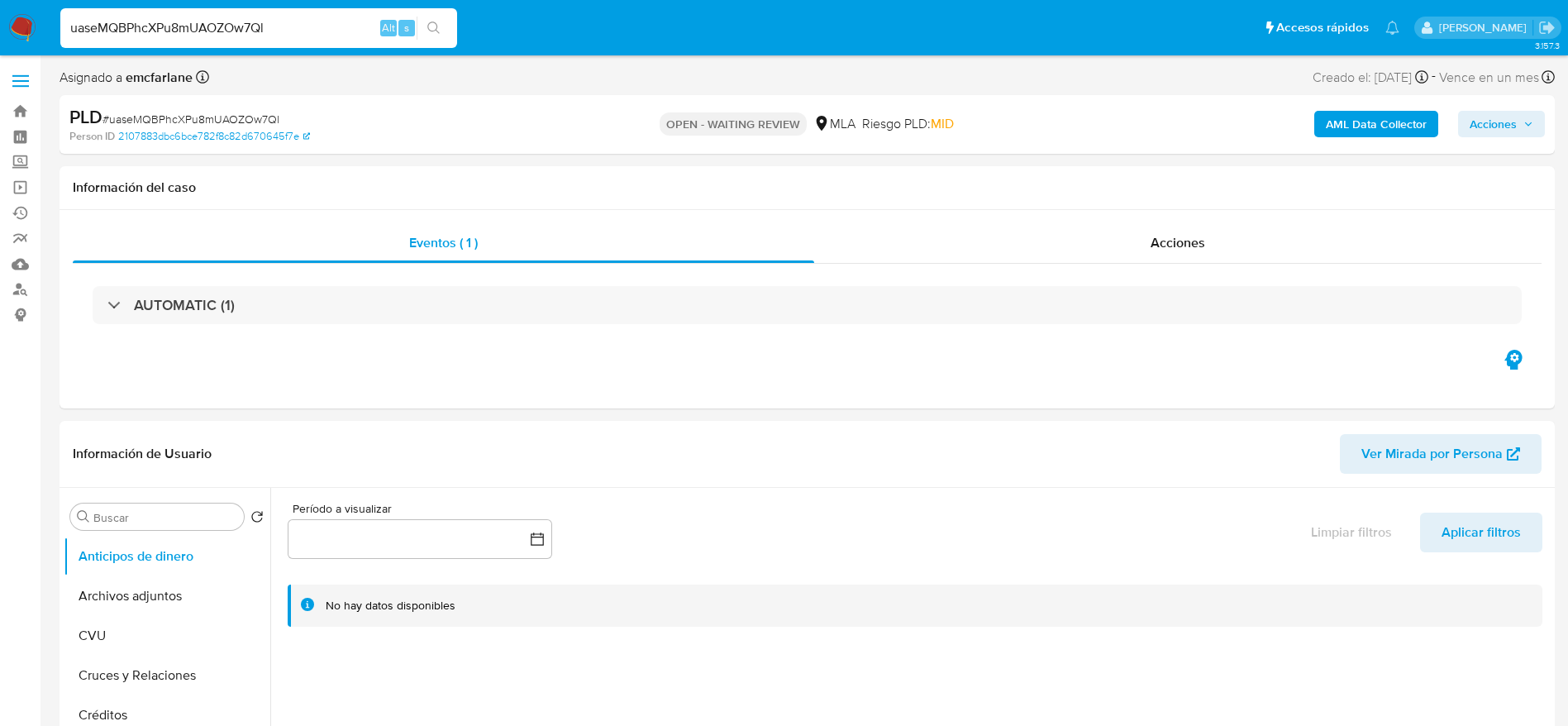
select select "10"
click at [311, 29] on input "uaseMQBPhcXPu8mUAOZOw7Ql" at bounding box center [259, 29] width 396 height 22
type input "WrKdZdidONmh5QPzd1Hq1oqc"
select select "10"
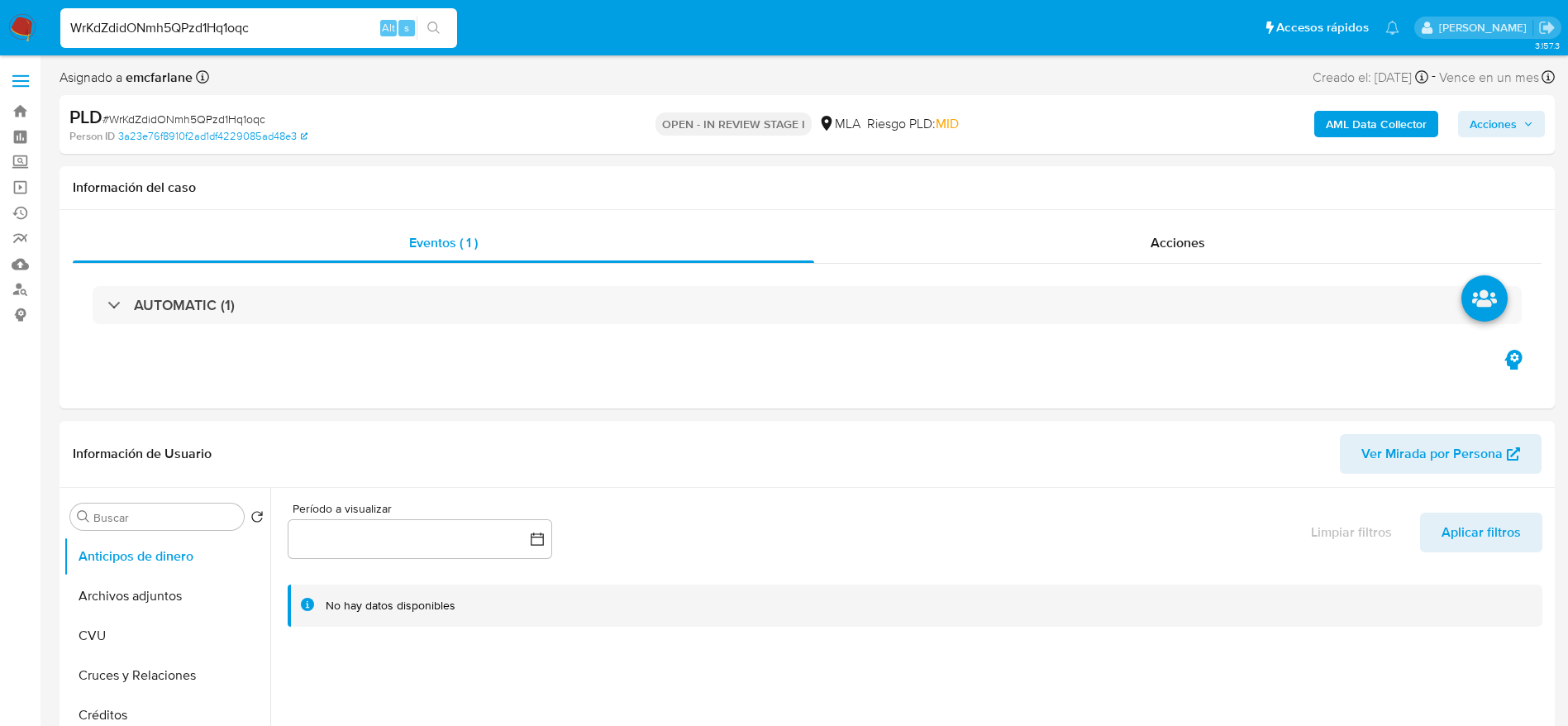
click at [328, 18] on input "WrKdZdidONmh5QPzd1Hq1oqc" at bounding box center [259, 29] width 396 height 22
paste input "cuiKZAAp1R9X2aIRmZxyElZH"
type input "cuiKZAAp1R9X2aIRmZxyElZH"
click at [342, 38] on input "cuiKZAAp1R9X2aIRmZxyElZH" at bounding box center [259, 29] width 396 height 22
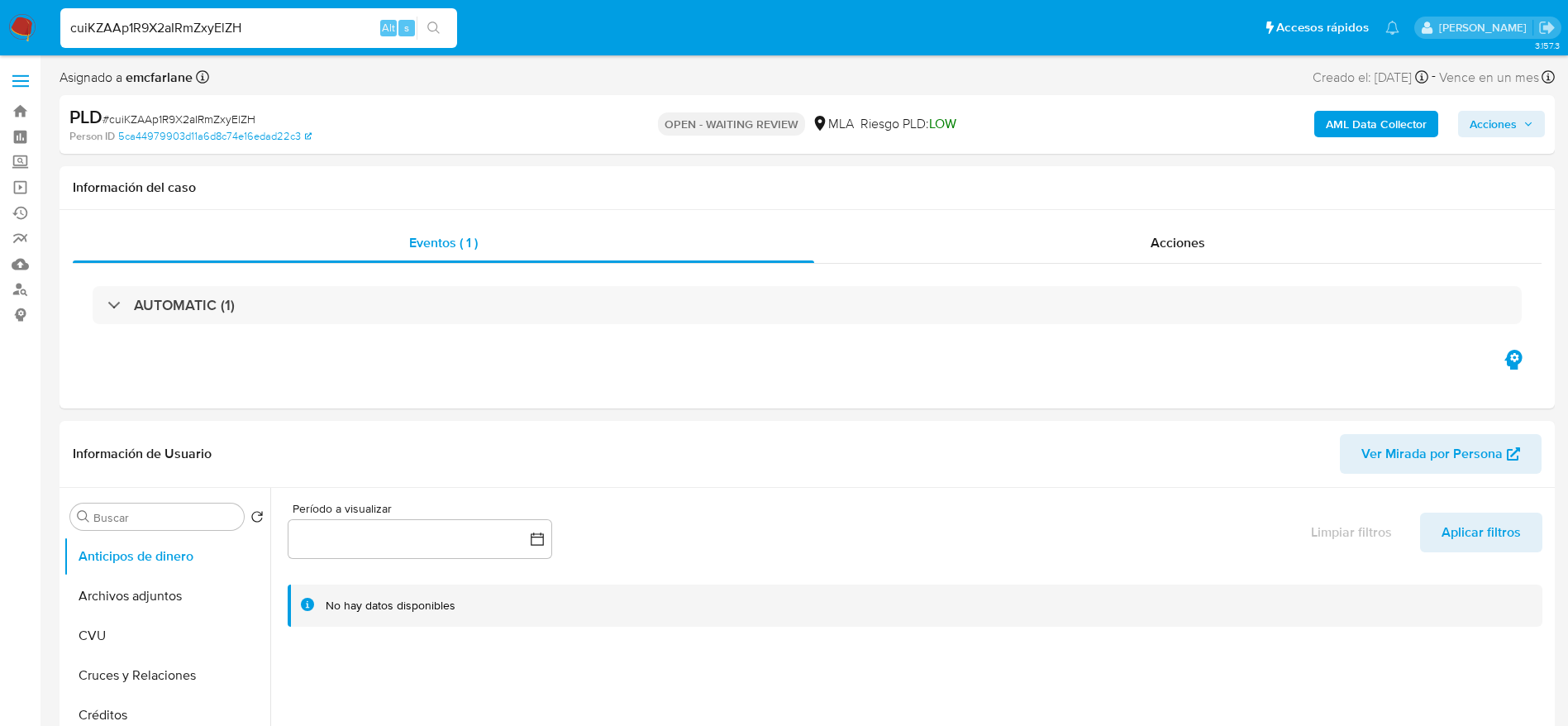
select select "10"
click at [342, 38] on input "cuiKZAAp1R9X2aIRmZxyElZH" at bounding box center [259, 29] width 396 height 22
paste input "ai9EPUVxMUf2OpZNW3OMT49C"
type input "ai9EPUVxMUf2OpZNW3OMT49C"
click at [284, 29] on input "ai9EPUVxMUf2OpZNW3OMT49C" at bounding box center [259, 29] width 396 height 22
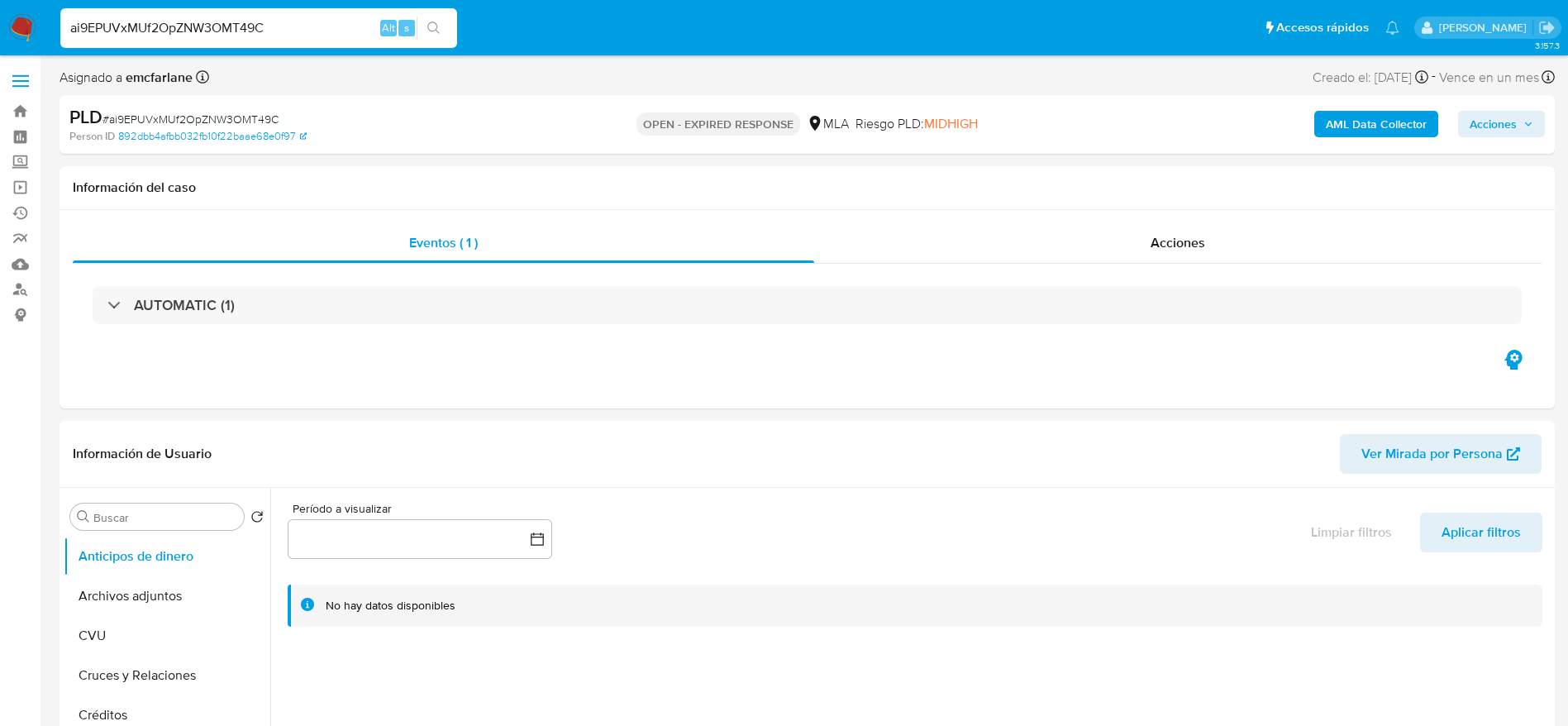
click at [284, 29] on input "ai9EPUVxMUf2OpZNW3OMT49C" at bounding box center [259, 29] width 396 height 22
select select "10"
paste input "5oYPqpvqHVWR72utZ8nJPc8o"
type input "5oYPqpvqHVWR72utZ8nJPc8o"
click at [355, 40] on div "5oYPqpvqHVWR72utZ8nJPc8o Alt s" at bounding box center [259, 28] width 396 height 39
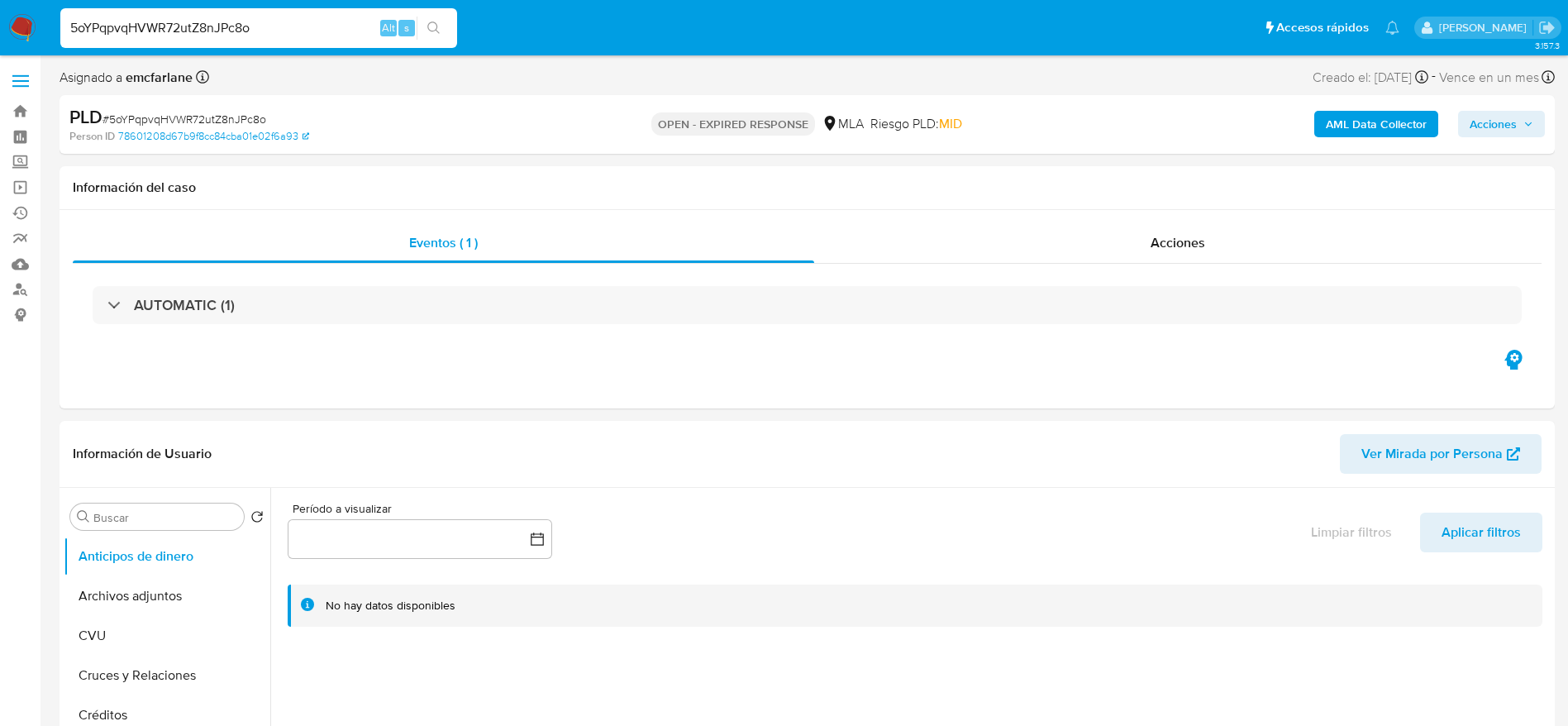
select select "10"
click at [343, 29] on input "5oYPqpvqHVWR72utZ8nJPc8o" at bounding box center [259, 29] width 396 height 22
paste input "ZvFKlRuhtaht30dRcbbKyzcM"
type input "ZvFKlRuhtaht30dRcbbKyzcM"
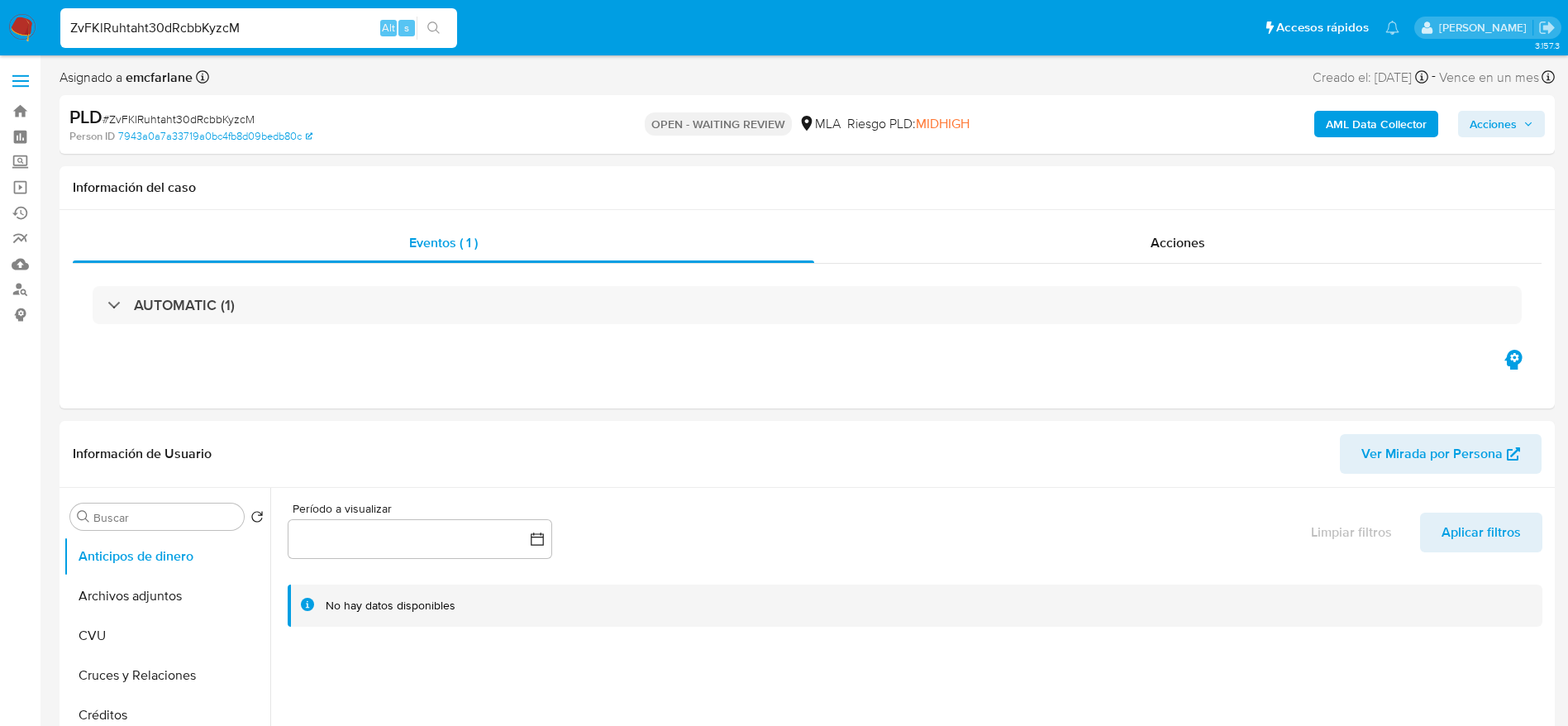
select select "10"
click at [259, 24] on input "ZvFKlRuhtaht30dRcbbKyzcM" at bounding box center [259, 29] width 396 height 22
paste input "2PwE9KmiPgudb4jUKVe4XdU3"
type input "2PwE9KmiPgudb4jUKVe4XdU3"
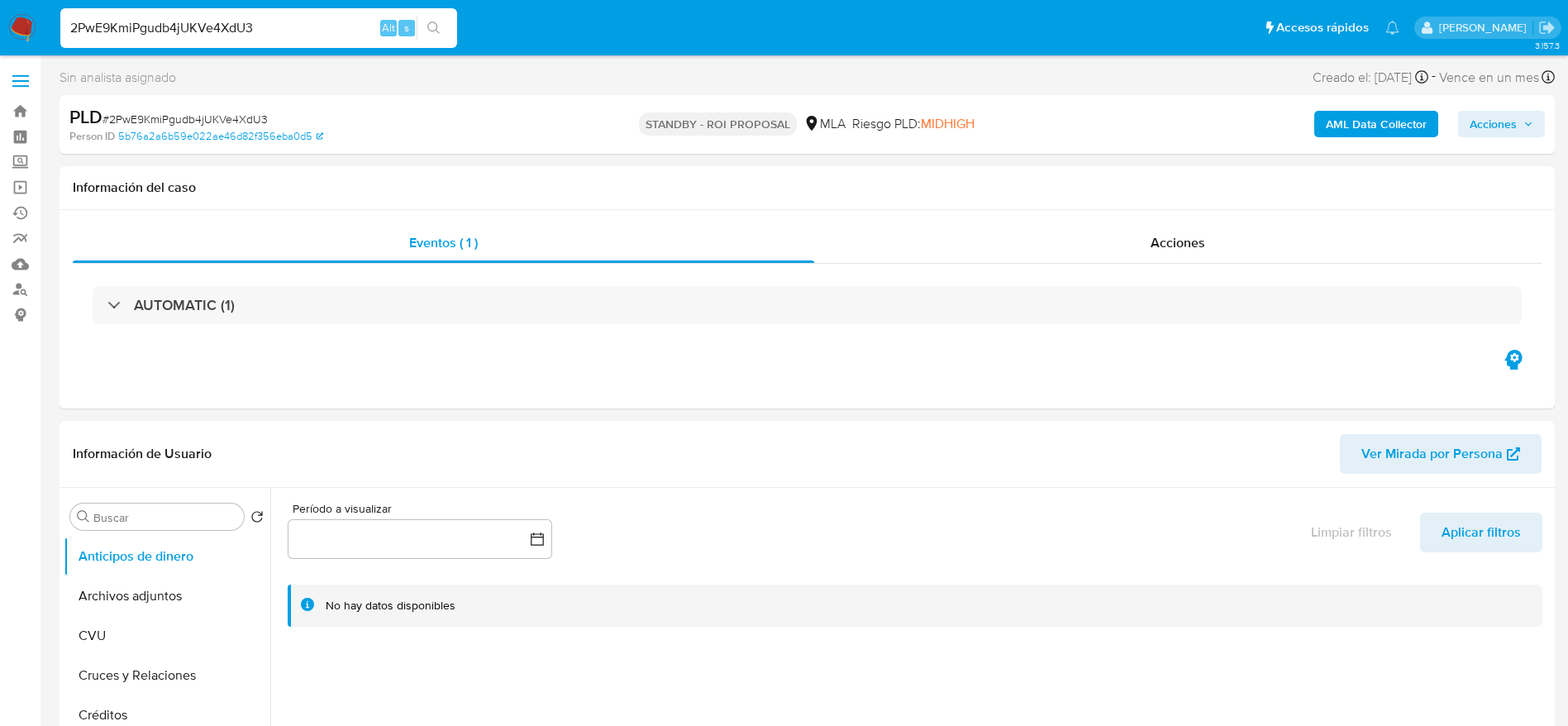
click at [286, 29] on input "2PwE9KmiPgudb4jUKVe4XdU3" at bounding box center [259, 29] width 396 height 22
select select "10"
paste input "gVRrLCsTnATsrrdtLliCVO3o"
type input "gVRrLCsTnATsrrdtLliCVO3o"
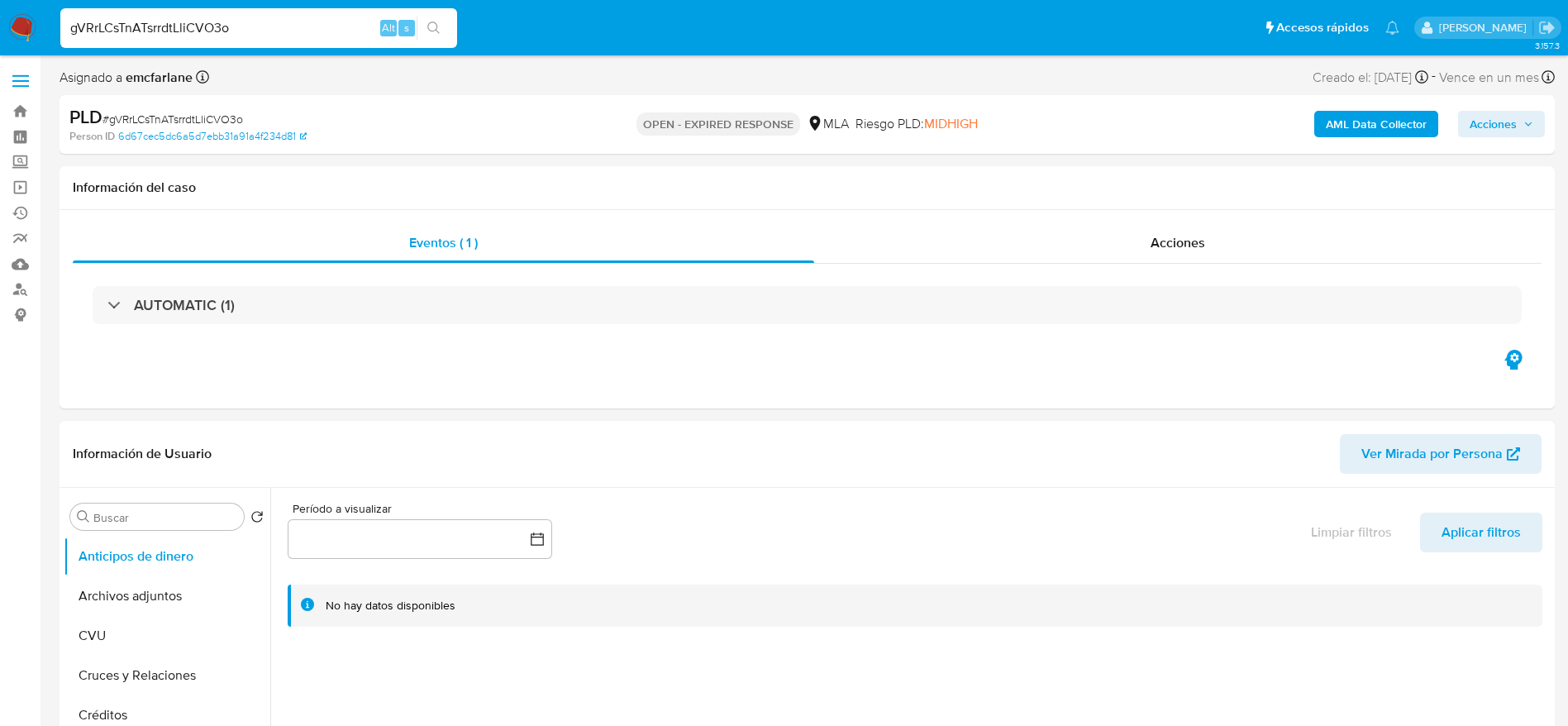
click at [347, 22] on input "gVRrLCsTnATsrrdtLliCVO3o" at bounding box center [259, 29] width 396 height 22
paste input "6tY6CZOLzqT5qQo4sFEkn6os"
select select "10"
type input "6tY6CZOLzqT5qQo4sFEkn6os"
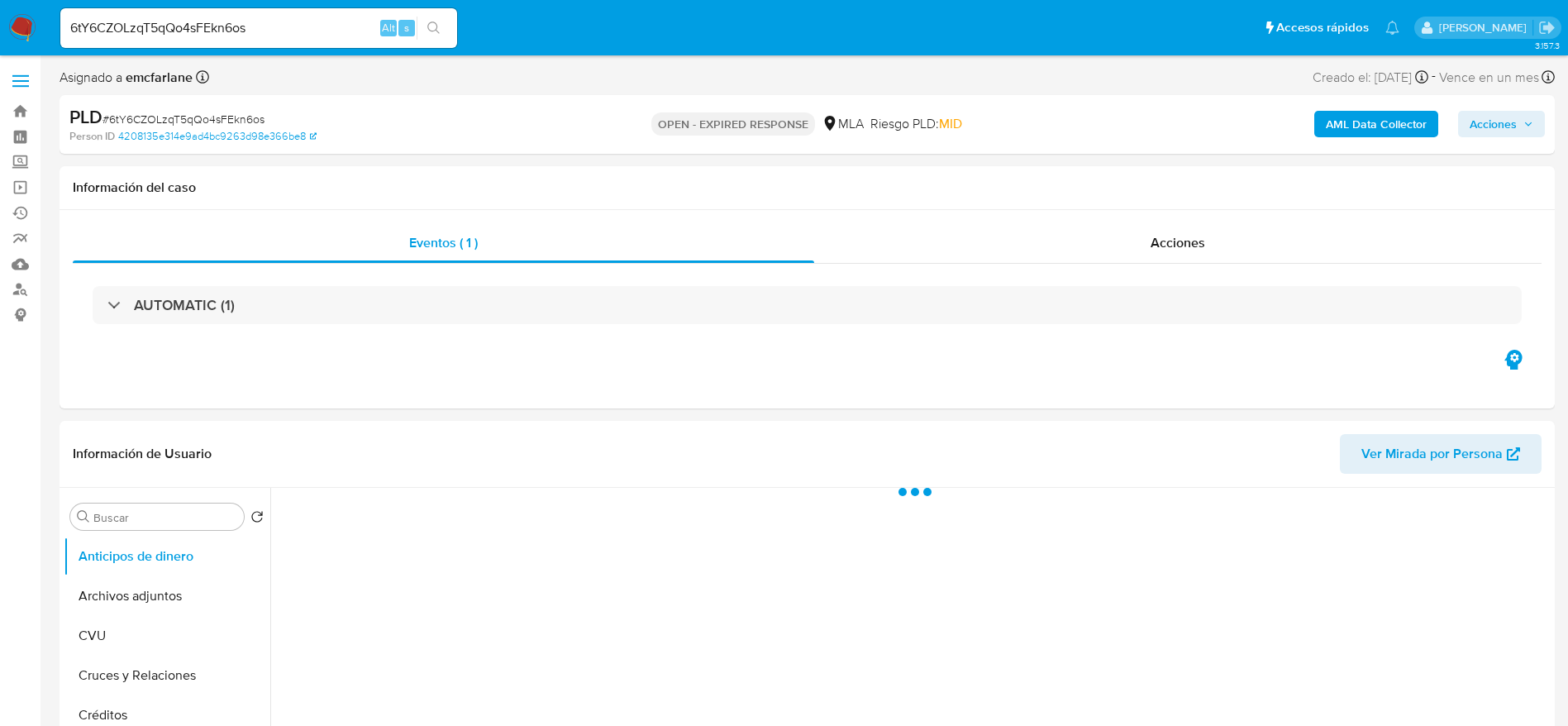
select select "10"
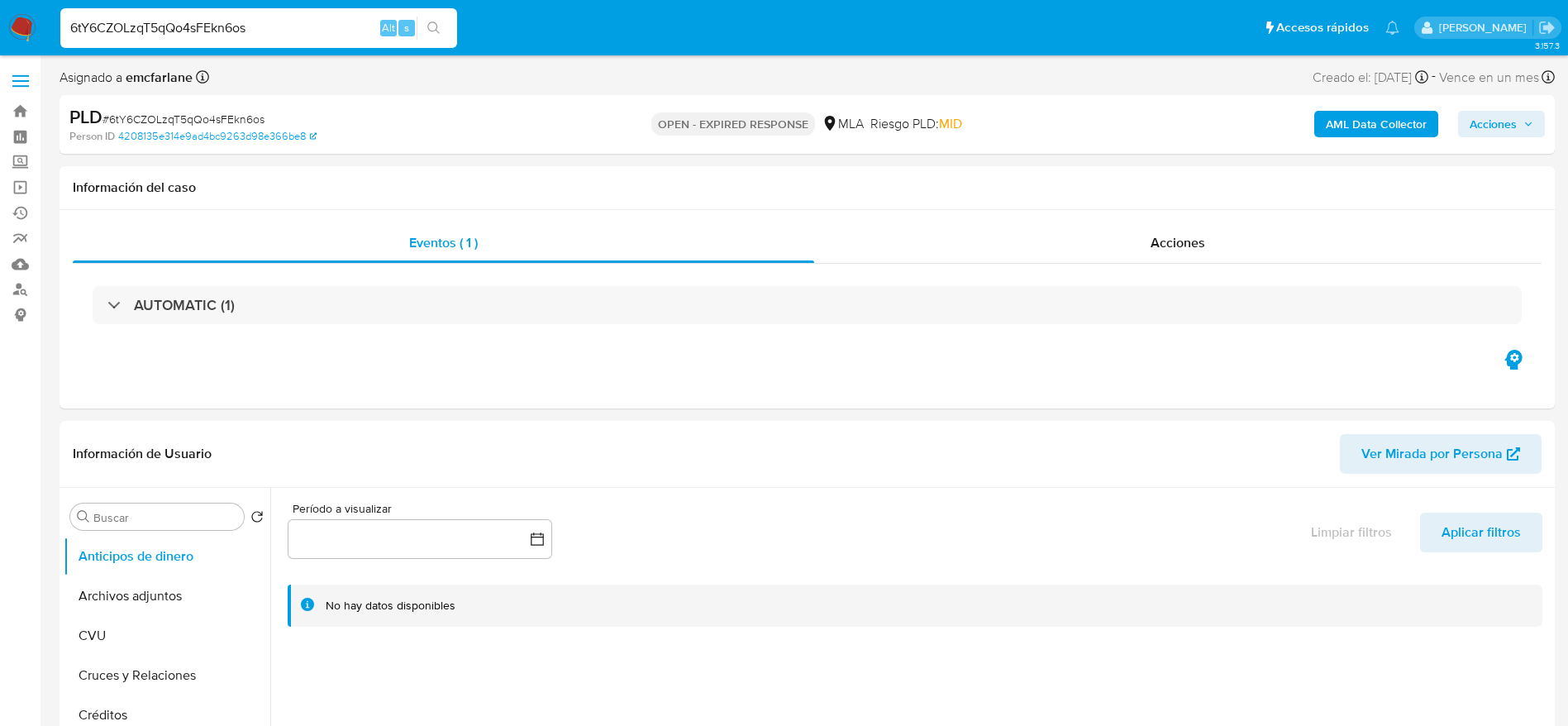
click at [294, 11] on div "6tY6CZOLzqT5qQo4sFEkn6os Alt s" at bounding box center [259, 28] width 396 height 39
click at [289, 18] on input "6tY6CZOLzqT5qQo4sFEkn6os" at bounding box center [259, 29] width 396 height 22
paste input "7SGpGMK6Kol1hVyD3WFuaETx"
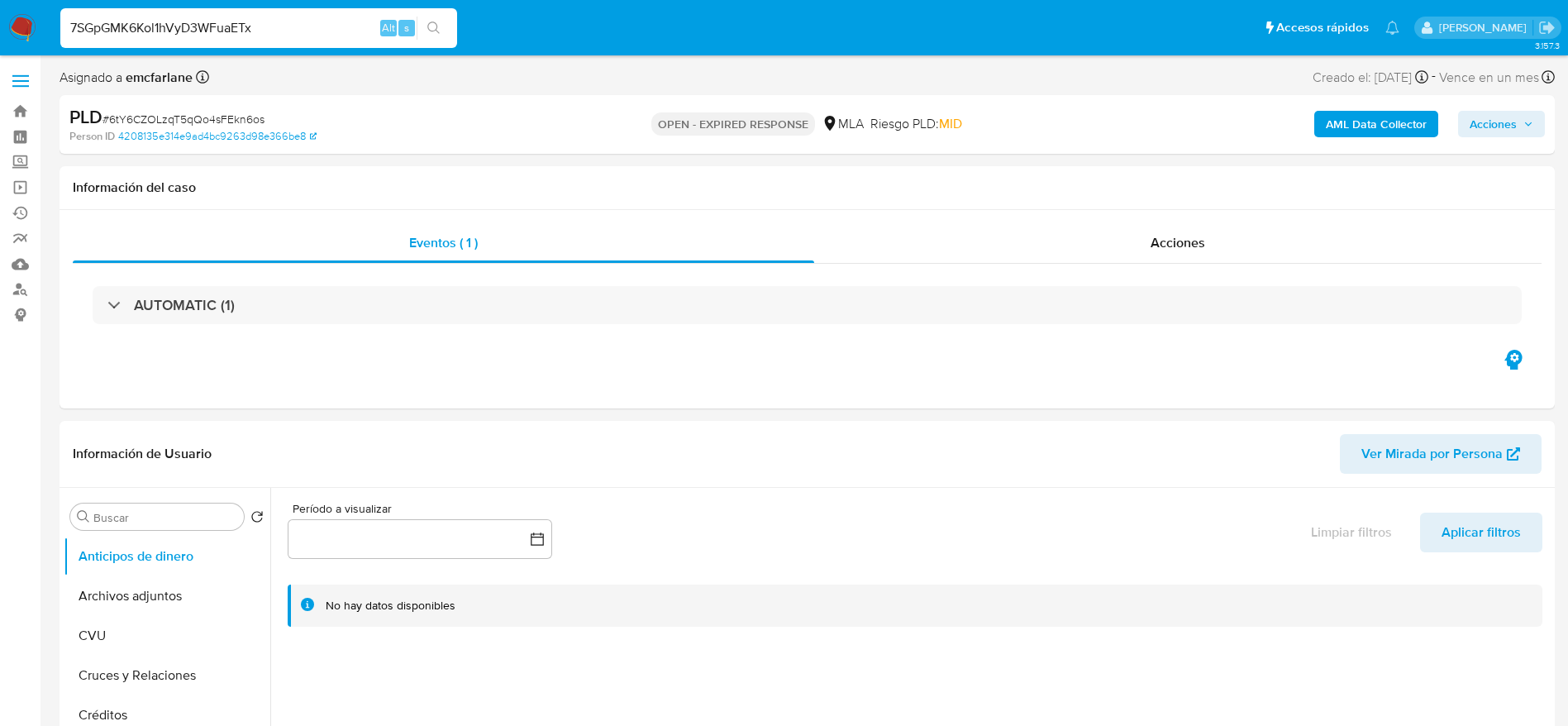
type input "7SGpGMK6Kol1hVyD3WFuaETx"
click at [293, 22] on input "7SGpGMK6Kol1hVyD3WFuaETx" at bounding box center [259, 29] width 396 height 22
select select "10"
click at [293, 22] on input "7SGpGMK6Kol1hVyD3WFuaETx" at bounding box center [259, 29] width 396 height 22
type input "tEX8wj9h8dX5Masj9YuZfMxp"
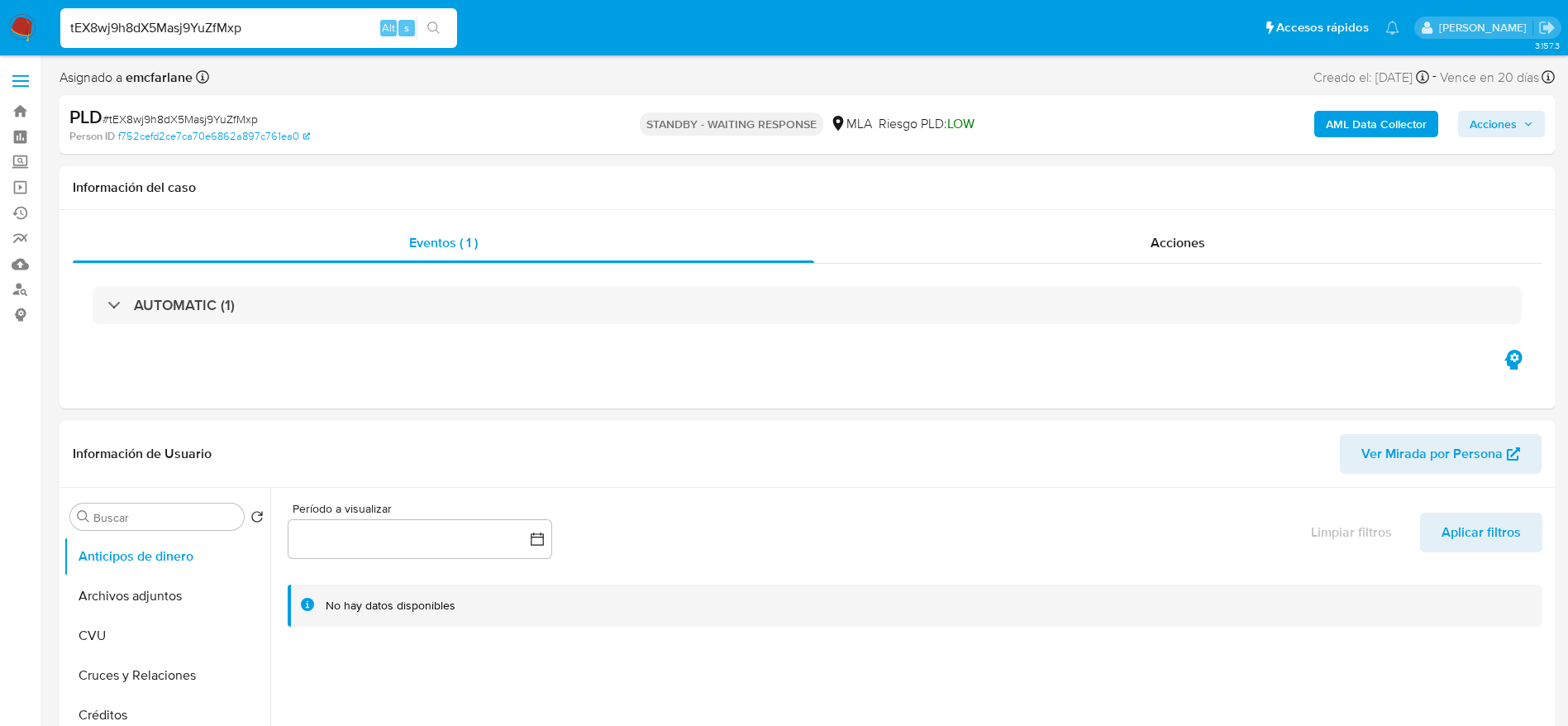
click at [333, 30] on input "tEX8wj9h8dX5Masj9YuZfMxp" at bounding box center [259, 29] width 396 height 22
select select "10"
click at [333, 30] on input "tEX8wj9h8dX5Masj9YuZfMxp" at bounding box center [259, 29] width 396 height 22
paste input "WXajABS702tOCADK6zvjPfjf"
type input "WXajABS702tOCADK6zvjPfjf"
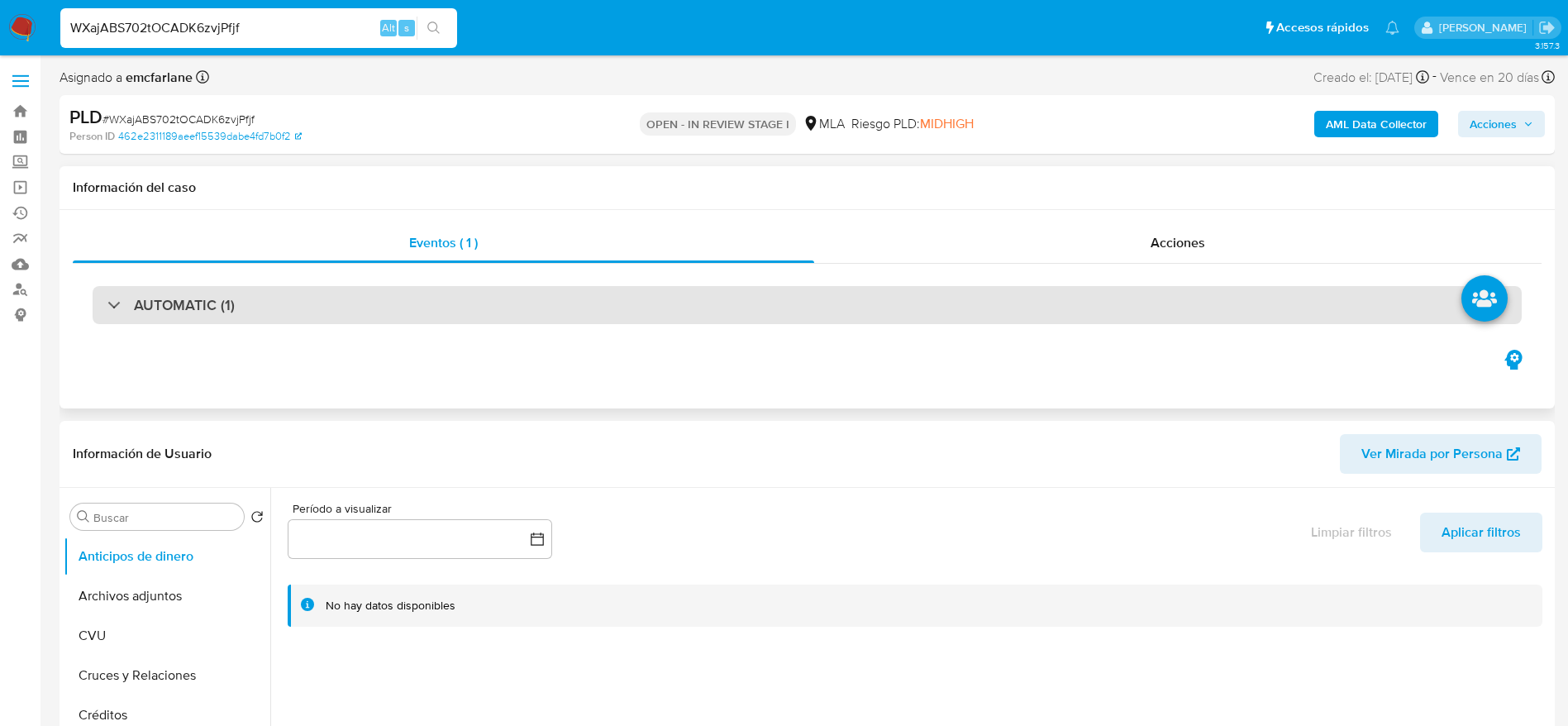
select select "10"
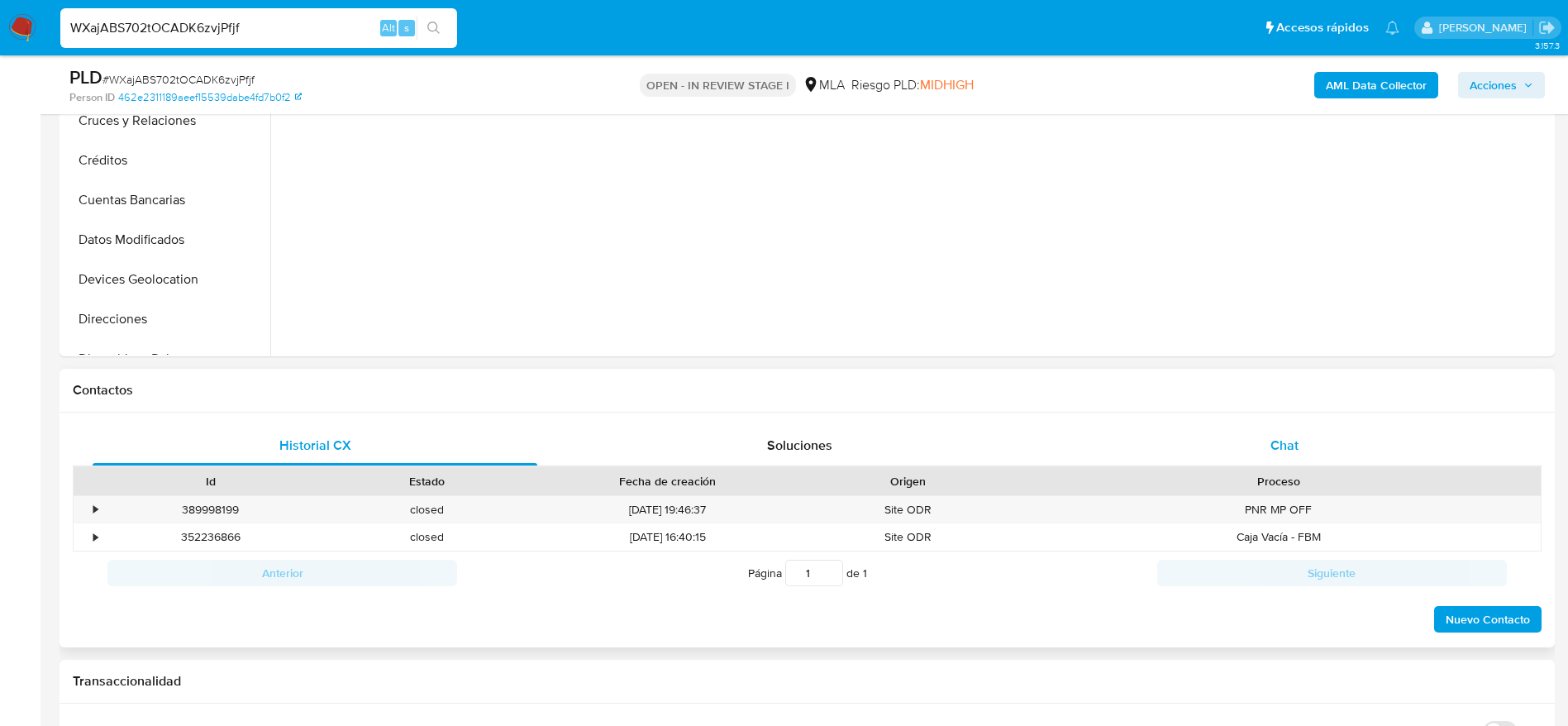
click at [1287, 462] on div "Chat" at bounding box center [1283, 445] width 444 height 39
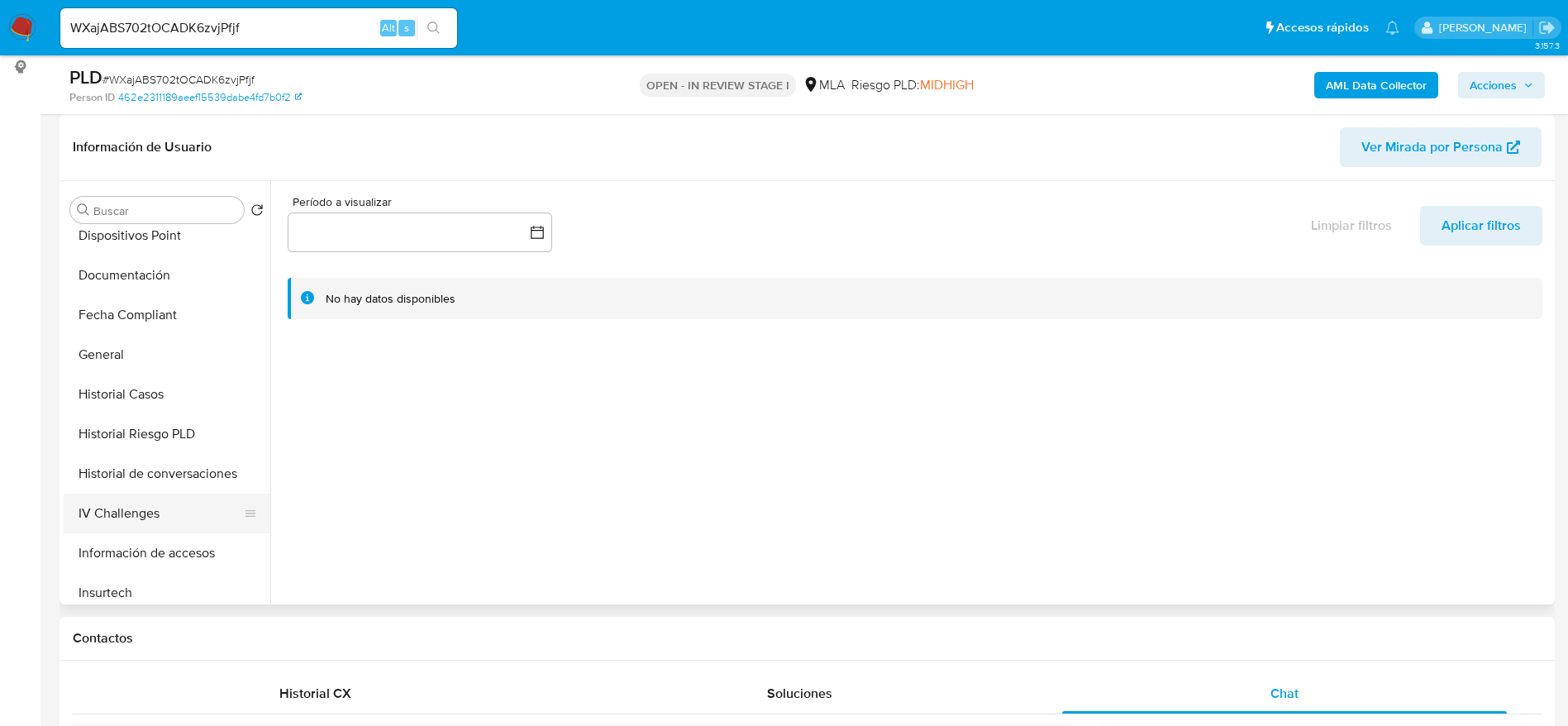
scroll to position [372, 0]
click at [124, 396] on button "Historial Casos" at bounding box center [160, 393] width 193 height 39
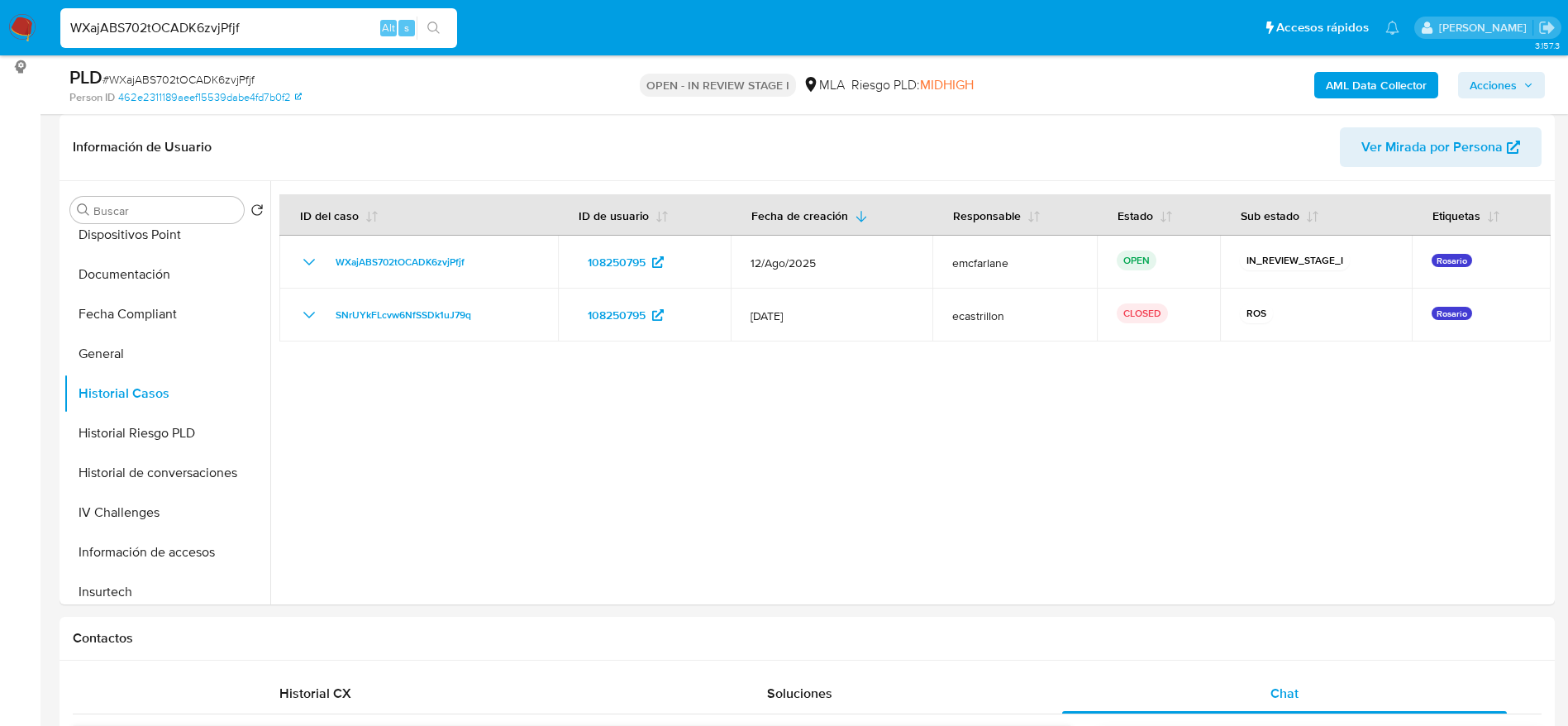
click at [313, 23] on input "WXajABS702tOCADK6zvjPfjf" at bounding box center [259, 29] width 396 height 22
click at [313, 22] on input "WXajABS702tOCADK6zvjPfjf" at bounding box center [259, 29] width 396 height 22
paste input "ZtoZUm5nt3LmK0b16oWtDff3"
type input "ZtoZUm5nt3LmK0b16oWtDff3"
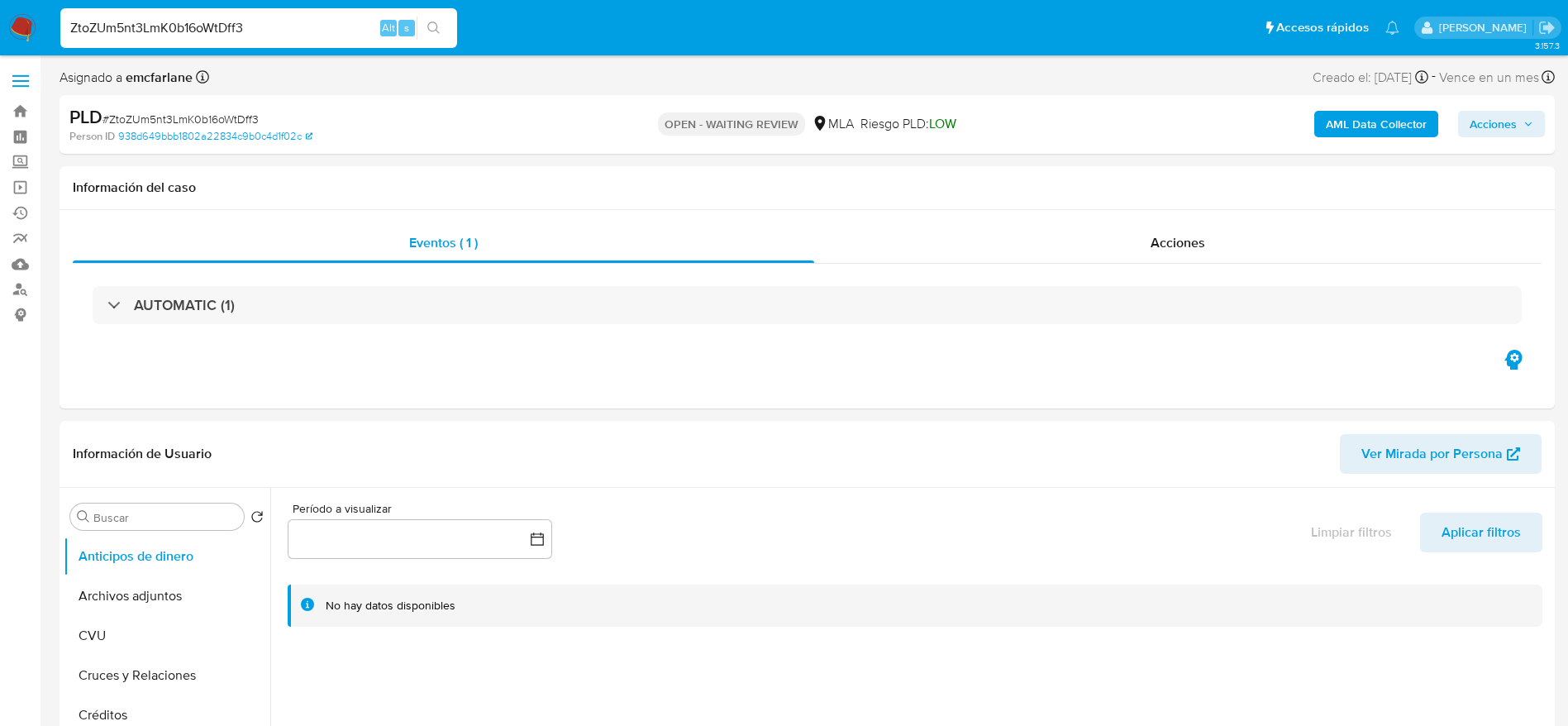
select select "10"
click at [297, 34] on input "ZtoZUm5nt3LmK0b16oWtDff3" at bounding box center [259, 29] width 396 height 22
paste input "CCjebZNmEAbpKGDMjwBVkMTR"
type input "CCjebZNmEAbpKGDMjwBVkMTR"
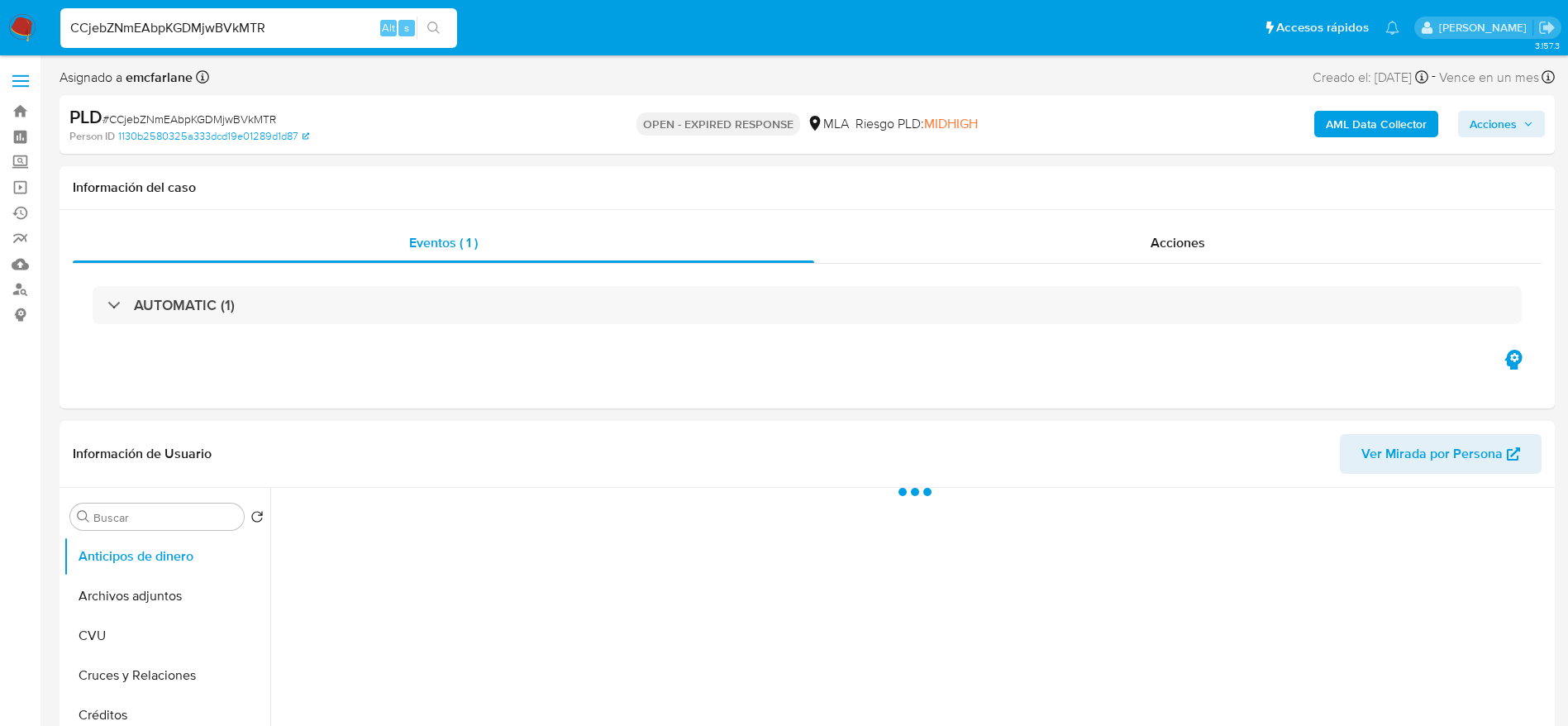
select select "10"
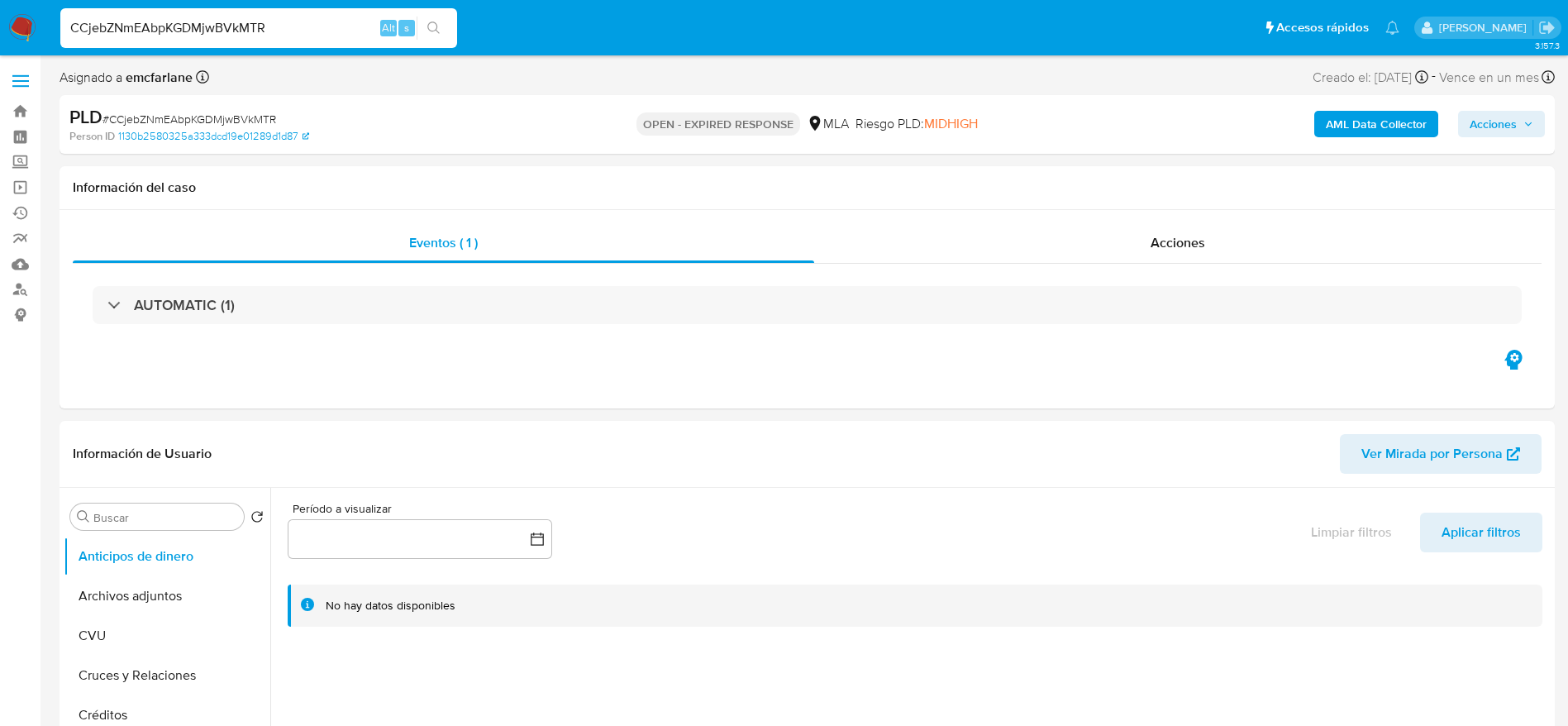
click at [313, 39] on div "CCjebZNmEAbpKGDMjwBVkMTR Alt s" at bounding box center [259, 28] width 396 height 39
click at [310, 29] on input "CCjebZNmEAbpKGDMjwBVkMTR" at bounding box center [259, 29] width 396 height 22
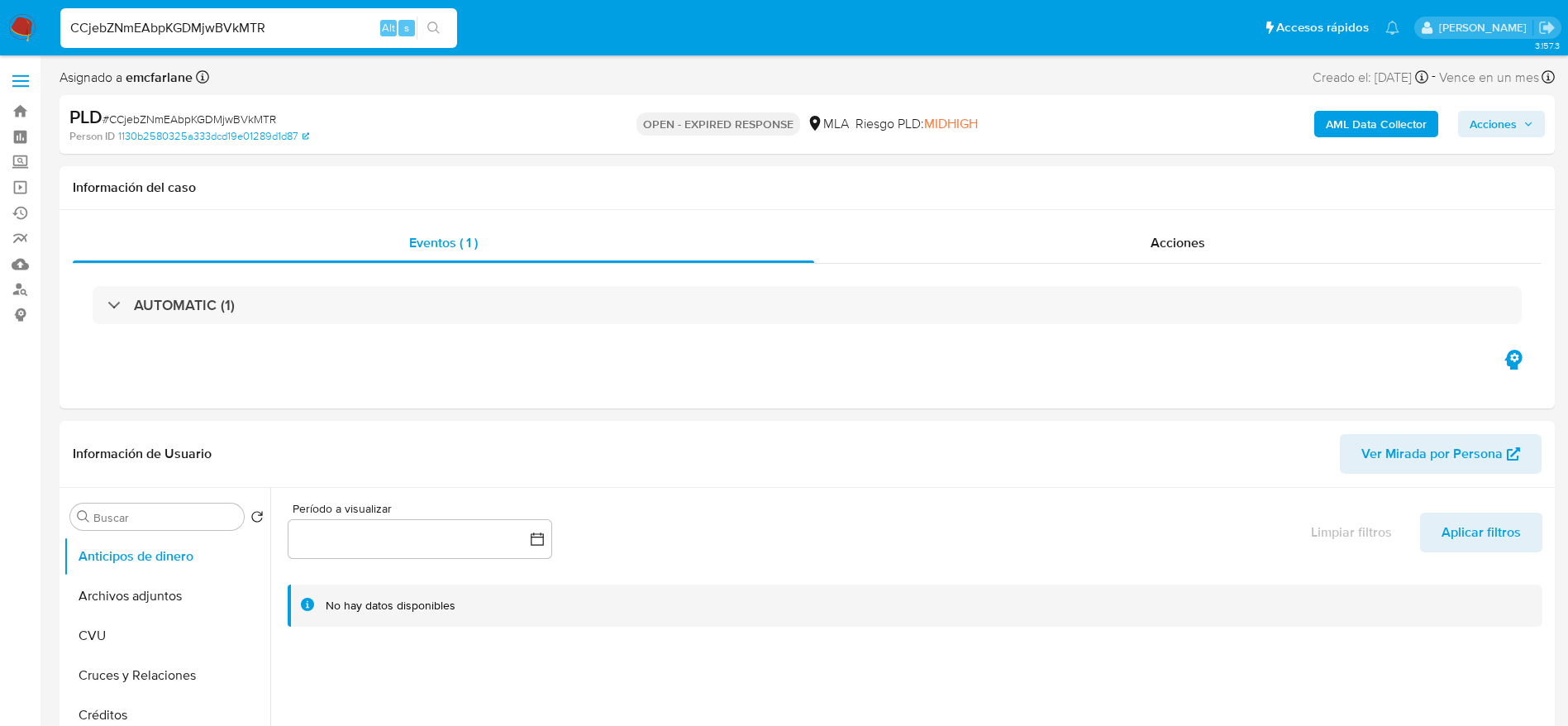
click at [310, 29] on input "CCjebZNmEAbpKGDMjwBVkMTR" at bounding box center [259, 29] width 396 height 22
paste input "iW81GBgDEwP8XpL3J4Hu3V3d"
type input "iW81GBgDEwP8XpL3J4Hu3V3d"
select select "10"
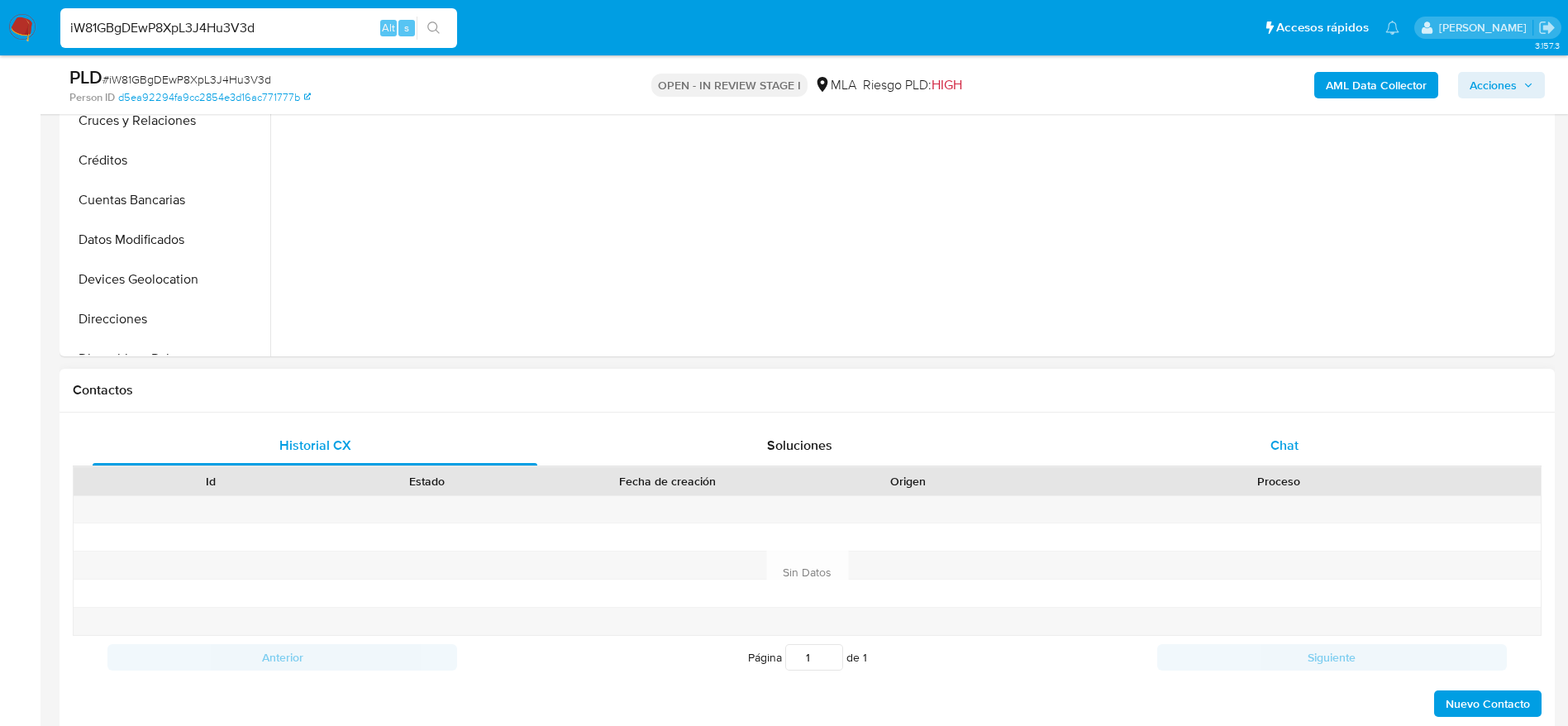
click at [1290, 443] on span "Chat" at bounding box center [1283, 445] width 28 height 19
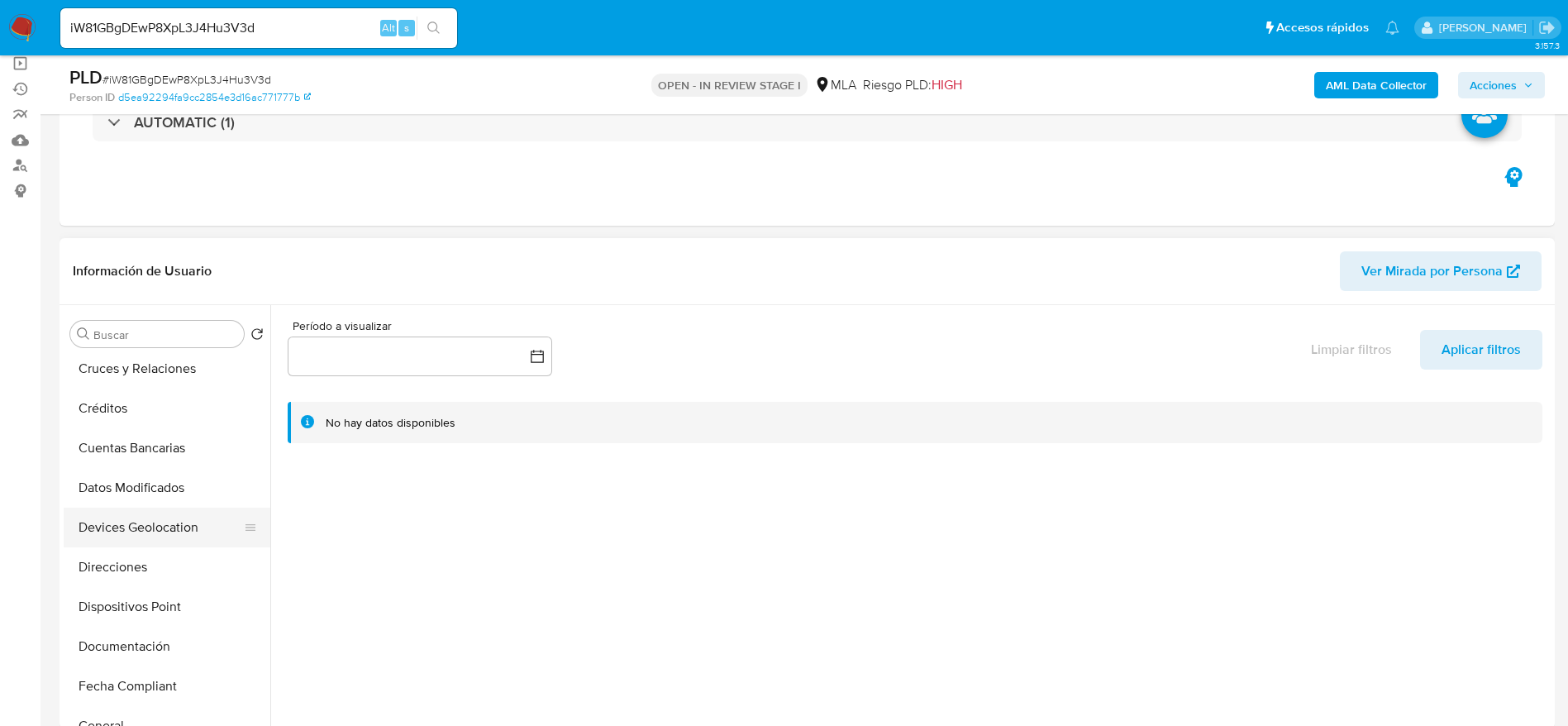
scroll to position [248, 0]
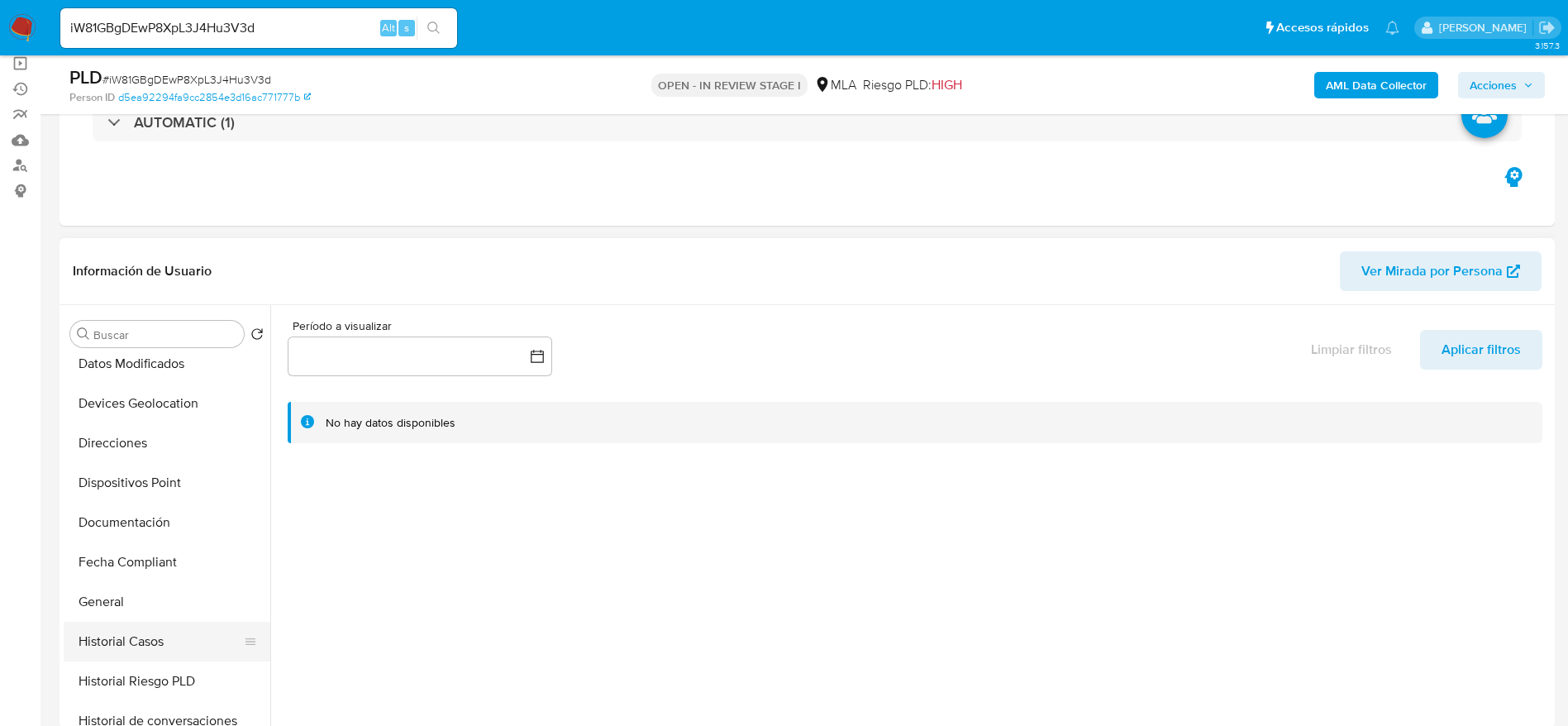
click at [128, 658] on button "Historial Casos" at bounding box center [160, 641] width 193 height 39
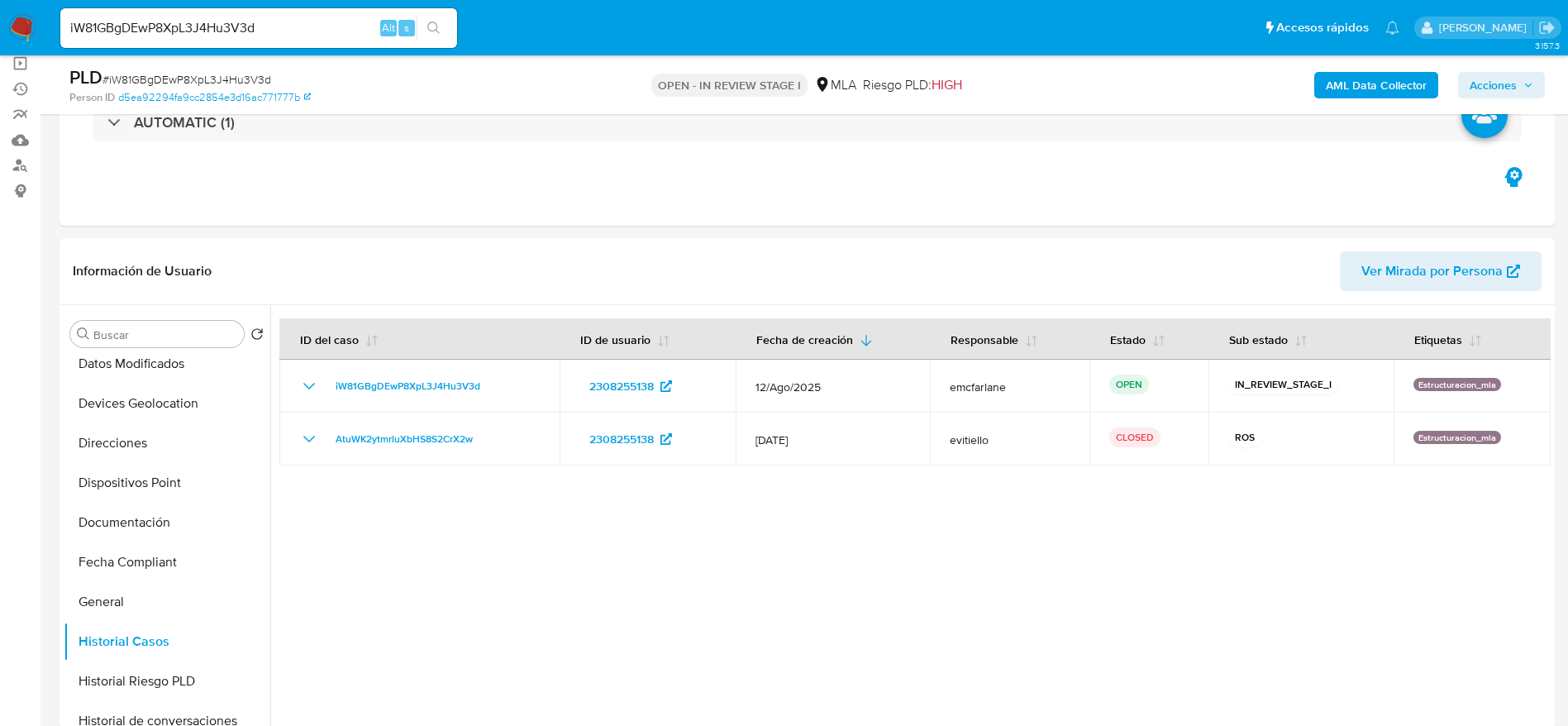
click at [306, 25] on input "iW81GBgDEwP8XpL3J4Hu3V3d" at bounding box center [259, 29] width 396 height 22
paste input "H5wqlCq0HRc60KJSh36wcvXN"
type input "H5wqlCq0HRc60KJSh36wcvXN"
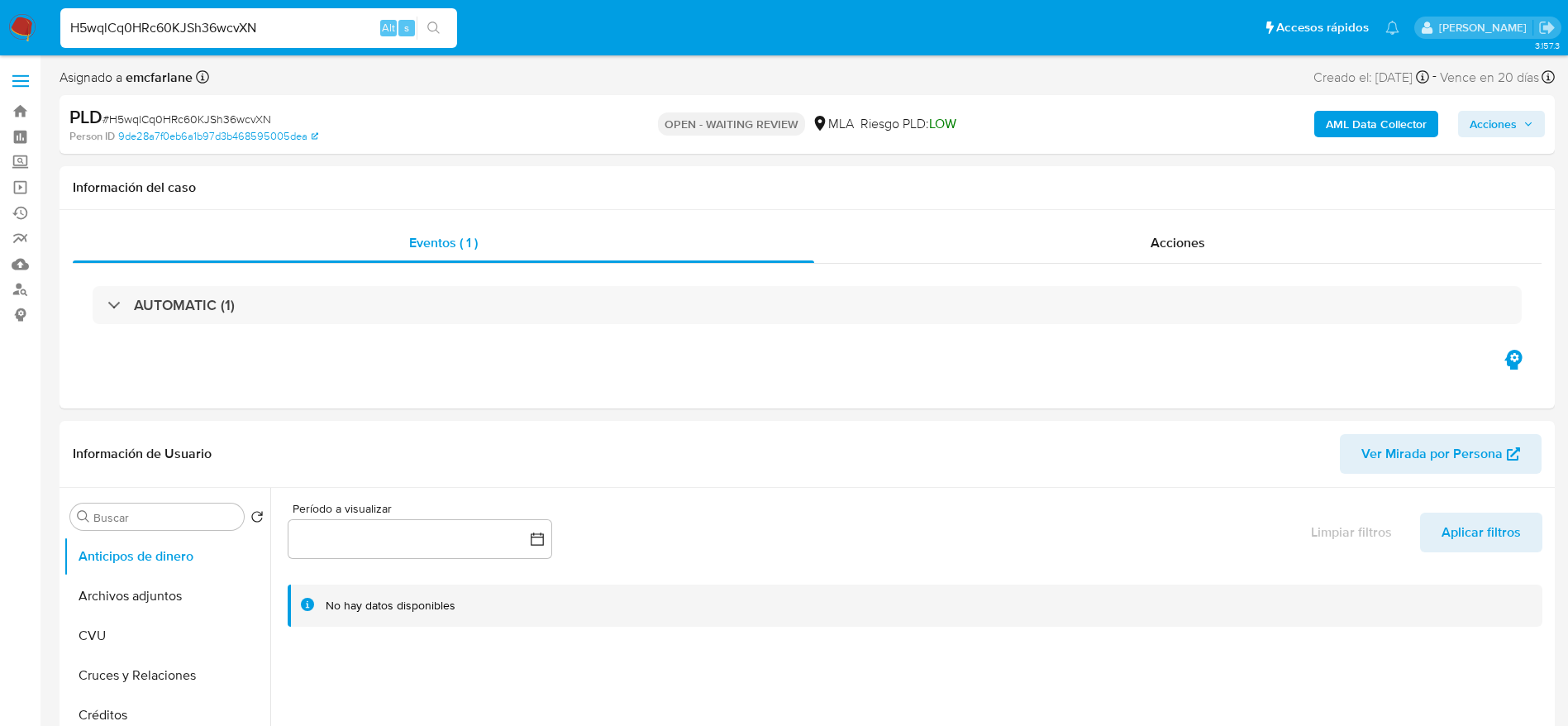
select select "10"
click at [350, 25] on input "H5wqlCq0HRc60KJSh36wcvXN" at bounding box center [259, 29] width 396 height 22
paste input "ztAUhyJkgcQuCRGGR5rYRd6L"
type input "ztAUhyJkgcQuCRGGR5rYRd6L"
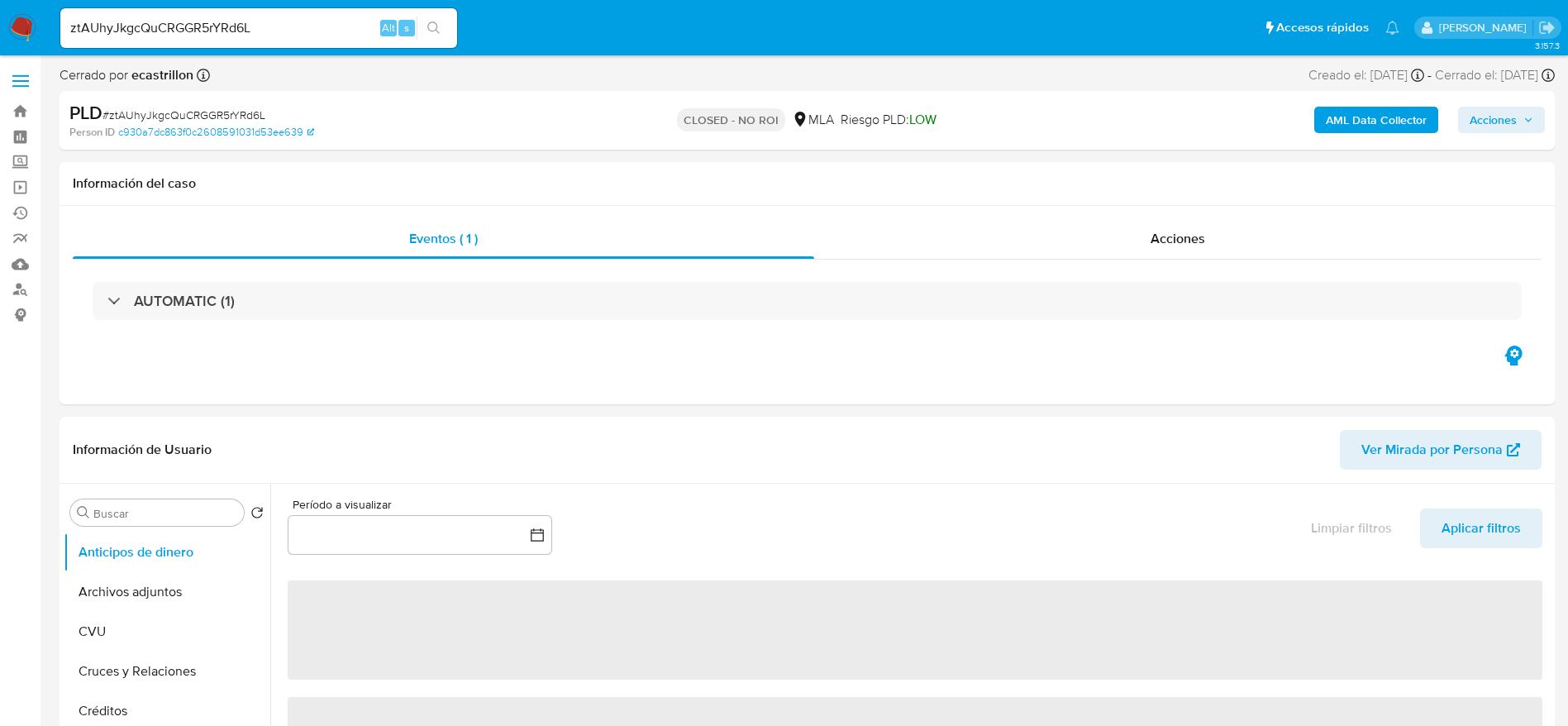
select select "10"
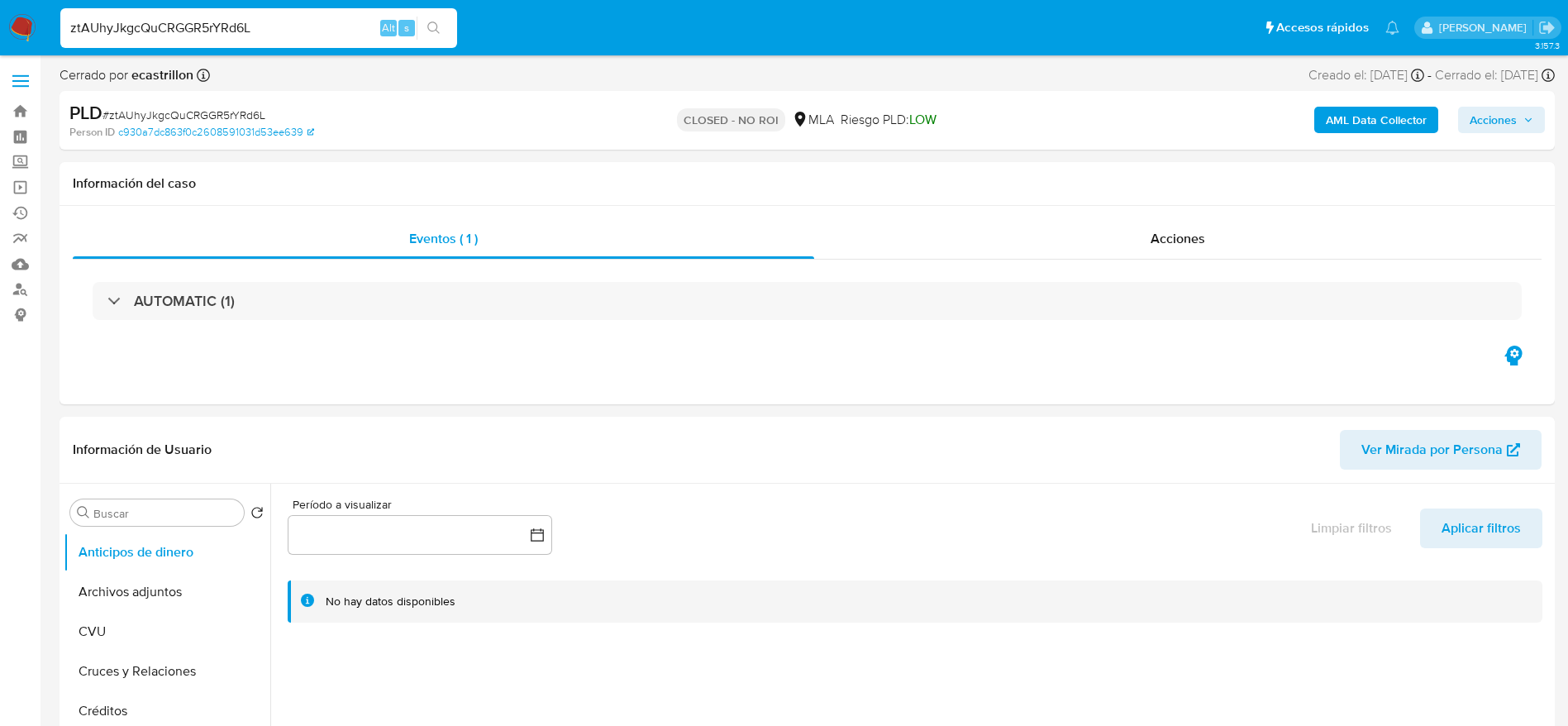
click at [299, 28] on input "ztAUhyJkgcQuCRGGR5rYRd6L" at bounding box center [259, 29] width 396 height 22
paste input "vw0L4WZxIzjHpyuJ2NEpK5ph"
type input "vw0L4WZxIzjHpyuJ2NEpK5ph"
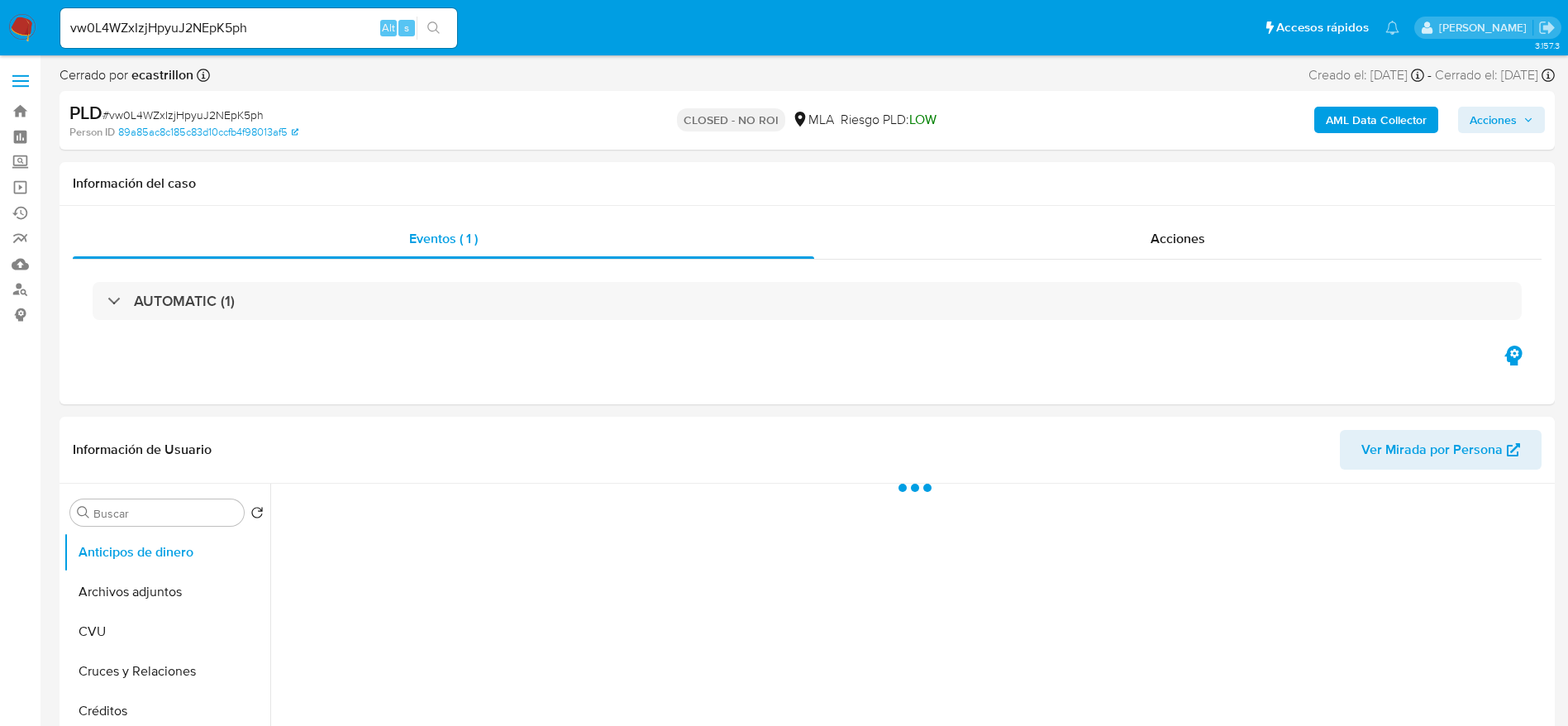
select select "10"
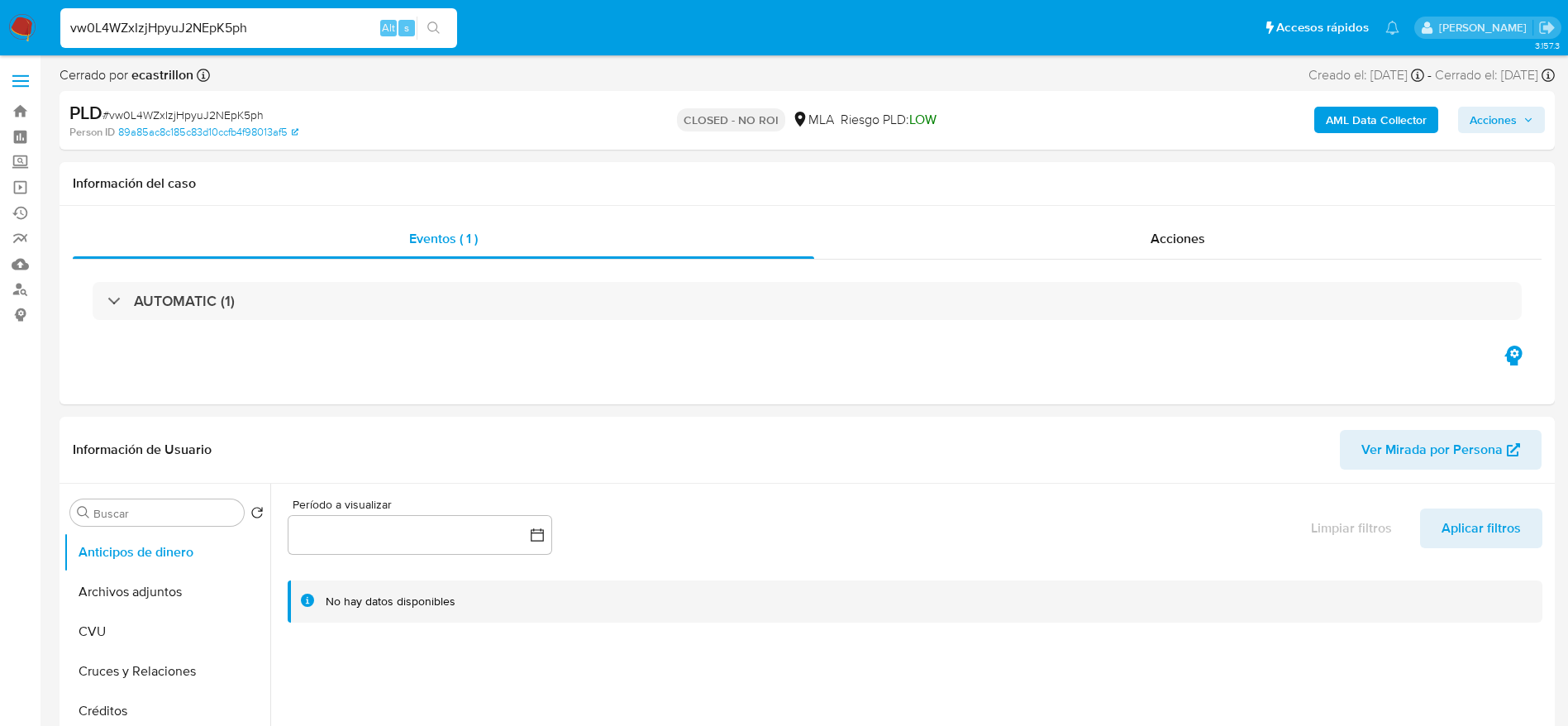
click at [280, 31] on input "vw0L4WZxIzjHpyuJ2NEpK5ph" at bounding box center [259, 29] width 396 height 22
paste input "nK9ZTnriTqGmUQ02Mu6dQ4LB"
type input "nK9ZTnriTqGmUQ02Mu6dQ4LB"
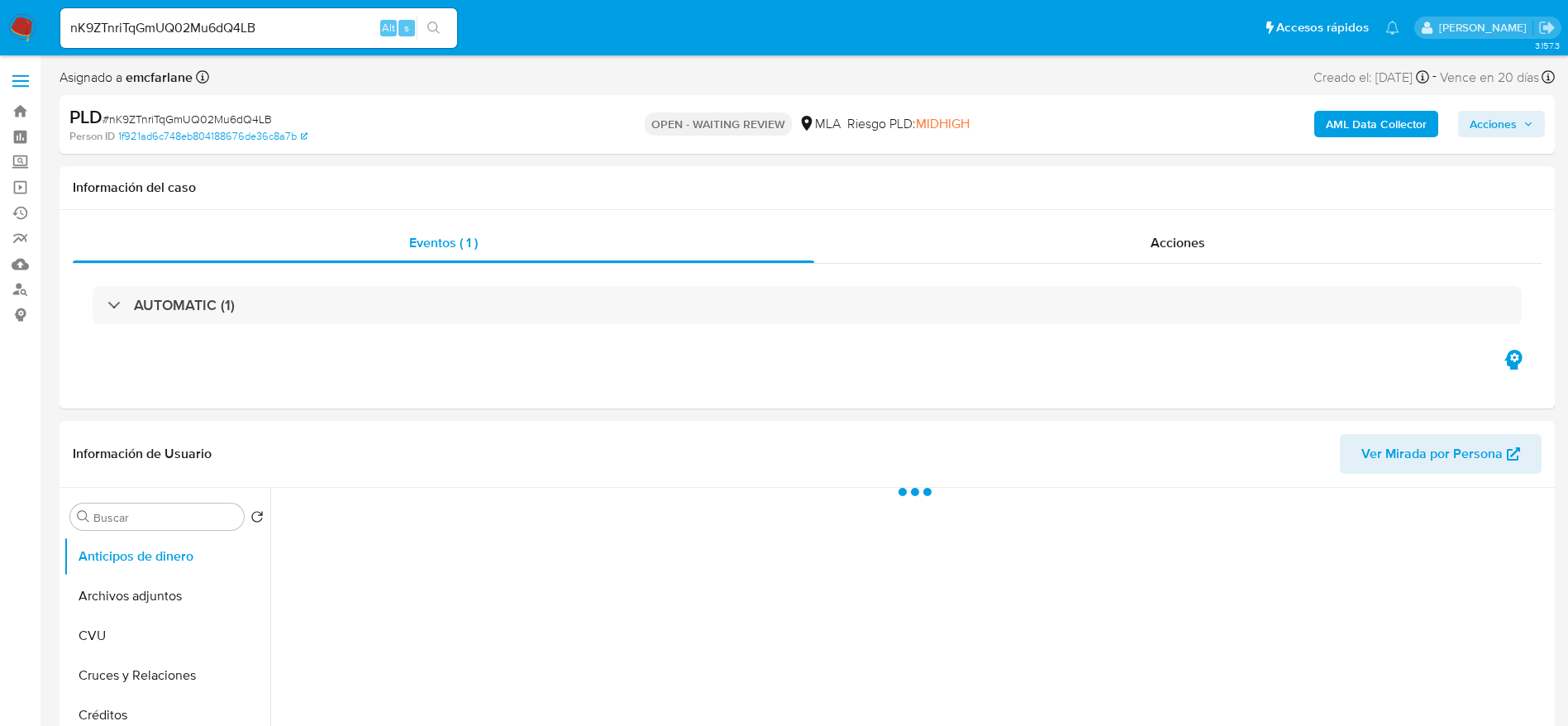
select select "10"
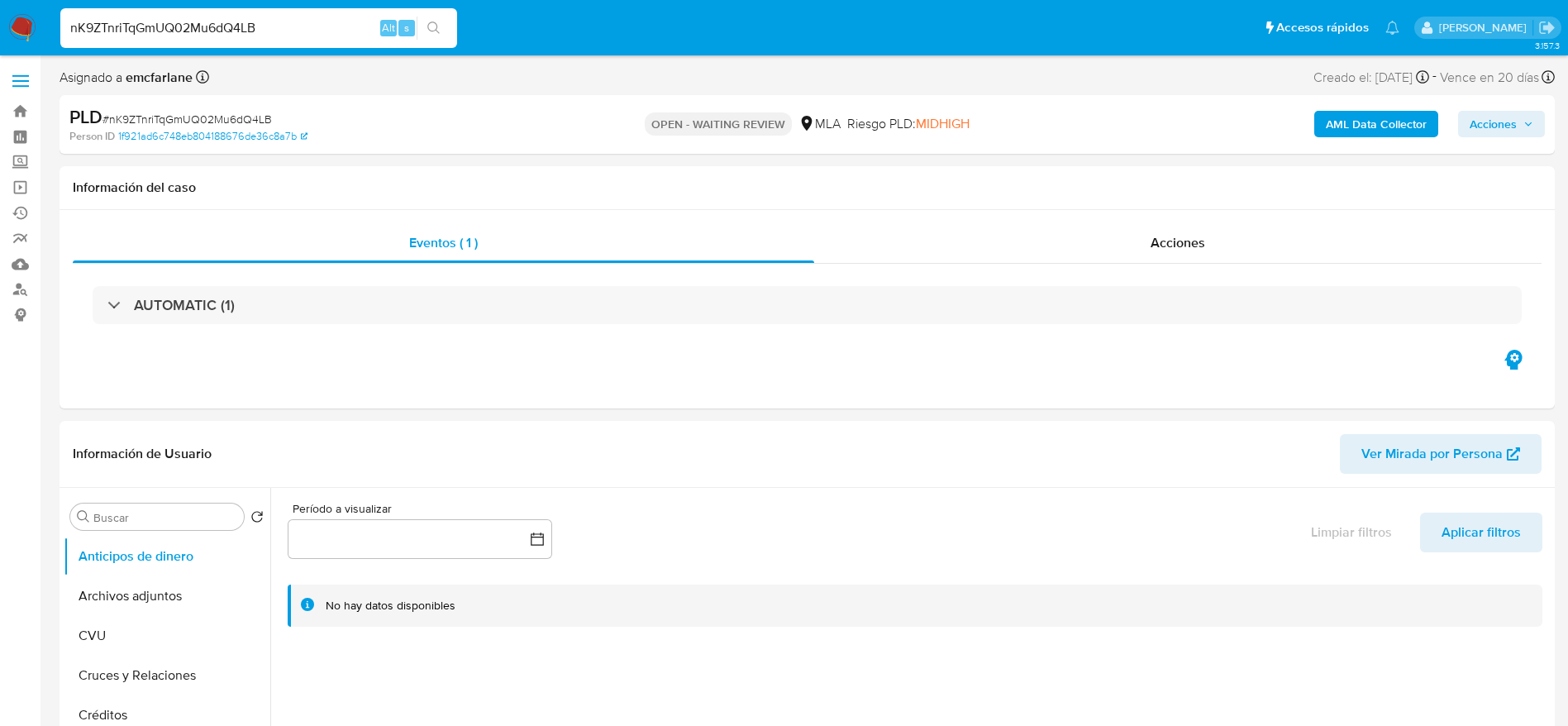
click at [310, 24] on input "nK9ZTnriTqGmUQ02Mu6dQ4LB" at bounding box center [259, 29] width 396 height 22
paste input "9B7sIcM3vAqnFzrEEiAVemKq"
type input "9B7sIcM3vAqnFzrEEiAVemKq"
click at [352, 43] on div "9B7sIcM3vAqnFzrEEiAVemKq Alt s" at bounding box center [259, 28] width 396 height 39
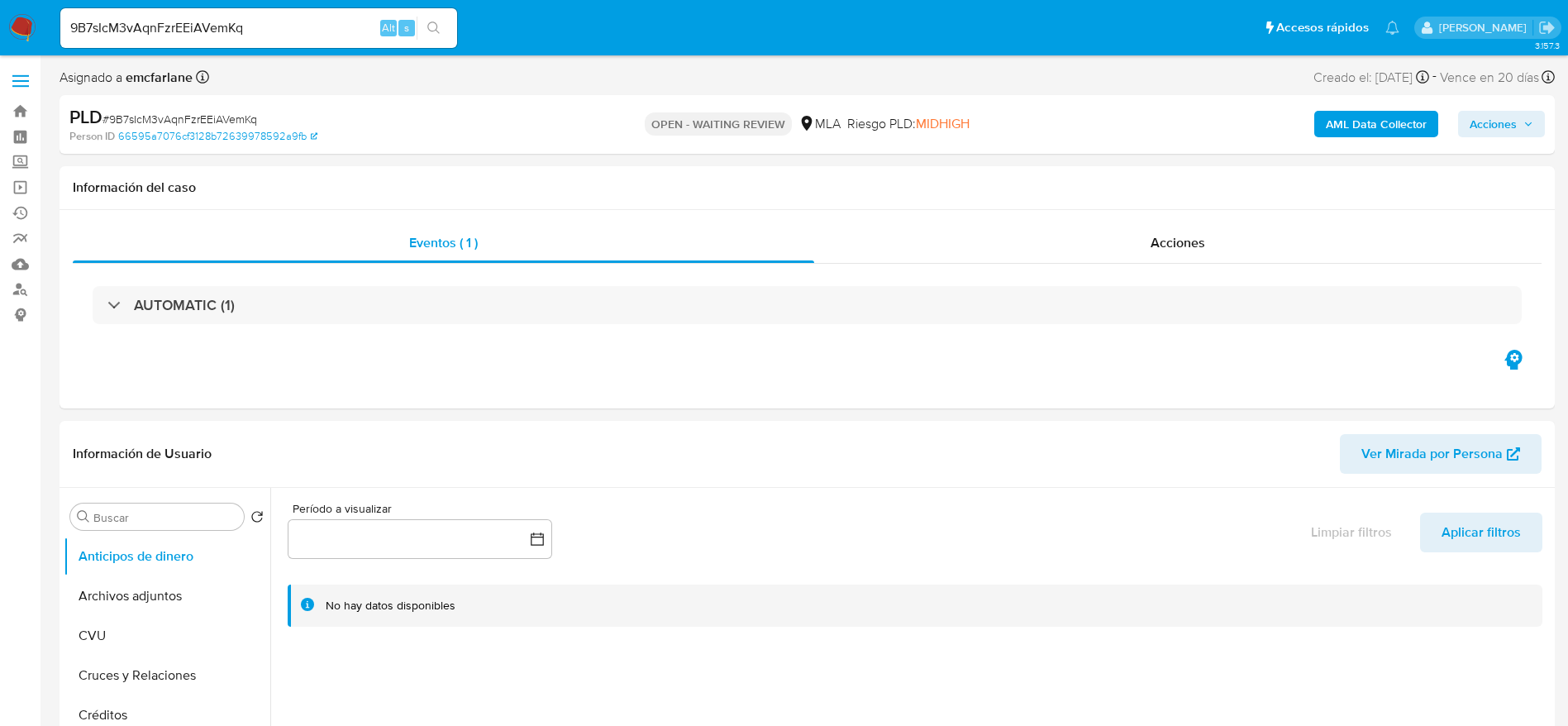
click at [344, 31] on input "9B7sIcM3vAqnFzrEEiAVemKq" at bounding box center [259, 29] width 396 height 22
select select "10"
click at [344, 31] on input "9B7sIcM3vAqnFzrEEiAVemKq" at bounding box center [259, 29] width 396 height 22
paste input "fQD2KrdI4DJY7lBJLqDzSZLV"
type input "fQD2KrdI4DJY7lBJLqDzSZLV"
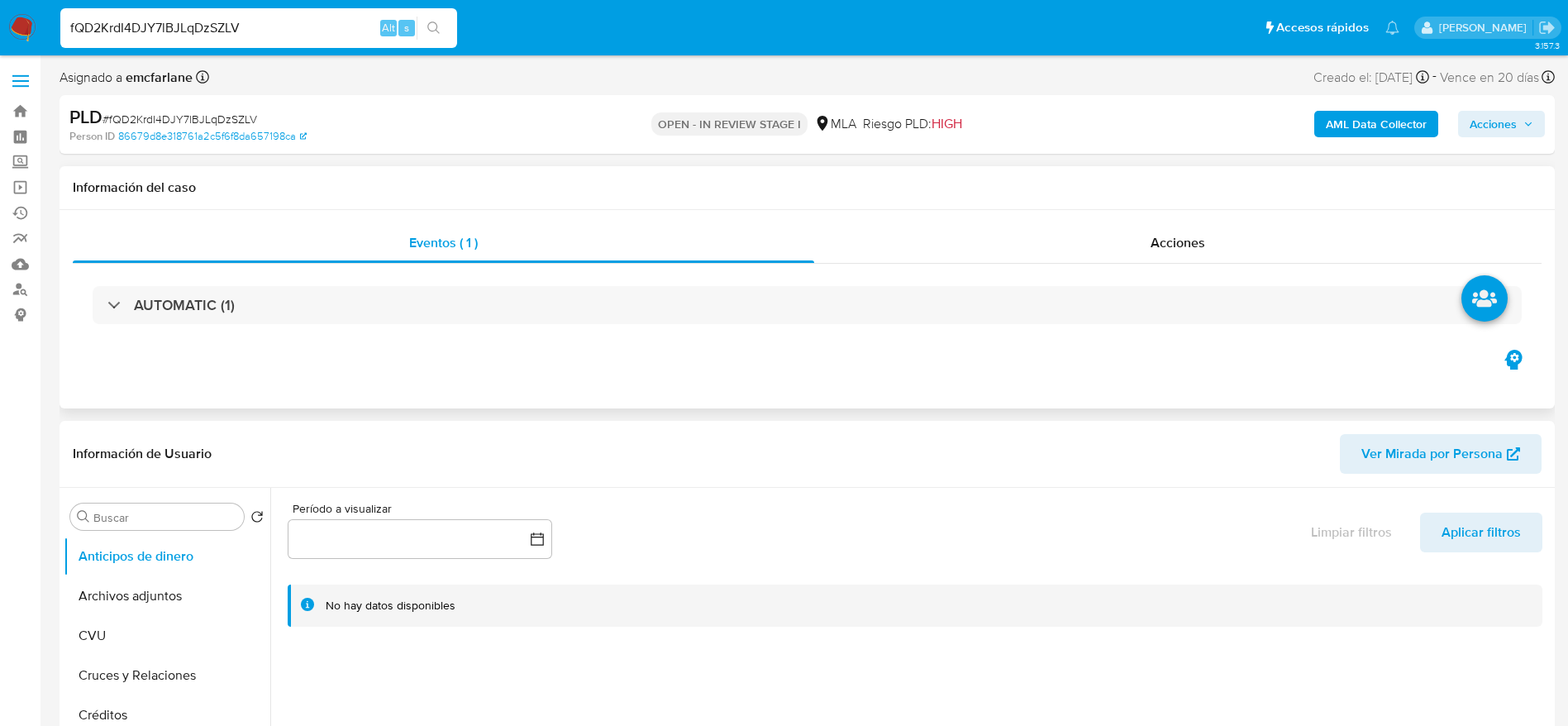
select select "10"
drag, startPoint x: 146, startPoint y: 693, endPoint x: 336, endPoint y: 449, distance: 309.3
click at [147, 694] on button "Historial Casos" at bounding box center [167, 700] width 207 height 39
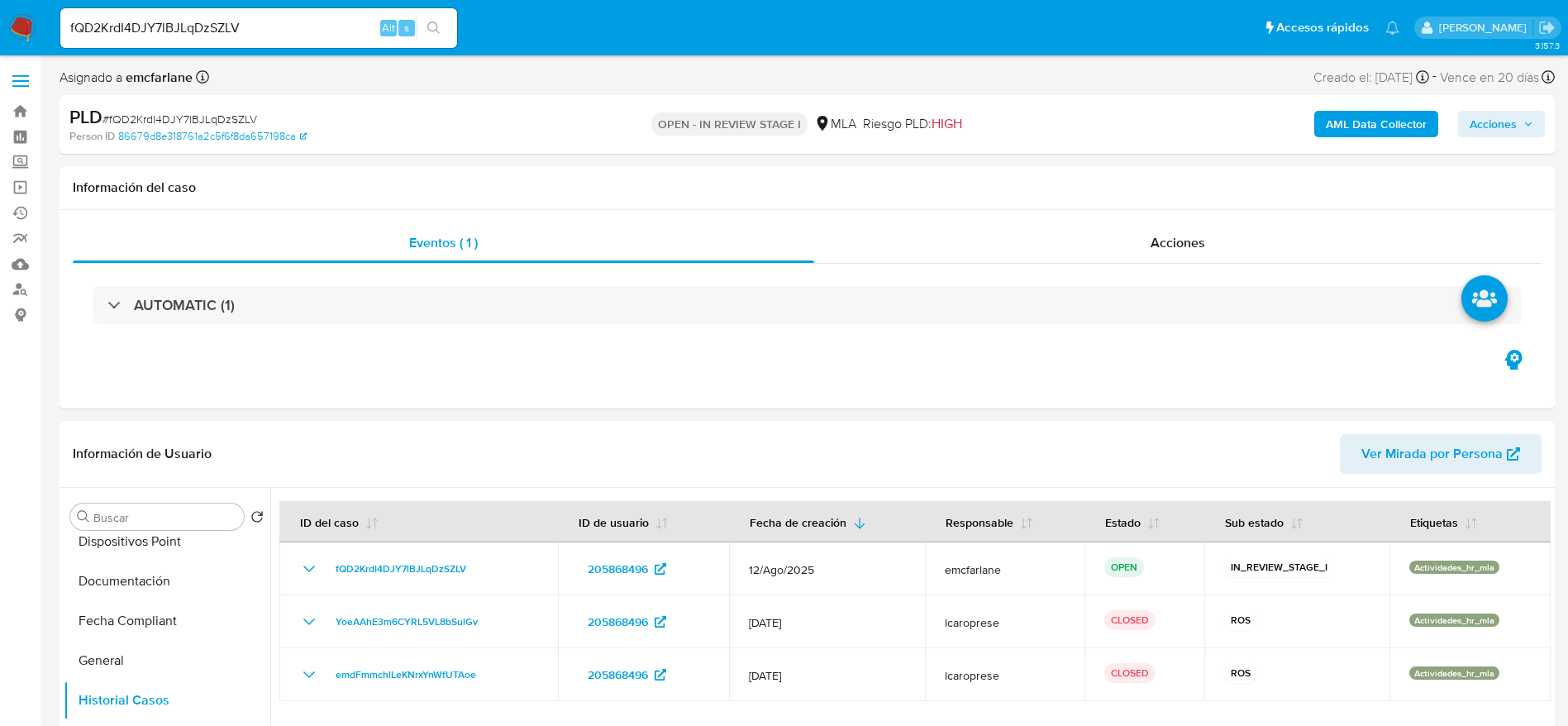
click at [291, 13] on div "fQD2KrdI4DJY7lBJLqDzSZLV Alt s" at bounding box center [259, 28] width 396 height 39
click at [287, 26] on input "fQD2KrdI4DJY7lBJLqDzSZLV" at bounding box center [259, 29] width 396 height 22
paste input "XfY7Dbvhe2GyEBT99epLHcbs"
type input "XfY7Dbvhe2GyEBT99epLHcbs"
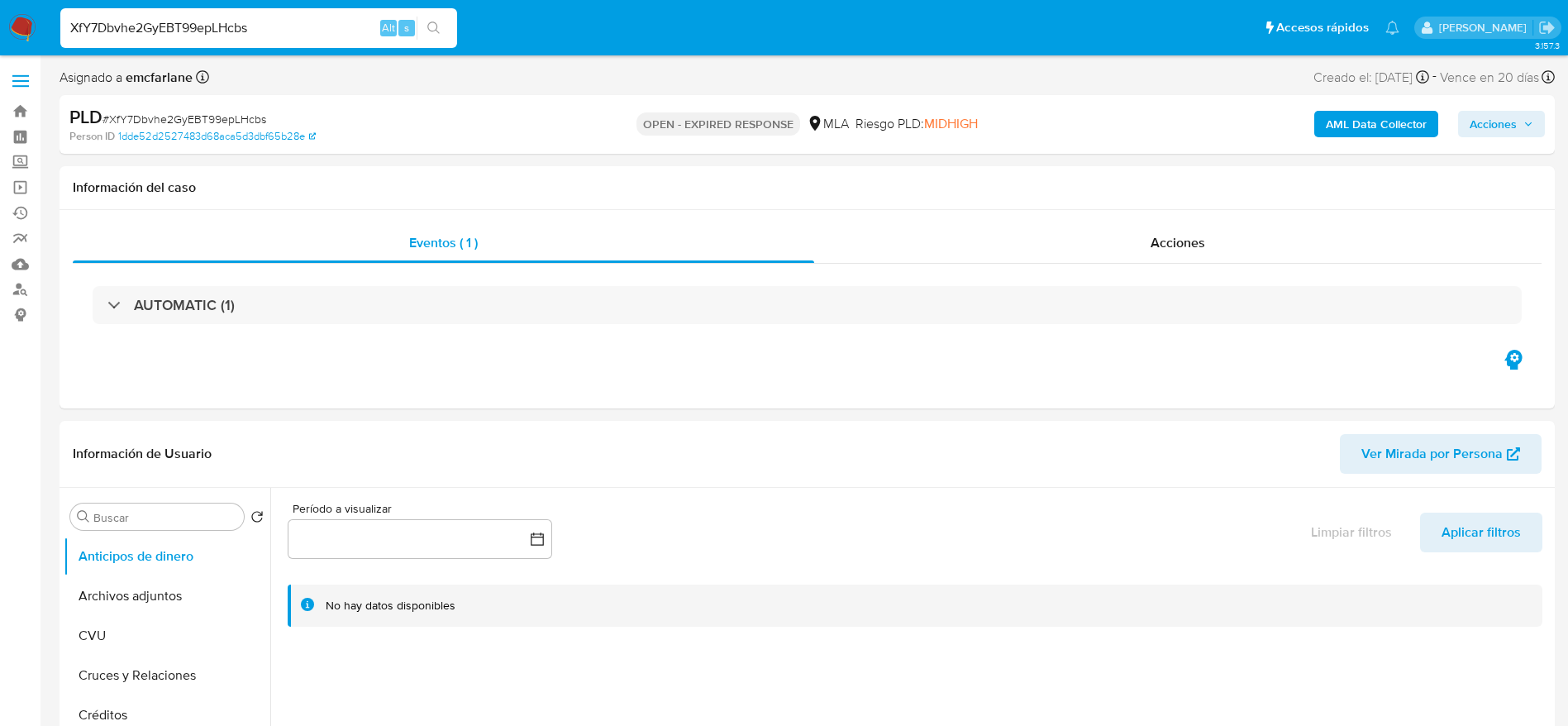
select select "10"
click at [259, 24] on input "XfY7Dbvhe2GyEBT99epLHcbs" at bounding box center [259, 29] width 396 height 22
click at [260, 22] on input "XfY7Dbvhe2GyEBT99epLHcbs" at bounding box center [259, 29] width 396 height 22
click at [260, 21] on input "XfY7Dbvhe2GyEBT99epLHcbs" at bounding box center [259, 29] width 396 height 22
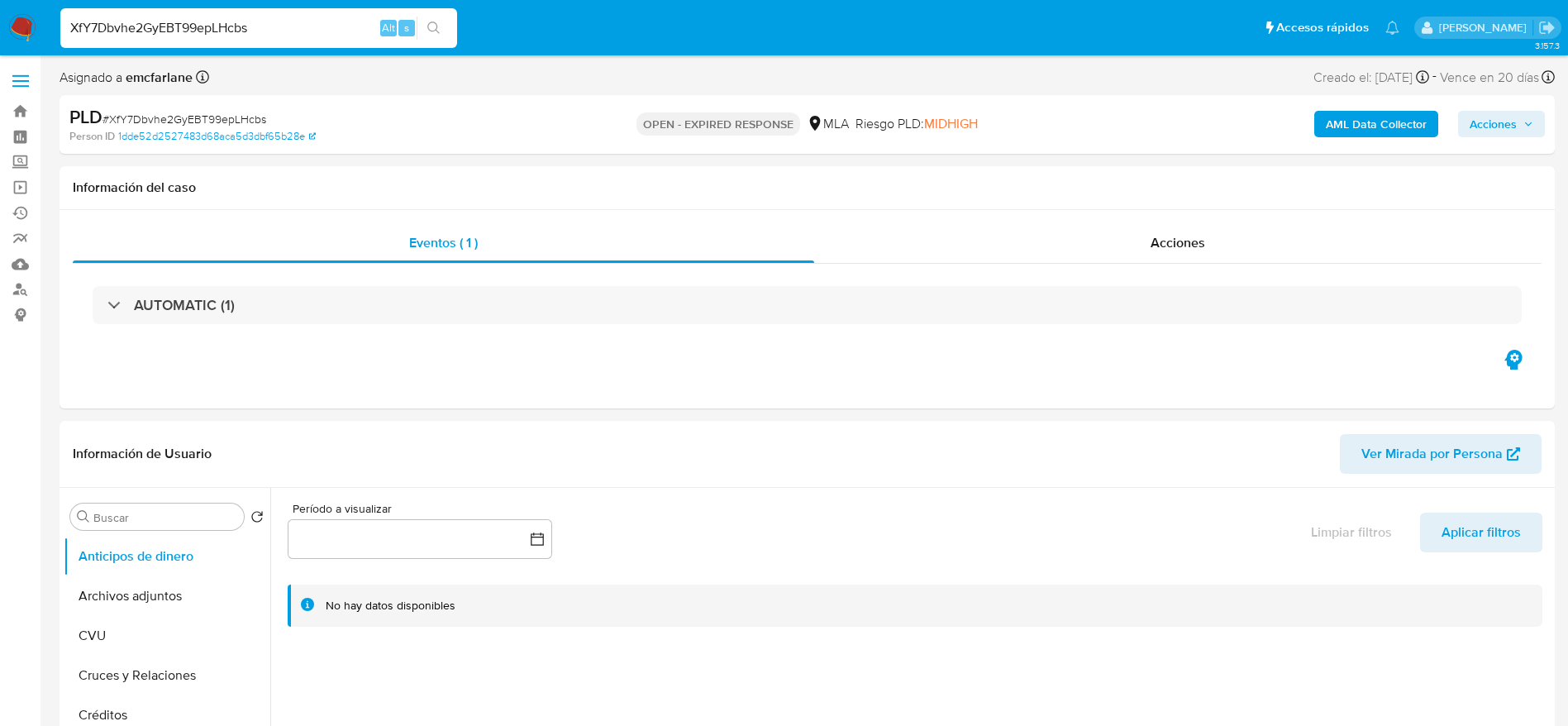
paste input "QRKAwCzRvDKKny86ppnBSQLe"
type input "QRKAwCzRvDKKny86ppnBSQLe"
click at [354, 27] on input "QRKAwCzRvDKKny86ppnBSQLe" at bounding box center [259, 29] width 396 height 22
select select "10"
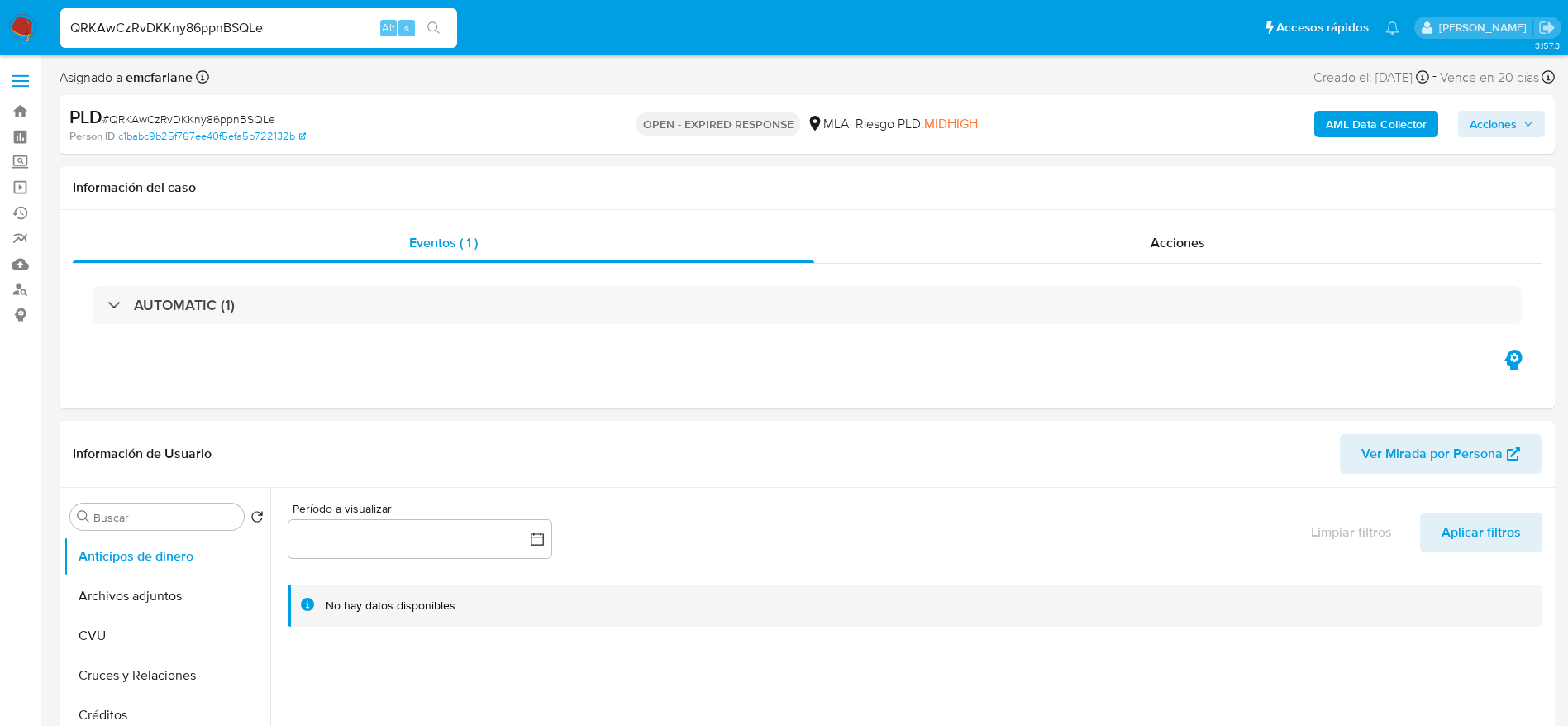
paste input "CT7EPHVCl1G37xdcdVFlAEnK"
type input "CT7EPHVCl1G37xdcdVFlAEnK"
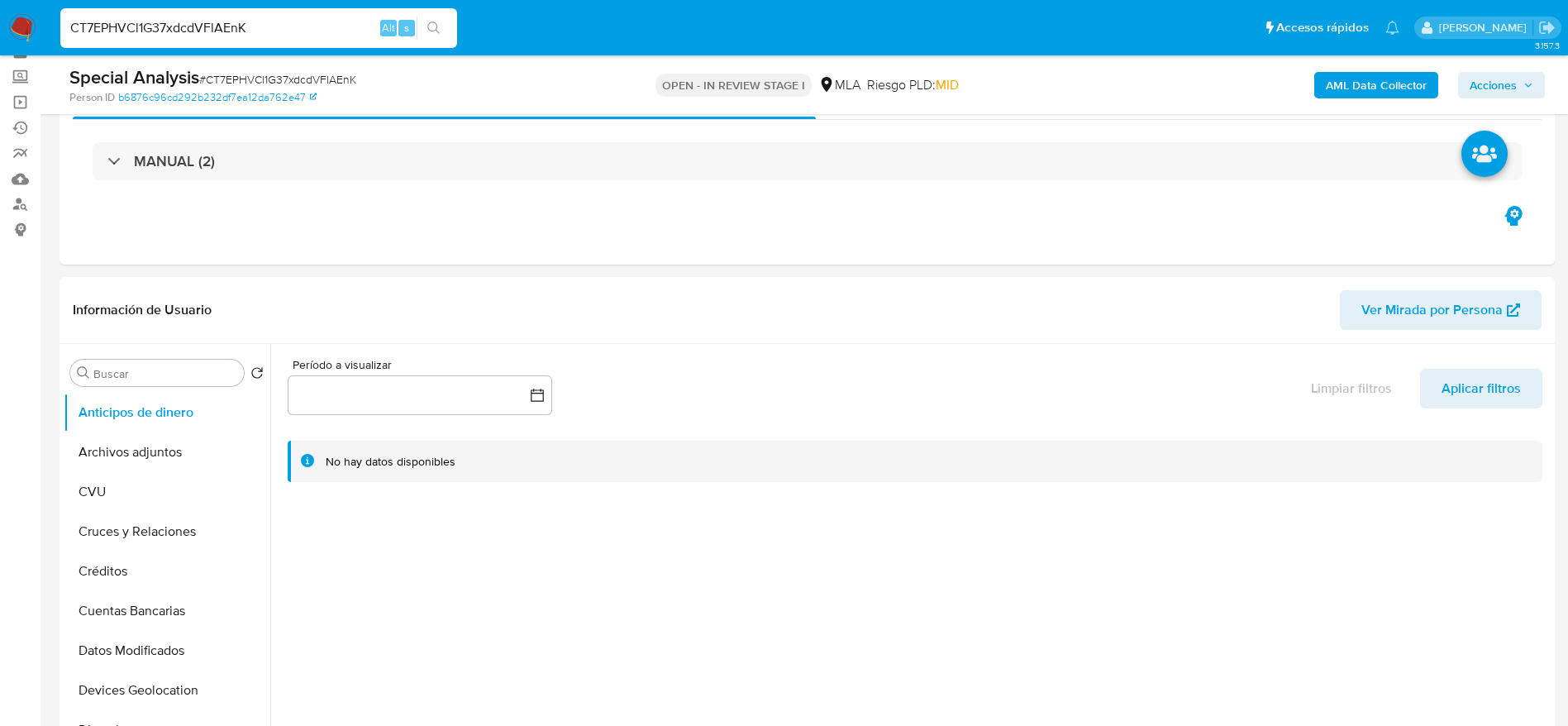
scroll to position [124, 0]
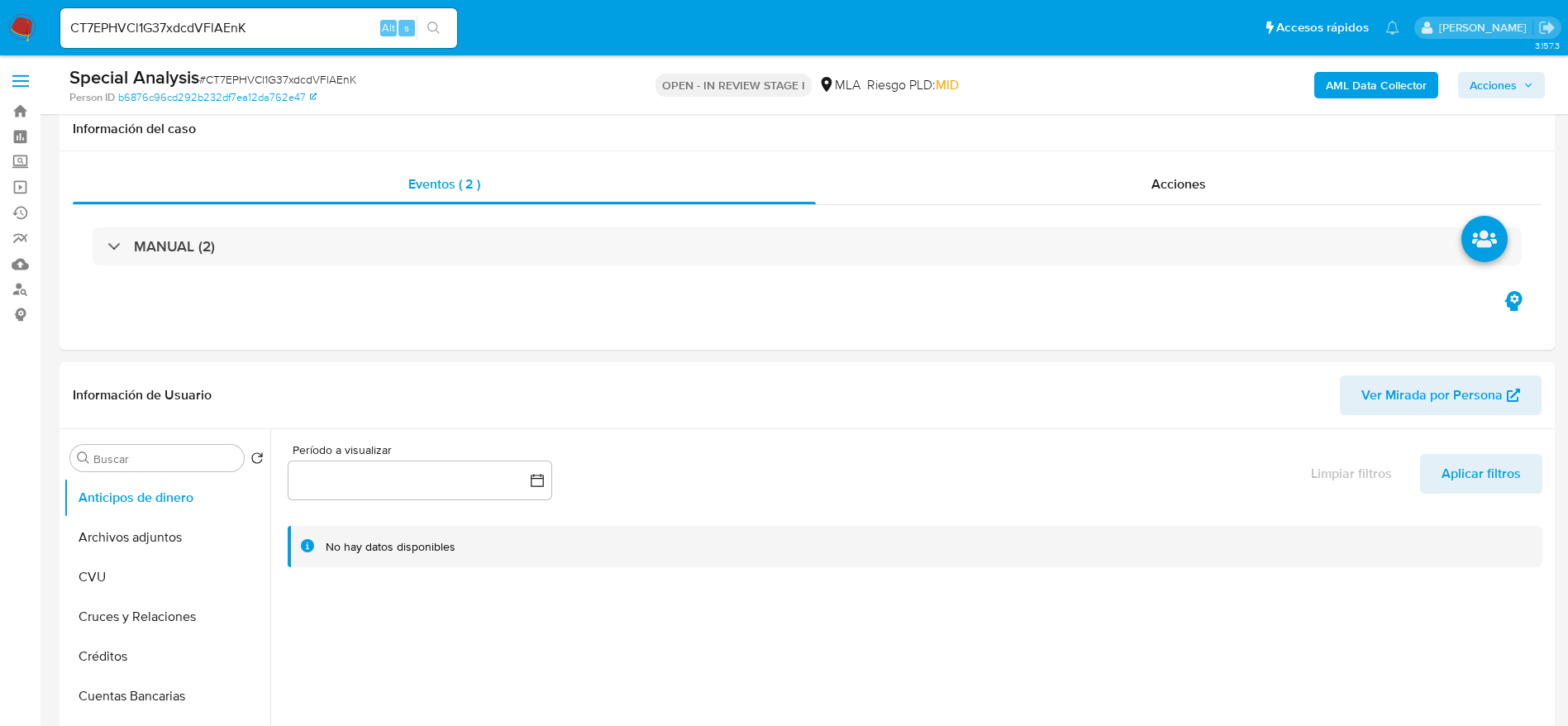
select select "10"
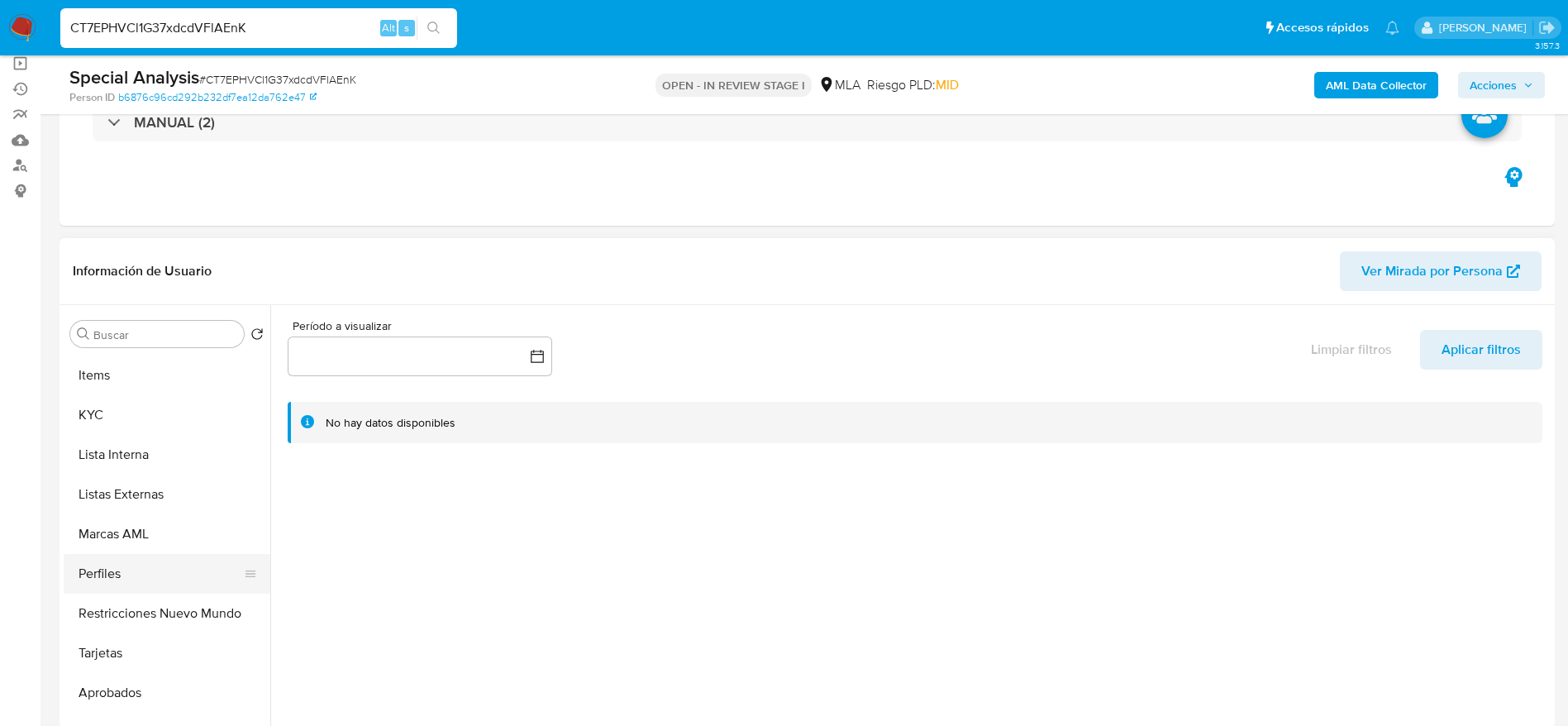
scroll to position [818, 0]
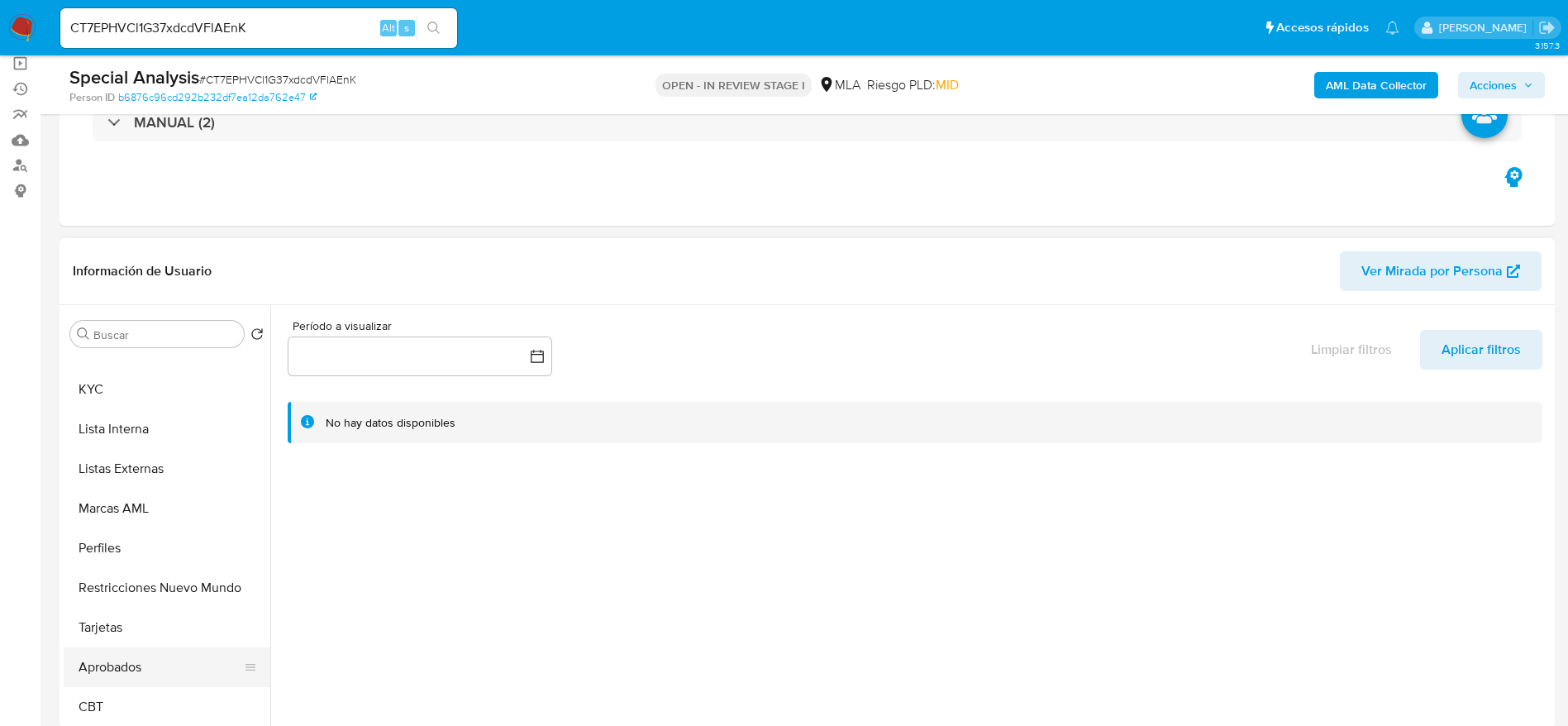
click at [150, 671] on button "Aprobados" at bounding box center [160, 666] width 193 height 39
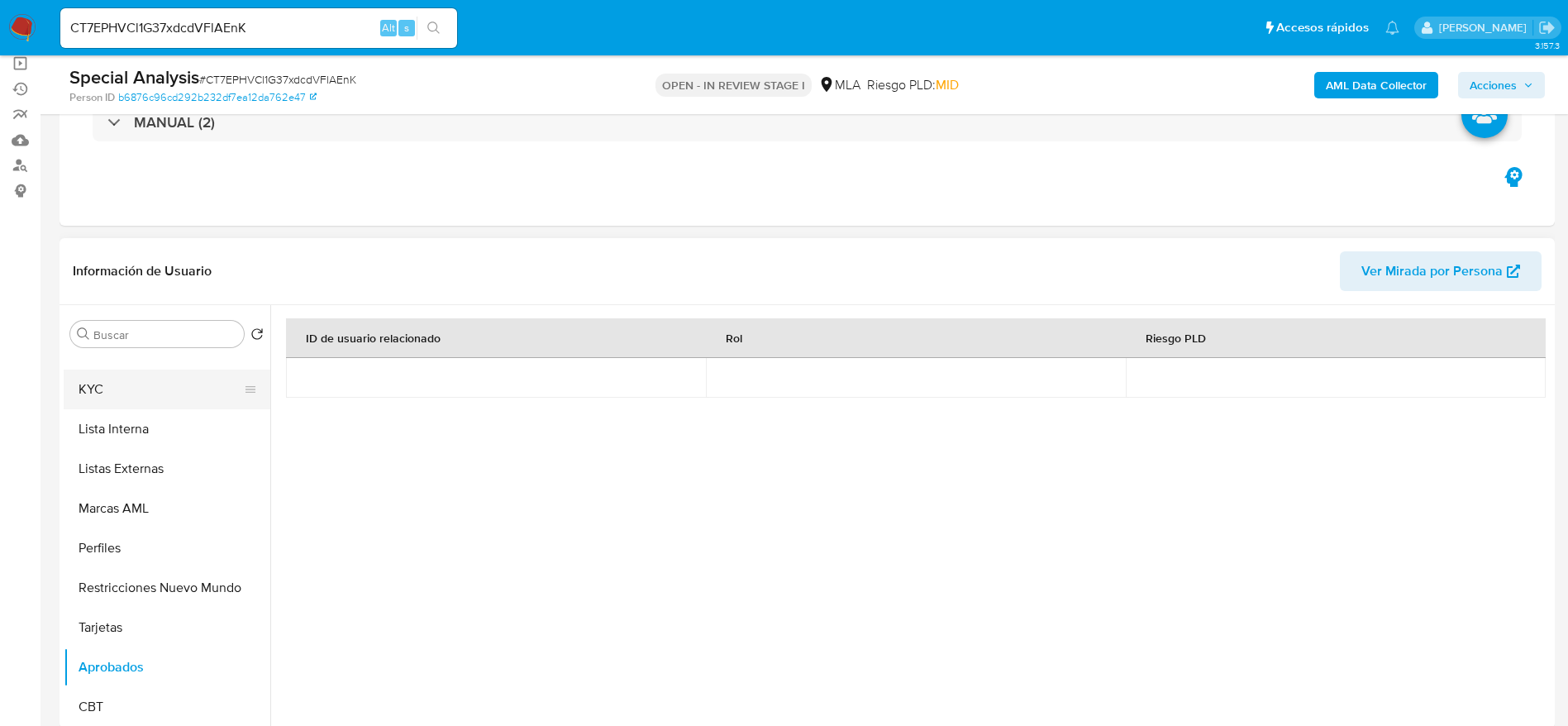
click at [81, 392] on button "KYC" at bounding box center [160, 389] width 193 height 39
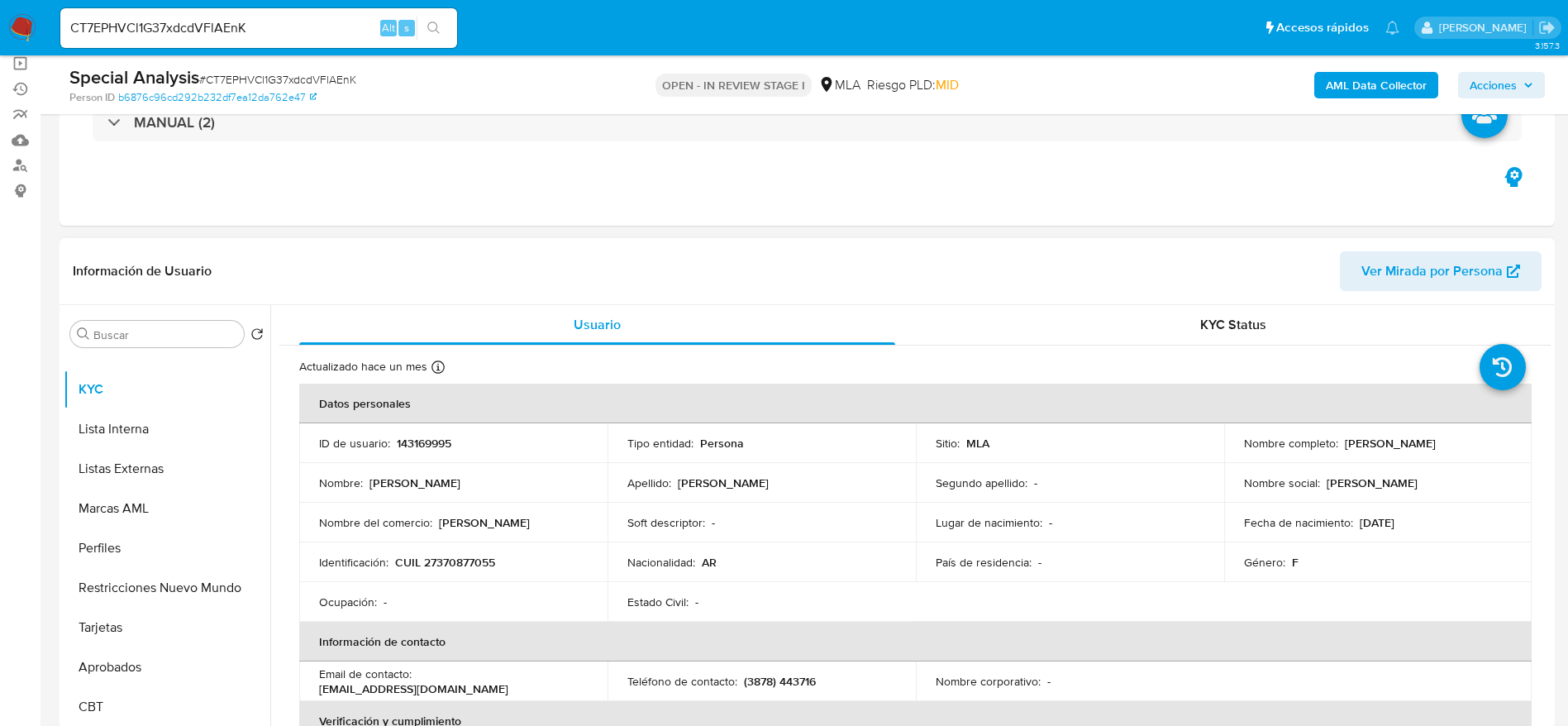
click at [433, 439] on p "143169995" at bounding box center [423, 444] width 55 height 15
click at [432, 439] on p "143169995" at bounding box center [423, 444] width 55 height 15
copy p "143169995"
click at [263, 22] on input "CT7EPHVCl1G37xdcdVFlAEnK" at bounding box center [259, 29] width 396 height 22
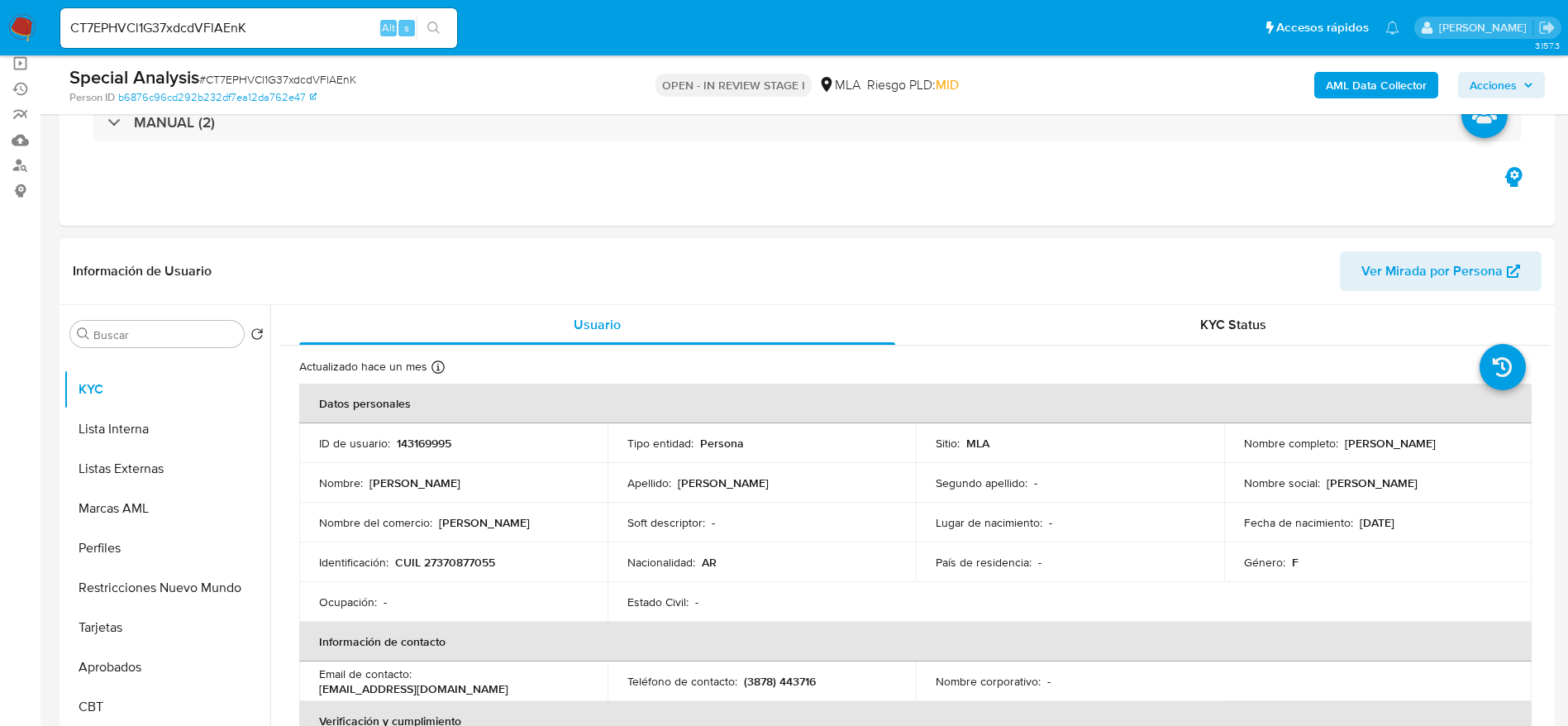
click at [442, 555] on p "CUIL 27370877055" at bounding box center [444, 562] width 100 height 15
copy p "27370877055"
click at [417, 440] on p "143169995" at bounding box center [423, 444] width 55 height 15
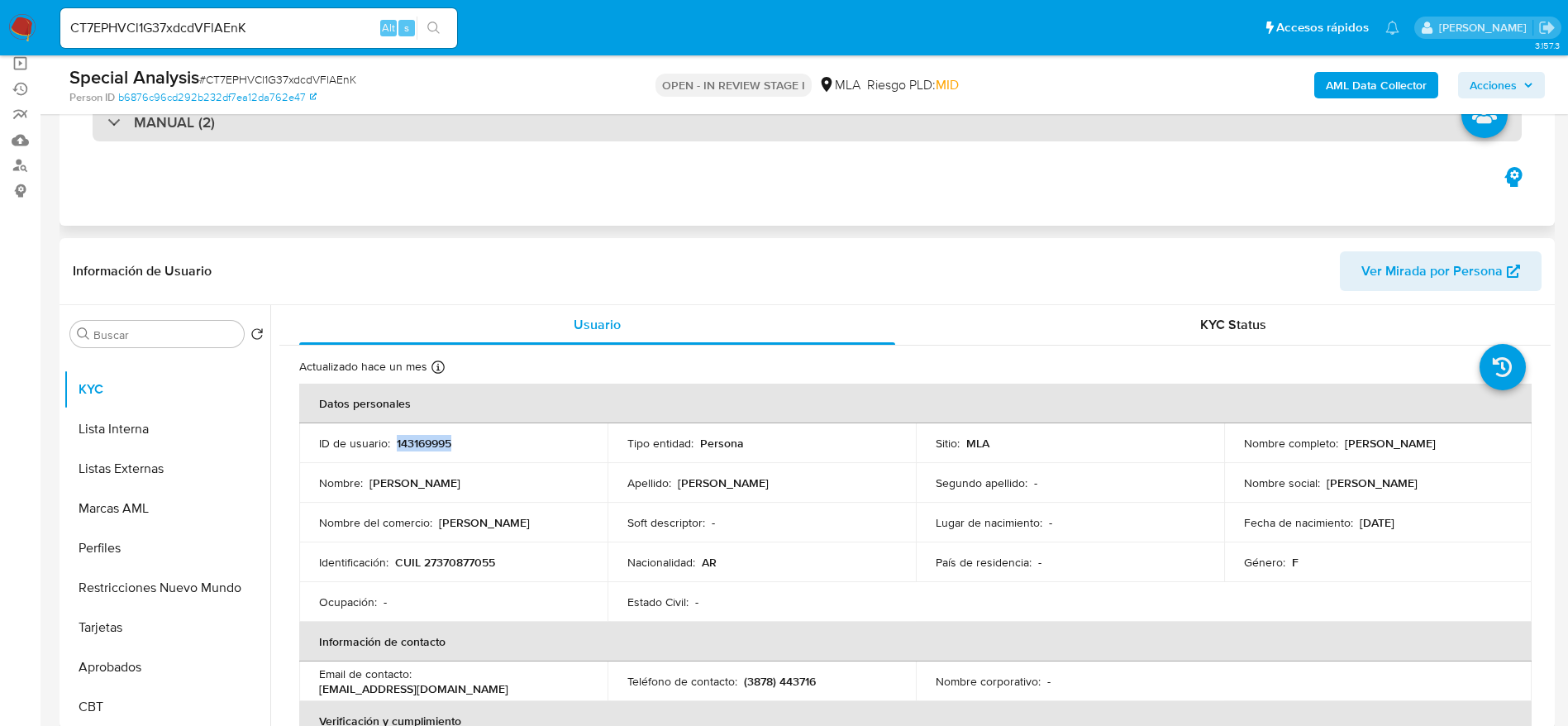
copy p "143169995"
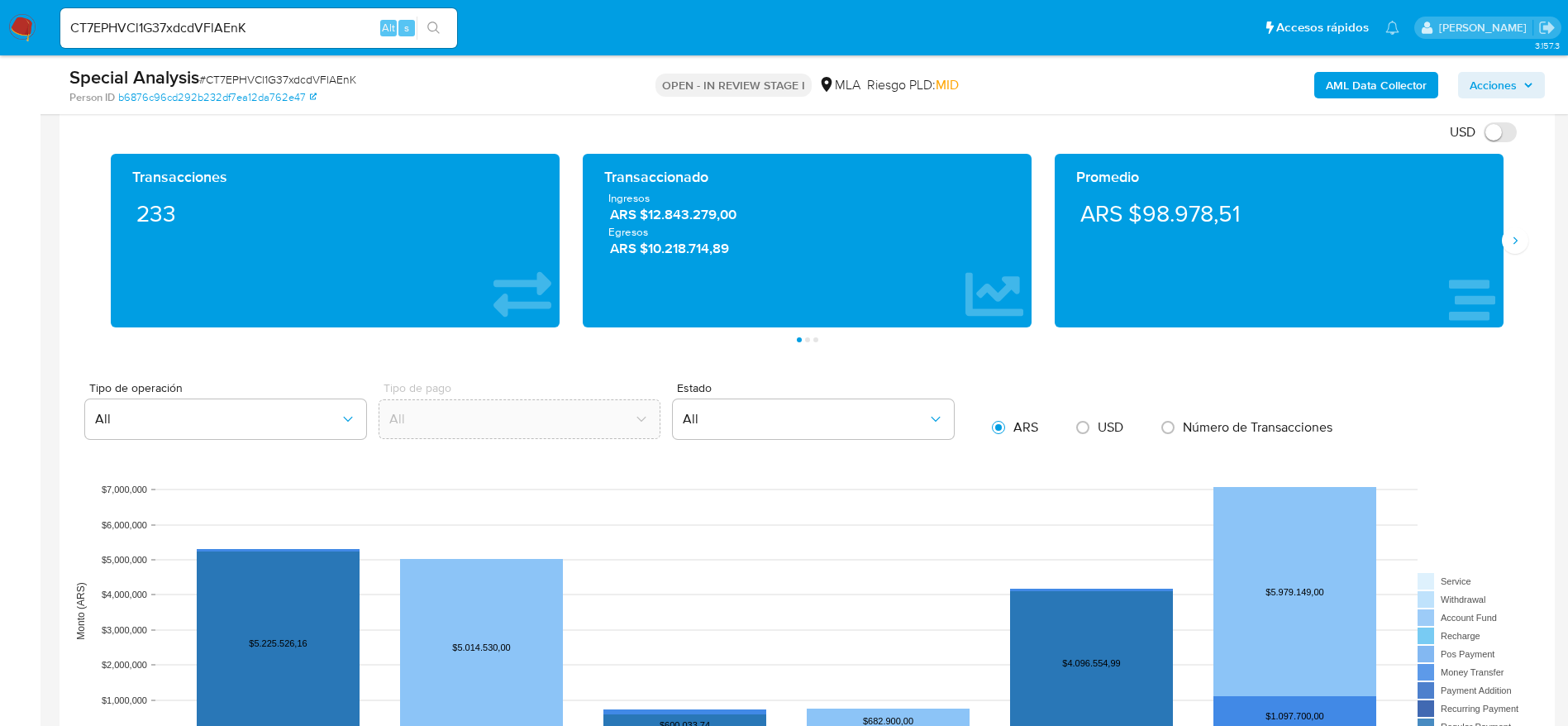
scroll to position [1488, 0]
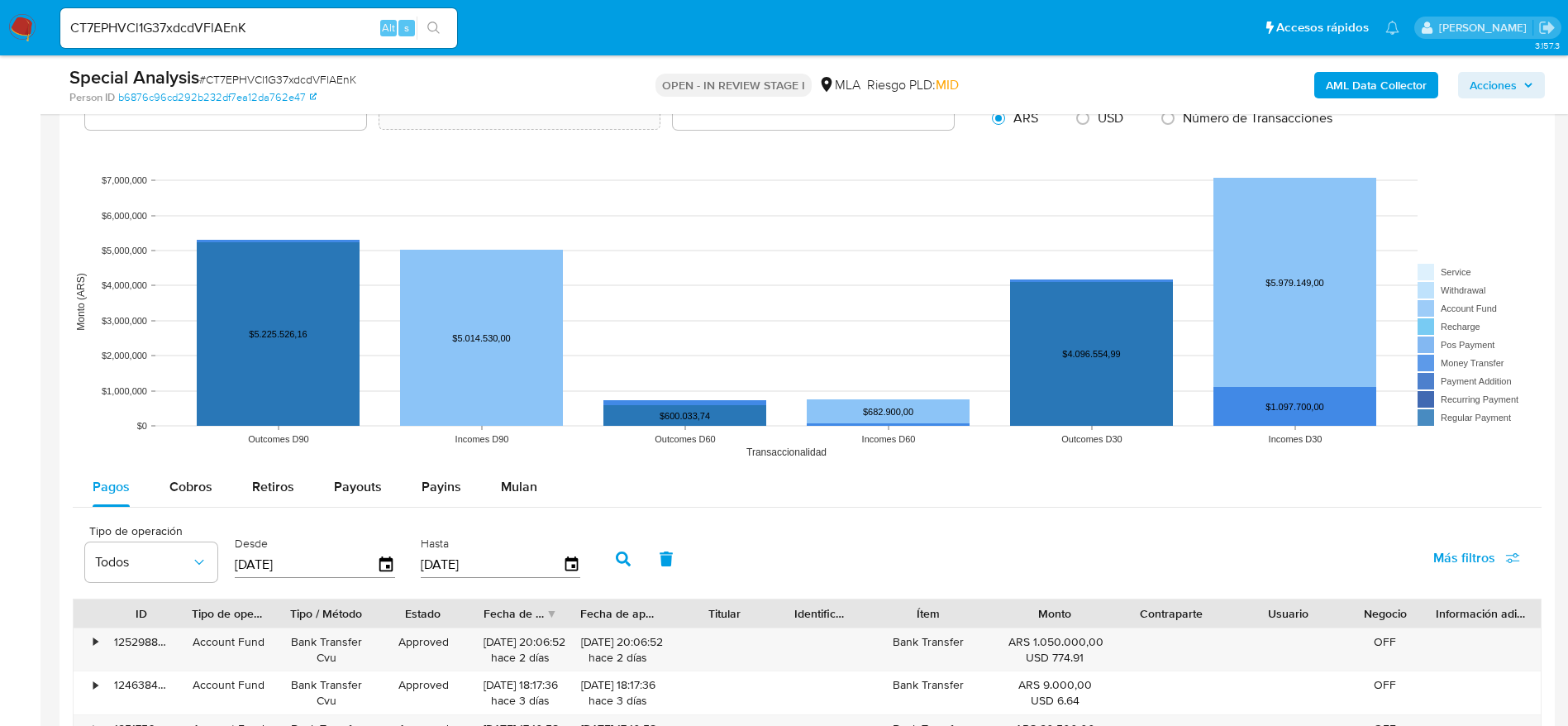
click at [522, 491] on span "Mulan" at bounding box center [518, 487] width 36 height 19
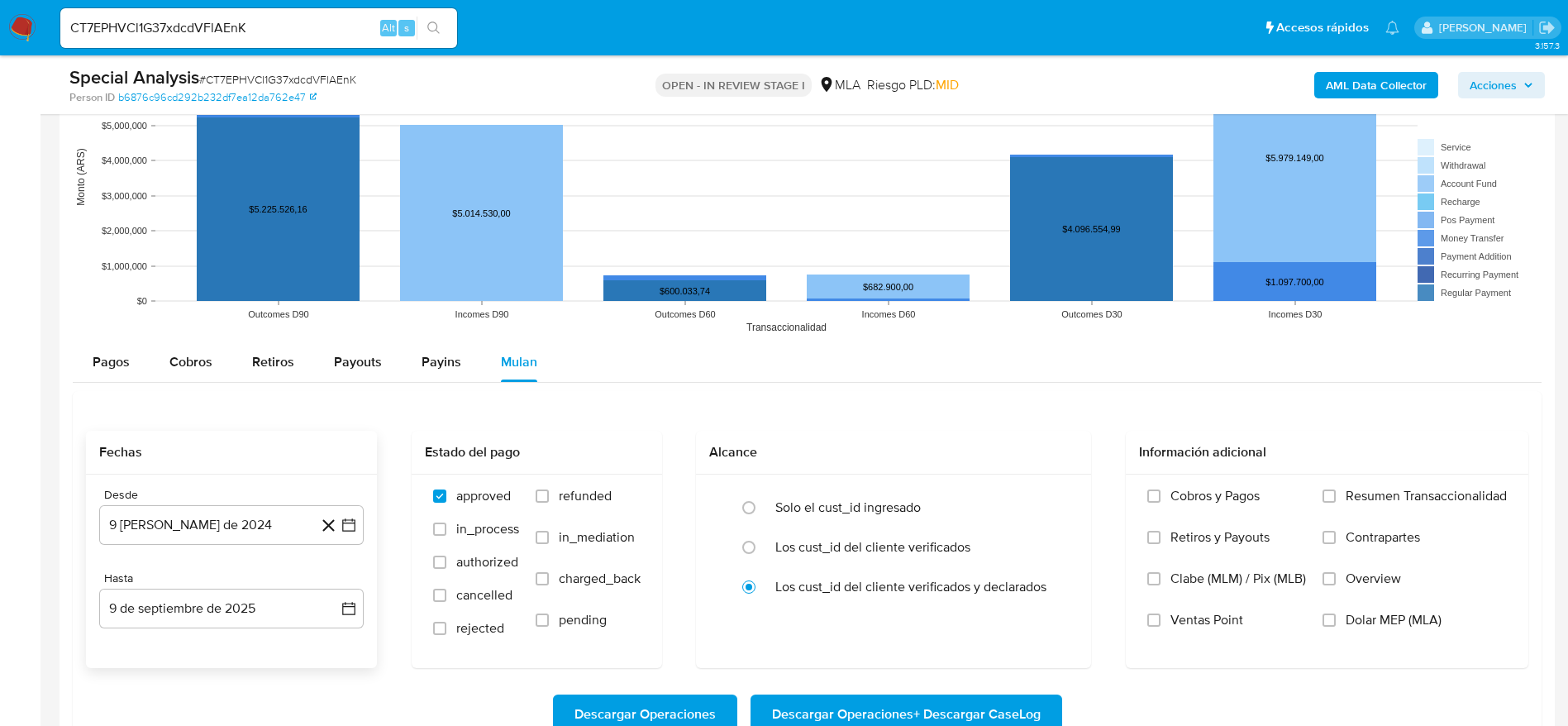
scroll to position [1736, 0]
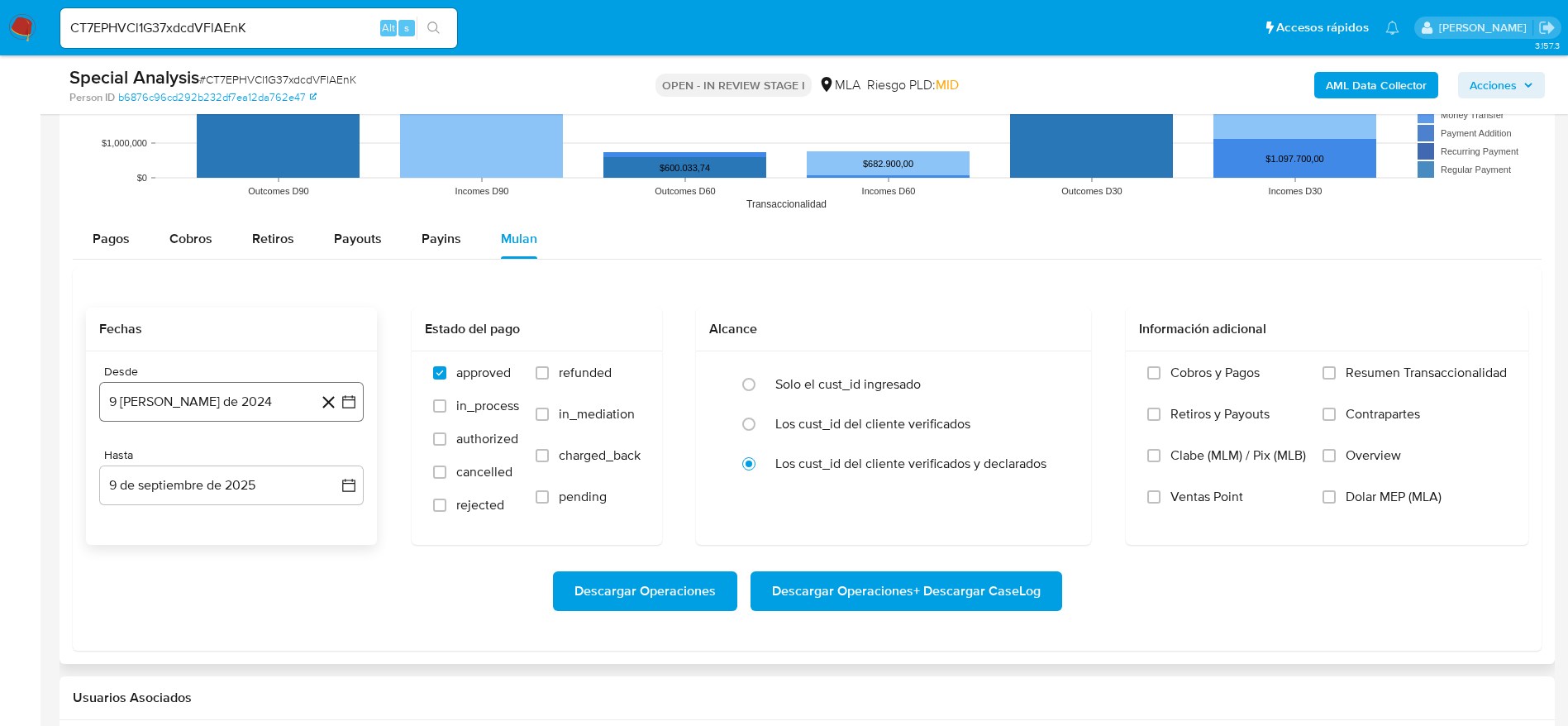
click at [227, 392] on button "9 de agosto de 2024" at bounding box center [231, 402] width 265 height 39
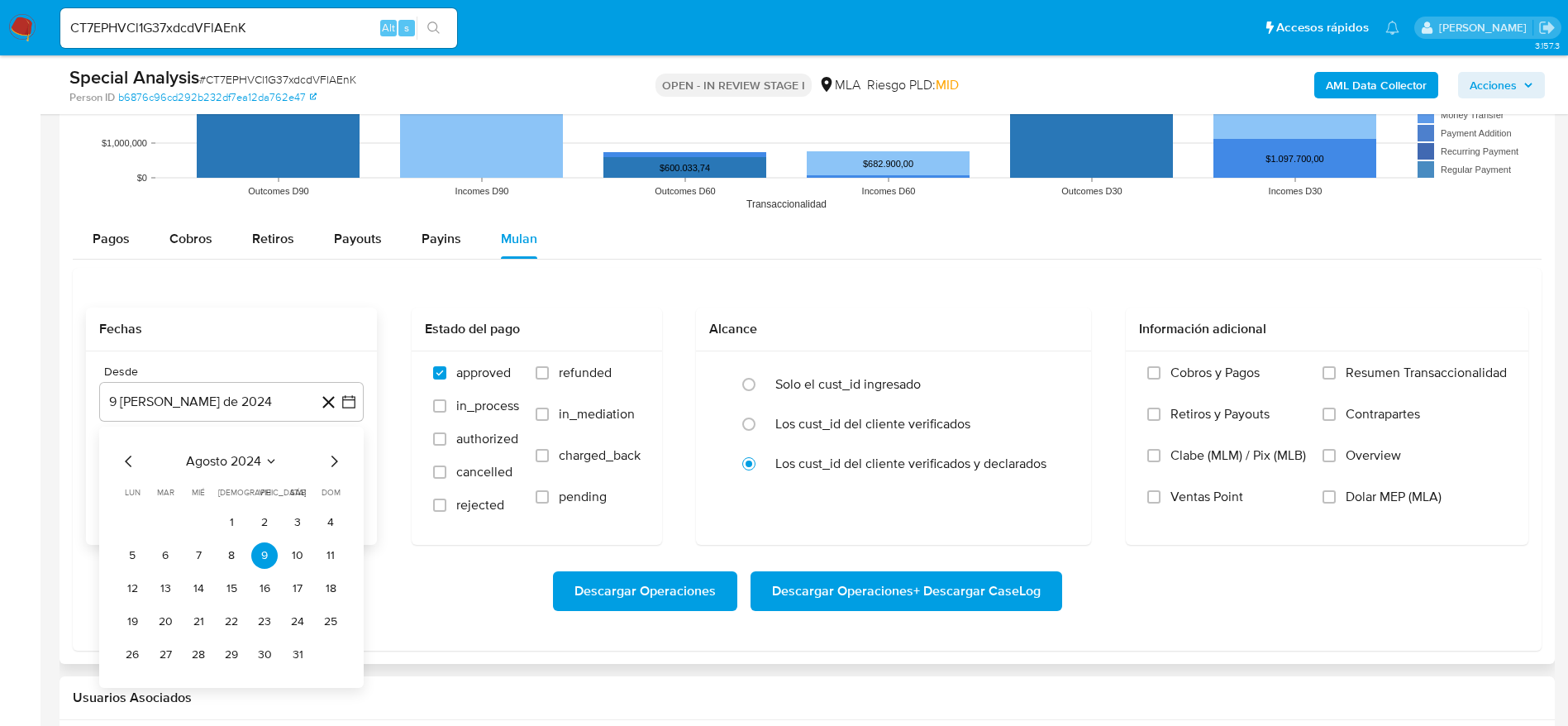
click at [254, 455] on span "agosto 2024" at bounding box center [223, 461] width 76 height 17
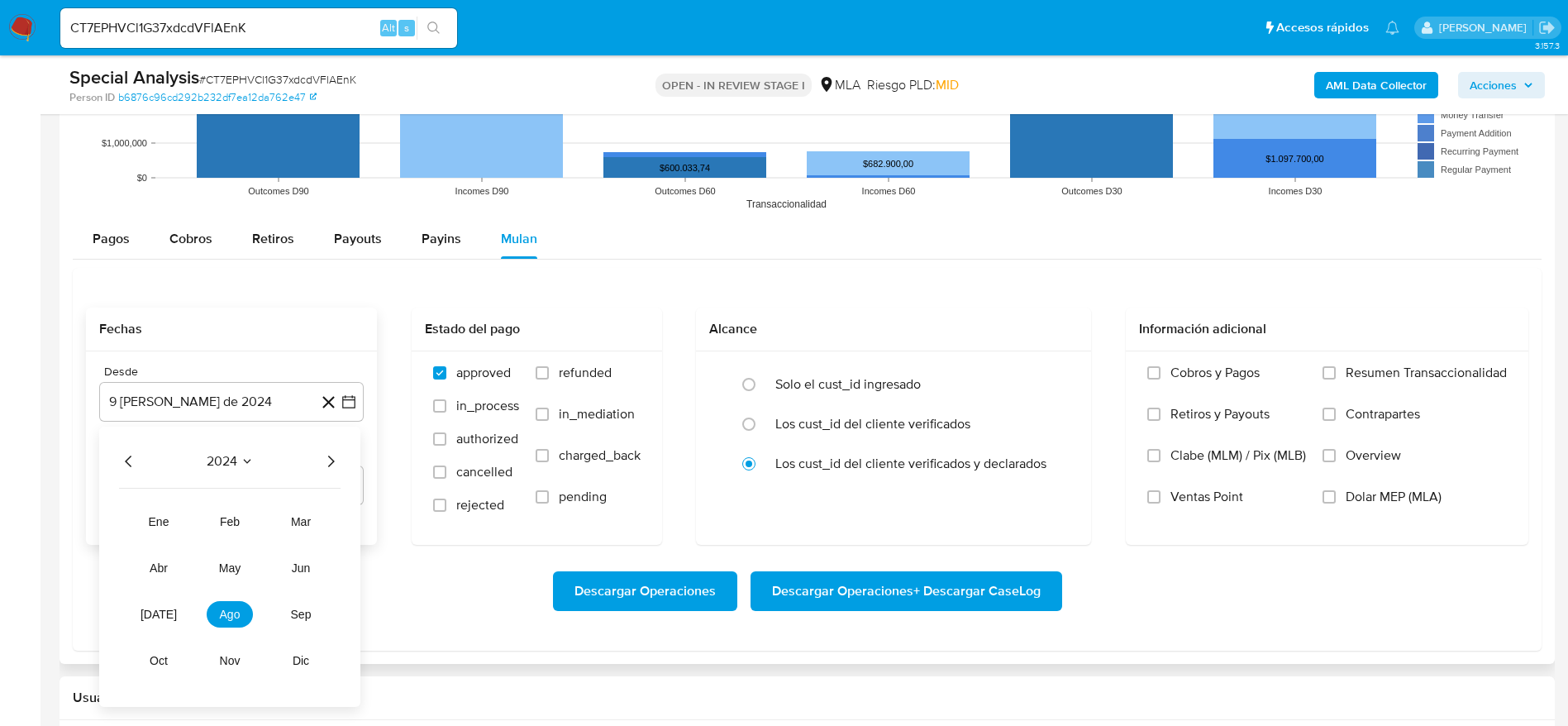
click at [324, 469] on icon "Año siguiente" at bounding box center [331, 461] width 20 height 20
click at [156, 571] on span "abr" at bounding box center [159, 568] width 18 height 13
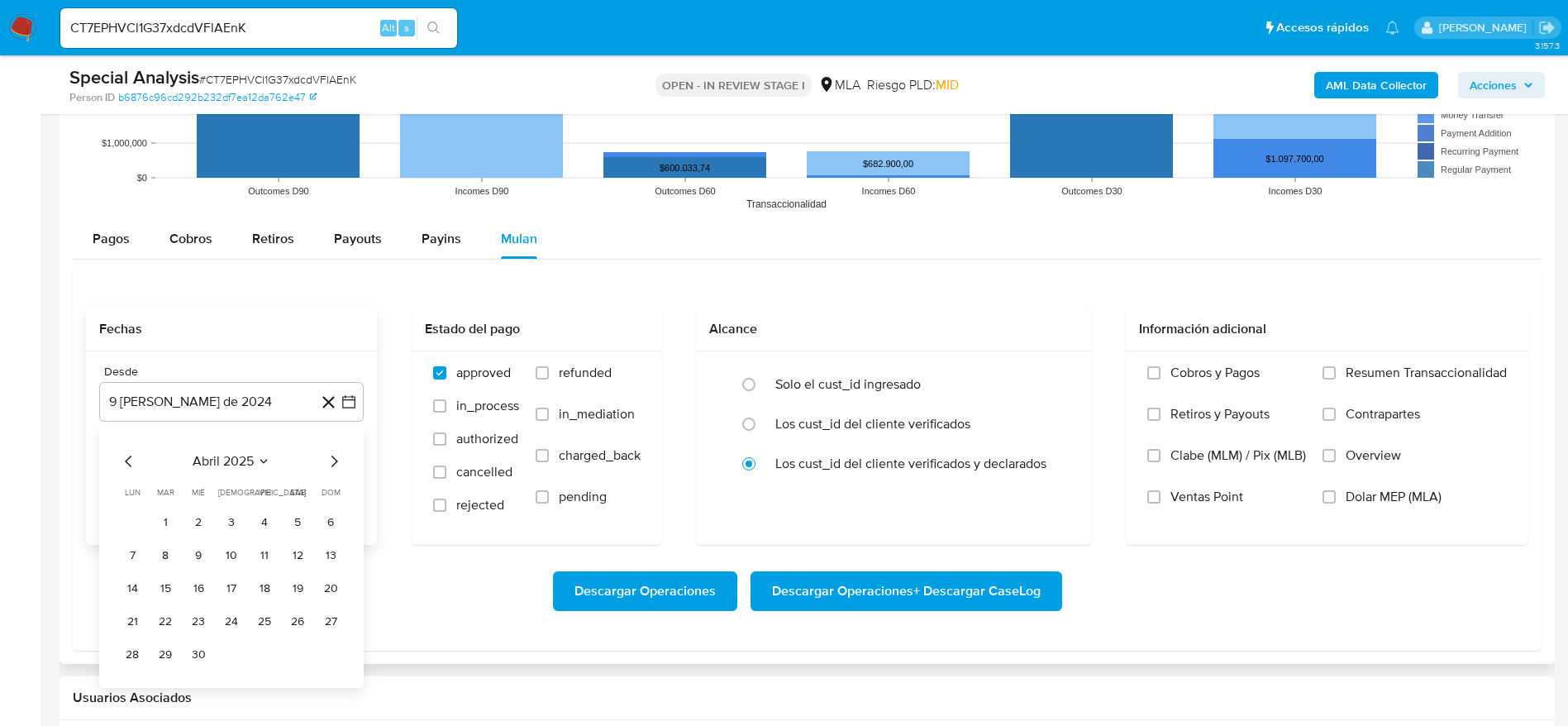
click at [163, 521] on button "1" at bounding box center [165, 522] width 26 height 26
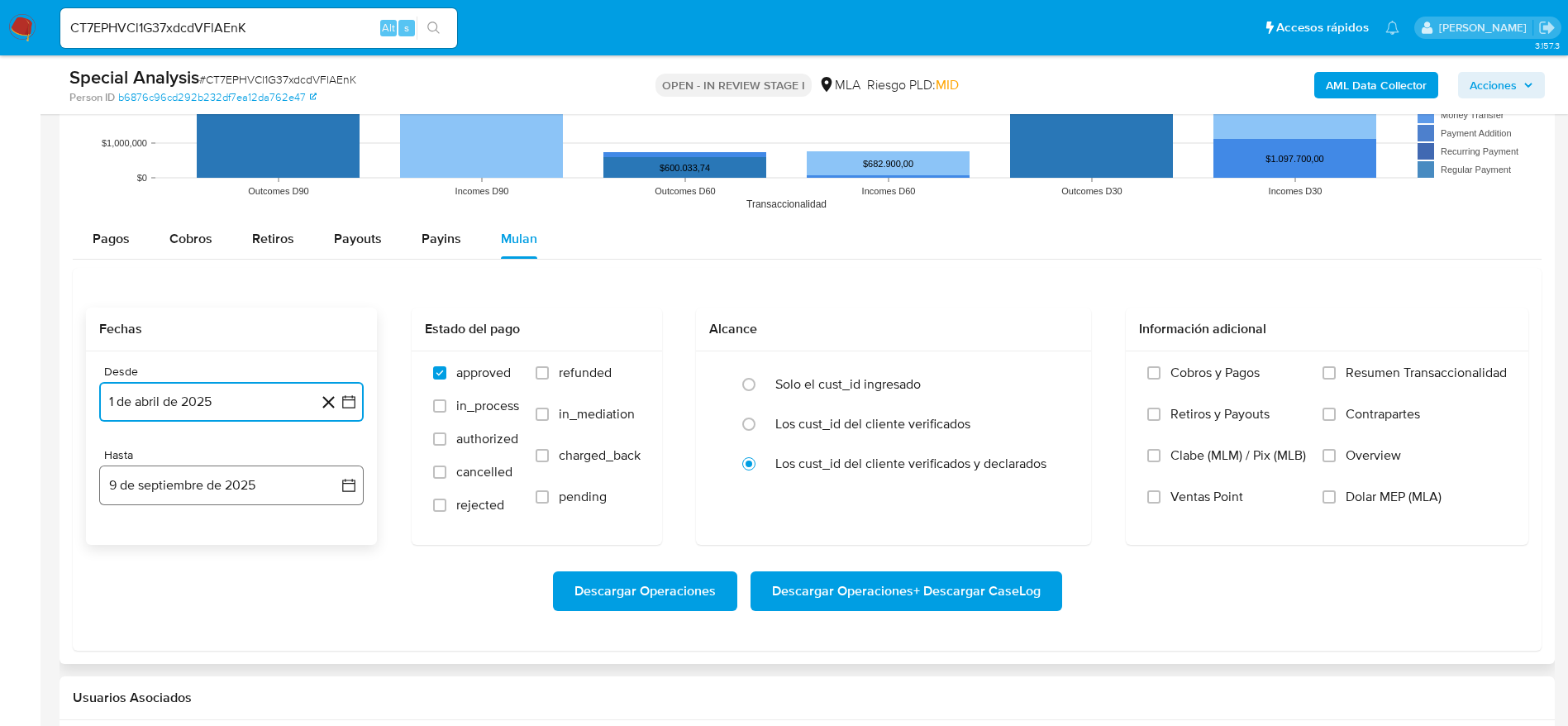
click at [171, 485] on button "9 de septiembre de 2025" at bounding box center [231, 485] width 265 height 39
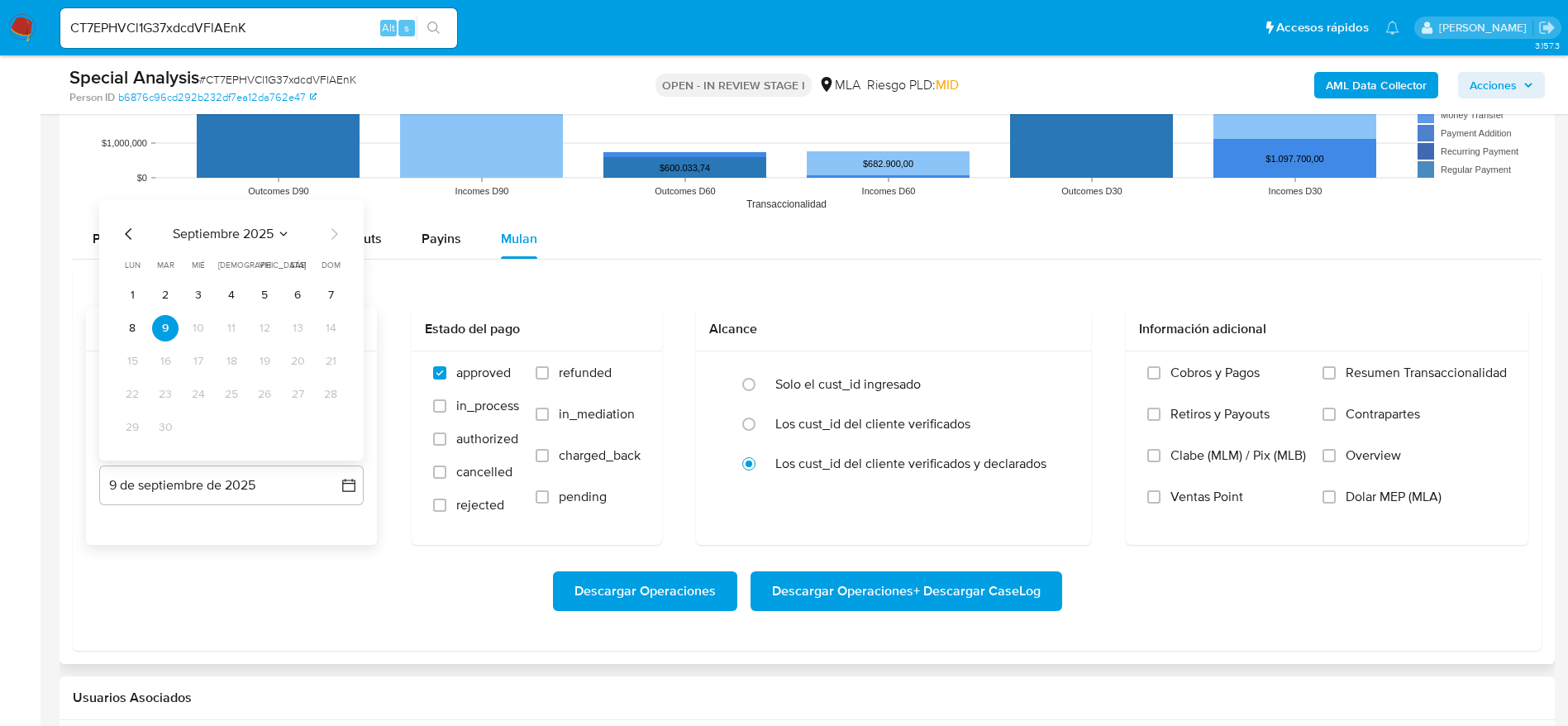
click at [129, 235] on icon "Mes anterior" at bounding box center [129, 234] width 20 height 20
click at [220, 425] on button "31" at bounding box center [231, 427] width 26 height 26
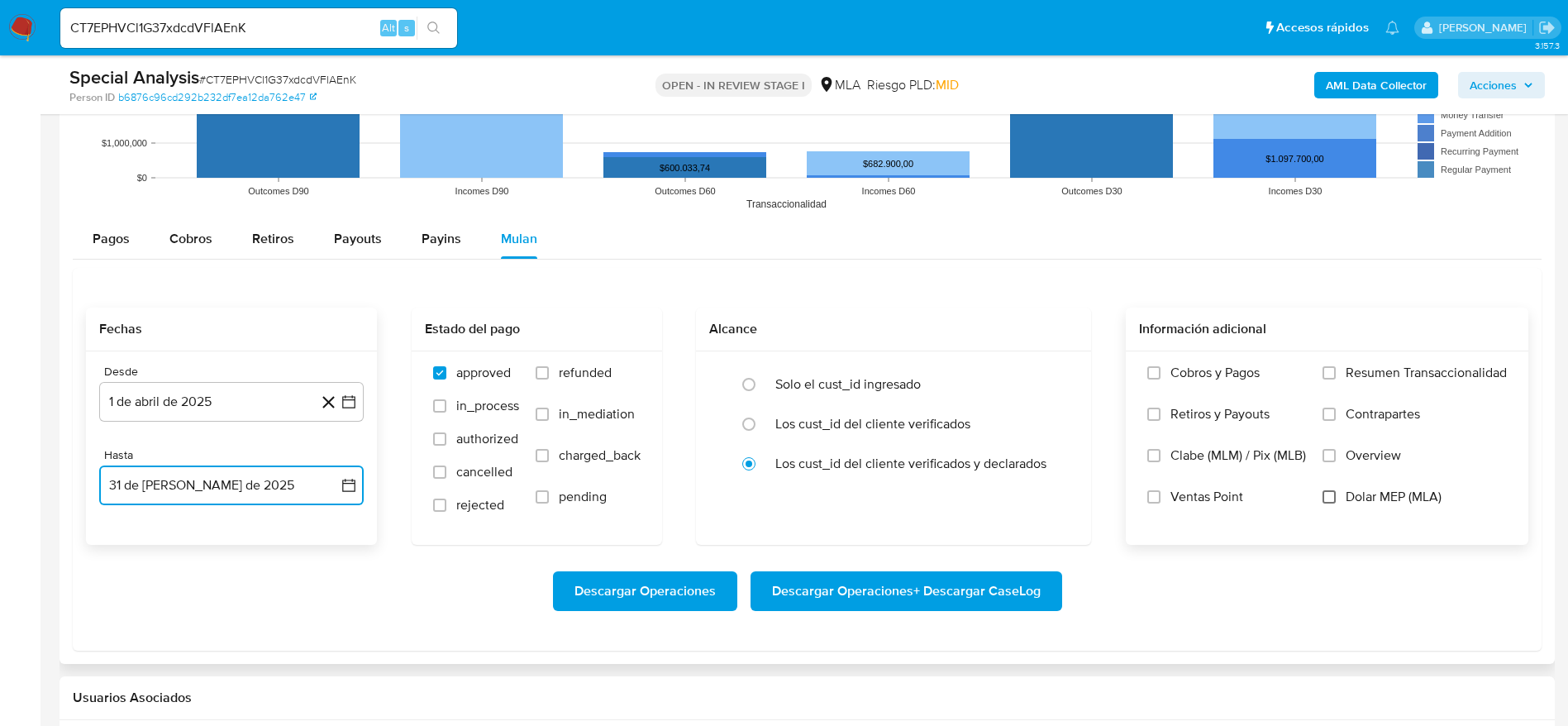
click at [1328, 491] on input "Dolar MEP (MLA)" at bounding box center [1329, 497] width 13 height 13
click at [987, 578] on span "Descargar Operaciones + Descargar CaseLog" at bounding box center [906, 591] width 269 height 36
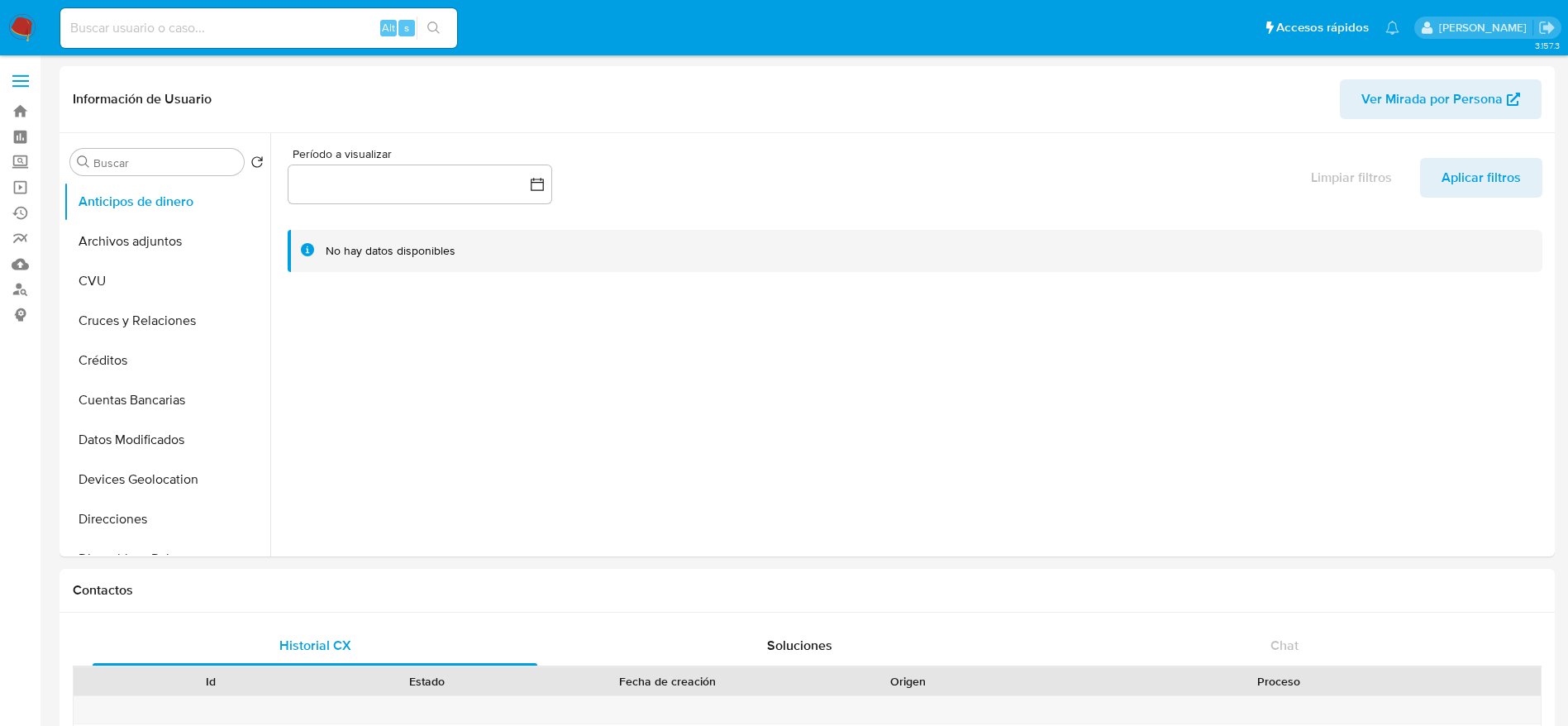
select select "10"
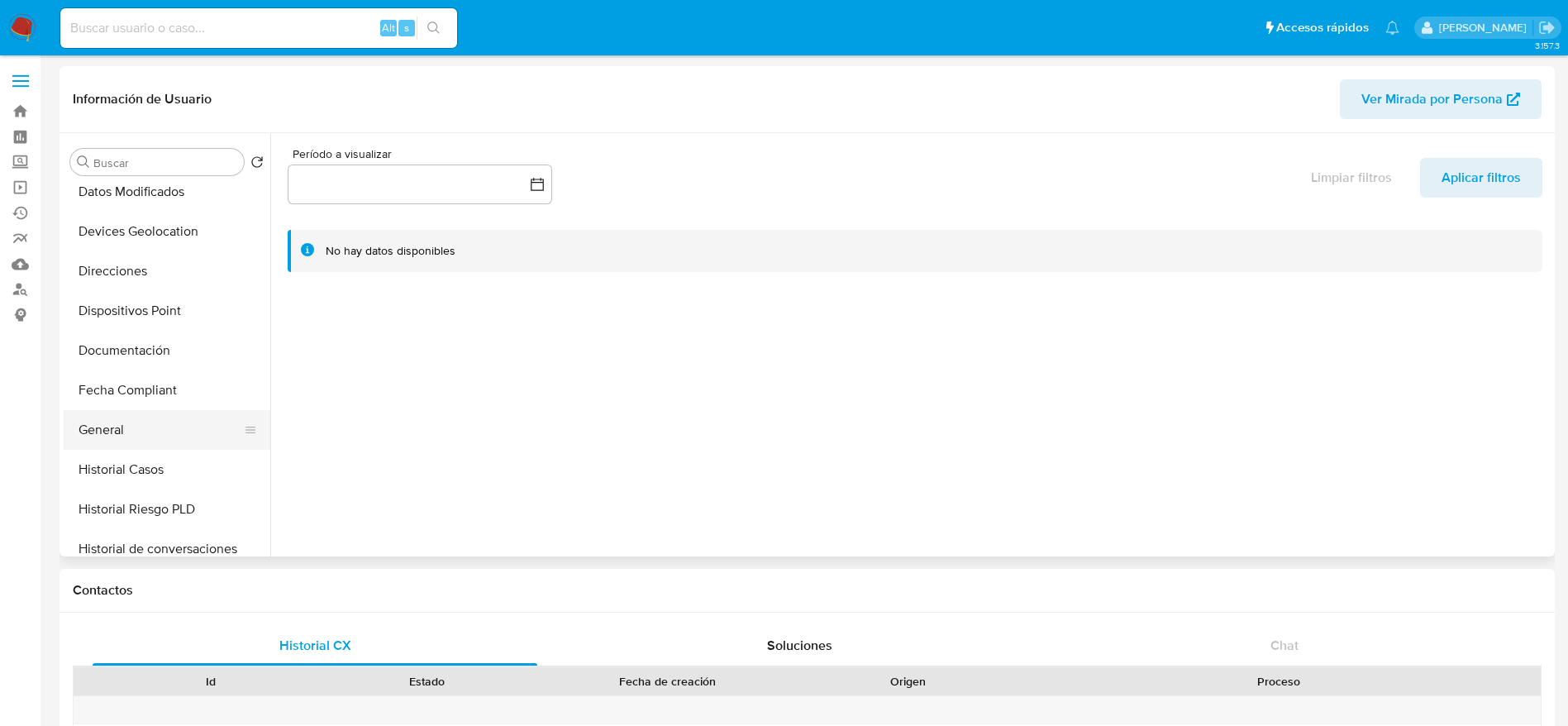
click at [107, 437] on button "General" at bounding box center [160, 429] width 193 height 39
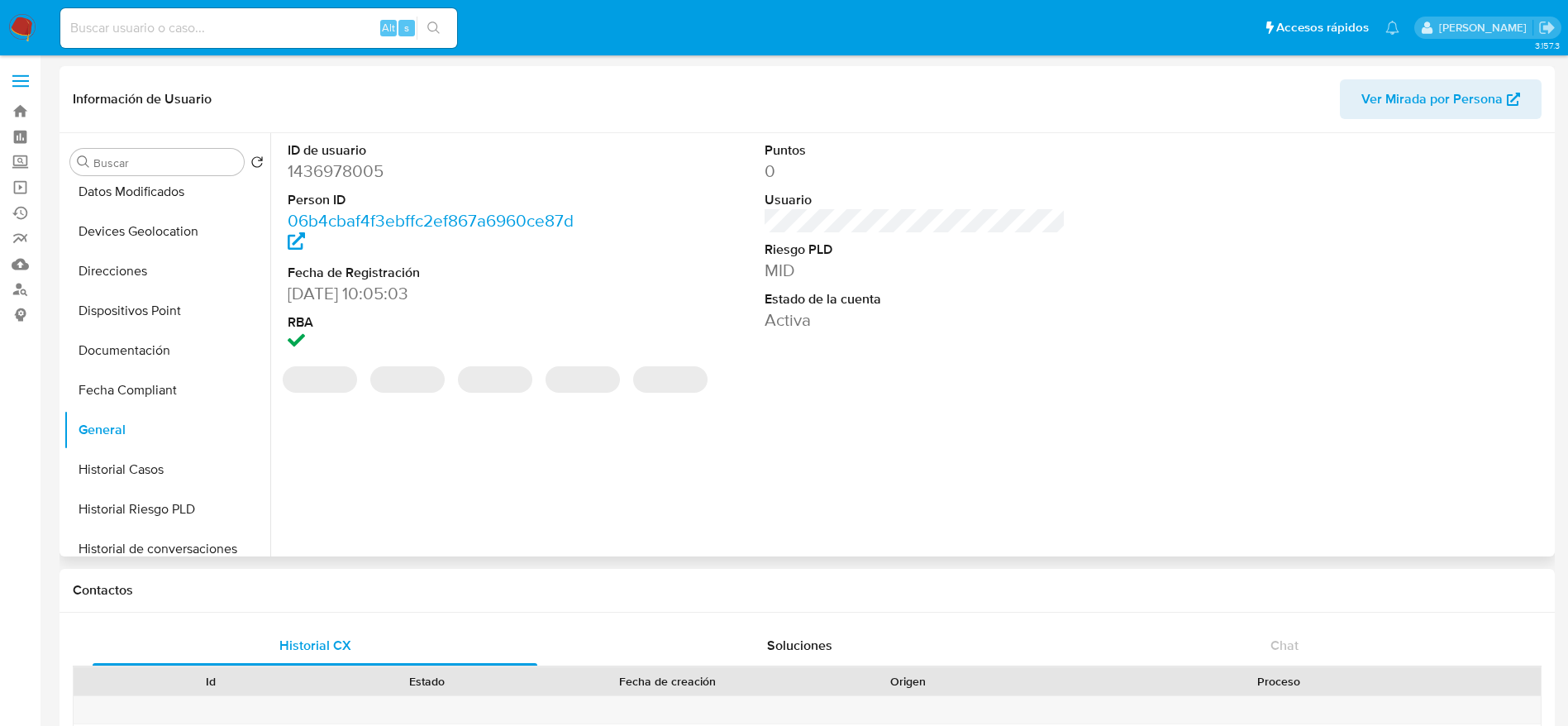
click at [333, 177] on dd "1436978005" at bounding box center [438, 171] width 302 height 24
copy dd "1436978005"
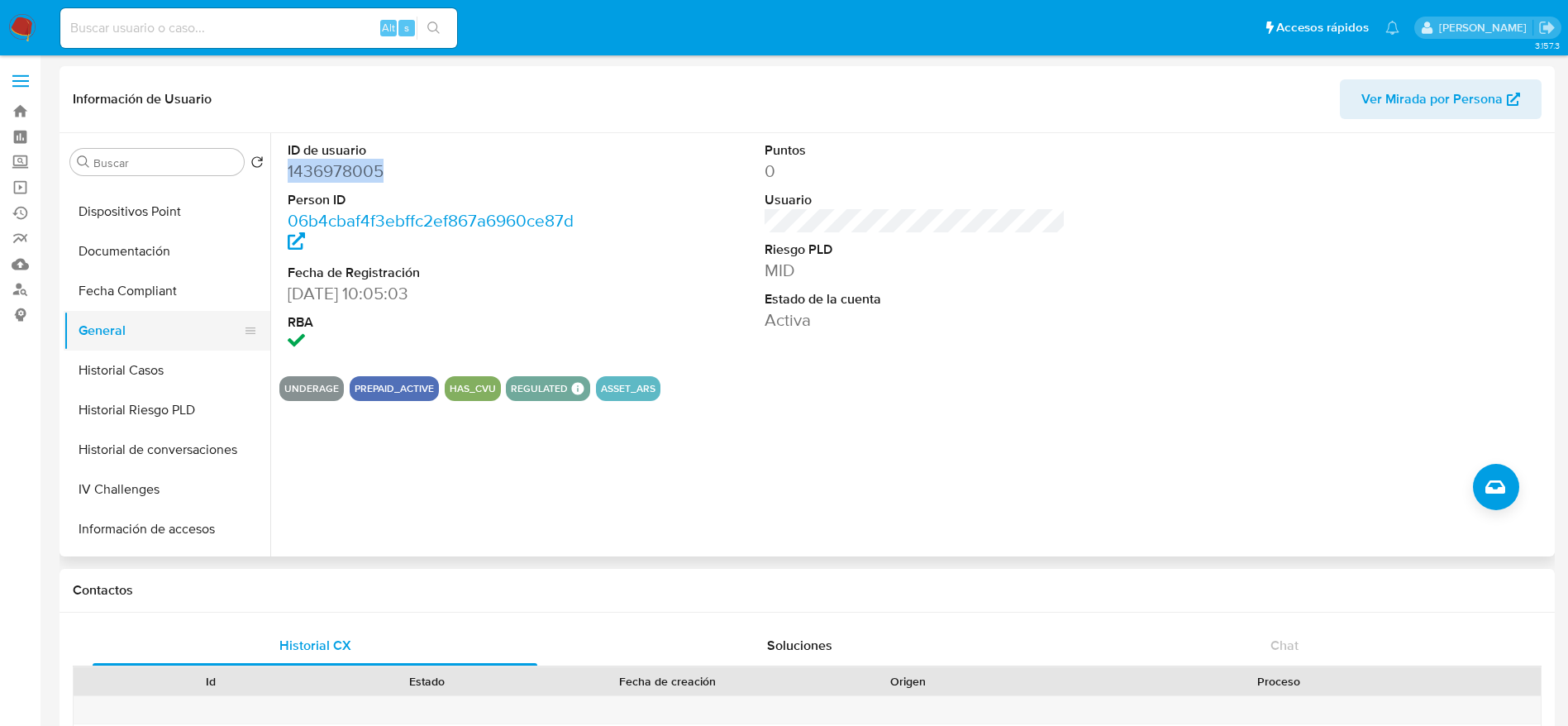
scroll to position [496, 0]
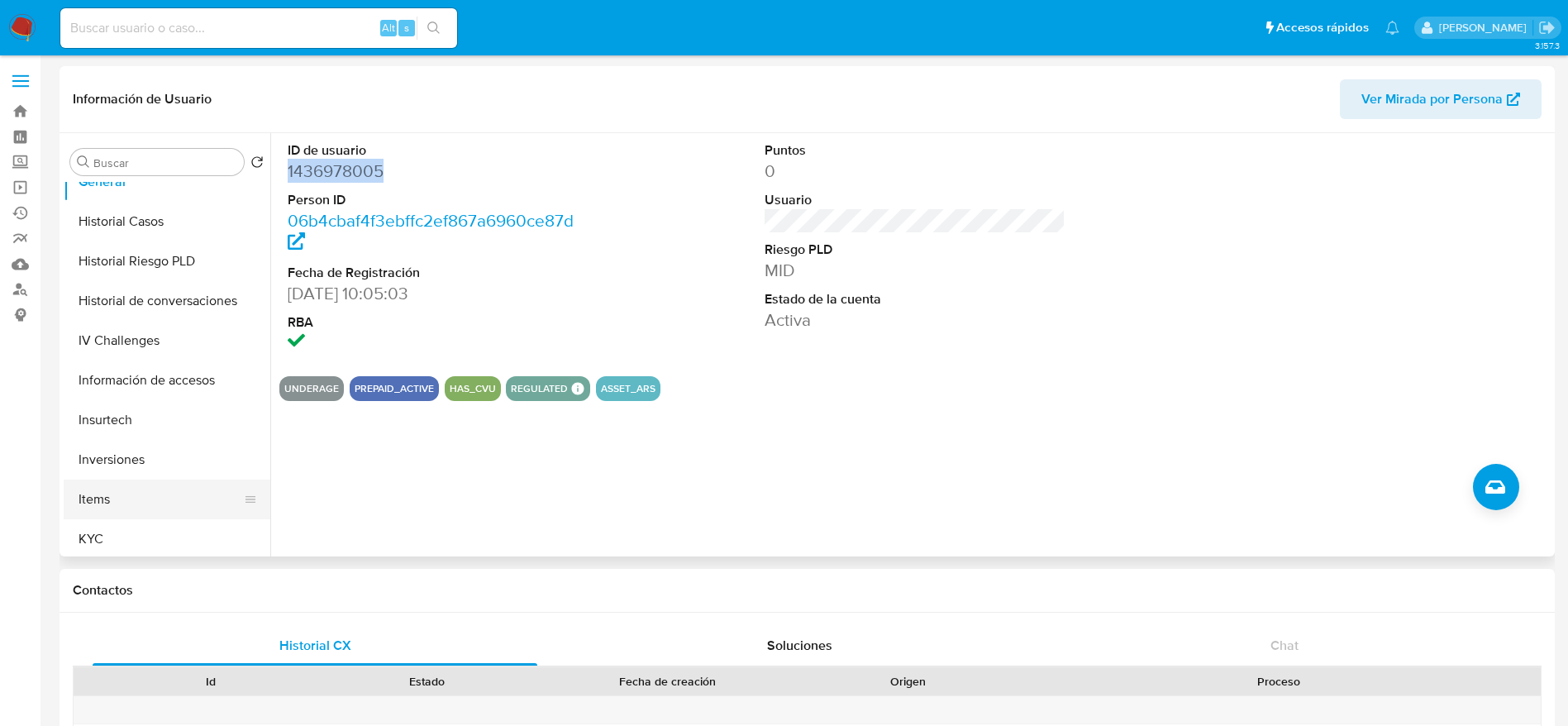
click at [102, 518] on ul "Anticipos de dinero Archivos adjuntos CVU Cruces y Relaciones Créditos Cuentas …" at bounding box center [167, 368] width 207 height 373
click at [123, 229] on button "Historial Casos" at bounding box center [160, 221] width 193 height 39
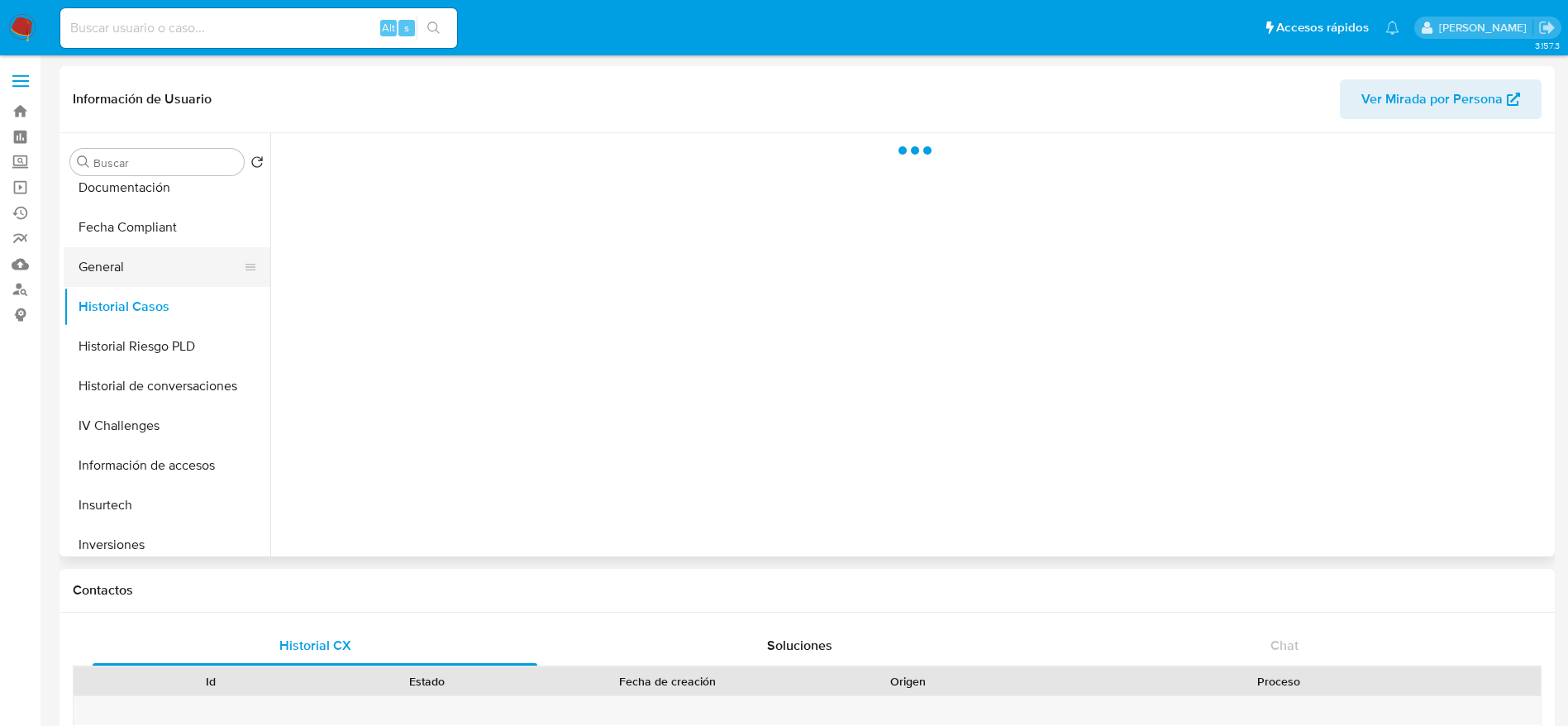
scroll to position [372, 0]
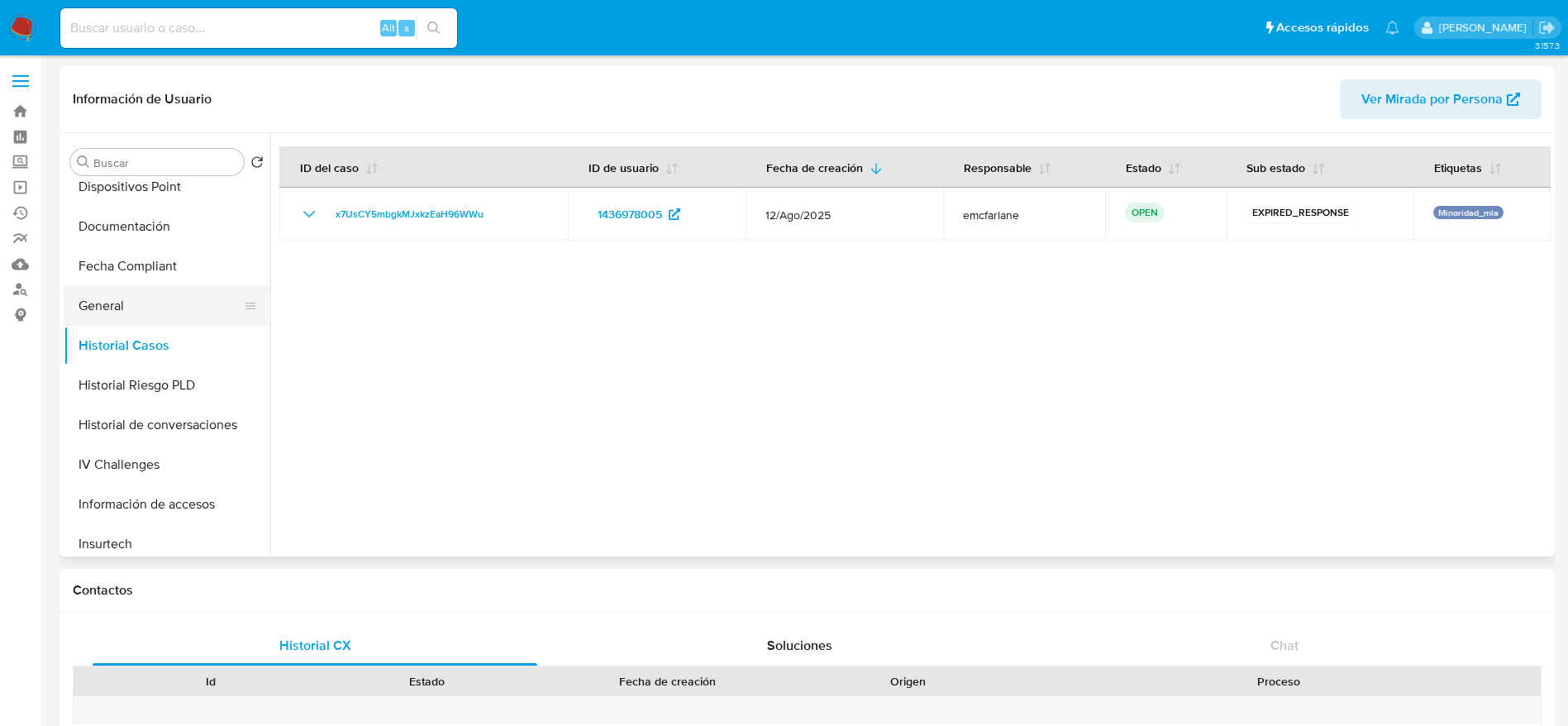
click at [134, 302] on button "General" at bounding box center [160, 305] width 193 height 39
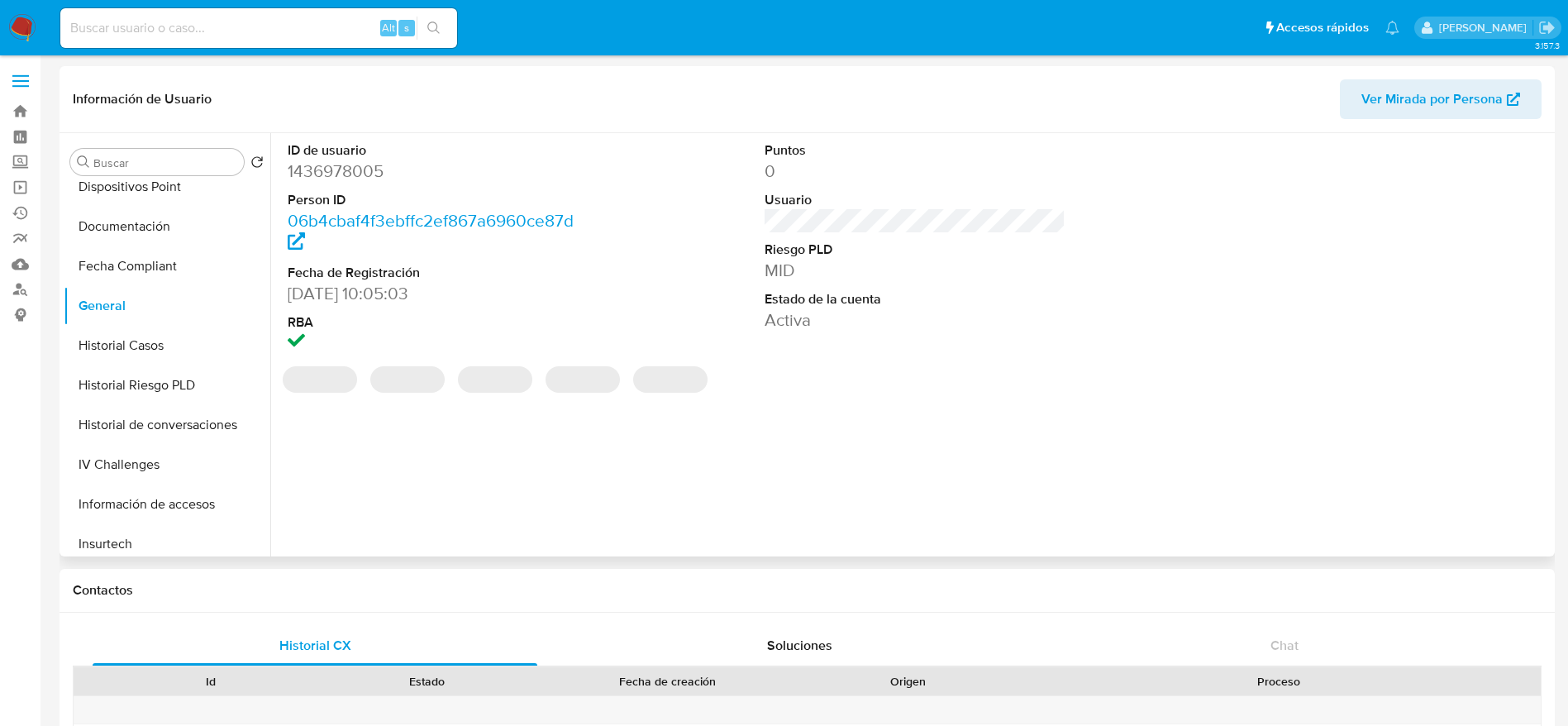
drag, startPoint x: 355, startPoint y: 165, endPoint x: 346, endPoint y: 166, distance: 9.1
click at [346, 166] on dd "1436978005" at bounding box center [438, 171] width 302 height 24
copy dd "1436978005"
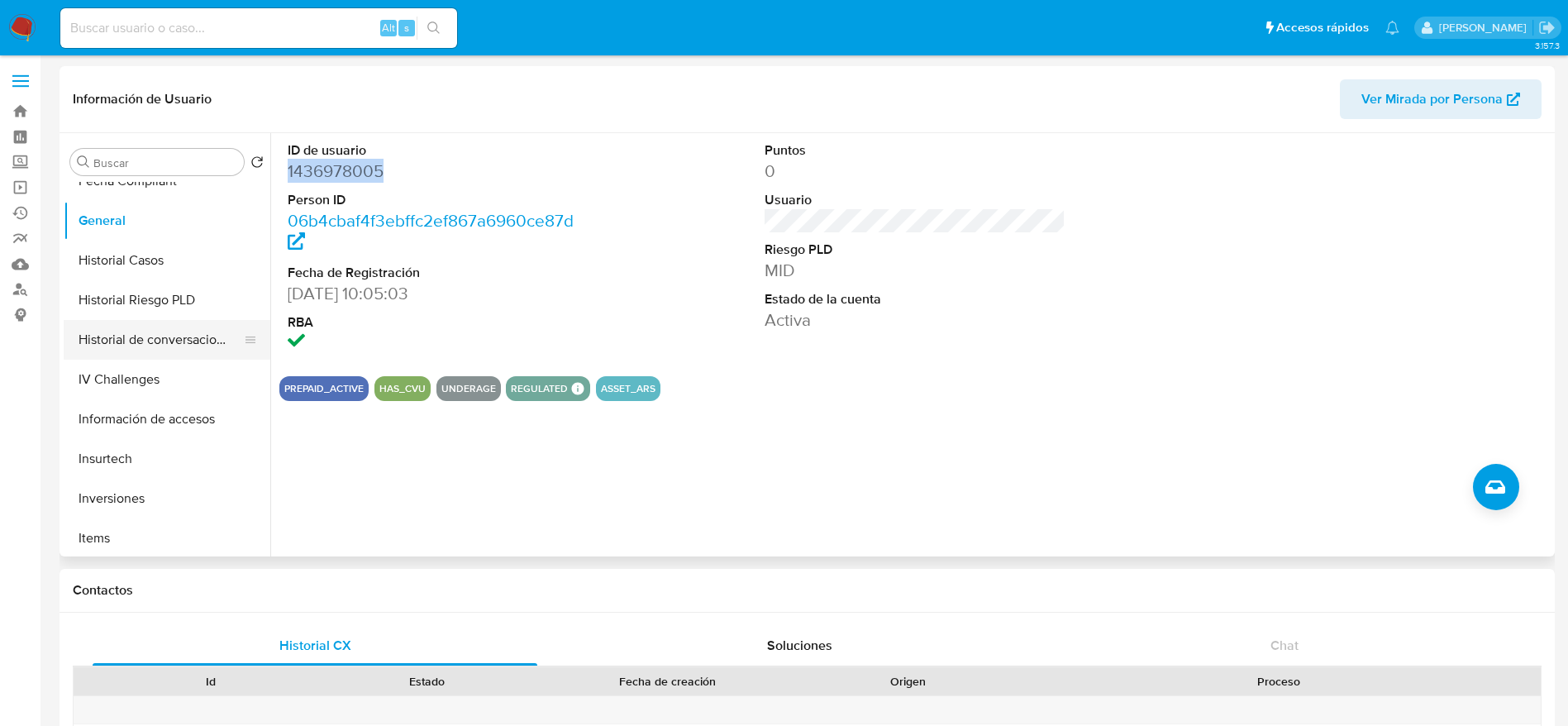
scroll to position [496, 0]
click at [116, 228] on button "Historial Casos" at bounding box center [160, 221] width 193 height 39
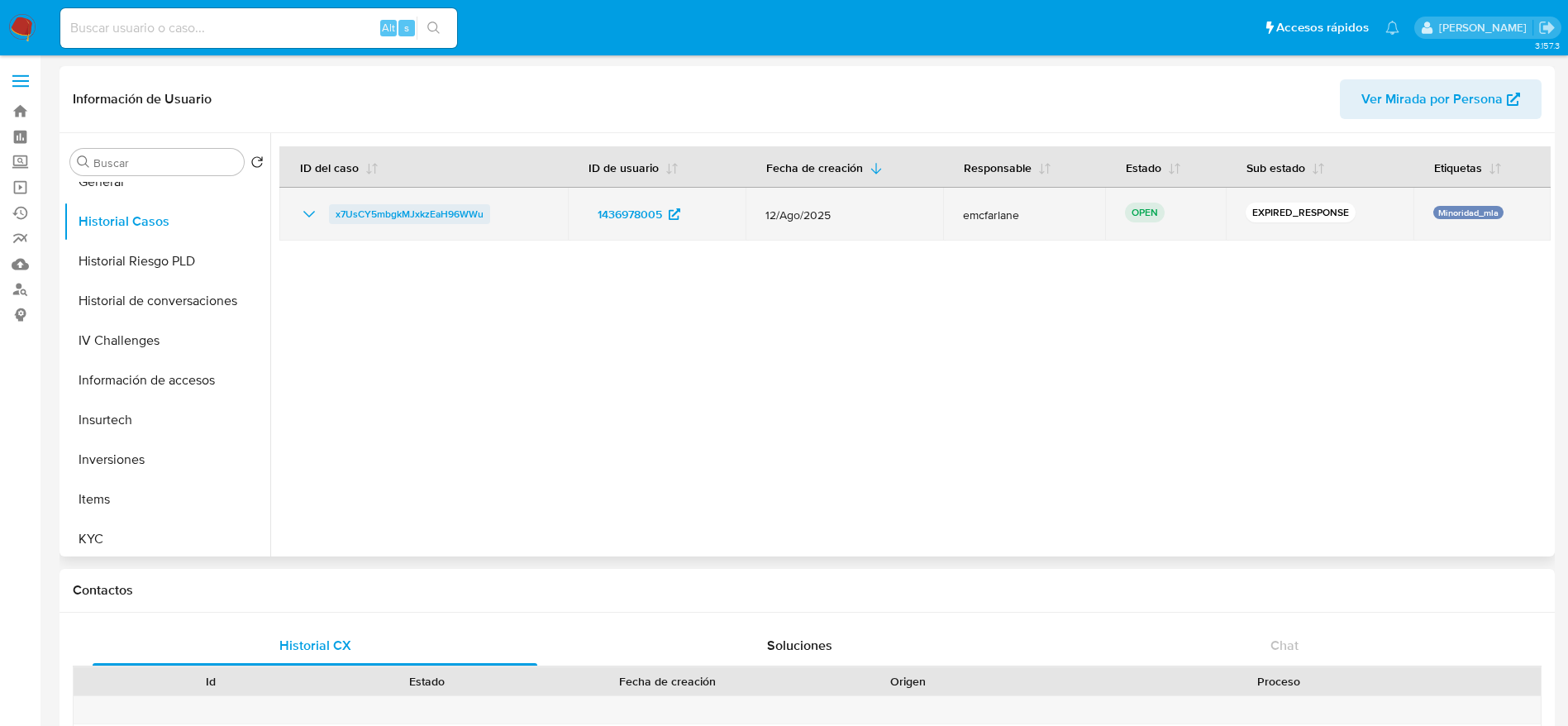
click at [362, 211] on span "x7UsCY5mbgkMJxkzEaH96WWu" at bounding box center [410, 214] width 148 height 20
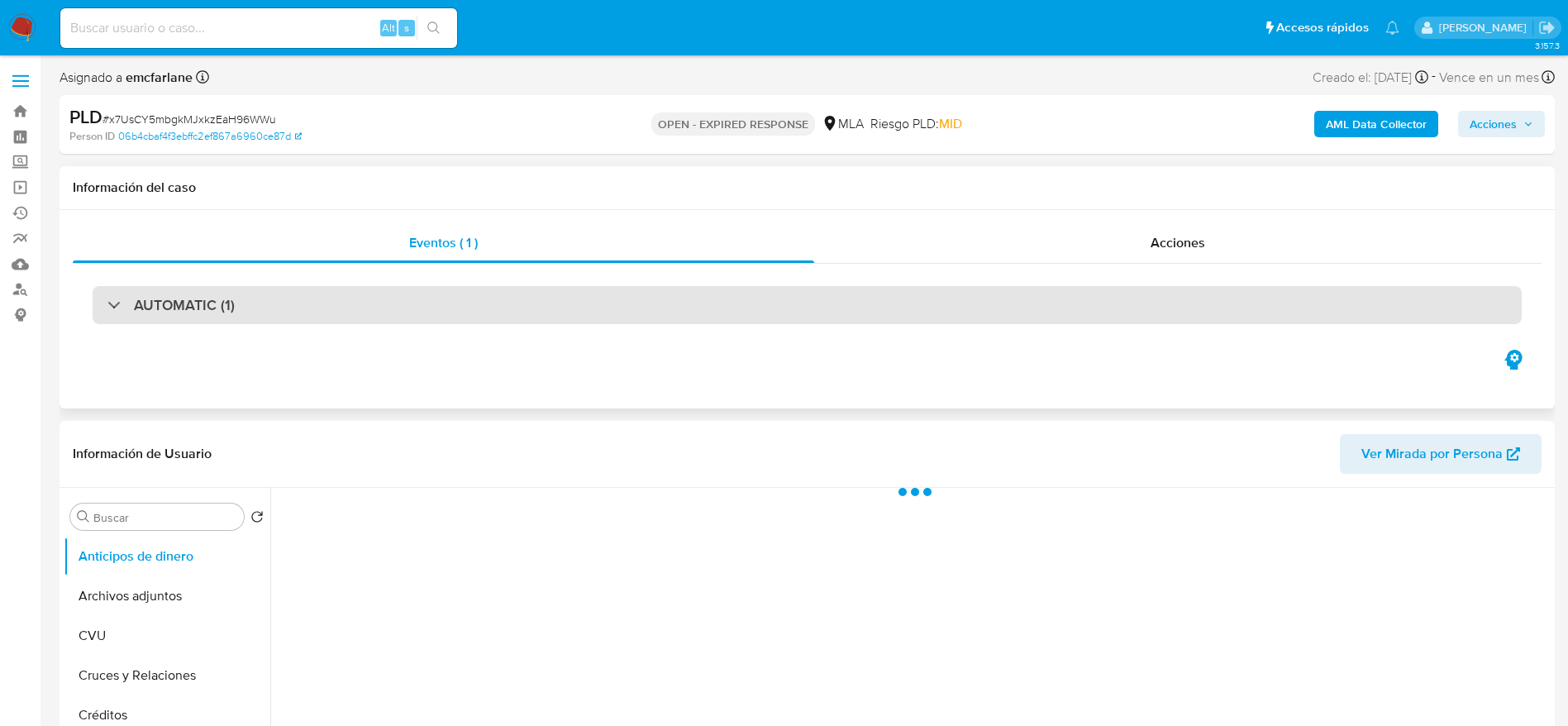
click at [292, 298] on div "AUTOMATIC (1)" at bounding box center [806, 304] width 1429 height 38
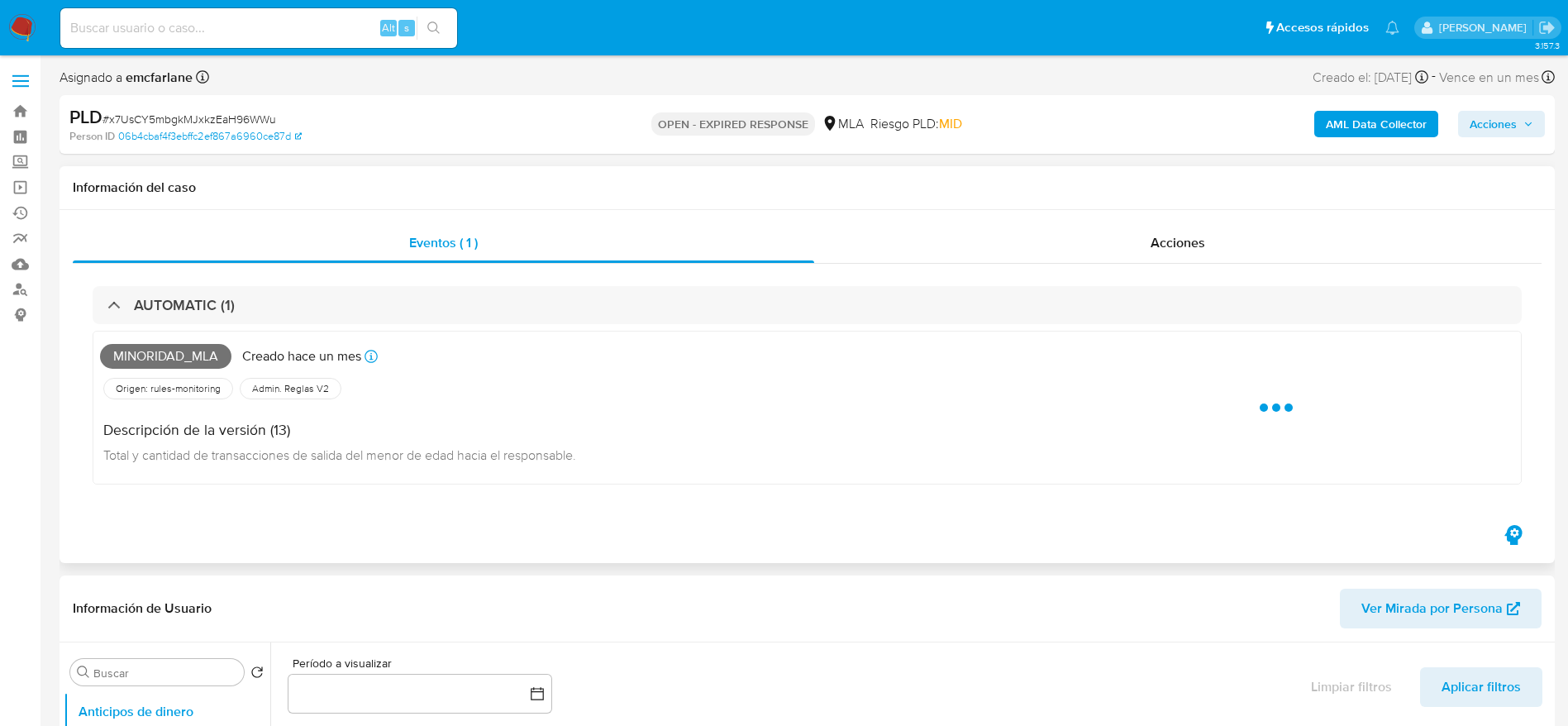
drag, startPoint x: 293, startPoint y: 299, endPoint x: 513, endPoint y: 324, distance: 221.4
click at [292, 297] on div "AUTOMATIC (1)" at bounding box center [806, 304] width 1429 height 38
select select "10"
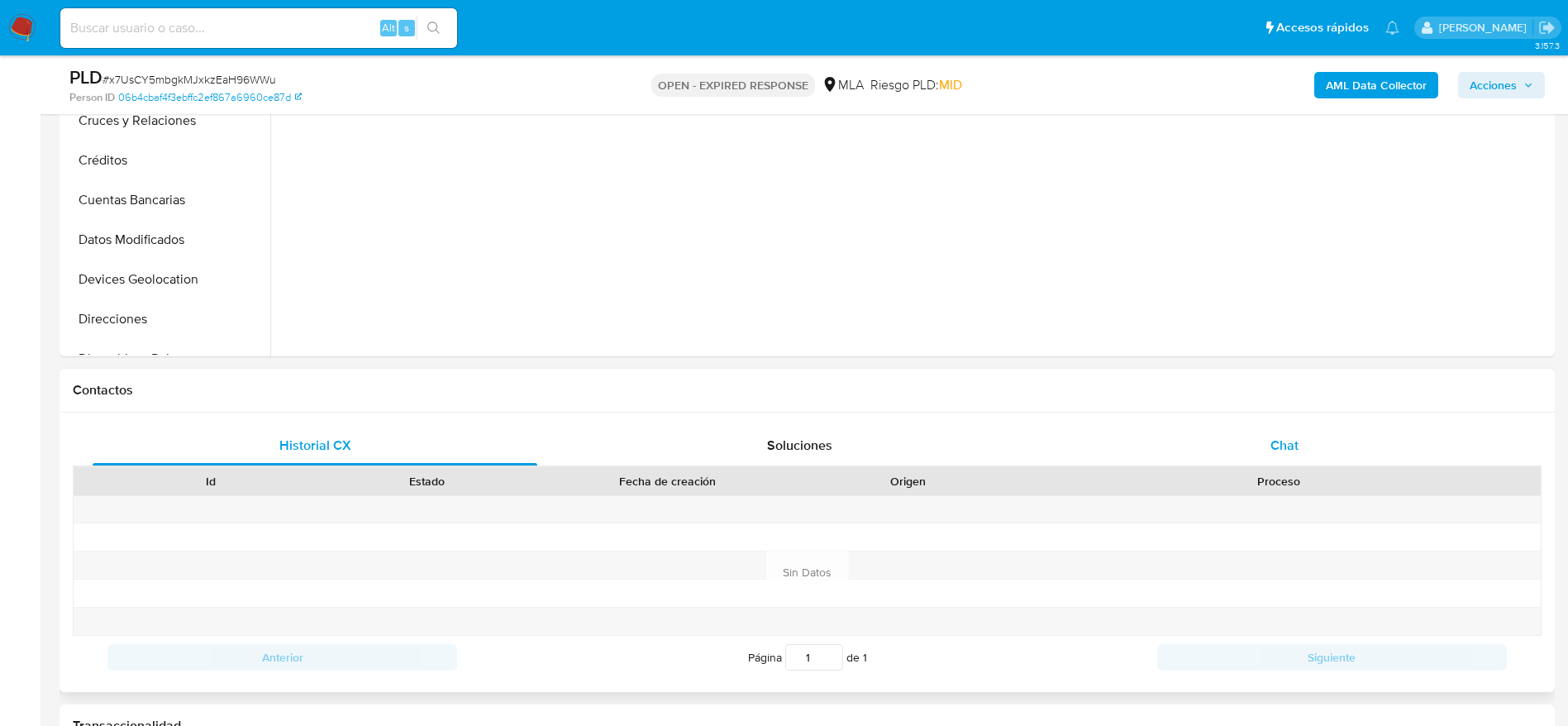
click at [1298, 436] on span "Chat" at bounding box center [1283, 445] width 28 height 19
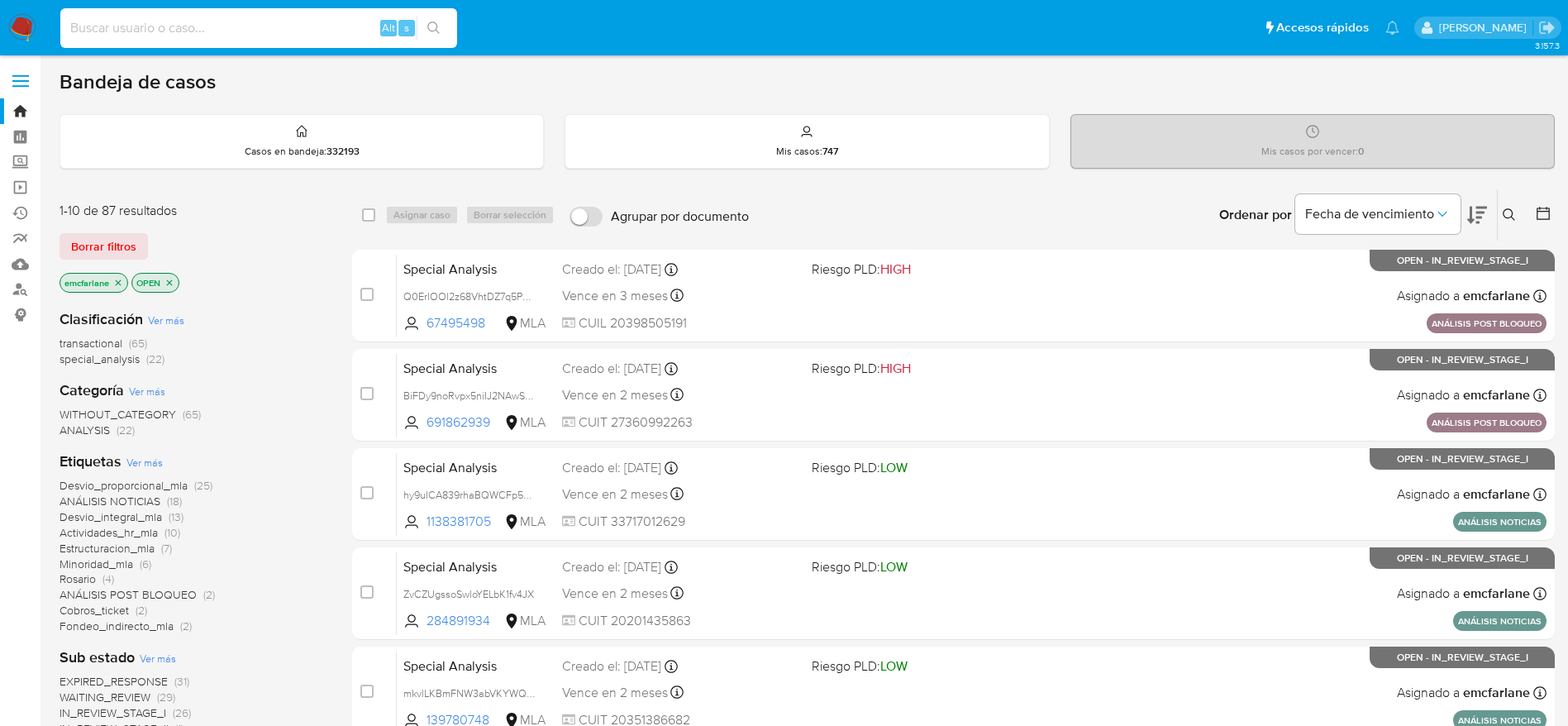
click at [120, 33] on input at bounding box center [259, 29] width 396 height 22
paste input "XfY7Dbvhe2GyEBT99epLHcbs"
type input "XfY7Dbvhe2GyEBT99epLHcbs"
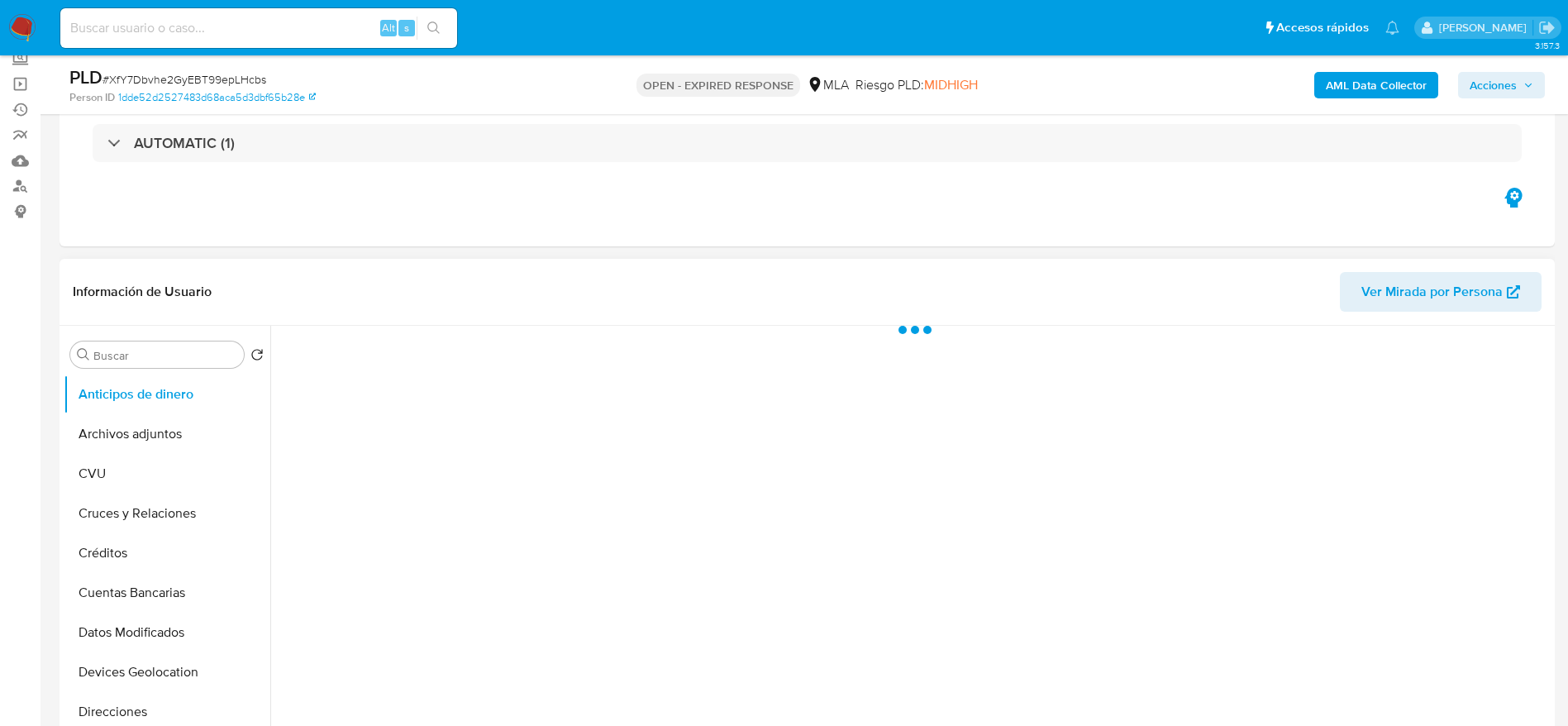
scroll to position [248, 0]
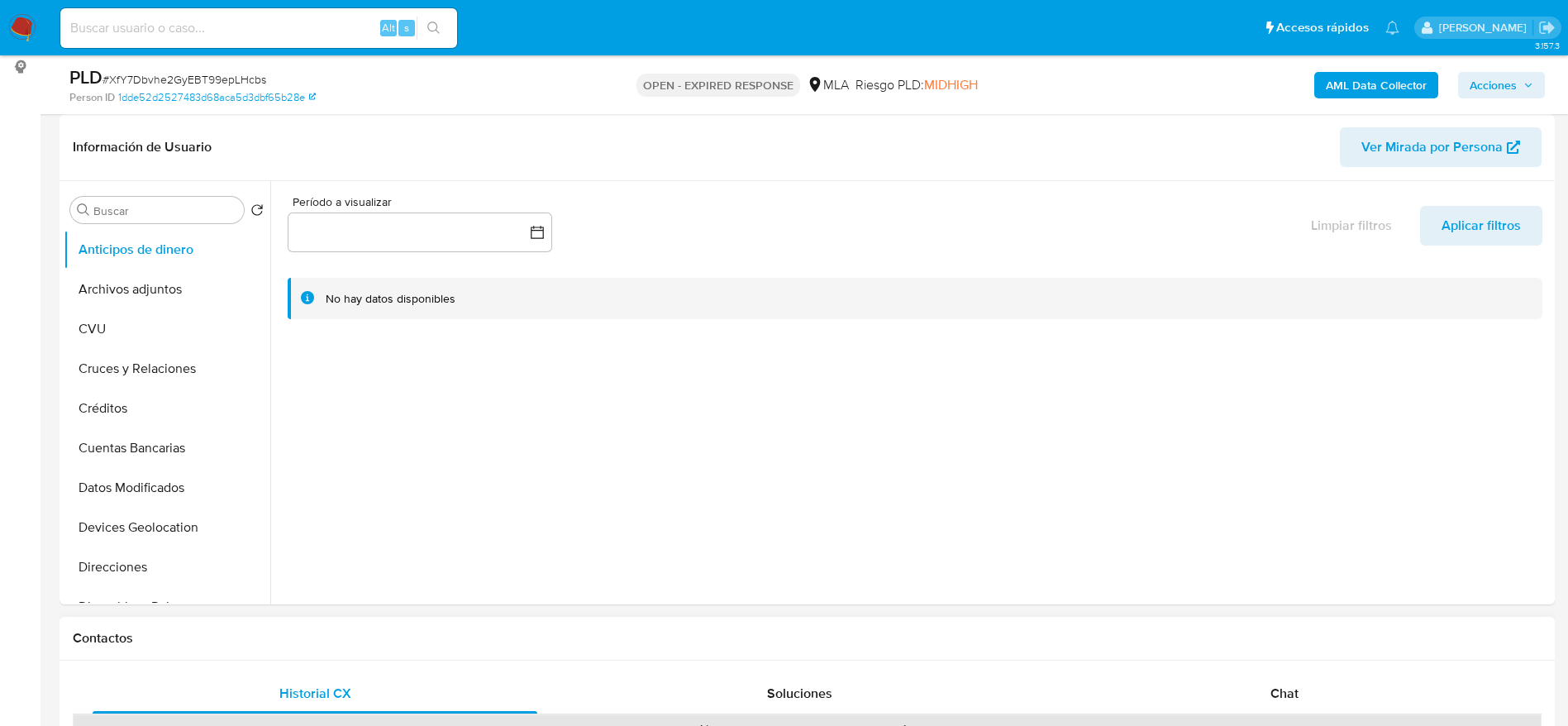
select select "10"
click at [197, 294] on button "Archivos adjuntos" at bounding box center [160, 289] width 193 height 39
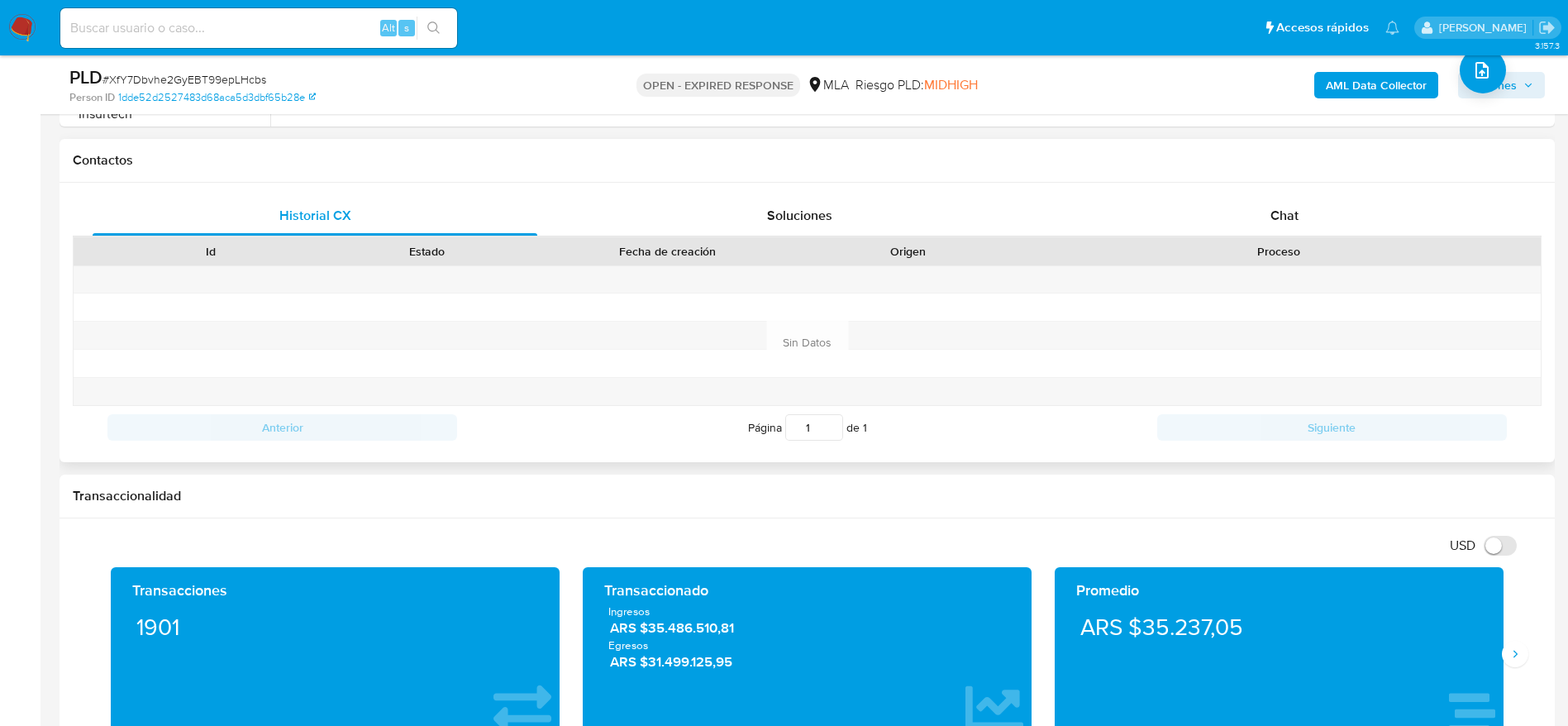
scroll to position [744, 0]
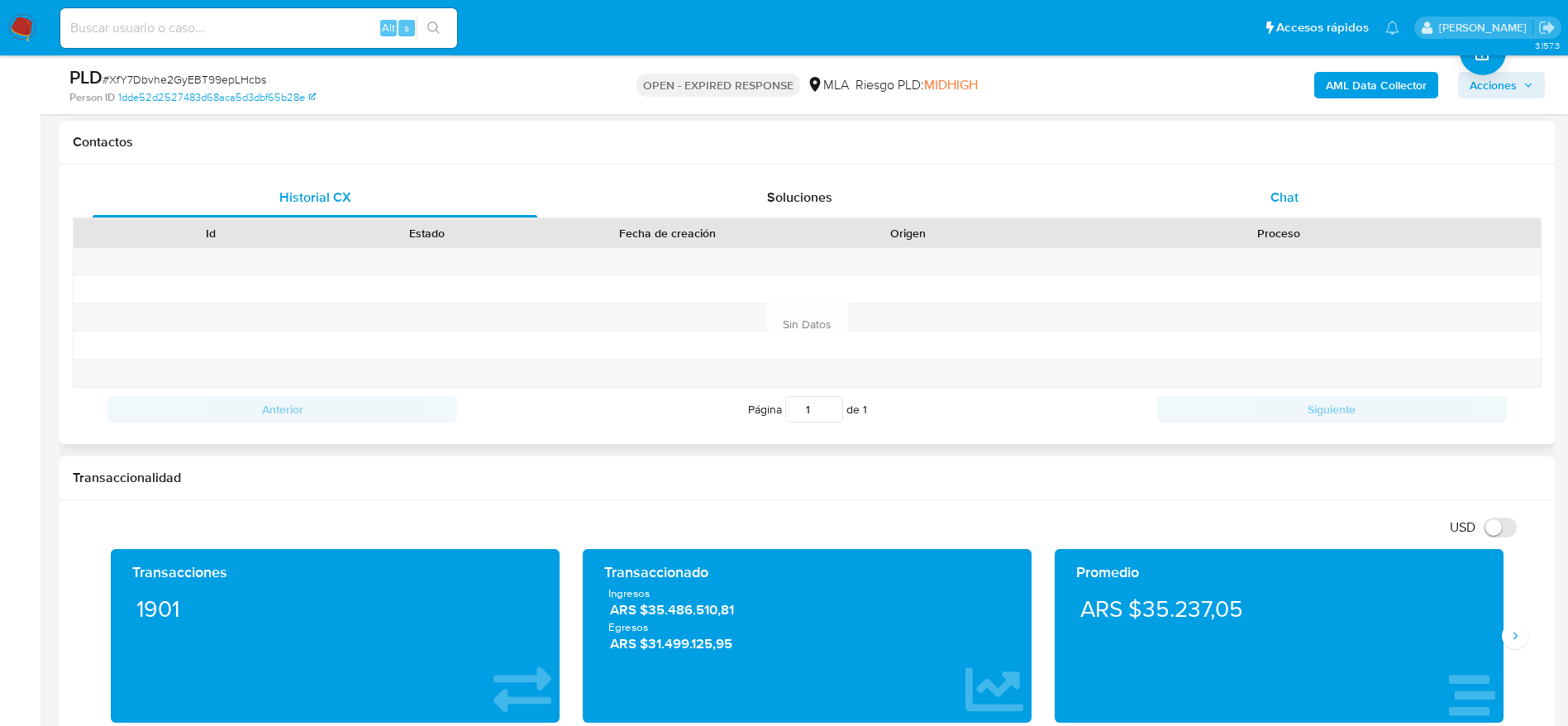
click at [1269, 203] on div "Chat" at bounding box center [1283, 197] width 444 height 39
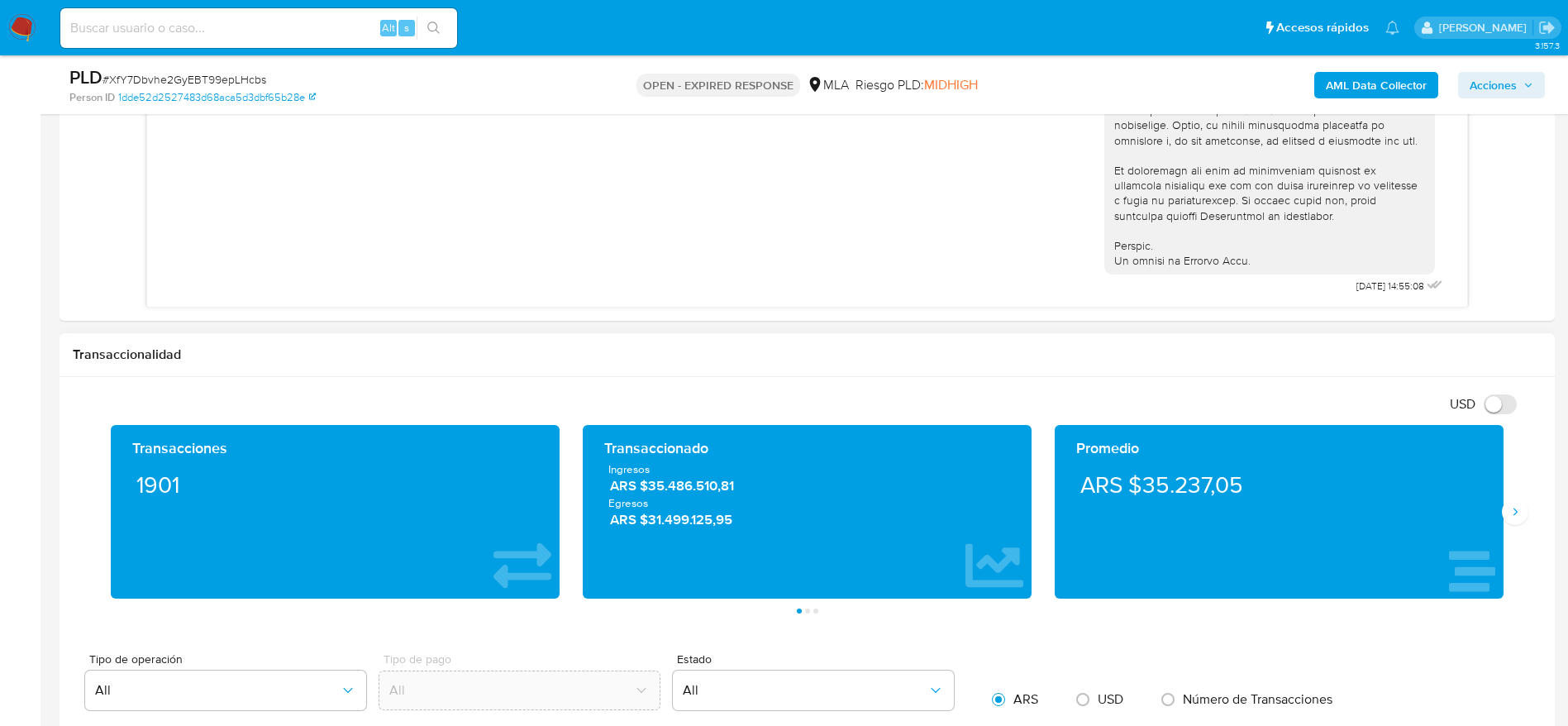
scroll to position [1116, 0]
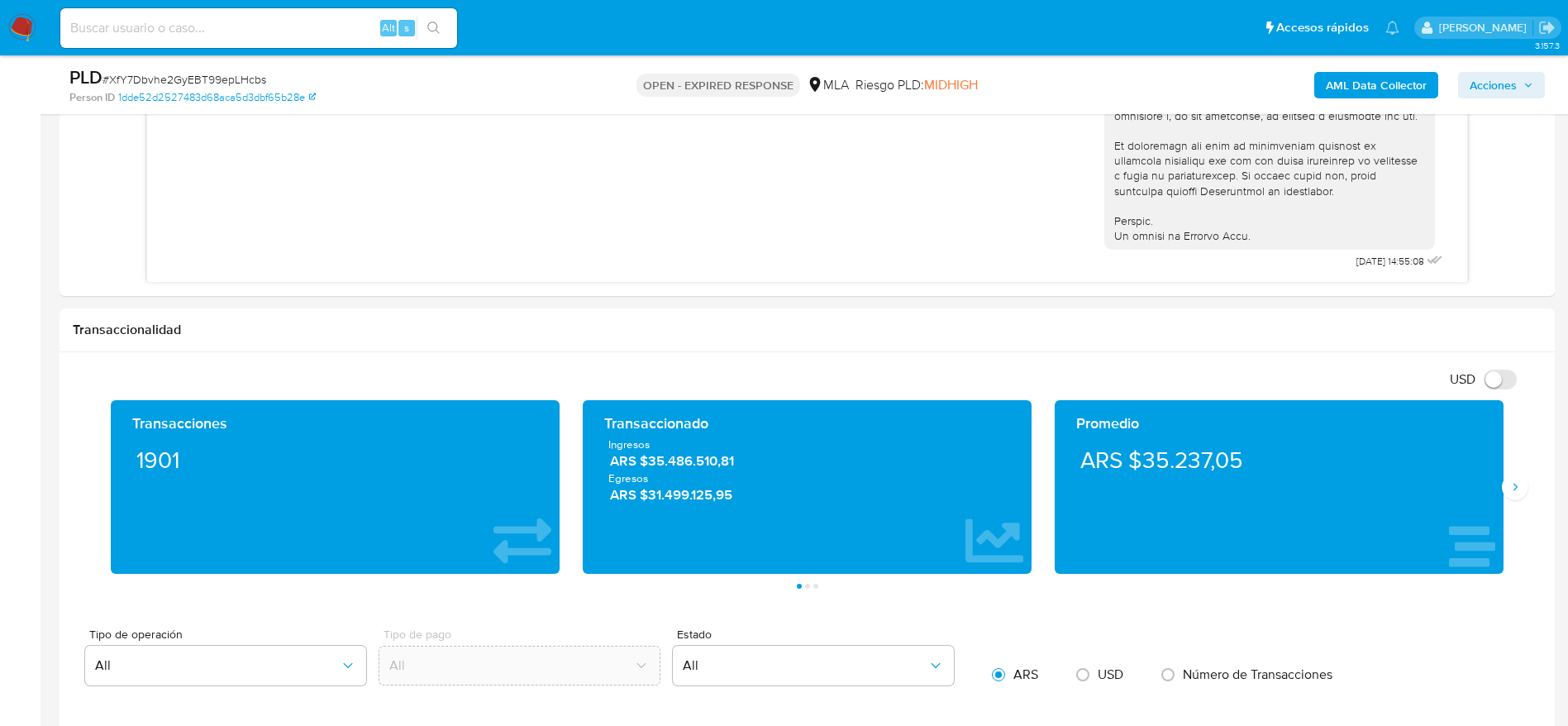
click at [198, 77] on span "# XfY7Dbvhe2GyEBT99epLHcbs" at bounding box center [184, 80] width 164 height 17
copy span "XfY7Dbvhe2GyEBT99epLHcbs"
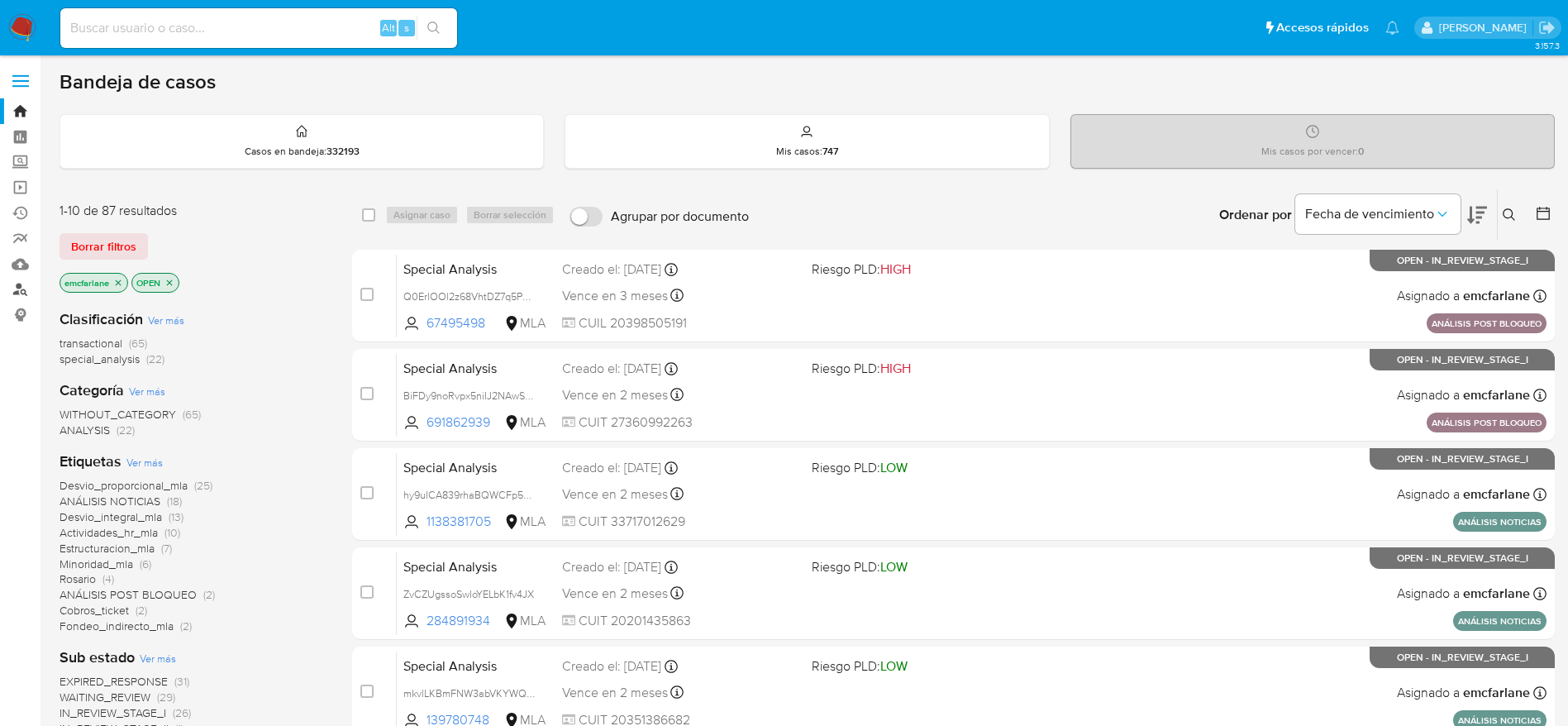
click at [18, 291] on link "Buscador de personas" at bounding box center [98, 290] width 197 height 26
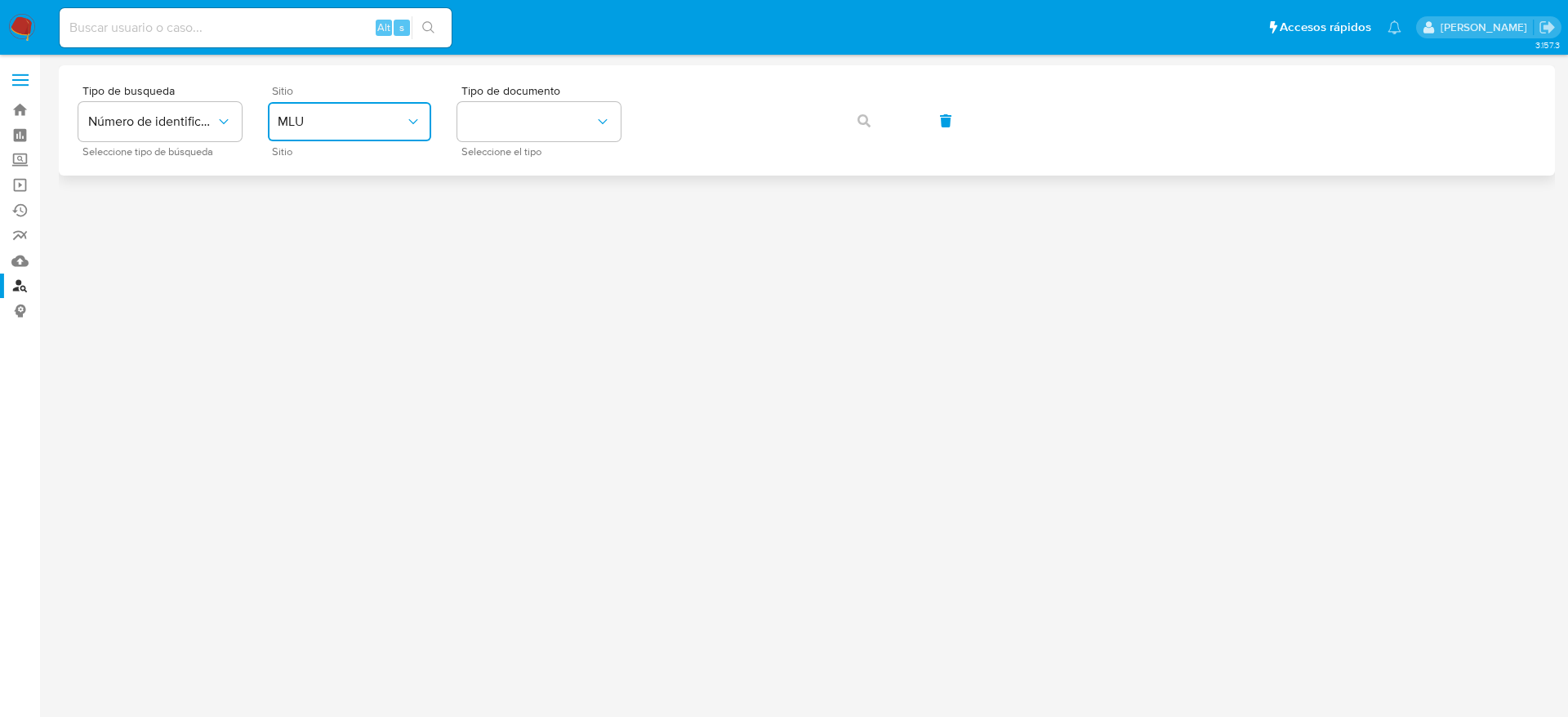
click at [313, 125] on span "MLU" at bounding box center [342, 122] width 128 height 17
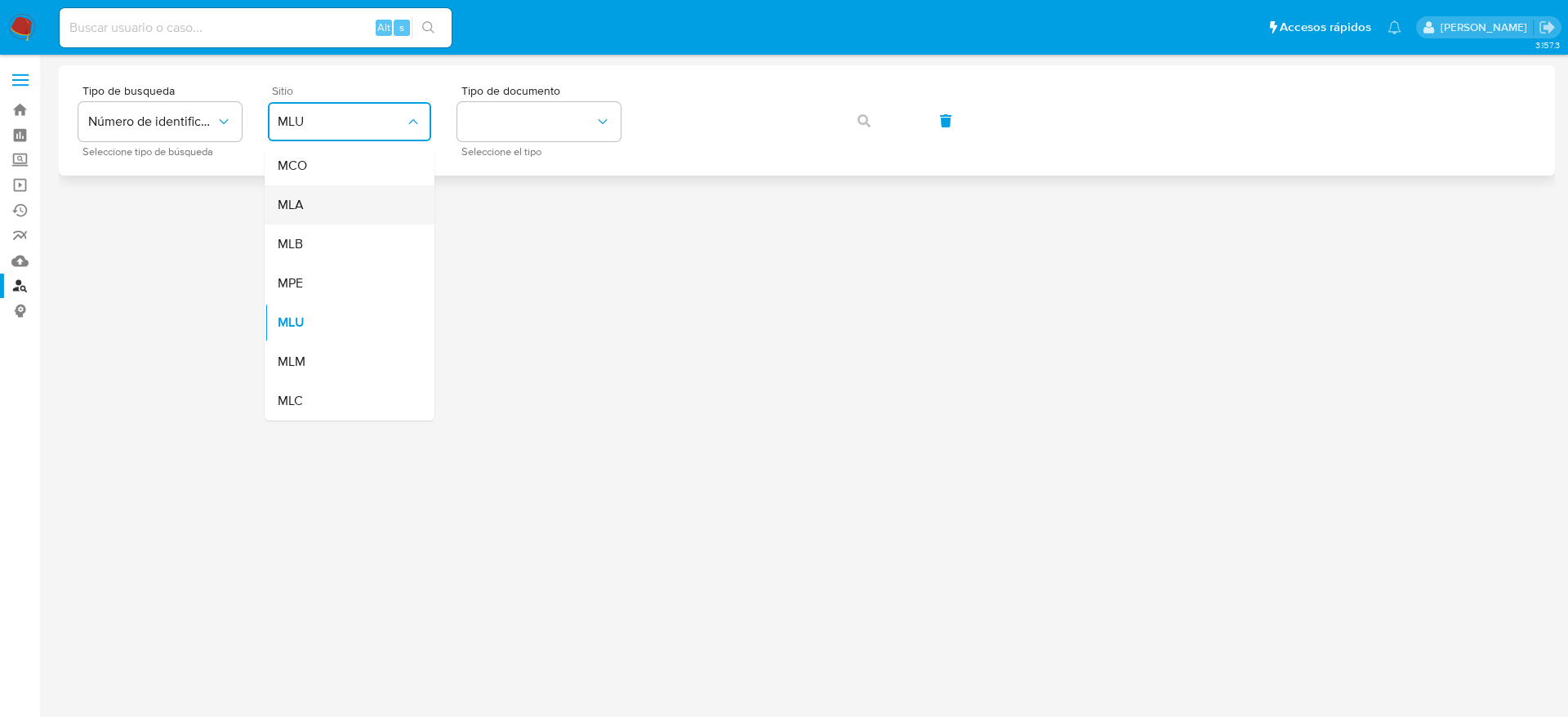
click at [299, 202] on span "MLA" at bounding box center [291, 205] width 26 height 17
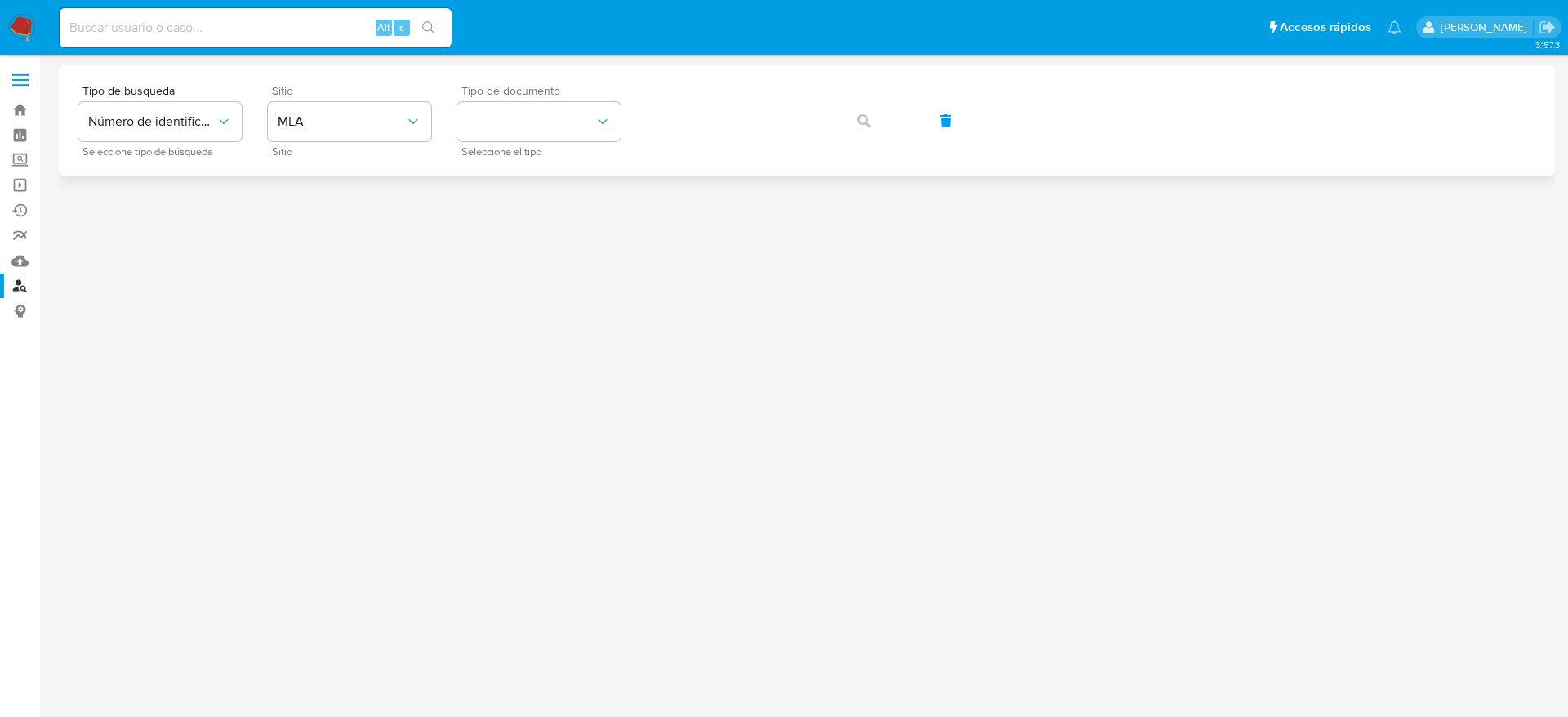
click at [546, 142] on div "Tipo de documento Seleccione el tipo" at bounding box center [539, 120] width 164 height 71
drag, startPoint x: 542, startPoint y: 129, endPoint x: 538, endPoint y: 144, distance: 15.5
click at [542, 130] on button "identificationType" at bounding box center [539, 121] width 164 height 39
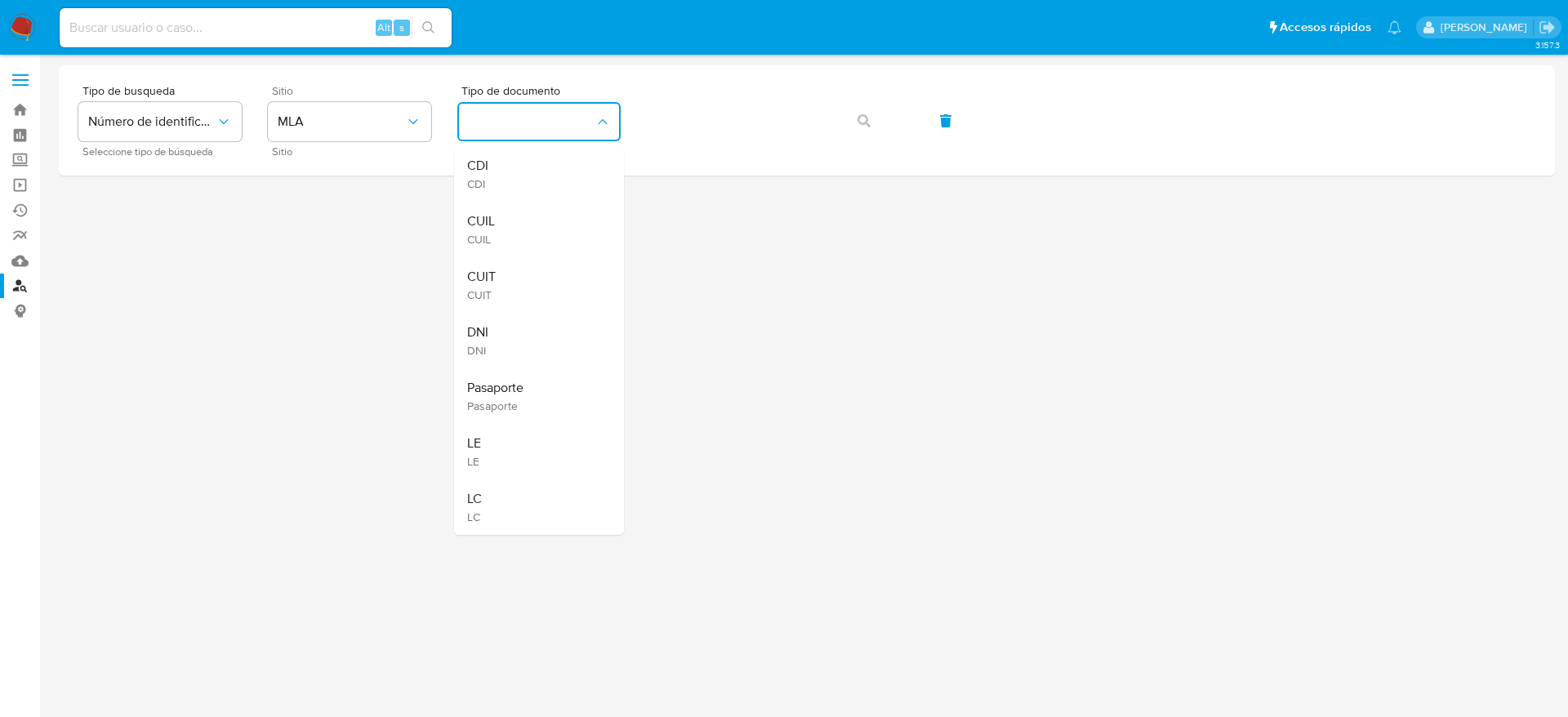
drag, startPoint x: 495, startPoint y: 280, endPoint x: 720, endPoint y: 180, distance: 246.2
click at [495, 281] on span "CUIT" at bounding box center [481, 277] width 28 height 17
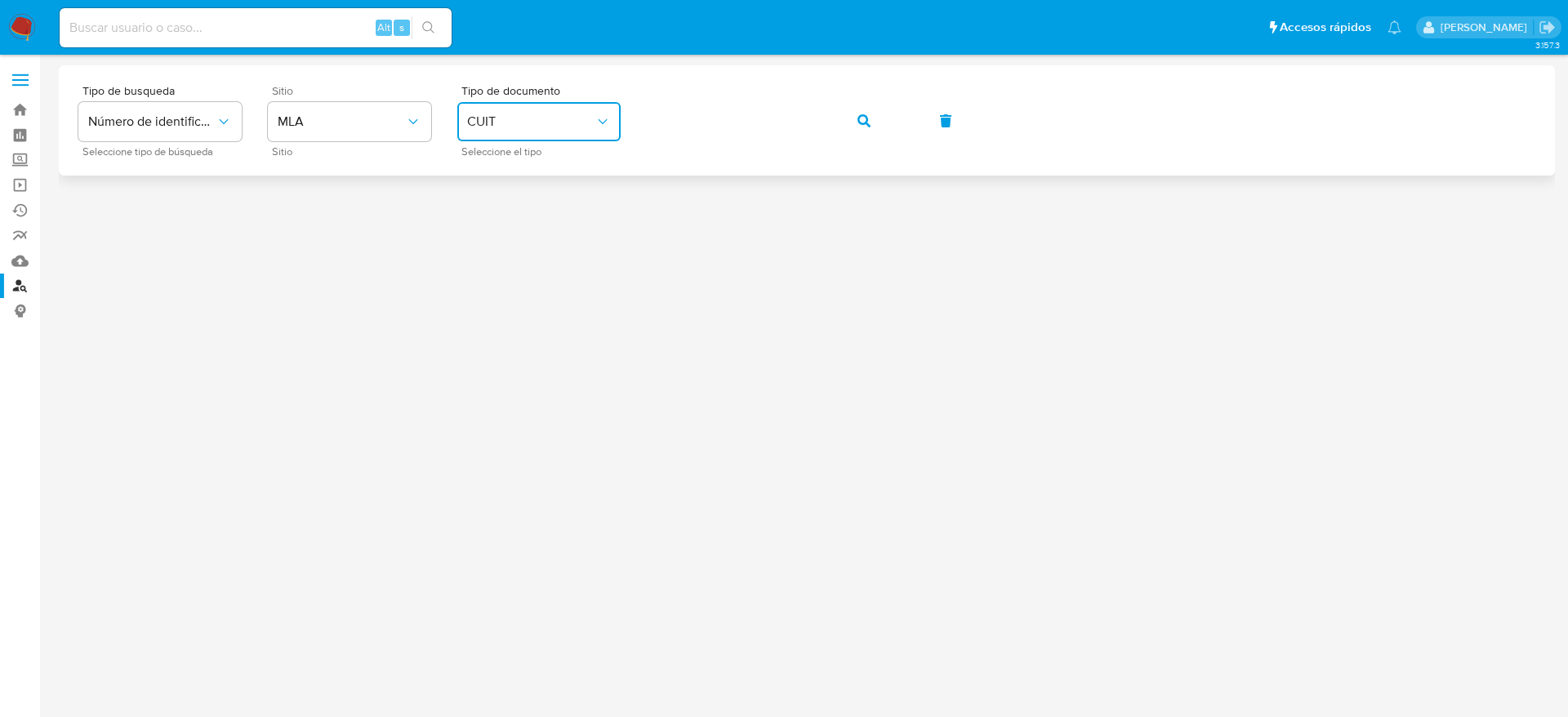
click at [857, 112] on button "button" at bounding box center [864, 120] width 56 height 39
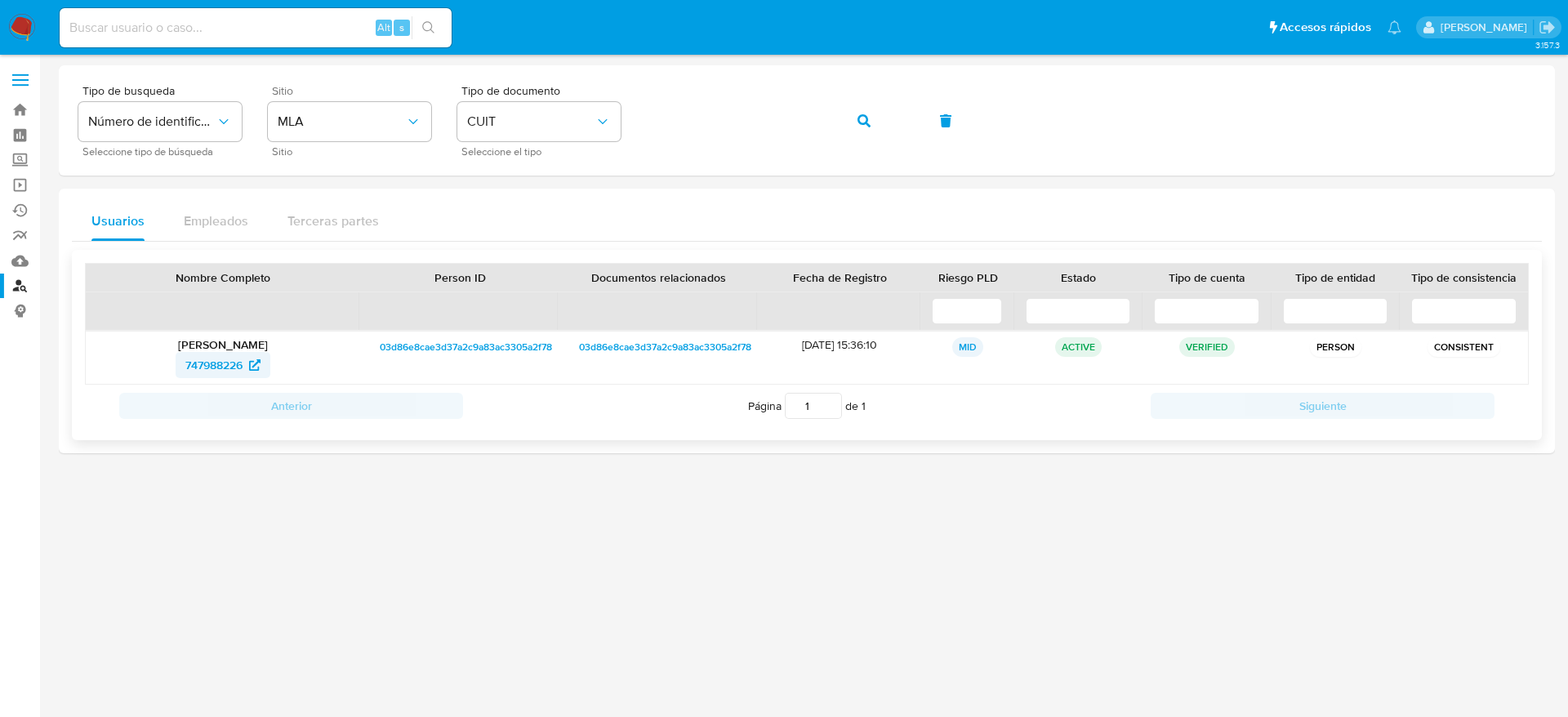
click at [212, 356] on span "747988226" at bounding box center [213, 364] width 57 height 26
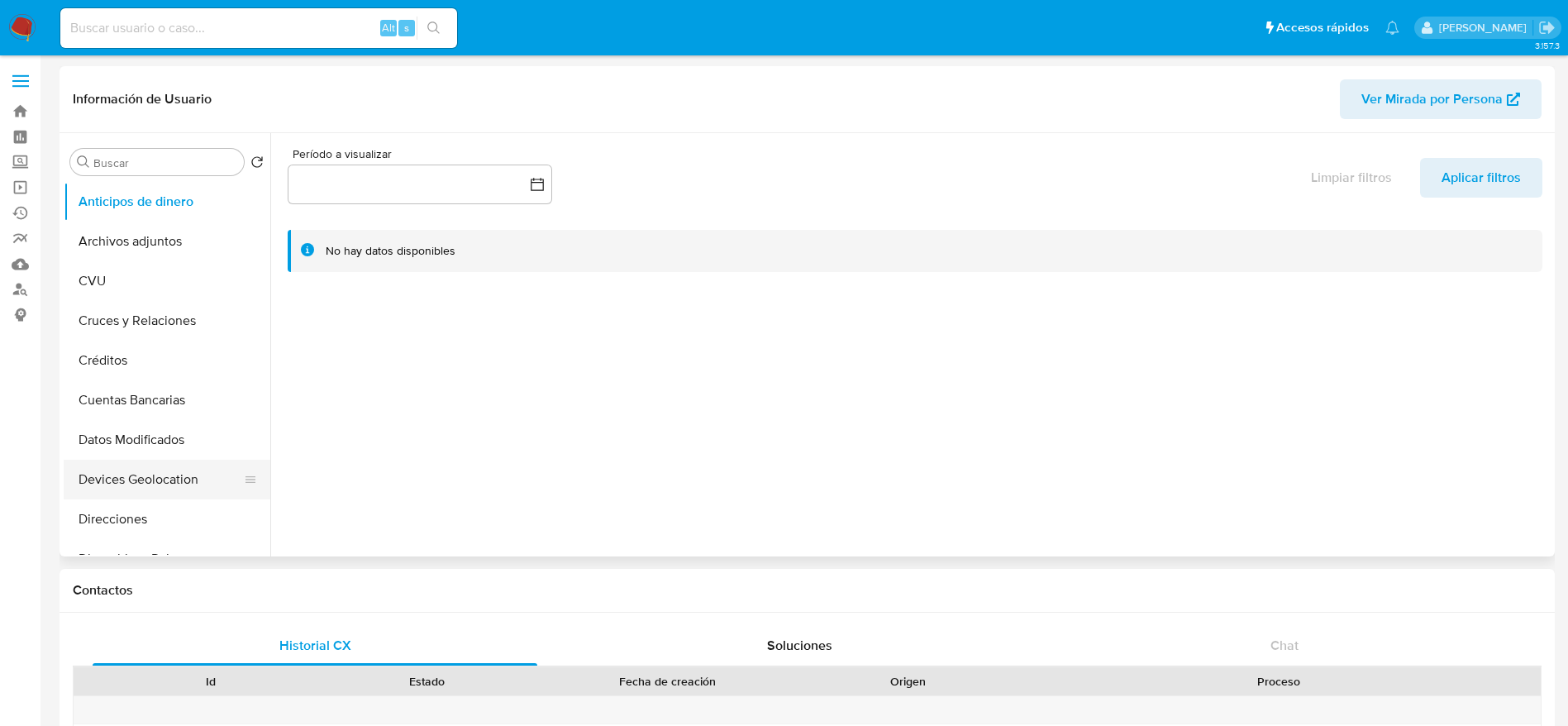
select select "10"
click at [143, 510] on button "Direcciones" at bounding box center [160, 518] width 193 height 39
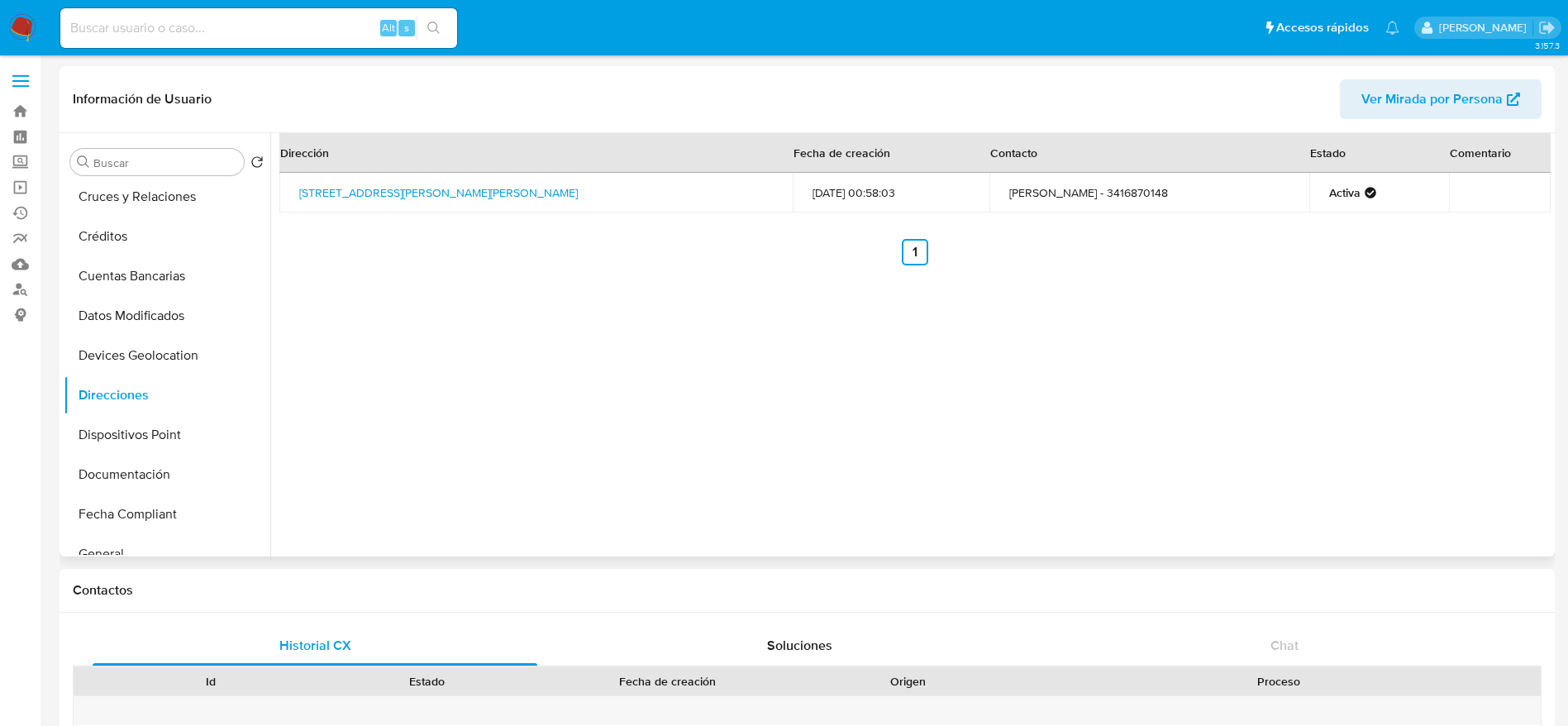
scroll to position [248, 0]
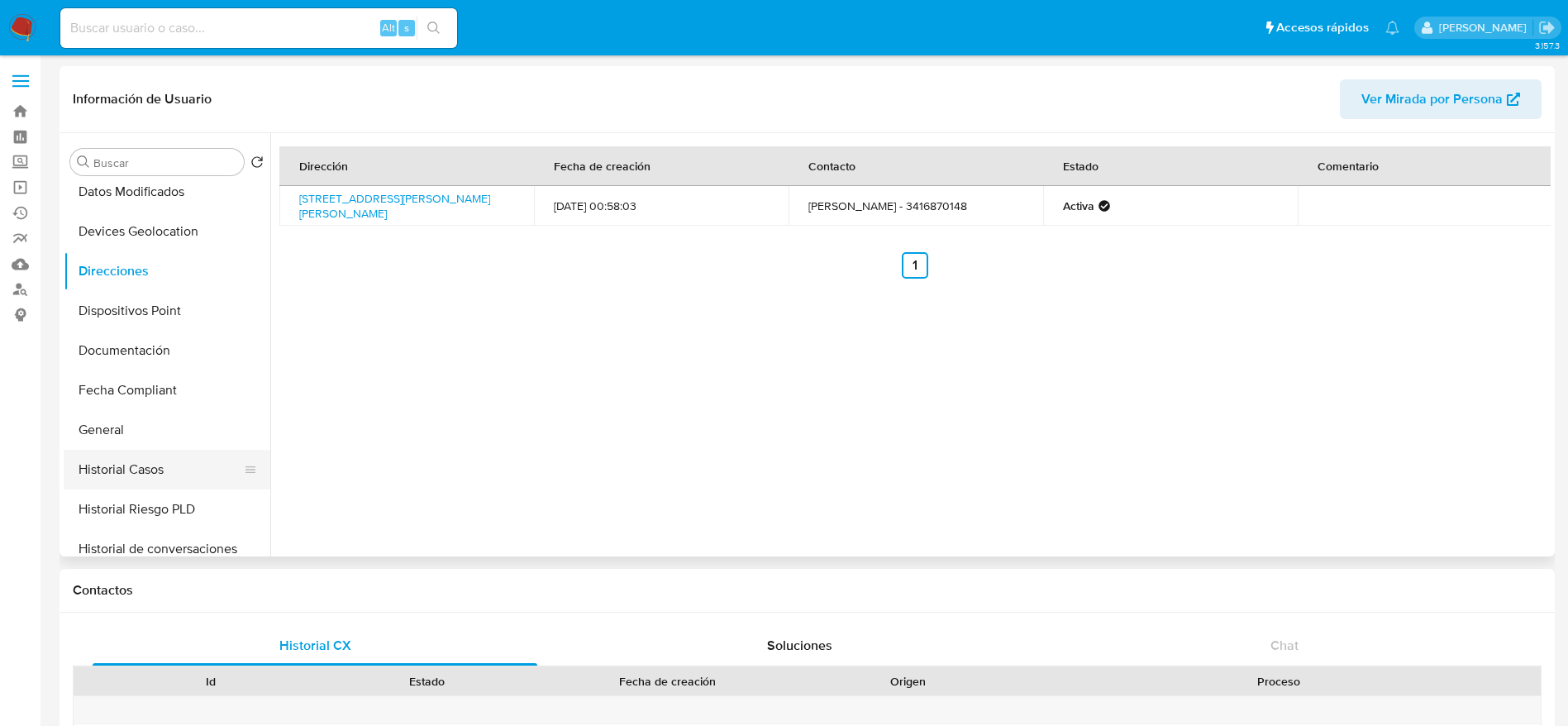
click at [169, 476] on button "Historial Casos" at bounding box center [160, 469] width 193 height 39
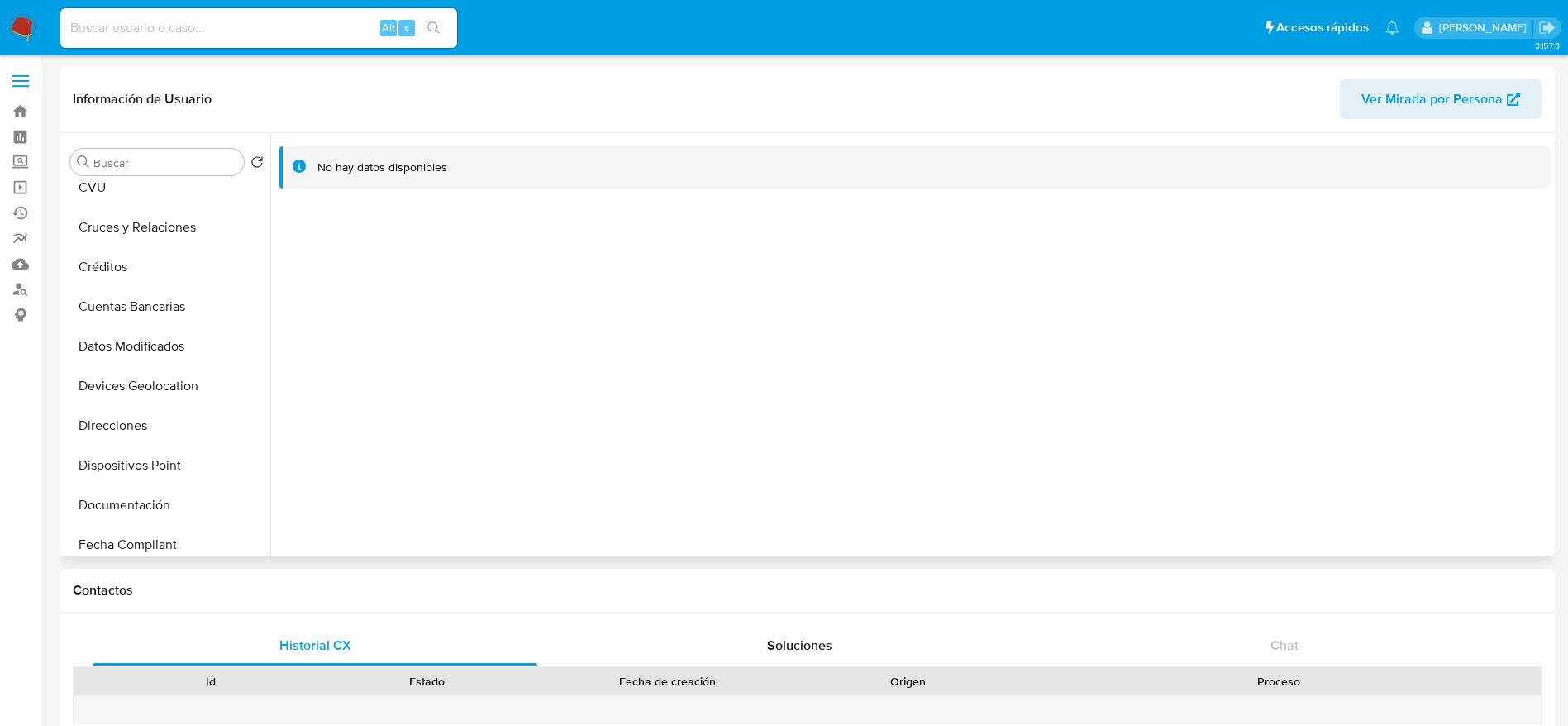
scroll to position [0, 0]
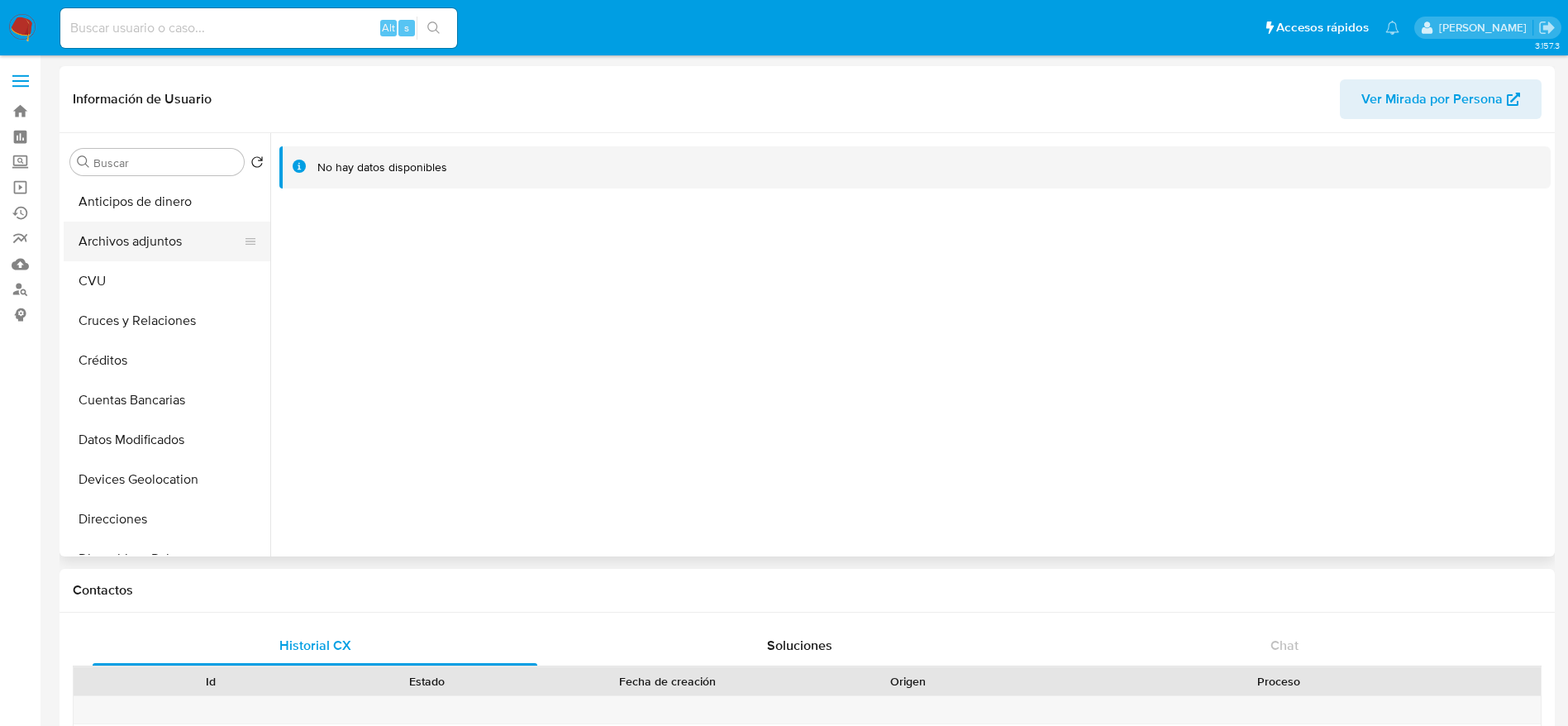
click at [118, 243] on button "Archivos adjuntos" at bounding box center [160, 241] width 193 height 39
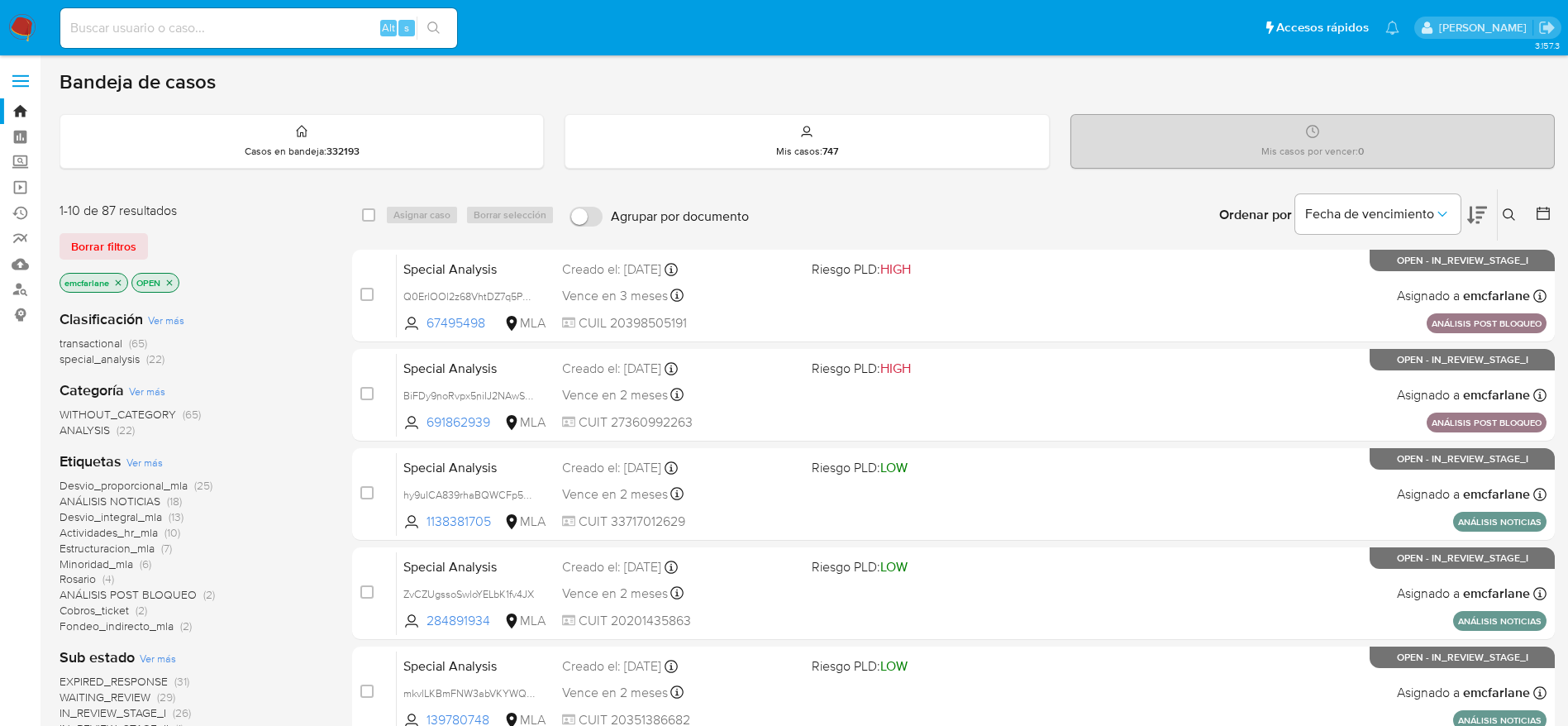
click at [128, 235] on span "Borrar filtros" at bounding box center [104, 246] width 66 height 24
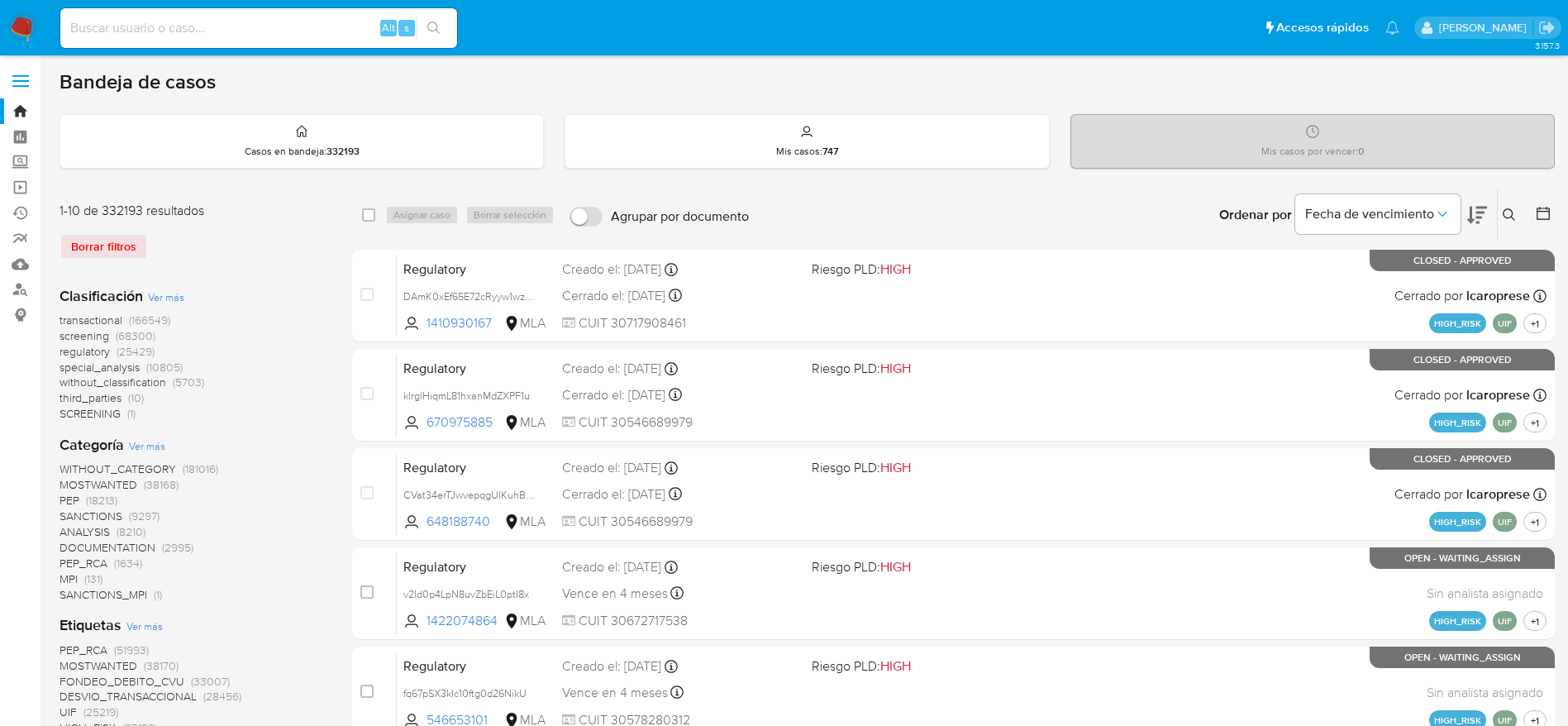
click at [1518, 199] on div "Ingrese ID de usuario o caso Buscar Borrar filtros" at bounding box center [1510, 214] width 28 height 51
click at [1508, 209] on icon at bounding box center [1509, 215] width 13 height 13
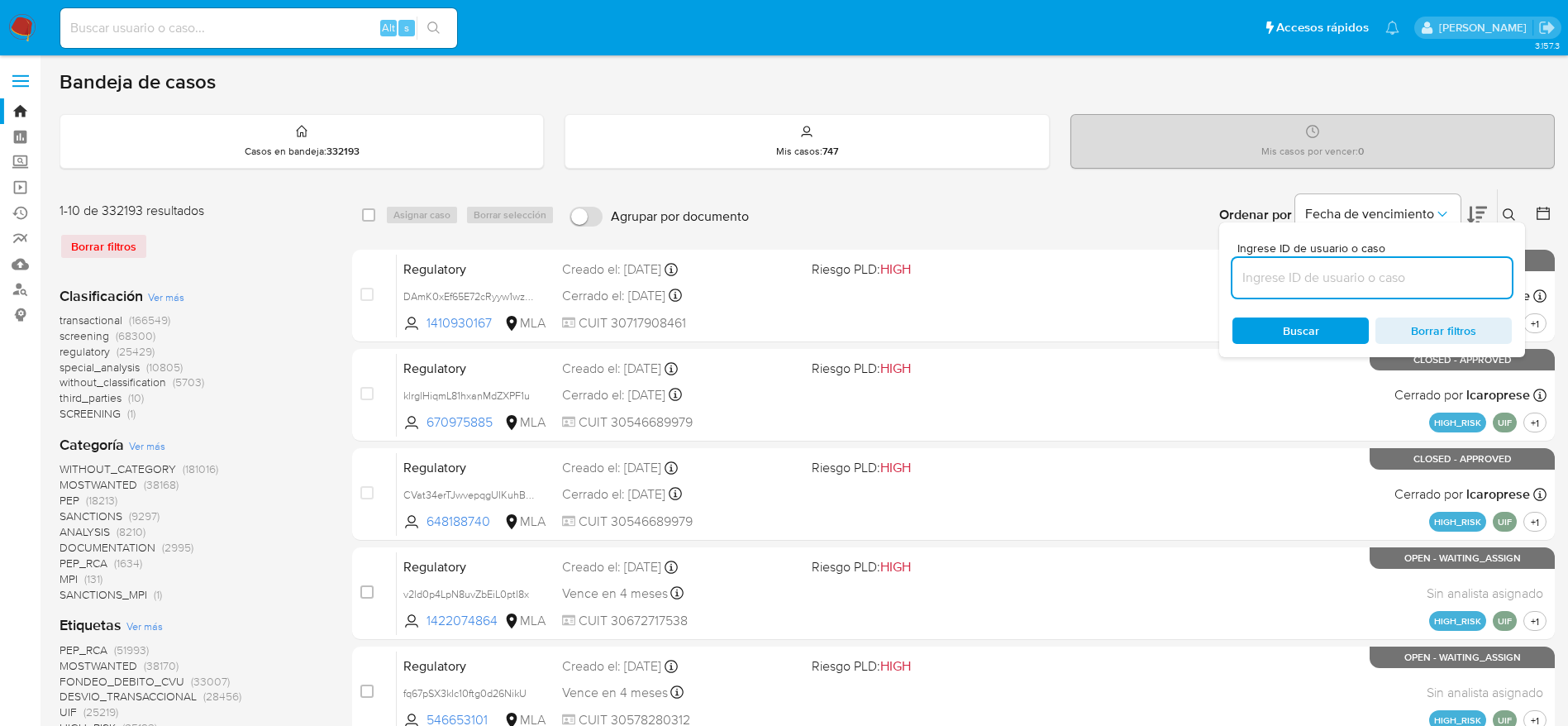
click at [1394, 274] on input at bounding box center [1371, 278] width 280 height 22
type input "XfY7Dbvhe2GyEBT99epLHcbs"
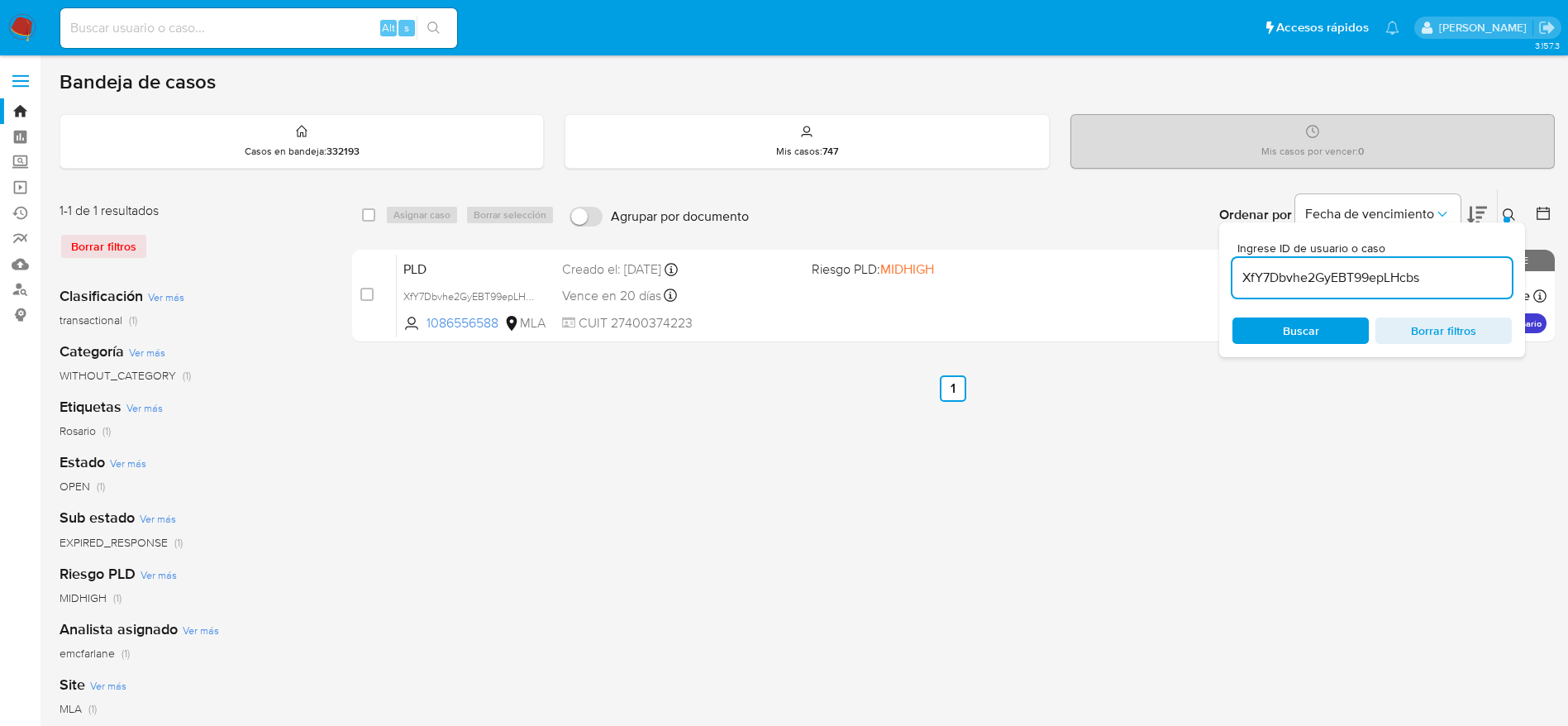
drag, startPoint x: 363, startPoint y: 218, endPoint x: 388, endPoint y: 224, distance: 25.7
click at [363, 219] on input "checkbox" at bounding box center [369, 215] width 13 height 13
checkbox input "true"
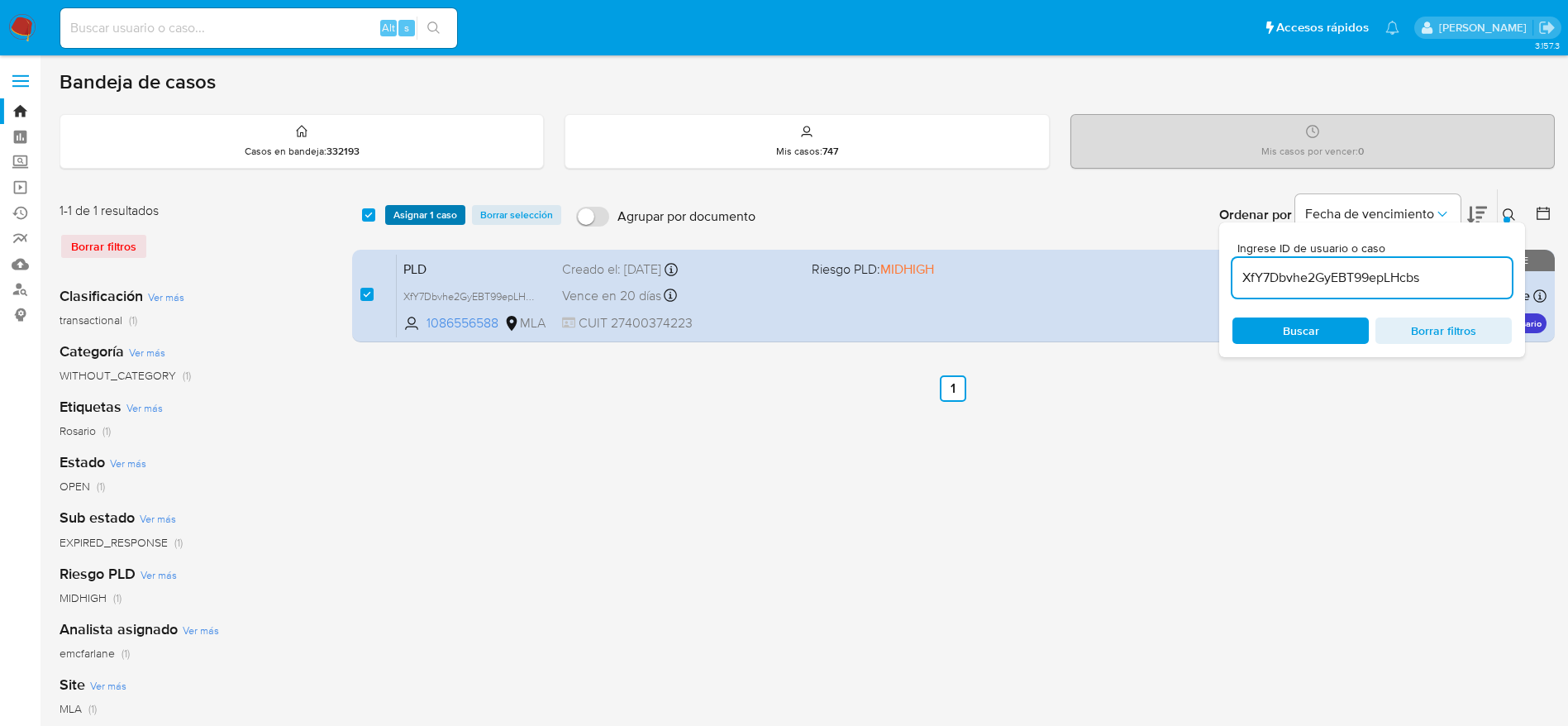
click at [400, 214] on span "Asignar 1 caso" at bounding box center [425, 215] width 64 height 17
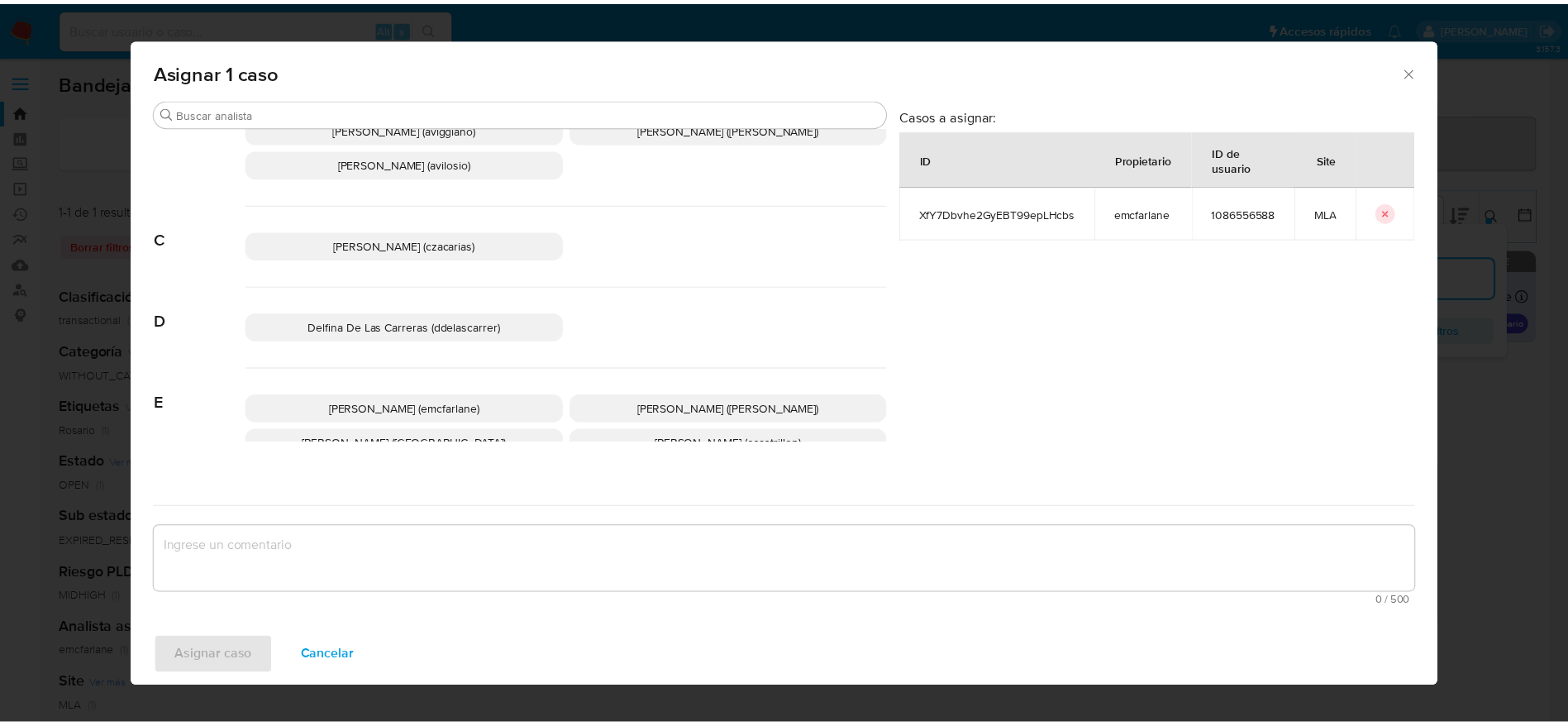
scroll to position [124, 0]
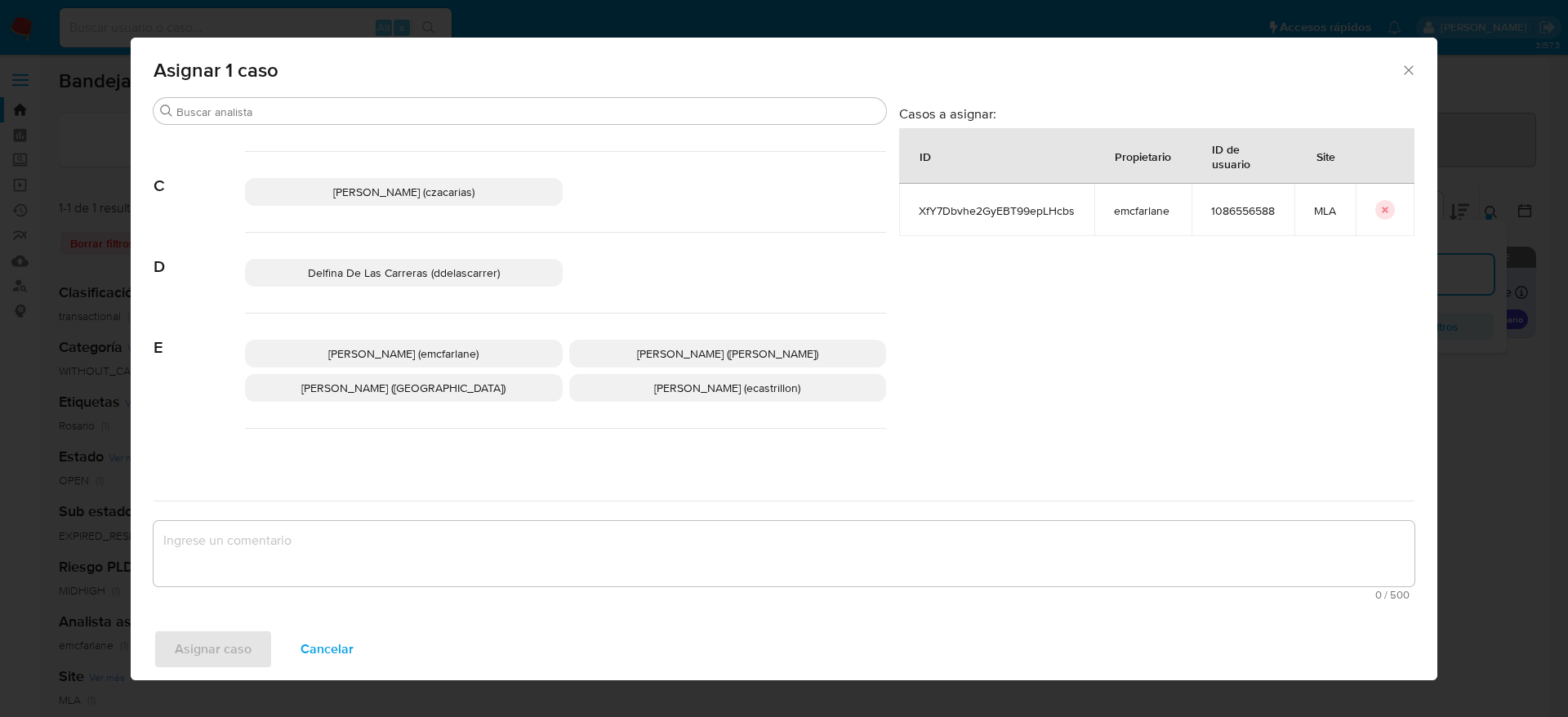
click at [434, 347] on span "[PERSON_NAME] (emcfarlane)" at bounding box center [403, 354] width 150 height 17
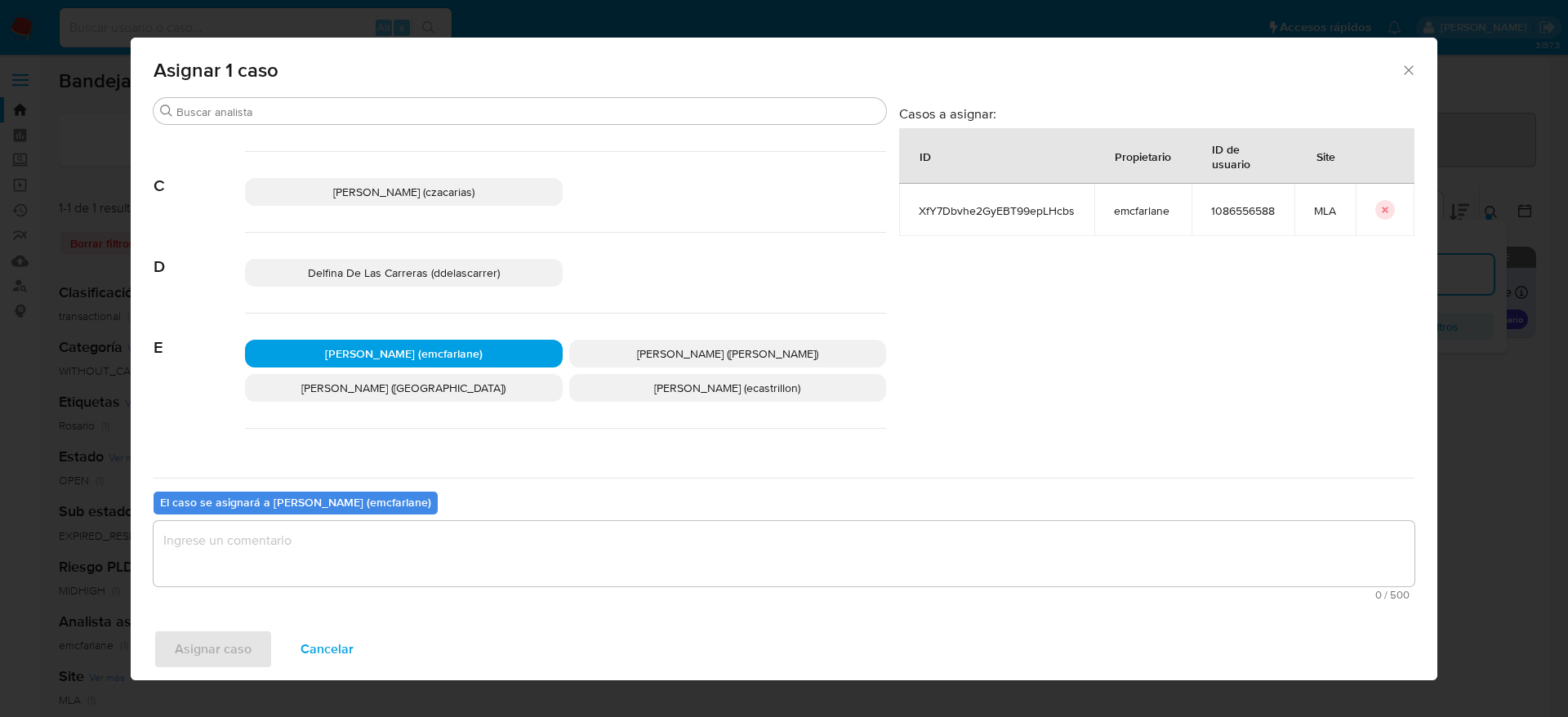
click at [300, 568] on textarea "assign-modal" at bounding box center [784, 554] width 1261 height 66
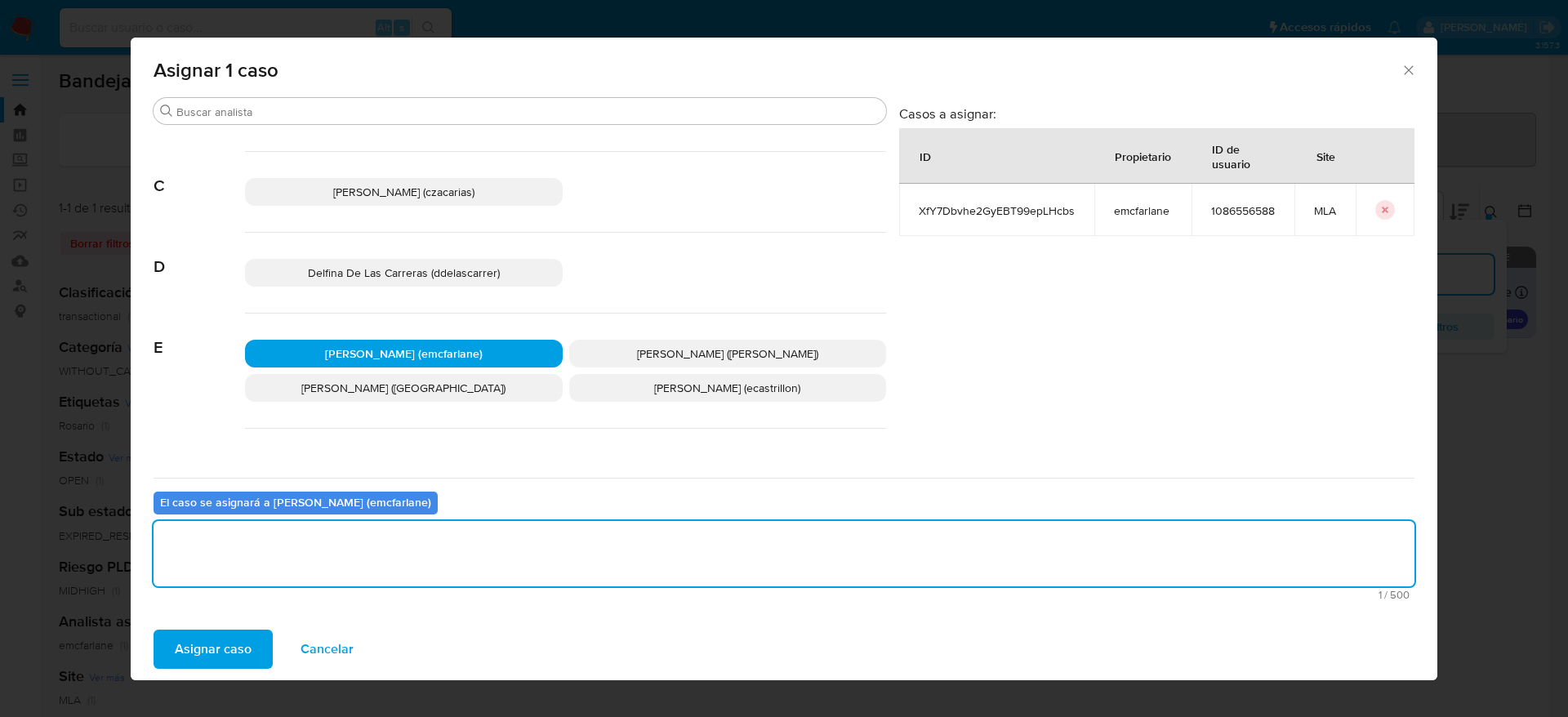
click at [207, 643] on span "Asignar caso" at bounding box center [213, 649] width 76 height 36
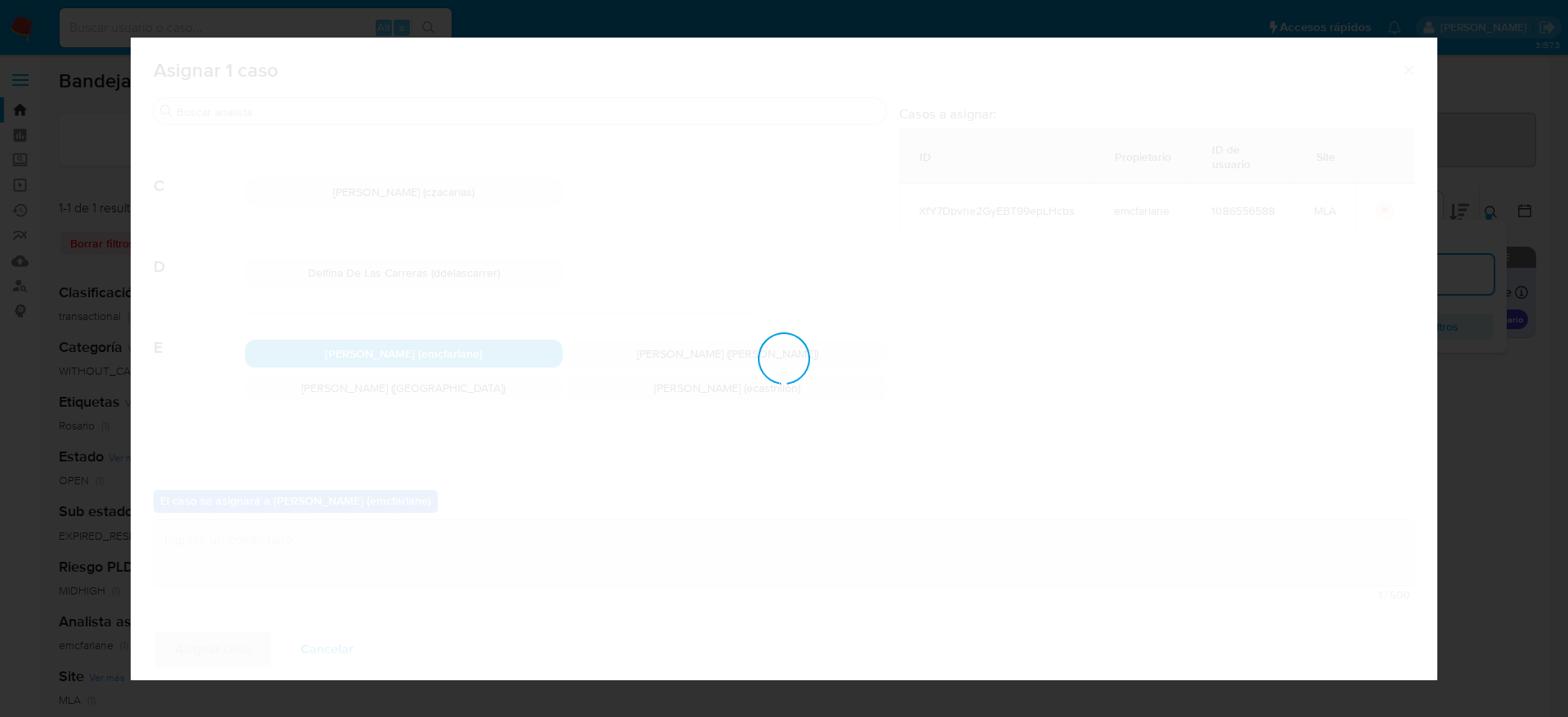
checkbox input "false"
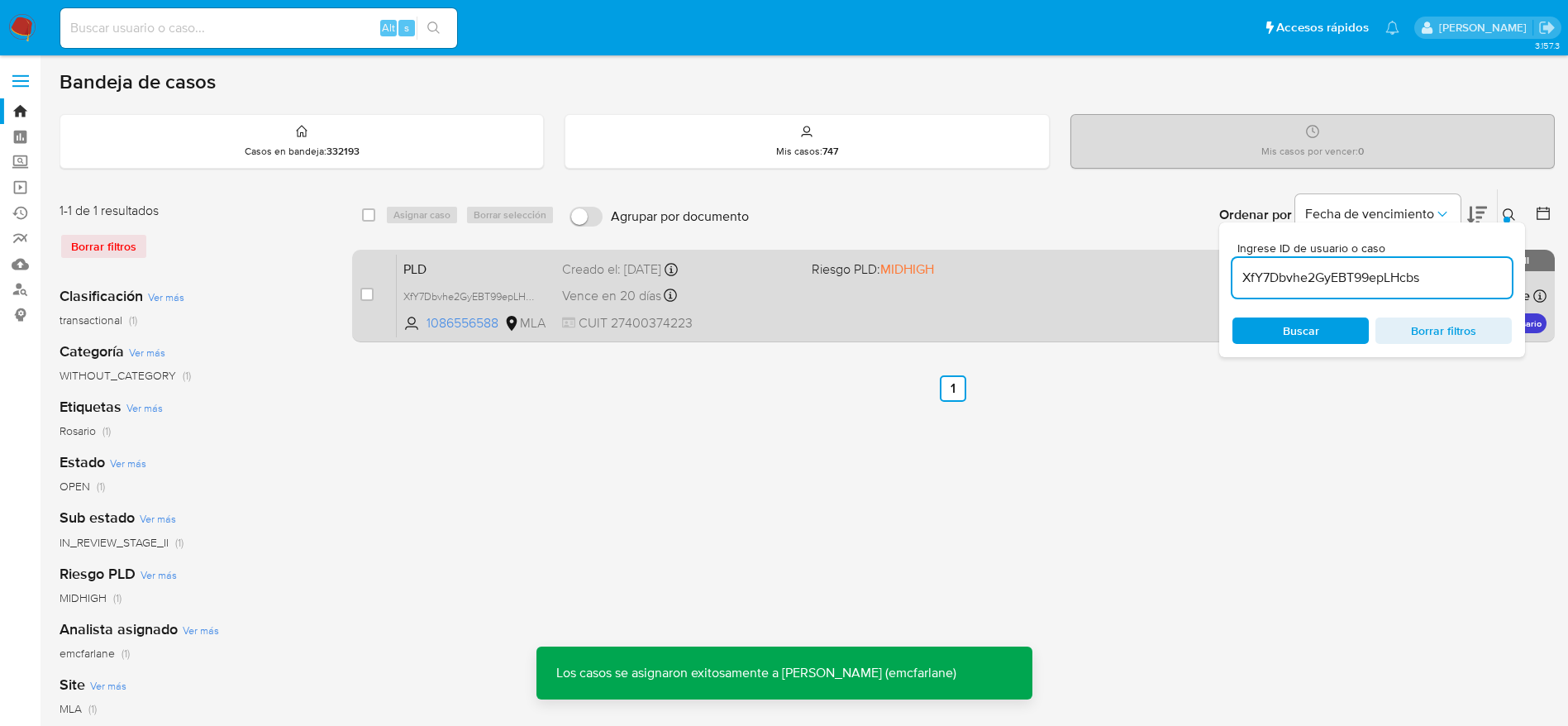
click at [817, 313] on div "PLD XfY7Dbvhe2GyEBT99epLHcbs 1086556588 MLA Riesgo PLD: MIDHIGH Creado el: 12/0…" at bounding box center [971, 295] width 1150 height 83
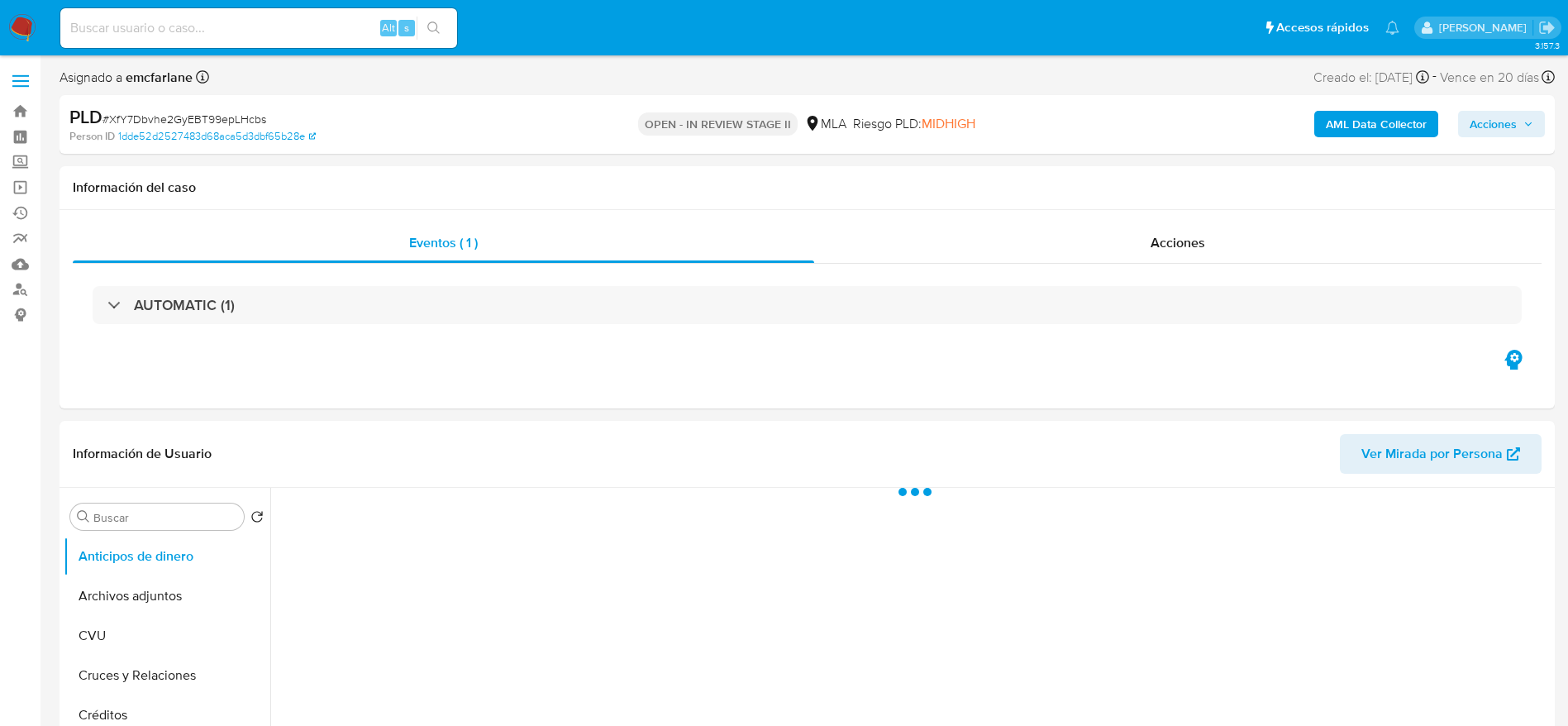
click at [1502, 118] on span "Acciones" at bounding box center [1493, 124] width 47 height 26
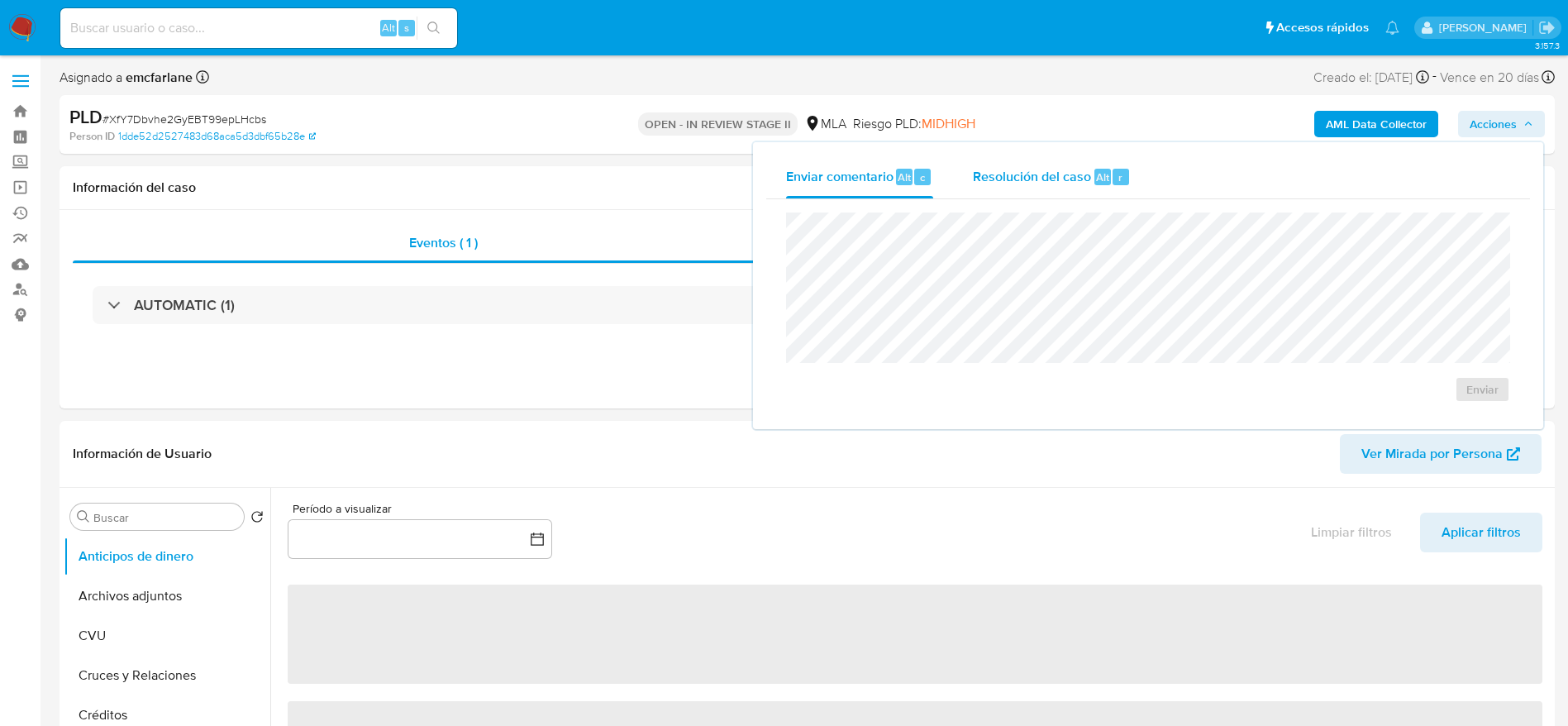
select select "10"
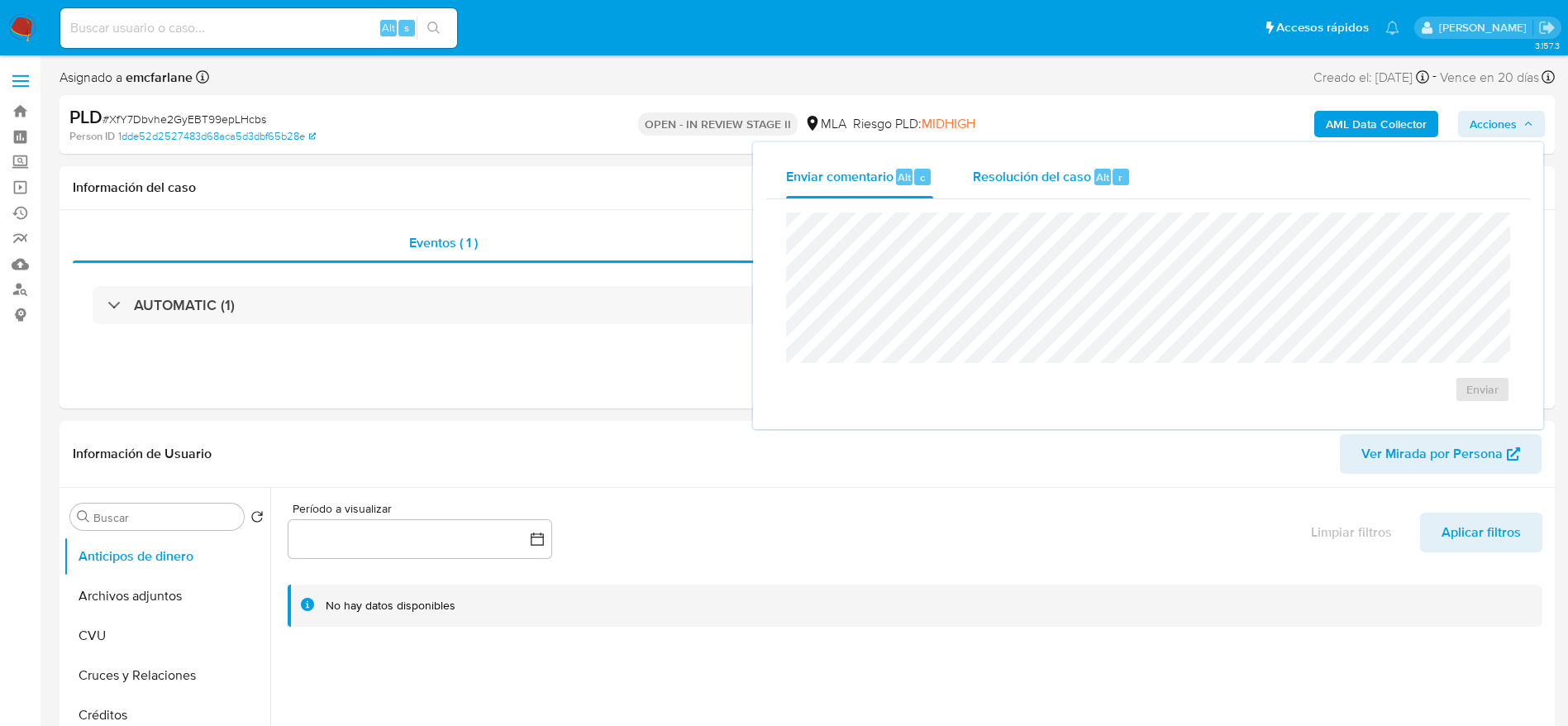
drag, startPoint x: 1067, startPoint y: 182, endPoint x: 1068, endPoint y: 192, distance: 10.0
click at [1067, 182] on span "Resolución del caso" at bounding box center [1031, 176] width 118 height 19
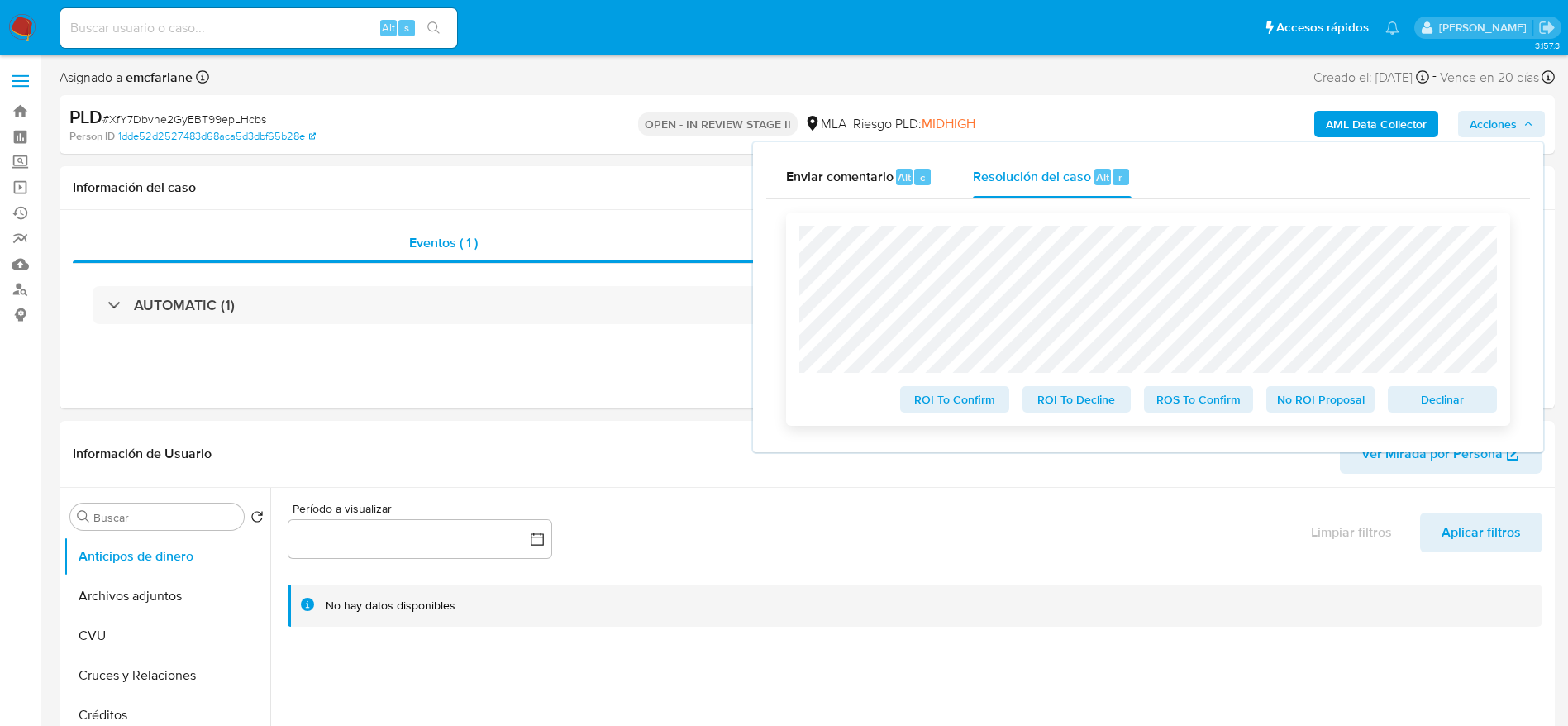
click at [1440, 411] on span "Declinar" at bounding box center [1442, 399] width 86 height 24
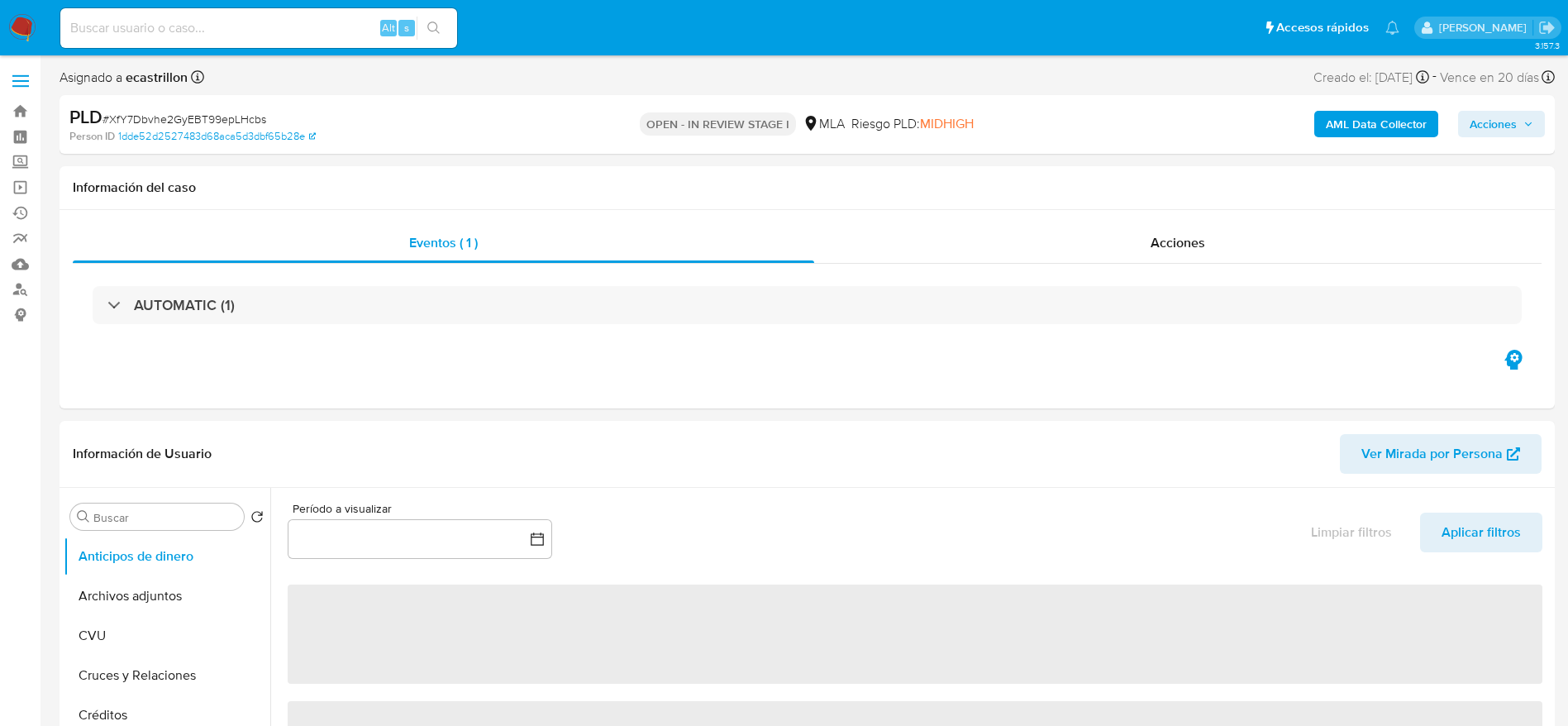
select select "10"
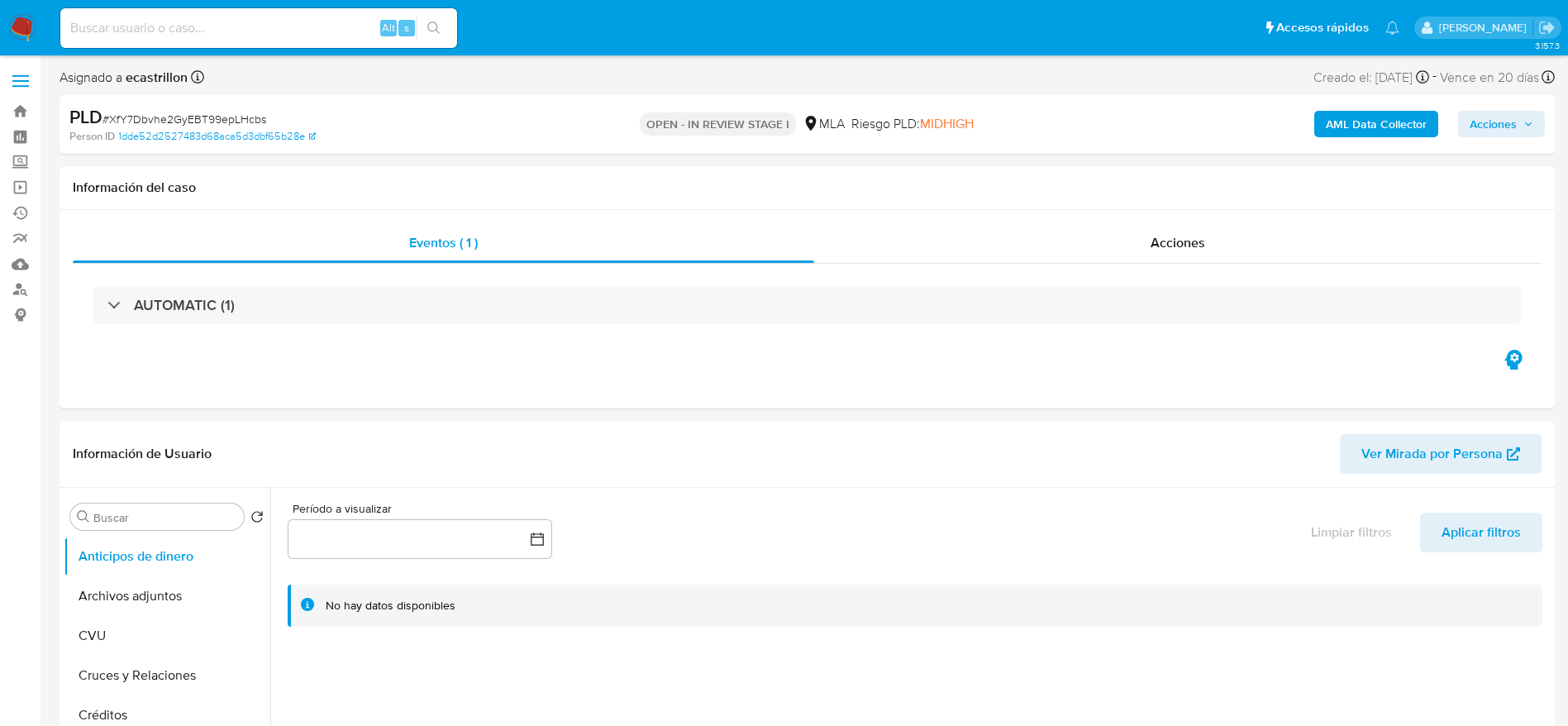
click at [185, 113] on span "# XfY7Dbvhe2GyEBT99epLHcbs" at bounding box center [184, 119] width 164 height 17
copy span "XfY7Dbvhe2GyEBT99epLHcbs"
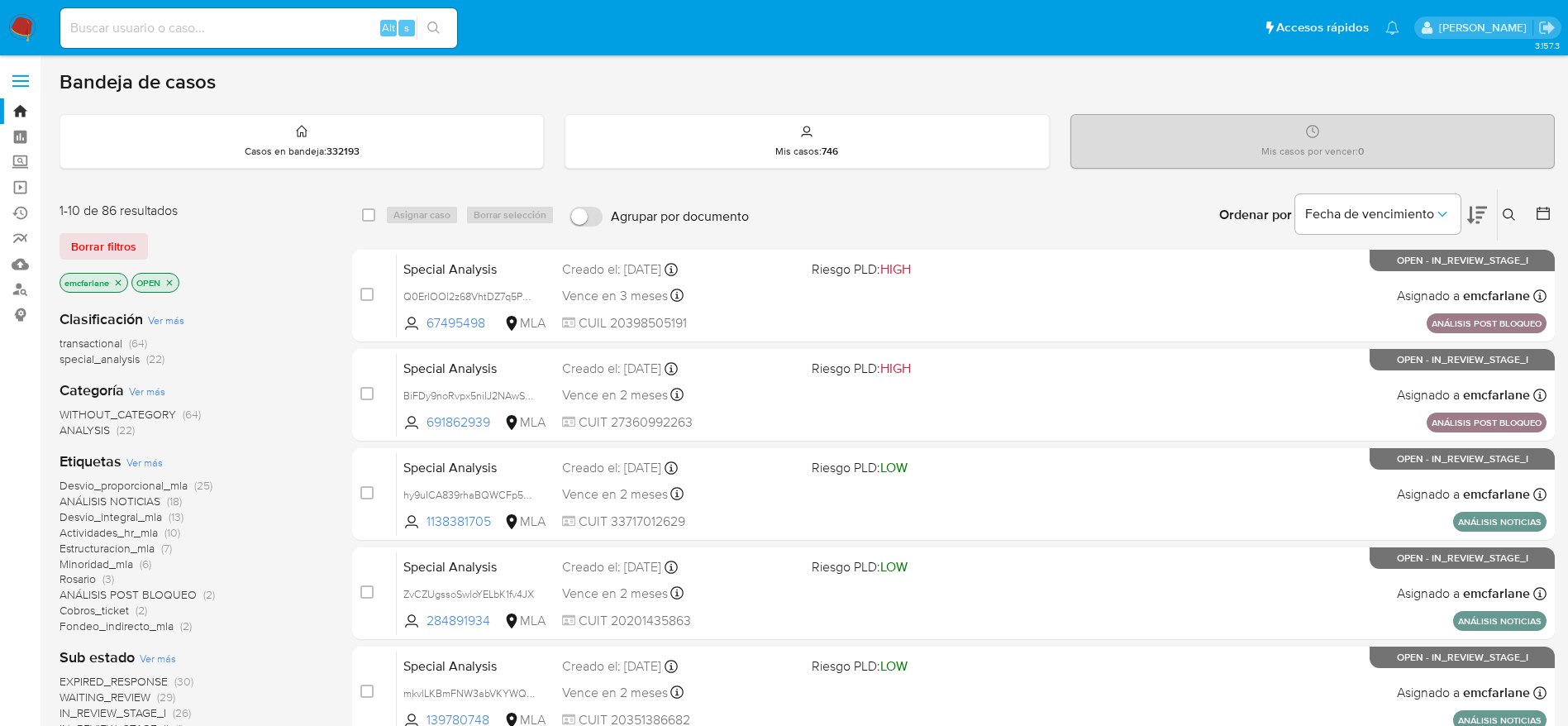
drag, startPoint x: 113, startPoint y: 234, endPoint x: 283, endPoint y: 222, distance: 170.4
click at [113, 235] on span "Borrar filtros" at bounding box center [104, 246] width 66 height 24
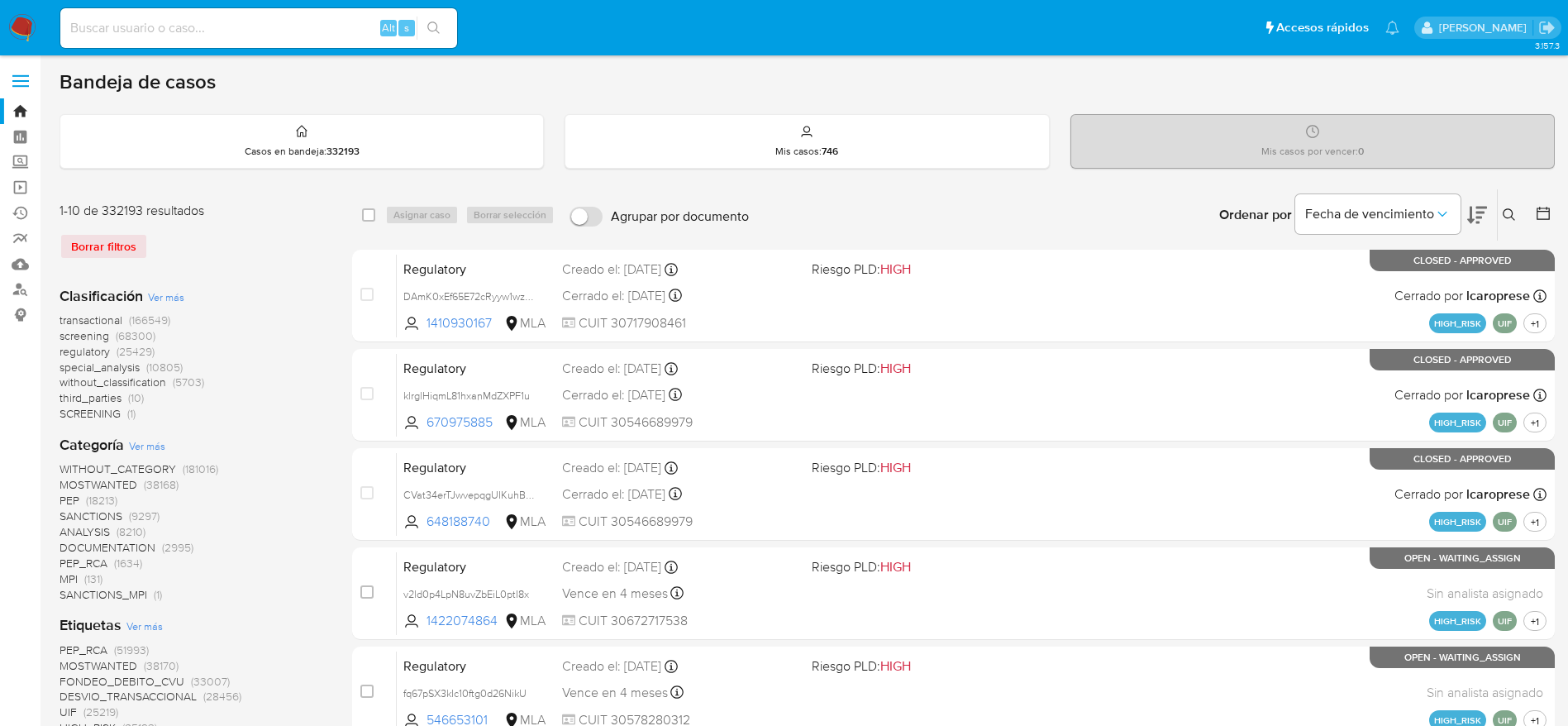
click at [1518, 217] on button at bounding box center [1511, 215] width 27 height 20
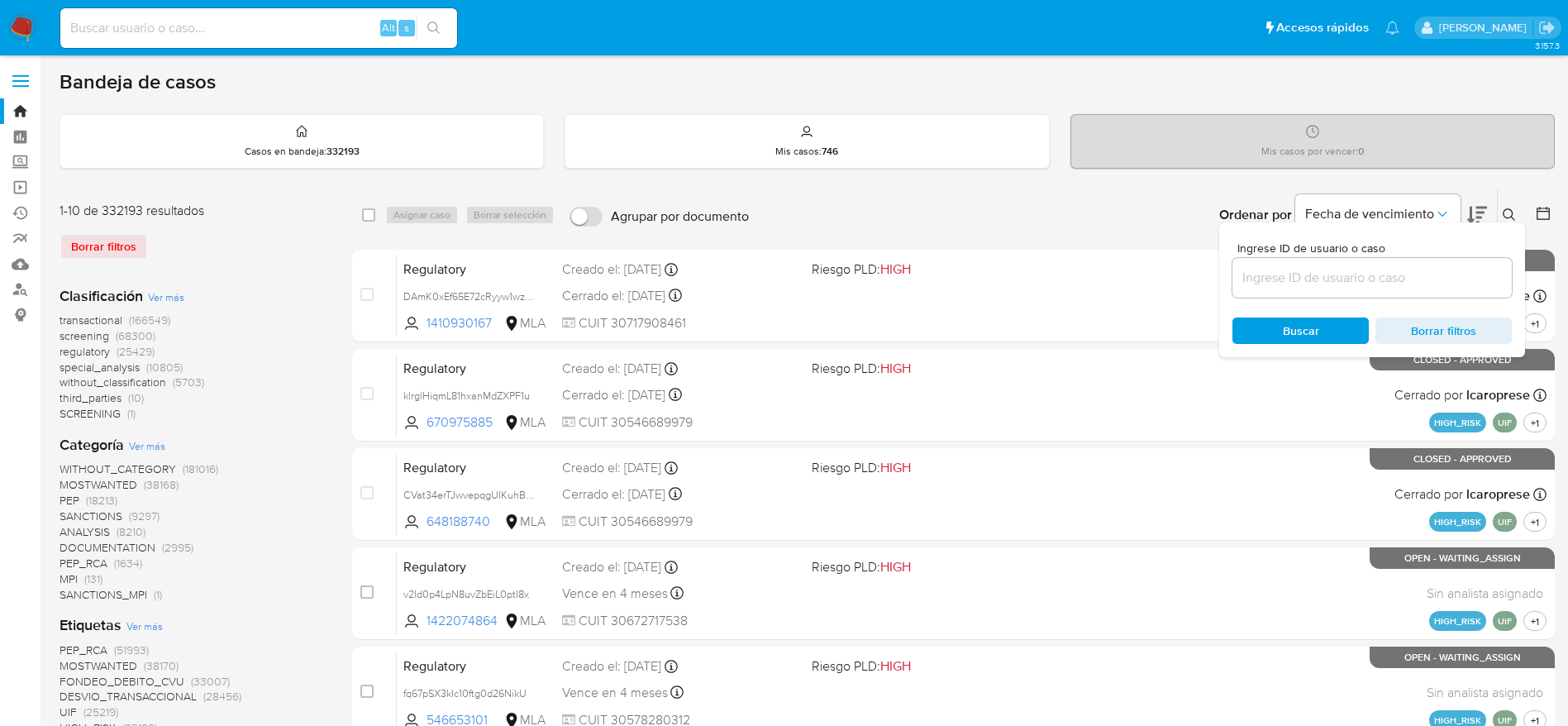
click at [1281, 270] on input at bounding box center [1371, 278] width 280 height 22
type input "XfY7Dbvhe2GyEBT99epLHcbs"
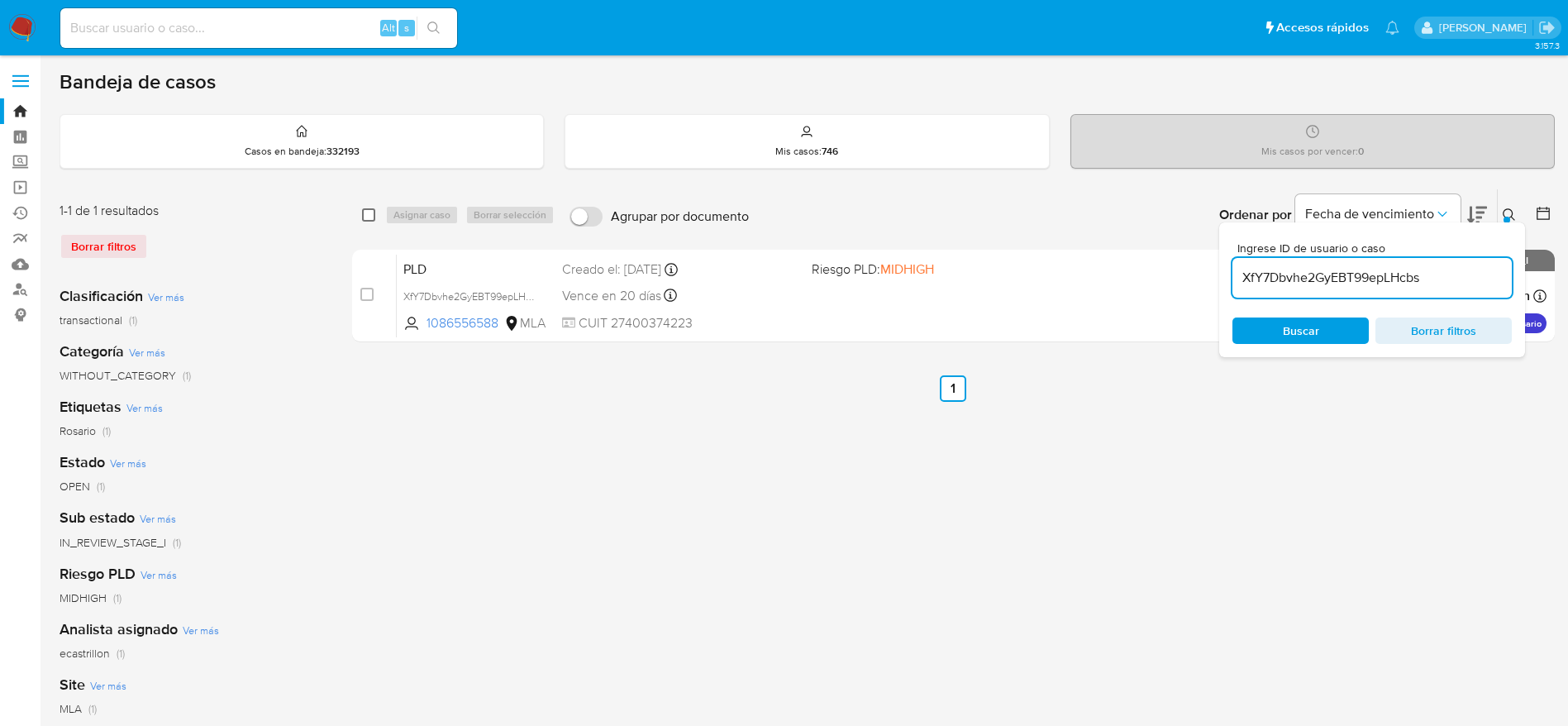
click at [372, 213] on input "checkbox" at bounding box center [369, 215] width 13 height 13
checkbox input "true"
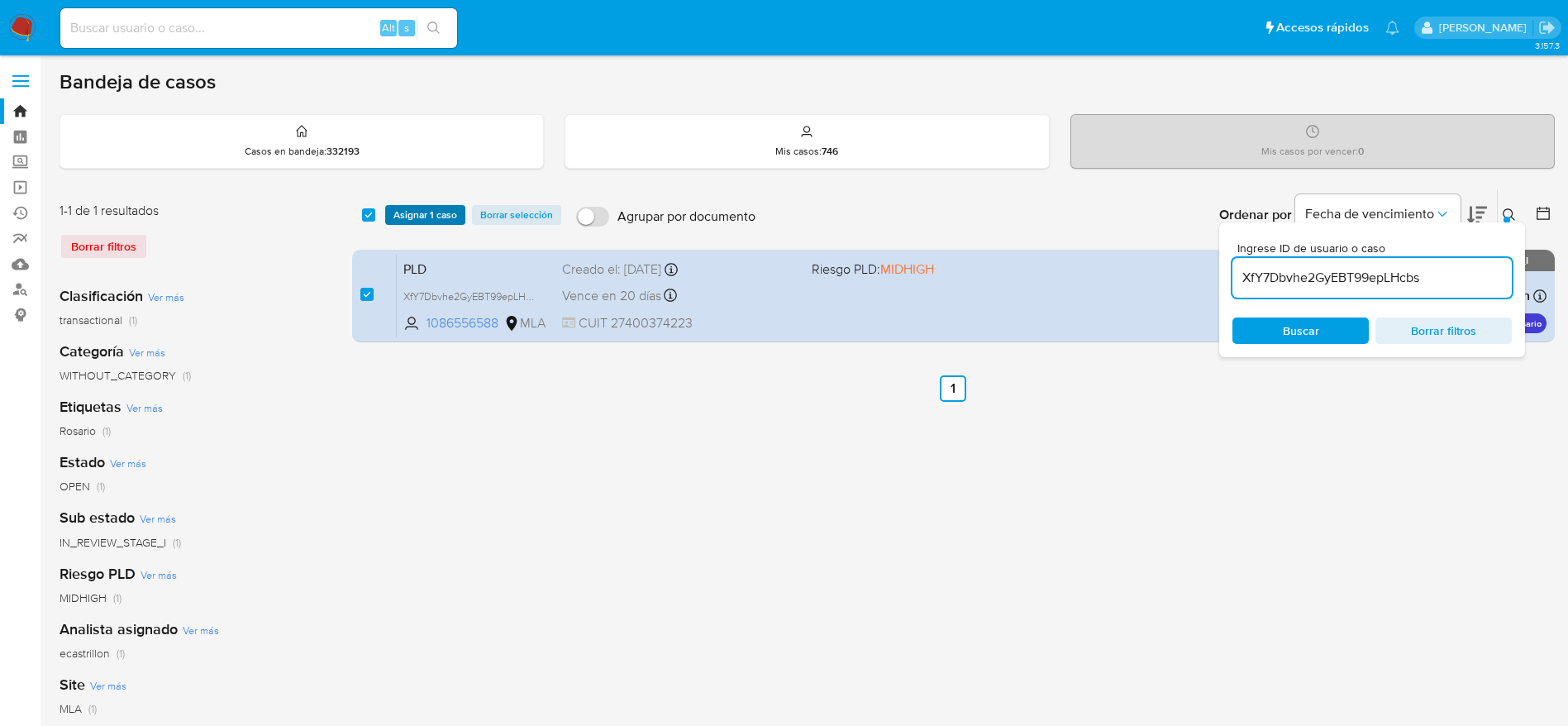
click at [428, 218] on span "Asignar 1 caso" at bounding box center [425, 215] width 64 height 17
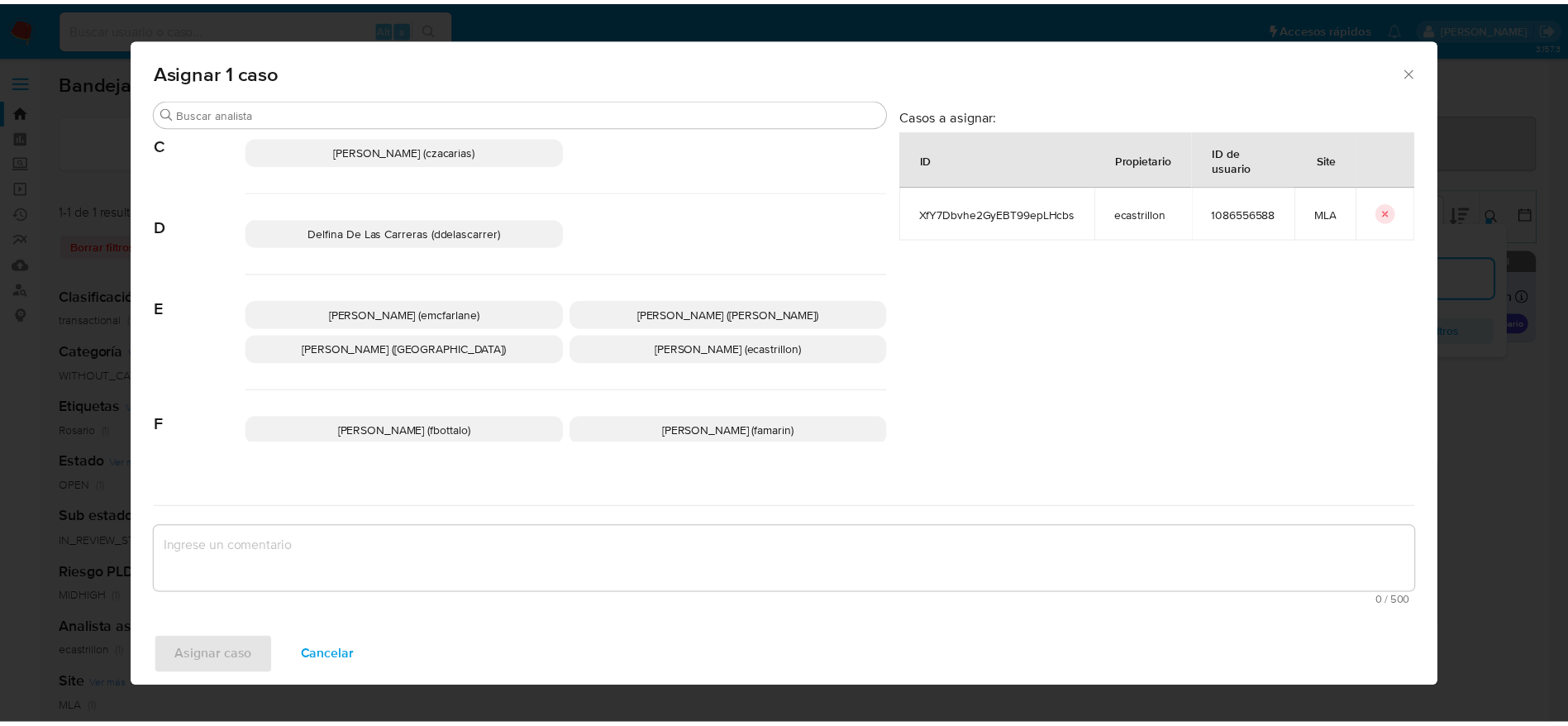
scroll to position [248, 0]
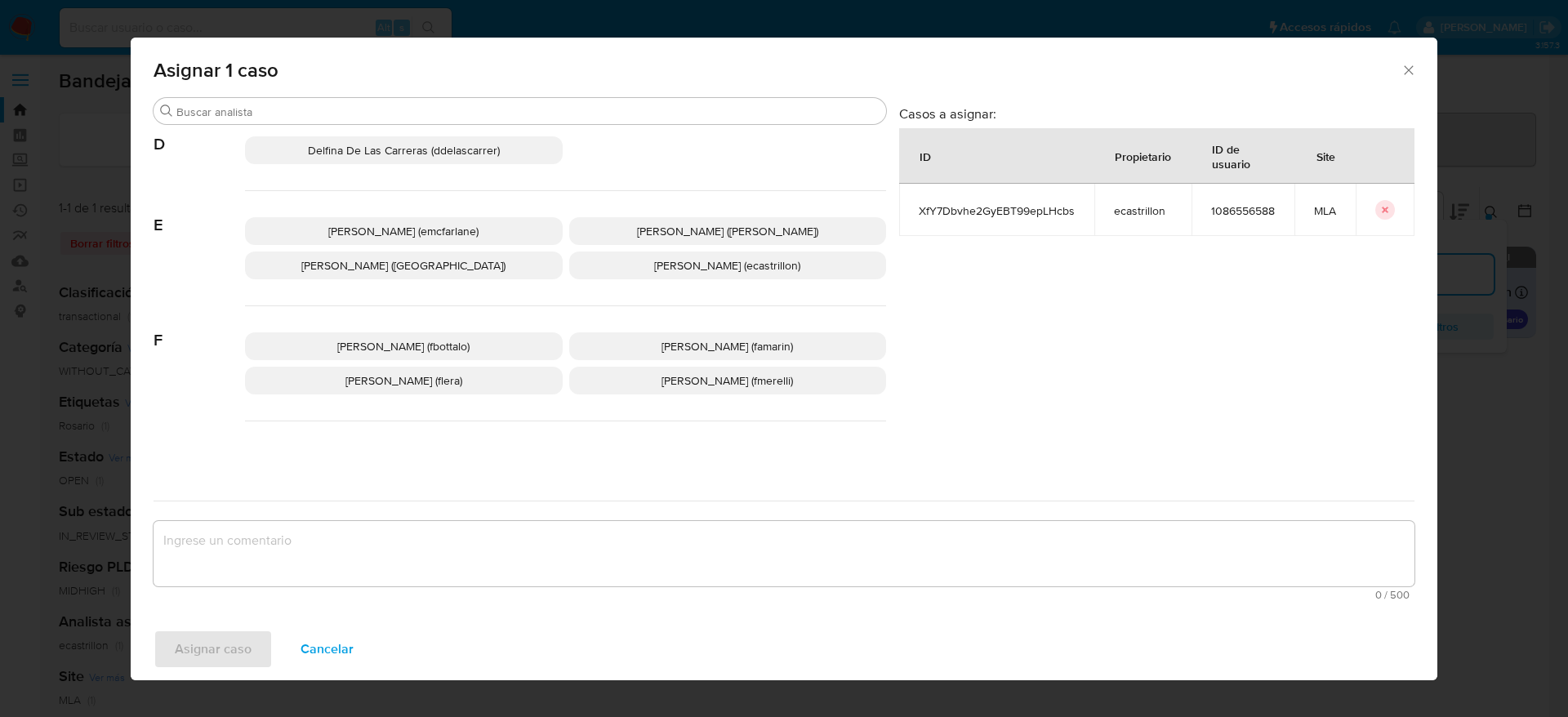
click at [421, 224] on span "[PERSON_NAME] (emcfarlane)" at bounding box center [403, 232] width 150 height 17
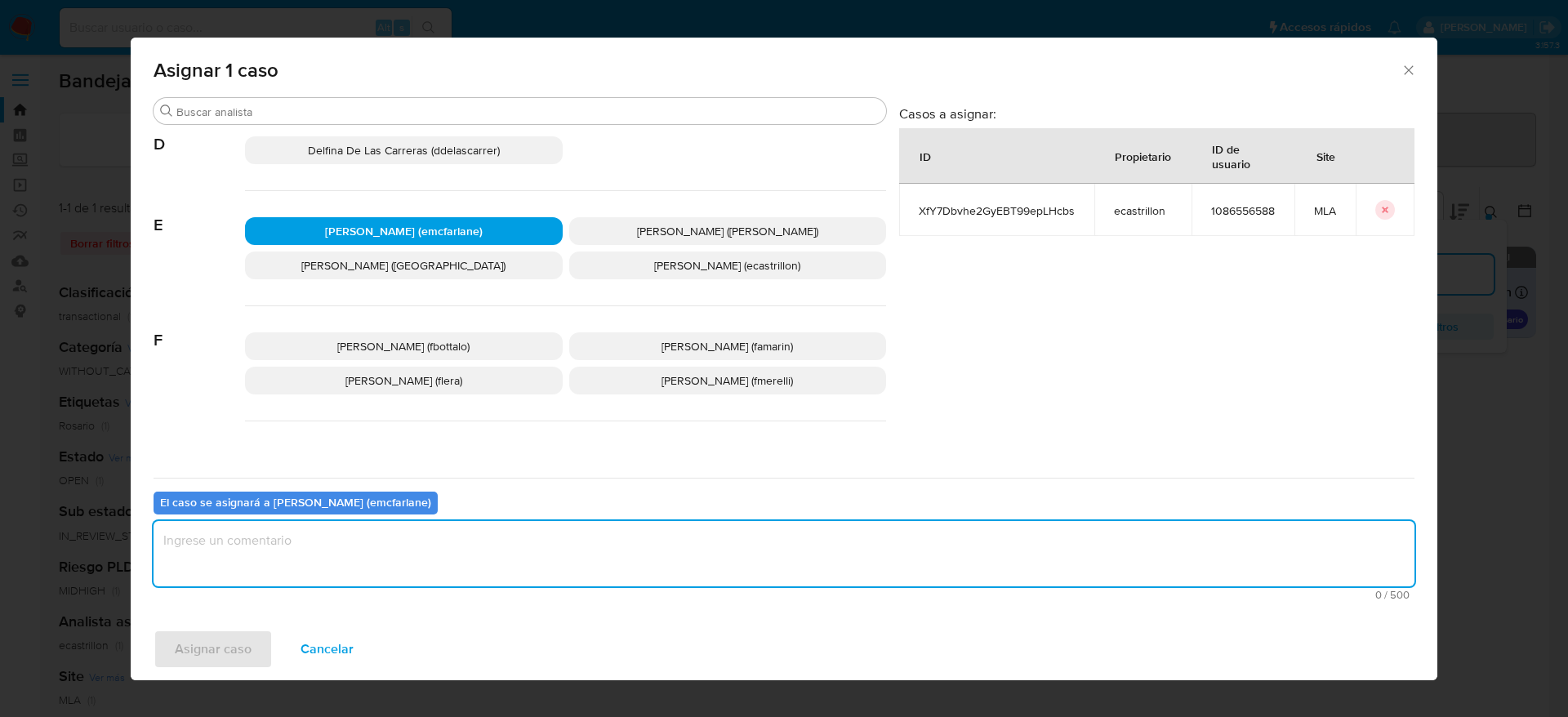
drag, startPoint x: 353, startPoint y: 541, endPoint x: 216, endPoint y: 612, distance: 154.3
click at [351, 542] on textarea "assign-modal" at bounding box center [784, 554] width 1261 height 66
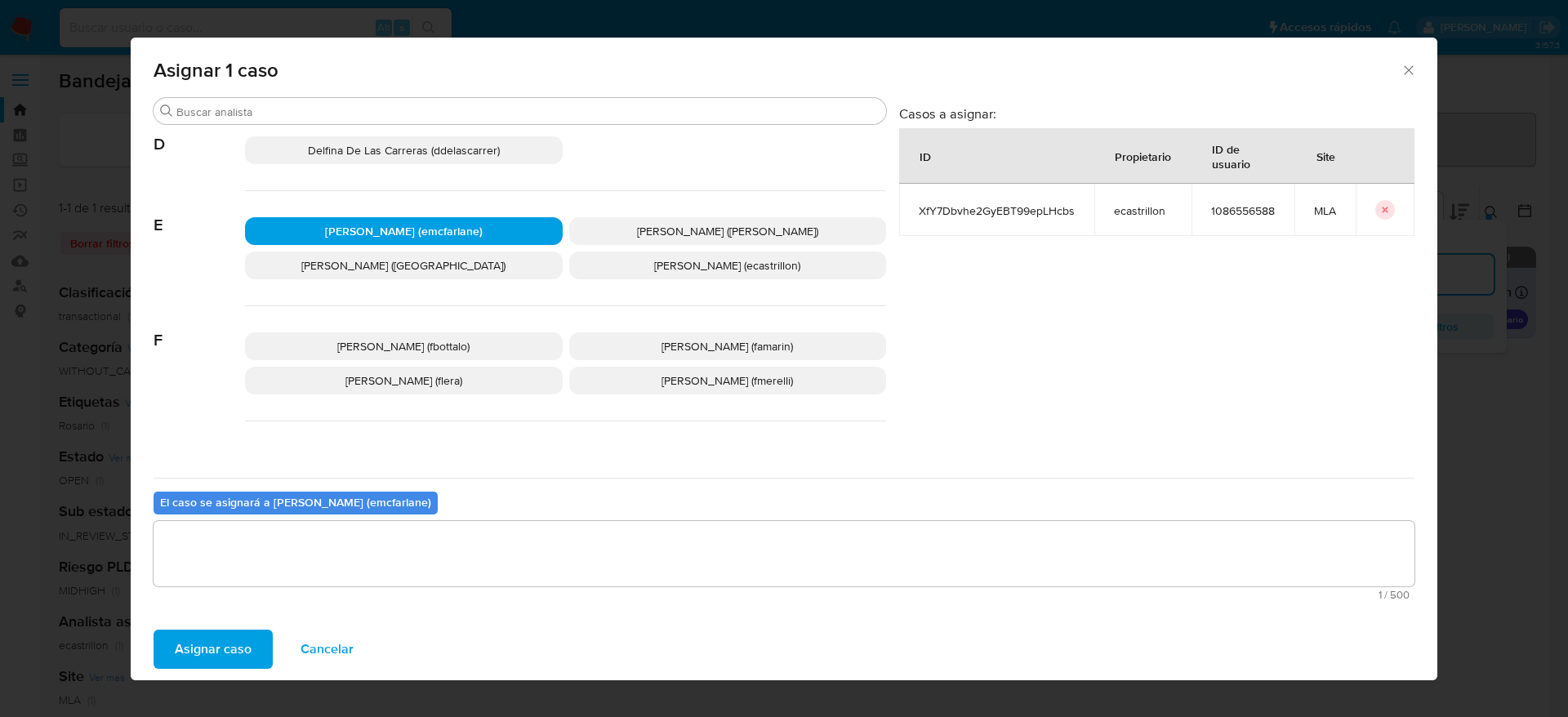
click at [201, 632] on span "Asignar caso" at bounding box center [213, 649] width 76 height 36
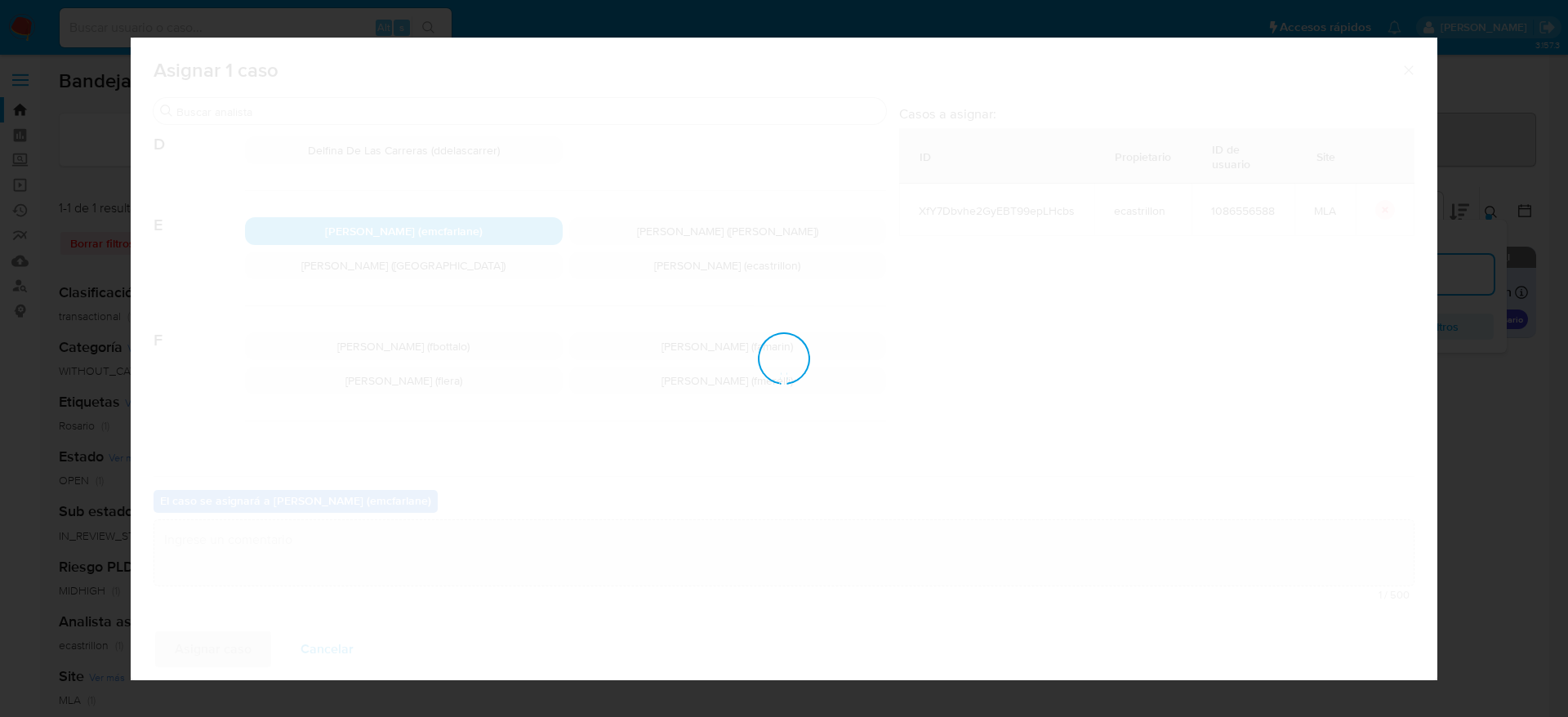
checkbox input "false"
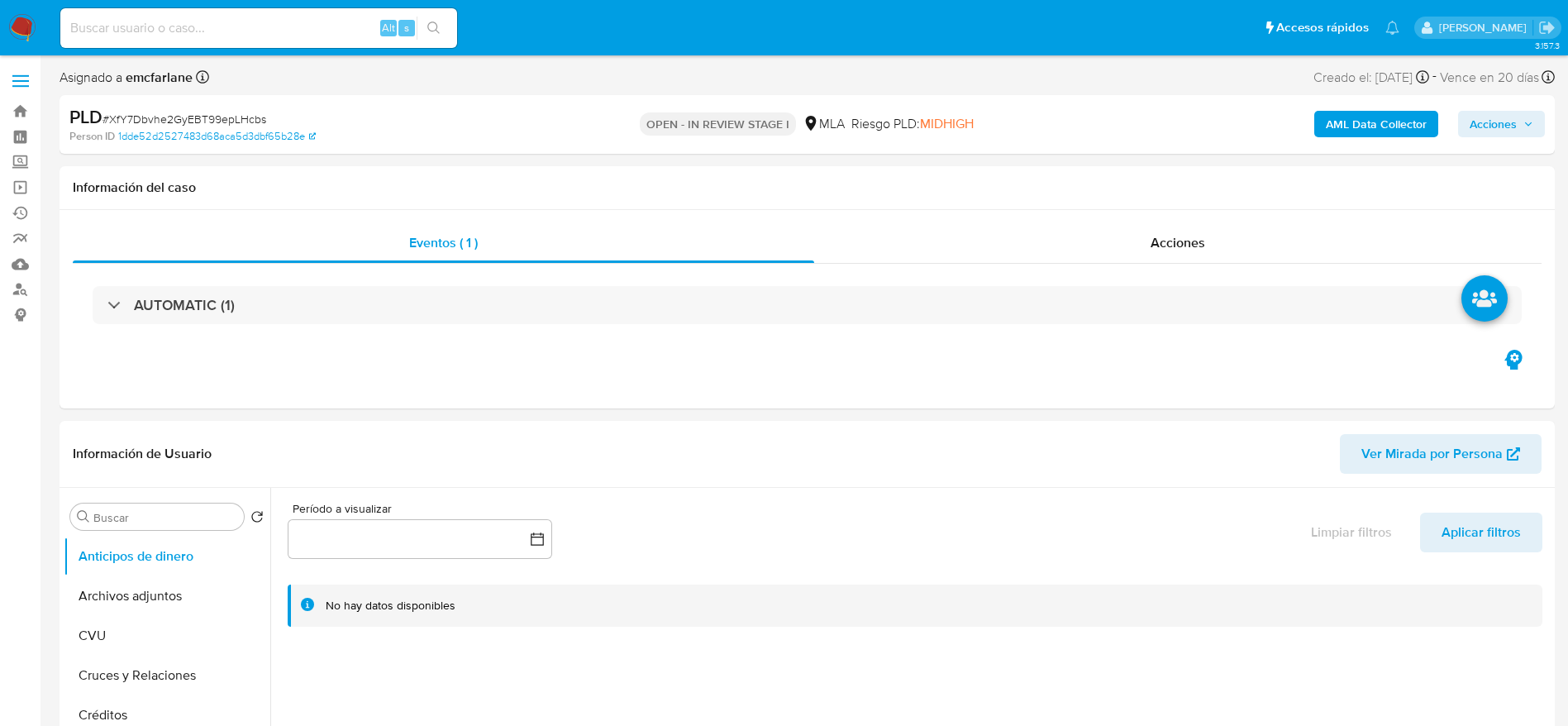
select select "10"
drag, startPoint x: 149, startPoint y: 610, endPoint x: 323, endPoint y: 544, distance: 186.1
click at [149, 609] on button "Archivos adjuntos" at bounding box center [167, 596] width 207 height 39
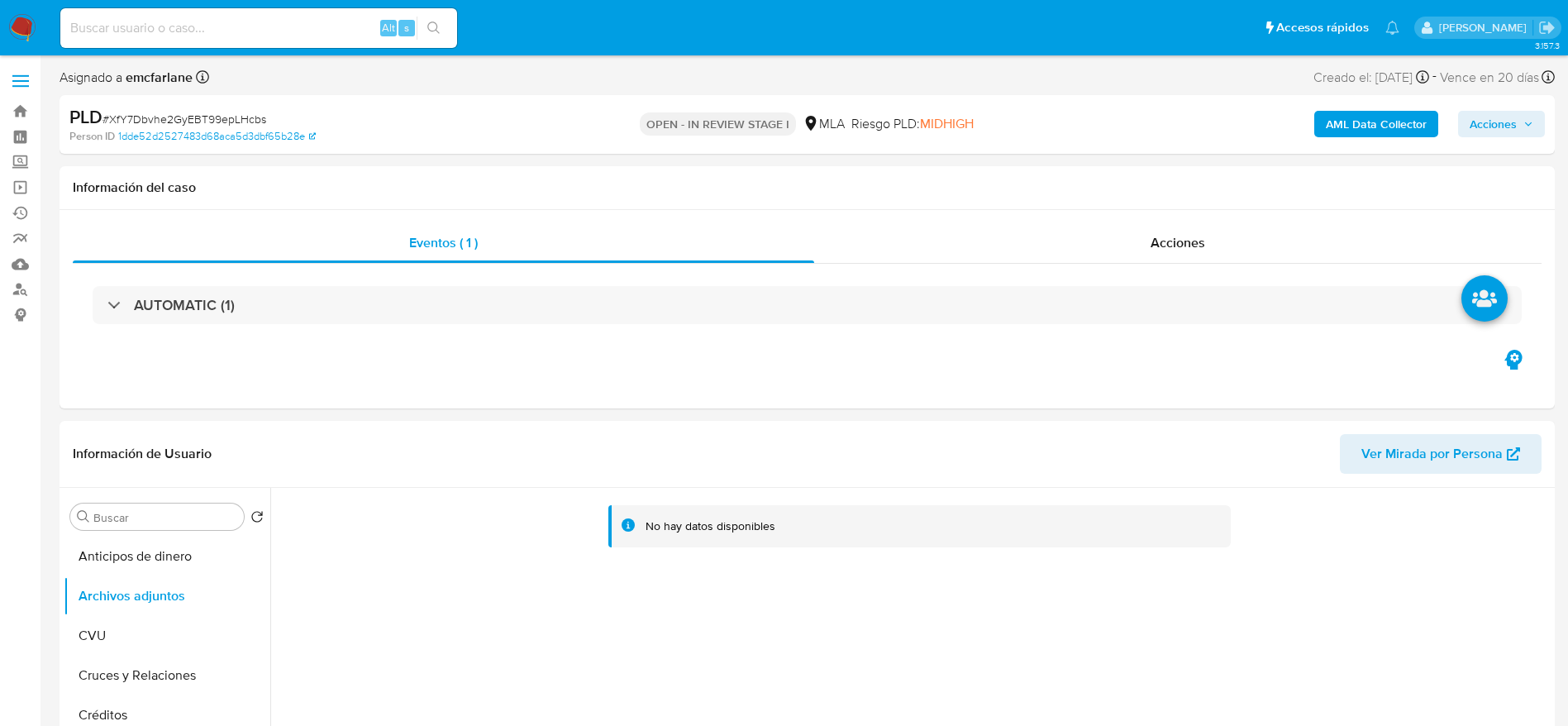
click at [1347, 129] on b "AML Data Collector" at bounding box center [1376, 124] width 101 height 26
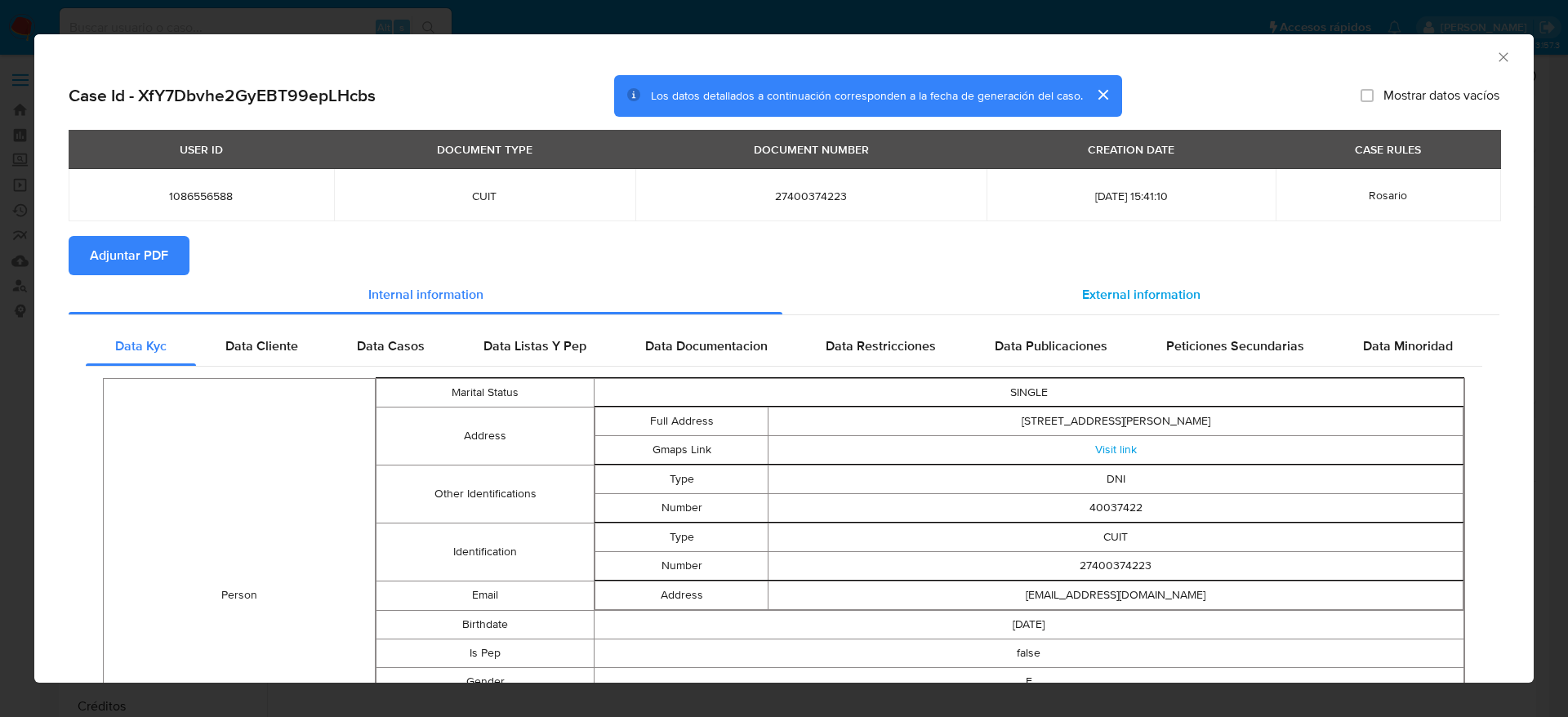
click at [1121, 299] on span "External information" at bounding box center [1141, 294] width 119 height 19
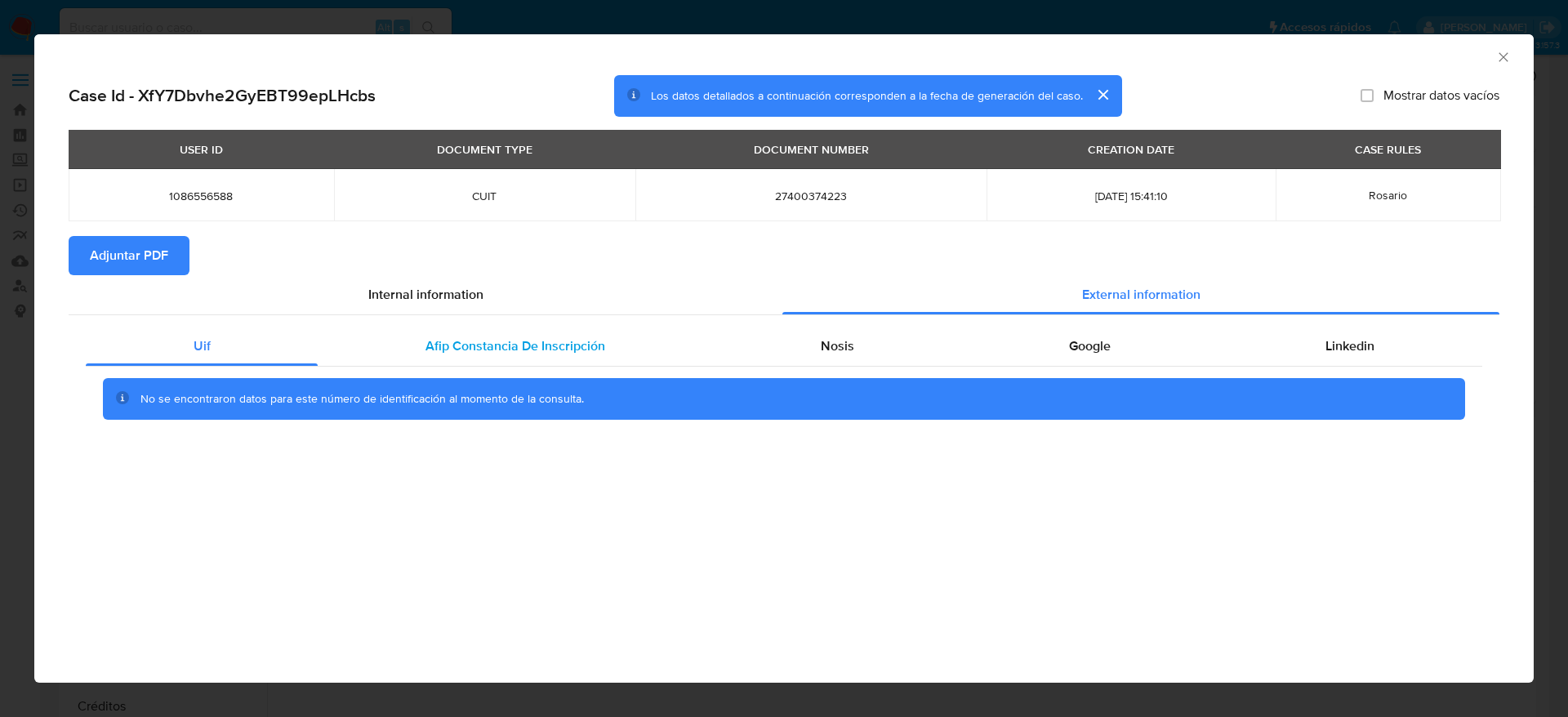
click at [517, 340] on span "Afip Constancia De Inscripción" at bounding box center [515, 345] width 179 height 19
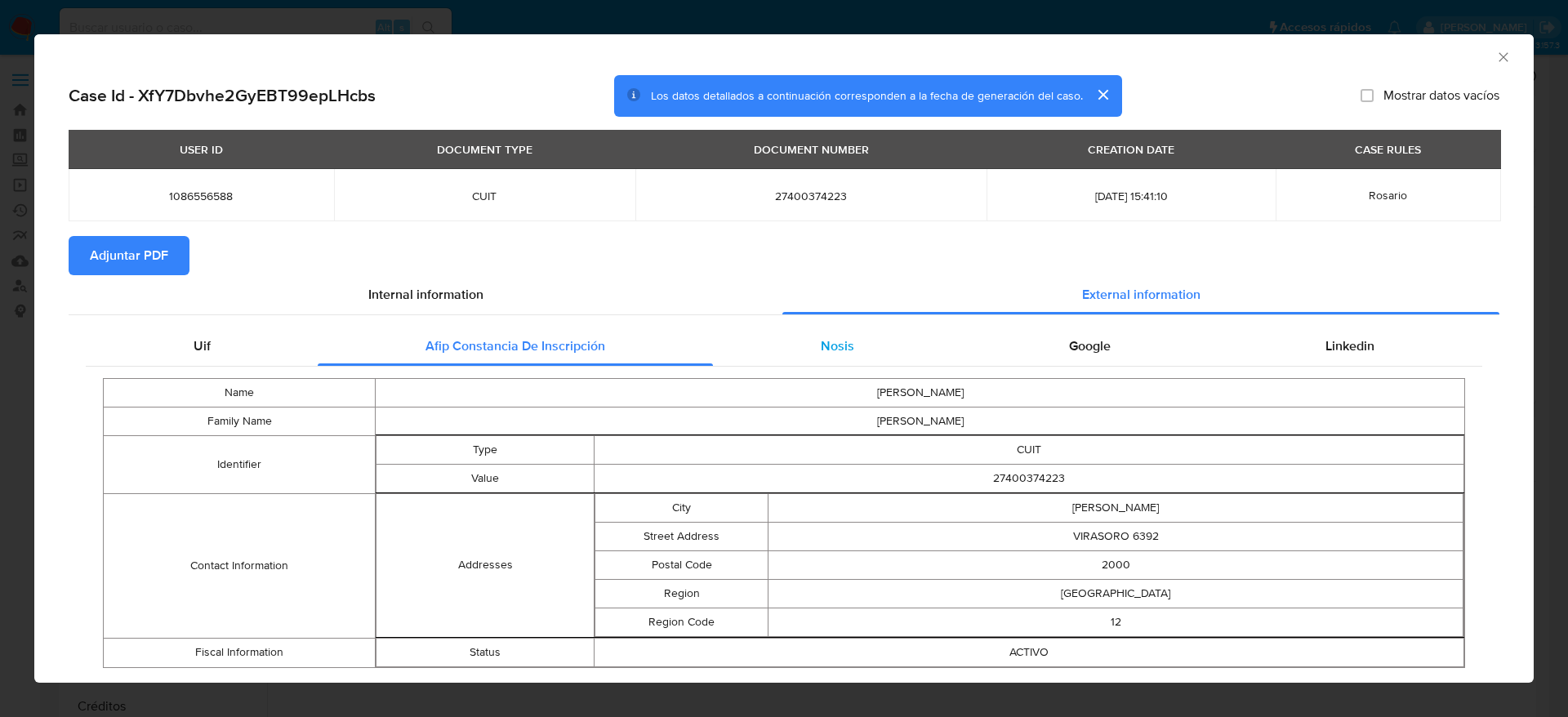
click at [821, 349] on span "Nosis" at bounding box center [838, 345] width 33 height 19
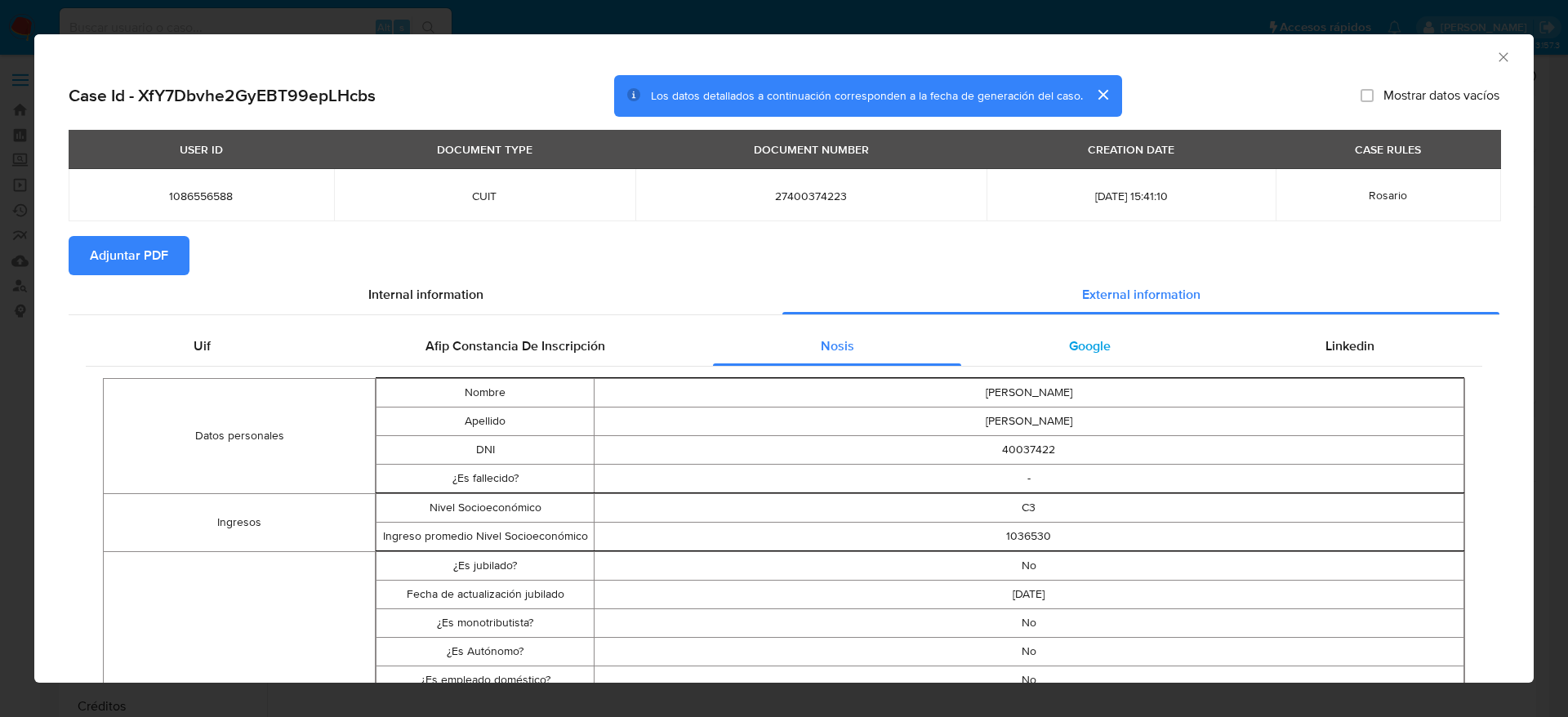
click at [1072, 340] on span "Google" at bounding box center [1090, 345] width 42 height 19
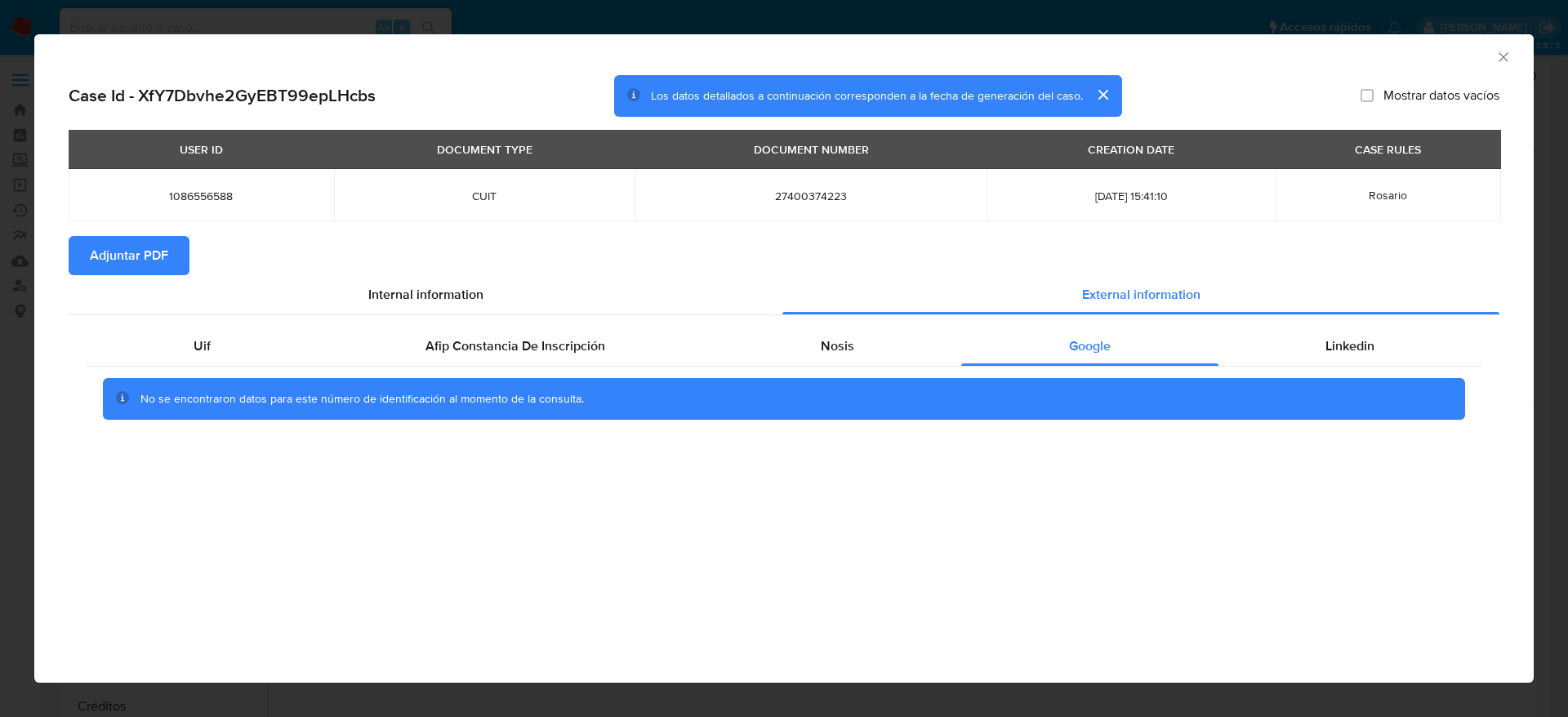
click at [1326, 370] on div "No se encontraron datos para este número de identificación al momento de la con…" at bounding box center [784, 399] width 1397 height 66
click at [1332, 347] on span "Linkedin" at bounding box center [1350, 345] width 49 height 19
click at [103, 242] on span "Adjuntar PDF" at bounding box center [129, 255] width 78 height 36
click at [1507, 58] on icon "Cerrar ventana" at bounding box center [1504, 57] width 17 height 17
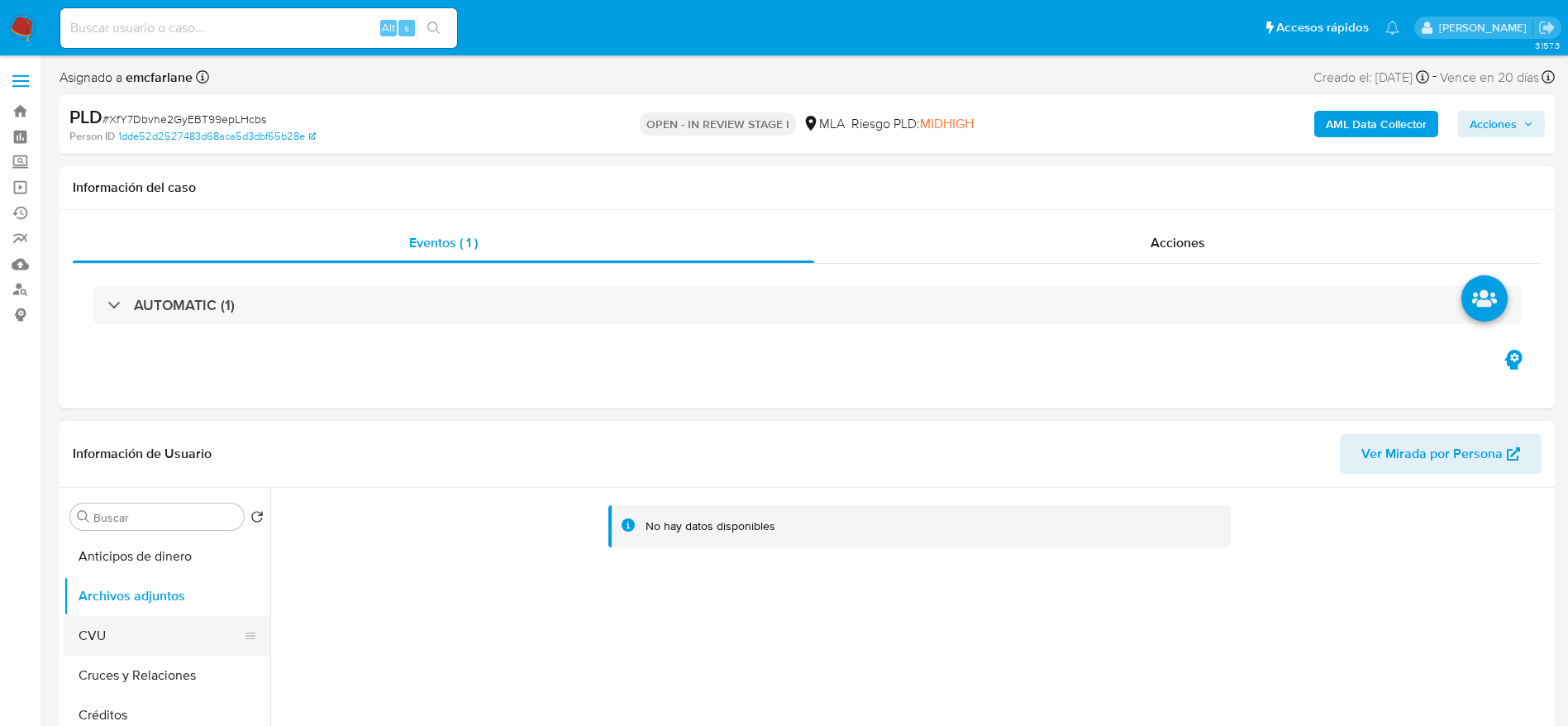
click at [125, 623] on button "CVU" at bounding box center [160, 635] width 193 height 39
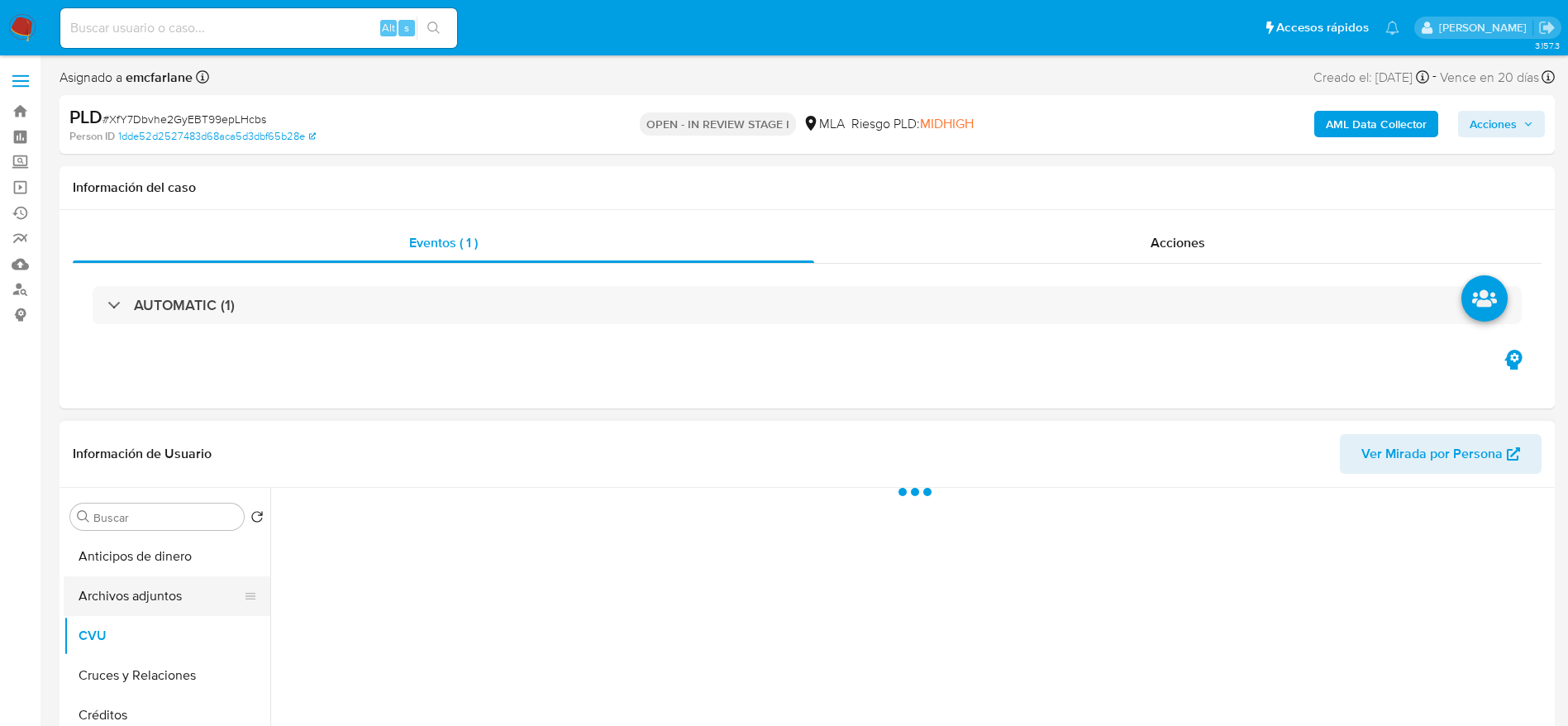
click at [139, 596] on button "Archivos adjuntos" at bounding box center [160, 596] width 193 height 39
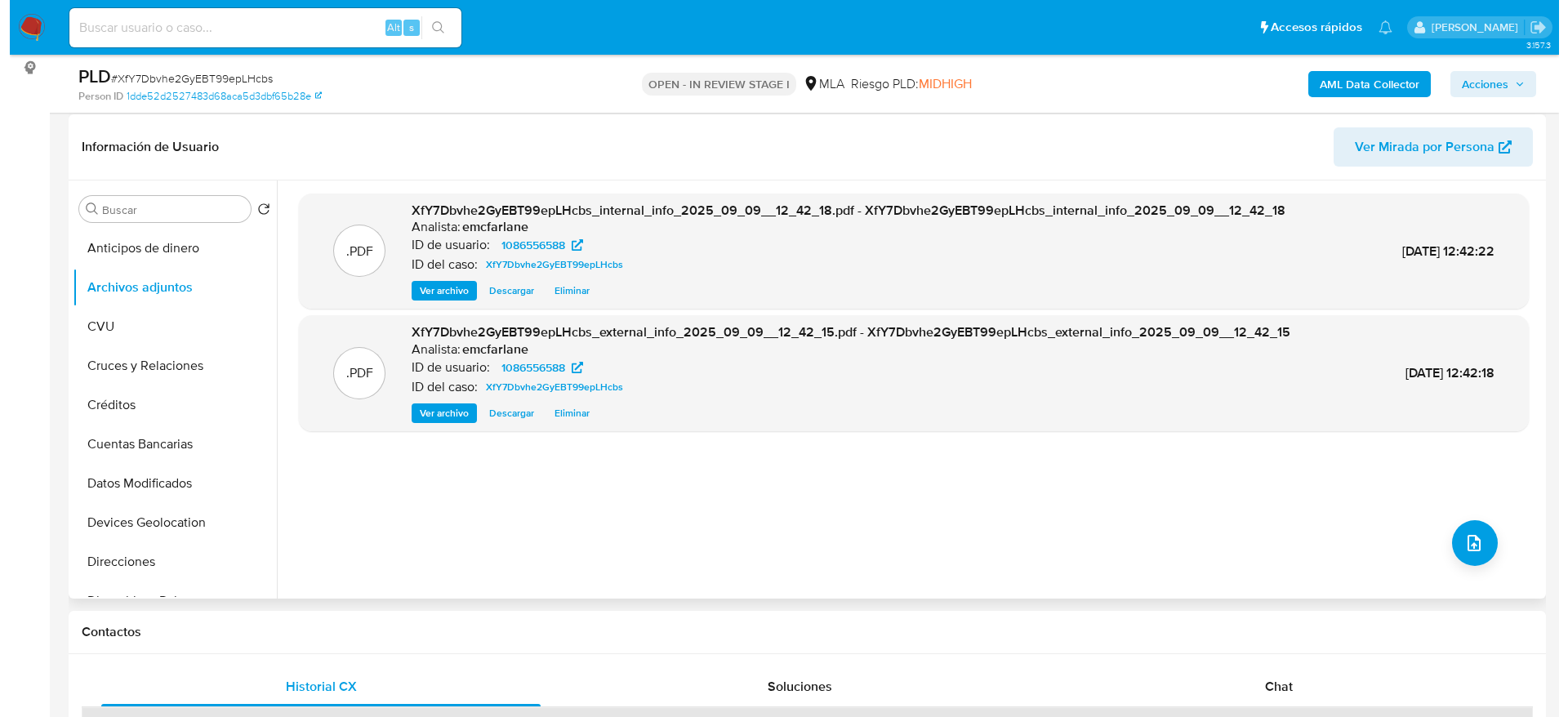
scroll to position [245, 0]
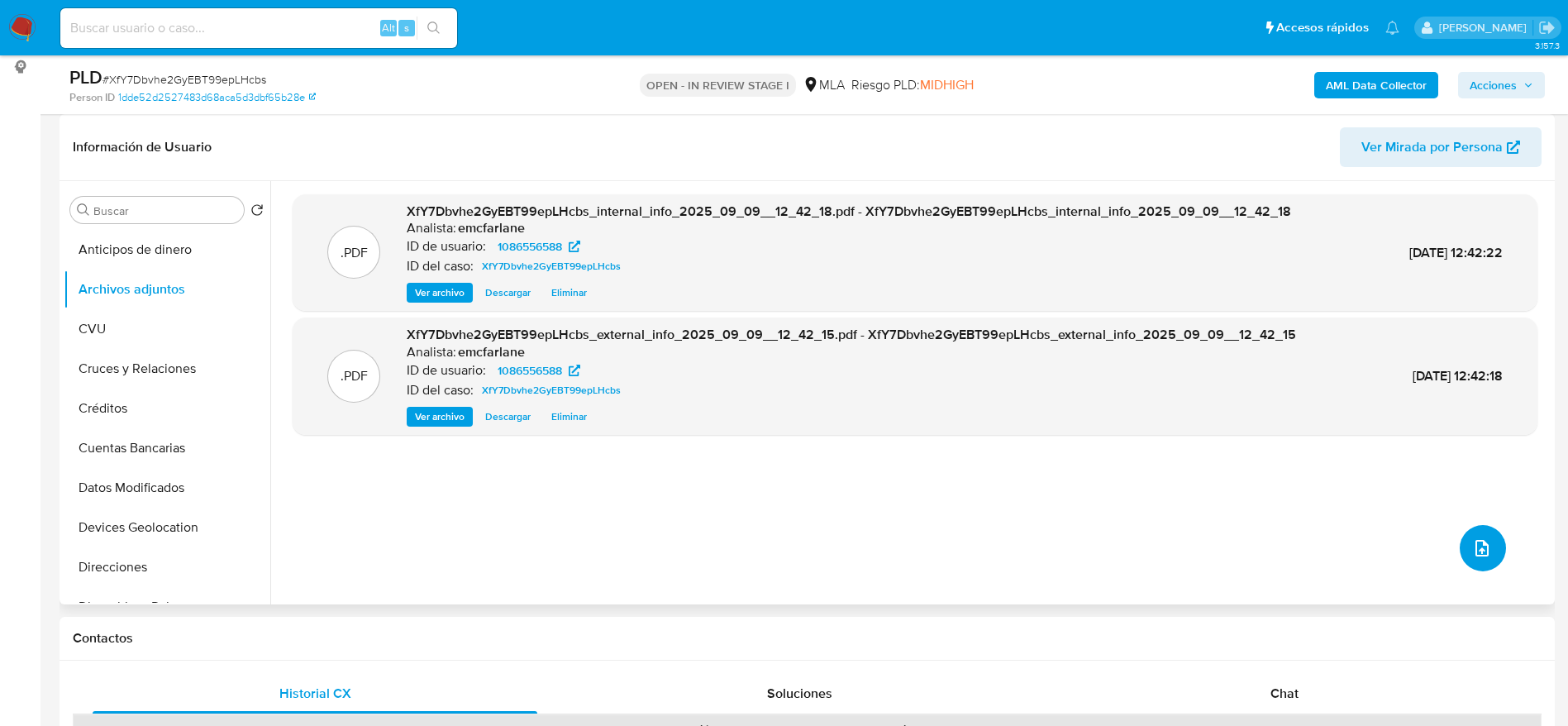
click at [1471, 550] on span "upload-file" at bounding box center [1481, 549] width 20 height 20
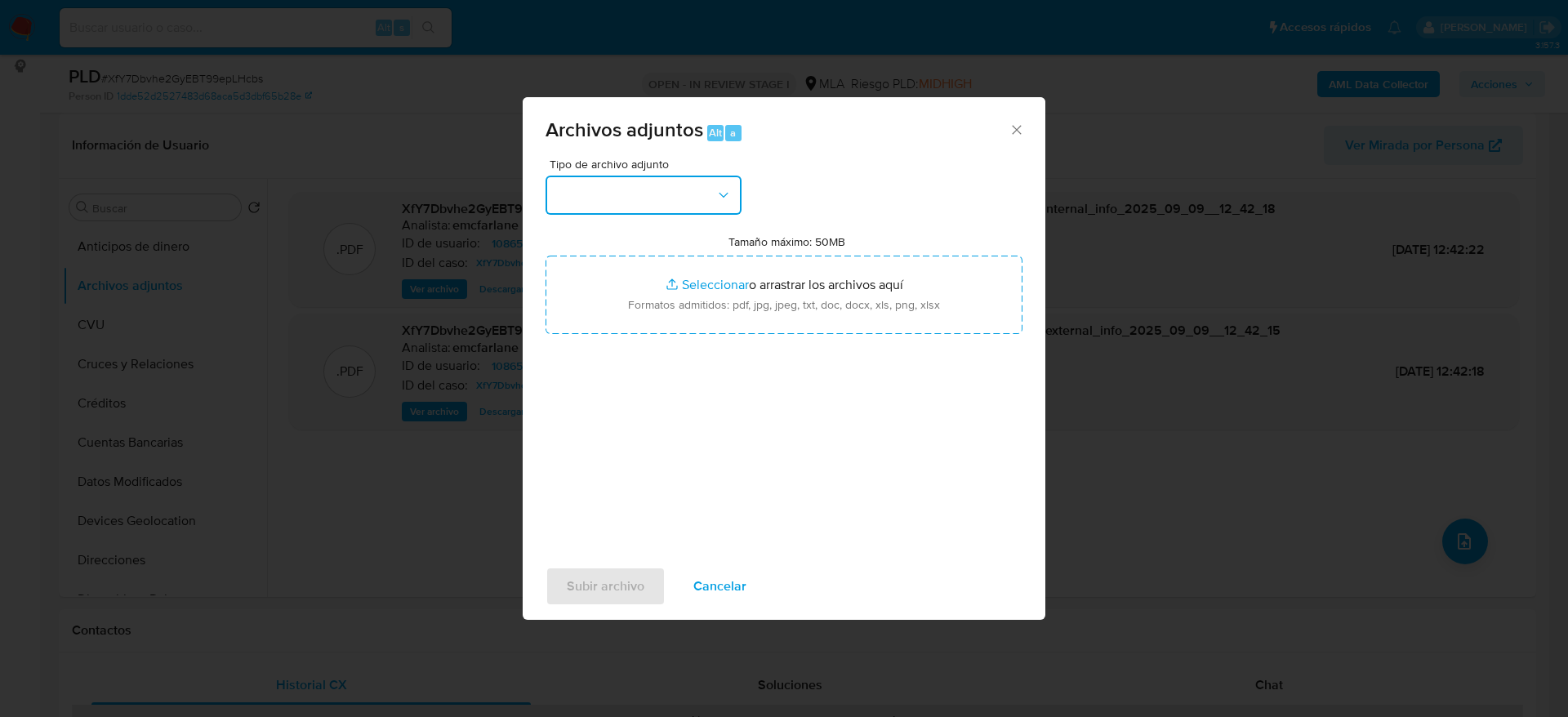
click at [620, 193] on button "button" at bounding box center [643, 195] width 196 height 39
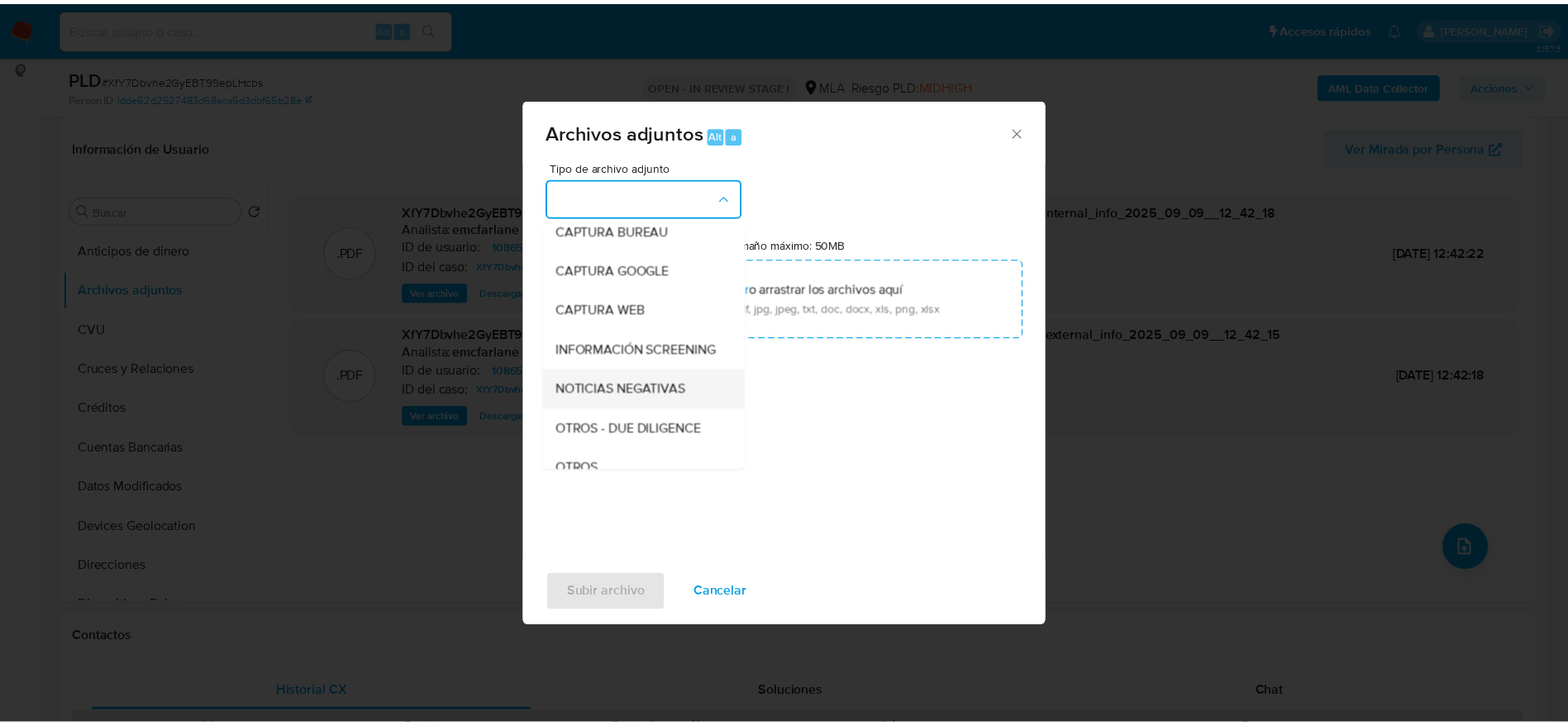
scroll to position [124, 0]
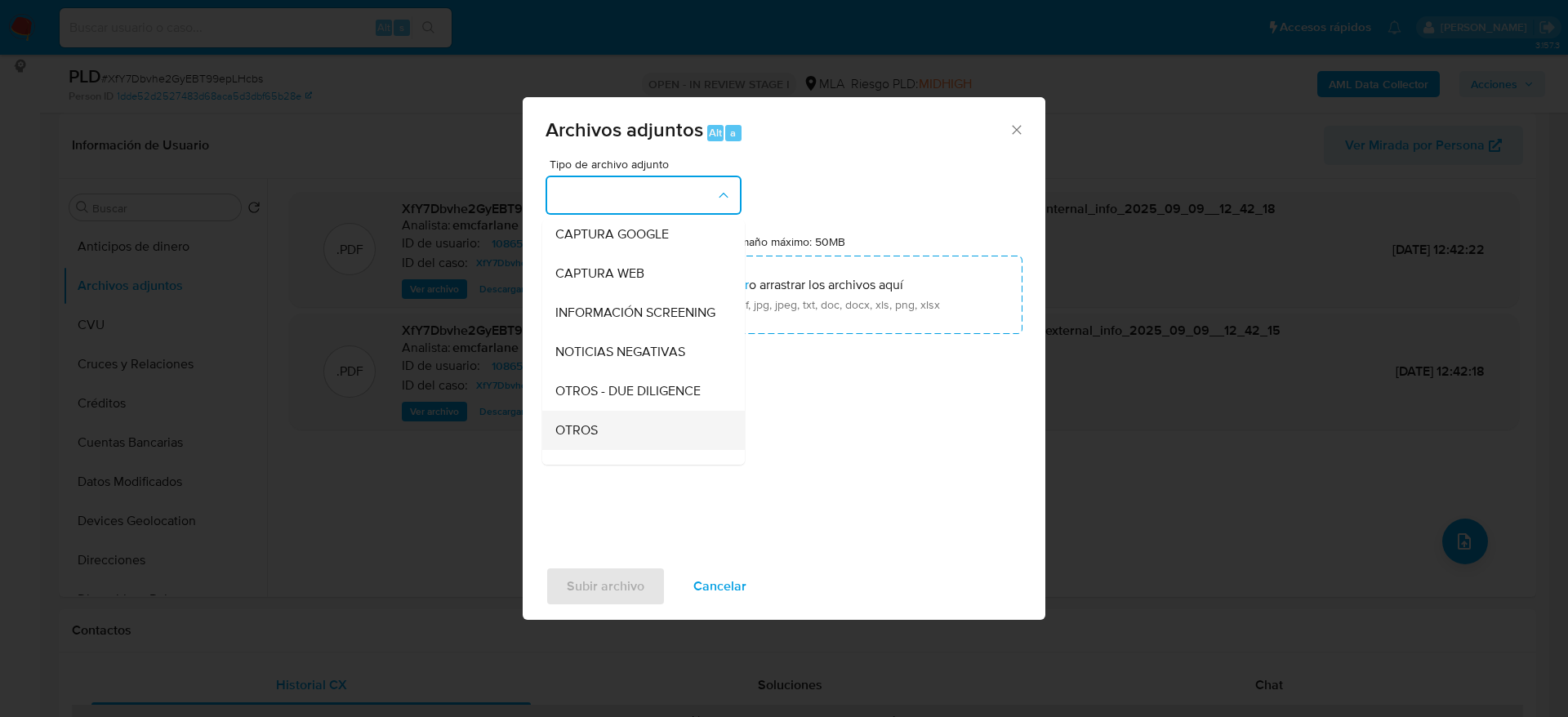
click at [587, 438] on span "OTROS" at bounding box center [576, 431] width 42 height 17
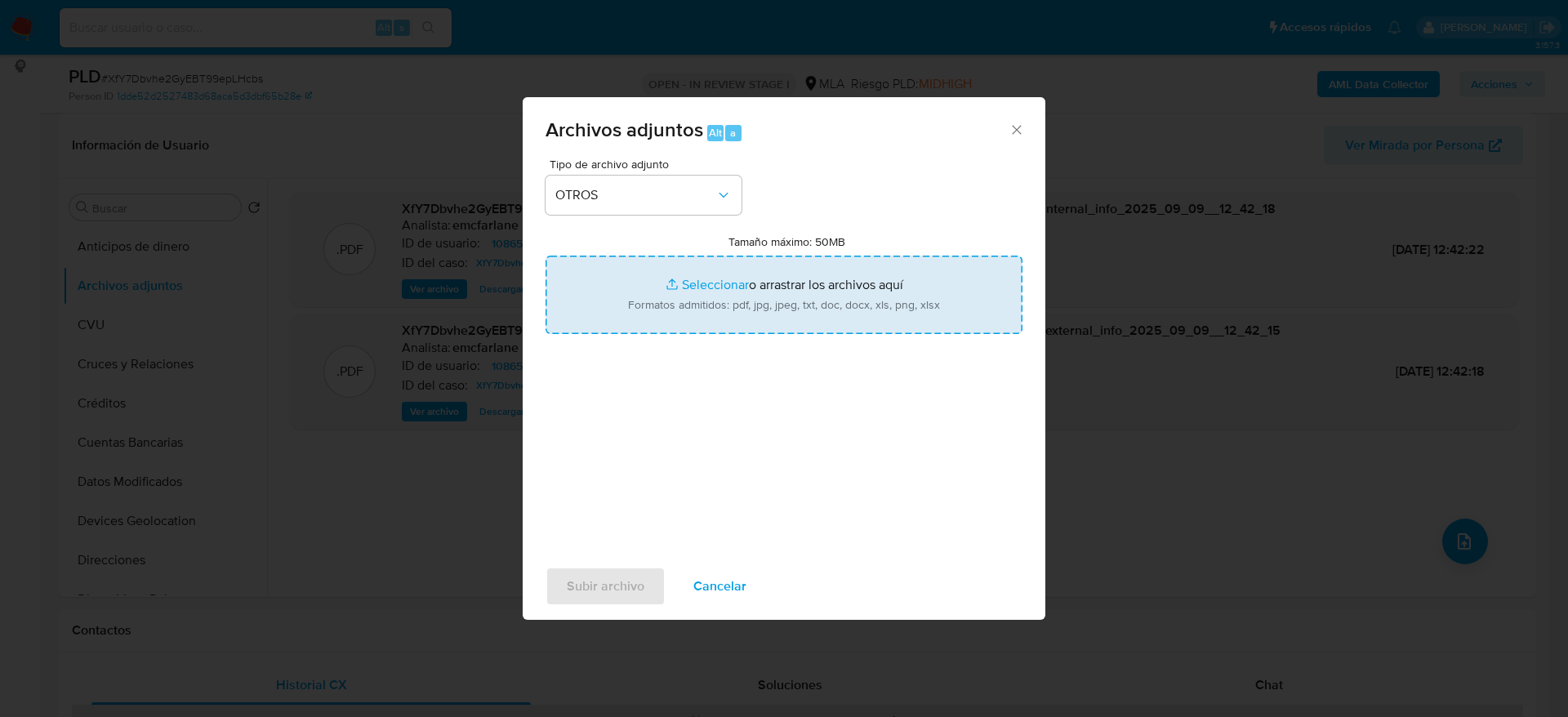
type input "C:\fakepath\Caselog XfY7Dbvhe2GyEBT99epLHcbs.docx"
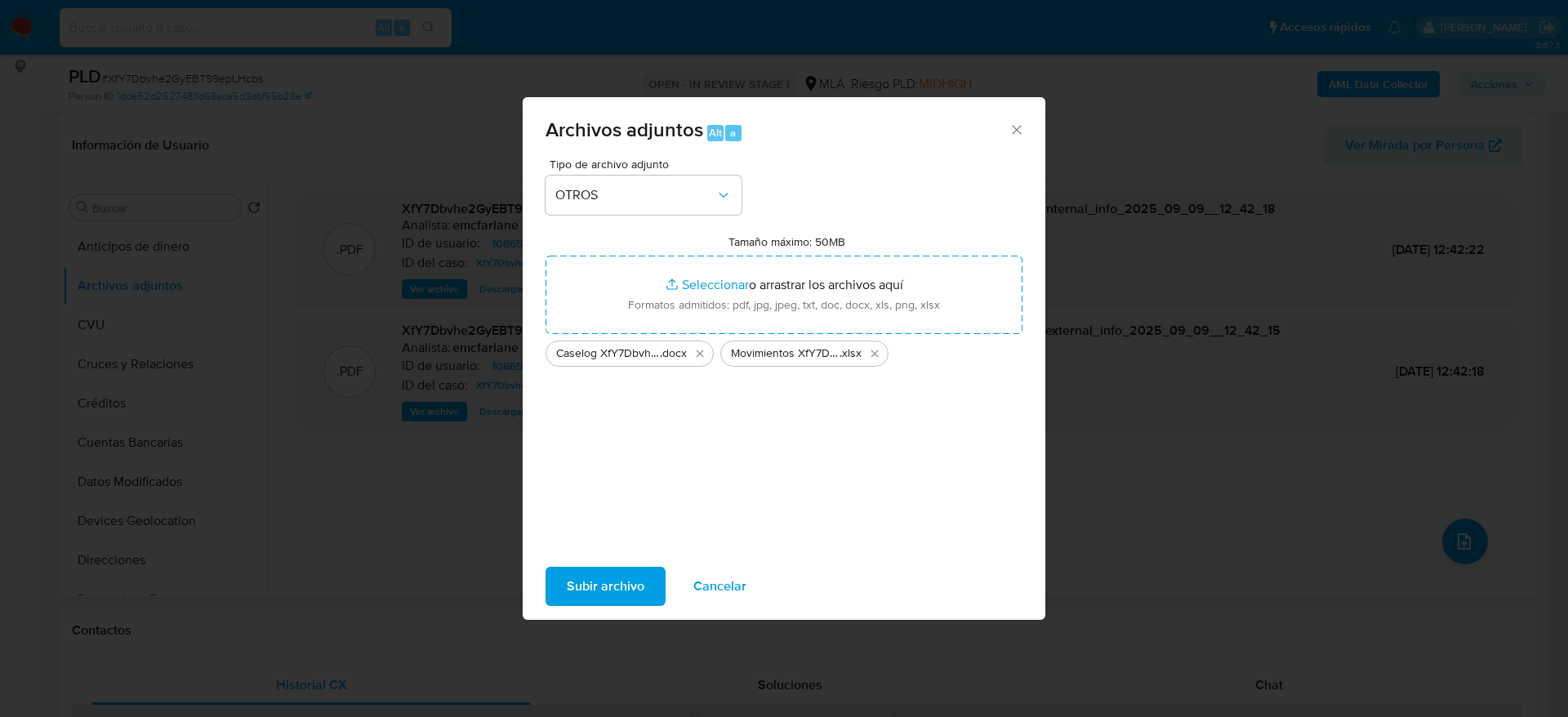
click at [628, 576] on span "Subir archivo" at bounding box center [605, 586] width 77 height 36
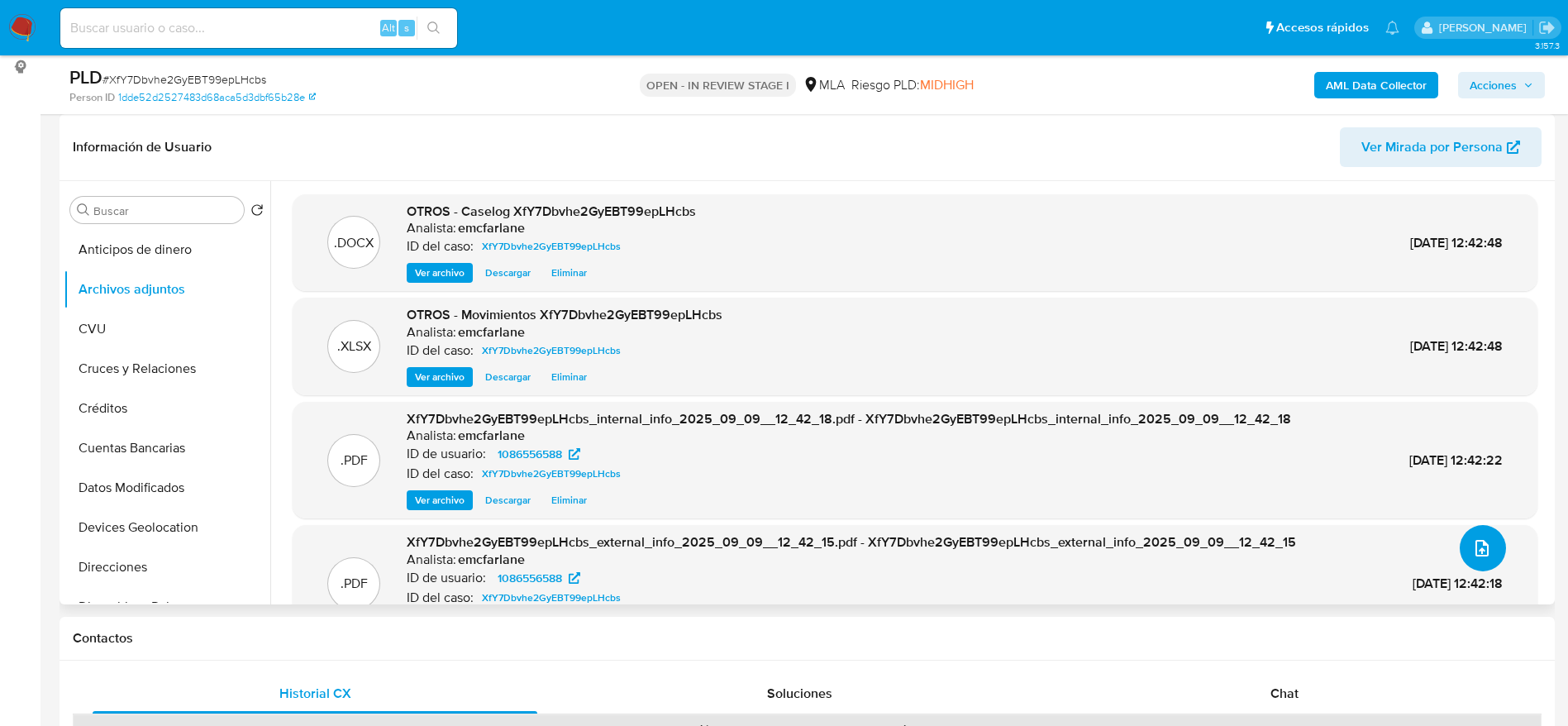
scroll to position [53, 0]
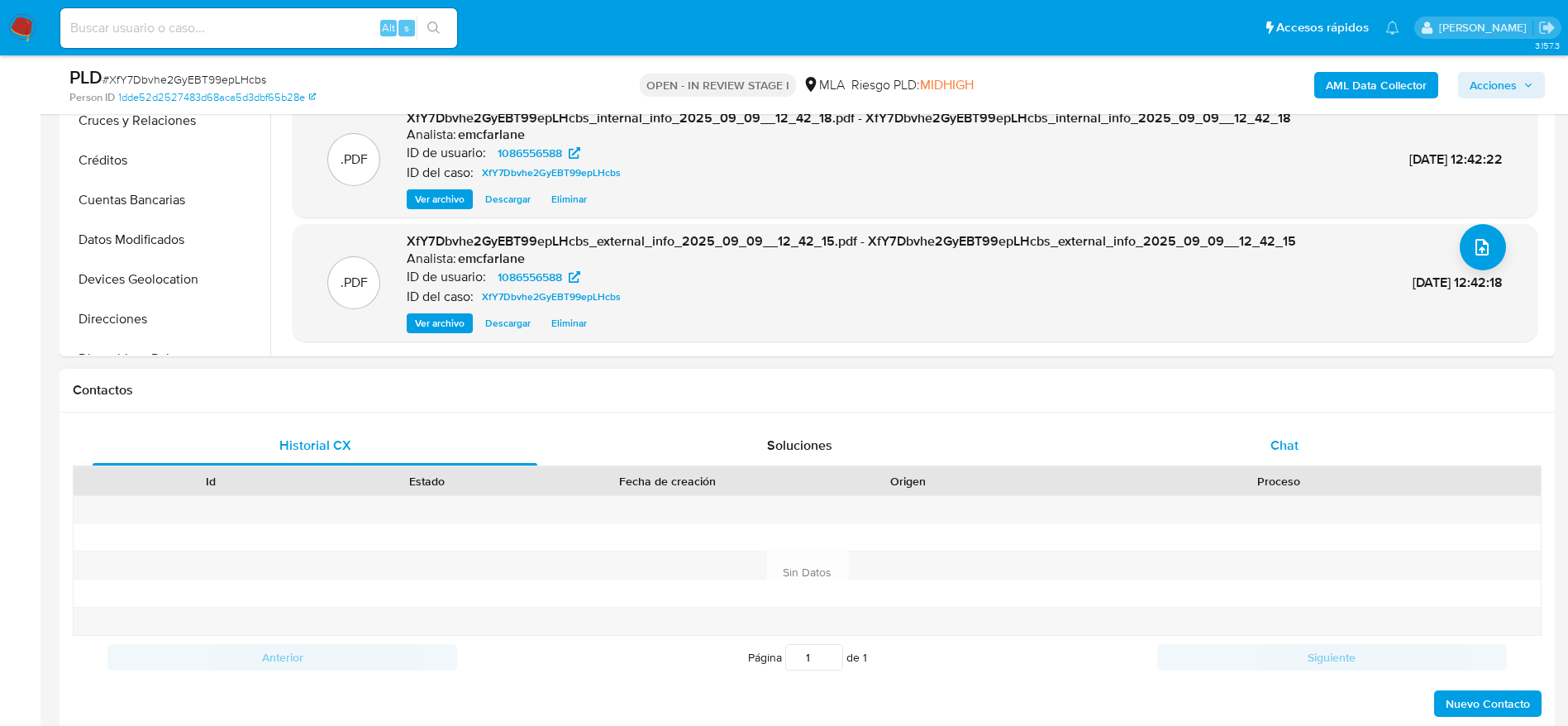
click at [1298, 448] on span "Chat" at bounding box center [1283, 445] width 28 height 19
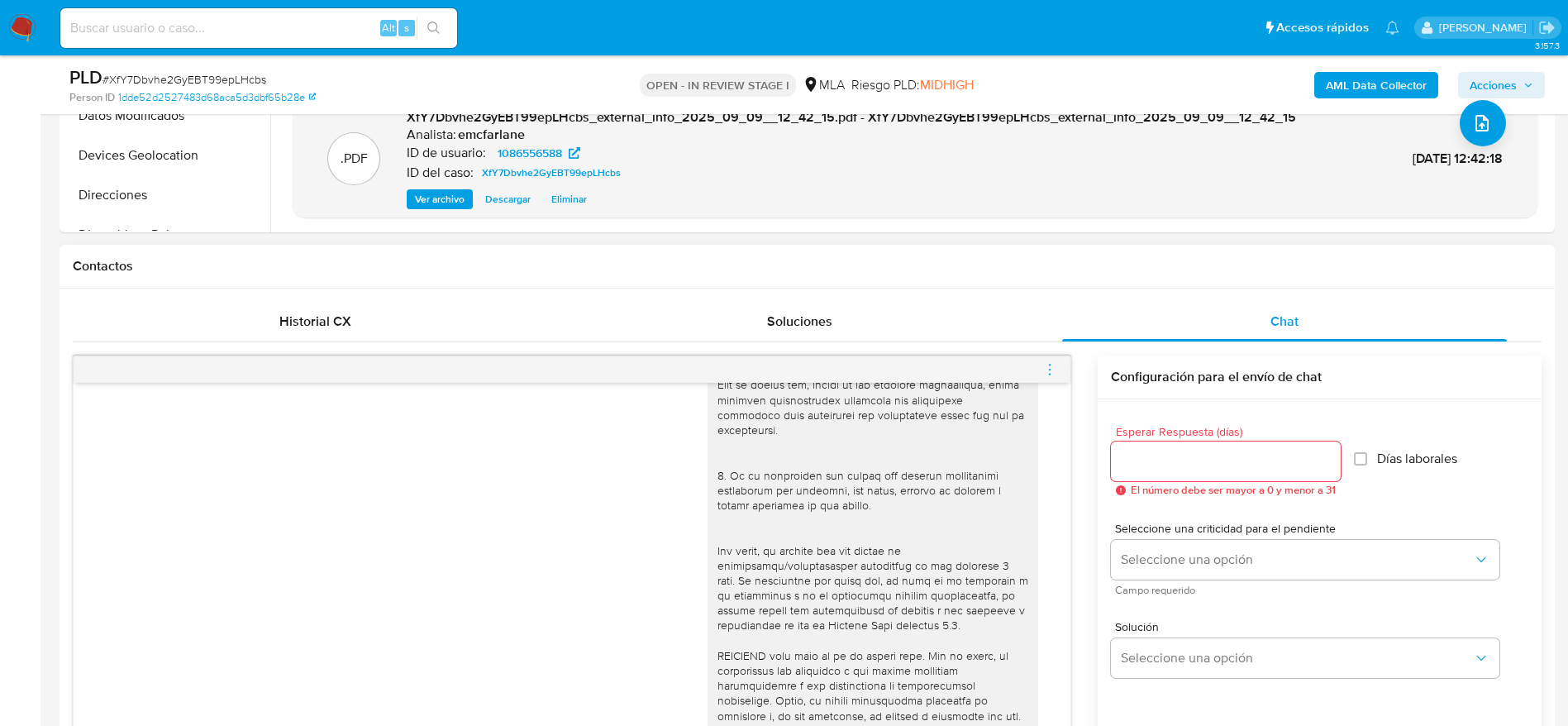
scroll to position [556, 0]
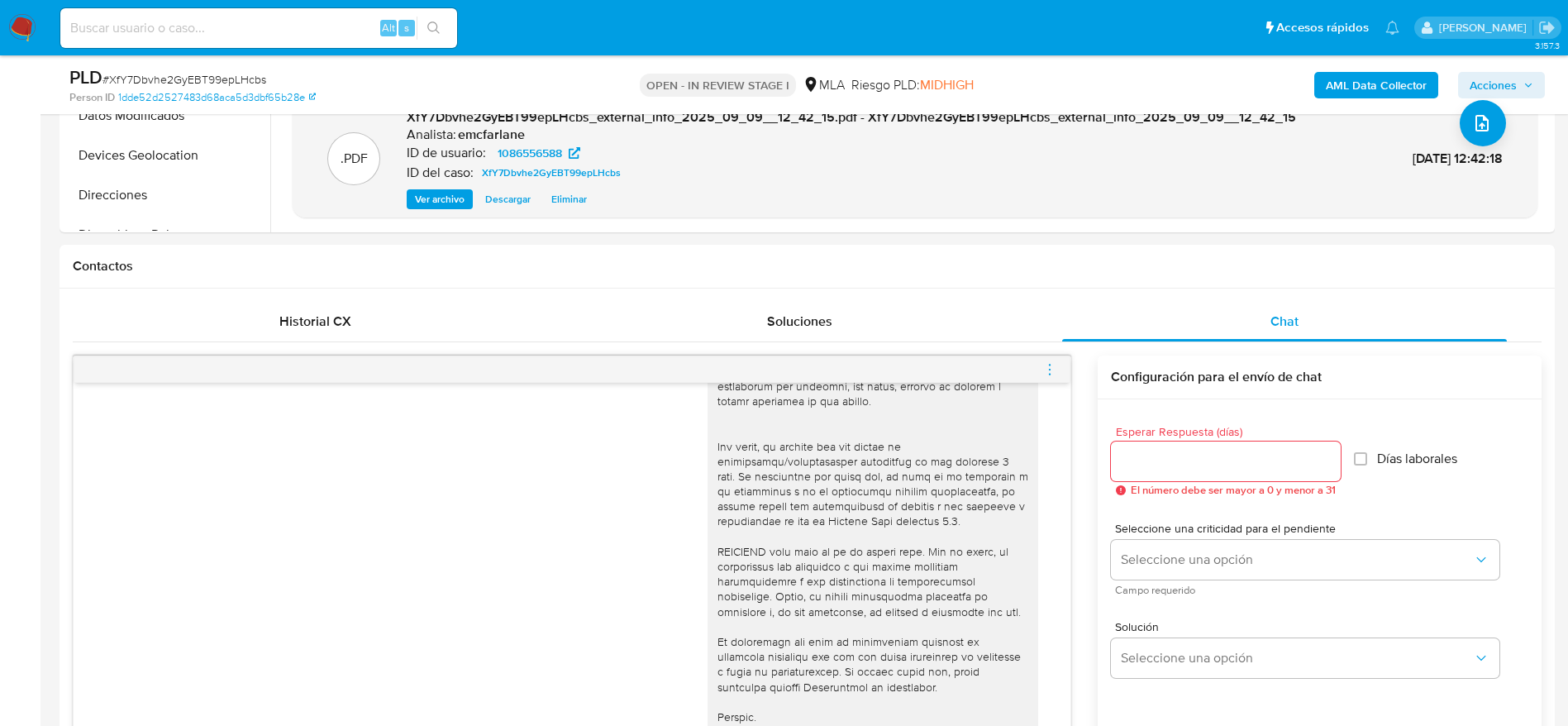
drag, startPoint x: 1051, startPoint y: 366, endPoint x: 1017, endPoint y: 340, distance: 42.8
click at [1051, 365] on icon "menu-action" at bounding box center [1050, 370] width 15 height 15
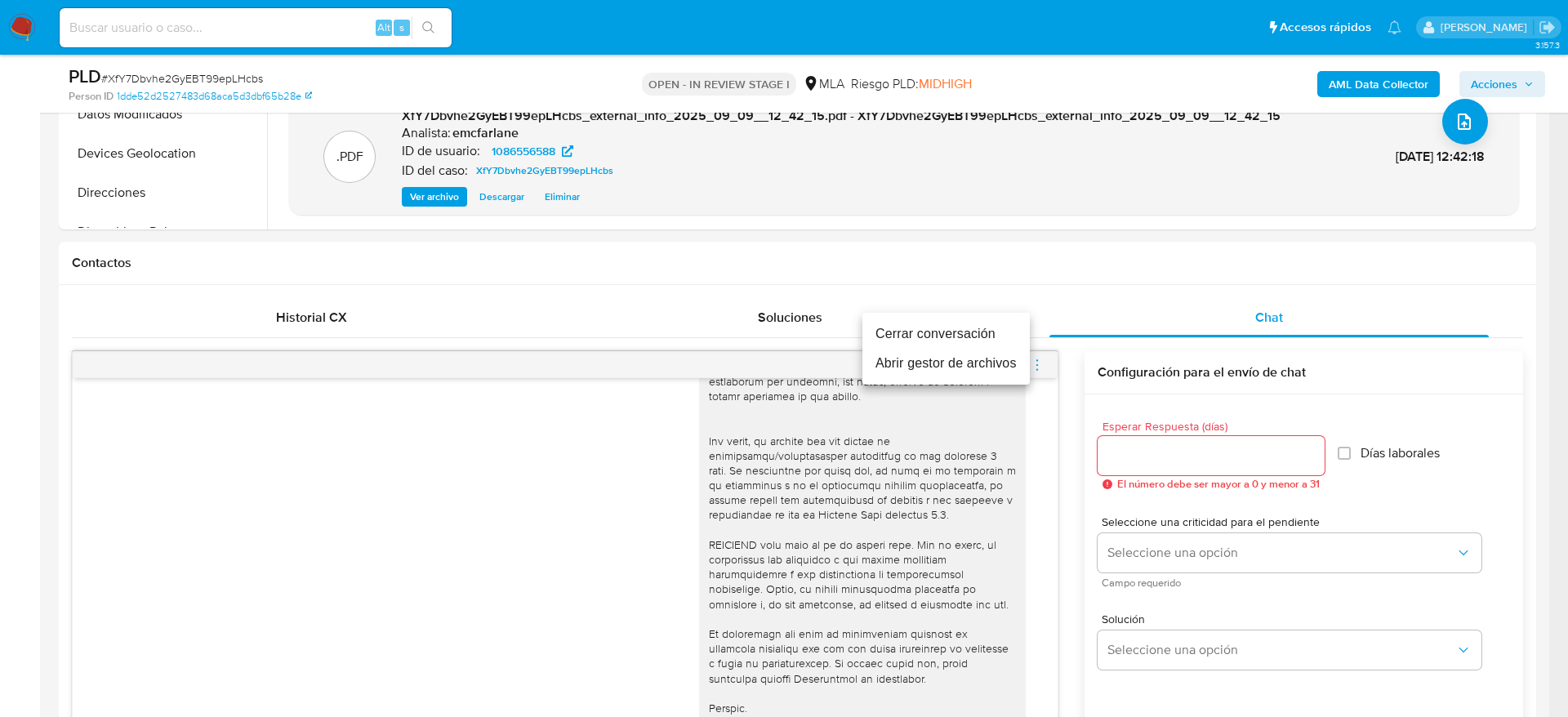
click at [947, 329] on li "Cerrar conversación" at bounding box center [946, 334] width 168 height 29
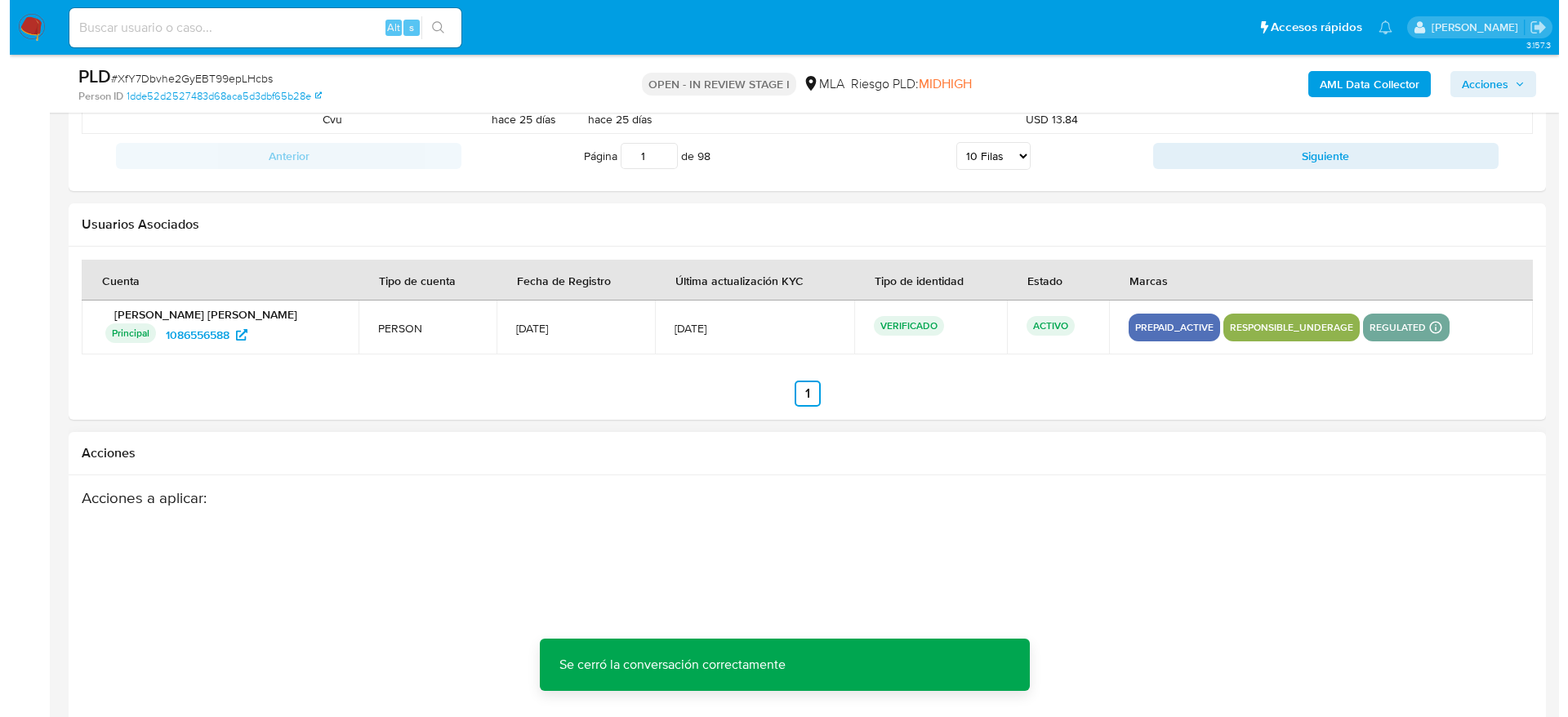
scroll to position [2872, 0]
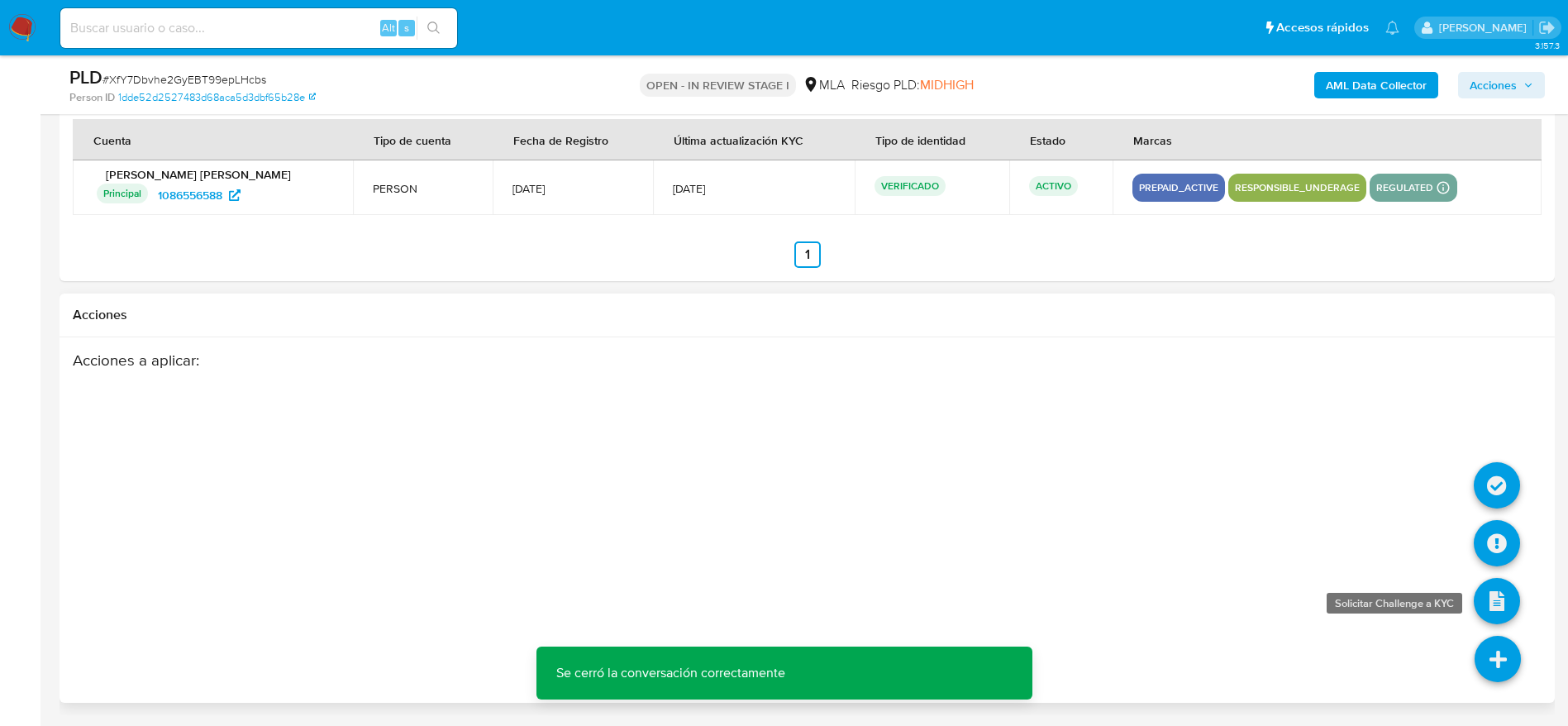
drag, startPoint x: 1495, startPoint y: 648, endPoint x: 1504, endPoint y: 623, distance: 26.6
click at [1495, 648] on icon at bounding box center [1497, 659] width 46 height 46
click at [1491, 529] on icon at bounding box center [1496, 543] width 46 height 46
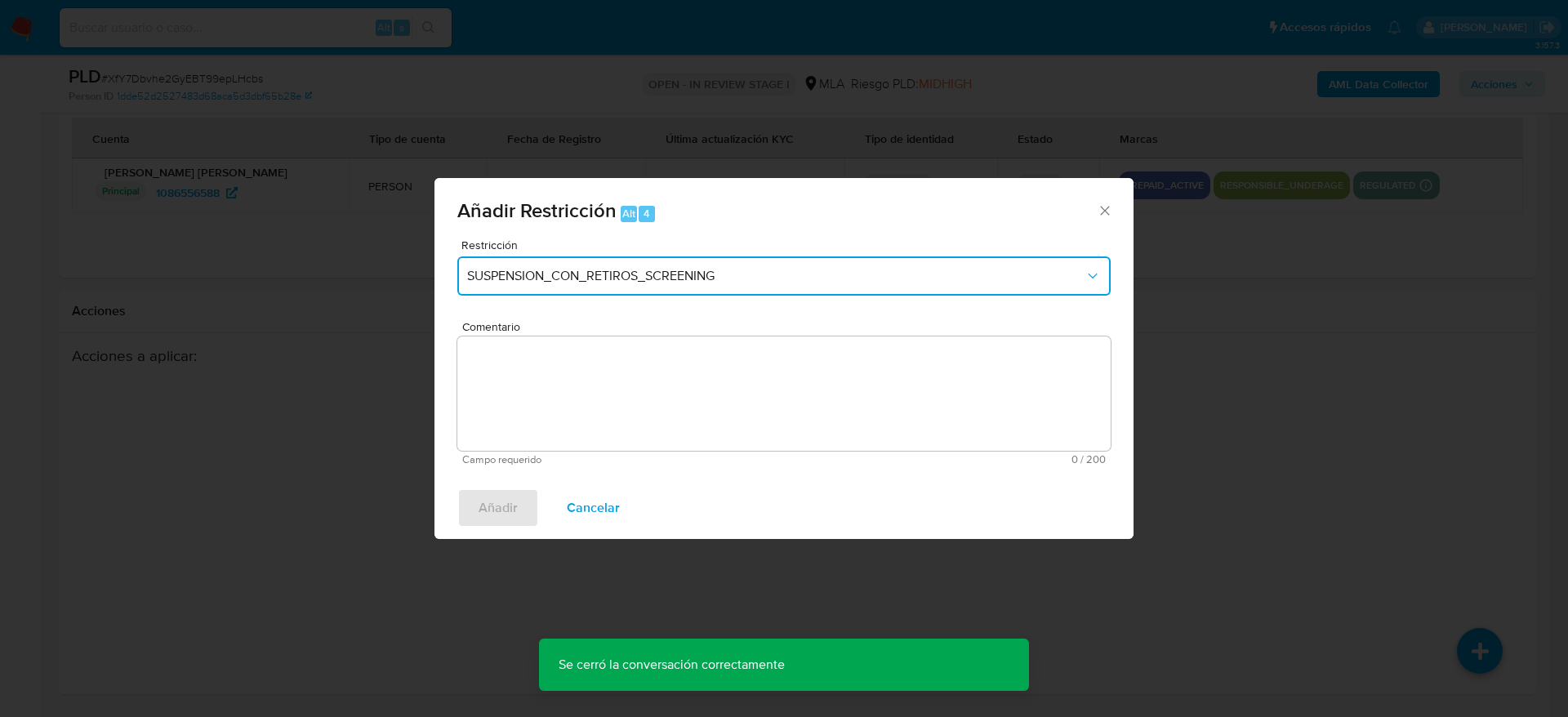
click at [646, 278] on span "SUSPENSION_CON_RETIROS_SCREENING" at bounding box center [776, 276] width 618 height 17
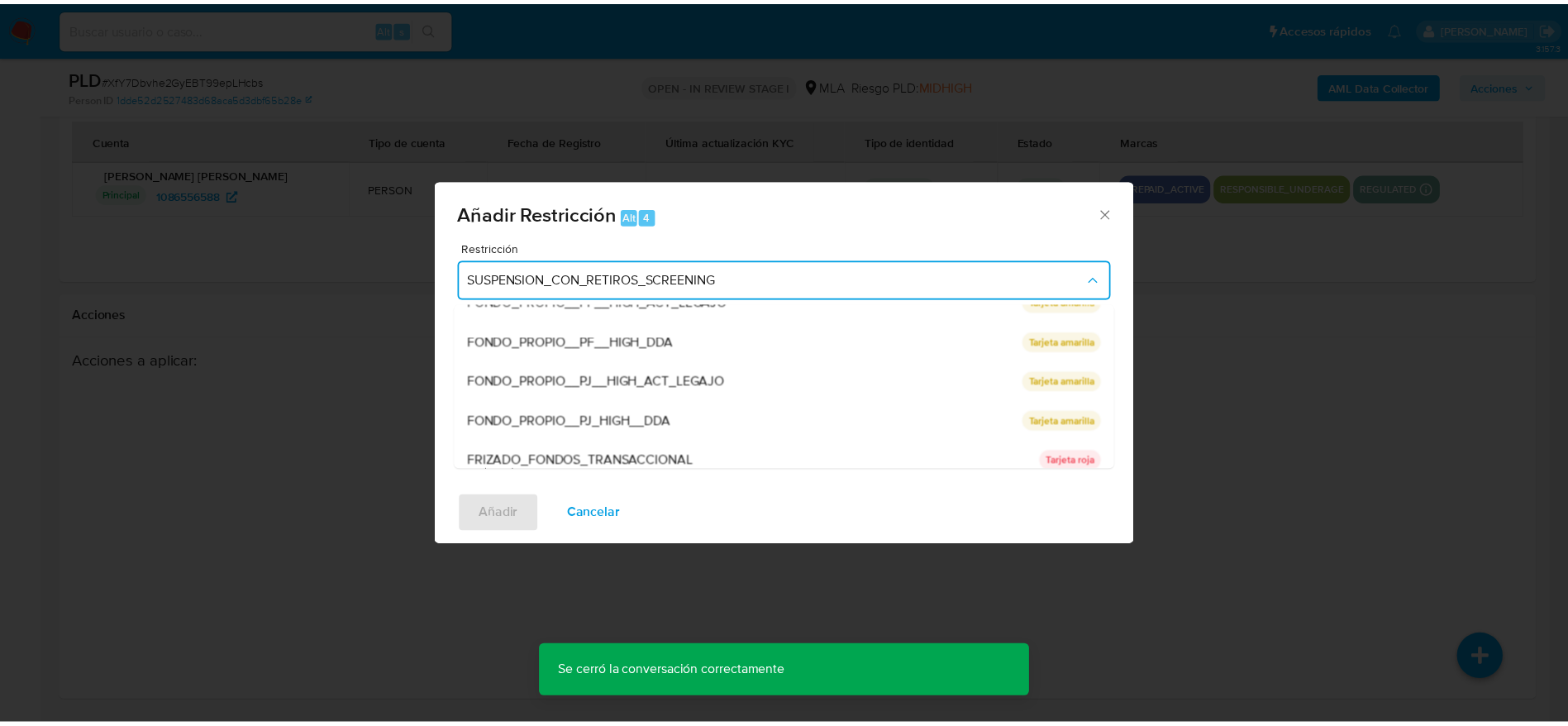
scroll to position [350, 0]
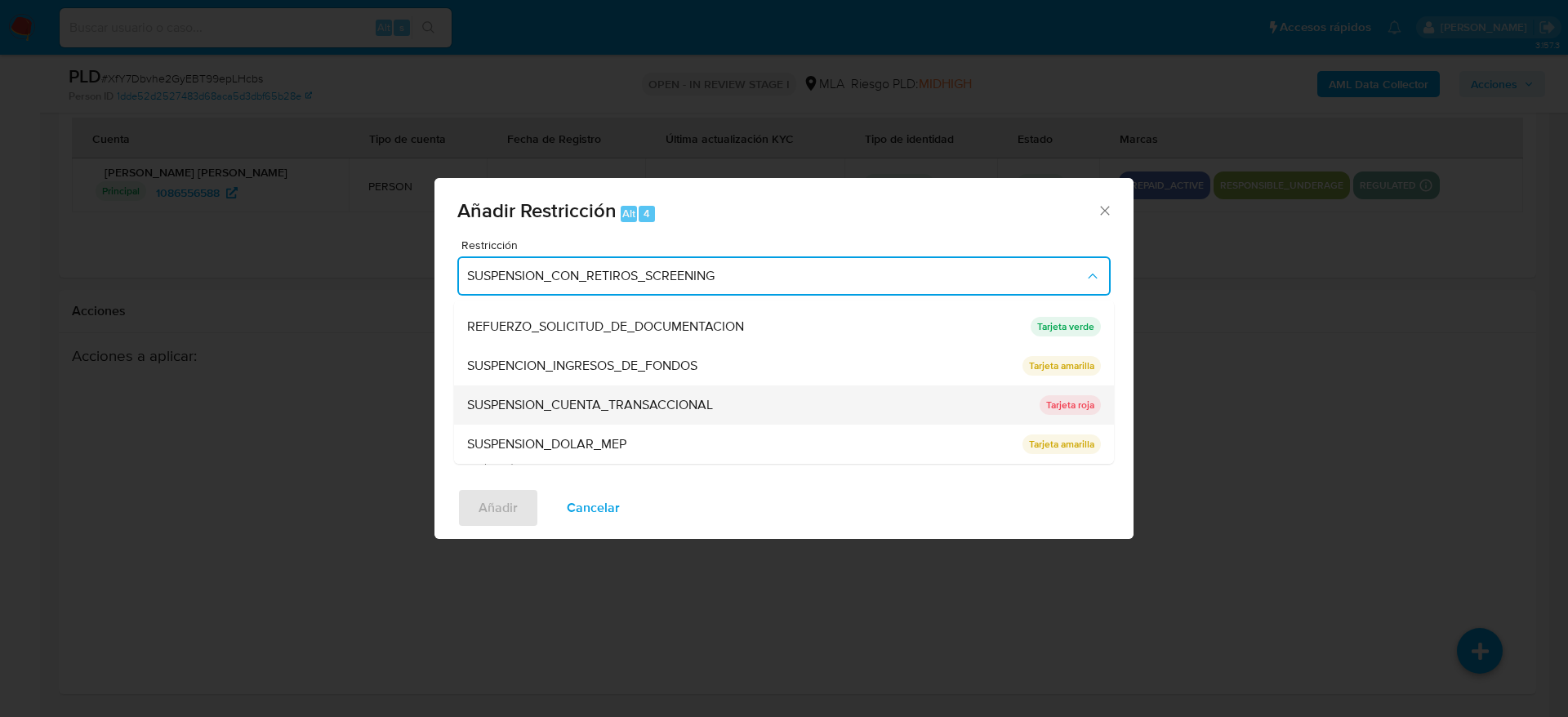
click at [667, 410] on span "SUSPENSION_CUENTA_TRANSACCIONAL" at bounding box center [590, 405] width 246 height 17
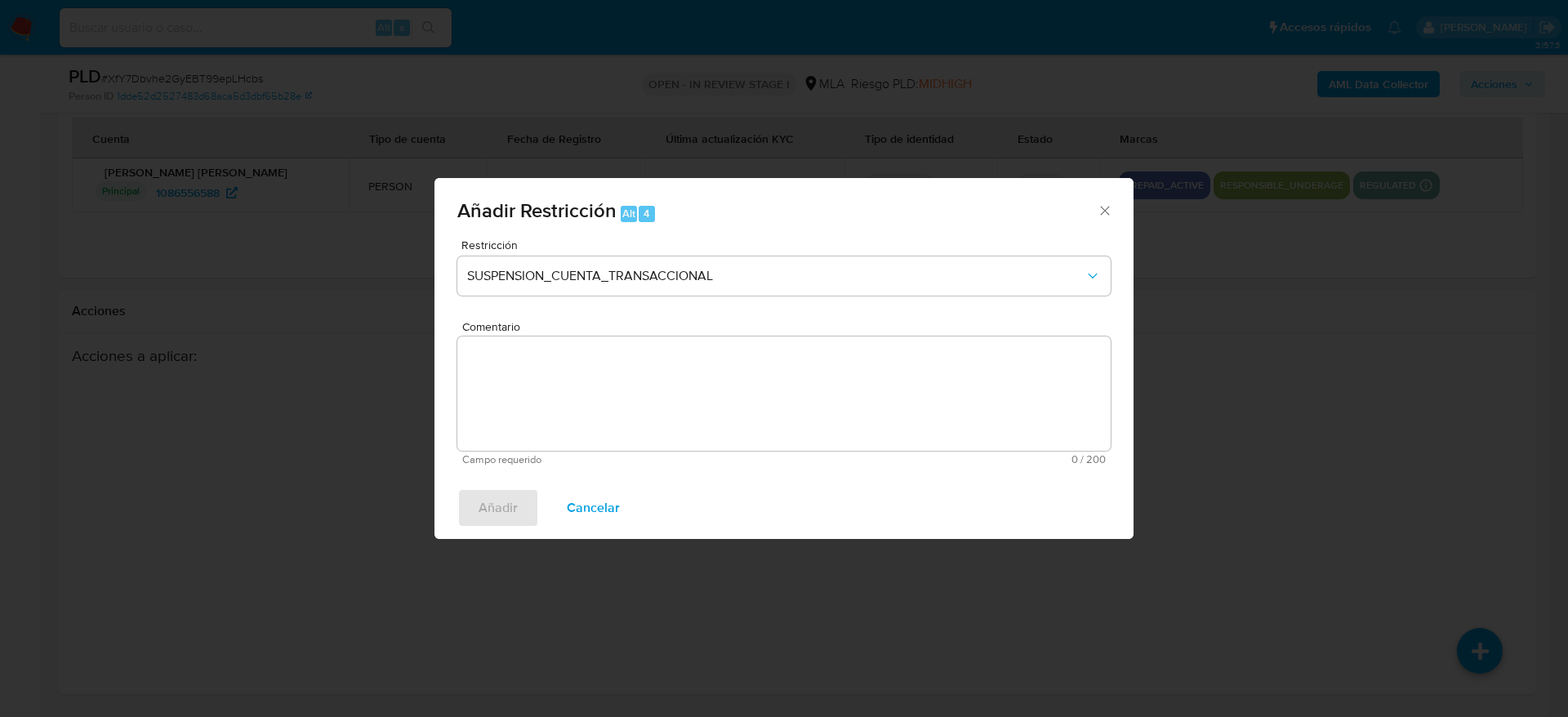
click at [677, 411] on textarea "Comentario" at bounding box center [784, 393] width 653 height 115
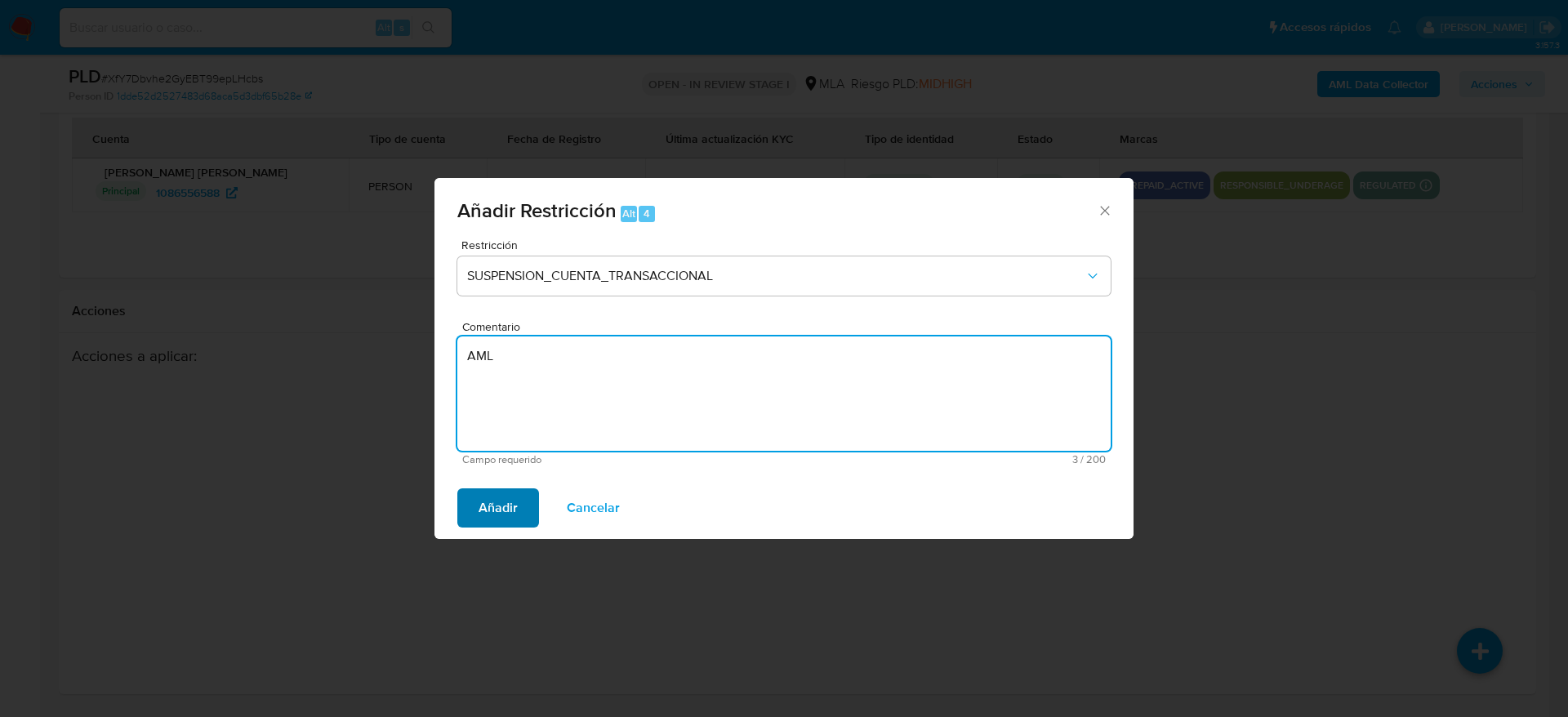
type textarea "AML"
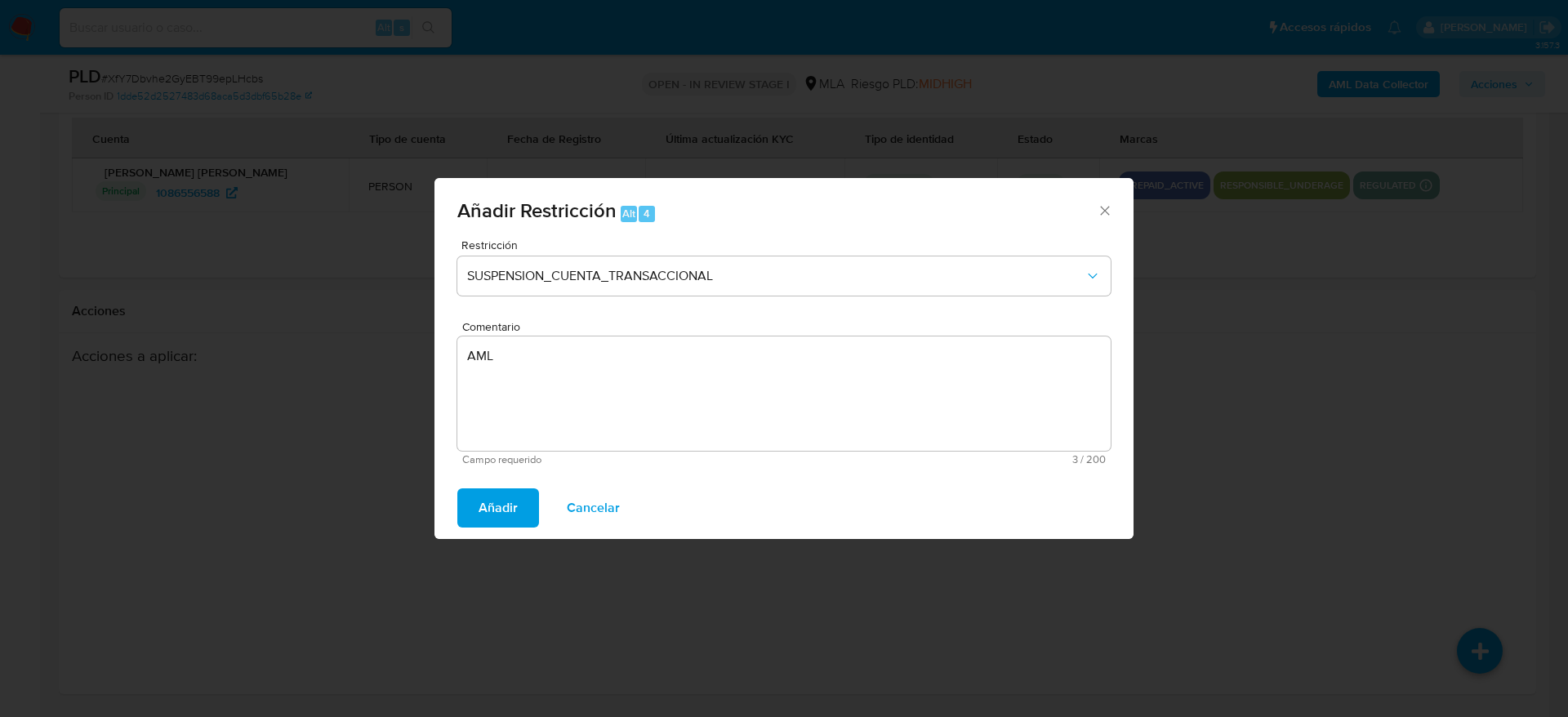
click at [504, 505] on span "Añadir" at bounding box center [498, 507] width 39 height 36
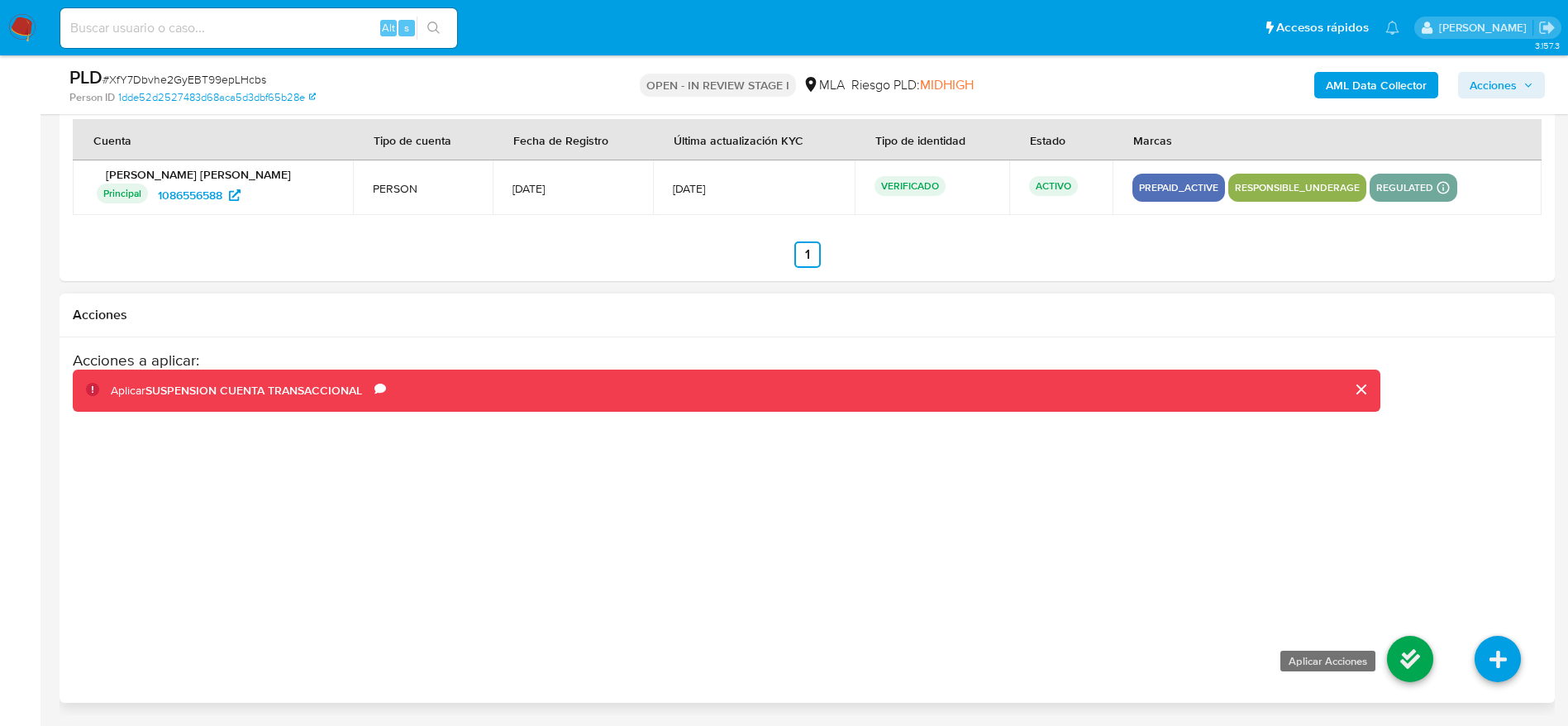
click at [1419, 639] on icon at bounding box center [1409, 659] width 46 height 46
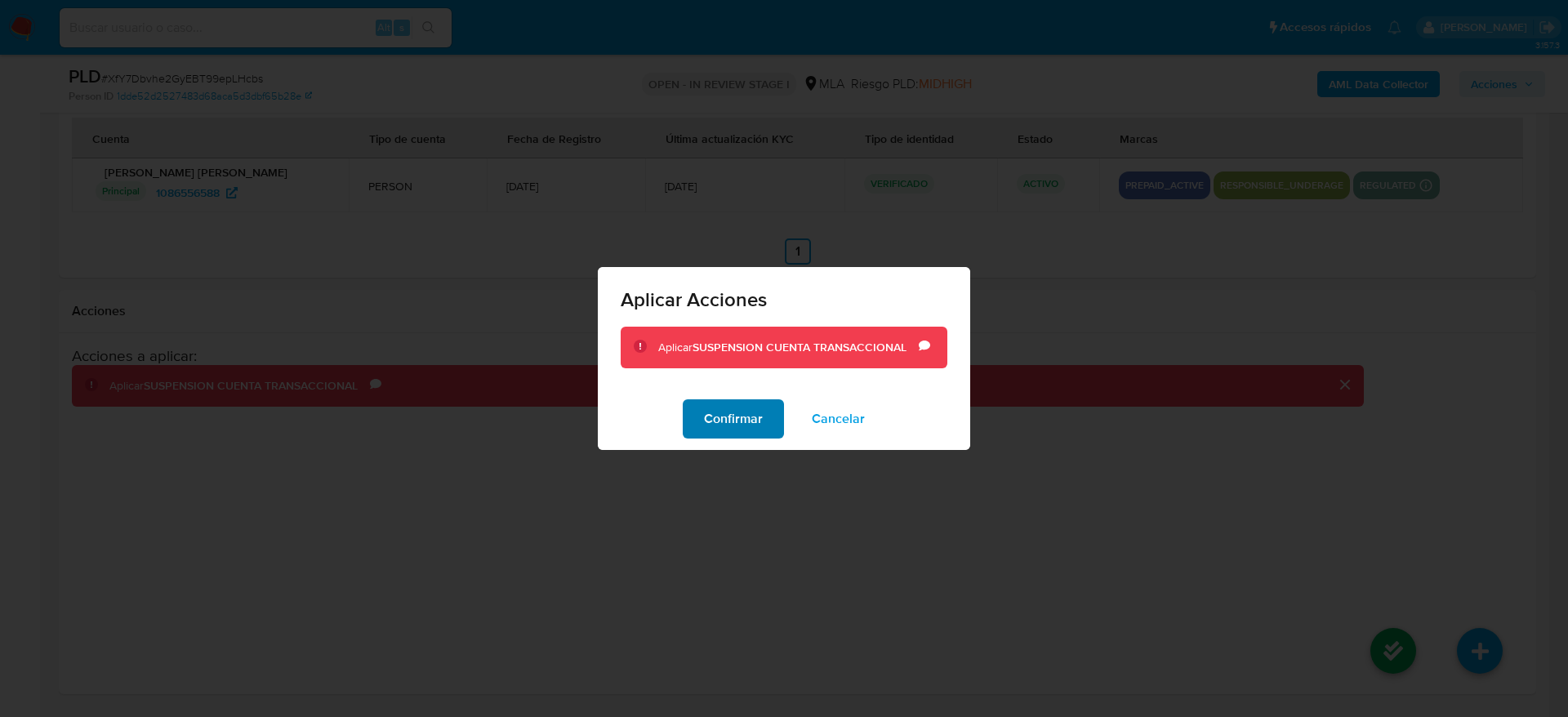
click at [687, 413] on button "Confirmar" at bounding box center [734, 418] width 101 height 39
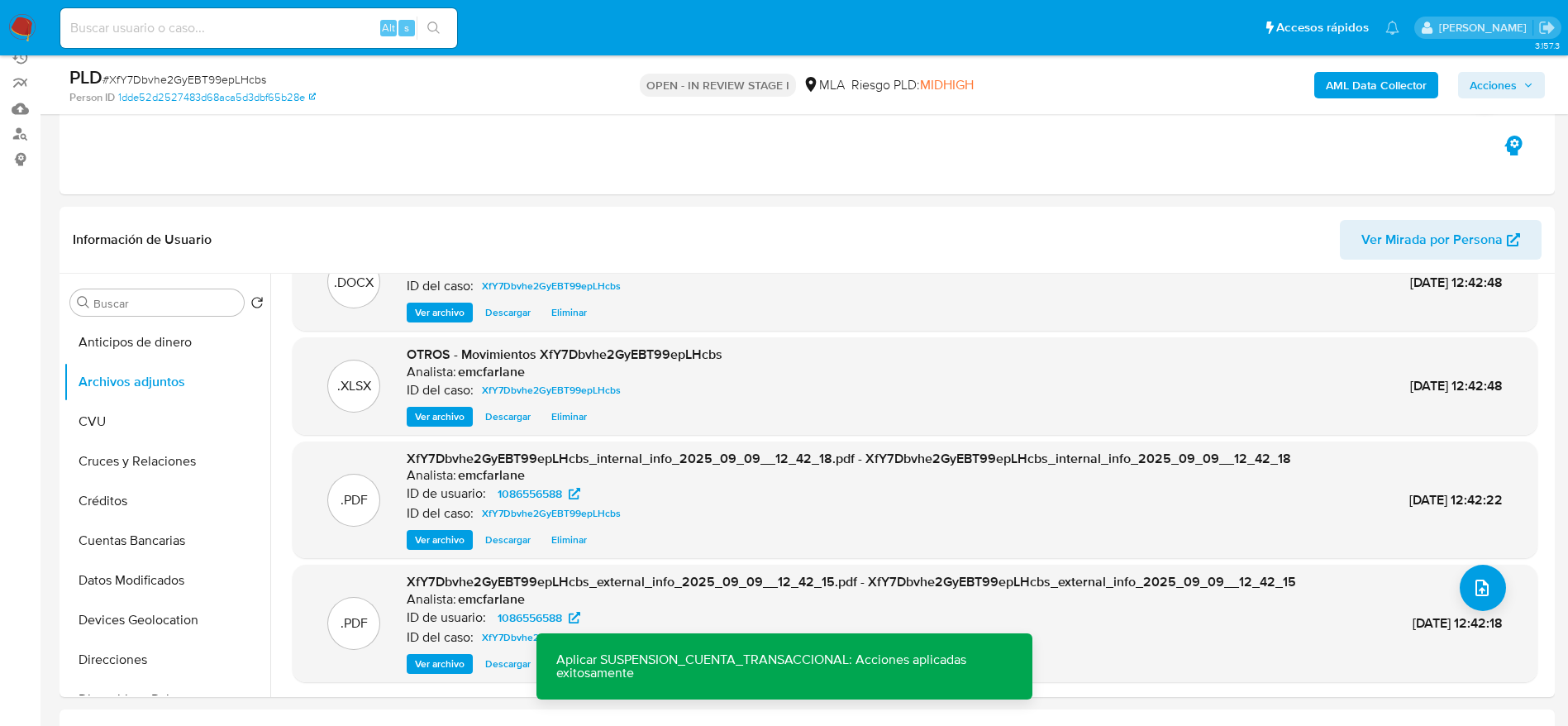
scroll to position [0, 0]
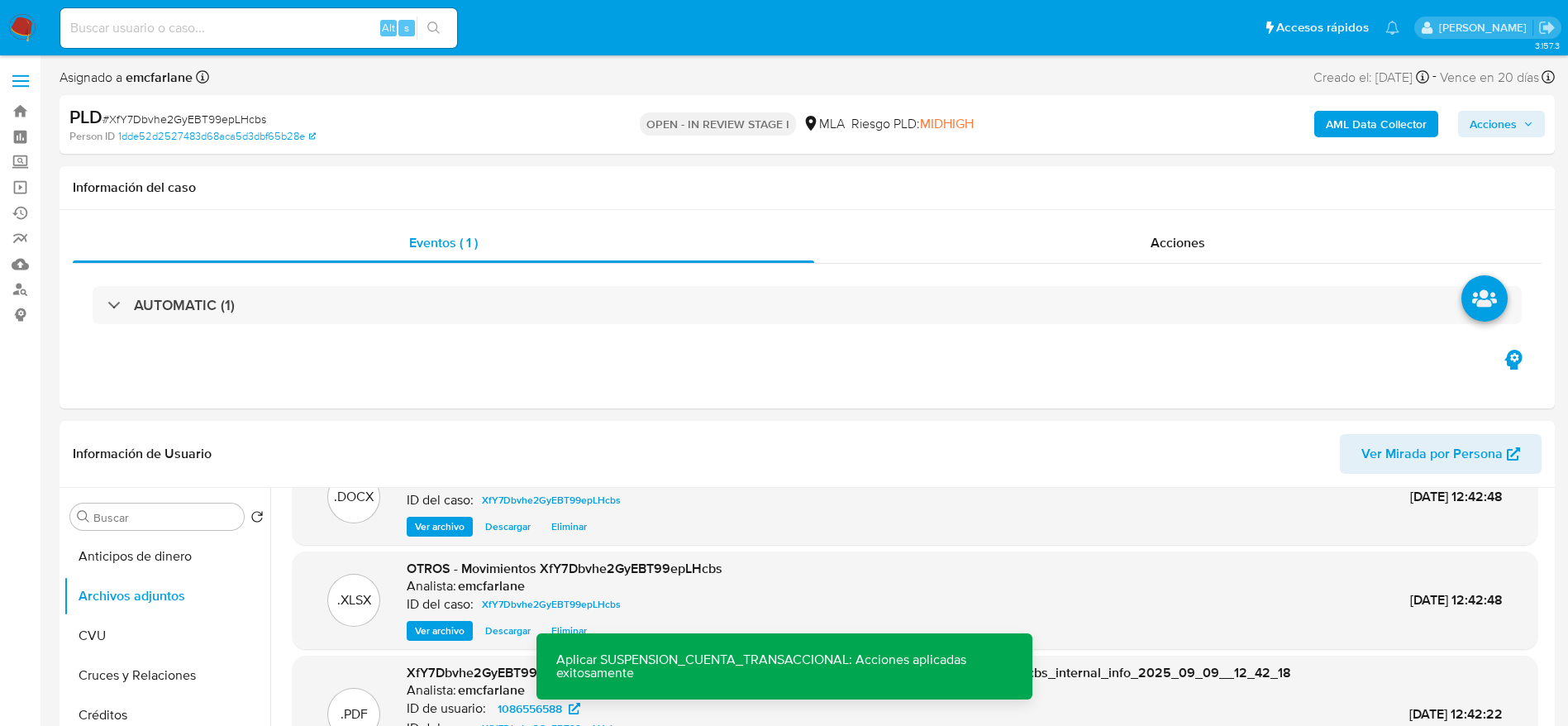
click at [1511, 127] on span "Acciones" at bounding box center [1493, 124] width 47 height 26
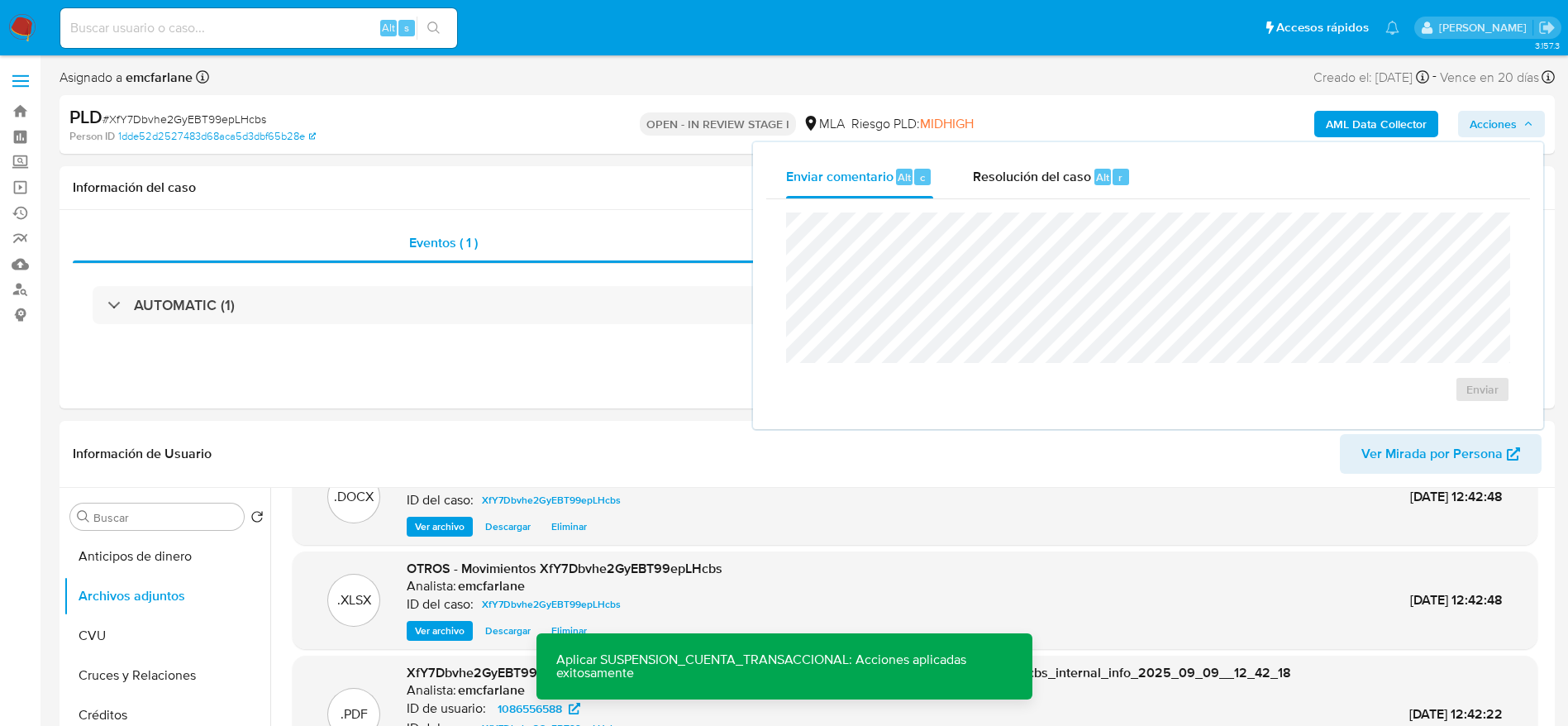
click at [1064, 180] on span "Resolución del caso" at bounding box center [1031, 176] width 118 height 19
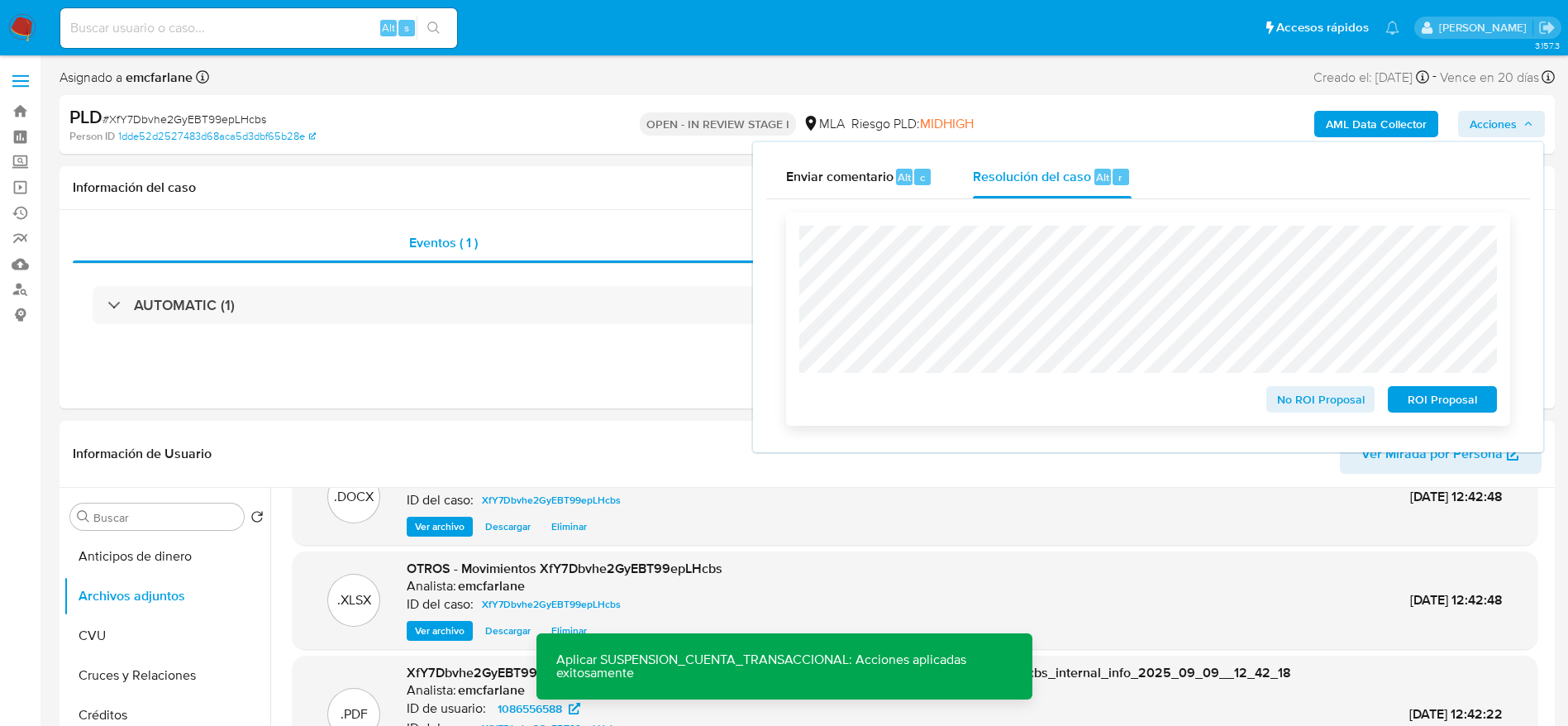
click at [1439, 402] on span "ROI Proposal" at bounding box center [1442, 399] width 86 height 24
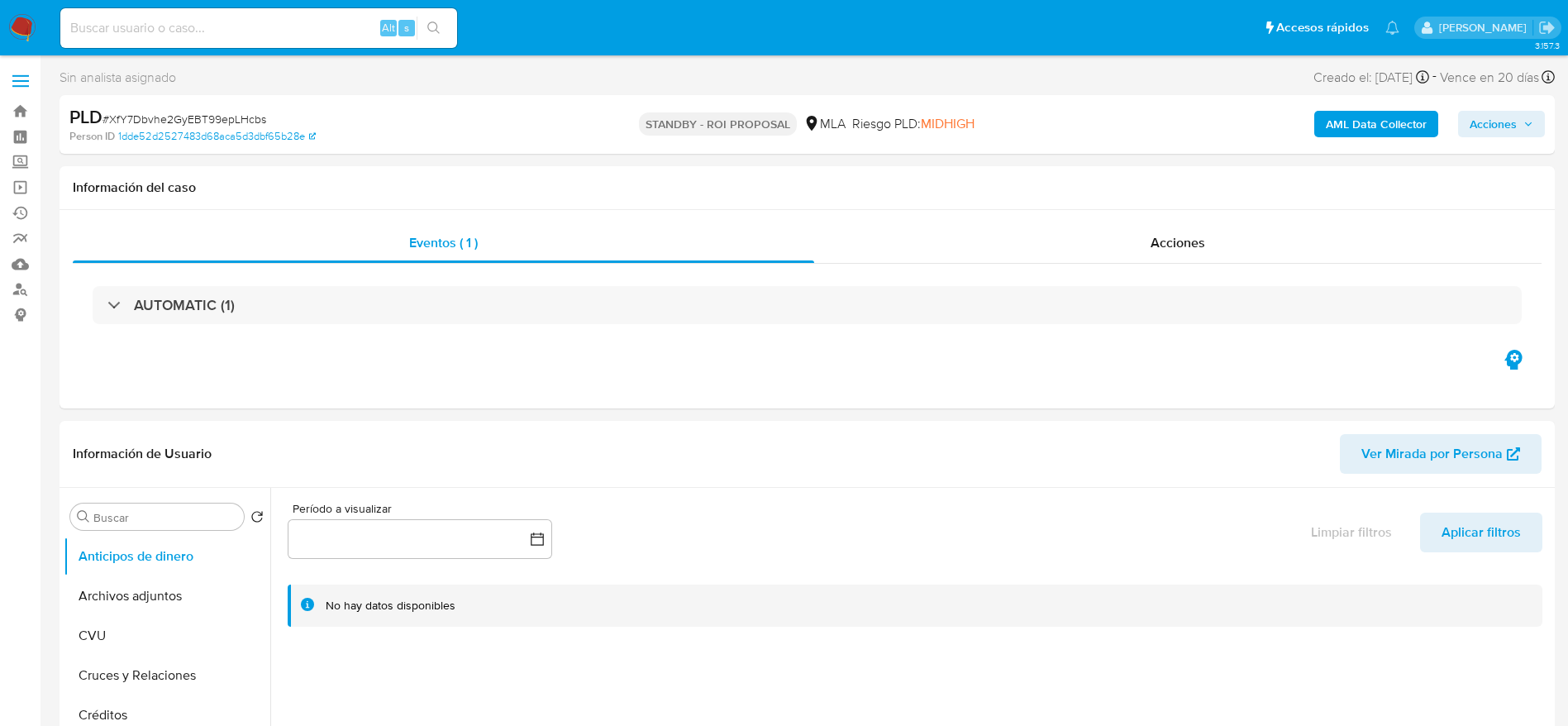
select select "10"
click at [350, 24] on input at bounding box center [259, 29] width 396 height 22
paste input "QRKAwCzRvDKKny86ppnBSQLe"
type input "QRKAwCzRvDKKny86ppnBSQLe"
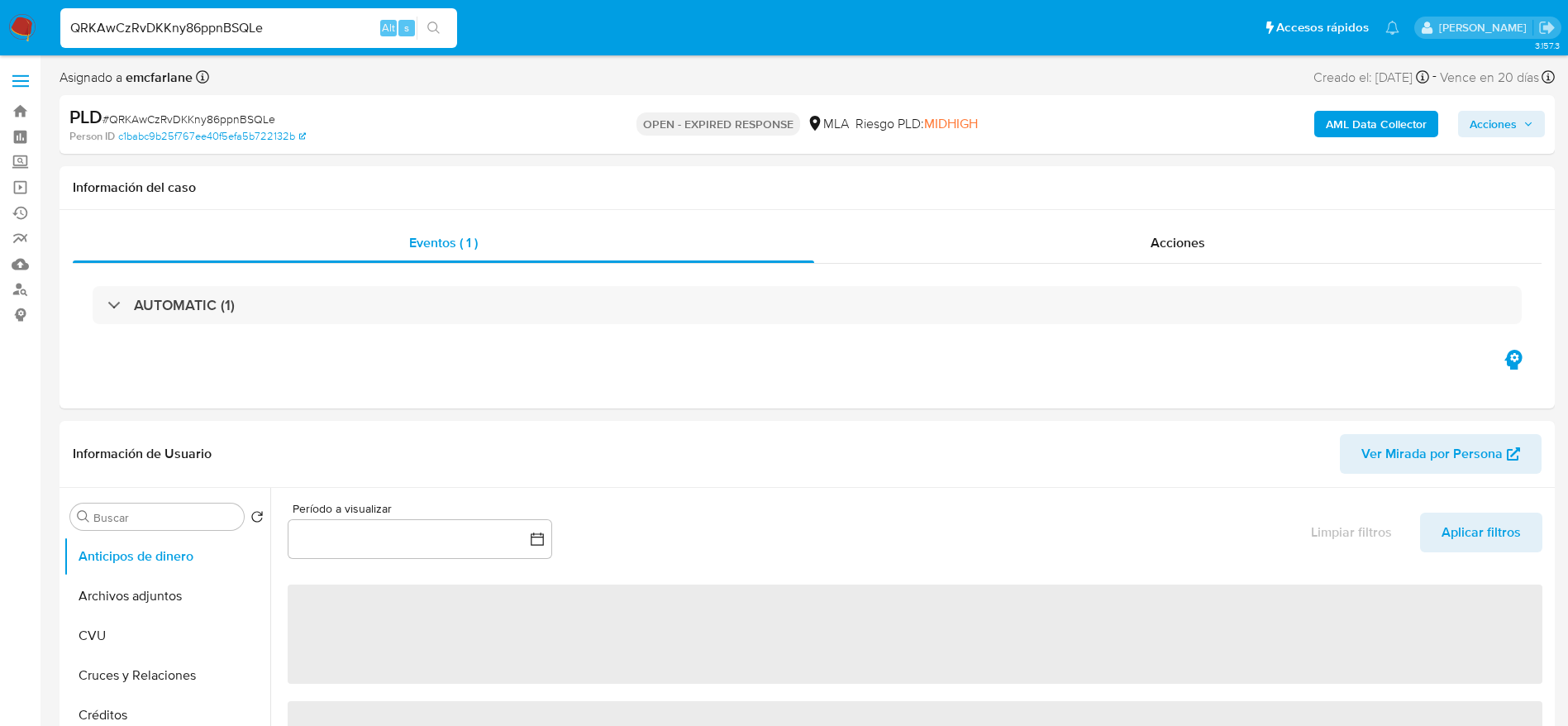
select select "10"
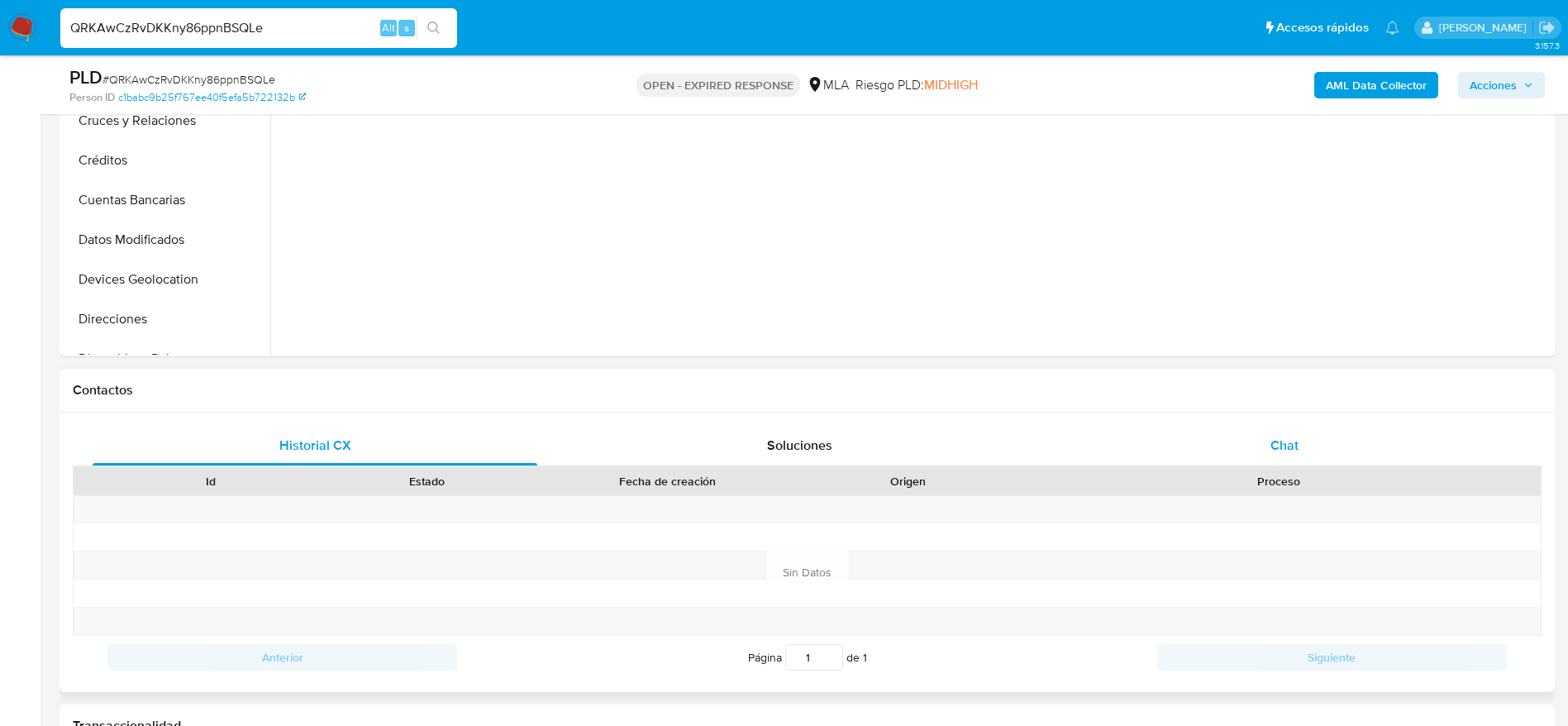
click at [1280, 450] on span "Chat" at bounding box center [1283, 445] width 28 height 19
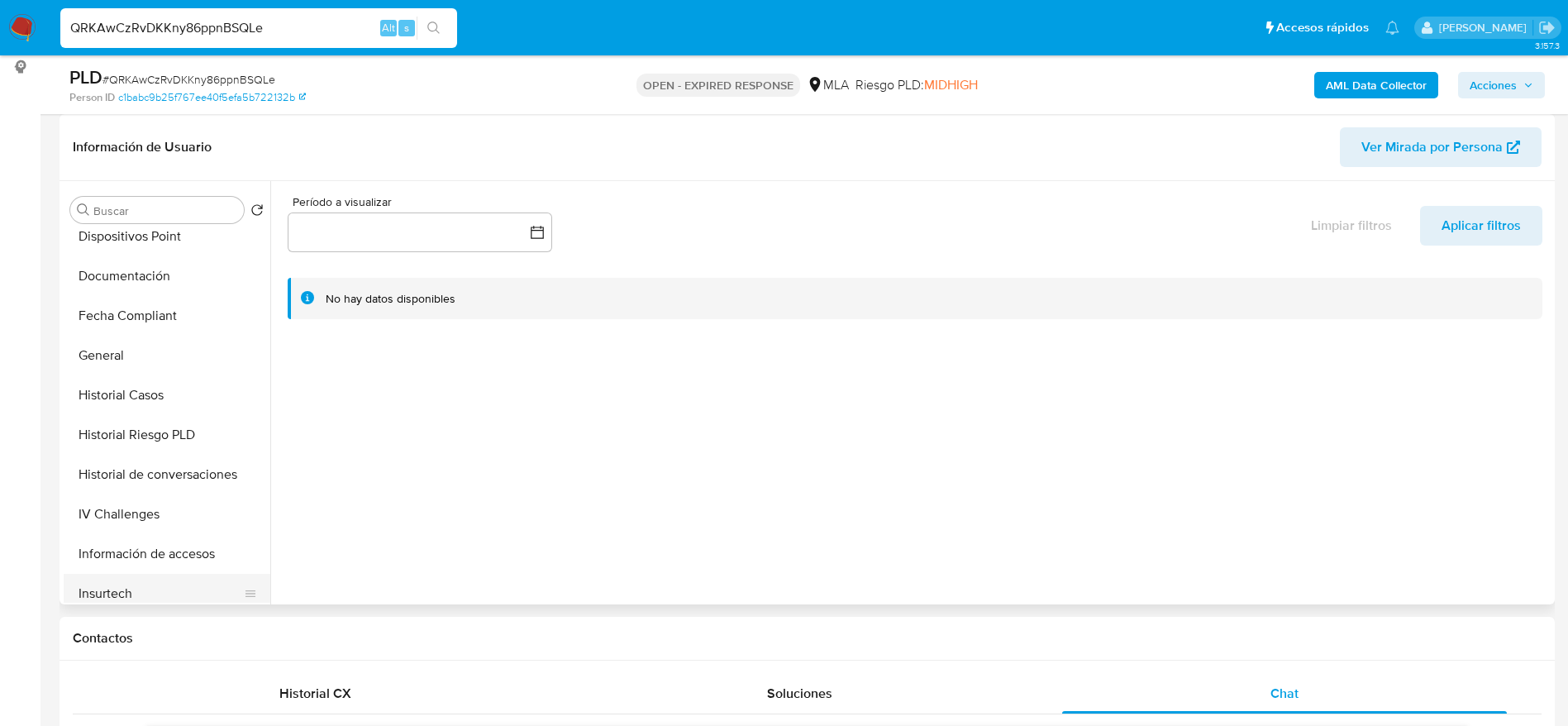
scroll to position [496, 0]
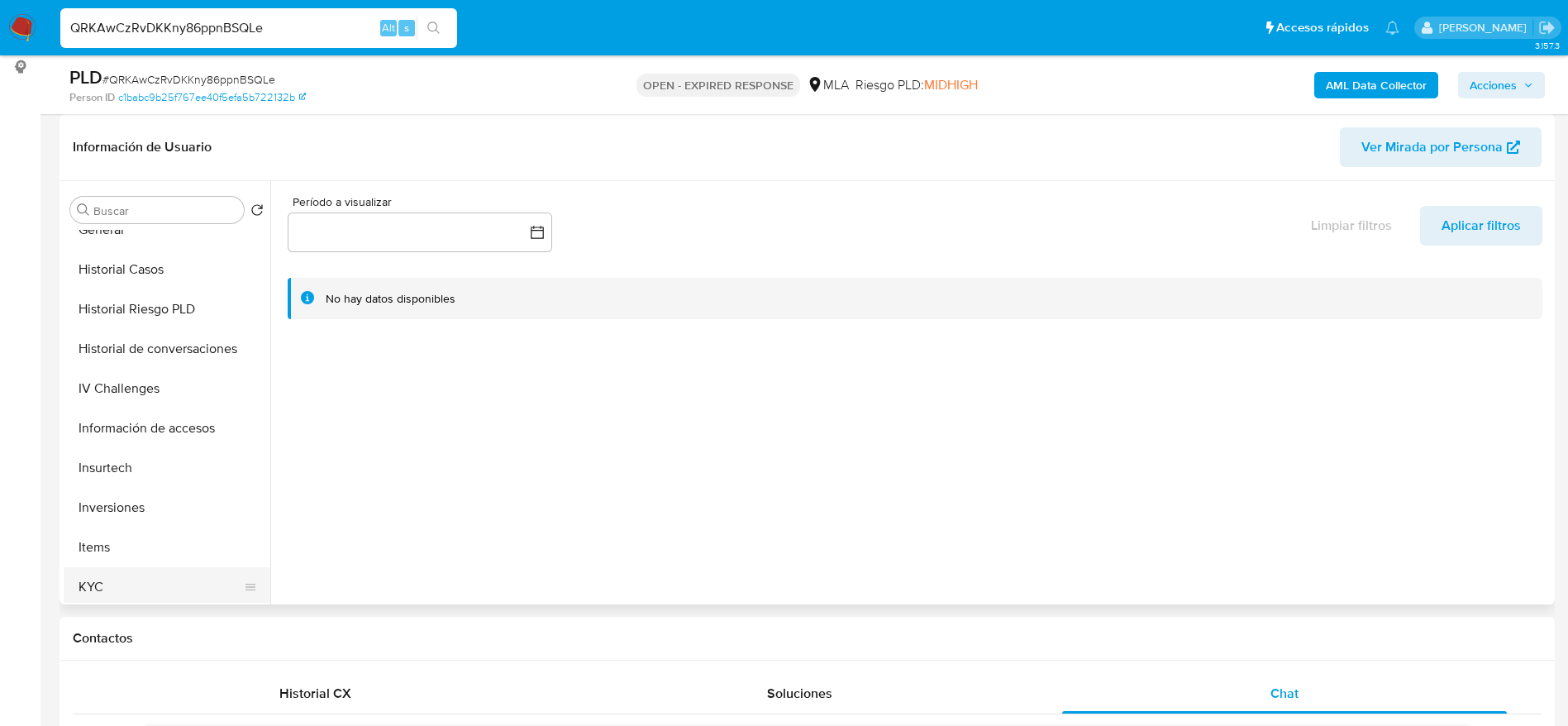
click at [129, 575] on button "KYC" at bounding box center [160, 587] width 193 height 39
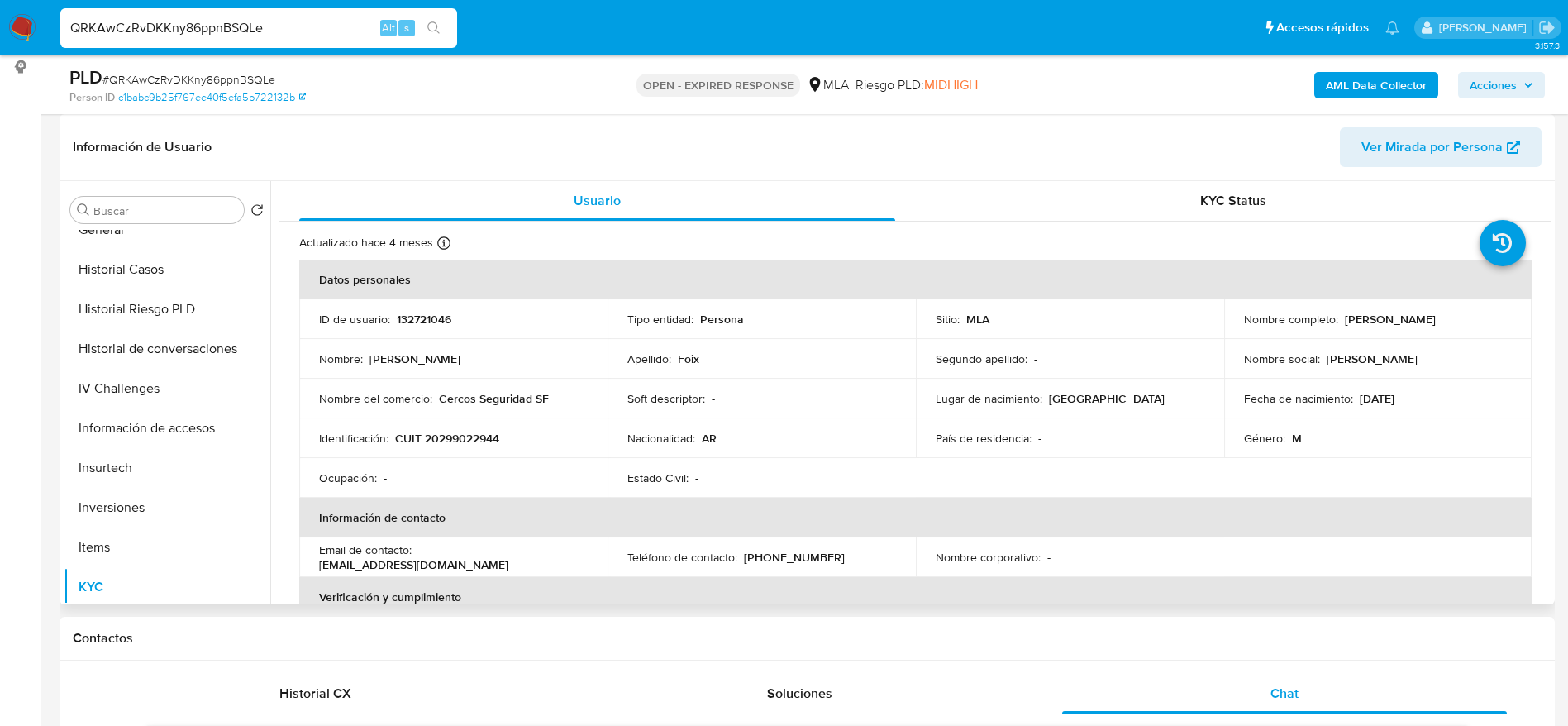
click at [436, 440] on p "CUIT 20299022944" at bounding box center [447, 439] width 104 height 15
copy p "20299022944"
click at [481, 392] on p "Cercos Seguridad SF" at bounding box center [494, 398] width 110 height 15
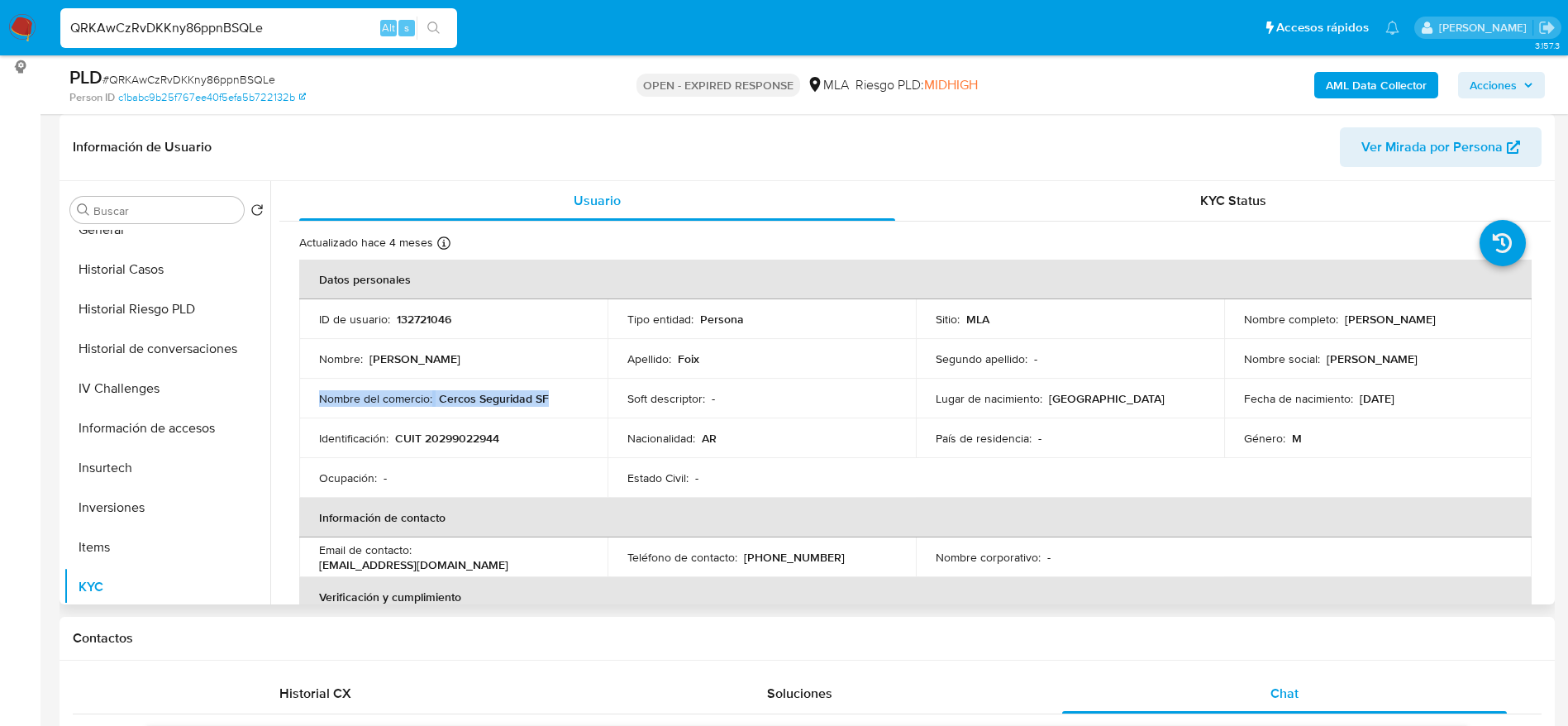
click at [481, 392] on p "Cercos Seguridad SF" at bounding box center [494, 398] width 110 height 15
click at [571, 462] on td "Ocupación : -" at bounding box center [453, 477] width 308 height 39
click at [462, 434] on p "CUIT 20299022944" at bounding box center [447, 439] width 104 height 15
click at [462, 433] on p "CUIT 20299022944" at bounding box center [447, 439] width 104 height 15
copy p "20299022944"
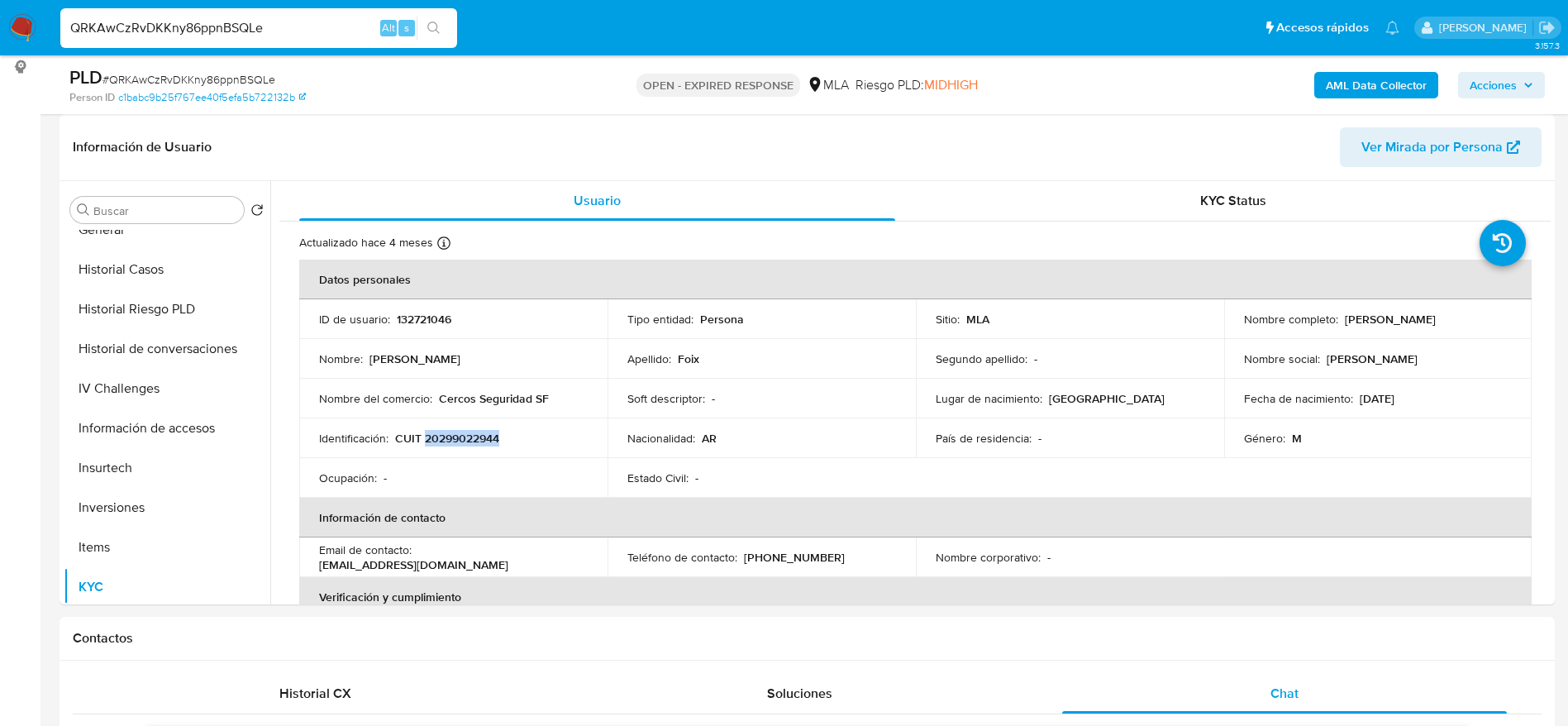
copy p "20299022944"
click at [127, 77] on span "# QRKAwCzRvDKKny86ppnBSQLe" at bounding box center [189, 80] width 173 height 17
click at [127, 76] on span "# QRKAwCzRvDKKny86ppnBSQLe" at bounding box center [189, 80] width 173 height 17
copy span "QRKAwCzRvDKKny86ppnBSQLe"
drag, startPoint x: 24, startPoint y: 24, endPoint x: 76, endPoint y: 37, distance: 53.6
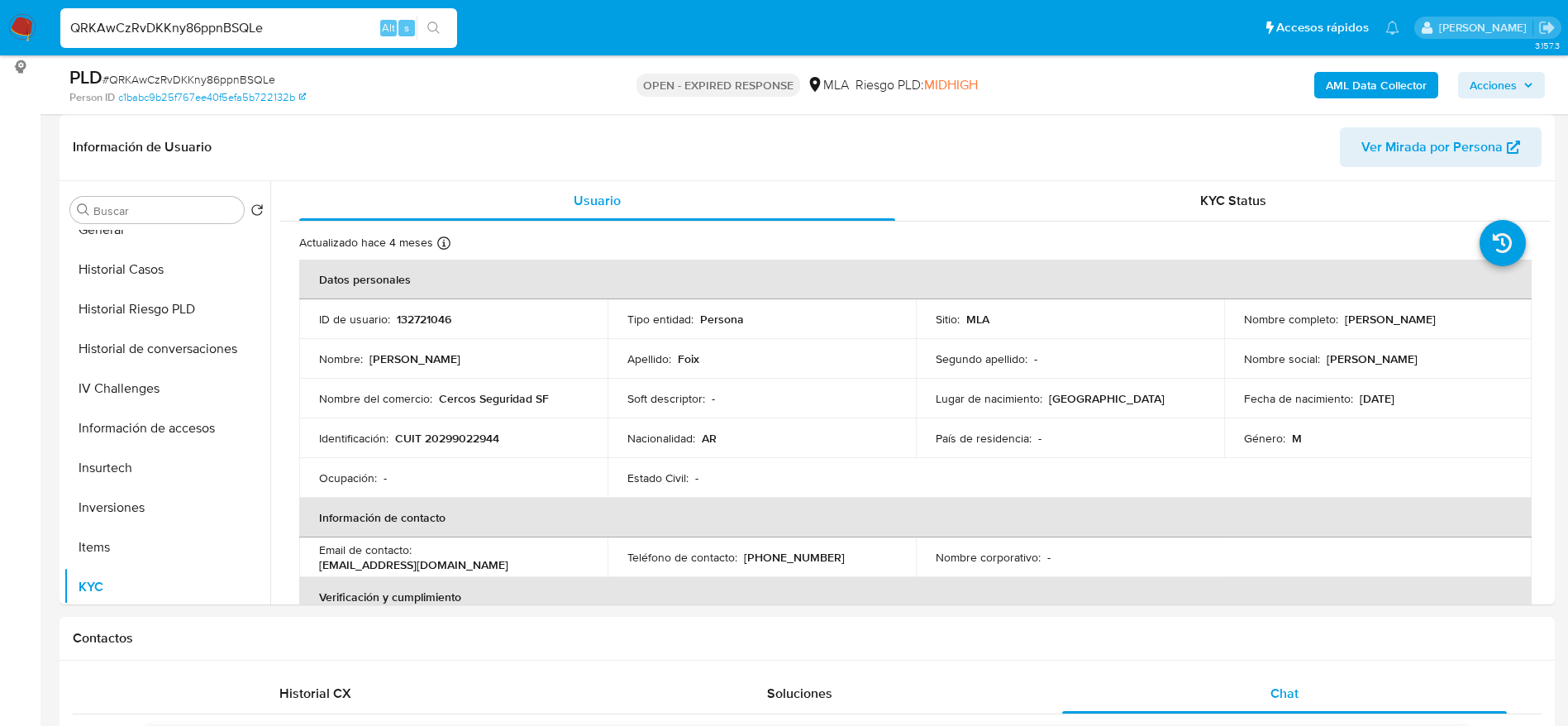
click at [76, 37] on input "QRKAwCzRvDKKny86ppnBSQLe" at bounding box center [259, 29] width 396 height 22
click at [306, 42] on div "QRKAwCzRvDKKny86ppnBSQLe Alt s" at bounding box center [259, 28] width 396 height 39
click at [297, 24] on input "QRKAwCzRvDKKny86ppnBSQLe" at bounding box center [259, 29] width 396 height 22
paste input "PLJ2AuZSftPk6GJmbsZkrxSm"
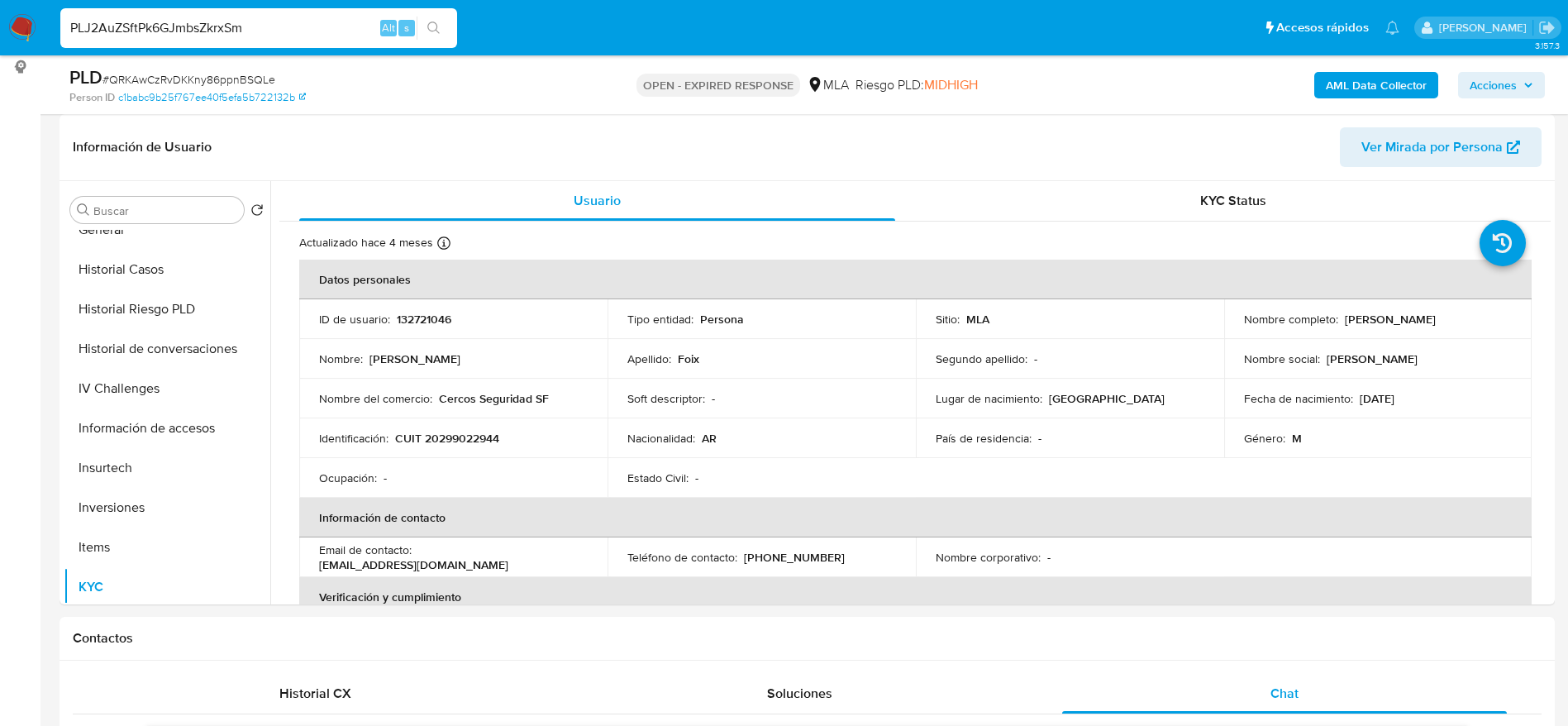
type input "PLJ2AuZSftPk6GJmbsZkrxSm"
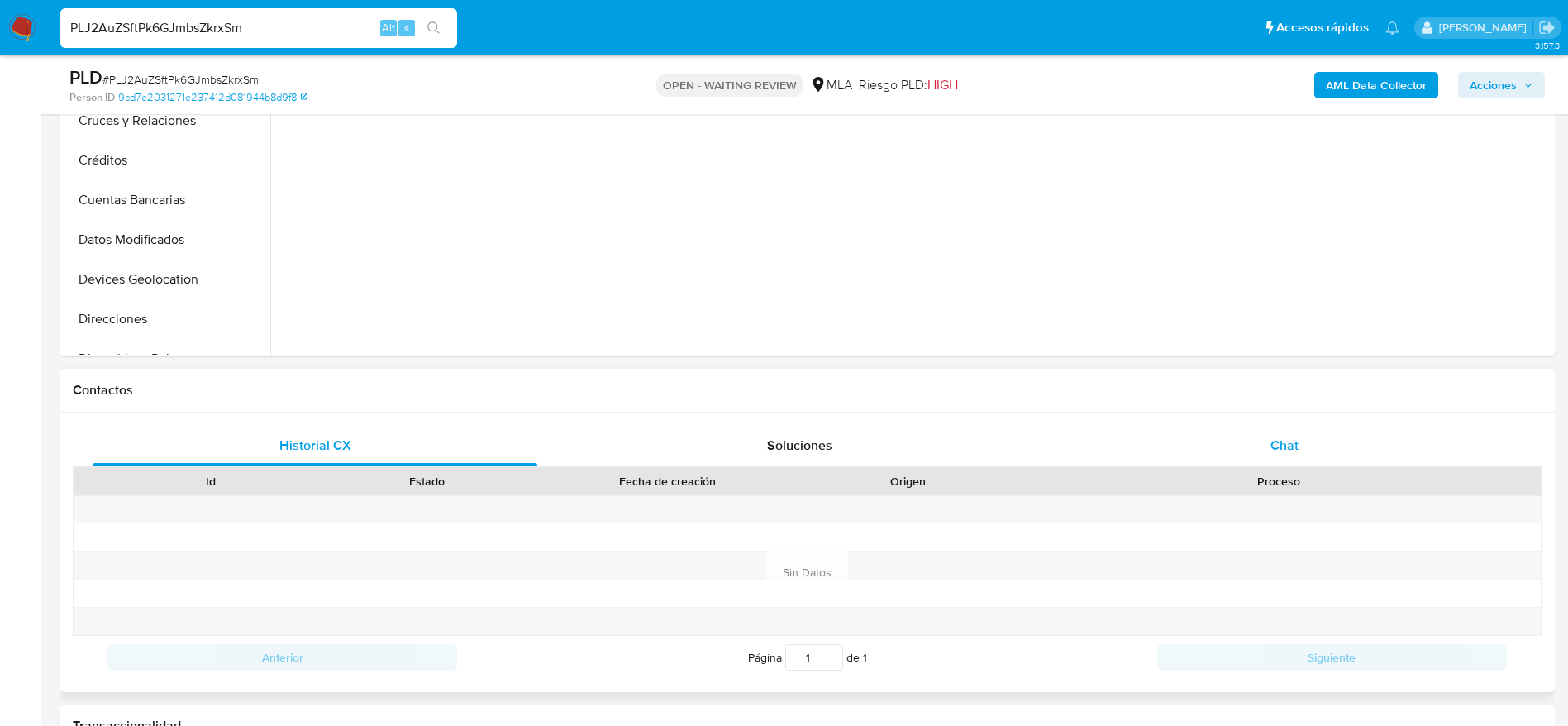
click at [1312, 447] on div "Chat" at bounding box center [1283, 445] width 444 height 39
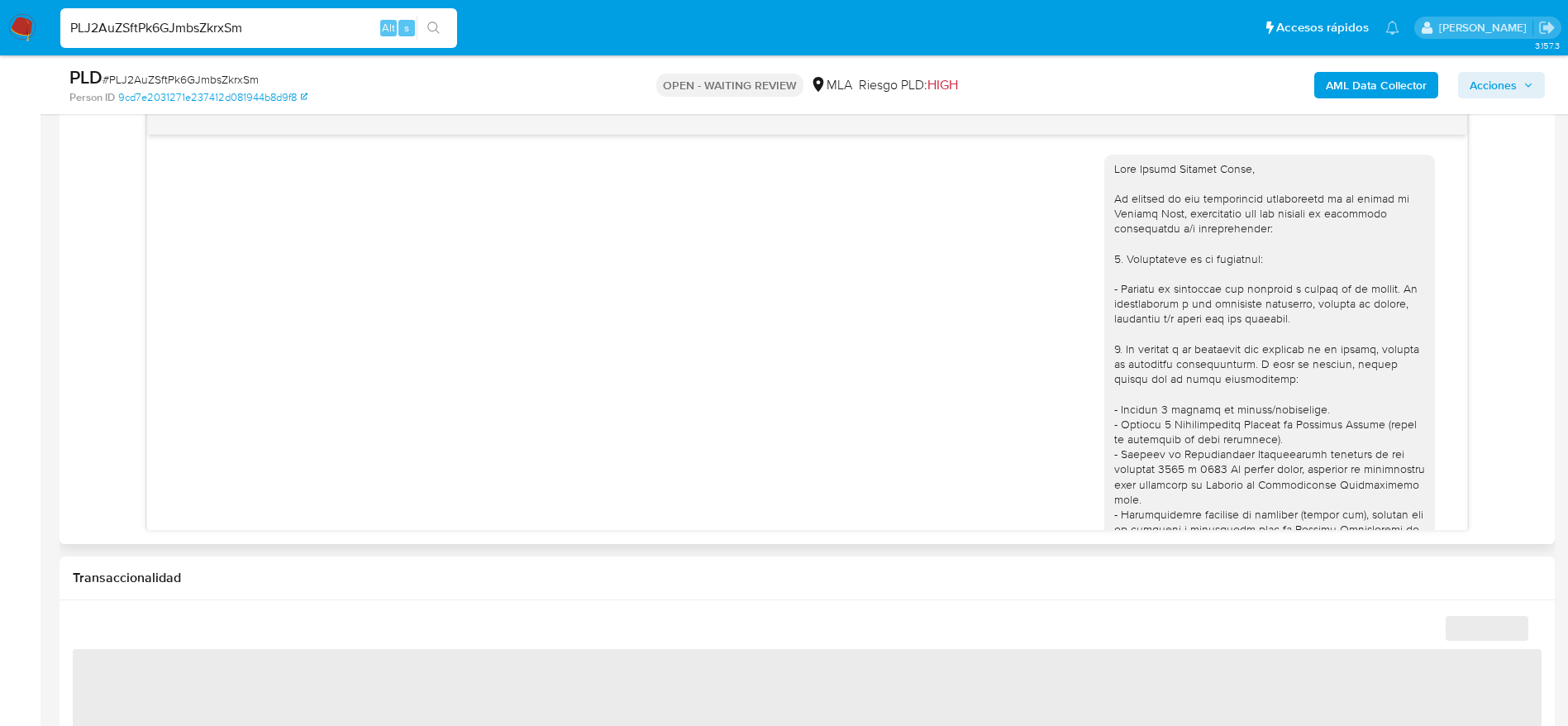
scroll to position [653, 0]
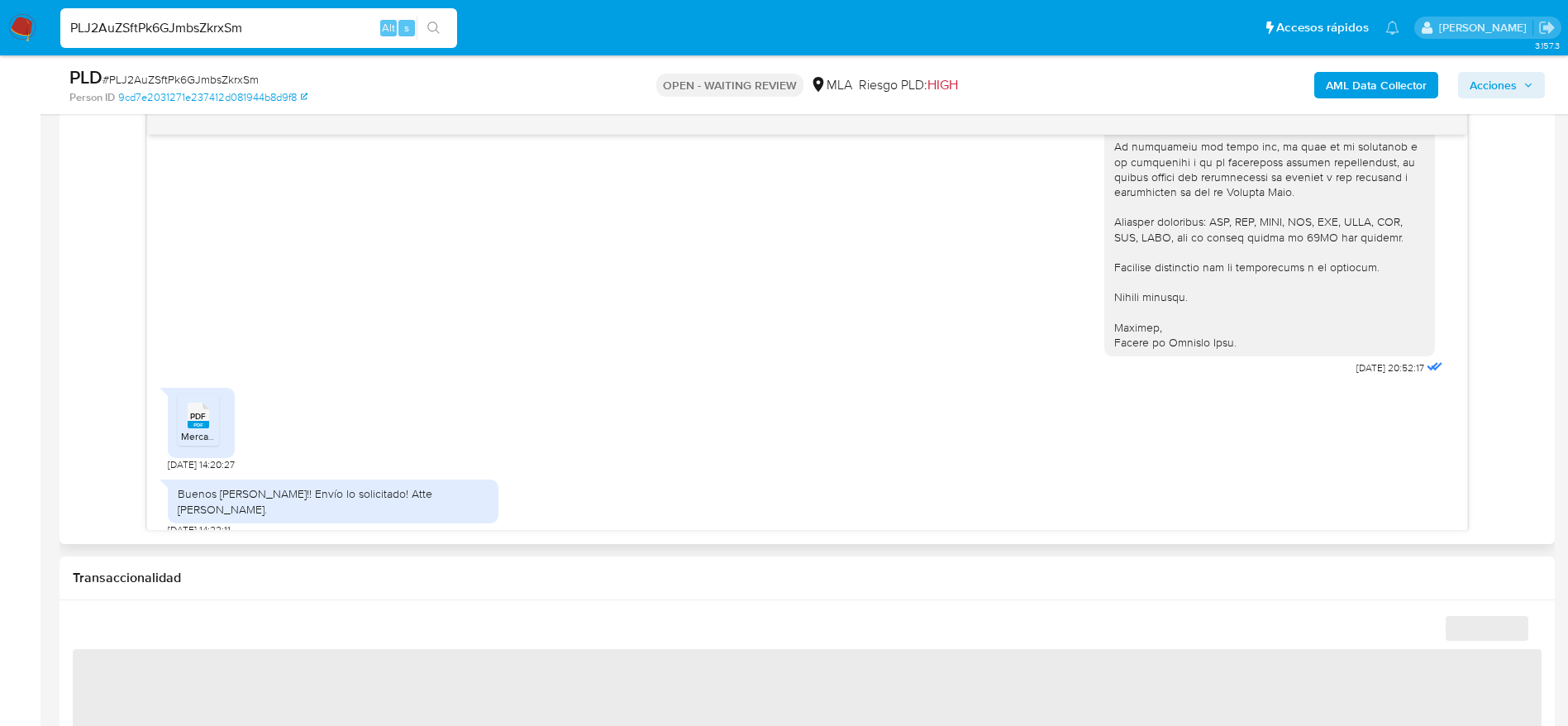
select select "10"
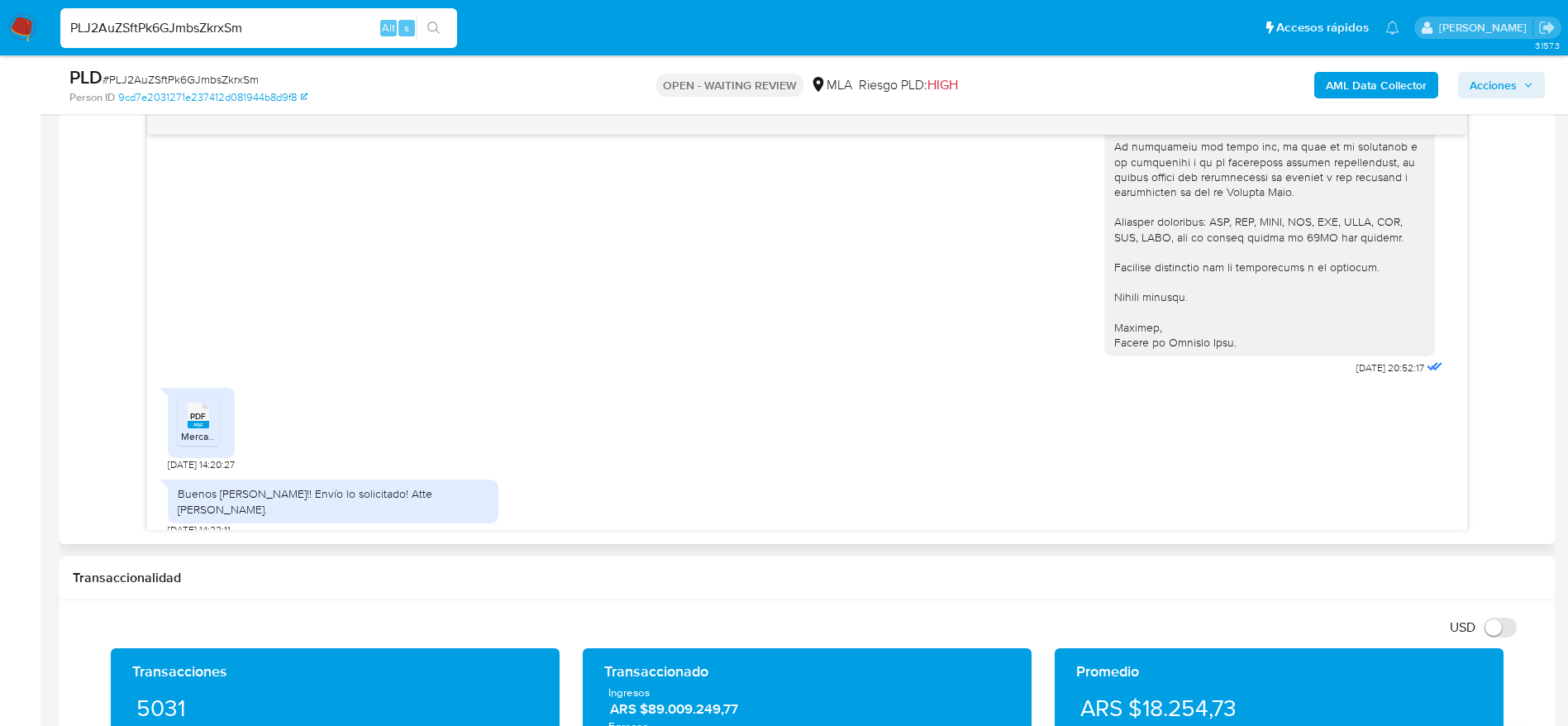
click at [190, 433] on span "MercadoLibre.pdf" at bounding box center [219, 436] width 77 height 14
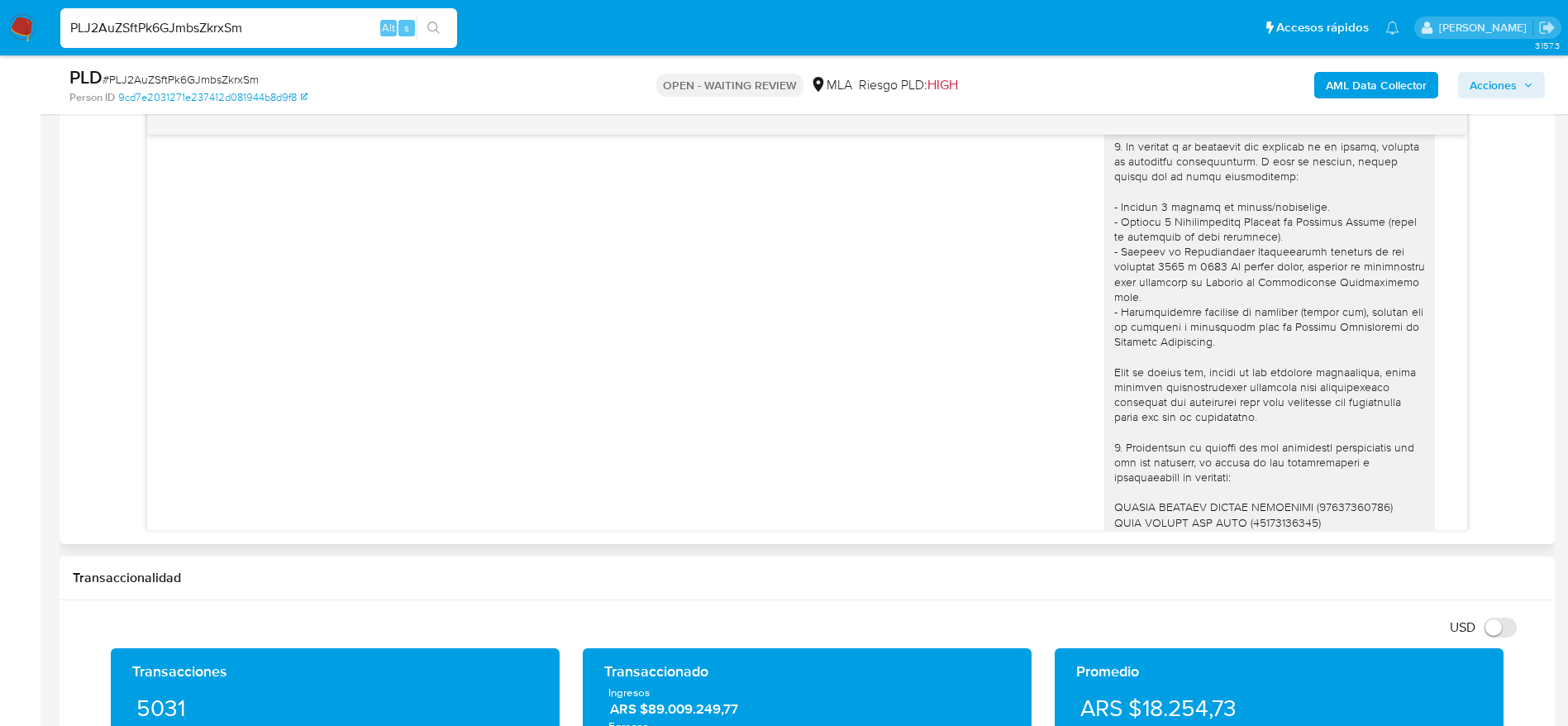
scroll to position [157, 0]
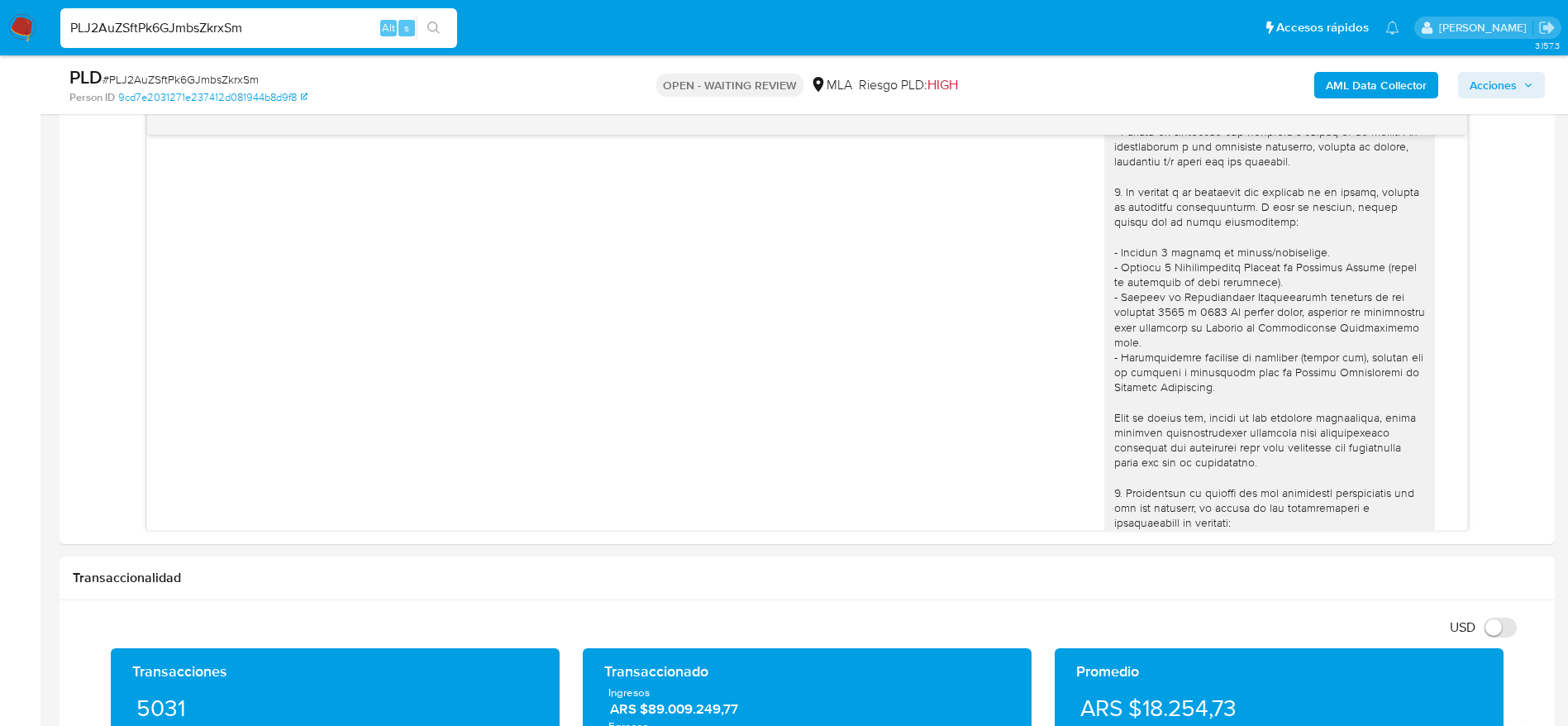
click at [297, 32] on input "PLJ2AuZSftPk6GJmbsZkrxSm" at bounding box center [259, 29] width 396 height 22
paste input "GtUGgSSWY2lrjYebFFffBehT"
type input "GtUGgSSWY2lrjYebFFffBehT"
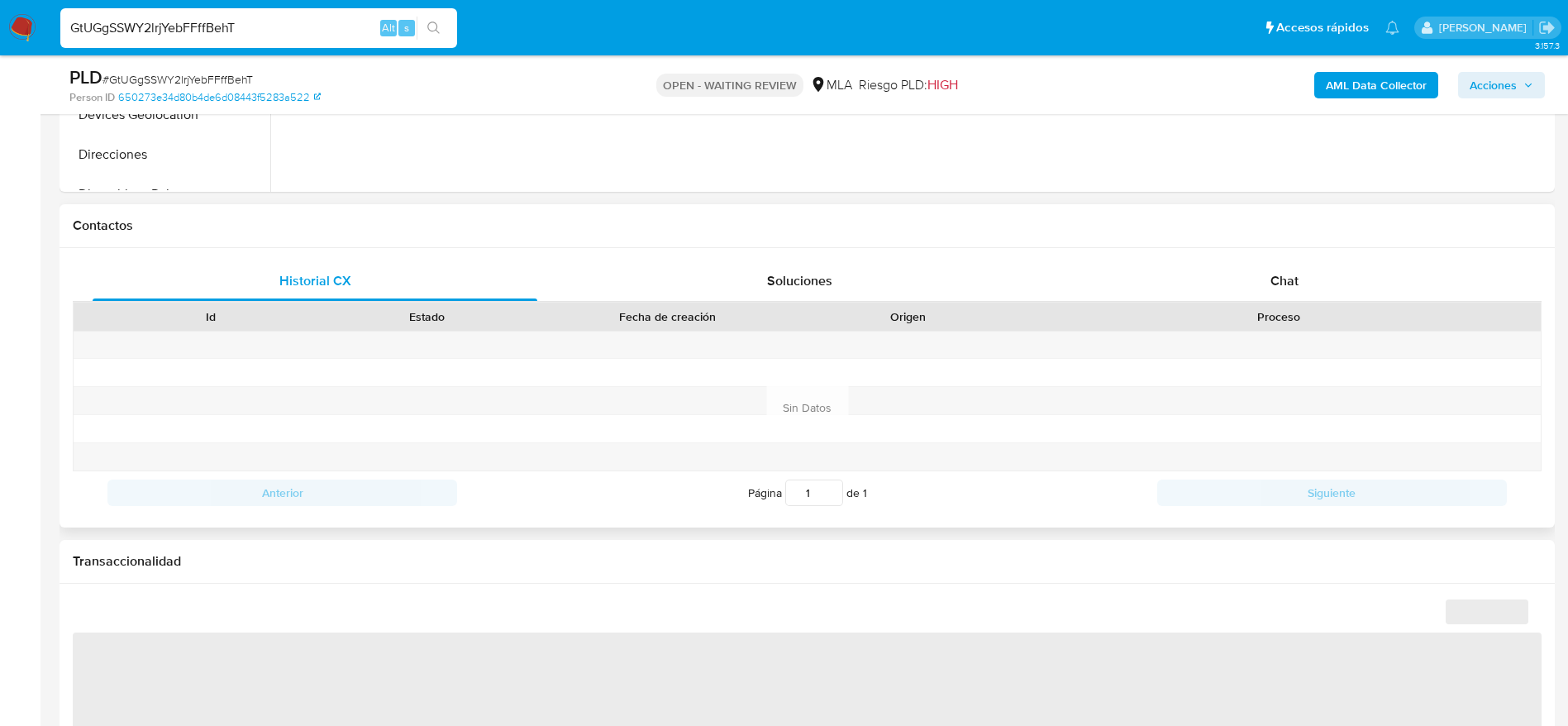
scroll to position [744, 0]
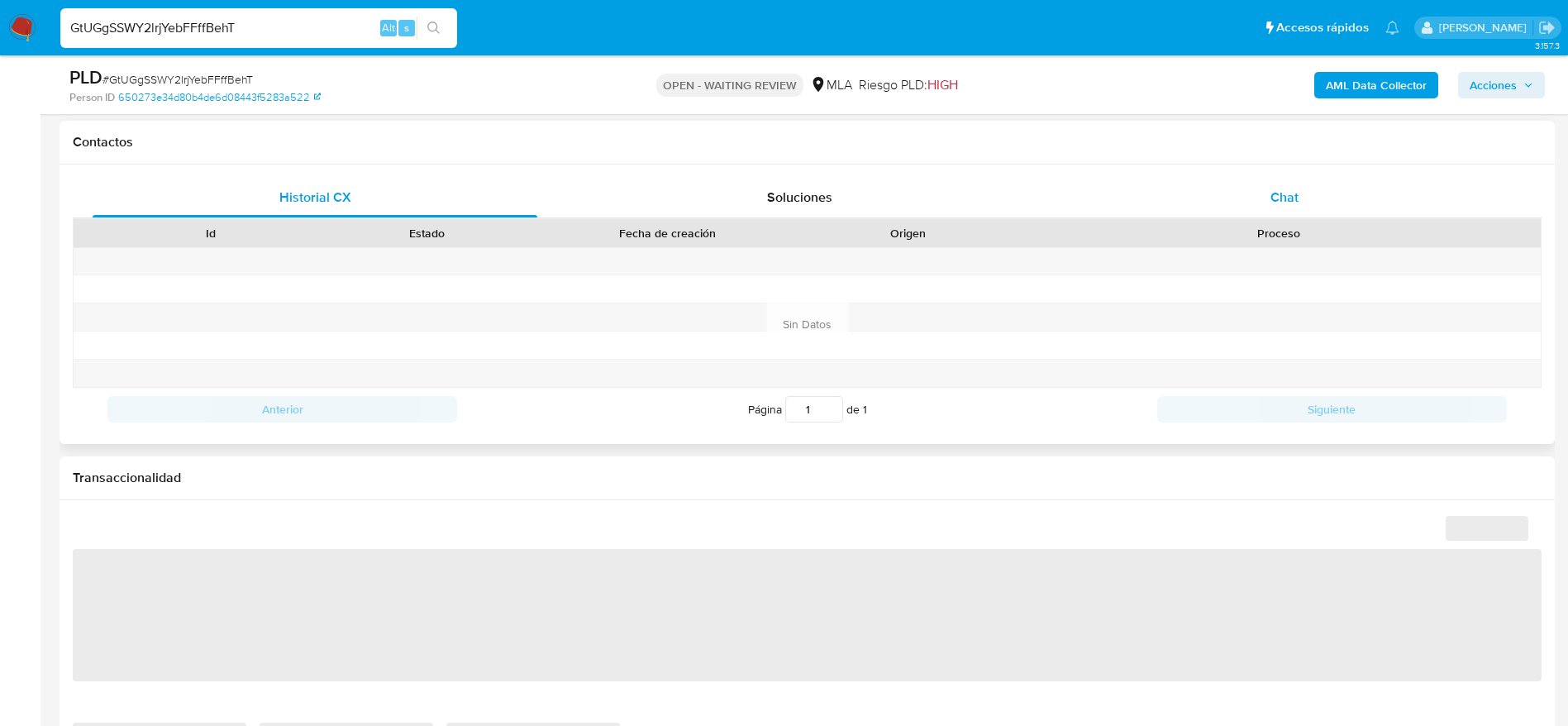
click at [1288, 178] on div "Chat" at bounding box center [1283, 197] width 444 height 39
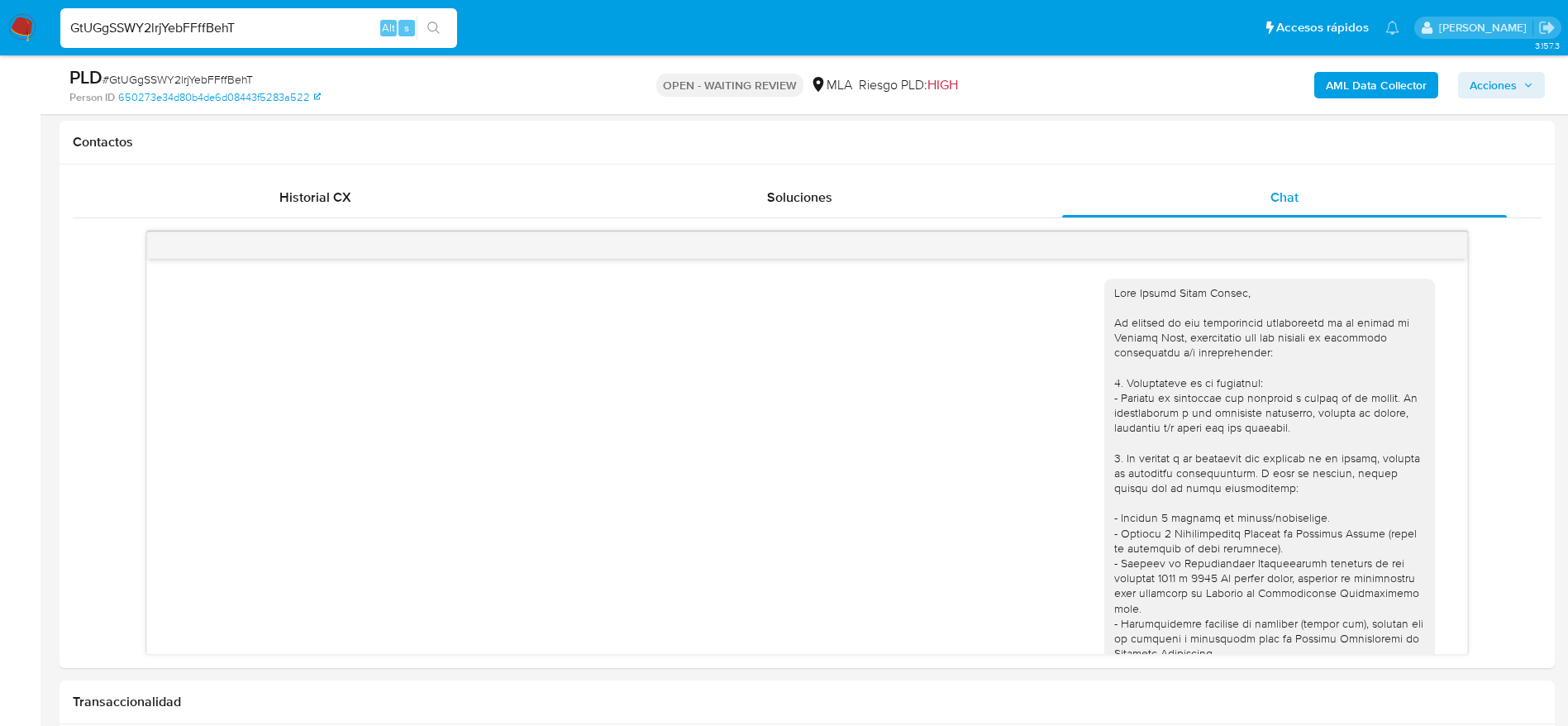
scroll to position [732, 0]
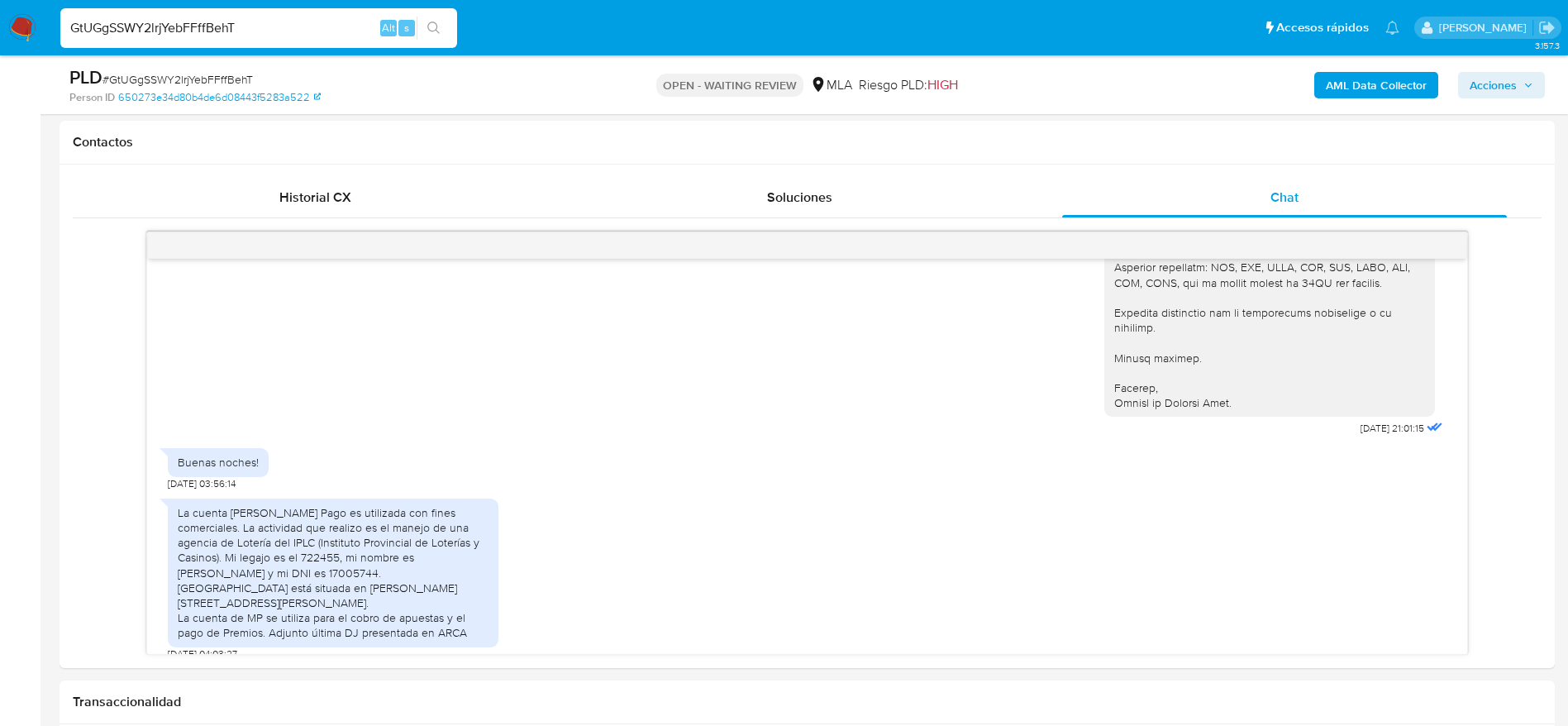
select select "10"
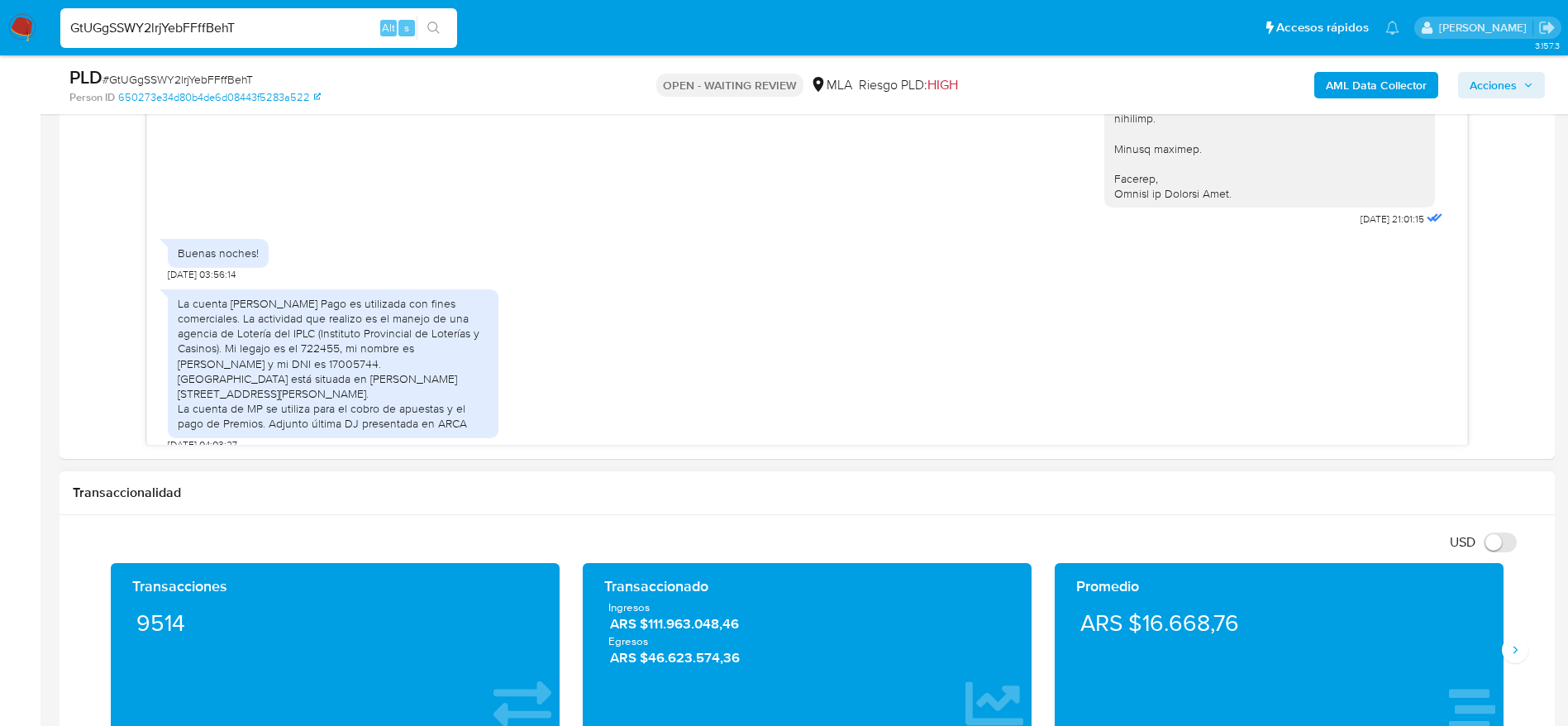
scroll to position [992, 0]
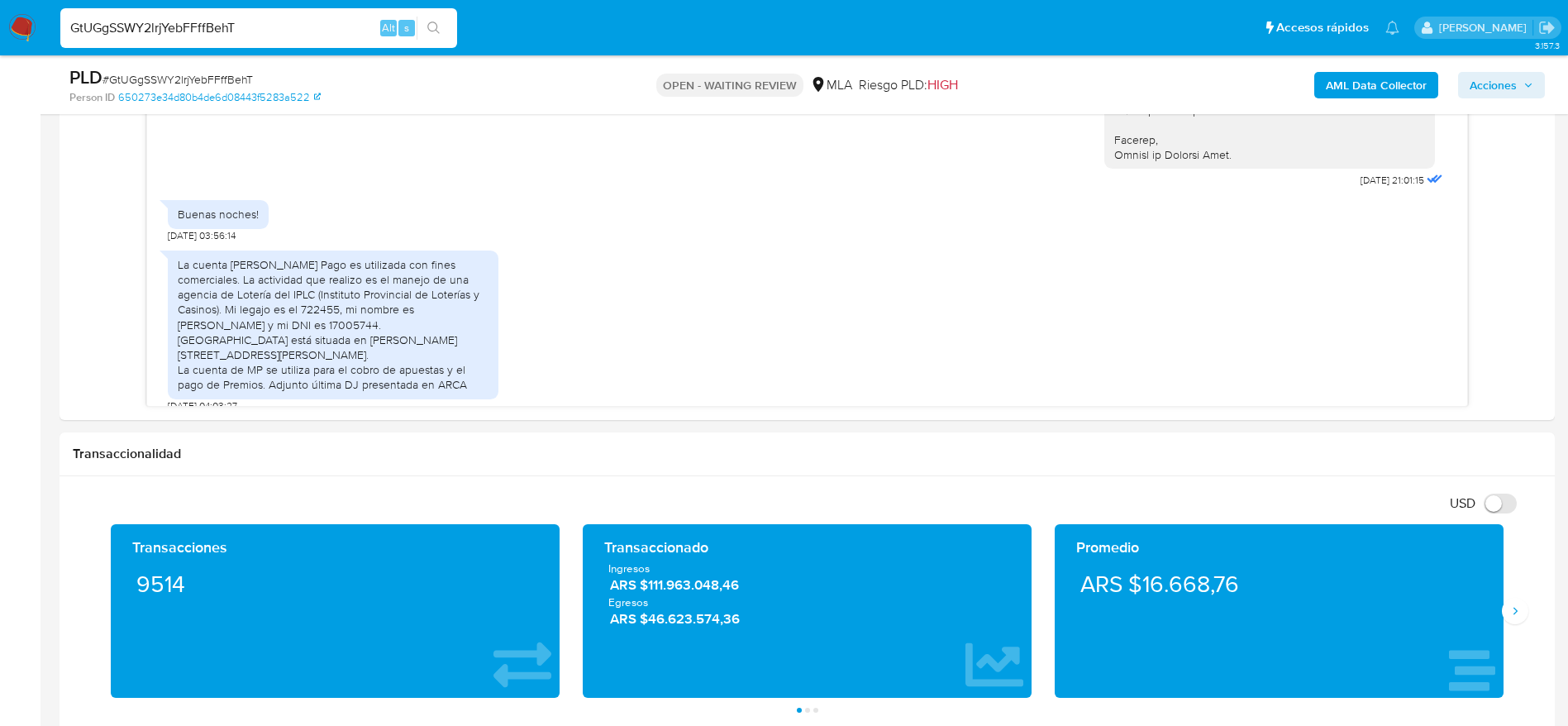
click at [145, 76] on span "# GtUGgSSWY2lrjYebFFffBehT" at bounding box center [177, 80] width 150 height 17
copy span "GtUGgSSWY2lrjYebFFffBehT"
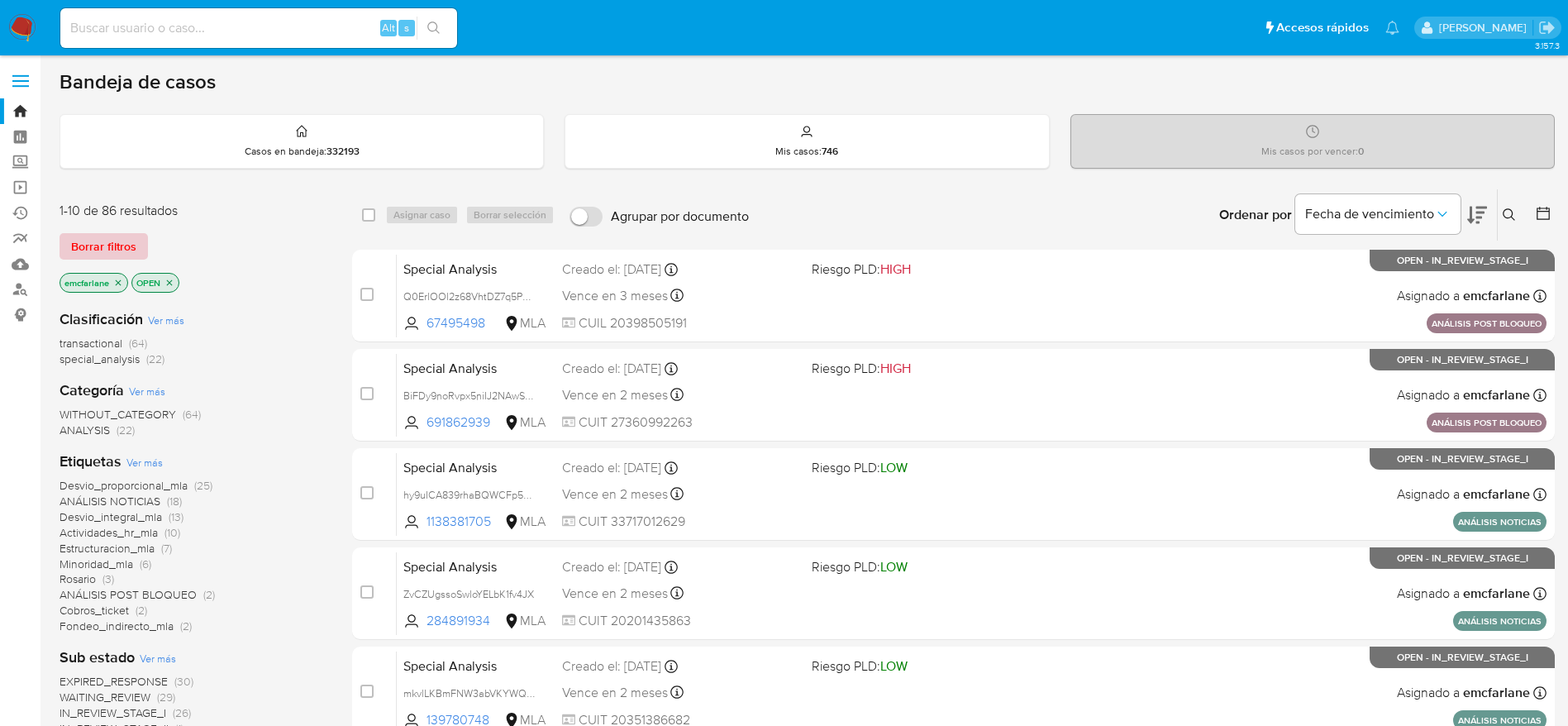
click at [129, 238] on span "Borrar filtros" at bounding box center [104, 246] width 66 height 24
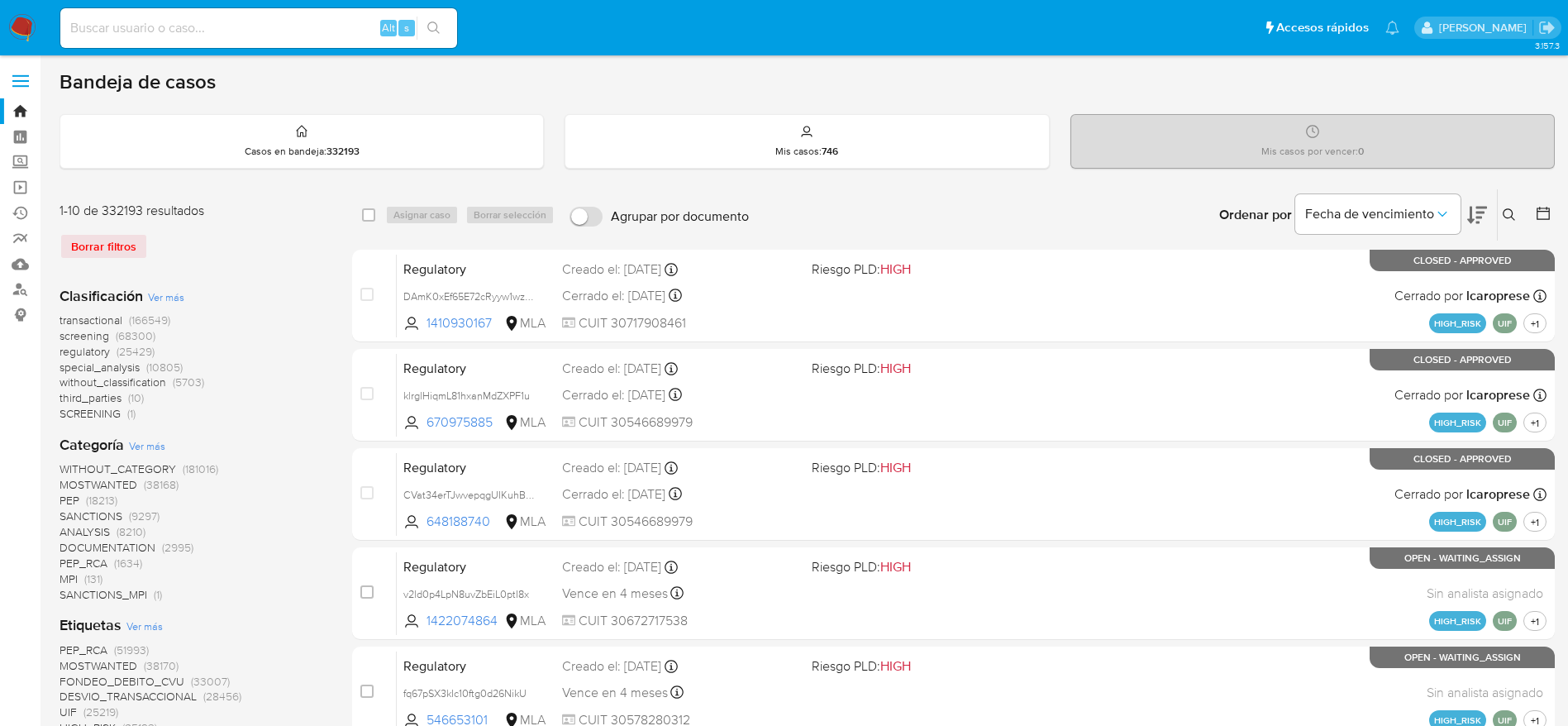
click at [1505, 212] on icon at bounding box center [1509, 215] width 13 height 13
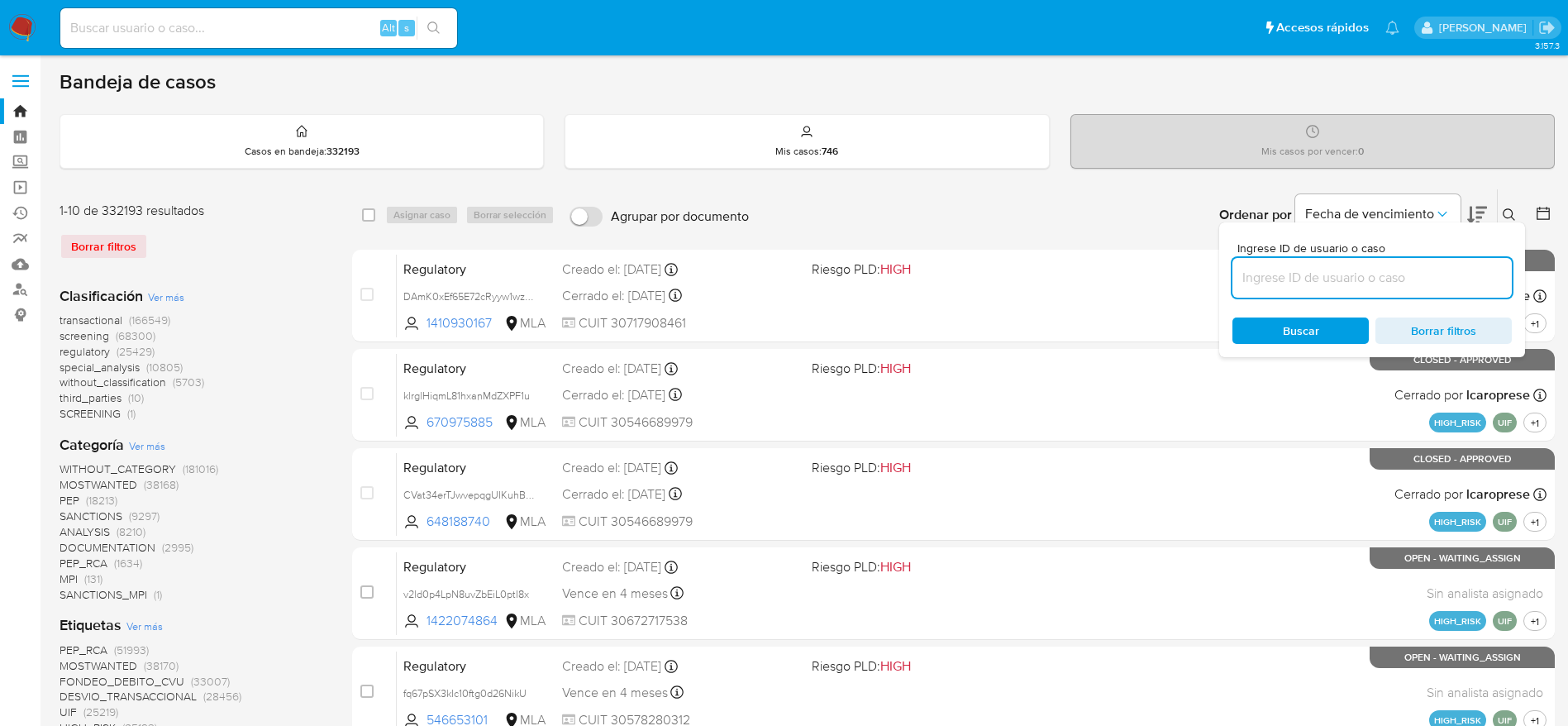
click at [1382, 283] on input at bounding box center [1371, 278] width 280 height 22
type input "QRKAwCzRvDKKny86ppnBSQLe"
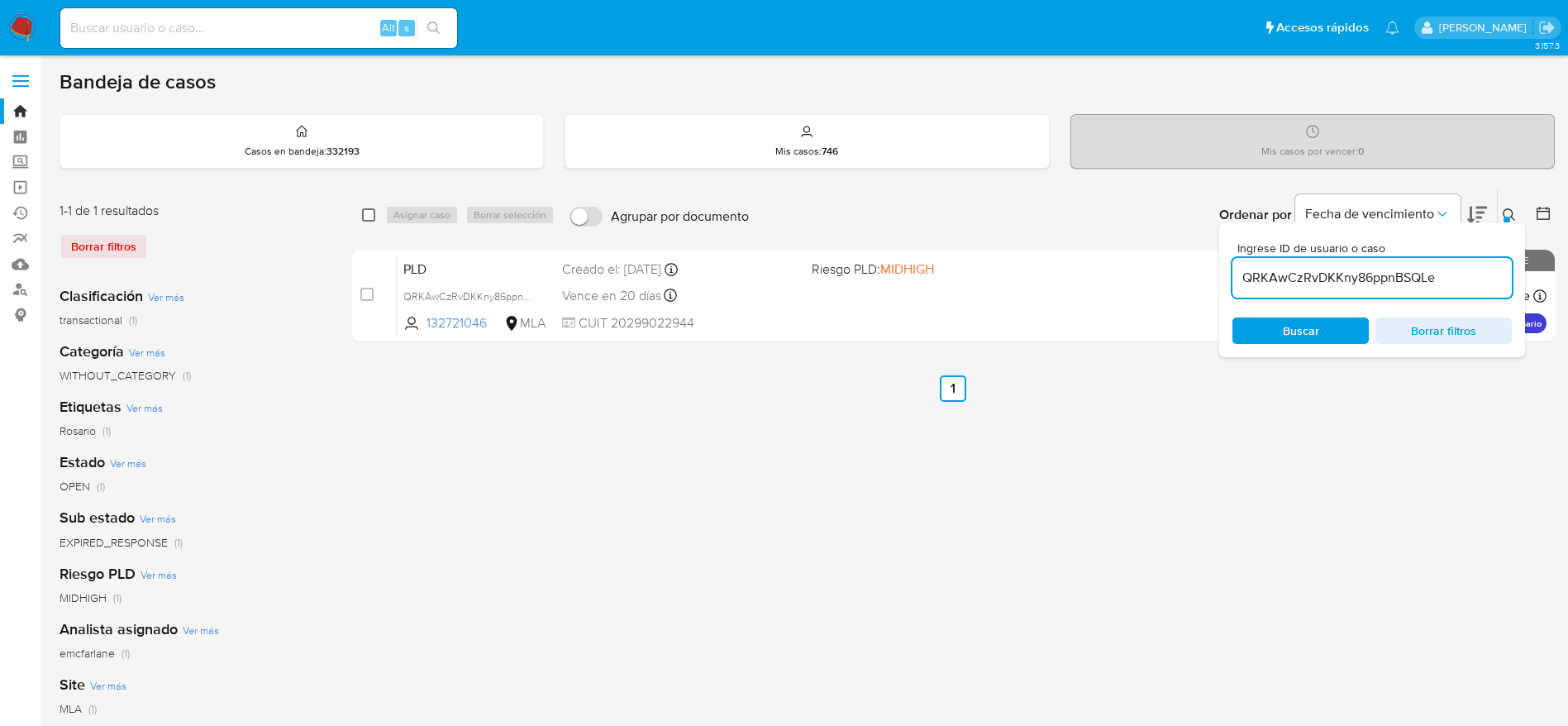
click at [369, 218] on input "checkbox" at bounding box center [369, 215] width 13 height 13
checkbox input "true"
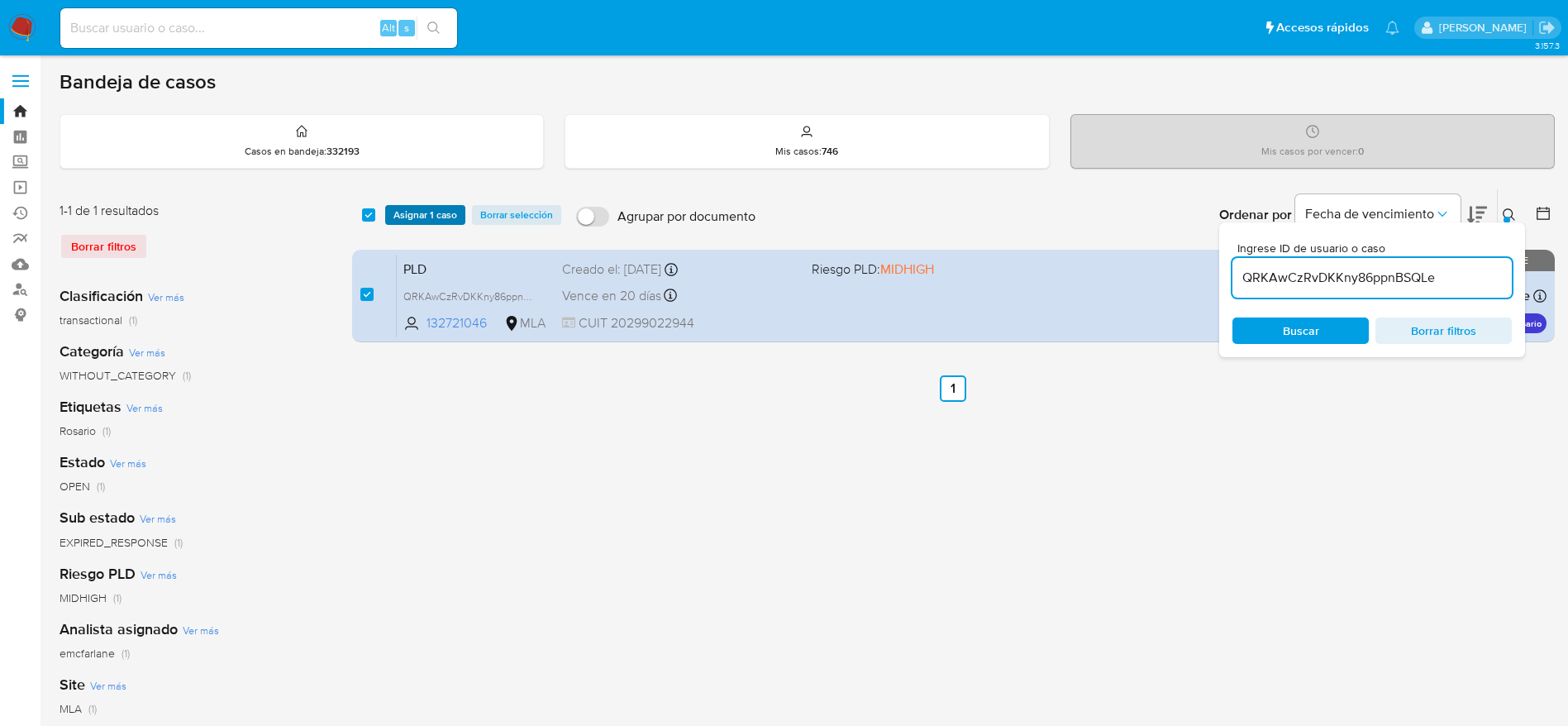
click at [422, 219] on span "Asignar 1 caso" at bounding box center [425, 215] width 64 height 17
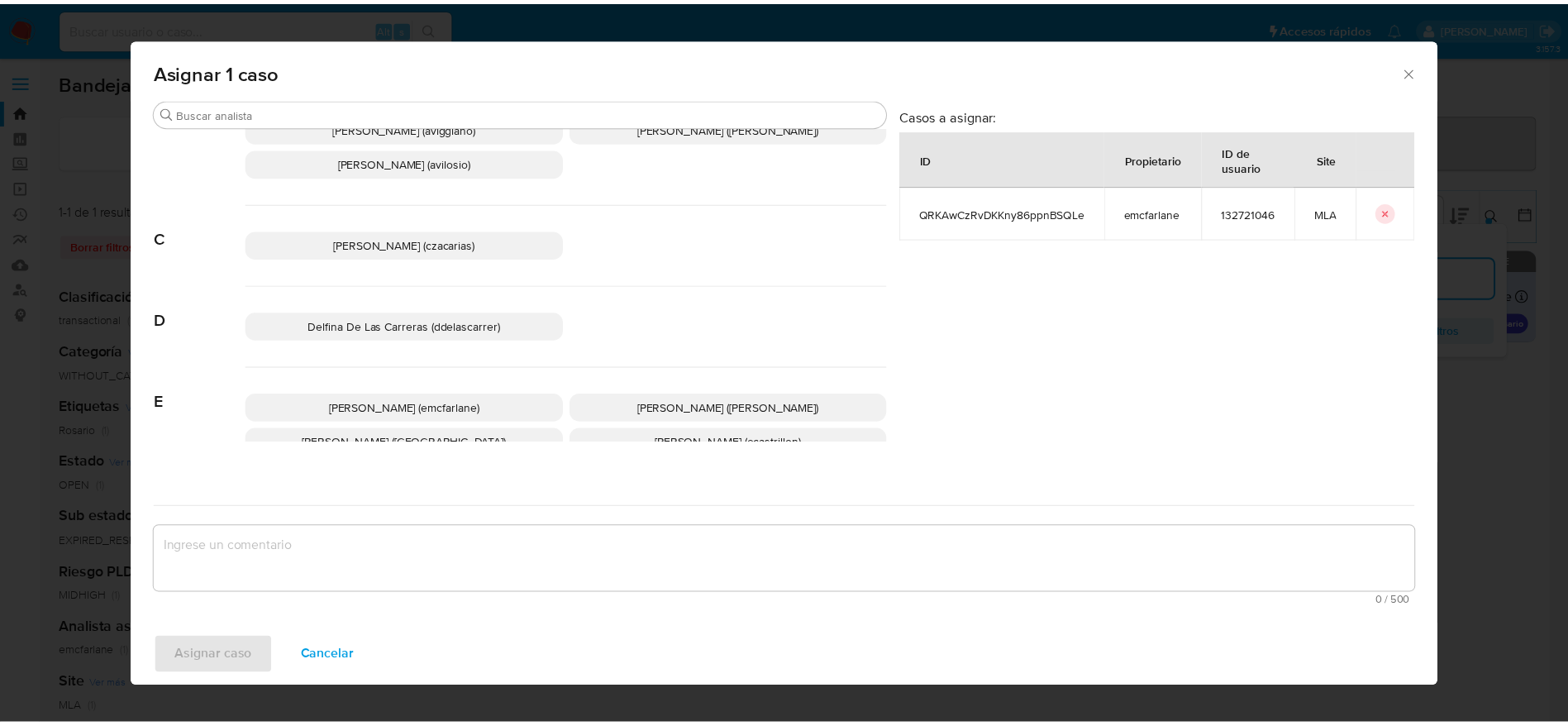
scroll to position [124, 0]
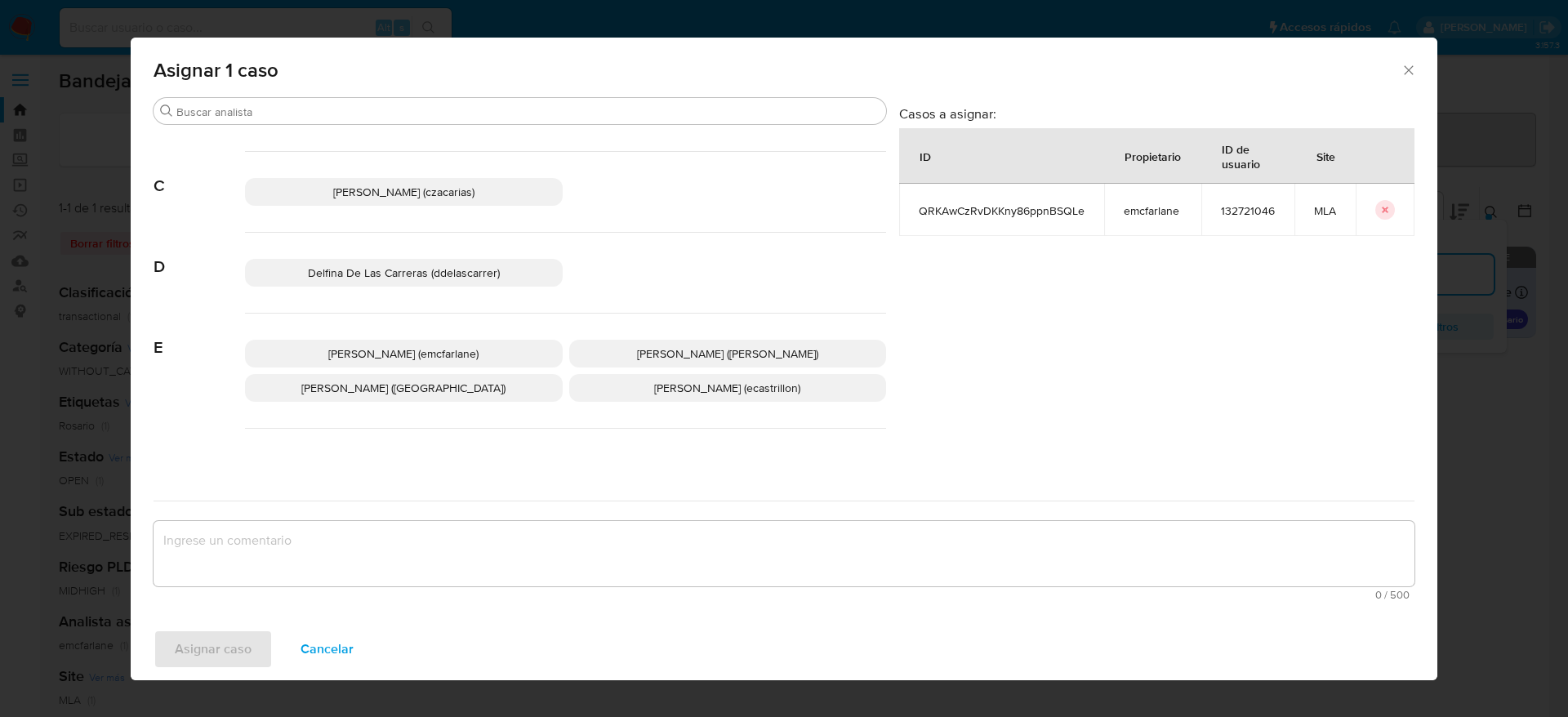
click at [454, 349] on span "[PERSON_NAME] (emcfarlane)" at bounding box center [403, 354] width 150 height 17
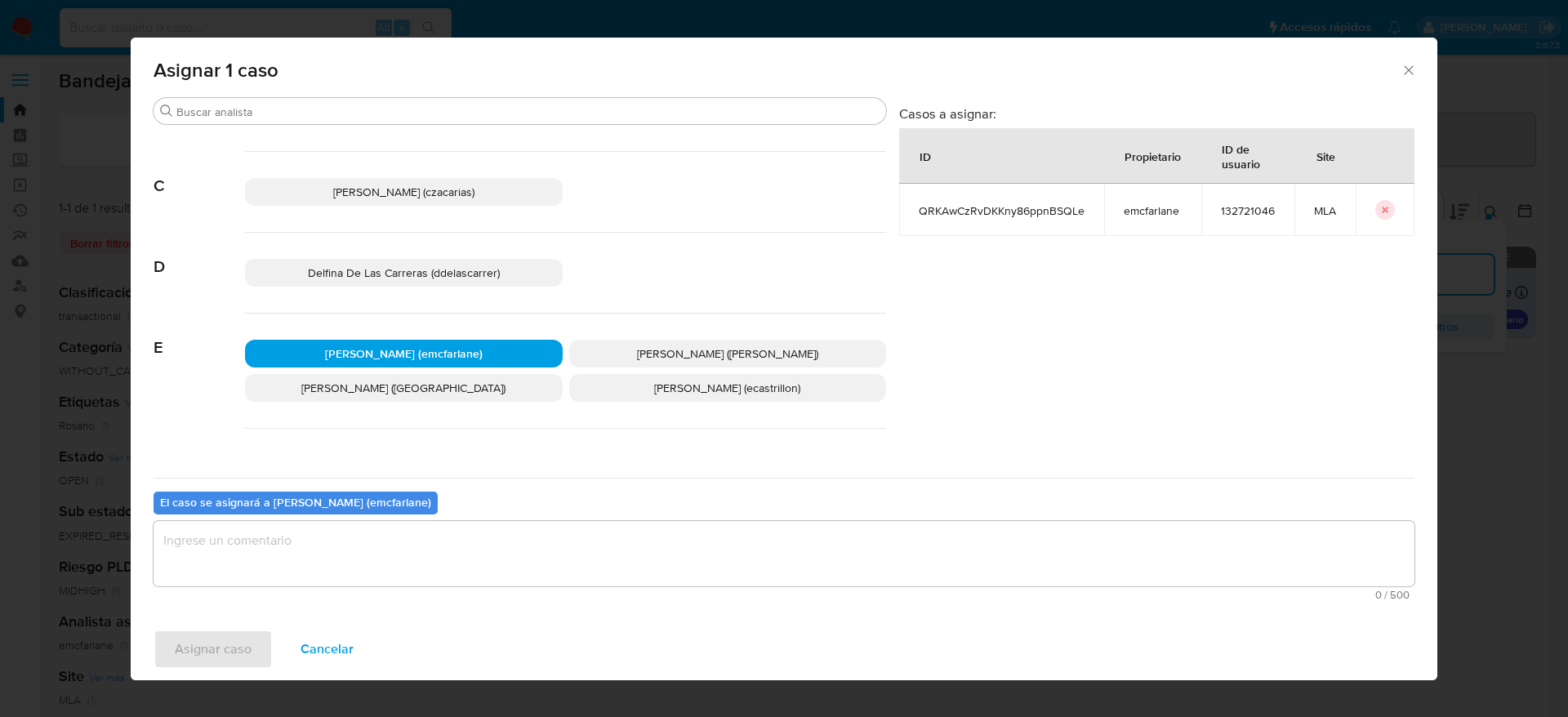
click at [358, 558] on textarea "assign-modal" at bounding box center [784, 554] width 1261 height 66
click at [198, 654] on span "Asignar caso" at bounding box center [213, 649] width 76 height 36
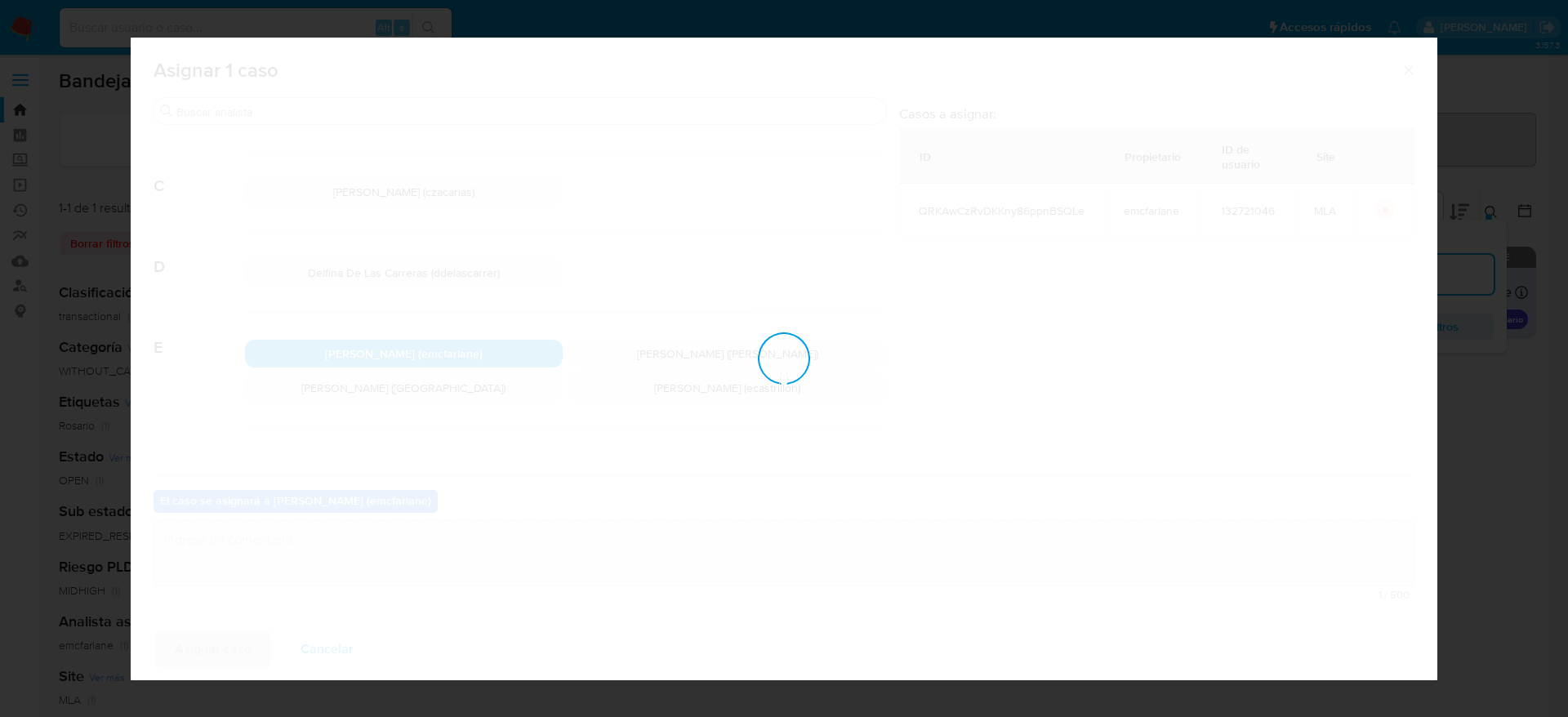
checkbox input "false"
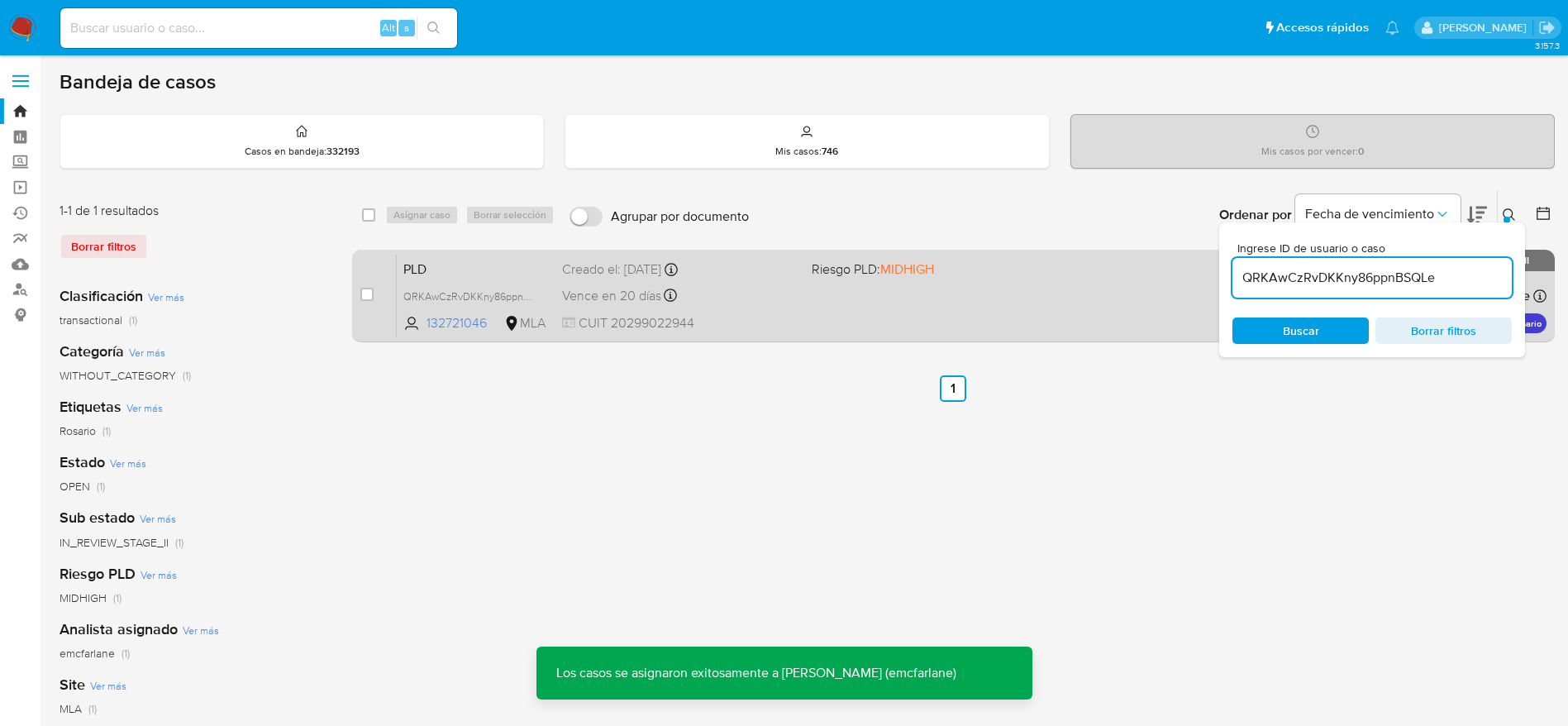
click at [865, 287] on div "PLD QRKAwCzRvDKKny86ppnBSQLe 132721046 MLA Riesgo PLD: MIDHIGH Creado el: [DATE…" at bounding box center [971, 295] width 1150 height 83
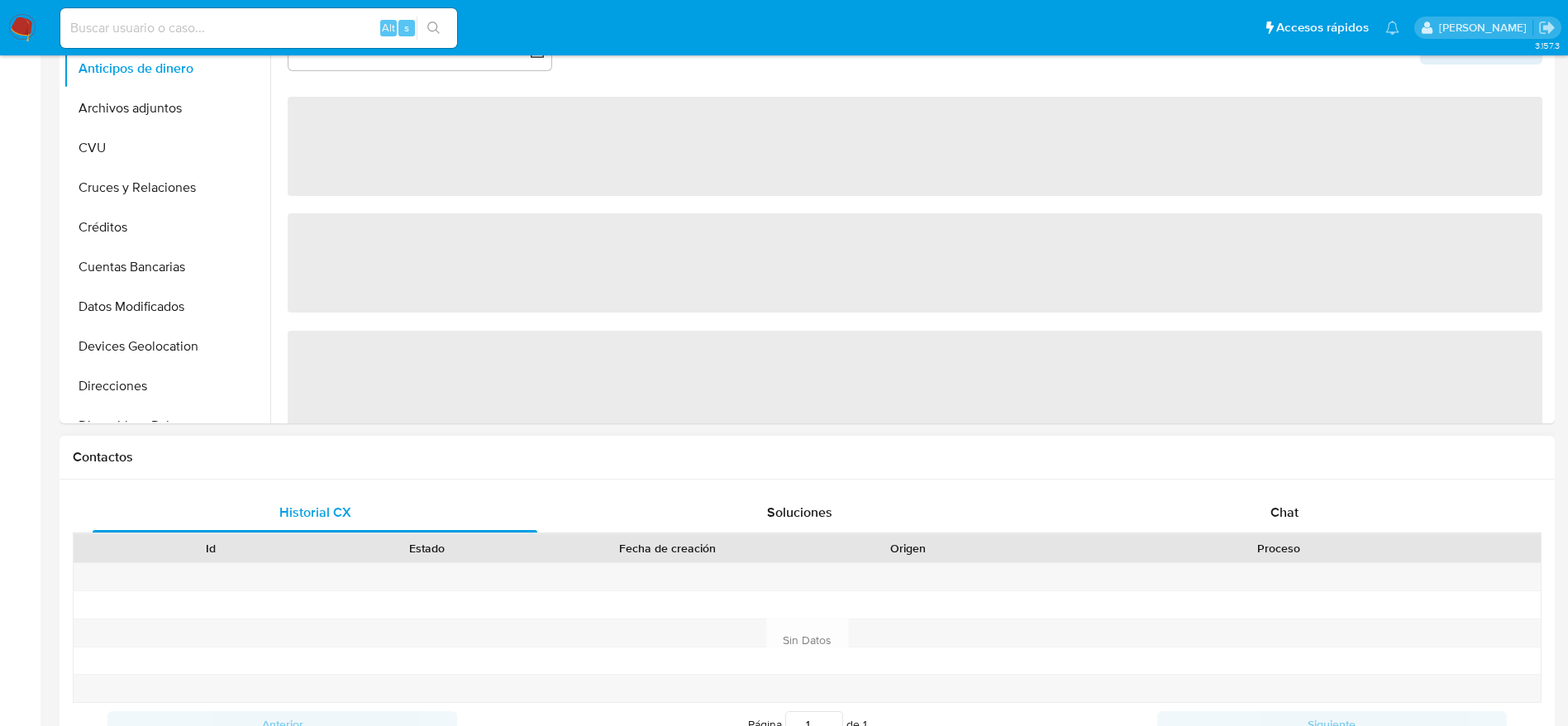
select select "10"
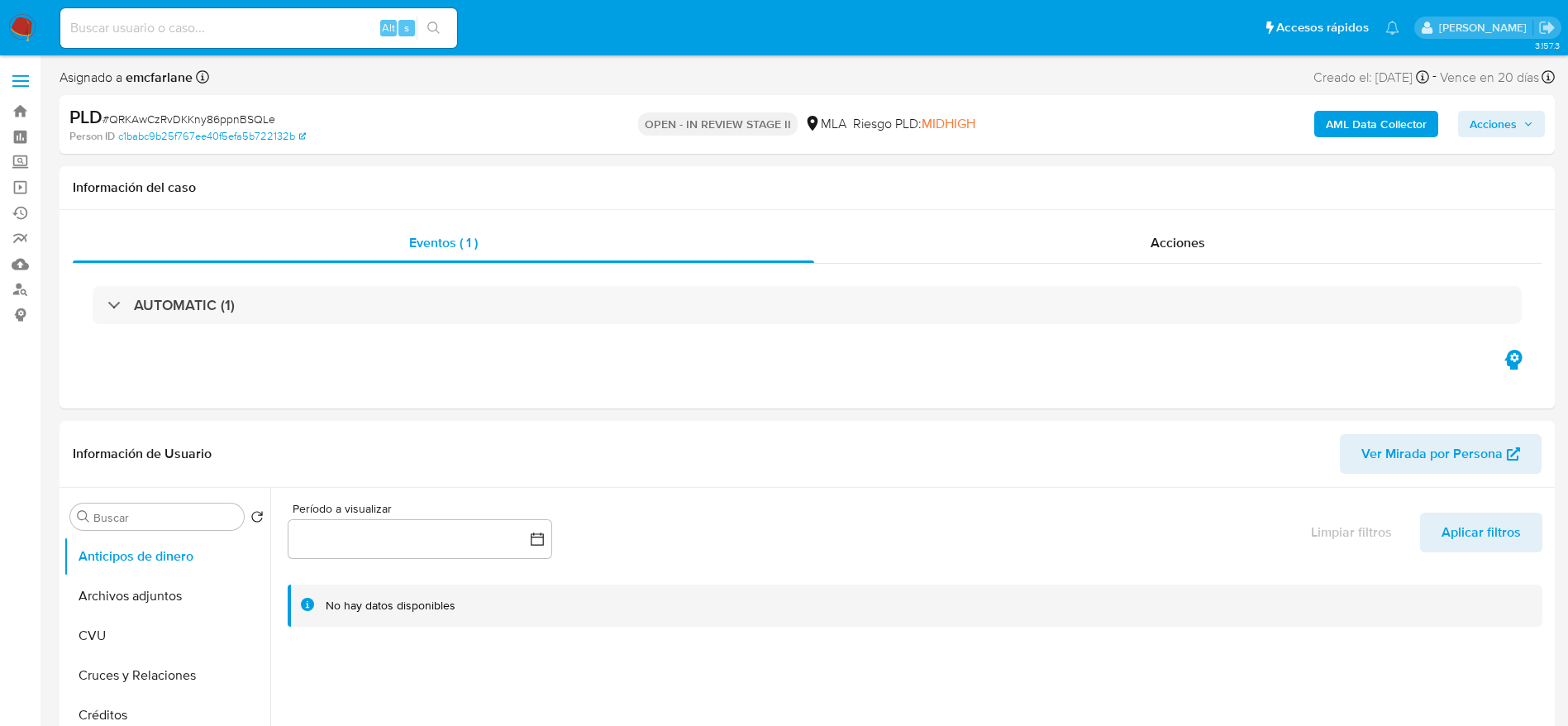
click at [1485, 126] on span "Acciones" at bounding box center [1493, 124] width 47 height 26
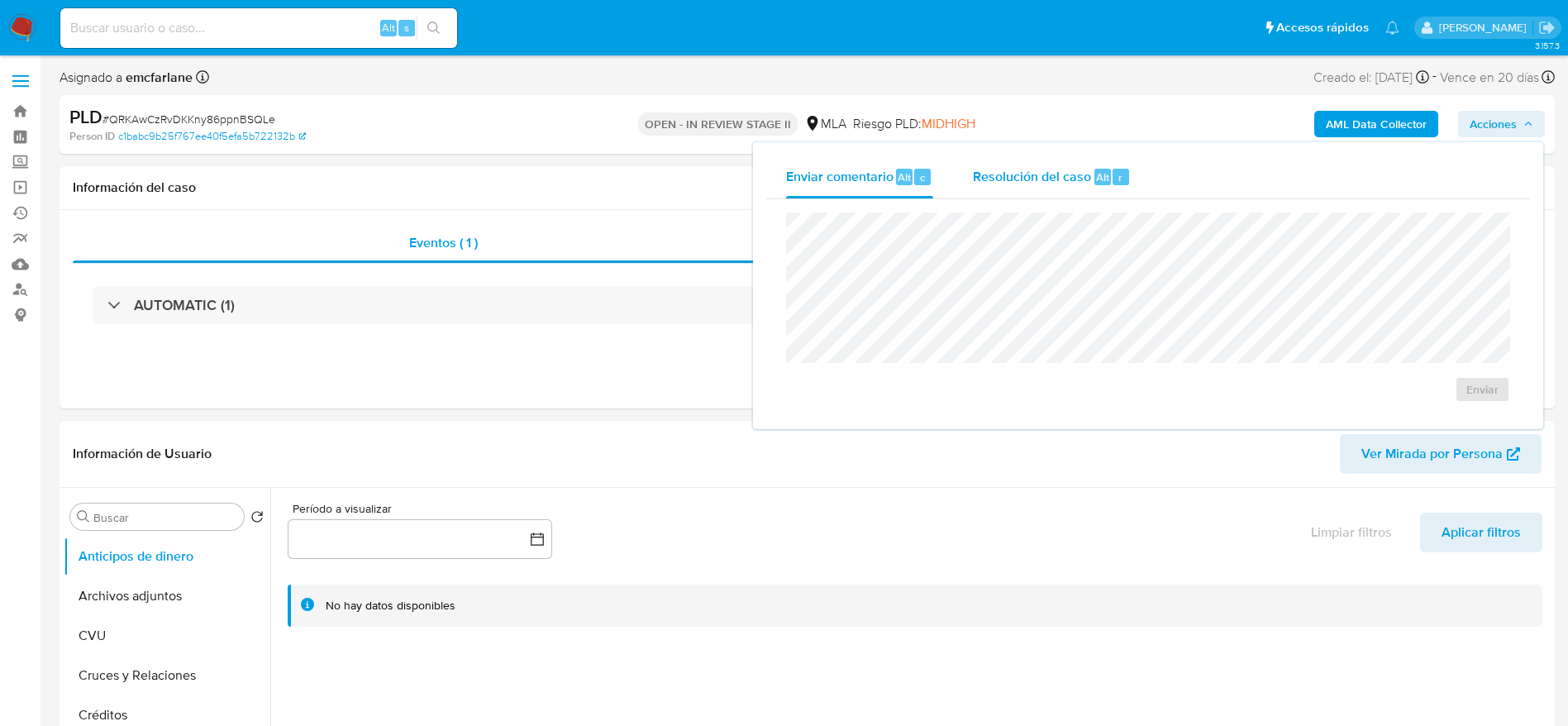
click at [1021, 177] on span "Resolución del caso" at bounding box center [1031, 176] width 118 height 19
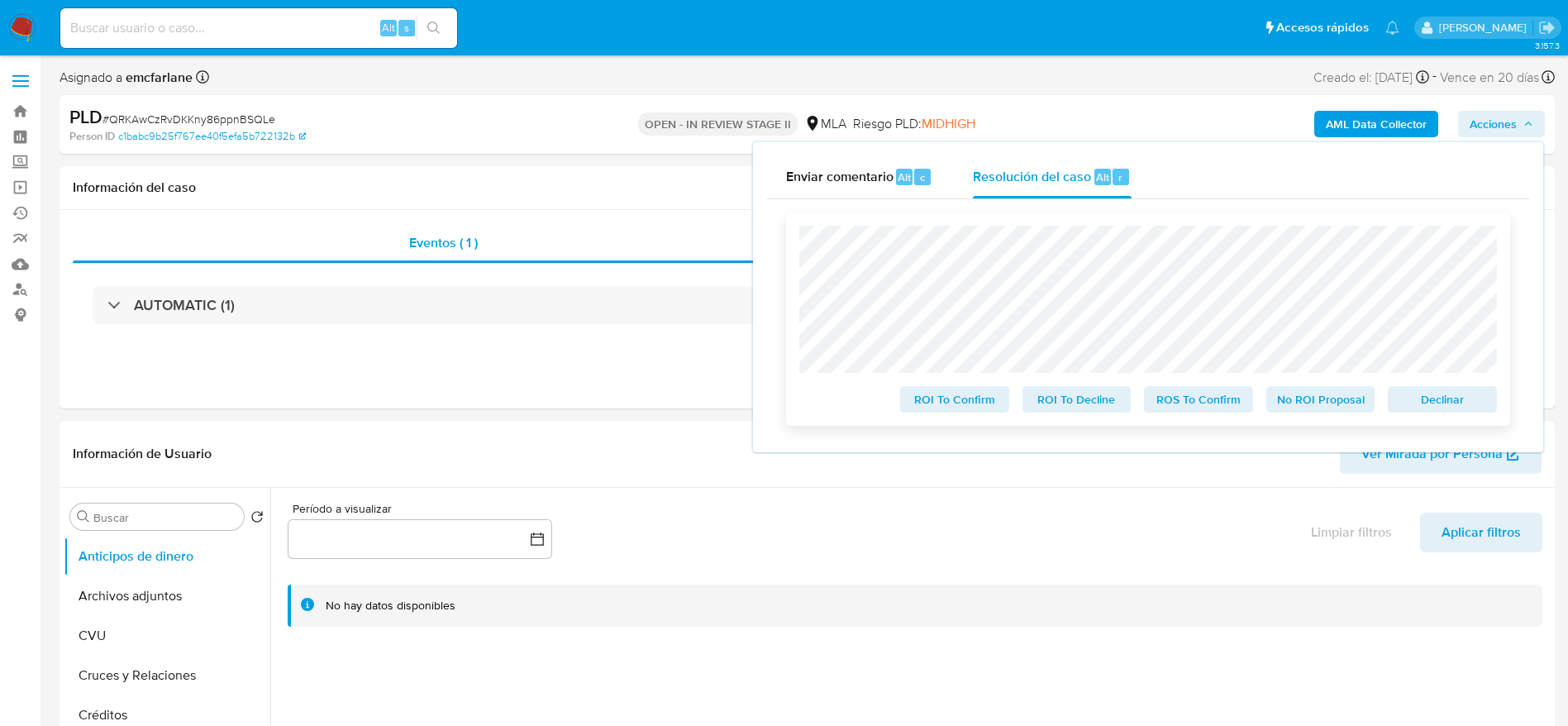
click at [1471, 408] on span "Declinar" at bounding box center [1442, 399] width 86 height 24
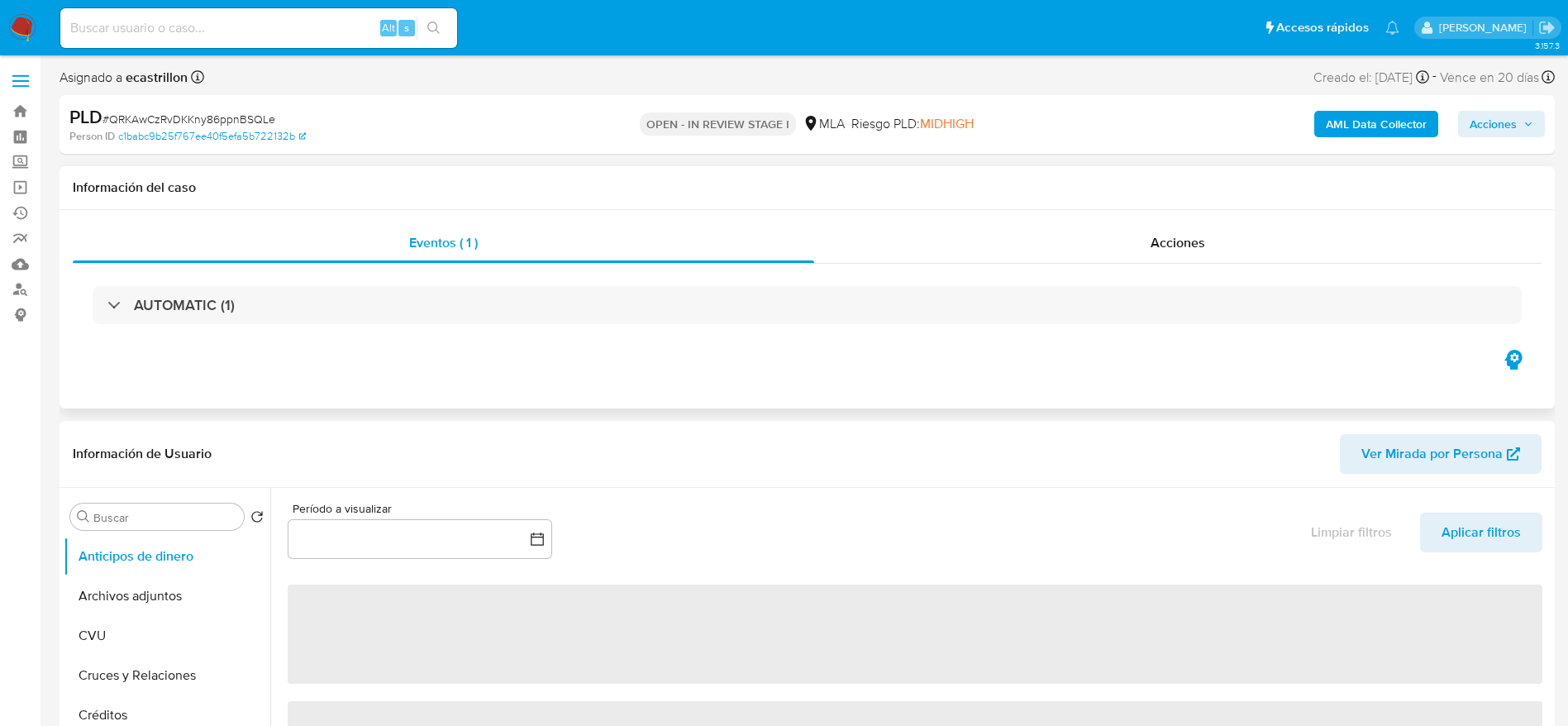
select select "10"
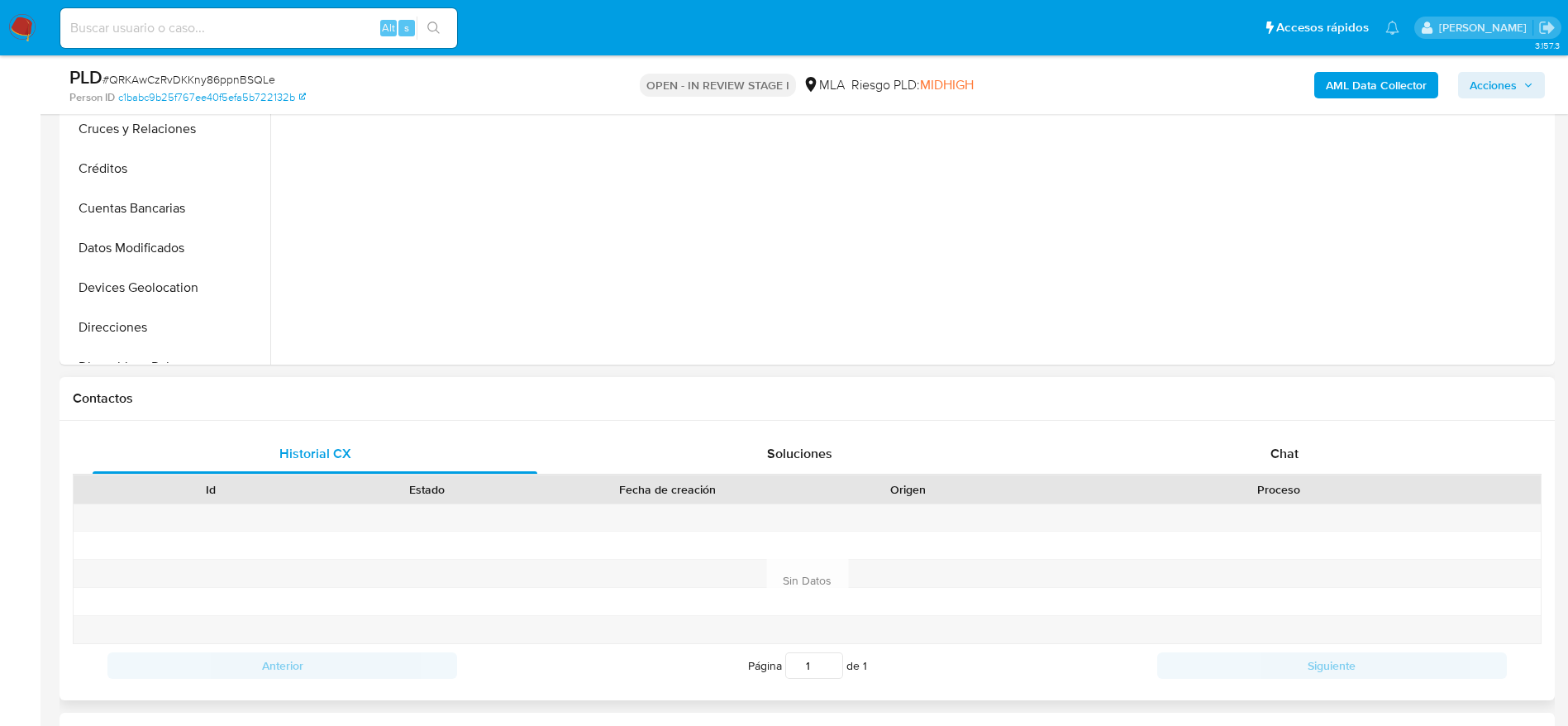
scroll to position [620, 0]
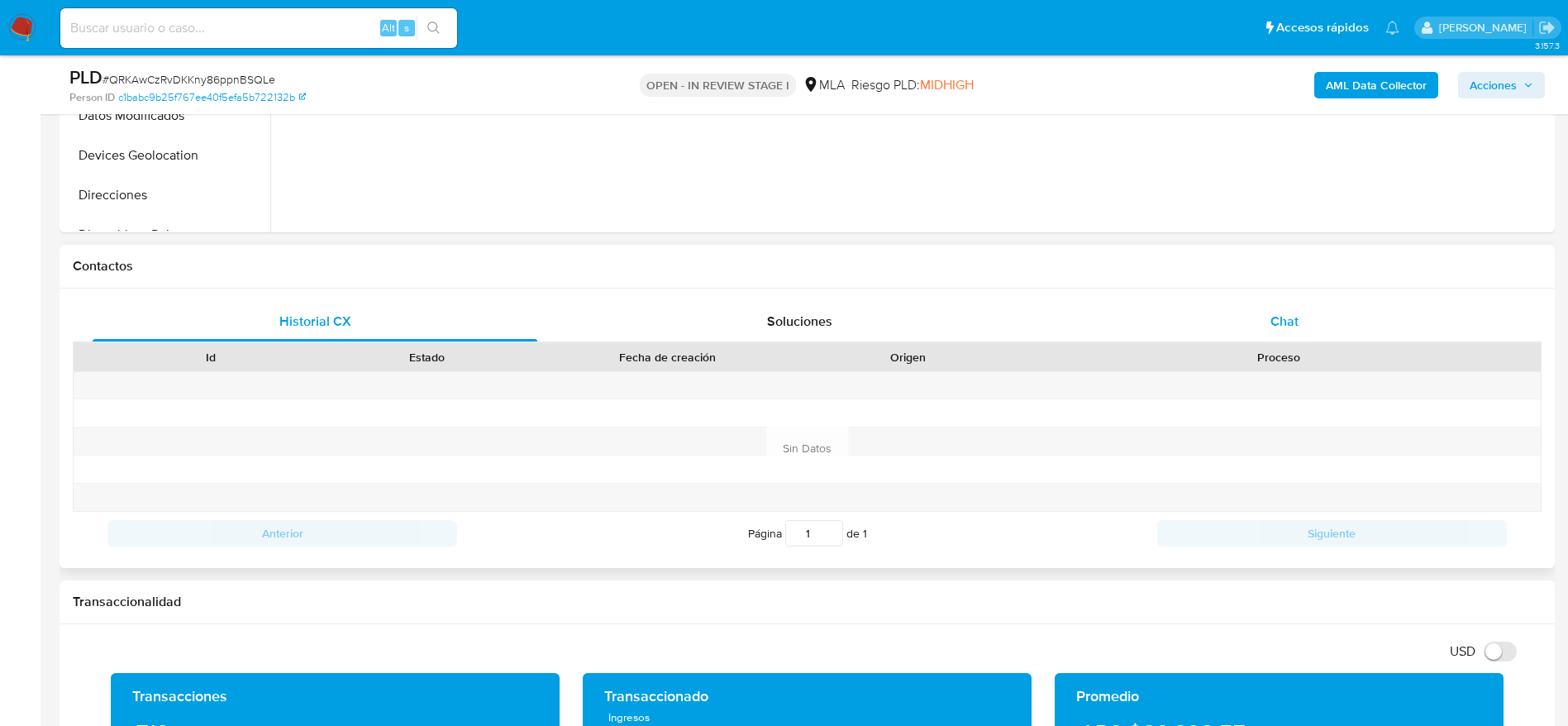
click at [1309, 322] on div "Chat" at bounding box center [1283, 321] width 444 height 39
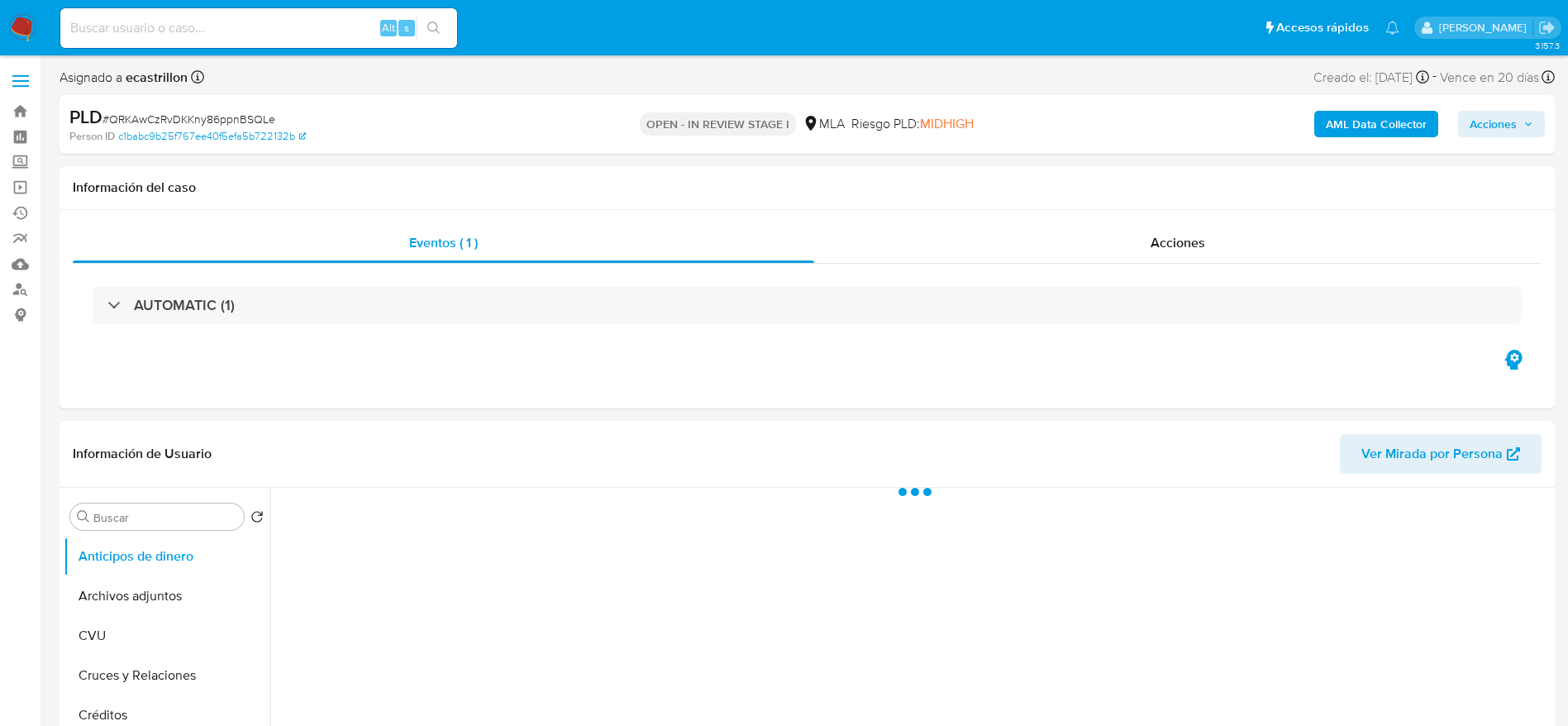
click at [200, 120] on span "# QRKAwCzRvDKKny86ppnBSQLe" at bounding box center [189, 119] width 173 height 17
copy span "QRKAwCzRvDKKny86ppnBSQLe"
select select "10"
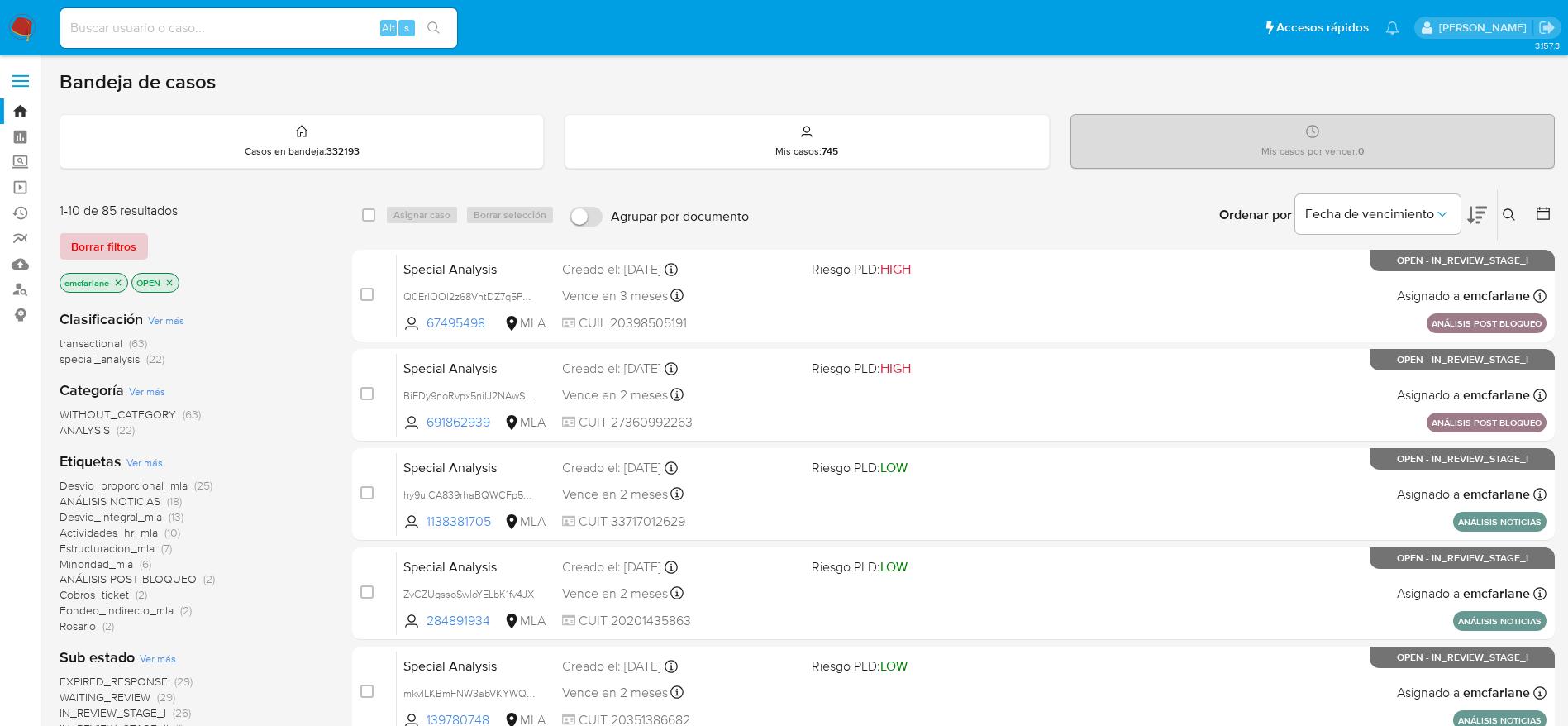
click at [104, 238] on span "Borrar filtros" at bounding box center [104, 246] width 66 height 24
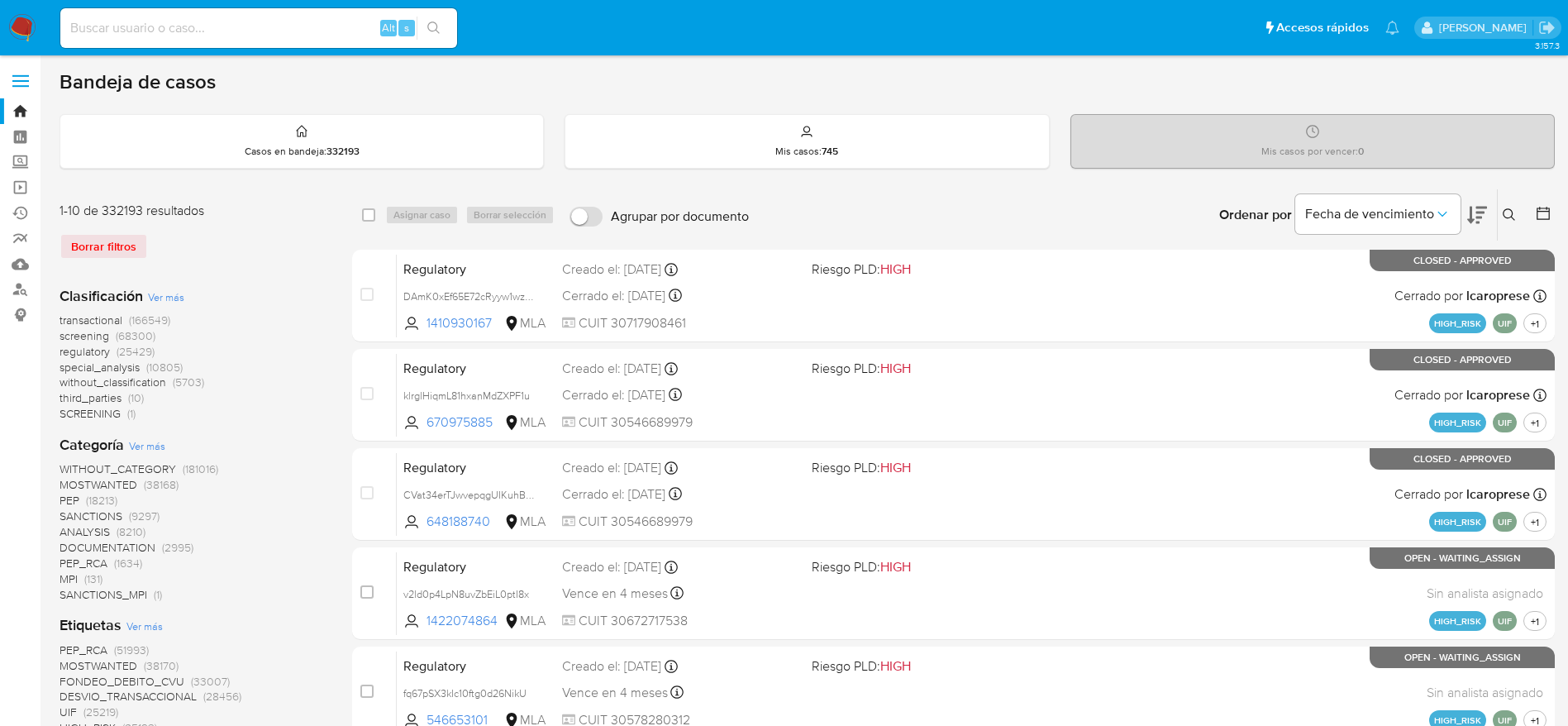
click at [1503, 223] on button at bounding box center [1511, 215] width 27 height 20
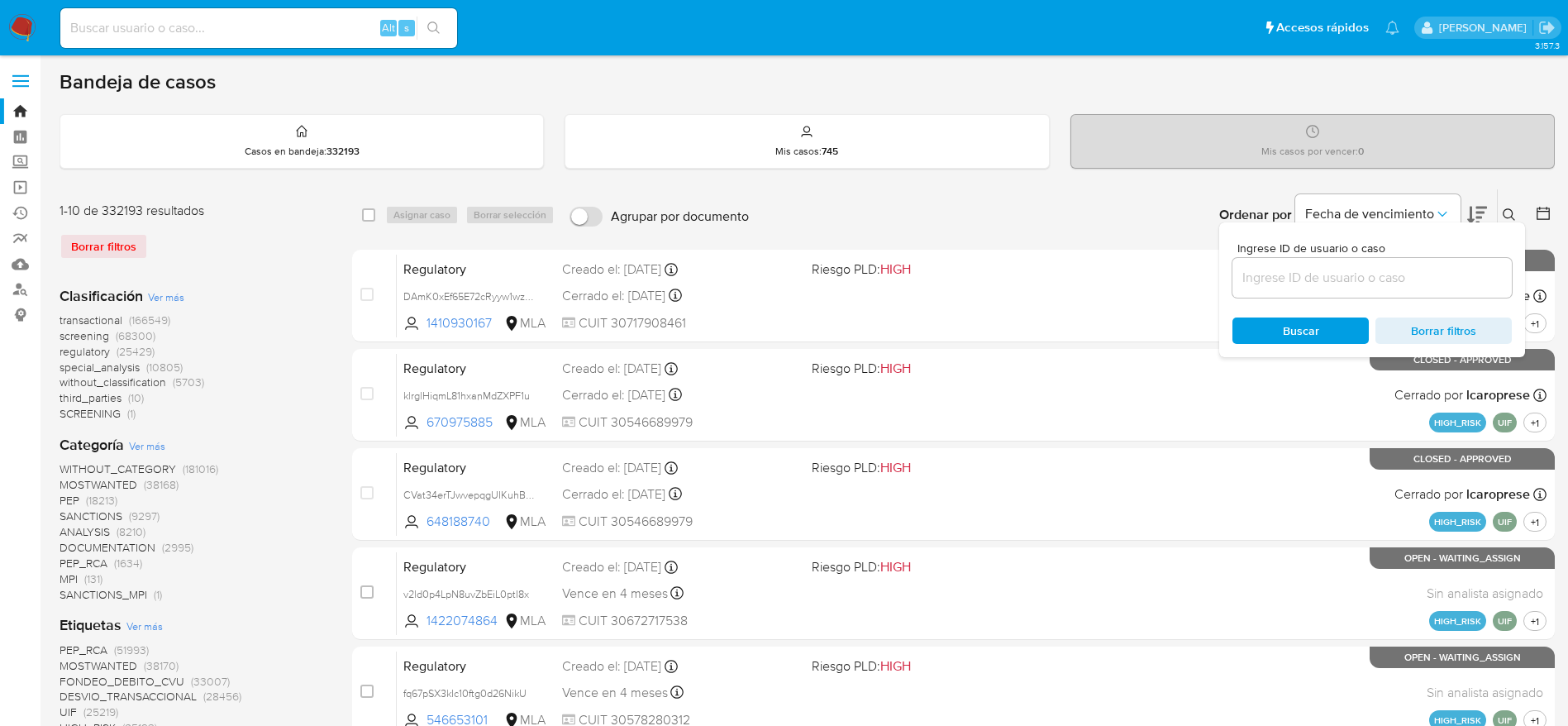
click at [1372, 269] on input at bounding box center [1371, 278] width 280 height 22
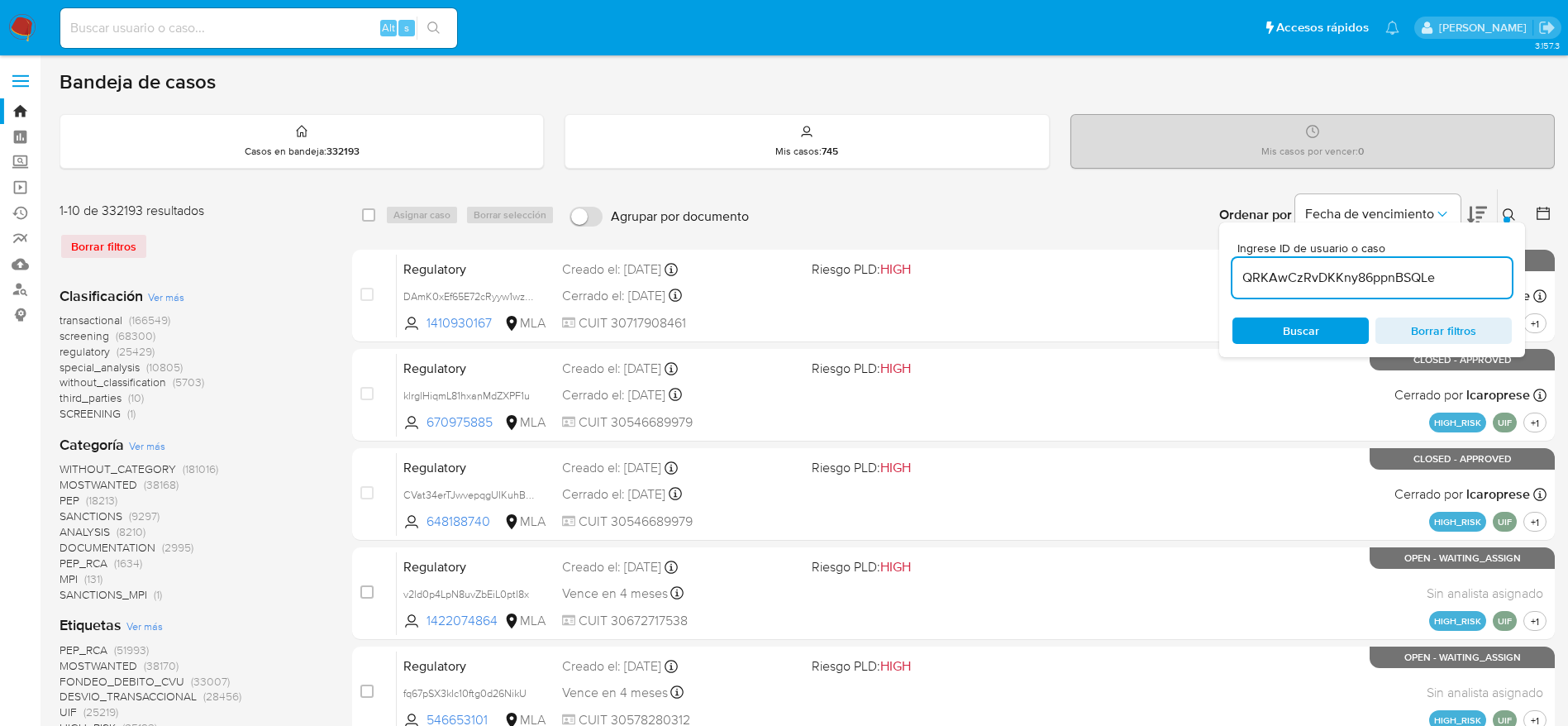
type input "QRKAwCzRvDKKny86ppnBSQLe"
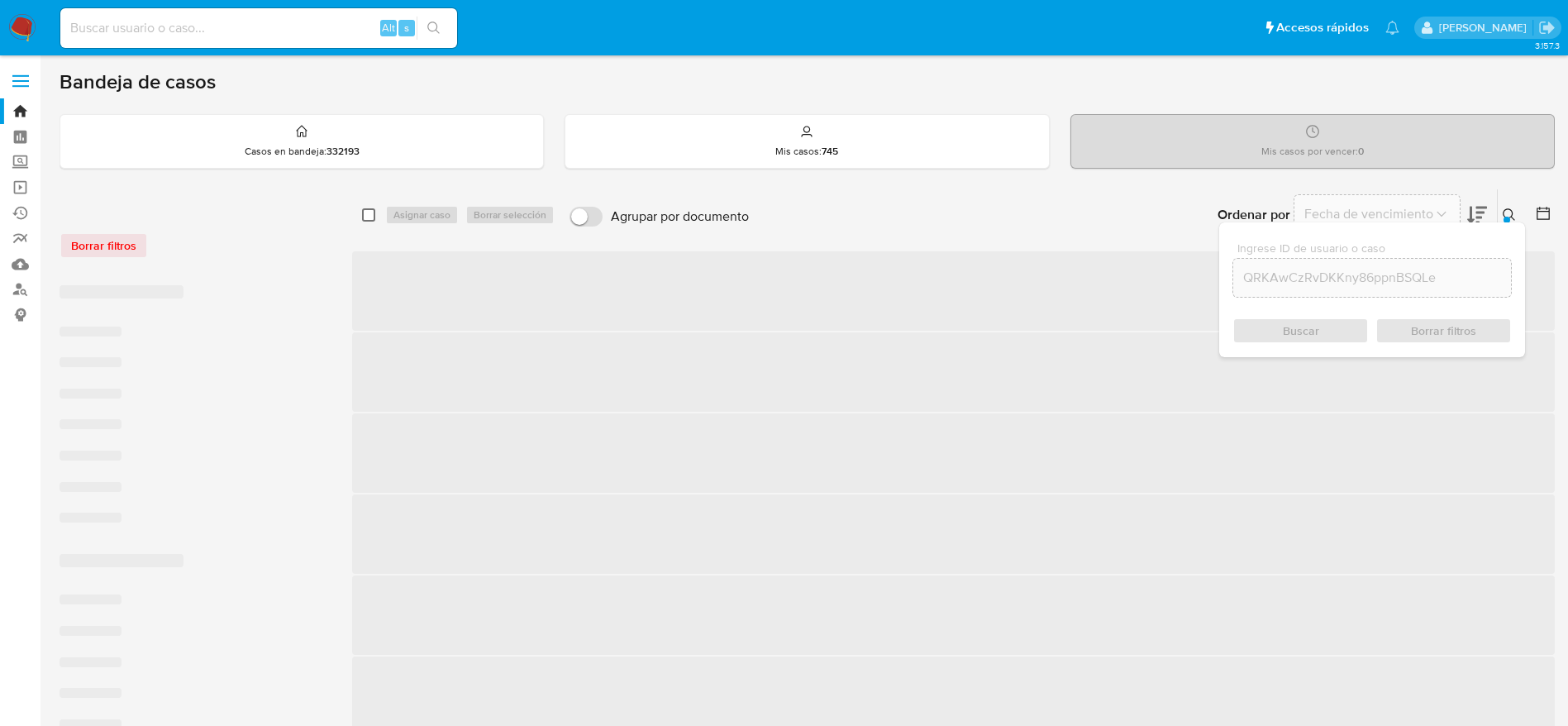
click at [367, 210] on input "checkbox" at bounding box center [369, 215] width 13 height 13
checkbox input "true"
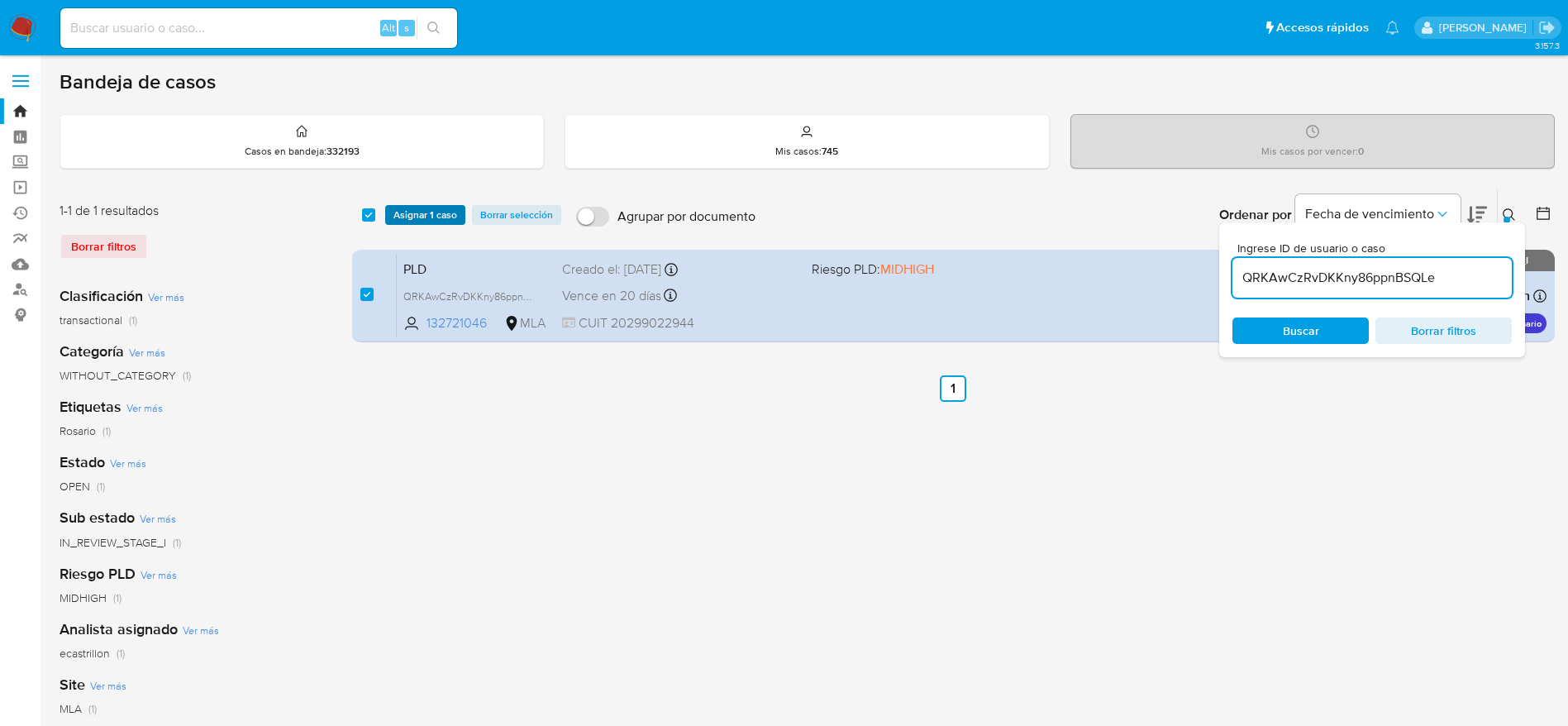
click at [420, 210] on span "Asignar 1 caso" at bounding box center [425, 215] width 64 height 17
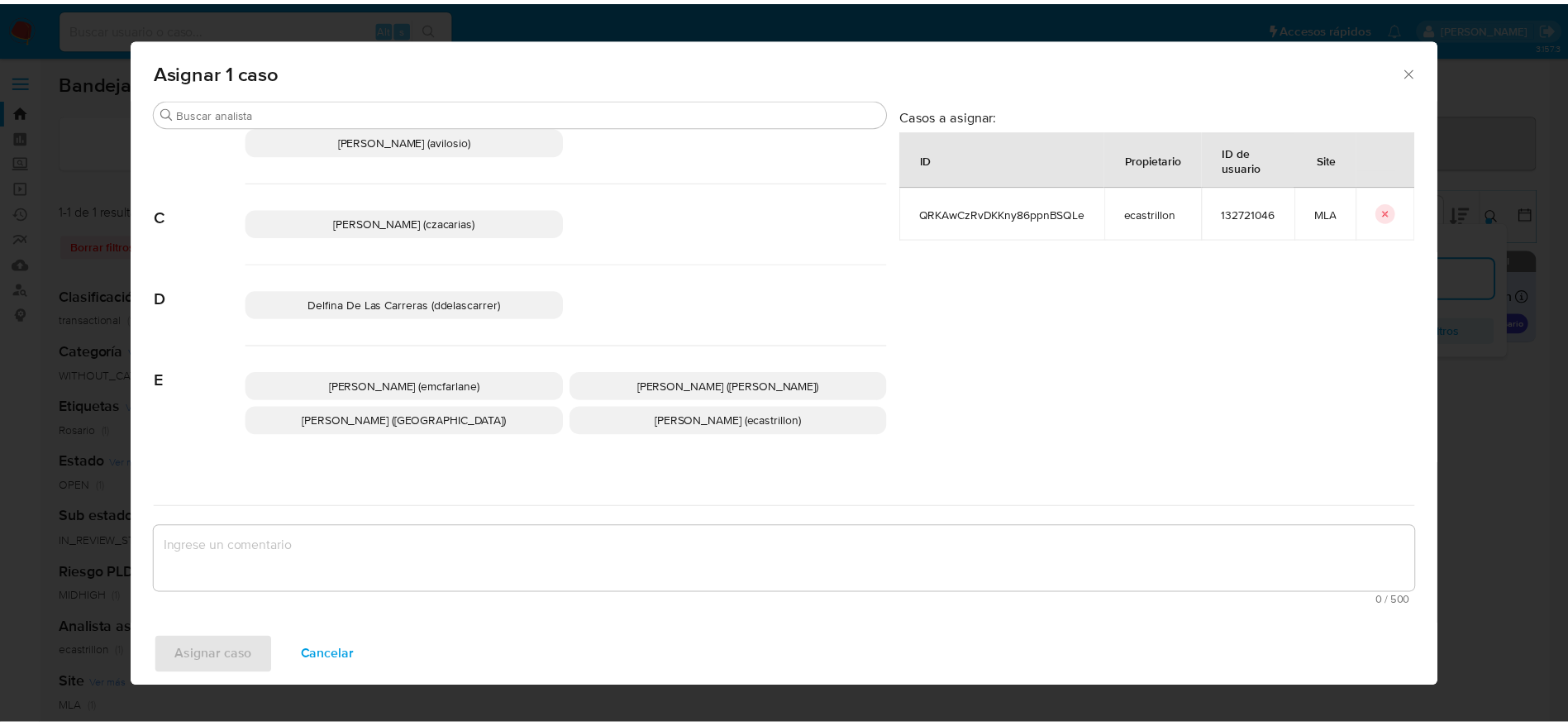
scroll to position [124, 0]
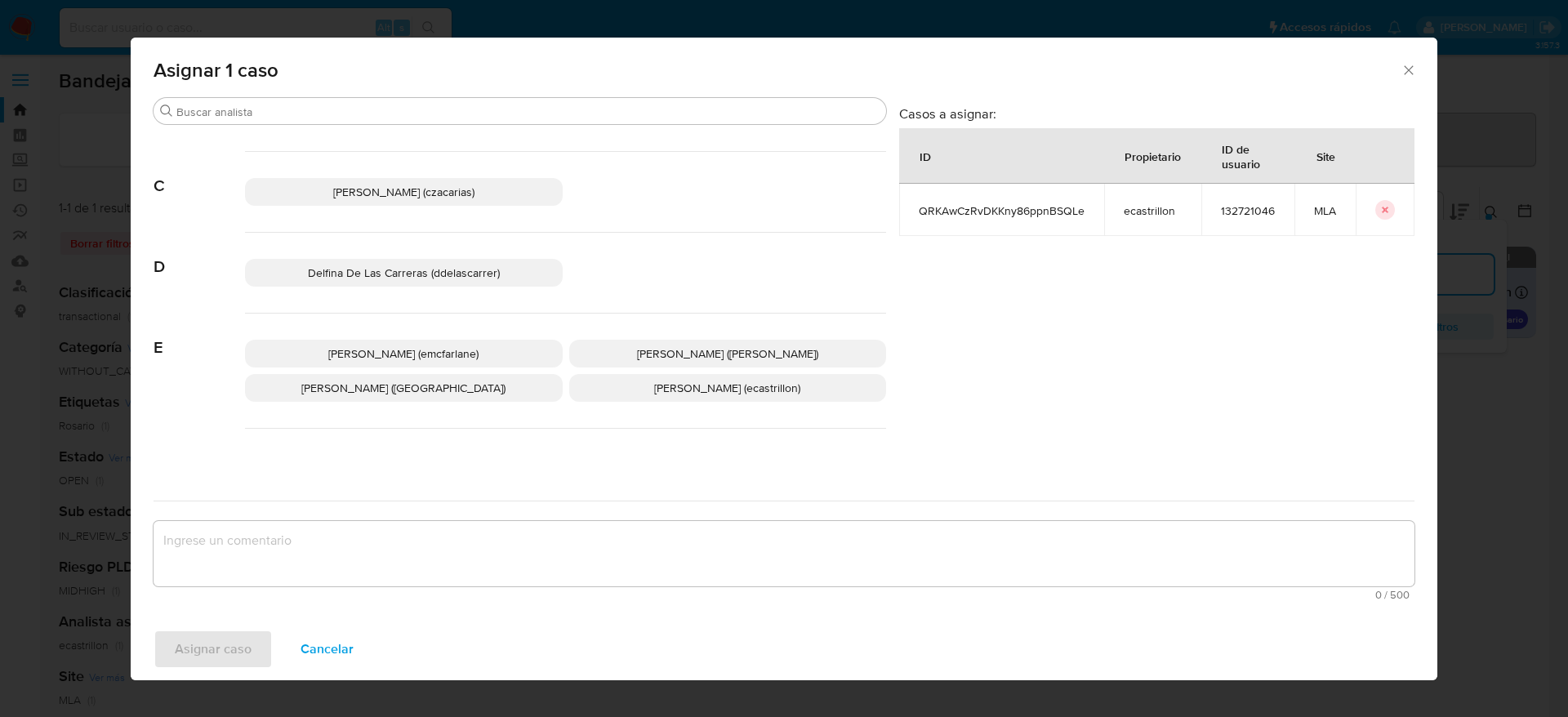
click at [432, 357] on span "[PERSON_NAME] (emcfarlane)" at bounding box center [403, 354] width 150 height 17
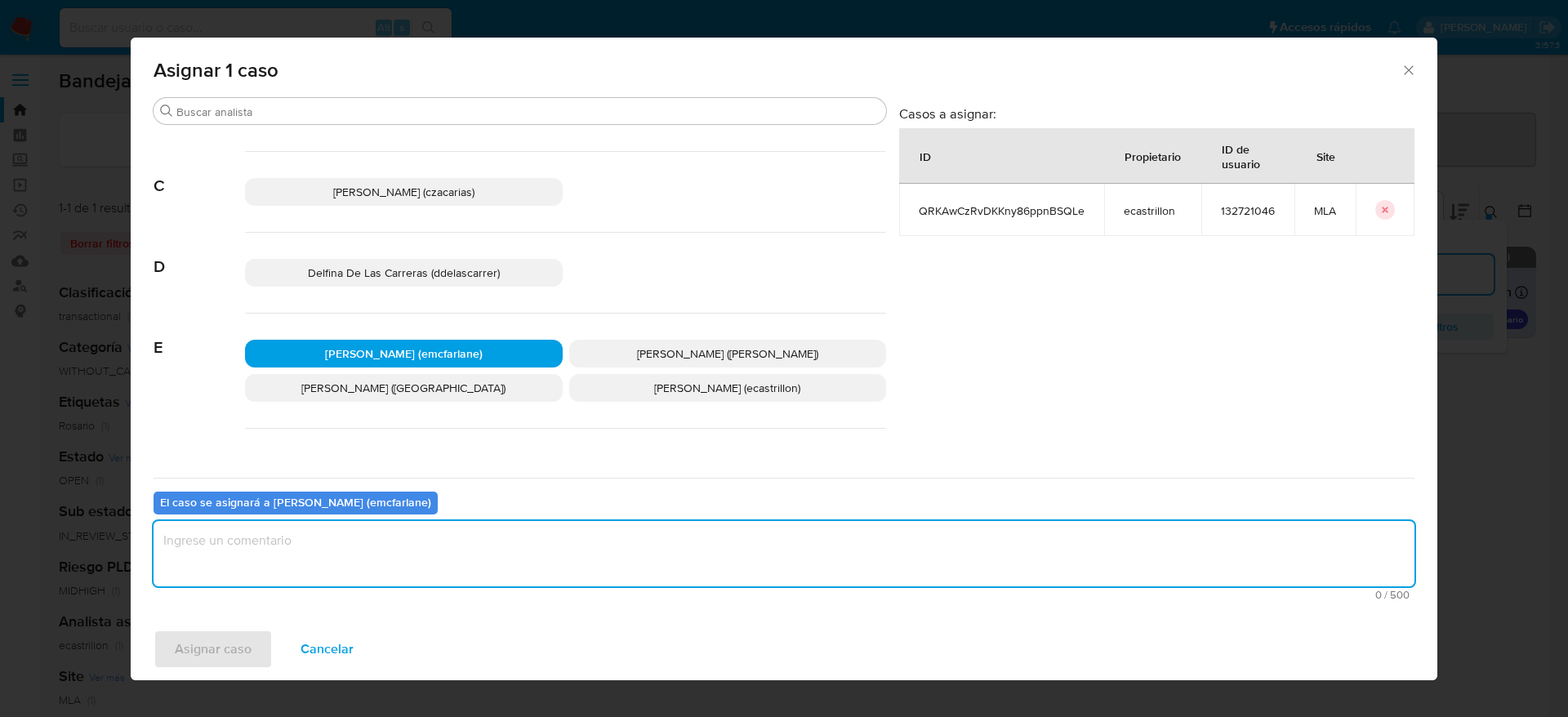
click at [299, 574] on textarea "assign-modal" at bounding box center [784, 554] width 1261 height 66
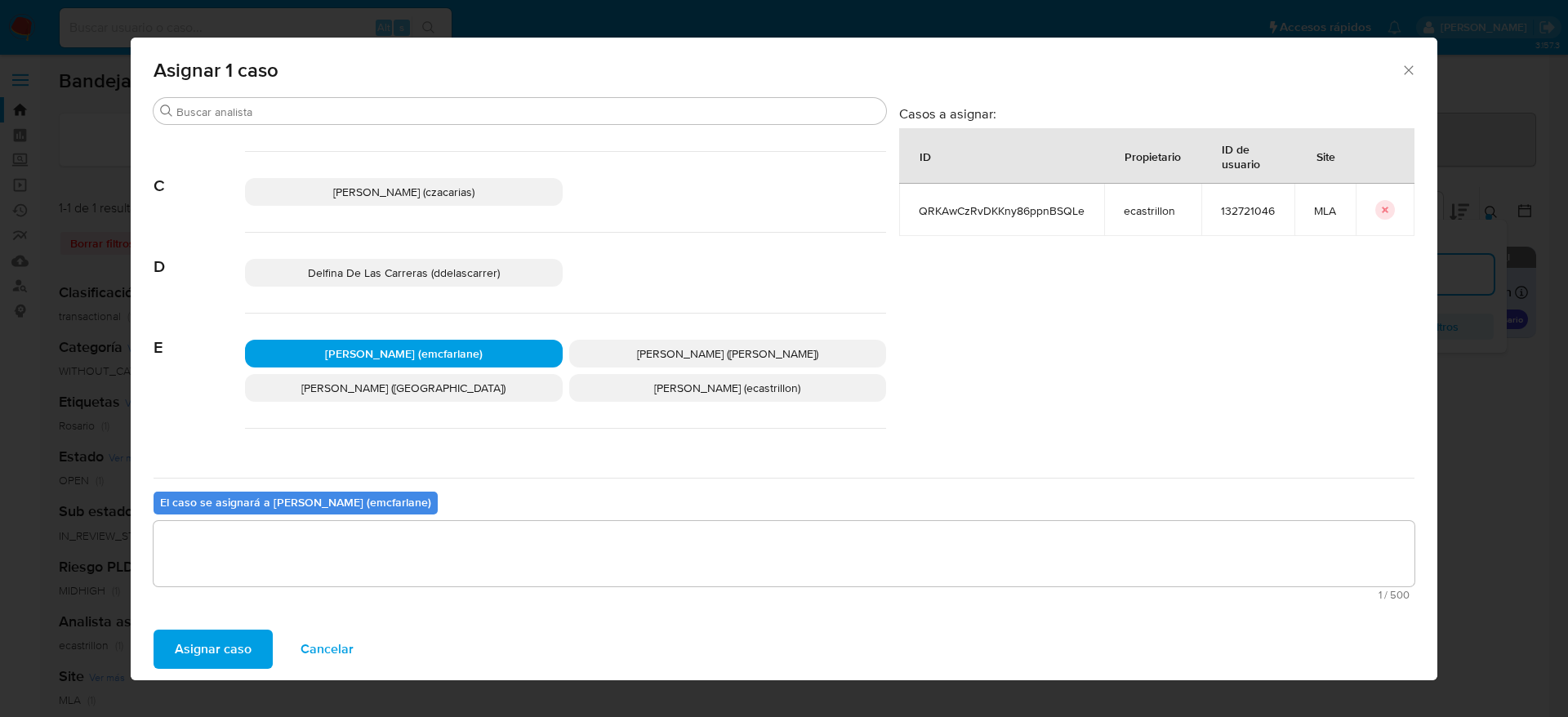
click at [229, 649] on span "Asignar caso" at bounding box center [213, 649] width 76 height 36
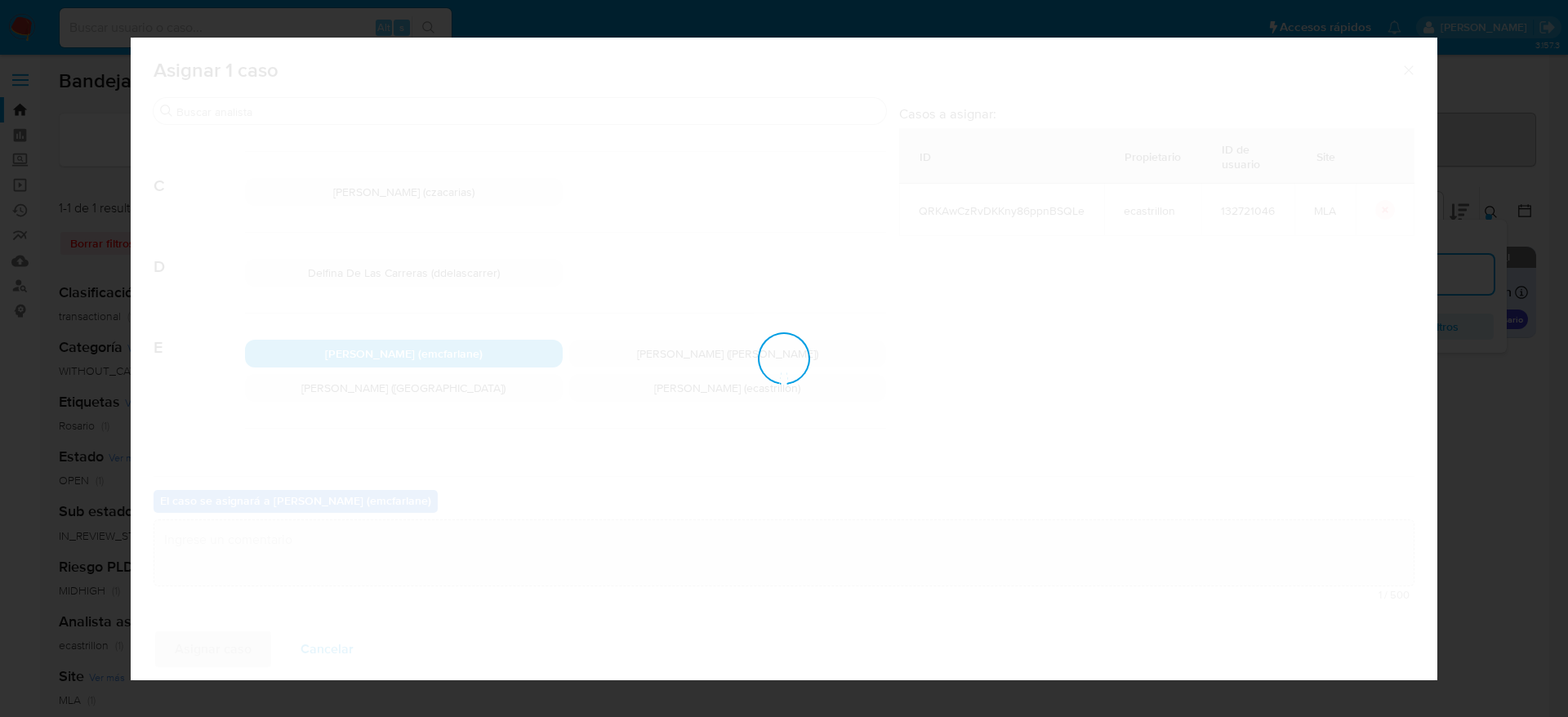
checkbox input "false"
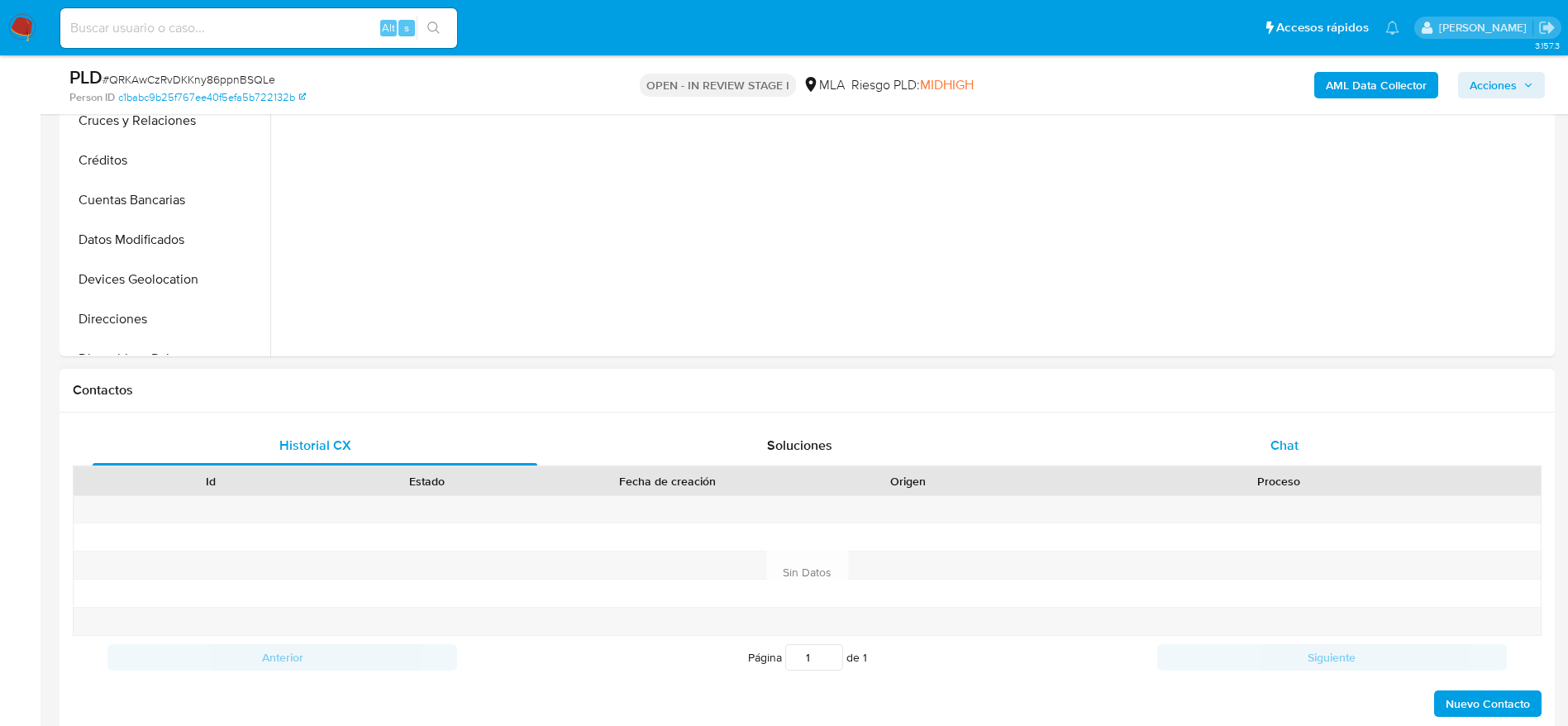
click at [1348, 437] on div "Chat" at bounding box center [1283, 445] width 444 height 39
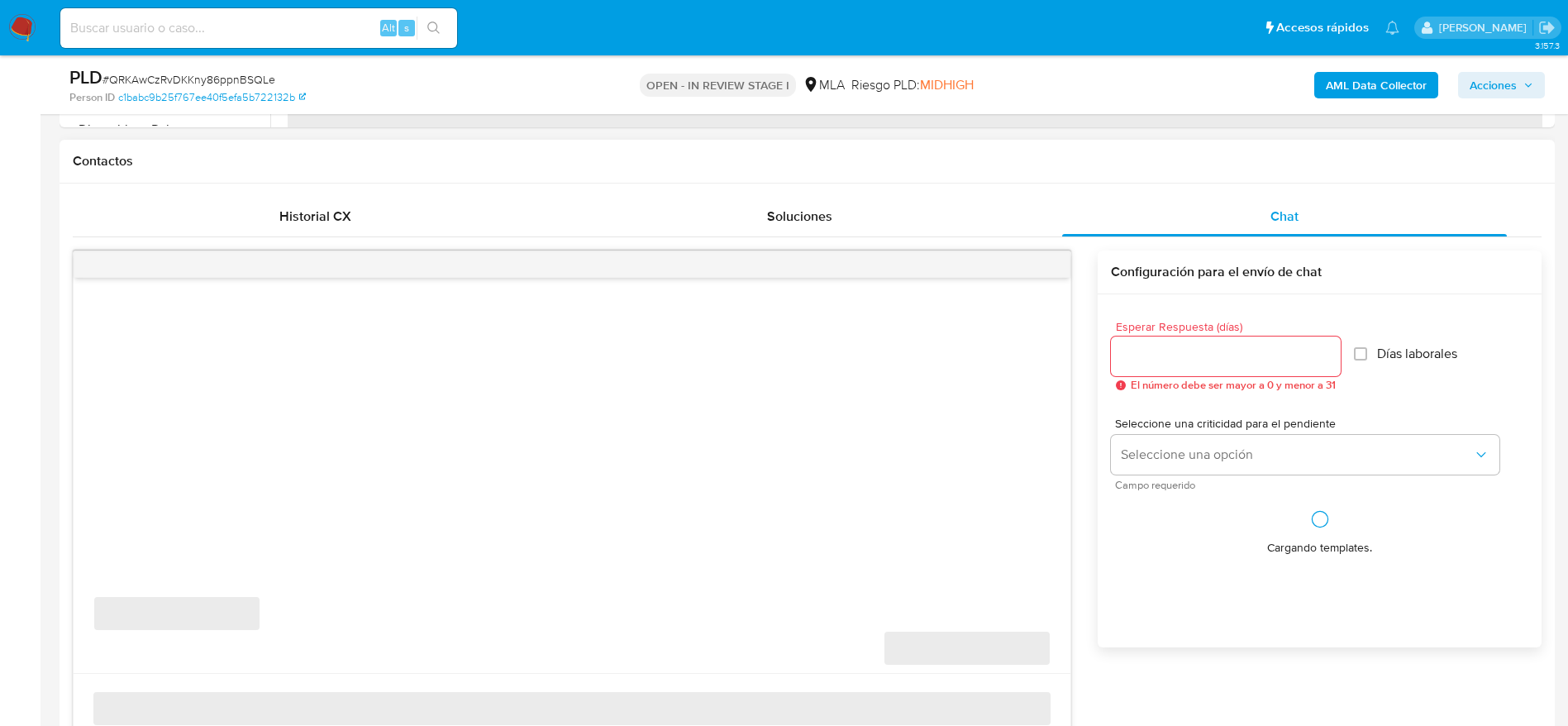
scroll to position [868, 0]
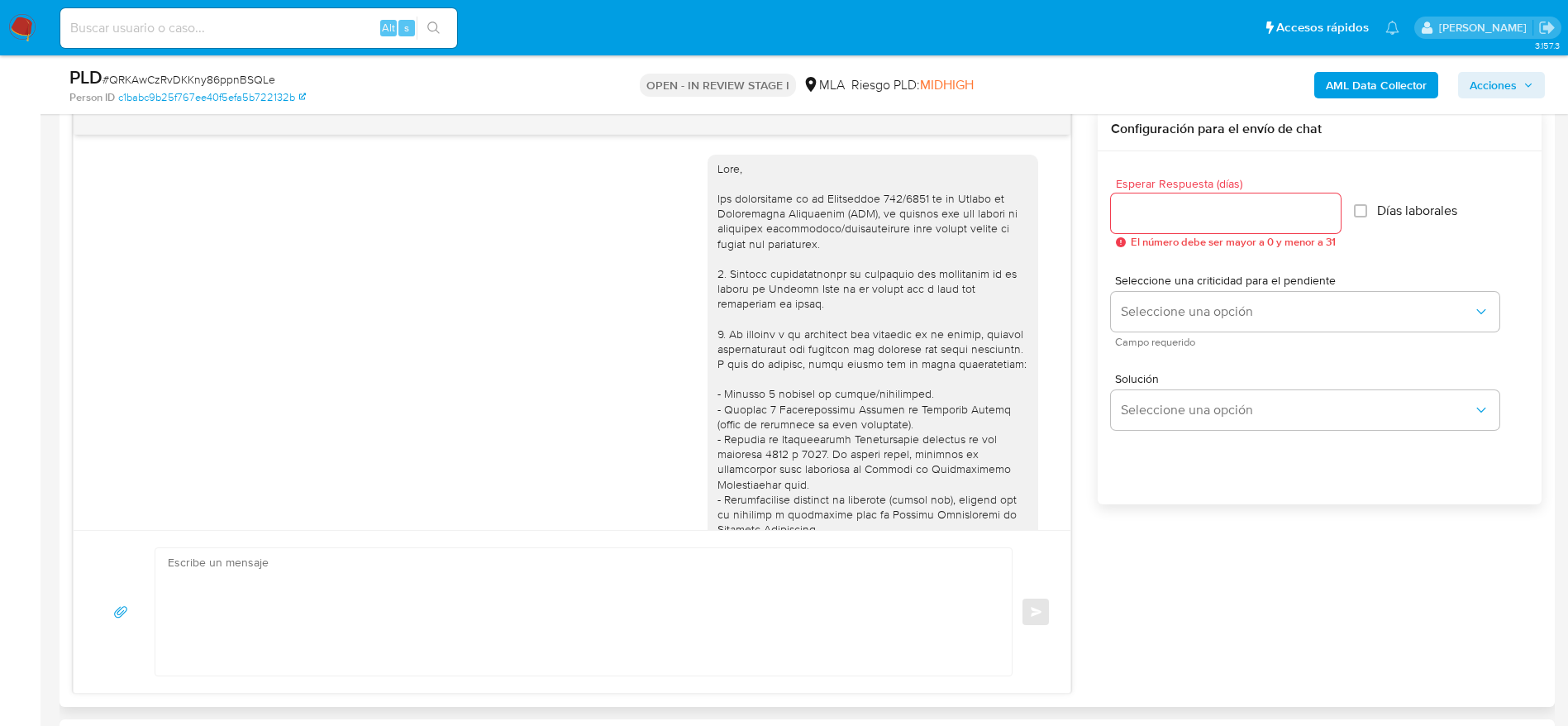
select select "10"
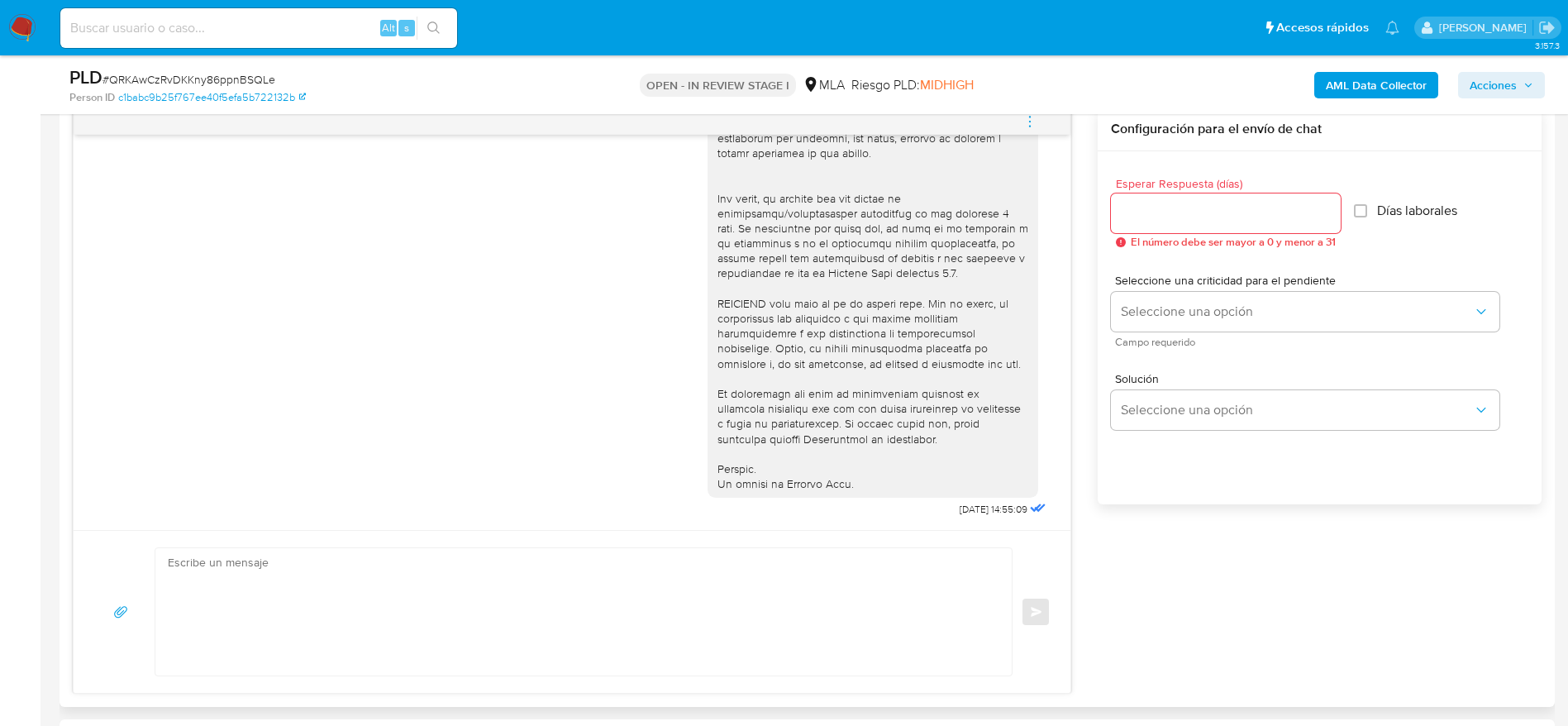
click at [508, 606] on textarea at bounding box center [579, 612] width 823 height 128
paste textarea "QRKAwCzRvDKKny86ppnBSQLe"
type textarea "QRKAwCzRvDKKny86ppnBSQLe"
paste textarea "Hola, Esperamos que te encuentres muy bien. Te consultamos si tuviste oportunid…"
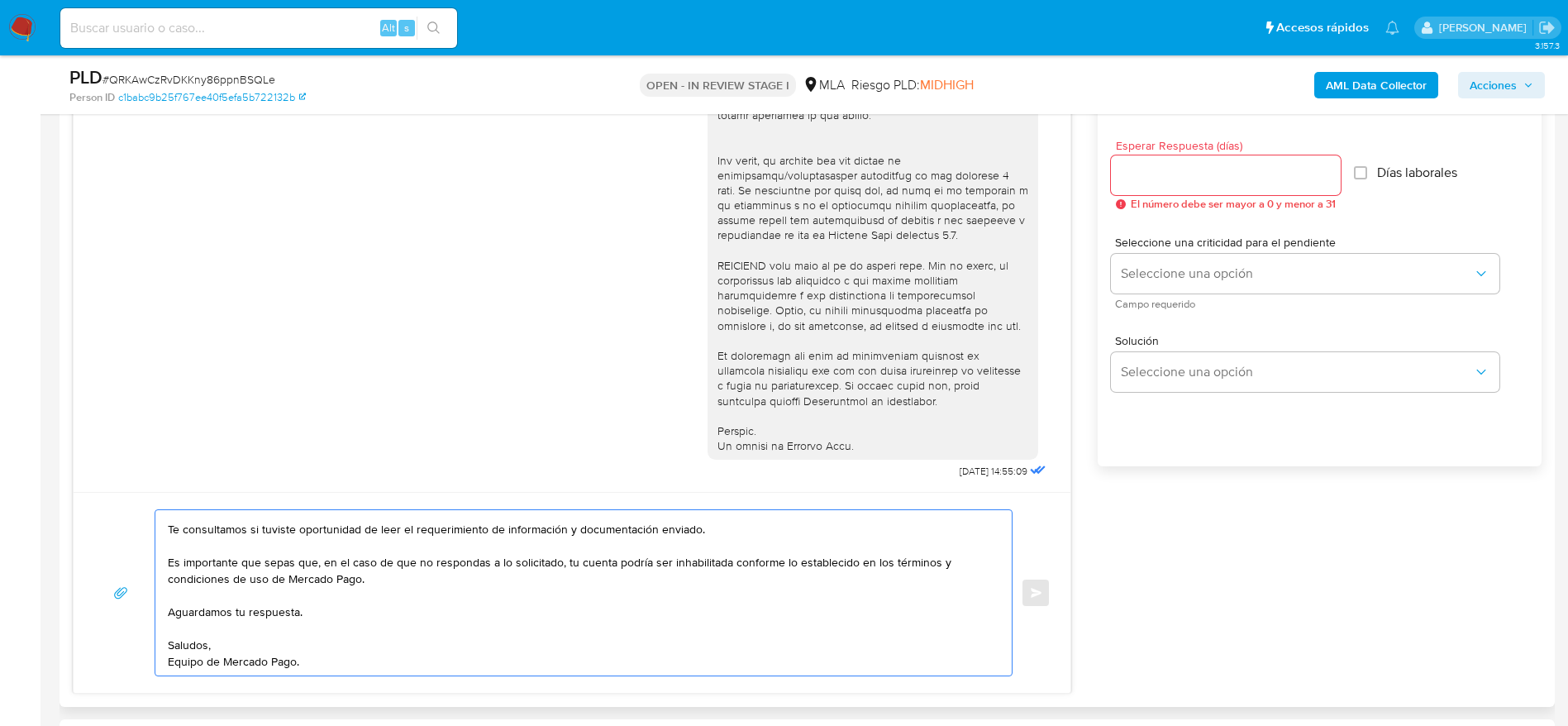
scroll to position [868, 0]
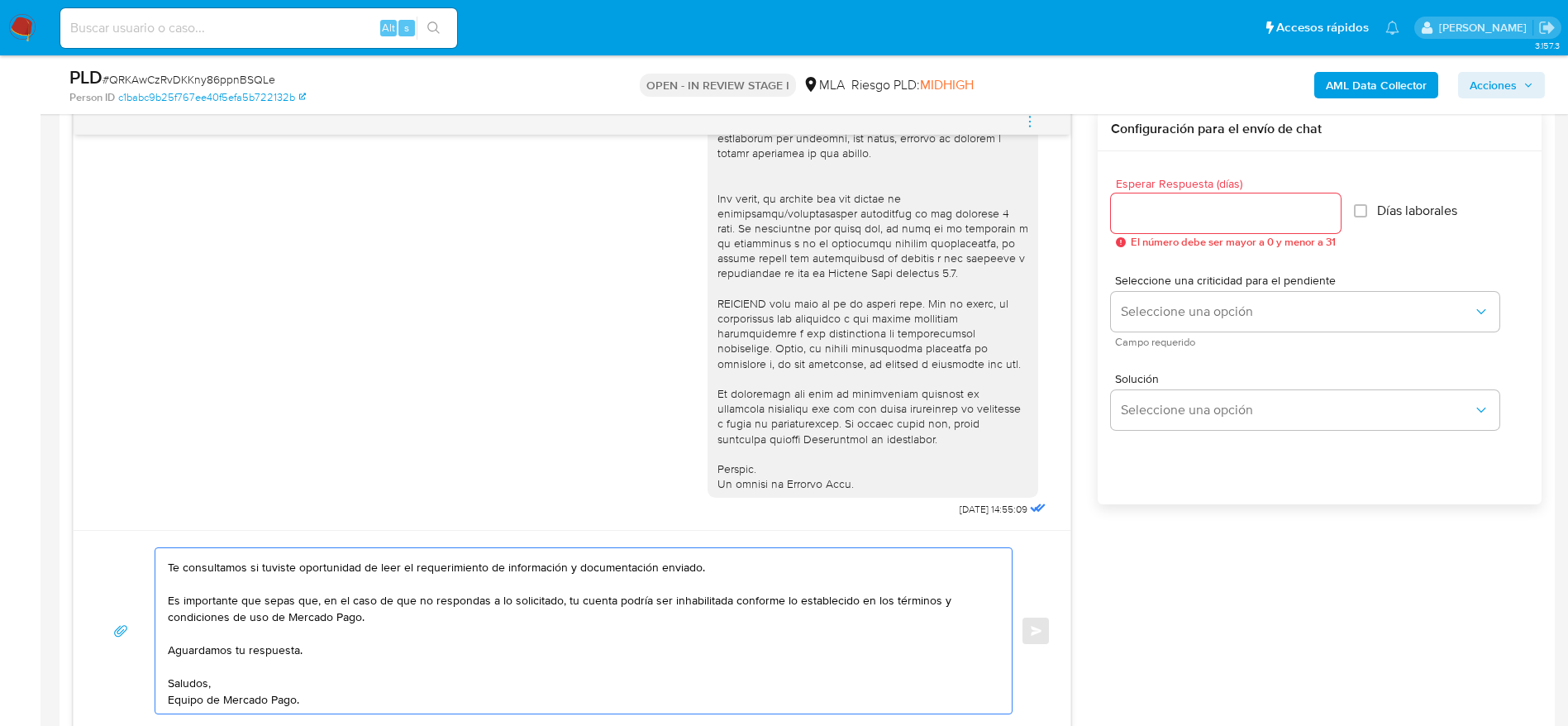
type textarea "Hola, Esperamos que te encuentres muy bien. Te consultamos si tuviste oportunid…"
click at [1134, 213] on input "Esperar Respuesta (días)" at bounding box center [1225, 213] width 230 height 22
type input "1"
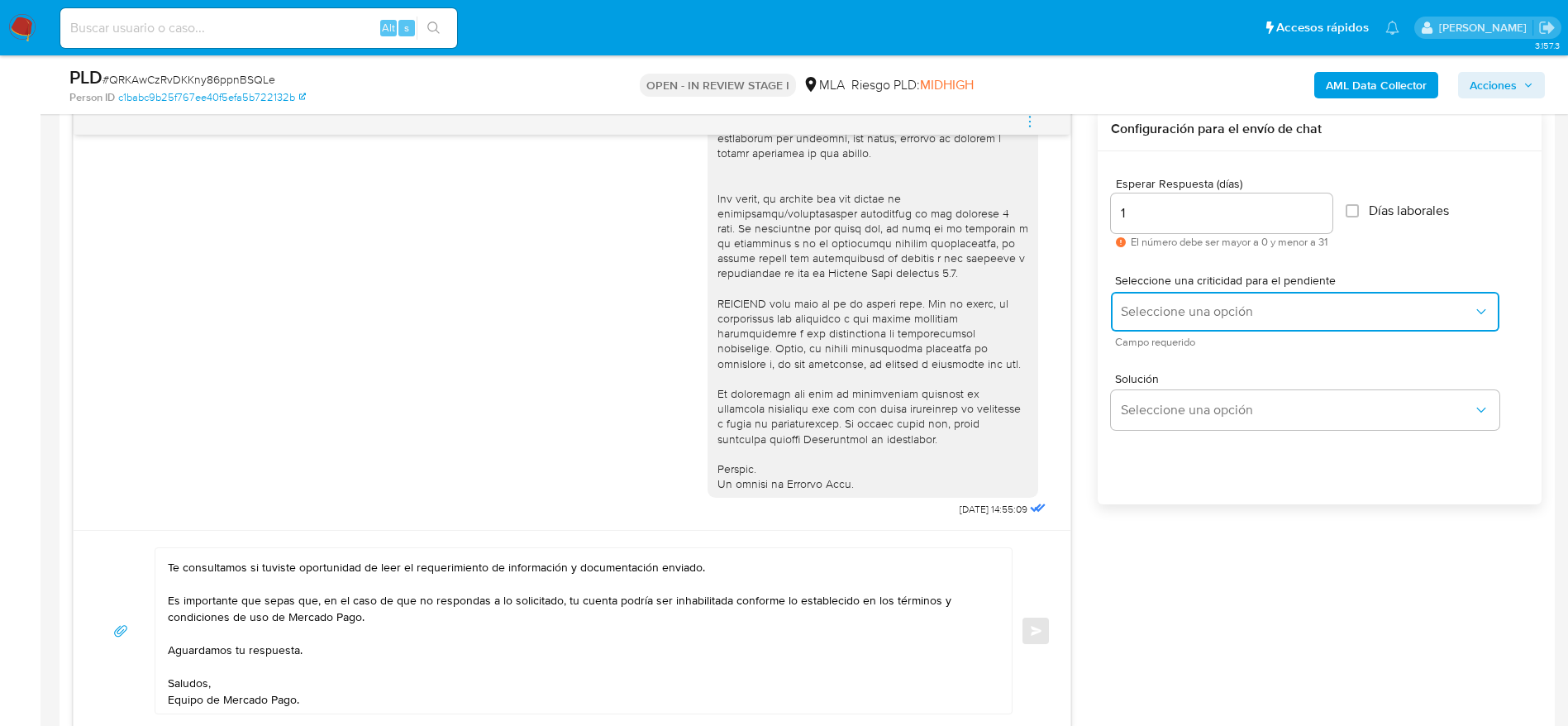
click at [1160, 297] on button "Seleccione una opción" at bounding box center [1304, 311] width 388 height 39
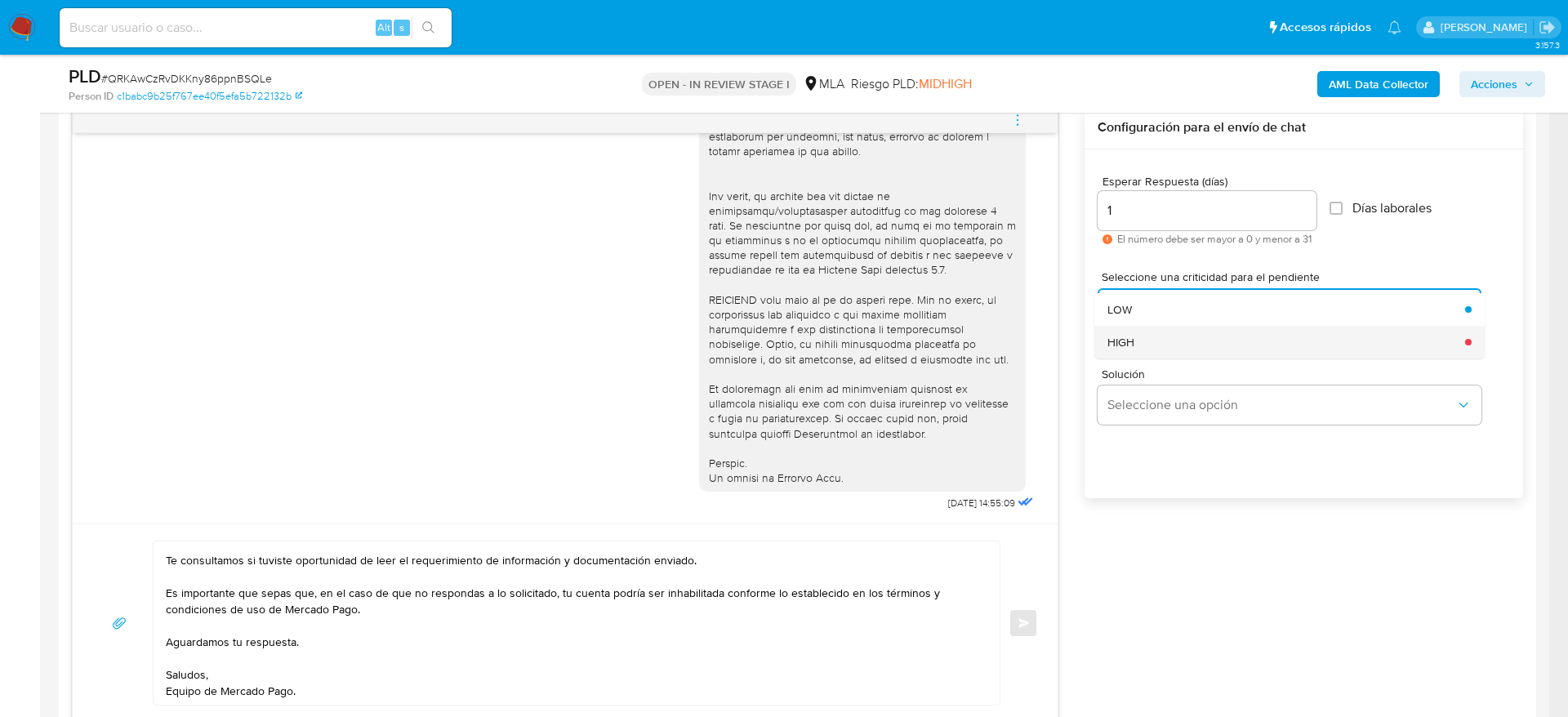
click at [1132, 348] on span "HIGH" at bounding box center [1121, 342] width 27 height 15
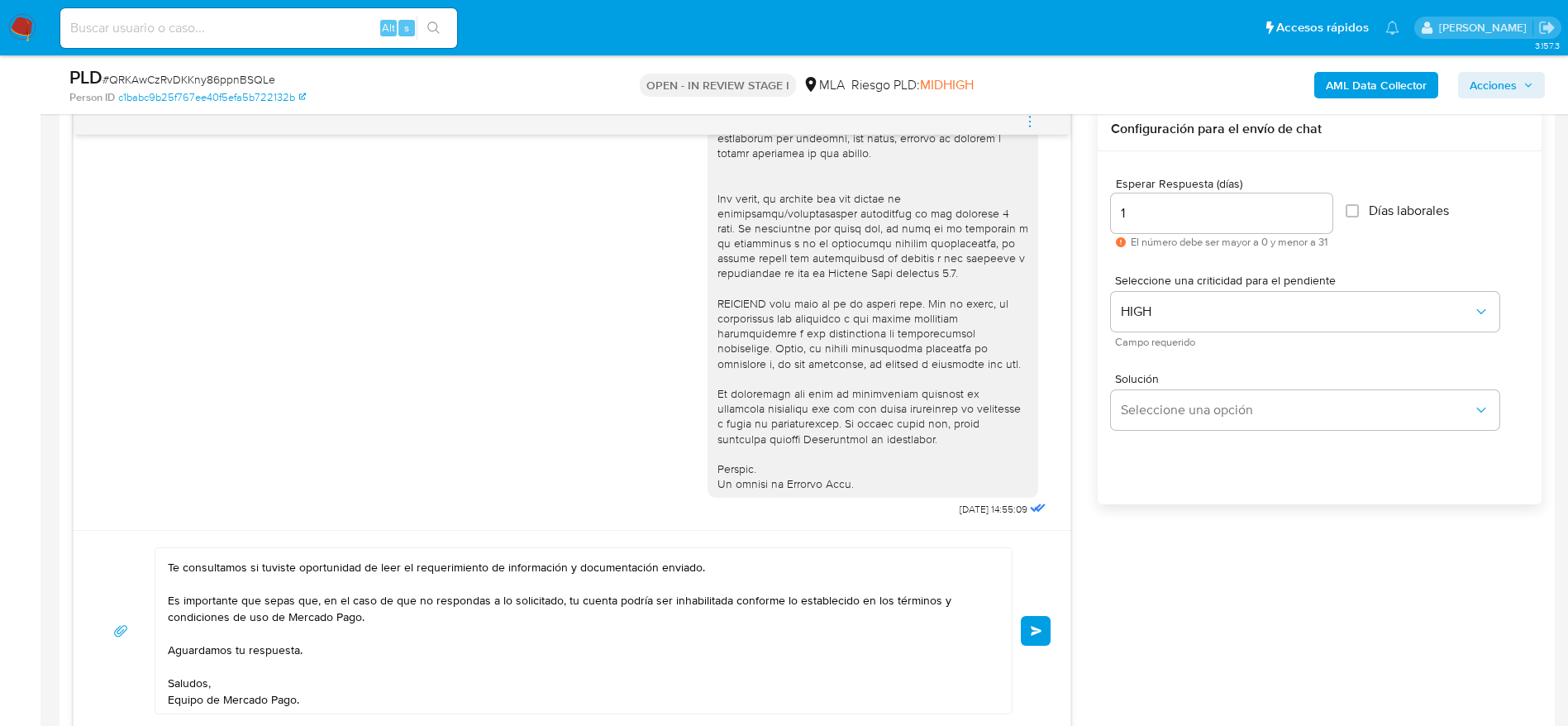
click at [1042, 633] on span "Enviar" at bounding box center [1036, 631] width 12 height 10
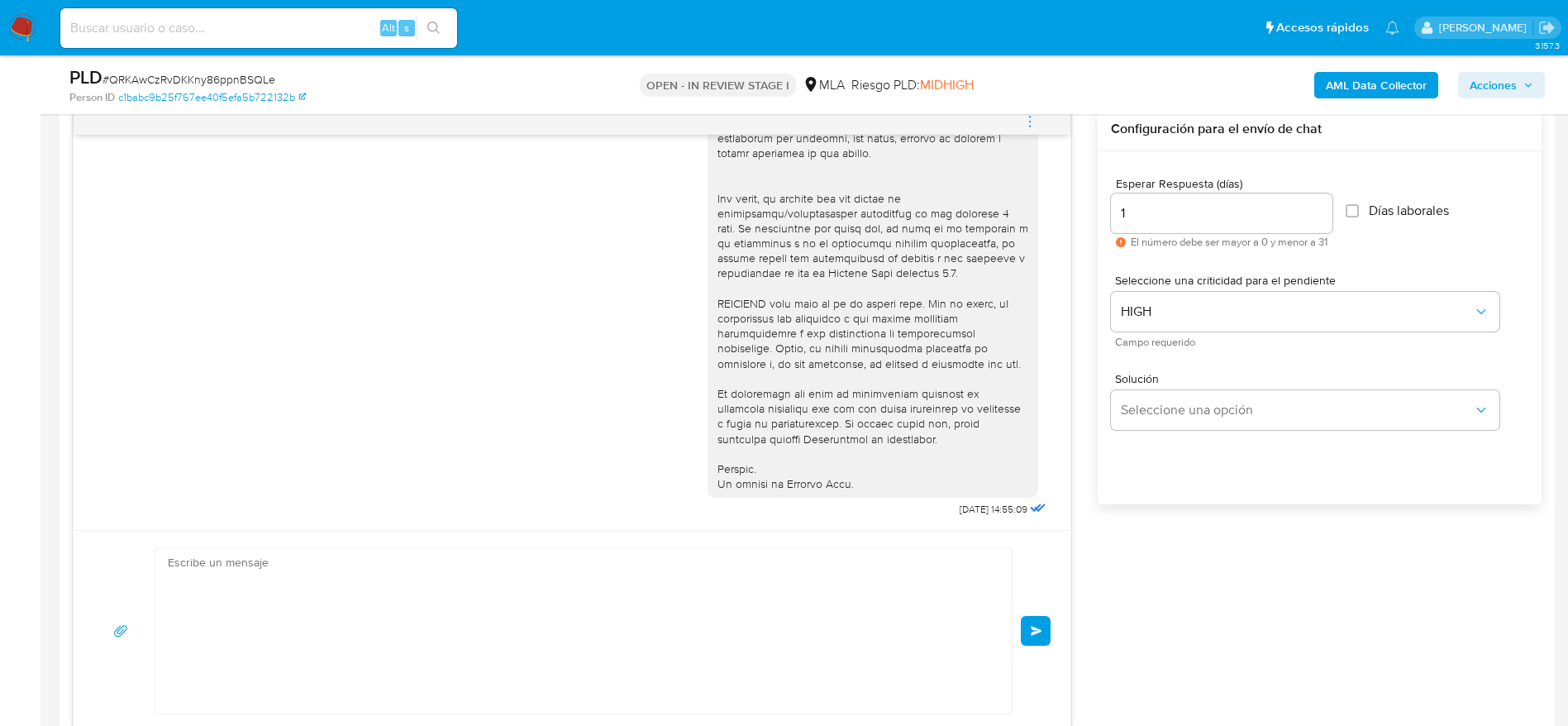
scroll to position [845, 0]
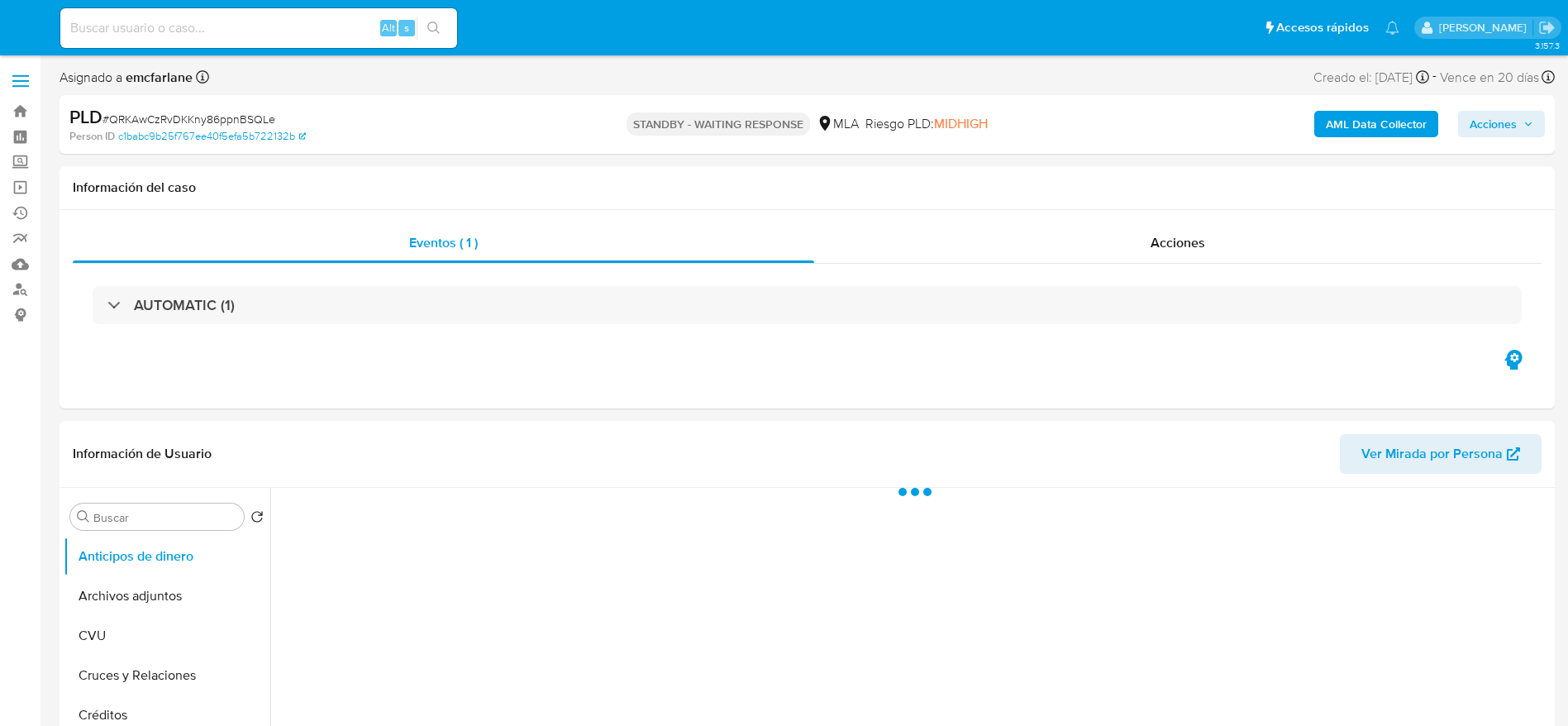
select select "10"
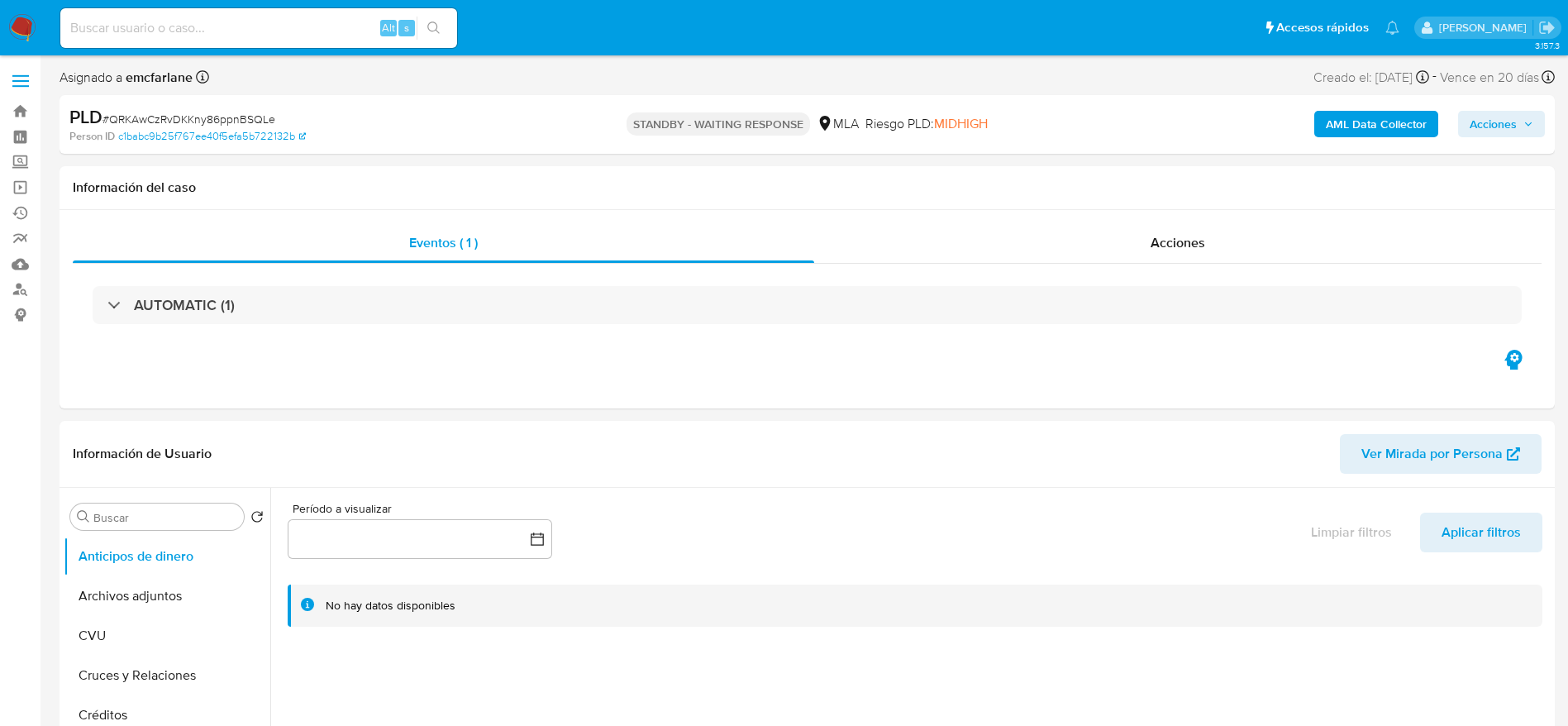
click at [305, 21] on input at bounding box center [259, 29] width 396 height 22
paste input "jYTF9ajDMNp7EWJrTY1zWP8z"
type input "jYTF9ajDMNp7EWJrTY1zWP8z"
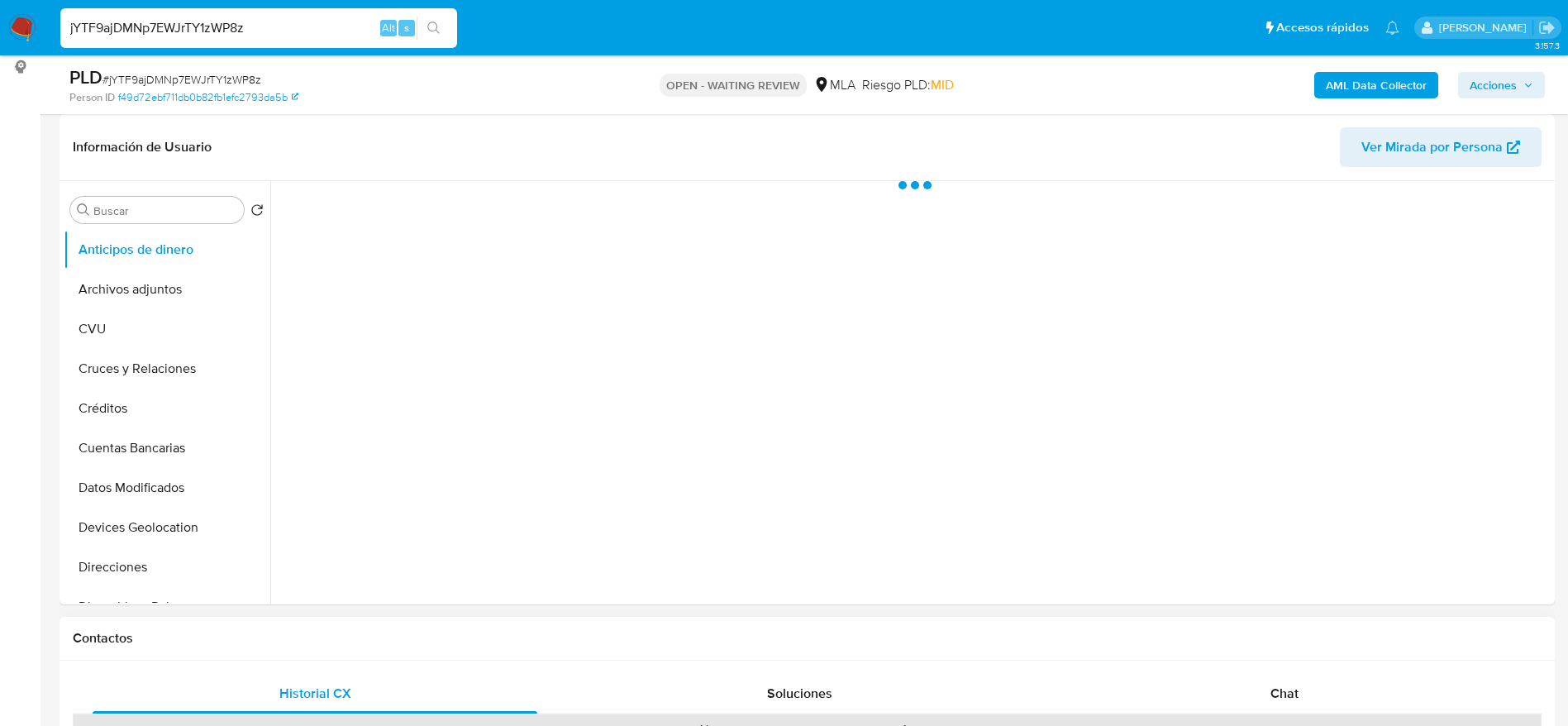
scroll to position [496, 0]
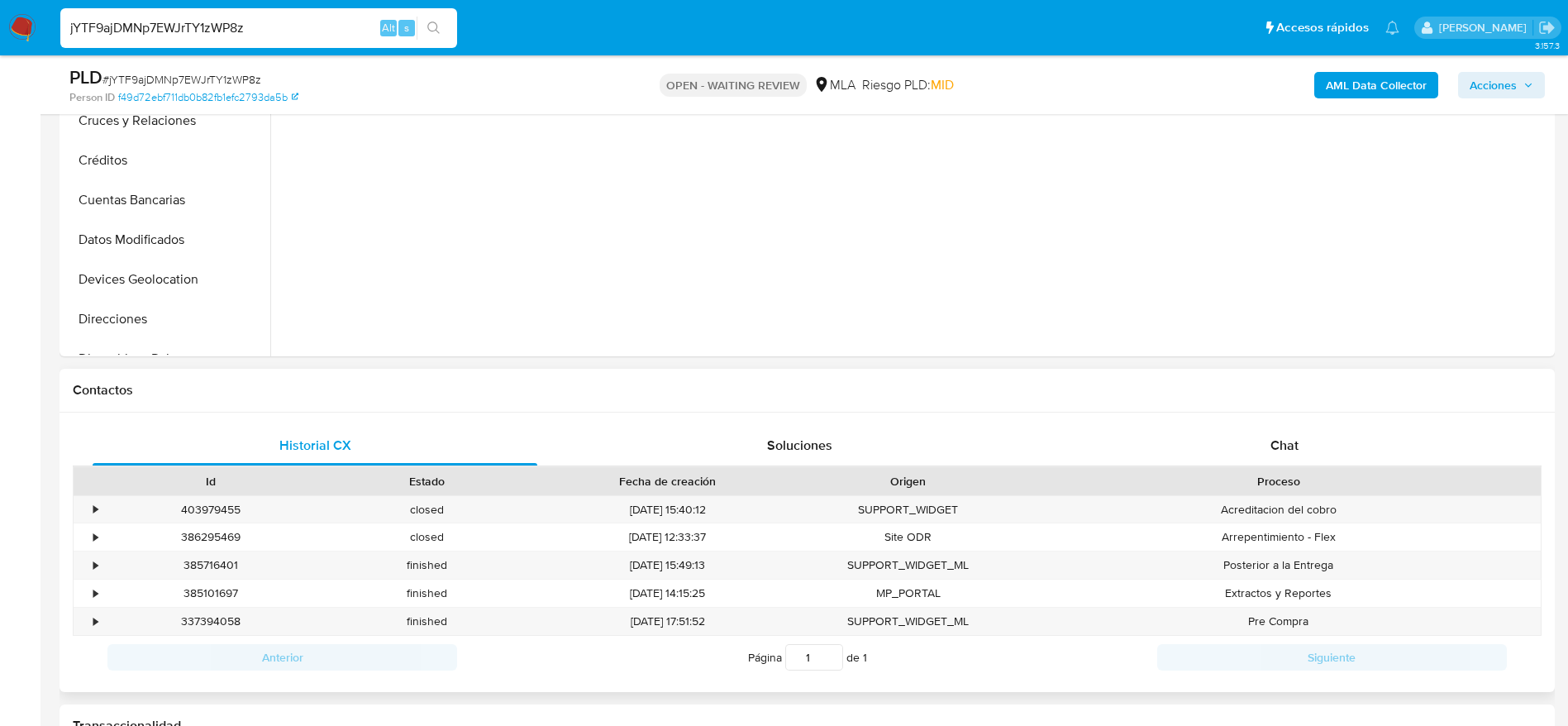
click at [1298, 467] on div "Proceso" at bounding box center [1278, 481] width 524 height 28
click at [1283, 447] on span "Chat" at bounding box center [1283, 445] width 28 height 19
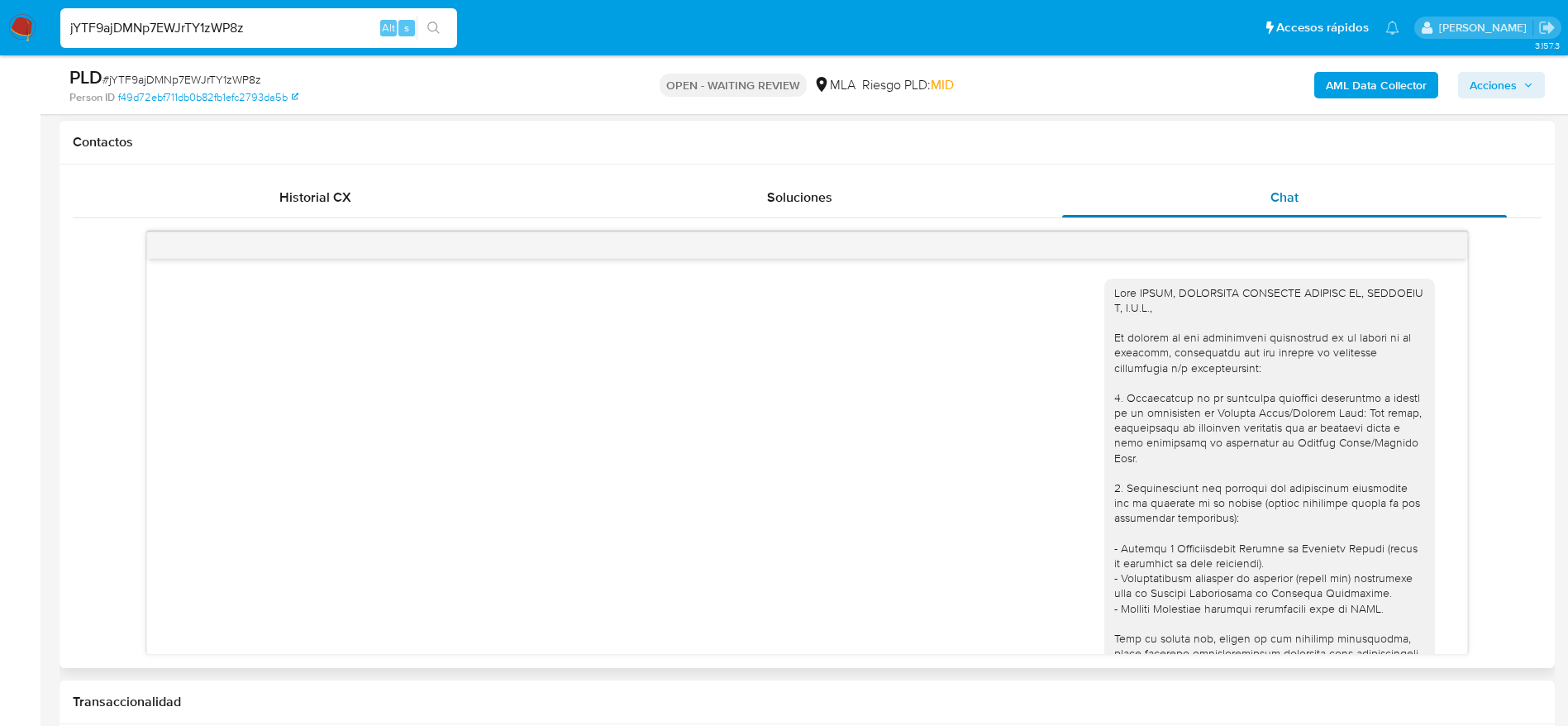
scroll to position [321, 0]
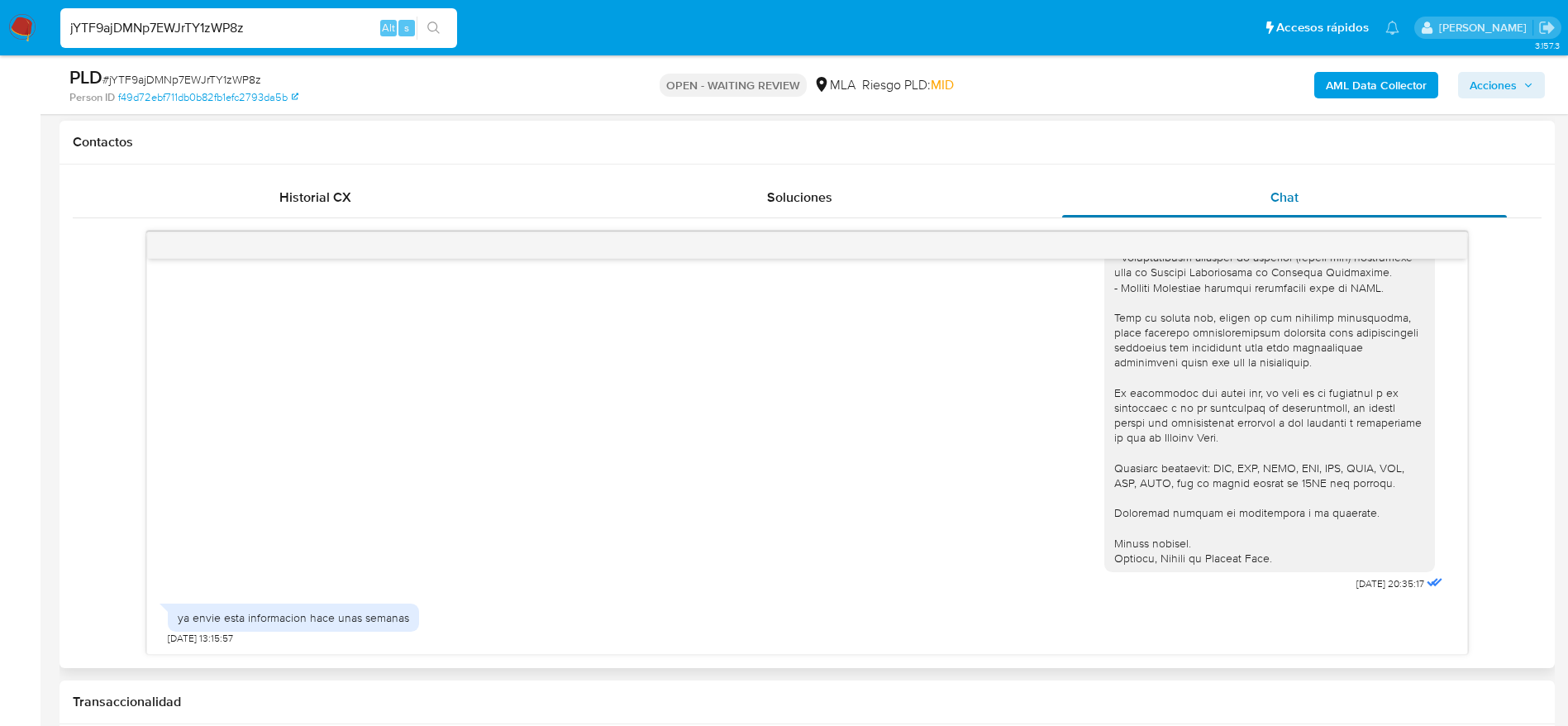
select select "10"
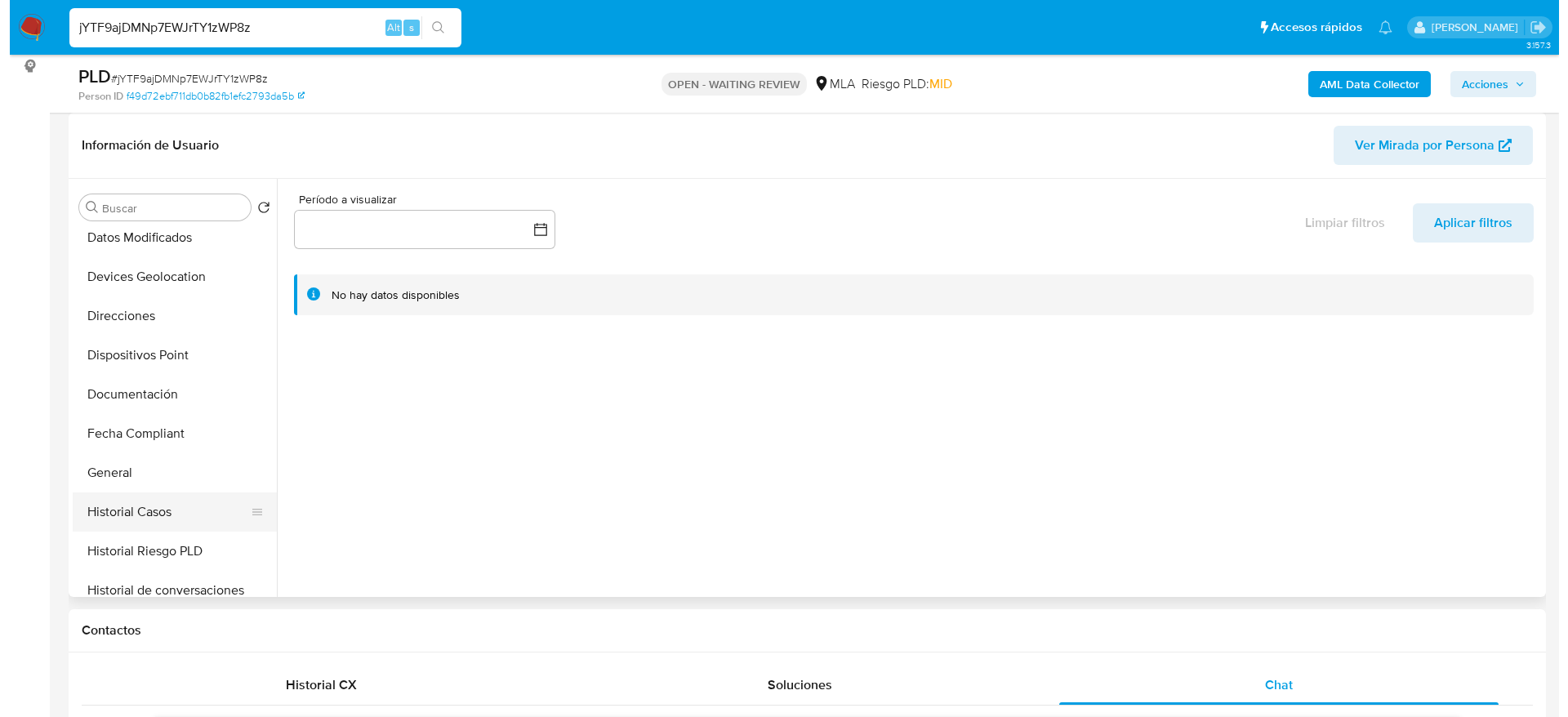
scroll to position [245, 0]
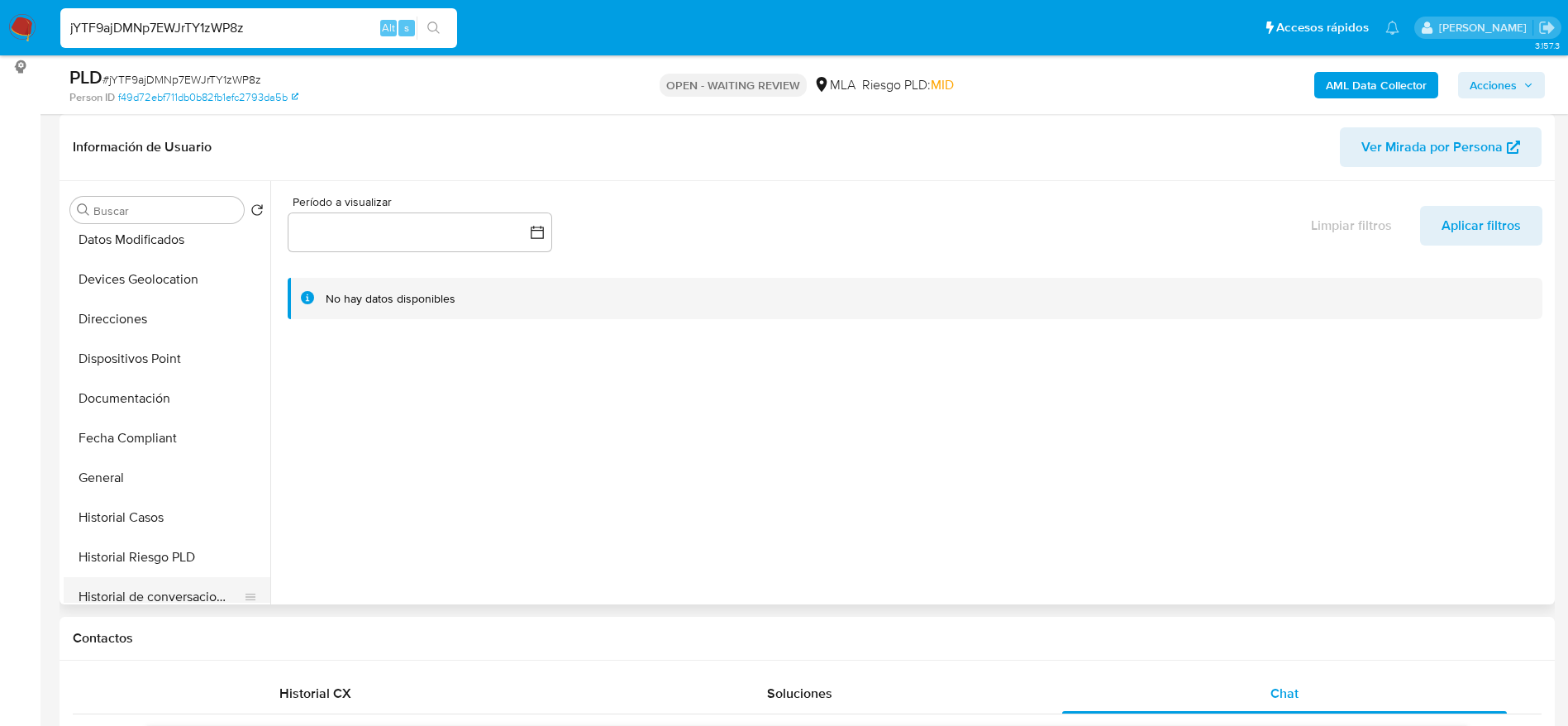
click at [193, 583] on button "Historial de conversaciones" at bounding box center [160, 597] width 193 height 39
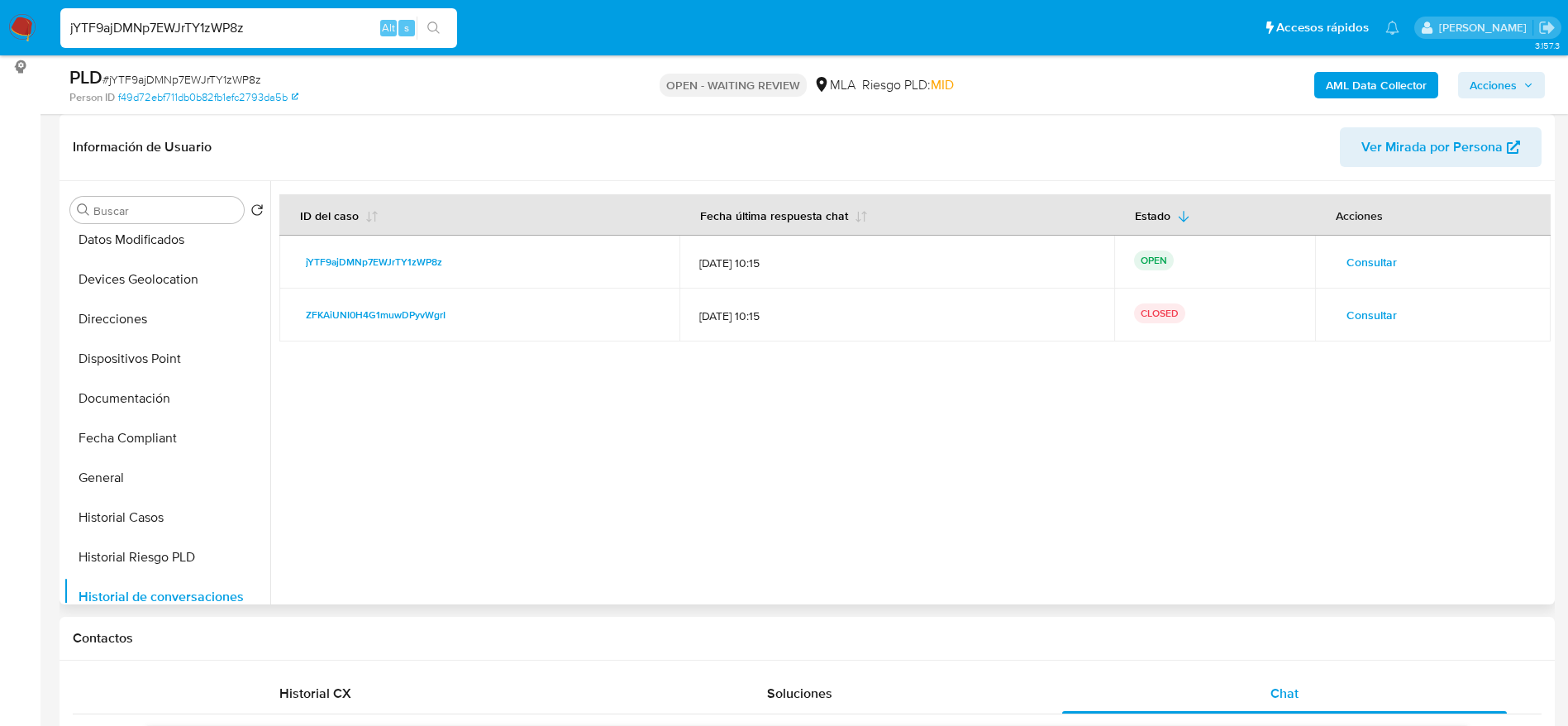
click at [1403, 325] on div "Consultar" at bounding box center [1432, 314] width 196 height 26
click at [1394, 317] on button "Consultar" at bounding box center [1371, 314] width 74 height 26
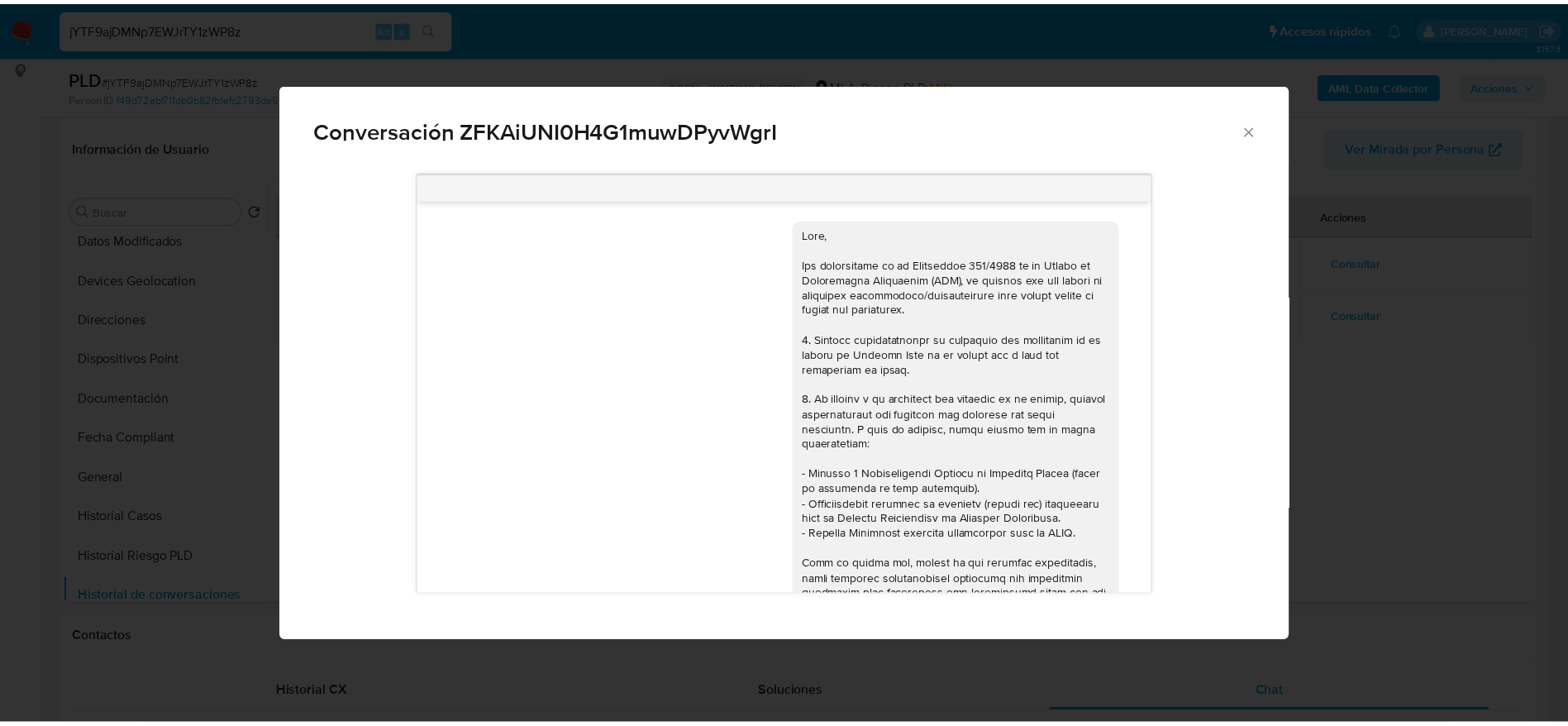
scroll to position [834, 0]
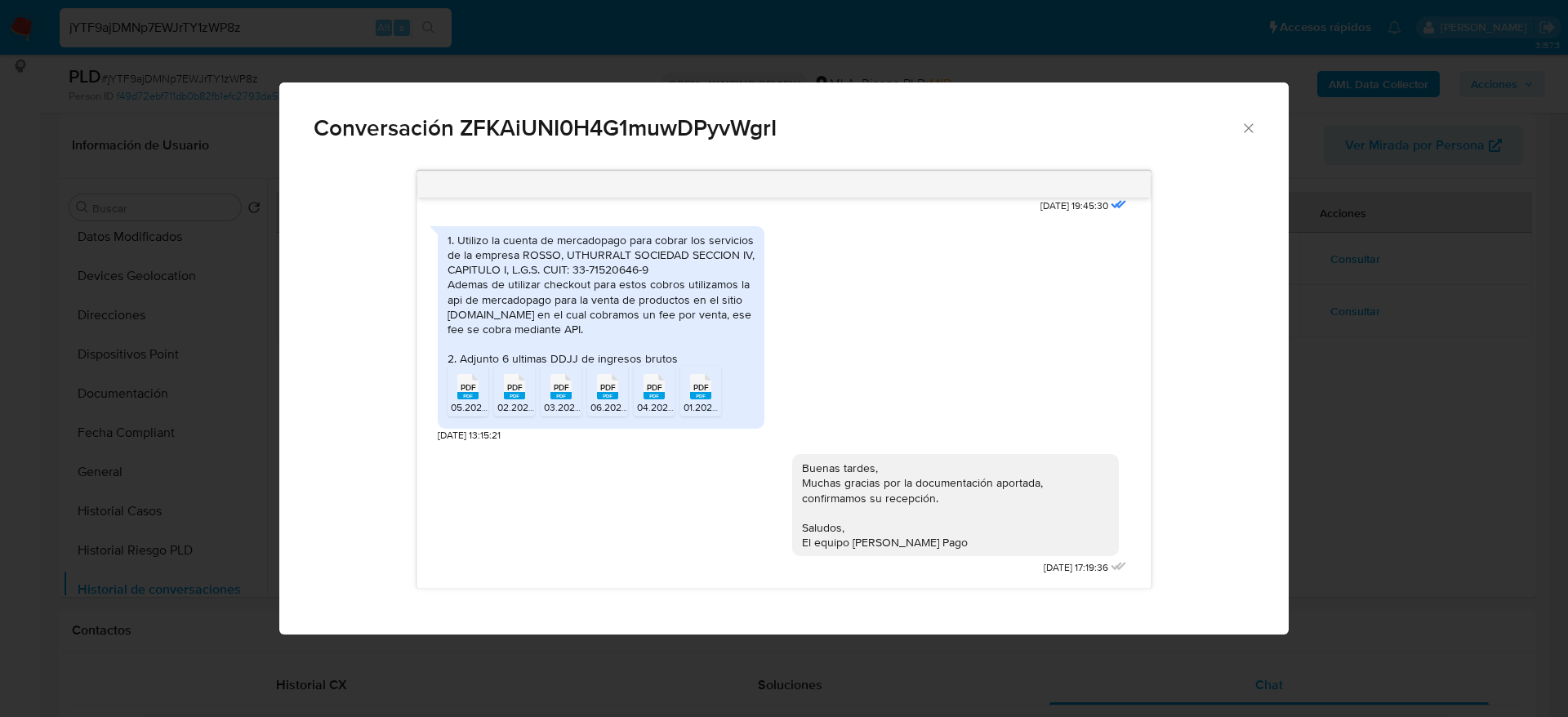
drag, startPoint x: 462, startPoint y: 398, endPoint x: 507, endPoint y: 399, distance: 45.0
click at [462, 398] on rect "Comunicación" at bounding box center [468, 395] width 22 height 7
drag, startPoint x: 520, startPoint y: 397, endPoint x: 536, endPoint y: 402, distance: 16.8
click at [520, 396] on rect "Comunicación" at bounding box center [515, 395] width 22 height 7
click at [552, 399] on rect "Comunicación" at bounding box center [561, 395] width 22 height 7
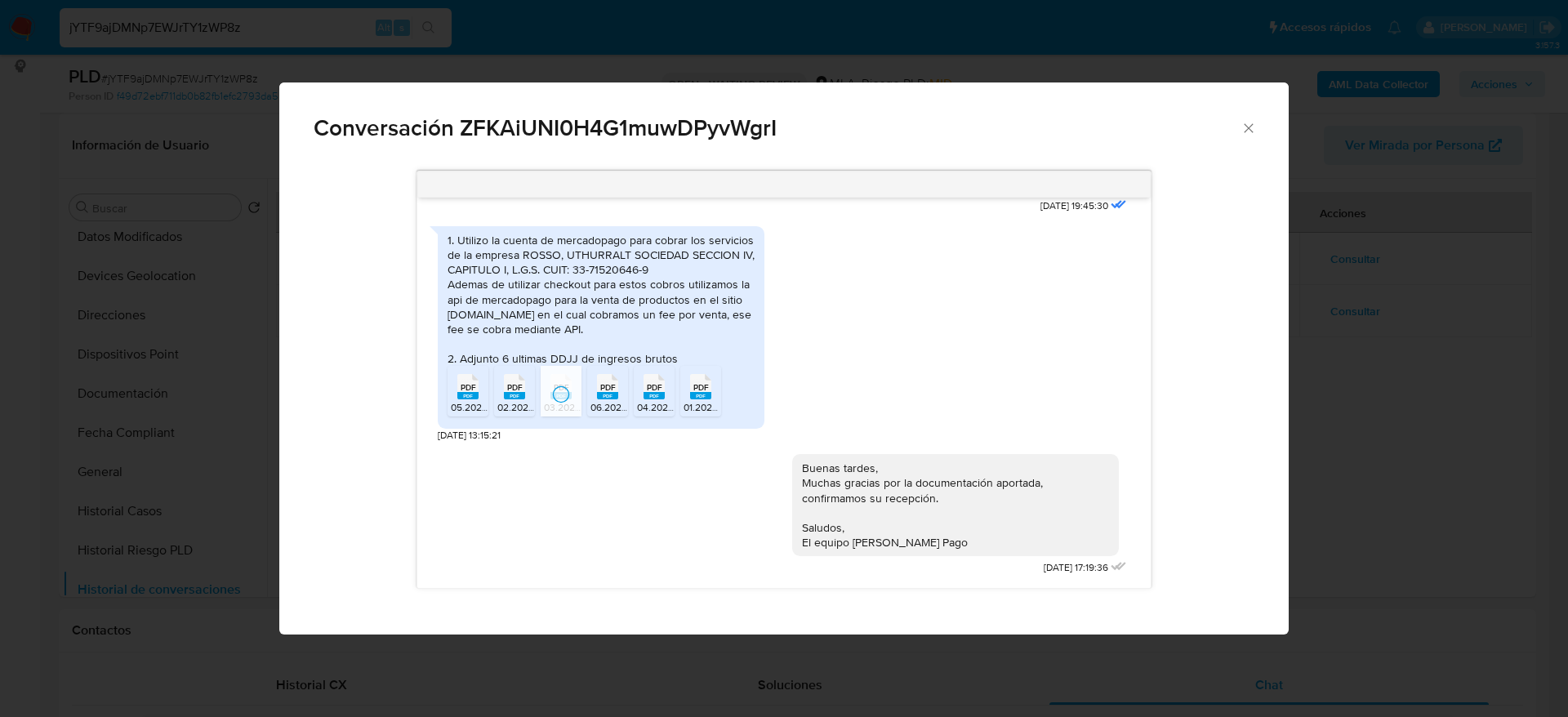
click at [616, 405] on span "06.2025 DJ IB Mensual.pdf" at bounding box center [649, 407] width 119 height 14
click at [654, 398] on rect "Comunicación" at bounding box center [654, 395] width 22 height 7
click at [713, 399] on div "PDF PDF" at bounding box center [701, 385] width 34 height 32
click at [900, 272] on div "1. Utilizo la cuenta de mercadopago para cobrar los servicios de la empresa ROS…" at bounding box center [783, 330] width 691 height 225
click at [1258, 129] on div "Conversación ZFKAiUNI0H4G1muwDPyvWgrI" at bounding box center [784, 120] width 1009 height 77
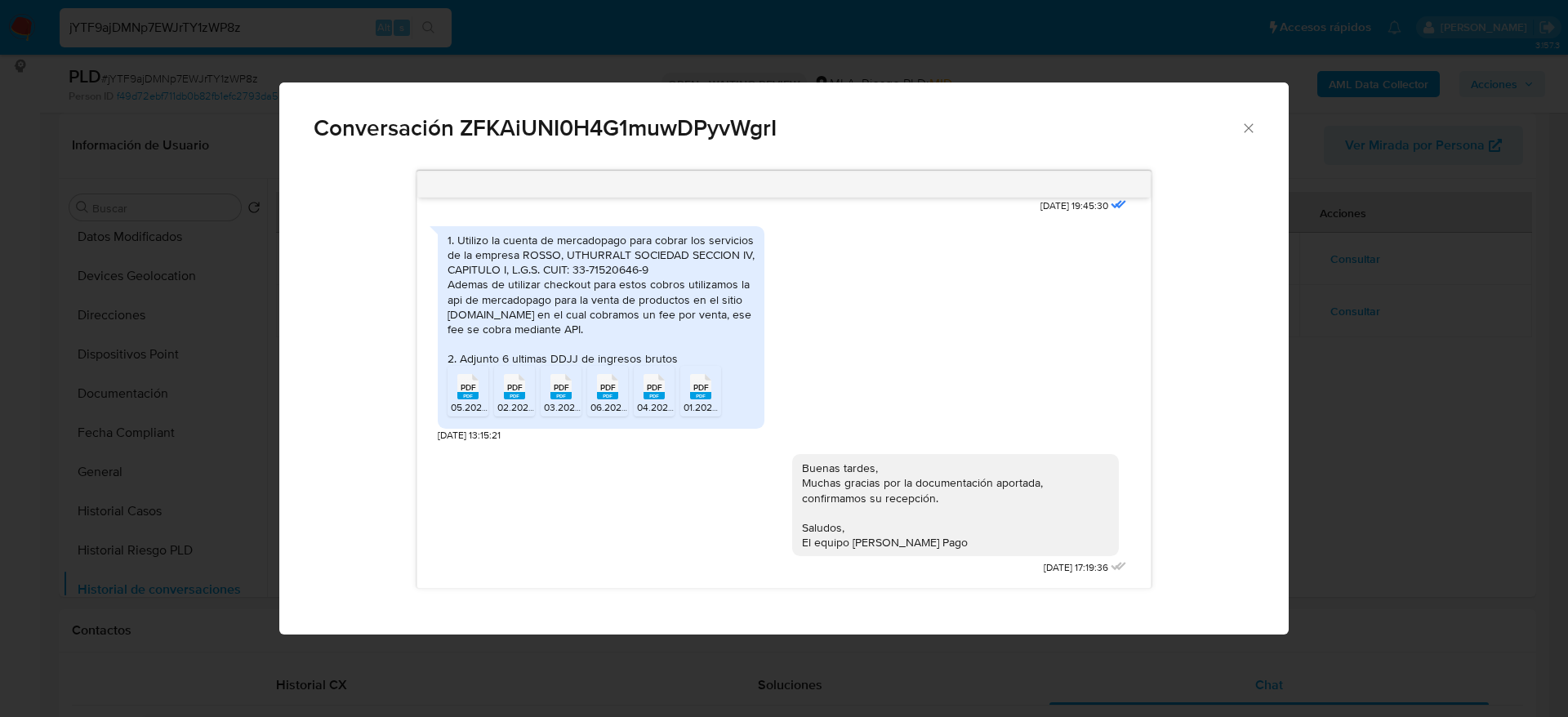
click at [1253, 129] on icon "Cerrar" at bounding box center [1249, 129] width 17 height 17
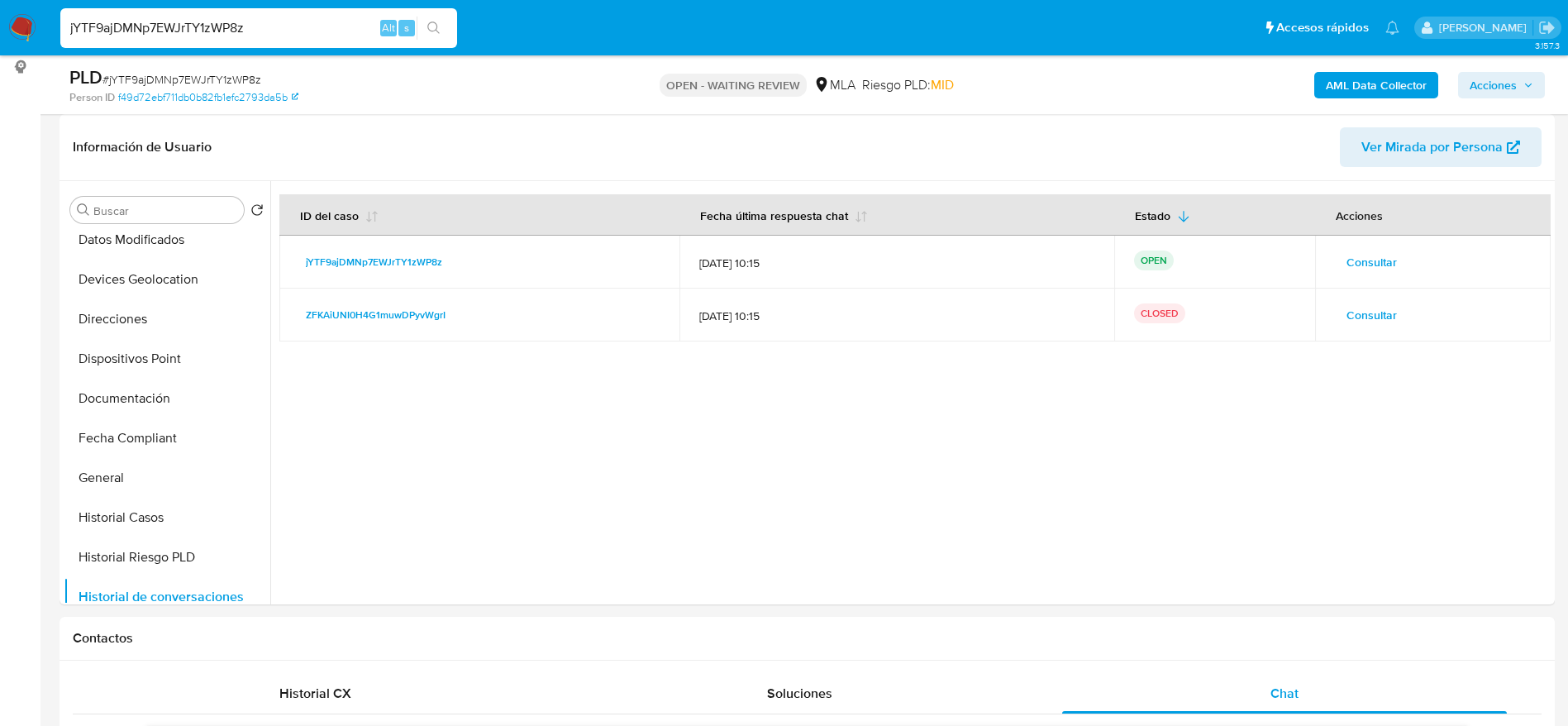
click at [205, 72] on span "# jYTF9ajDMNp7EWJrTY1zWP8z" at bounding box center [181, 80] width 159 height 17
copy span "jYTF9ajDMNp7EWJrTY1zWP8z"
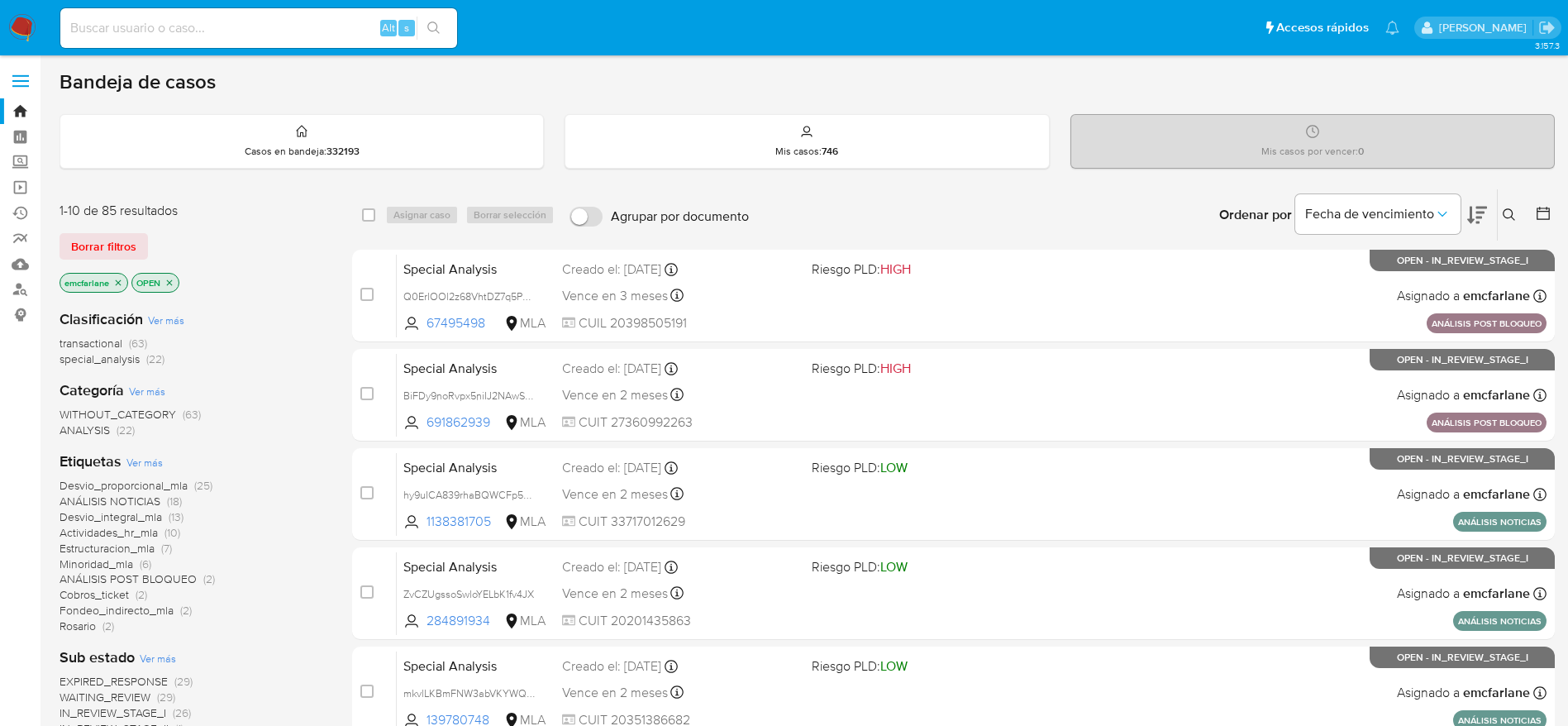
click at [108, 236] on span "Borrar filtros" at bounding box center [104, 246] width 66 height 24
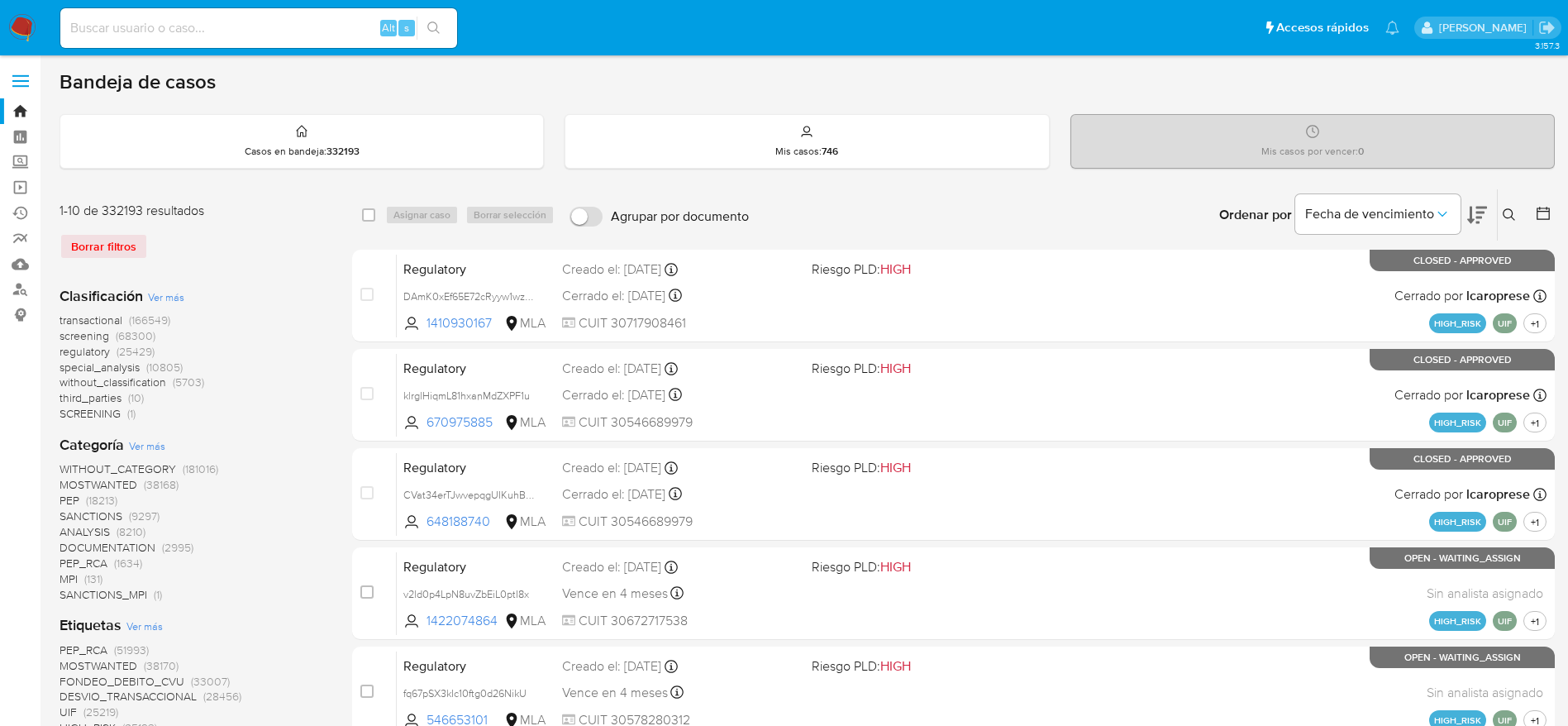
click at [1509, 216] on icon at bounding box center [1509, 215] width 13 height 13
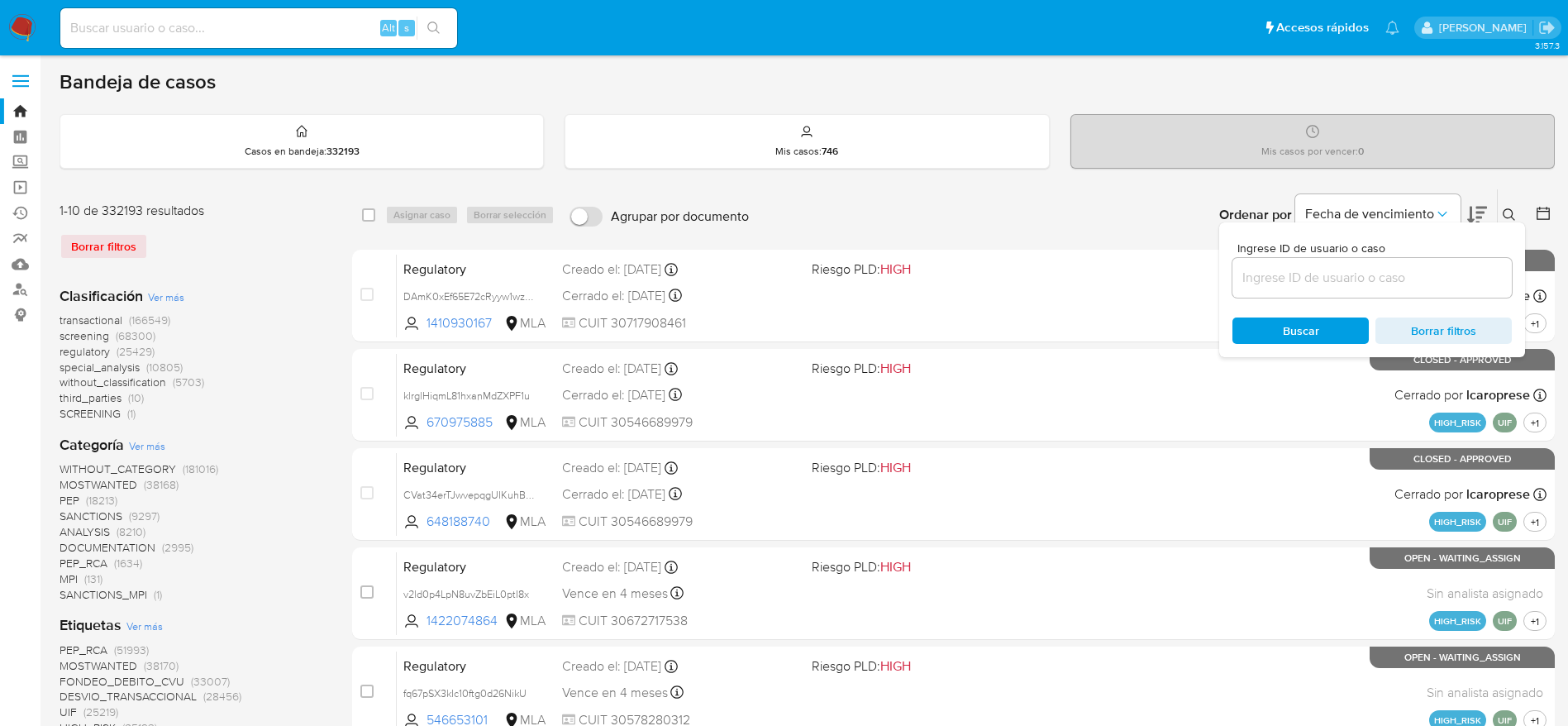
click at [1419, 267] on input at bounding box center [1371, 278] width 280 height 22
type input "jYTF9ajDMNp7EWJrTY1zWP8z"
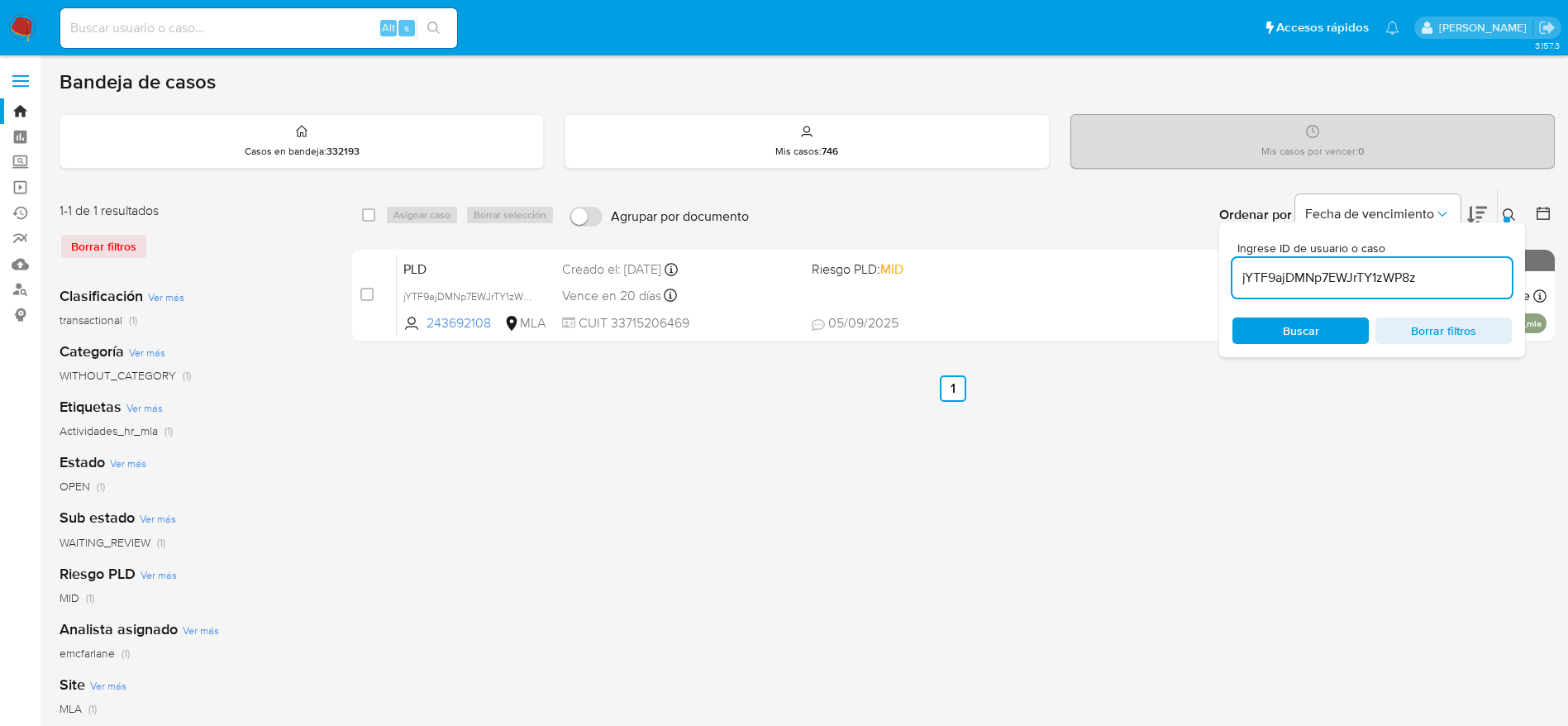
click at [366, 217] on input "checkbox" at bounding box center [369, 215] width 13 height 13
checkbox input "true"
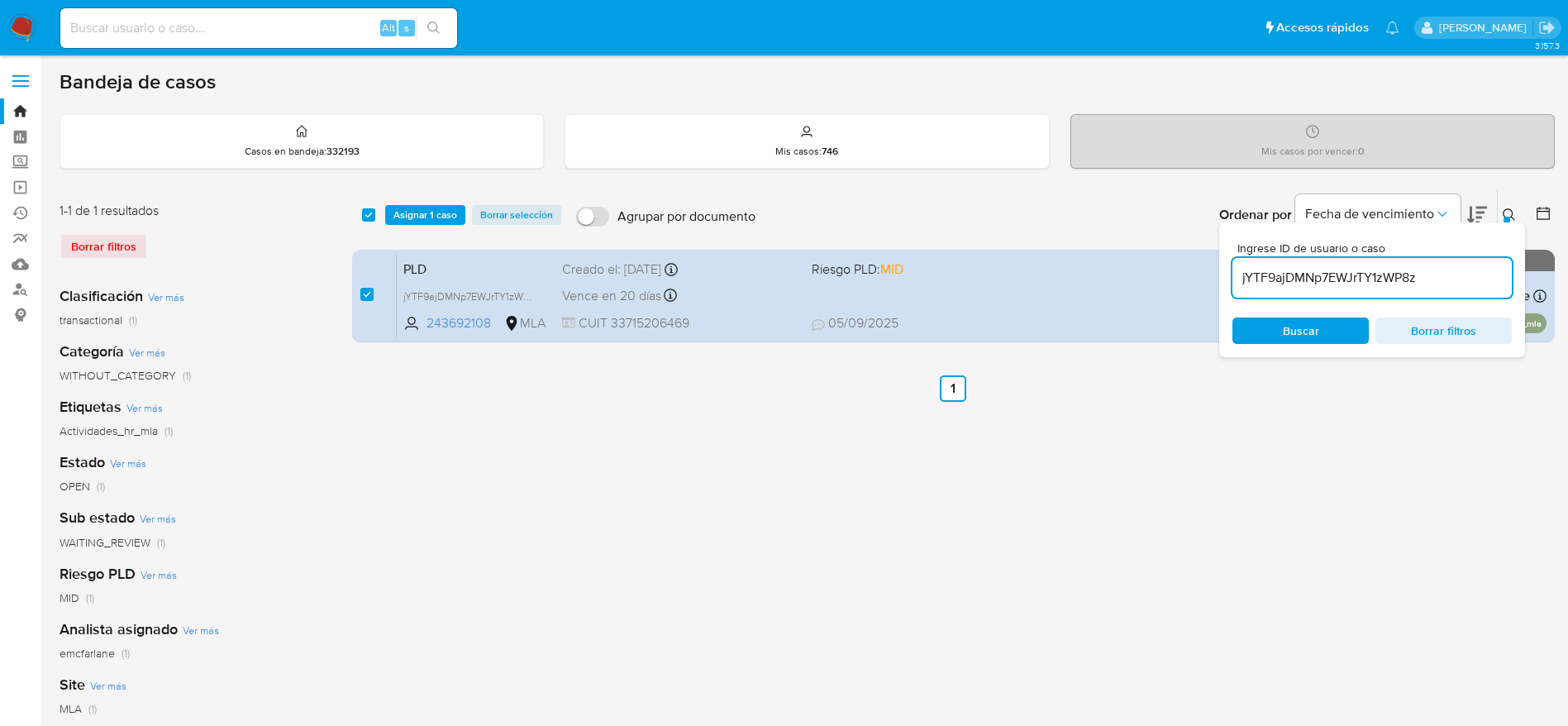
click at [427, 232] on div "select-all-cases-checkbox Asignar 1 caso Borrar selección Agrupar por documento…" at bounding box center [953, 214] width 1203 height 51
click at [427, 210] on span "Asignar 1 caso" at bounding box center [425, 215] width 64 height 17
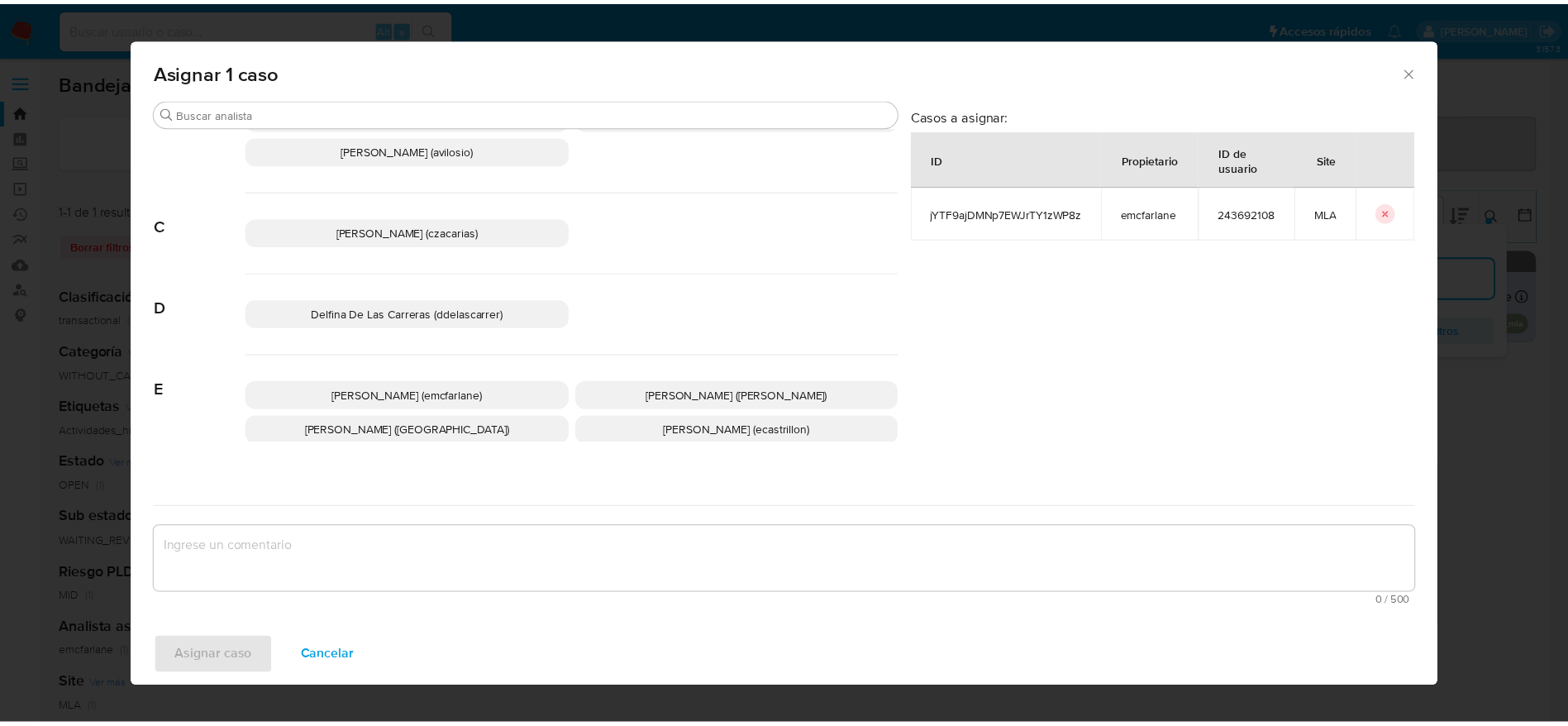
scroll to position [124, 0]
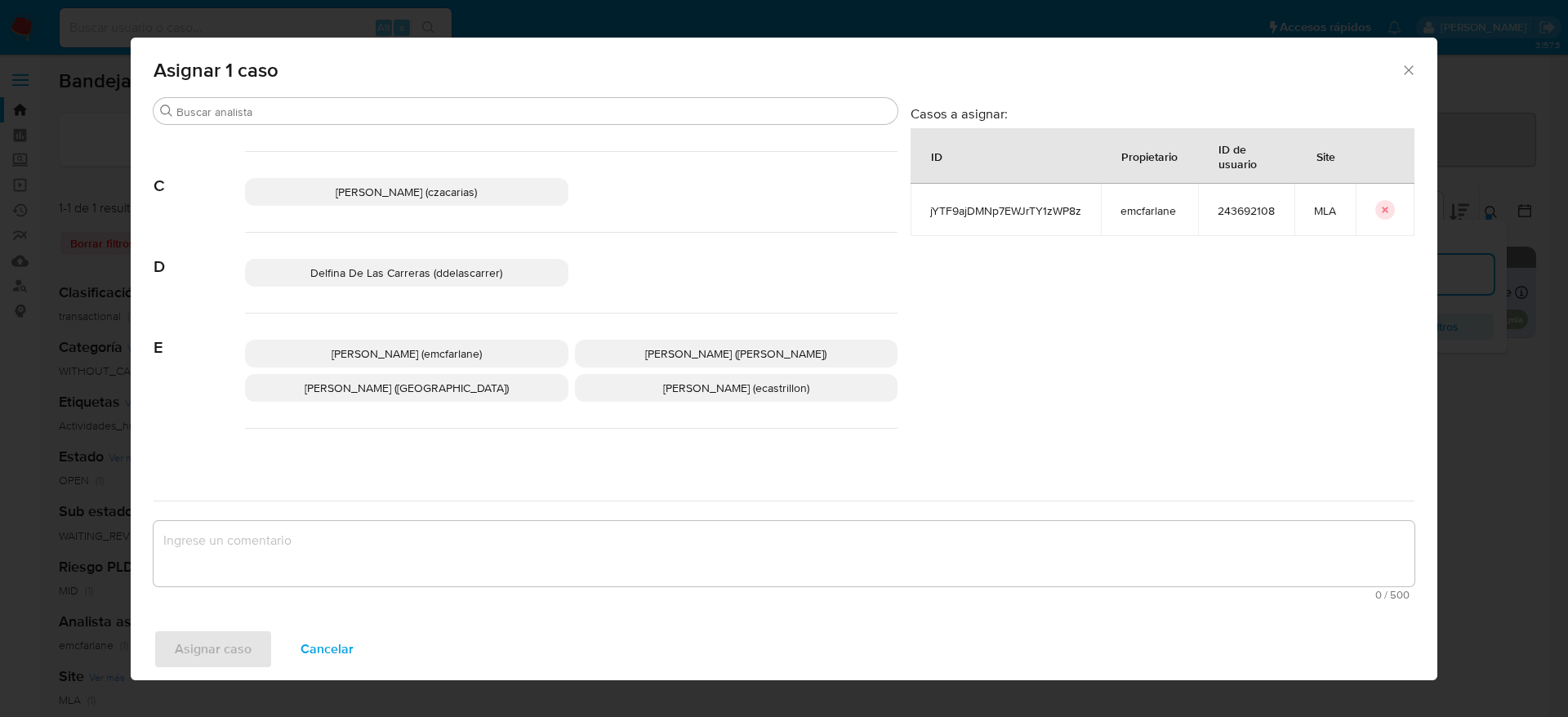
drag, startPoint x: 426, startPoint y: 344, endPoint x: 398, endPoint y: 377, distance: 43.3
click at [424, 345] on span "Elaine Mc Farlane (emcfarlane)" at bounding box center [407, 354] width 150 height 17
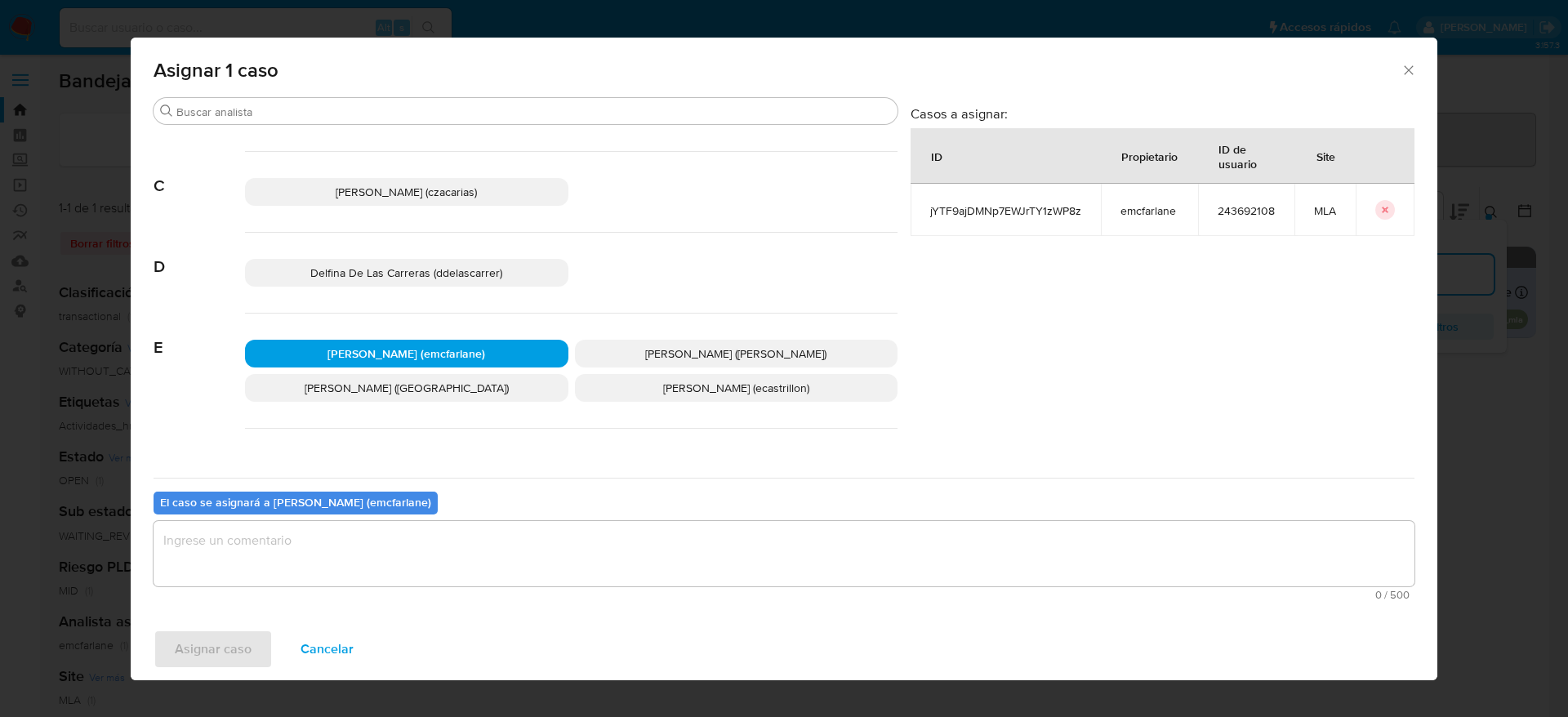
drag, startPoint x: 302, startPoint y: 545, endPoint x: 293, endPoint y: 555, distance: 13.5
click at [302, 544] on textarea "assign-modal" at bounding box center [784, 554] width 1261 height 66
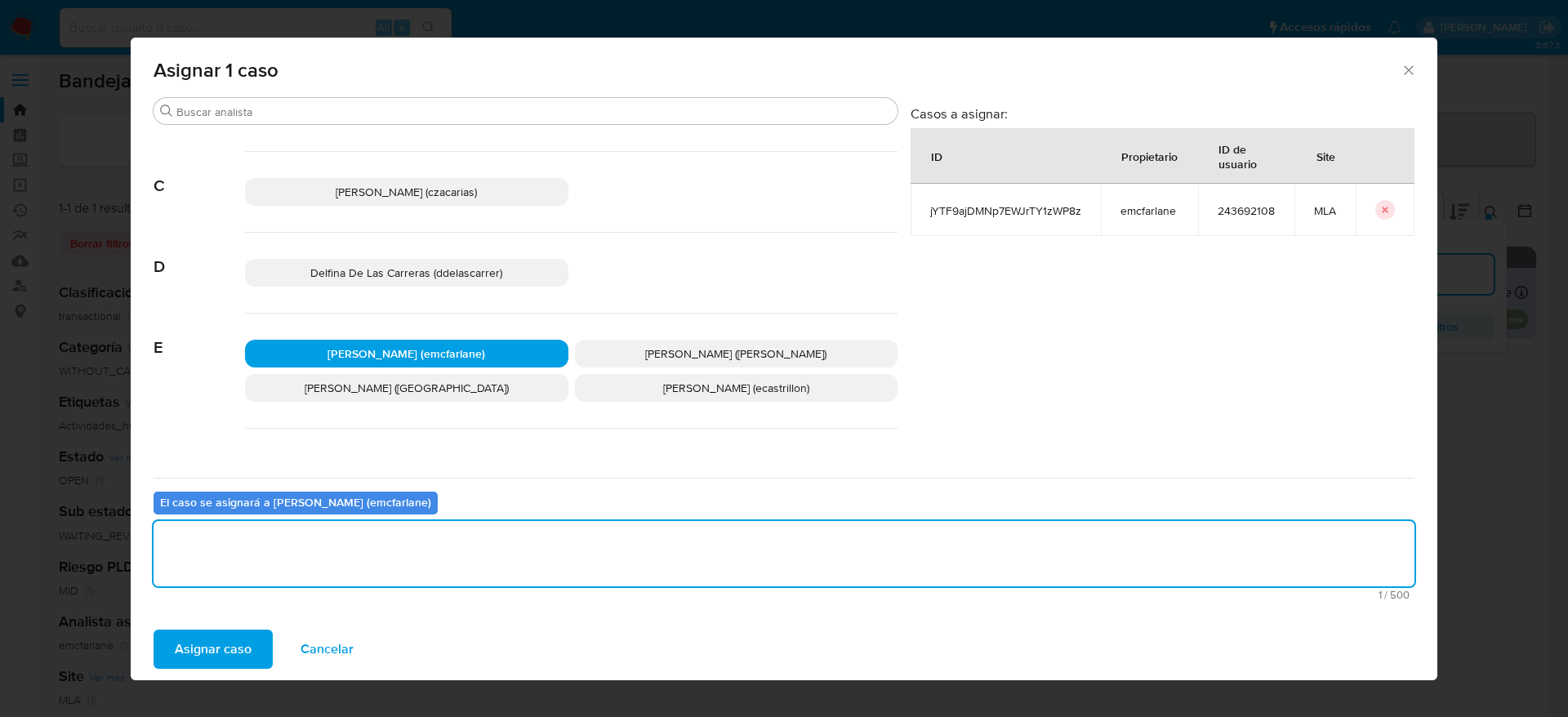
click at [253, 638] on button "Asignar caso" at bounding box center [213, 649] width 120 height 39
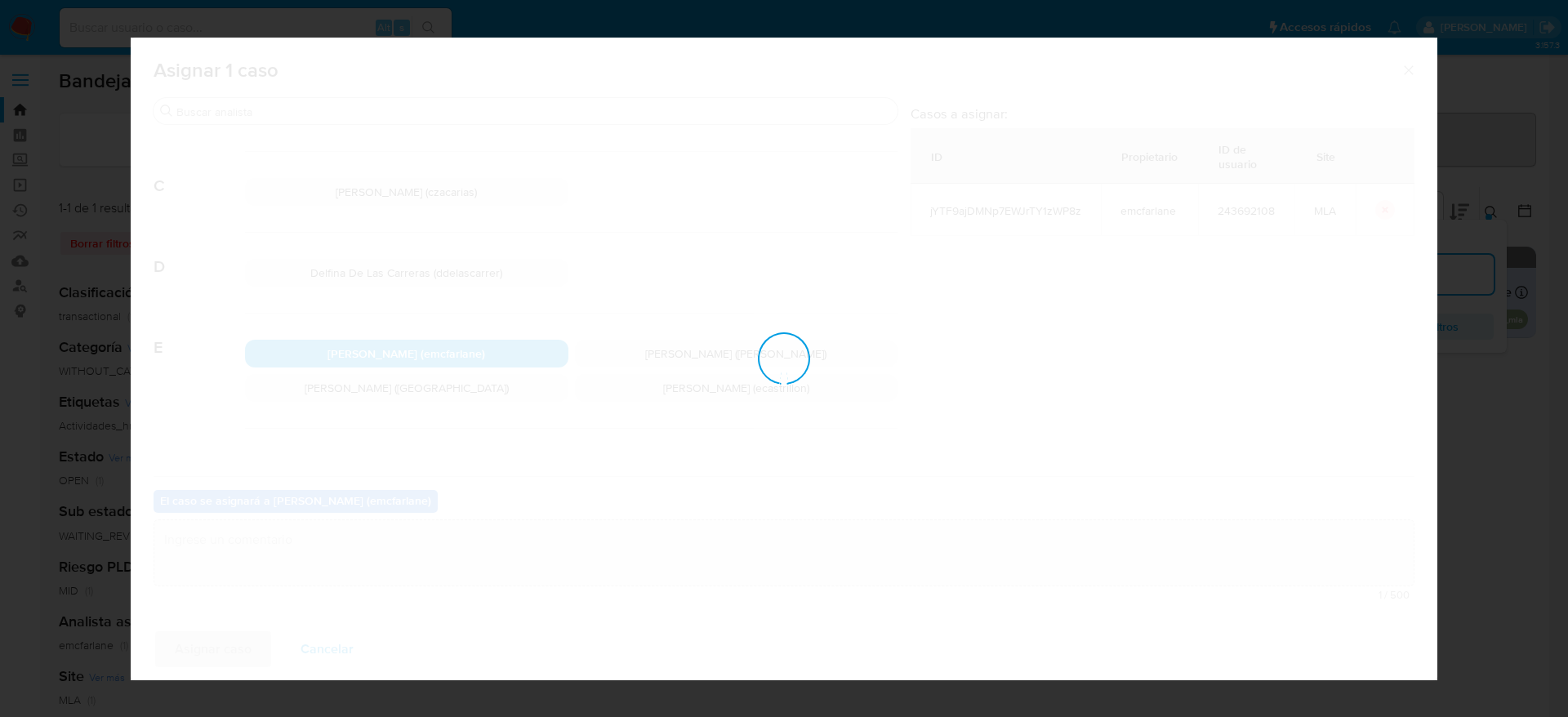
checkbox input "false"
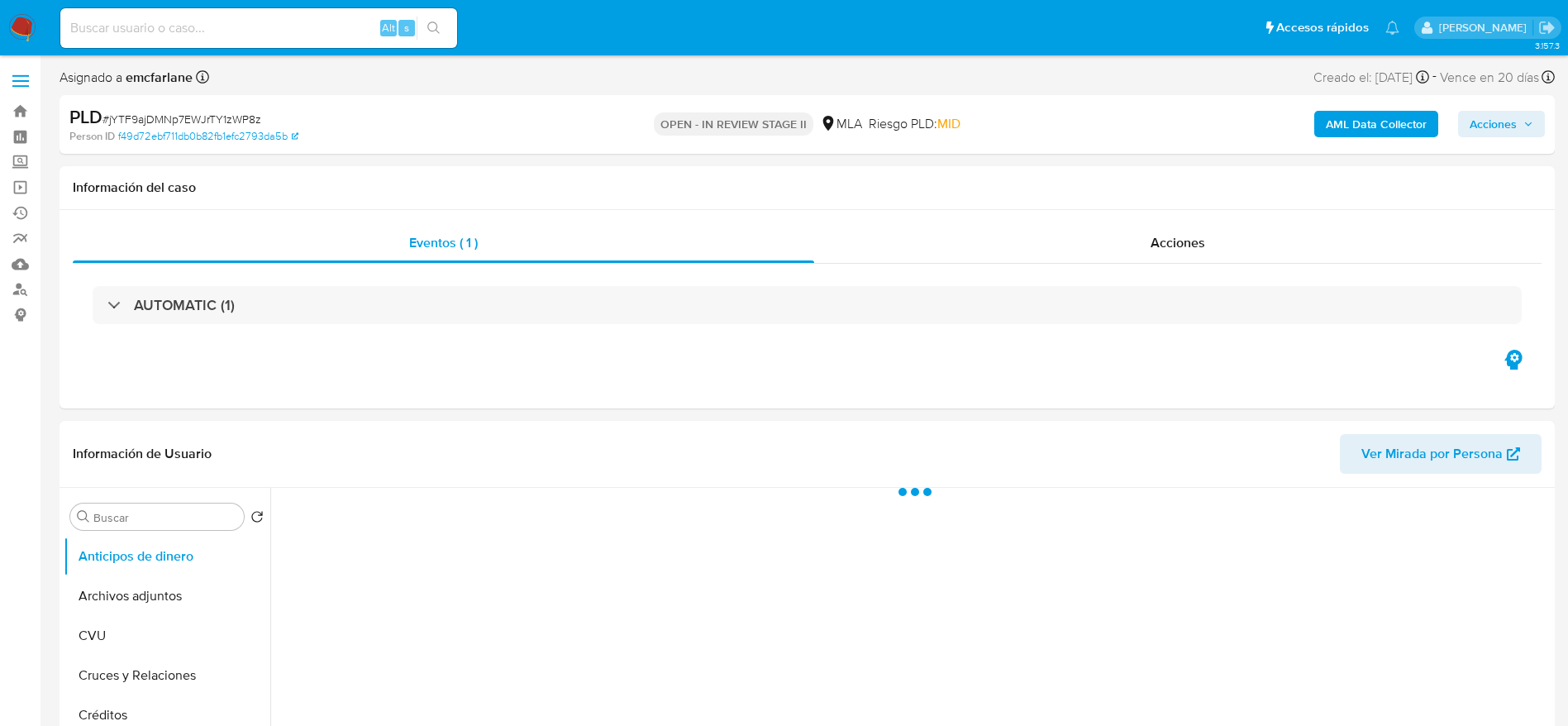
click at [1475, 118] on span "Acciones" at bounding box center [1493, 124] width 47 height 26
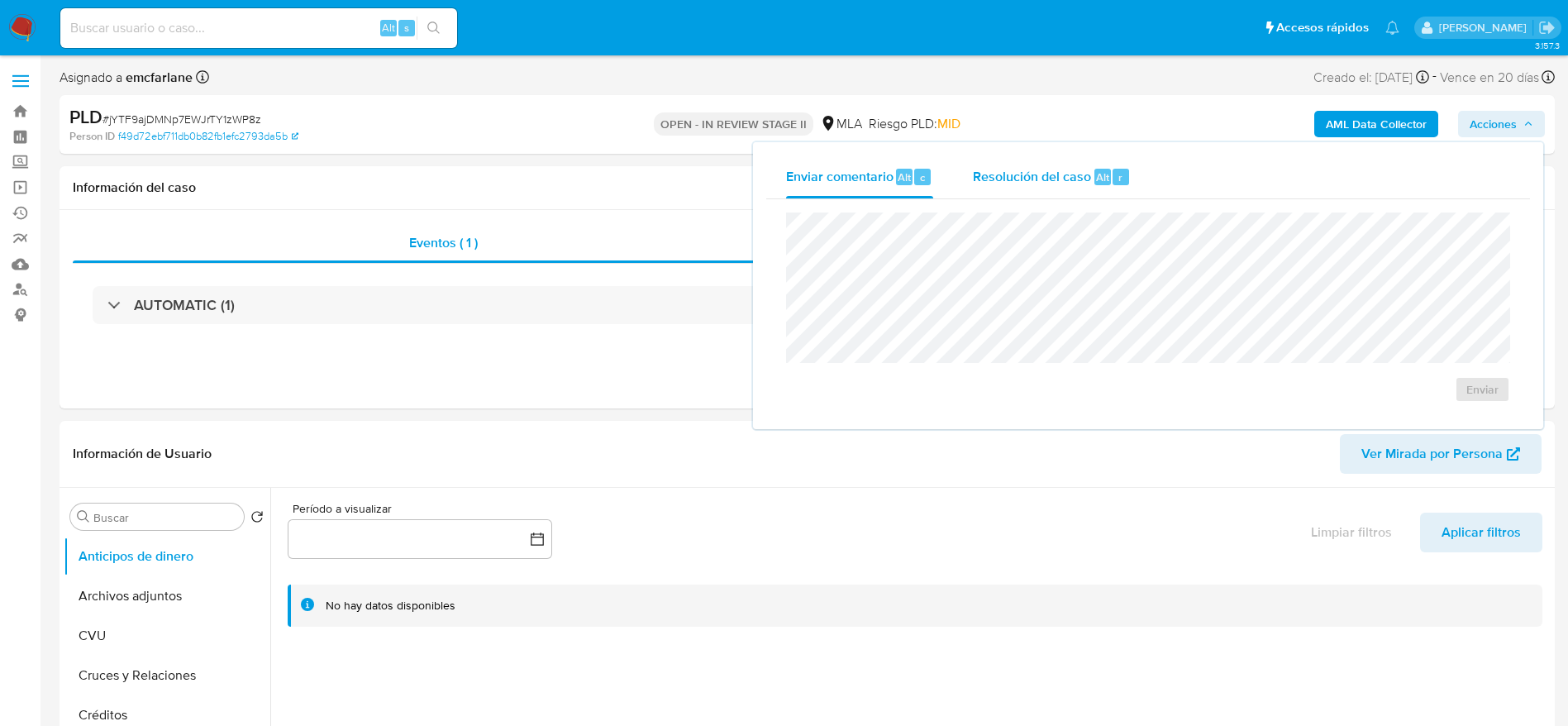
drag, startPoint x: 1083, startPoint y: 182, endPoint x: 1079, endPoint y: 193, distance: 11.7
click at [1082, 183] on span "Resolución del caso" at bounding box center [1031, 176] width 118 height 19
select select "10"
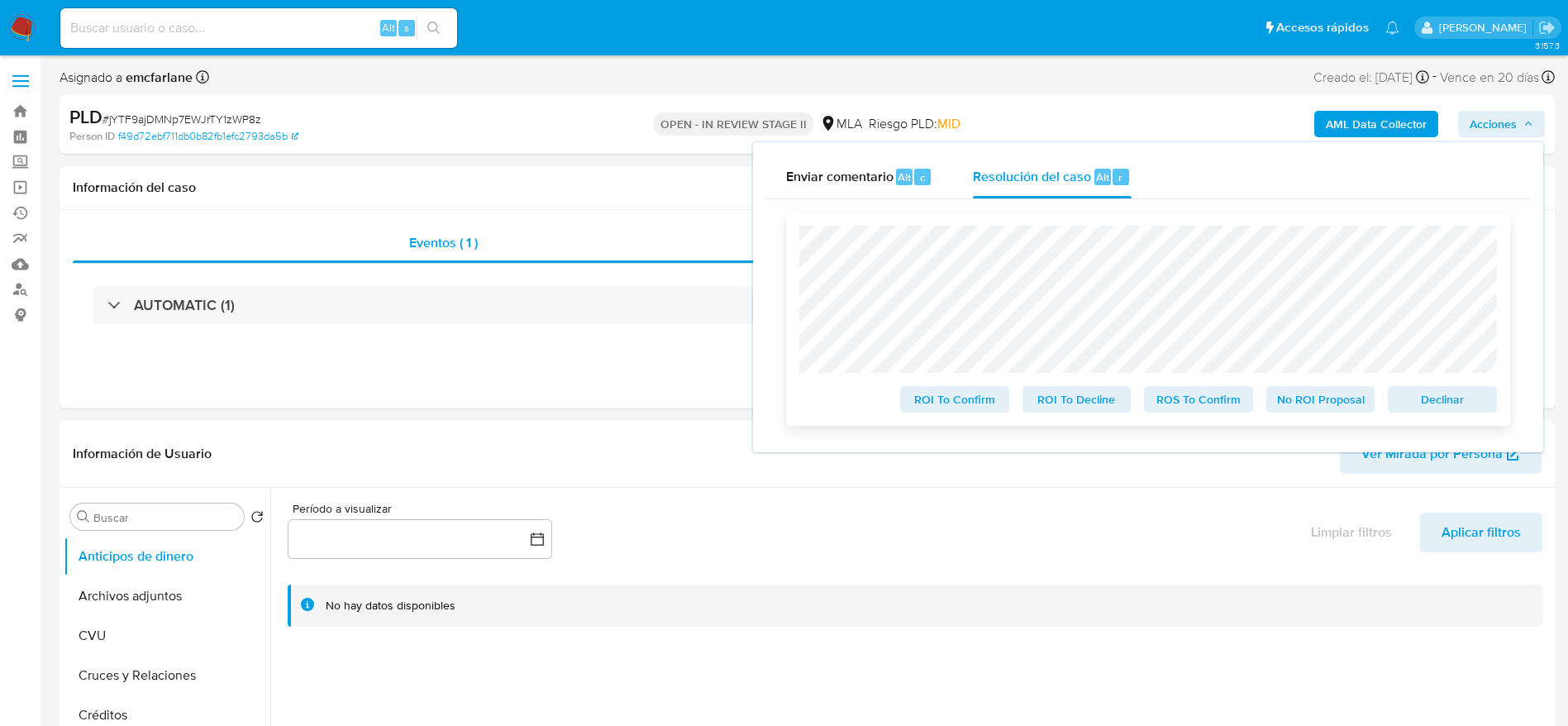
click at [1421, 397] on span "Declinar" at bounding box center [1442, 399] width 86 height 24
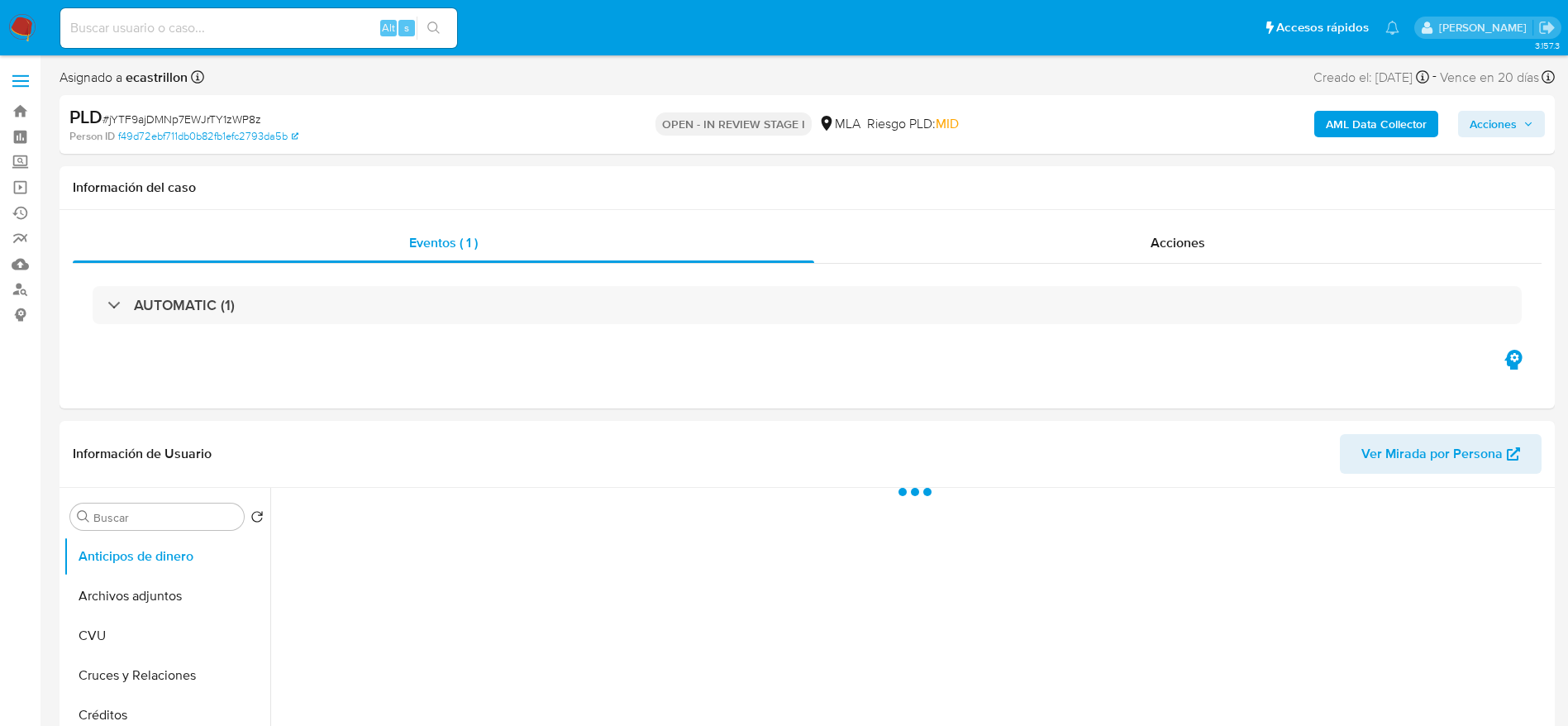
click at [162, 108] on div "PLD # jYTF9ajDMNp7EWJrTY1zWP8z" at bounding box center [312, 118] width 486 height 25
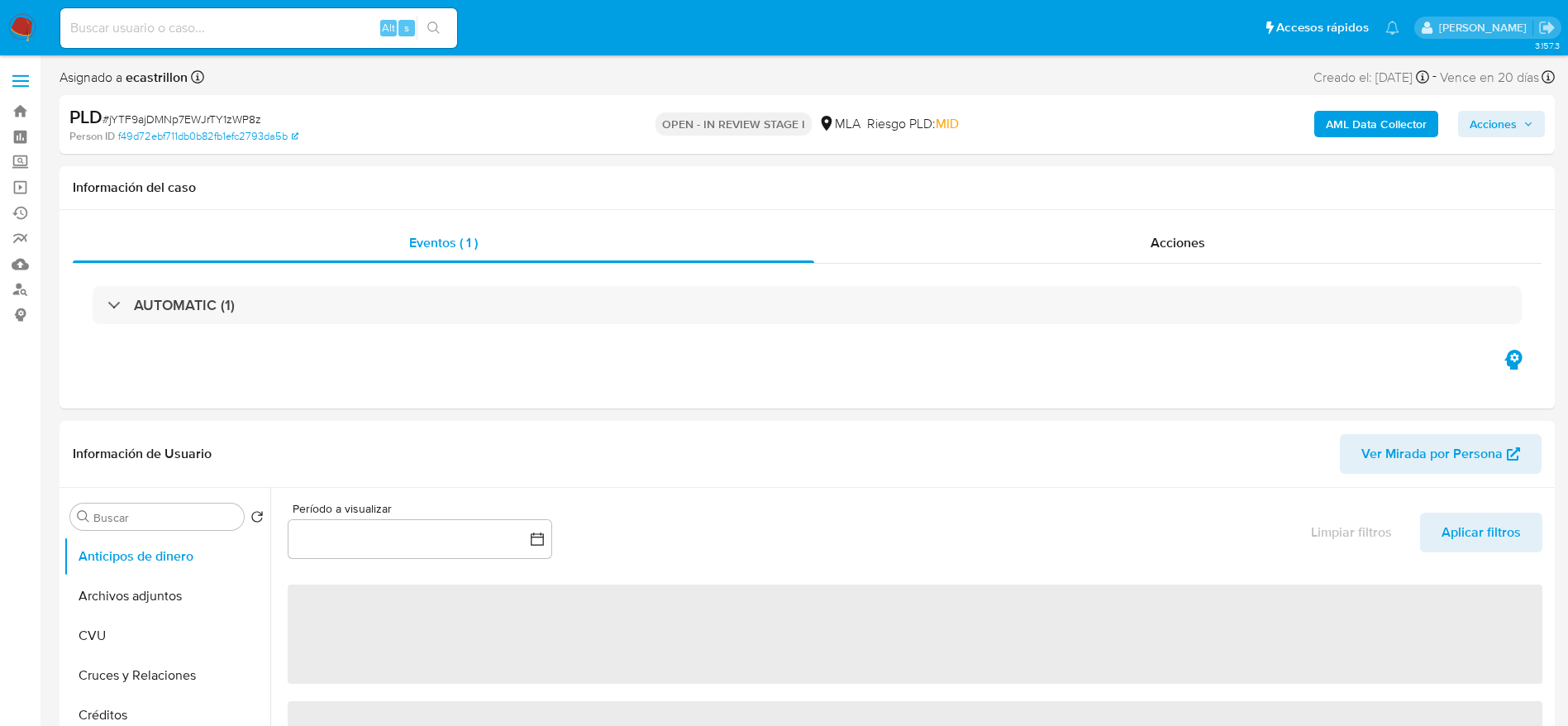
click at [162, 112] on span "# jYTF9ajDMNp7EWJrTY1zWP8z" at bounding box center [181, 119] width 159 height 17
select select "10"
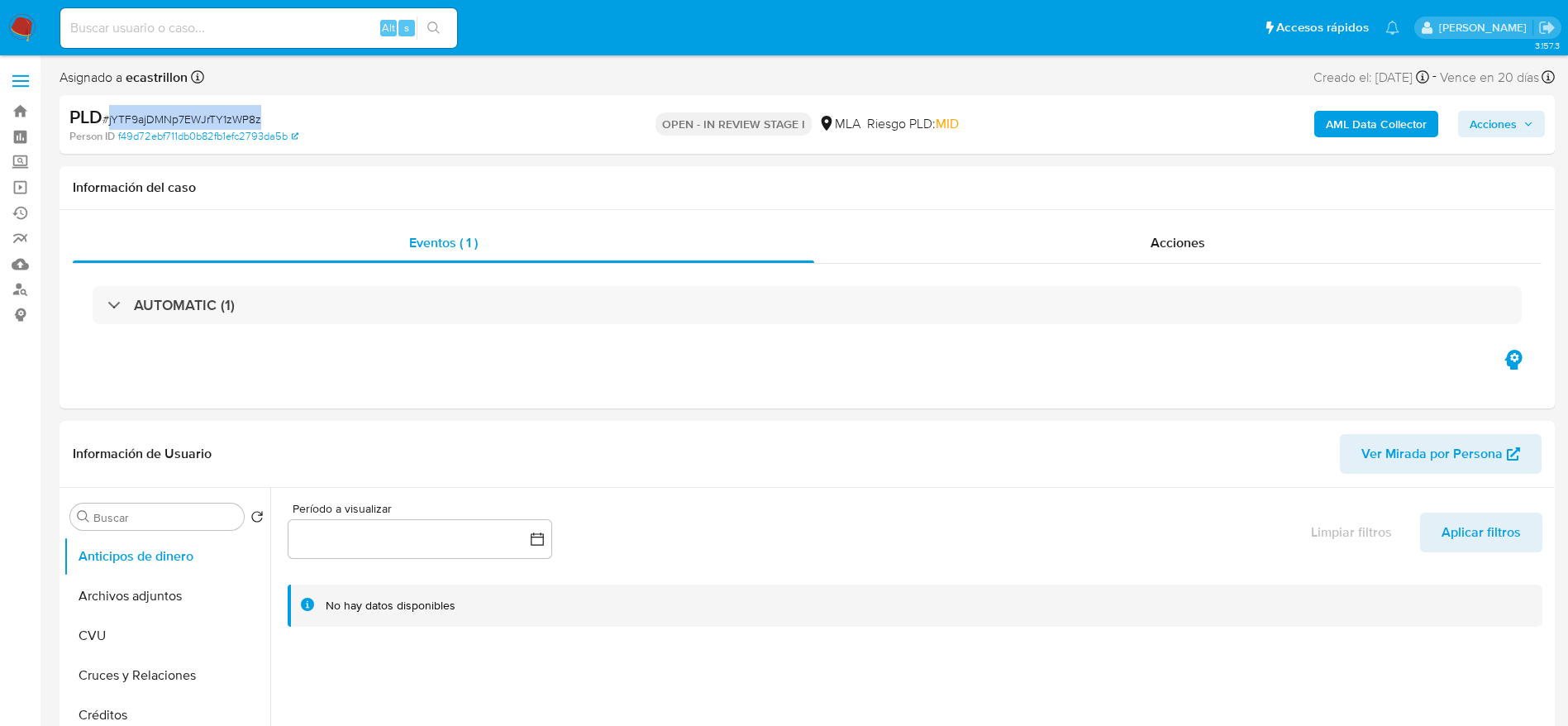
click at [162, 112] on span "# jYTF9ajDMNp7EWJrTY1zWP8z" at bounding box center [181, 119] width 159 height 17
copy span "jYTF9ajDMNp7EWJrTY1zWP8z"
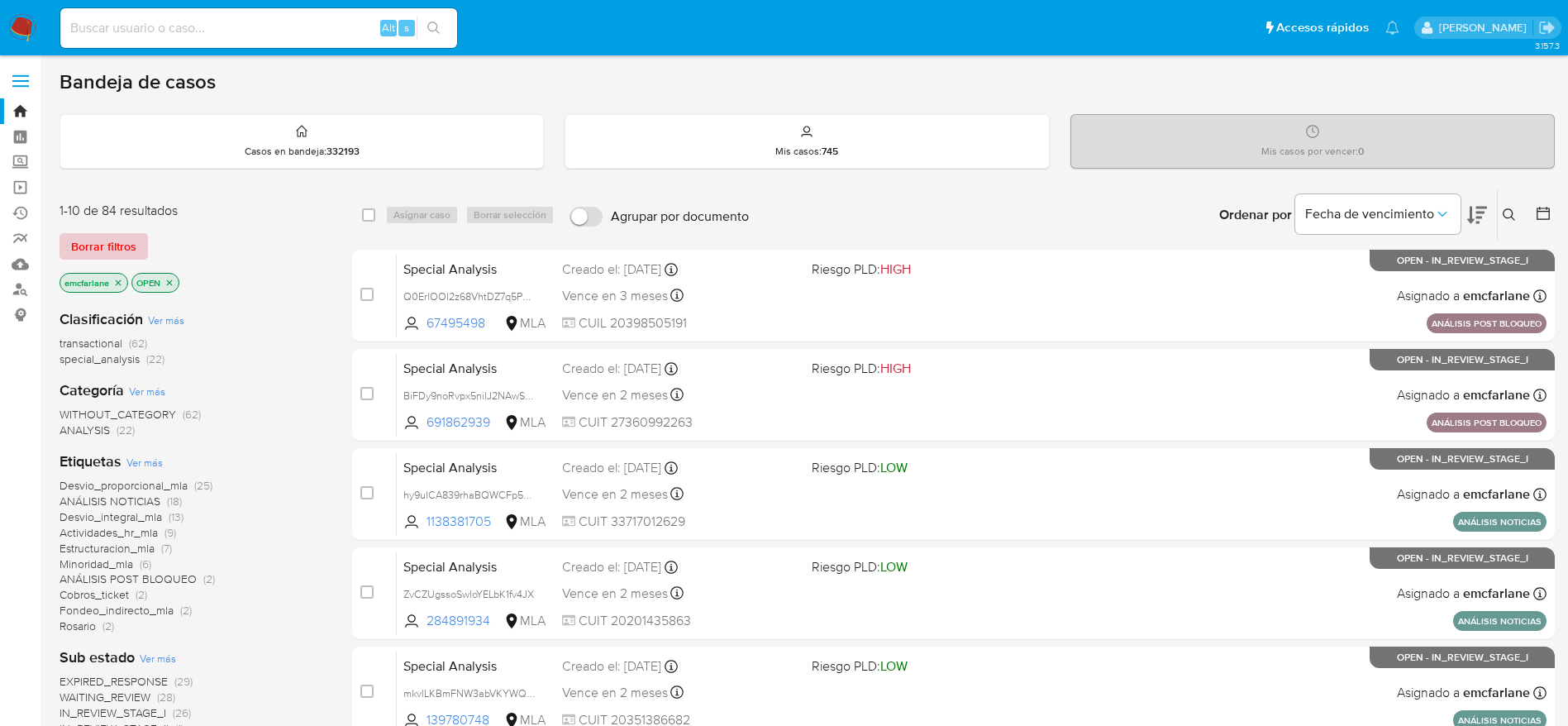
click at [102, 235] on span "Borrar filtros" at bounding box center [104, 246] width 66 height 24
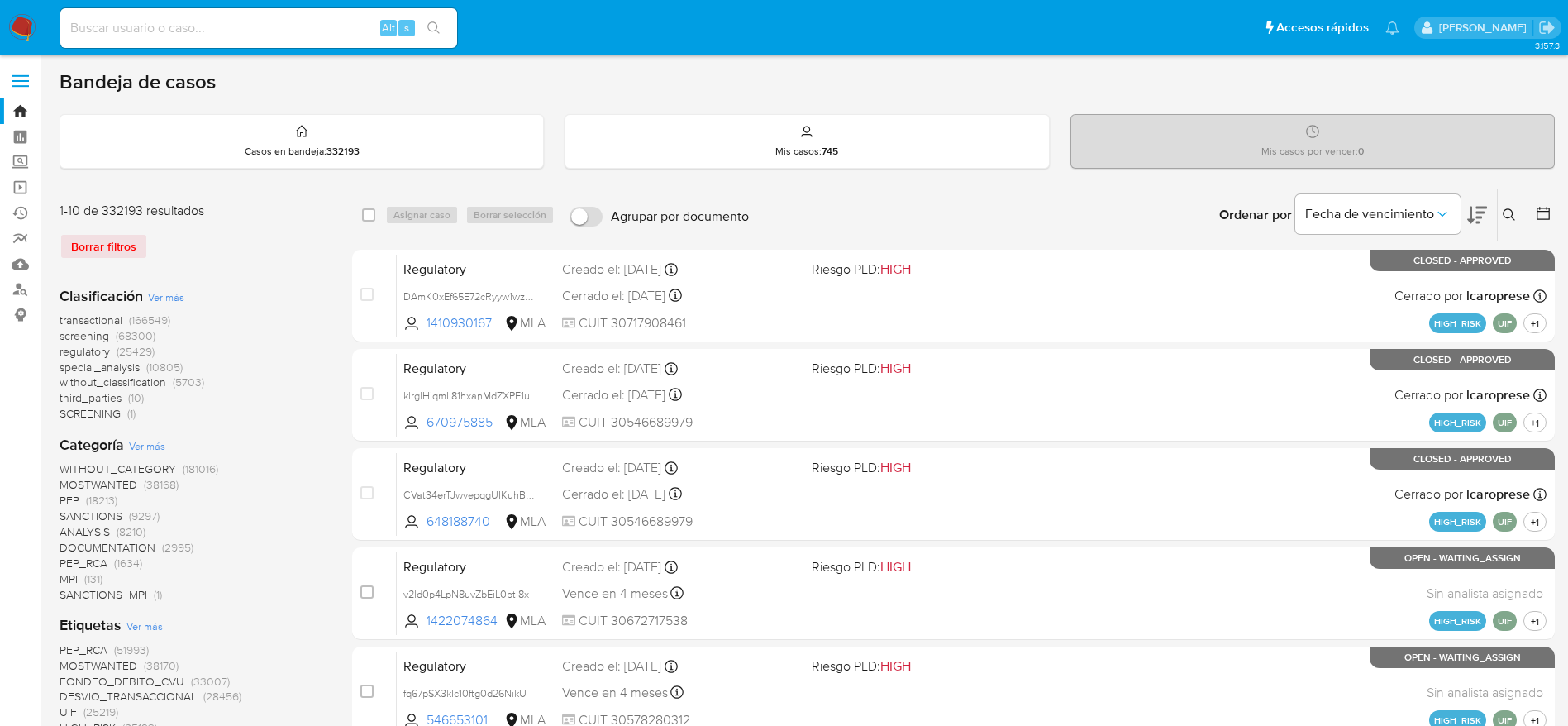
click at [1502, 212] on button at bounding box center [1511, 215] width 27 height 20
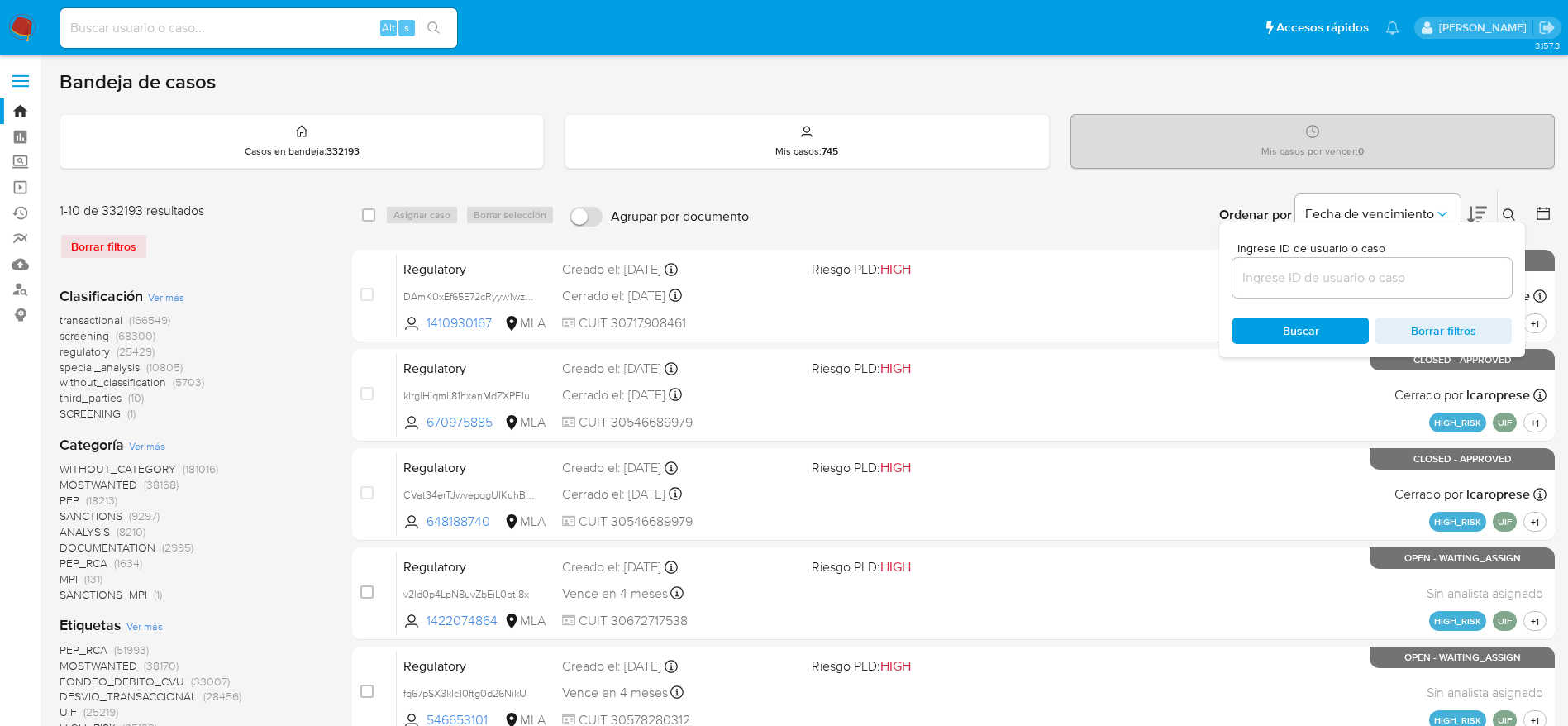
click at [1373, 274] on input at bounding box center [1371, 278] width 280 height 22
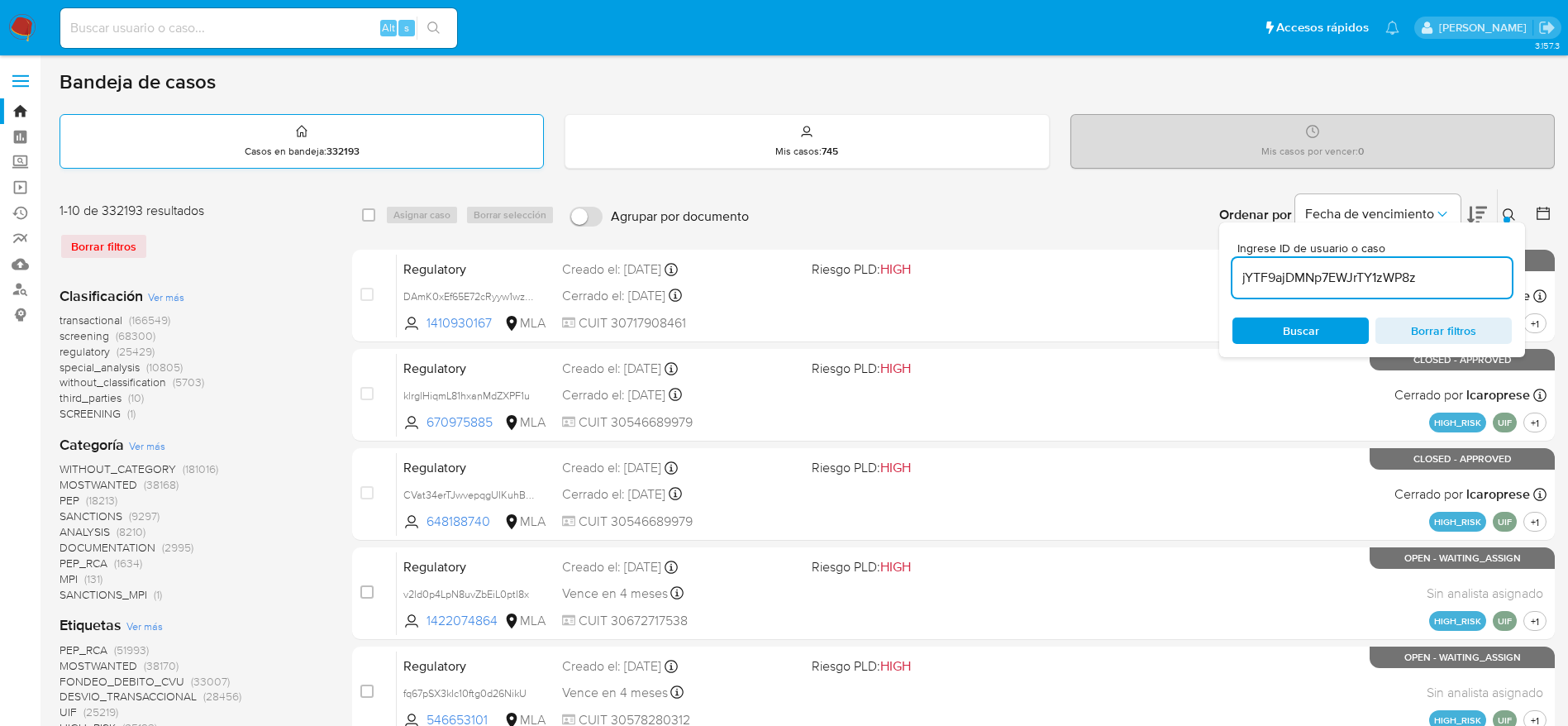
type input "jYTF9ajDMNp7EWJrTY1zWP8z"
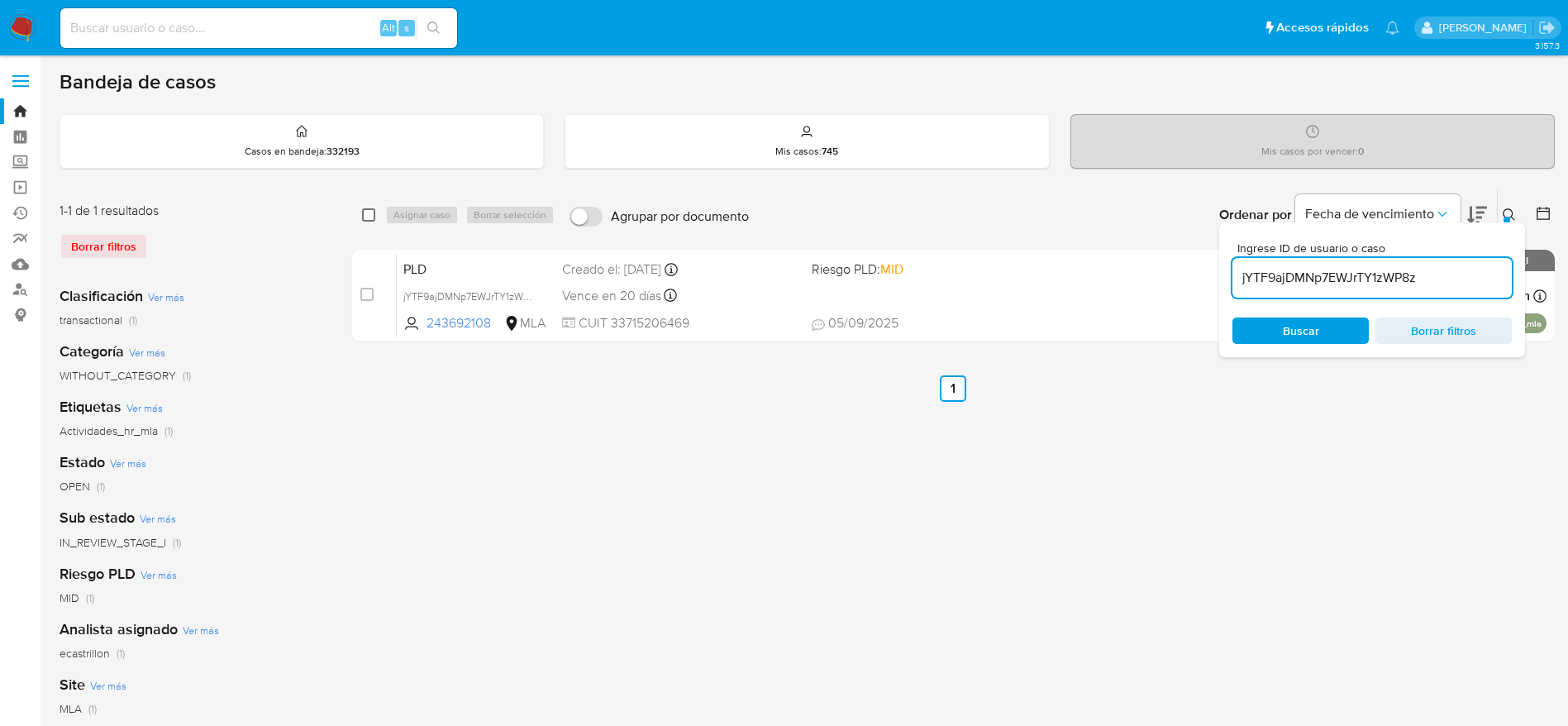
click at [362, 218] on input "checkbox" at bounding box center [369, 215] width 13 height 13
checkbox input "true"
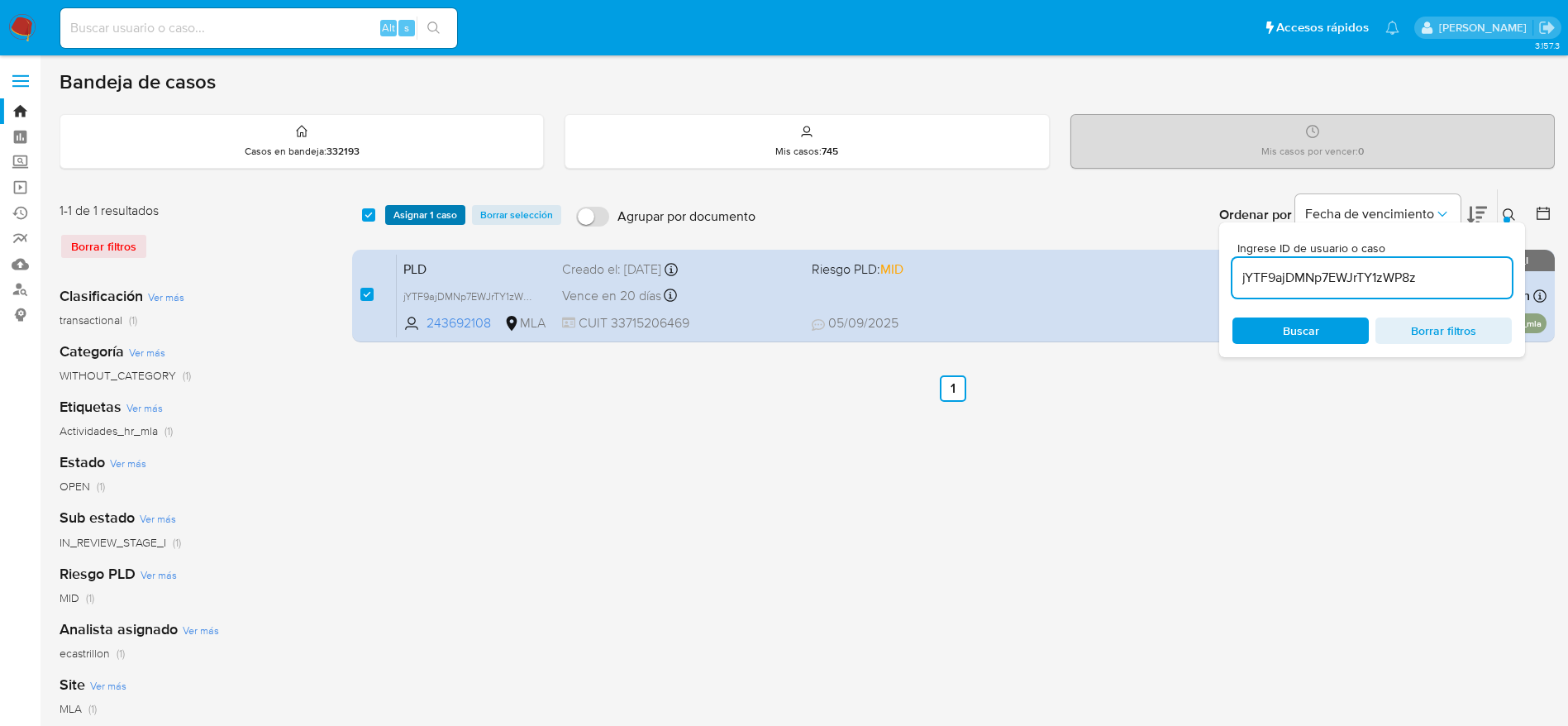
click at [431, 220] on span "Asignar 1 caso" at bounding box center [425, 215] width 64 height 17
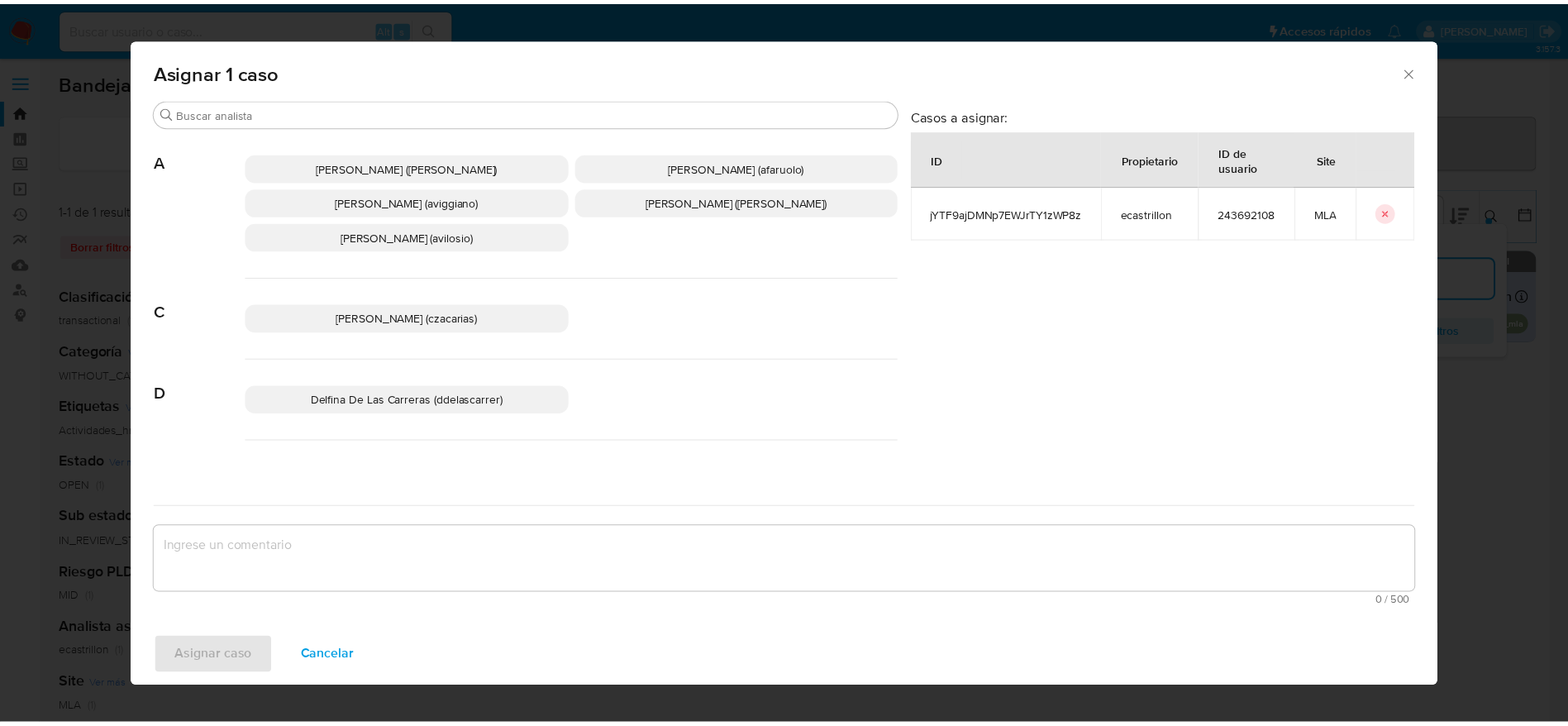
scroll to position [124, 0]
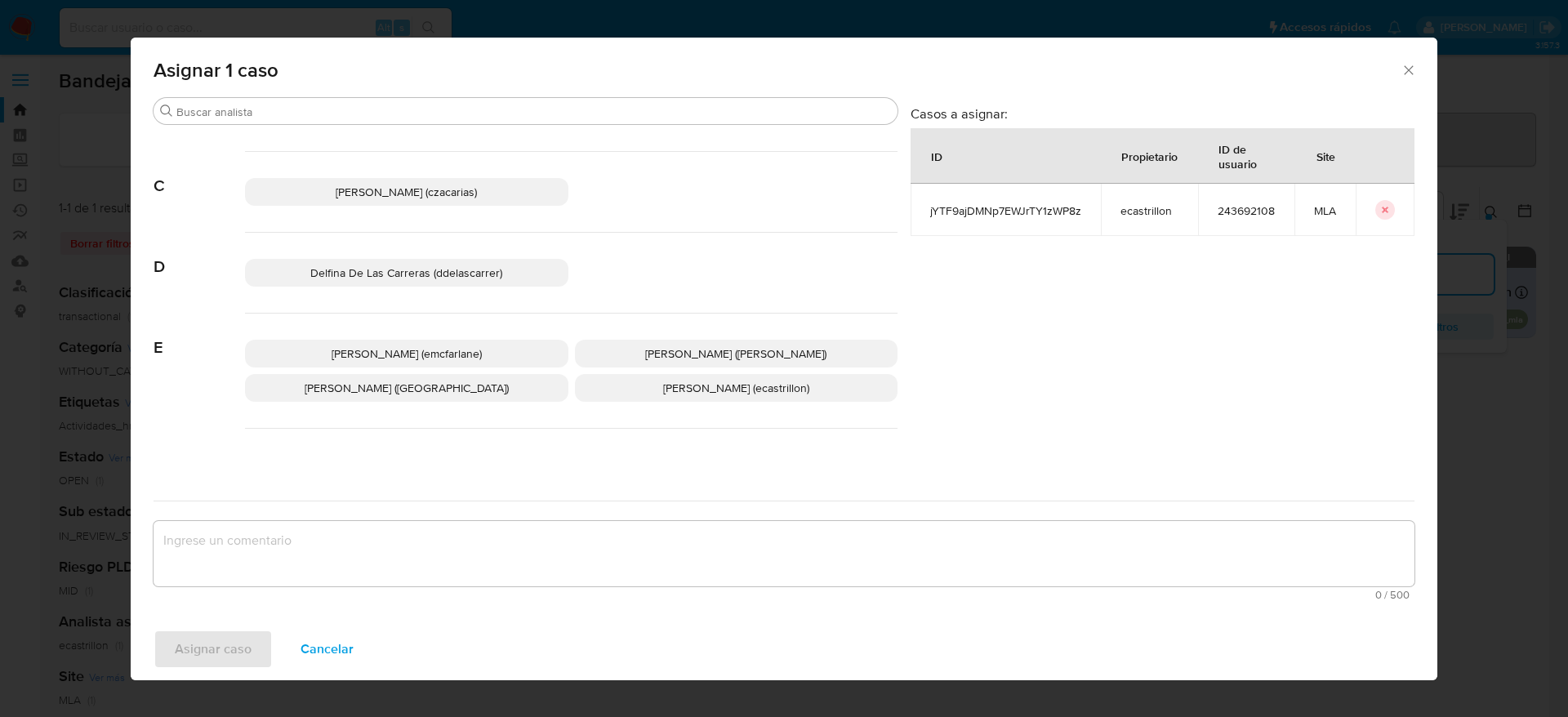
click at [431, 342] on p "Elaine Mc Farlane (emcfarlane)" at bounding box center [407, 353] width 324 height 27
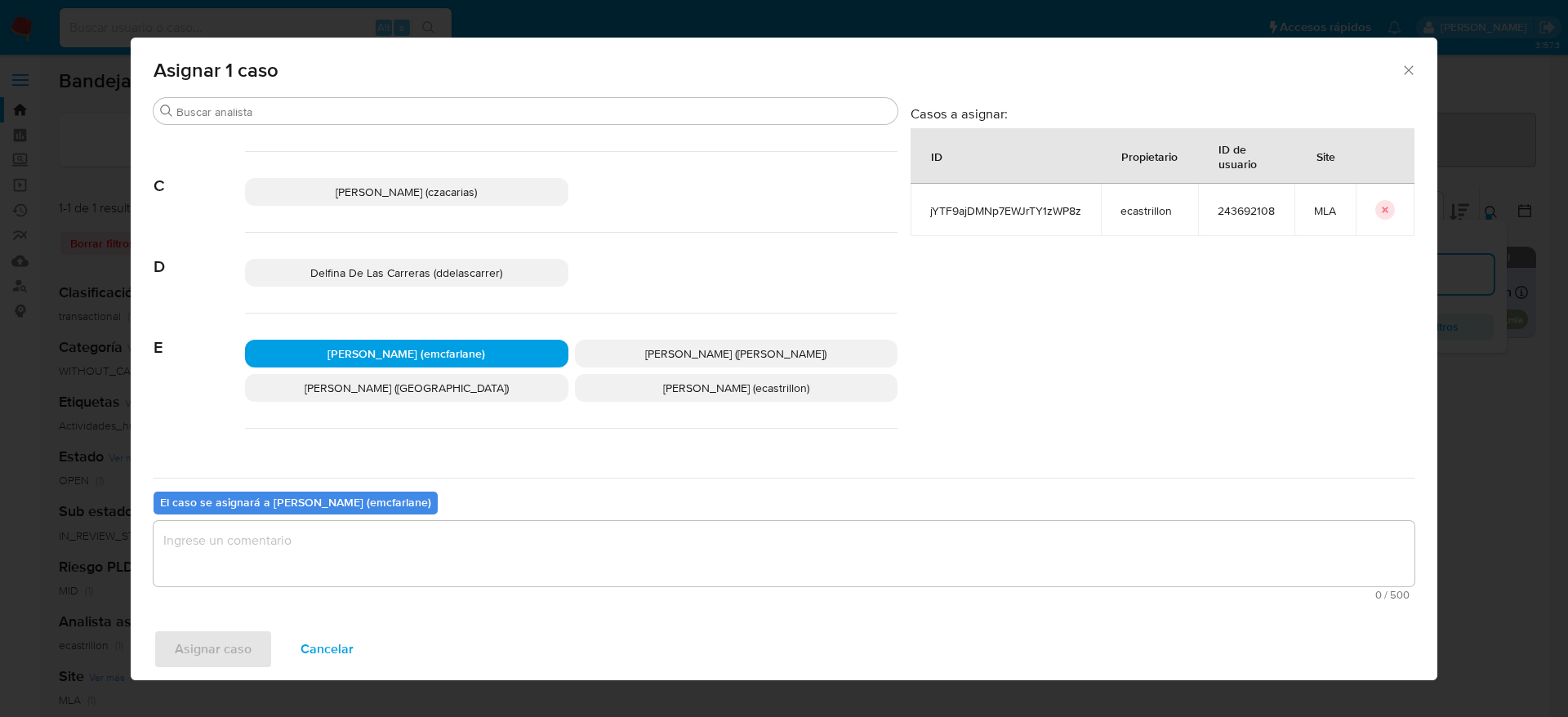
click at [374, 571] on textarea "assign-modal" at bounding box center [784, 554] width 1261 height 66
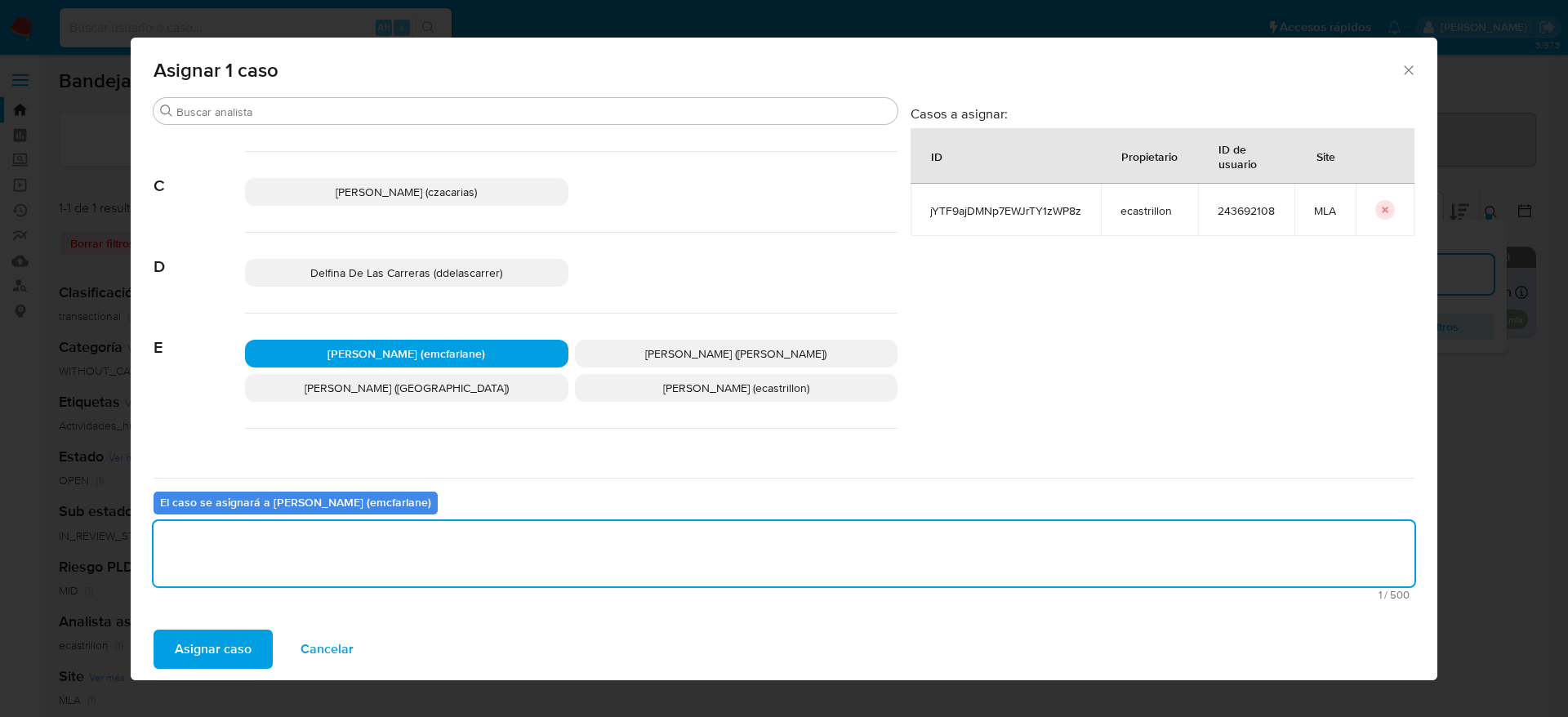
click at [222, 656] on span "Asignar caso" at bounding box center [213, 649] width 76 height 36
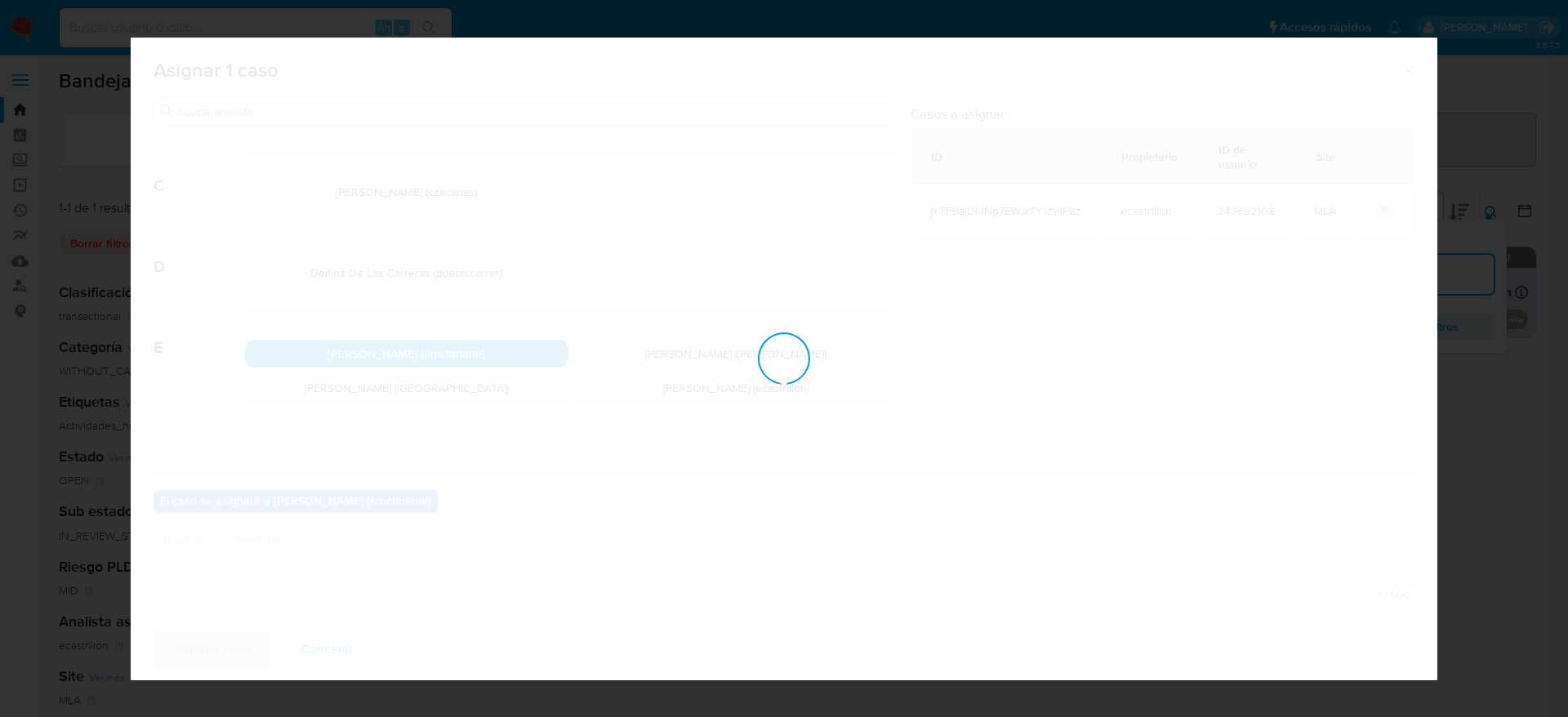
checkbox input "false"
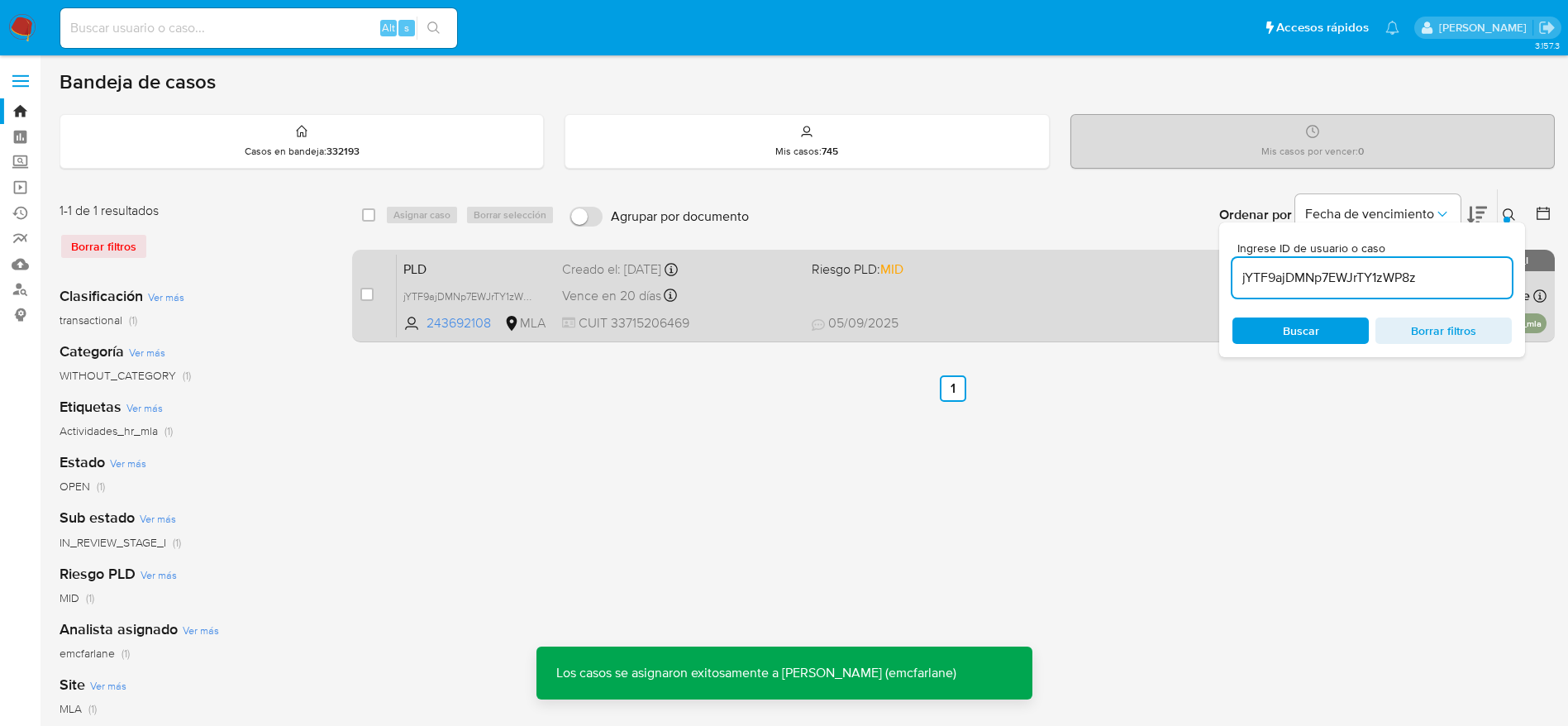
click at [860, 288] on div "PLD jYTF9ajDMNp7EWJrTY1zWP8z 243692108 MLA Riesgo PLD: MID Creado el: 12/08/202…" at bounding box center [971, 295] width 1150 height 83
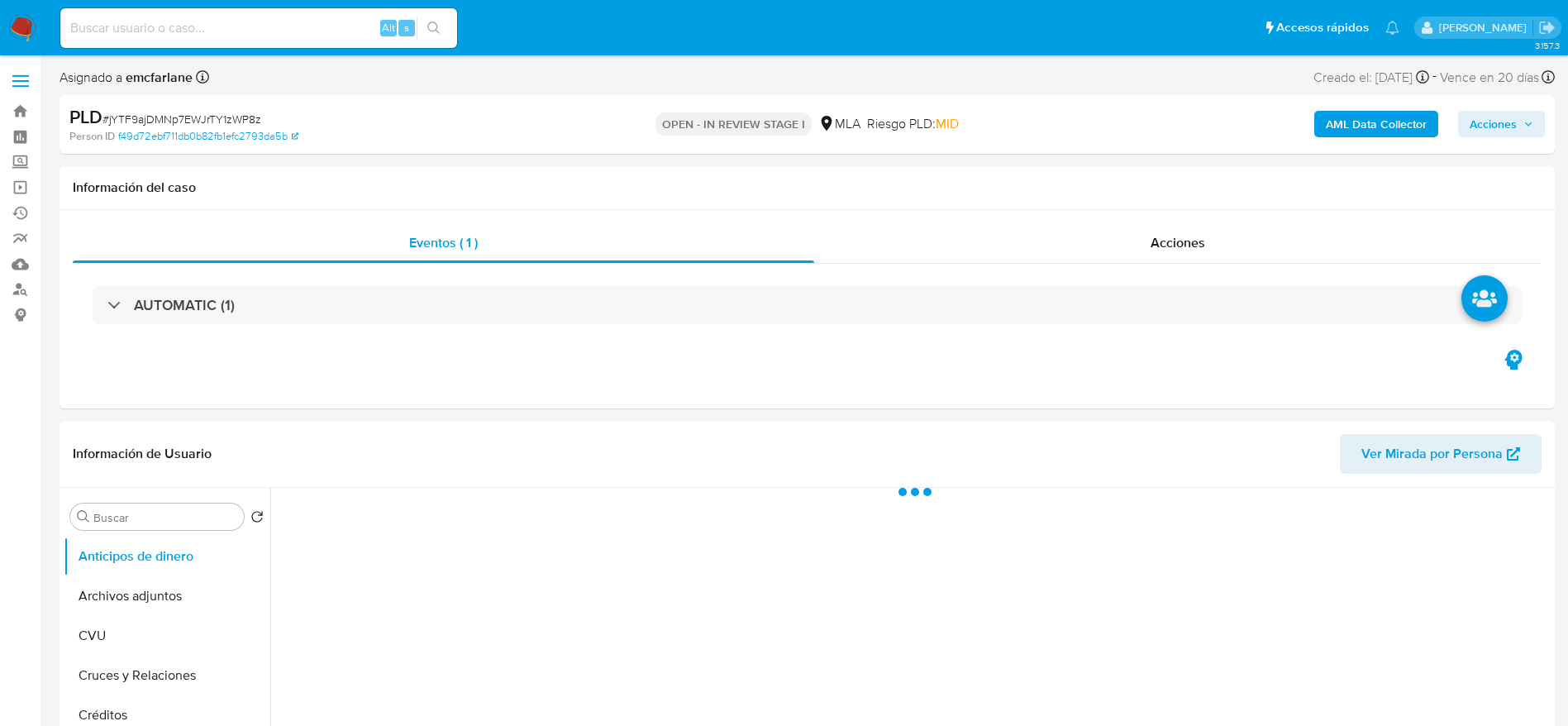
select select "10"
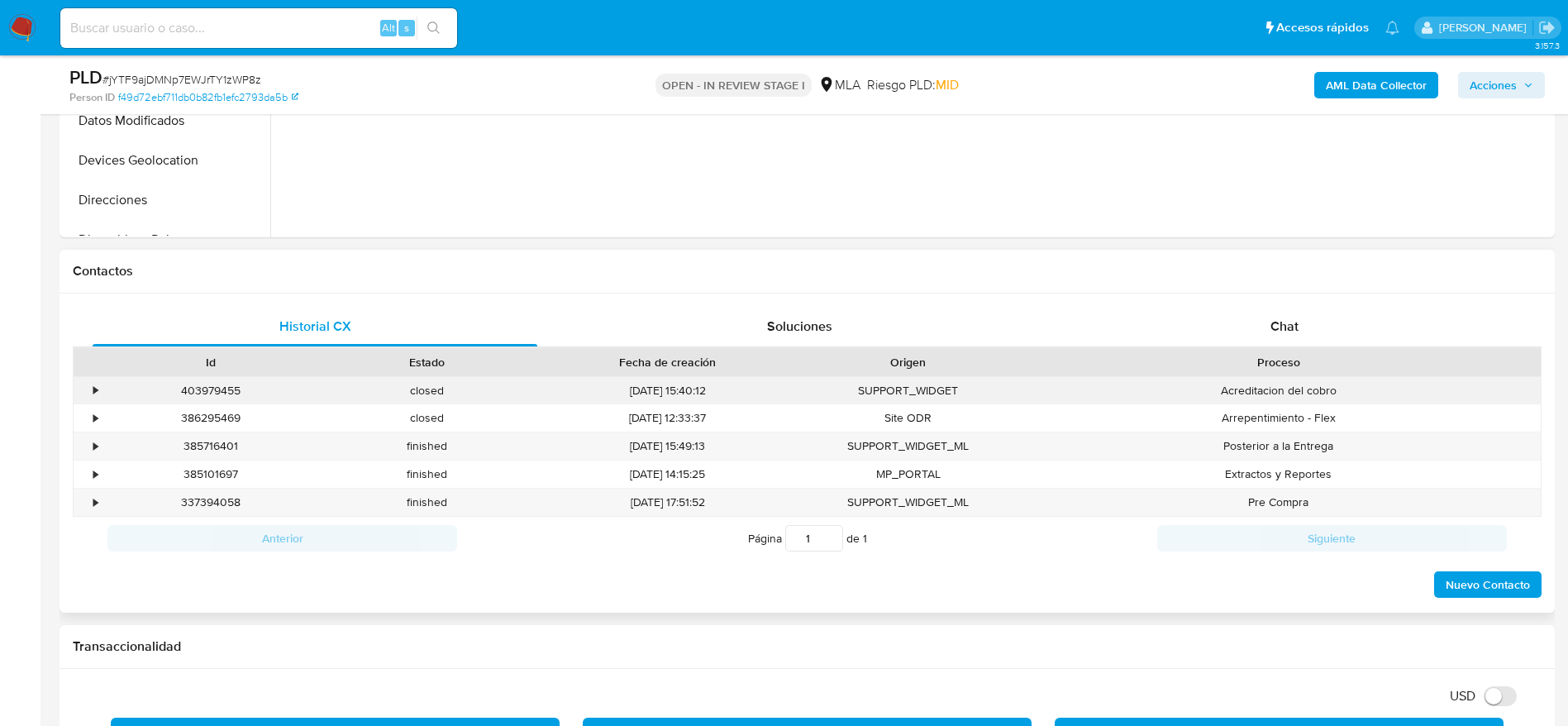
scroll to position [620, 0]
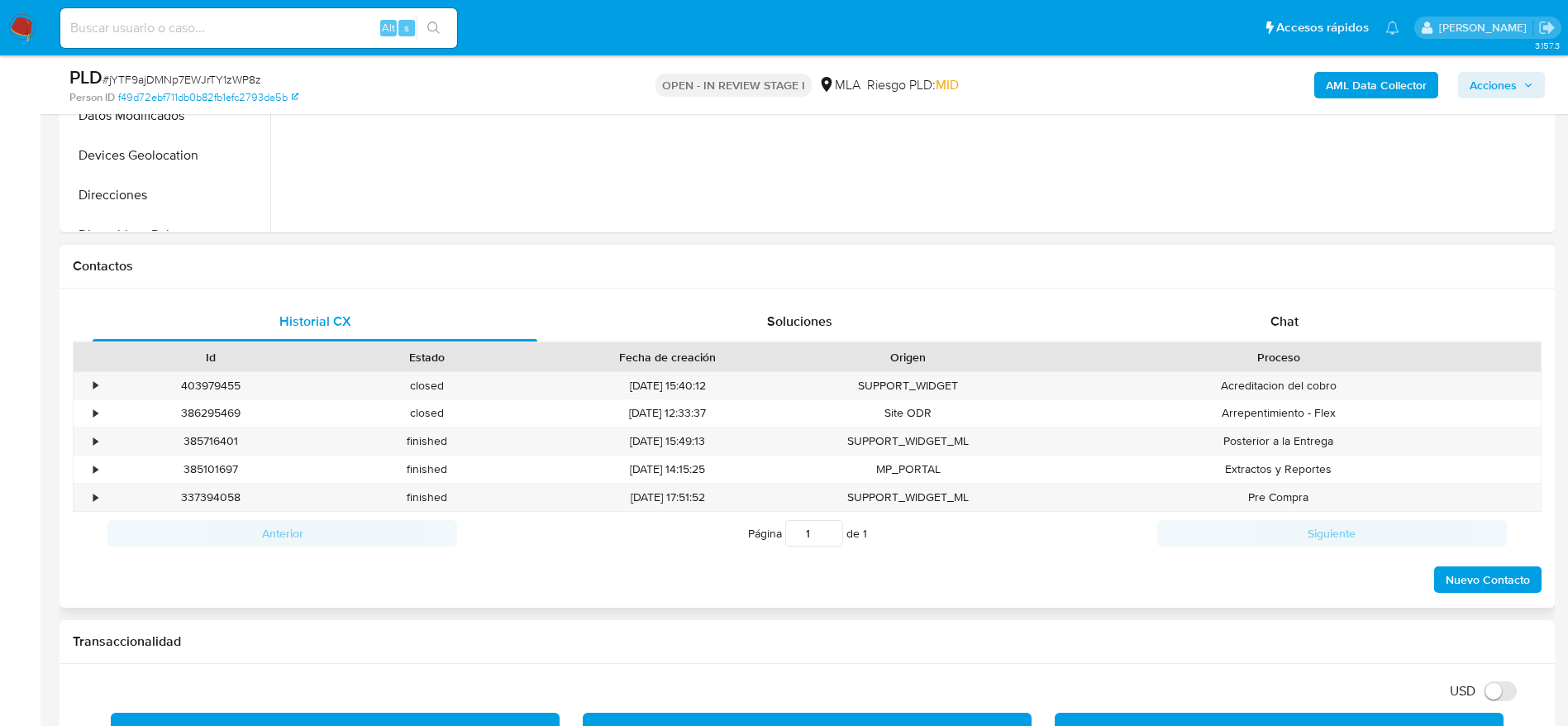
click at [1268, 300] on div "Historial CX Soluciones Chat Id Estado Fecha de creación Origen Proceso • 40397…" at bounding box center [807, 448] width 1495 height 319
click at [1268, 314] on div "Chat" at bounding box center [1283, 321] width 444 height 39
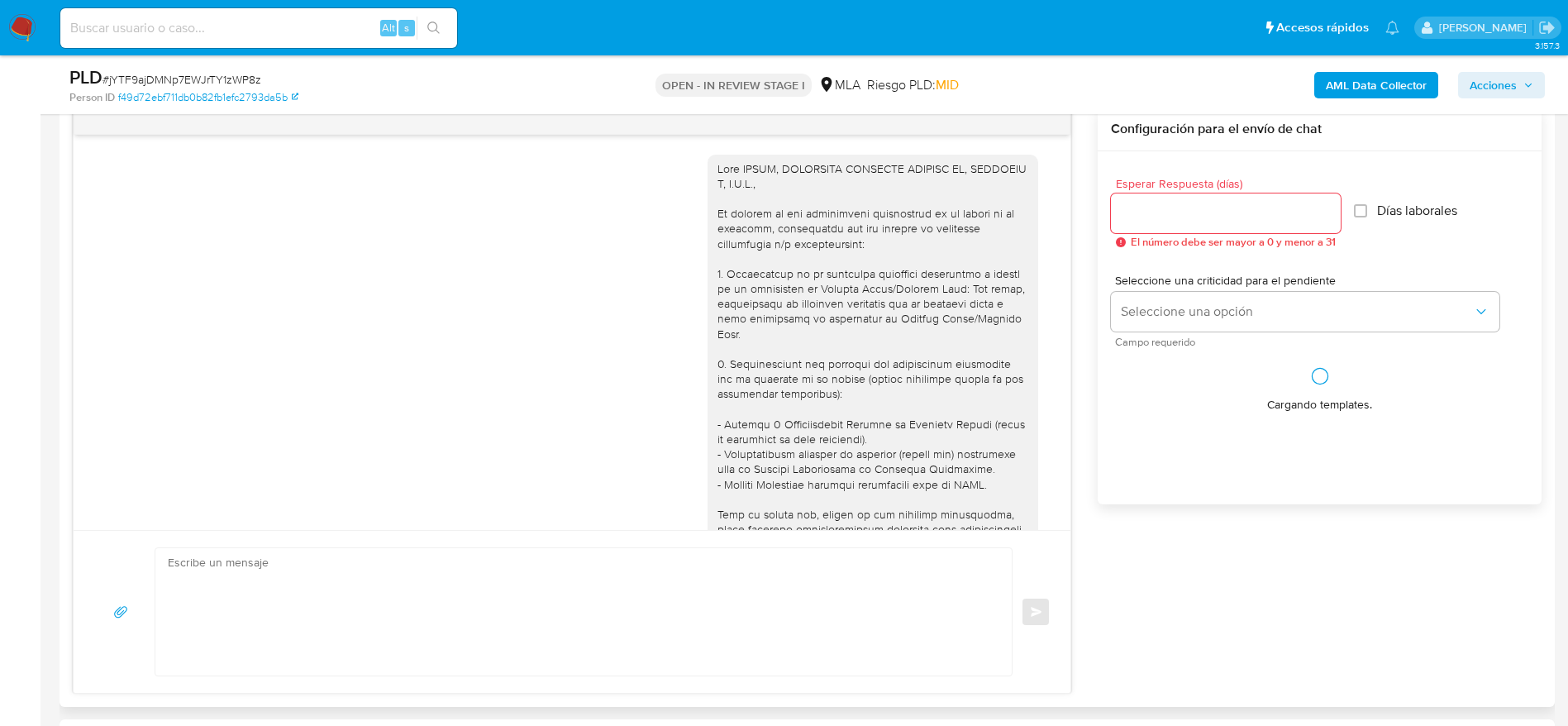
scroll to position [321, 0]
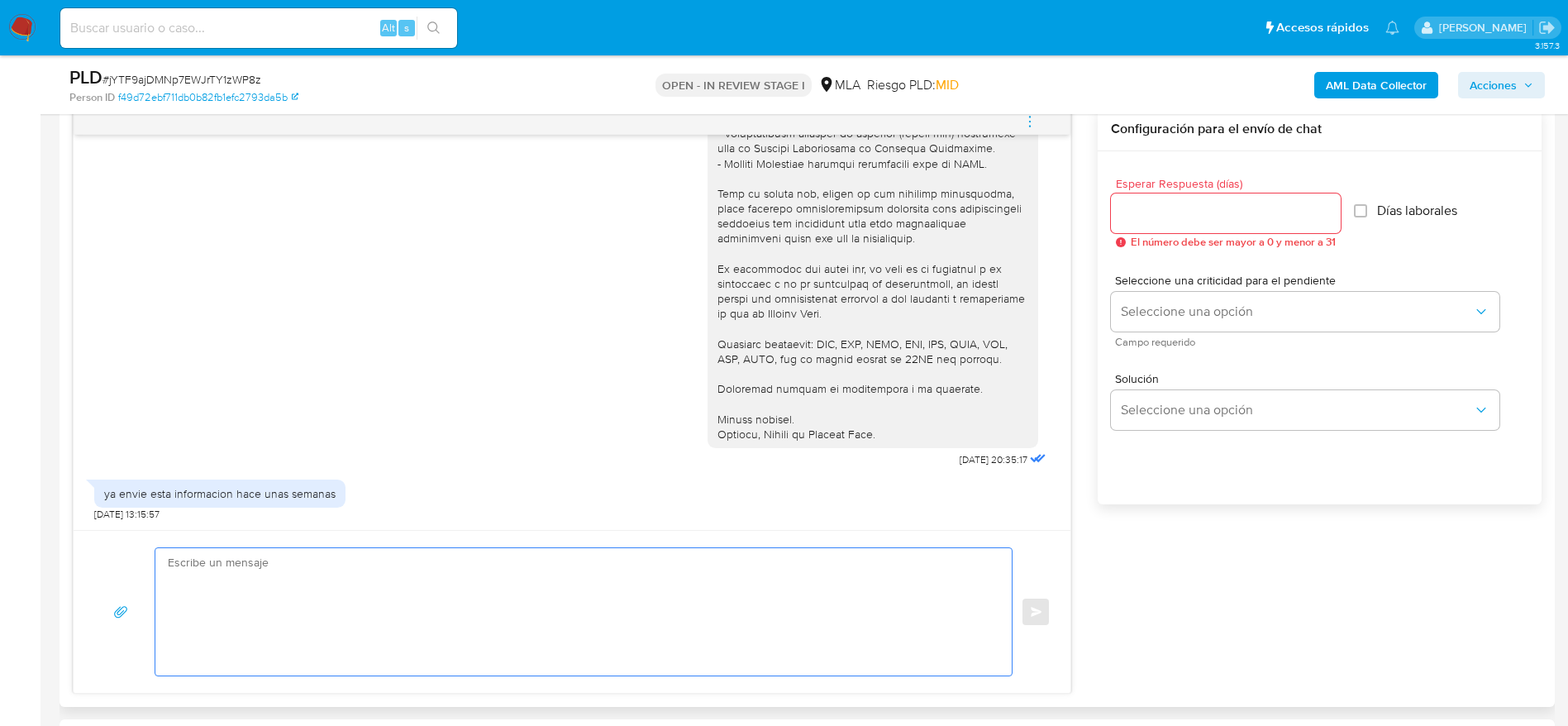
click at [333, 572] on textarea at bounding box center [579, 612] width 823 height 128
paste textarea "Hola ROSSO, UTHURRALT SOCIEDAD SECCION IV, CAPITULO I, L.G.S., Muchas gracias p…"
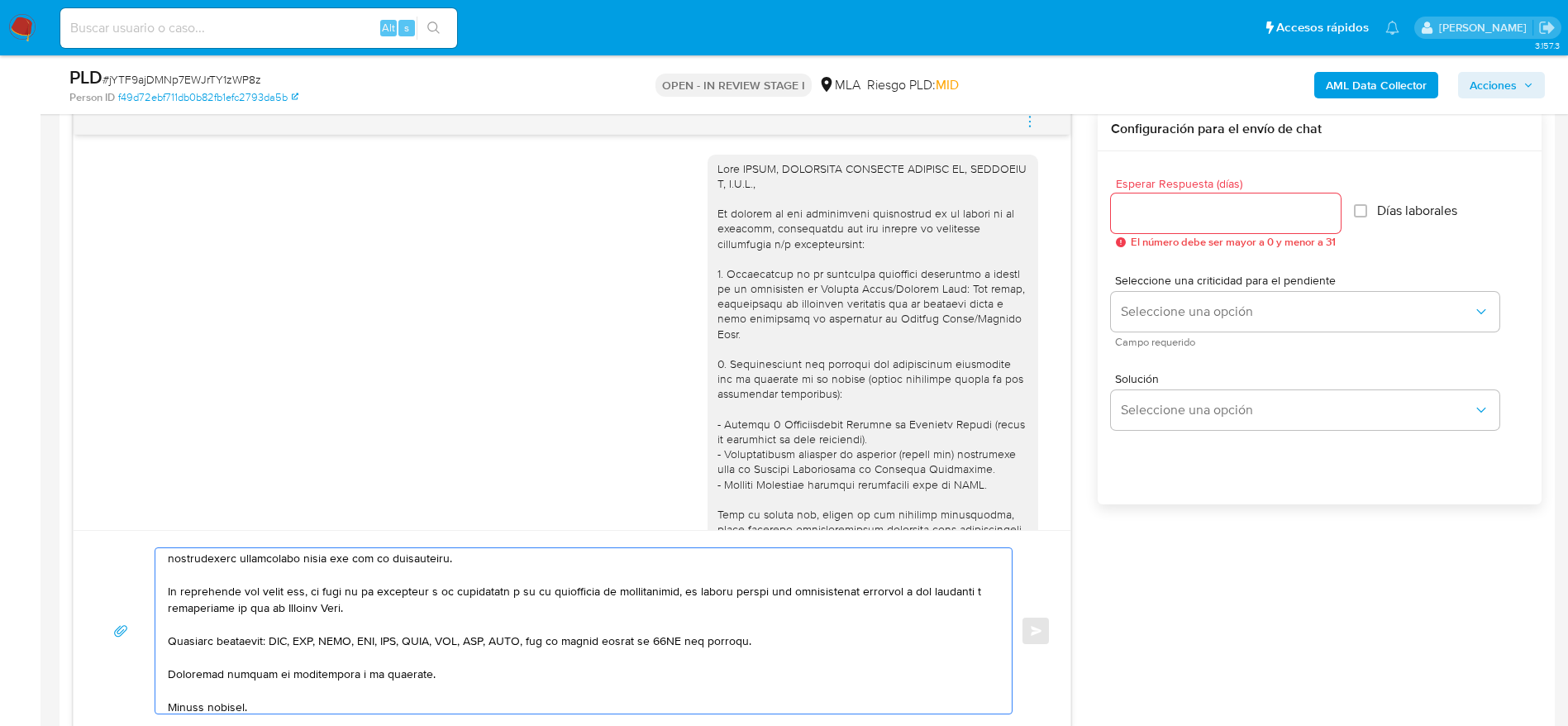
scroll to position [292, 0]
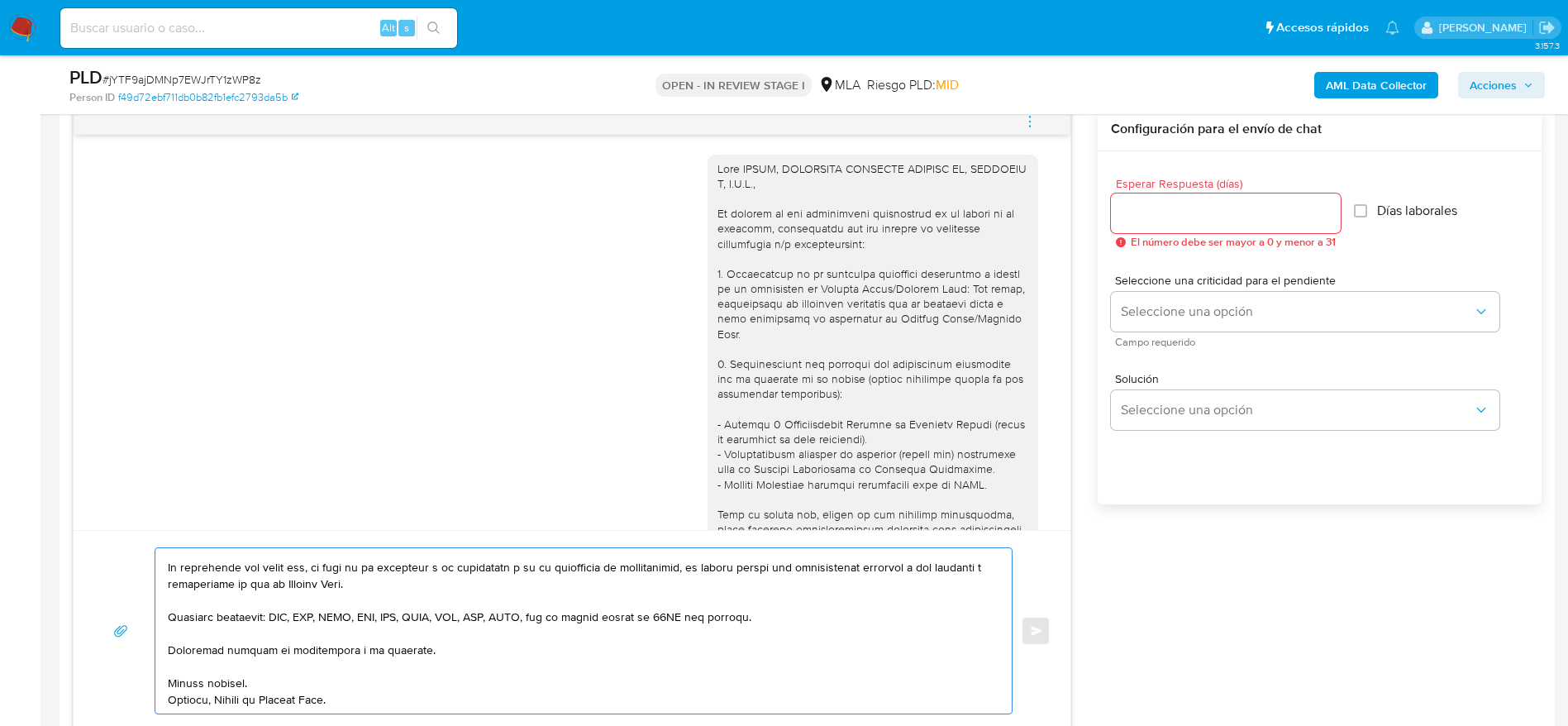
type textarea "Hola ROSSO, UTHURRALT SOCIEDAD SECCION IV, CAPITULO I, L.G.S., Muchas gracias p…"
click at [1226, 201] on div at bounding box center [1225, 213] width 230 height 39
click at [1148, 216] on input "Esperar Respuesta (días)" at bounding box center [1225, 213] width 230 height 22
type input "1"
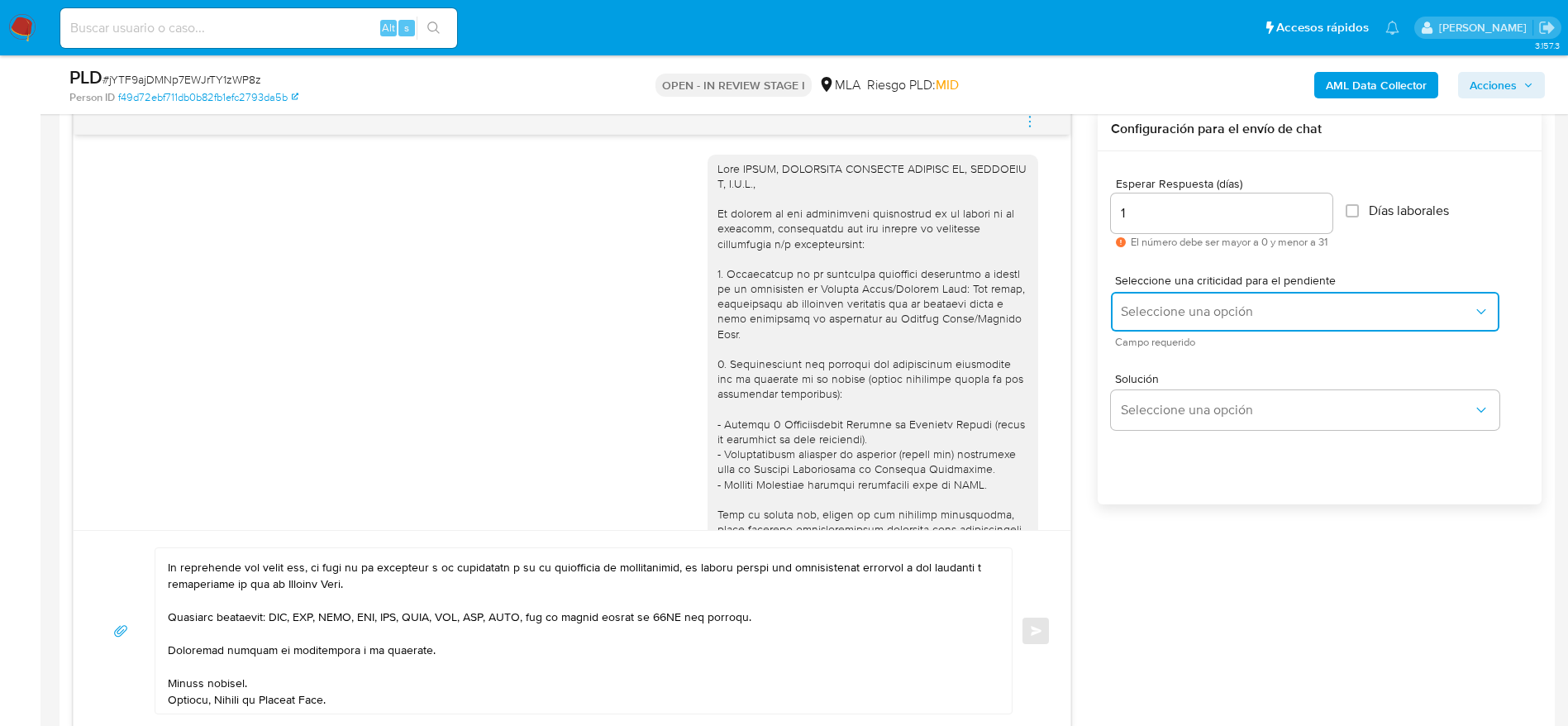
click at [1161, 304] on span "Seleccione una opción" at bounding box center [1296, 312] width 352 height 17
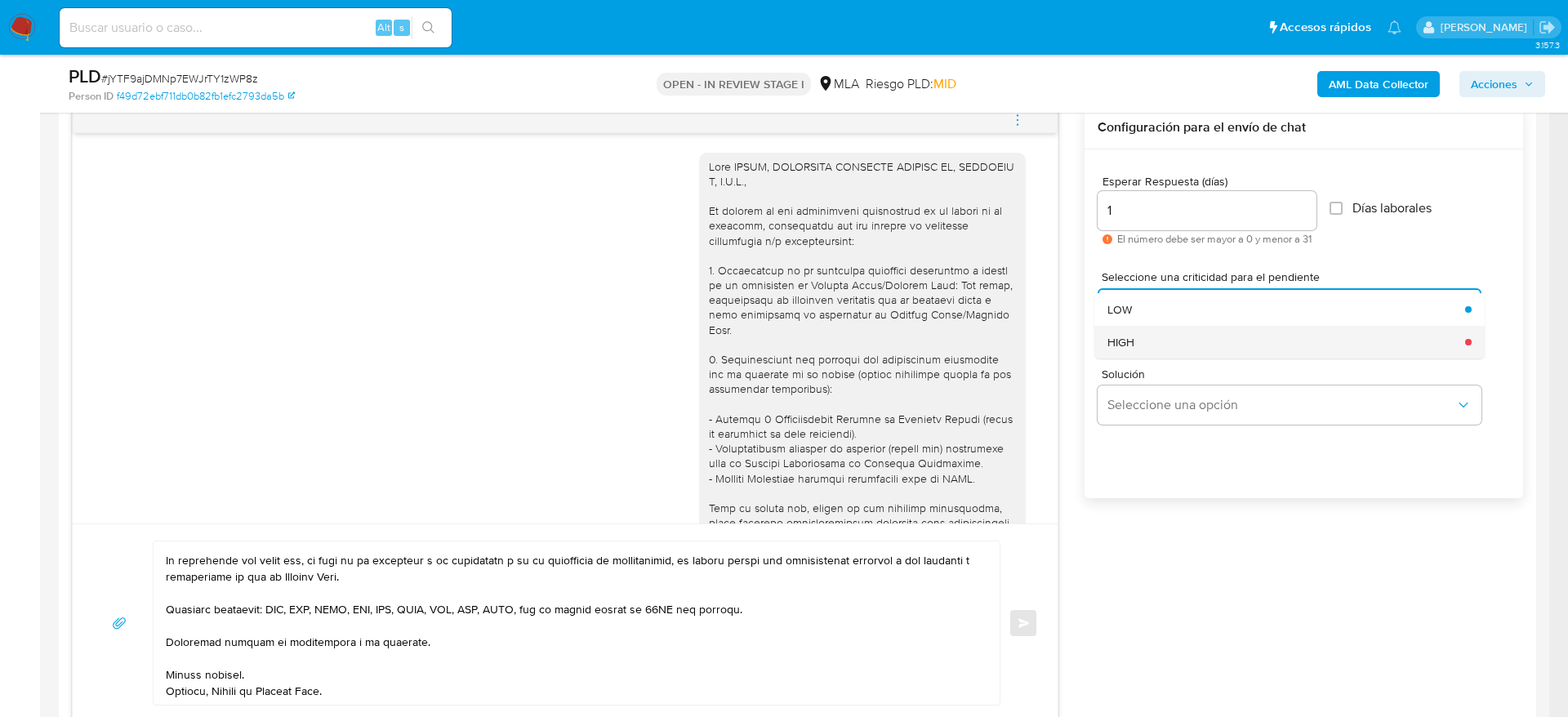
click at [1142, 338] on div "HIGH" at bounding box center [1281, 342] width 348 height 32
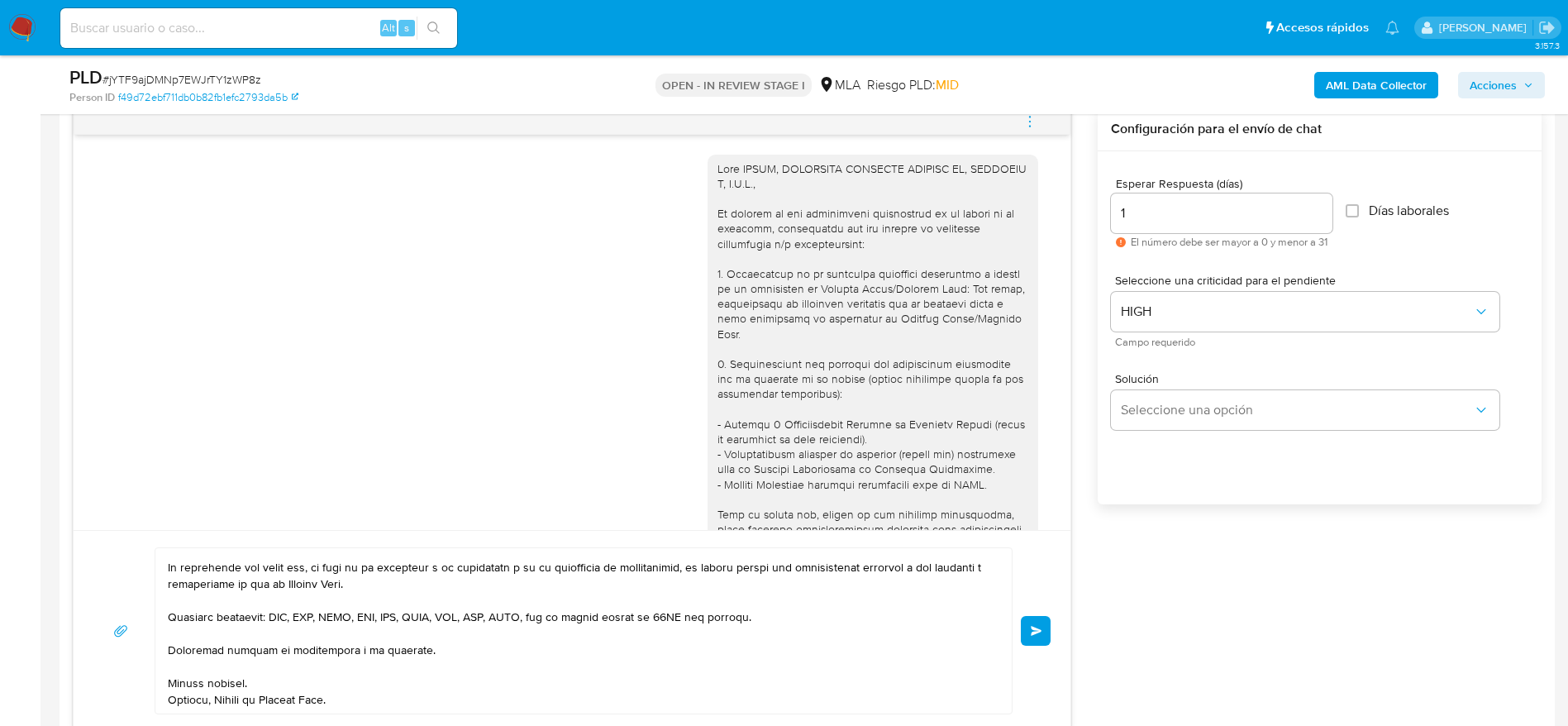
click at [1029, 637] on button "Enviar" at bounding box center [1035, 630] width 29 height 29
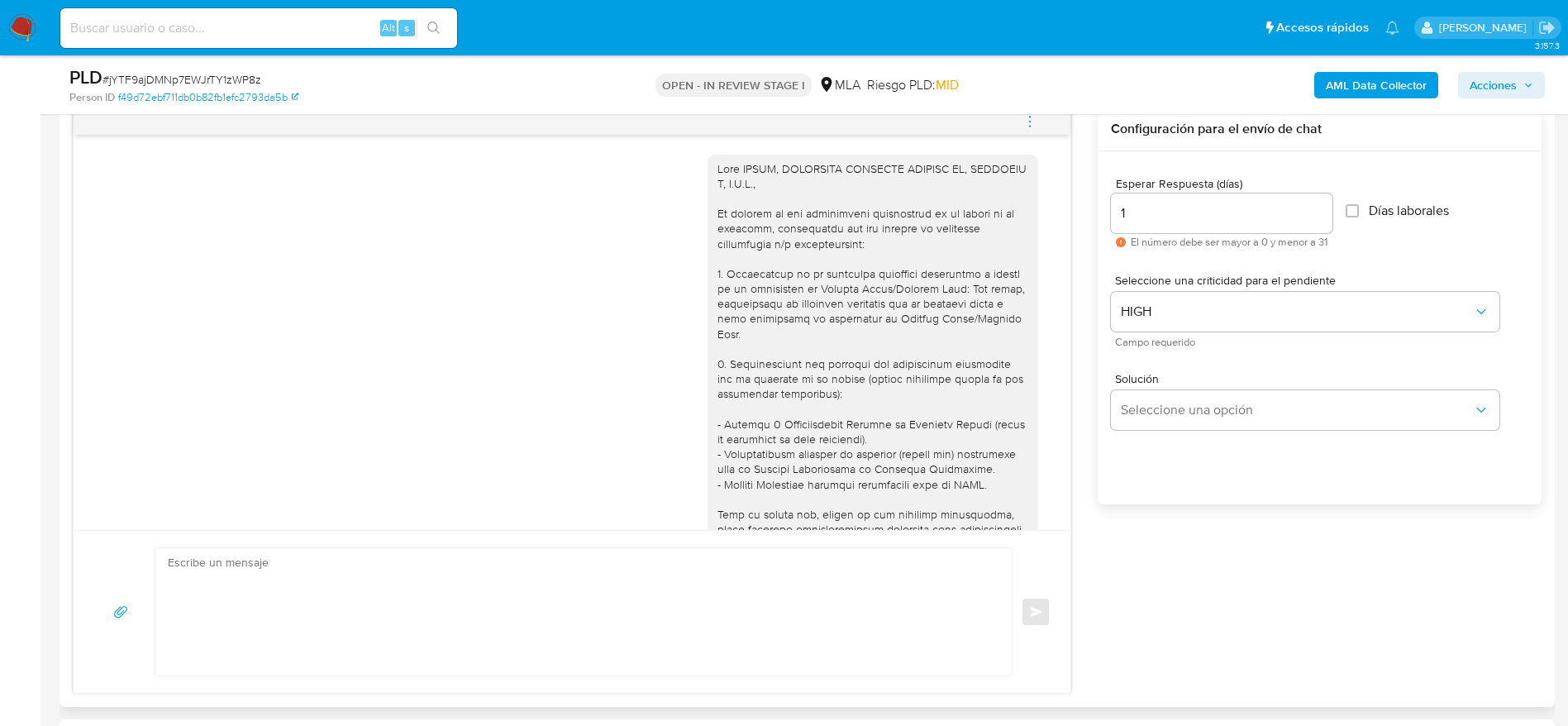
scroll to position [1001, 0]
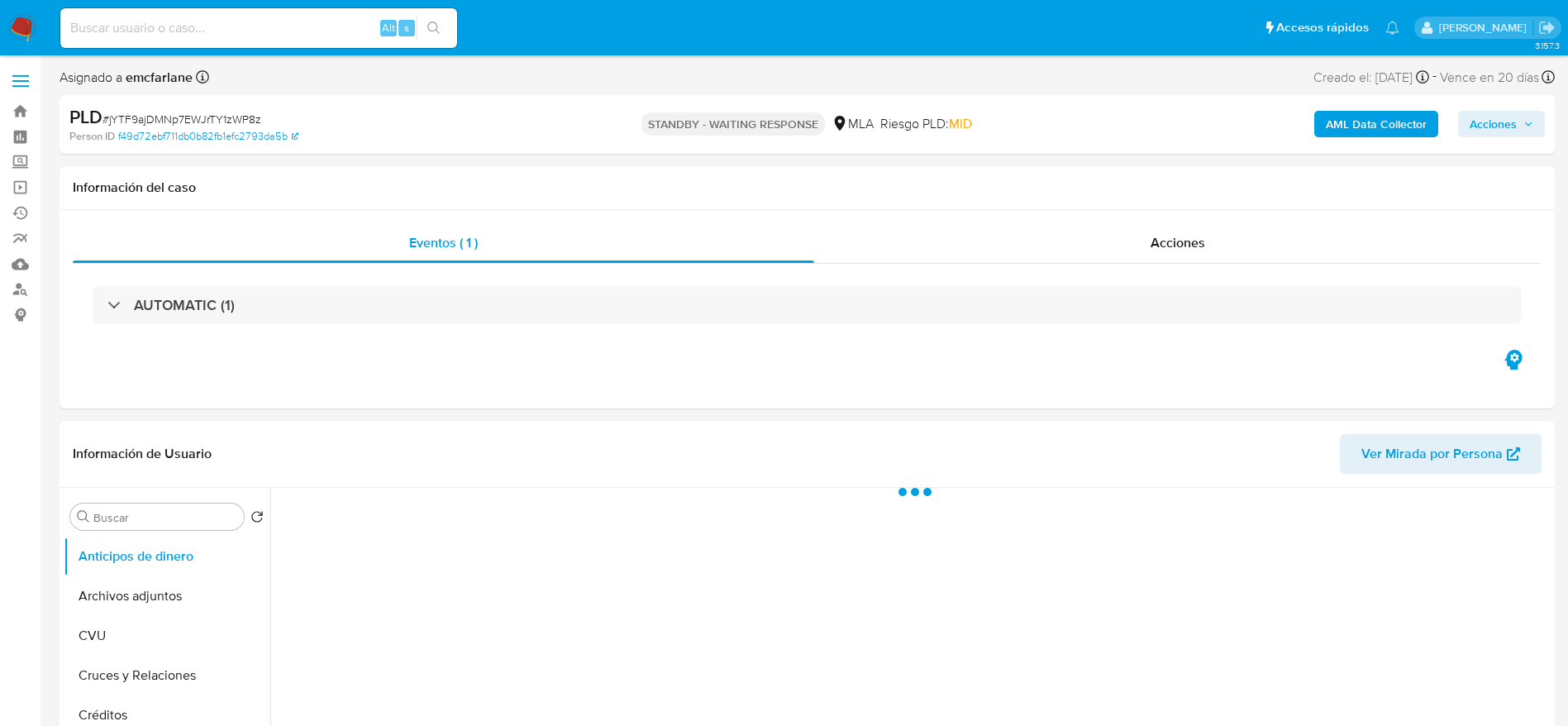
click at [297, 31] on input at bounding box center [259, 29] width 396 height 22
paste input "LIlo5IaMerOmE6oHWDdtbQLD"
type input "LIlo5IaMerOmE6oHWDdtbQLD"
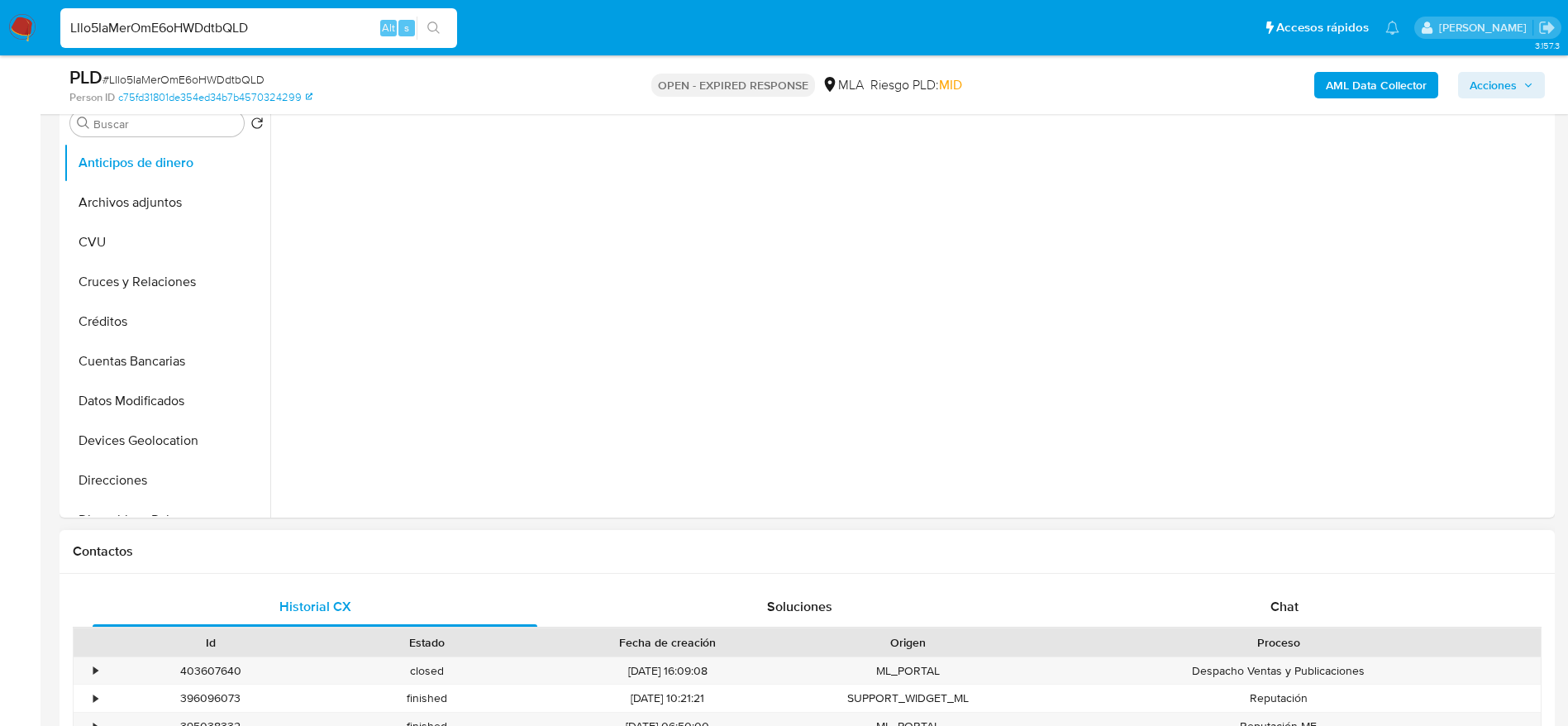
scroll to position [620, 0]
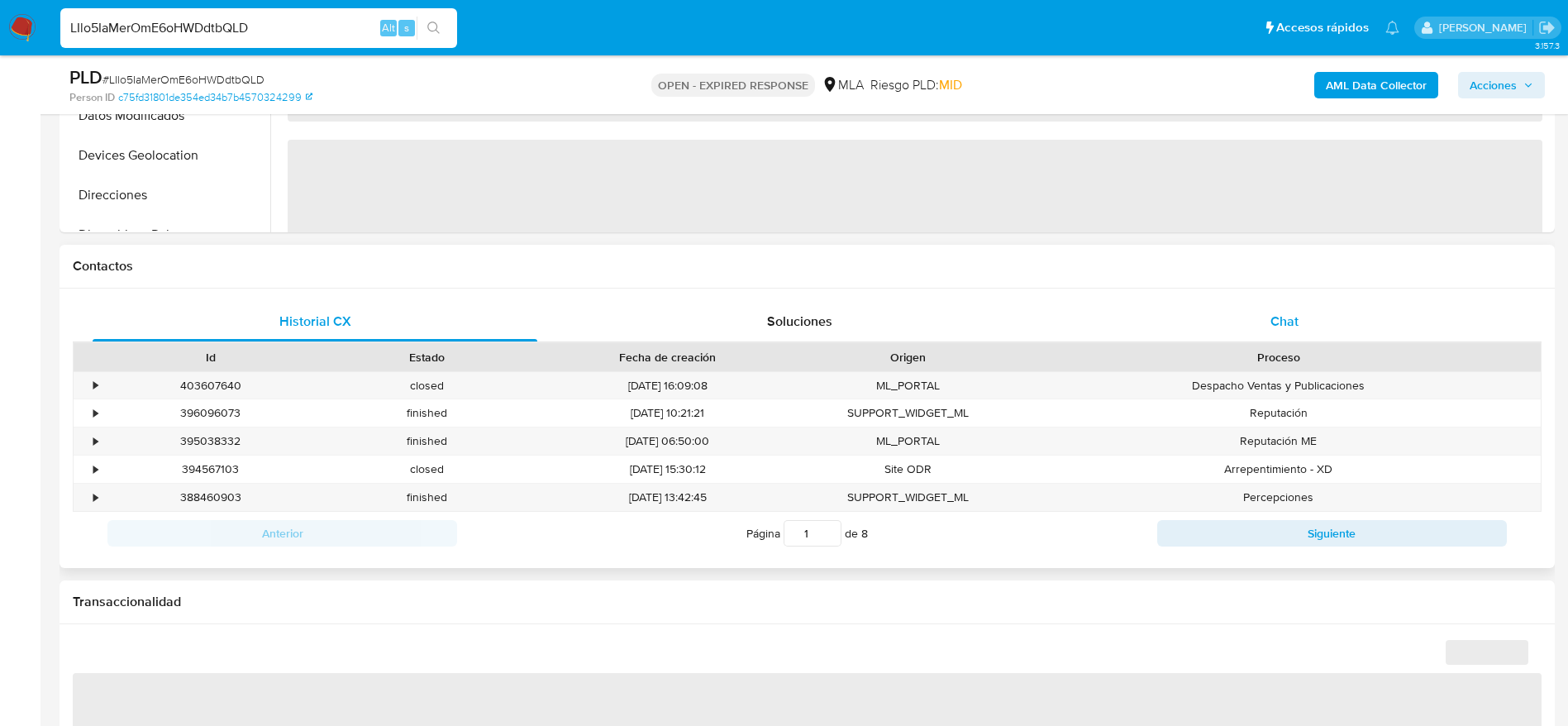
click at [1284, 320] on span "Chat" at bounding box center [1283, 321] width 28 height 19
select select "10"
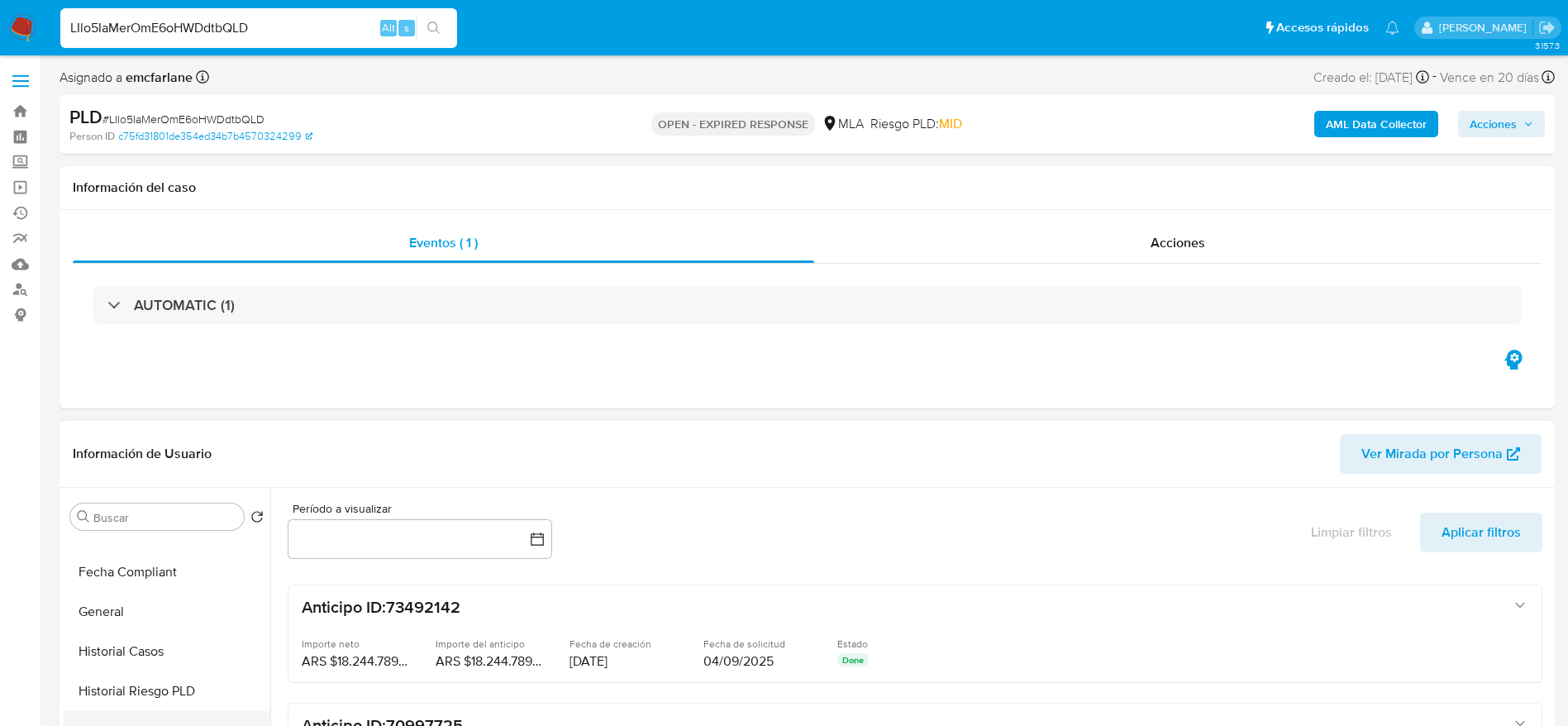
scroll to position [496, 0]
click at [146, 584] on button "Historial Casos" at bounding box center [160, 576] width 193 height 39
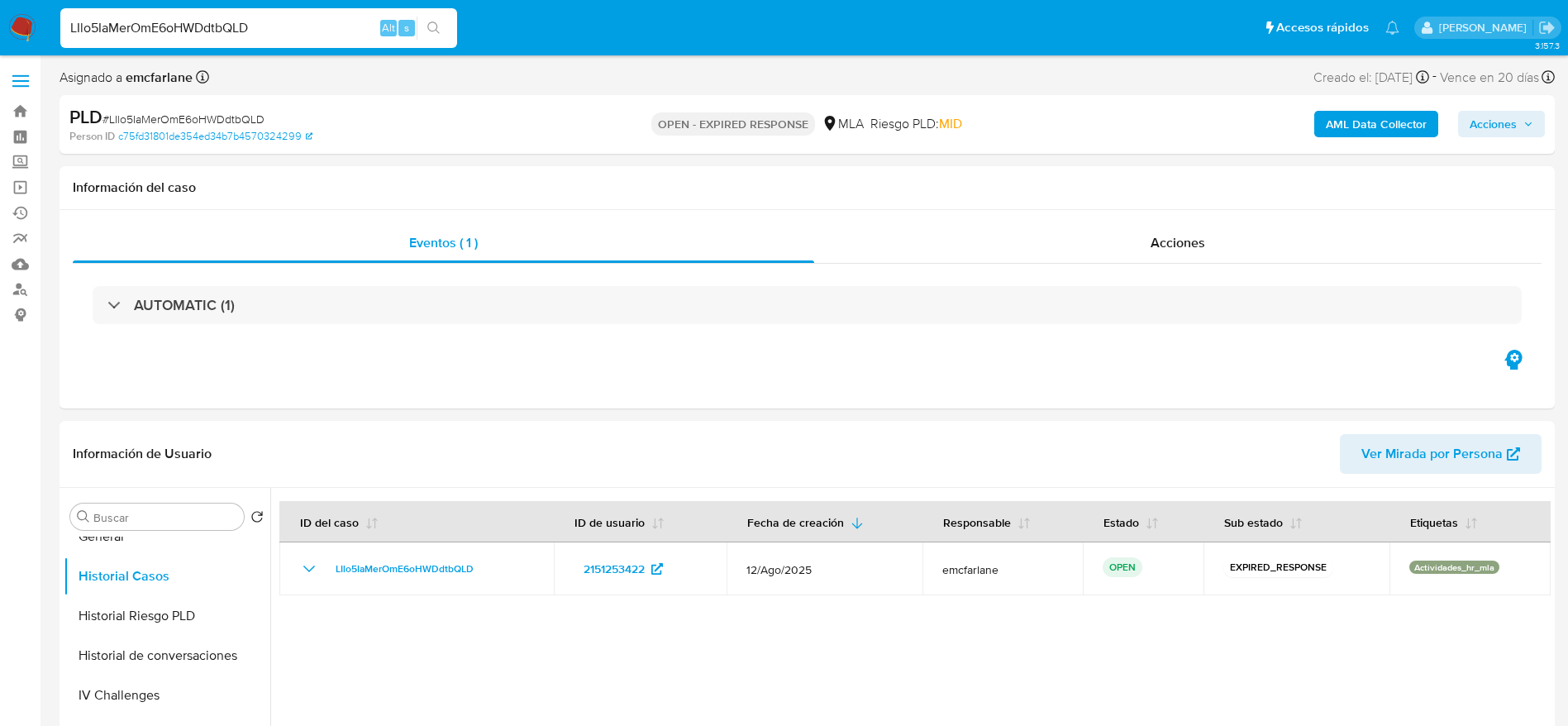
click at [278, 2] on nav "Pausado Ver notificaciones LIlo5IaMerOmE6oHWDdtbQLD Alt s Accesos rápidos Presi…" at bounding box center [784, 28] width 1568 height 55
click at [275, 21] on input "LIlo5IaMerOmE6oHWDdtbQLD" at bounding box center [259, 29] width 396 height 22
paste input "nK9ZTnriTqGmUQ02Mu6dQ4LB"
type input "nK9ZTnriTqGmUQ02Mu6dQ4LB"
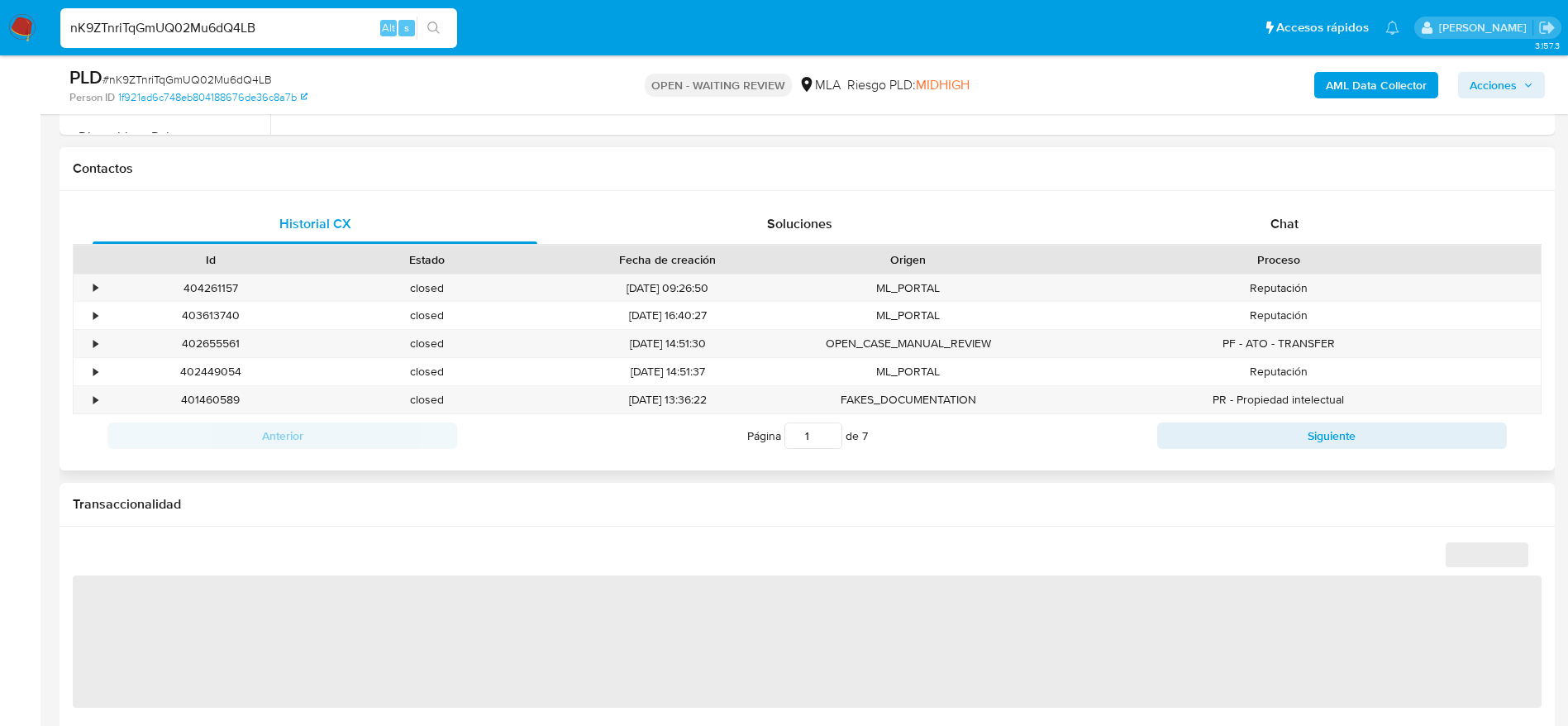
scroll to position [620, 0]
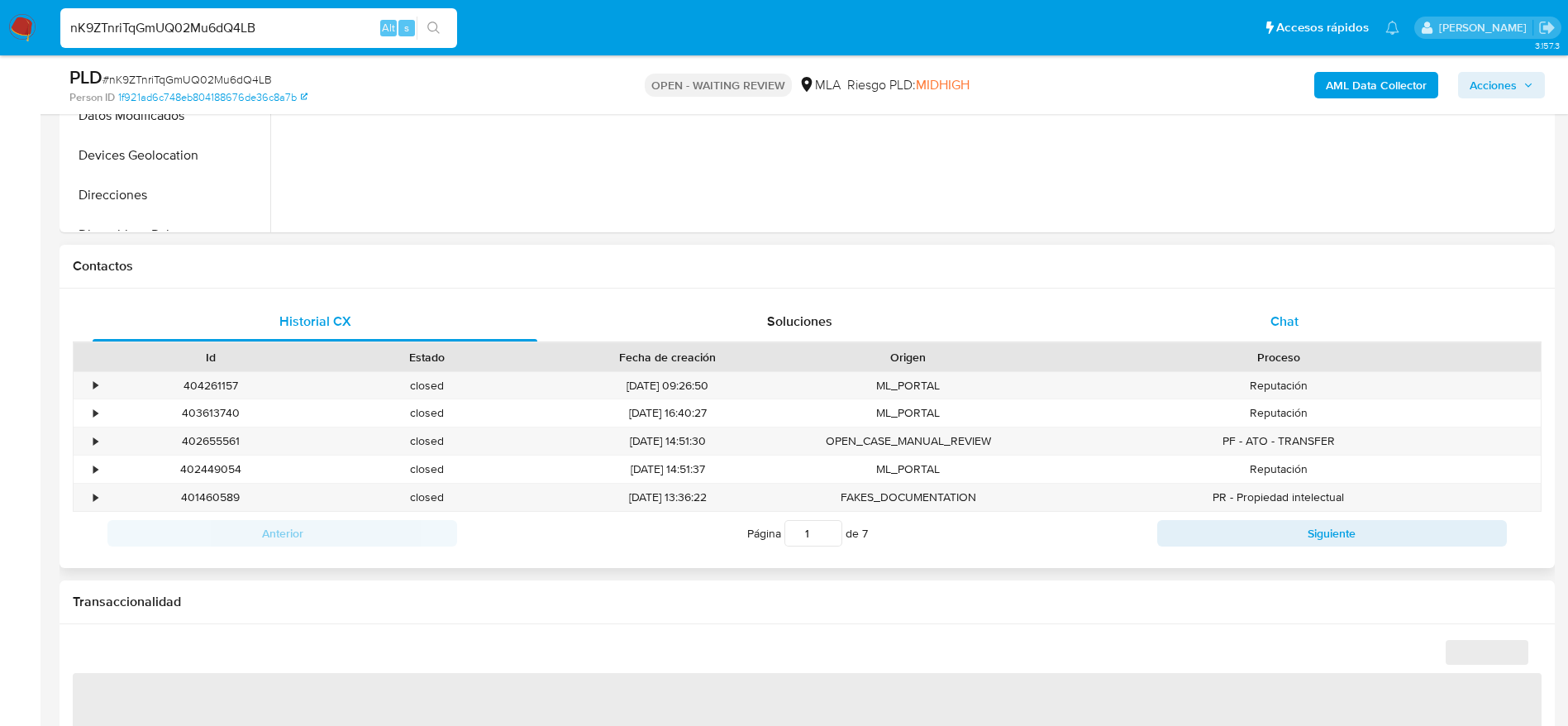
click at [1284, 332] on div "Chat" at bounding box center [1283, 321] width 444 height 39
select select "10"
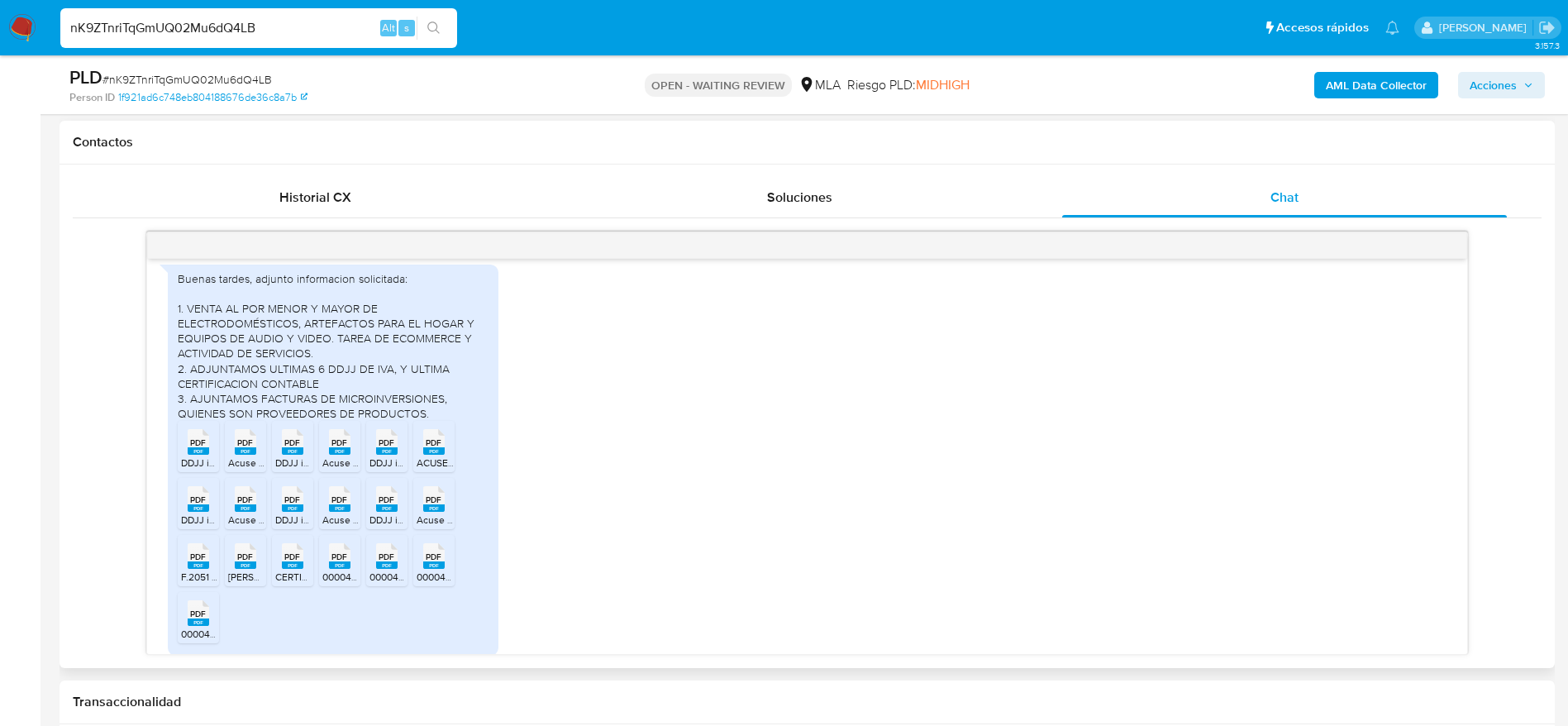
scroll to position [865, 0]
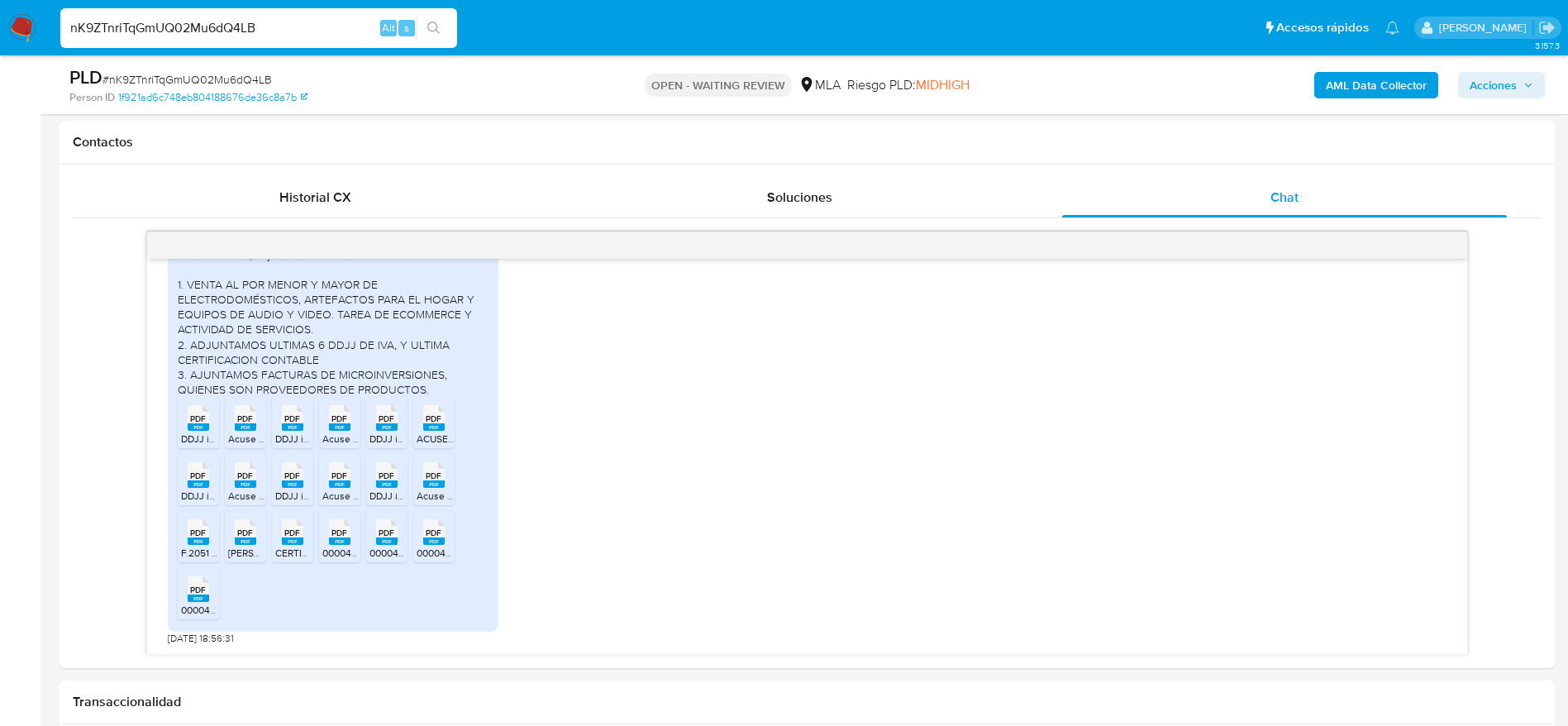
click at [317, 39] on div "nK9ZTnriTqGmUQ02Mu6dQ4LB Alt s" at bounding box center [259, 28] width 396 height 39
click at [307, 24] on input "nK9ZTnriTqGmUQ02Mu6dQ4LB" at bounding box center [259, 29] width 396 height 22
paste input "9B7sIcM3vAqnFzrEEiAVemKq"
type input "9B7sIcM3vAqnFzrEEiAVemKq"
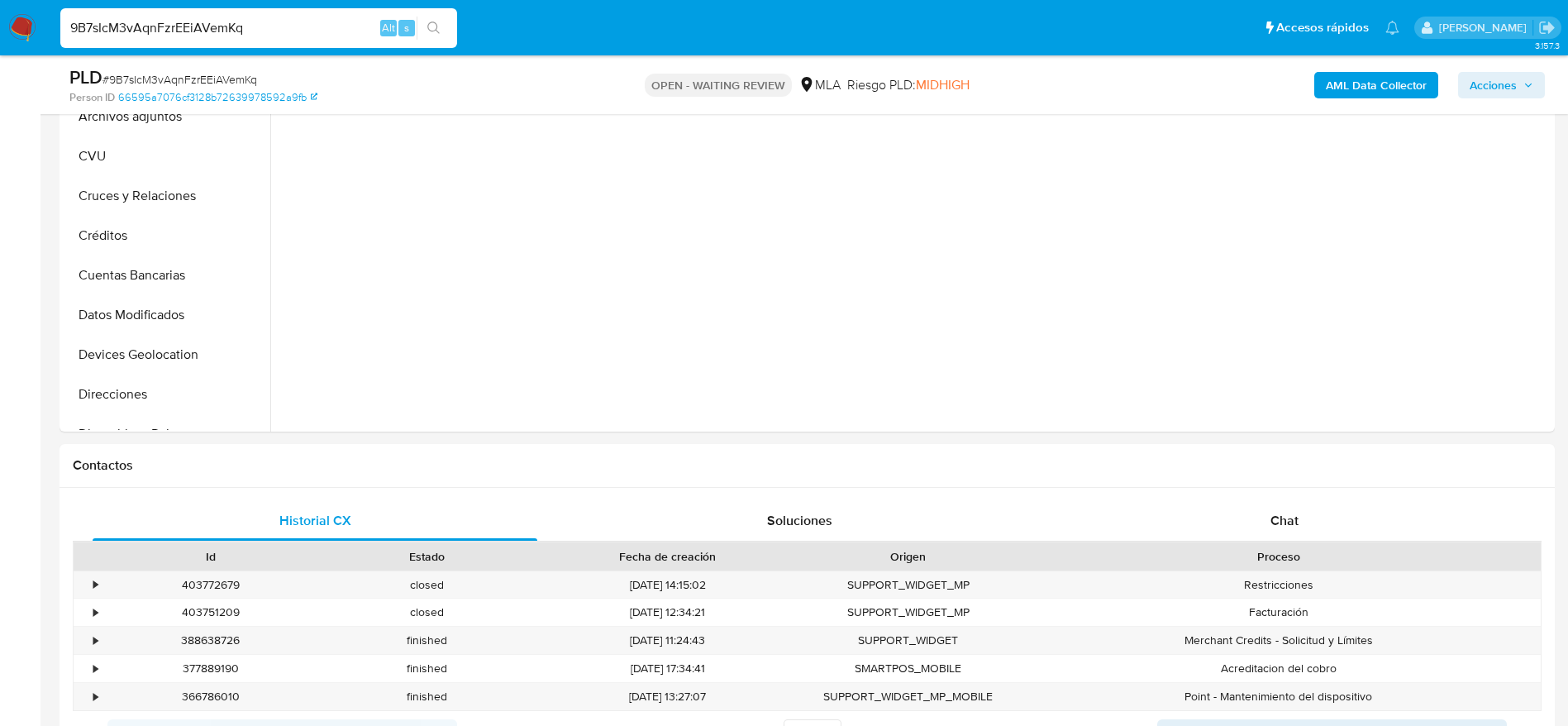
scroll to position [744, 0]
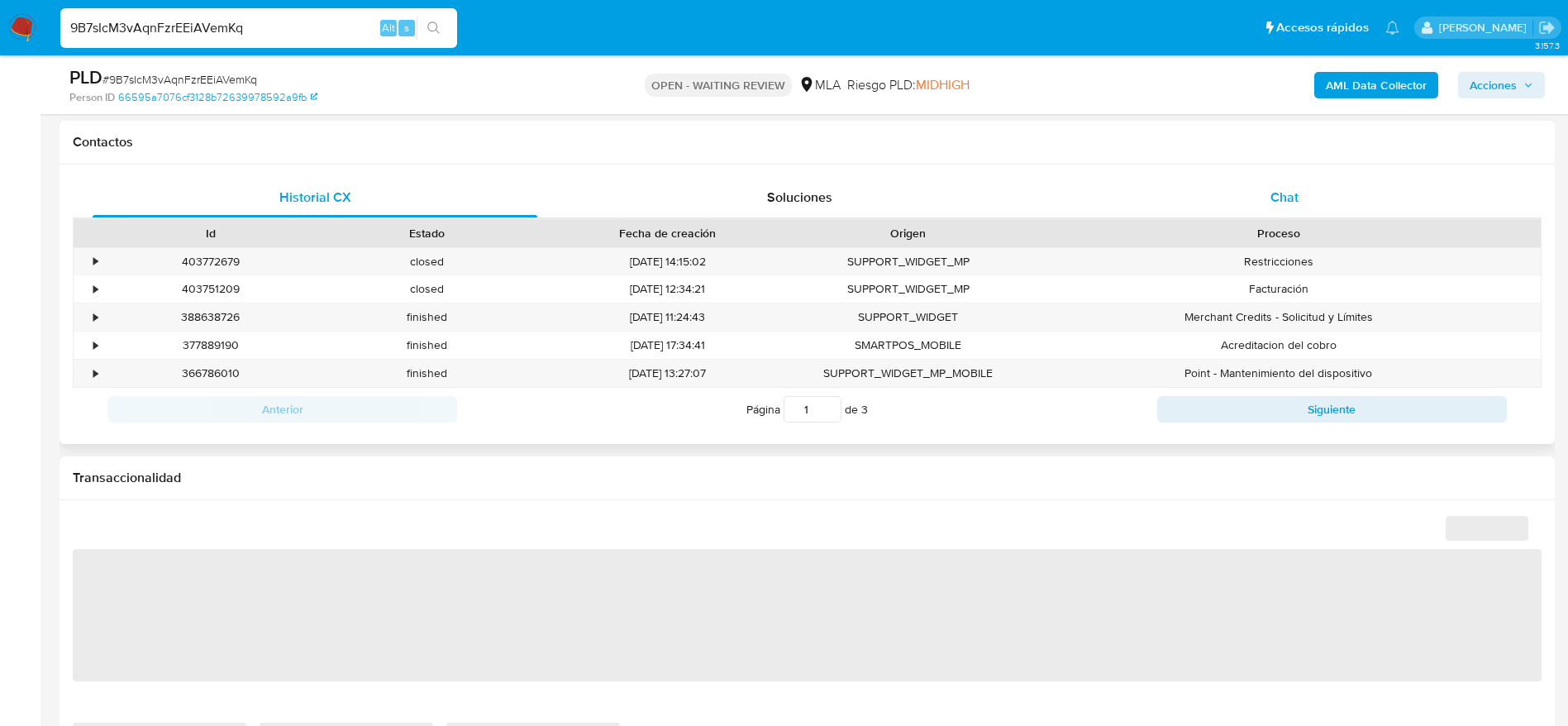
click at [1279, 195] on span "Chat" at bounding box center [1283, 197] width 28 height 19
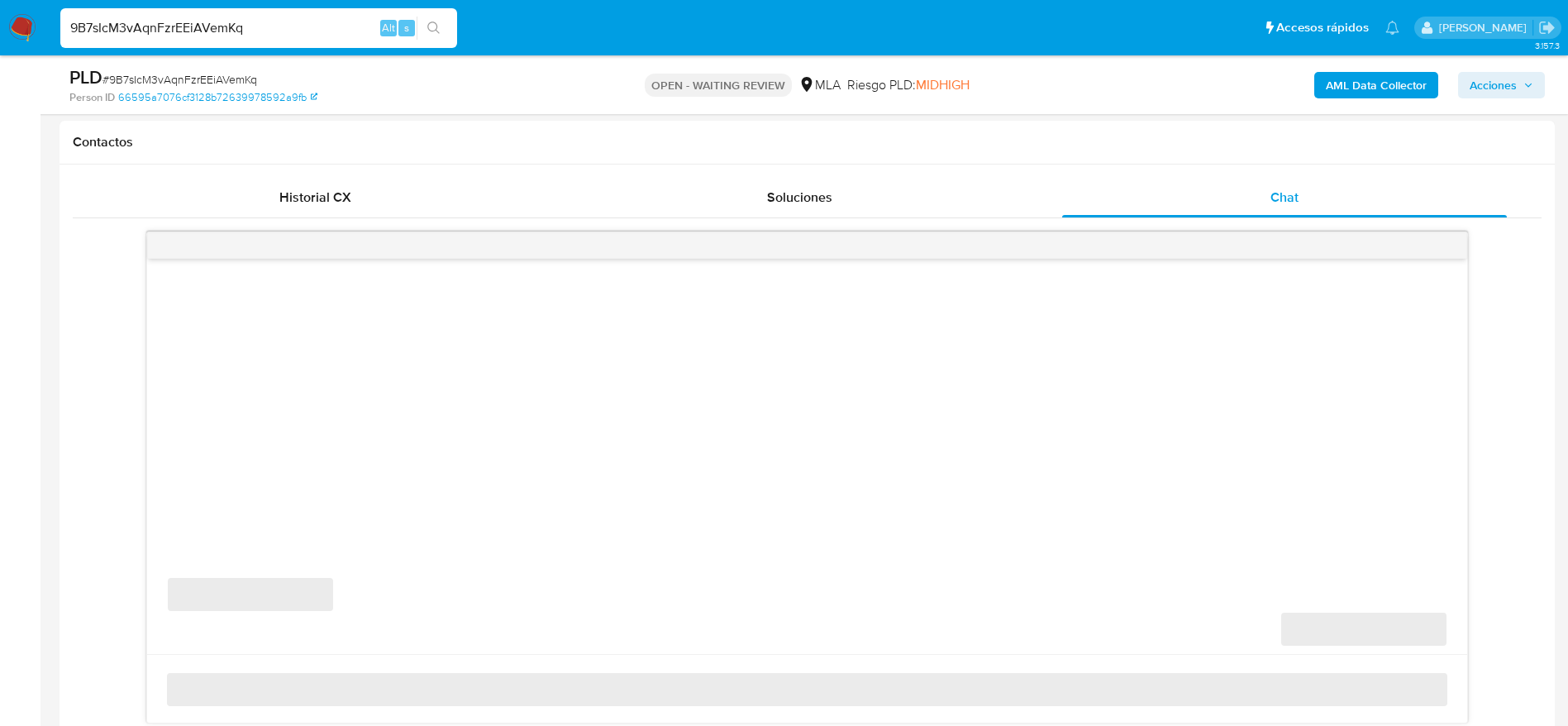
select select "10"
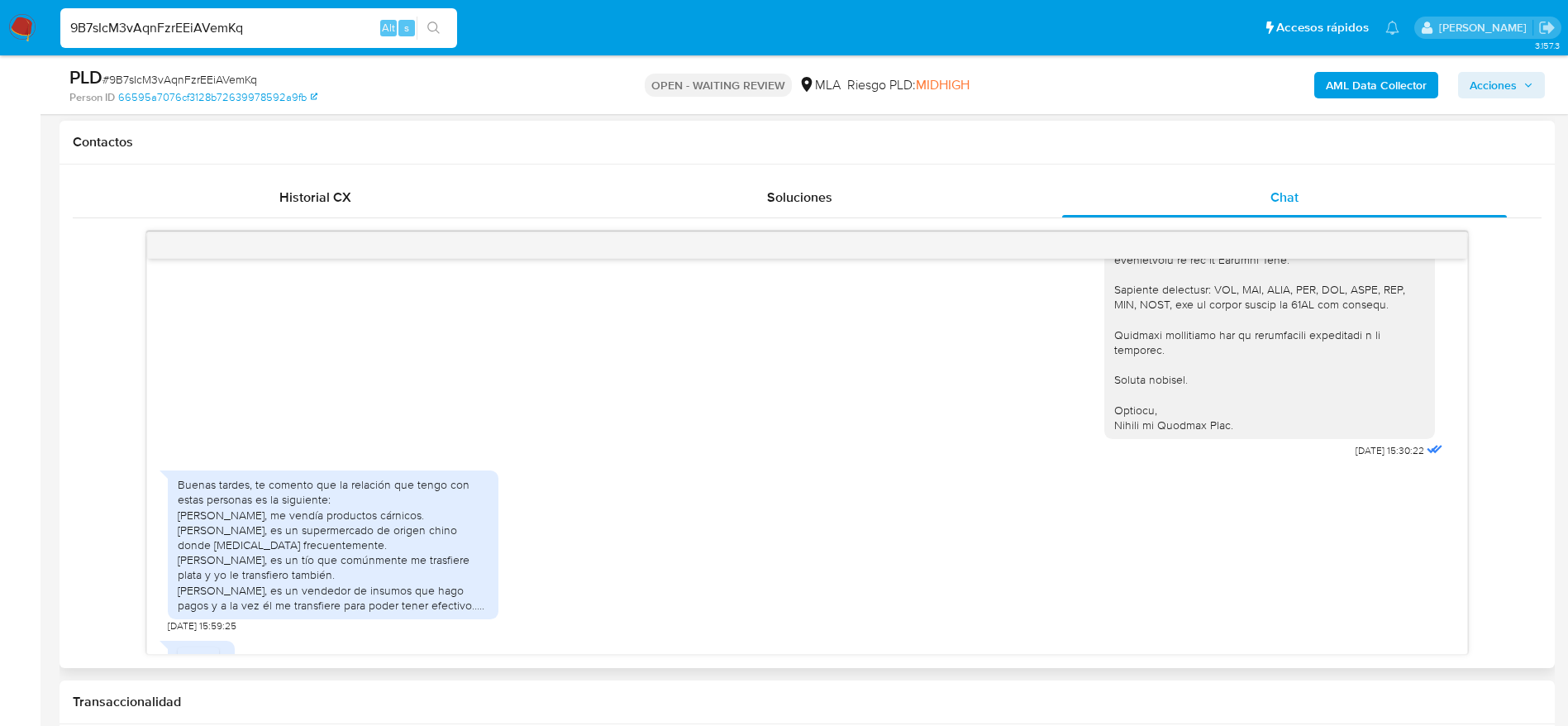
scroll to position [773, 0]
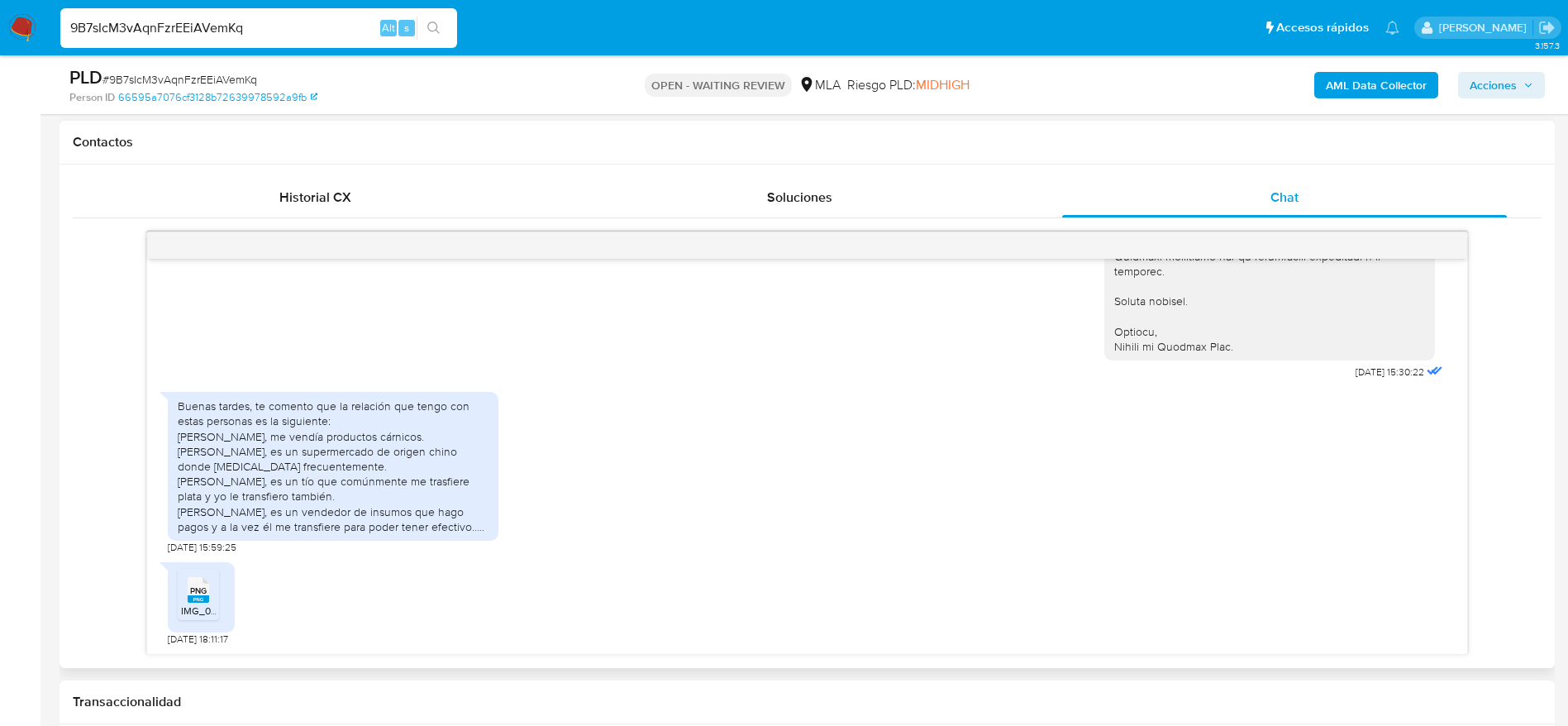
click at [207, 593] on span "PNG" at bounding box center [198, 591] width 17 height 11
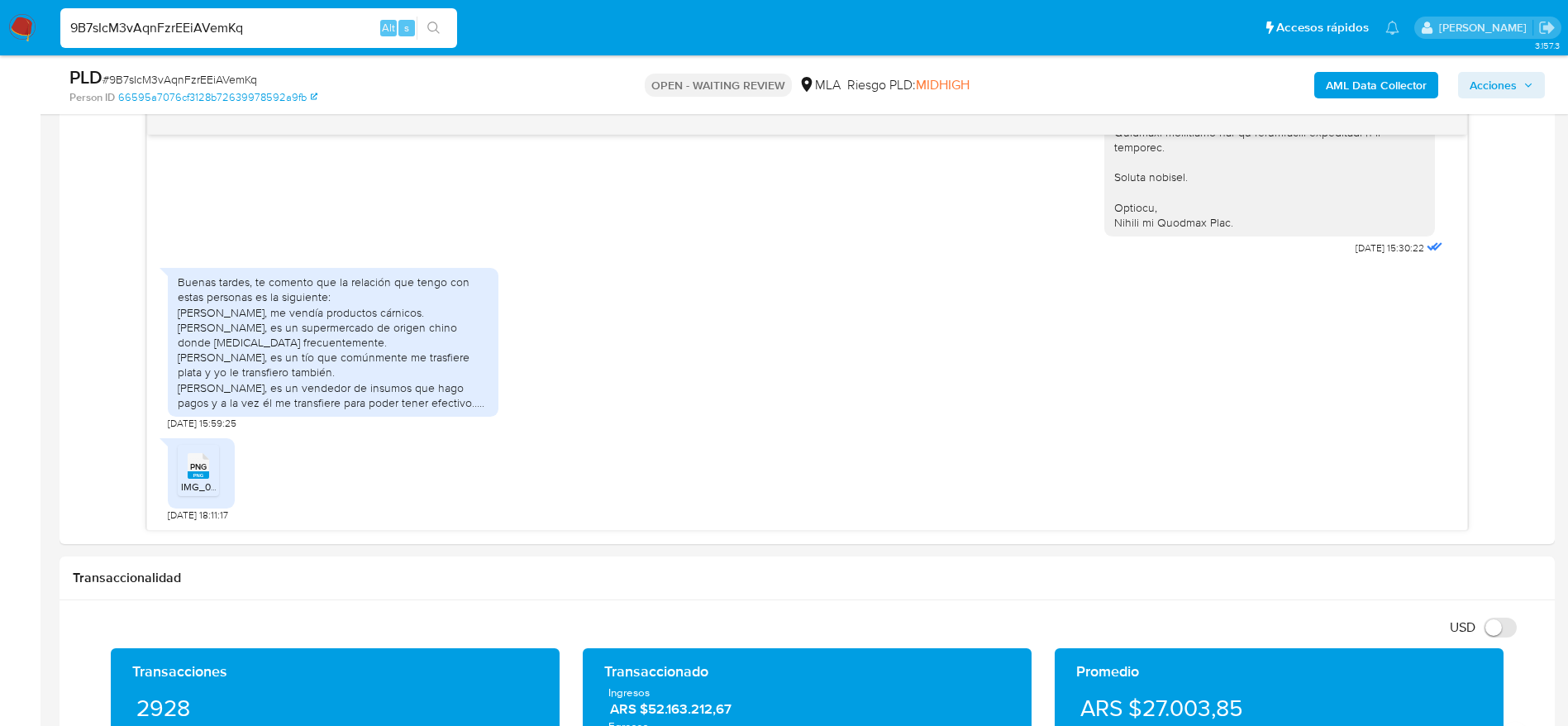
click at [183, 76] on span "# 9B7sIcM3vAqnFzrEEiAVemKq" at bounding box center [180, 80] width 155 height 17
copy span "9B7sIcM3vAqnFzrEEiAVemKq"
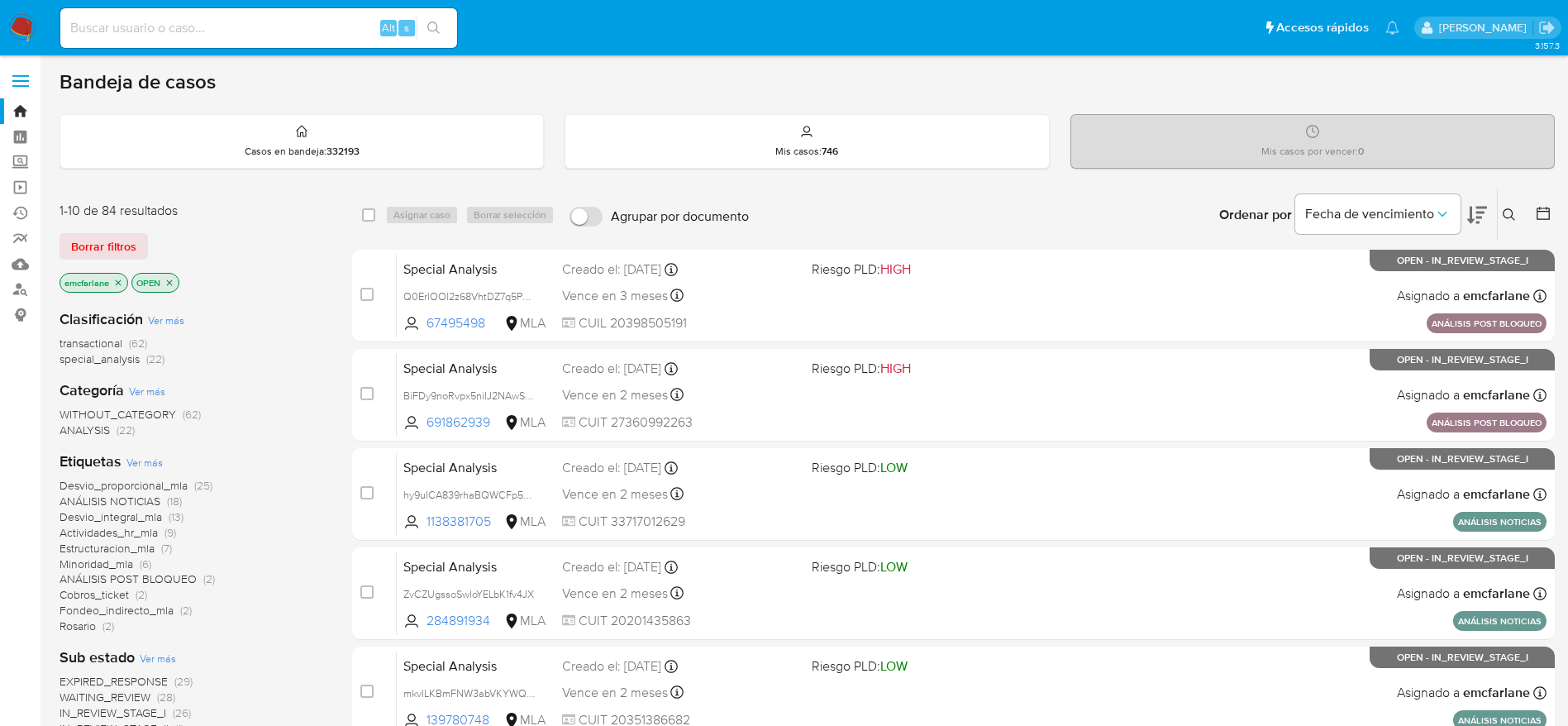
click at [128, 260] on div "1-10 de 84 resultados Borrar filtros emcfarlane OPEN" at bounding box center [191, 249] width 265 height 94
click at [123, 239] on span "Borrar filtros" at bounding box center [104, 246] width 66 height 24
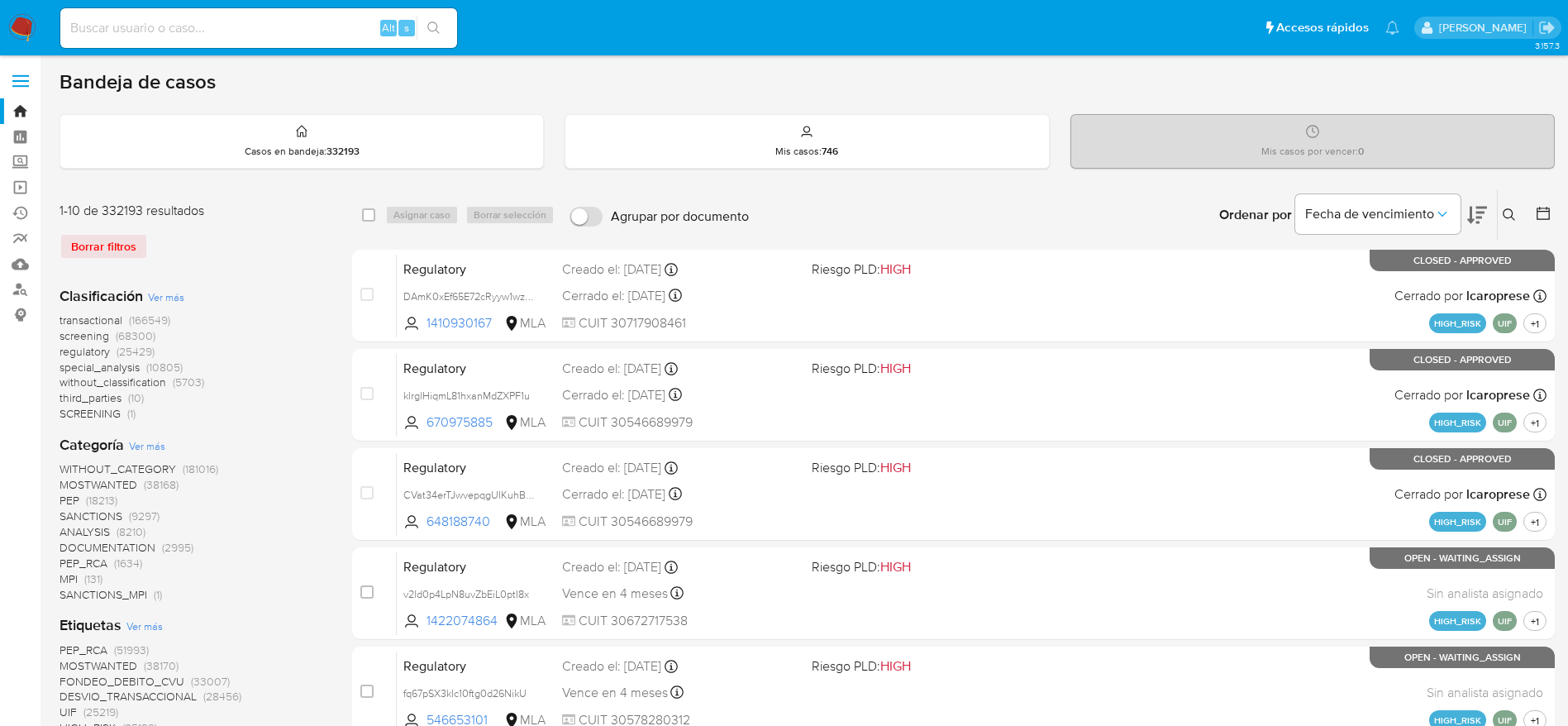
click at [1509, 218] on icon at bounding box center [1509, 215] width 13 height 13
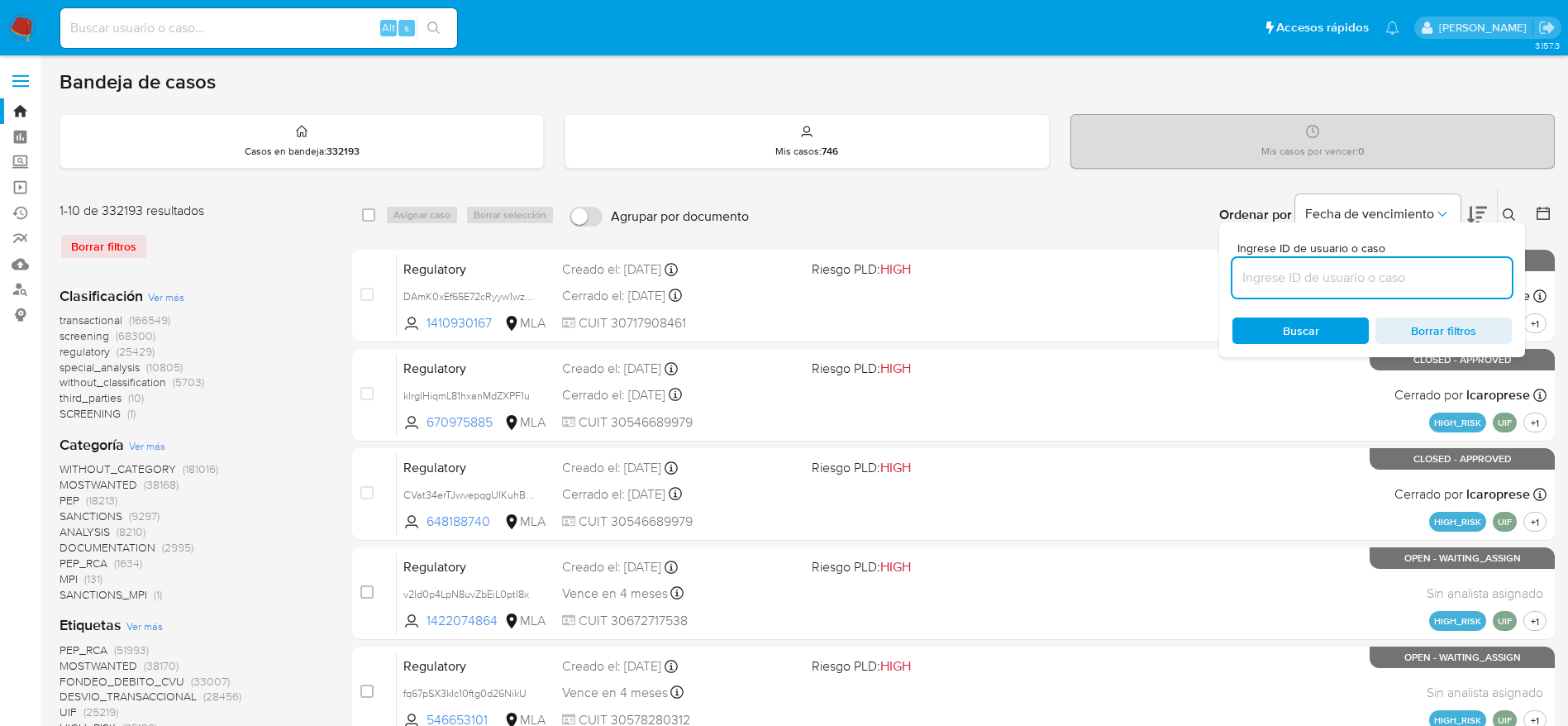
click at [1398, 266] on div at bounding box center [1371, 277] width 280 height 39
type input "9B7sIcM3vAqnFzrEEiAVemKq"
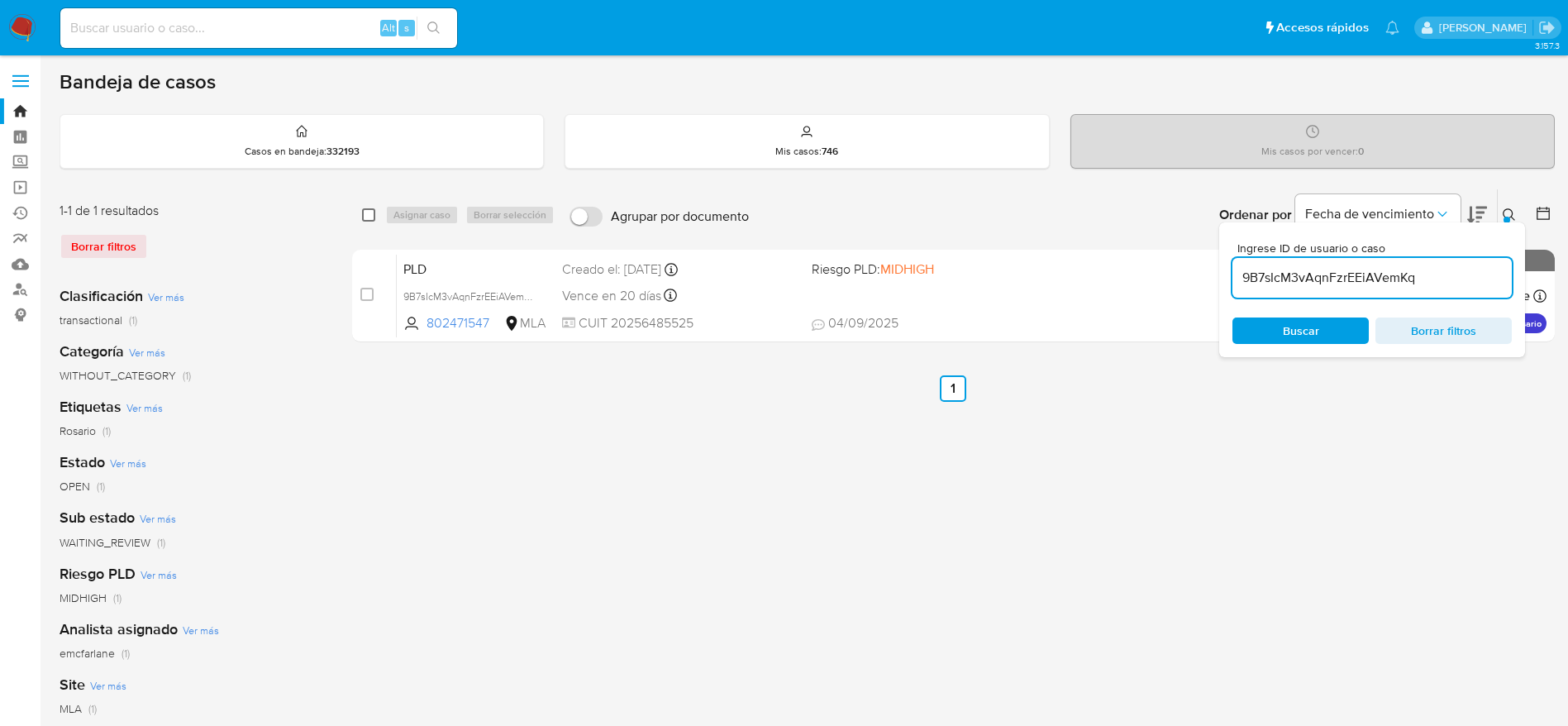
click at [375, 217] on div "select-all-cases-checkbox" at bounding box center [372, 215] width 20 height 20
click at [443, 222] on div "Asignar caso Borrar selección" at bounding box center [474, 215] width 176 height 20
click at [367, 216] on input "checkbox" at bounding box center [369, 215] width 13 height 13
checkbox input "true"
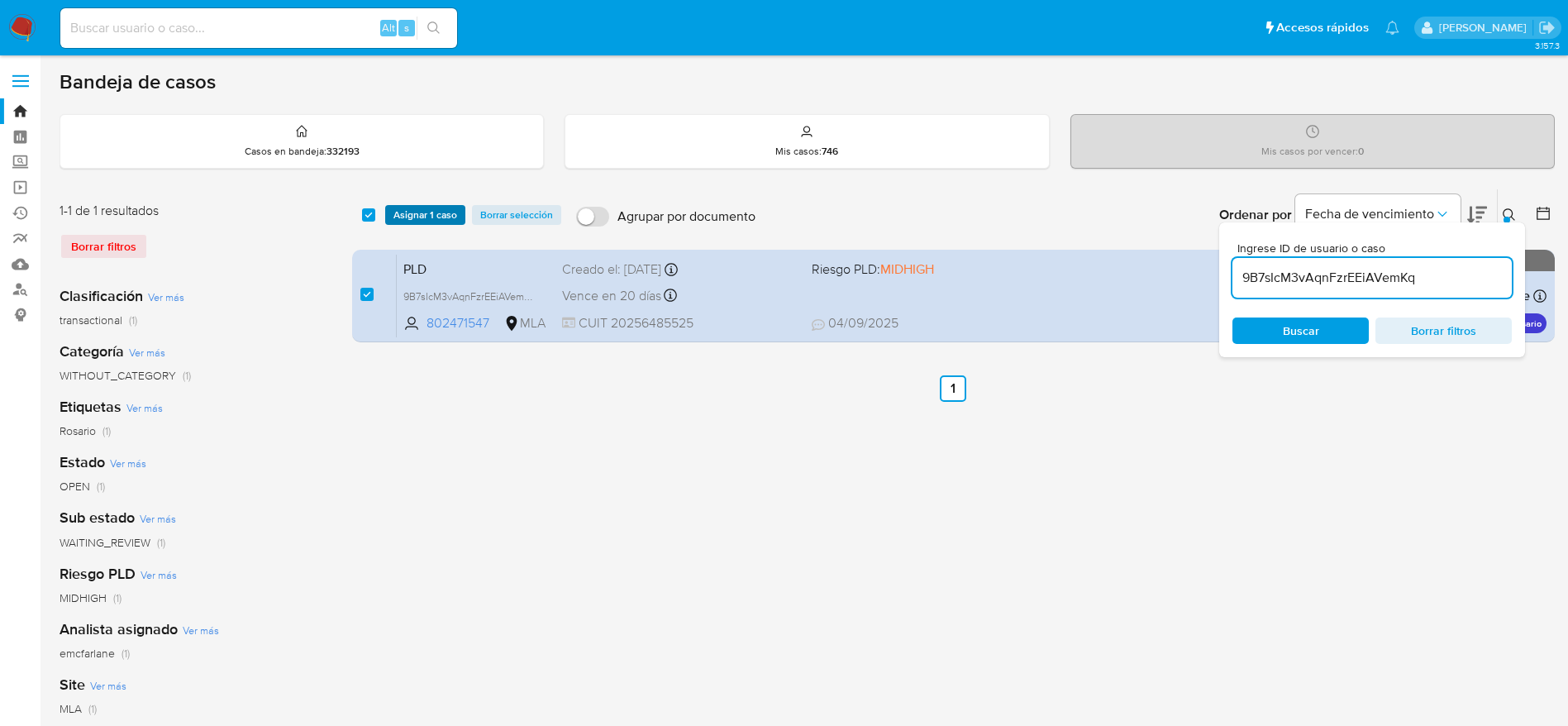
click at [425, 208] on span "Asignar 1 caso" at bounding box center [425, 215] width 64 height 17
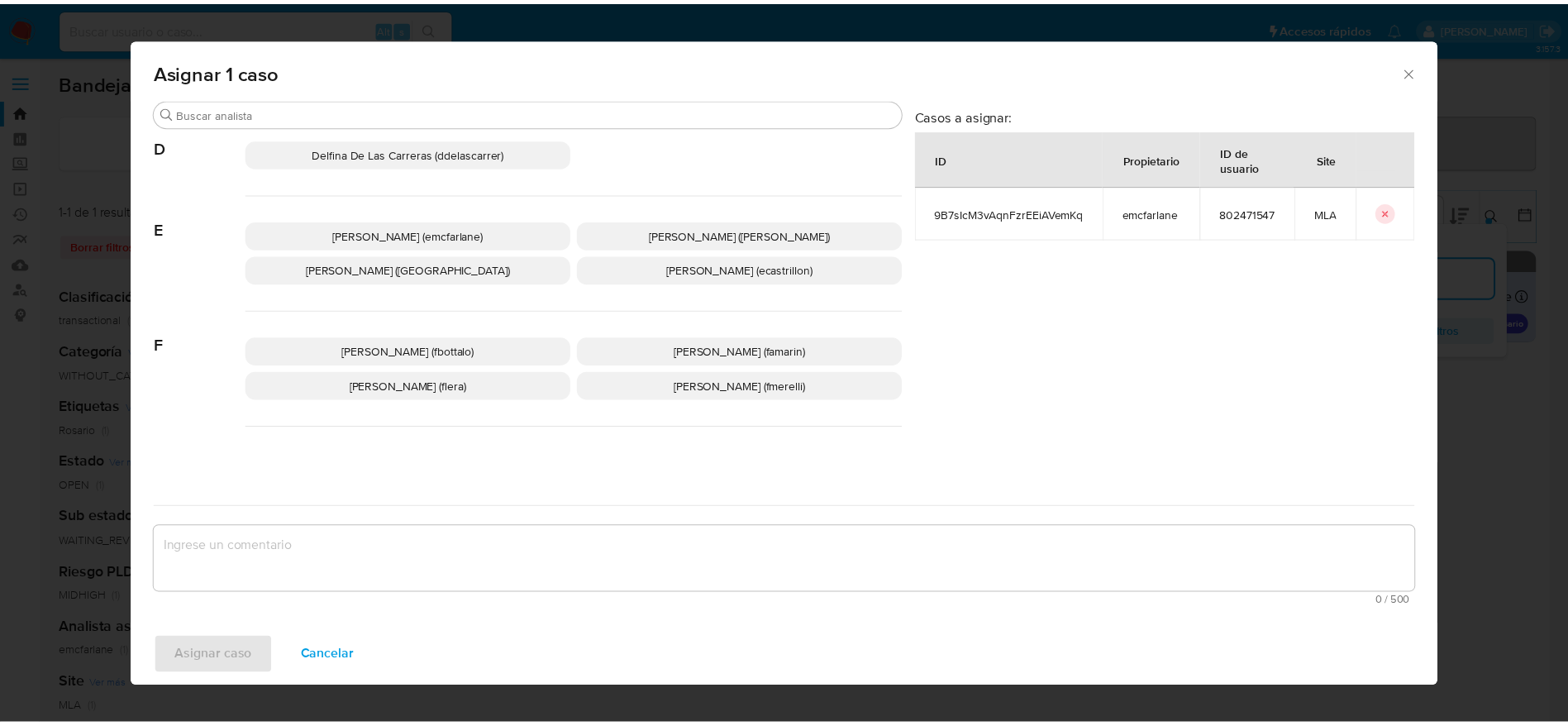
scroll to position [248, 0]
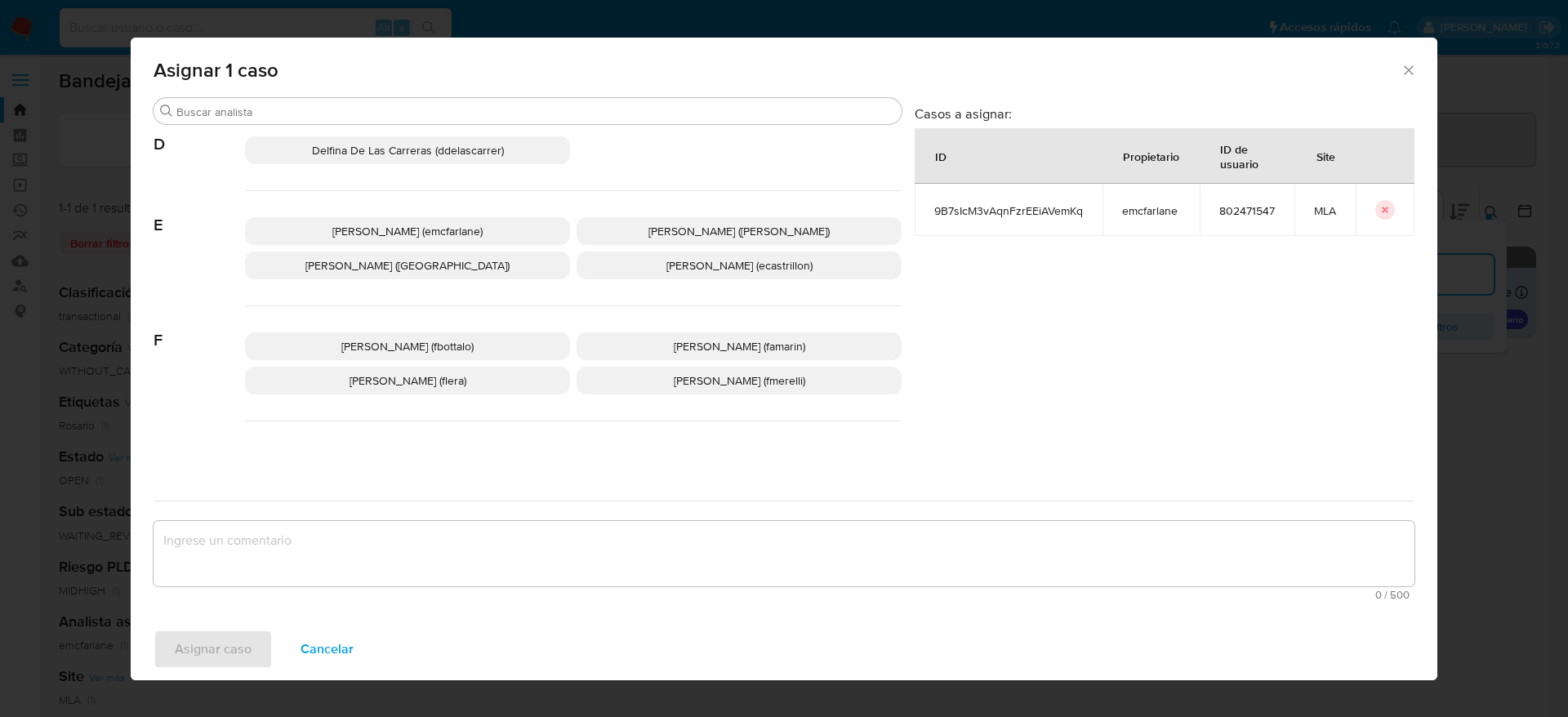
click at [417, 220] on p "Elaine Mc Farlane (emcfarlane)" at bounding box center [408, 231] width 325 height 27
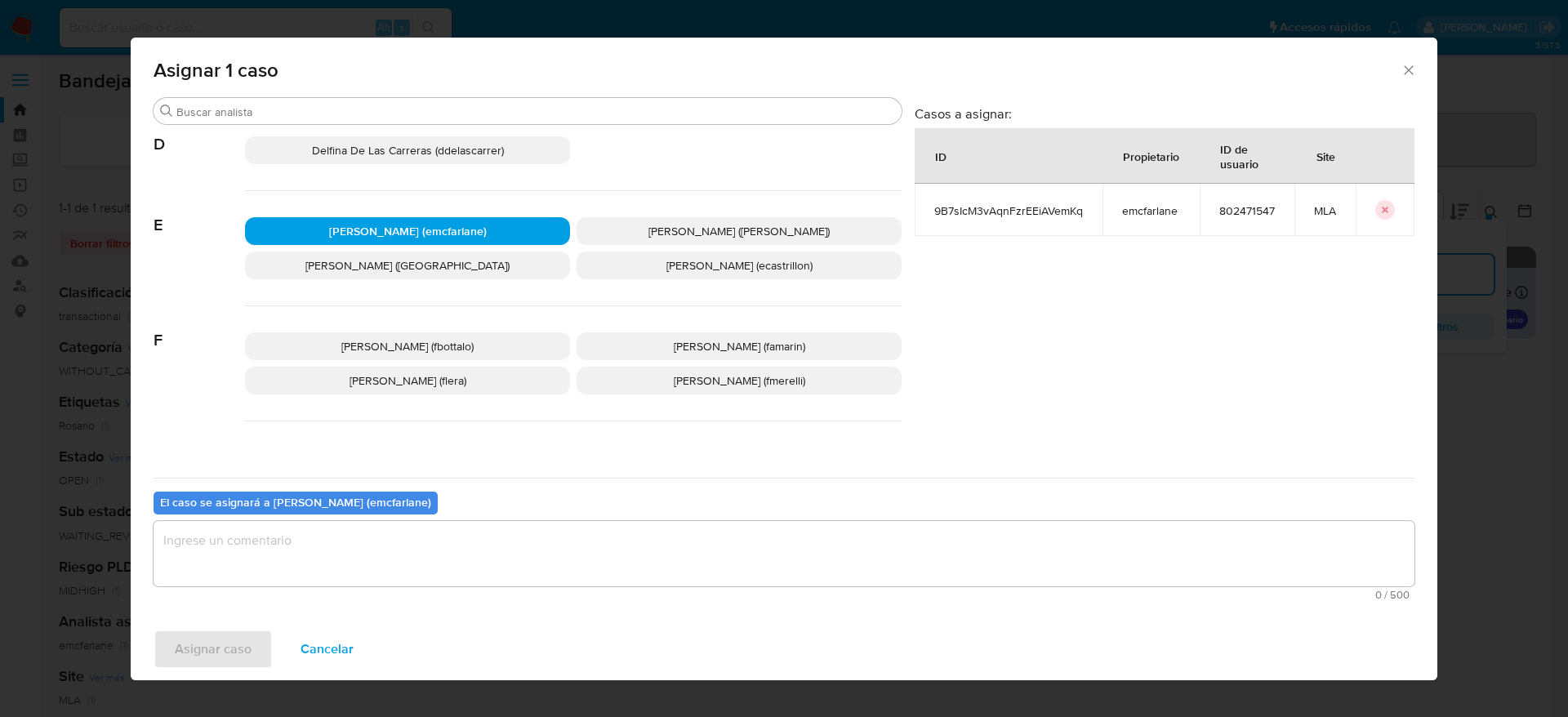
click at [335, 584] on textarea "assign-modal" at bounding box center [784, 554] width 1261 height 66
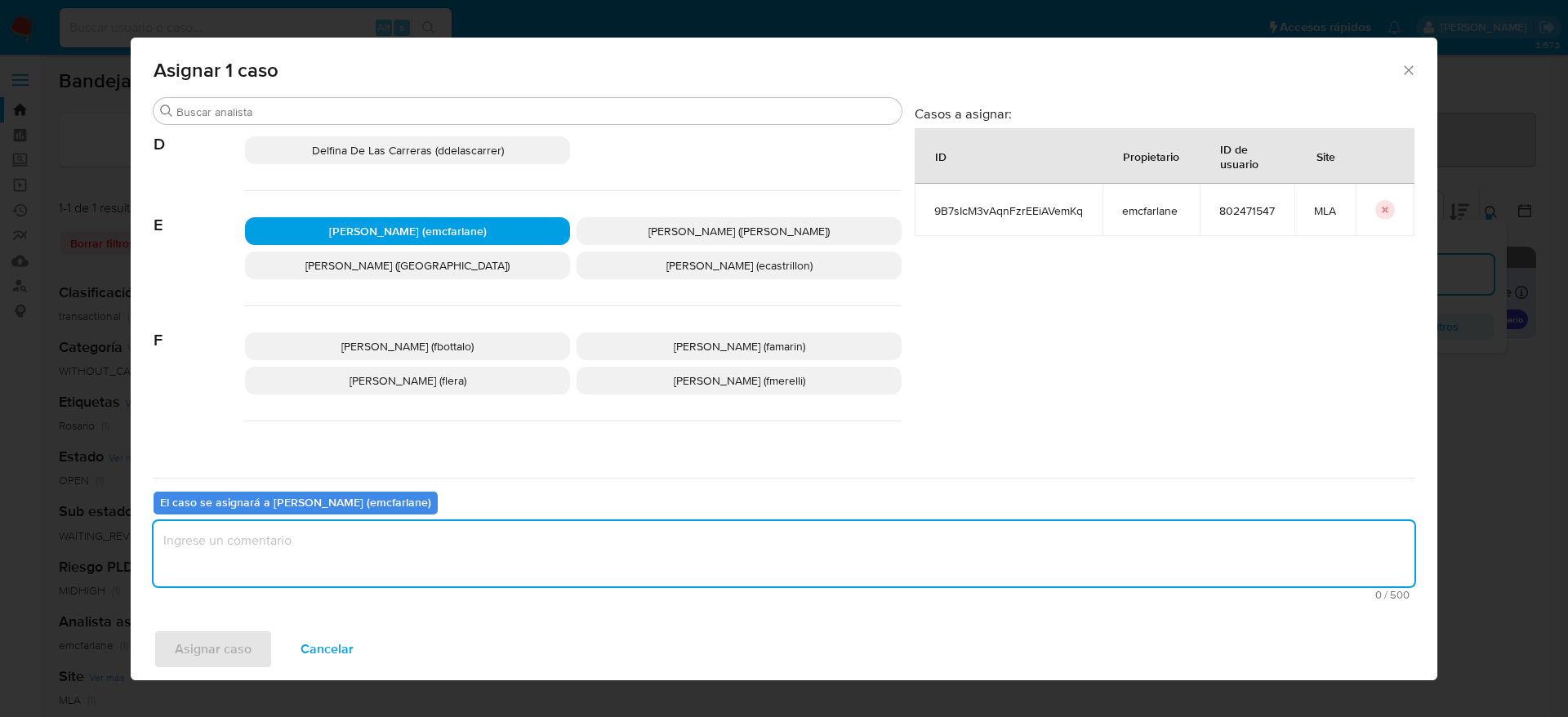
click at [321, 561] on textarea "assign-modal" at bounding box center [784, 554] width 1261 height 66
click at [235, 653] on span "Asignar caso" at bounding box center [213, 649] width 76 height 36
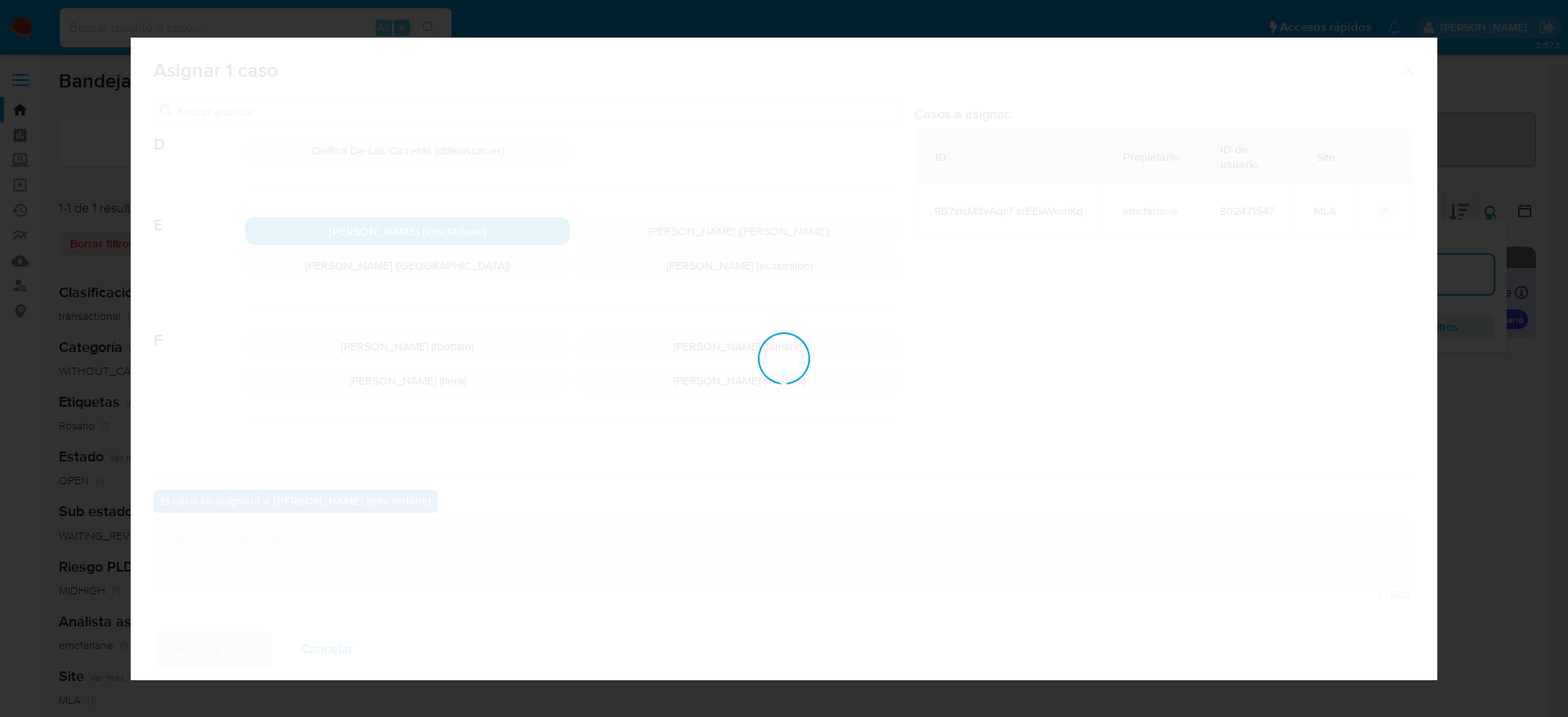
checkbox input "false"
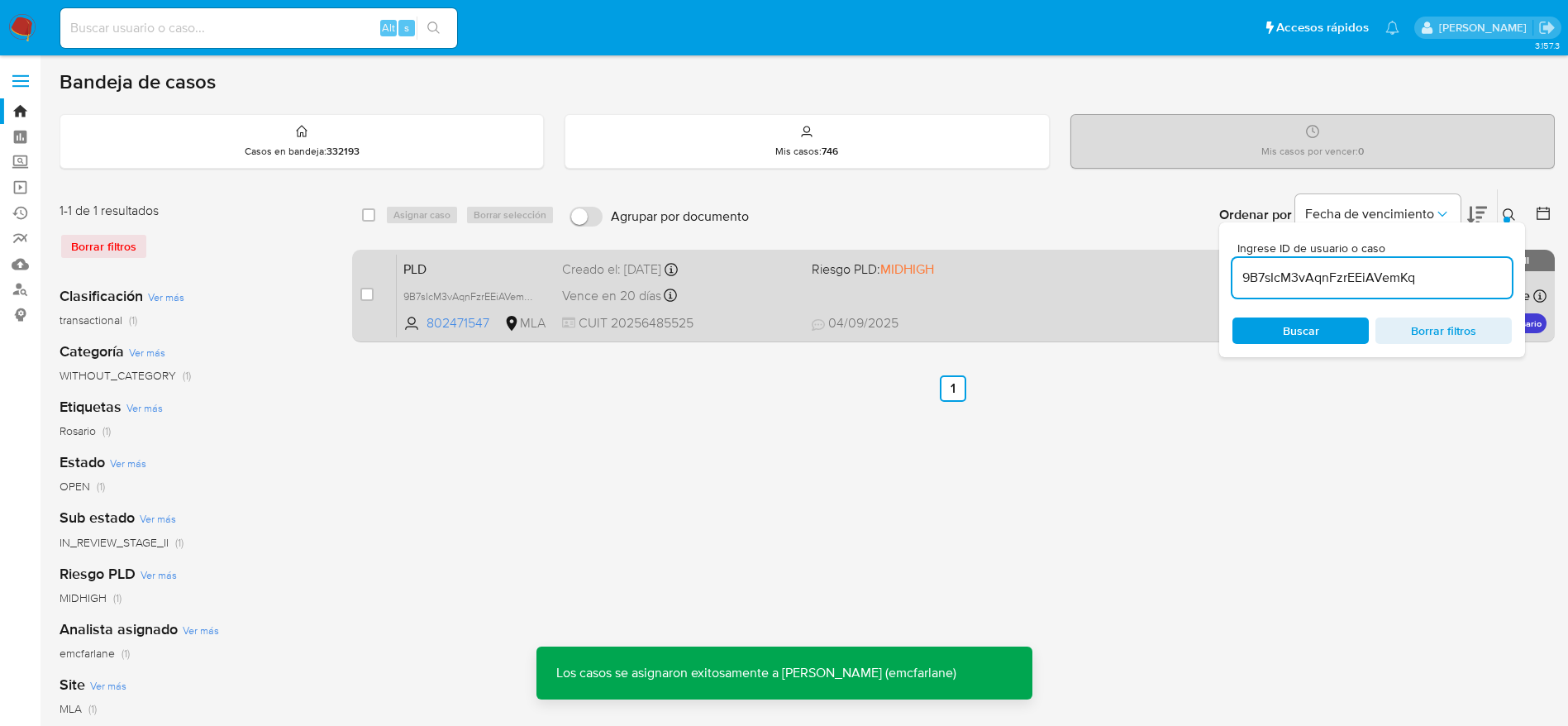
click at [766, 284] on div "Vence en 20 días Vence el 29/09/2025 12:29:20" at bounding box center [679, 295] width 236 height 23
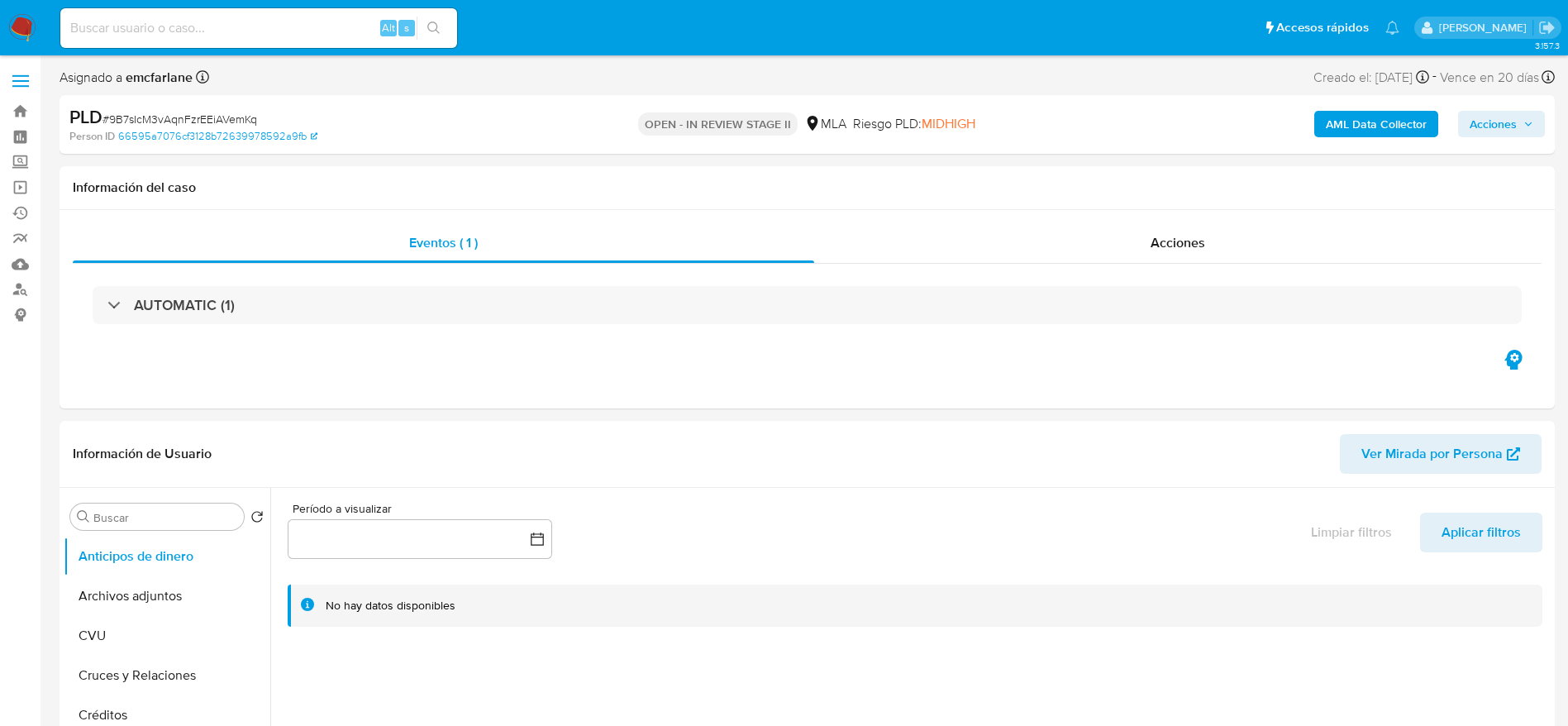
click at [1524, 119] on icon "button" at bounding box center [1529, 124] width 10 height 10
select select "10"
click at [1073, 169] on div "Información del caso" at bounding box center [807, 188] width 1495 height 44
click at [1522, 128] on span "Acciones" at bounding box center [1502, 124] width 64 height 24
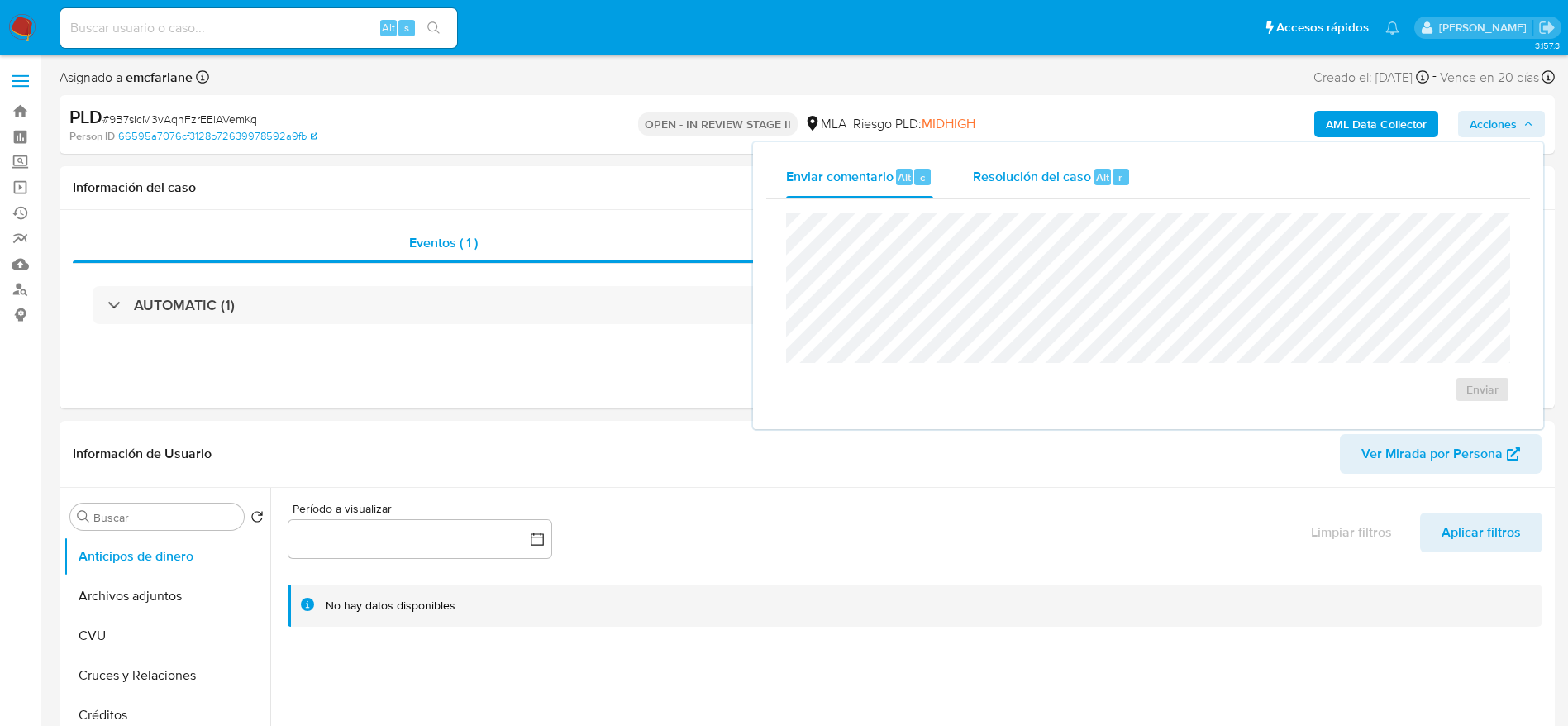
click at [1062, 189] on div "Resolución del caso Alt r" at bounding box center [1051, 176] width 158 height 43
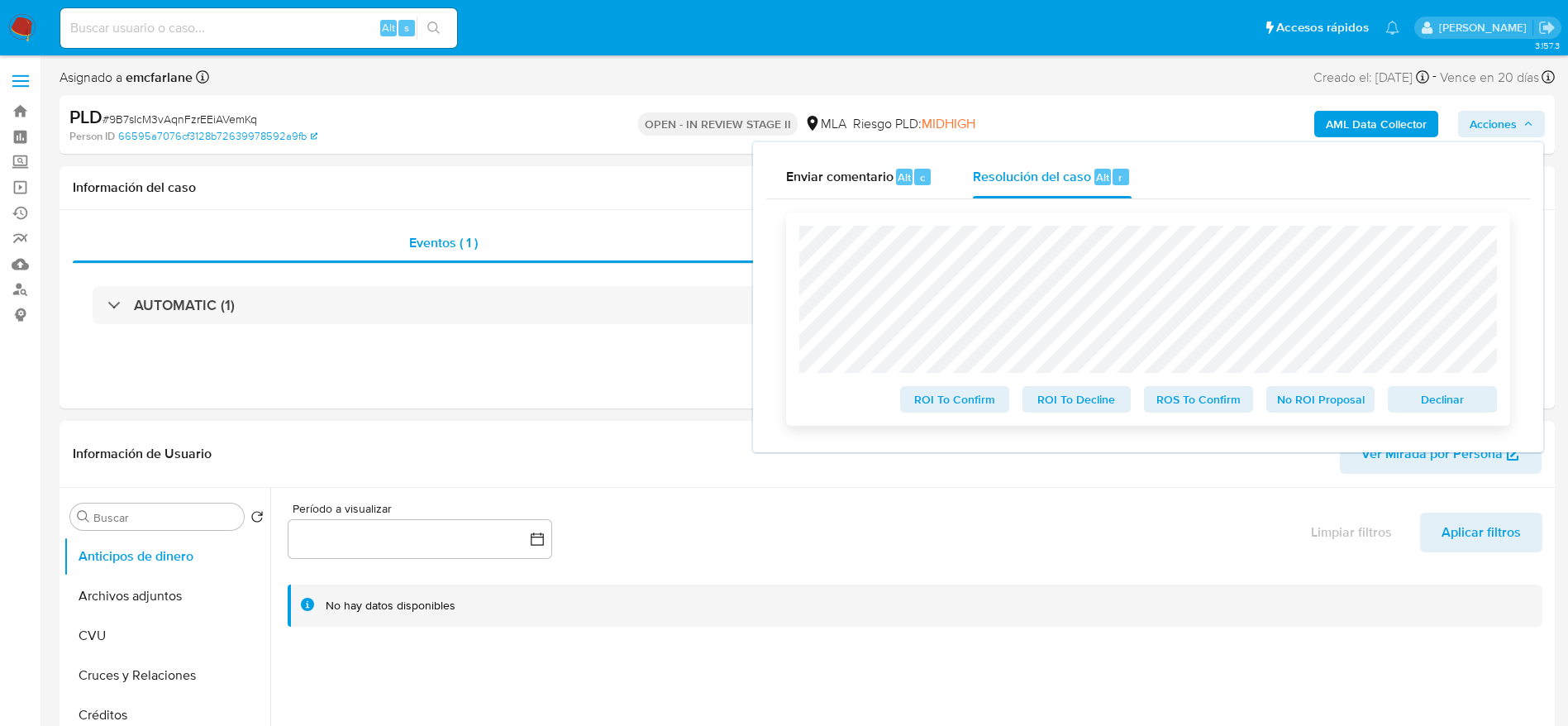
click at [1447, 400] on span "Declinar" at bounding box center [1442, 399] width 86 height 24
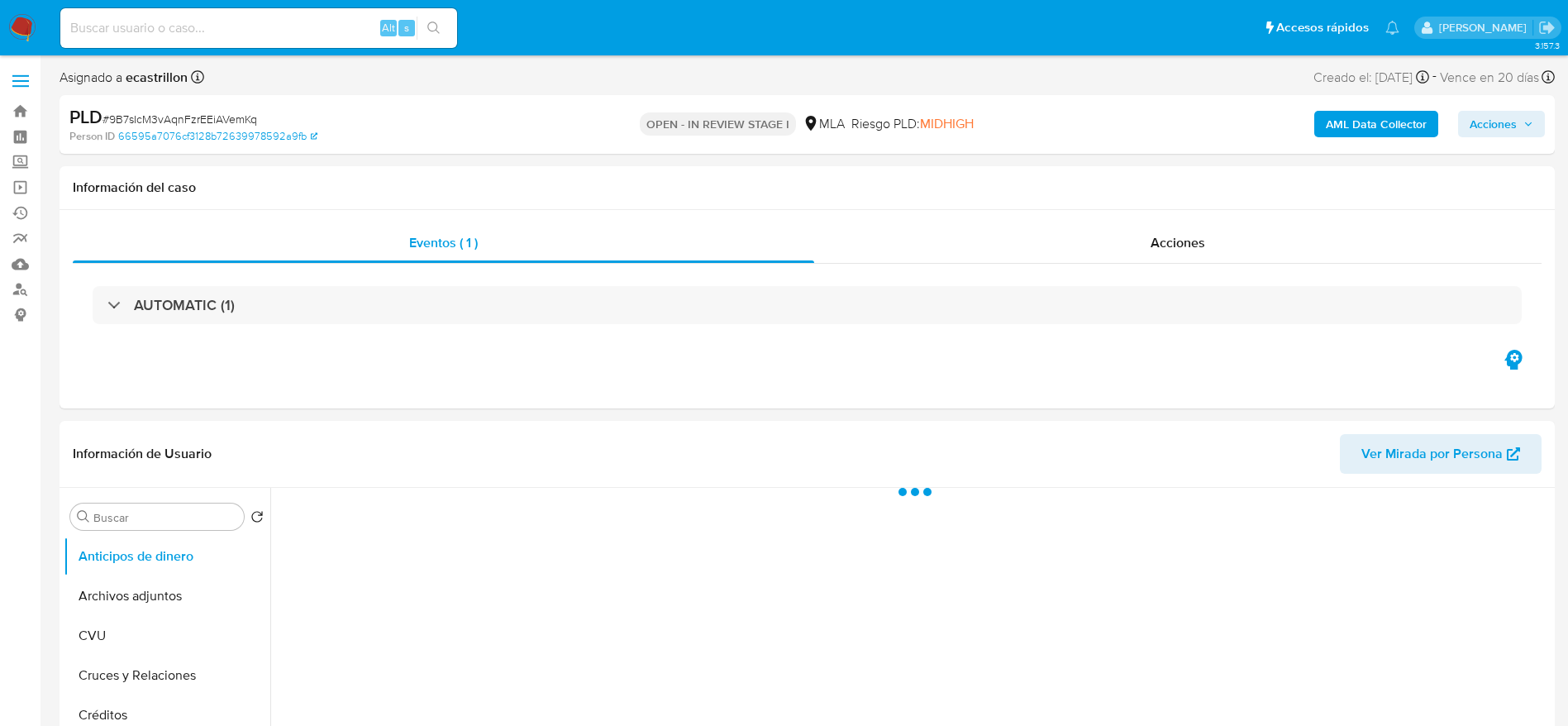
click at [178, 114] on span "# 9B7sIcM3vAqnFzrEEiAVemKq" at bounding box center [180, 119] width 155 height 17
copy span "9B7sIcM3vAqnFzrEEiAVemKq"
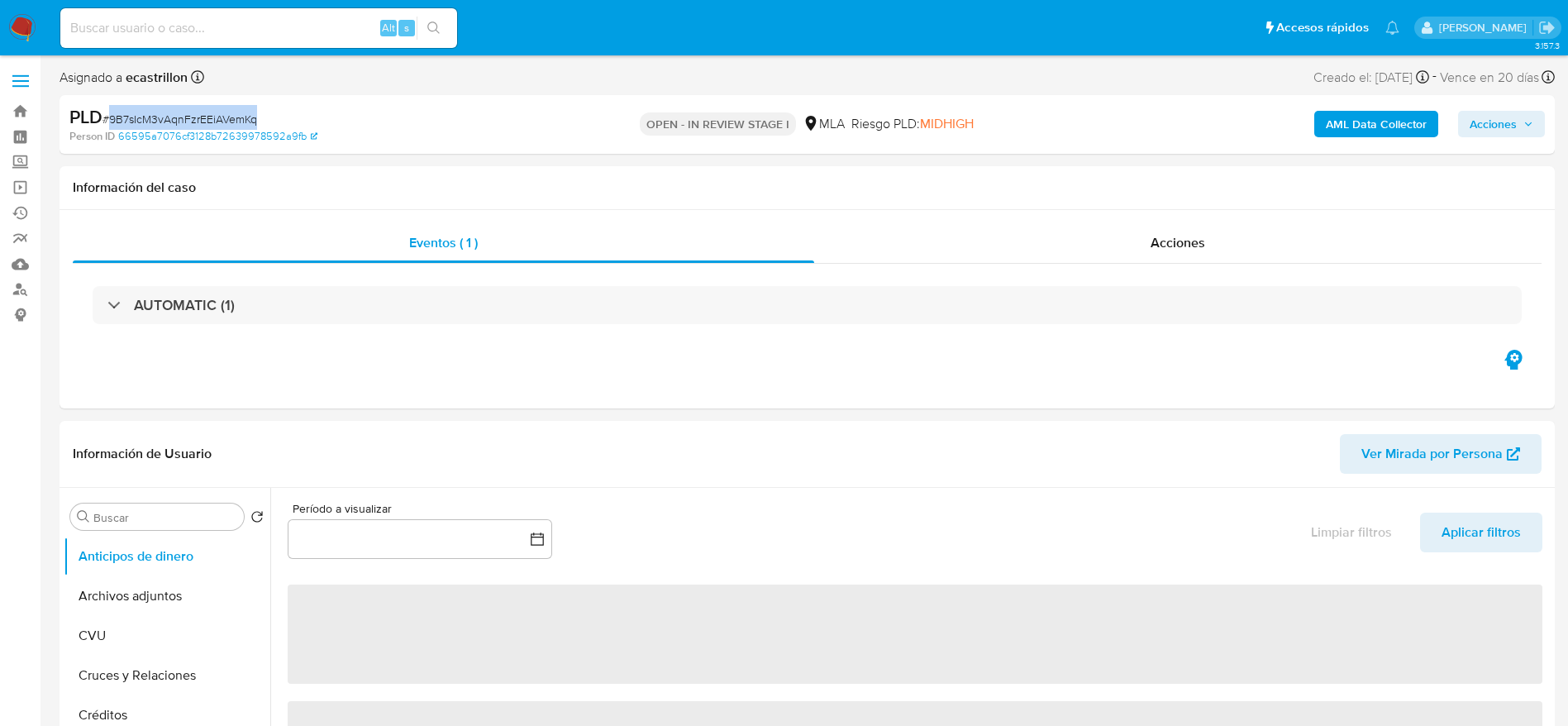
select select "10"
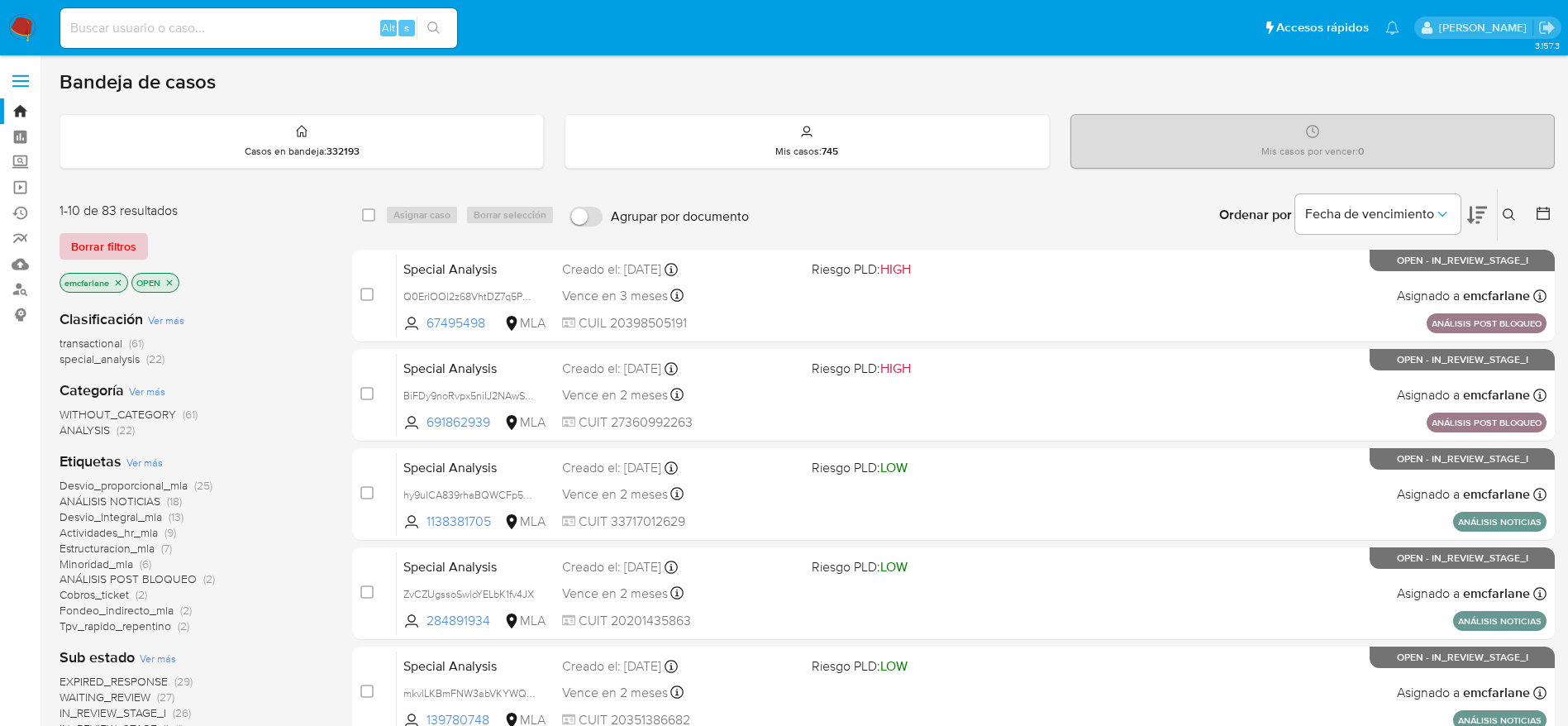
click at [86, 243] on span "Borrar filtros" at bounding box center [104, 246] width 66 height 24
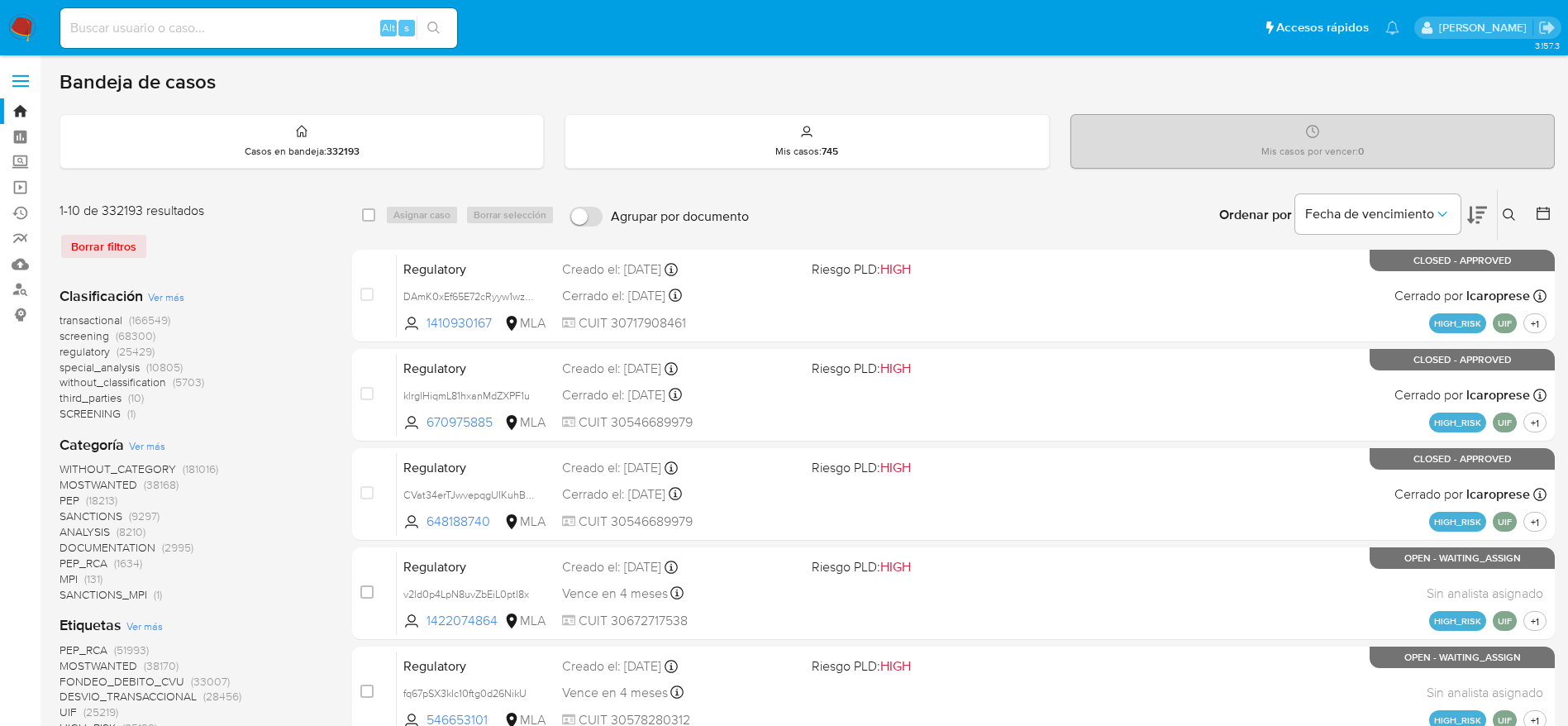
click at [1523, 205] on button at bounding box center [1511, 215] width 27 height 20
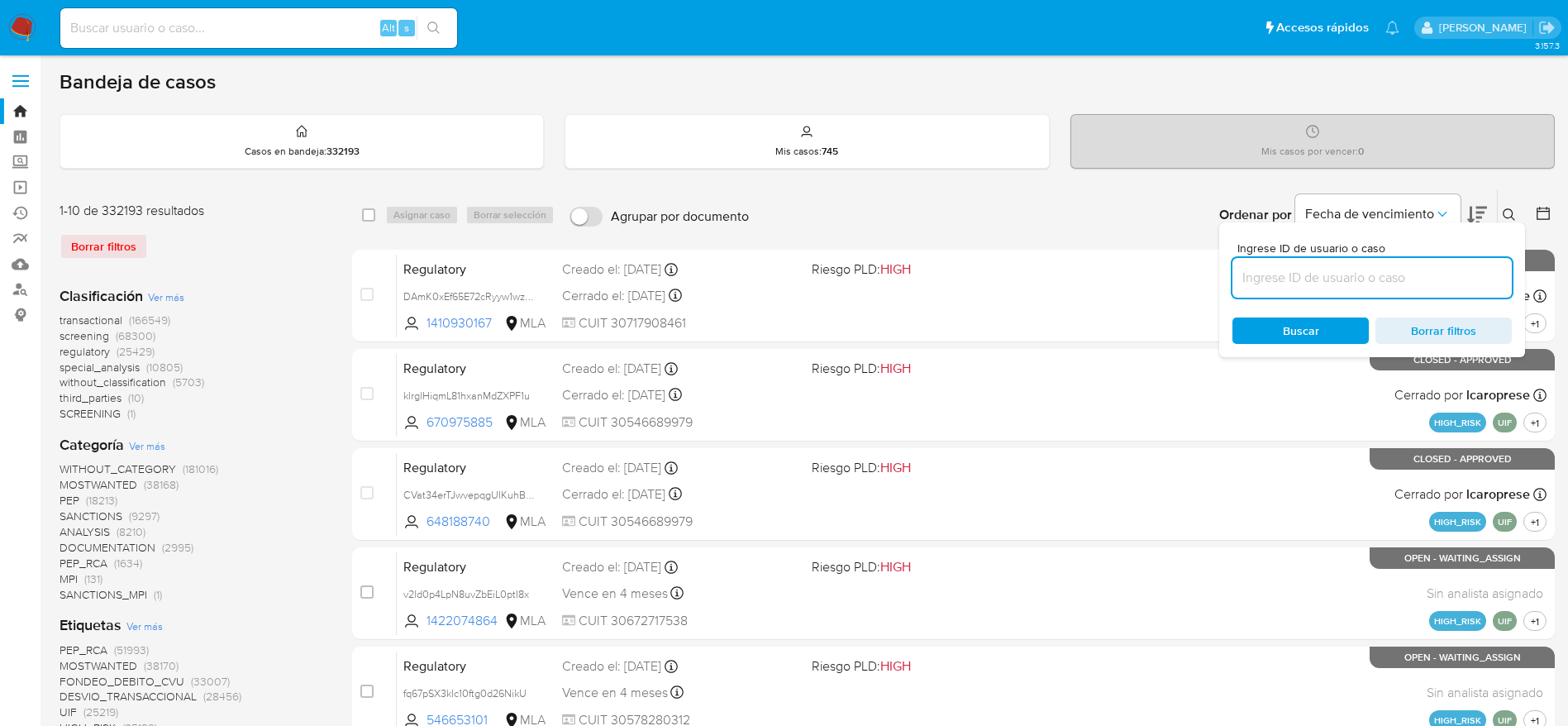
click at [1359, 268] on input at bounding box center [1371, 278] width 280 height 22
type input "9B7sIcM3vAqnFzrEEiAVemKq"
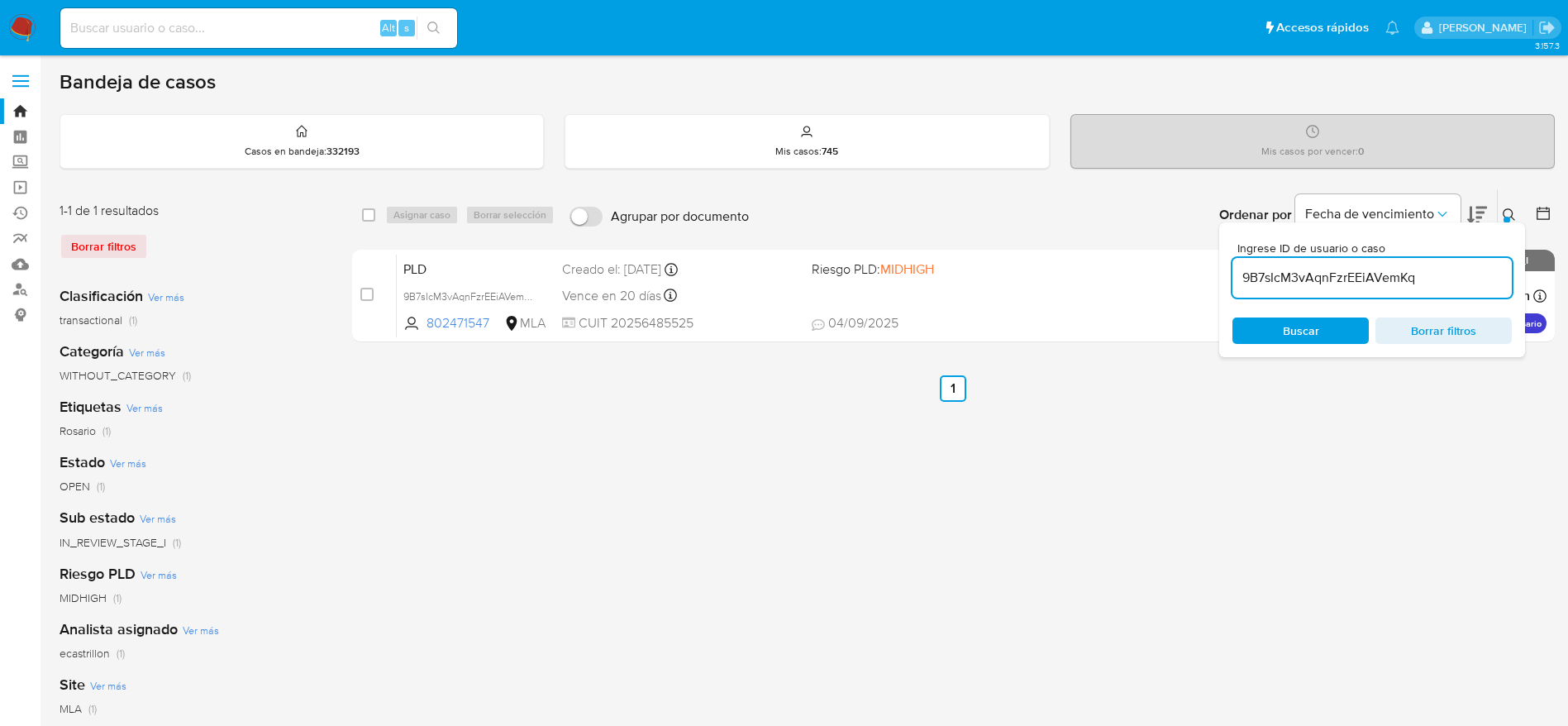
click at [367, 208] on input "checkbox" at bounding box center [369, 215] width 13 height 13
checkbox input "true"
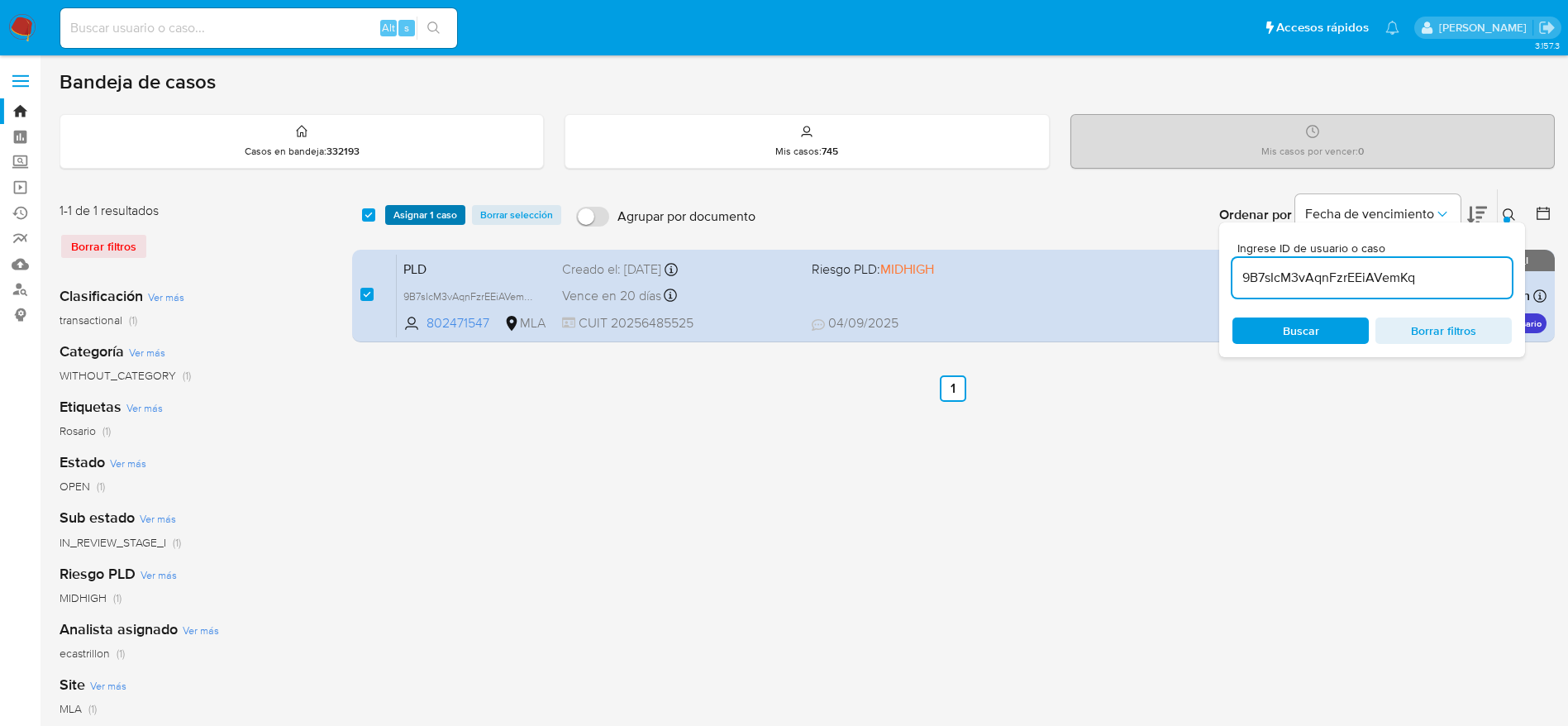
click at [427, 224] on span "Asignar 1 caso" at bounding box center [425, 215] width 64 height 17
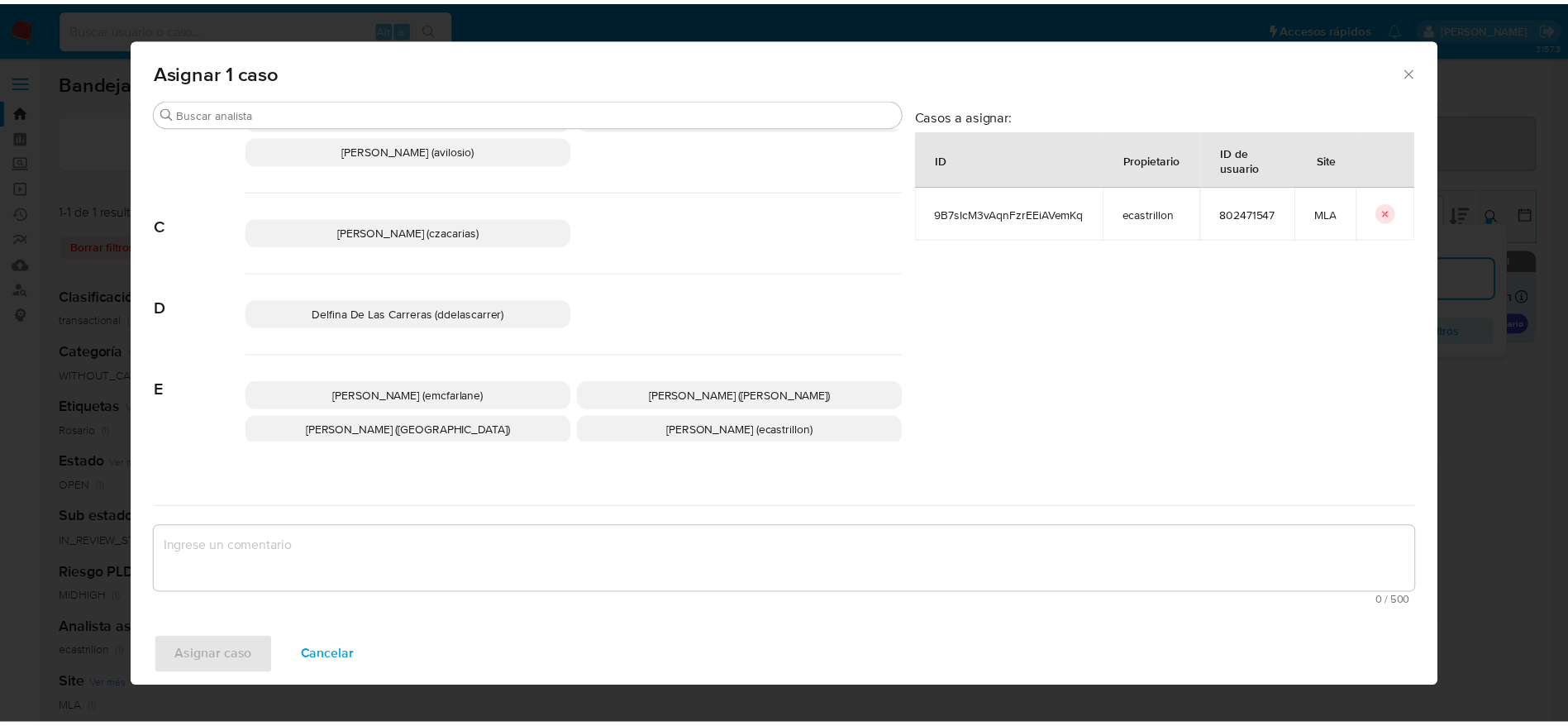
scroll to position [124, 0]
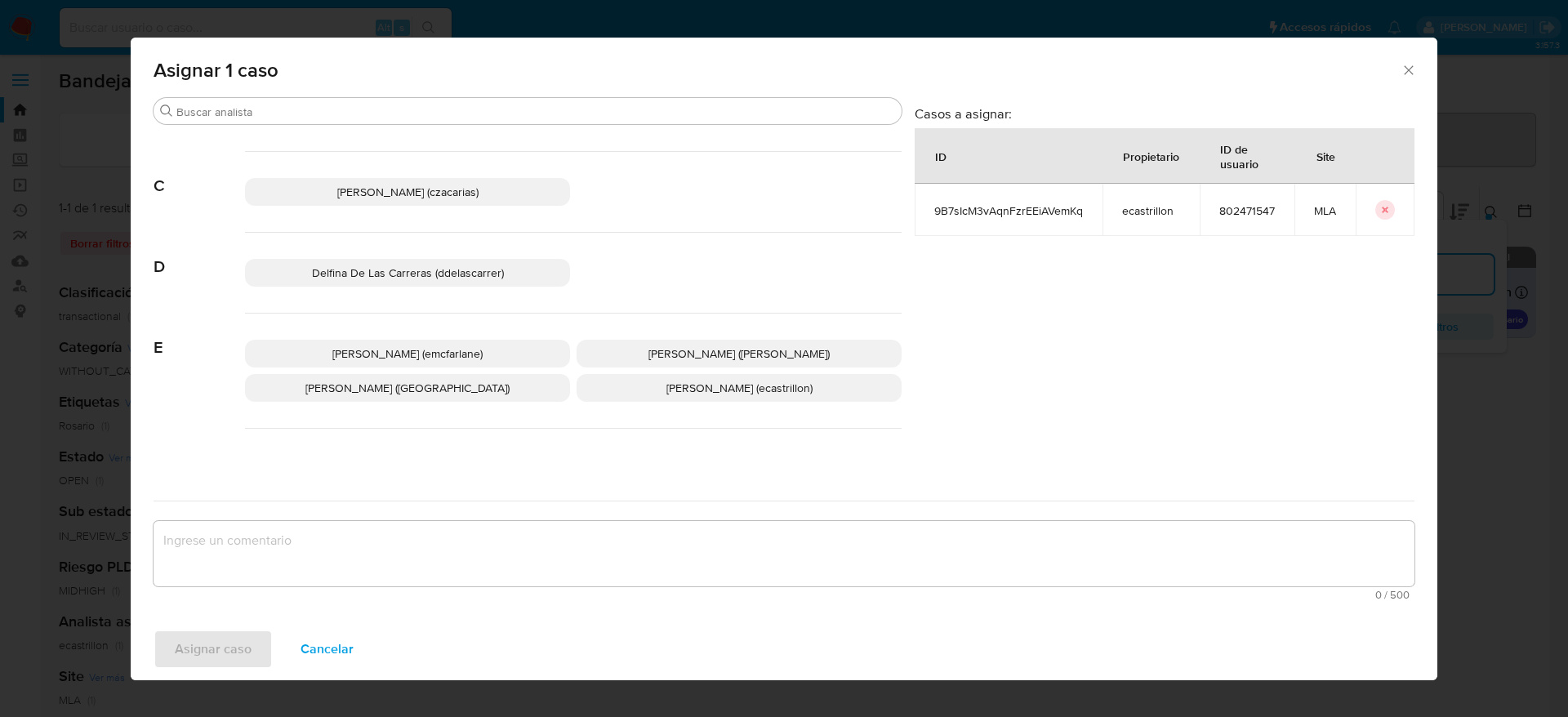
click at [444, 342] on p "Elaine Mc Farlane (emcfarlane)" at bounding box center [408, 353] width 325 height 27
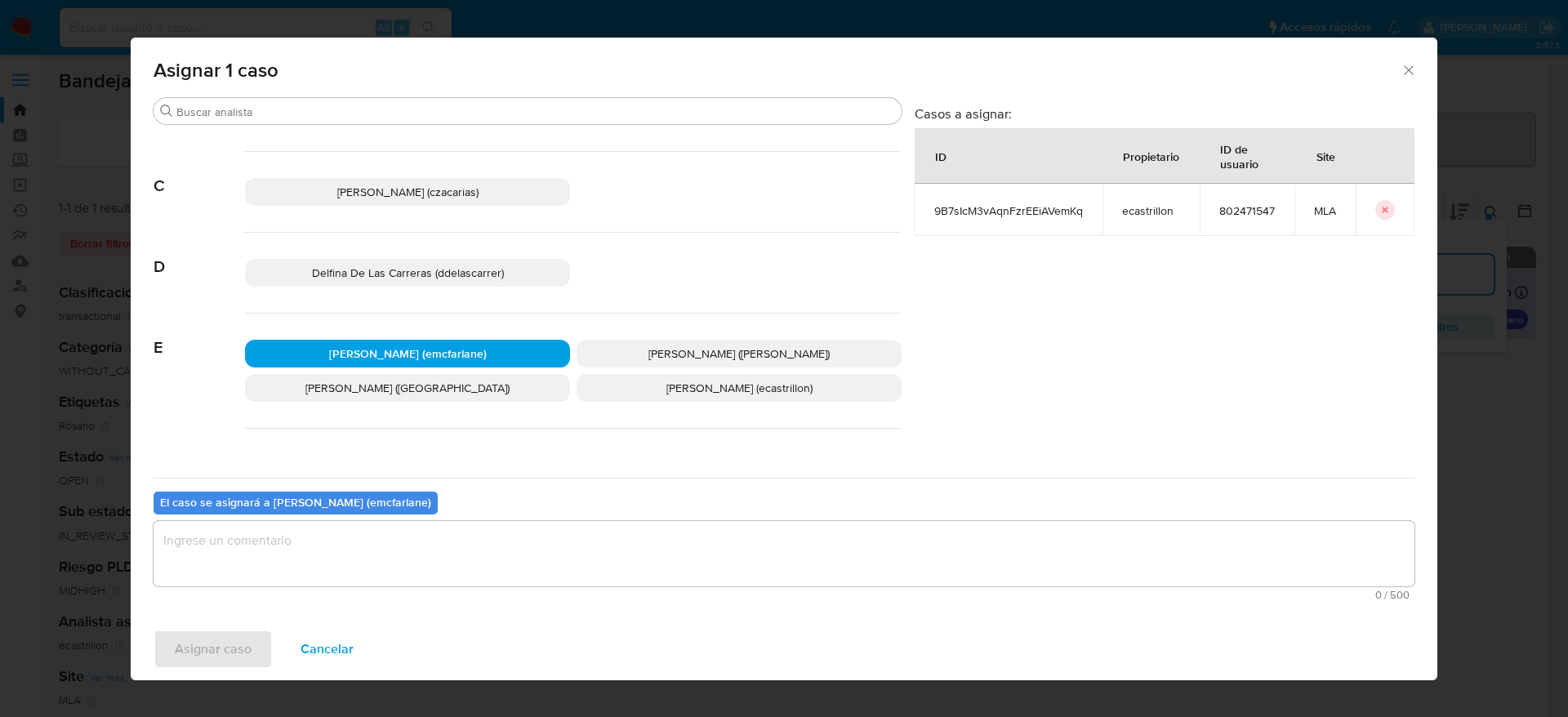
click at [366, 547] on textarea "assign-modal" at bounding box center [784, 554] width 1261 height 66
click at [225, 668] on div "Asignar caso Cancelar" at bounding box center [784, 649] width 1307 height 62
click at [222, 653] on span "Asignar caso" at bounding box center [213, 649] width 76 height 36
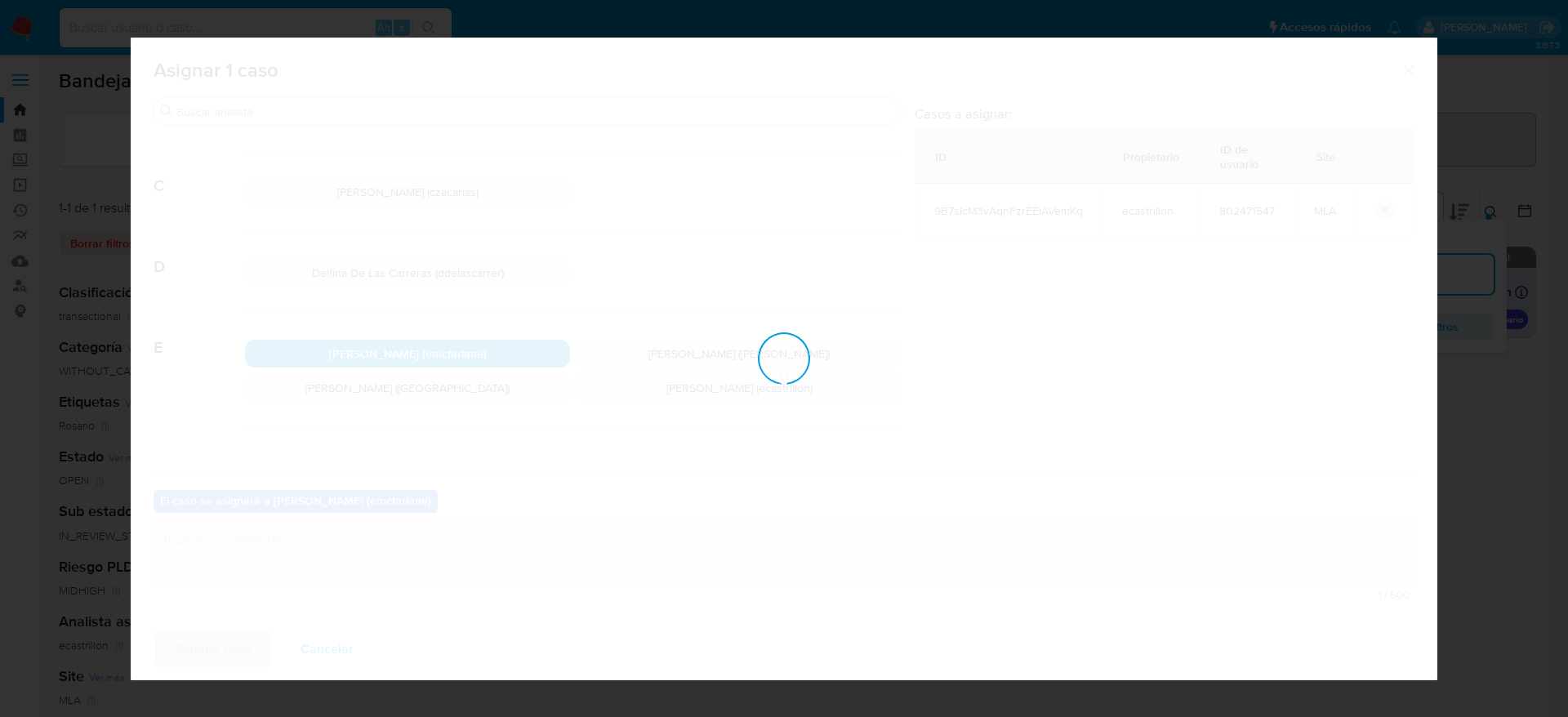
checkbox input "false"
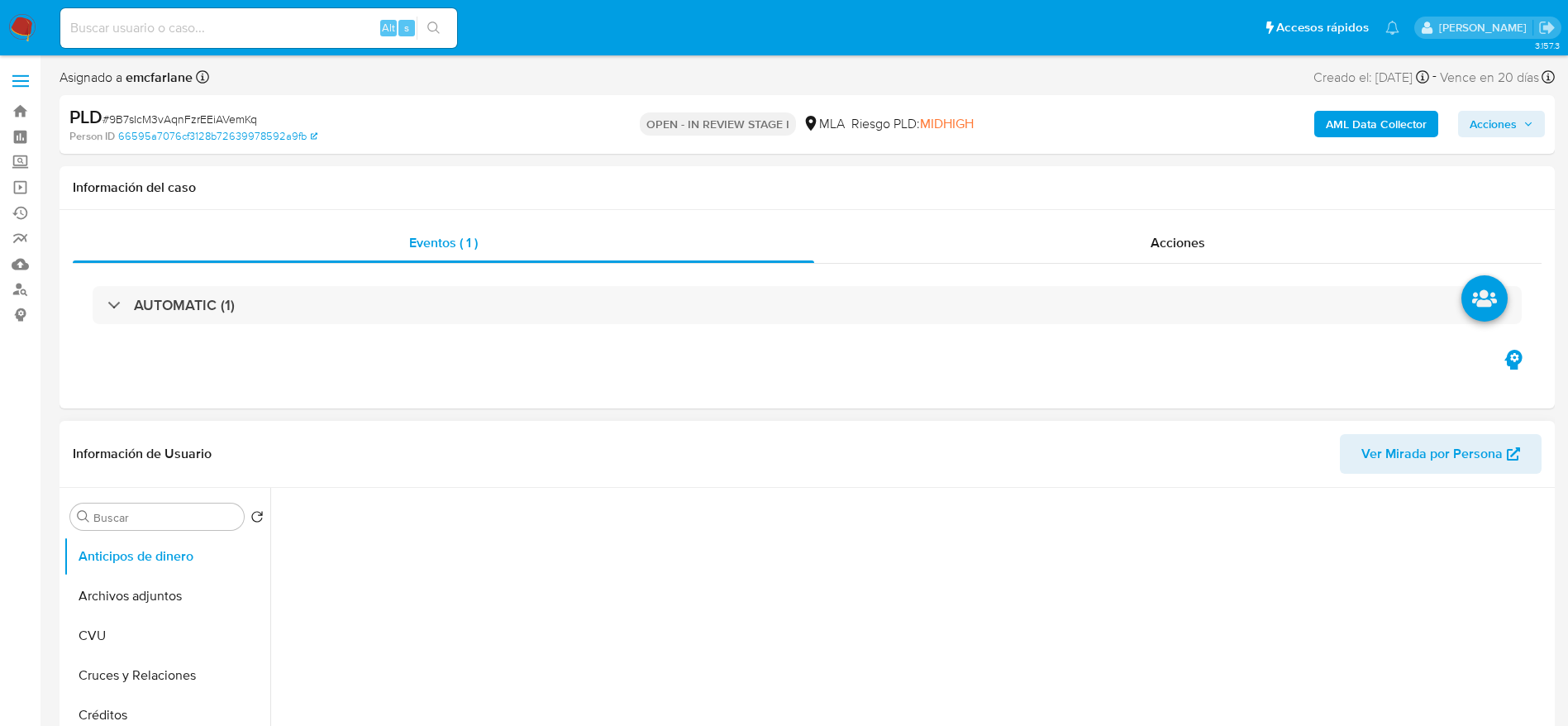
select select "10"
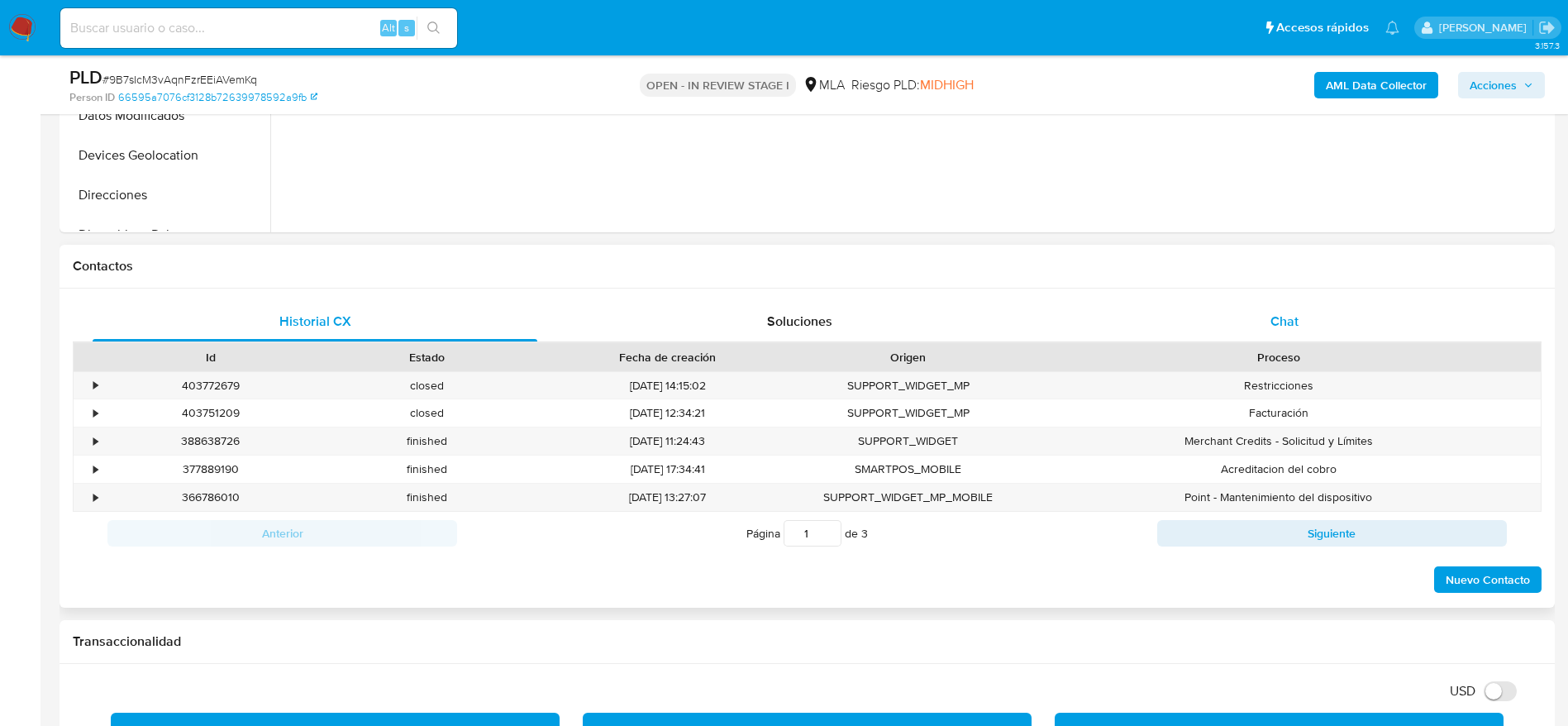
click at [1308, 329] on div "Chat" at bounding box center [1283, 321] width 444 height 39
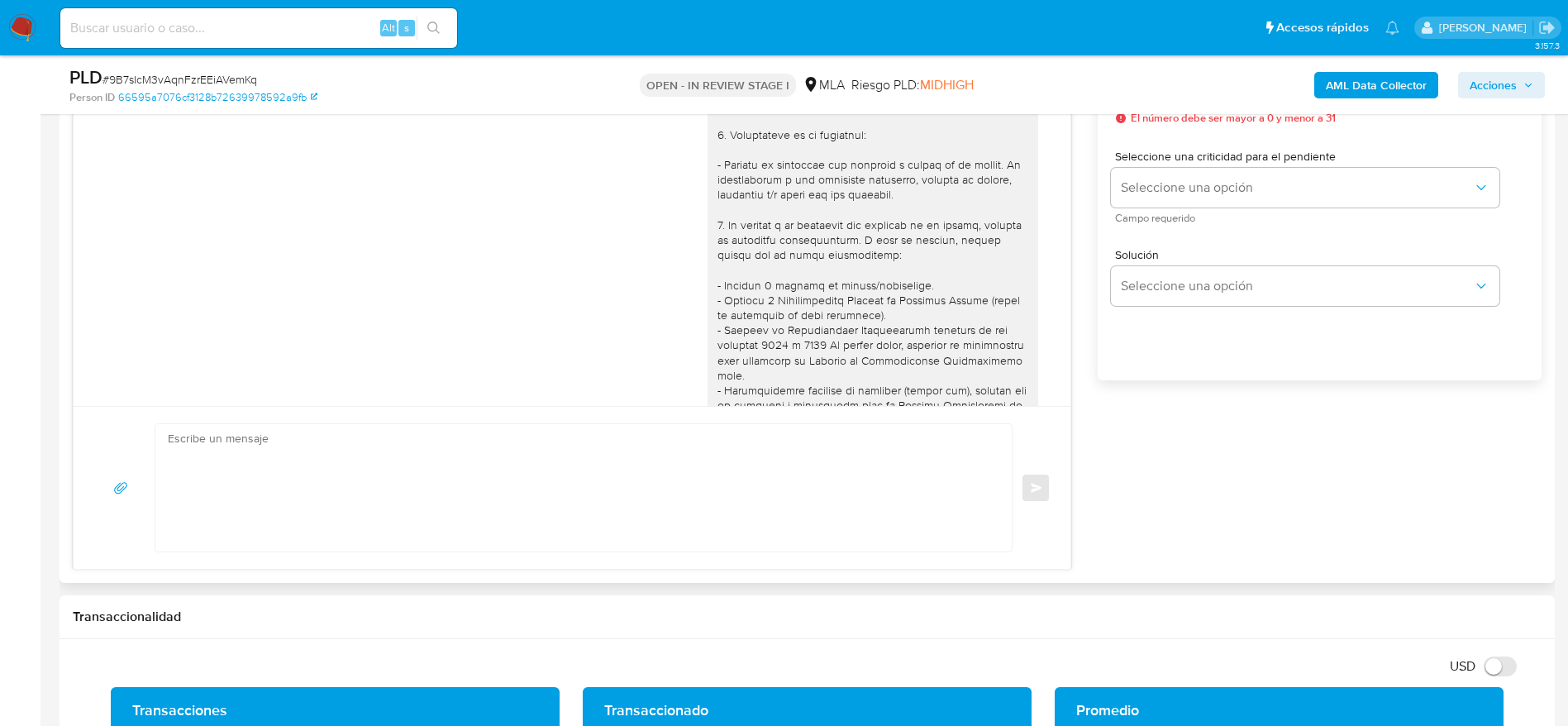
scroll to position [774, 0]
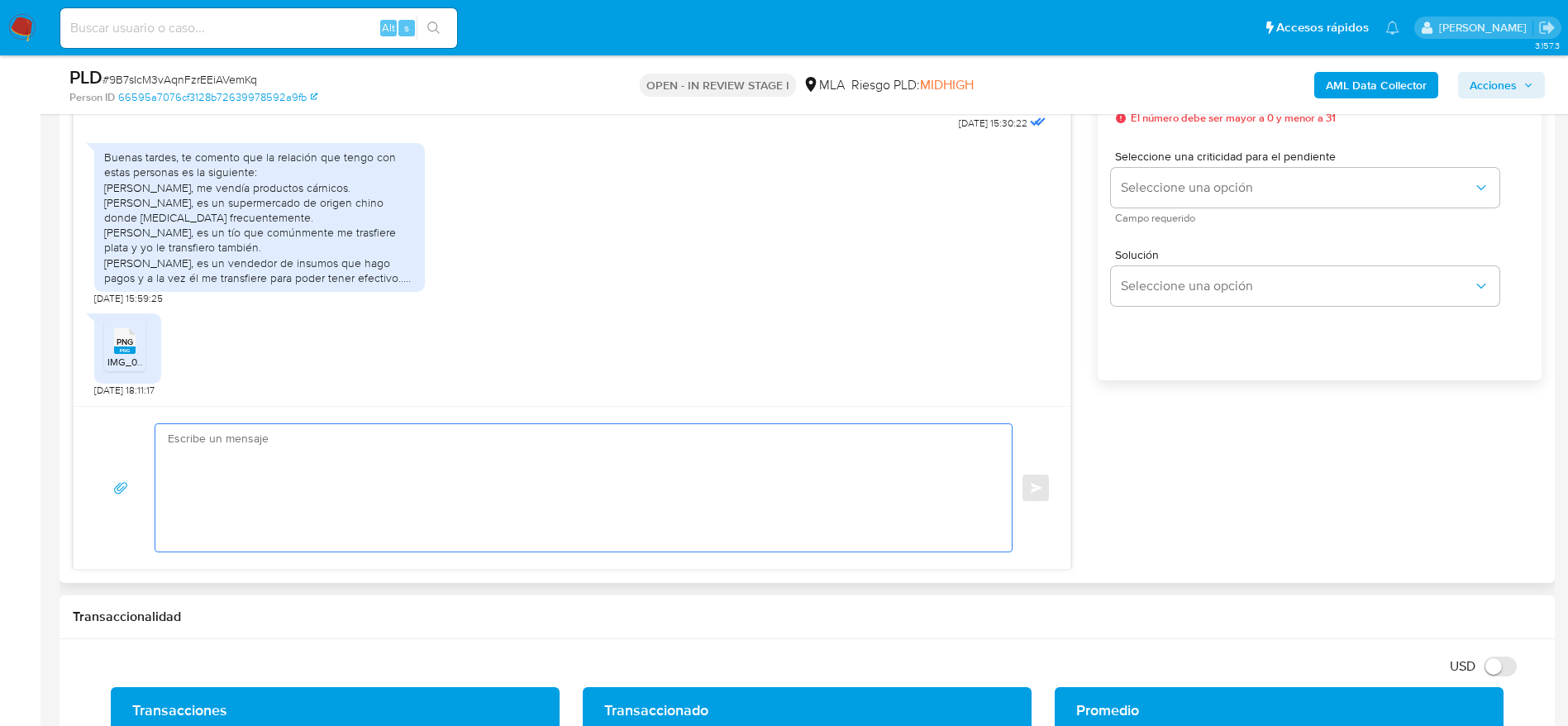
click at [389, 486] on textarea at bounding box center [579, 488] width 823 height 128
paste textarea "Lore Ipsumdo Sitamet Consec, Adipis elitsed doe te incididun. Ut laboree do mag…"
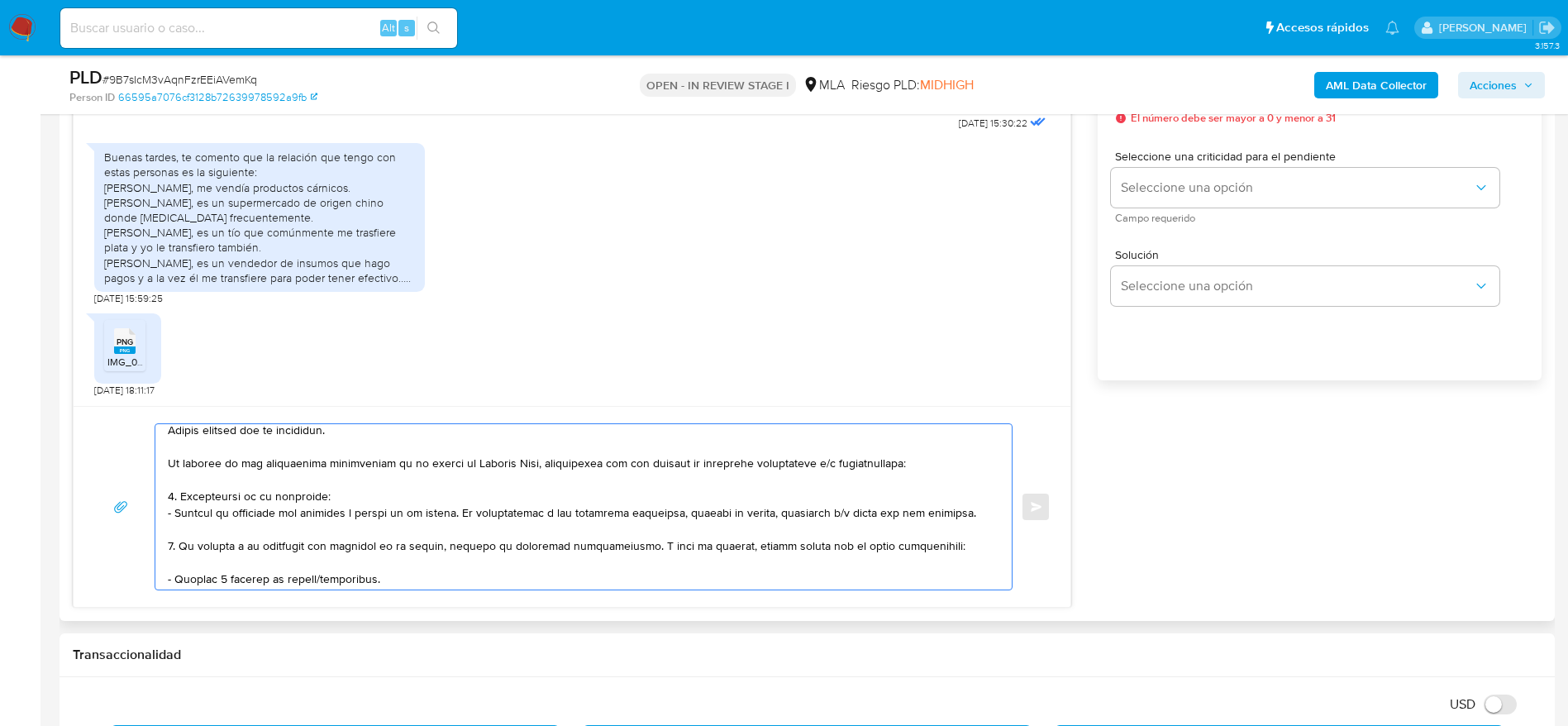
scroll to position [0, 0]
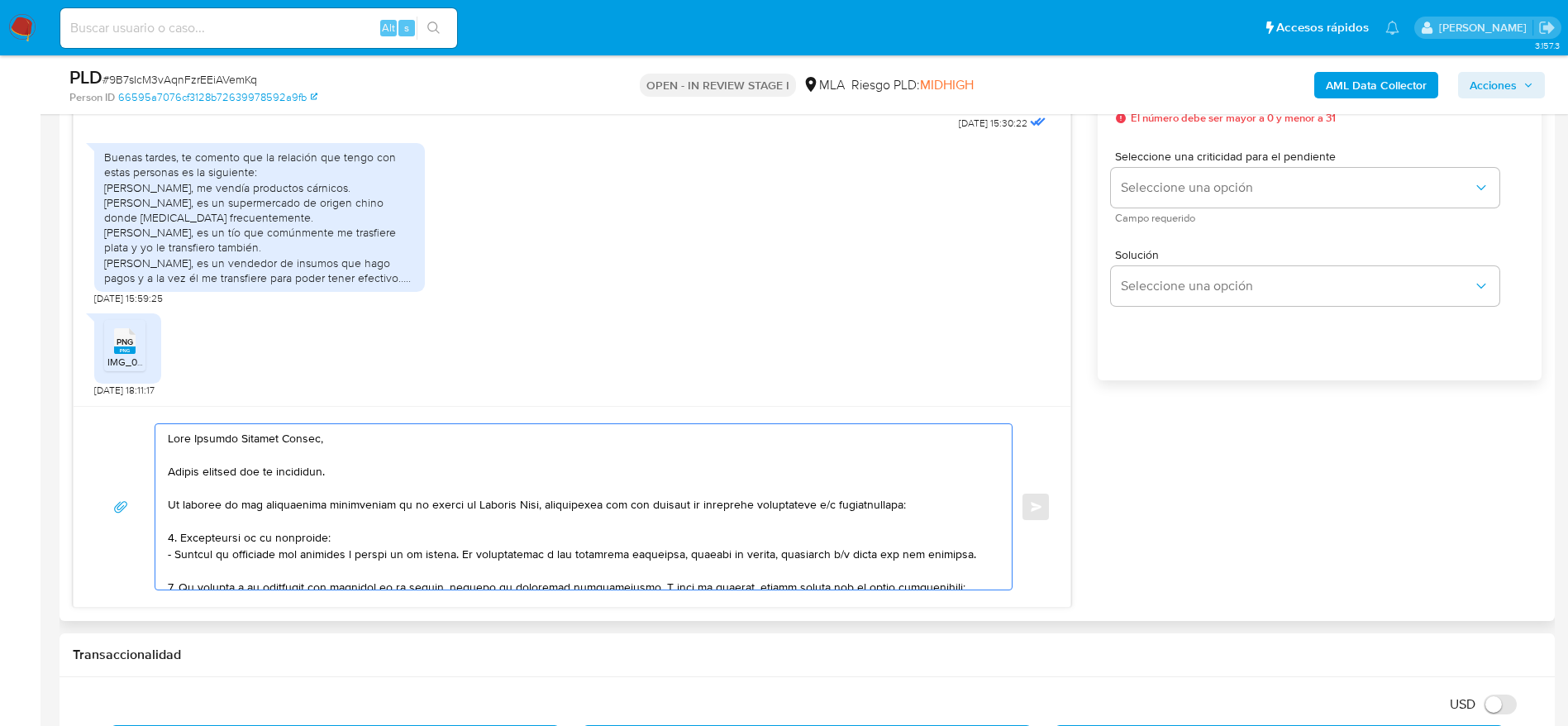
click at [385, 534] on textarea at bounding box center [579, 507] width 823 height 166
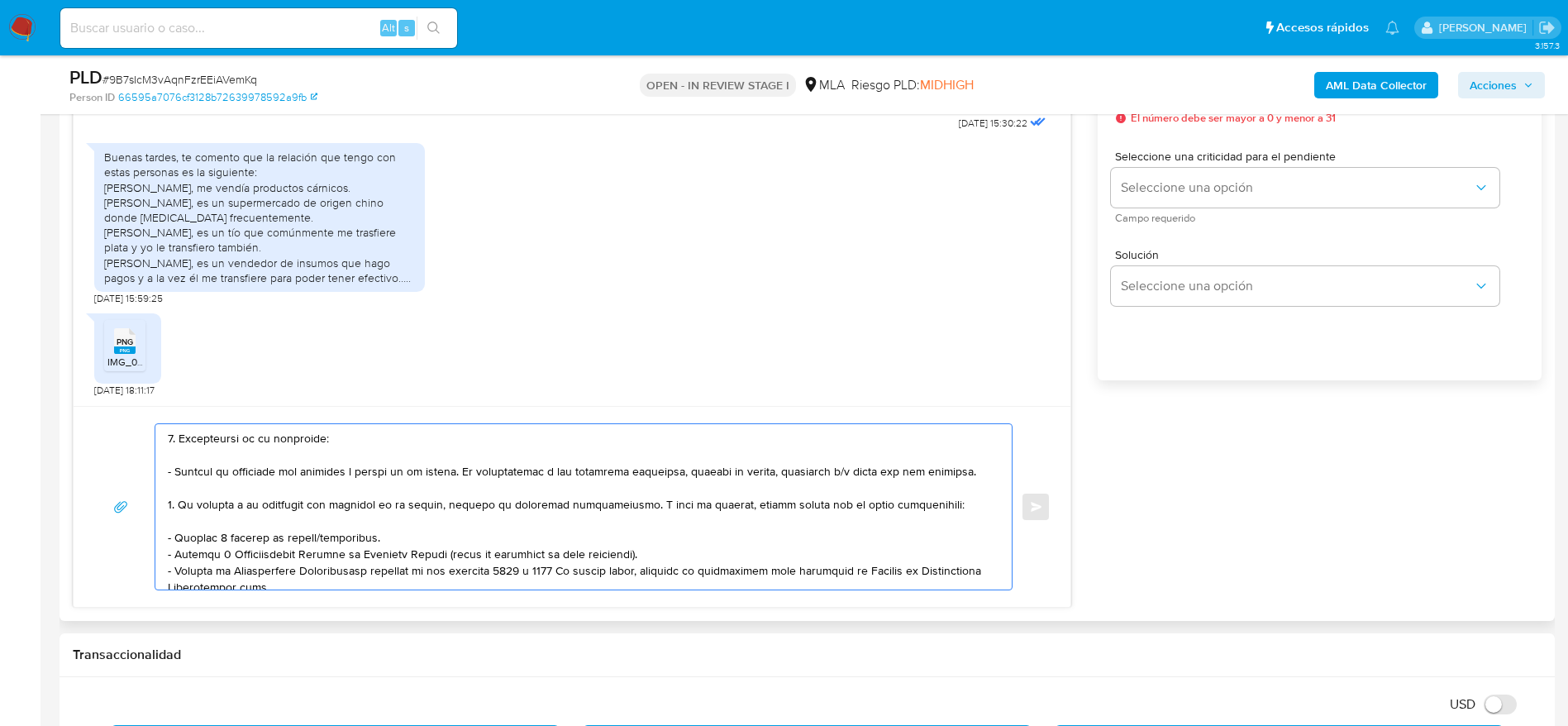
scroll to position [149, 0]
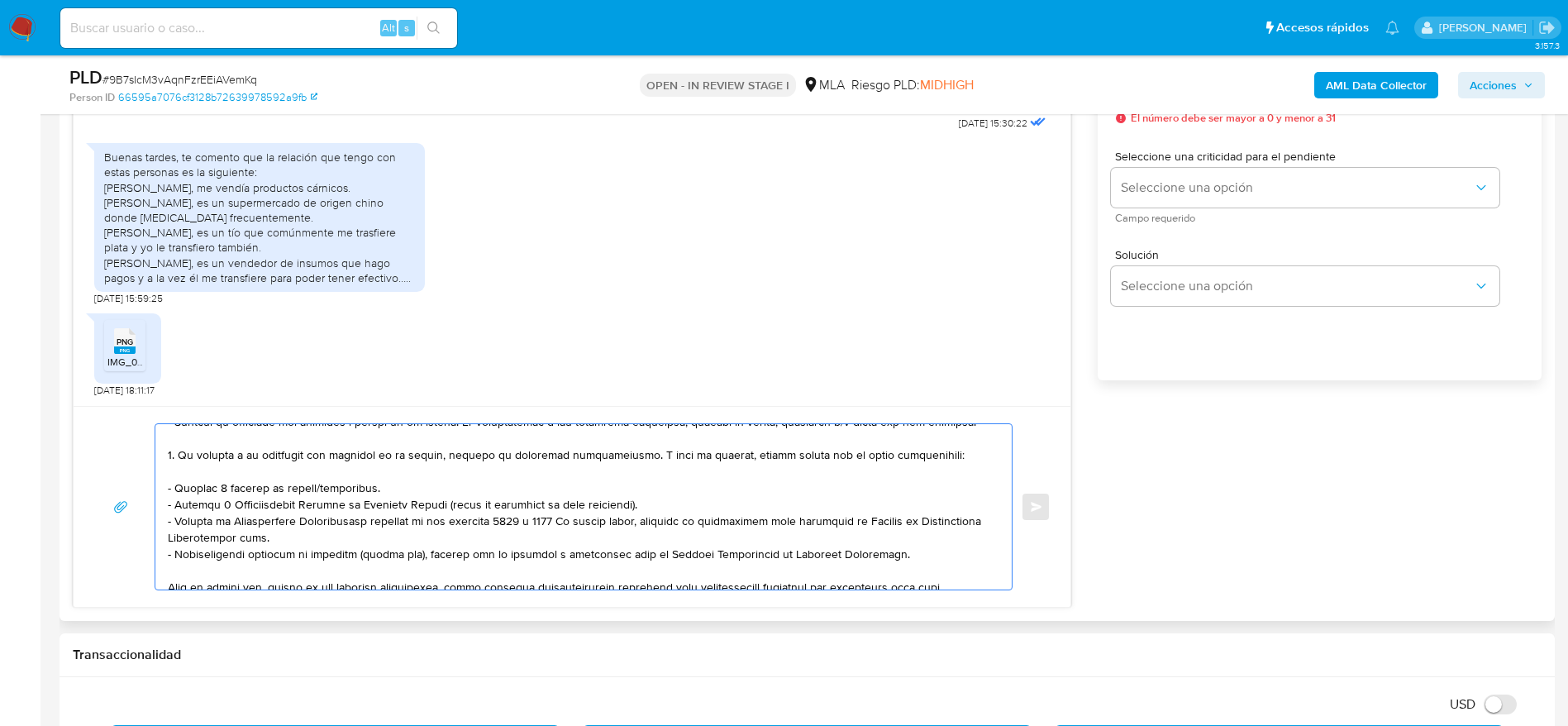
drag, startPoint x: 579, startPoint y: 518, endPoint x: 617, endPoint y: 529, distance: 39.6
click at [580, 518] on textarea at bounding box center [579, 507] width 823 height 166
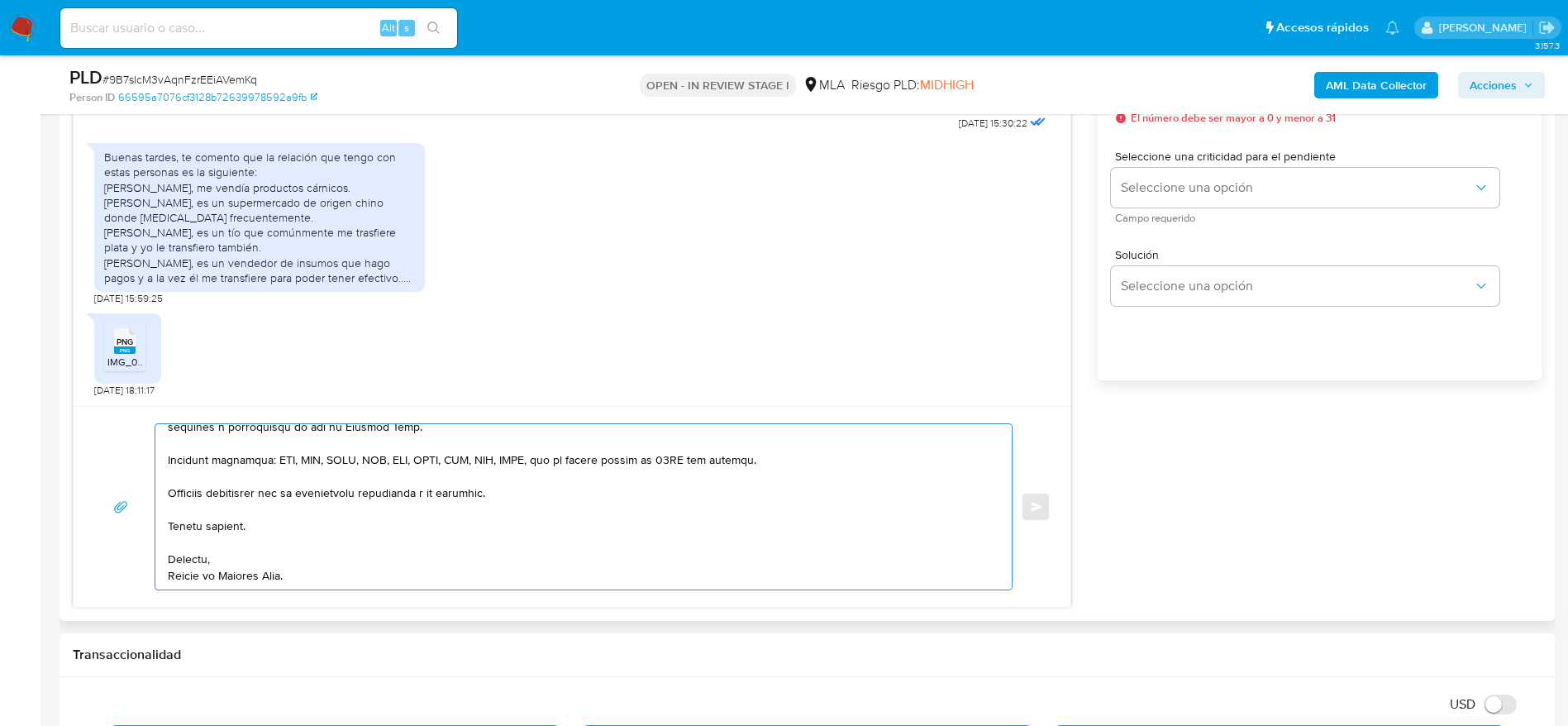
scroll to position [868, 0]
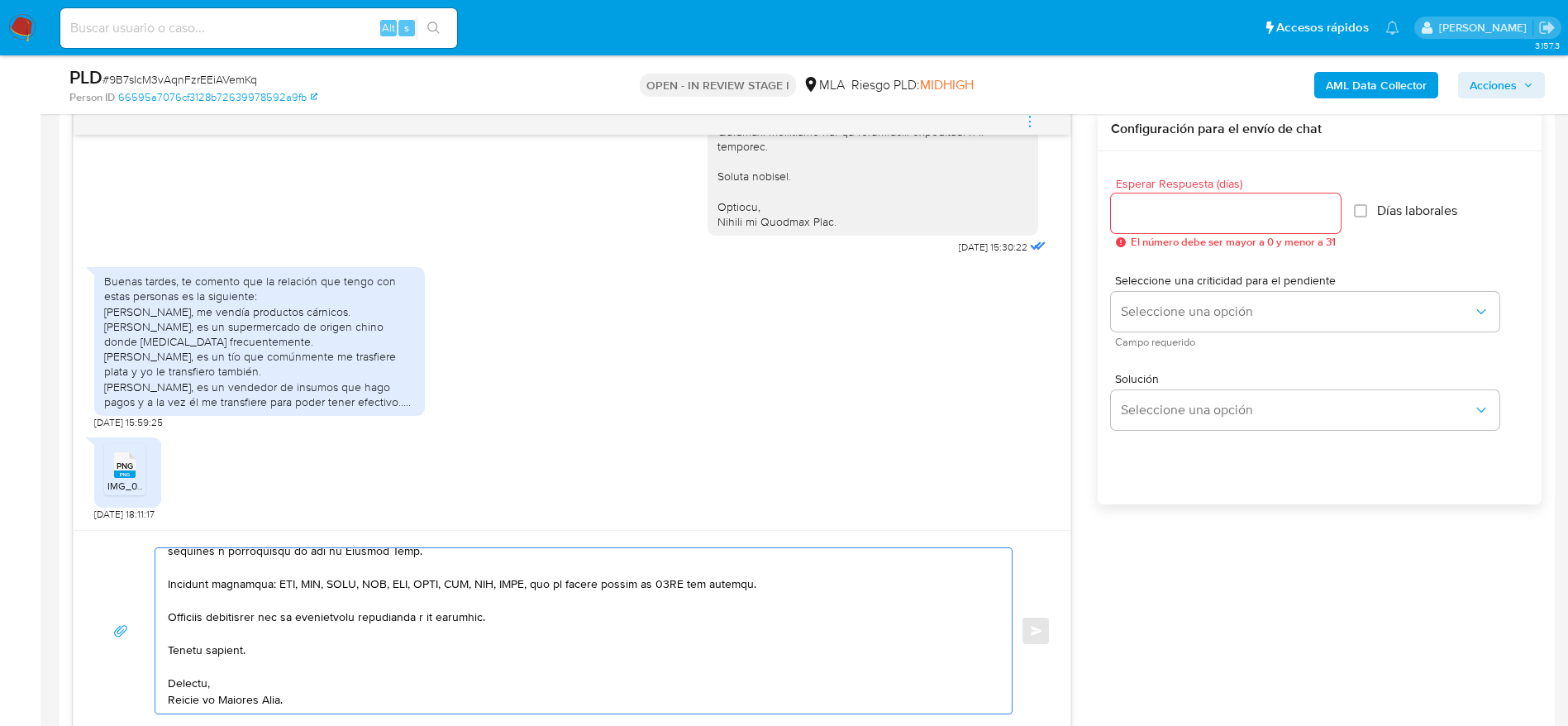
type textarea "Lore Ipsumdo Sitamet Consec, Adipis elitsed doe te incididun. Ut laboree do mag…"
click at [1150, 224] on div at bounding box center [1225, 213] width 230 height 39
type input "1"
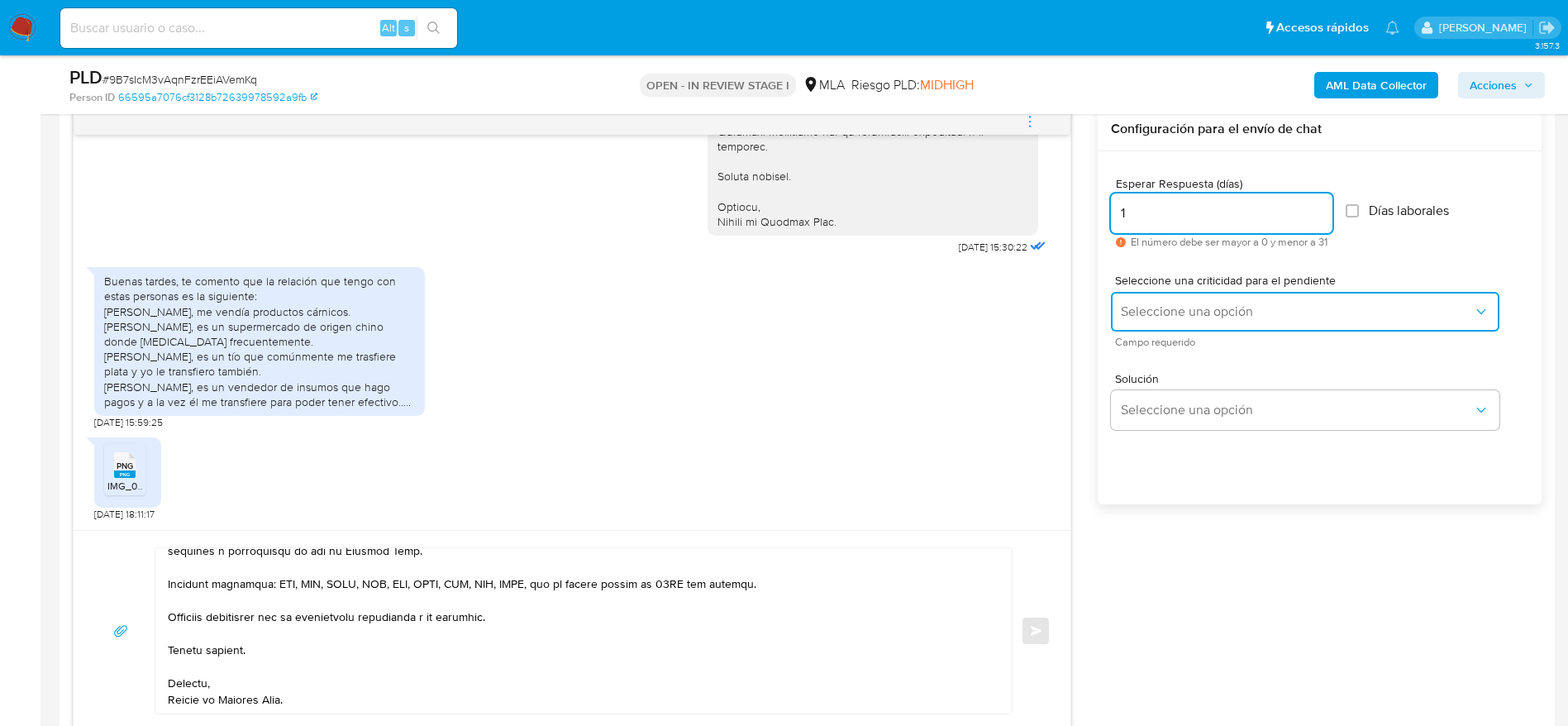
click at [1166, 306] on span "Seleccione una opción" at bounding box center [1296, 312] width 352 height 17
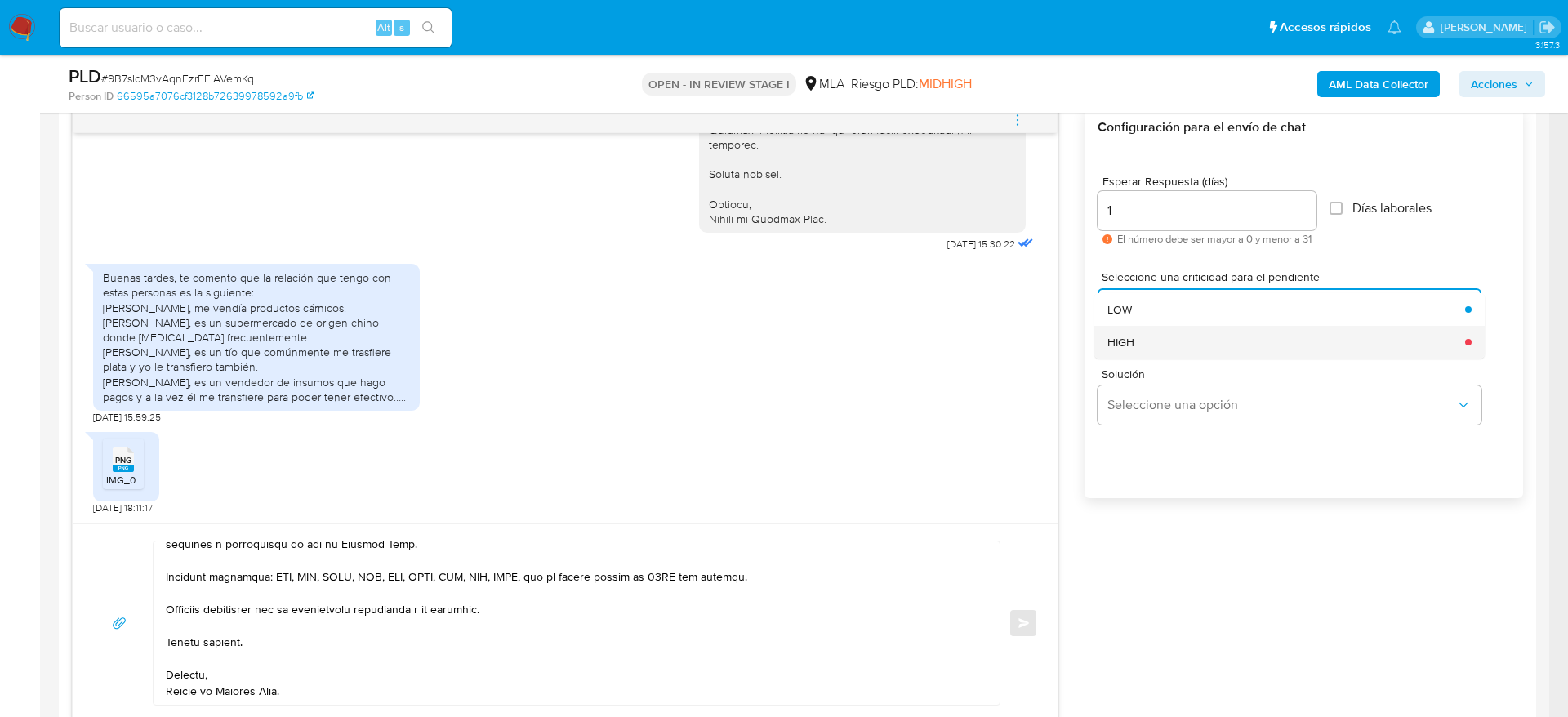
click at [1141, 343] on div "HIGH" at bounding box center [1281, 342] width 348 height 32
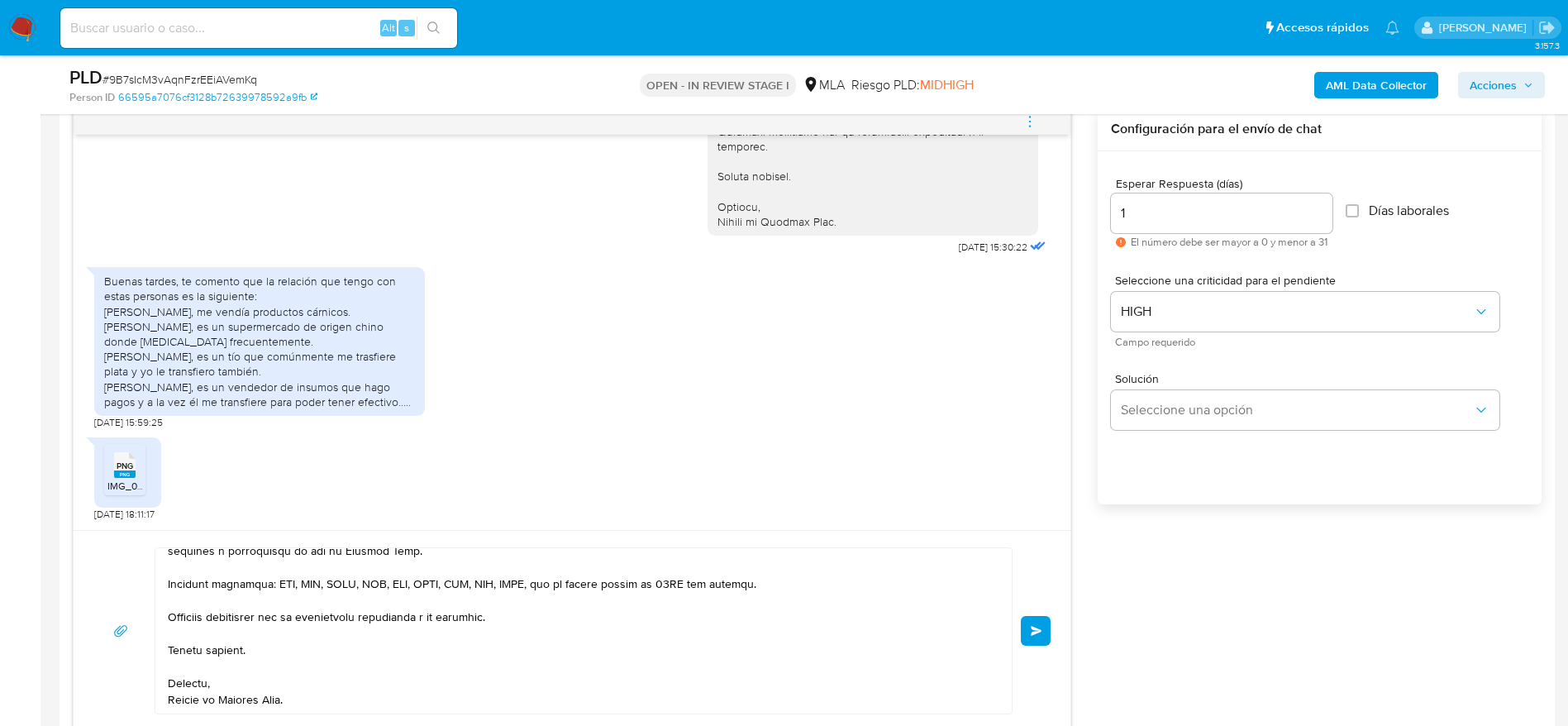
click at [1039, 639] on button "Enviar" at bounding box center [1035, 630] width 29 height 29
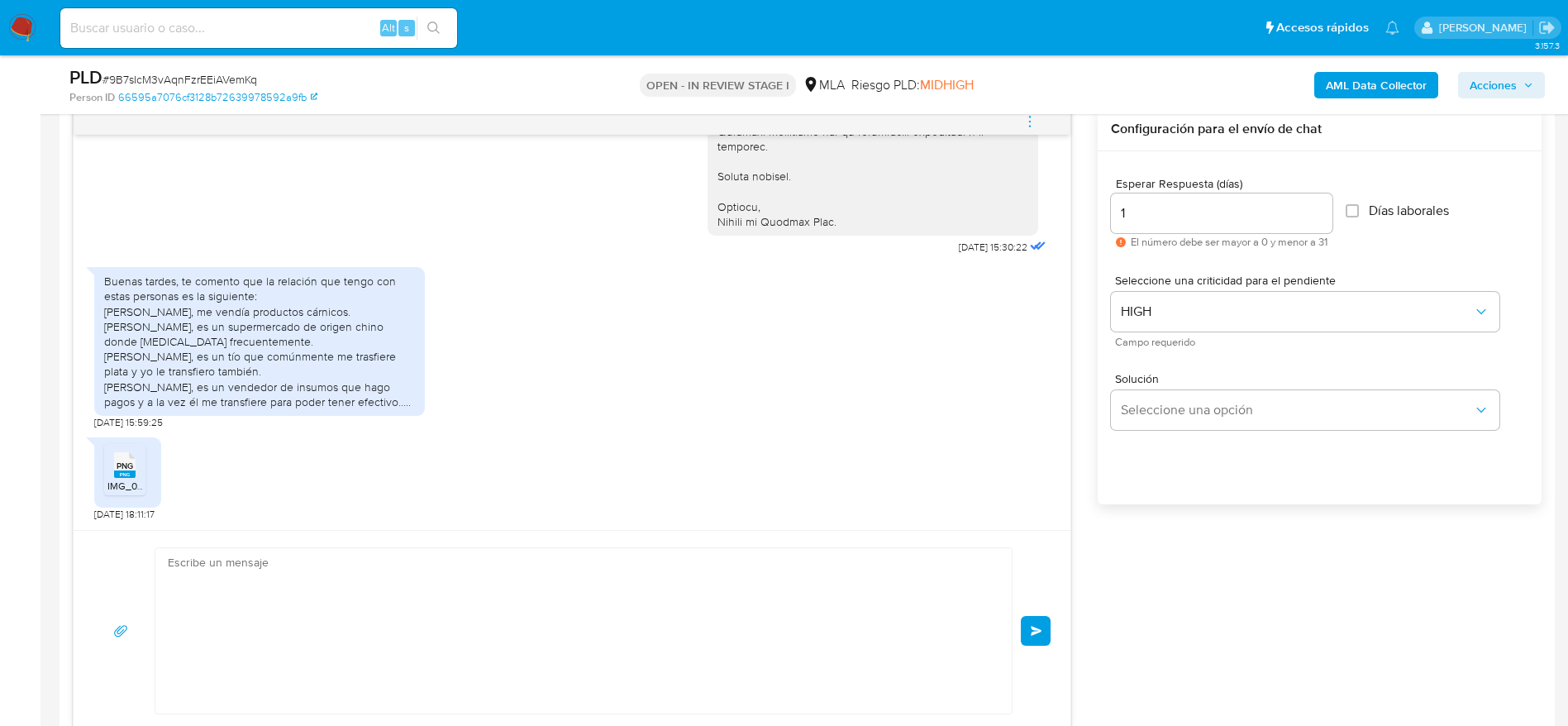
scroll to position [1559, 0]
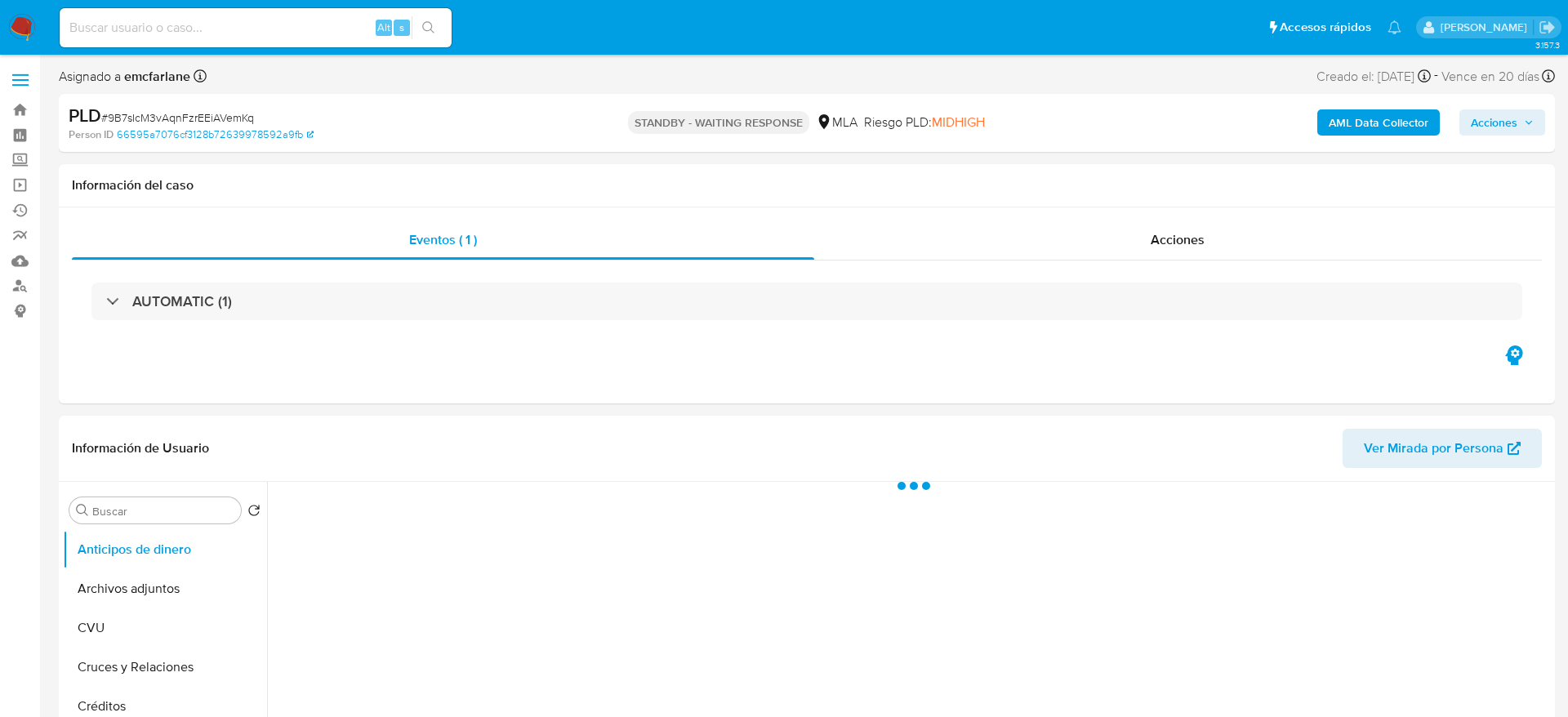
select select "10"
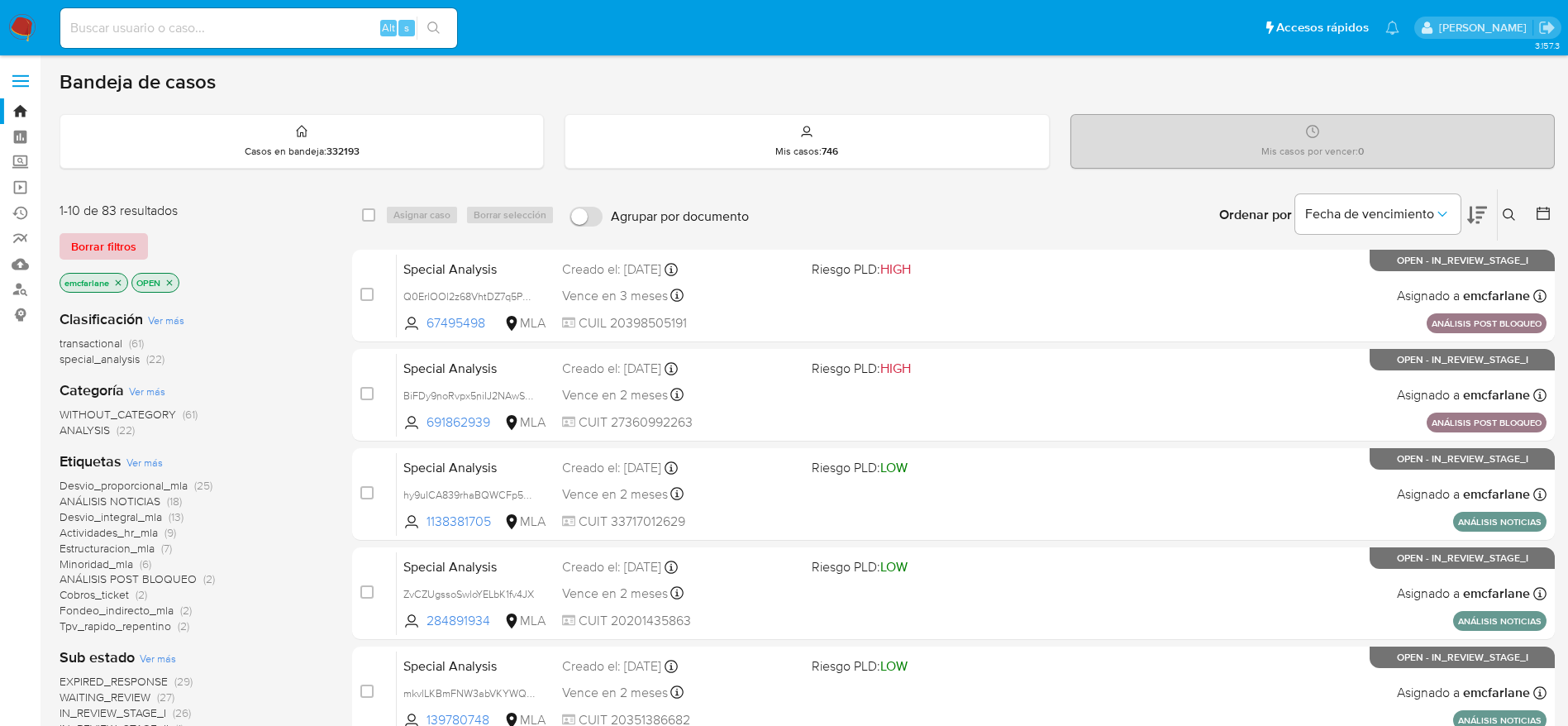
click at [136, 239] on button "Borrar filtros" at bounding box center [103, 245] width 88 height 26
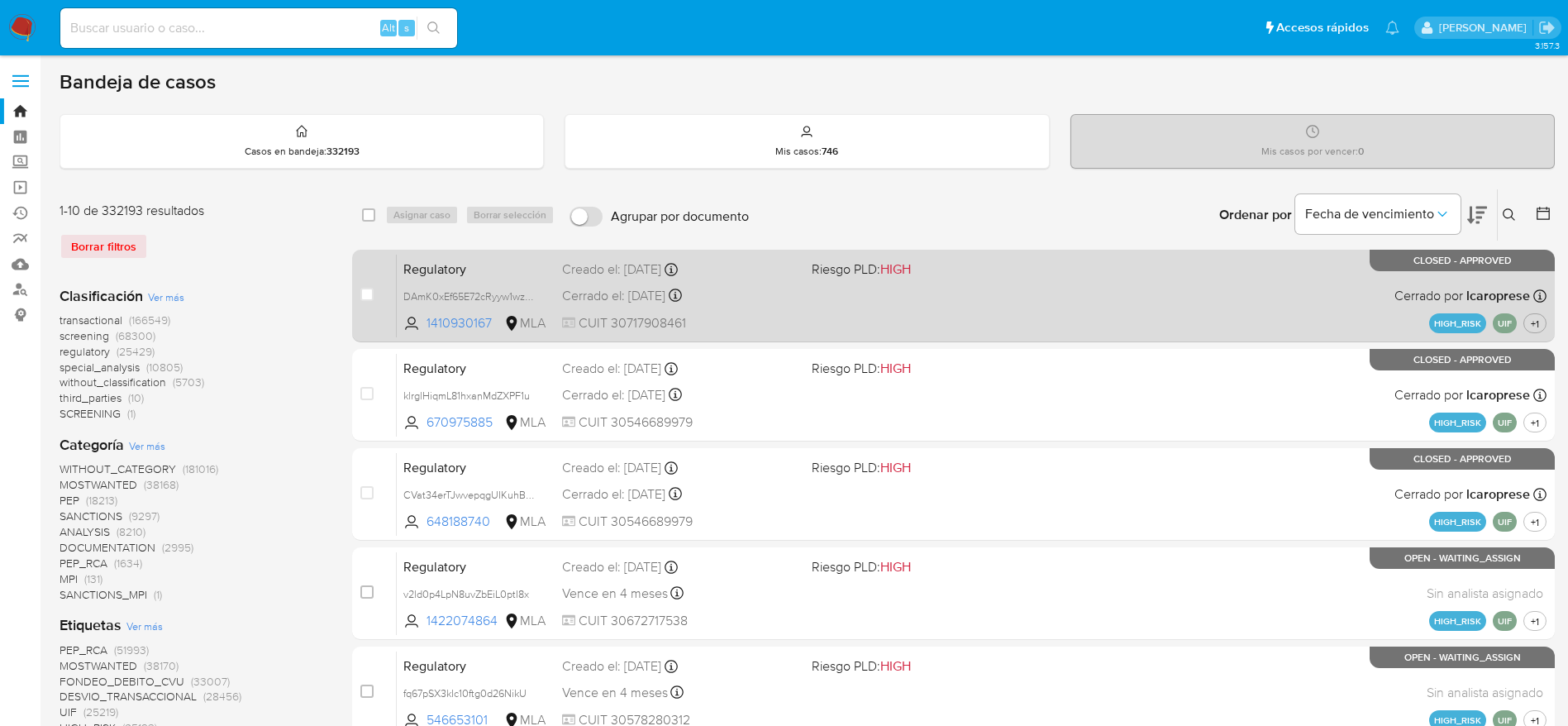
drag, startPoint x: 1512, startPoint y: 203, endPoint x: 1437, endPoint y: 267, distance: 98.6
click at [1510, 205] on div "Ingrese ID de usuario o caso Buscar Borrar filtros" at bounding box center [1510, 214] width 28 height 51
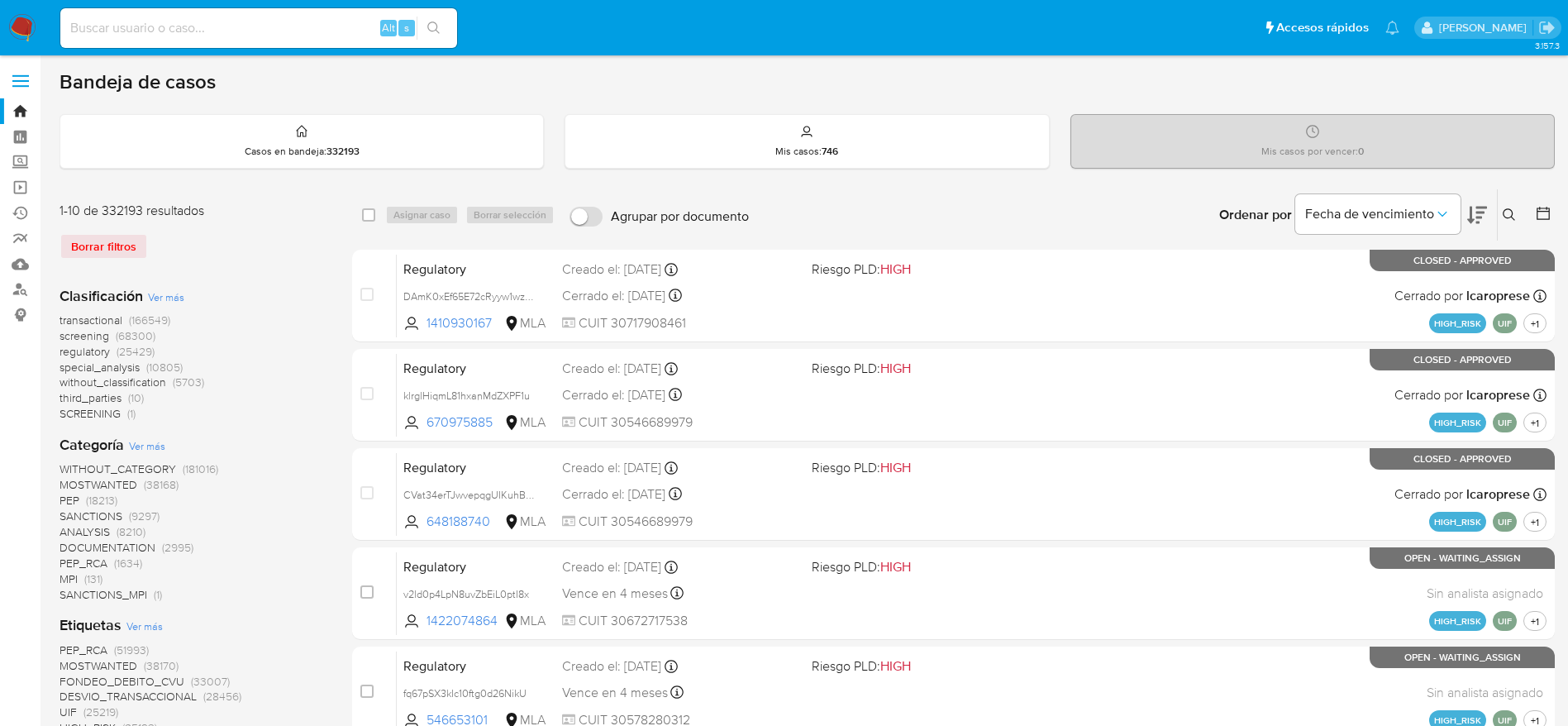
click at [1518, 207] on button at bounding box center [1511, 215] width 27 height 20
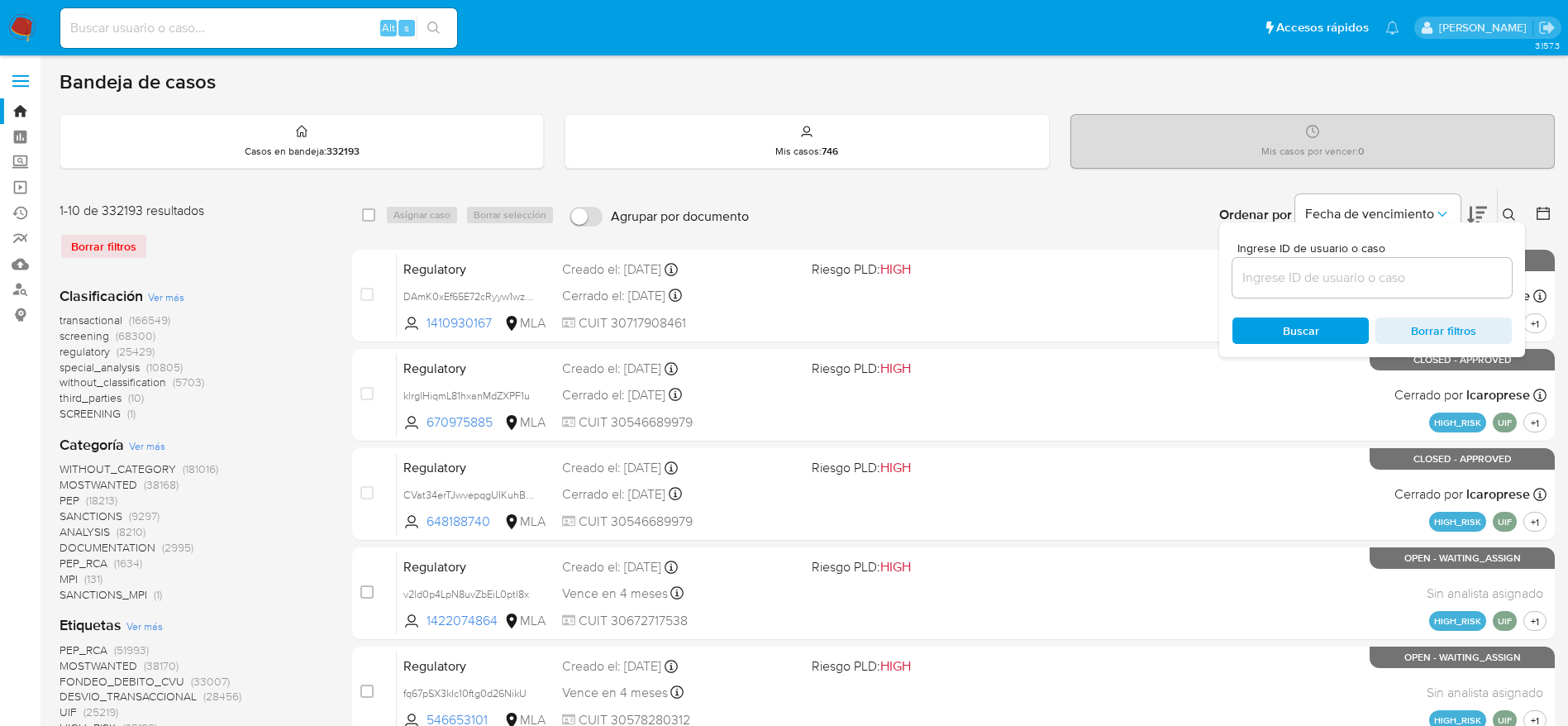
click at [1369, 282] on input at bounding box center [1371, 278] width 280 height 22
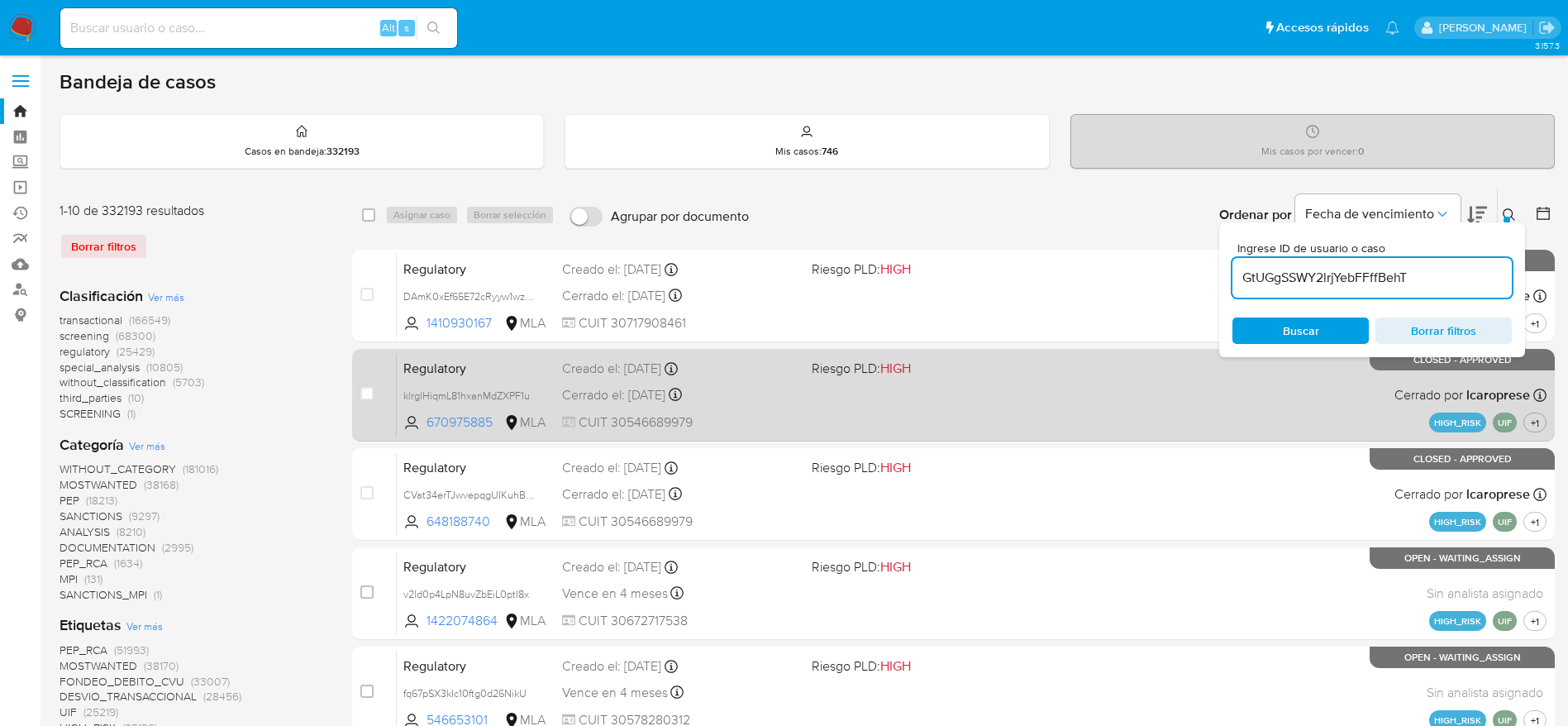
type input "GtUGgSSWY2lrjYebFFffBehT"
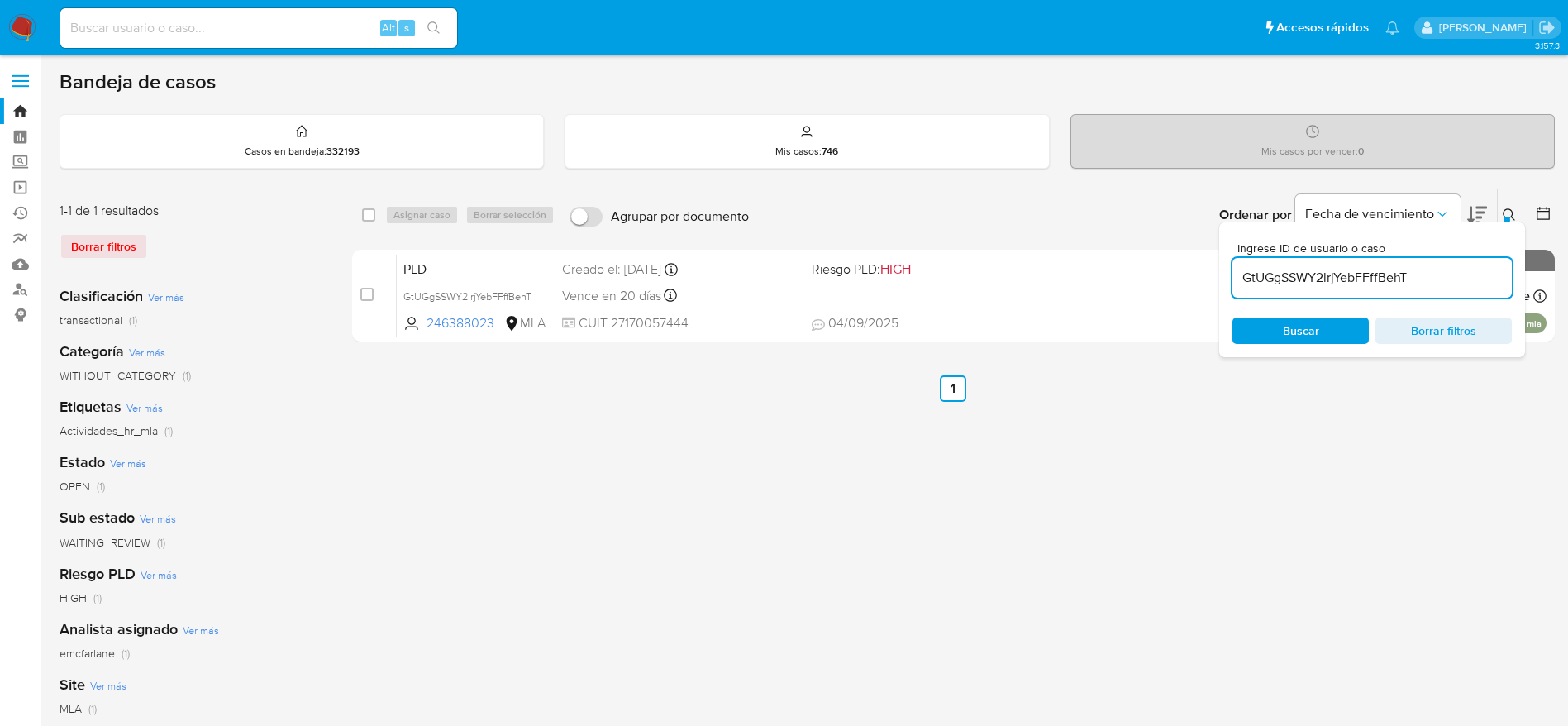
drag, startPoint x: 362, startPoint y: 215, endPoint x: 399, endPoint y: 214, distance: 37.0
click at [363, 215] on input "checkbox" at bounding box center [369, 215] width 13 height 13
checkbox input "true"
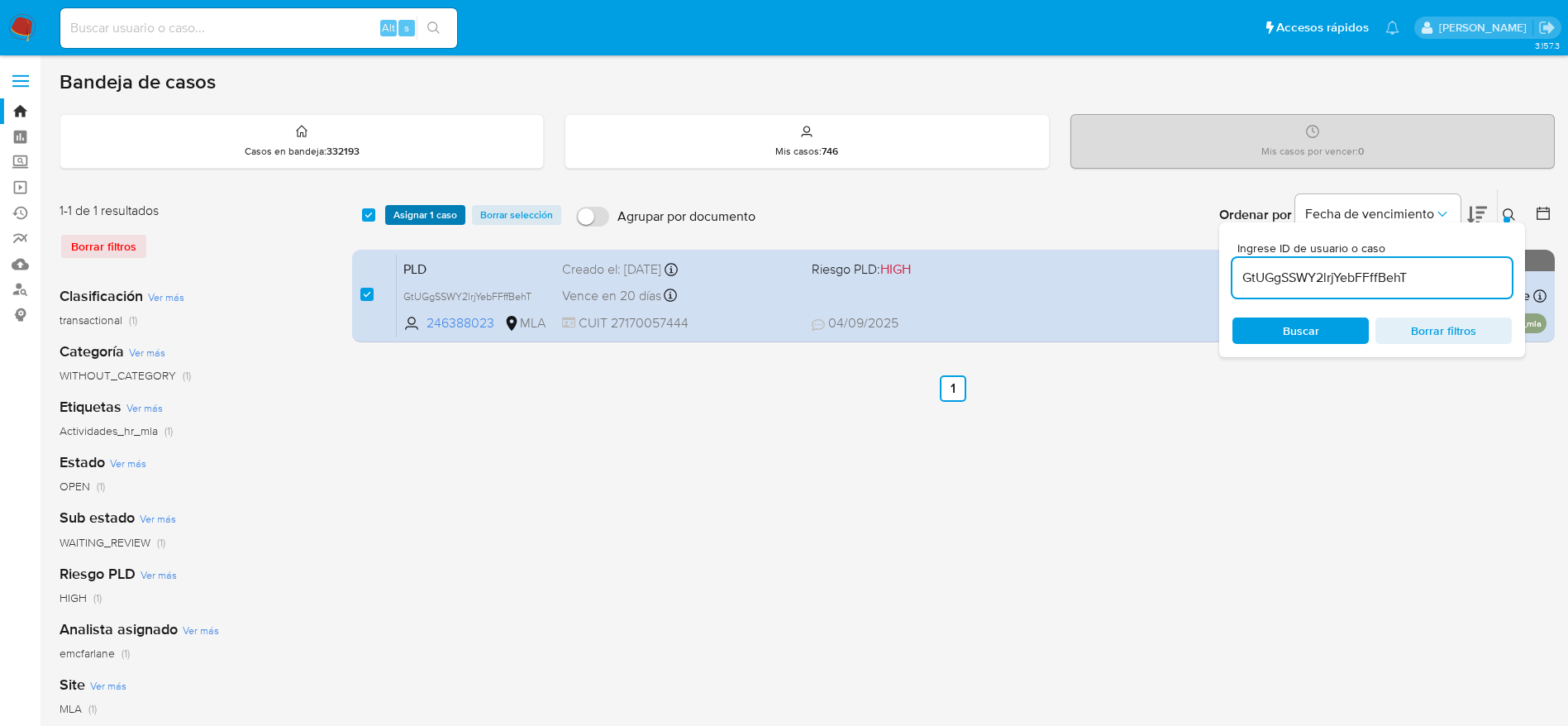
click at [399, 213] on span "Asignar 1 caso" at bounding box center [425, 215] width 64 height 17
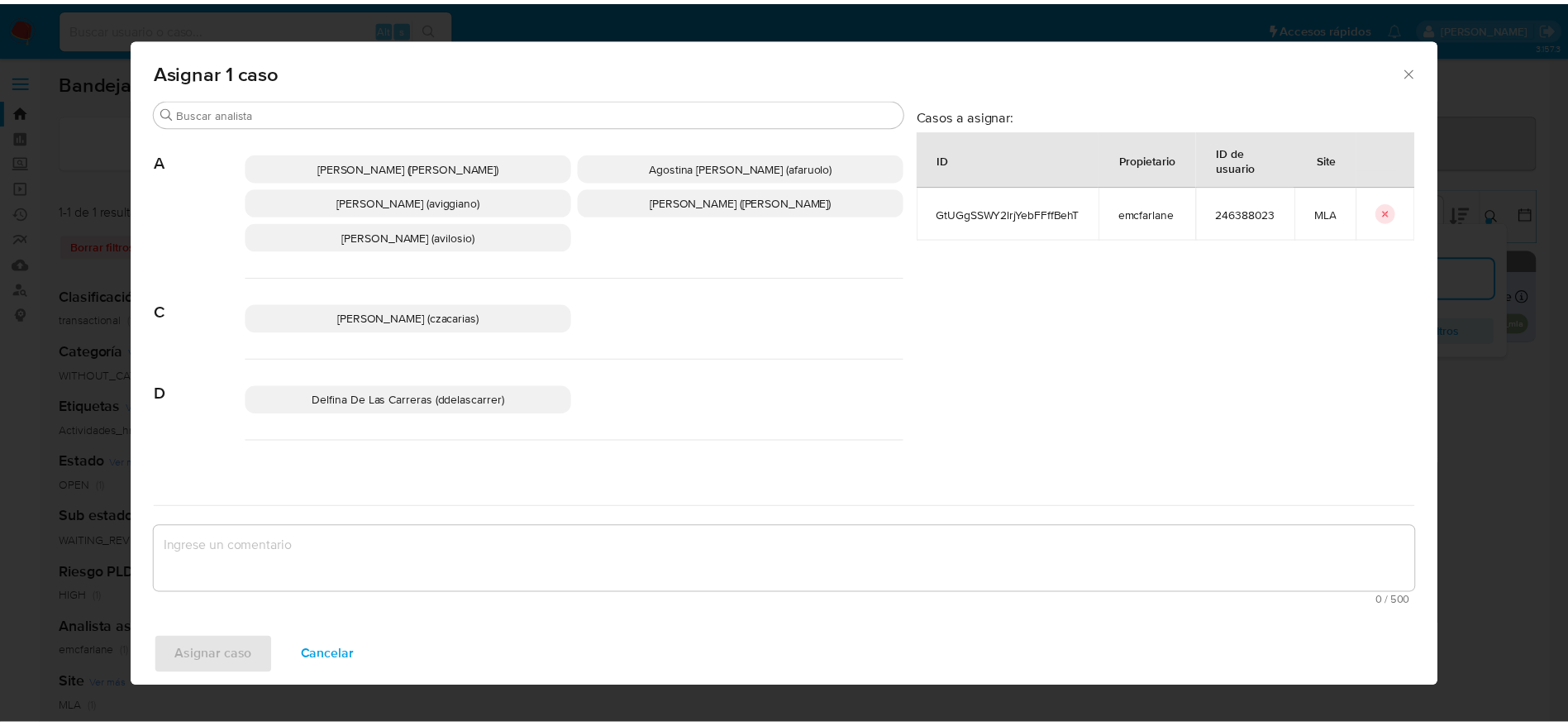
scroll to position [124, 0]
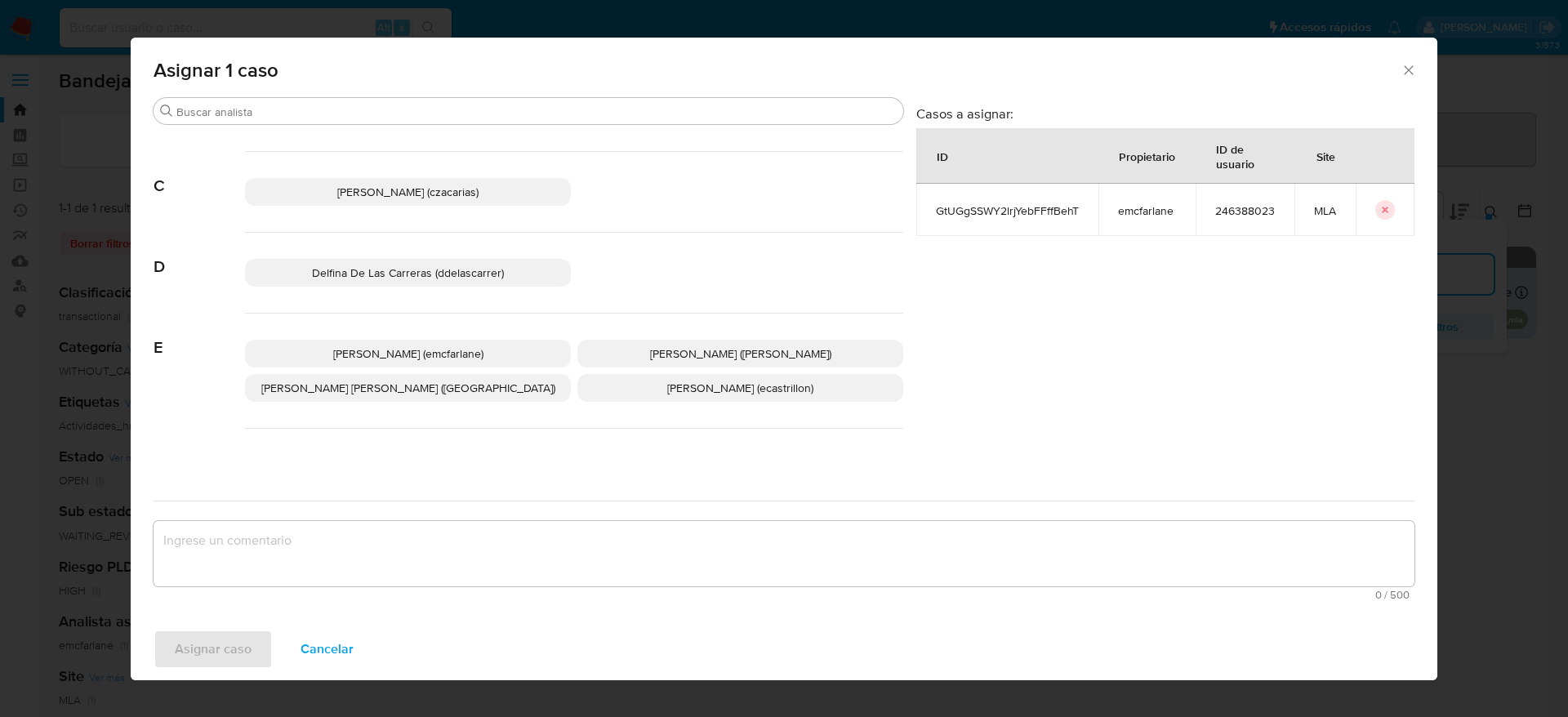
click at [467, 343] on p "Elaine Mc Farlane (emcfarlane)" at bounding box center [408, 353] width 326 height 27
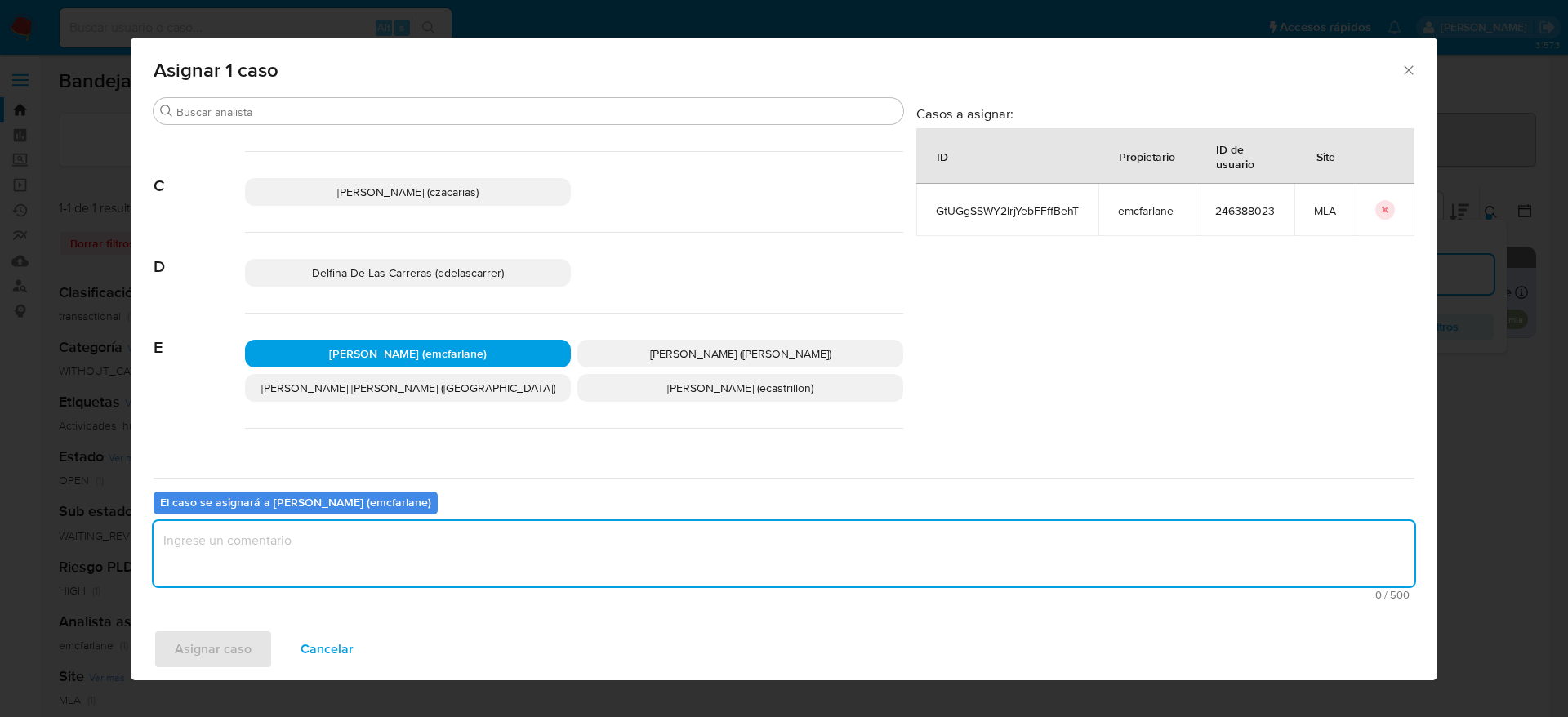
click at [398, 557] on textarea "assign-modal" at bounding box center [784, 554] width 1261 height 66
click at [233, 660] on span "Asignar caso" at bounding box center [213, 649] width 76 height 36
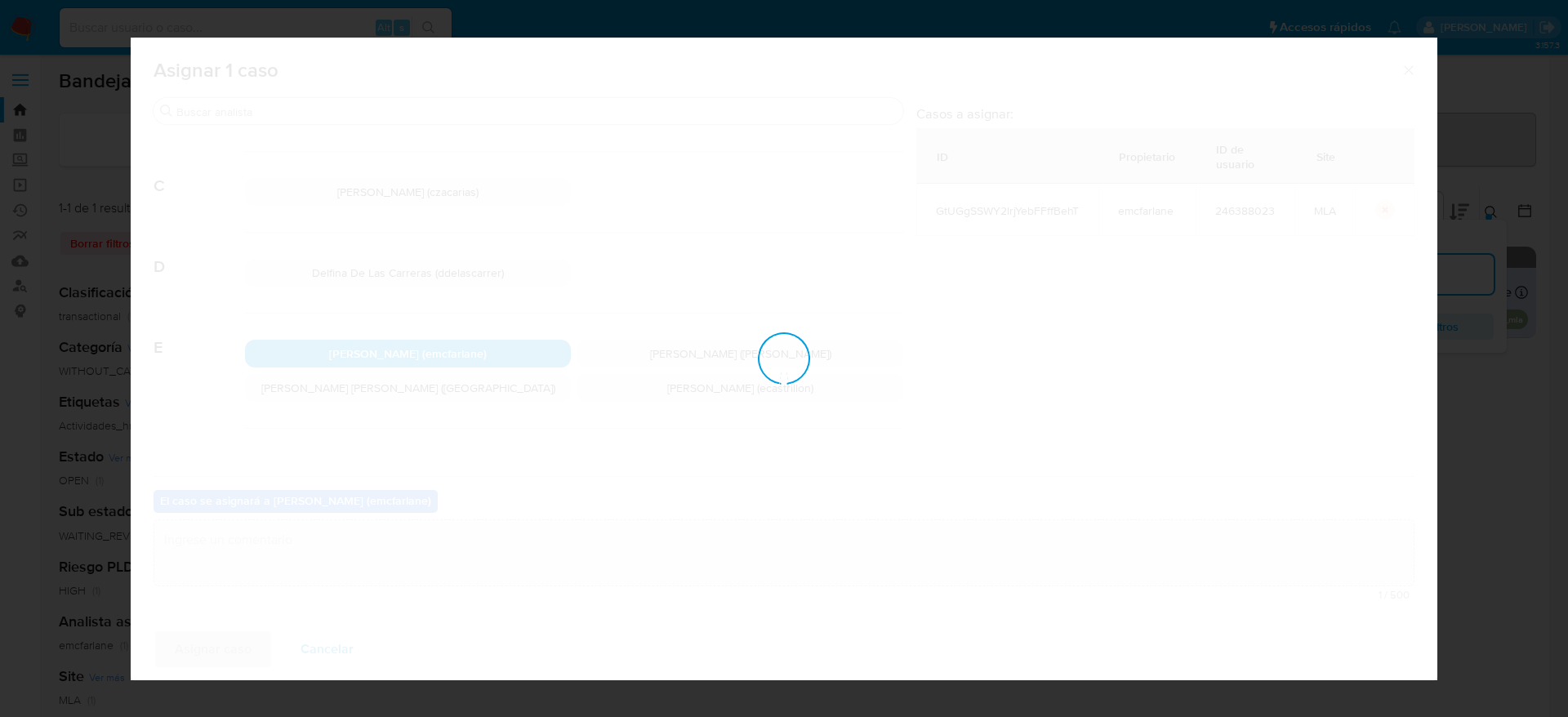
checkbox input "false"
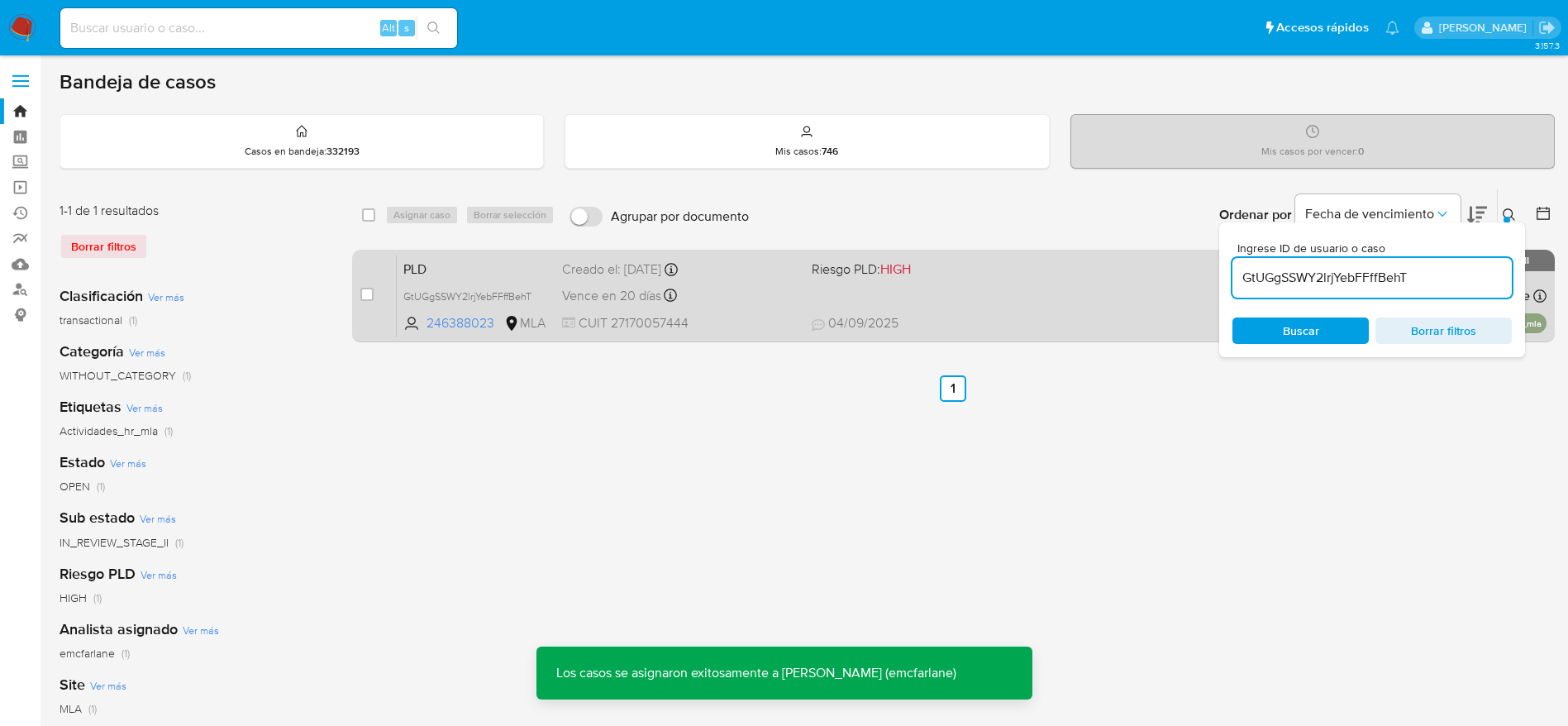
click at [749, 319] on span "CUIT 27170057444" at bounding box center [679, 324] width 236 height 18
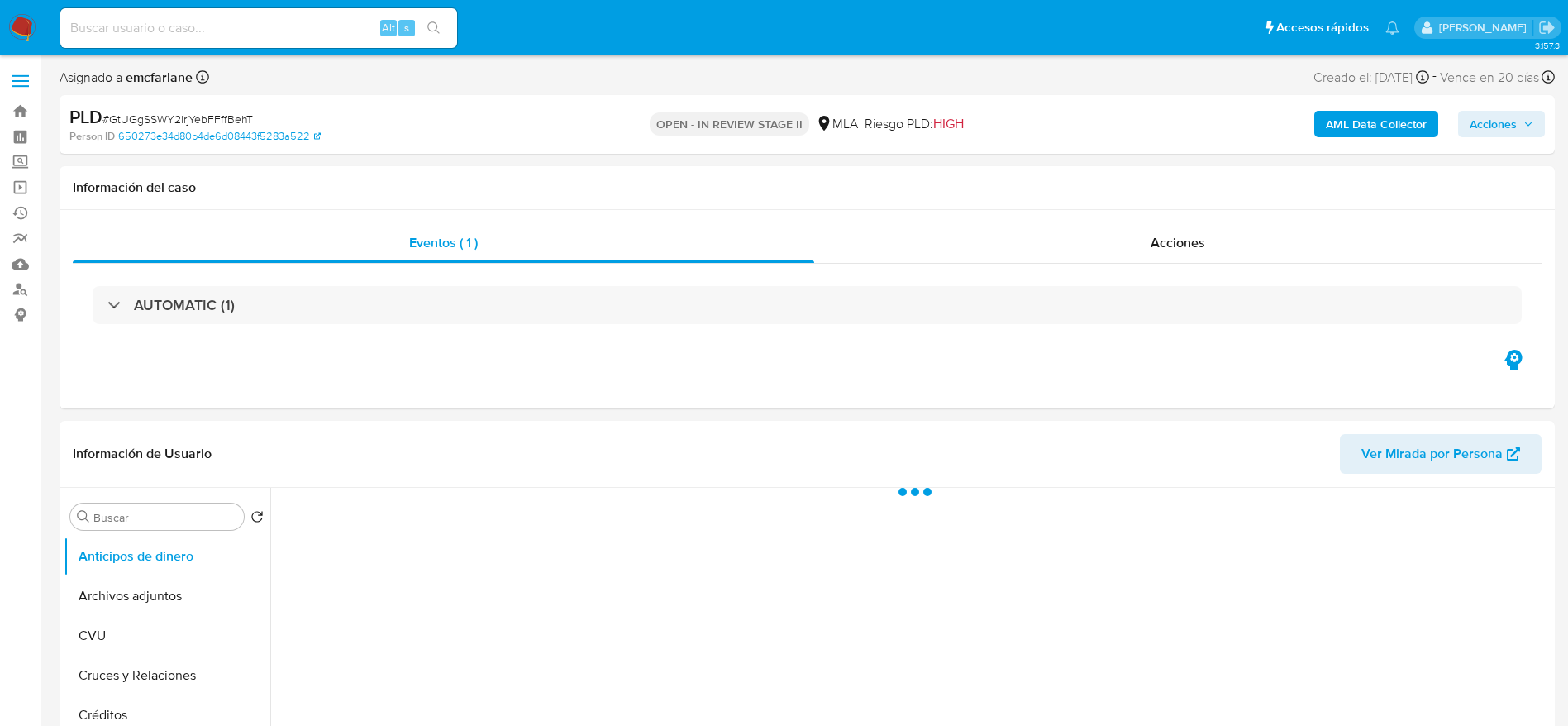
click at [1507, 128] on span "Acciones" at bounding box center [1493, 124] width 47 height 26
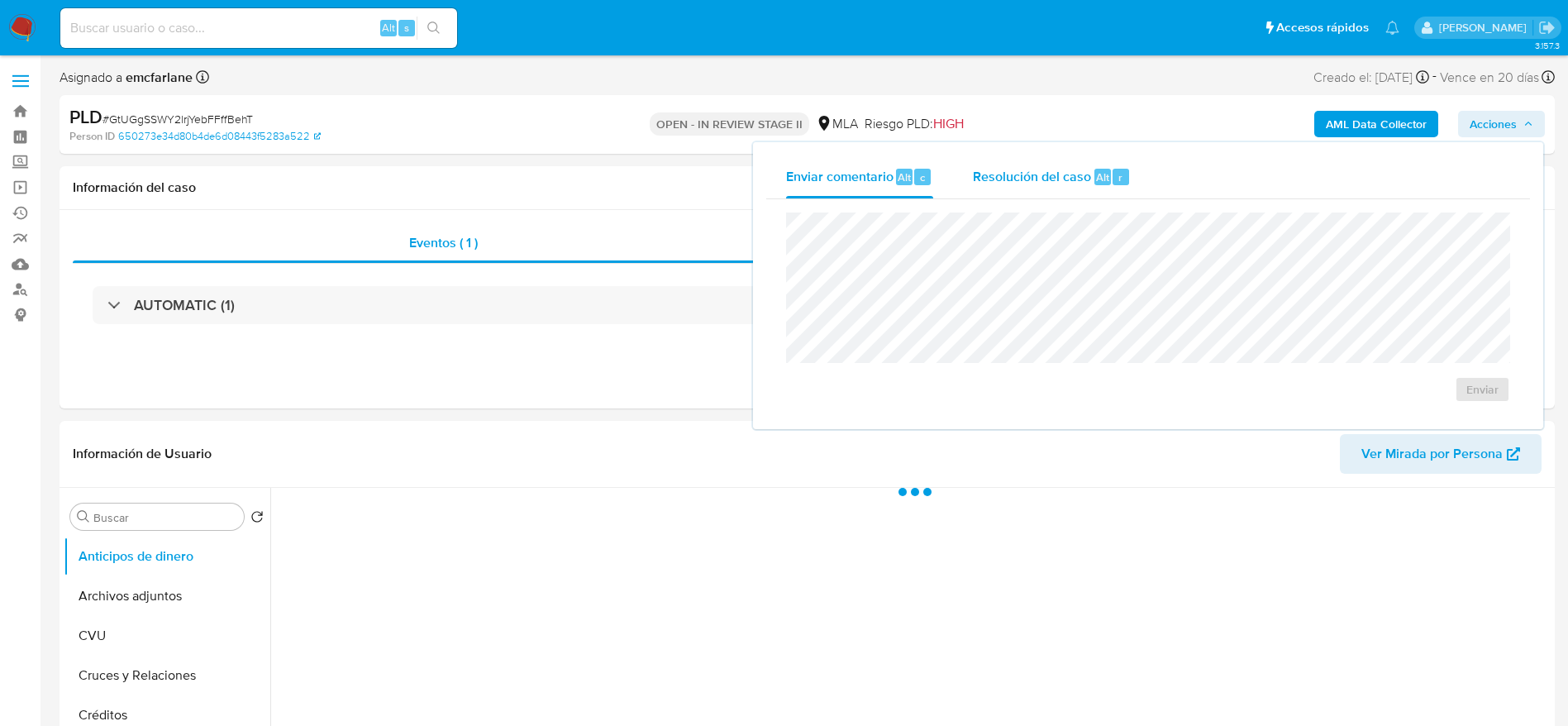
click at [1071, 187] on div "Resolución del caso Alt r" at bounding box center [1051, 176] width 158 height 43
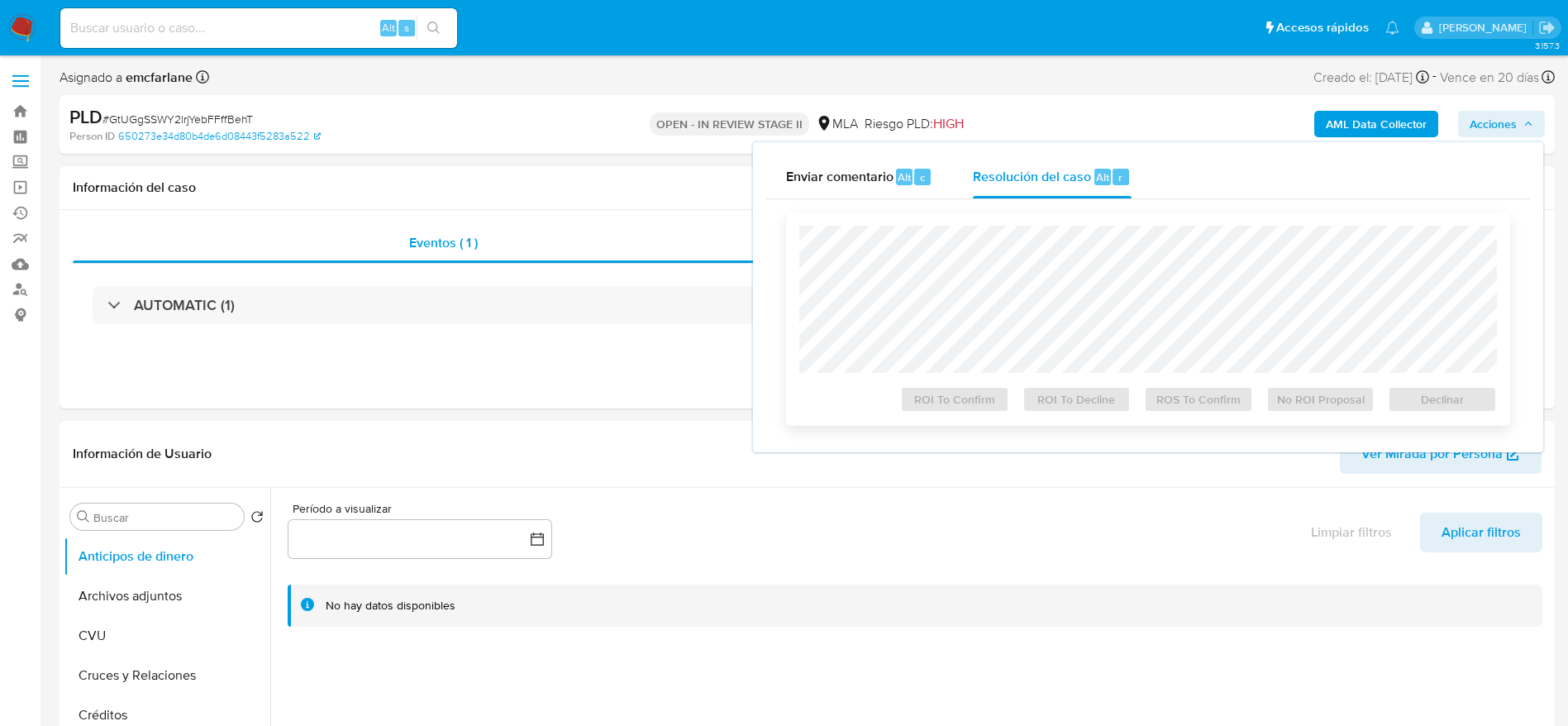
select select "10"
click at [1467, 397] on span "Declinar" at bounding box center [1442, 399] width 86 height 24
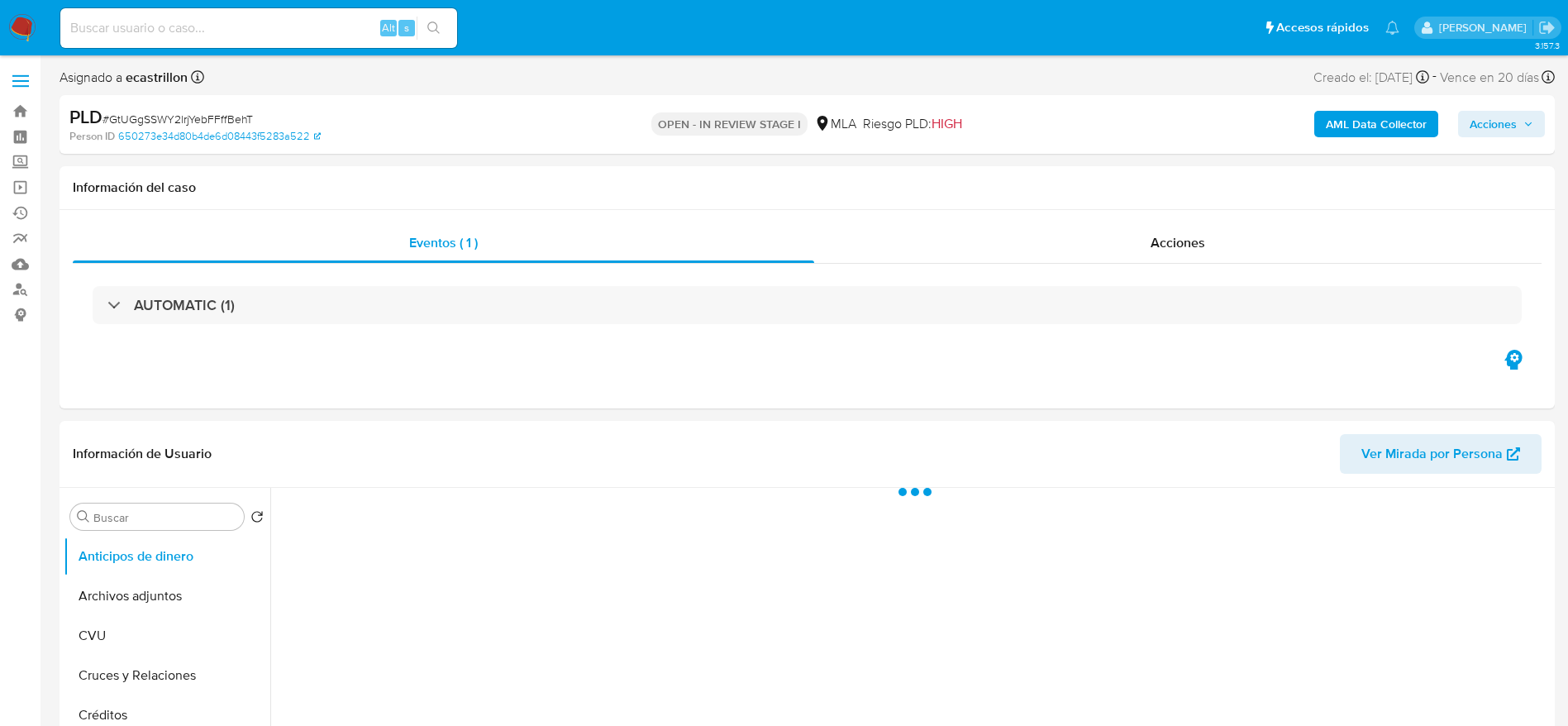
click at [154, 112] on span "# GtUGgSSWY2lrjYebFFffBehT" at bounding box center [177, 119] width 150 height 17
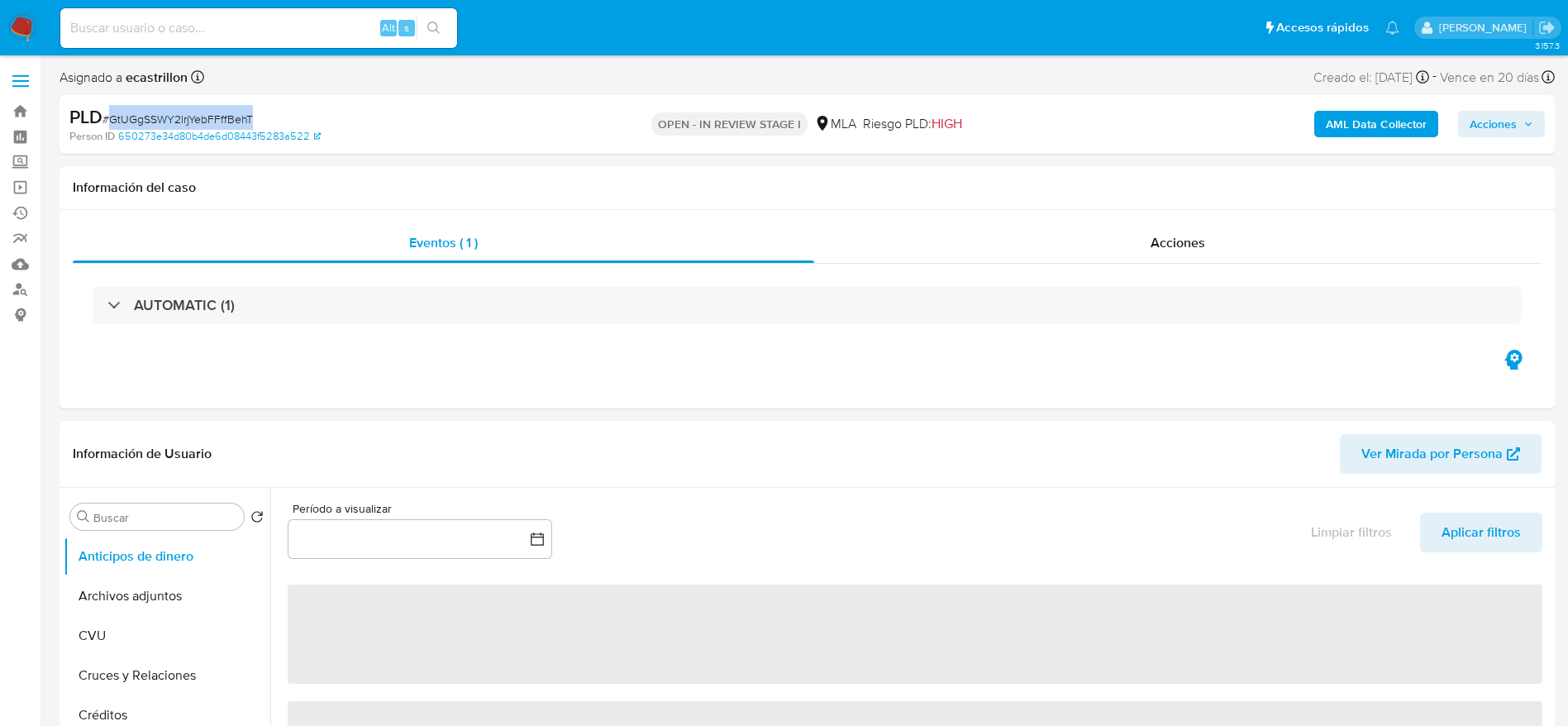
click at [154, 112] on span "# GtUGgSSWY2lrjYebFFffBehT" at bounding box center [177, 119] width 150 height 17
copy span "GtUGgSSWY2lrjYebFFffBehT"
select select "10"
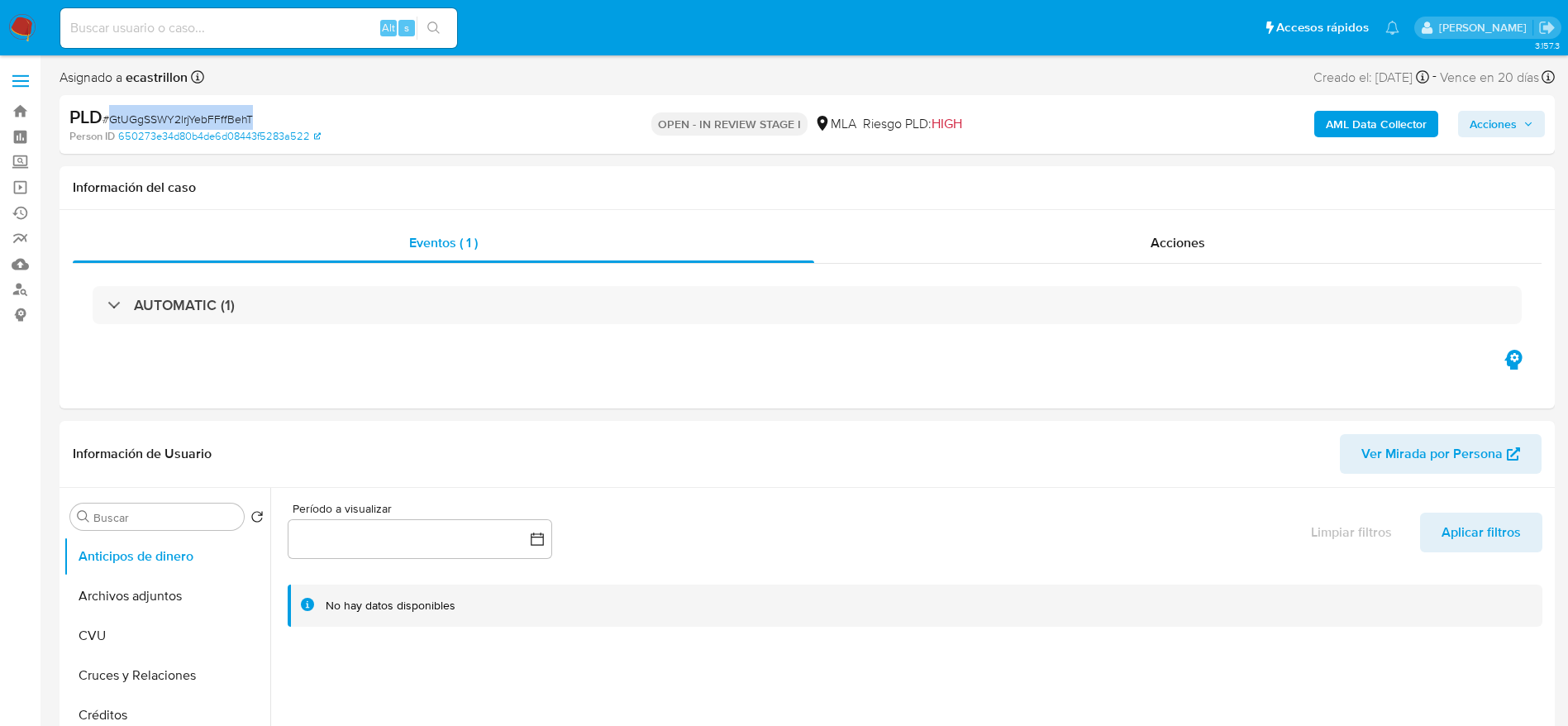
drag, startPoint x: 17, startPoint y: 23, endPoint x: 29, endPoint y: 28, distance: 13.0
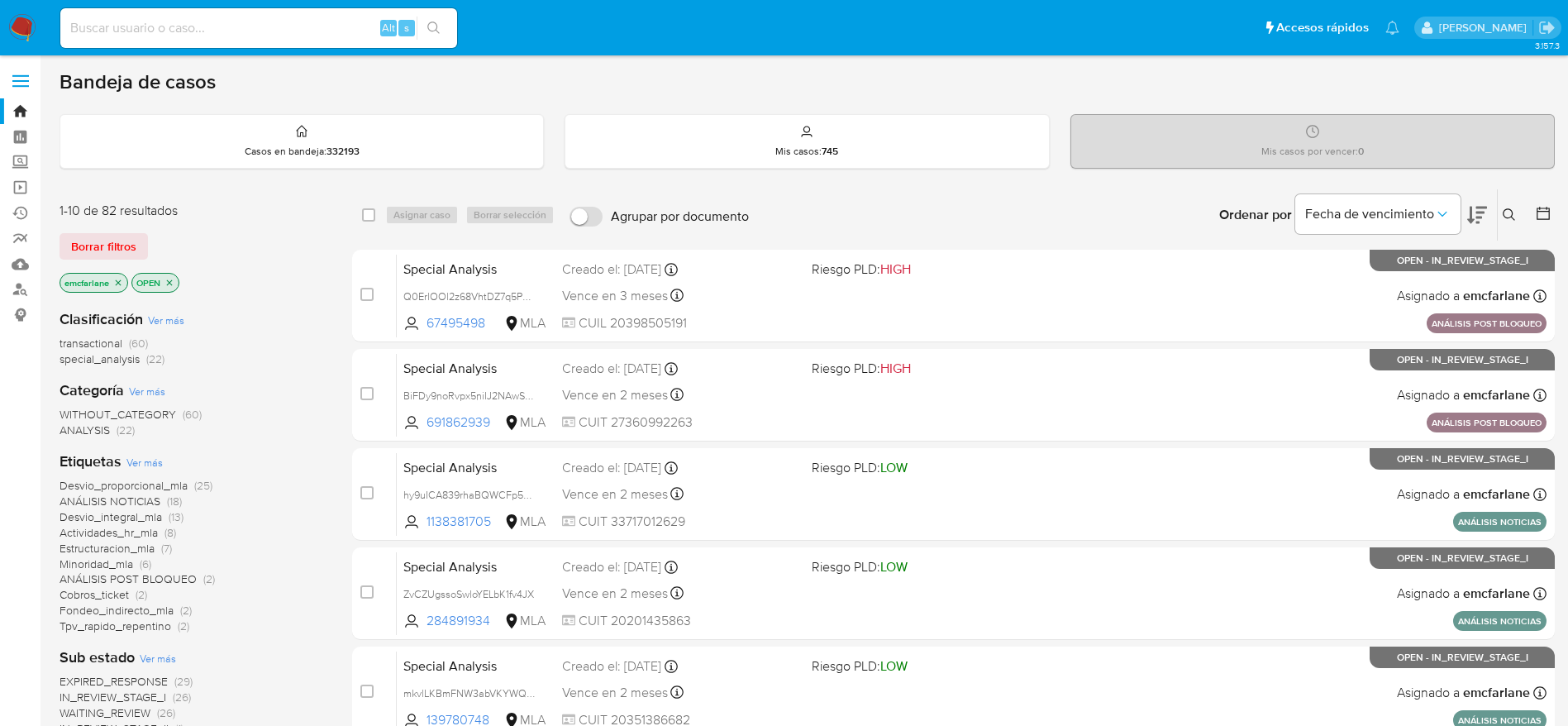
drag, startPoint x: 111, startPoint y: 249, endPoint x: 275, endPoint y: 231, distance: 165.0
click at [111, 249] on span "Borrar filtros" at bounding box center [104, 246] width 66 height 24
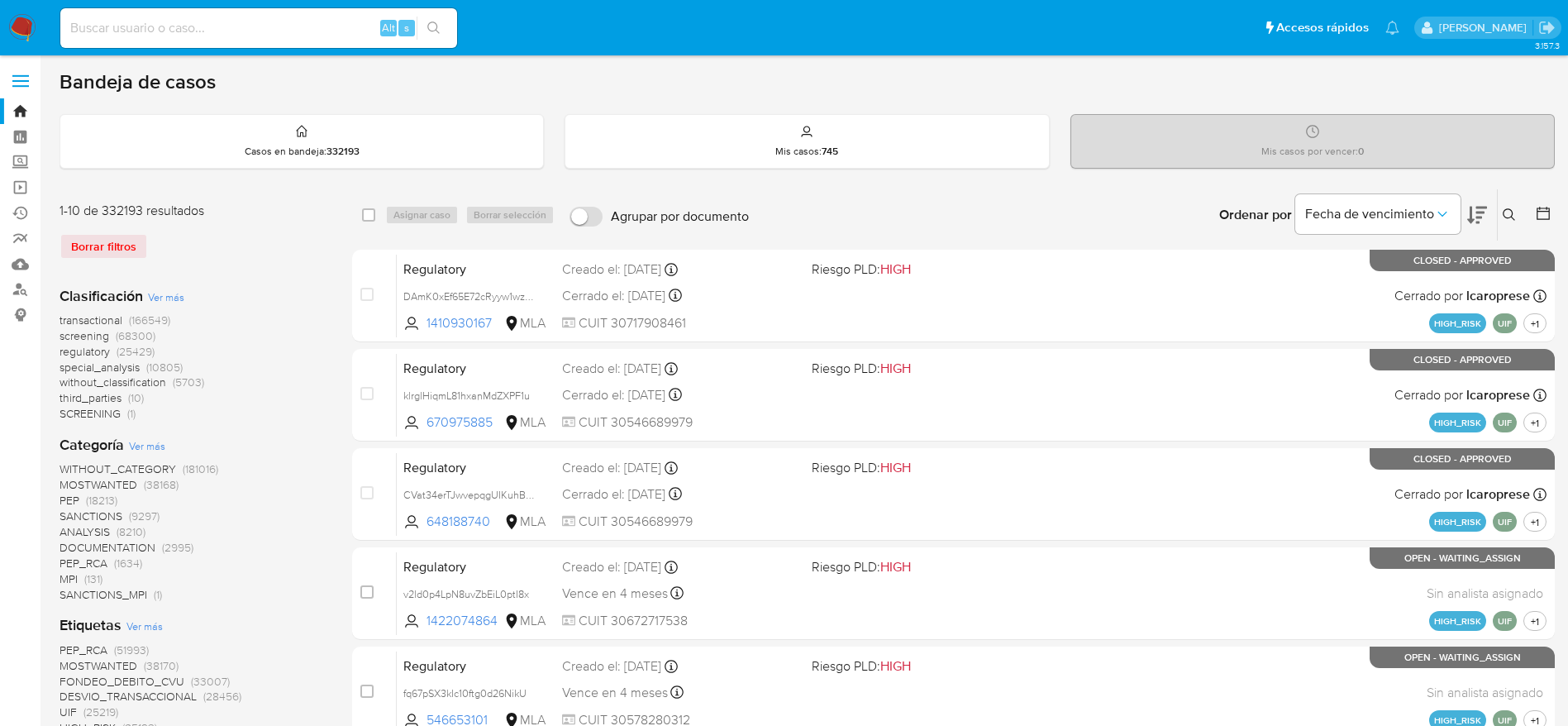
click at [1508, 212] on icon at bounding box center [1509, 215] width 13 height 13
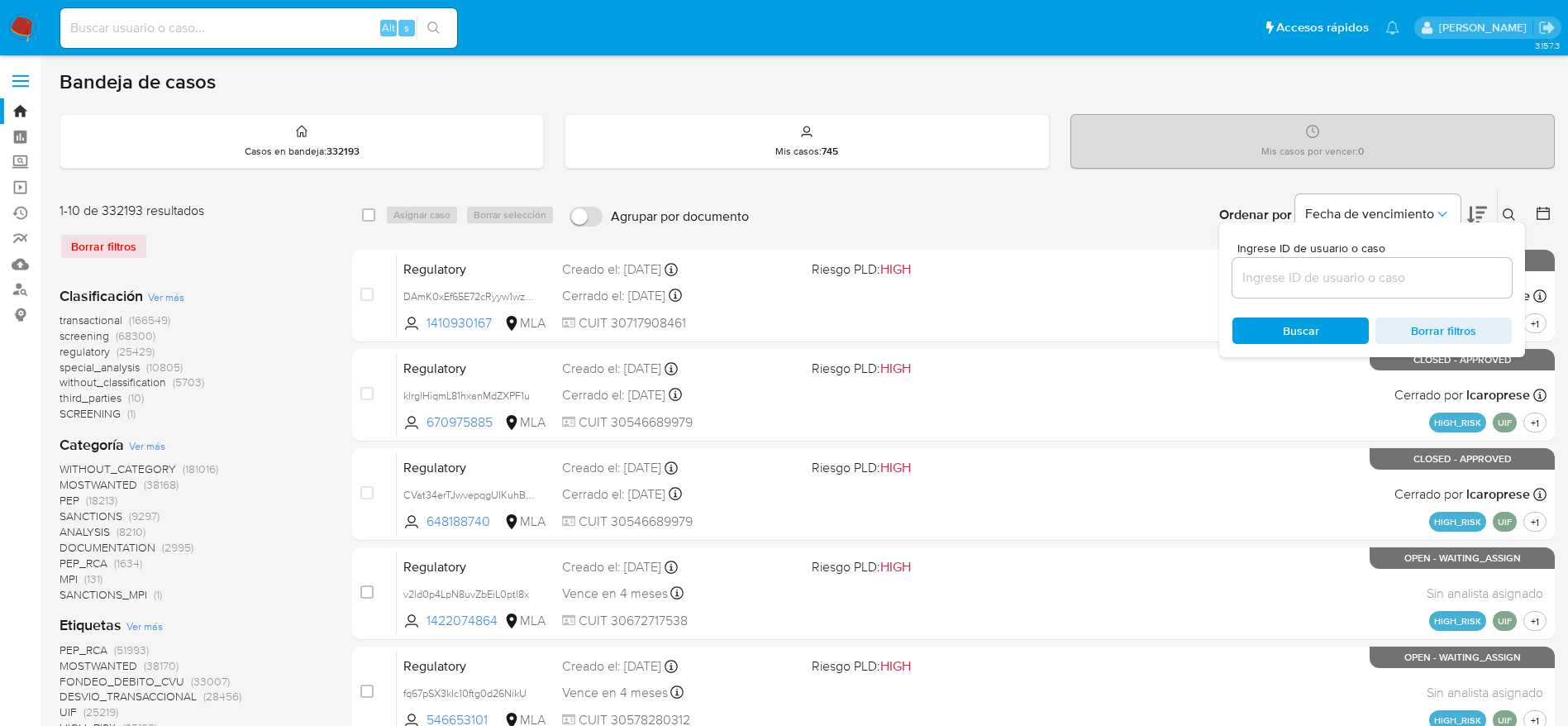
click at [1308, 278] on input at bounding box center [1371, 278] width 280 height 22
type input "GtUGgSSWY2lrjYebFFffBehT"
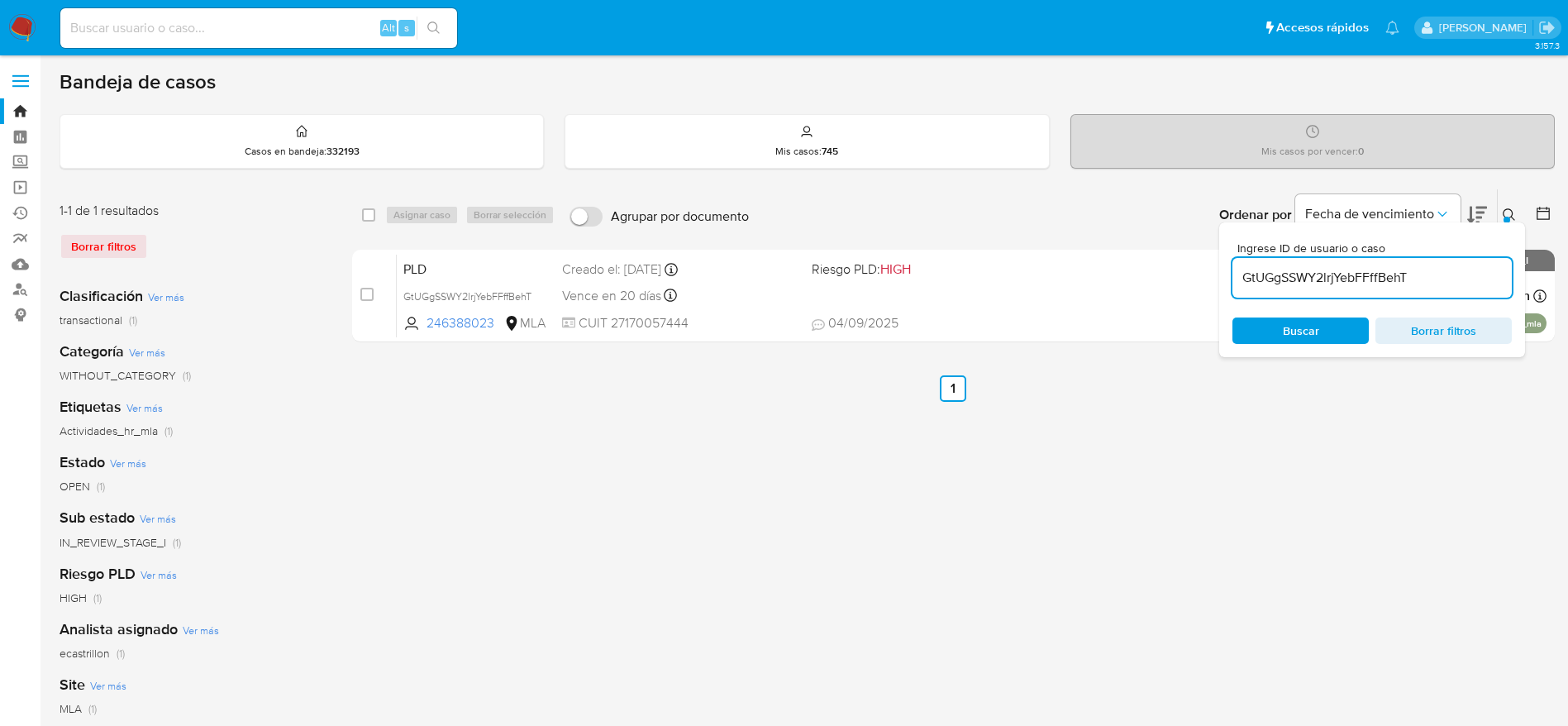
drag, startPoint x: 375, startPoint y: 209, endPoint x: 425, endPoint y: 218, distance: 50.8
click at [375, 210] on input "checkbox" at bounding box center [369, 215] width 13 height 13
checkbox input "true"
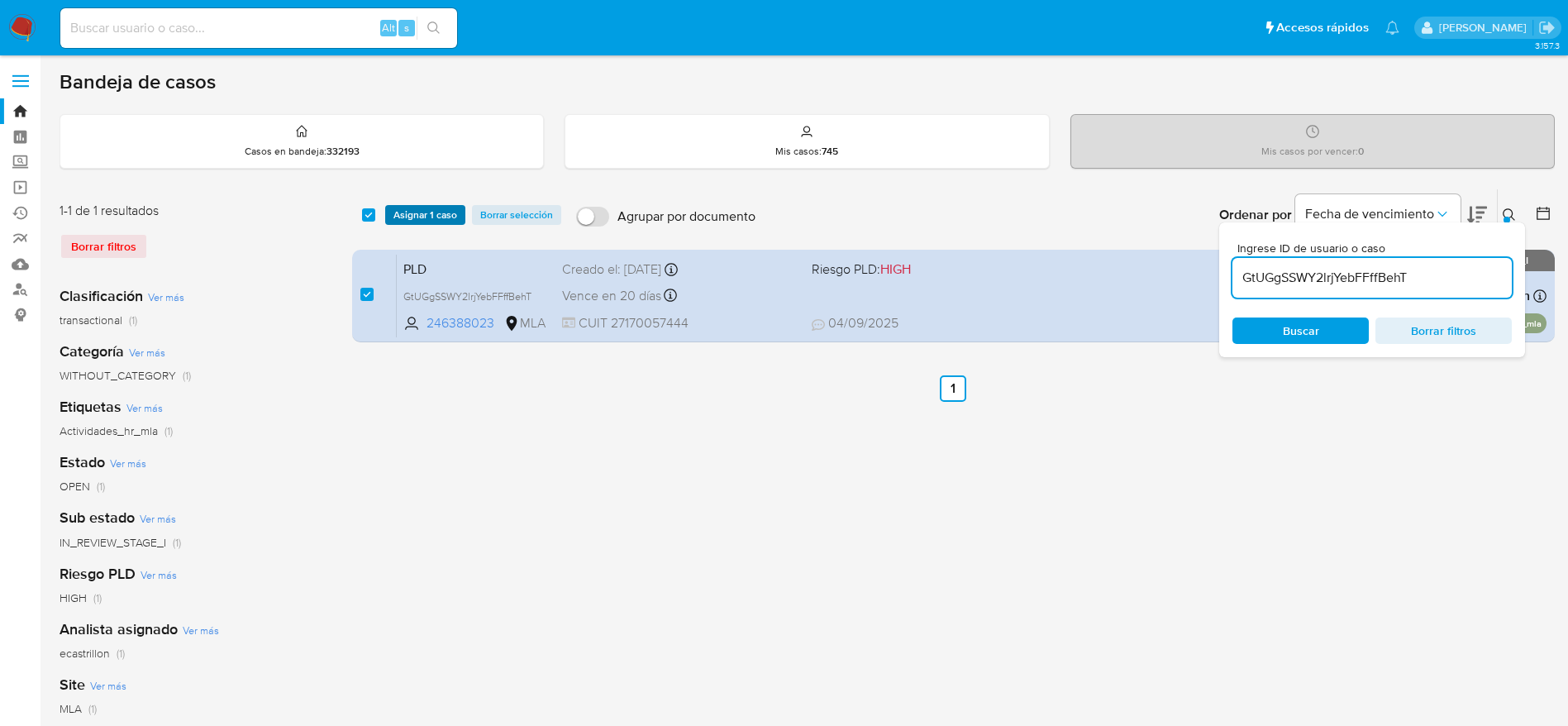
click at [427, 218] on span "Asignar 1 caso" at bounding box center [425, 215] width 64 height 17
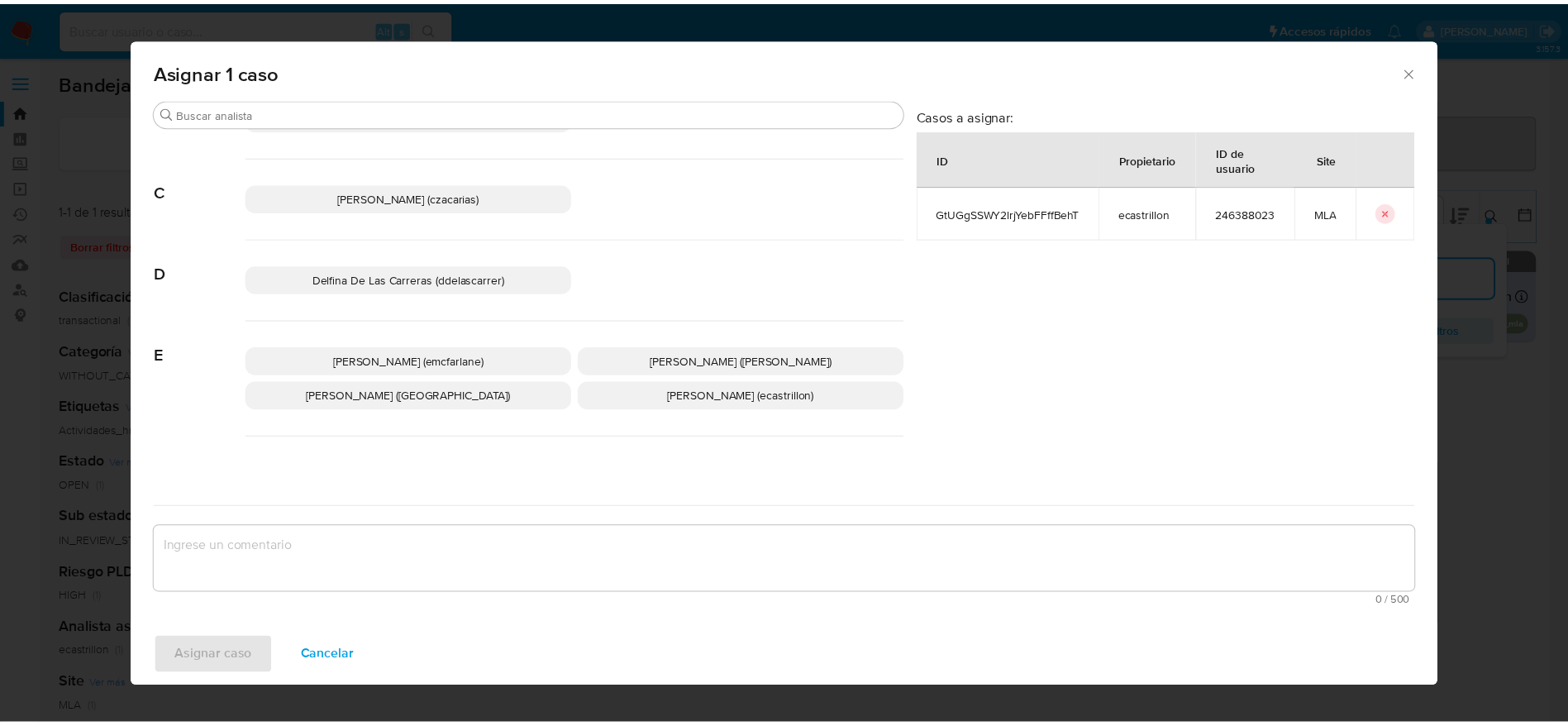
scroll to position [124, 0]
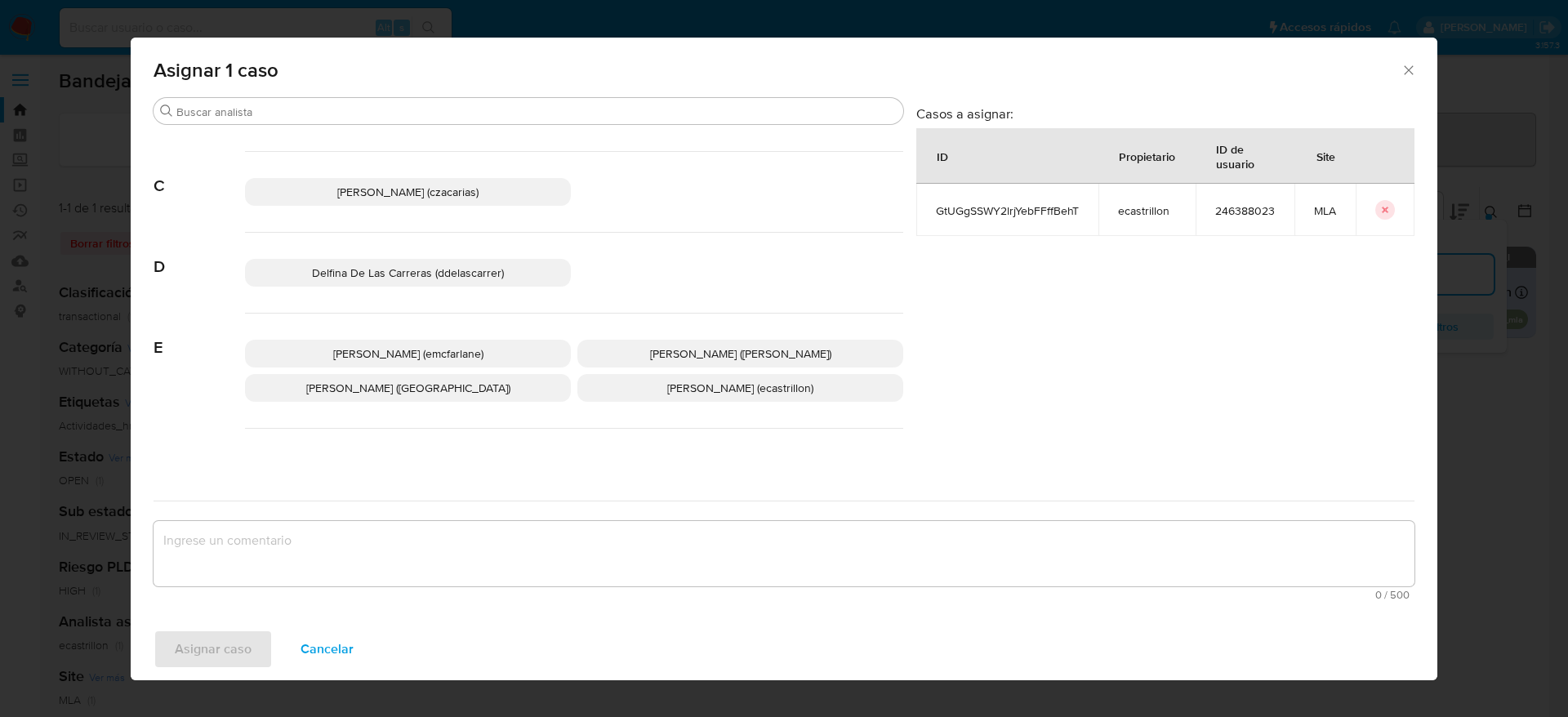
click at [419, 355] on span "Elaine Mc Farlane (emcfarlane)" at bounding box center [408, 354] width 150 height 17
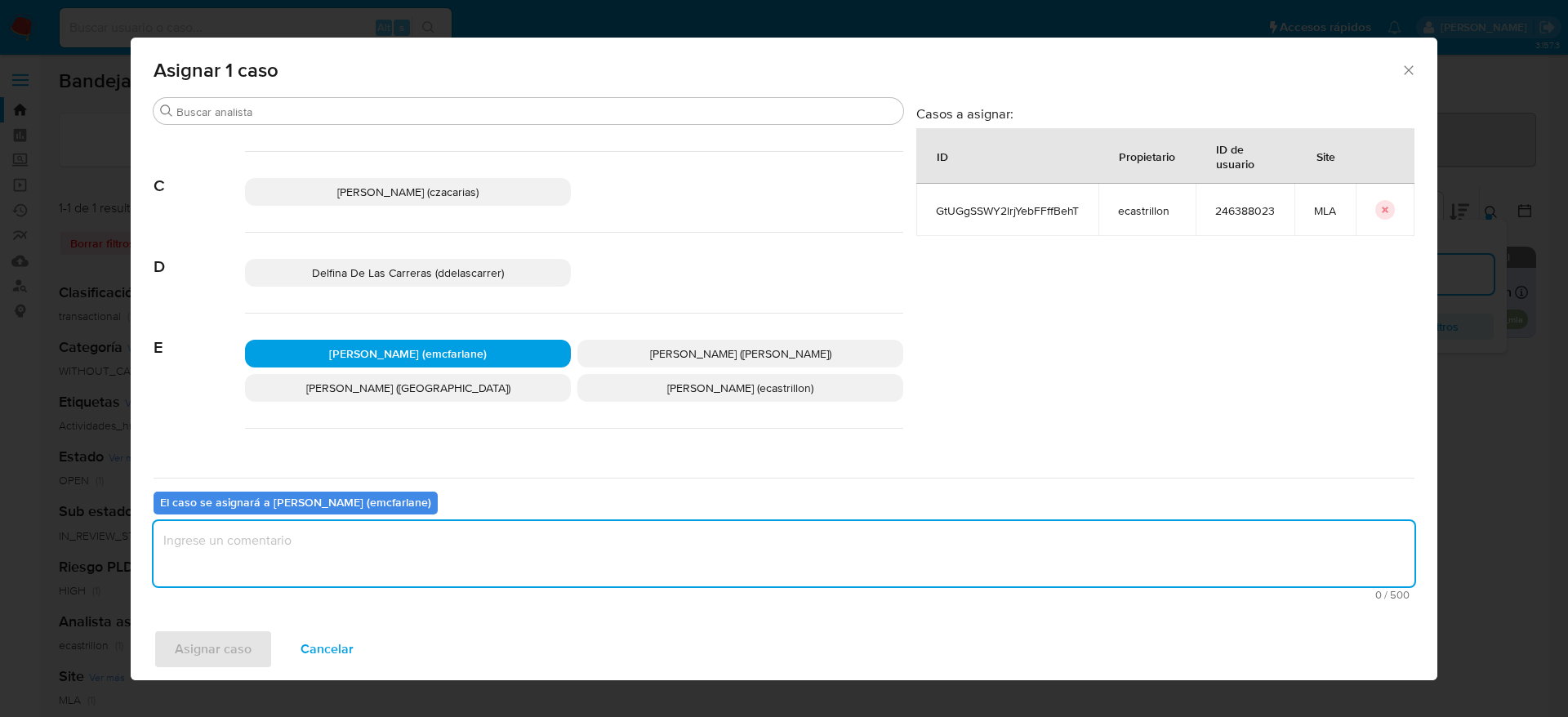
drag, startPoint x: 331, startPoint y: 542, endPoint x: 275, endPoint y: 585, distance: 70.6
click at [331, 541] on textarea "assign-modal" at bounding box center [784, 554] width 1261 height 66
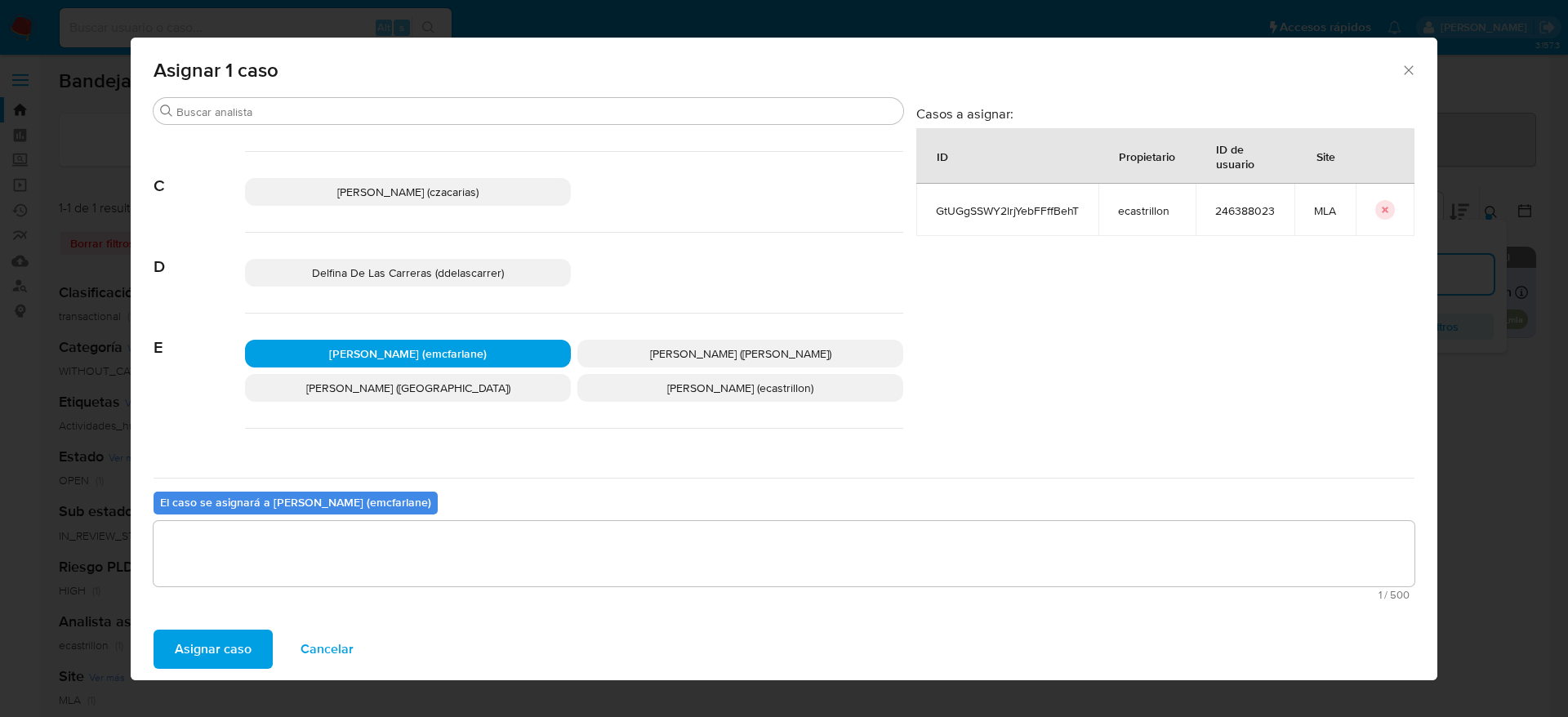
click at [235, 653] on span "Asignar caso" at bounding box center [213, 649] width 76 height 36
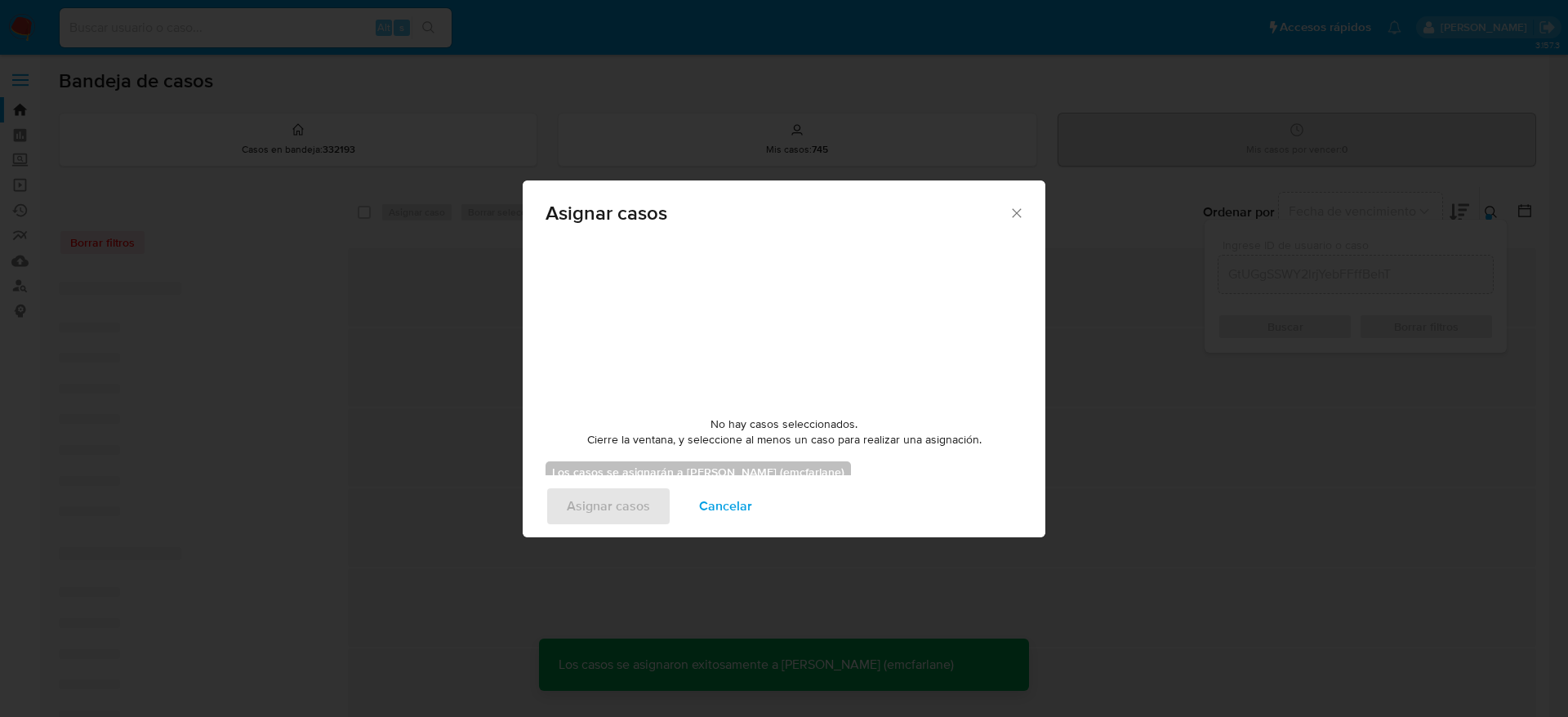
checkbox input "false"
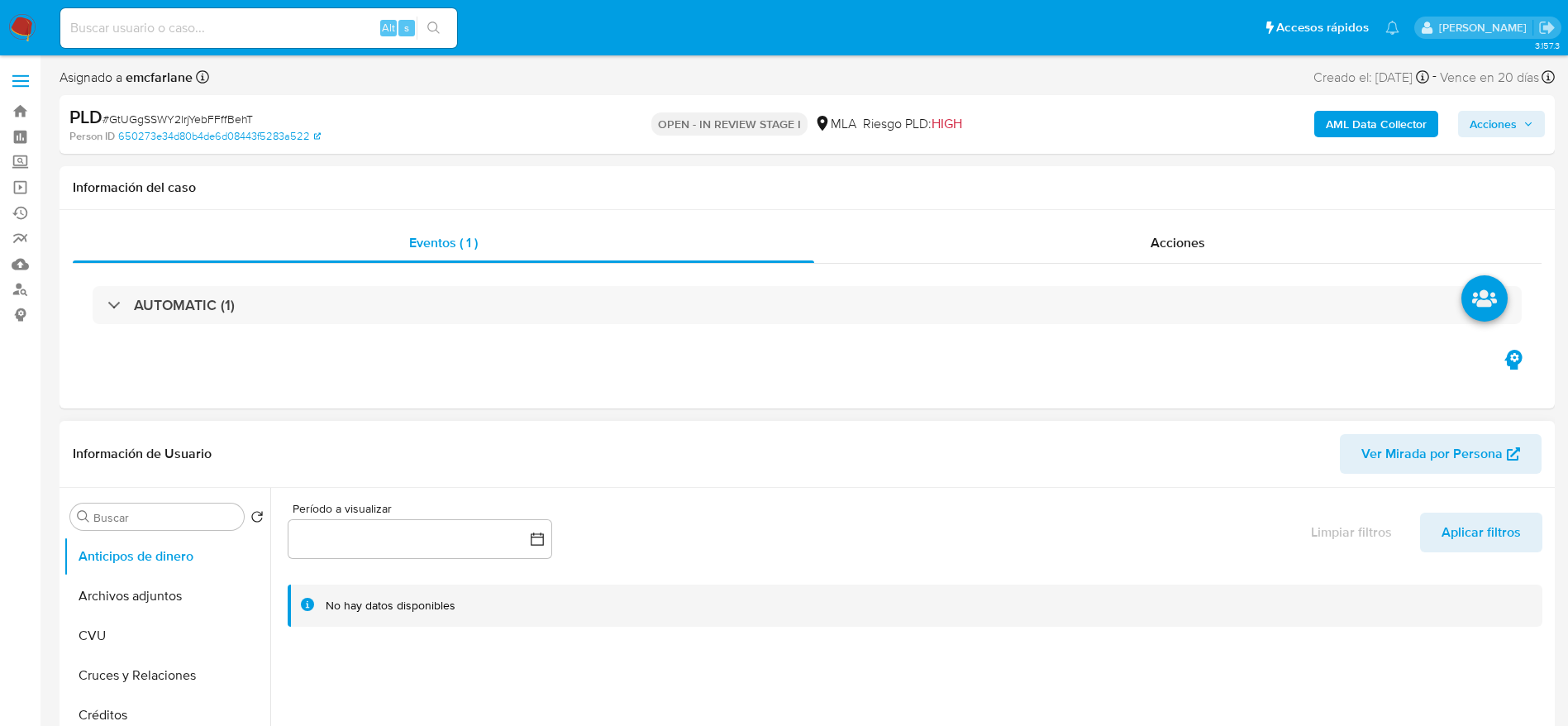
click at [145, 588] on button "Archivos adjuntos" at bounding box center [167, 596] width 207 height 39
select select "10"
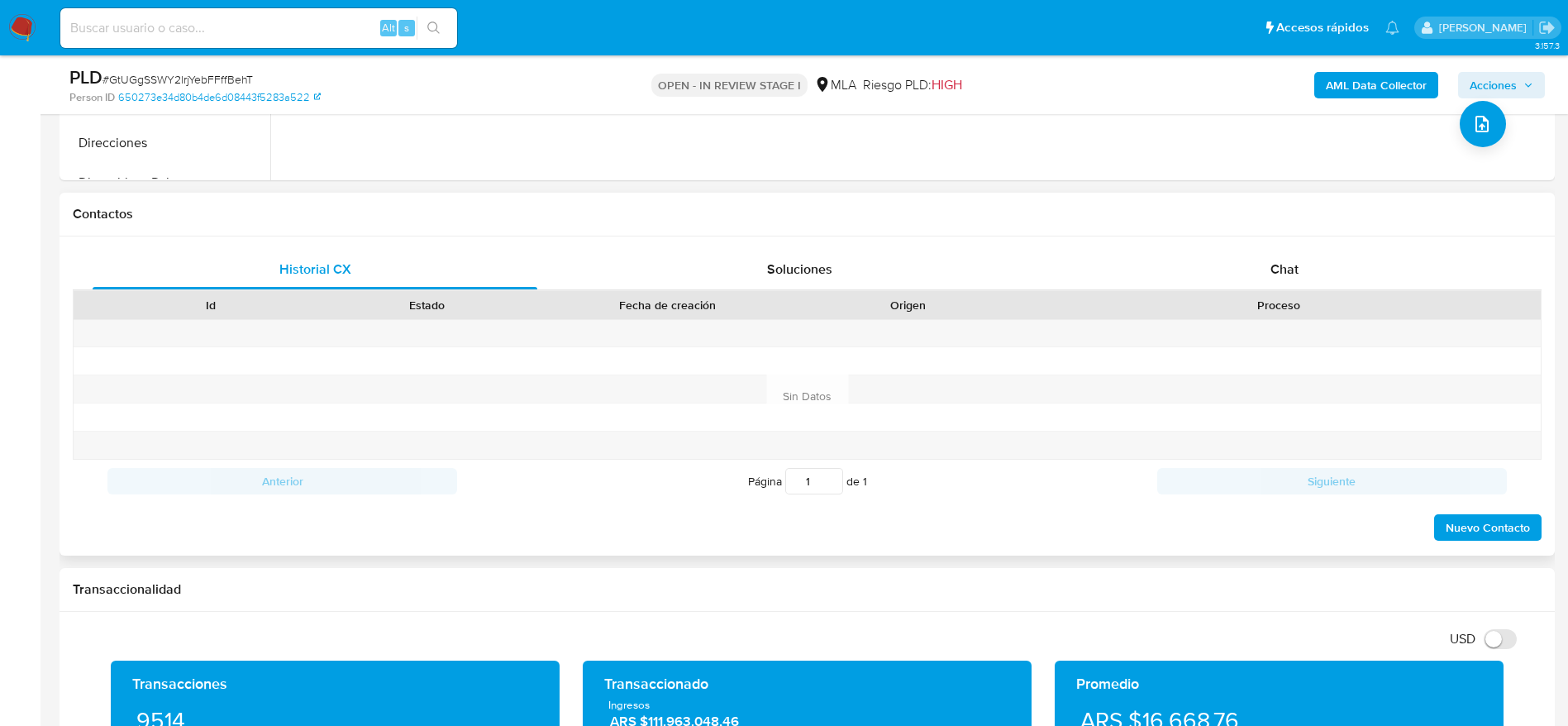
scroll to position [744, 0]
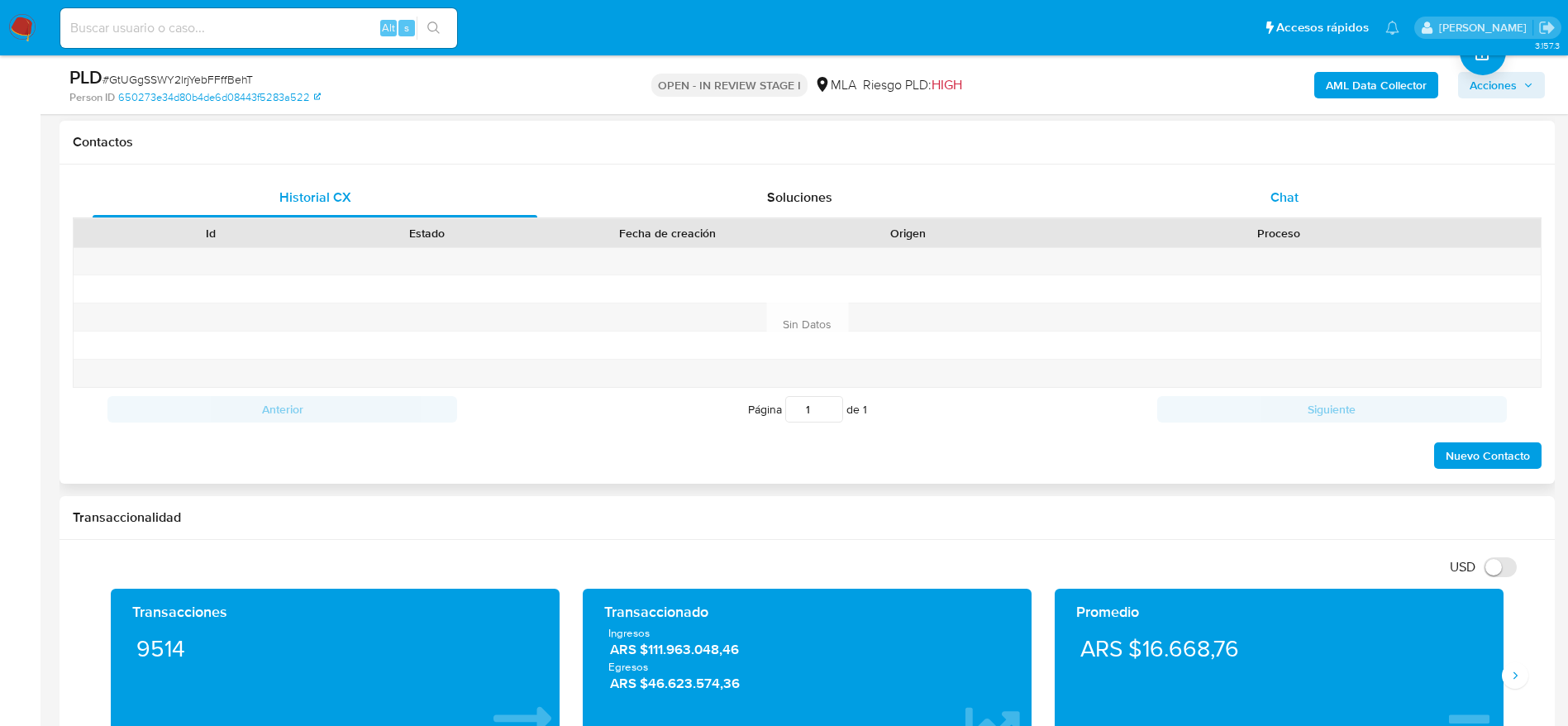
click at [1265, 182] on div "Chat" at bounding box center [1283, 197] width 444 height 39
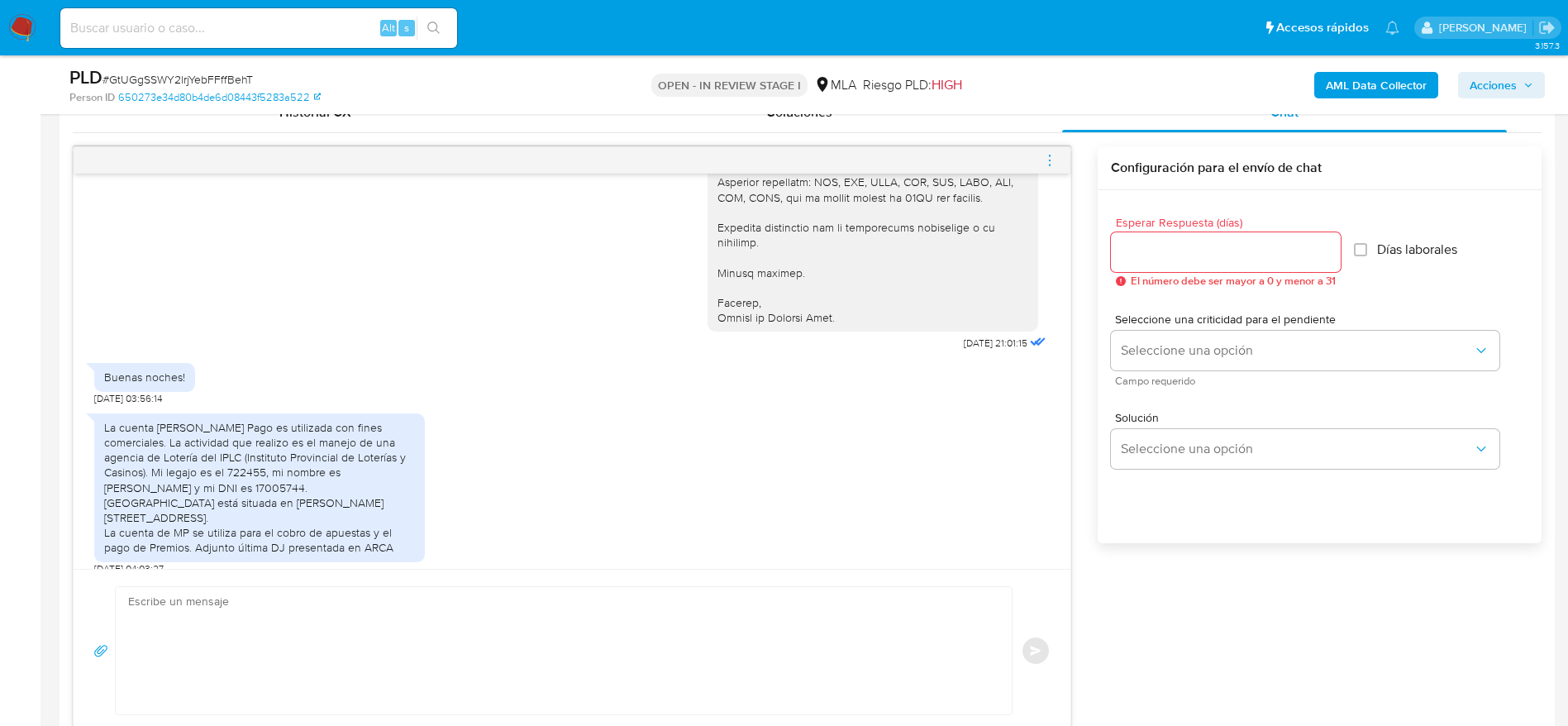
scroll to position [868, 0]
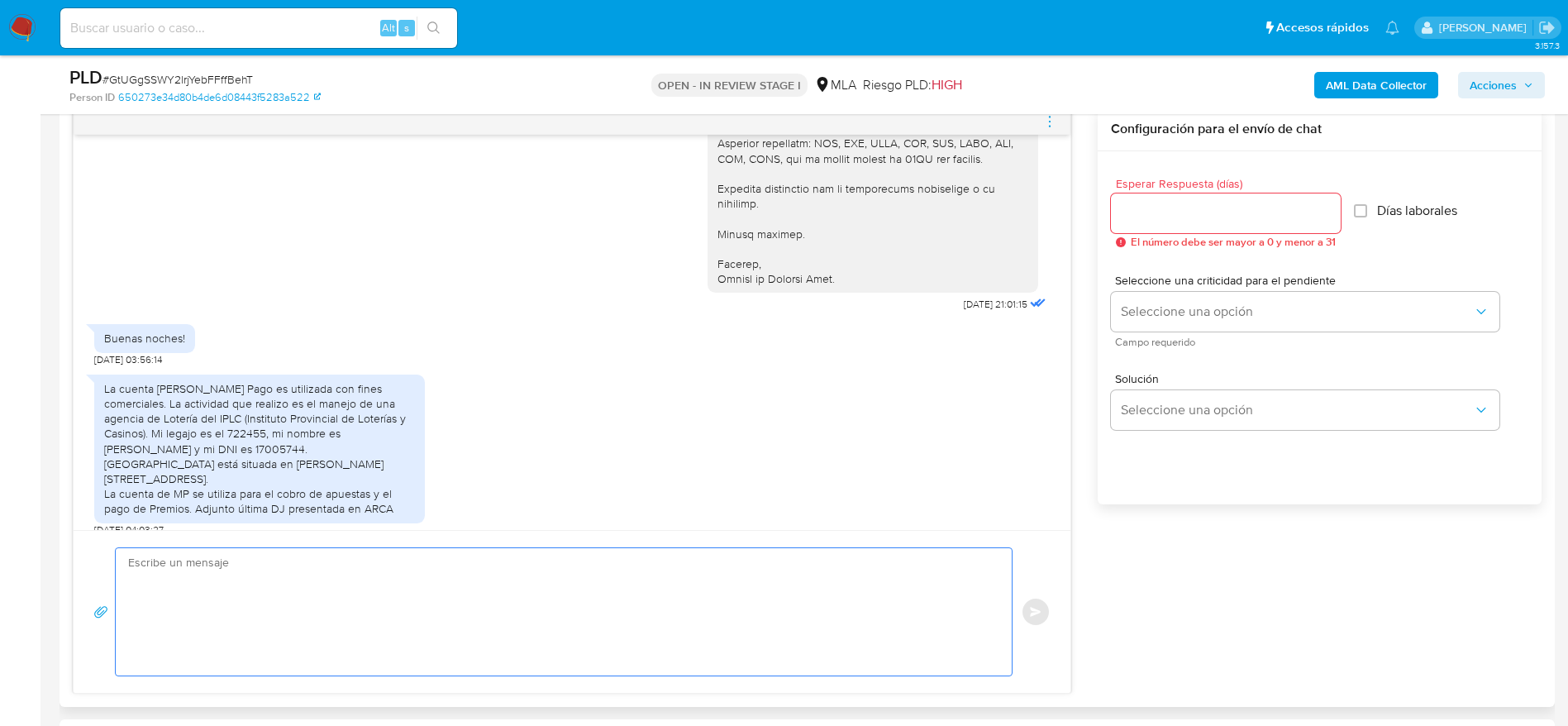
click at [217, 594] on textarea at bounding box center [559, 612] width 863 height 128
paste textarea "Hola Emilse Clara Garcia, Muchas gracias por tu respuesta. En función de las op…"
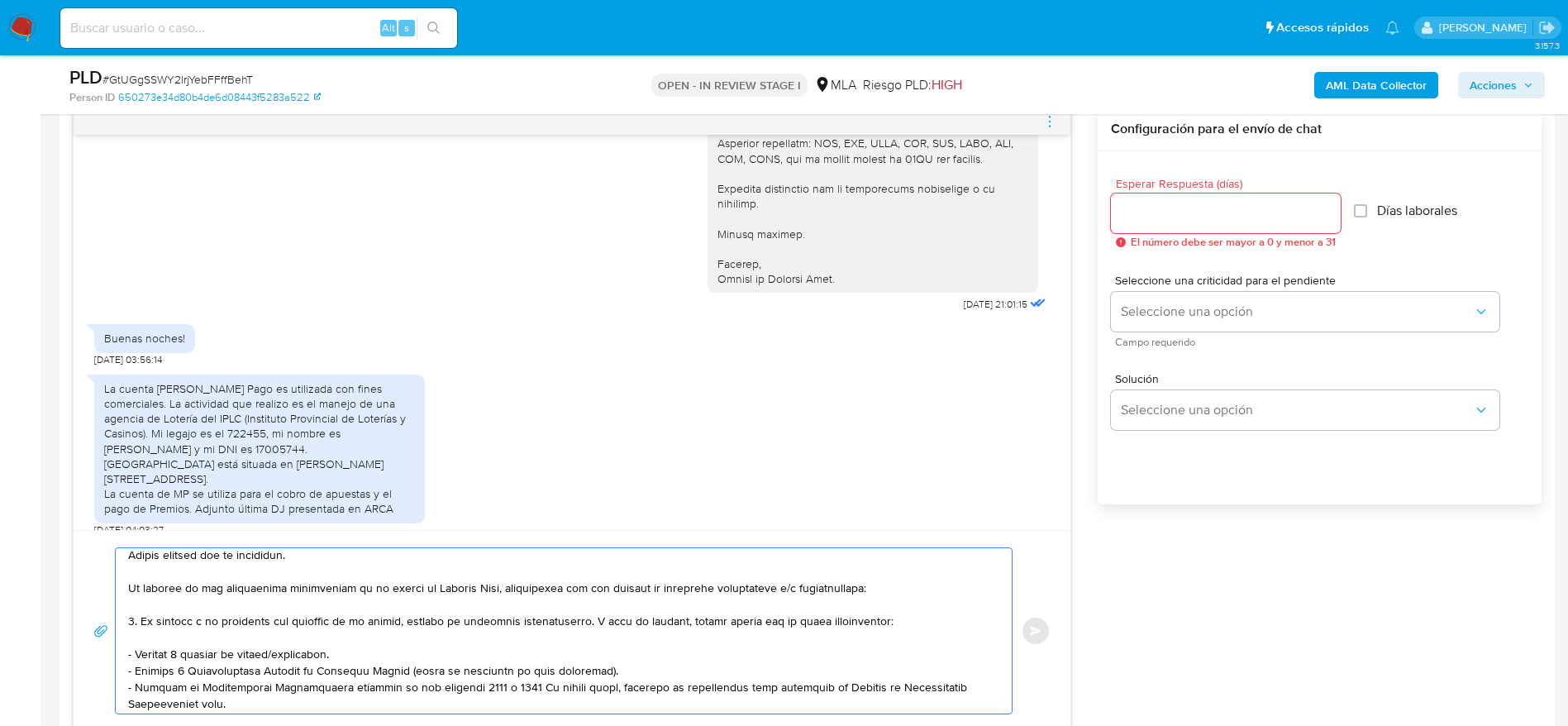
scroll to position [0, 0]
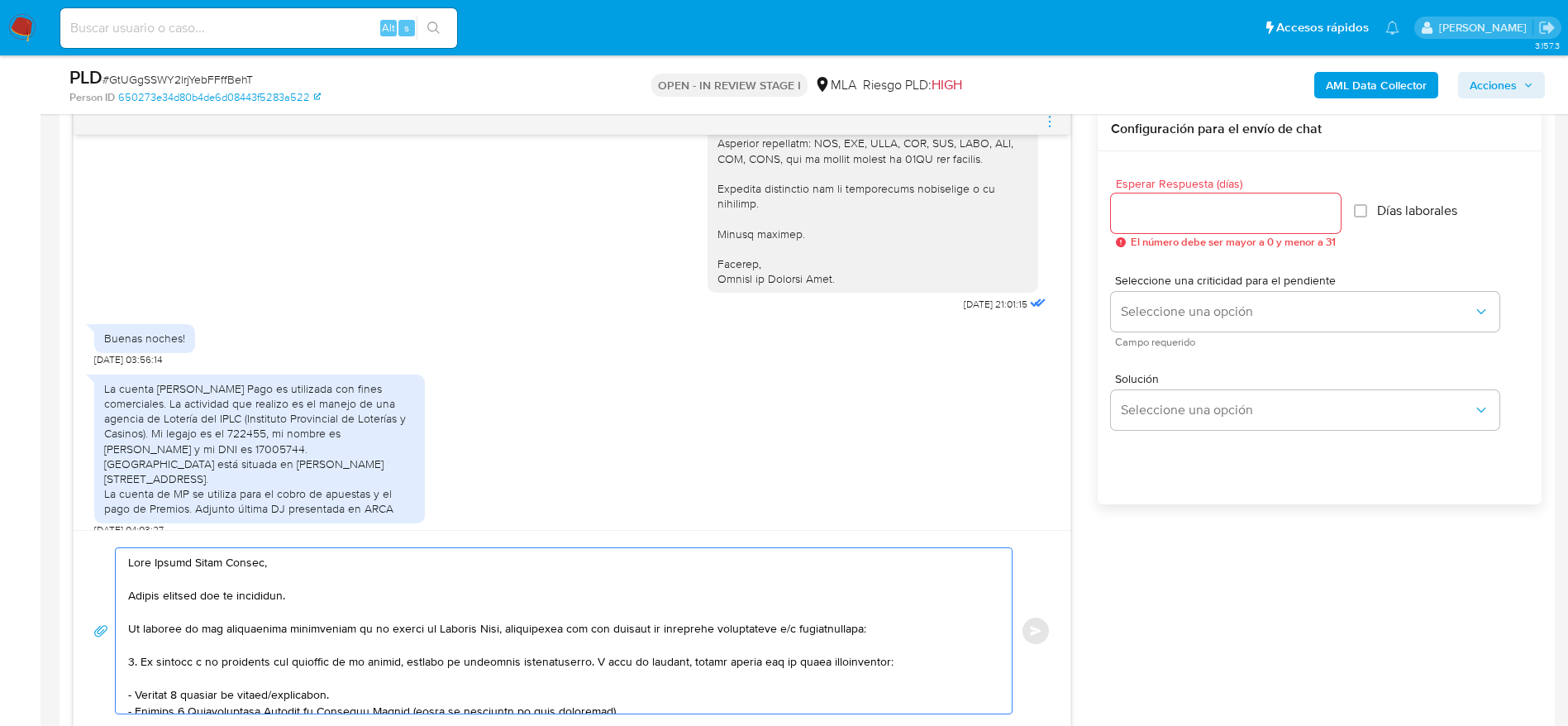
click at [299, 593] on textarea at bounding box center [559, 630] width 863 height 166
drag, startPoint x: 242, startPoint y: 566, endPoint x: 232, endPoint y: 622, distance: 56.9
click at [232, 622] on textarea at bounding box center [559, 630] width 863 height 166
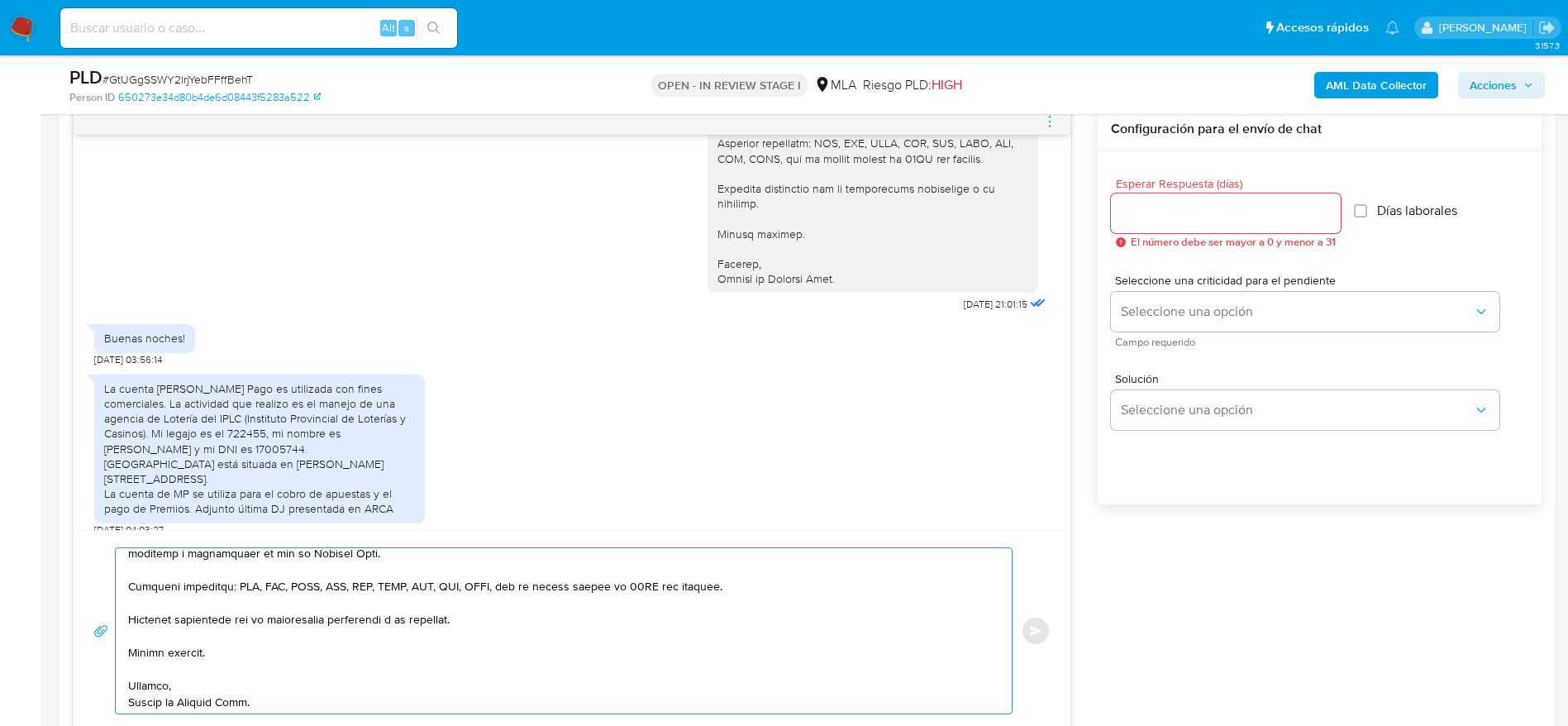
scroll to position [458, 0]
type textarea "Hola Emilse Clara Garcia, Muchas gracias por tu respuesta. En función de las op…"
click at [1139, 203] on input "Esperar Respuesta (días)" at bounding box center [1225, 213] width 230 height 22
type input "1"
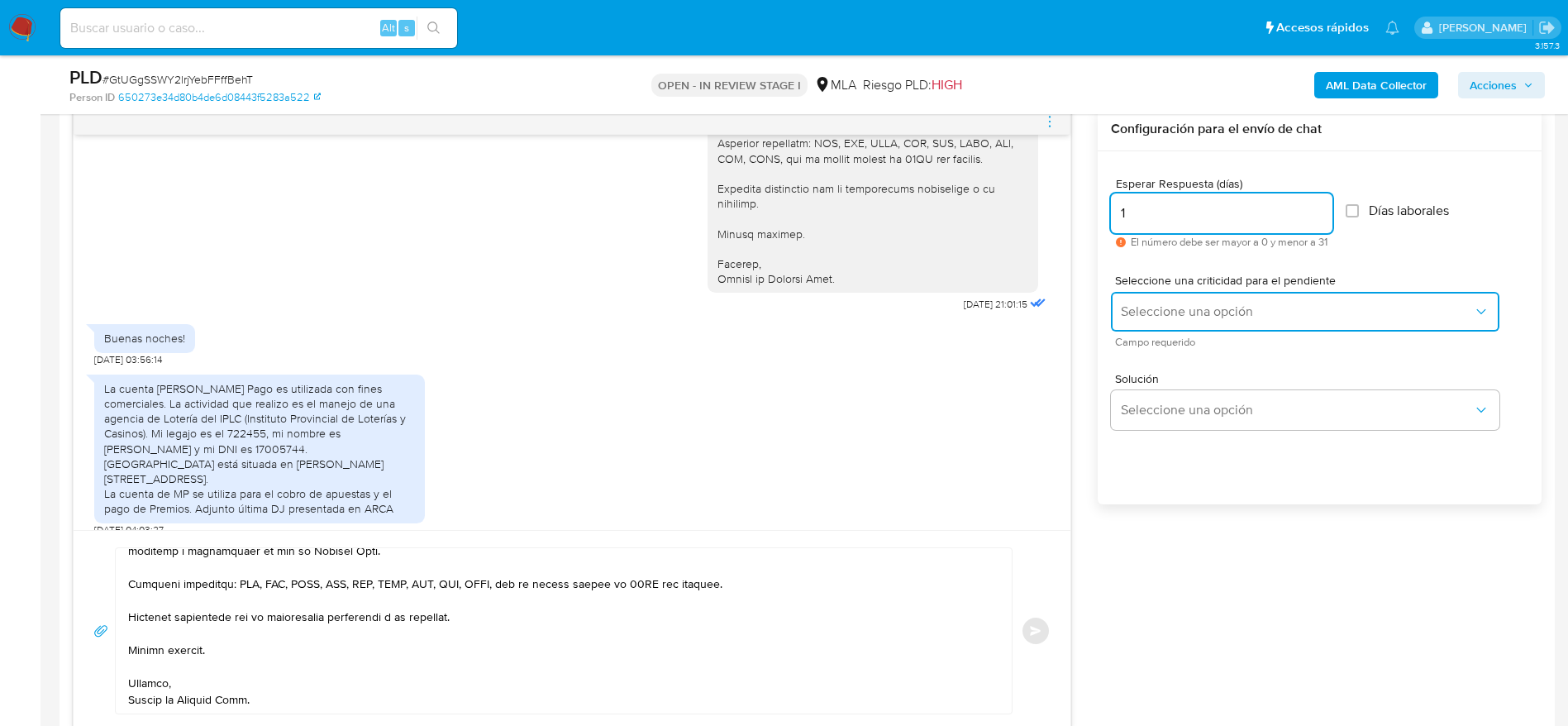
click at [1166, 309] on span "Seleccione una opción" at bounding box center [1296, 312] width 352 height 17
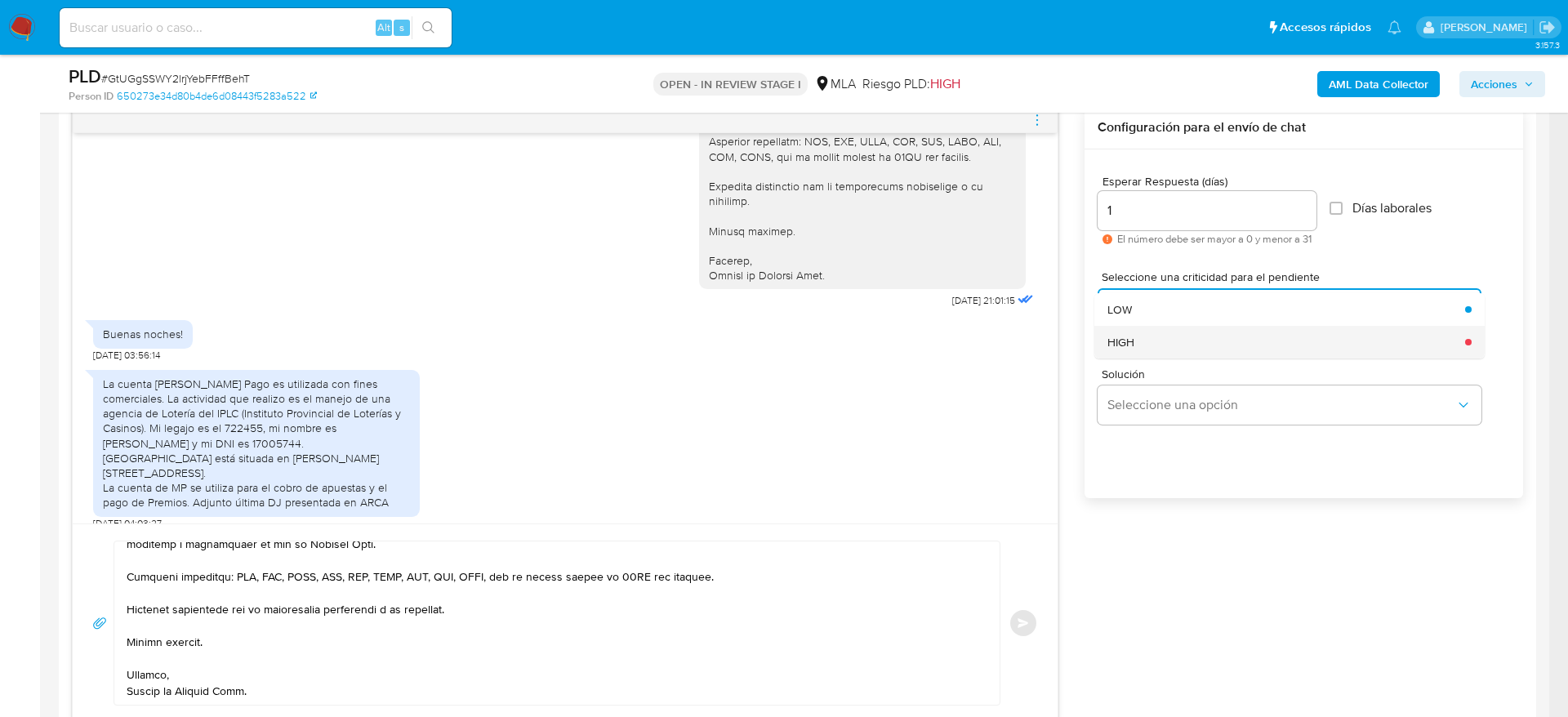
click at [1150, 337] on div "HIGH" at bounding box center [1281, 342] width 348 height 32
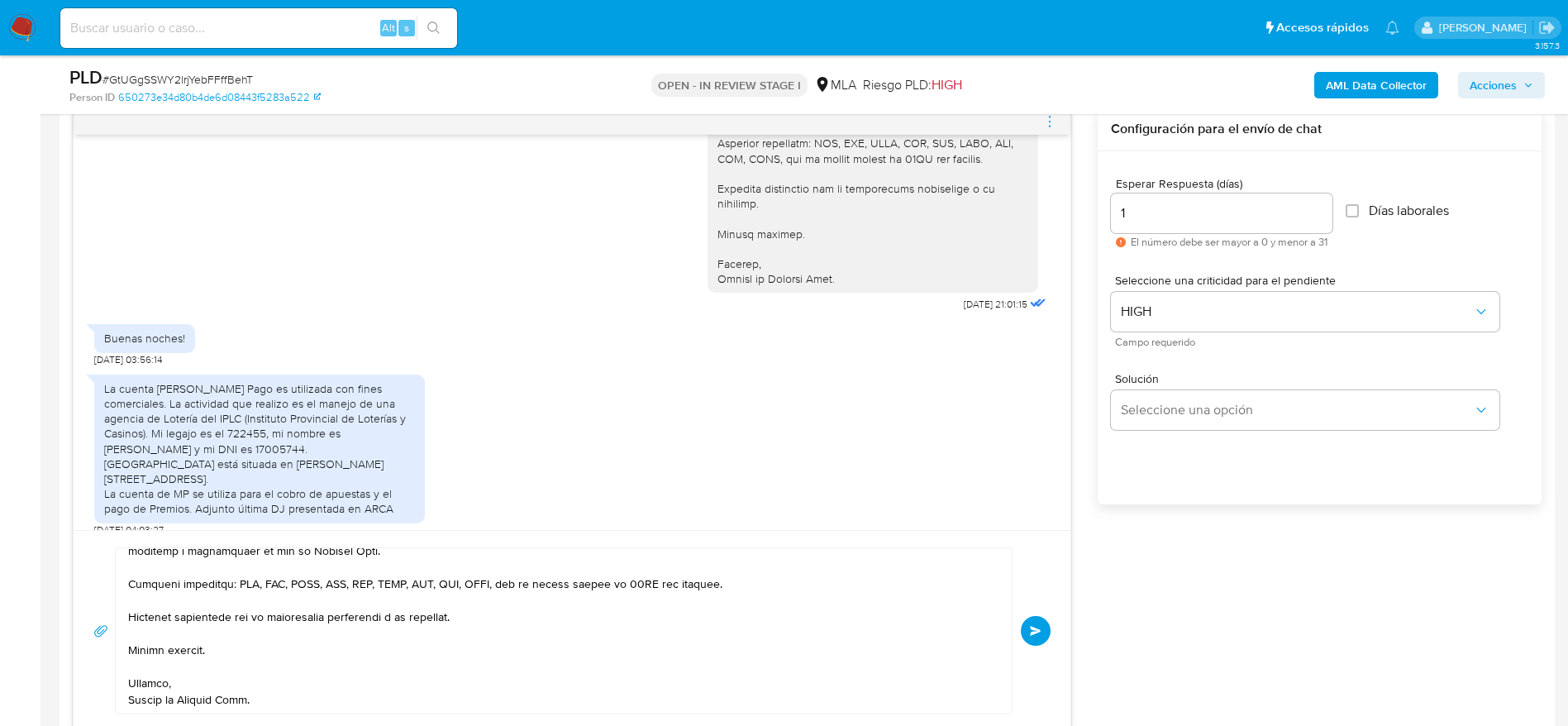
click at [1051, 624] on div "Enviar" at bounding box center [571, 630] width 957 height 167
click at [1048, 628] on button "Enviar" at bounding box center [1035, 630] width 29 height 29
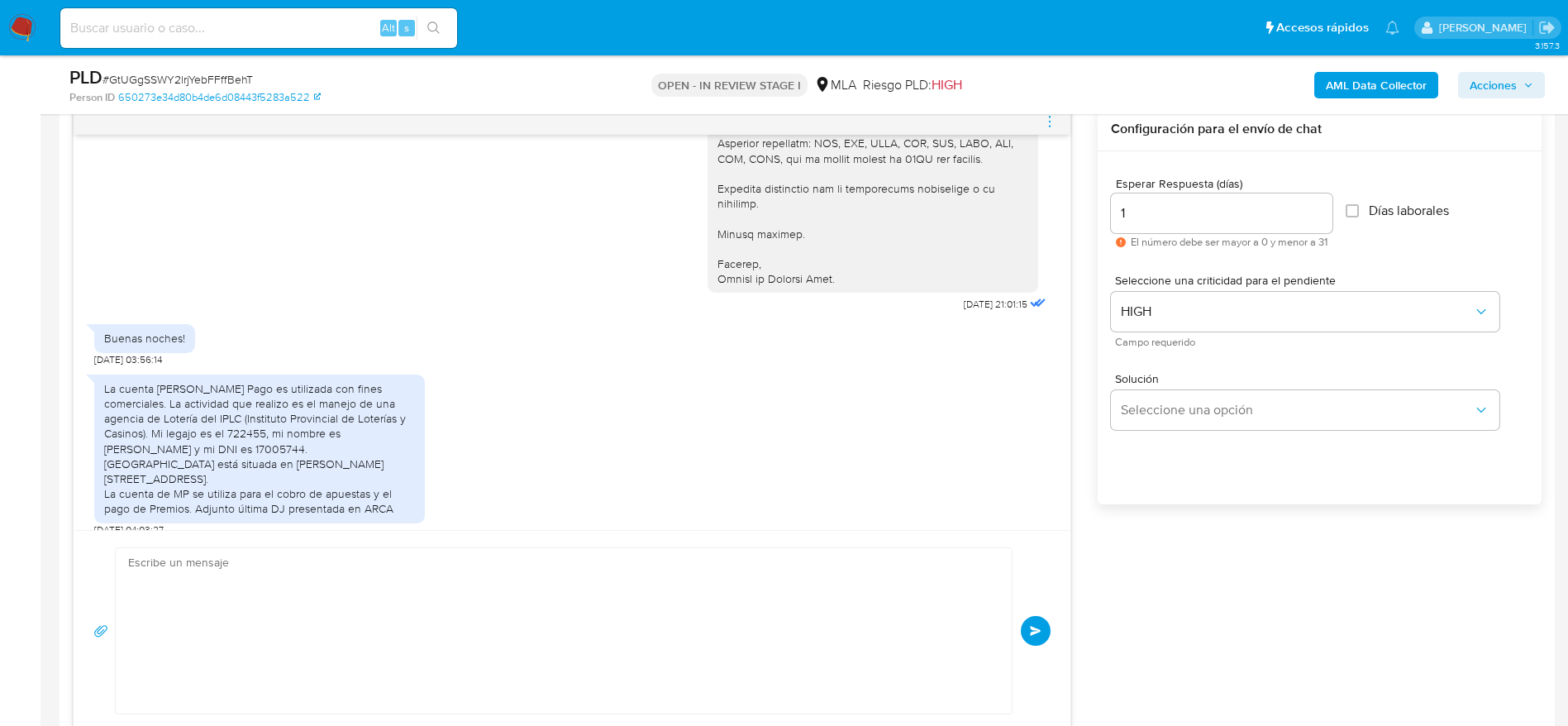
scroll to position [1591, 0]
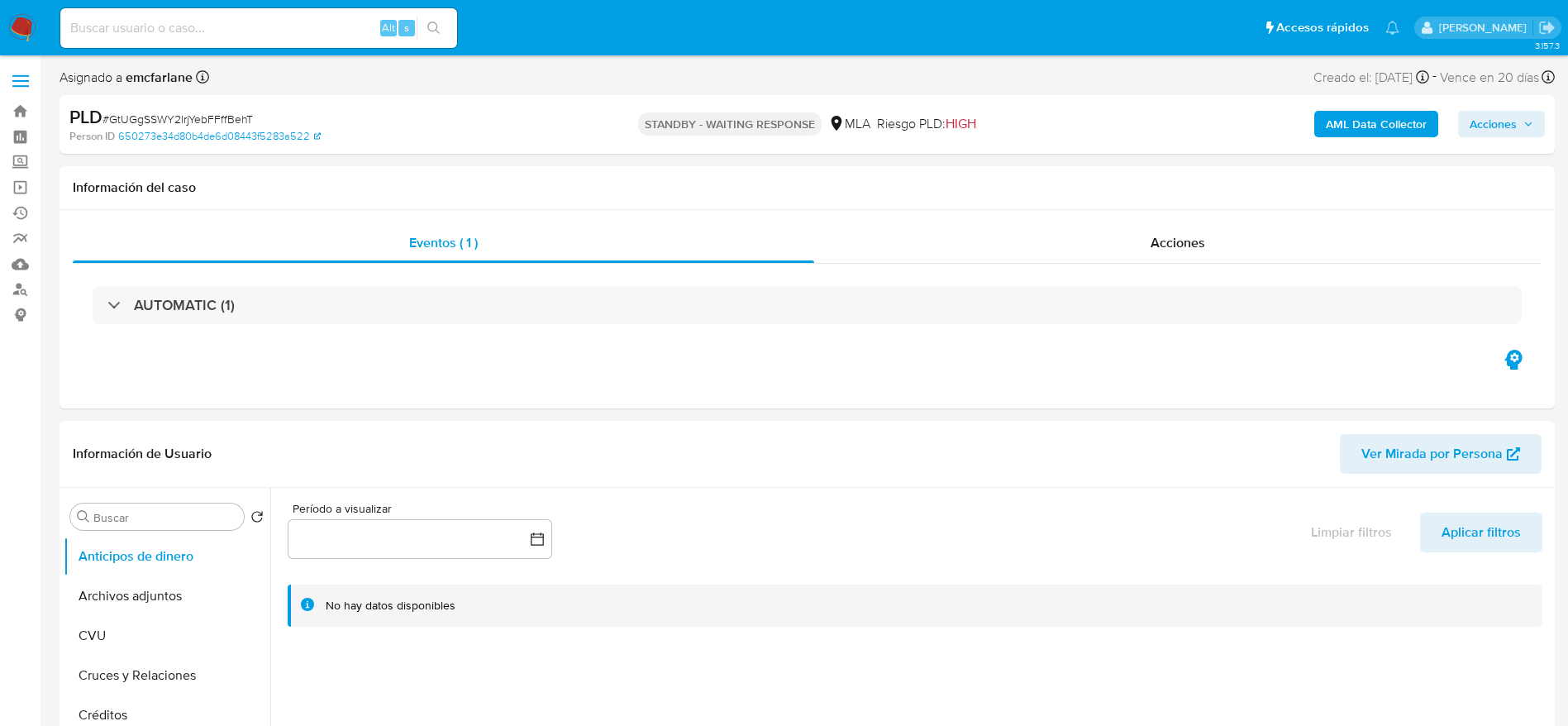
select select "10"
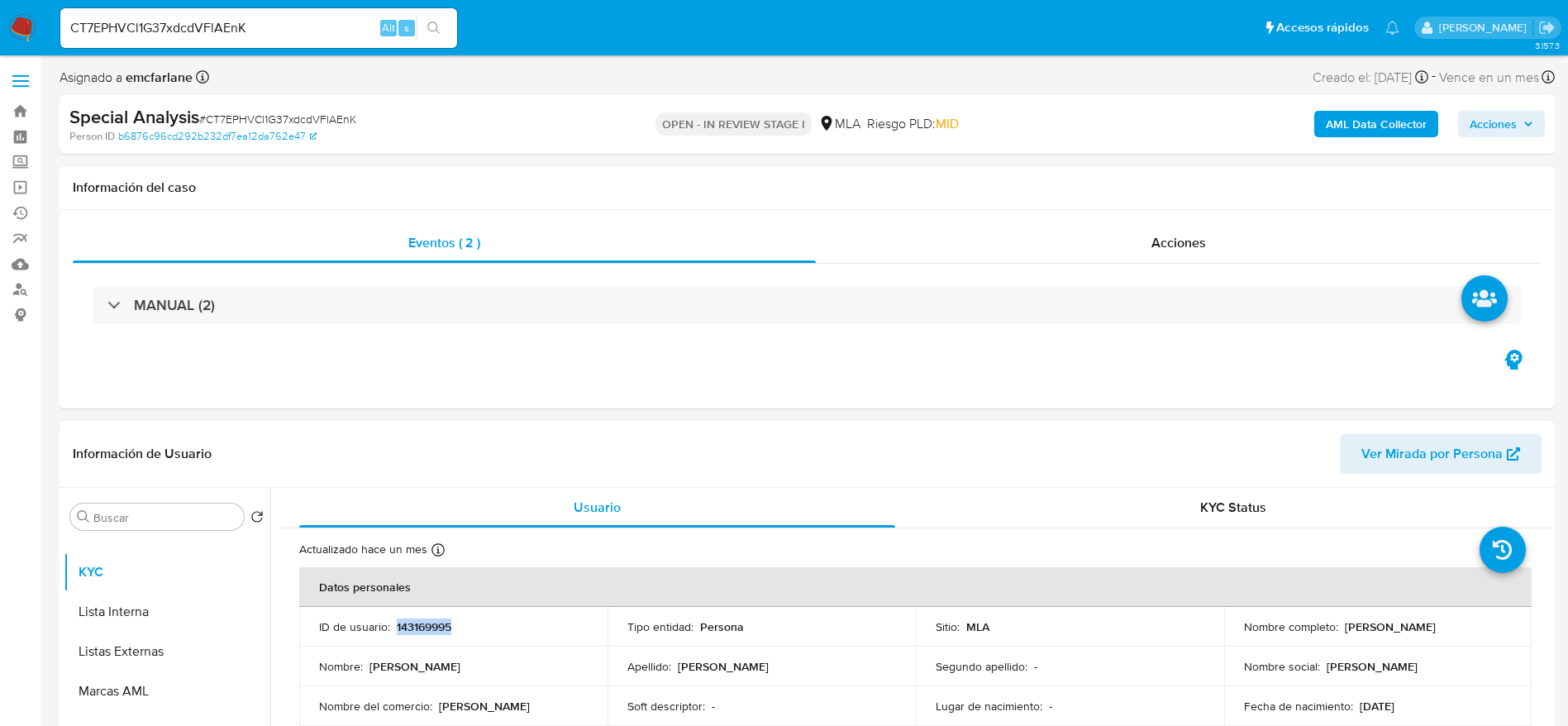
drag, startPoint x: 1414, startPoint y: 638, endPoint x: 1513, endPoint y: 624, distance: 100.0
click at [1513, 624] on td "Nombre completo : Maria Paola Sanchez Neme" at bounding box center [1377, 626] width 308 height 39
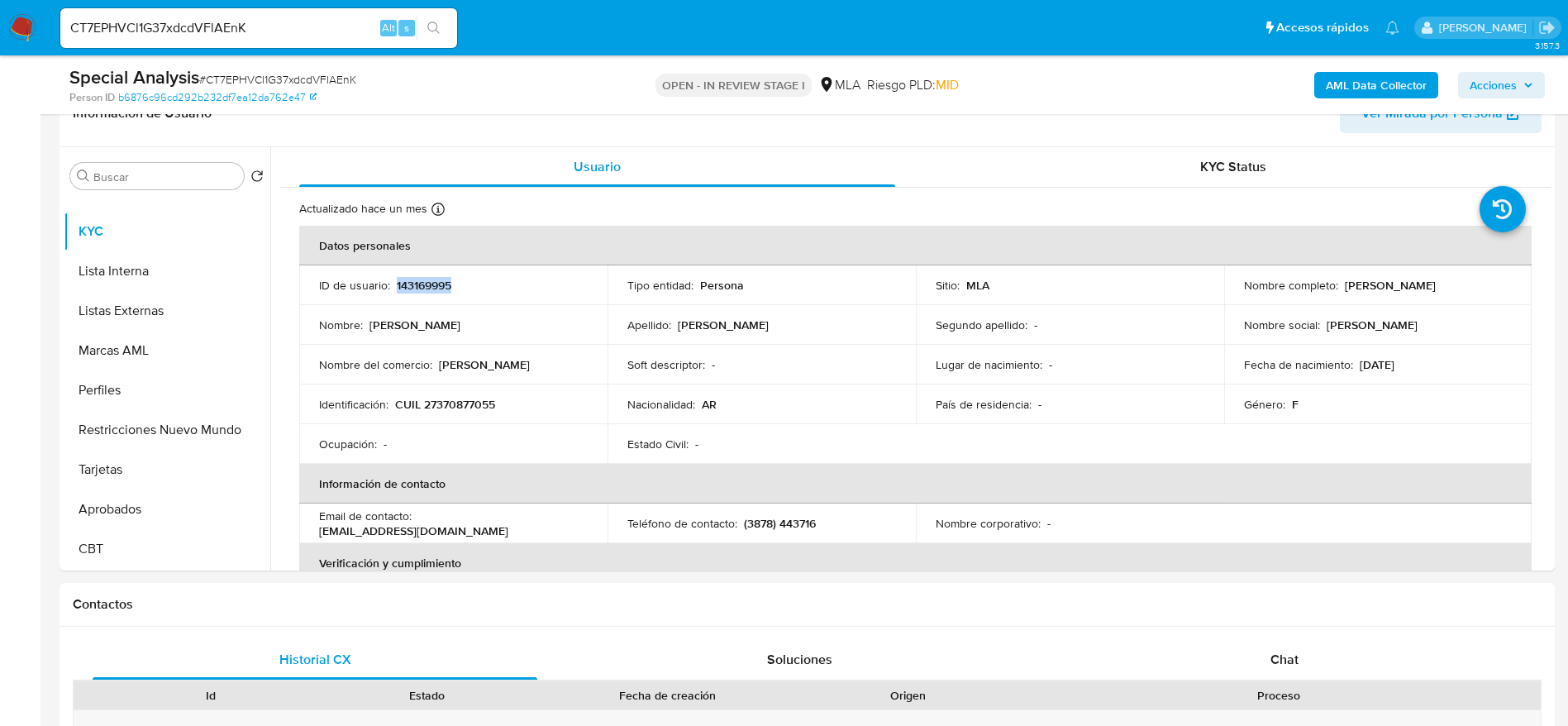
scroll to position [372, 0]
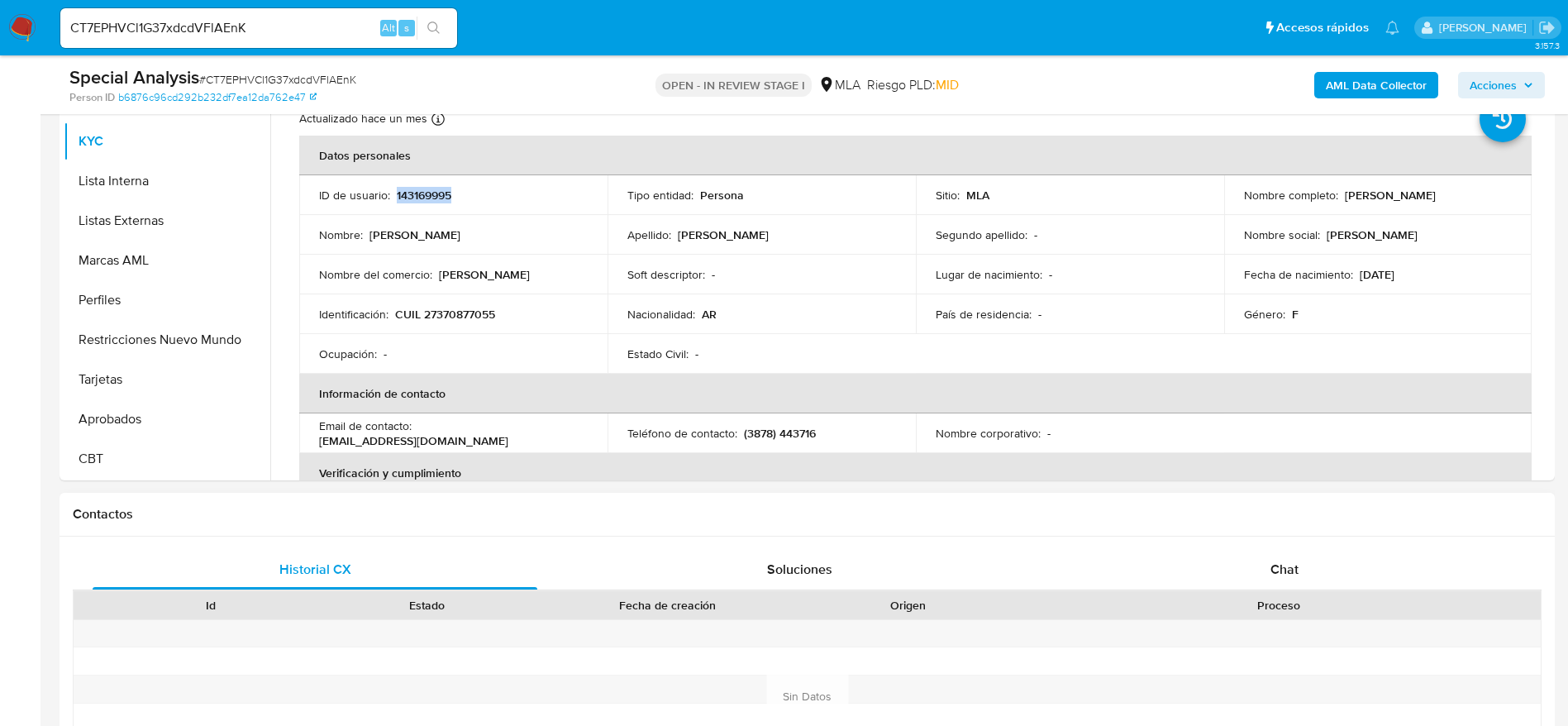
drag, startPoint x: 1293, startPoint y: 560, endPoint x: 1104, endPoint y: 500, distance: 198.3
click at [1291, 560] on span "Chat" at bounding box center [1283, 569] width 28 height 19
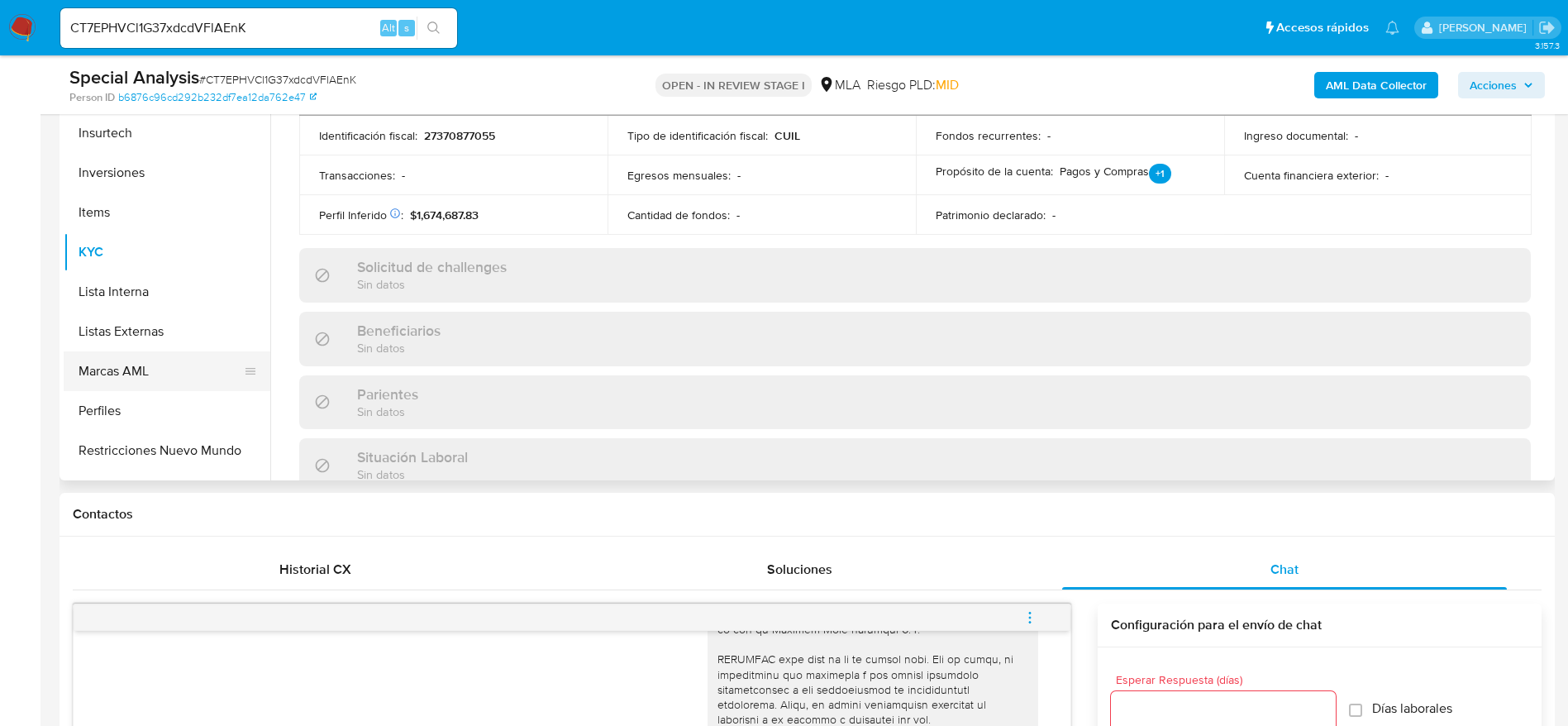
scroll to position [570, 0]
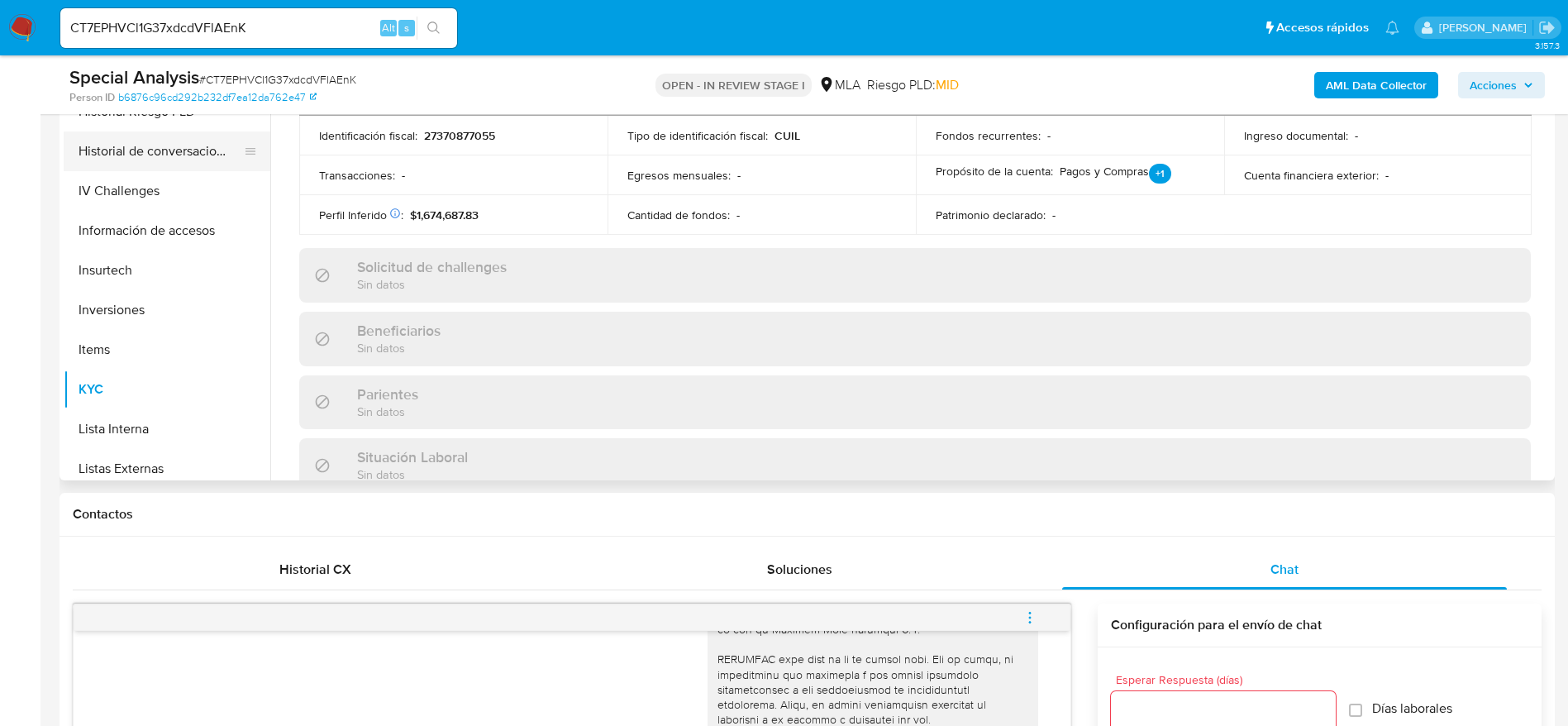
click at [144, 158] on button "Historial de conversaciones" at bounding box center [160, 150] width 193 height 39
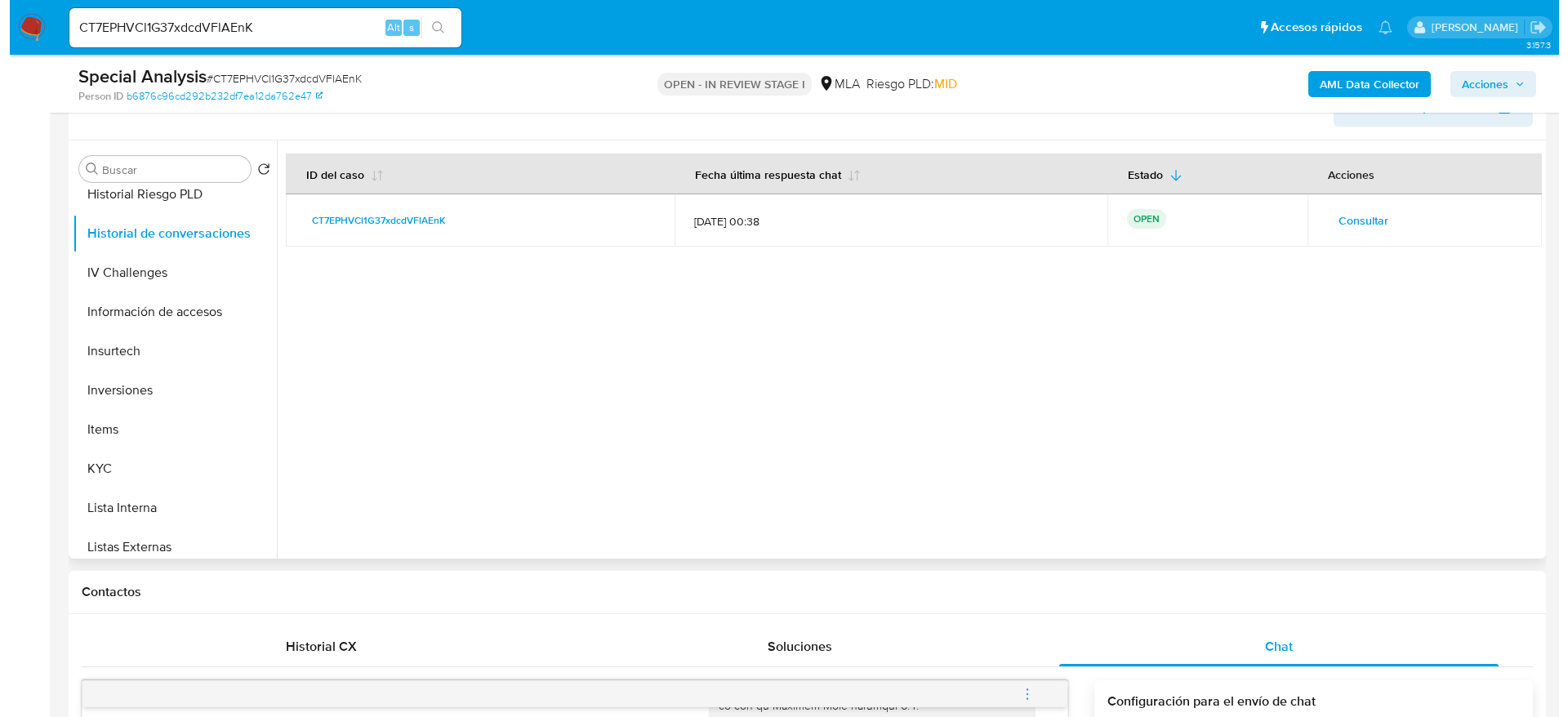
scroll to position [245, 0]
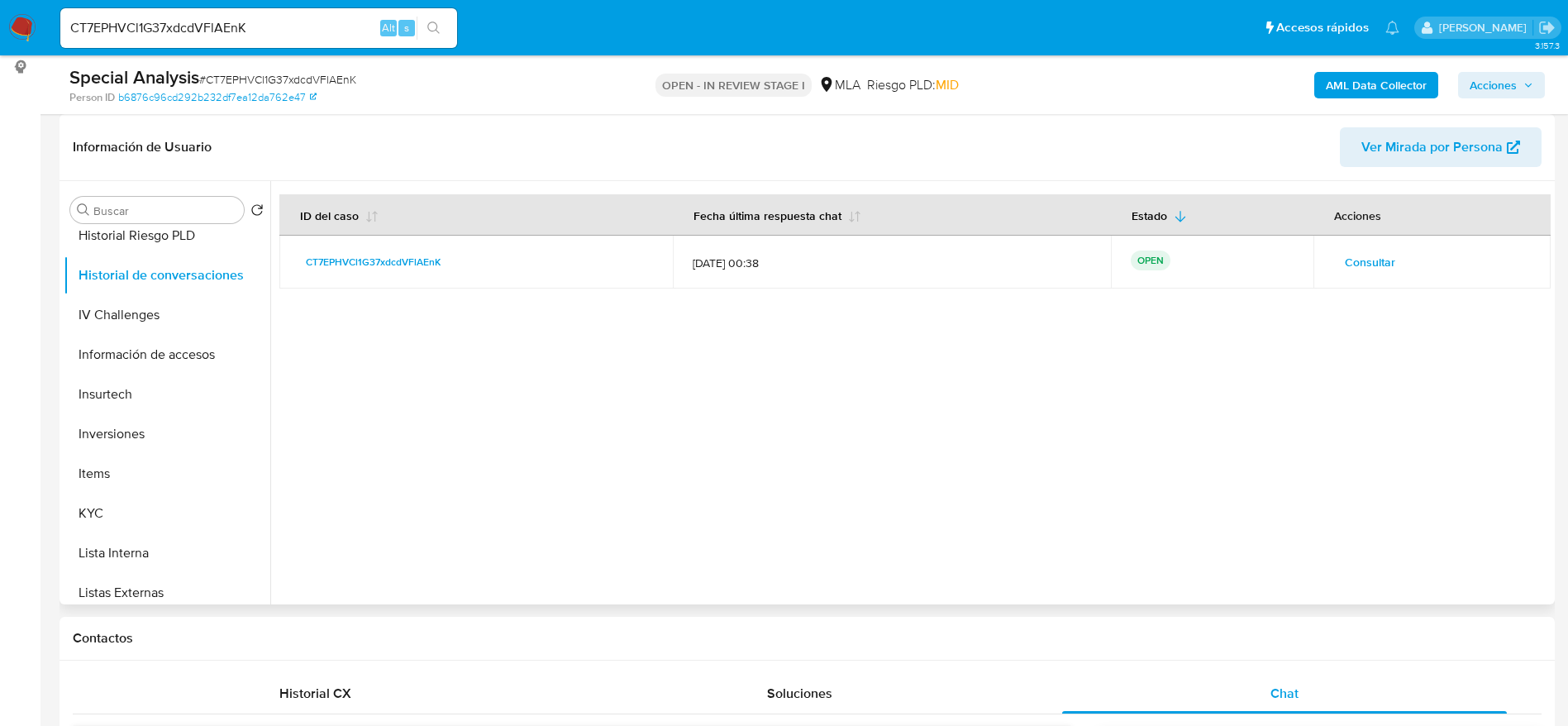
click at [1372, 263] on span "Consultar" at bounding box center [1370, 262] width 50 height 24
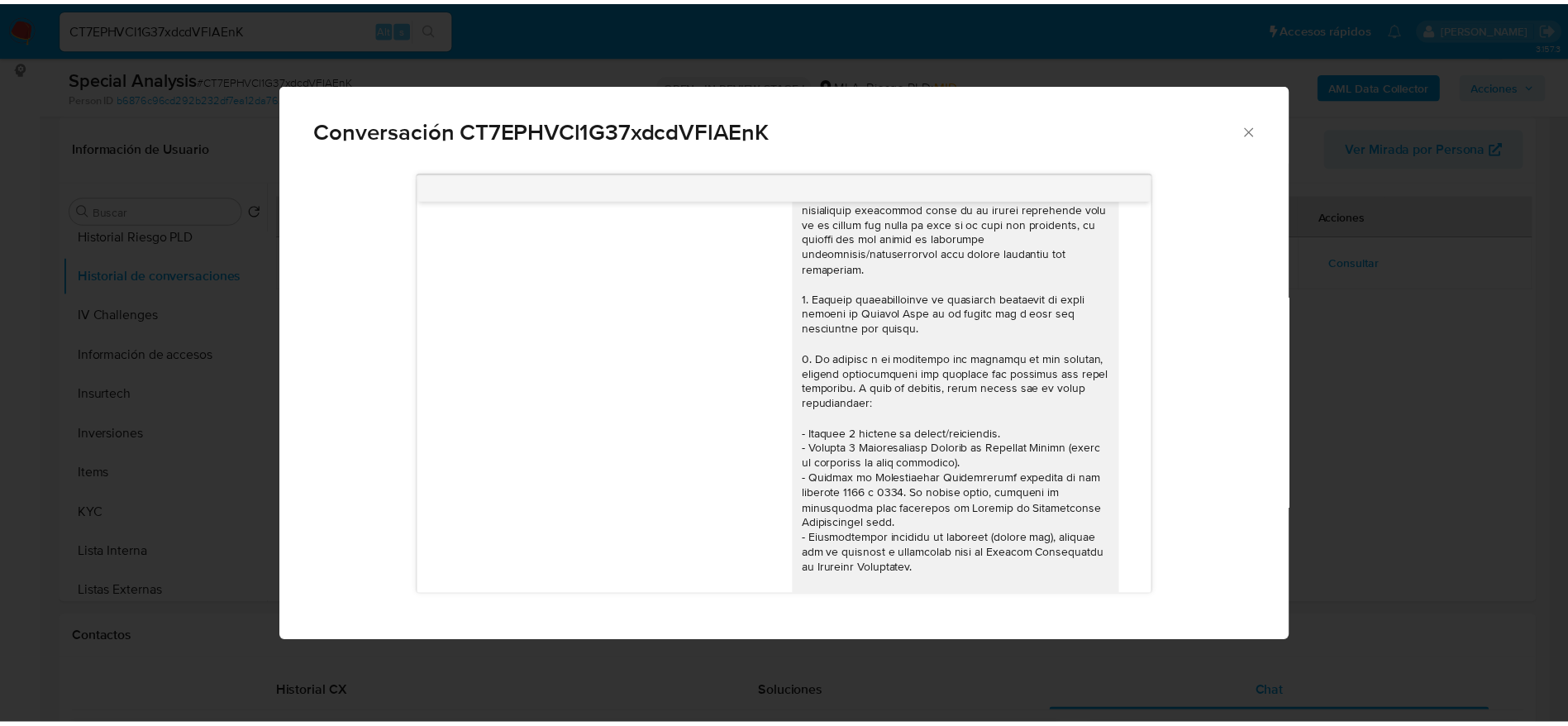
scroll to position [0, 0]
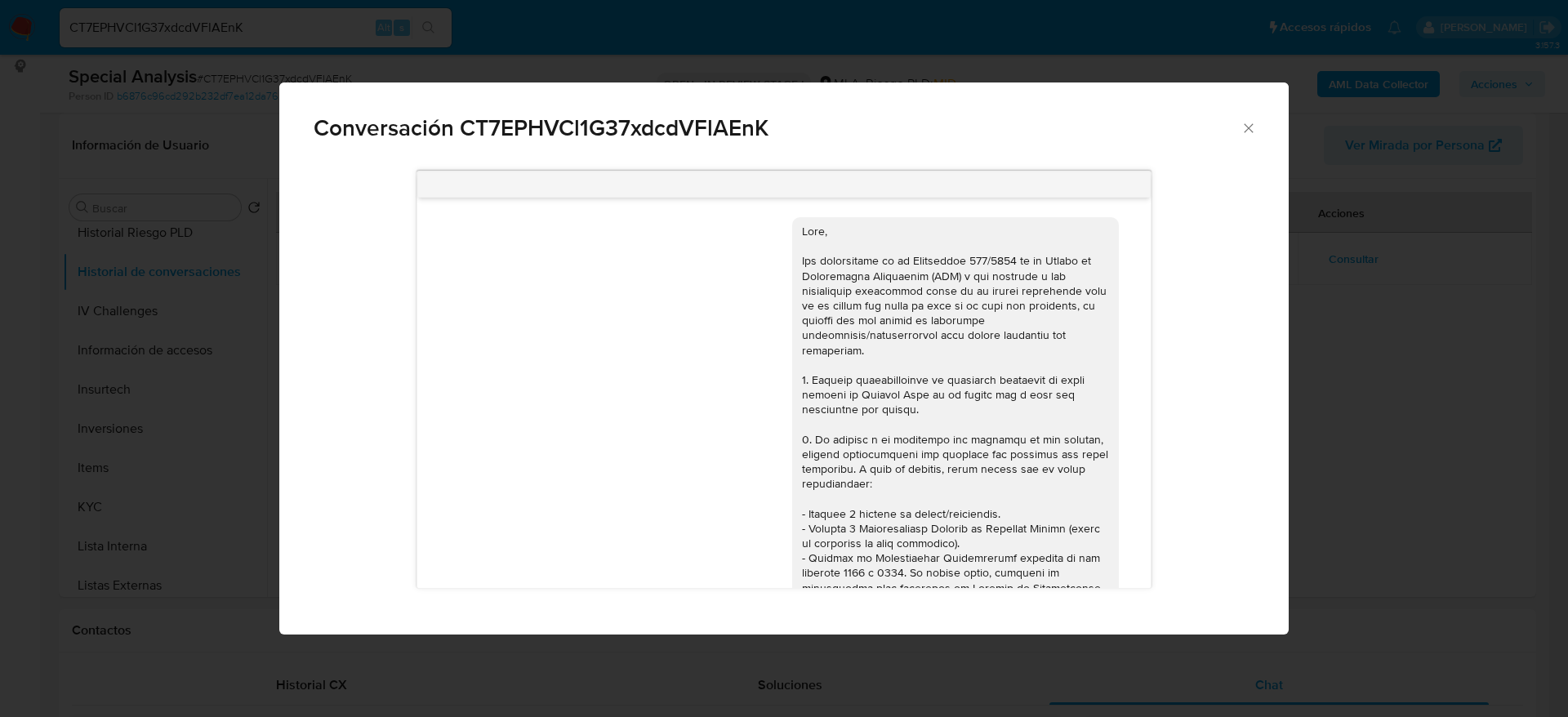
click at [1245, 129] on icon "Cerrar" at bounding box center [1249, 129] width 17 height 17
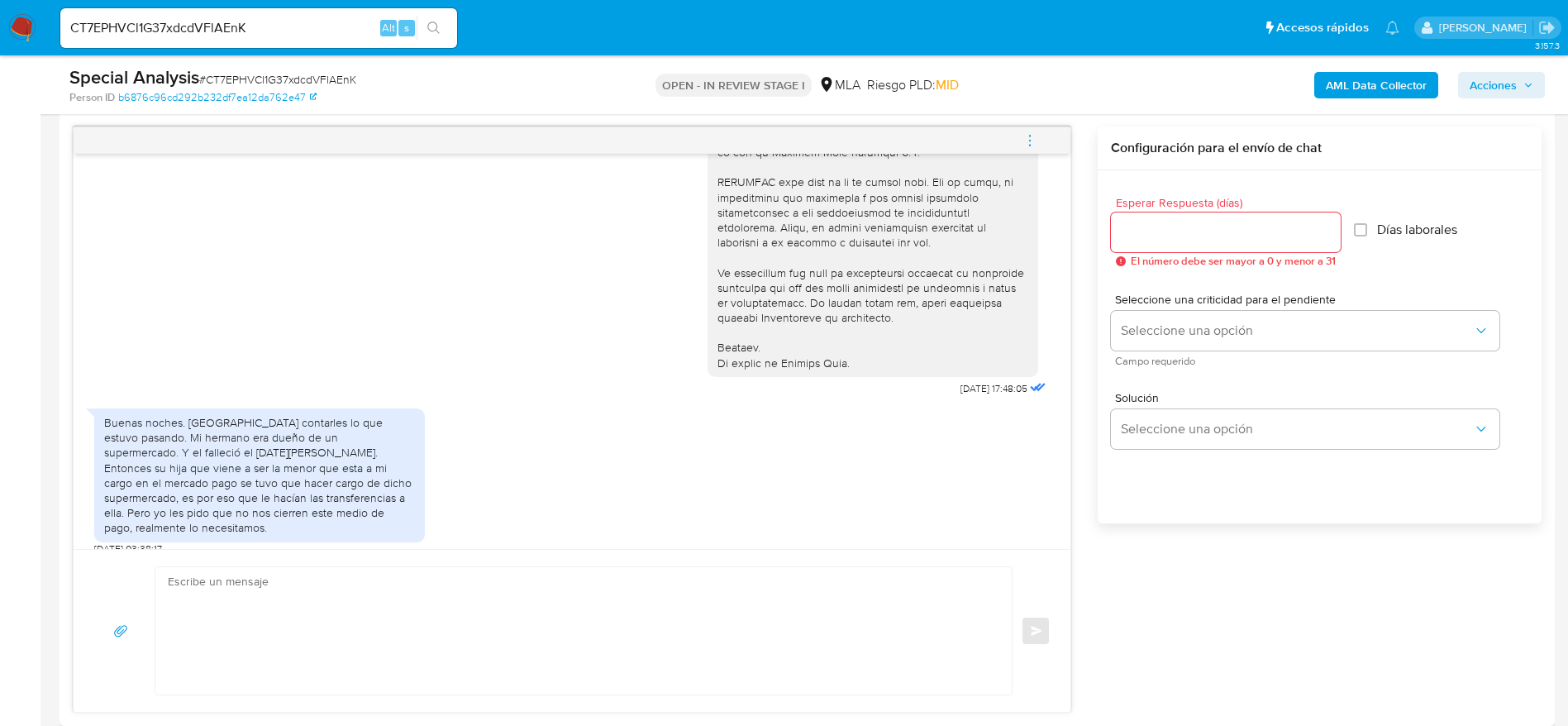
scroll to position [868, 0]
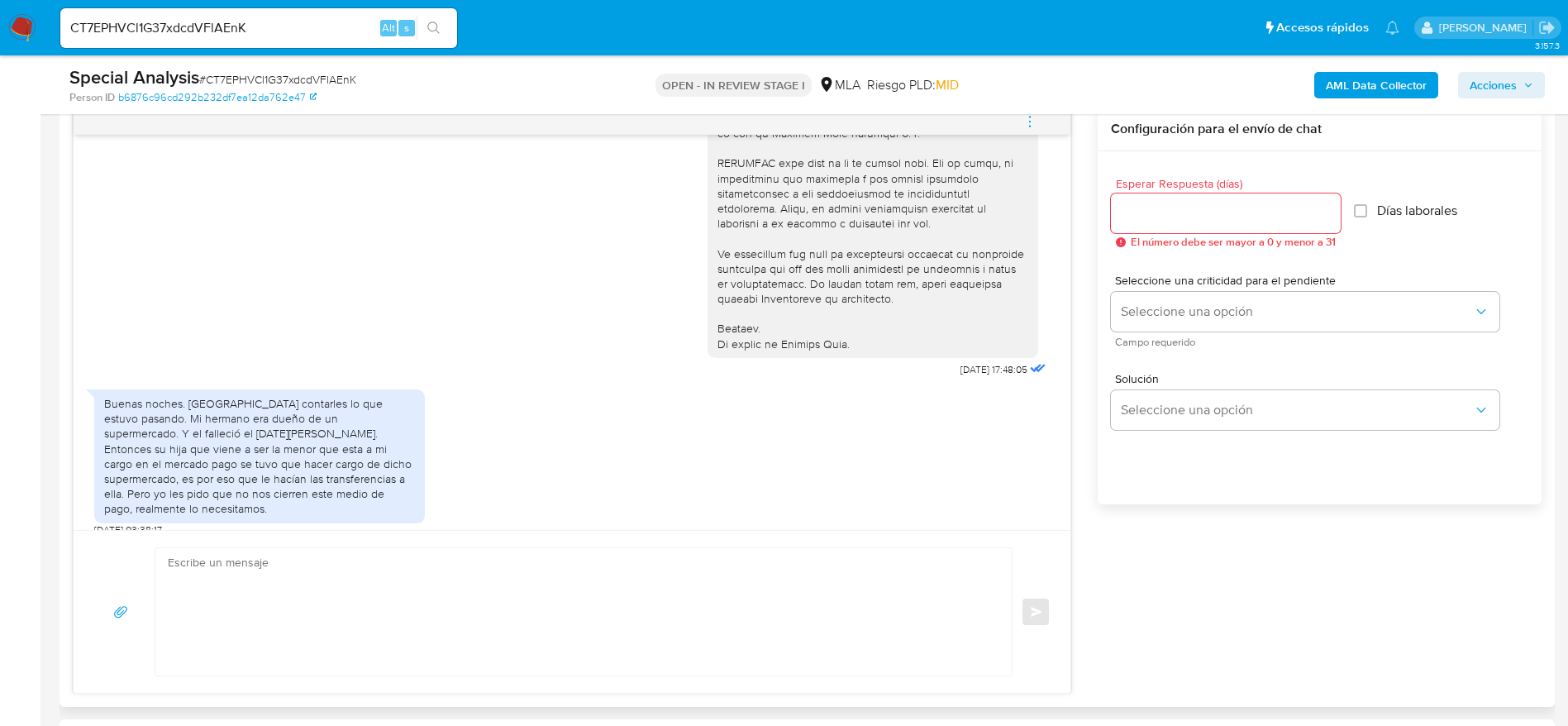
click at [401, 589] on textarea at bounding box center [579, 612] width 823 height 128
paste textarea "Hola Maria Paola Sanchez Neme, Muchas gracias por tu respuesta. En función de l…"
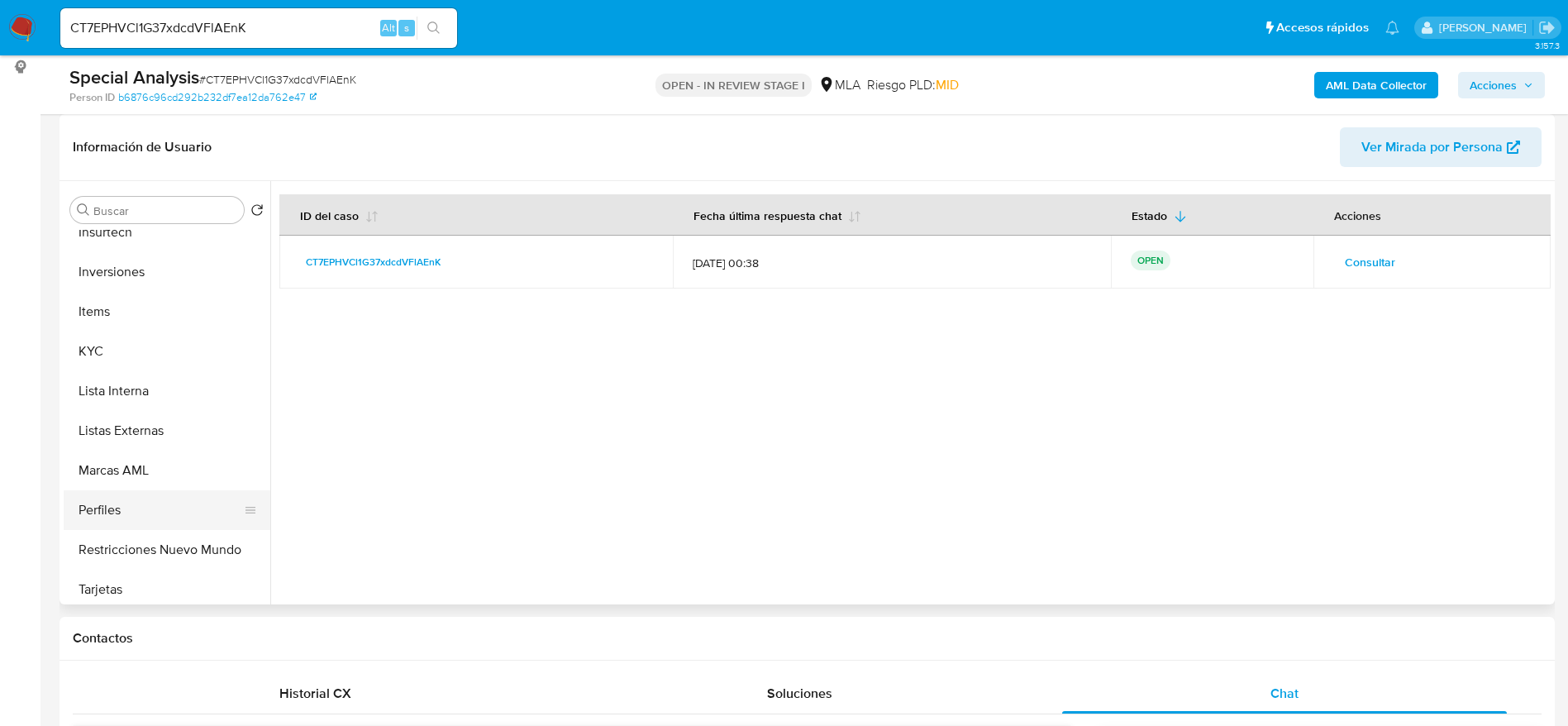
scroll to position [818, 0]
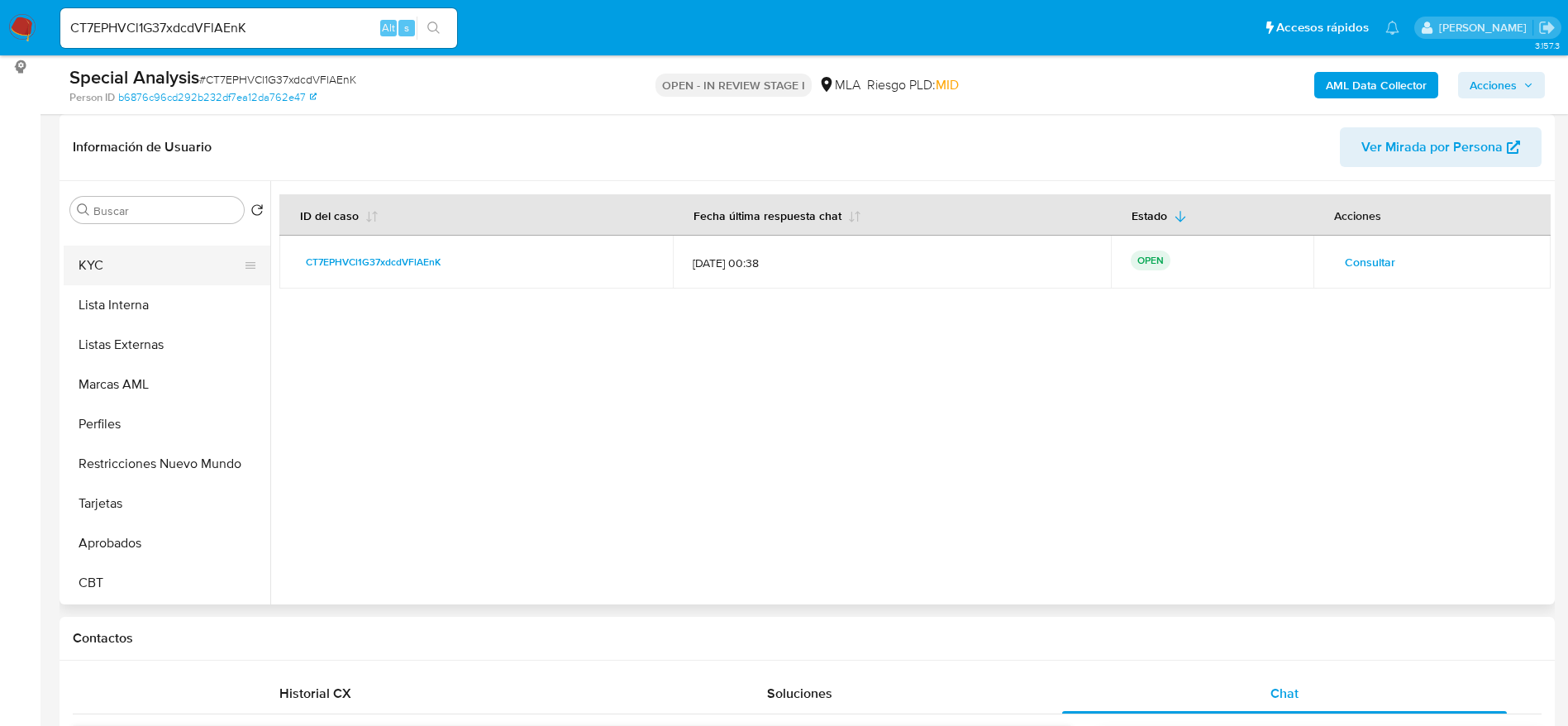
click at [111, 276] on button "KYC" at bounding box center [160, 265] width 193 height 39
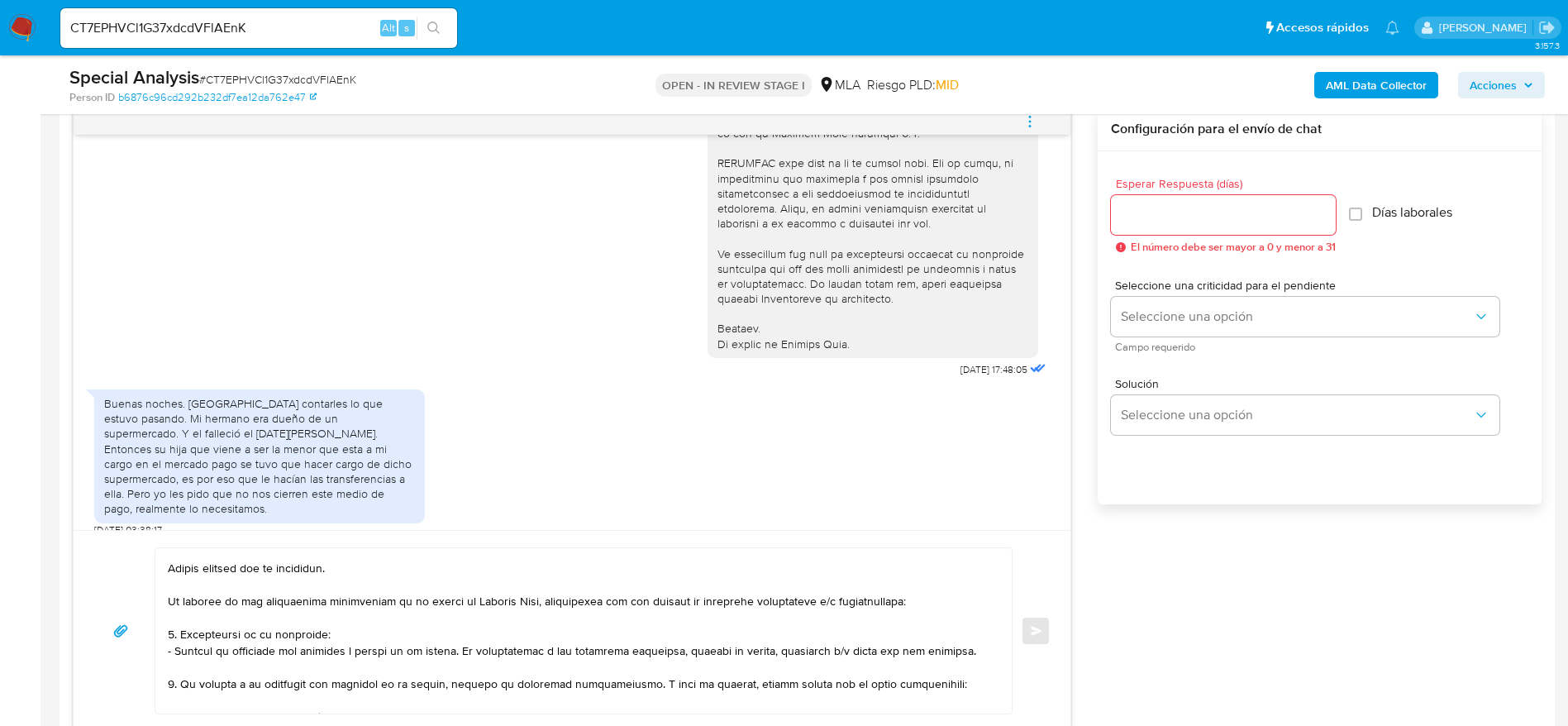
scroll to position [0, 0]
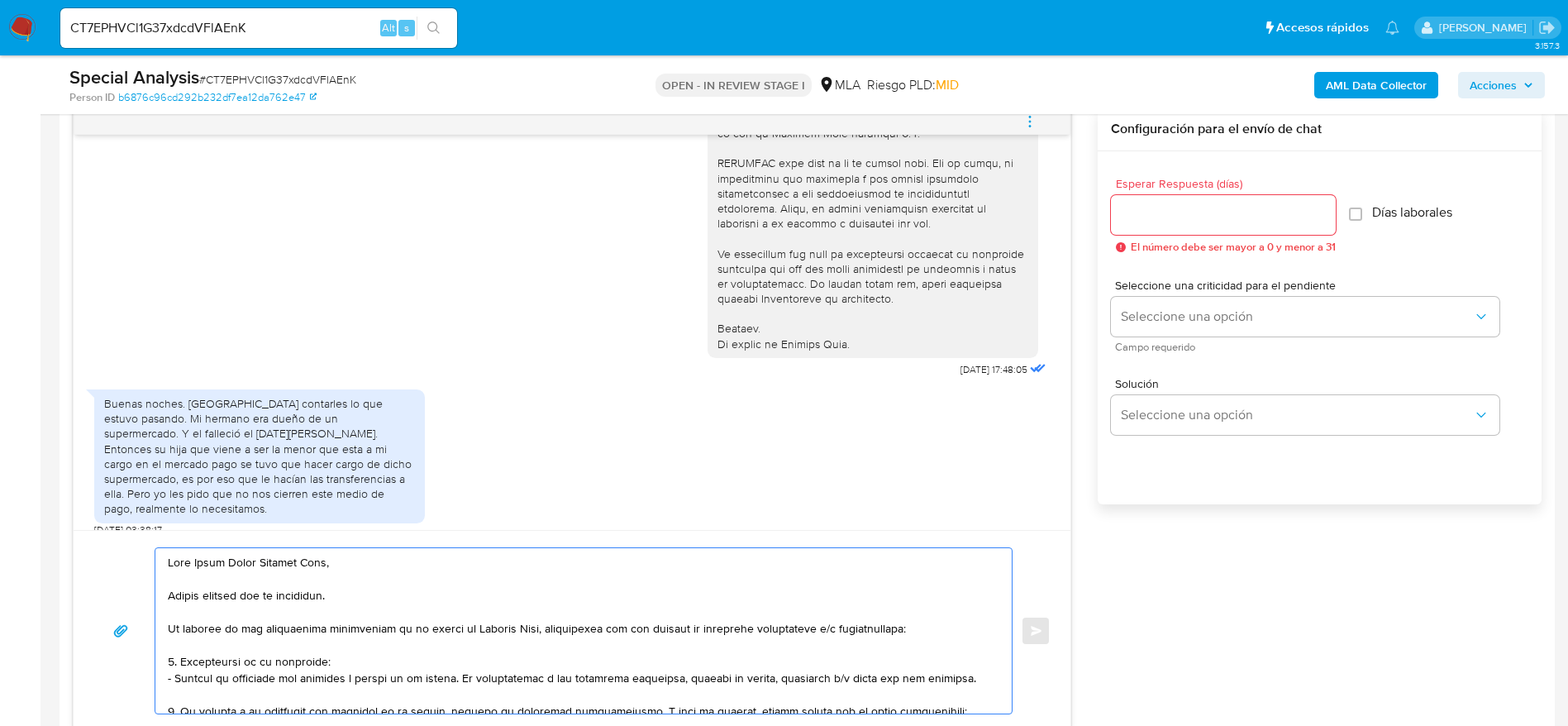
drag, startPoint x: 207, startPoint y: 562, endPoint x: 316, endPoint y: 631, distance: 129.0
click at [329, 638] on textarea at bounding box center [579, 630] width 823 height 166
drag, startPoint x: 290, startPoint y: 570, endPoint x: 362, endPoint y: 636, distance: 97.7
click at [362, 636] on textarea at bounding box center [579, 630] width 823 height 166
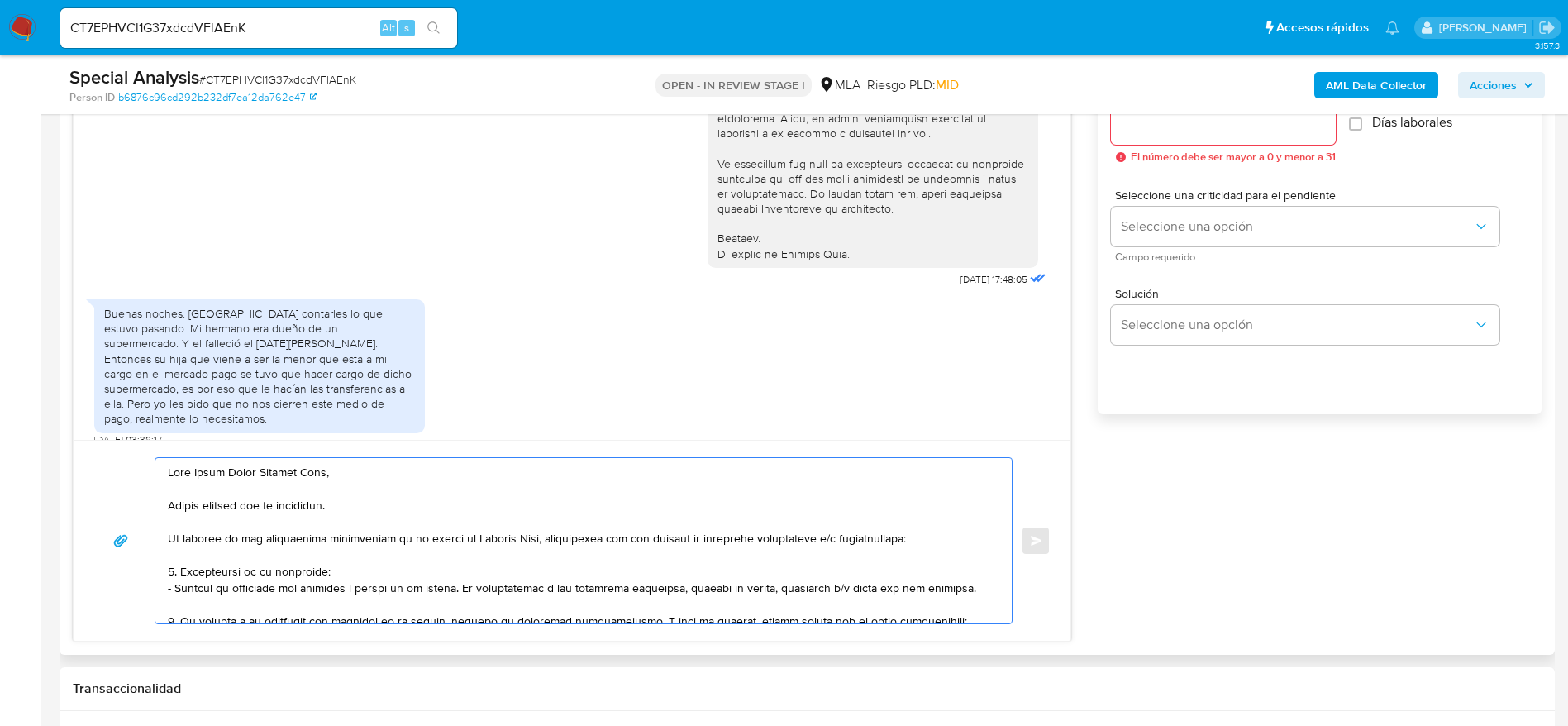
scroll to position [992, 0]
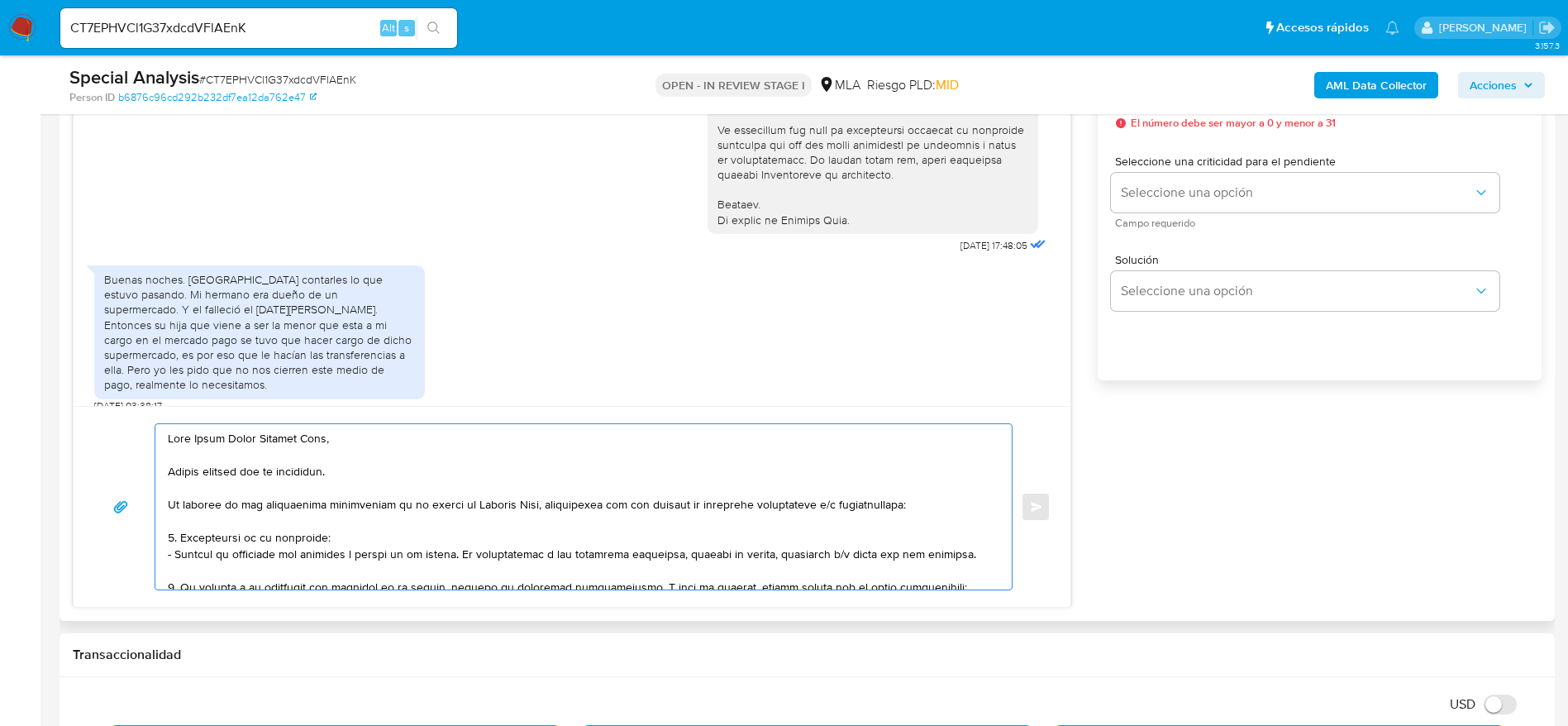
click at [469, 538] on textarea at bounding box center [579, 507] width 823 height 166
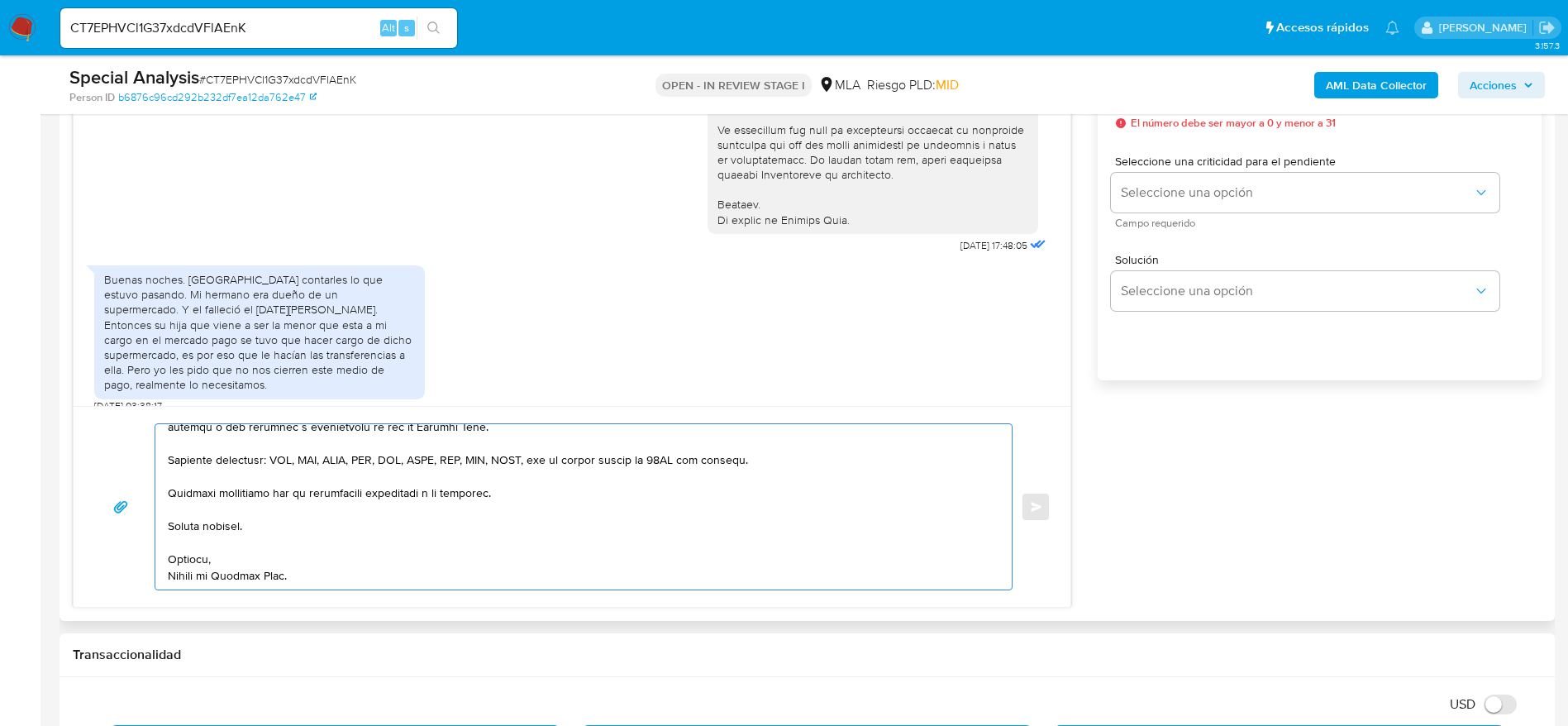
scroll to position [744, 0]
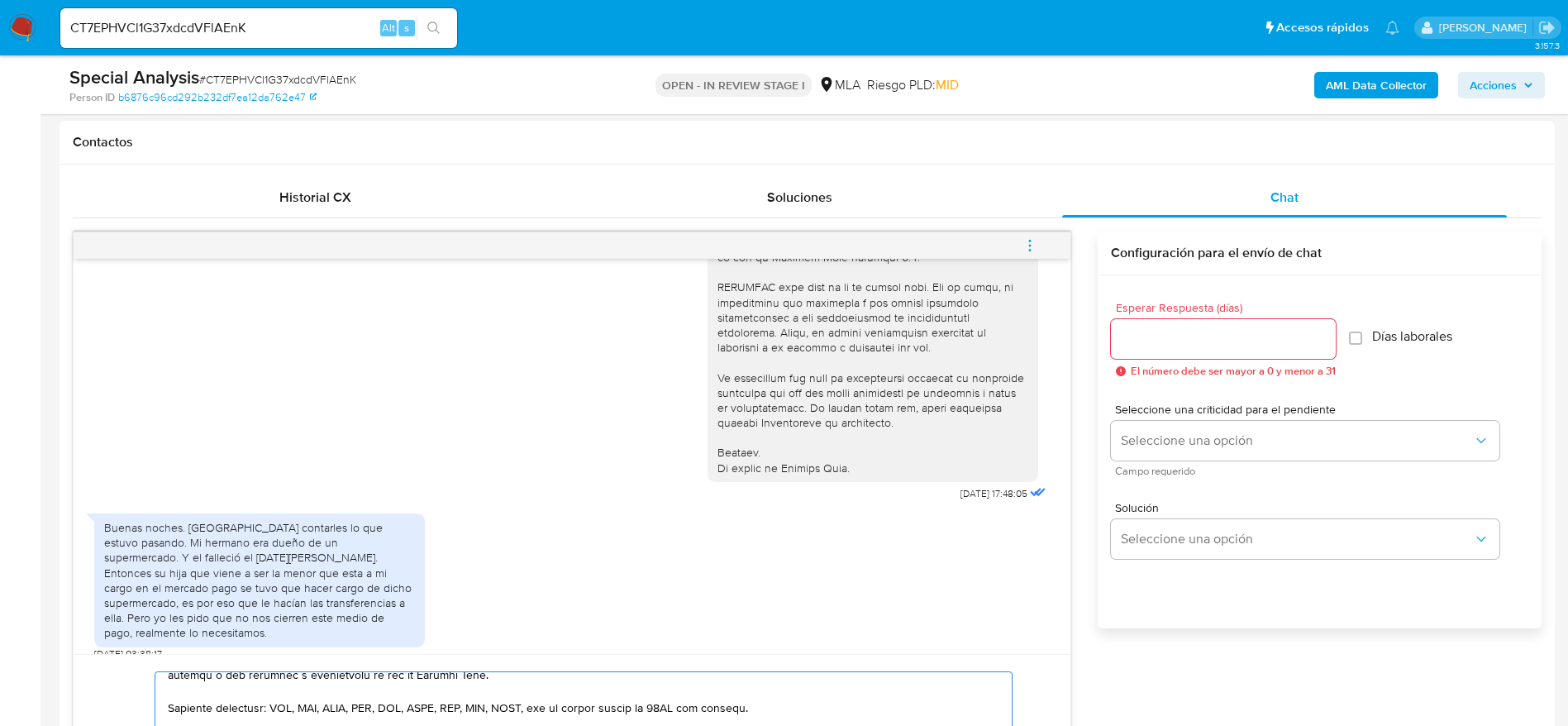
type textarea "Hola Maria Paola Sanchez Neme, Muchas gracias por tu respuesta. En función de l…"
click at [1163, 326] on div at bounding box center [1223, 339] width 225 height 39
click at [1164, 339] on input "Esperar Respuesta (días)" at bounding box center [1223, 339] width 225 height 22
type input "1"
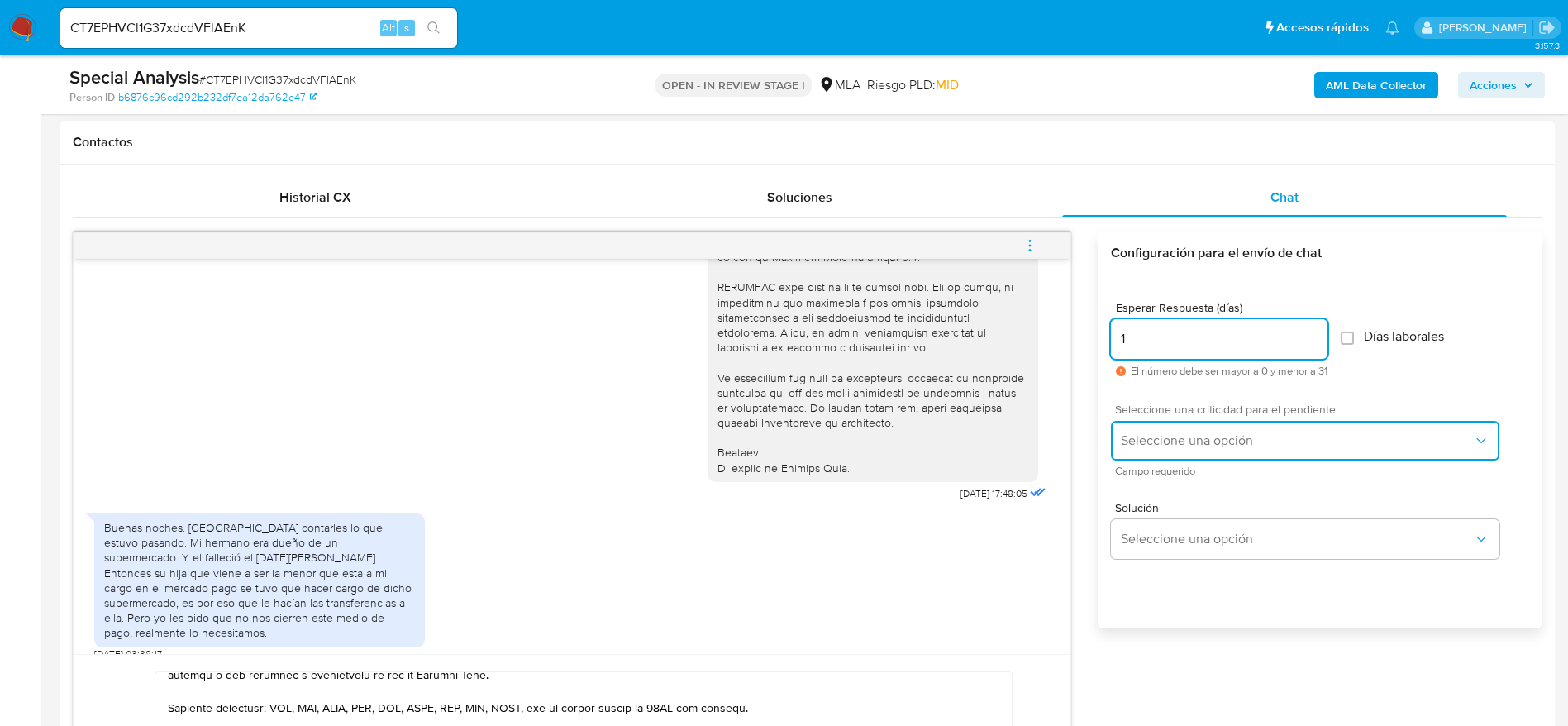
click at [1177, 441] on span "Seleccione una opción" at bounding box center [1296, 441] width 352 height 17
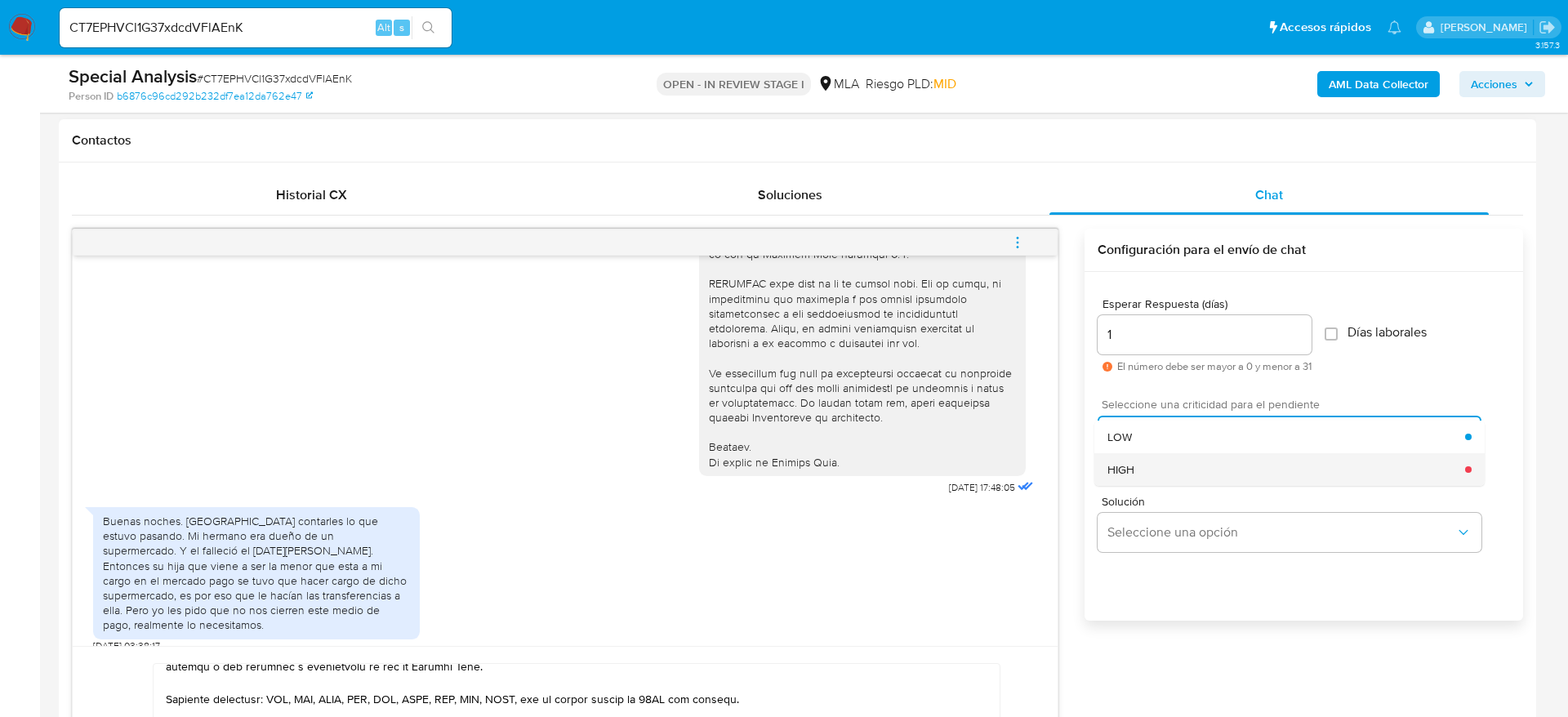
click at [1160, 456] on div "HIGH" at bounding box center [1286, 469] width 358 height 32
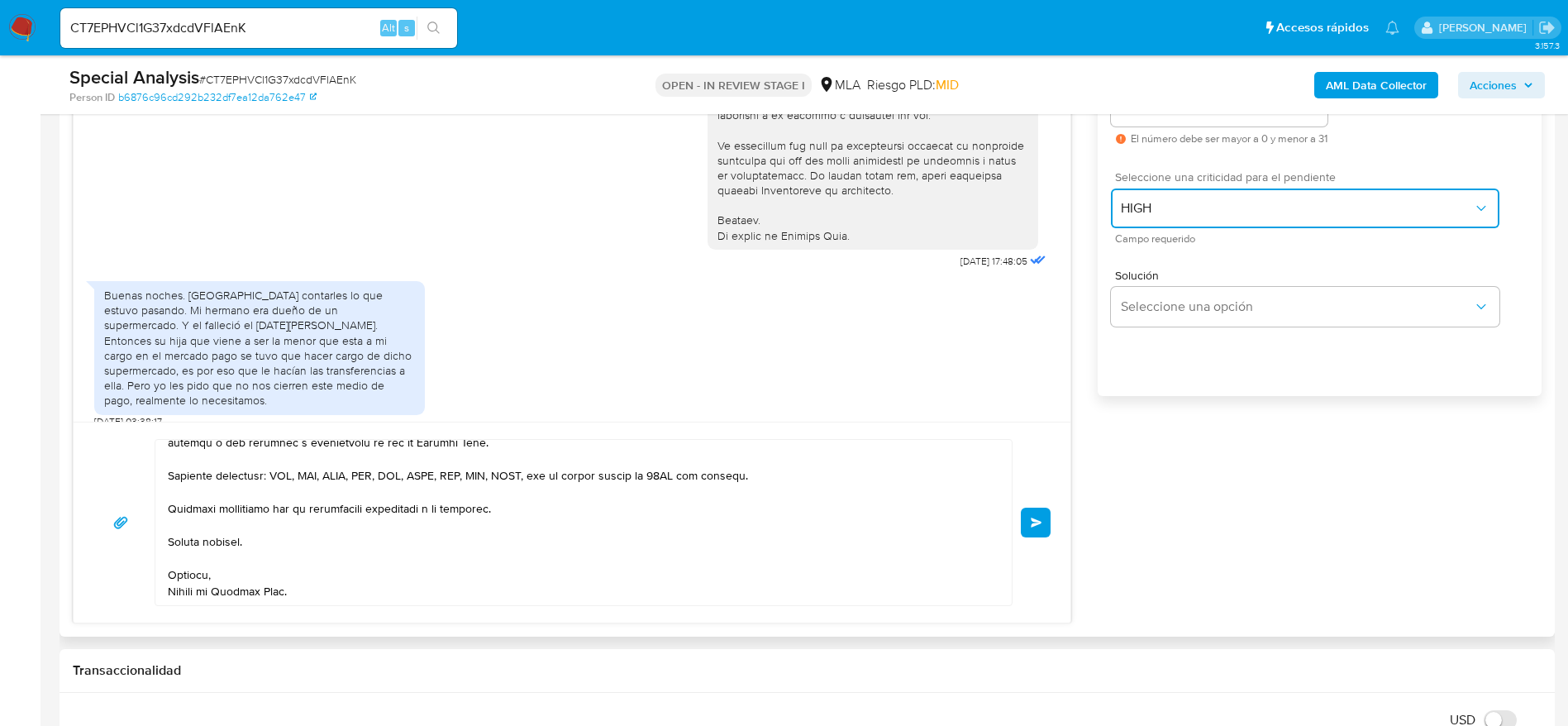
scroll to position [992, 0]
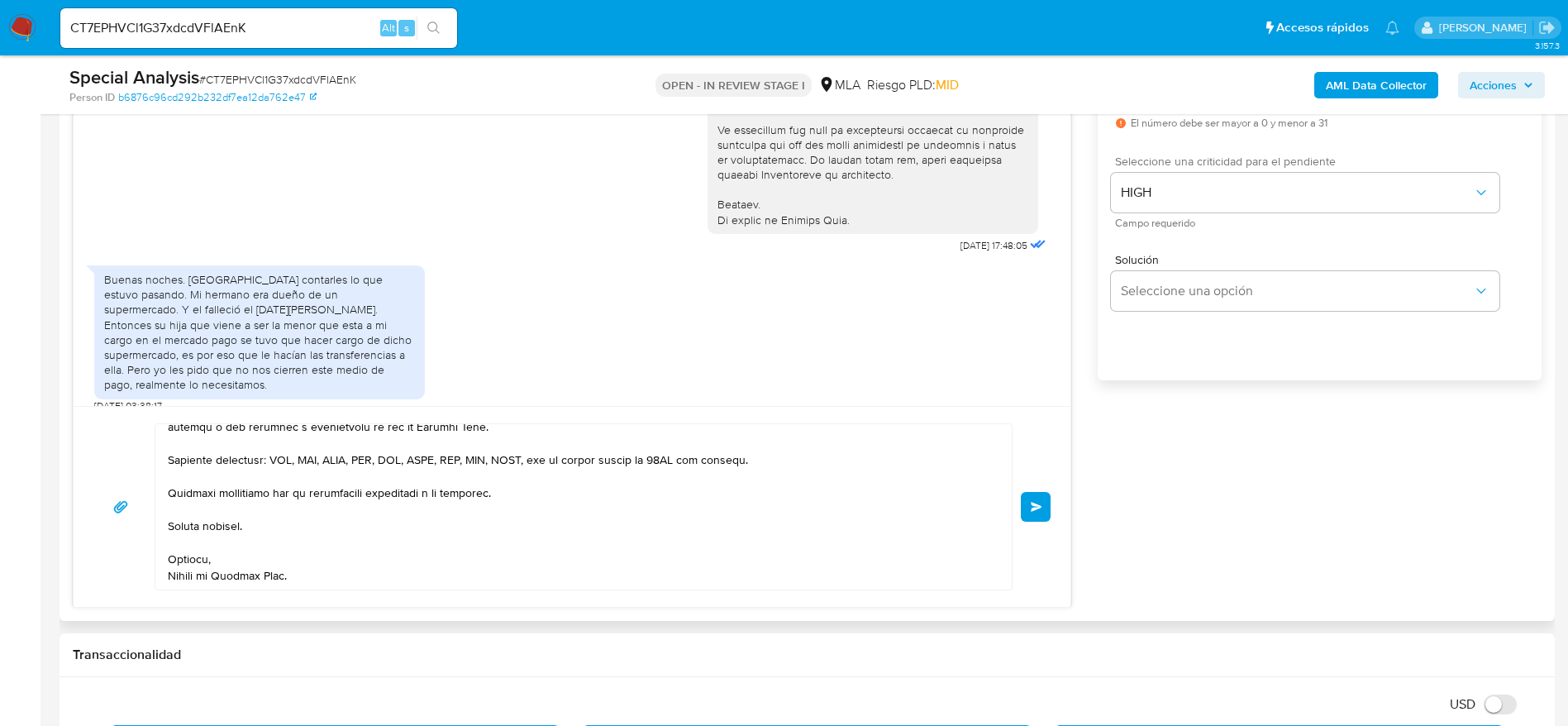
click at [1049, 500] on button "Enviar" at bounding box center [1035, 506] width 29 height 29
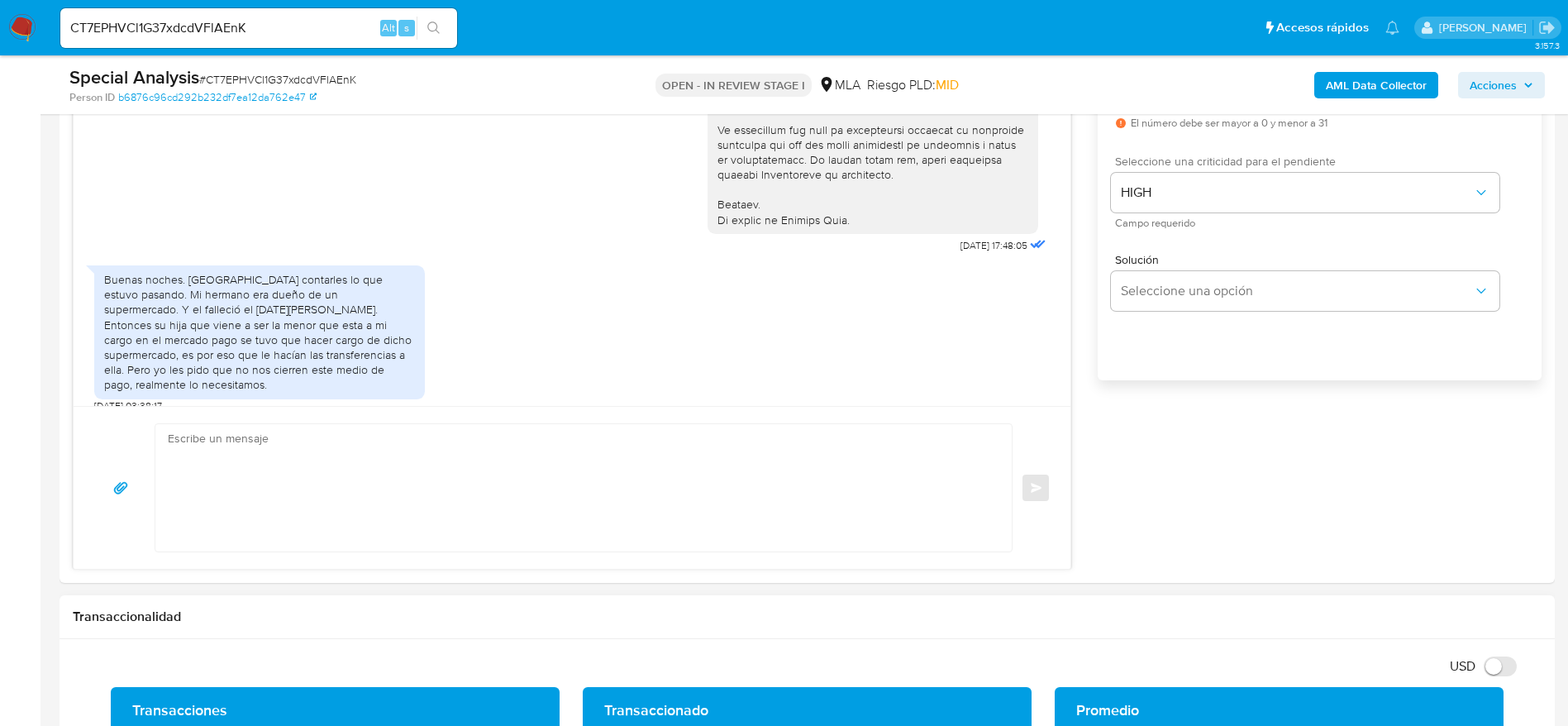
scroll to position [0, 0]
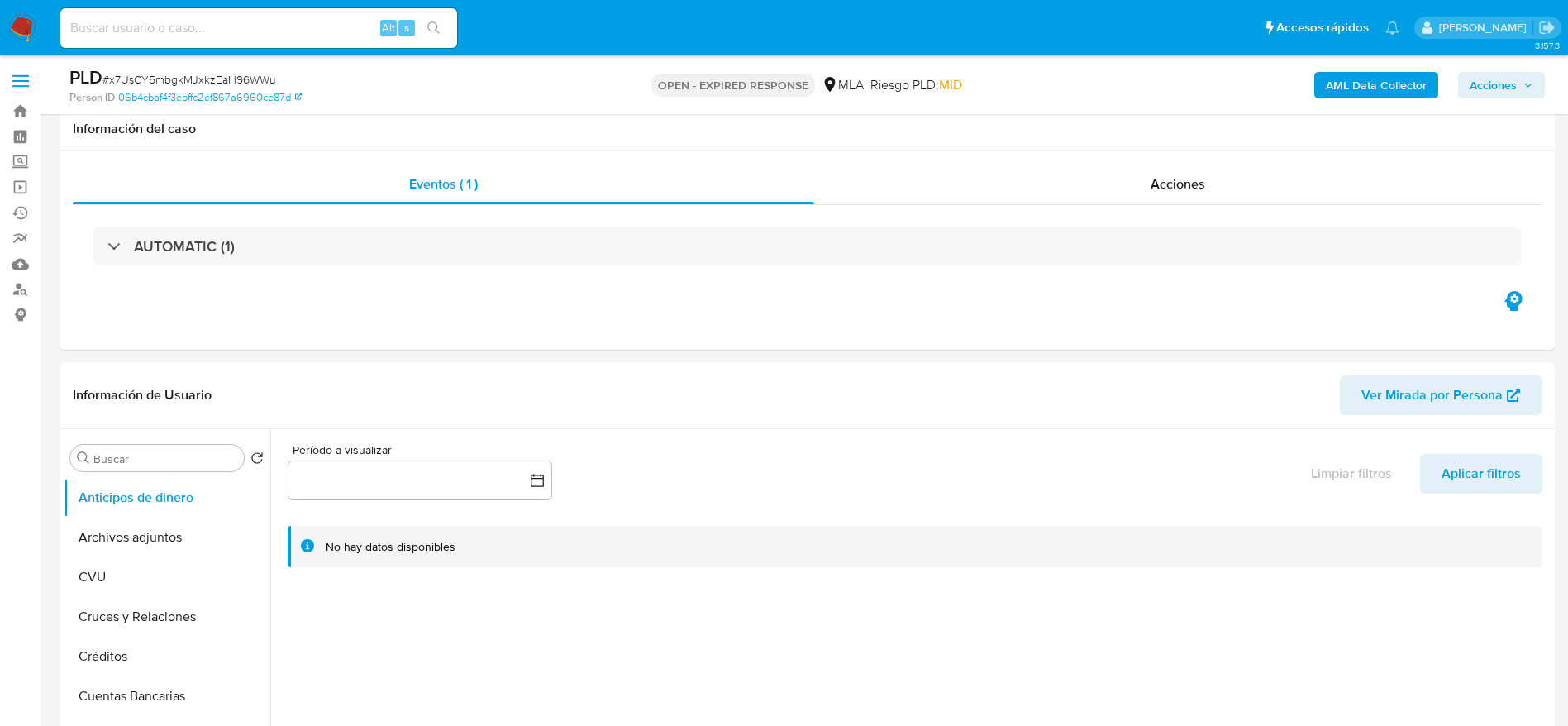
select select "10"
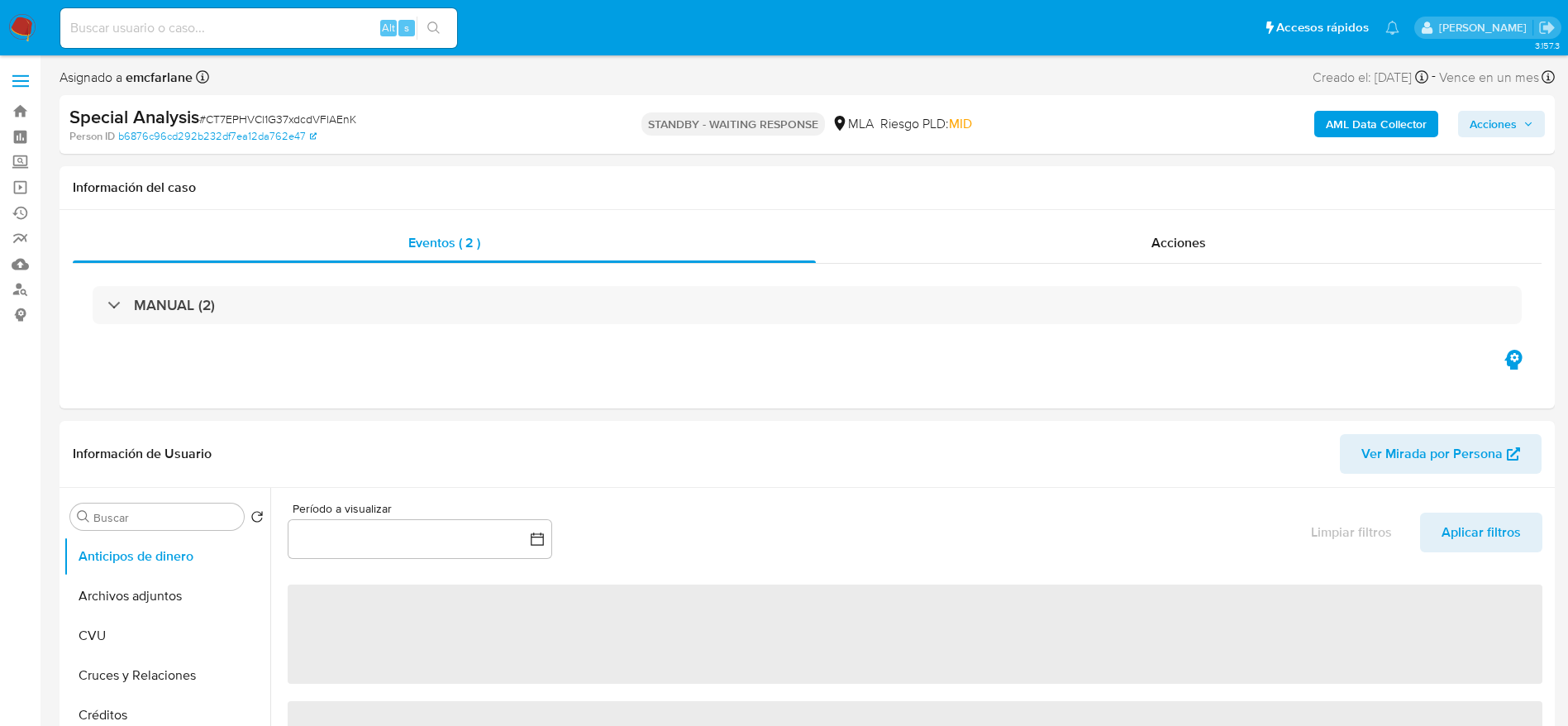
select select "10"
